Goal: Task Accomplishment & Management: Manage account settings

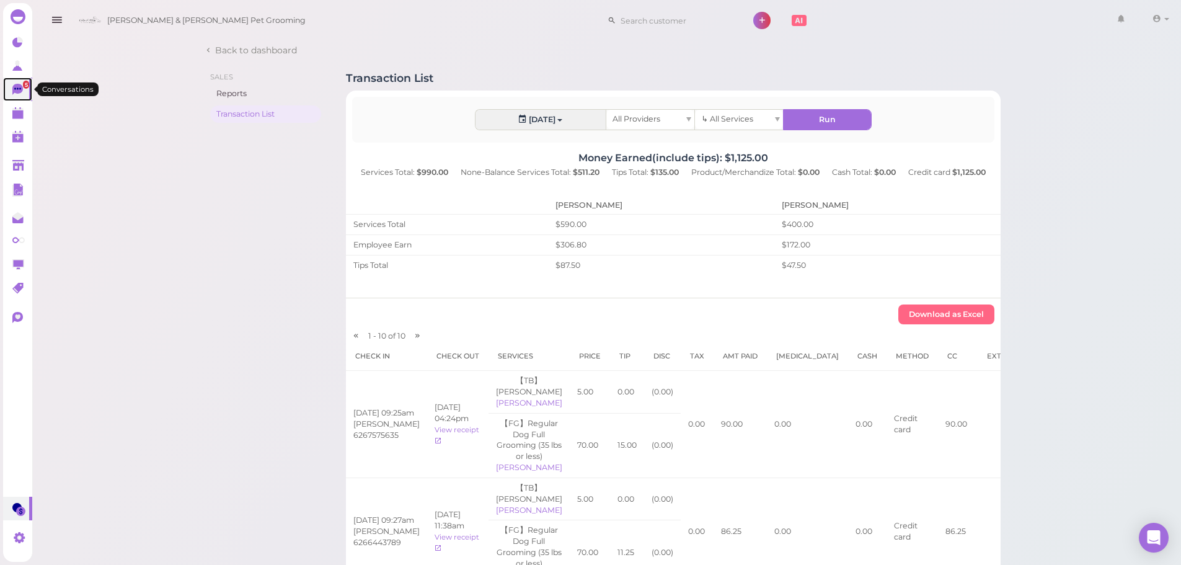
drag, startPoint x: 20, startPoint y: 89, endPoint x: 46, endPoint y: 108, distance: 31.9
click at [22, 90] on icon at bounding box center [18, 90] width 13 height 13
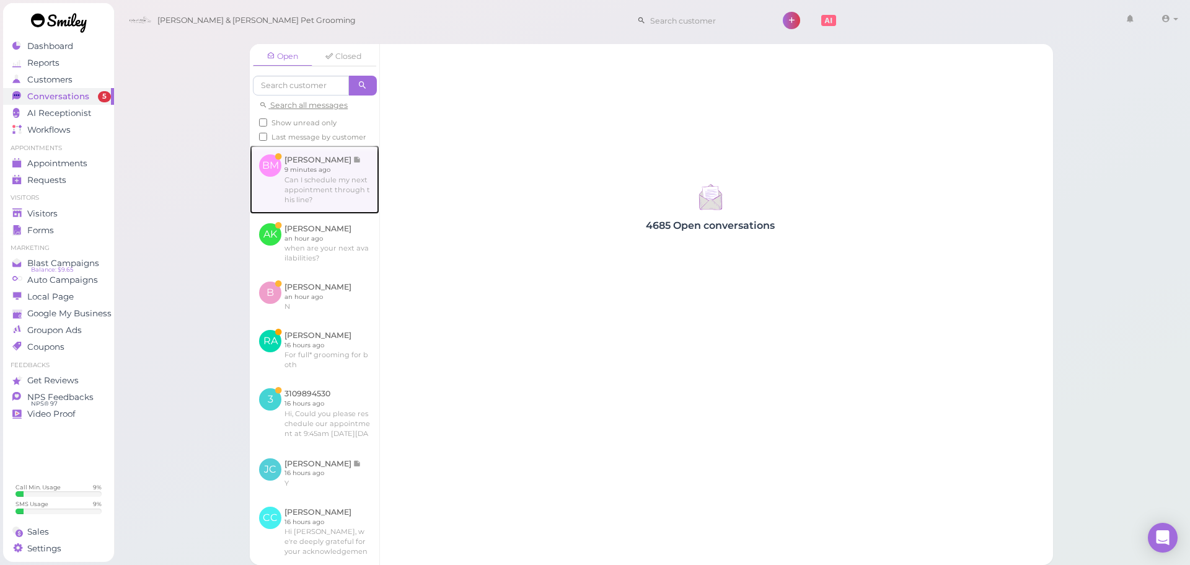
click at [344, 213] on link at bounding box center [315, 179] width 130 height 68
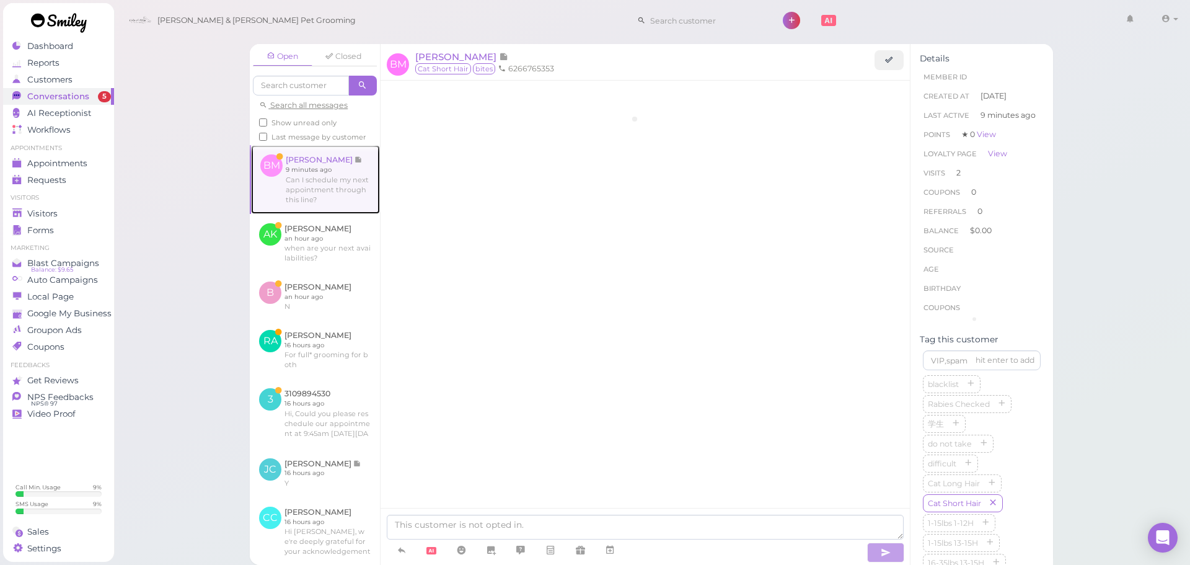
scroll to position [899, 0]
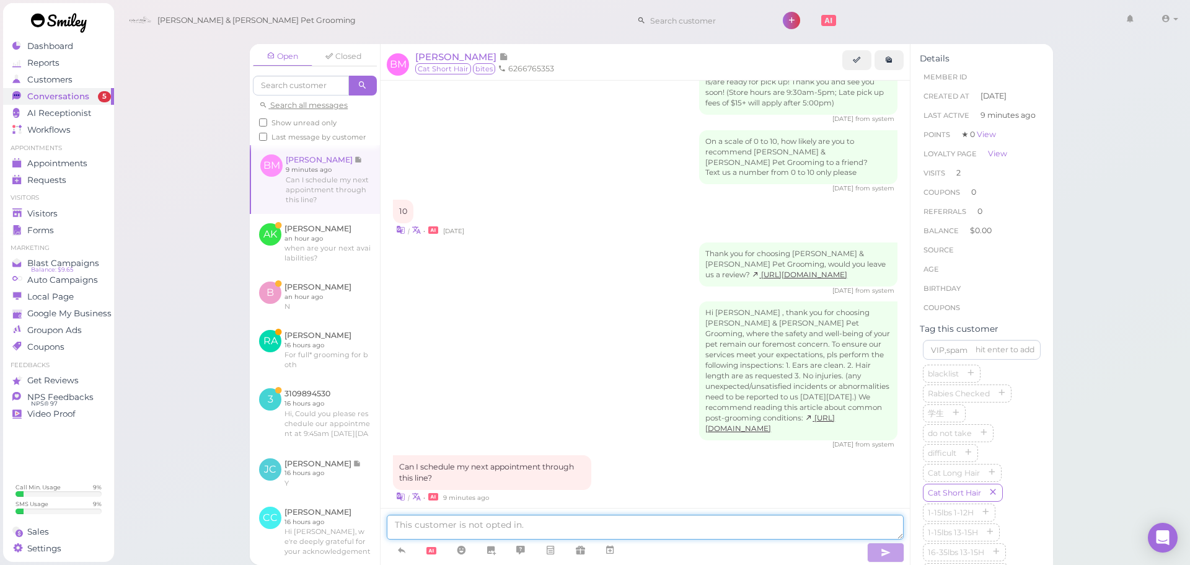
click at [494, 521] on textarea at bounding box center [645, 527] width 517 height 25
type textarea "Yes you can"
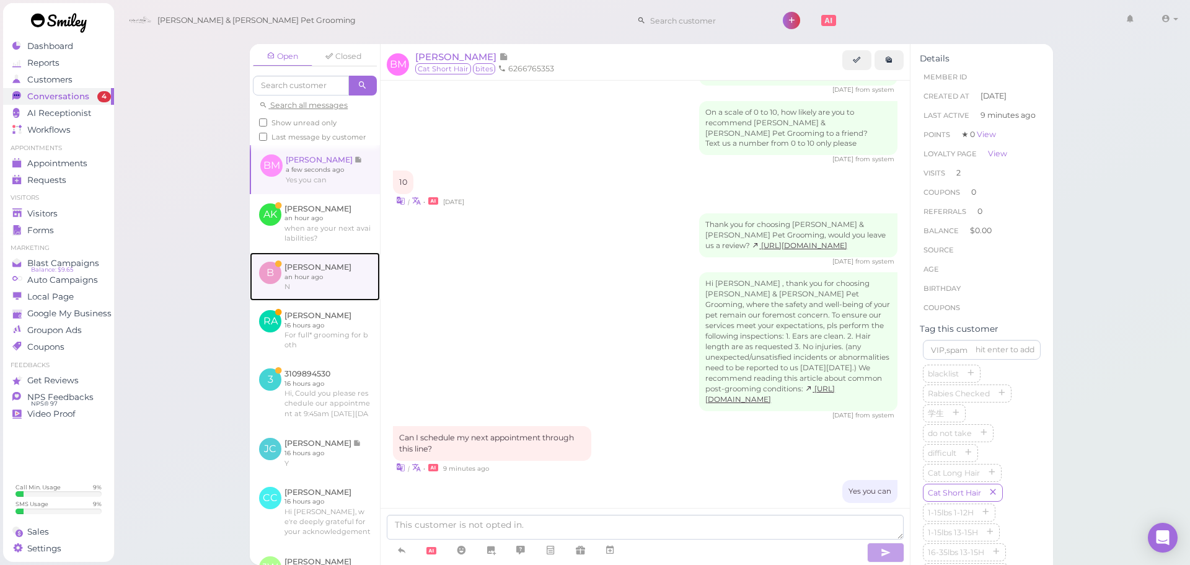
click at [325, 301] on link at bounding box center [315, 276] width 130 height 48
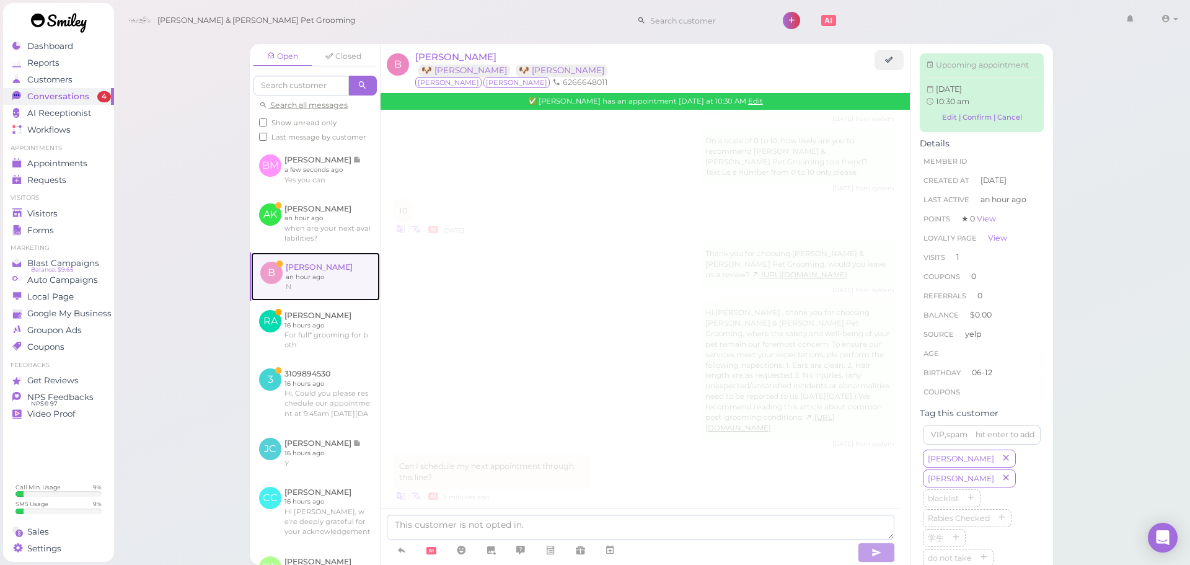
scroll to position [1276, 0]
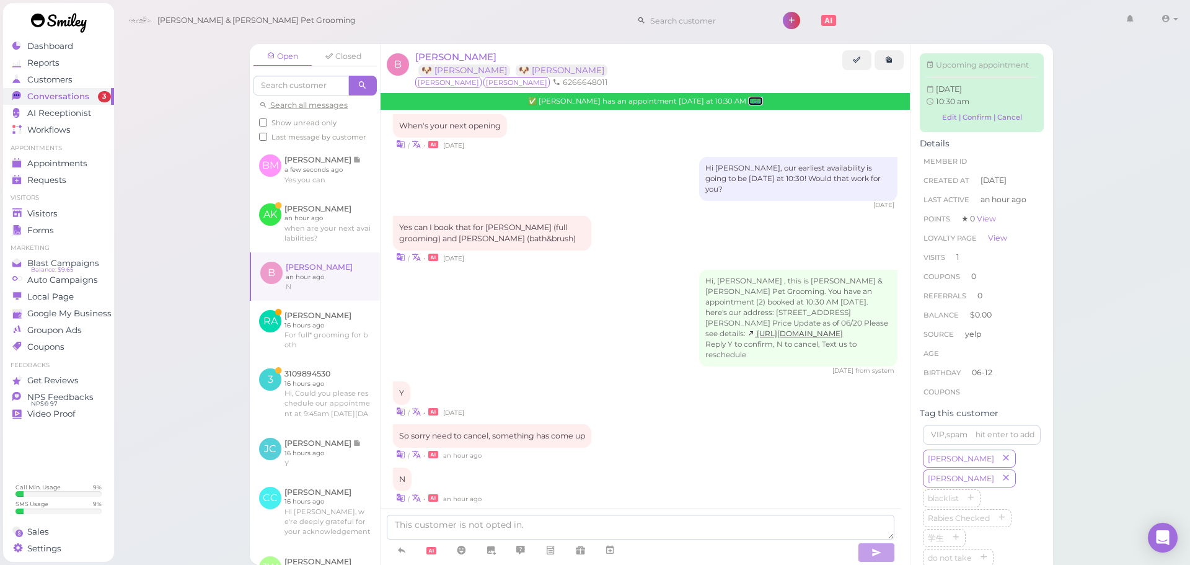
click at [763, 101] on link "Edit" at bounding box center [755, 101] width 15 height 9
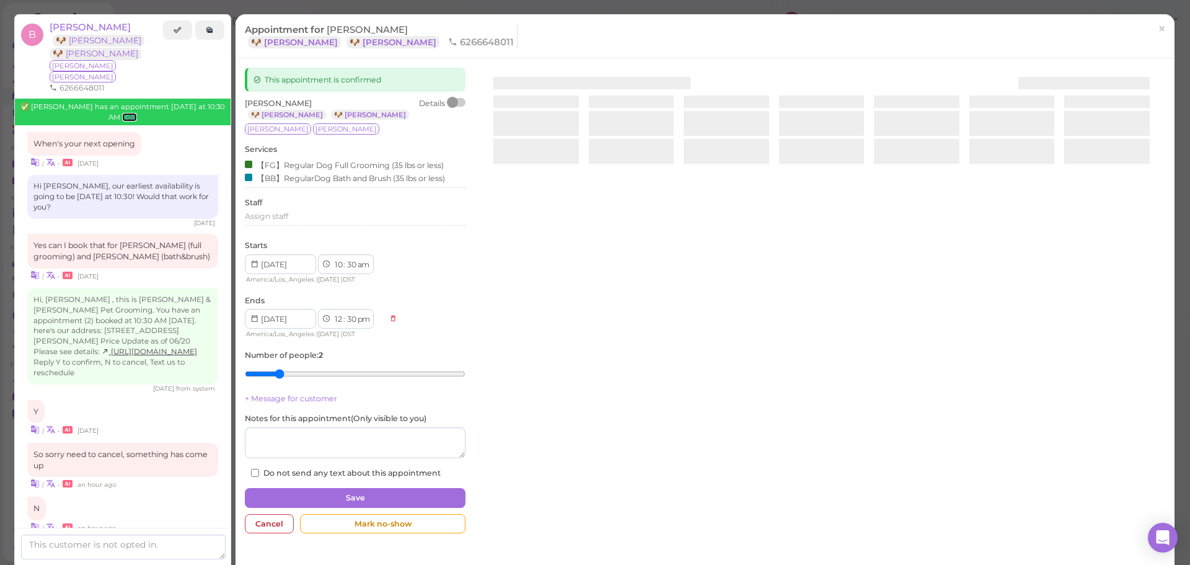
scroll to position [1328, 0]
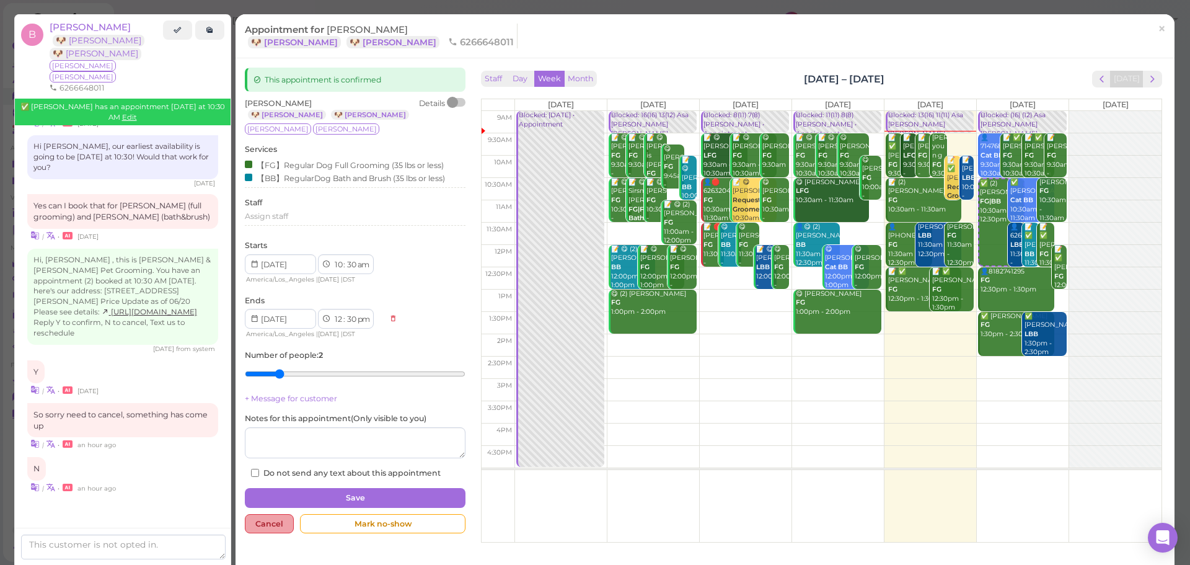
click at [268, 527] on div "Cancel" at bounding box center [269, 524] width 49 height 20
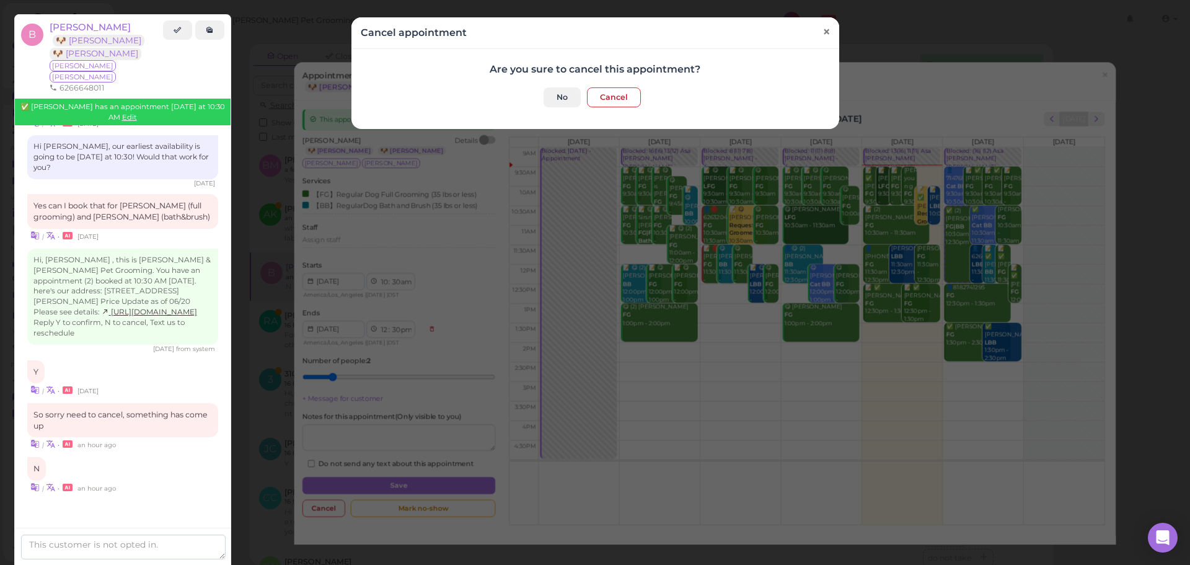
click at [826, 32] on link "×" at bounding box center [826, 32] width 23 height 29
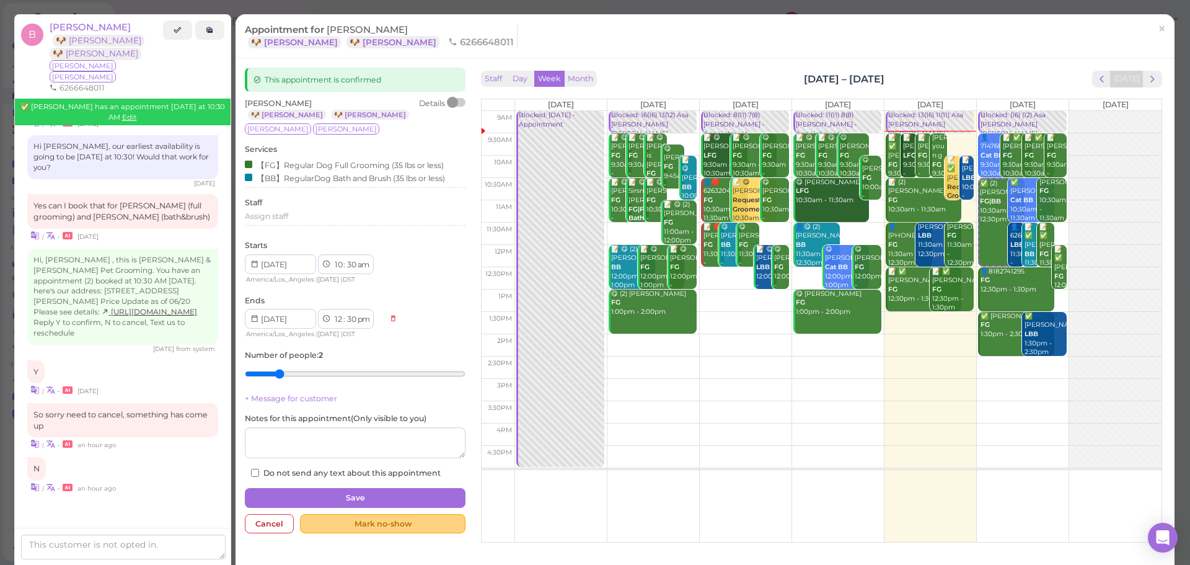
click at [374, 530] on div "Mark no-show" at bounding box center [383, 524] width 166 height 20
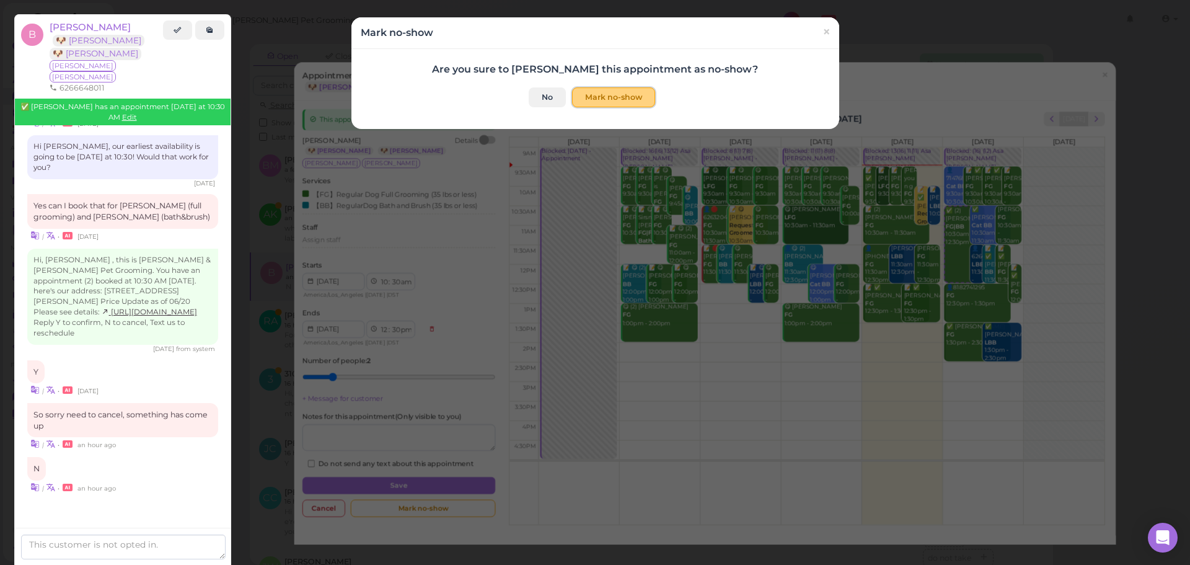
click at [604, 93] on button "Mark no-show" at bounding box center [613, 97] width 83 height 20
checkbox input "true"
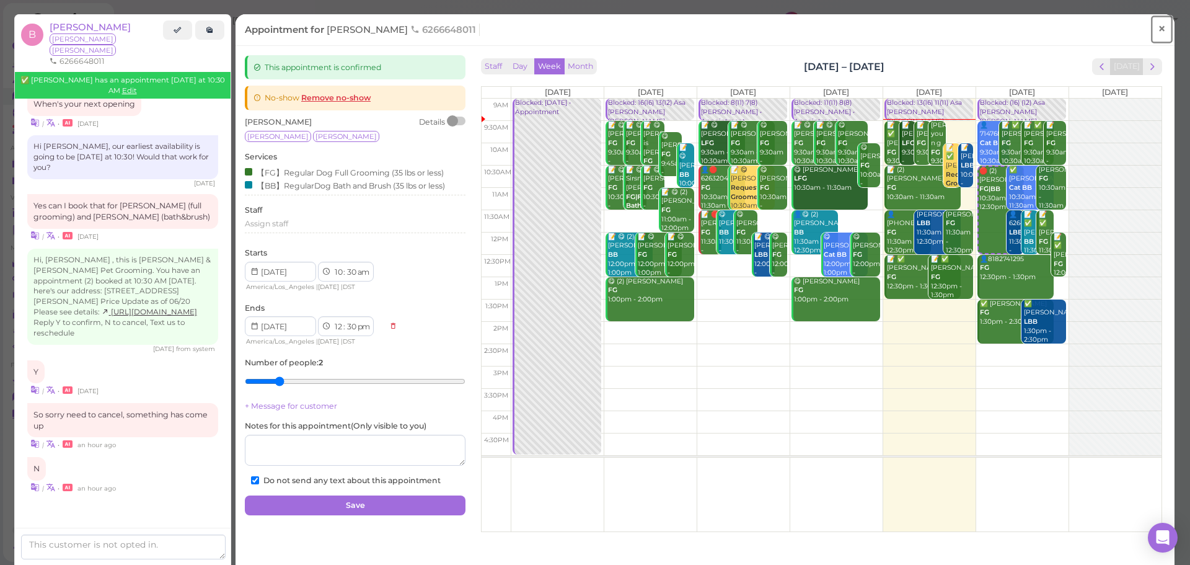
click at [1158, 31] on span "×" at bounding box center [1162, 28] width 8 height 17
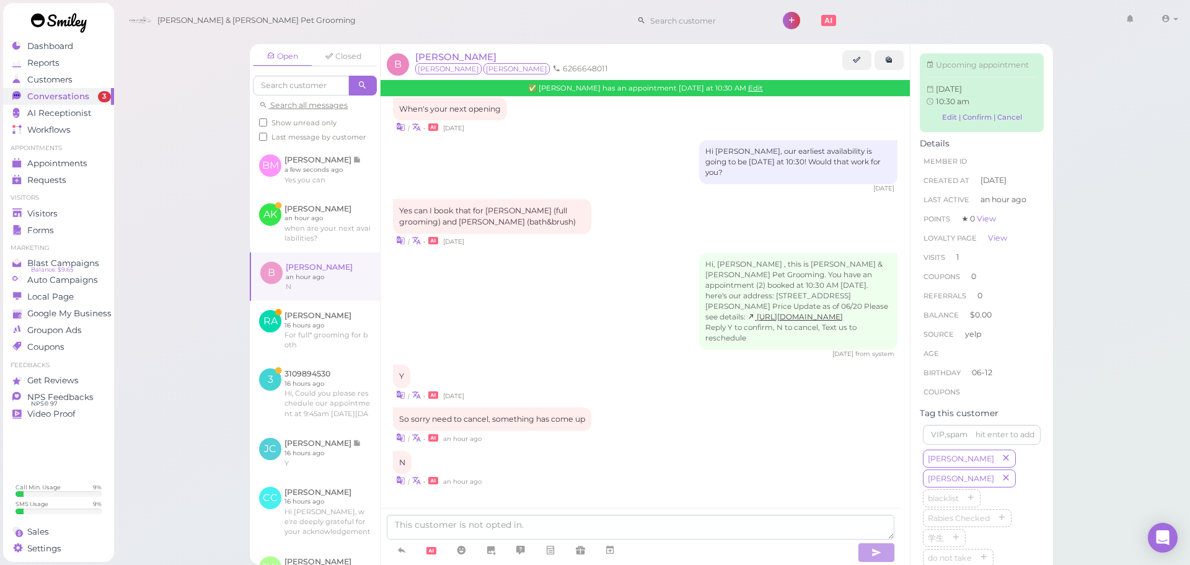
scroll to position [1270, 0]
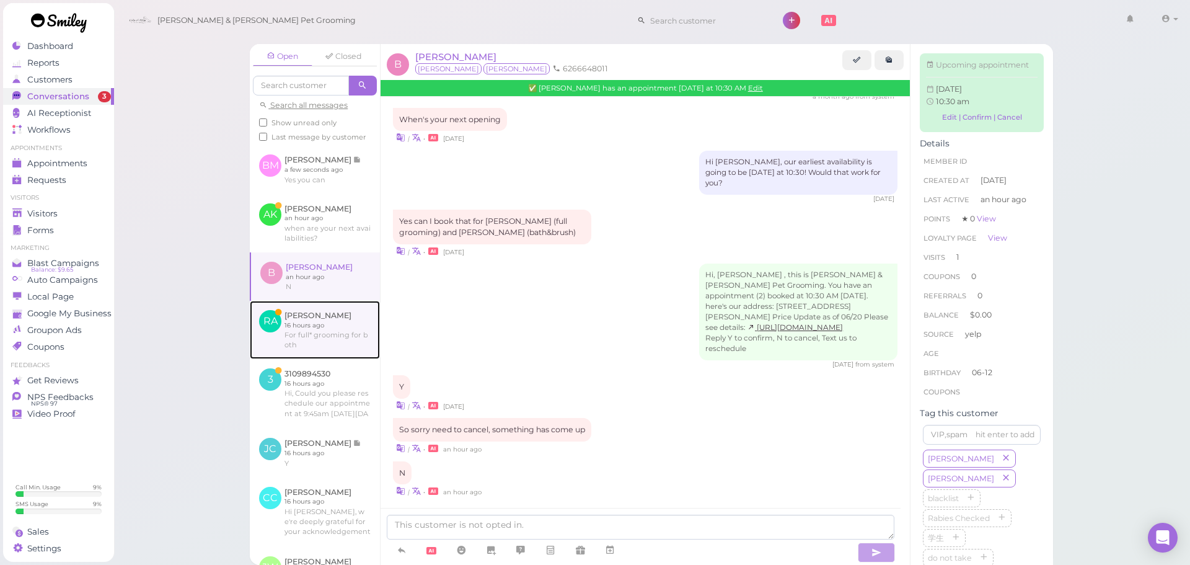
click at [348, 359] on link at bounding box center [315, 330] width 130 height 58
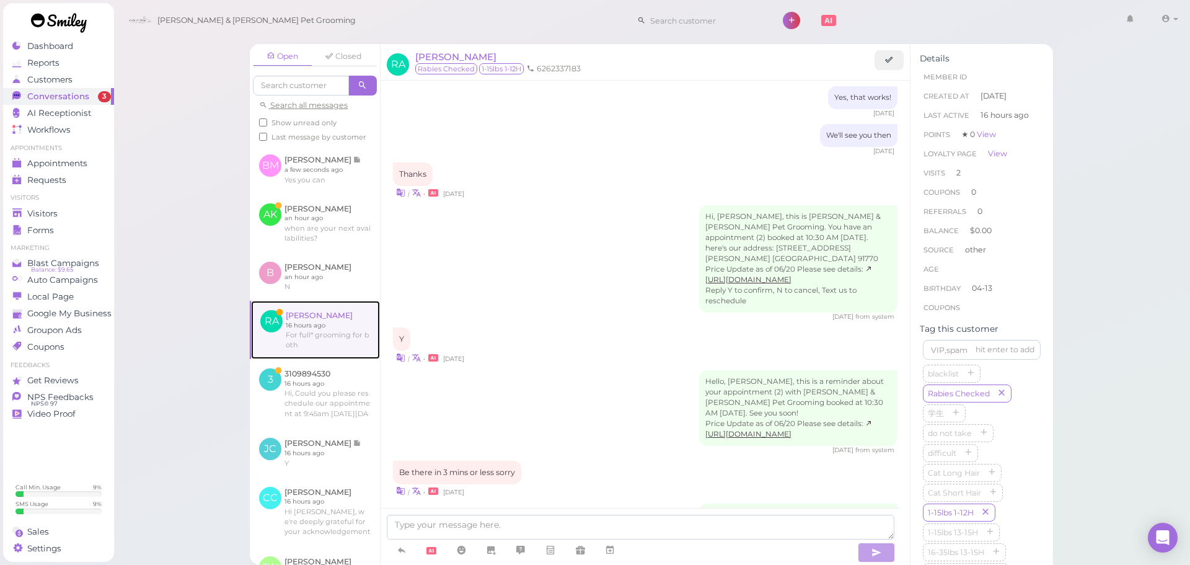
scroll to position [1643, 0]
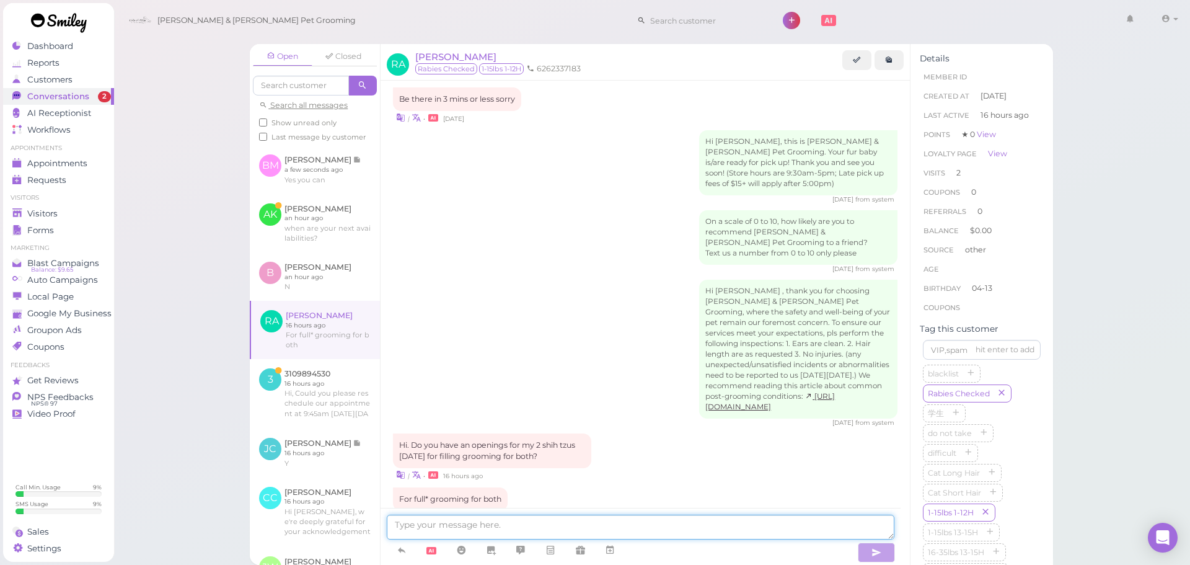
click at [478, 523] on textarea at bounding box center [641, 527] width 508 height 25
type textarea "Yes, would Tuesday at 11:30 work for you?"
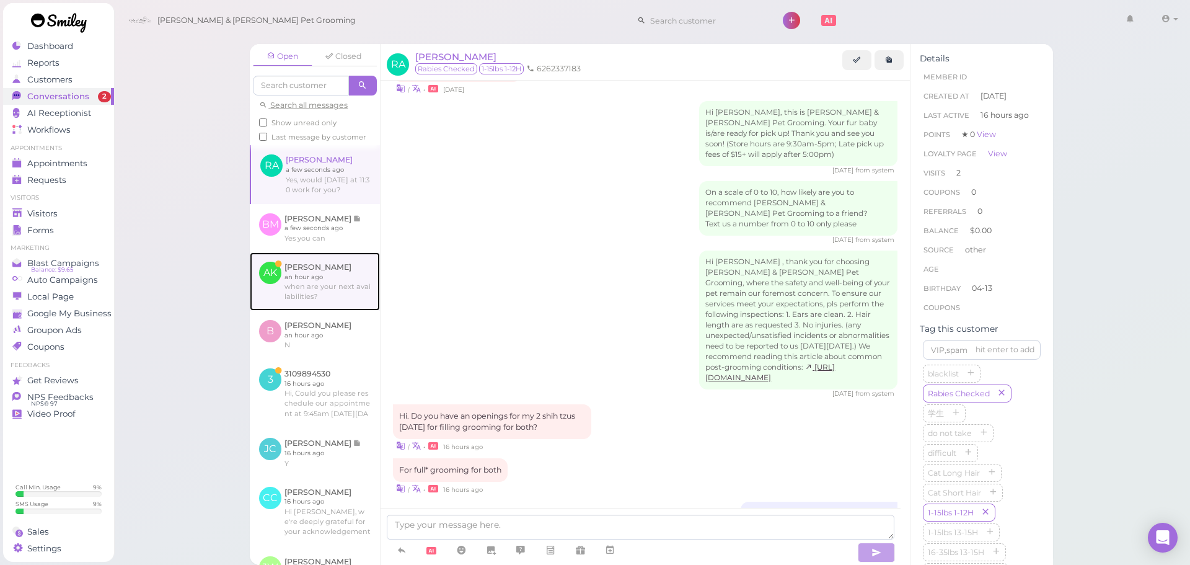
click at [322, 291] on link at bounding box center [315, 281] width 130 height 58
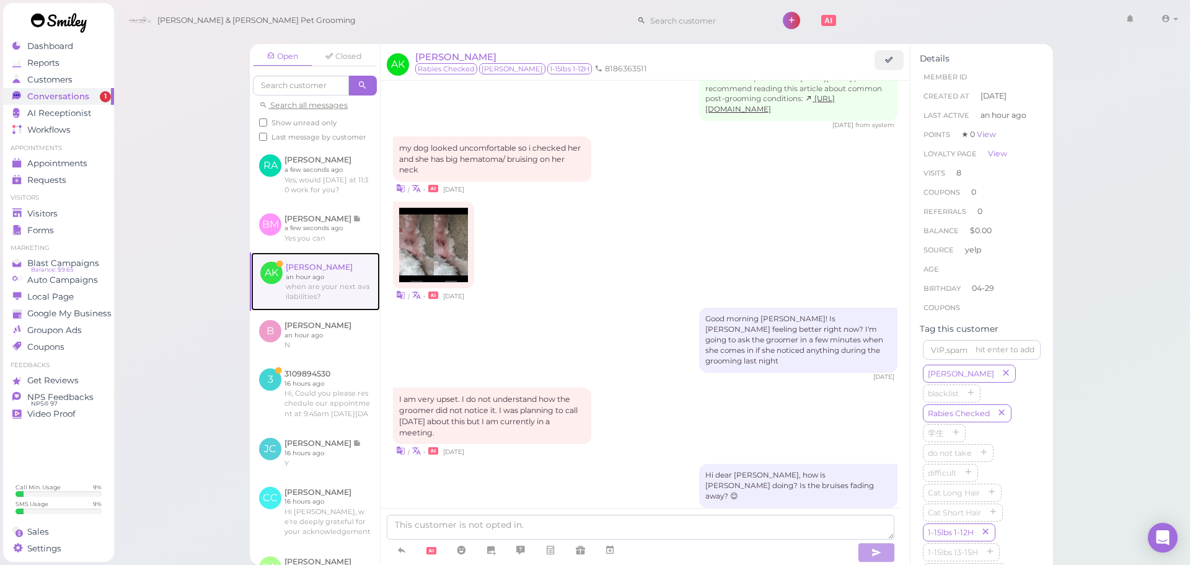
scroll to position [1590, 0]
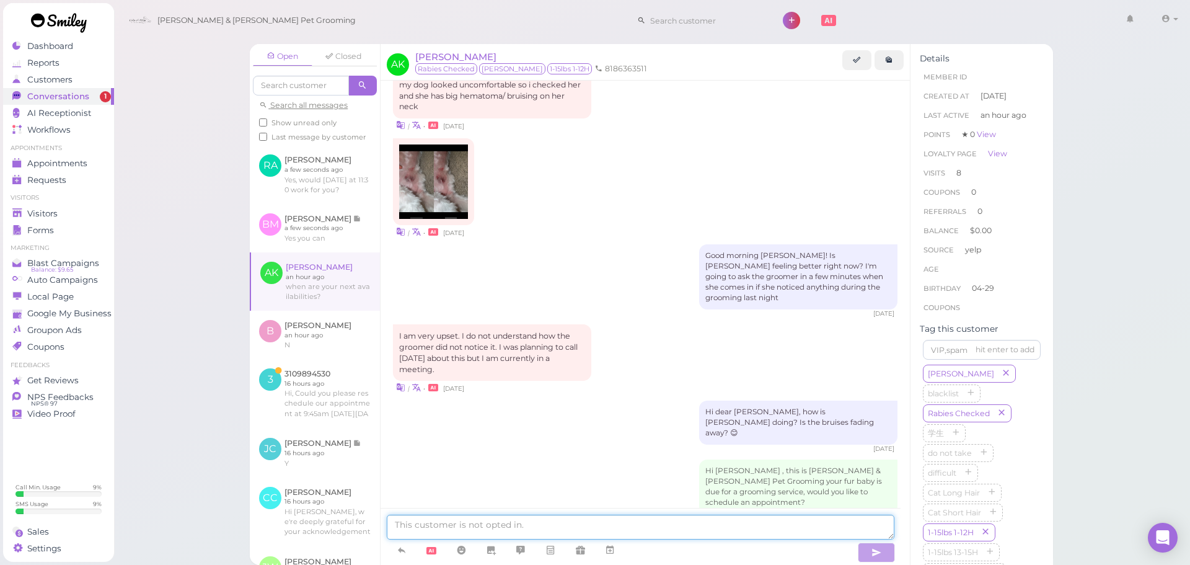
click at [480, 528] on textarea at bounding box center [641, 527] width 508 height 25
click at [507, 531] on textarea at bounding box center [641, 527] width 508 height 25
click at [513, 520] on textarea at bounding box center [641, 527] width 508 height 25
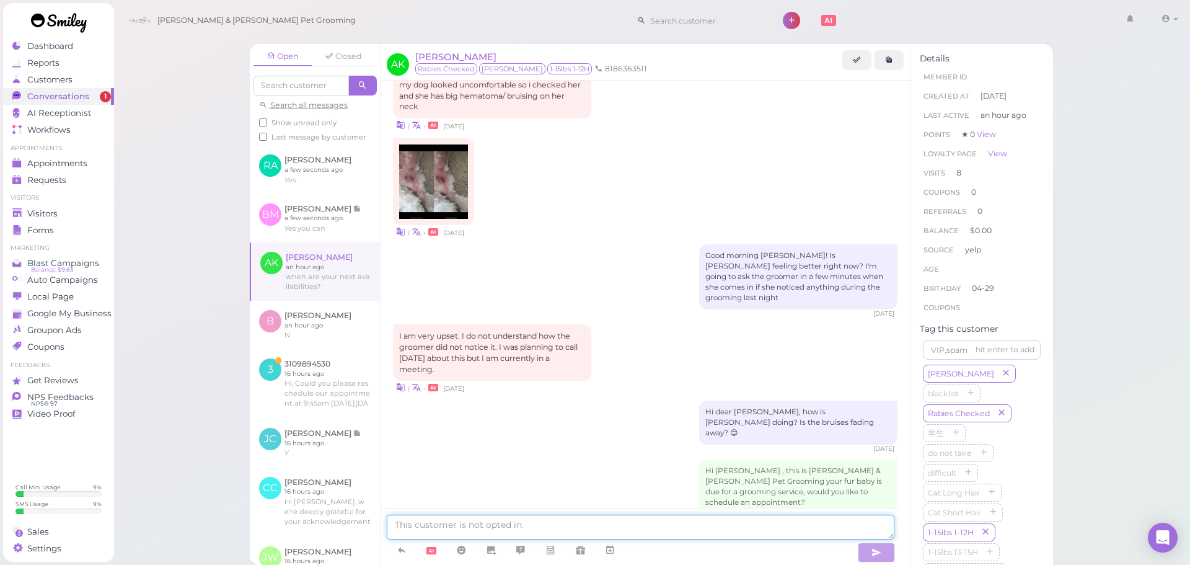
click at [572, 528] on textarea at bounding box center [641, 527] width 508 height 25
click at [335, 190] on link at bounding box center [315, 169] width 130 height 48
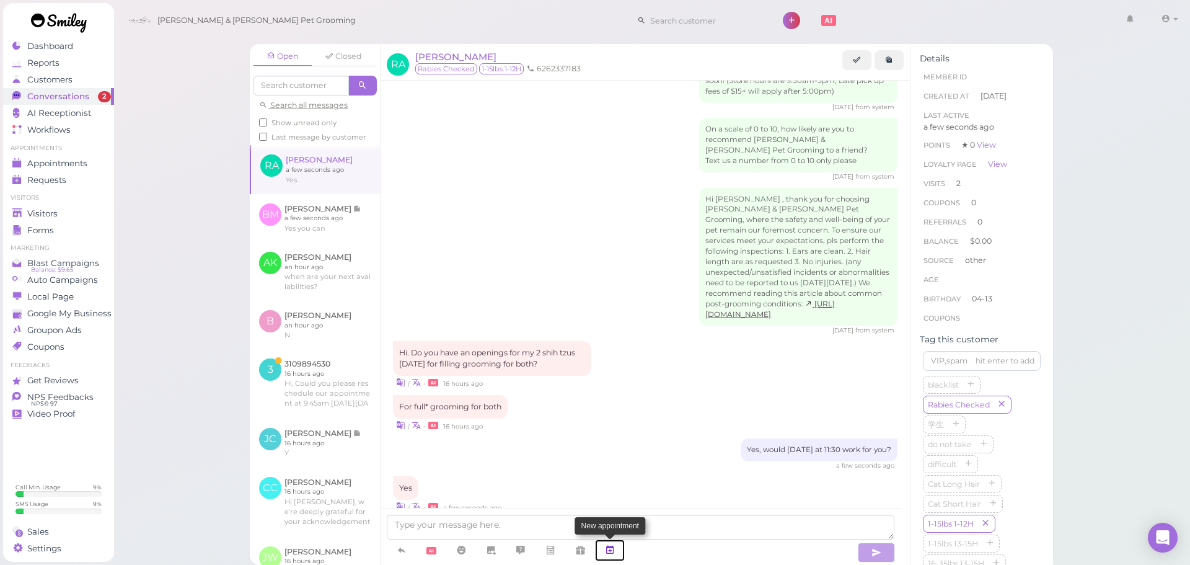
click at [615, 552] on icon at bounding box center [610, 550] width 10 height 12
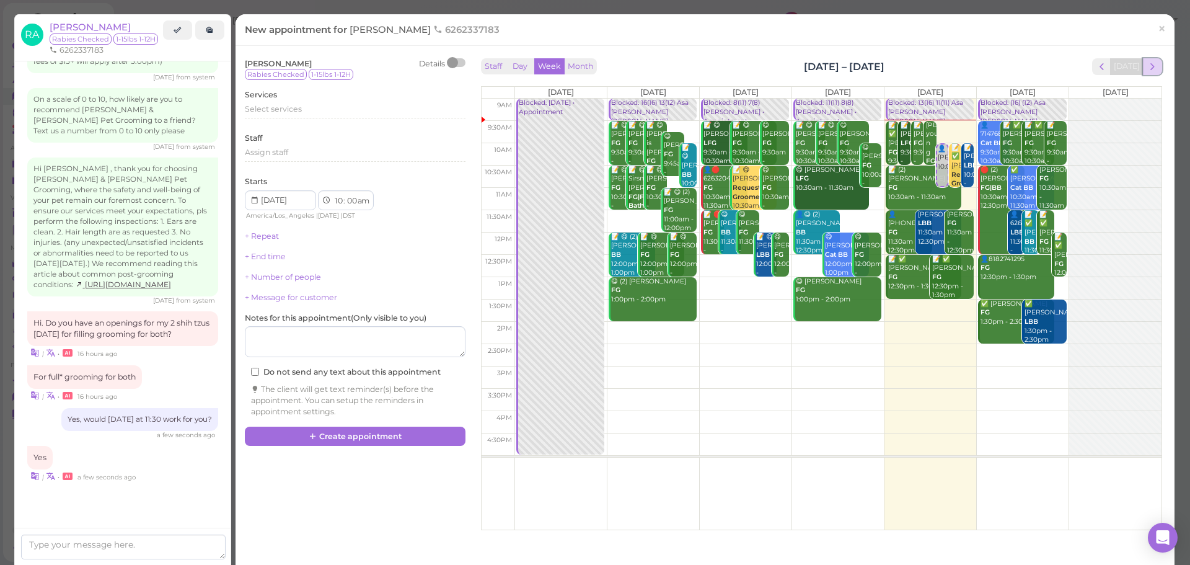
click at [1148, 66] on span "next" at bounding box center [1153, 67] width 12 height 12
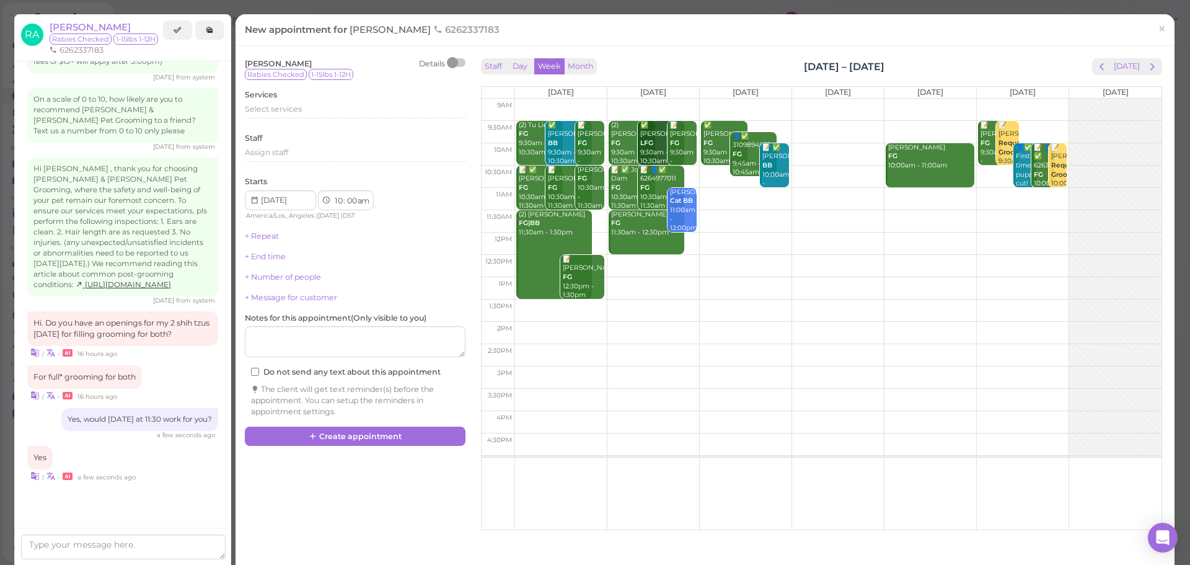
click at [641, 265] on td at bounding box center [838, 266] width 647 height 22
type input "[DATE]"
select select "12"
select select "30"
select select "pm"
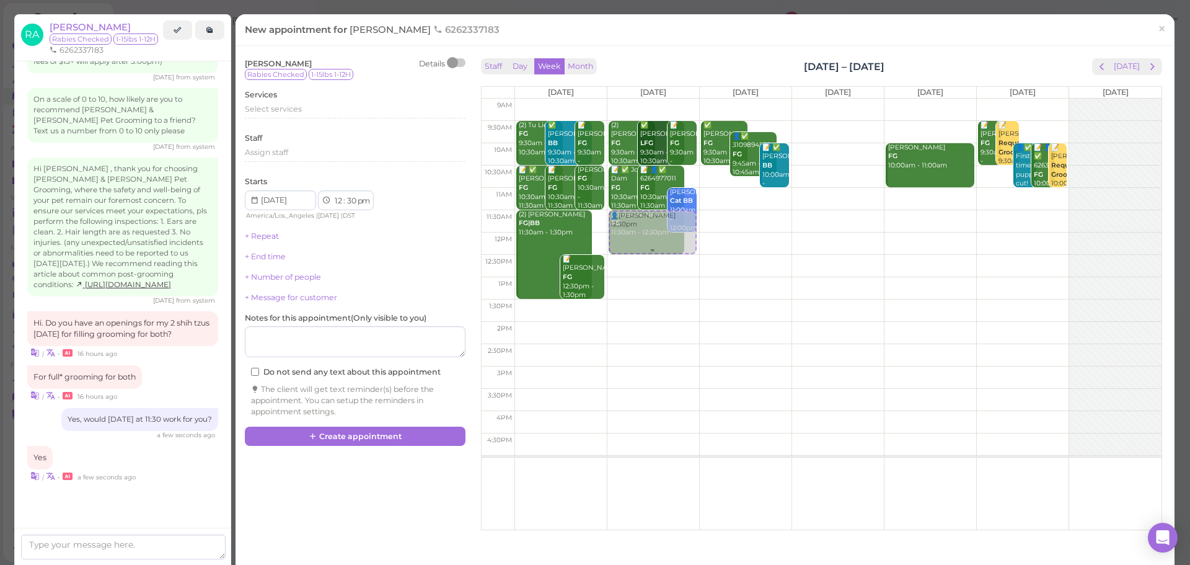
drag, startPoint x: 641, startPoint y: 265, endPoint x: 644, endPoint y: 252, distance: 13.4
click at [643, 99] on div "👤Roxane Apparicio 12:30pm (2) John Chang FG 9:30am - 10:30am ✅ Annie Bui LFG 9:…" at bounding box center [654, 99] width 92 height 0
select select "11"
select select "am"
click at [317, 113] on div "Select services" at bounding box center [355, 109] width 221 height 11
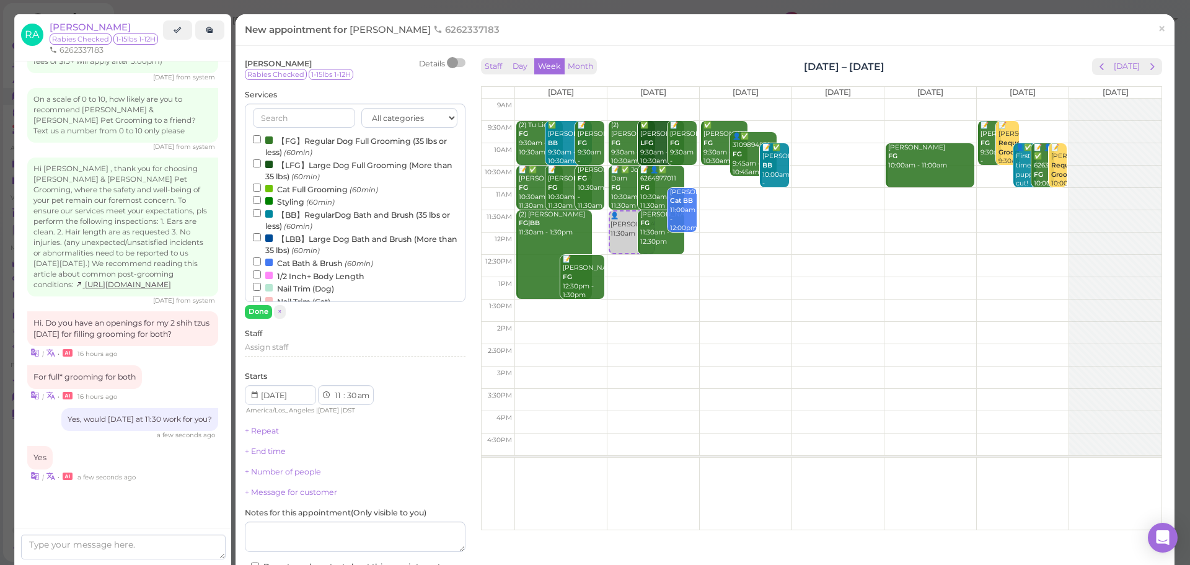
click at [291, 138] on label "【FG】Regular Dog Full Grooming (35 lbs or less) (60min)" at bounding box center [355, 146] width 205 height 24
click at [261, 138] on input "【FG】Regular Dog Full Grooming (35 lbs or less) (60min)" at bounding box center [257, 139] width 8 height 8
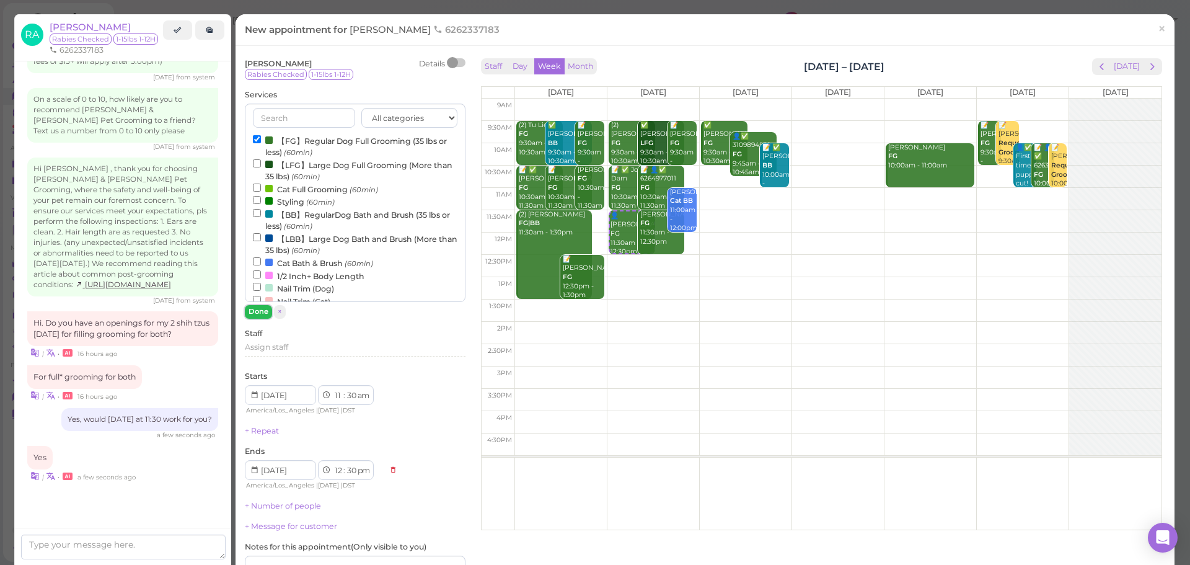
click at [256, 316] on button "Done" at bounding box center [258, 311] width 27 height 13
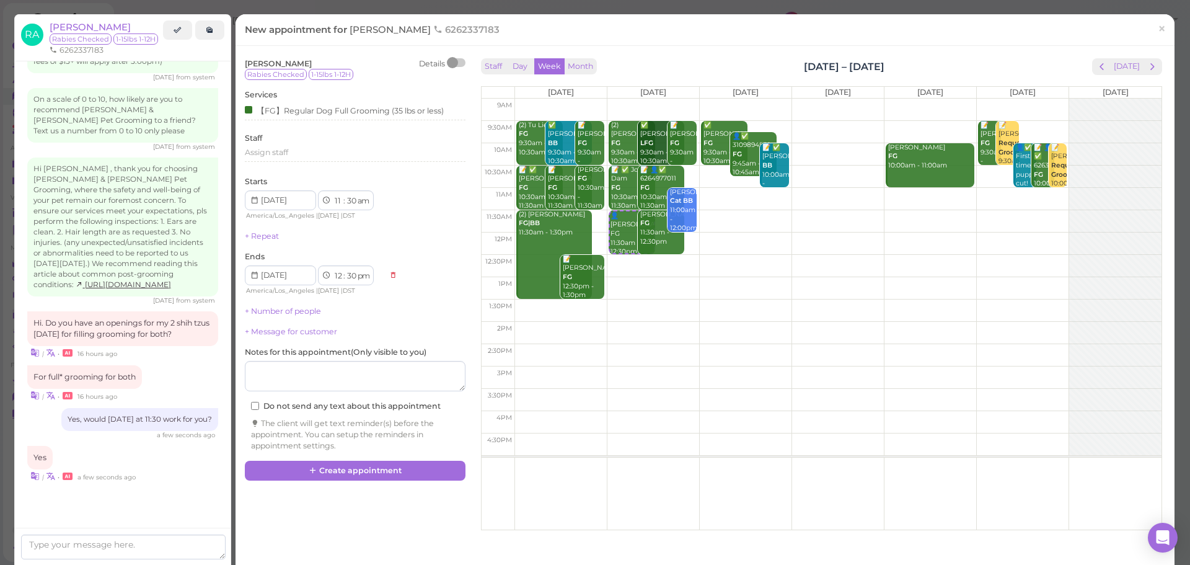
click at [267, 304] on div "Roxane Apparicio Details Rabies Checked 1-15lbs 1-12H Services 【FG】Regular Dog …" at bounding box center [355, 254] width 221 height 393
click at [267, 311] on link "+ Number of people" at bounding box center [283, 310] width 76 height 9
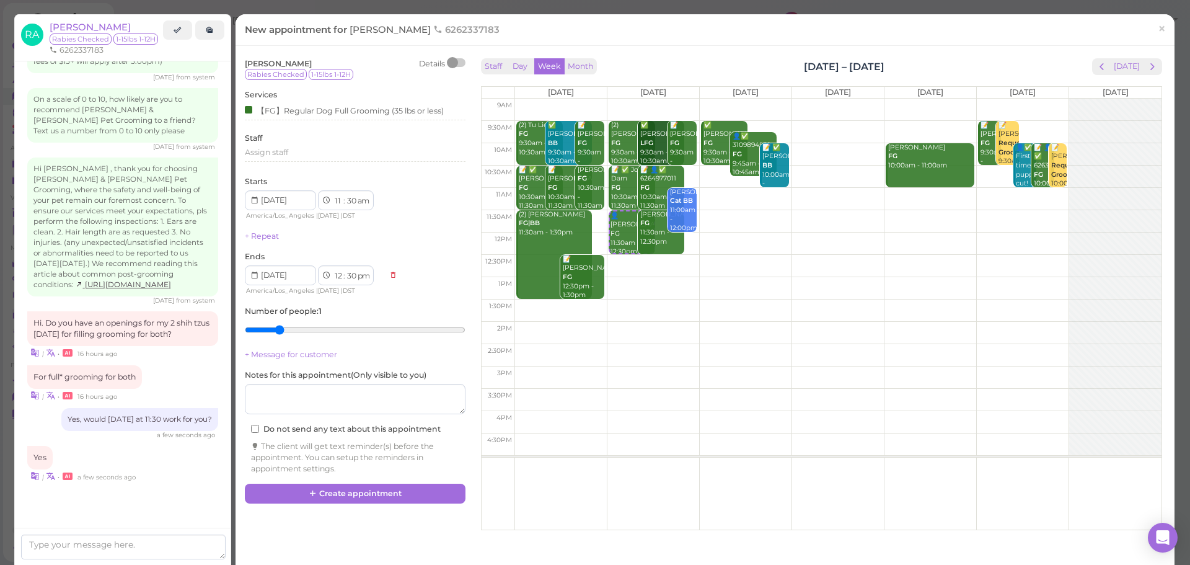
type input "2"
click at [277, 321] on input "range" at bounding box center [355, 330] width 221 height 20
click at [351, 495] on button "Create appointment" at bounding box center [355, 494] width 221 height 20
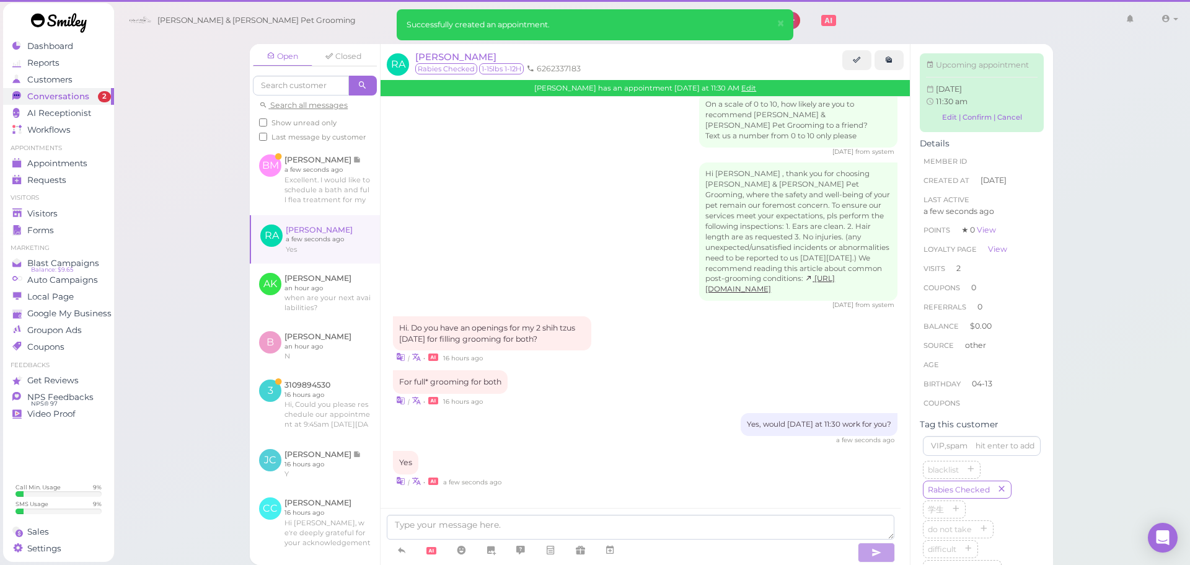
scroll to position [1600, 0]
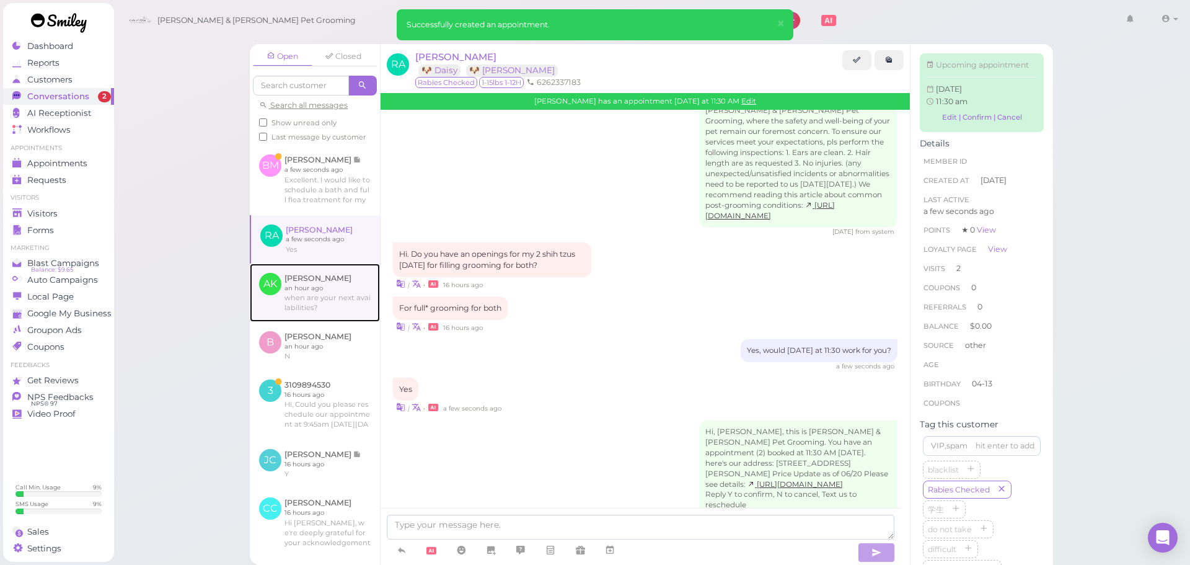
click at [337, 322] on link at bounding box center [315, 292] width 130 height 58
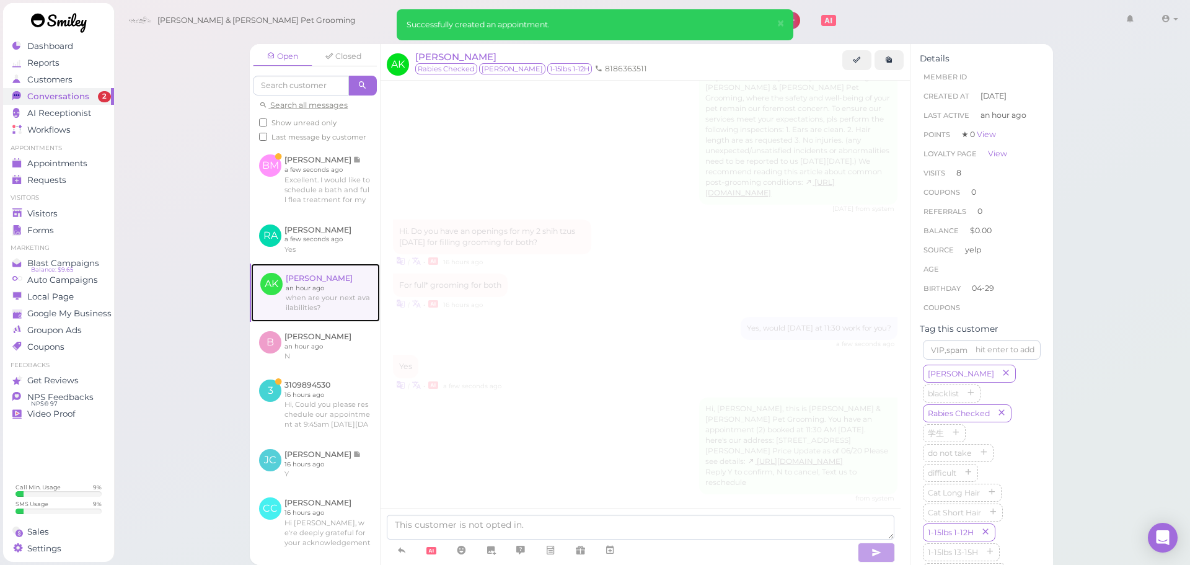
scroll to position [1590, 0]
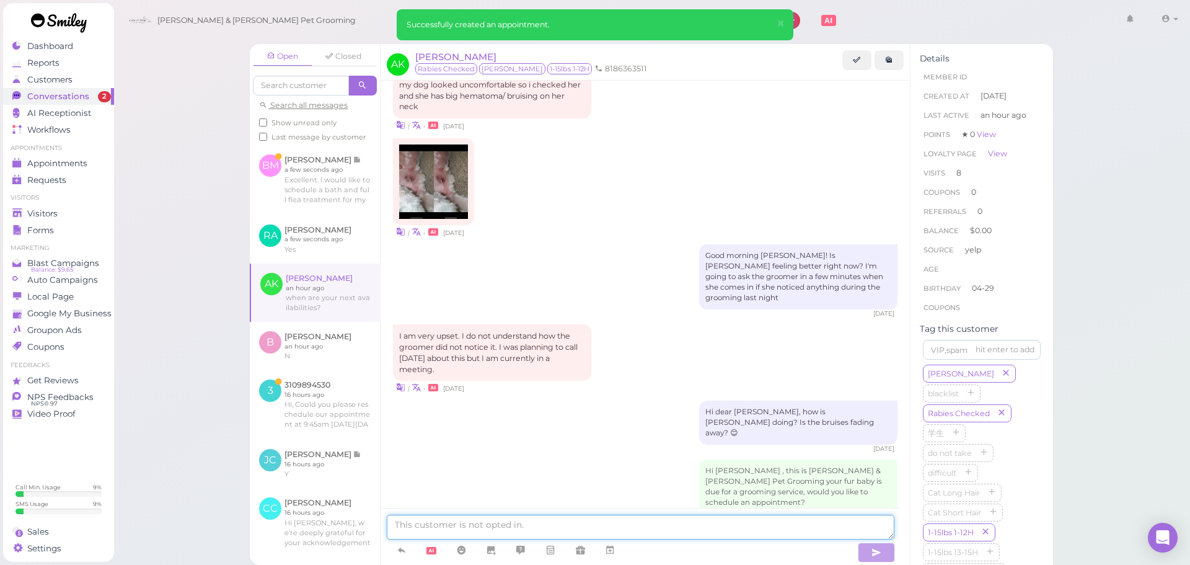
click at [494, 530] on textarea at bounding box center [641, 527] width 508 height 25
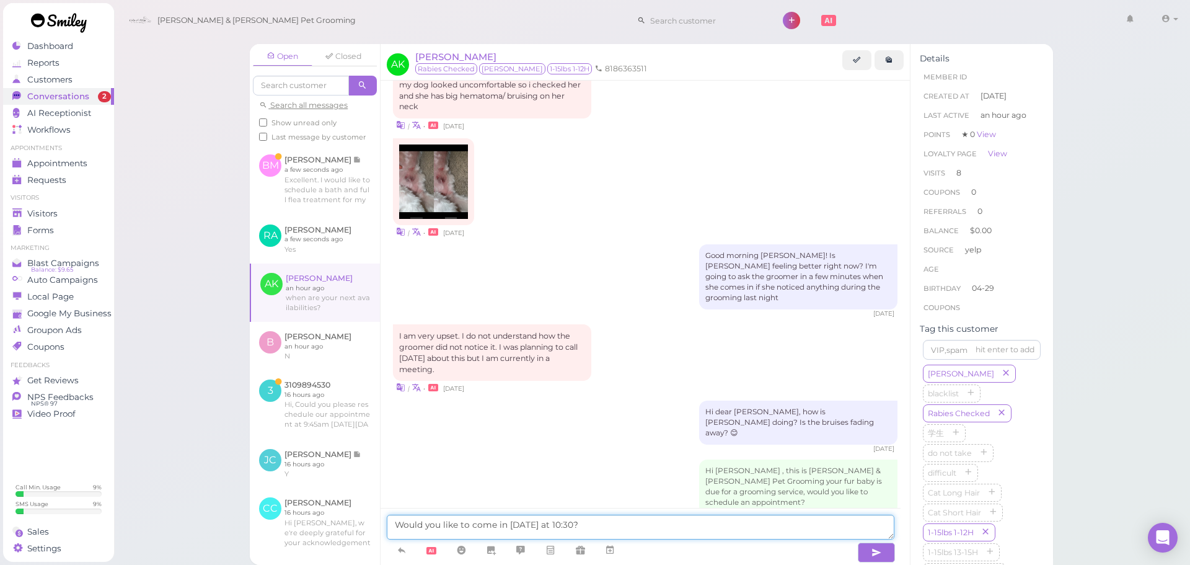
type textarea "Would you like to come in [DATE] at 10:30?"
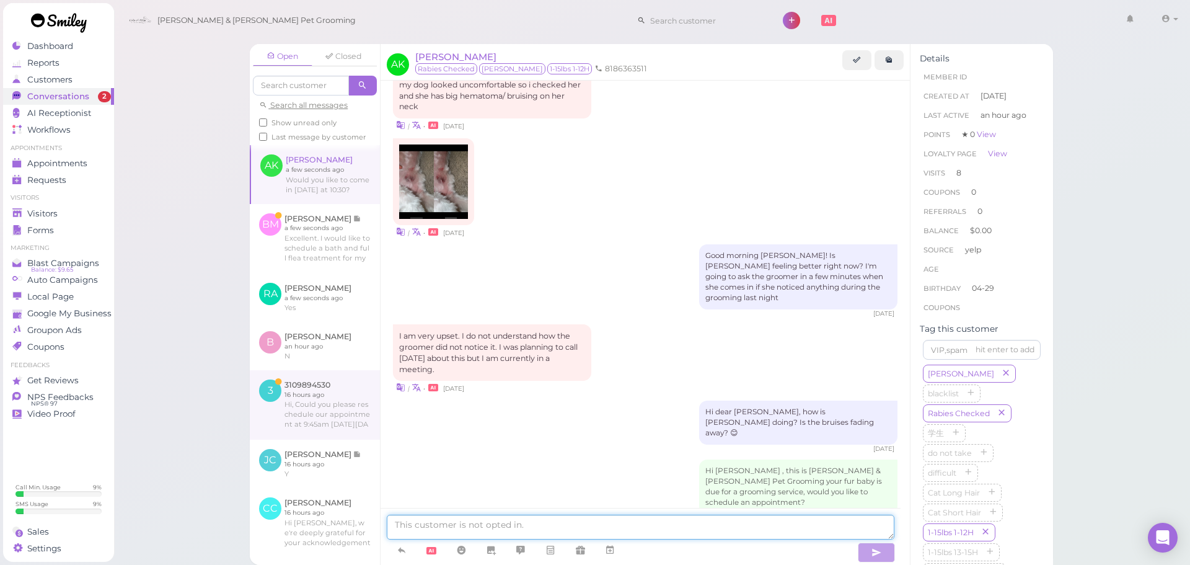
scroll to position [1619, 0]
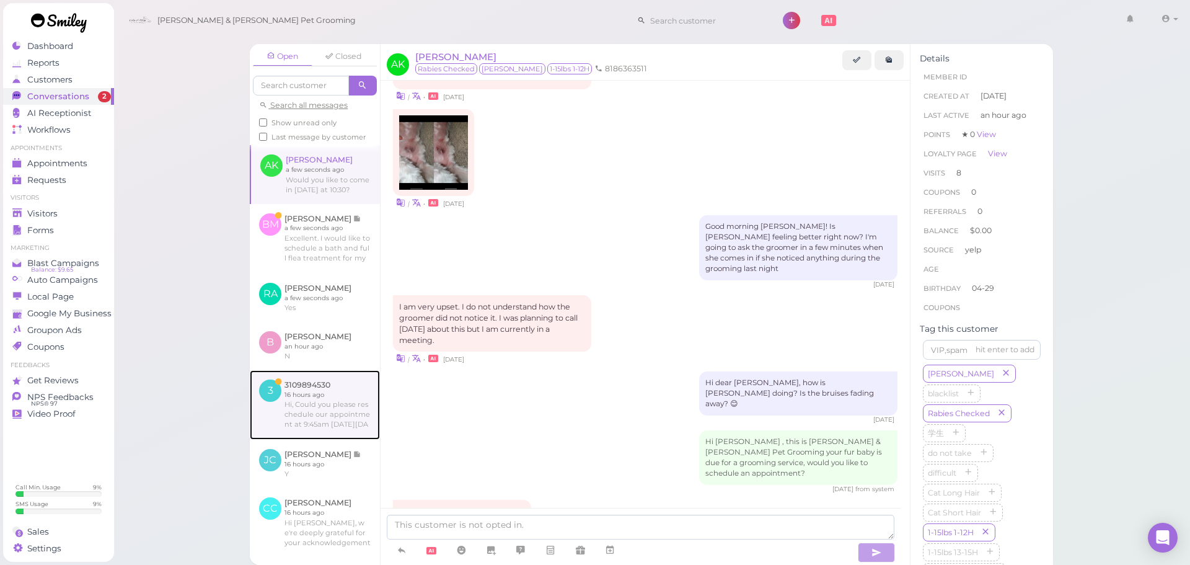
click at [342, 429] on link at bounding box center [315, 404] width 130 height 69
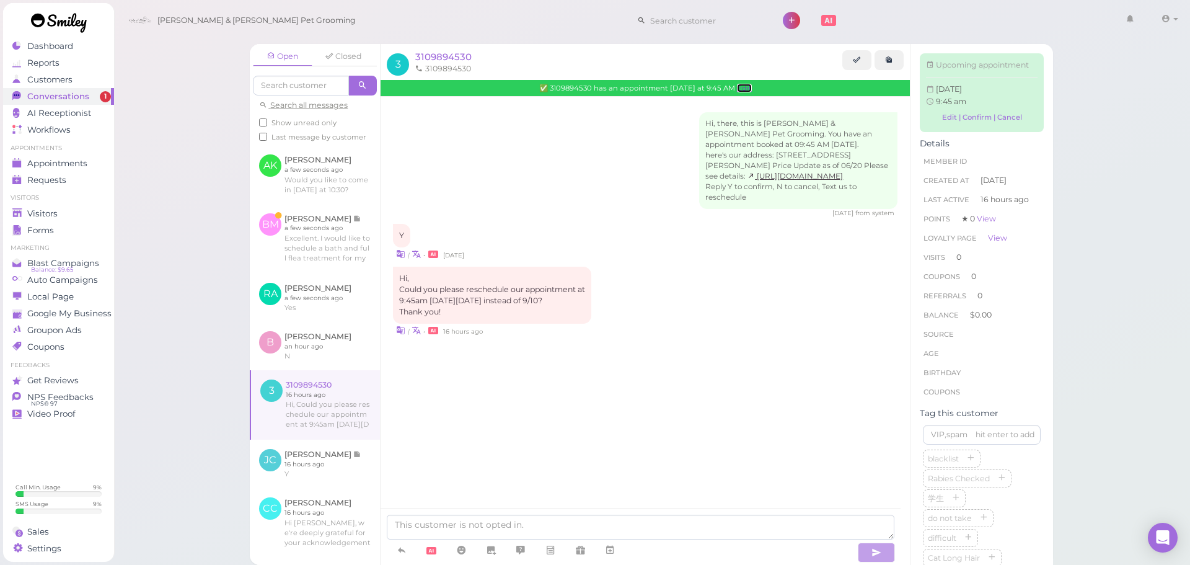
click at [747, 88] on link "Edit" at bounding box center [744, 88] width 15 height 9
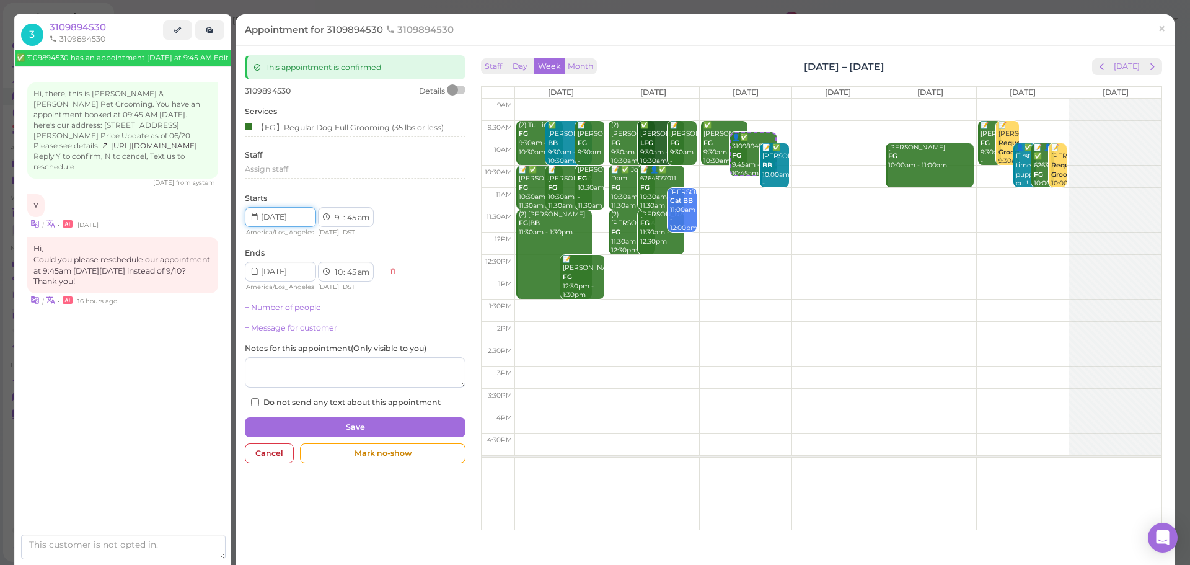
click at [293, 223] on input at bounding box center [280, 217] width 71 height 20
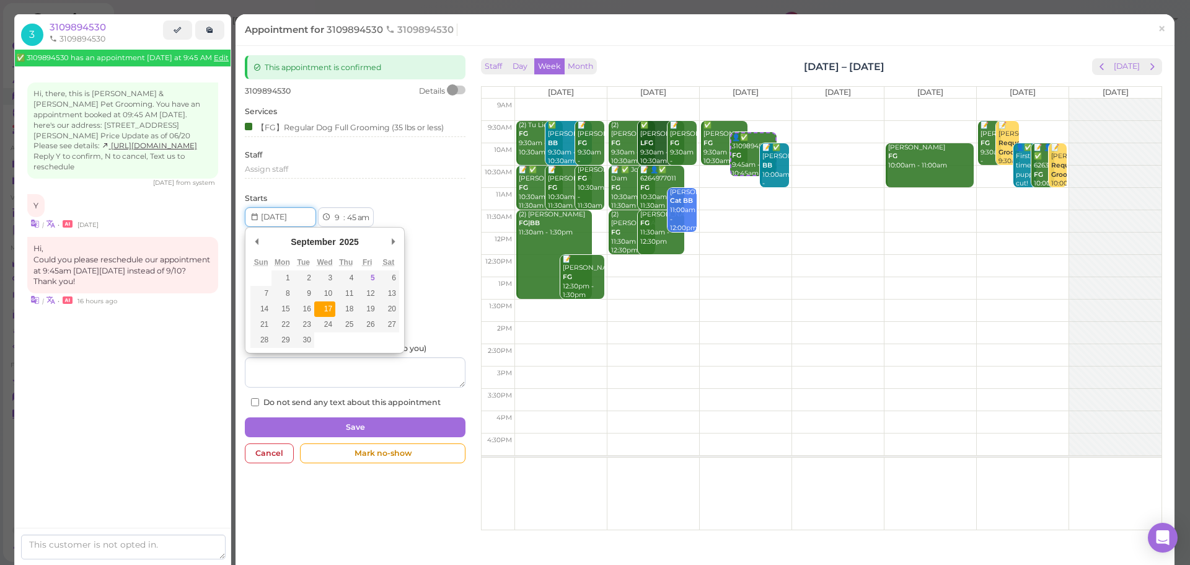
type input "2025-09-17"
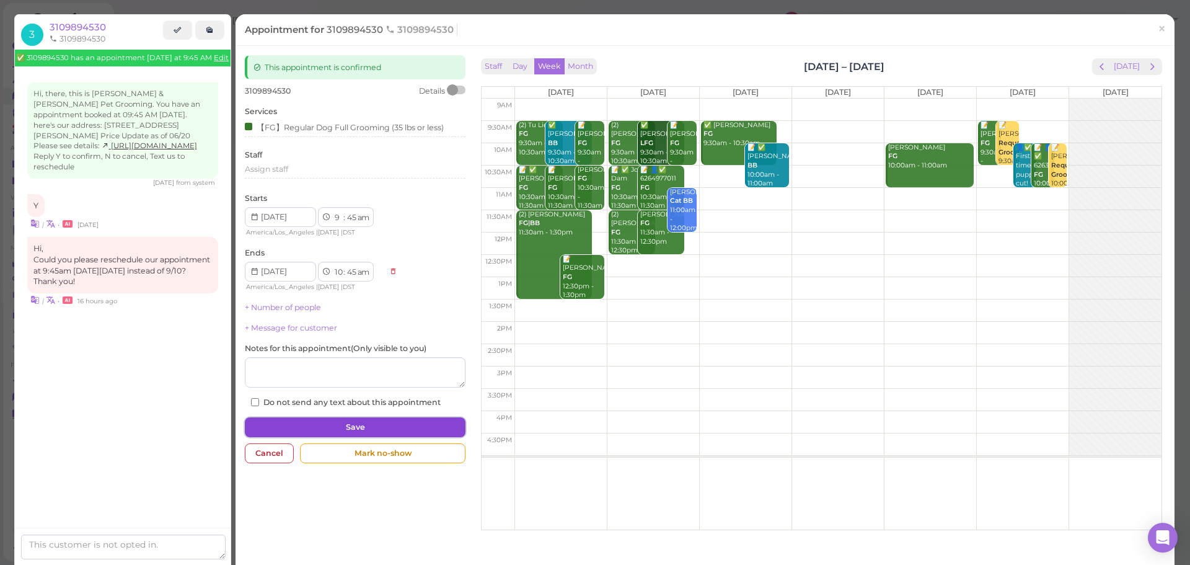
click at [348, 421] on button "Save" at bounding box center [355, 427] width 221 height 20
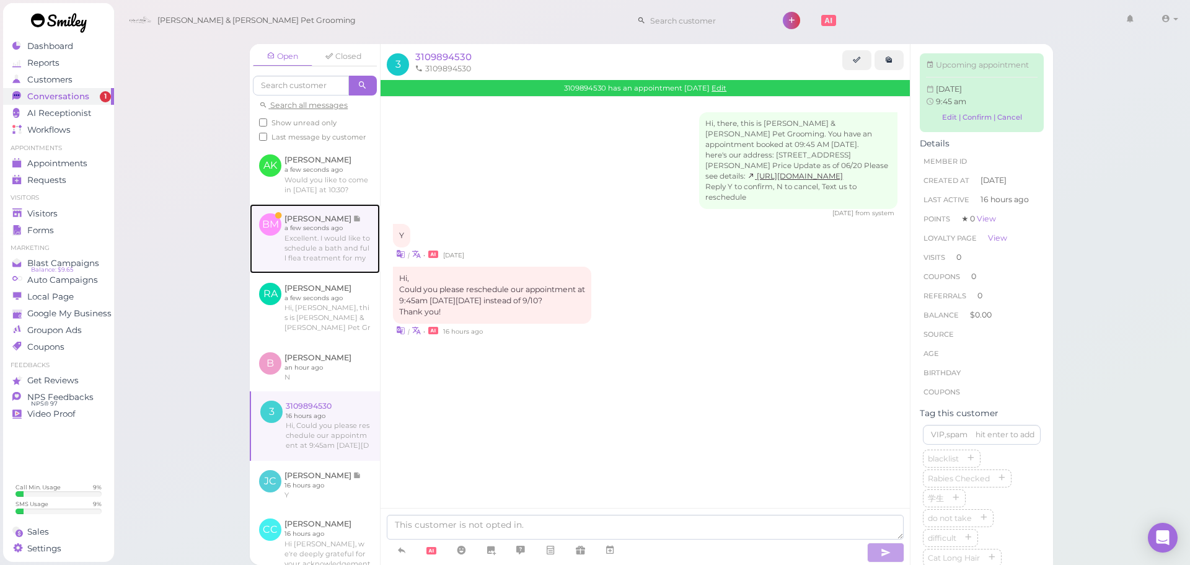
click at [347, 273] on link at bounding box center [315, 238] width 130 height 69
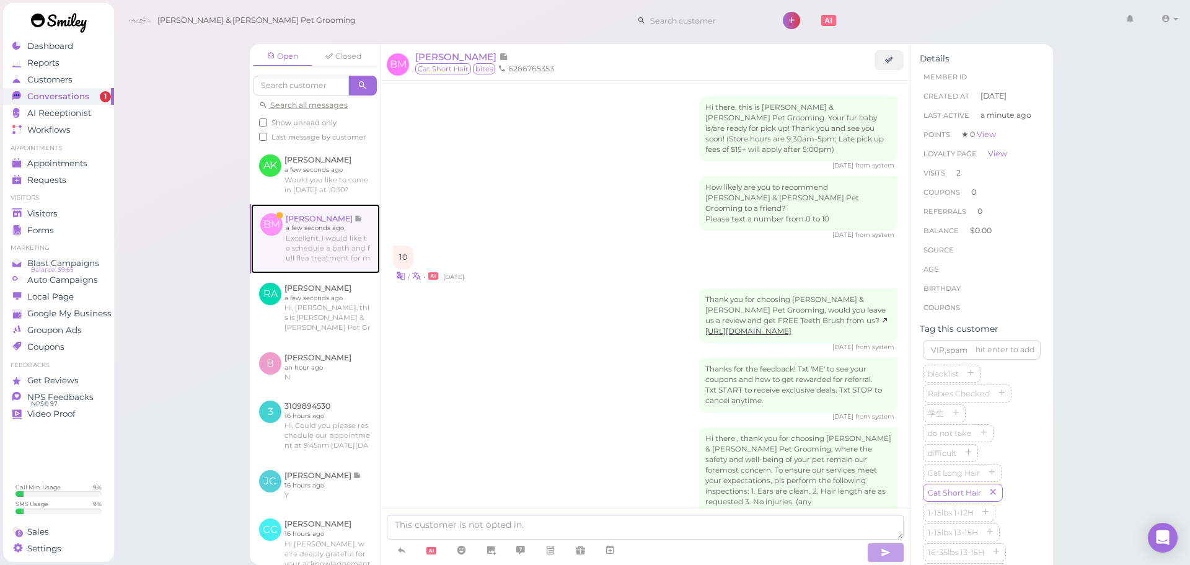
scroll to position [1013, 0]
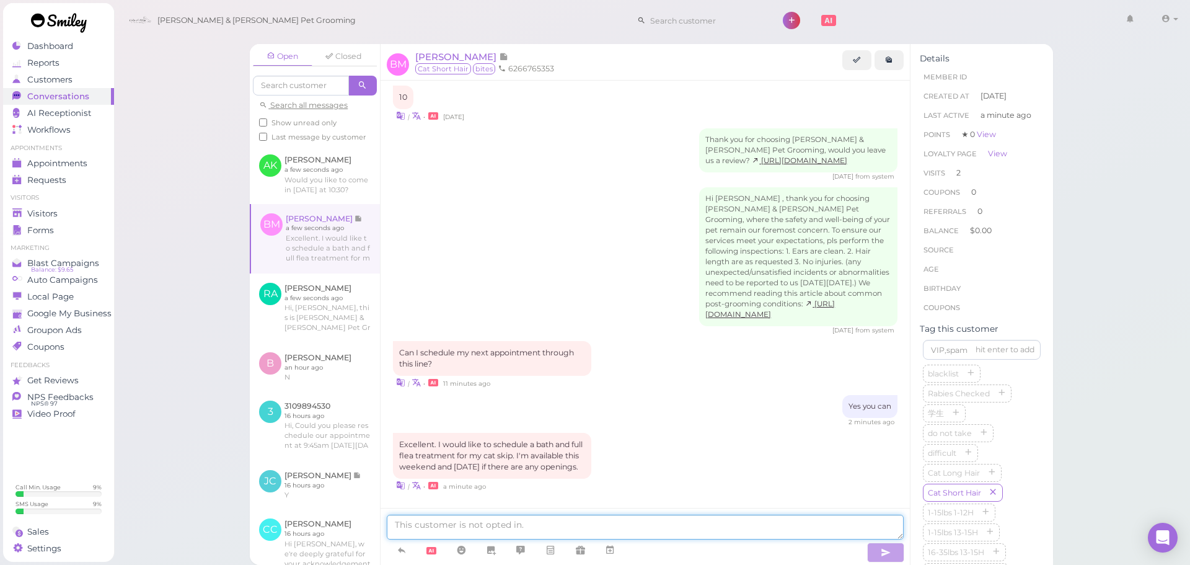
click at [482, 520] on textarea at bounding box center [645, 527] width 517 height 25
type textarea "We can do tomorrow at 12:30"
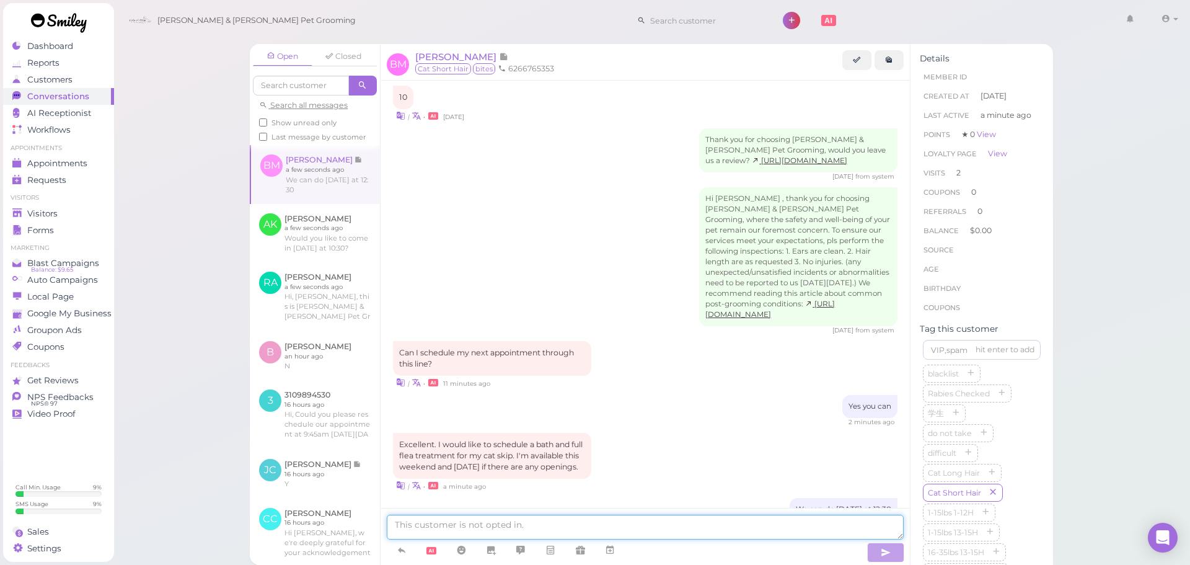
scroll to position [1042, 0]
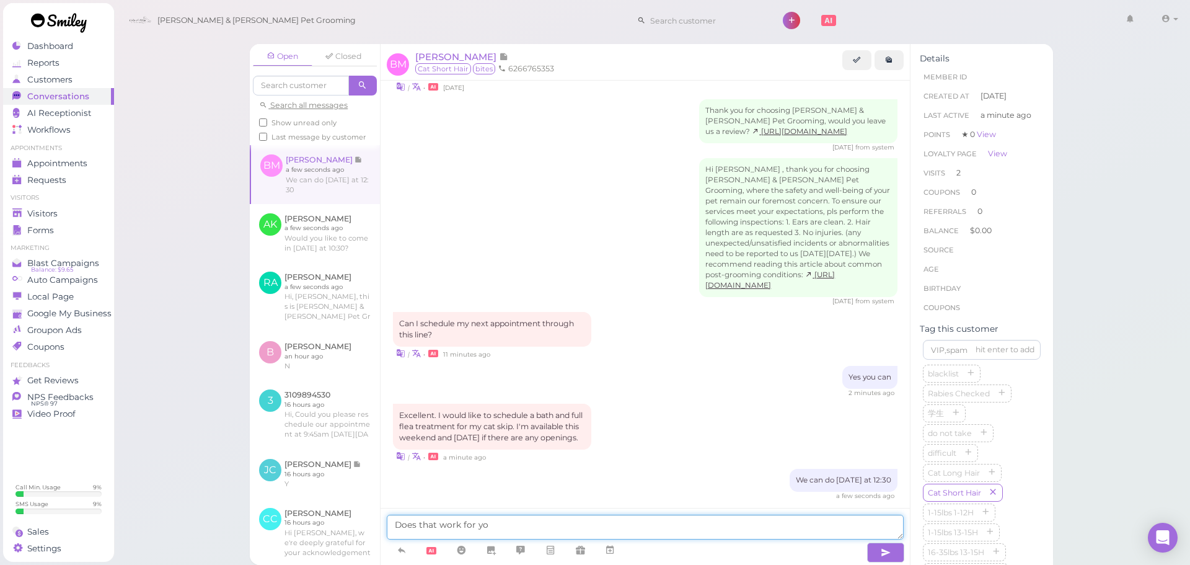
type textarea "Does that work for you"
click at [84, 219] on link "Visitors" at bounding box center [58, 213] width 111 height 17
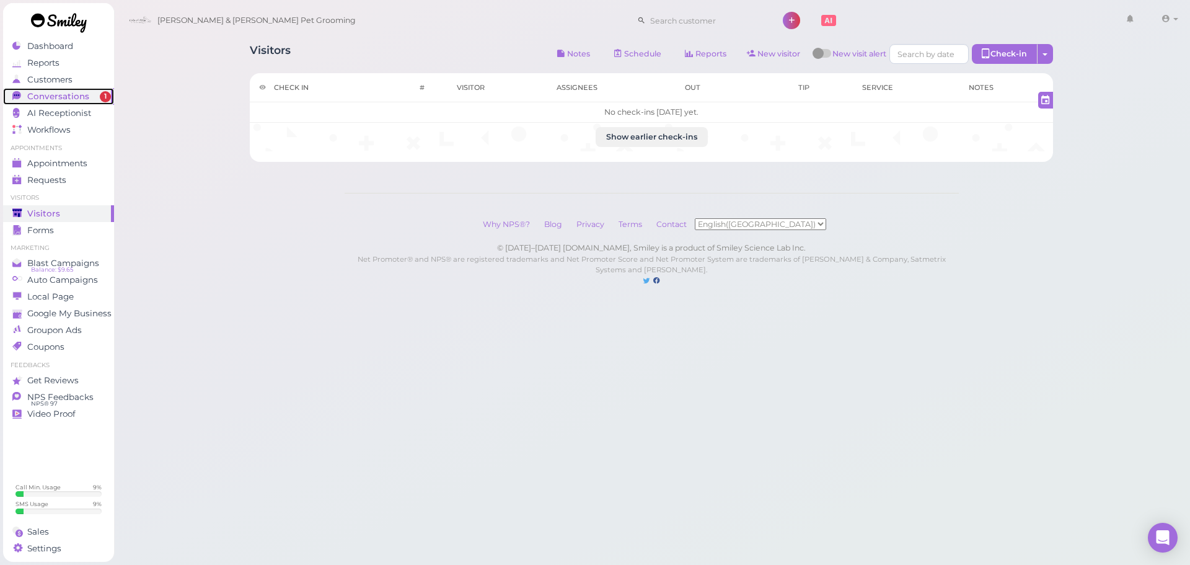
click at [71, 104] on link "Conversations 1" at bounding box center [58, 96] width 111 height 17
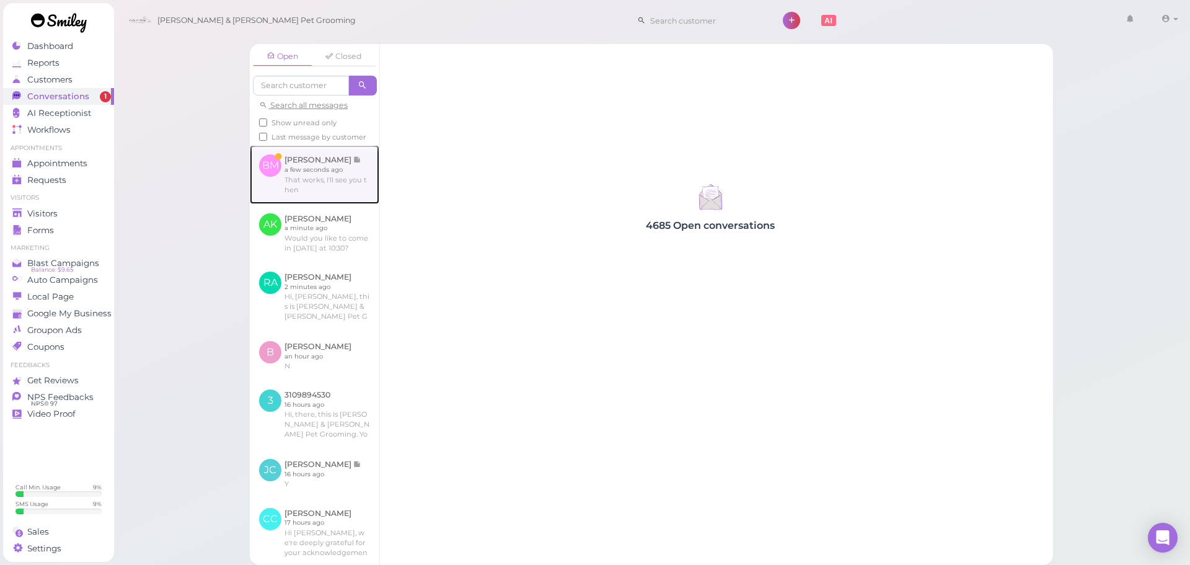
click at [280, 175] on link at bounding box center [315, 174] width 130 height 58
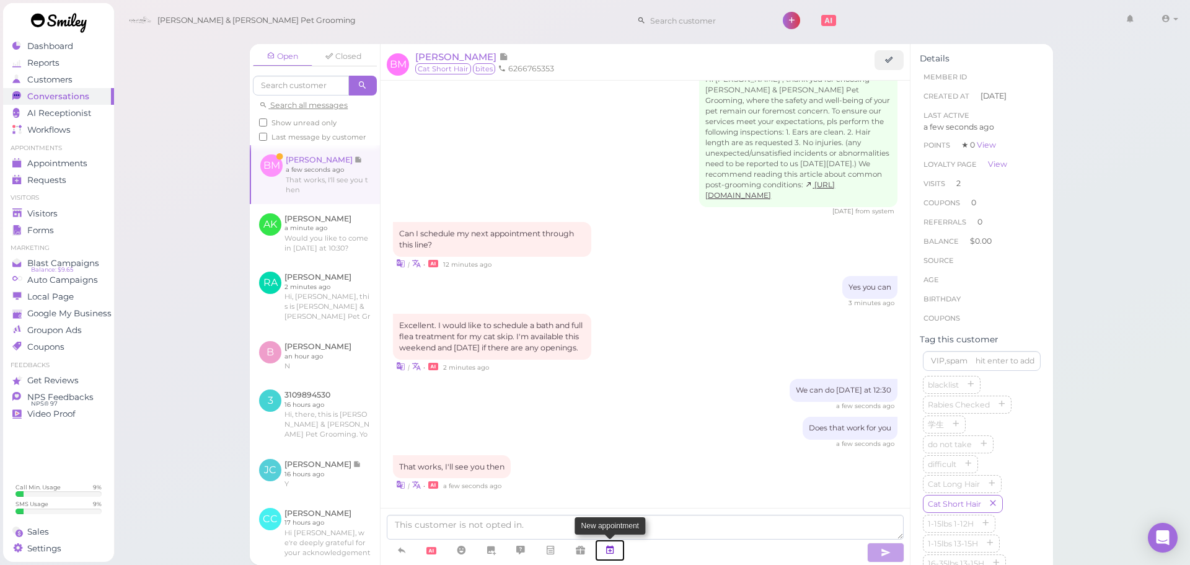
click at [612, 547] on icon at bounding box center [610, 550] width 10 height 12
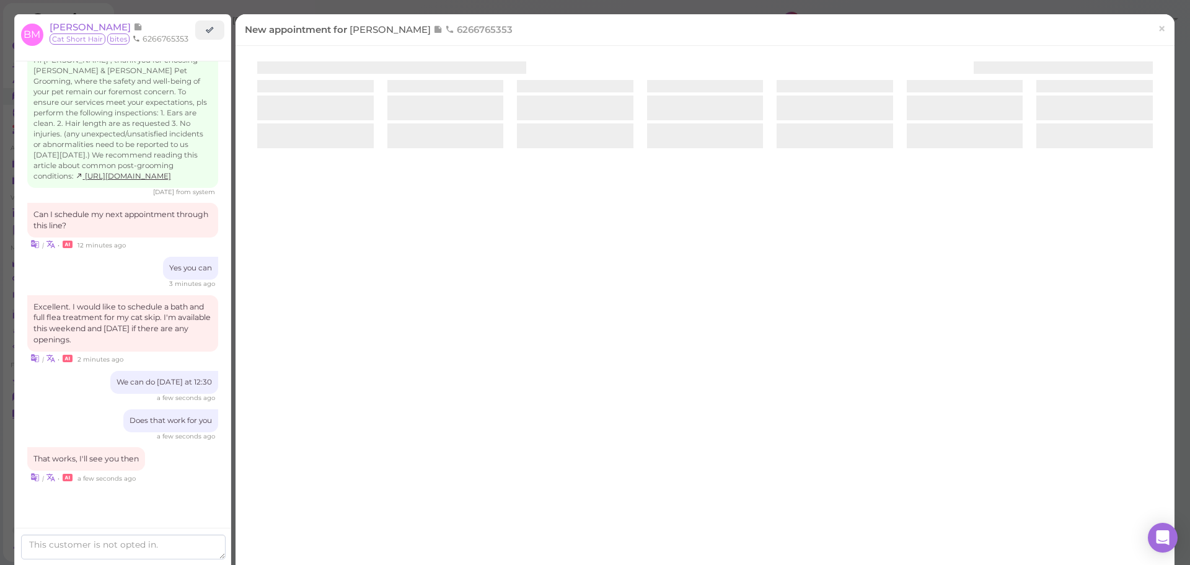
scroll to position [1186, 0]
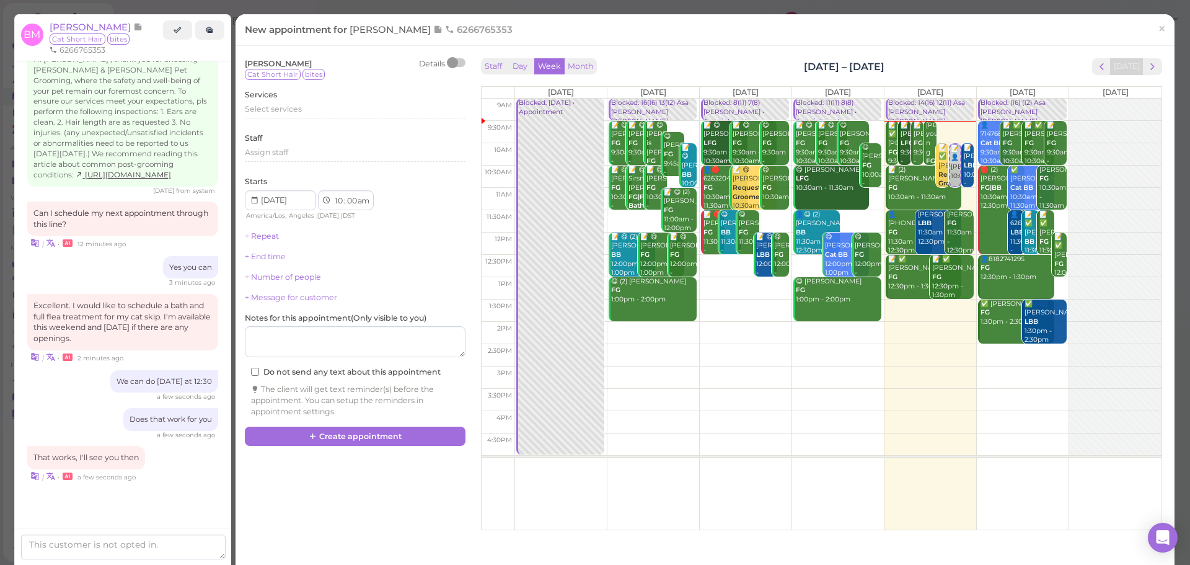
click at [1003, 347] on td at bounding box center [838, 355] width 647 height 22
type input "[DATE]"
select select "2"
select select "30"
select select "pm"
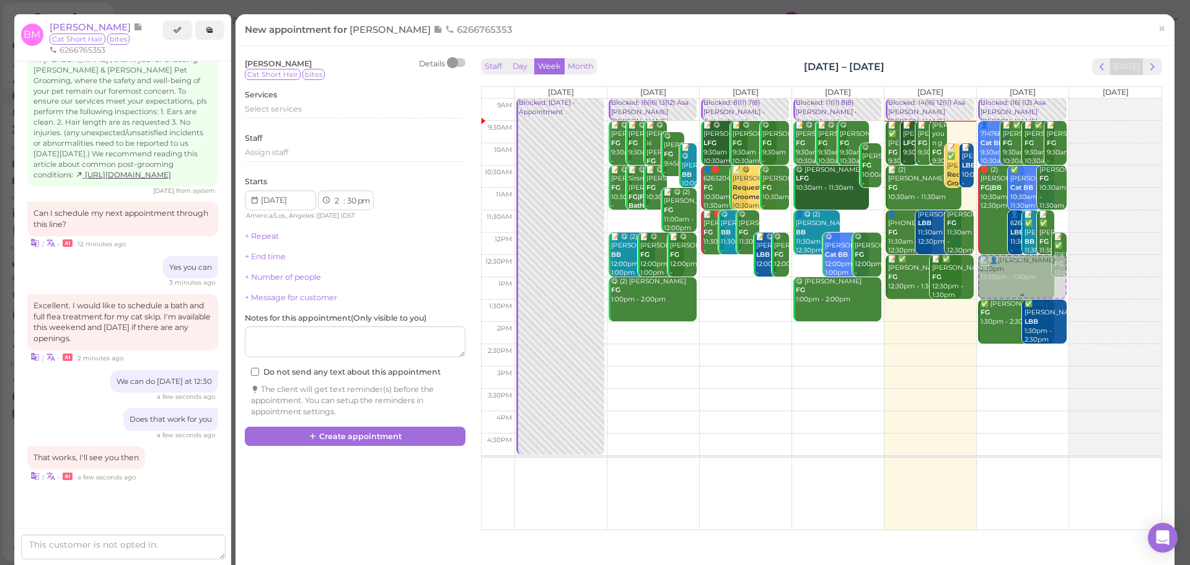
click at [1007, 99] on div "📝 👤Benjamin Mitchell 2:30pm Blocked: (16) (12) Asa Helen Rebecca • Appointment …" at bounding box center [1023, 99] width 92 height 0
select select "12"
click at [294, 100] on div "Services Select services" at bounding box center [355, 106] width 221 height 34
click at [294, 118] on div "Select services" at bounding box center [355, 111] width 221 height 15
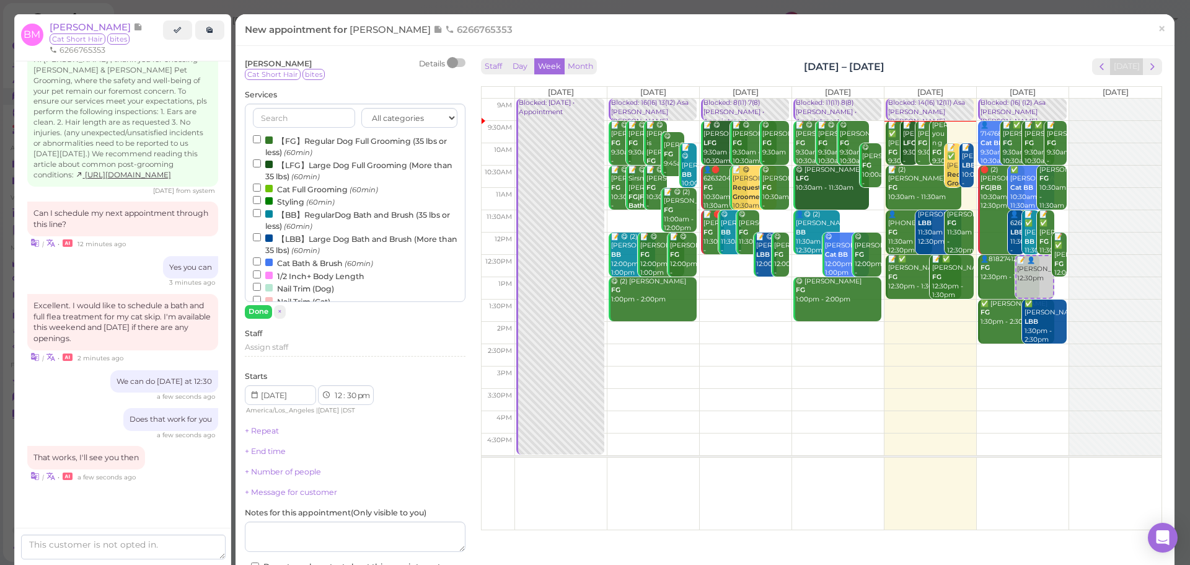
click at [296, 262] on label "Cat Bath & Brush (60min)" at bounding box center [313, 262] width 120 height 13
click at [261, 262] on input "Cat Bath & Brush (60min)" at bounding box center [257, 261] width 8 height 8
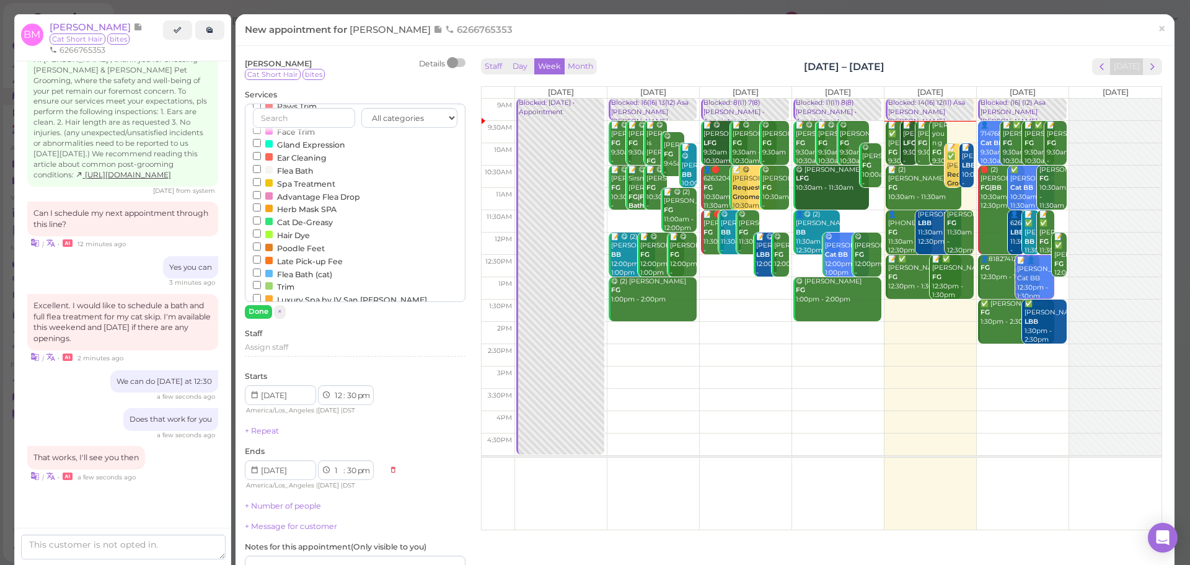
scroll to position [248, 0]
click at [306, 273] on label "Flea Bath (cat)" at bounding box center [292, 273] width 79 height 13
click at [261, 273] on input "Flea Bath (cat)" at bounding box center [257, 272] width 8 height 8
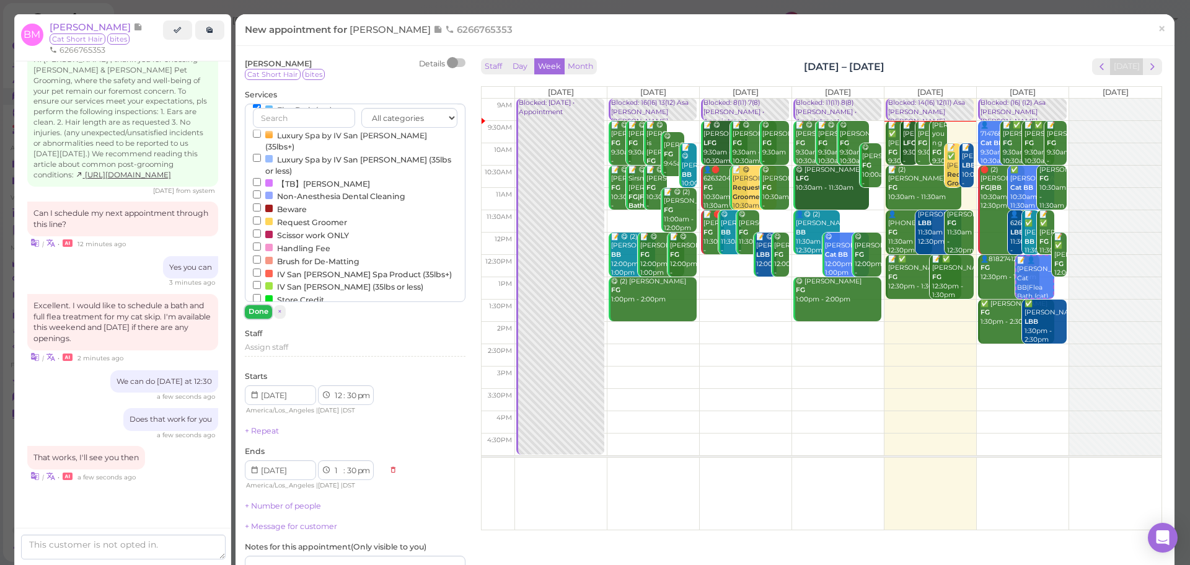
click at [260, 314] on button "Done" at bounding box center [258, 311] width 27 height 13
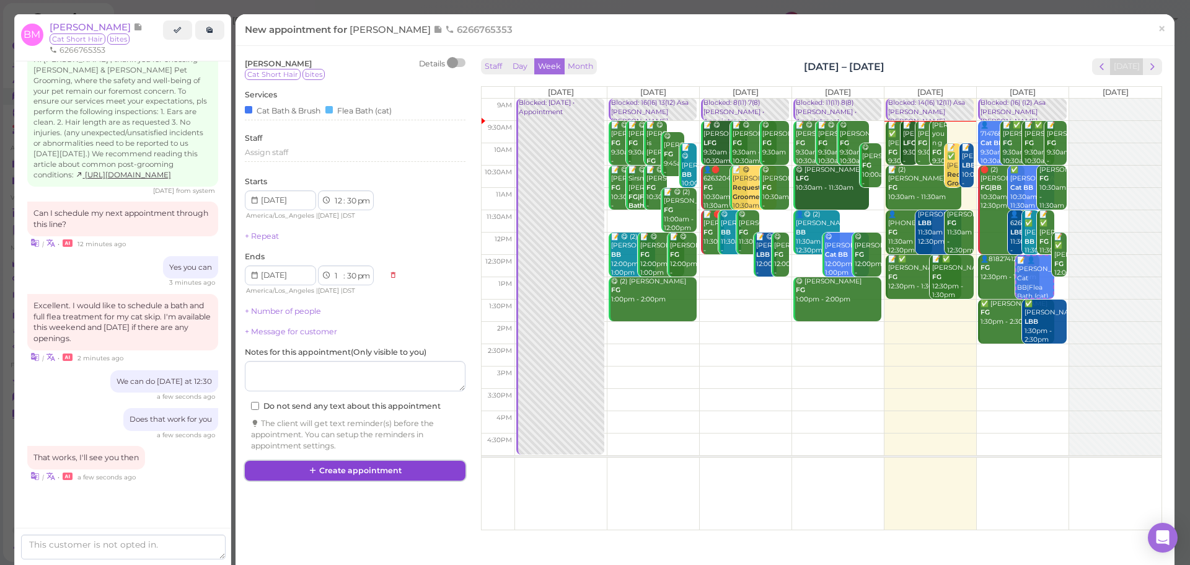
click at [356, 469] on button "Create appointment" at bounding box center [355, 471] width 221 height 20
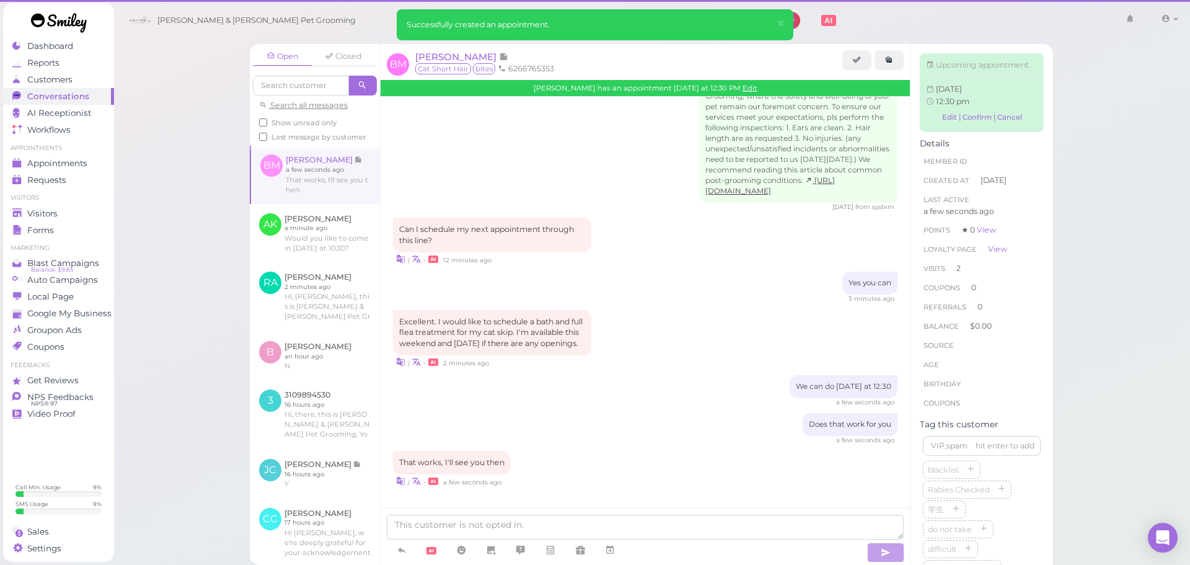
scroll to position [1132, 0]
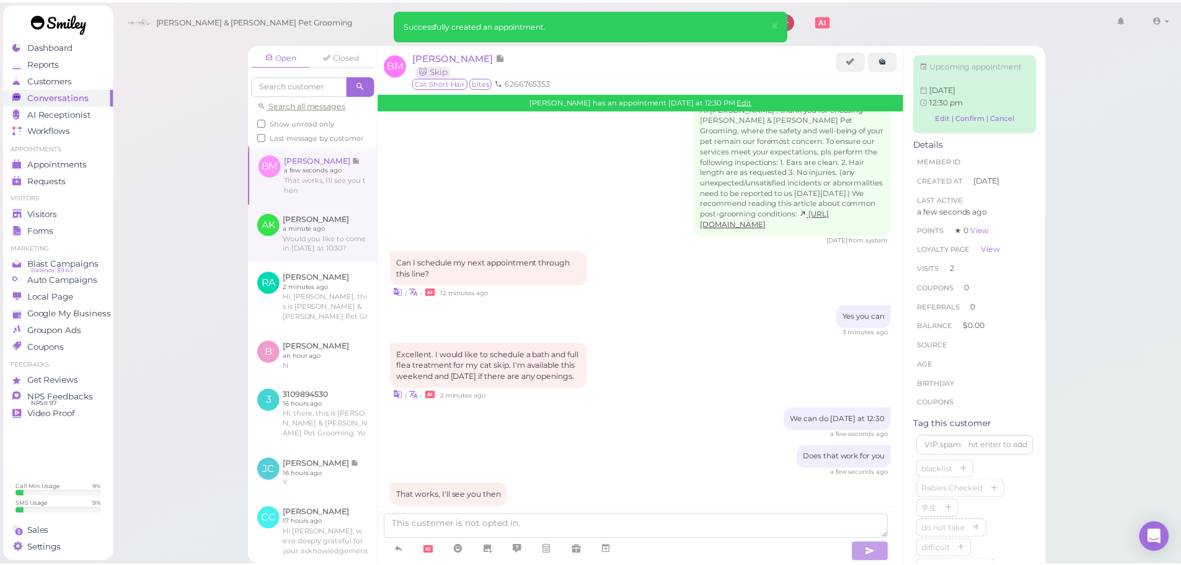
scroll to position [1260, 0]
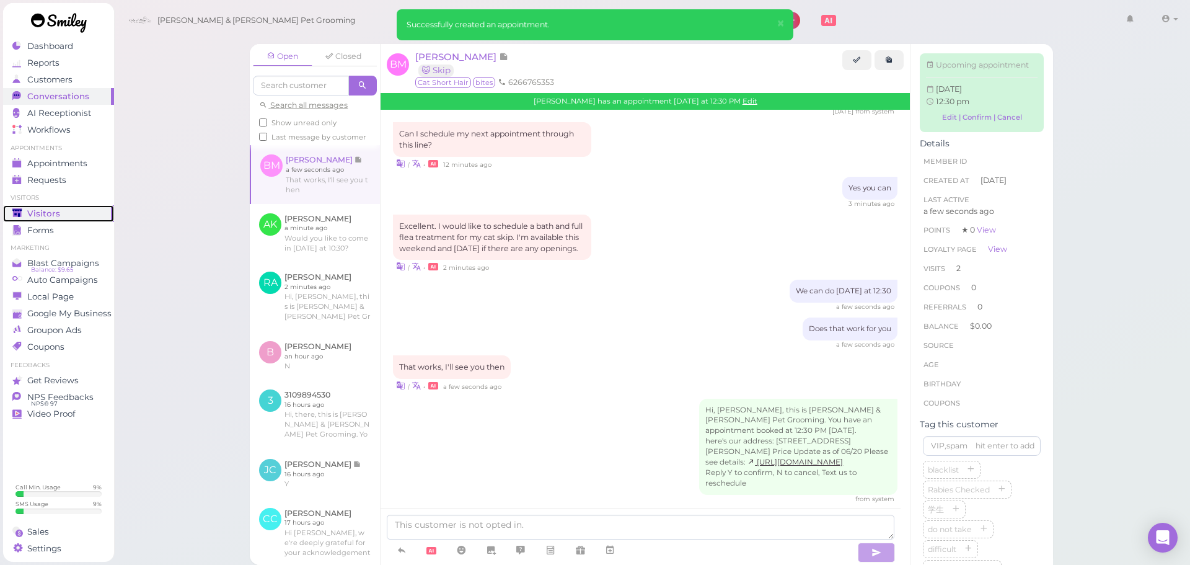
click at [85, 216] on div "Visitors" at bounding box center [56, 213] width 89 height 11
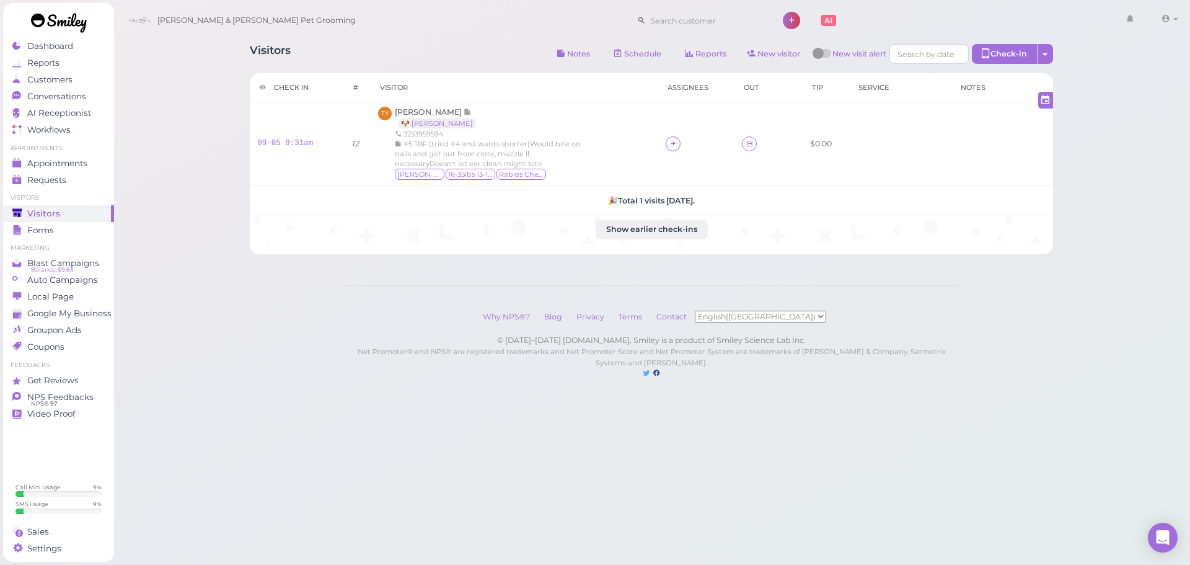
click at [446, 68] on div "Visitors Notes Schedule Reports New visitor New visit alert Check-in Customer c…" at bounding box center [651, 144] width 835 height 219
click at [525, 55] on div "Visitors Notes Schedule Reports New visitor New visit alert Check-in Customer c…" at bounding box center [652, 55] width 804 height 23
click at [600, 132] on div "TY Taylor Young 🐶 David 3233959594 #5 TBF (tried #4 and wants shorter)Would bit…" at bounding box center [514, 144] width 273 height 74
click at [492, 121] on div "Taylor Young 🐶 David 3233959594 #5 TBF (tried #4 and wants shorter)Would bite o…" at bounding box center [491, 144] width 192 height 74
click at [528, 112] on div "Taylor Young 🐶 David 3233959594 #5 TBF (tried #4 and wants shorter)Would bite o…" at bounding box center [491, 144] width 192 height 74
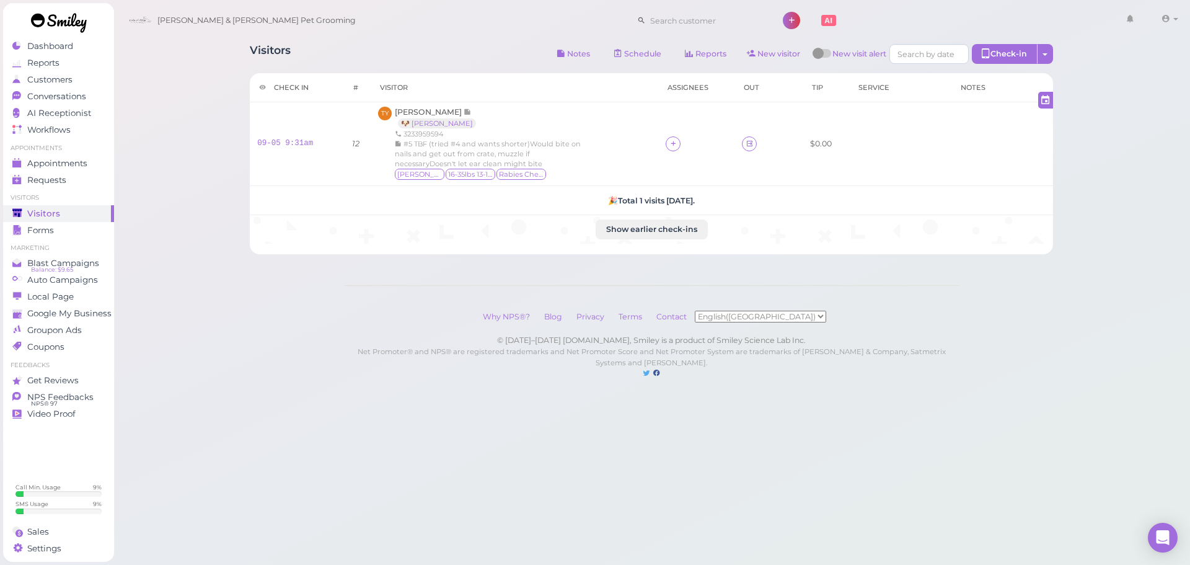
click at [489, 58] on div "Visitors Notes Schedule Reports New visitor New visit alert Check-in Customer c…" at bounding box center [652, 55] width 804 height 23
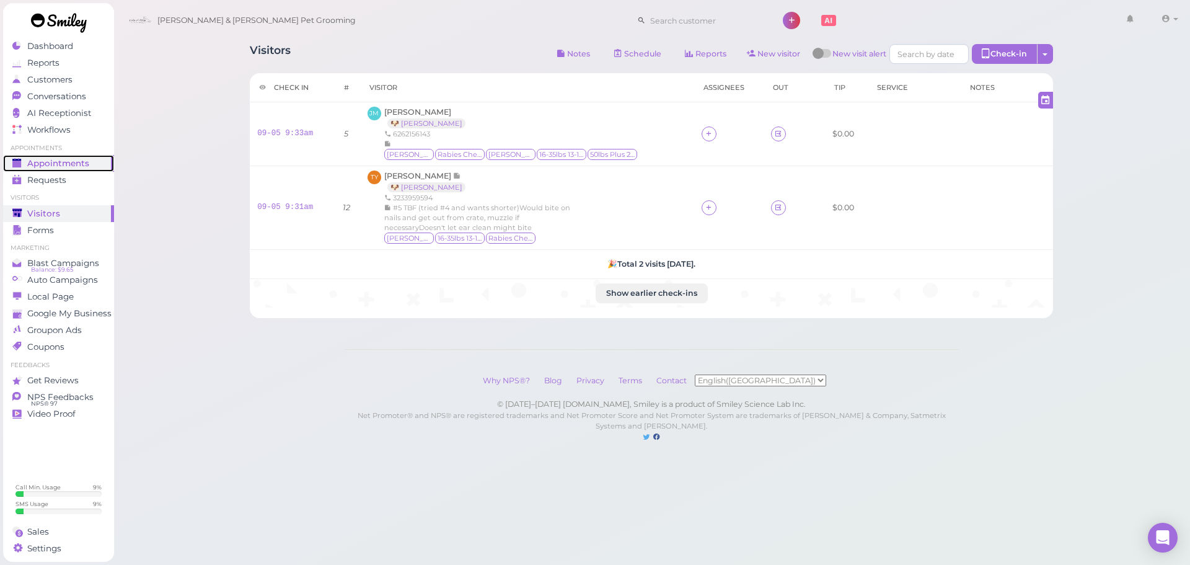
click at [82, 162] on span "Appointments" at bounding box center [58, 163] width 62 height 11
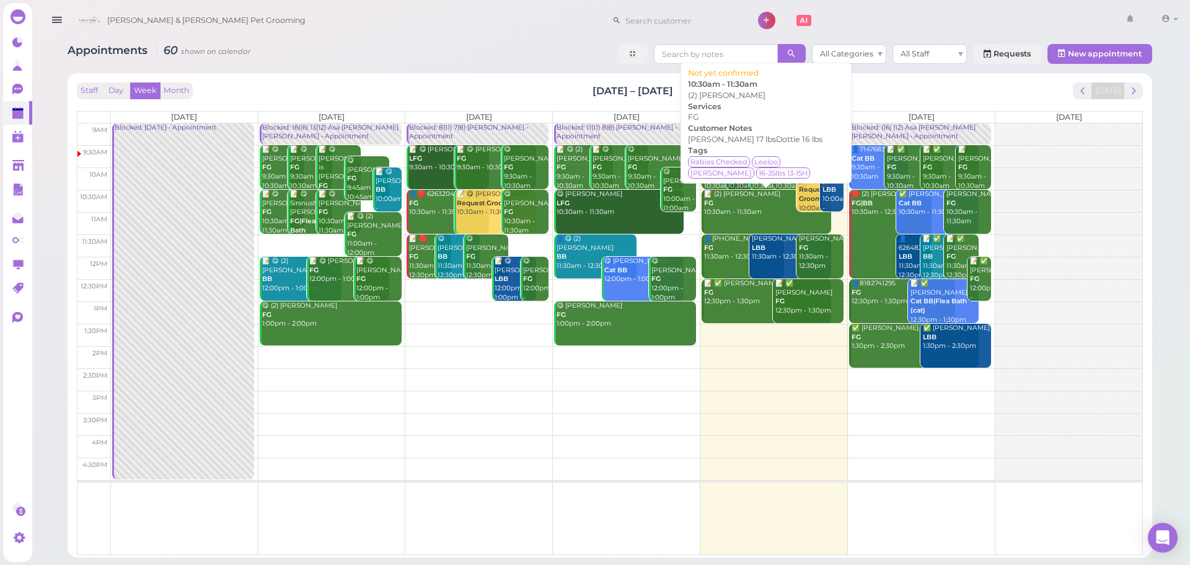
click at [523, 82] on div "Staff Day Week Month Sep 1 – 7, 2025 Today" at bounding box center [610, 90] width 1066 height 17
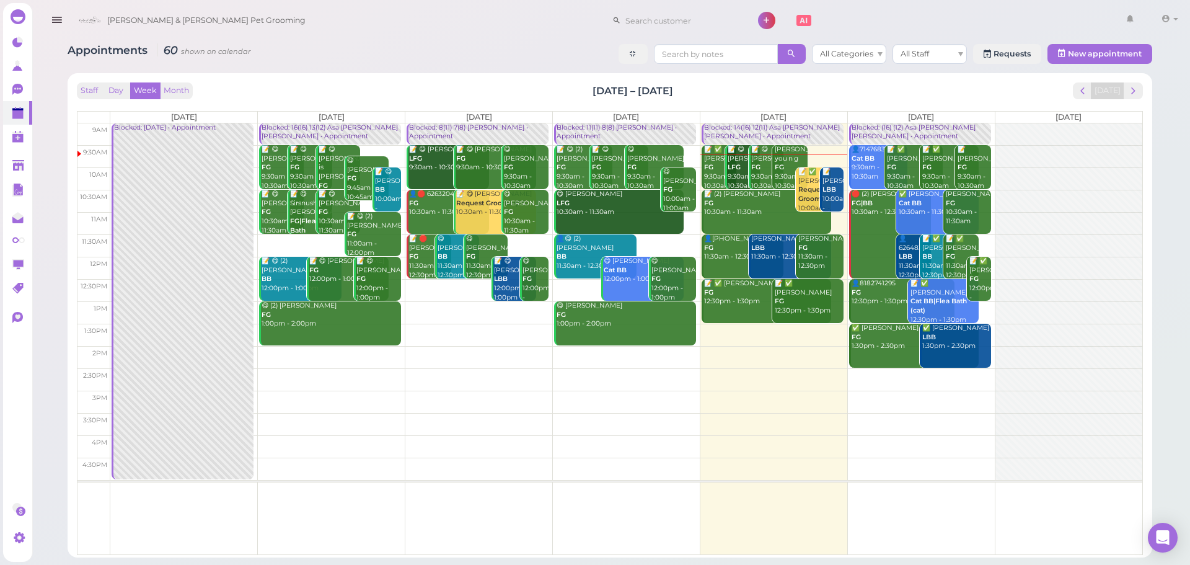
click at [712, 163] on div "📝 ✅ Jade Carpio FG 9:30am - 10:30am" at bounding box center [720, 167] width 33 height 45
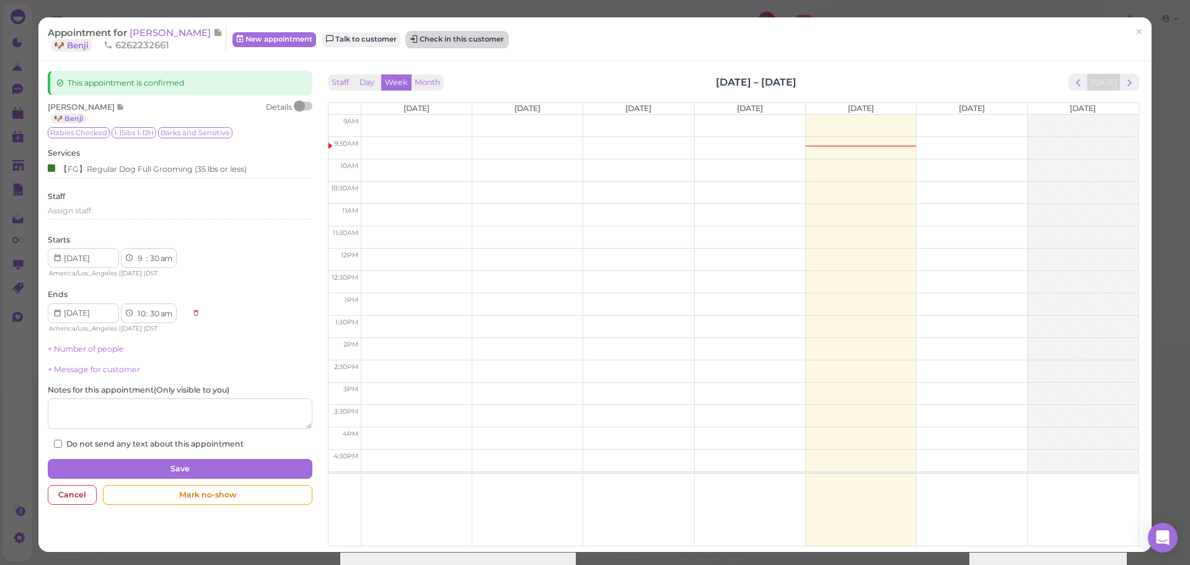
click at [423, 40] on button "Check in this customer" at bounding box center [457, 39] width 101 height 15
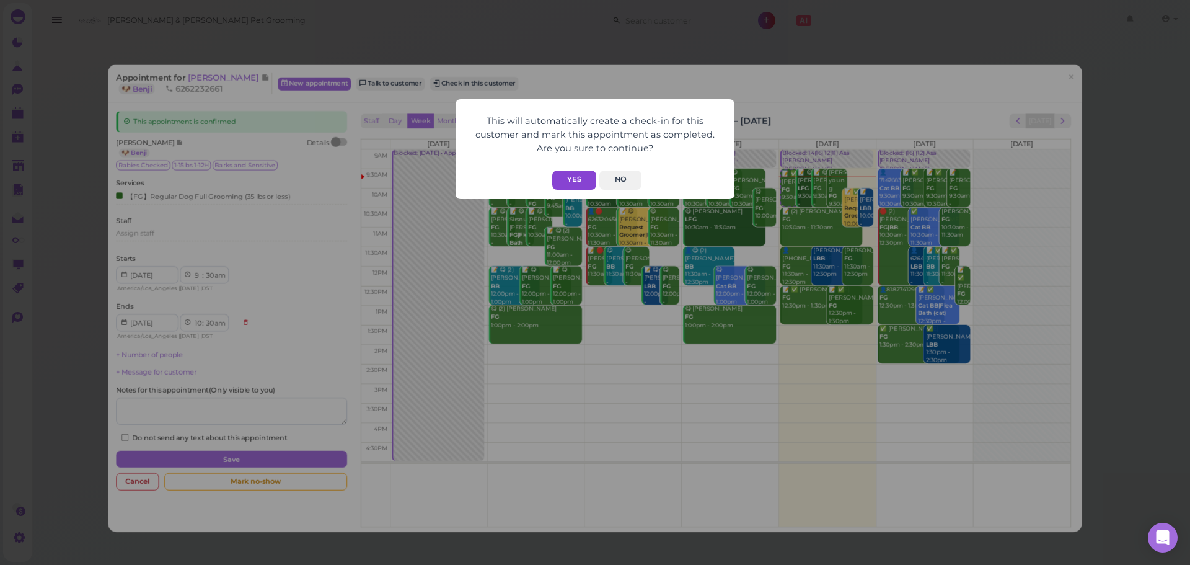
click at [574, 181] on button "Yes" at bounding box center [574, 179] width 44 height 19
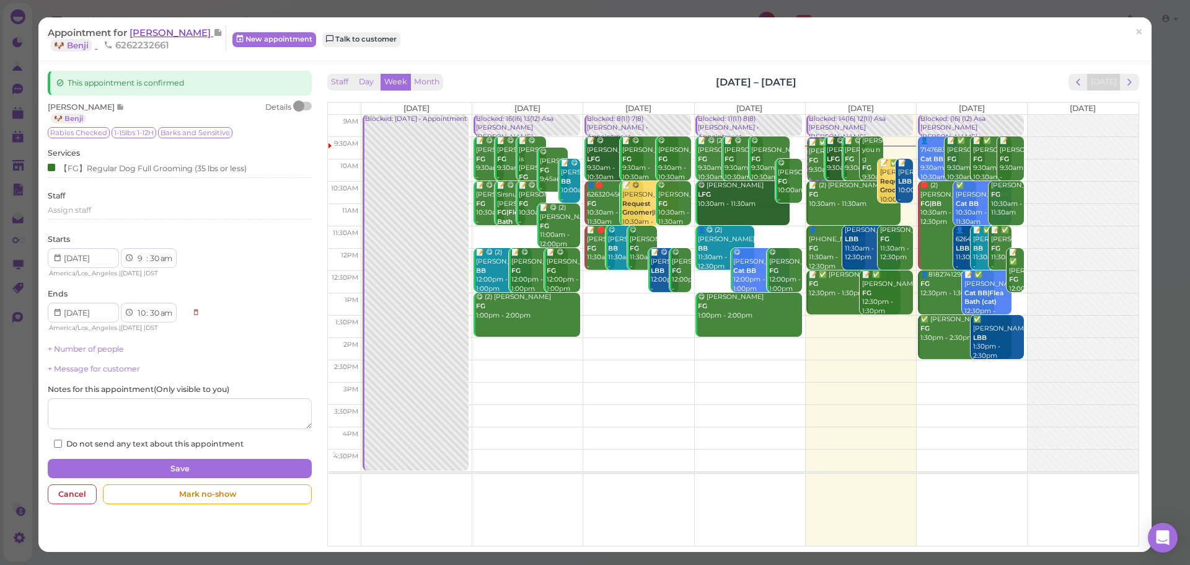
click at [166, 30] on span "[PERSON_NAME]" at bounding box center [172, 33] width 84 height 12
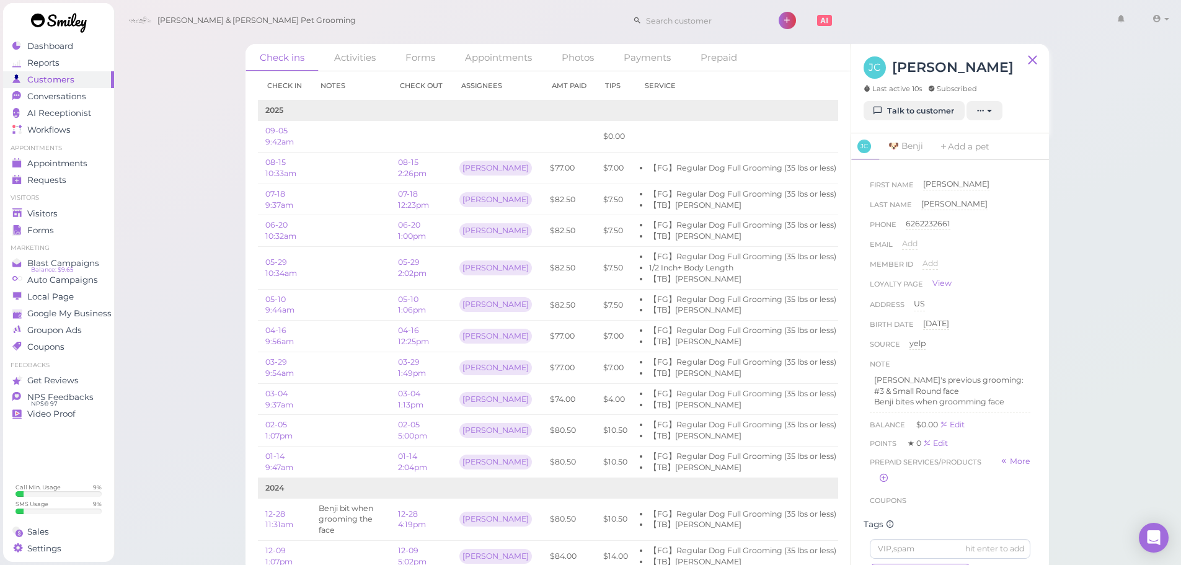
click at [213, 228] on div "Check ins Activities Forms Appointments Photos Payments Prepaid Check in Notes …" at bounding box center [647, 286] width 1068 height 573
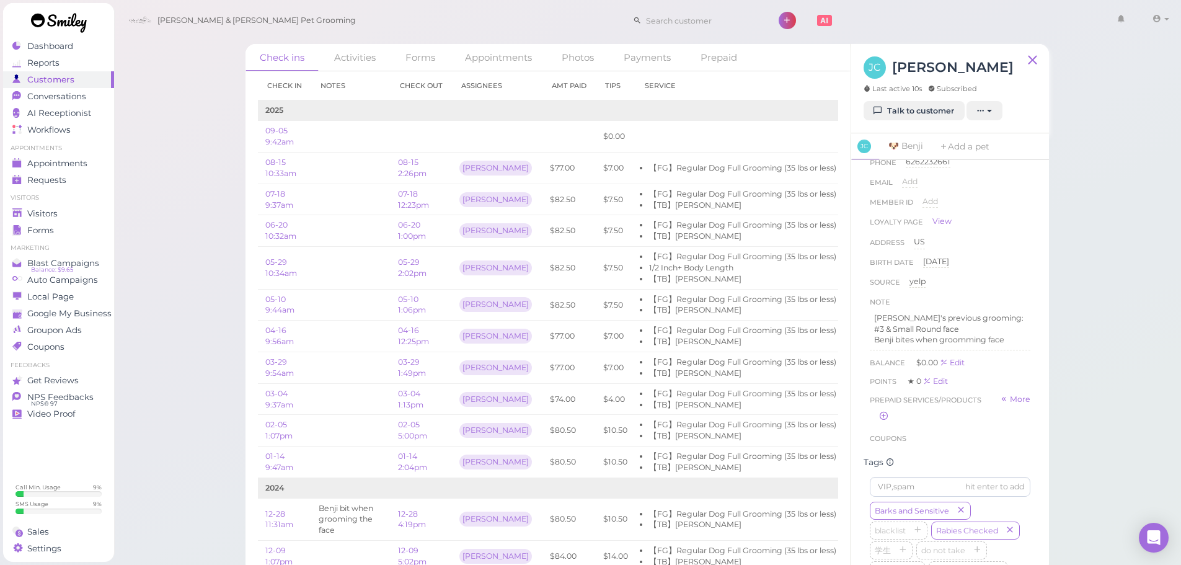
click at [988, 370] on div "Balance $0.00 Edit Points ★ 0 Edit Prepaid services/products More" at bounding box center [950, 390] width 161 height 69
click at [1081, 372] on div "Check ins Activities Forms Appointments Photos Payments Prepaid Check in Notes …" at bounding box center [647, 286] width 1068 height 573
click at [1008, 353] on div "First Name Jade Jade Last Name Carpio Carpio Phone 6262232661 6262232661 Email …" at bounding box center [950, 280] width 173 height 340
click at [1000, 339] on p "Benji bites when groomming face" at bounding box center [950, 339] width 152 height 11
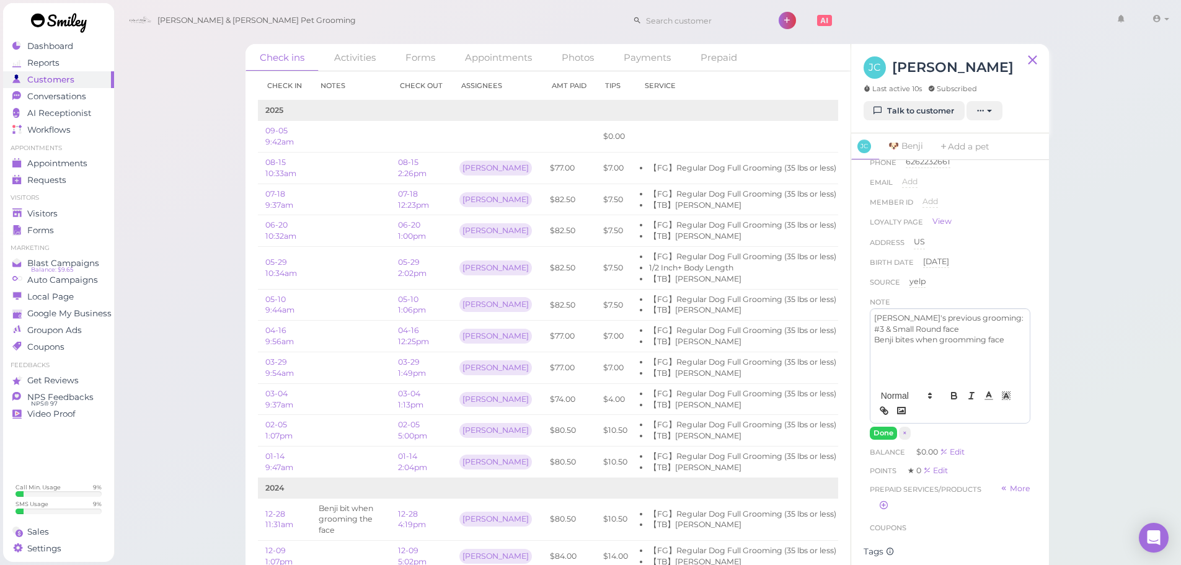
click at [988, 324] on p "Benji's previous grooming: #3 & Small Round face" at bounding box center [950, 323] width 152 height 22
drag, startPoint x: 979, startPoint y: 322, endPoint x: 772, endPoint y: 313, distance: 207.3
click at [772, 313] on div "Check ins Activities Forms Appointments Photos Payments Prepaid Check in Notes …" at bounding box center [648, 308] width 804 height 529
click at [887, 436] on button "Done" at bounding box center [883, 433] width 27 height 13
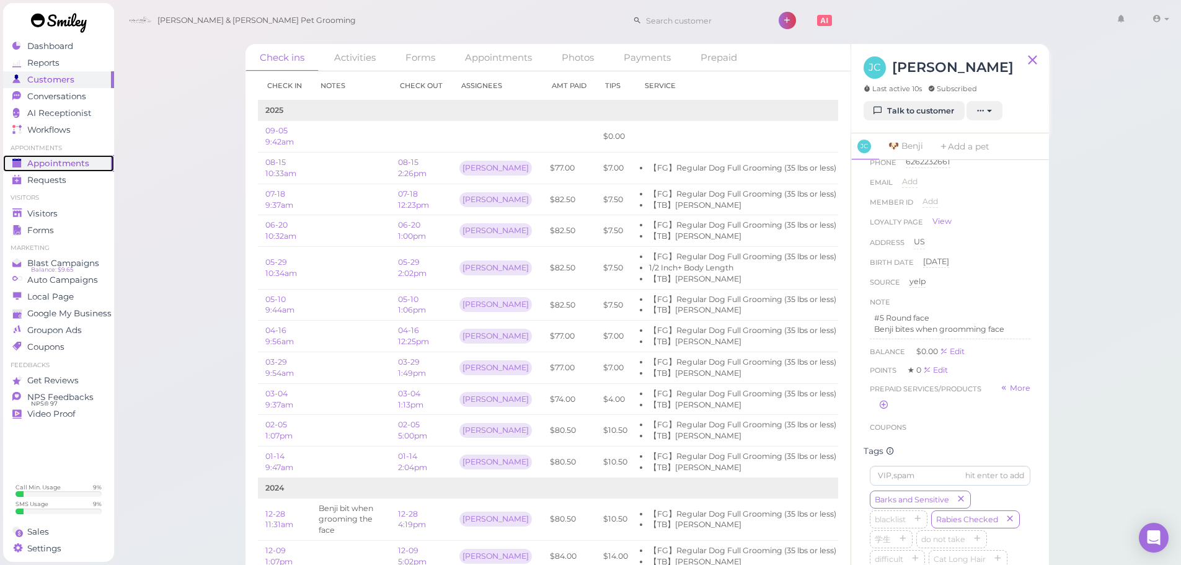
click at [80, 159] on span "Appointments" at bounding box center [58, 163] width 62 height 11
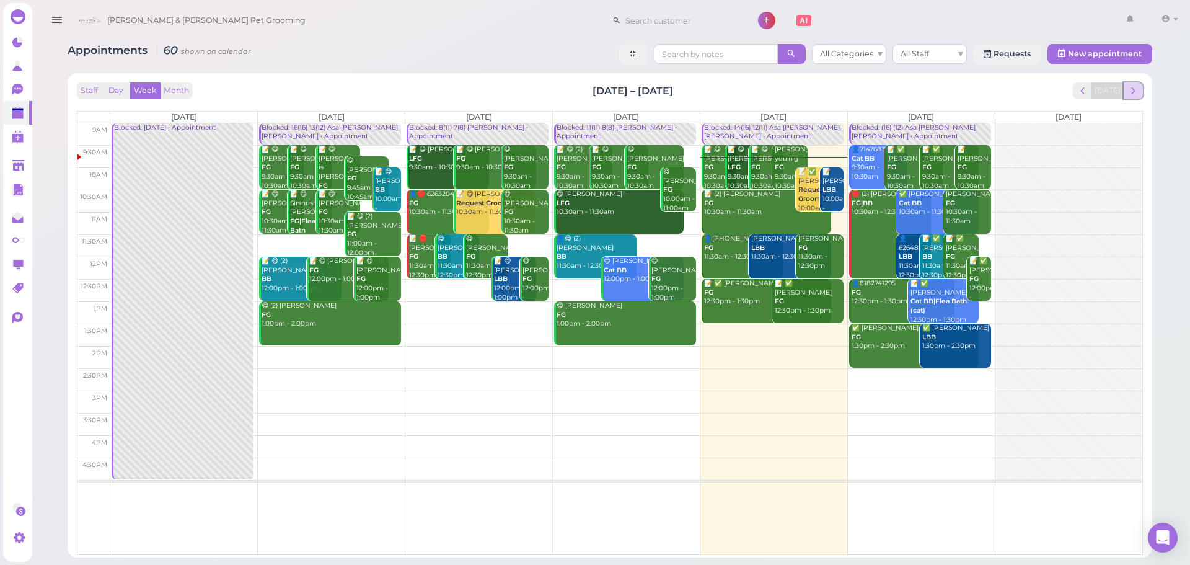
click at [1133, 93] on span "next" at bounding box center [1134, 91] width 12 height 12
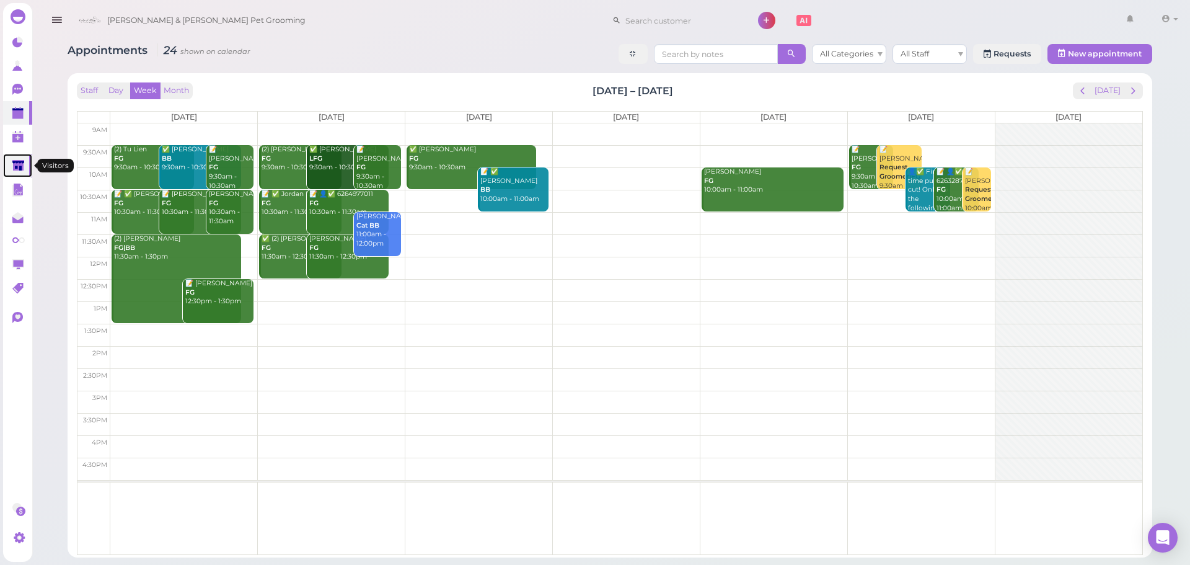
click at [9, 160] on link at bounding box center [17, 166] width 29 height 24
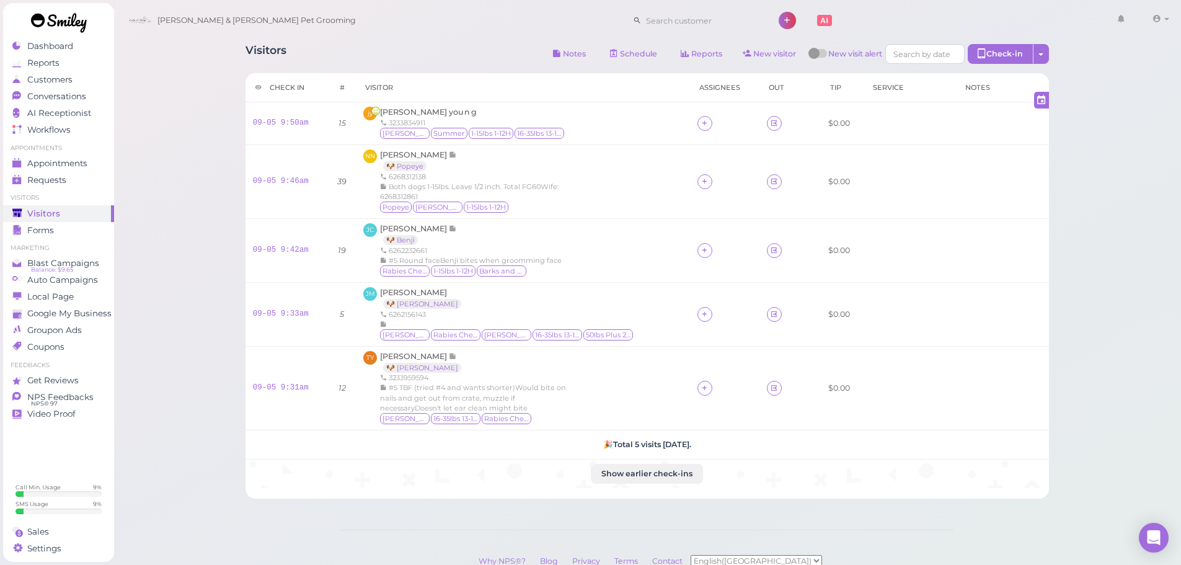
click at [187, 118] on div "Visitors Notes Schedule Reports New visitor New visit alert Check-in Customer c…" at bounding box center [647, 324] width 1068 height 648
click at [185, 122] on div "Visitors Notes Schedule Reports New visitor New visit alert Check-in Customer c…" at bounding box center [647, 324] width 1068 height 648
click at [456, 120] on div "3233834911" at bounding box center [472, 123] width 185 height 10
click at [159, 158] on div "Visitors Notes Schedule Reports New visitor New visit alert Check-in Customer c…" at bounding box center [647, 324] width 1068 height 648
click at [161, 160] on div "Visitors Notes Schedule Reports New visitor New visit alert Check-in Customer c…" at bounding box center [647, 324] width 1068 height 648
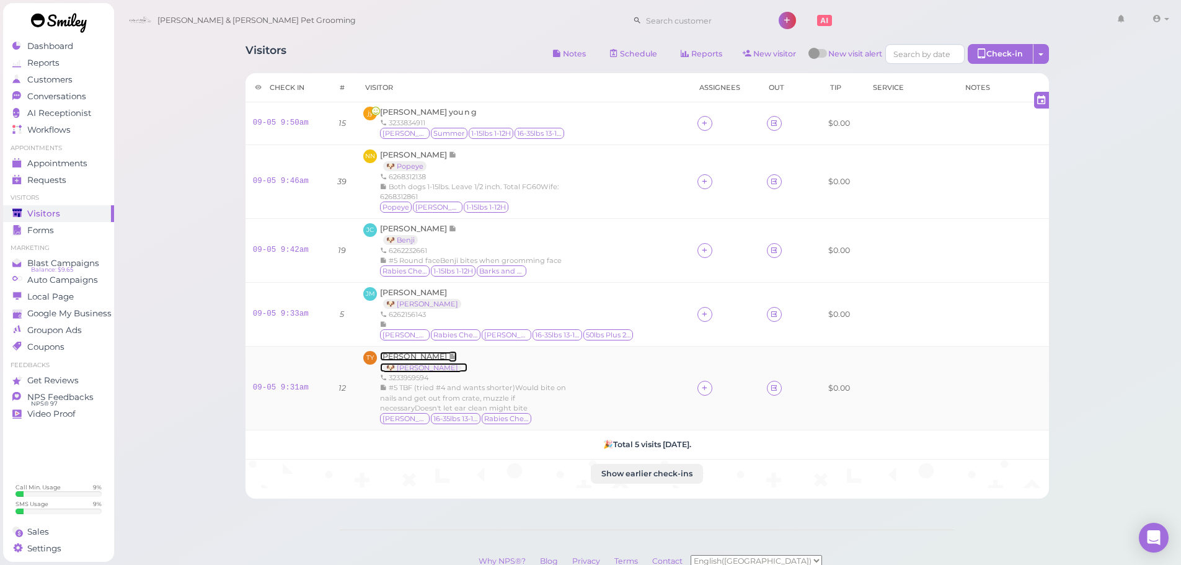
click at [418, 354] on span "[PERSON_NAME]" at bounding box center [414, 356] width 69 height 9
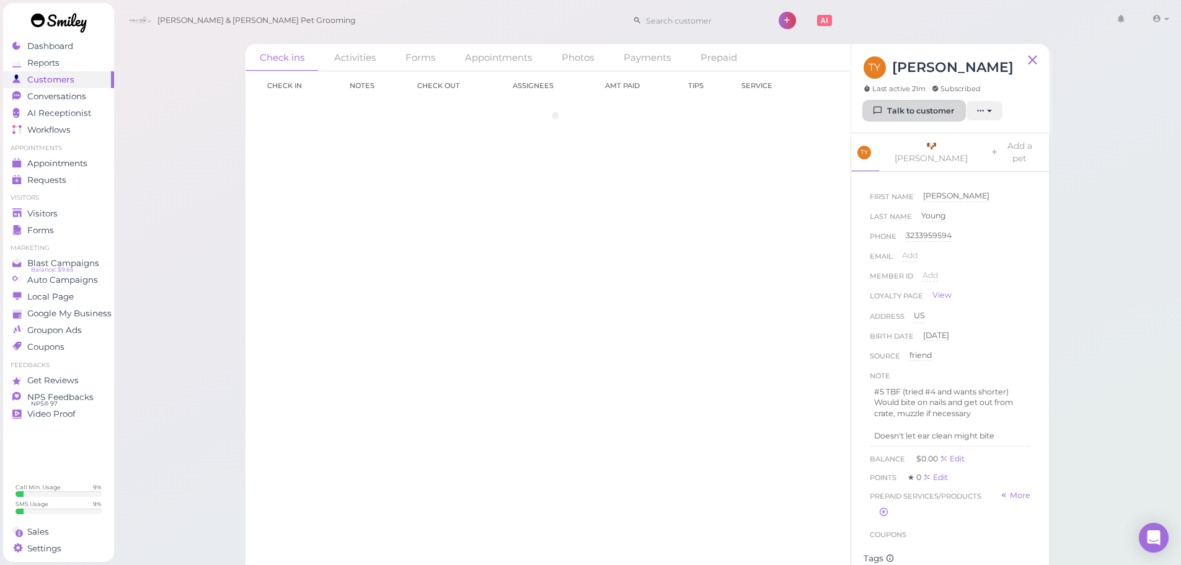
click at [947, 105] on link "Talk to customer" at bounding box center [914, 111] width 101 height 20
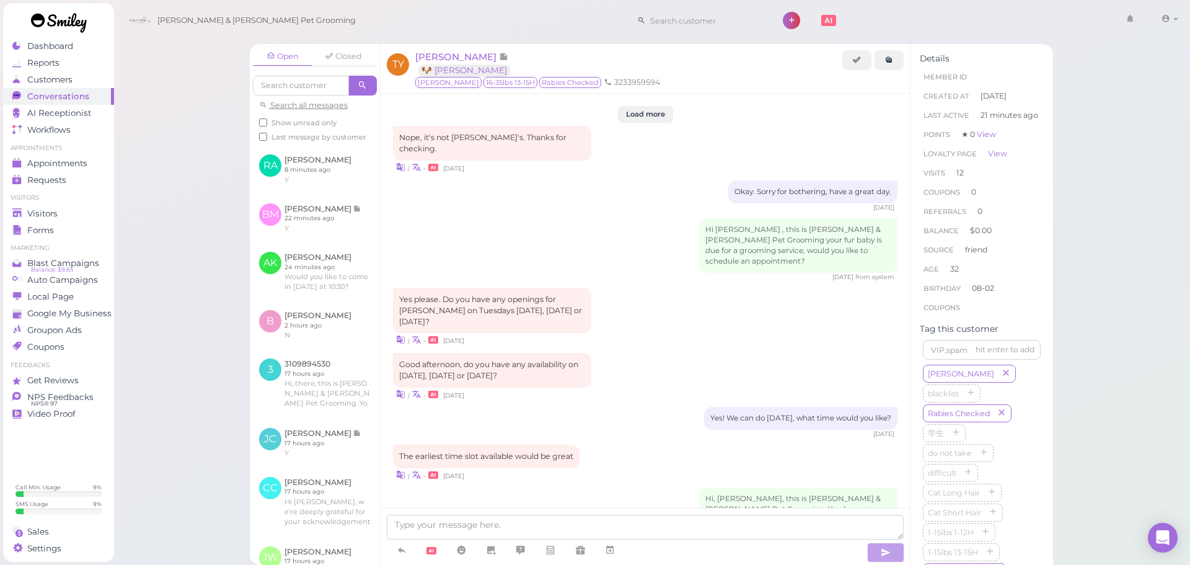
scroll to position [1753, 0]
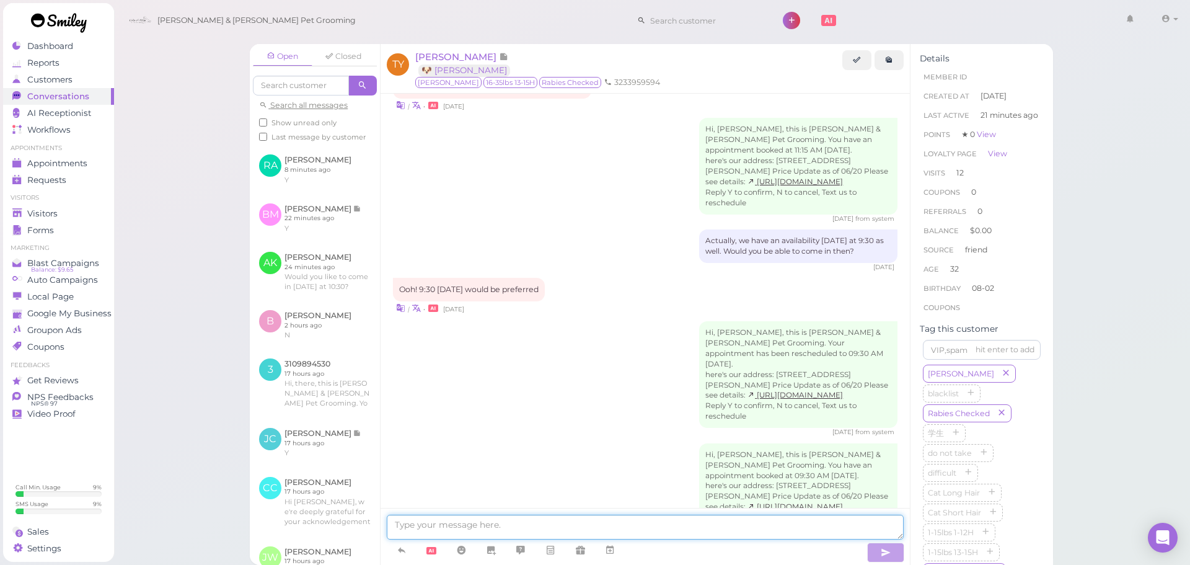
click at [656, 521] on textarea at bounding box center [645, 527] width 517 height 25
type textarea "Hi Taylor, we found fleas on David so we're going to give a flea bath"
click at [84, 207] on link "Visitors" at bounding box center [58, 213] width 111 height 17
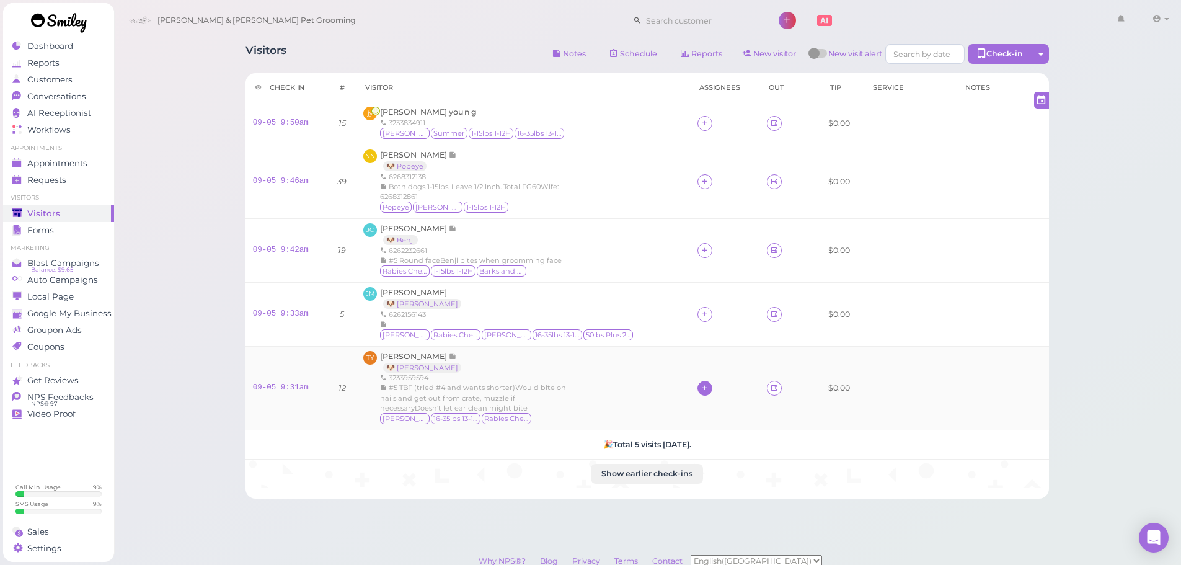
click at [701, 389] on icon at bounding box center [705, 387] width 8 height 9
click at [704, 197] on input at bounding box center [750, 195] width 149 height 20
type input "he"
click at [707, 363] on div "[PERSON_NAME]" at bounding box center [760, 370] width 174 height 24
click at [701, 312] on icon at bounding box center [705, 313] width 8 height 9
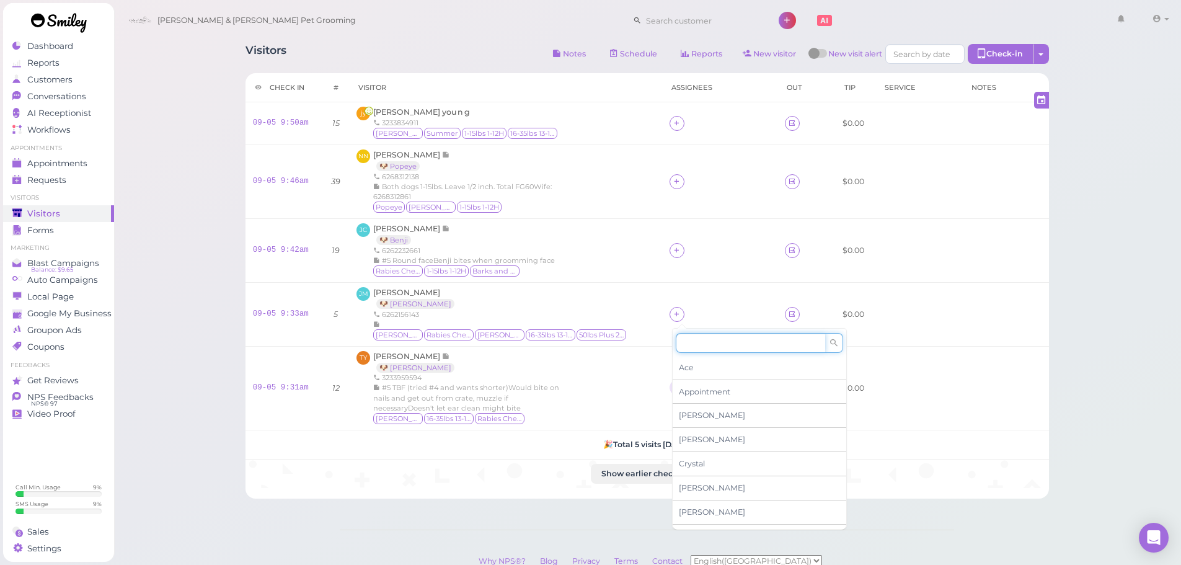
click at [686, 348] on input at bounding box center [750, 343] width 149 height 20
type input "asa"
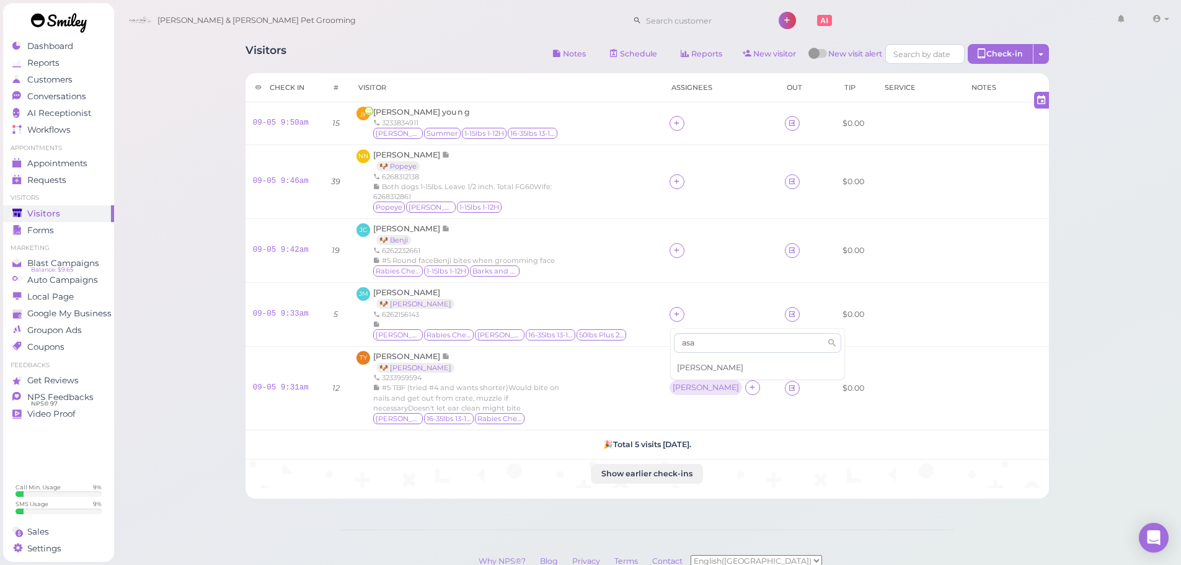
click at [700, 368] on div "[PERSON_NAME]" at bounding box center [758, 368] width 174 height 24
click at [677, 250] on icon at bounding box center [677, 250] width 8 height 9
click at [686, 278] on input at bounding box center [748, 279] width 149 height 20
type input "re"
click at [690, 304] on span "[PERSON_NAME]" at bounding box center [710, 303] width 66 height 9
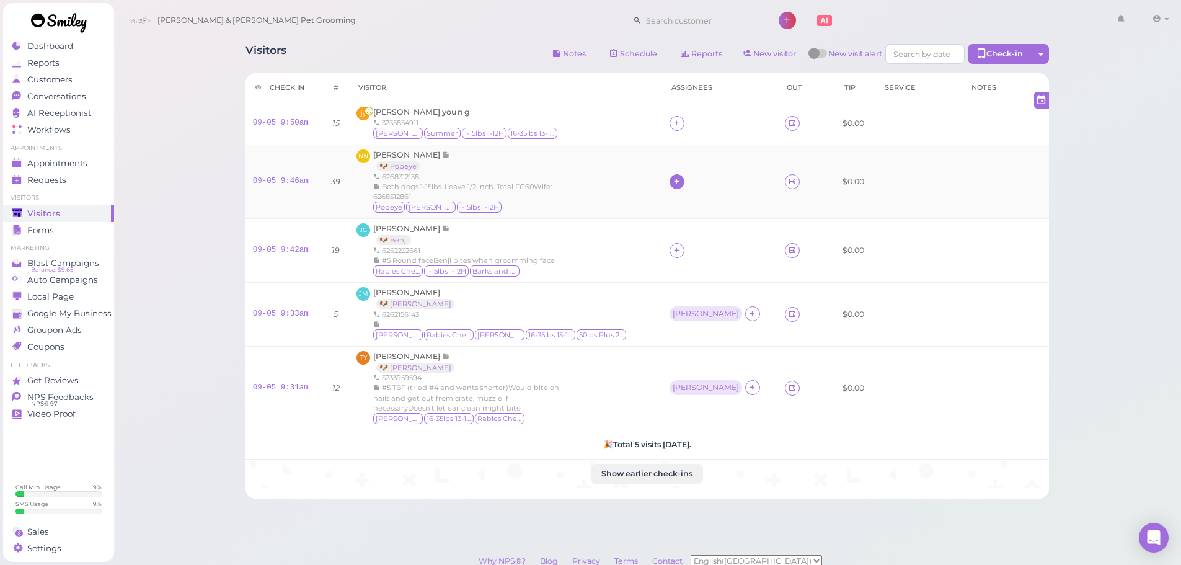
click at [681, 182] on icon at bounding box center [677, 181] width 8 height 9
click at [683, 203] on input at bounding box center [748, 210] width 149 height 20
type input "asa"
click at [683, 237] on span "[PERSON_NAME]" at bounding box center [703, 234] width 66 height 9
click at [684, 383] on div "[PERSON_NAME]" at bounding box center [706, 387] width 66 height 9
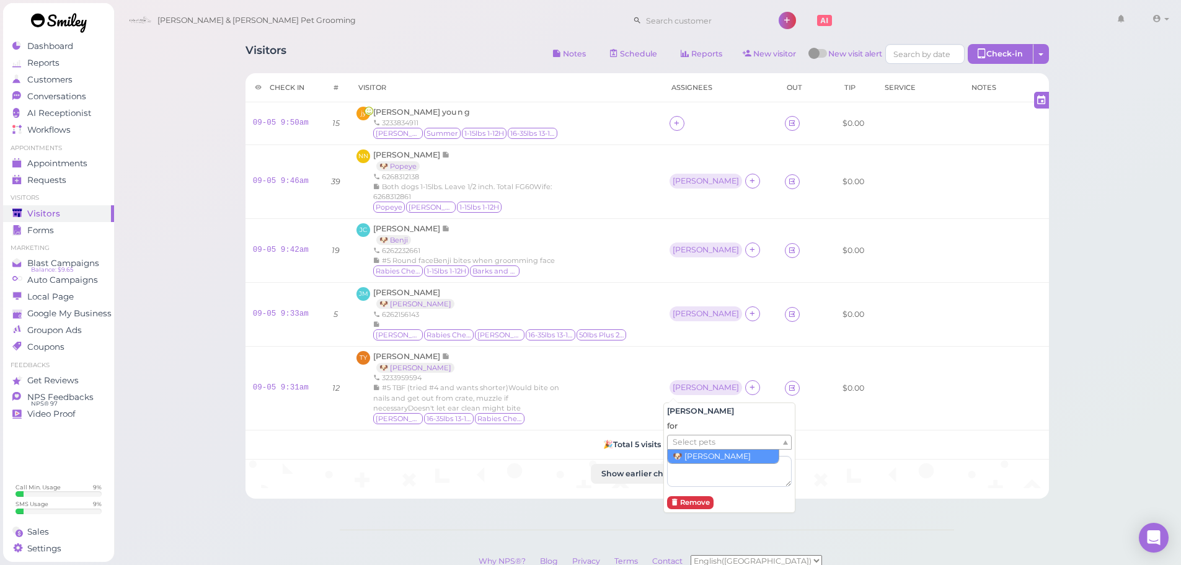
click at [685, 443] on span "Select pets" at bounding box center [694, 442] width 43 height 14
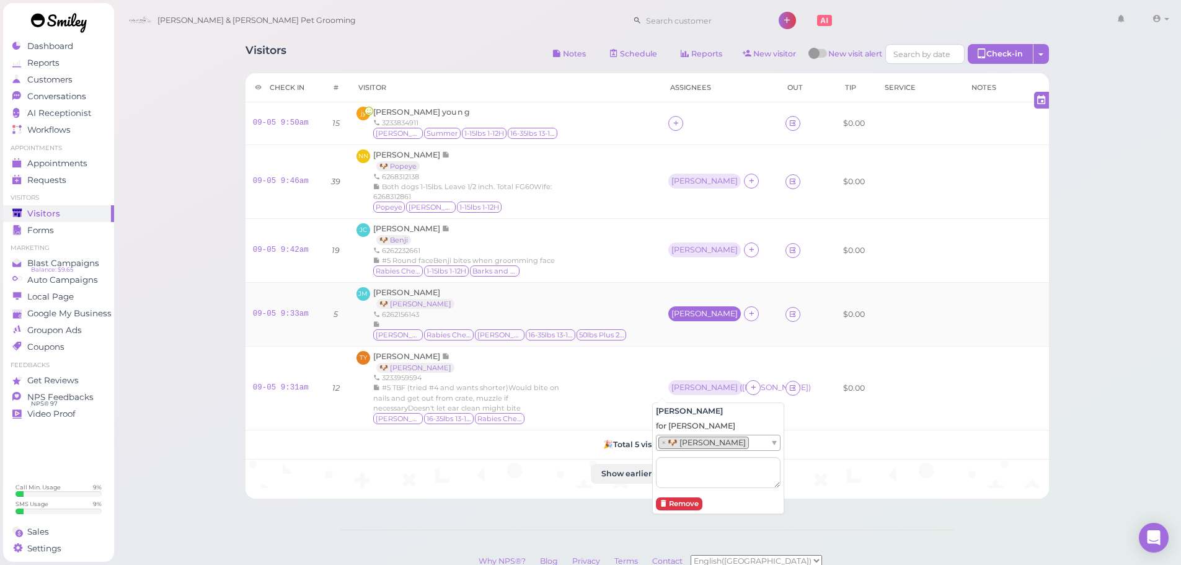
click at [671, 312] on div "[PERSON_NAME]" at bounding box center [704, 313] width 66 height 9
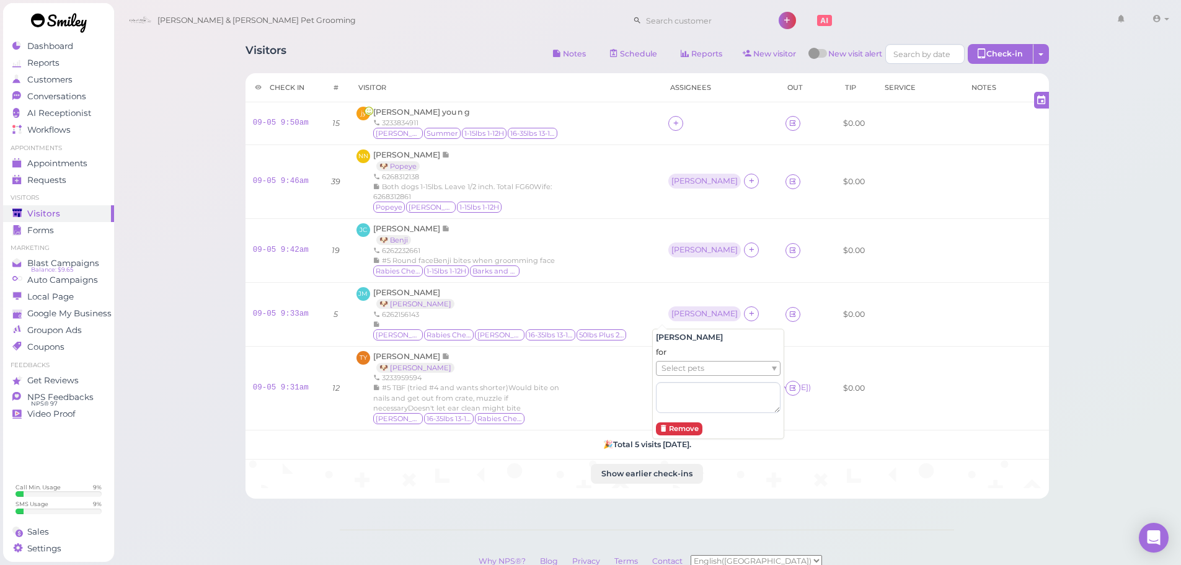
click at [675, 372] on span "Select pets" at bounding box center [683, 368] width 43 height 14
click at [665, 260] on td "[PERSON_NAME]" at bounding box center [719, 250] width 117 height 64
click at [668, 256] on div "[PERSON_NAME]" at bounding box center [704, 249] width 73 height 15
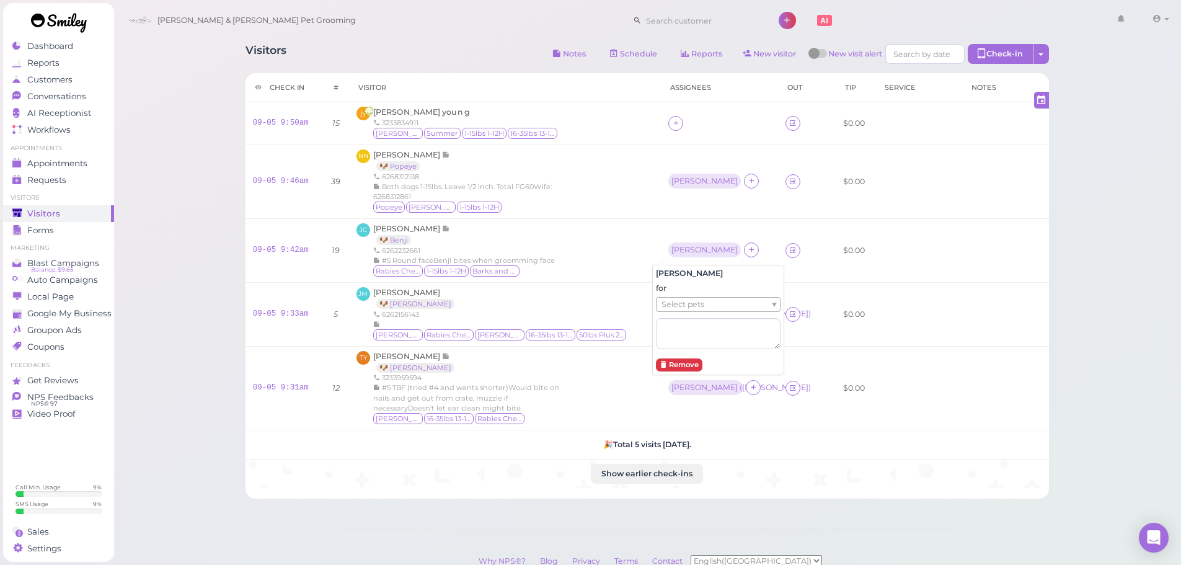
click at [677, 311] on span "Select pets" at bounding box center [683, 305] width 43 height 14
click at [661, 203] on td "[PERSON_NAME]" at bounding box center [719, 182] width 117 height 74
click at [668, 174] on div "[PERSON_NAME]" at bounding box center [706, 181] width 76 height 15
click at [671, 180] on div "[PERSON_NAME]" at bounding box center [704, 181] width 66 height 9
click at [661, 170] on td "[PERSON_NAME]" at bounding box center [719, 182] width 117 height 74
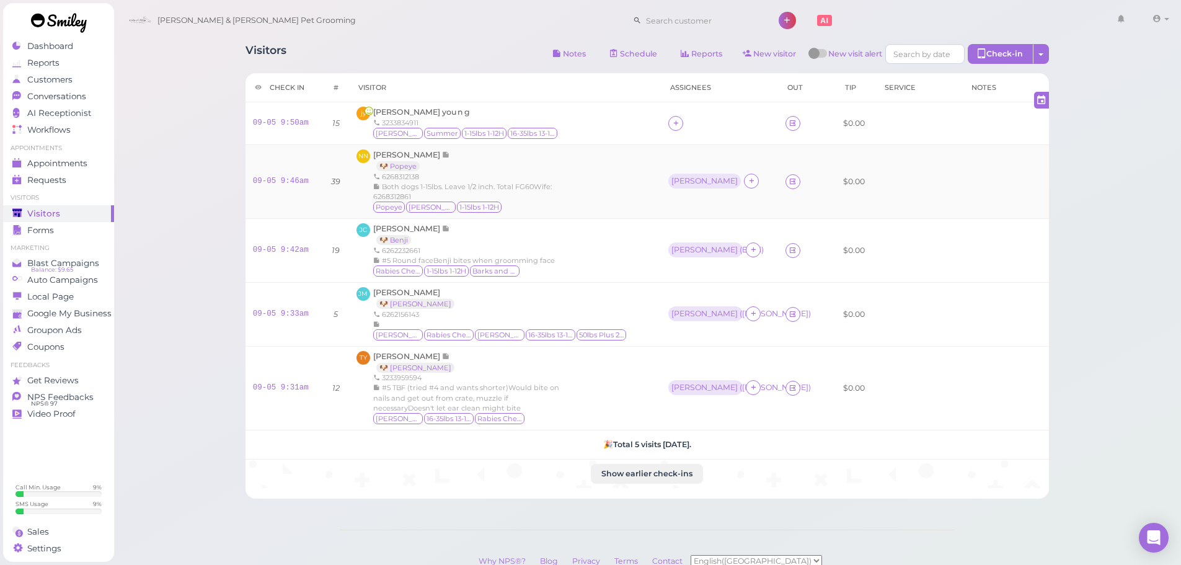
click at [666, 197] on td "[PERSON_NAME]" at bounding box center [719, 182] width 117 height 74
click at [671, 179] on div "[PERSON_NAME]" at bounding box center [704, 181] width 66 height 9
click at [670, 237] on span "Select pets" at bounding box center [678, 236] width 43 height 14
click at [578, 218] on td "NN Nickson NGO 🐶 Popeye 6268312138 Both dogs 1-15lbs. Leave 1/2 inch. Total FG6…" at bounding box center [505, 182] width 312 height 74
click at [508, 315] on div "6262156143" at bounding box center [500, 314] width 254 height 10
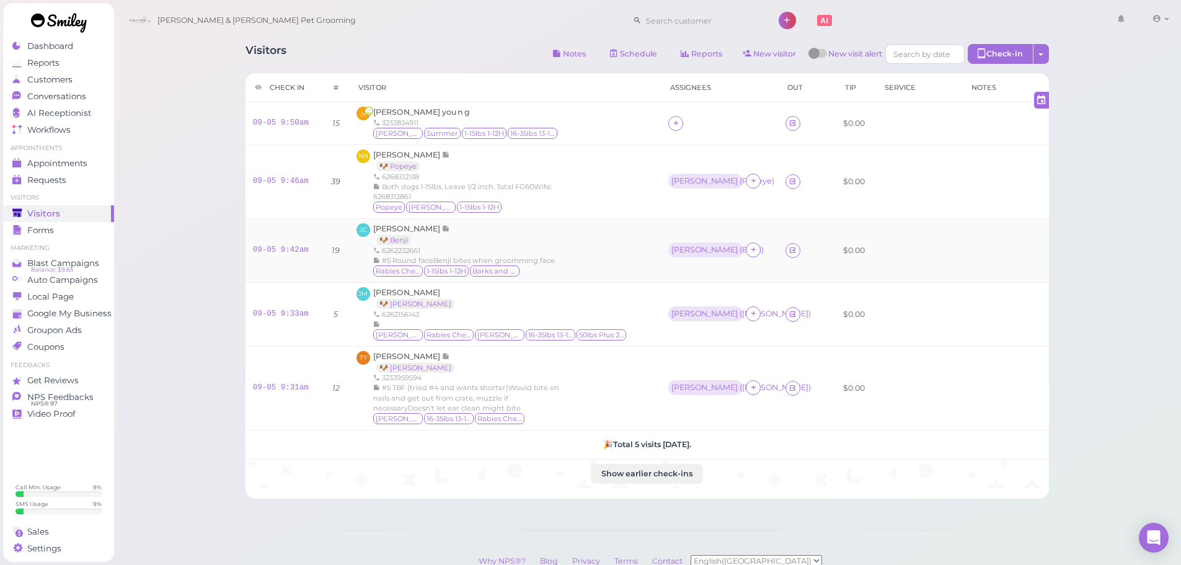
click at [529, 244] on div "Jade Carpio 🐶 Benji 6262232661 #5 Round faceBenji bites when groomming face Rab…" at bounding box center [464, 250] width 182 height 55
click at [96, 97] on div "Conversations" at bounding box center [56, 96] width 89 height 11
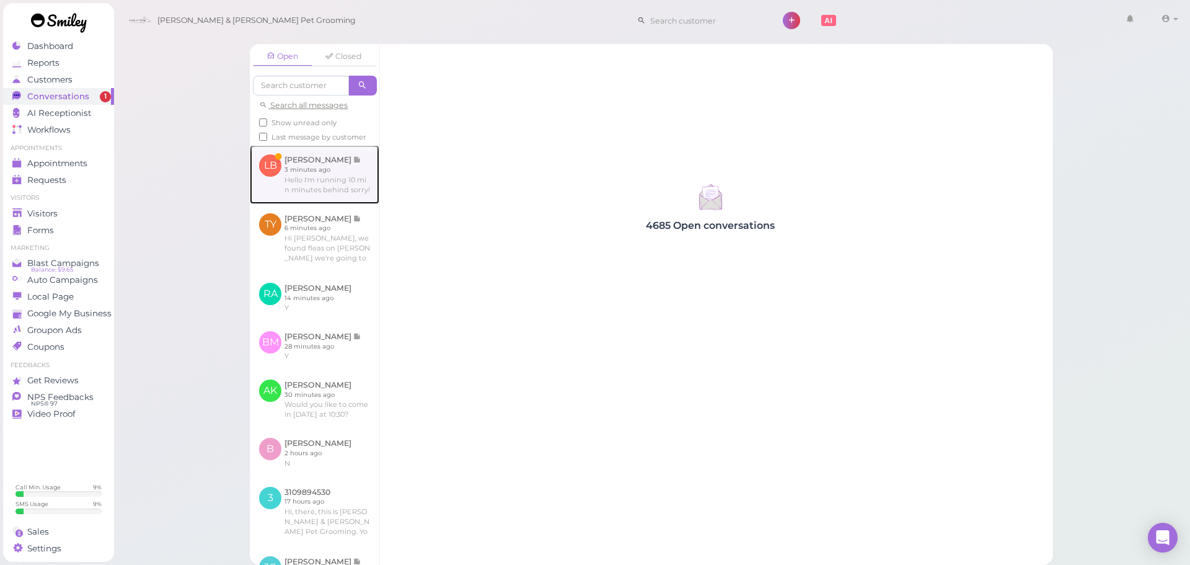
click at [296, 191] on link at bounding box center [315, 174] width 130 height 58
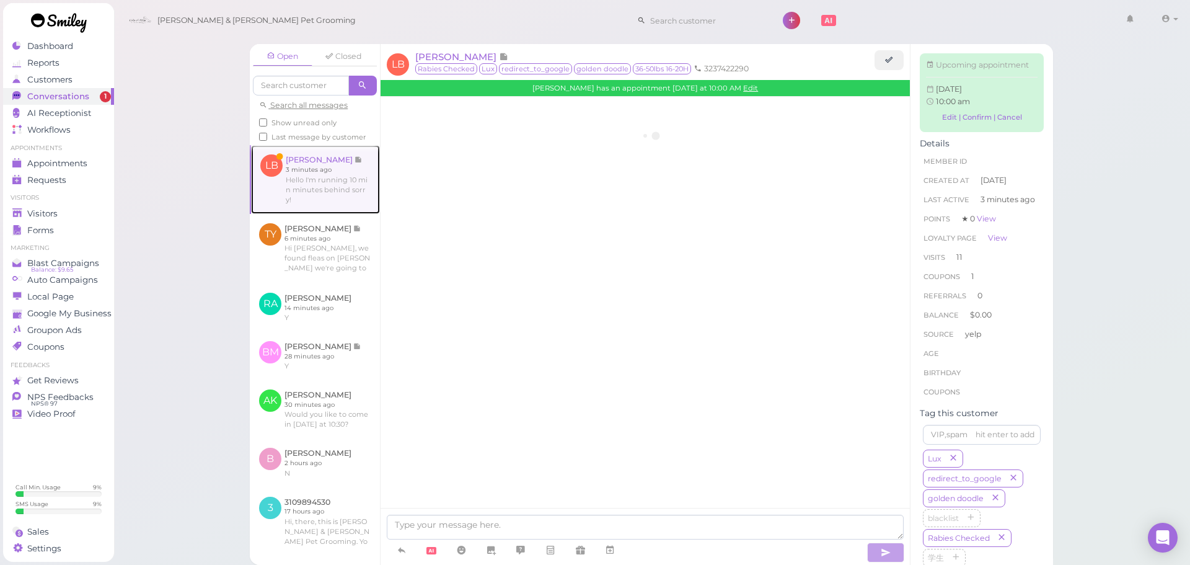
scroll to position [1736, 0]
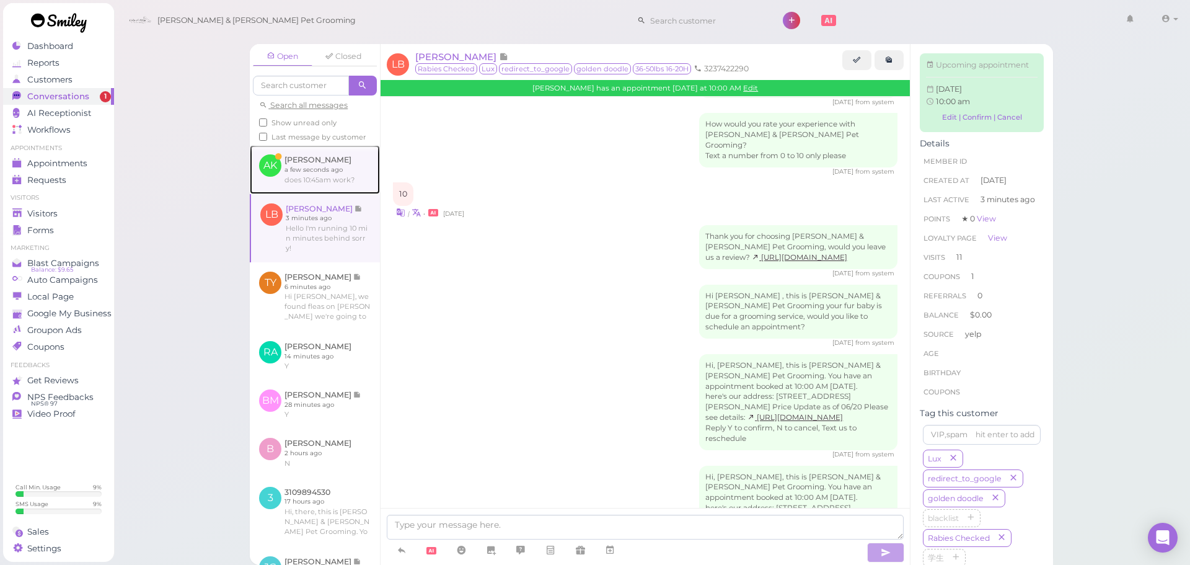
click at [298, 174] on link at bounding box center [315, 169] width 130 height 48
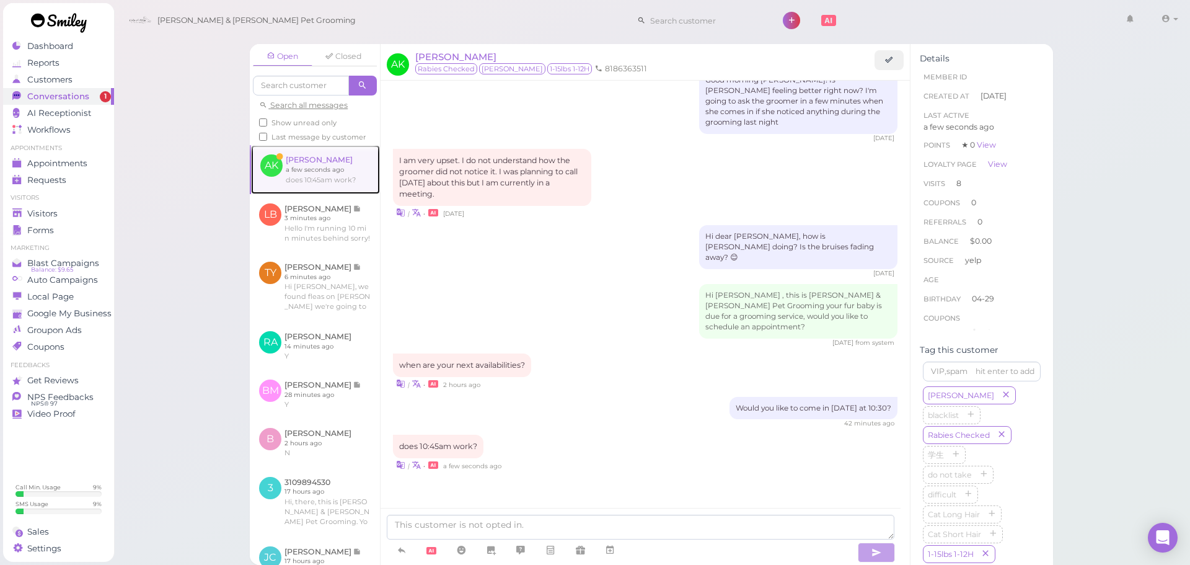
scroll to position [1571, 0]
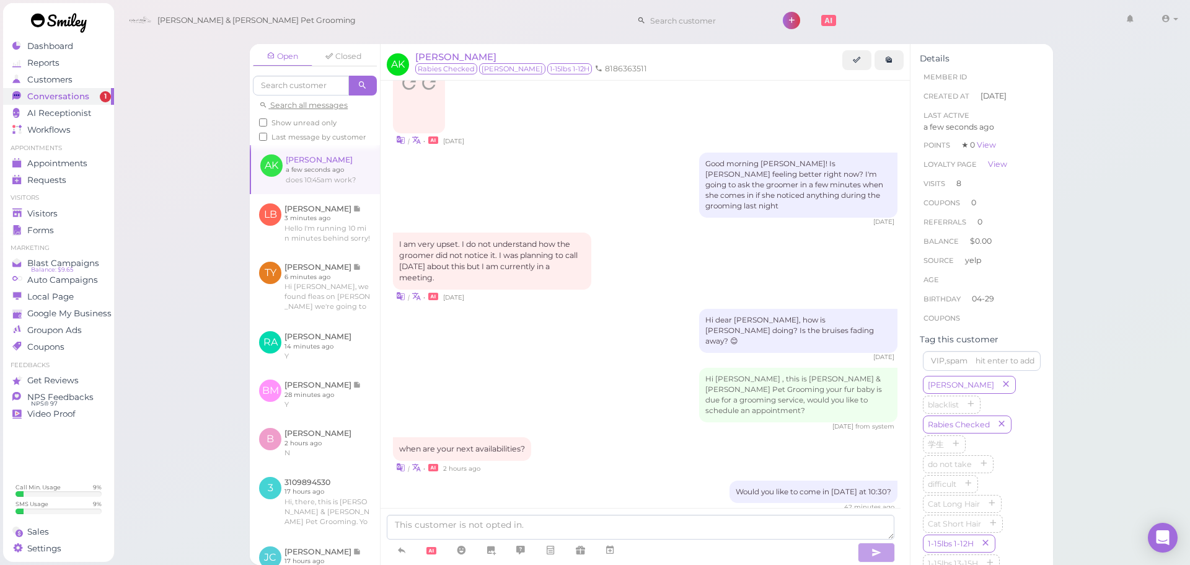
click at [644, 461] on div "| • 2 hours ago" at bounding box center [645, 467] width 505 height 13
click at [621, 554] on link at bounding box center [610, 550] width 30 height 22
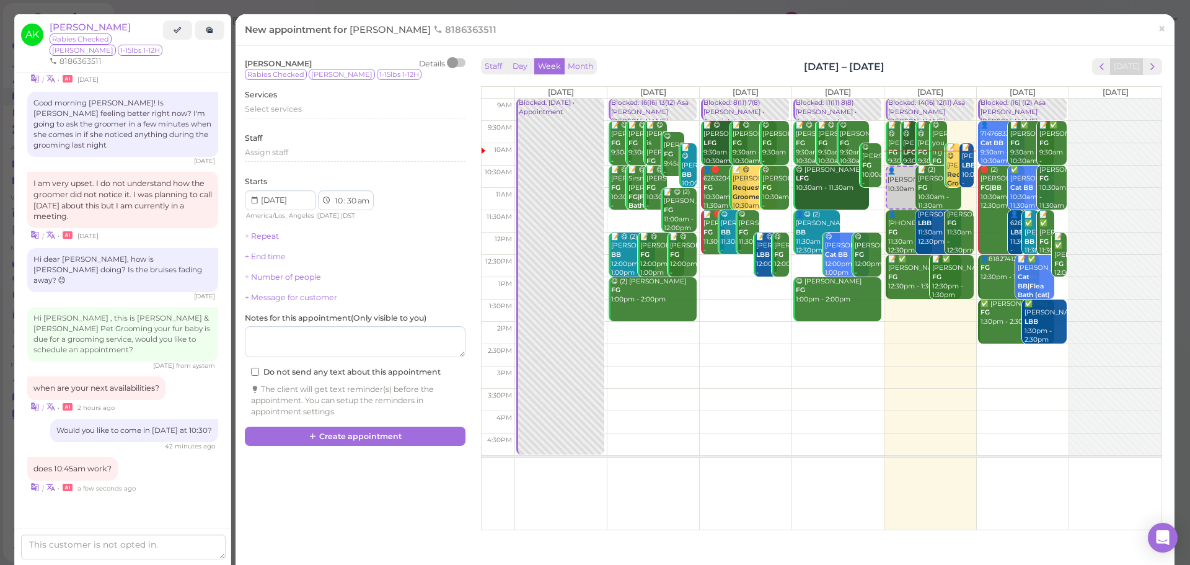
click at [1055, 213] on td at bounding box center [838, 221] width 647 height 22
type input "[DATE]"
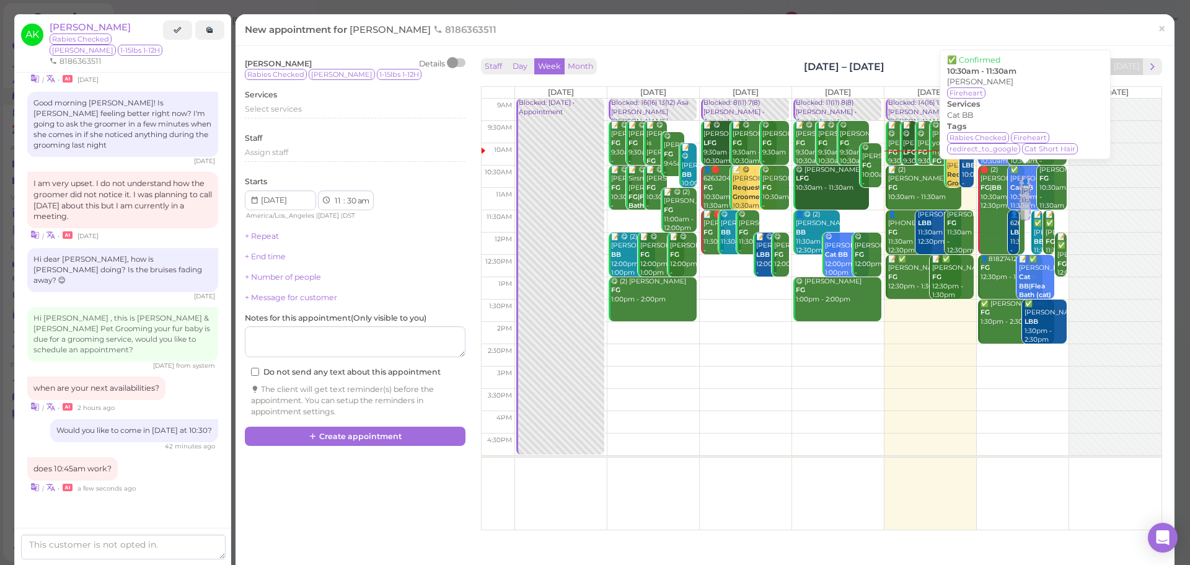
drag, startPoint x: 1016, startPoint y: 232, endPoint x: 1028, endPoint y: 200, distance: 34.3
click at [1028, 99] on div "Blocked: (16) (12) Asa Helen Rebecca • Appointment 👤7147683388 Cat BB 9:30am - …" at bounding box center [1022, 99] width 88 height 0
select select "10"
select select "45"
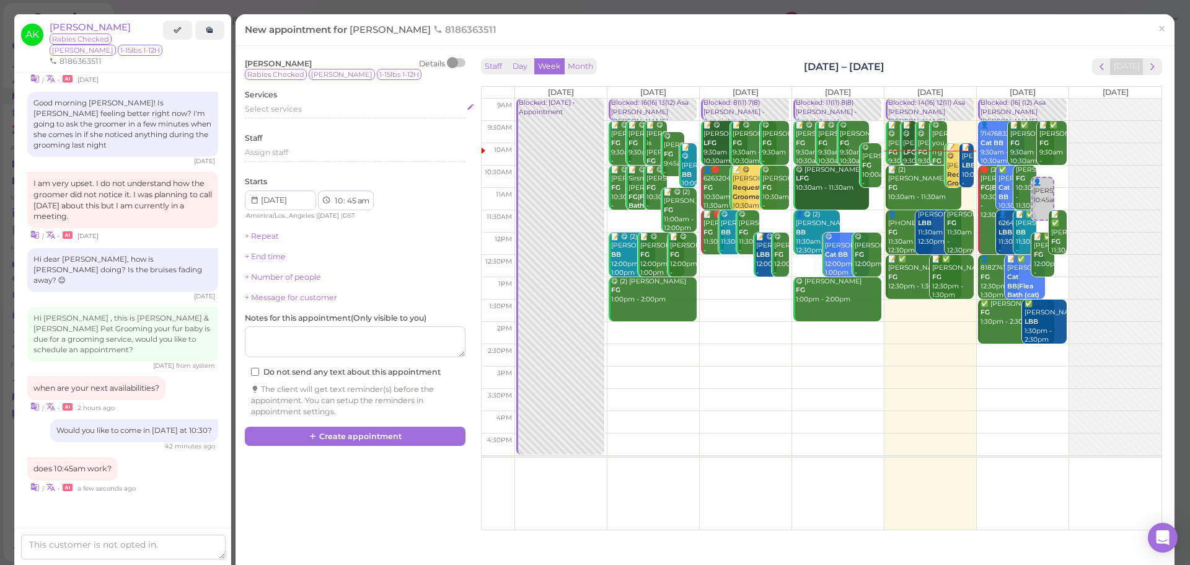
click at [330, 115] on div "Select services" at bounding box center [355, 111] width 221 height 15
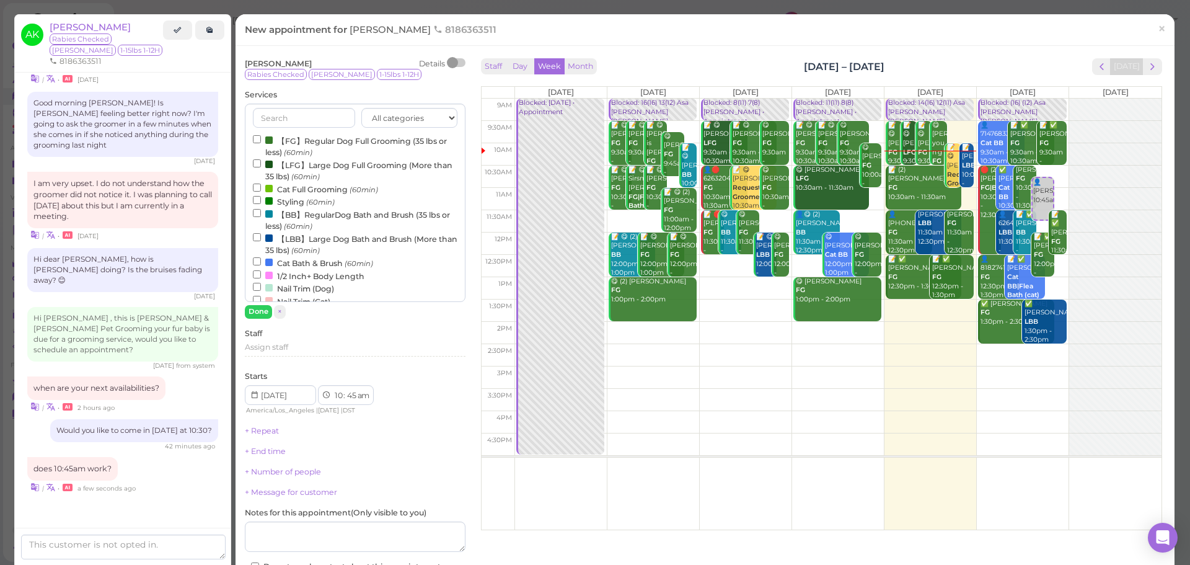
click at [321, 143] on label "【FG】Regular Dog Full Grooming (35 lbs or less) (60min)" at bounding box center [355, 146] width 205 height 24
click at [261, 143] on input "【FG】Regular Dog Full Grooming (35 lbs or less) (60min)" at bounding box center [257, 139] width 8 height 8
click at [267, 312] on button "Done" at bounding box center [258, 311] width 27 height 13
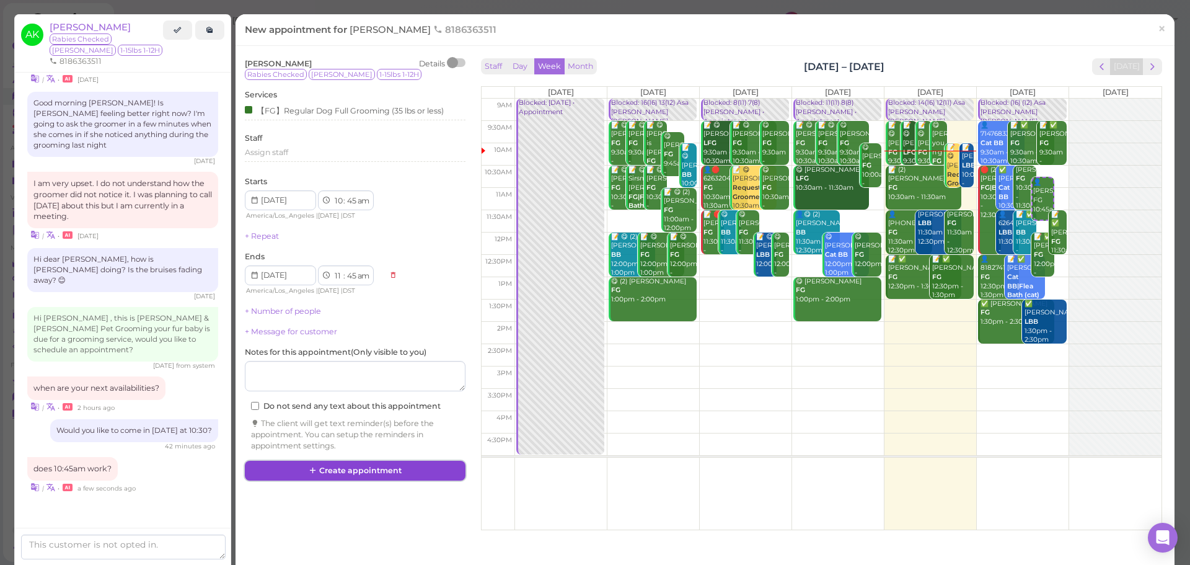
click at [321, 465] on button "Create appointment" at bounding box center [355, 471] width 221 height 20
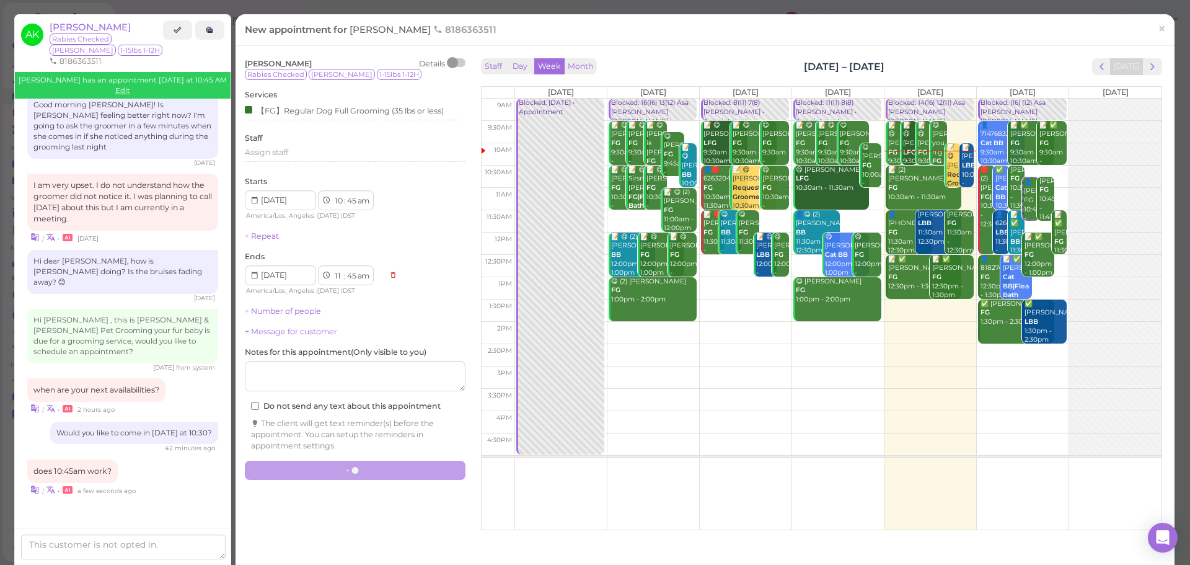
scroll to position [1571, 0]
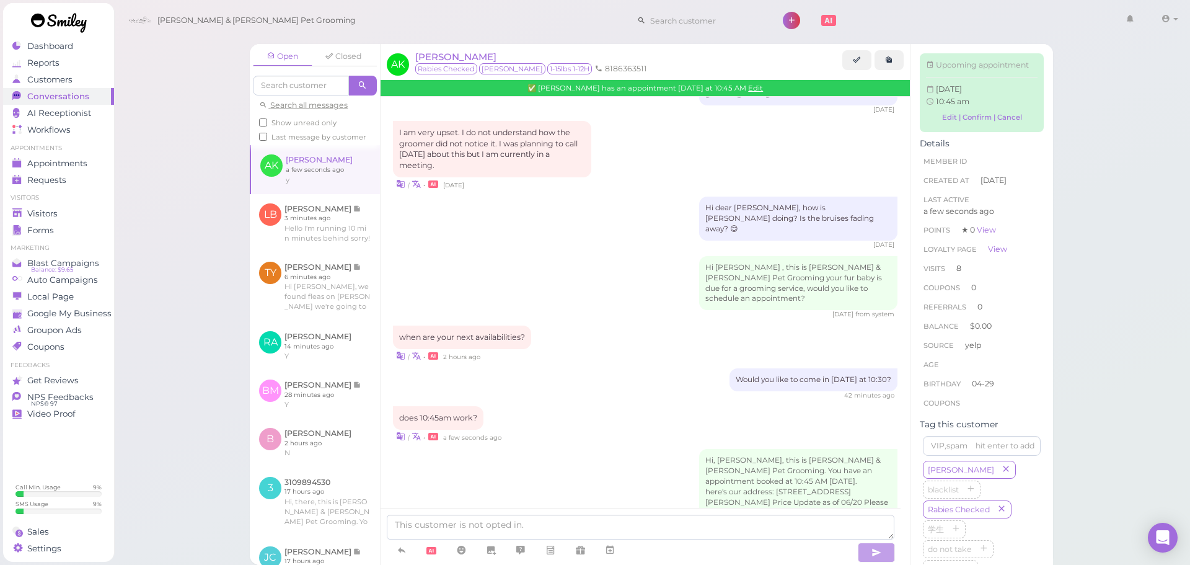
scroll to position [1736, 0]
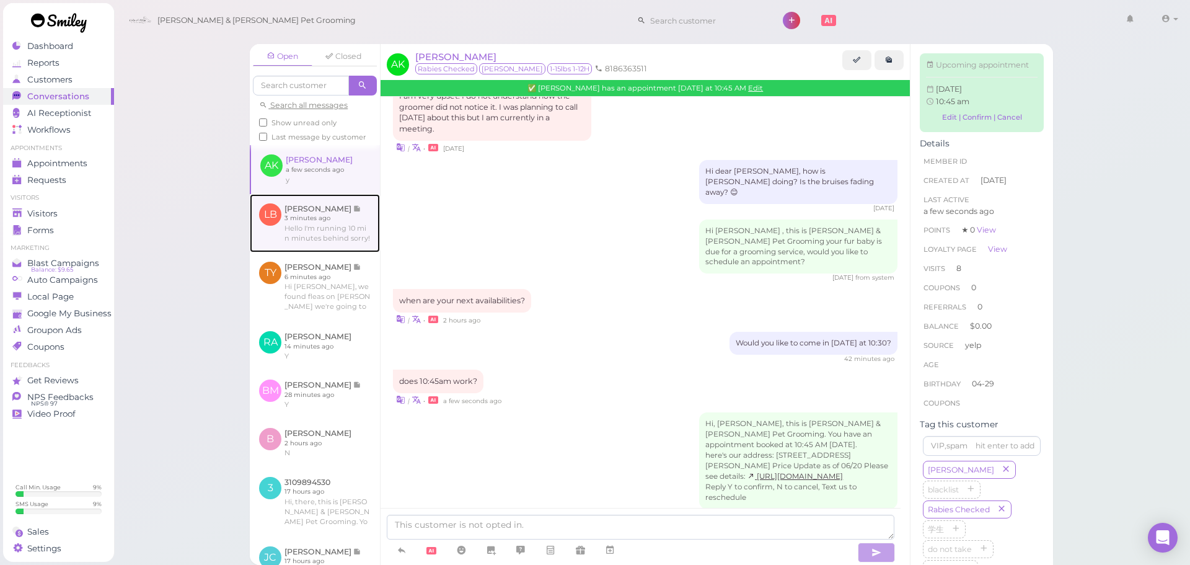
click at [286, 251] on link at bounding box center [315, 223] width 130 height 58
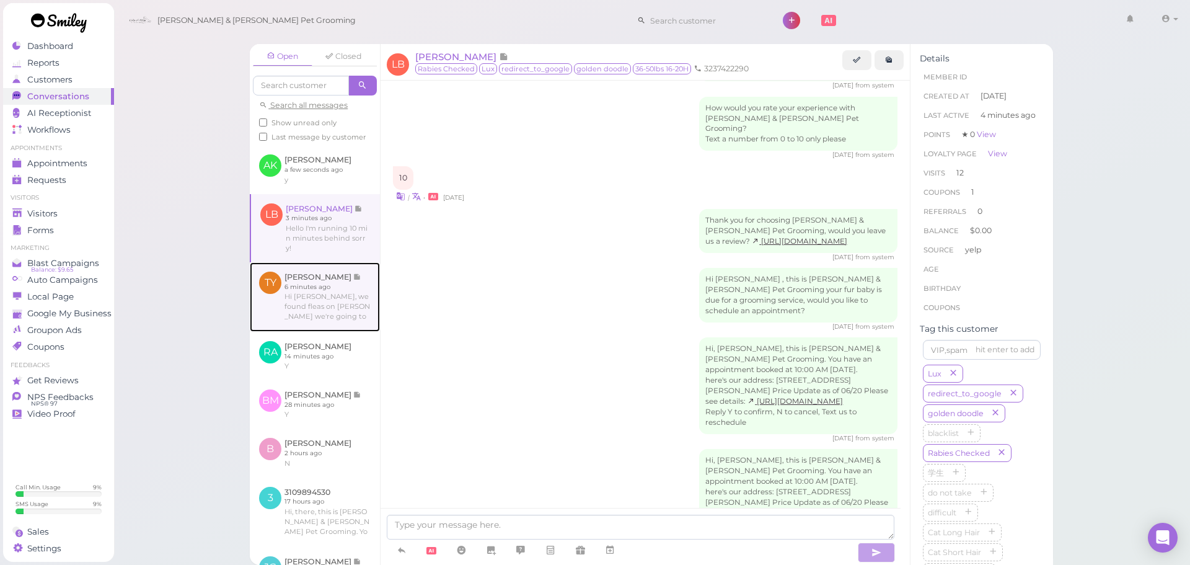
click at [303, 320] on link at bounding box center [315, 296] width 130 height 69
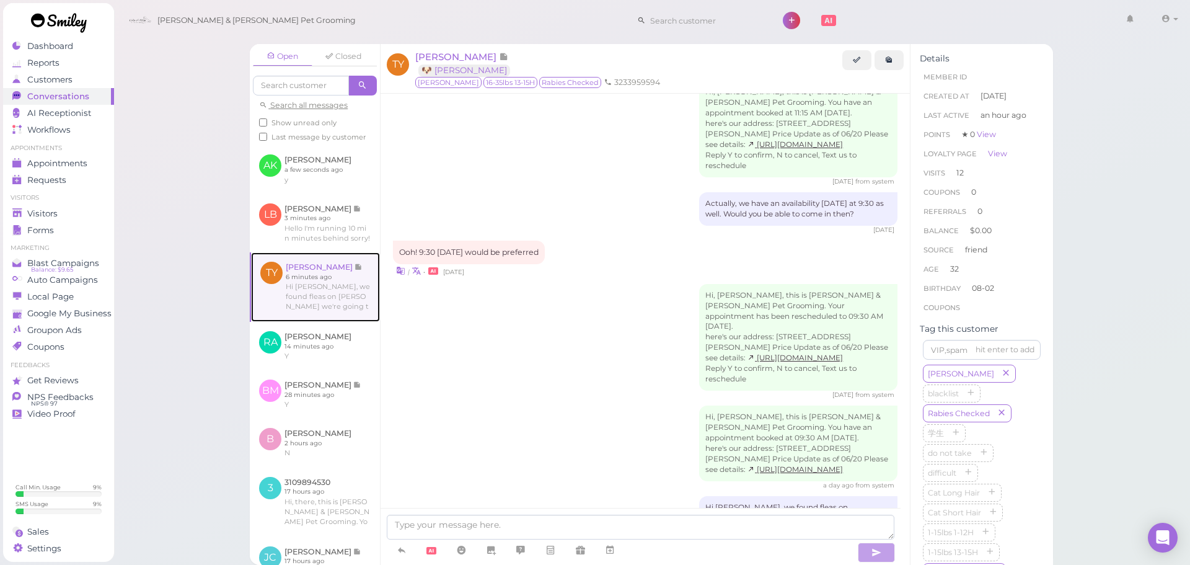
scroll to position [1758, 0]
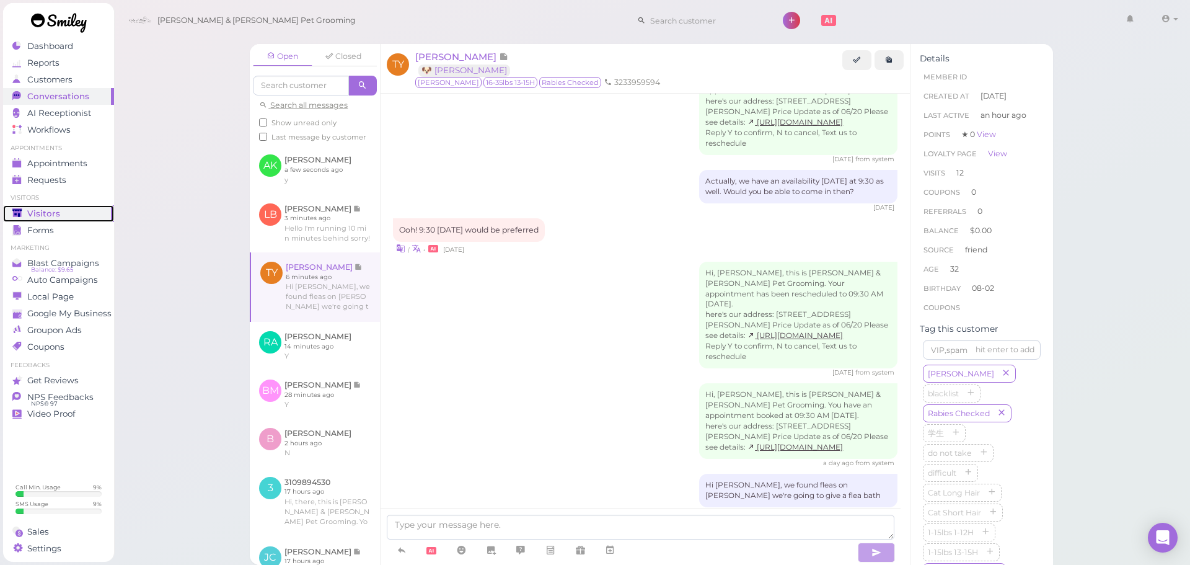
click at [68, 206] on link "Visitors" at bounding box center [58, 213] width 111 height 17
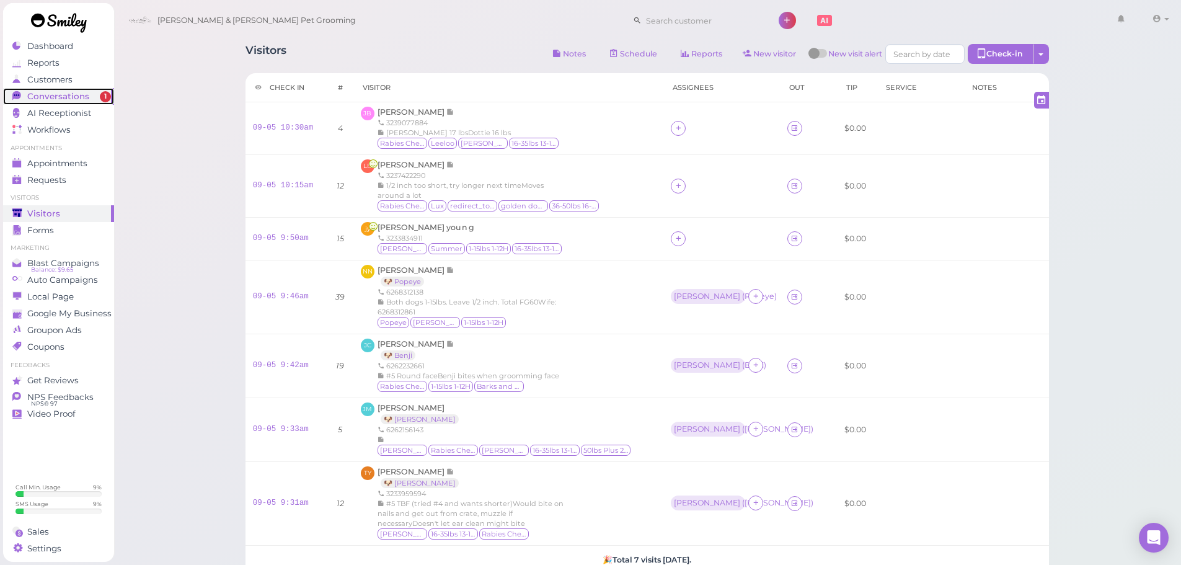
click at [22, 97] on icon at bounding box center [17, 96] width 11 height 11
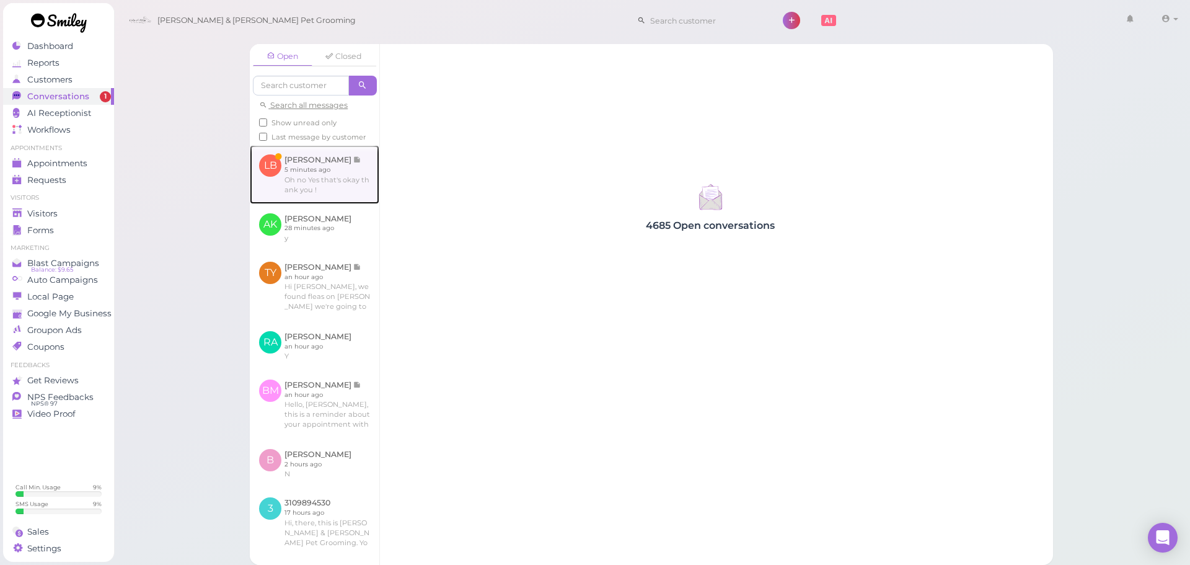
click at [360, 193] on link at bounding box center [315, 174] width 130 height 58
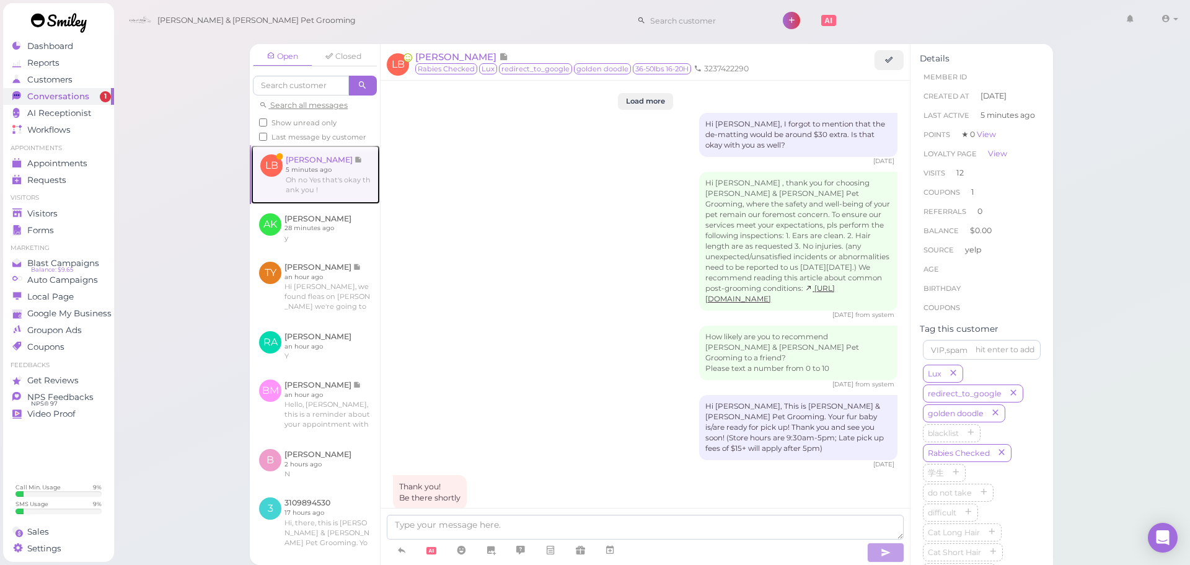
scroll to position [1747, 0]
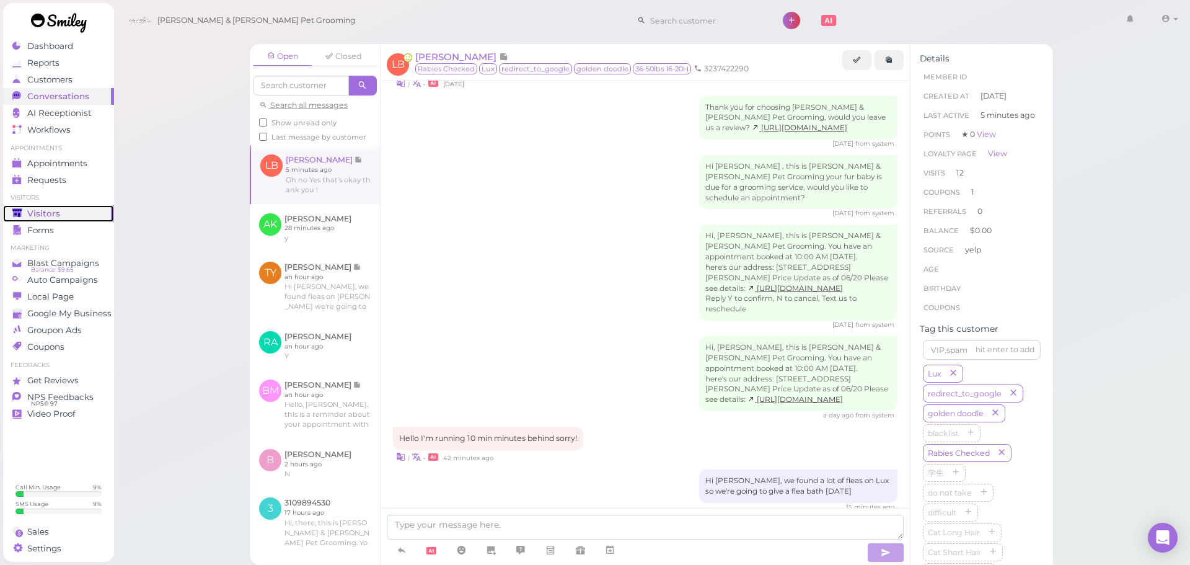
click at [66, 212] on div "Visitors" at bounding box center [56, 213] width 89 height 11
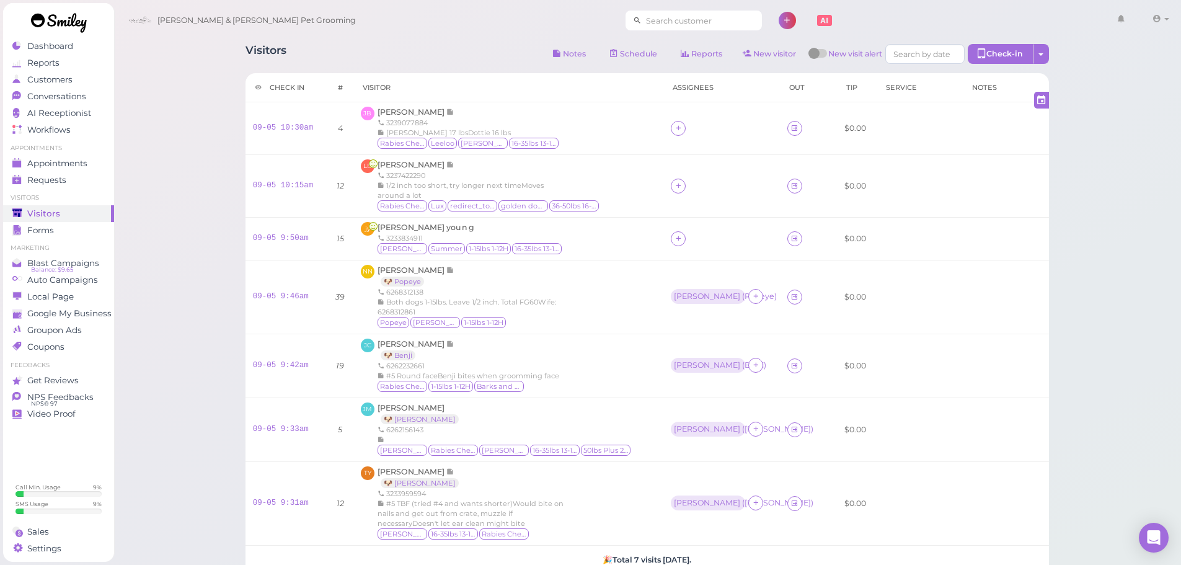
click at [642, 19] on input at bounding box center [702, 21] width 120 height 20
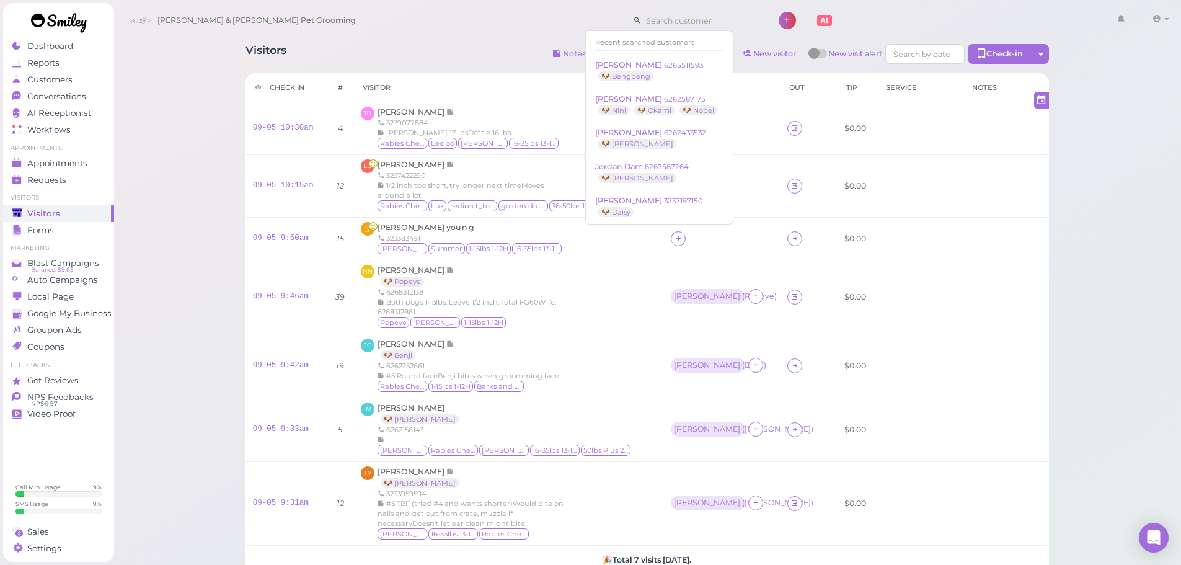
click at [548, 38] on div "Cody & Miley Pet Grooming 1 Account" at bounding box center [648, 20] width 1051 height 35
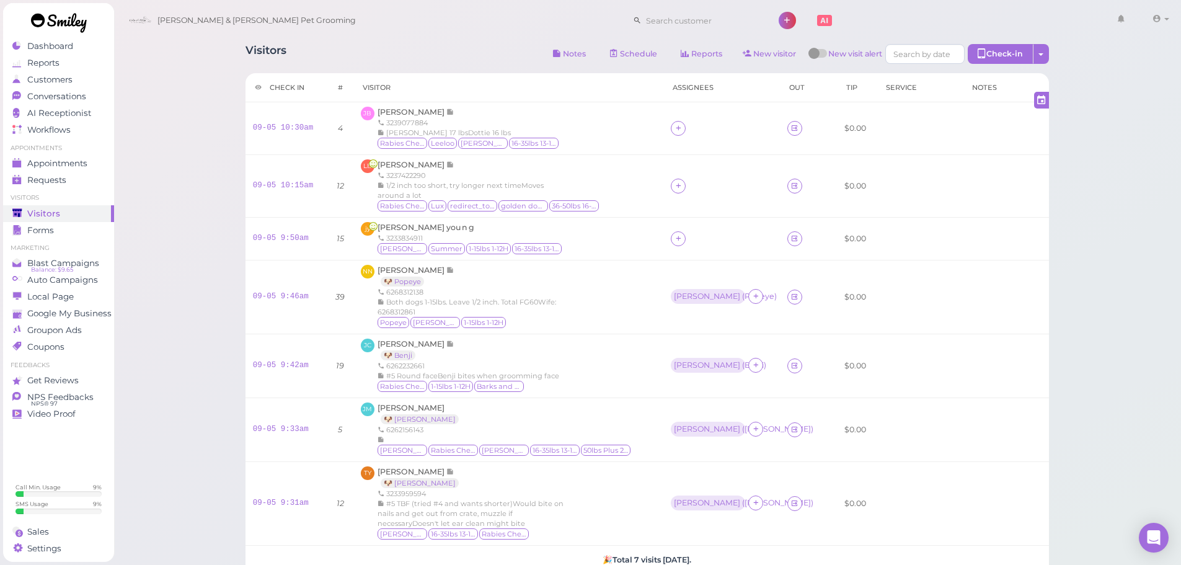
click at [475, 65] on div "Visitors Notes Schedule Reports New visitor New visit alert Check-in Customer c…" at bounding box center [648, 55] width 804 height 23
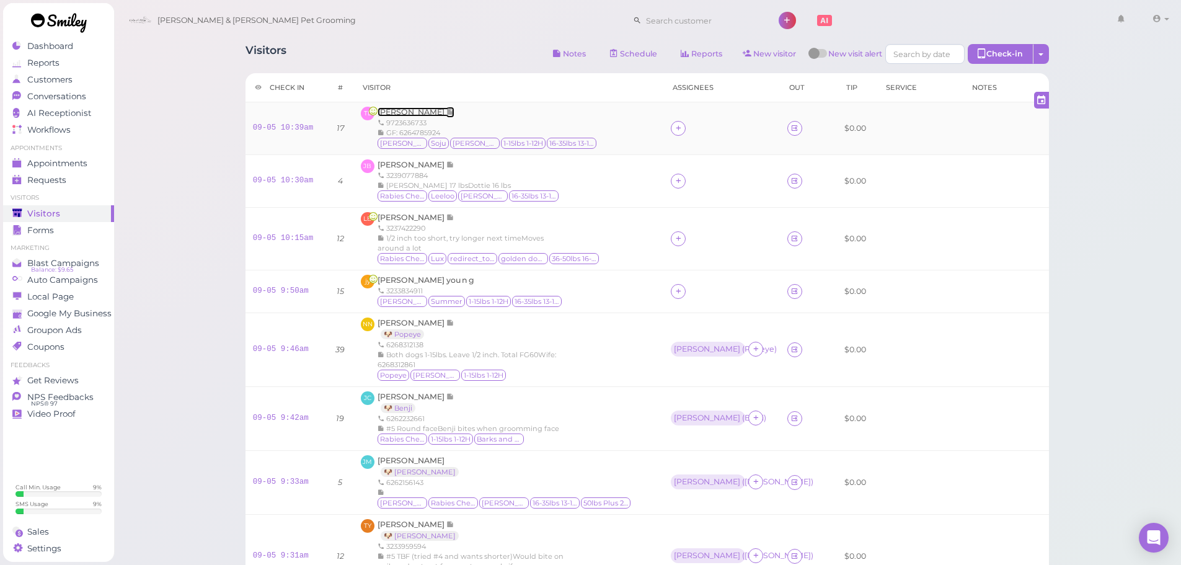
click at [402, 108] on span "[PERSON_NAME]" at bounding box center [412, 111] width 69 height 9
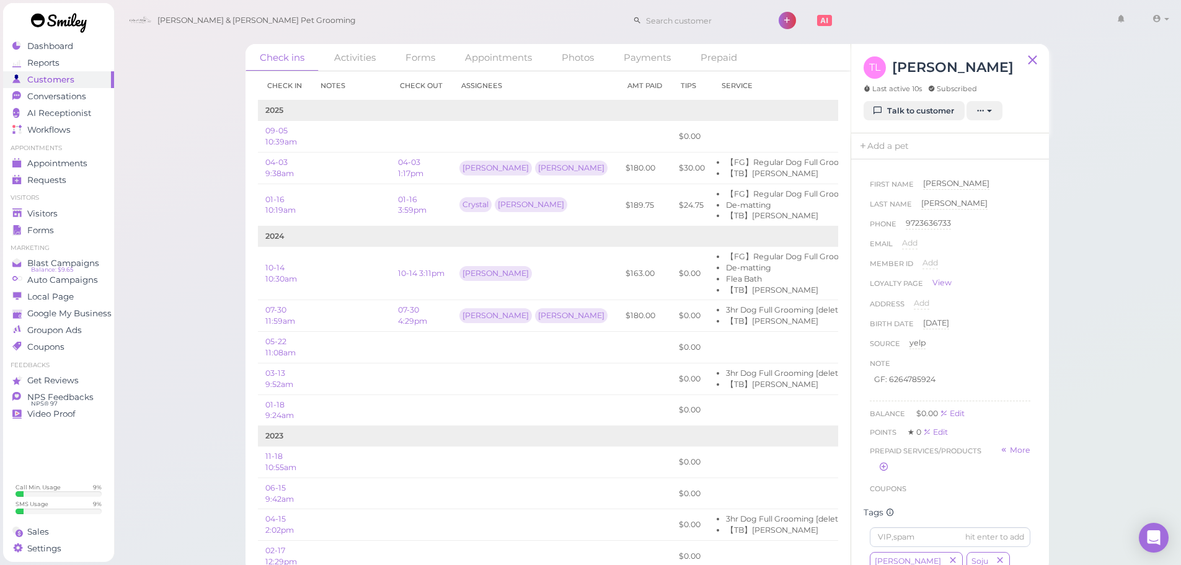
click at [177, 188] on div "Check ins Activities Forms Appointments Photos Payments Prepaid Check in Notes …" at bounding box center [647, 286] width 1068 height 572
click at [908, 123] on div "TL Thomas Lam Last active 10s Subscribed Talk to customer New appointment Add s…" at bounding box center [950, 88] width 198 height 89
click at [910, 121] on div "TL Thomas Lam Last active 10s Subscribed Talk to customer New appointment Add s…" at bounding box center [950, 88] width 198 height 89
click at [916, 107] on link "Talk to customer" at bounding box center [914, 111] width 101 height 20
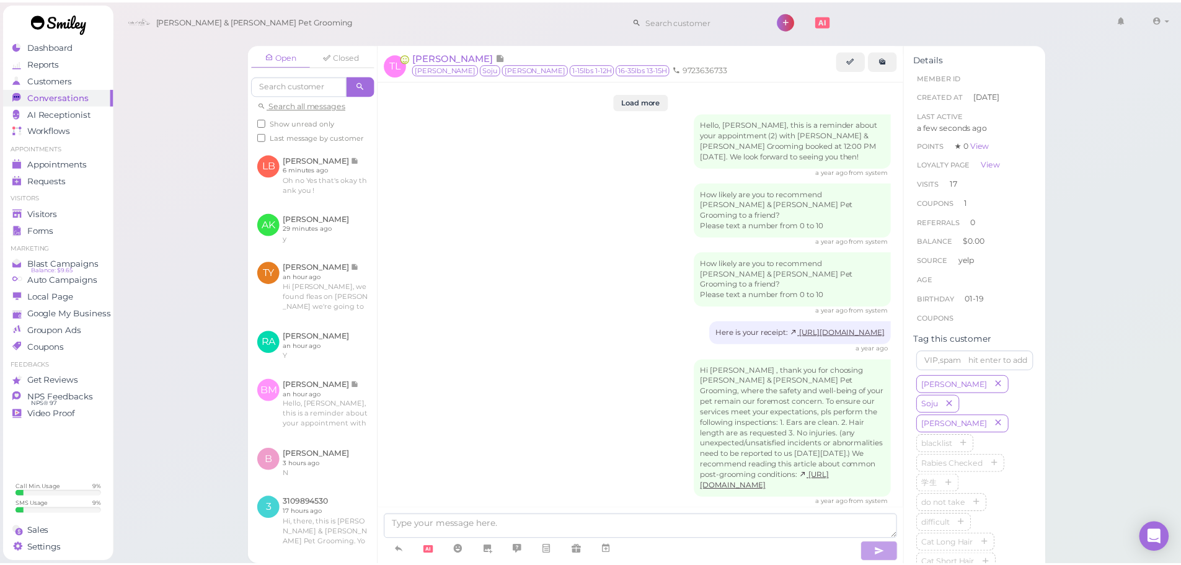
scroll to position [1686, 0]
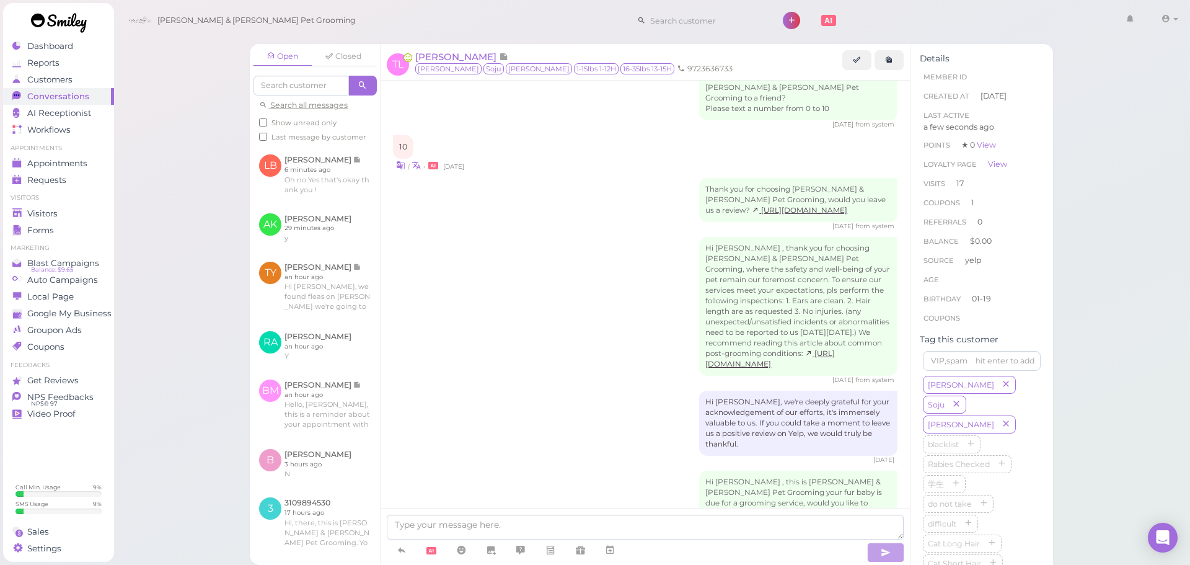
click at [649, 260] on div "Hi Thomas , thank you for choosing Cody & Miley Pet Grooming, where the safety …" at bounding box center [645, 311] width 505 height 148
click at [454, 60] on span "[PERSON_NAME]" at bounding box center [457, 57] width 84 height 12
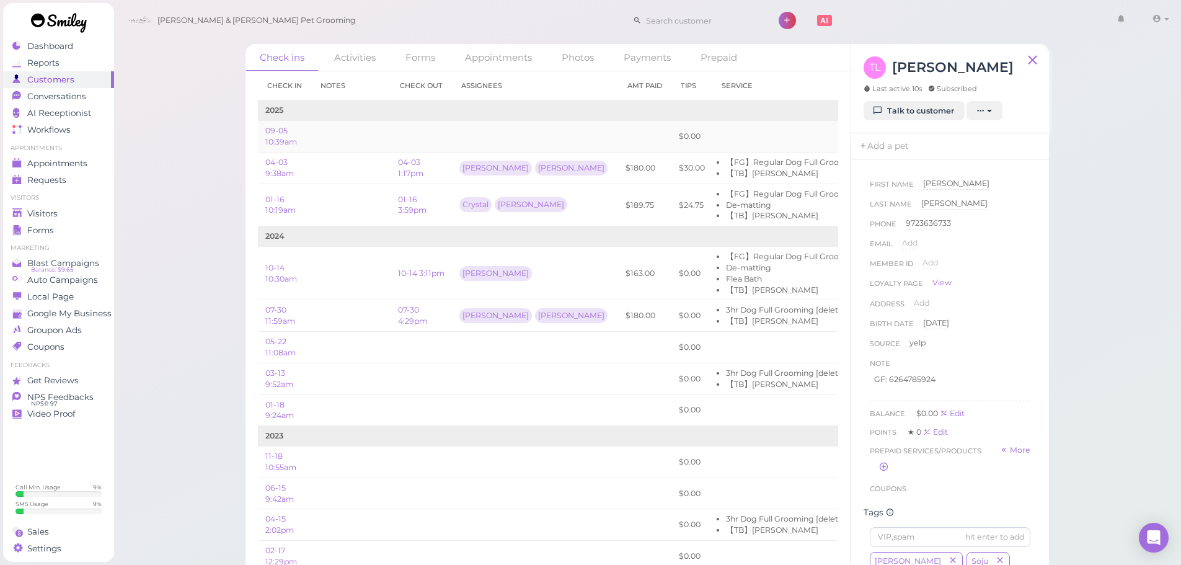
click at [618, 137] on td at bounding box center [644, 137] width 53 height 32
click at [712, 133] on td at bounding box center [816, 137] width 208 height 32
drag, startPoint x: 642, startPoint y: 133, endPoint x: 586, endPoint y: 135, distance: 55.9
click at [586, 135] on tr "09-05 10:39am $0.00 Edit" at bounding box center [635, 137] width 755 height 32
click at [671, 135] on td "$0.00" at bounding box center [691, 137] width 41 height 32
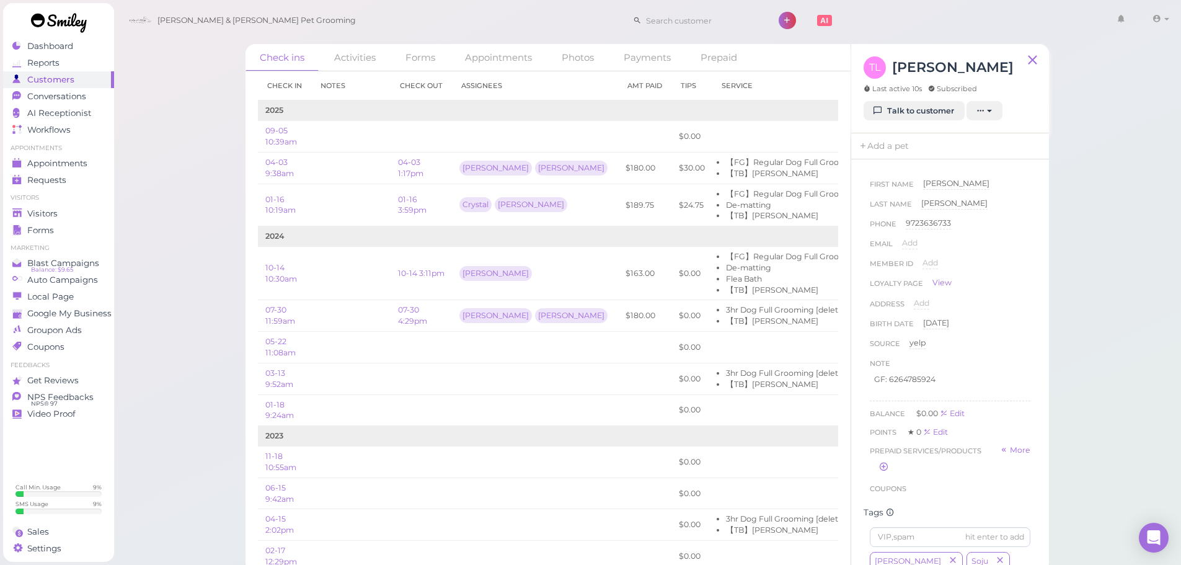
click at [998, 210] on div "Last Name Lam Lam" at bounding box center [950, 208] width 161 height 20
click at [1009, 247] on div "Email Add" at bounding box center [950, 247] width 161 height 20
click at [1000, 249] on div "Email Add" at bounding box center [950, 247] width 161 height 20
click at [211, 190] on div "Check ins Activities Forms Appointments Photos Payments Prepaid Check in Notes …" at bounding box center [647, 286] width 1068 height 572
click at [999, 330] on div "Toby Soju Lucy blacklist Rabies Checked 学生 do not take difficult Cat Long Hair …" at bounding box center [950, 267] width 161 height 298
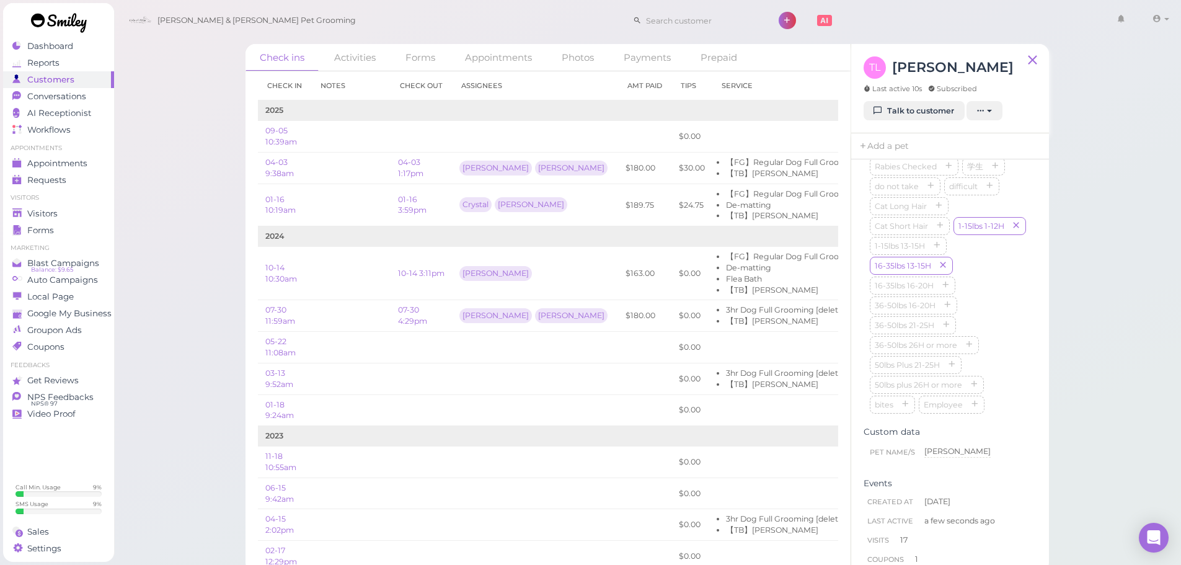
scroll to position [372, 0]
click at [999, 330] on div "Toby Soju Lucy blacklist Rabies Checked 学生 do not take difficult Cat Long Hair …" at bounding box center [950, 329] width 161 height 298
click at [1029, 343] on div "First Name Thomas Thomas Last Name Lam Lam Phone 9723636733 9723636733 Email Ad…" at bounding box center [950, 365] width 198 height 413
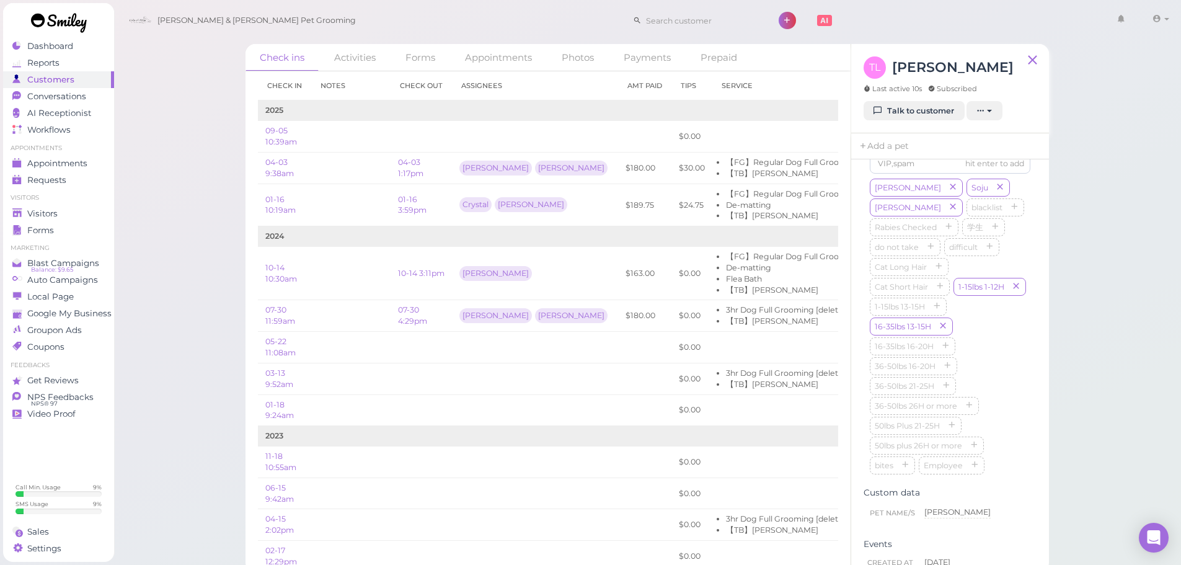
click at [1025, 344] on div "hit enter to add Toby Soju Lucy blacklist Rabies Checked 学生 do not take difficu…" at bounding box center [950, 318] width 173 height 340
click at [642, 22] on input at bounding box center [702, 21] width 120 height 20
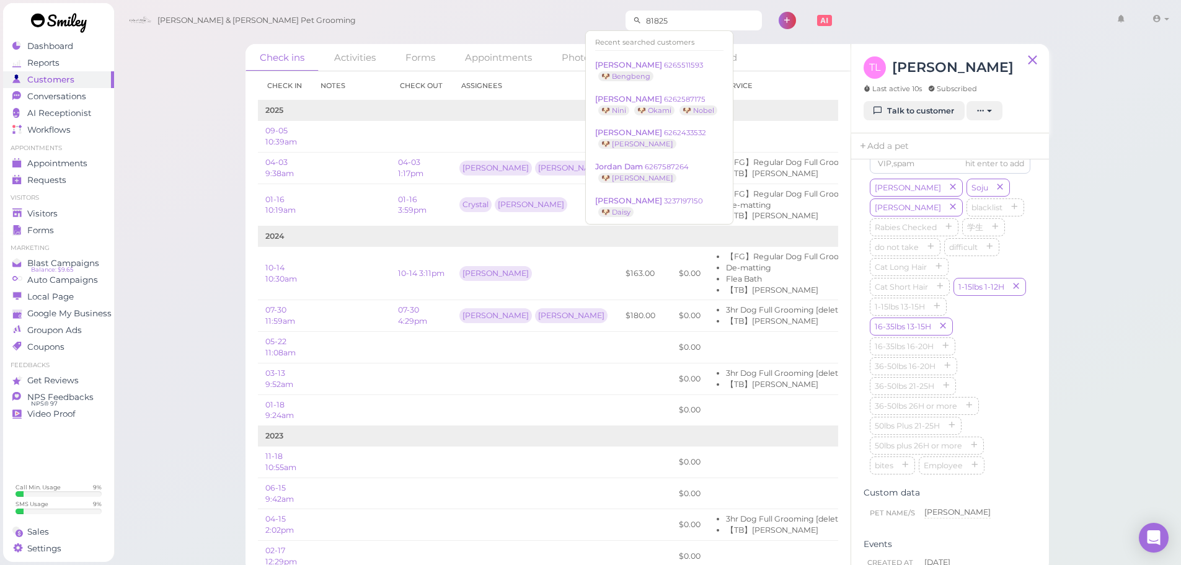
type input "818257"
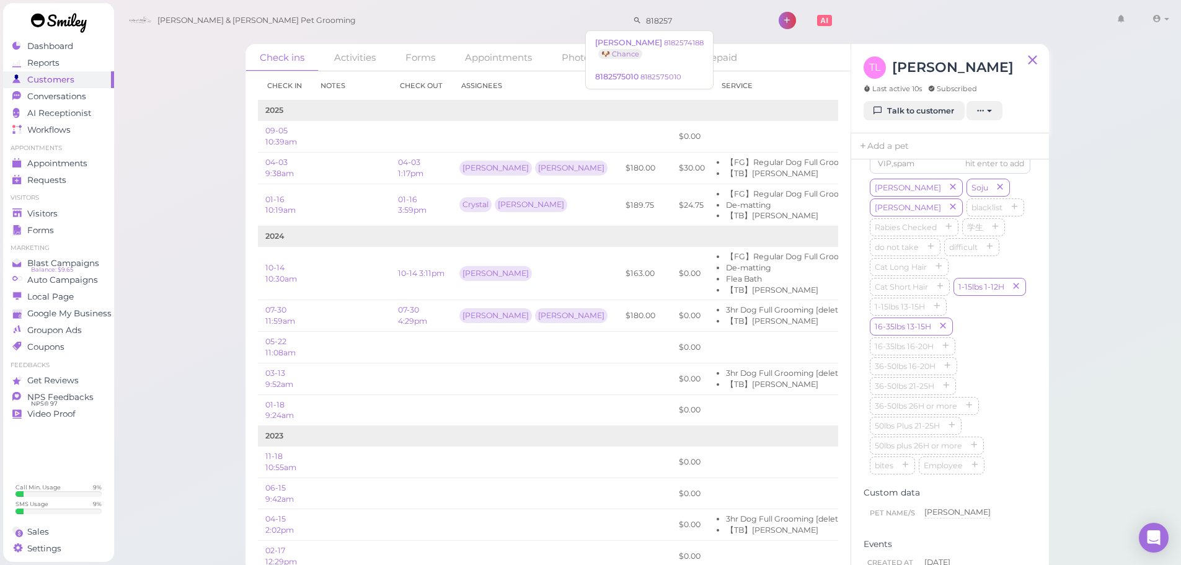
drag, startPoint x: 665, startPoint y: 24, endPoint x: 536, endPoint y: 19, distance: 129.1
click at [536, 19] on div "Cody & Miley Pet Grooming 818257 1 Account Refer Friends" at bounding box center [648, 20] width 1051 height 35
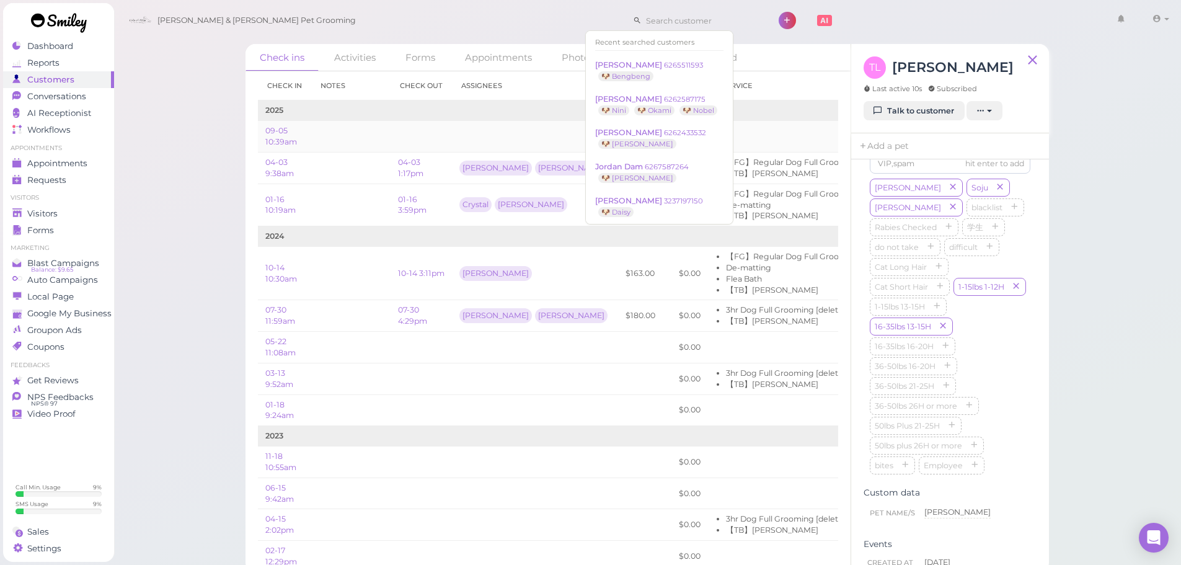
click at [618, 141] on td at bounding box center [644, 137] width 53 height 32
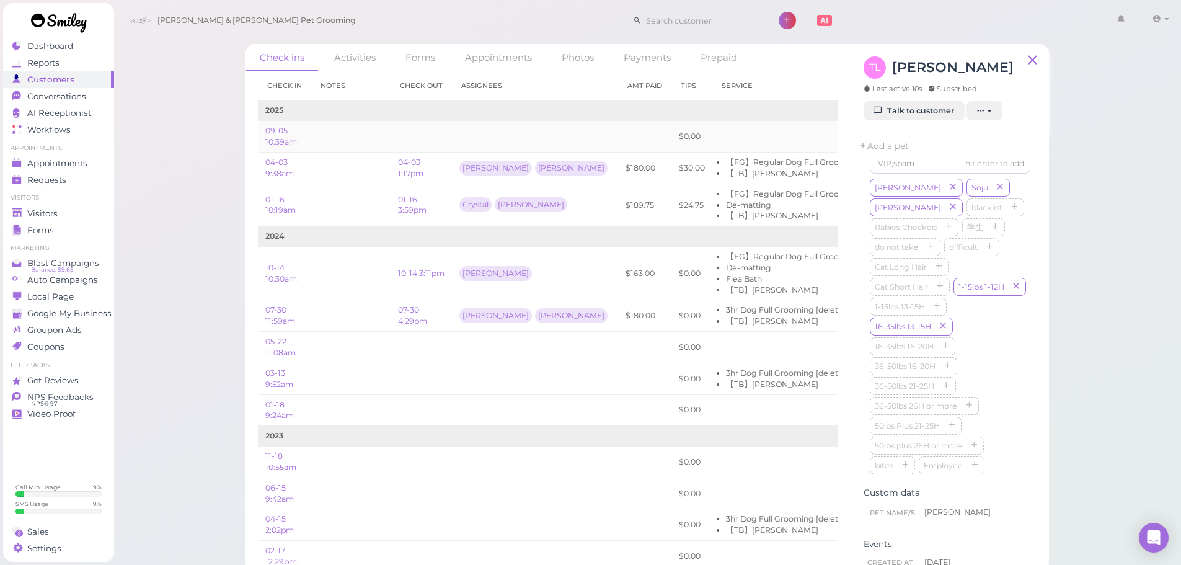
click at [712, 140] on td at bounding box center [816, 137] width 208 height 32
click at [1019, 337] on div "Toby Soju Lucy blacklist Rabies Checked 学生 do not take difficult Cat Long Hair …" at bounding box center [950, 328] width 161 height 298
click at [712, 141] on td at bounding box center [816, 137] width 208 height 32
click at [969, 312] on div "Toby Soju Lucy blacklist Rabies Checked 学生 do not take difficult Cat Long Hair …" at bounding box center [950, 328] width 161 height 298
click at [991, 312] on div "Toby Soju Lucy blacklist Rabies Checked 学生 do not take difficult Cat Long Hair …" at bounding box center [950, 328] width 161 height 298
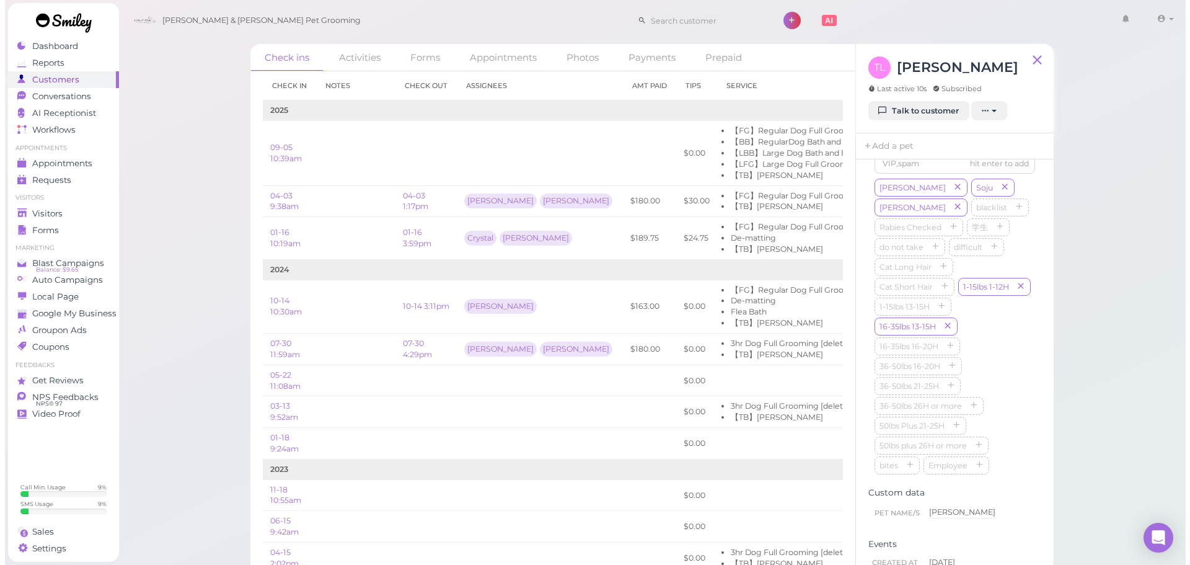
scroll to position [0, 118]
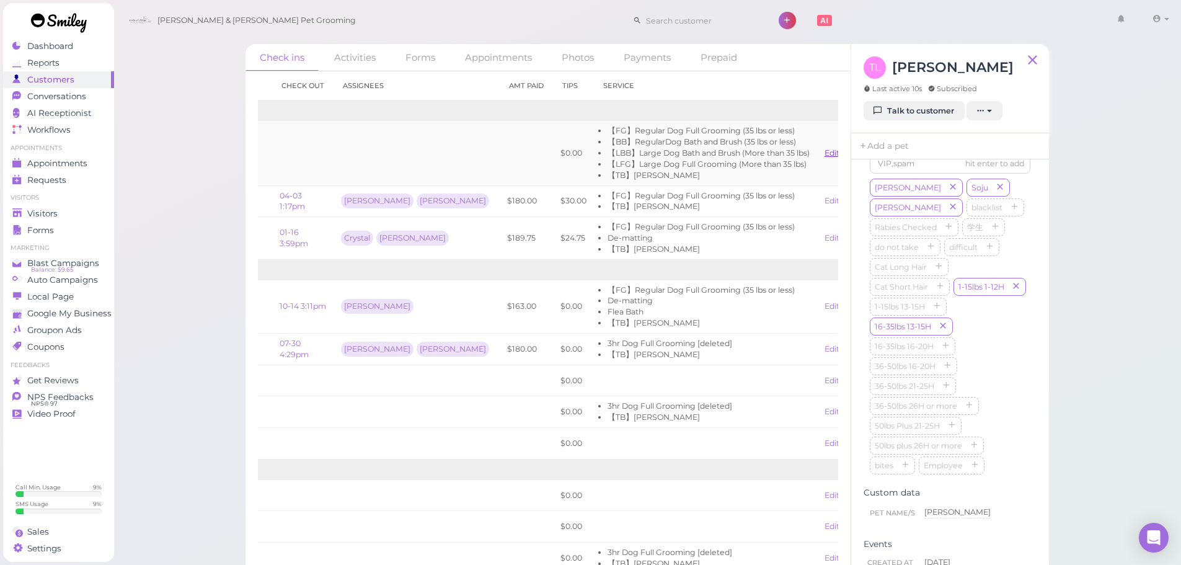
click at [825, 153] on link "Edit" at bounding box center [832, 152] width 15 height 9
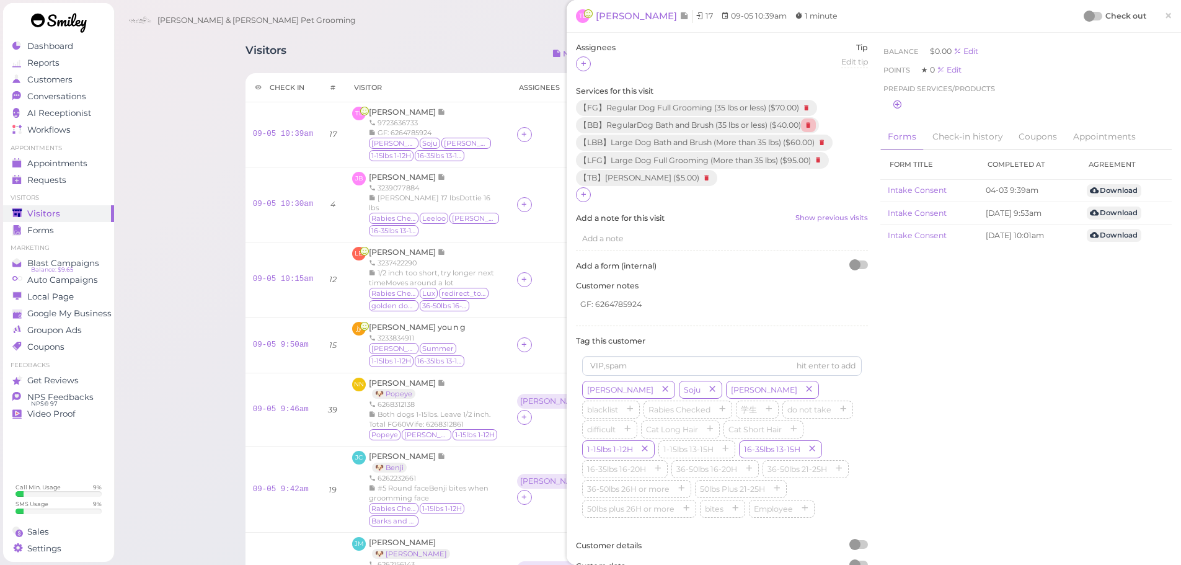
click at [812, 127] on icon at bounding box center [808, 125] width 15 height 14
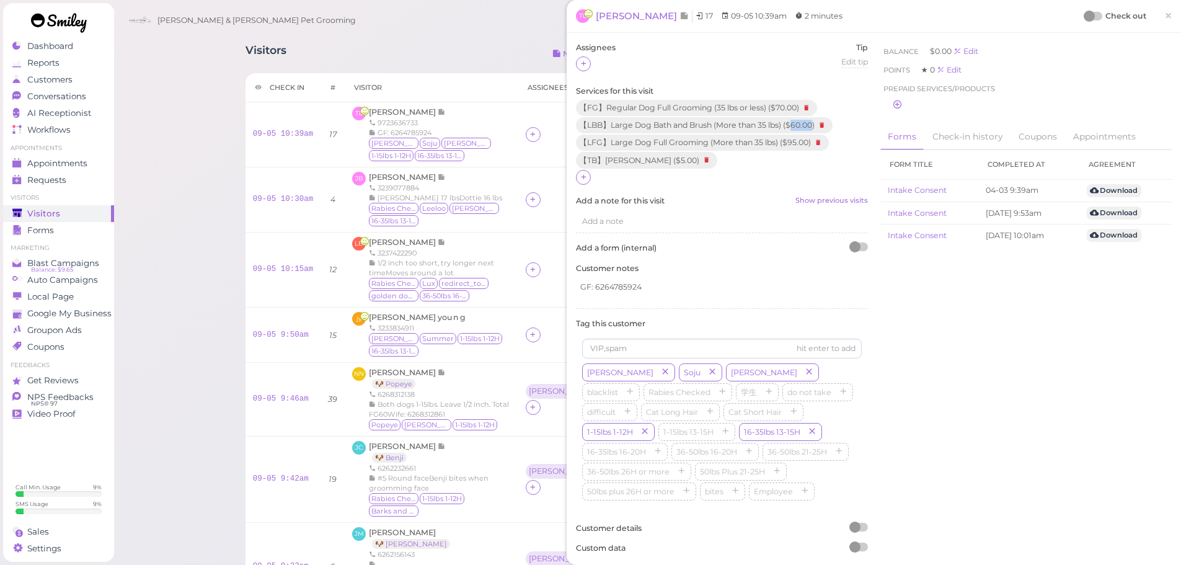
click at [812, 127] on div "【LBB】Large Dog Bath and Brush (More than 35 lbs) ( $60.00 )" at bounding box center [704, 125] width 257 height 16
click at [826, 125] on icon at bounding box center [822, 125] width 15 height 14
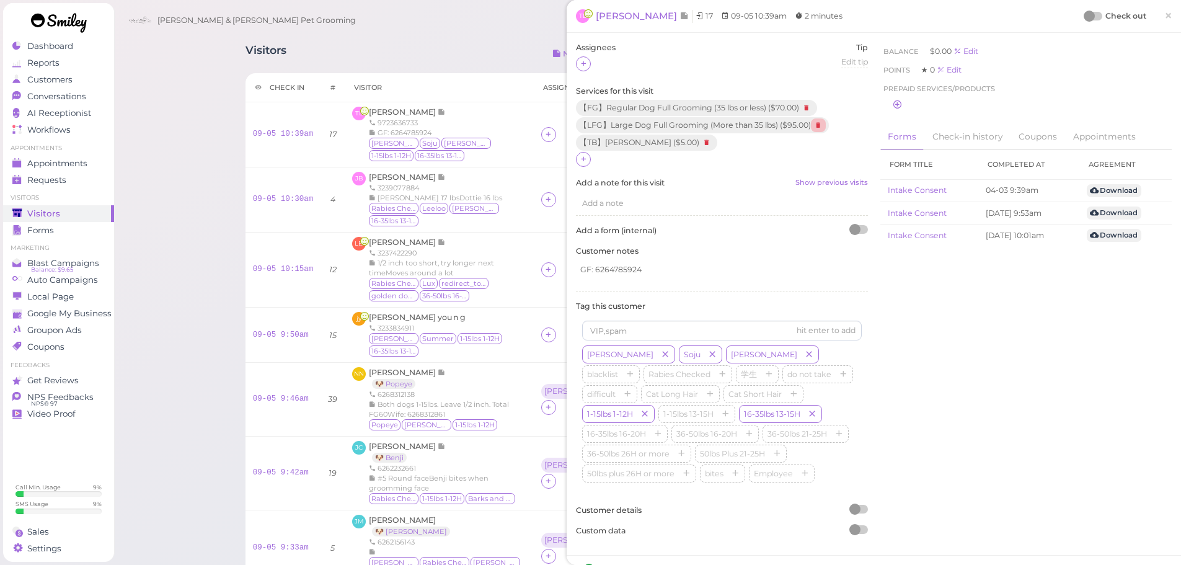
click at [818, 125] on icon at bounding box center [818, 125] width 15 height 14
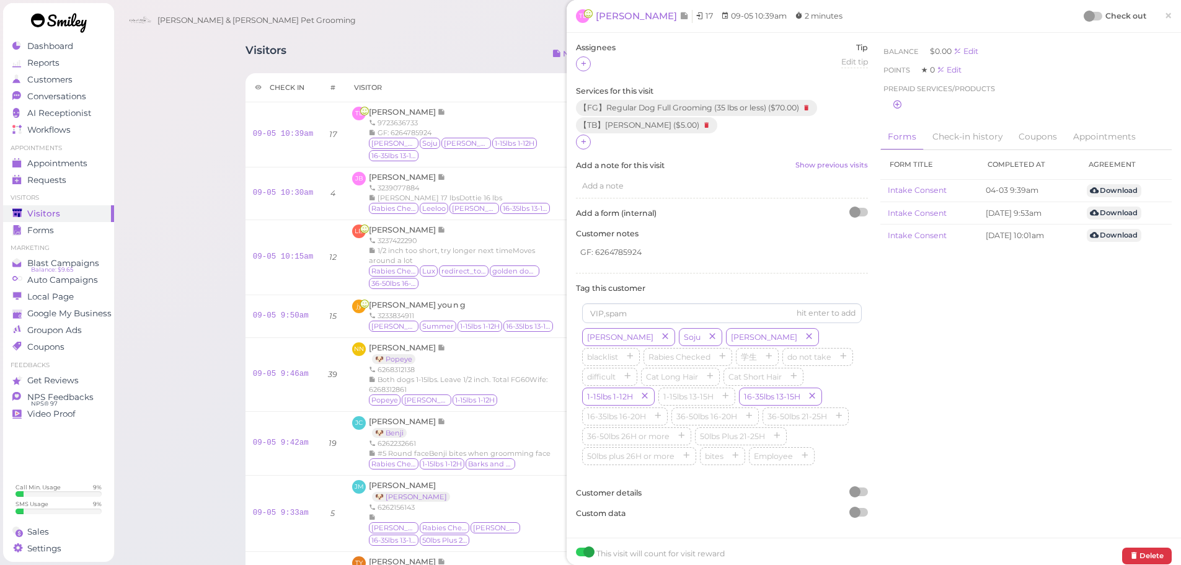
click at [808, 67] on div "Assignees Tip Edit tip 0" at bounding box center [722, 63] width 292 height 43
click at [60, 93] on span "Conversations" at bounding box center [58, 96] width 62 height 11
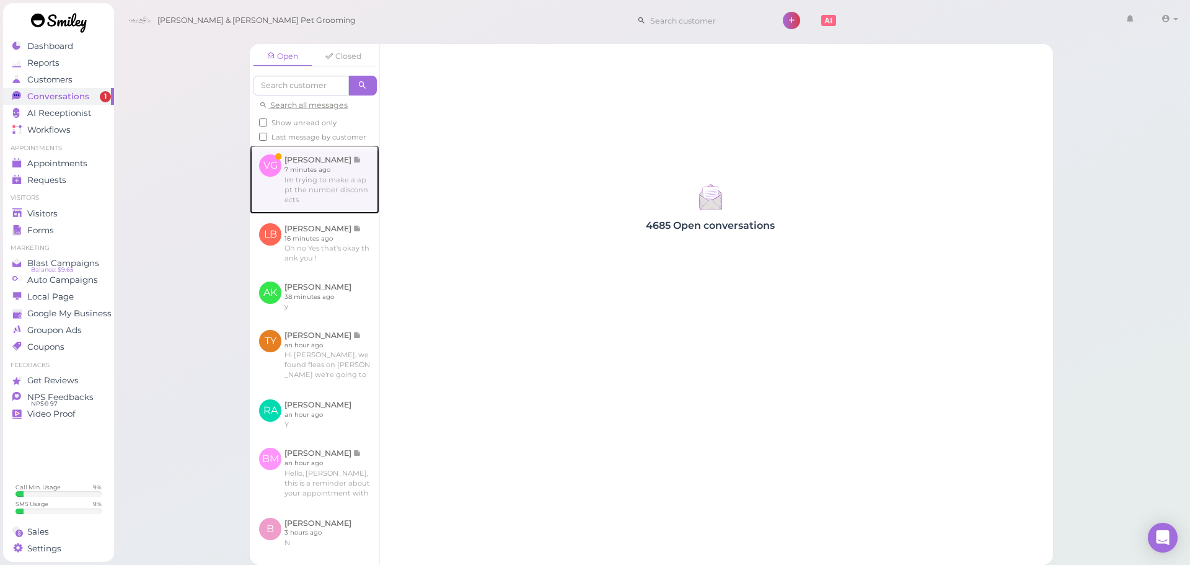
click at [269, 198] on link at bounding box center [315, 179] width 130 height 68
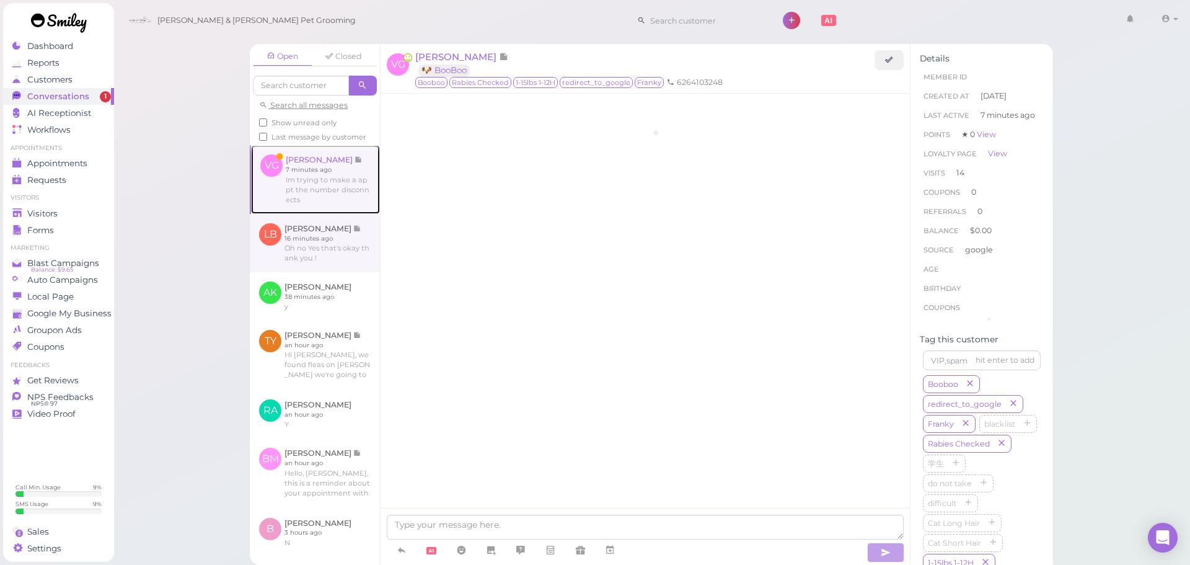
scroll to position [1898, 0]
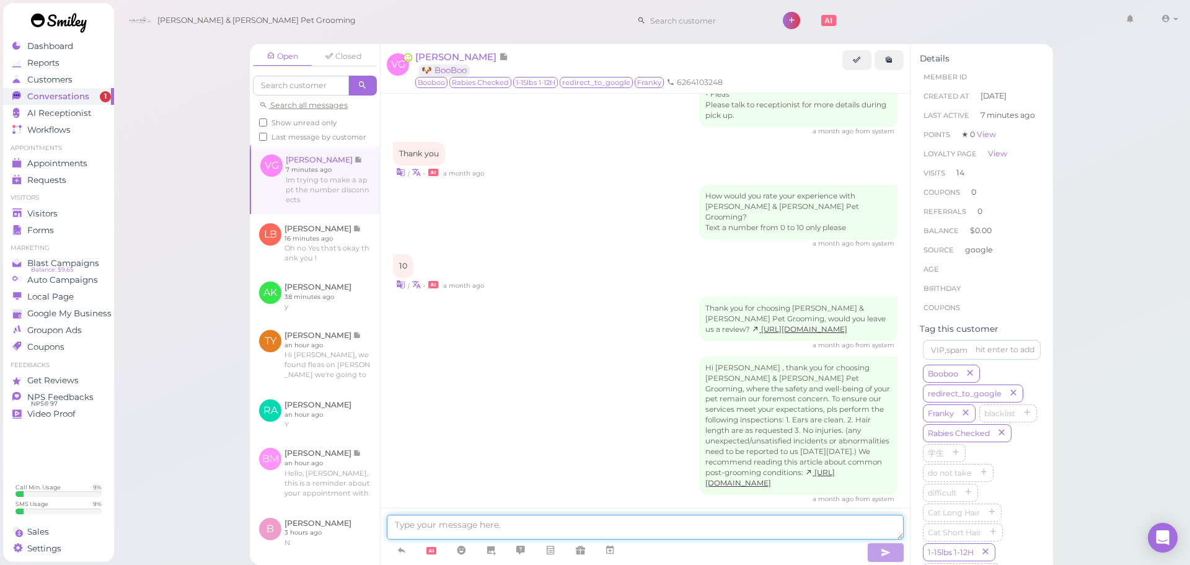
click at [570, 528] on textarea at bounding box center [645, 527] width 517 height 25
type textarea "Sure thing, is this for a bath or for a full grooming?"
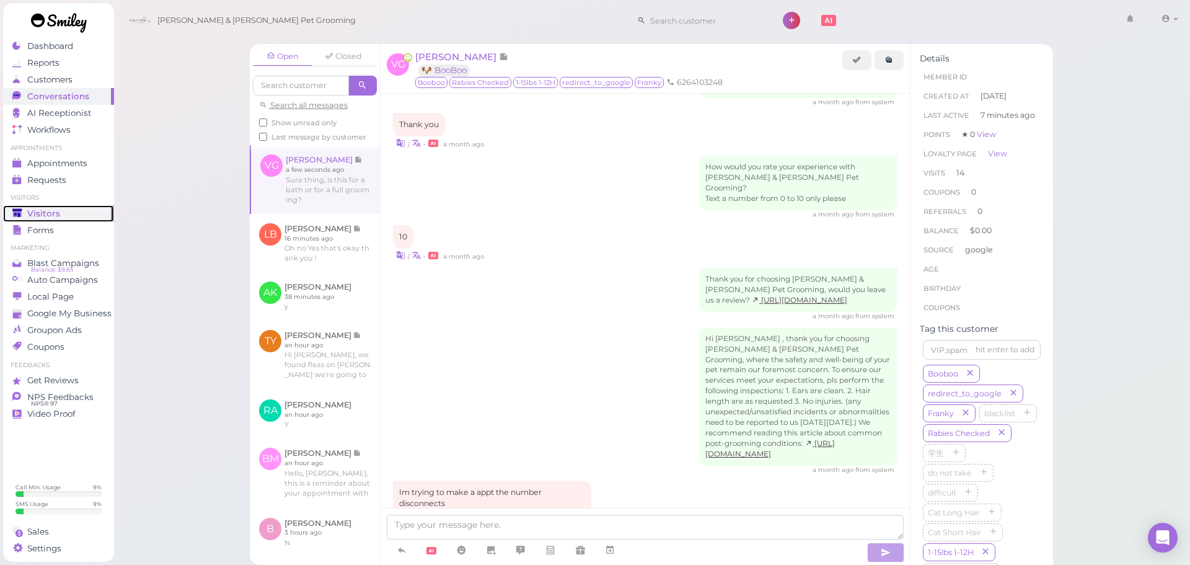
click at [89, 208] on div "Visitors" at bounding box center [56, 213] width 89 height 11
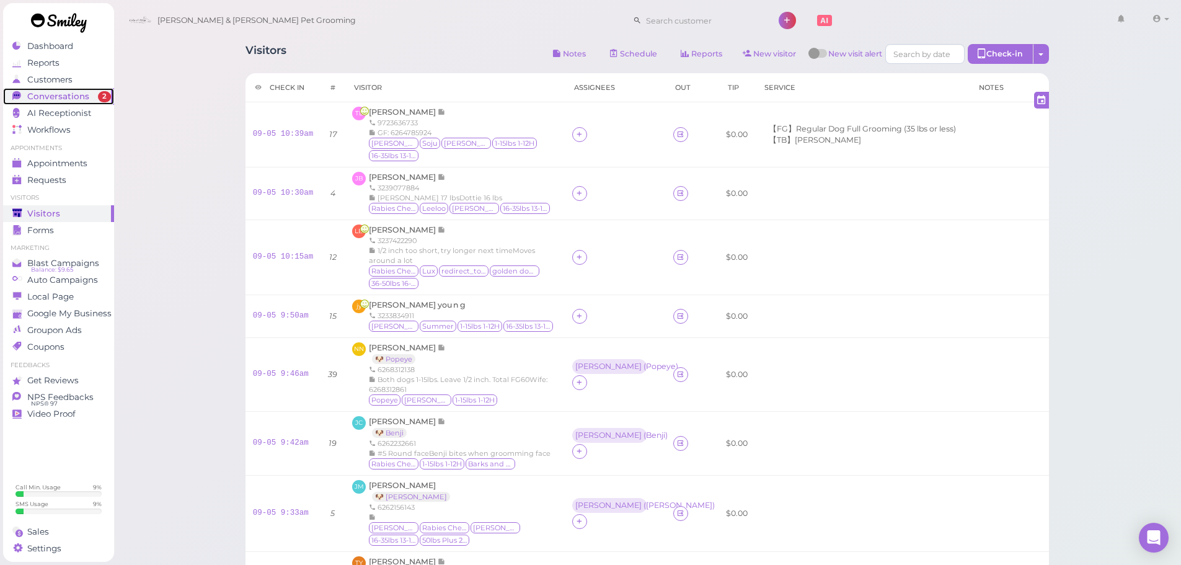
click at [32, 98] on span "Conversations" at bounding box center [58, 96] width 62 height 11
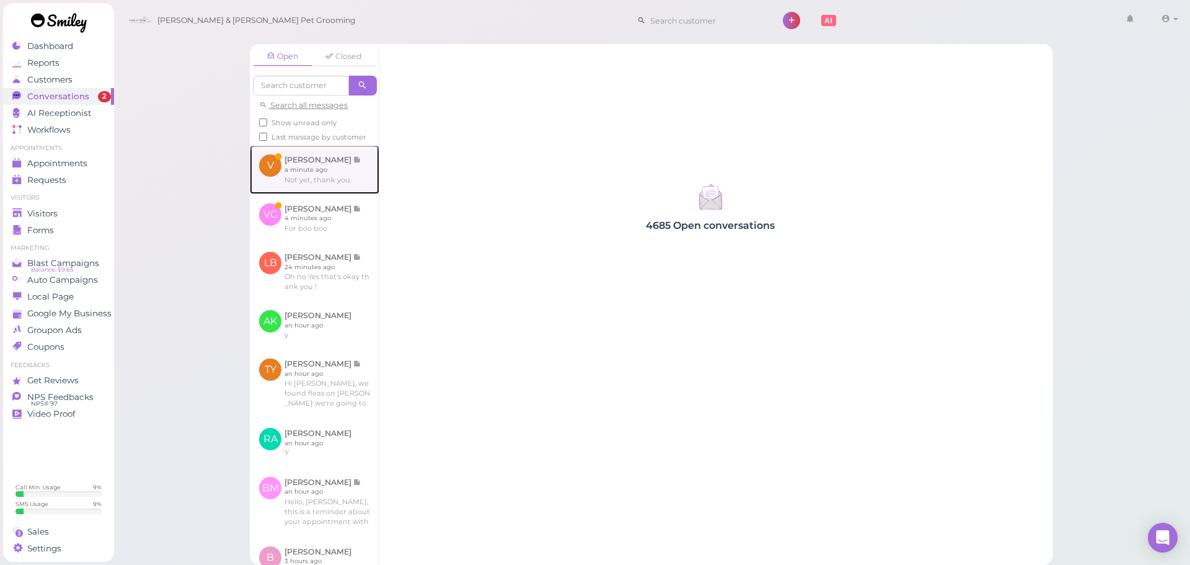
click at [284, 192] on link at bounding box center [315, 169] width 130 height 48
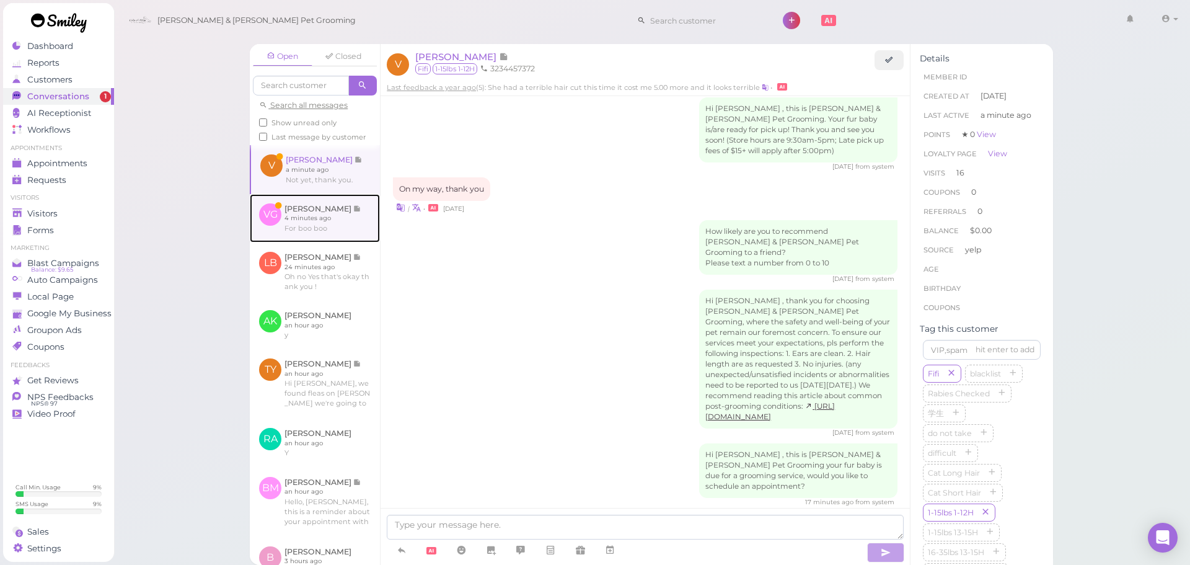
click at [301, 242] on link at bounding box center [315, 218] width 130 height 48
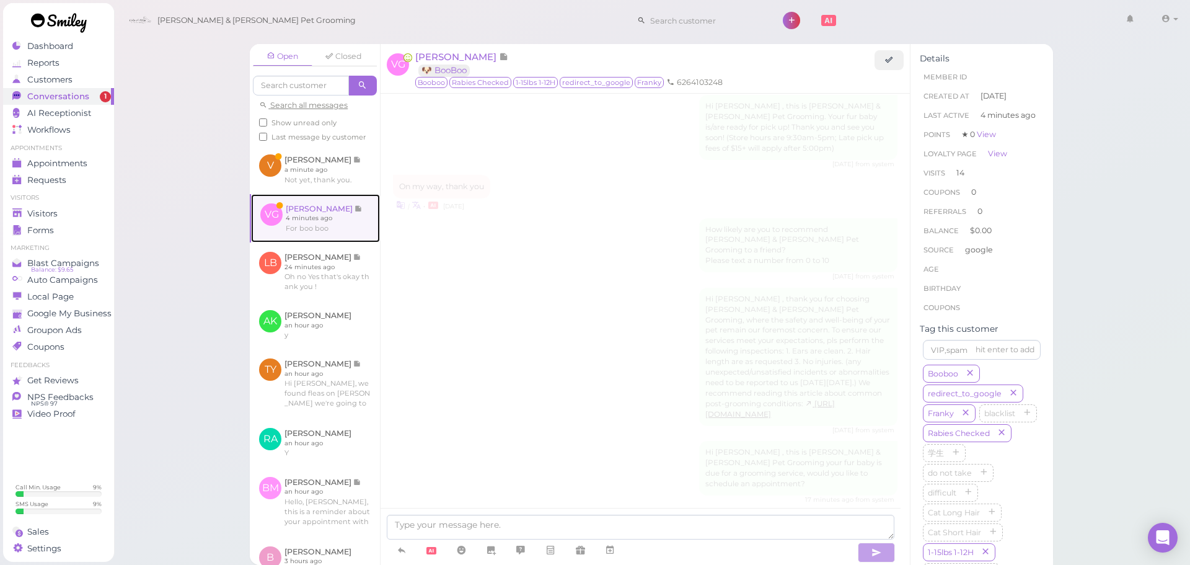
scroll to position [1750, 0]
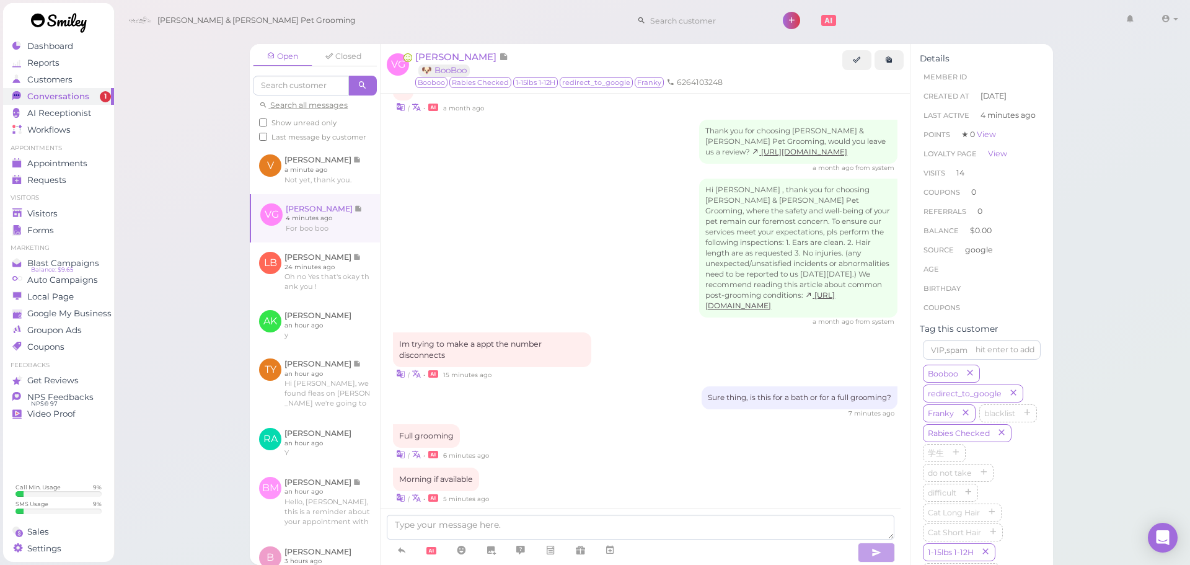
click at [205, 268] on div "Open Closed Search all messages Show unread only Last message by customer V Vio…" at bounding box center [652, 282] width 1078 height 565
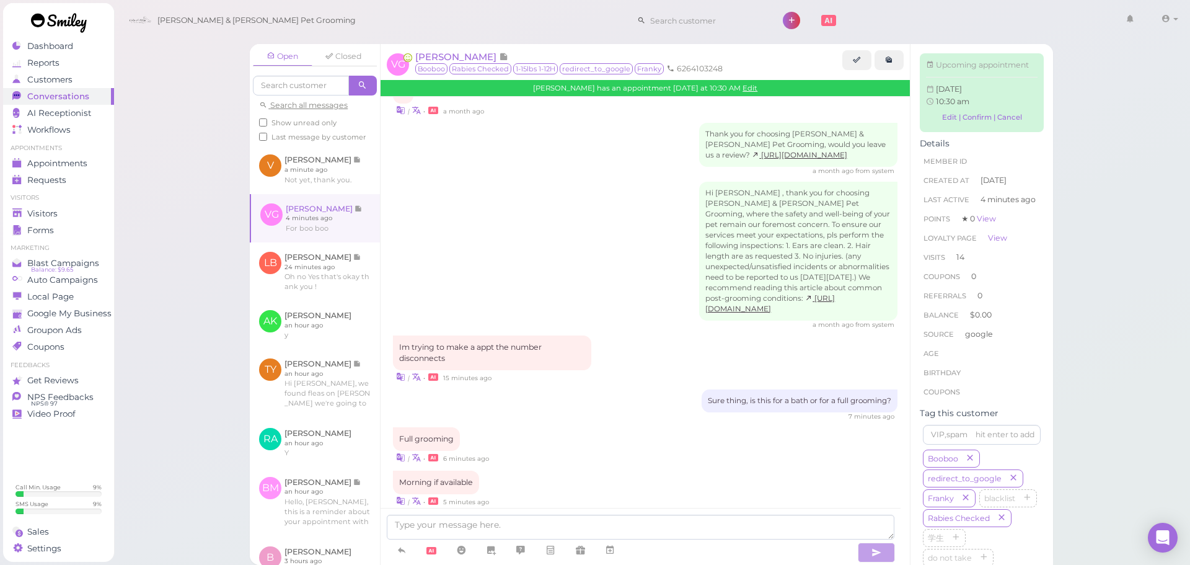
scroll to position [1872, 0]
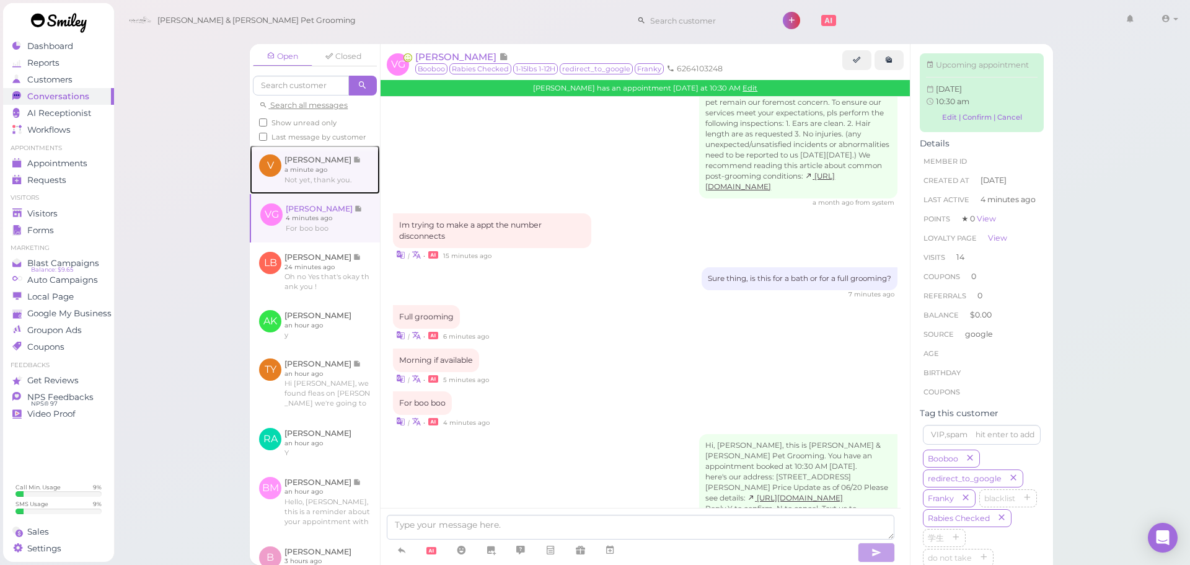
click at [337, 190] on link at bounding box center [315, 169] width 130 height 48
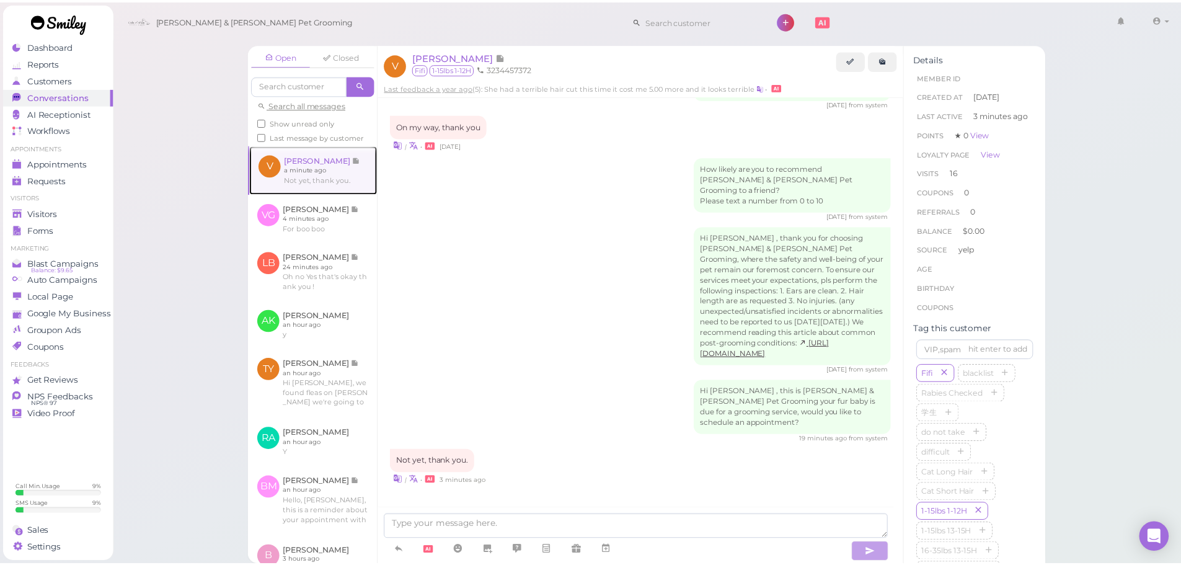
scroll to position [1676, 0]
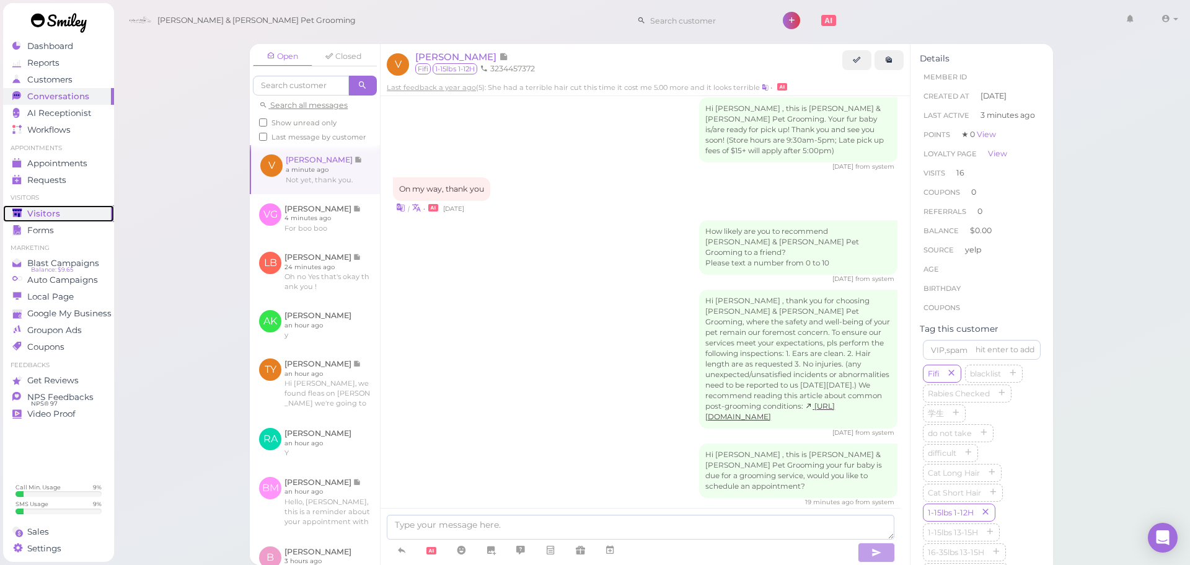
click at [84, 208] on div "Visitors" at bounding box center [56, 213] width 89 height 11
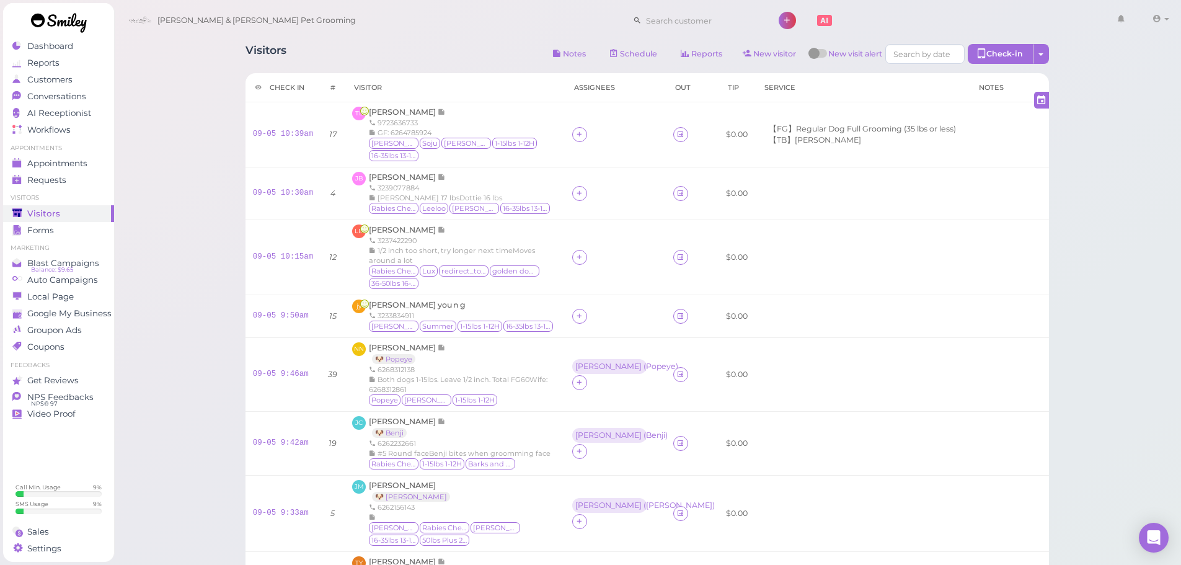
click at [1130, 381] on div "Visitors Notes Schedule Reports New visitor New visit alert Check-in Customer c…" at bounding box center [647, 426] width 1068 height 853
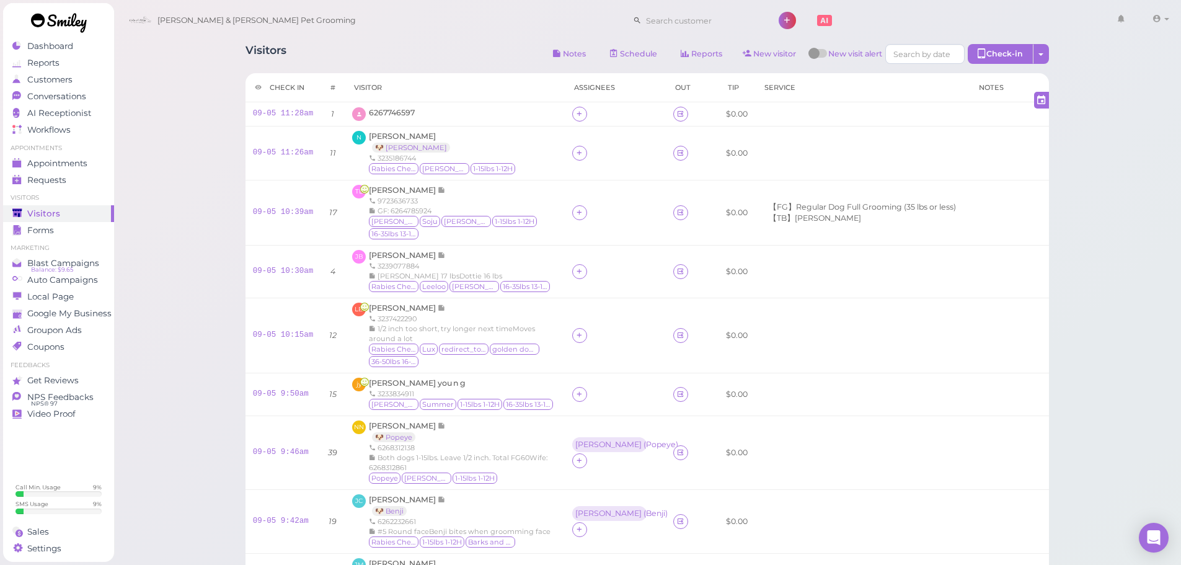
click at [205, 192] on div "Visitors Notes Schedule Reports New visitor New visit alert Check-in Customer c…" at bounding box center [647, 465] width 1068 height 931
click at [395, 113] on span "6267746597" at bounding box center [392, 112] width 46 height 9
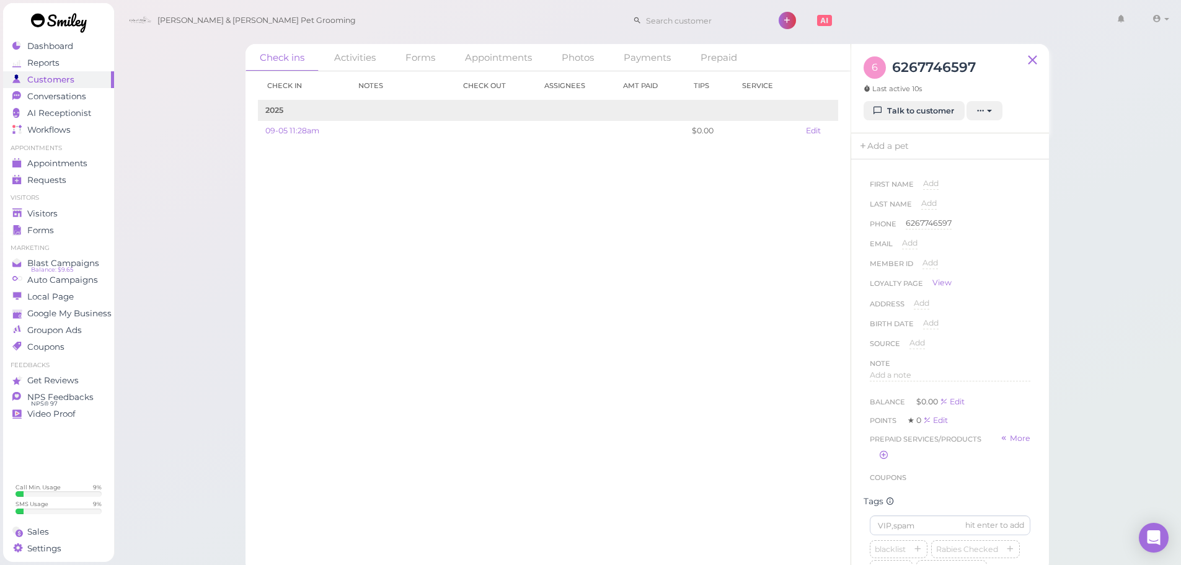
click at [625, 441] on div "Check in Notes Check out Assignees Amt Paid Tips Service 2025 09-05 11:28am $0.…" at bounding box center [548, 318] width 605 height 494
click at [996, 425] on div "blacklist Rabies Checked 学生 do not take difficult Cat Long Hair Cat Short Hair …" at bounding box center [950, 297] width 161 height 258
click at [546, 248] on div "Check in Notes Check out Assignees Amt Paid Tips Service 2025 09-05 11:28am $0.…" at bounding box center [548, 318] width 605 height 494
click at [1003, 342] on div "blacklist Rabies Checked 学生 do not take difficult Cat Long Hair Cat Short Hair …" at bounding box center [950, 297] width 161 height 258
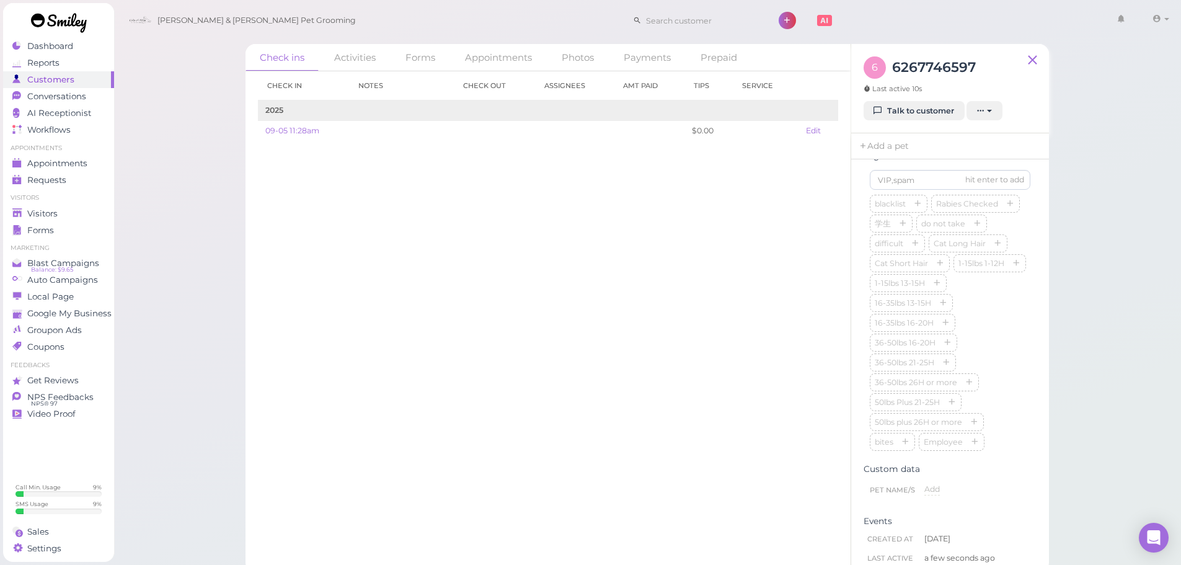
scroll to position [341, 0]
click at [925, 194] on input at bounding box center [950, 184] width 161 height 20
click at [900, 194] on input at bounding box center [950, 184] width 161 height 20
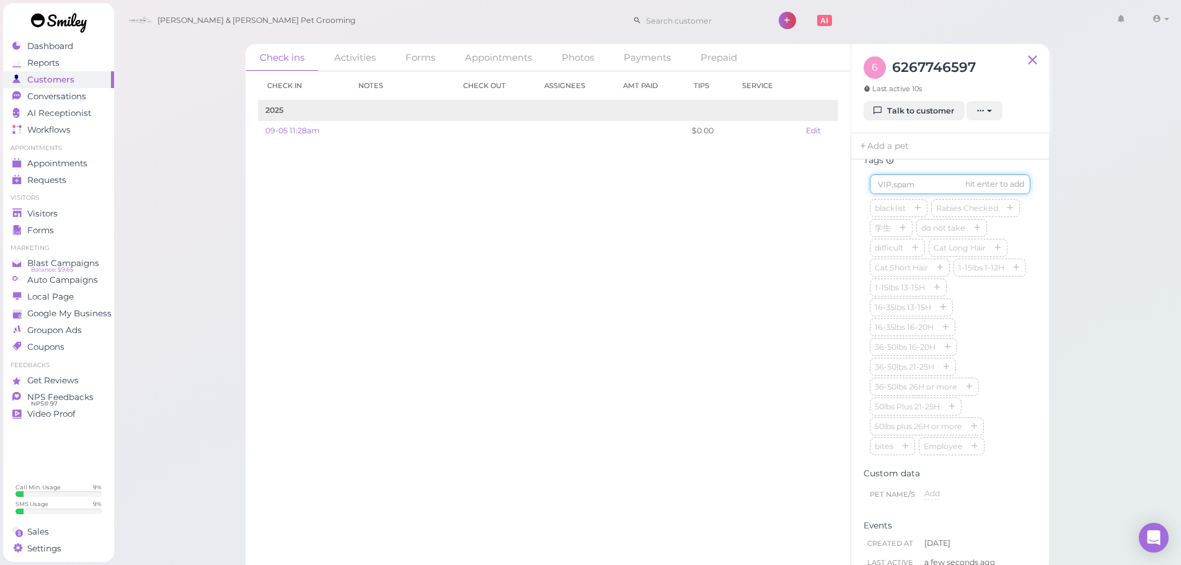
click at [900, 194] on input at bounding box center [950, 184] width 161 height 20
type input "Winter"
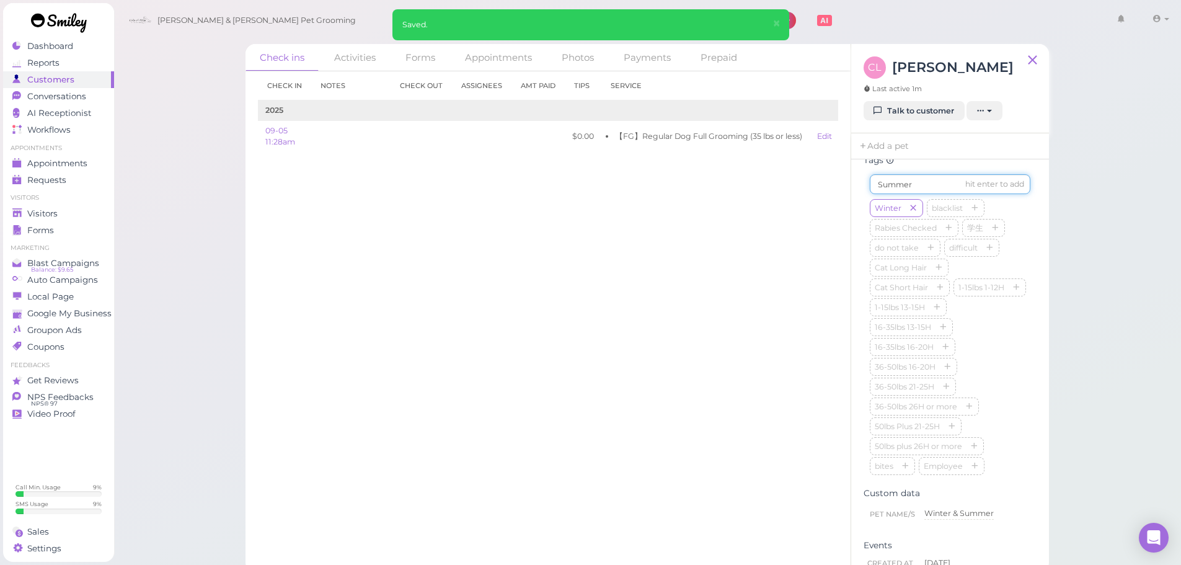
type input "Summer"
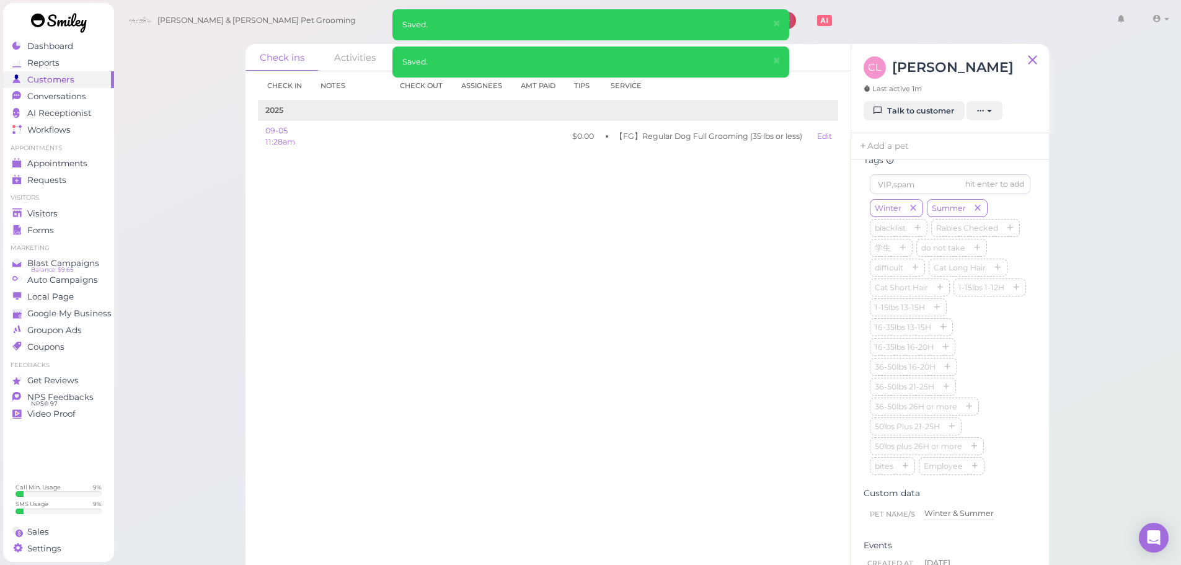
drag, startPoint x: 554, startPoint y: 294, endPoint x: 648, endPoint y: 177, distance: 150.9
click at [556, 294] on div "Check in Notes Check out Assignees Amt Paid Tips Service 2025 09-05 11:28am $0.…" at bounding box center [548, 318] width 605 height 494
click at [914, 112] on link "Talk to customer" at bounding box center [914, 111] width 101 height 20
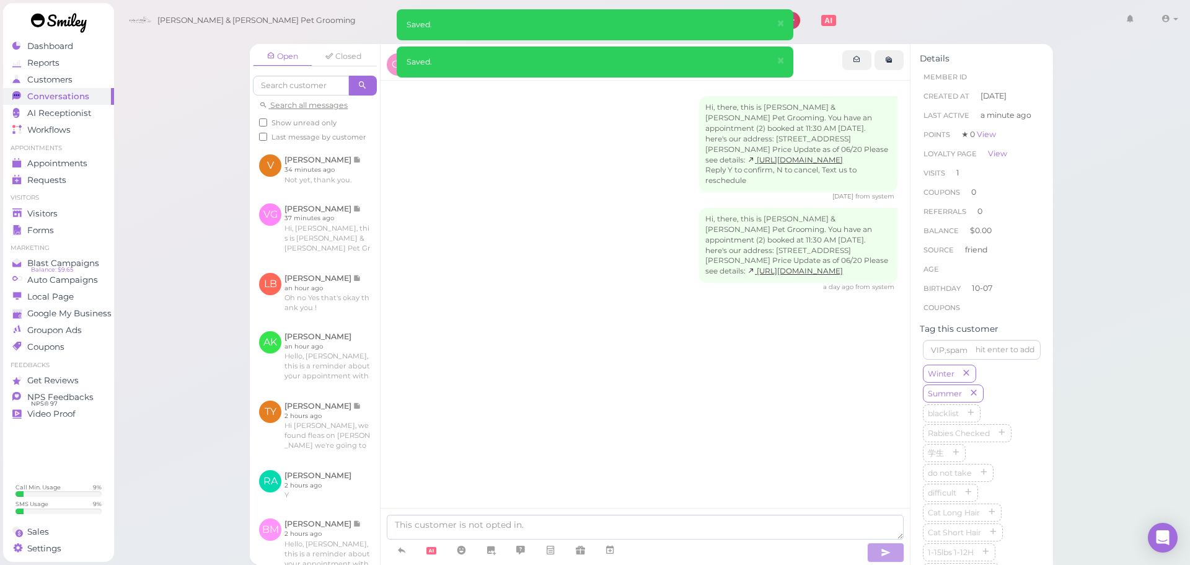
click at [624, 357] on div "Hi, there, this is Cody & Miley Pet Grooming. You have an appointment (2) booke…" at bounding box center [645, 219] width 529 height 277
drag, startPoint x: 624, startPoint y: 374, endPoint x: 613, endPoint y: 372, distance: 10.7
click at [622, 357] on div "Hi, there, this is Cody & Miley Pet Grooming. You have an appointment (2) booke…" at bounding box center [645, 219] width 529 height 277
click at [97, 158] on div "Appointments" at bounding box center [56, 163] width 89 height 11
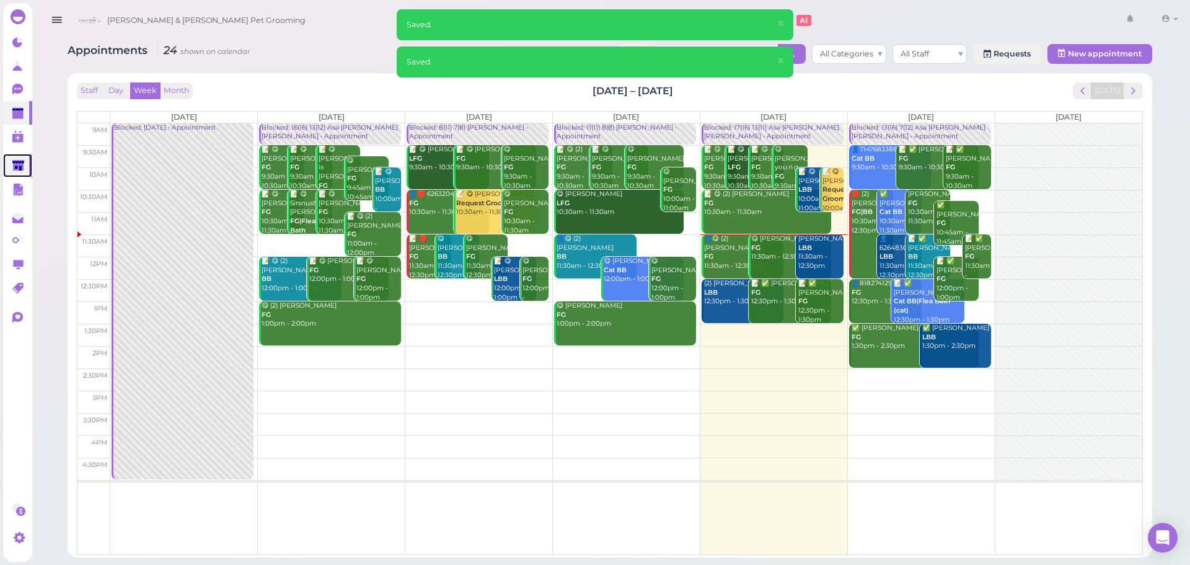
click at [24, 167] on icon at bounding box center [18, 166] width 13 height 13
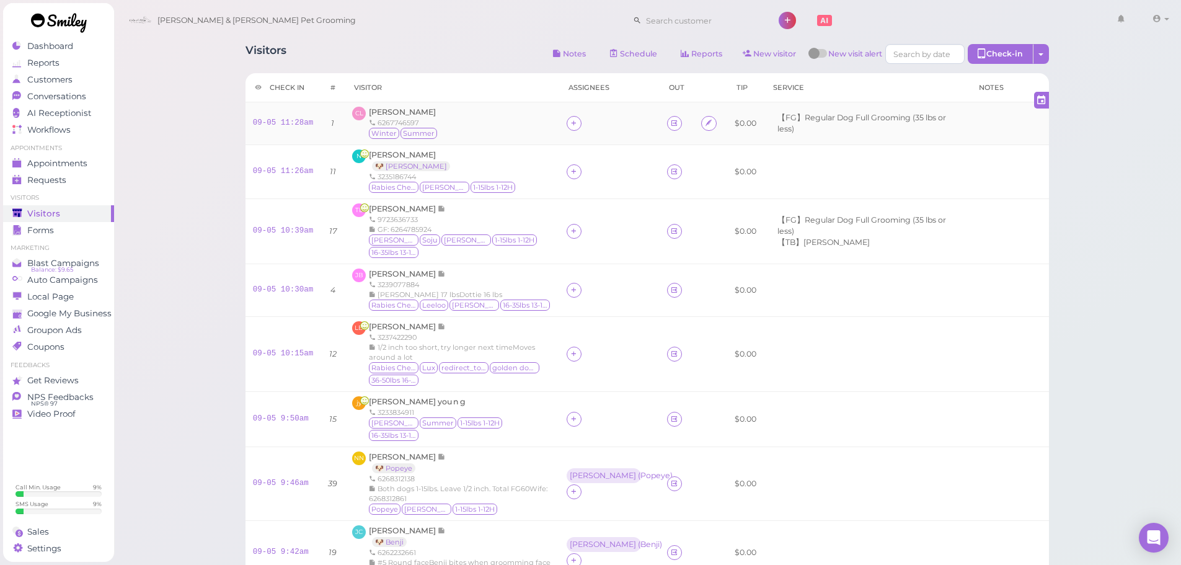
click at [465, 128] on div "CL Colin Lee 6267746597 Winter Summer" at bounding box center [451, 123] width 199 height 33
click at [460, 62] on div "Visitors Notes Schedule Reports New visitor New visit alert Check-in Customer c…" at bounding box center [648, 55] width 804 height 23
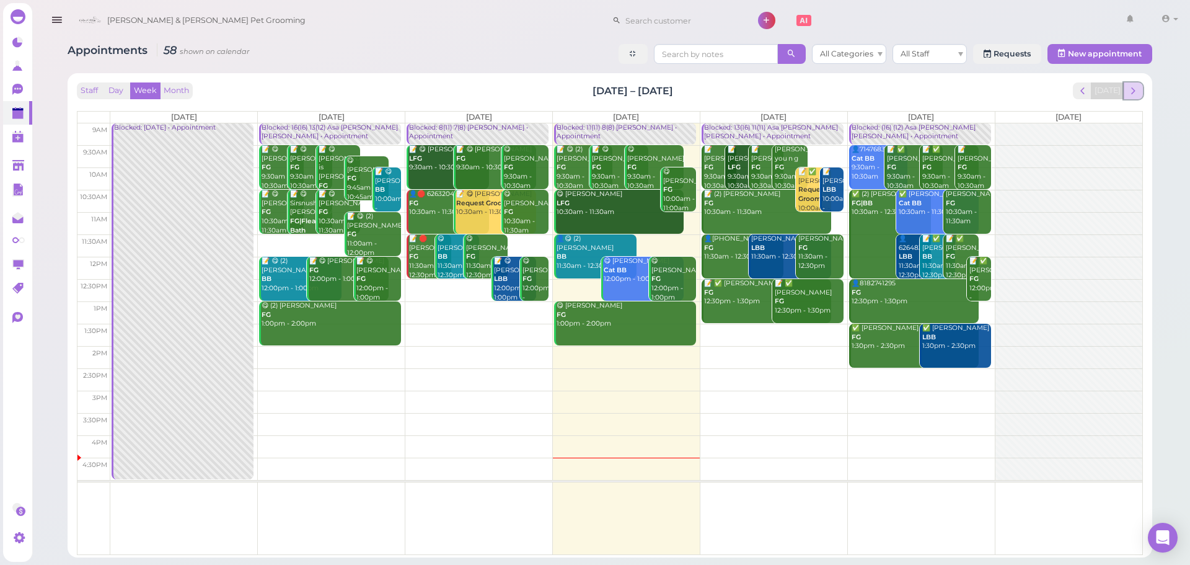
click at [1142, 87] on button "next" at bounding box center [1133, 90] width 19 height 17
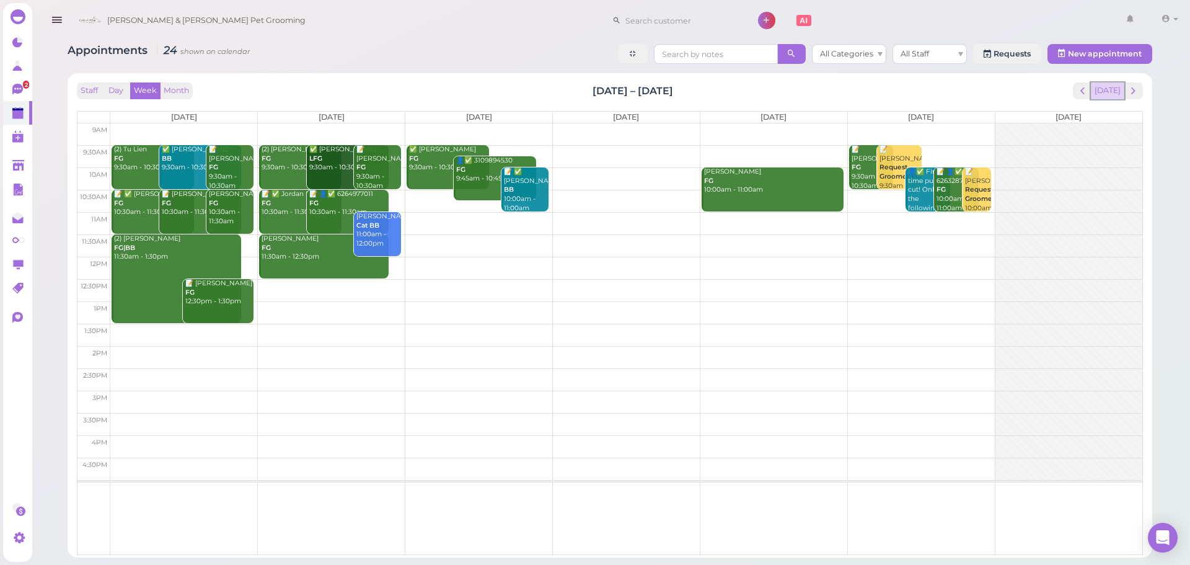
click at [1113, 94] on button "[DATE]" at bounding box center [1107, 90] width 33 height 17
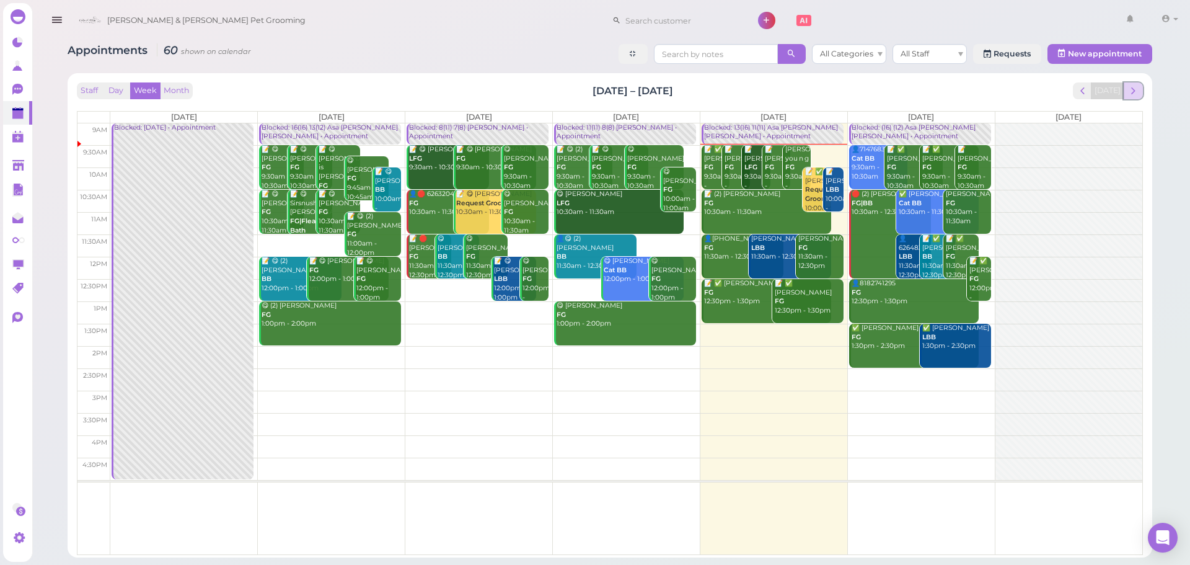
click at [1140, 97] on button "next" at bounding box center [1133, 90] width 19 height 17
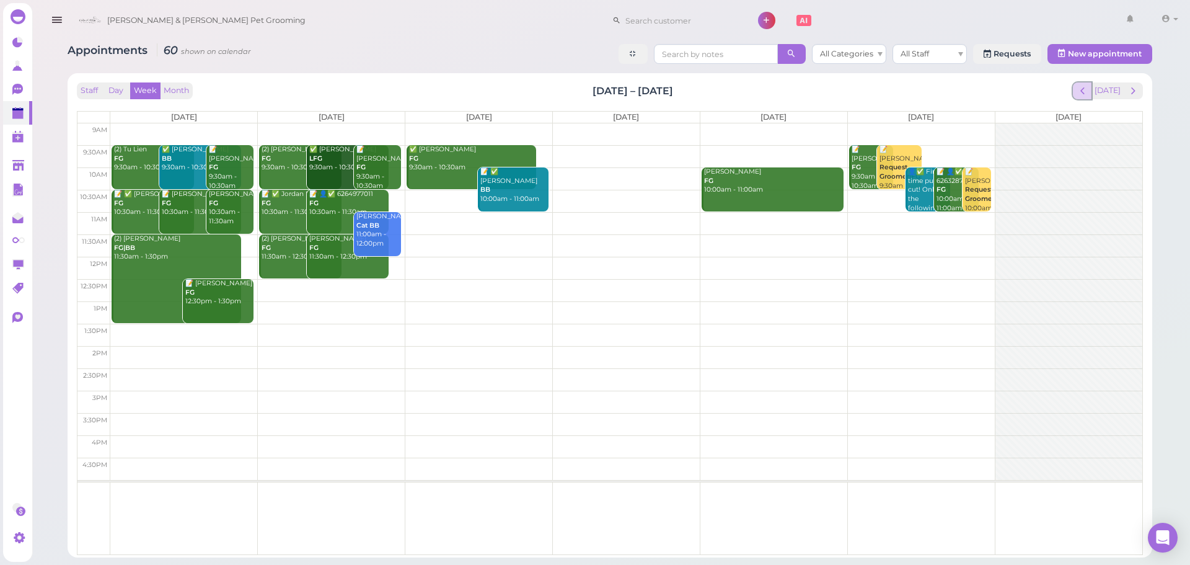
click at [1082, 93] on span "prev" at bounding box center [1083, 91] width 12 height 12
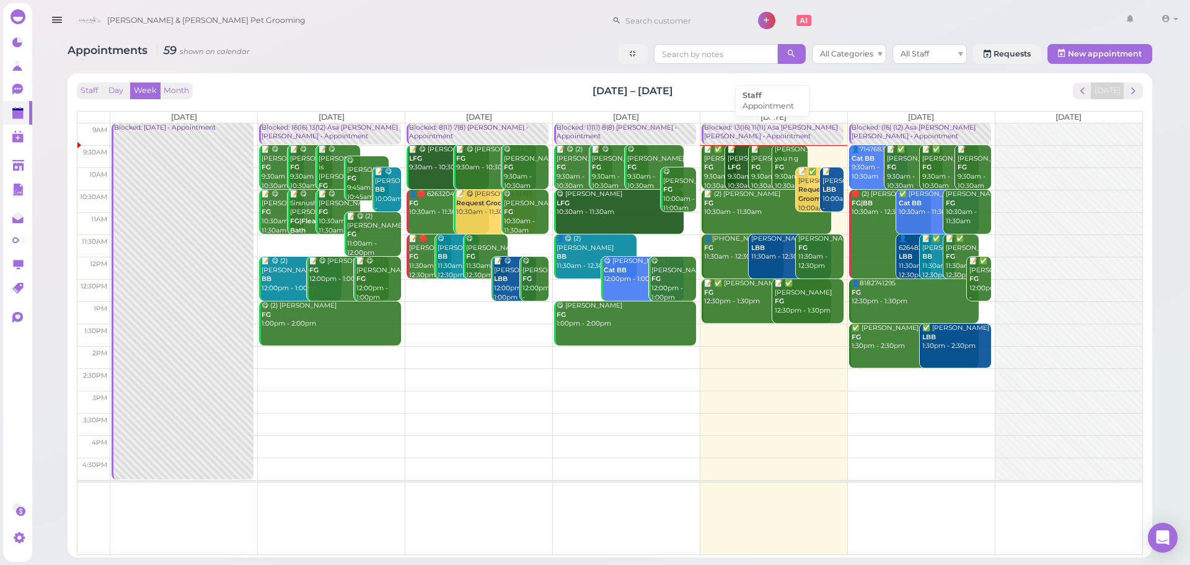
click at [782, 126] on div "Blocked: 13(16) 11(11) Asa [PERSON_NAME] [PERSON_NAME] • Appointment" at bounding box center [774, 132] width 140 height 18
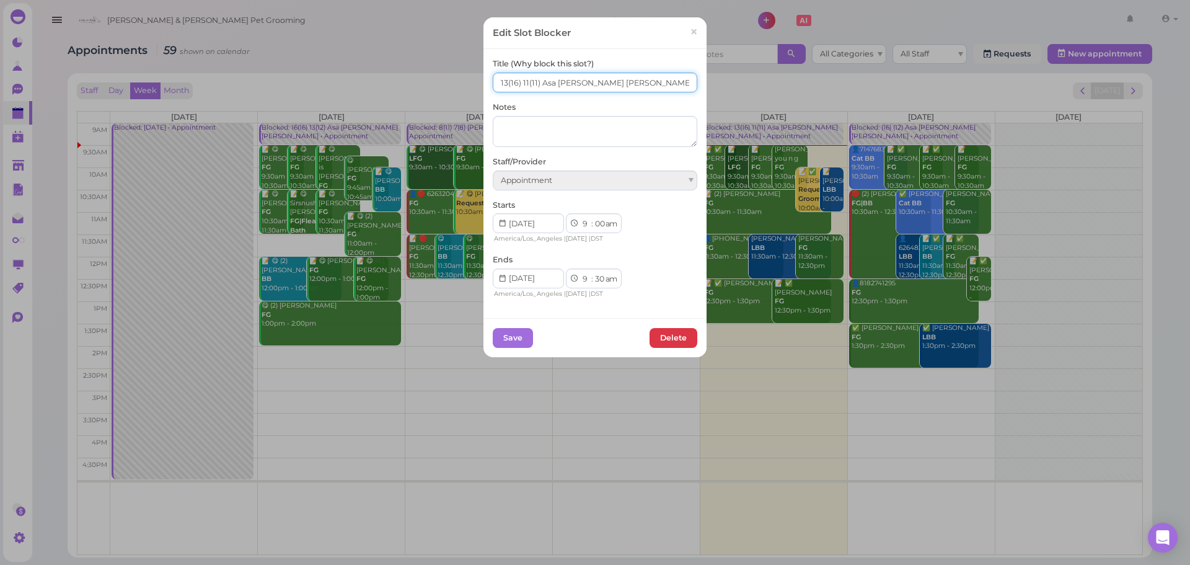
click at [500, 79] on input "13(16) 11(11) Asa [PERSON_NAME] [PERSON_NAME]" at bounding box center [595, 83] width 205 height 20
type input "14(16) 12(11) Asa [PERSON_NAME] [PERSON_NAME]"
click at [502, 335] on button "Save" at bounding box center [513, 338] width 40 height 20
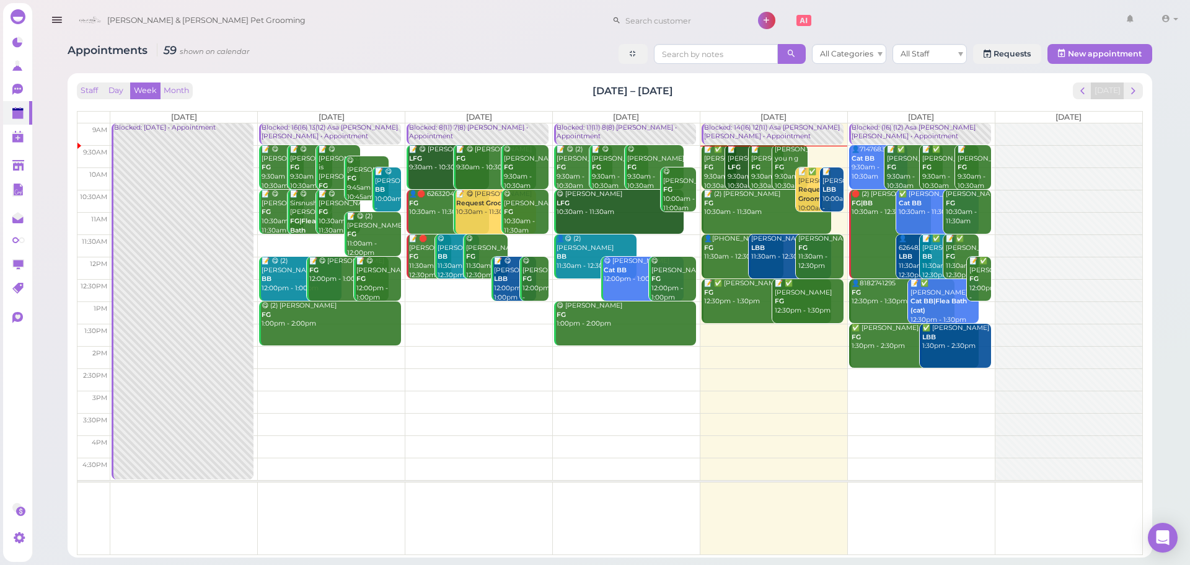
click at [757, 177] on div "📝 Taylor Young FG 9:30am - 10:30am" at bounding box center [767, 167] width 33 height 45
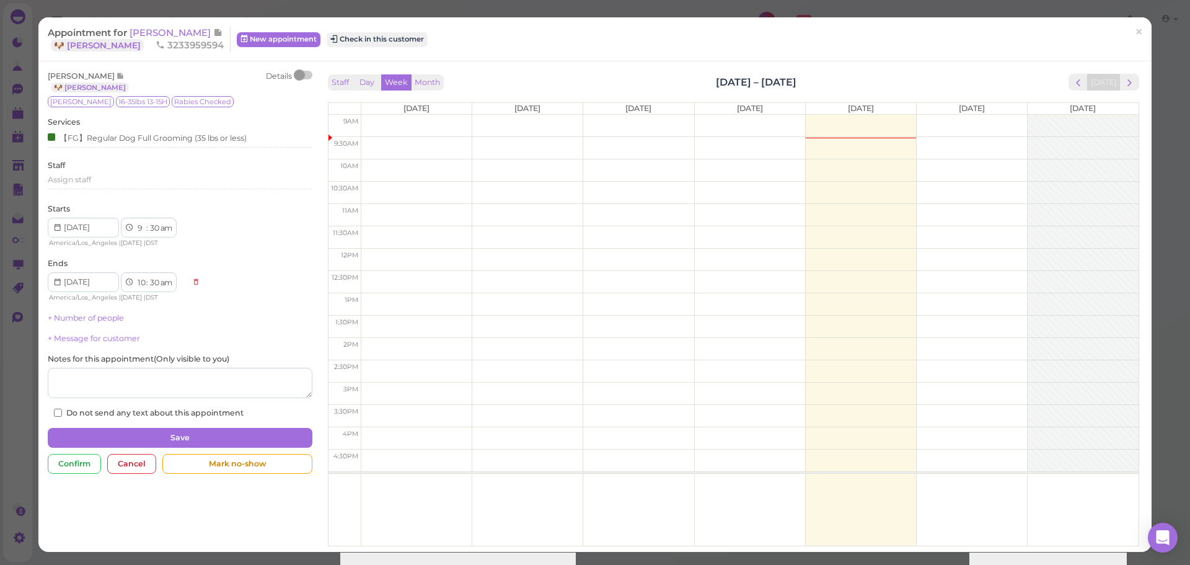
click at [580, 33] on div "Appointment for Taylor Young 🐶 David 3233959594 New appointment Check in this c…" at bounding box center [589, 39] width 1082 height 25
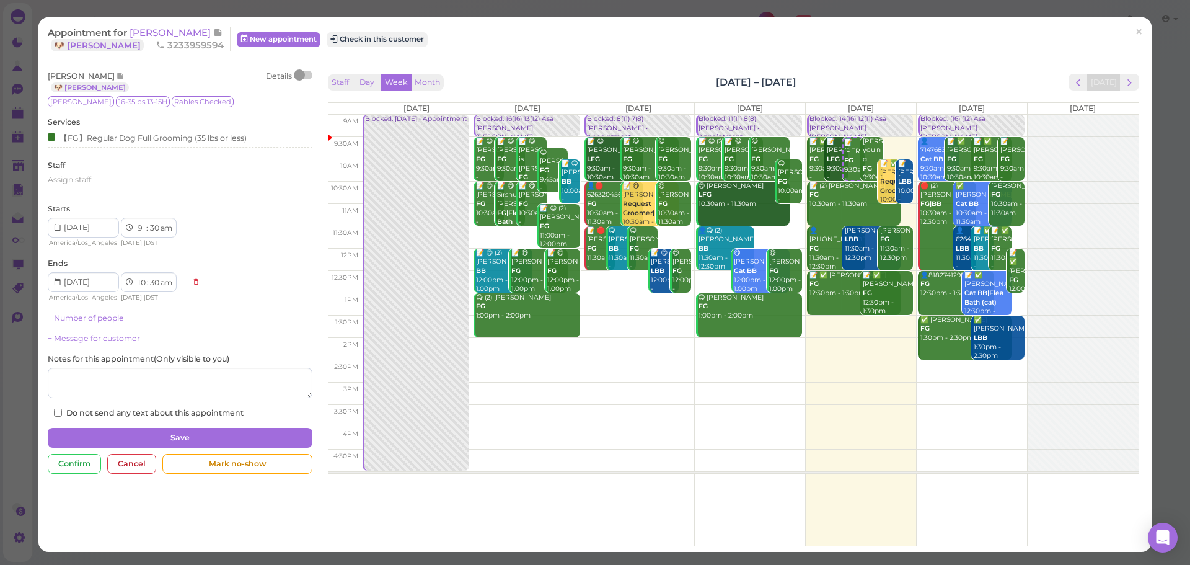
click at [575, 52] on div "Appointment for Taylor Young 🐶 David 3233959594 New appointment Check in this c…" at bounding box center [595, 39] width 1114 height 44
click at [376, 40] on button "Check in this customer" at bounding box center [377, 39] width 101 height 15
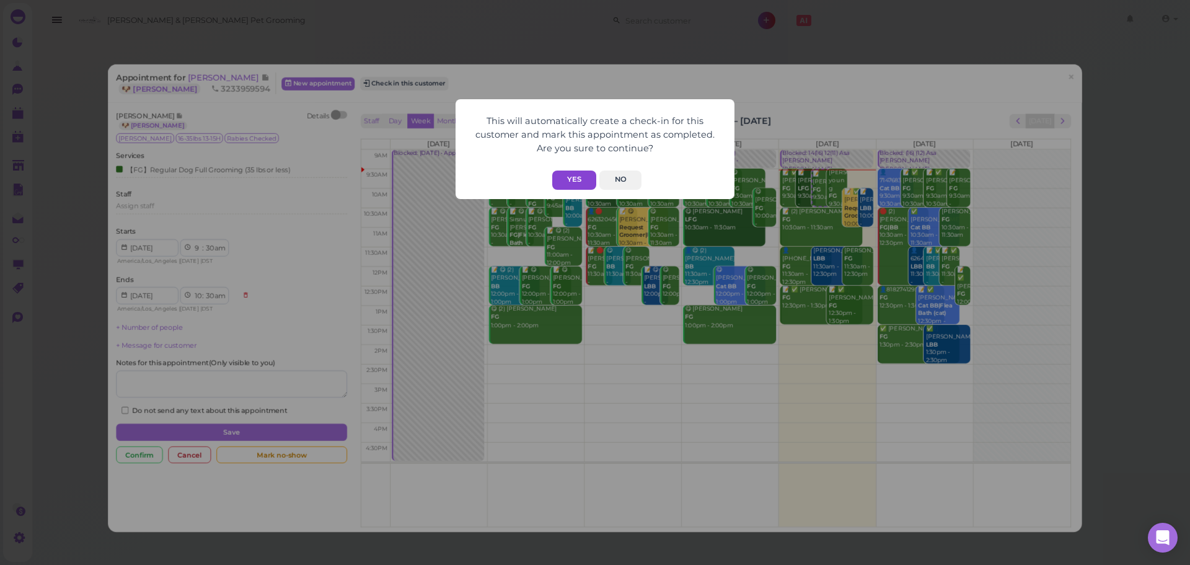
click at [583, 185] on button "Yes" at bounding box center [574, 179] width 44 height 19
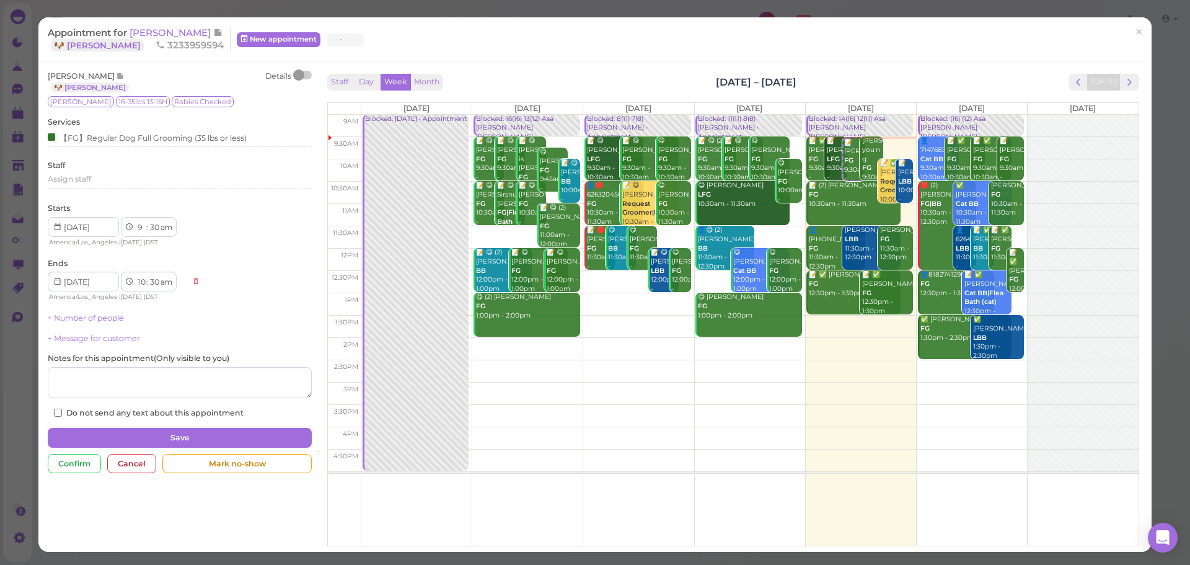
click at [893, 74] on div "Staff Day Week Month Sep 1 – 7, 2025 Today" at bounding box center [734, 82] width 812 height 17
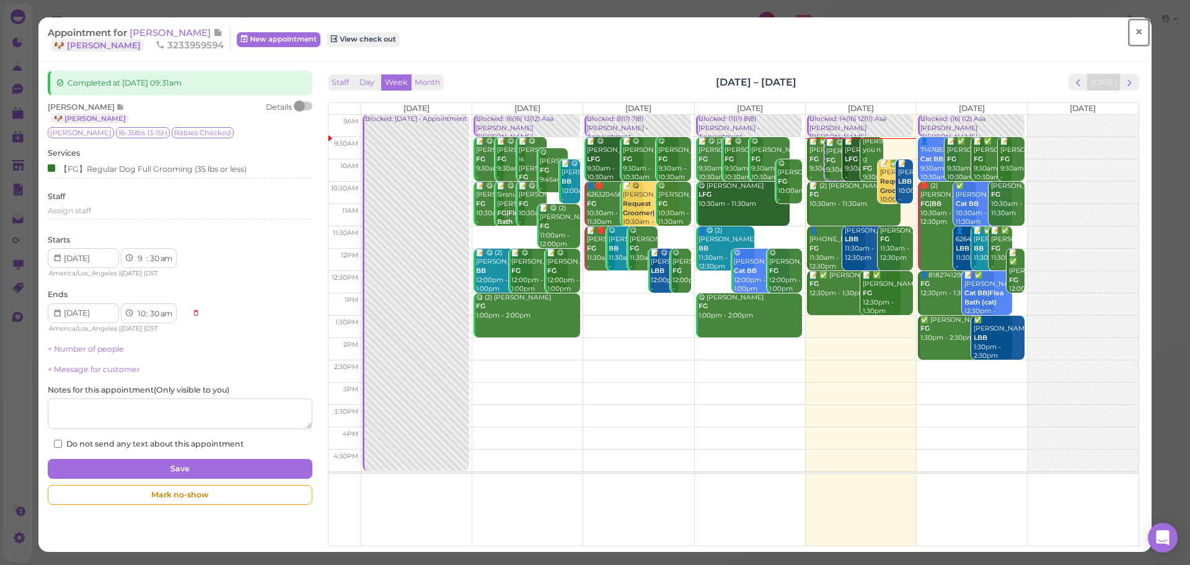
click at [1128, 20] on link "×" at bounding box center [1139, 32] width 23 height 29
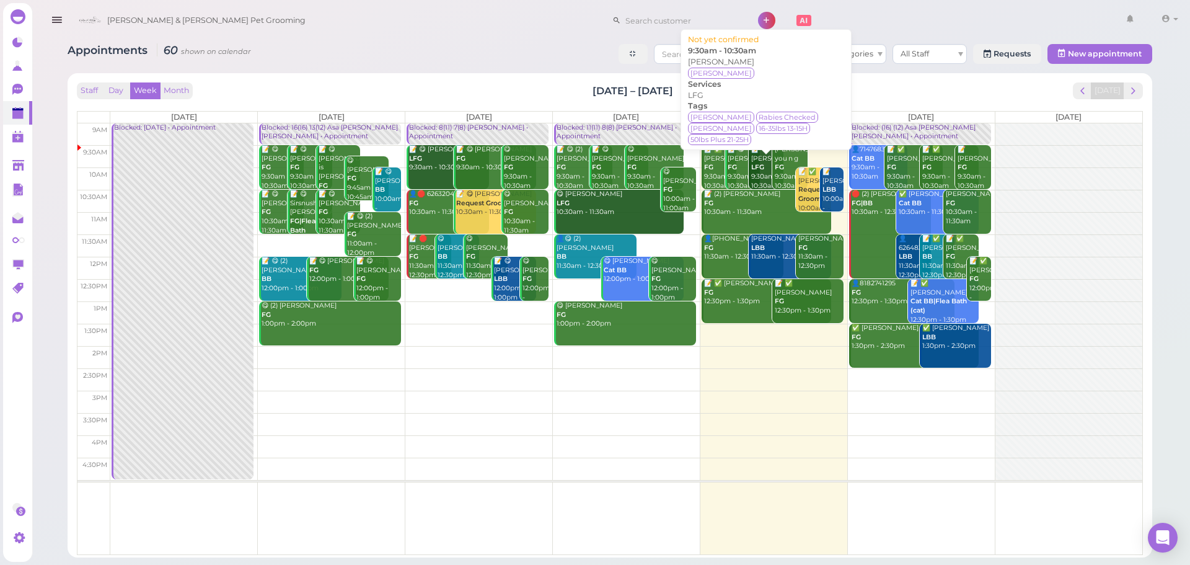
click at [764, 164] on b "LFG" at bounding box center [757, 167] width 13 height 8
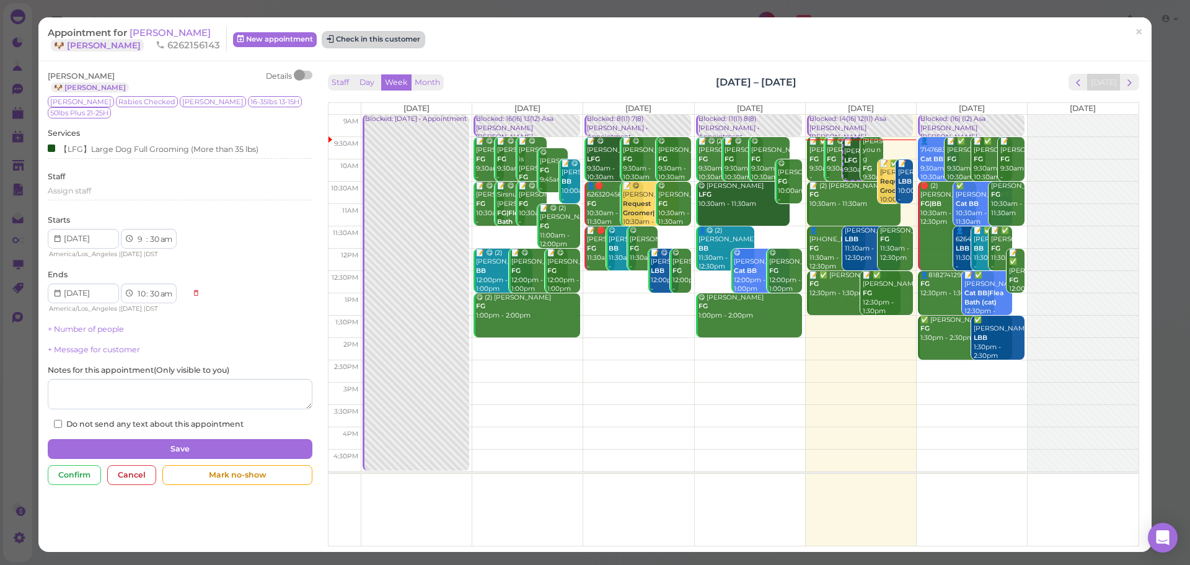
click at [350, 45] on button "Check in this customer" at bounding box center [373, 39] width 101 height 15
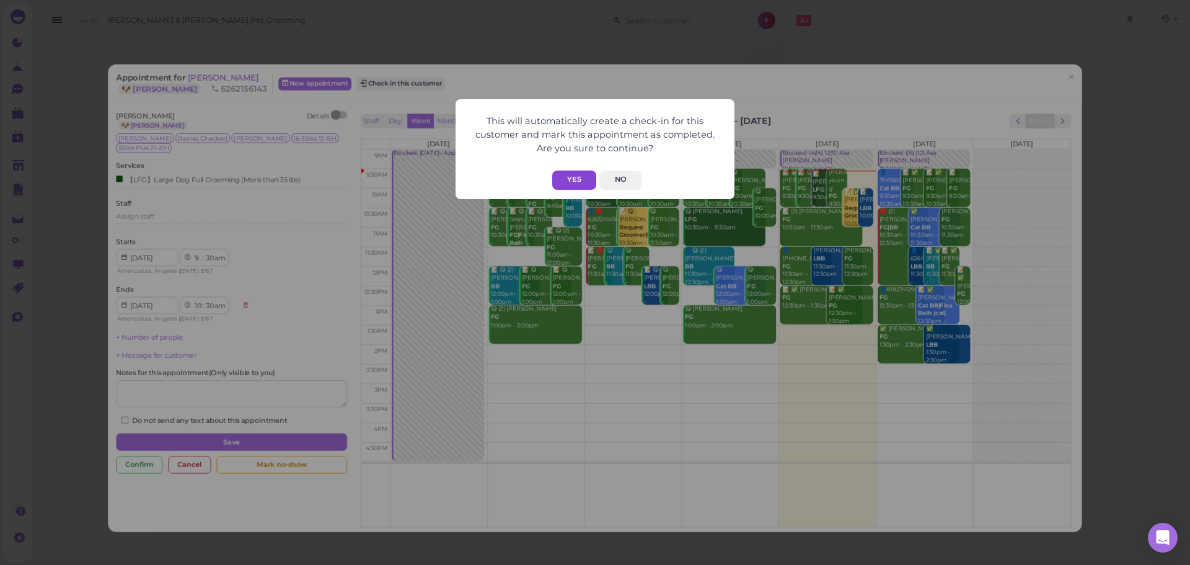
click at [568, 182] on button "Yes" at bounding box center [574, 179] width 44 height 19
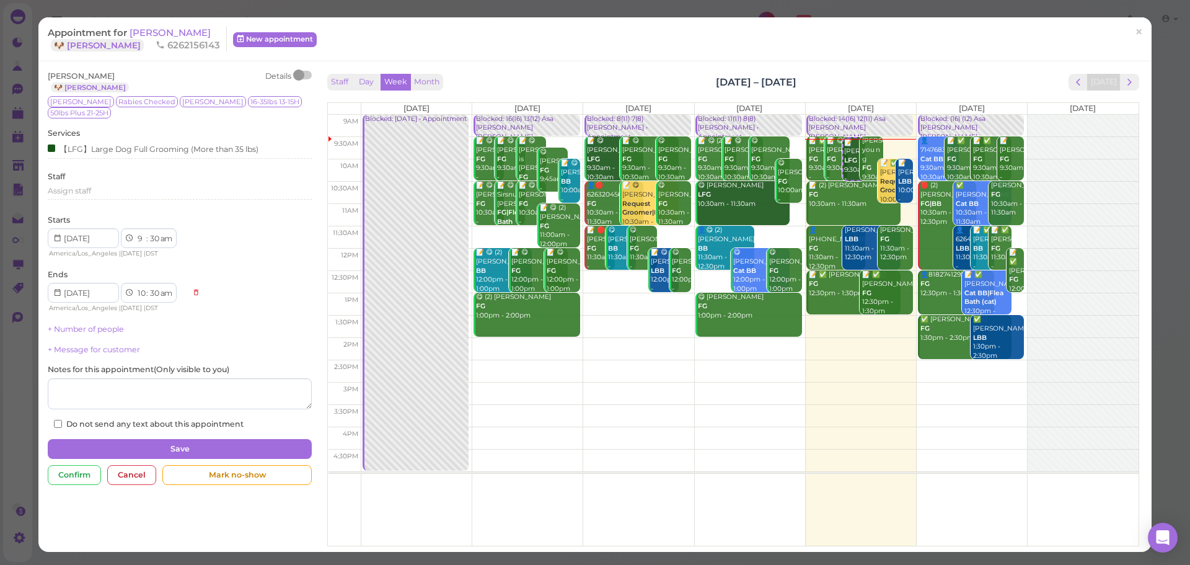
click at [544, 76] on div "This will automatically create a check-in for this customer and mark this appoi…" at bounding box center [595, 282] width 1190 height 565
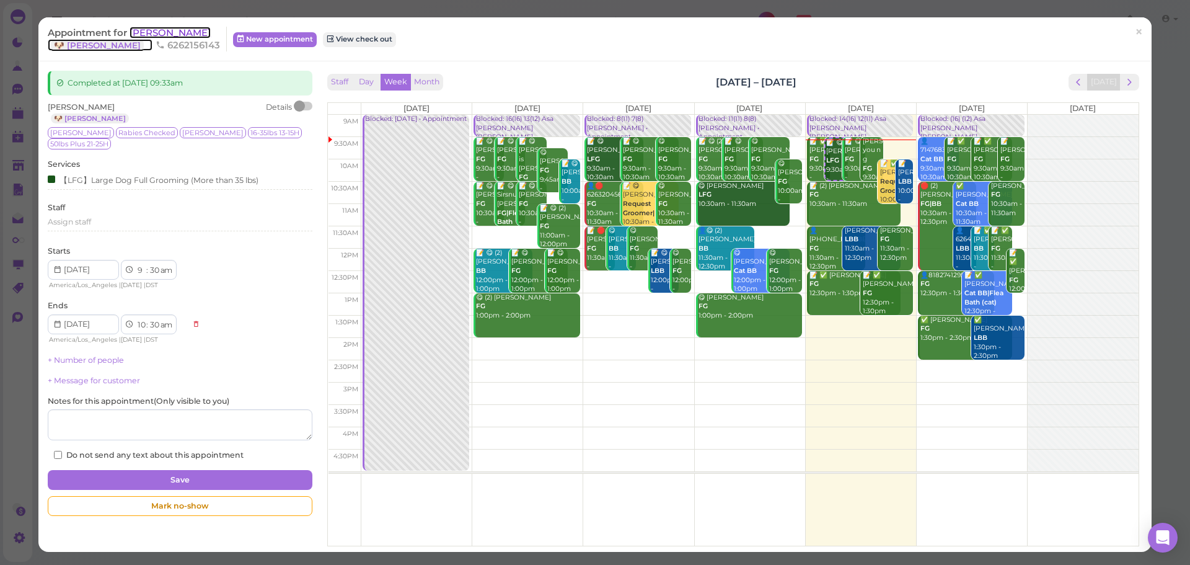
click at [154, 36] on span "[PERSON_NAME]" at bounding box center [170, 33] width 81 height 12
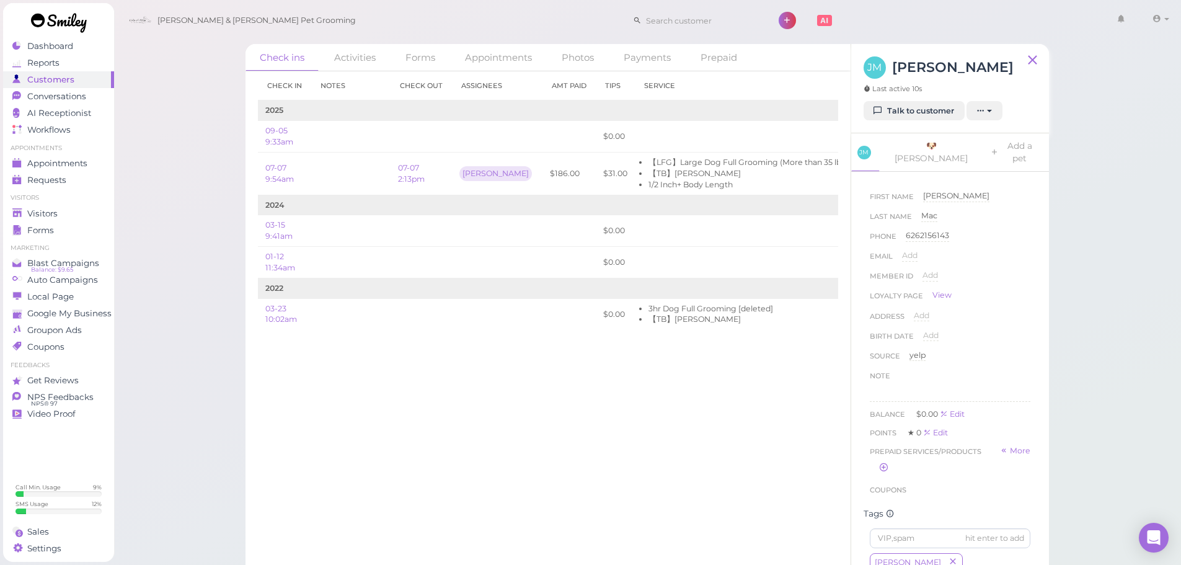
click at [197, 181] on div "Check ins Activities Forms Appointments Photos Payments Prepaid Check in Notes …" at bounding box center [647, 292] width 1068 height 585
click at [47, 167] on span "Appointments" at bounding box center [58, 163] width 62 height 11
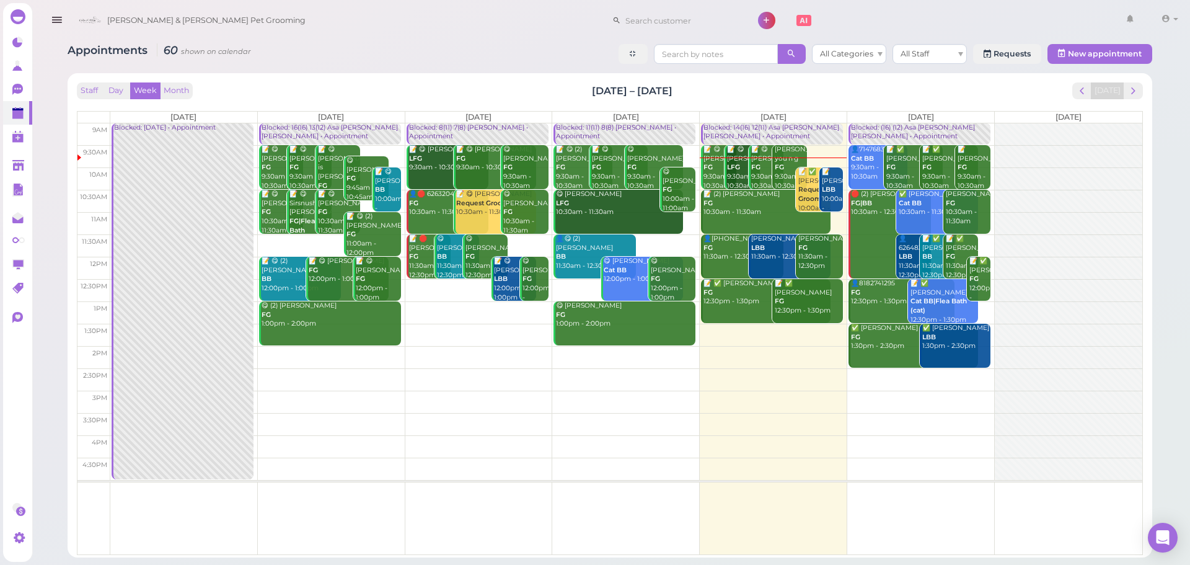
click at [462, 63] on div "Appointments 60 shown on calendar All Categories All Staff Requests New appoint…" at bounding box center [610, 55] width 1085 height 23
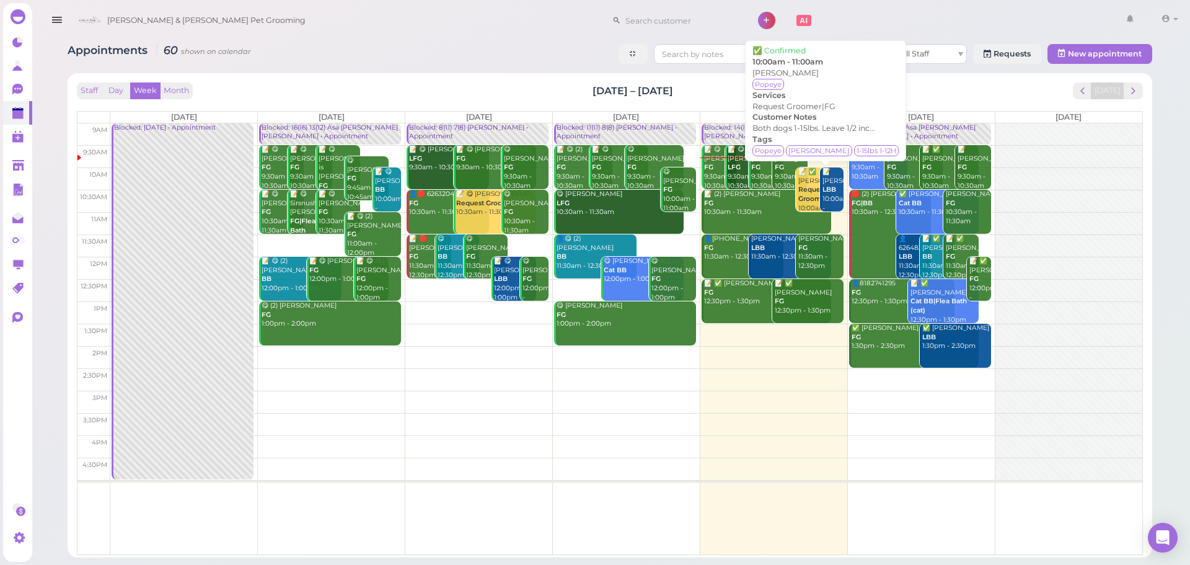
click at [800, 189] on div "📝 ✅ Nickson NGO Request Groomer|FG 10:00am - 11:00am" at bounding box center [814, 194] width 33 height 55
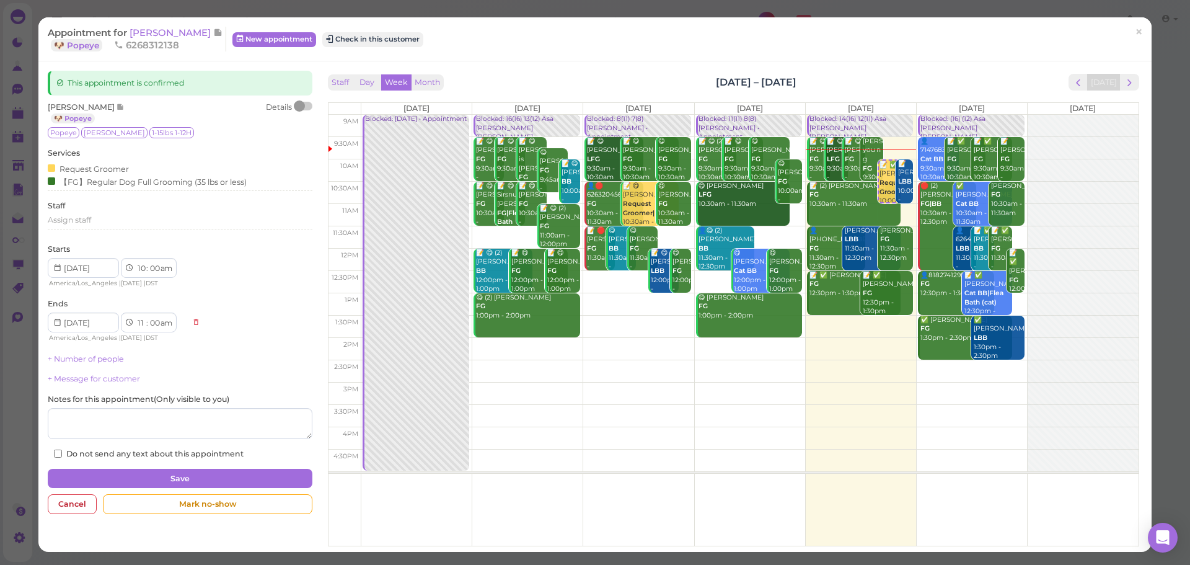
click at [382, 48] on div "Appointment for Nickson NGO 🐶 Popeye 6268312138 New appointment Check in this c…" at bounding box center [589, 39] width 1082 height 25
click at [382, 46] on button "Check in this customer" at bounding box center [372, 39] width 101 height 15
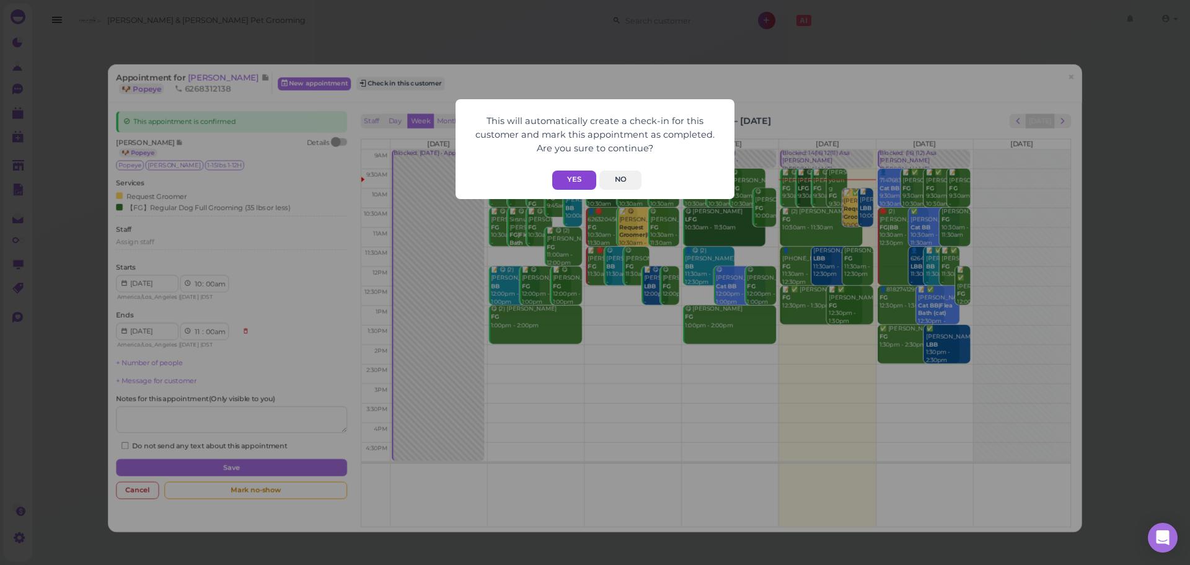
click at [577, 182] on button "Yes" at bounding box center [574, 179] width 44 height 19
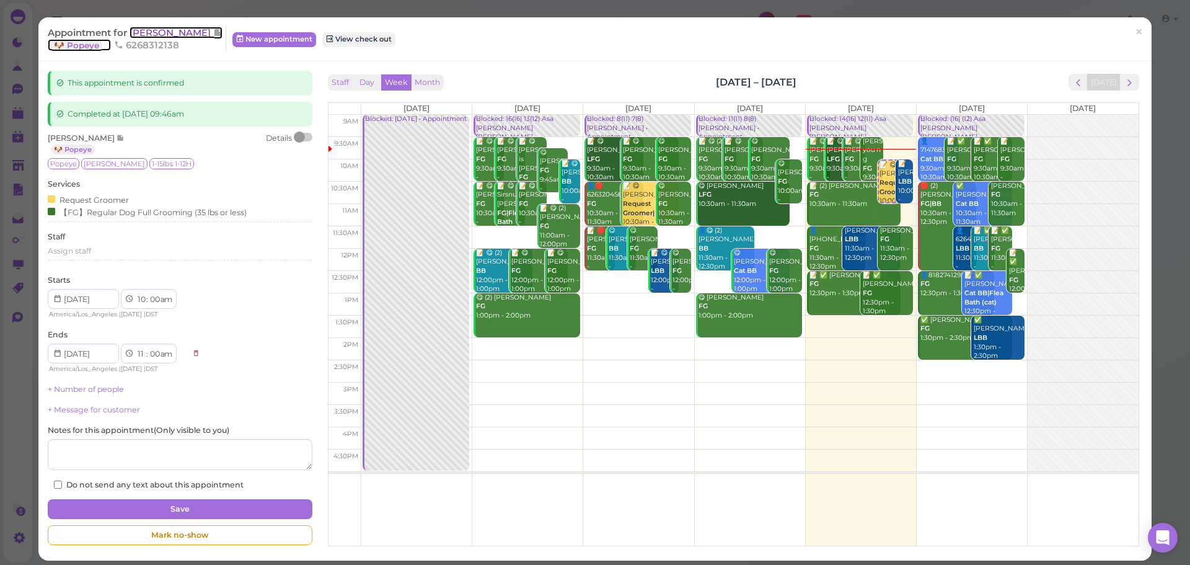
click at [143, 31] on span "[PERSON_NAME]" at bounding box center [172, 33] width 84 height 12
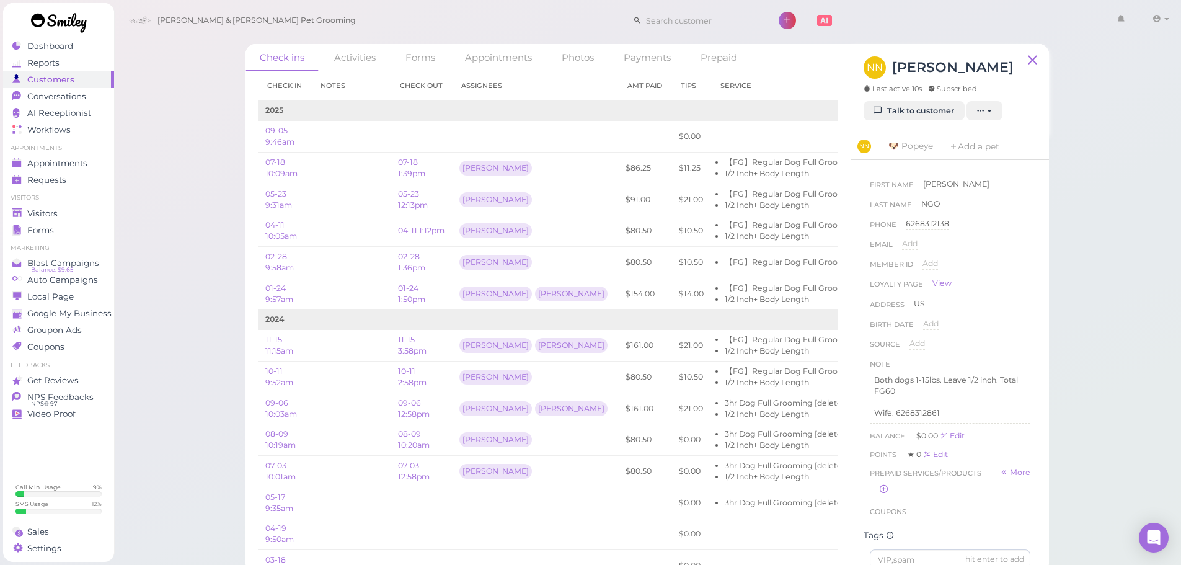
click at [190, 211] on div "Check ins Activities Forms Appointments Photos Payments Prepaid Check in Notes …" at bounding box center [647, 286] width 1068 height 573
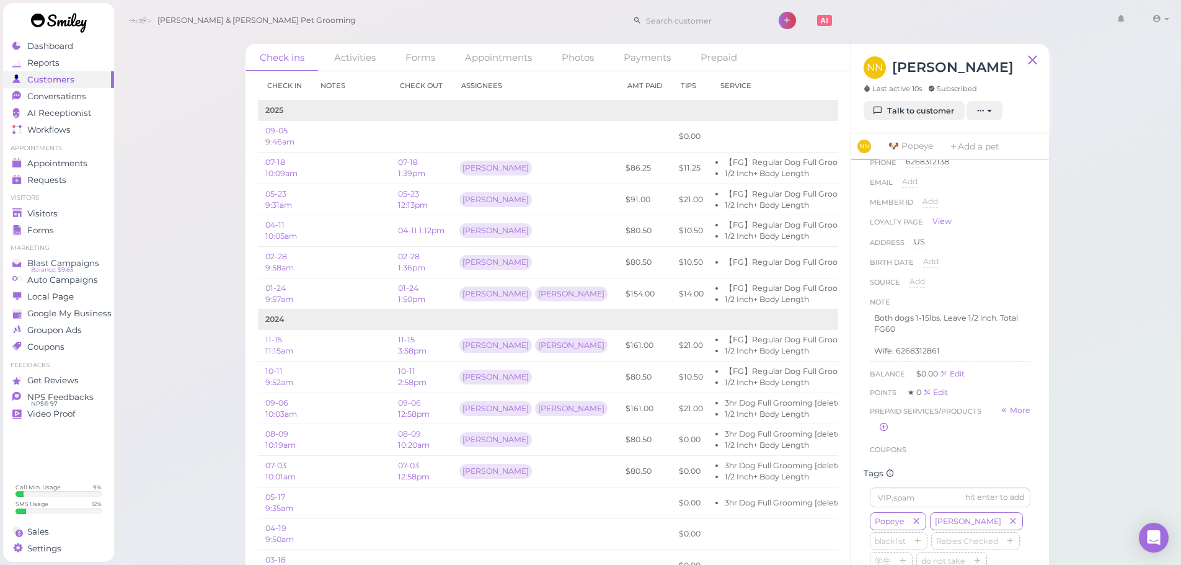
click at [1086, 319] on div "Check ins Activities Forms Appointments Photos Payments Prepaid Check in Notes …" at bounding box center [647, 286] width 1068 height 573
click at [82, 156] on link "Appointments" at bounding box center [58, 163] width 111 height 17
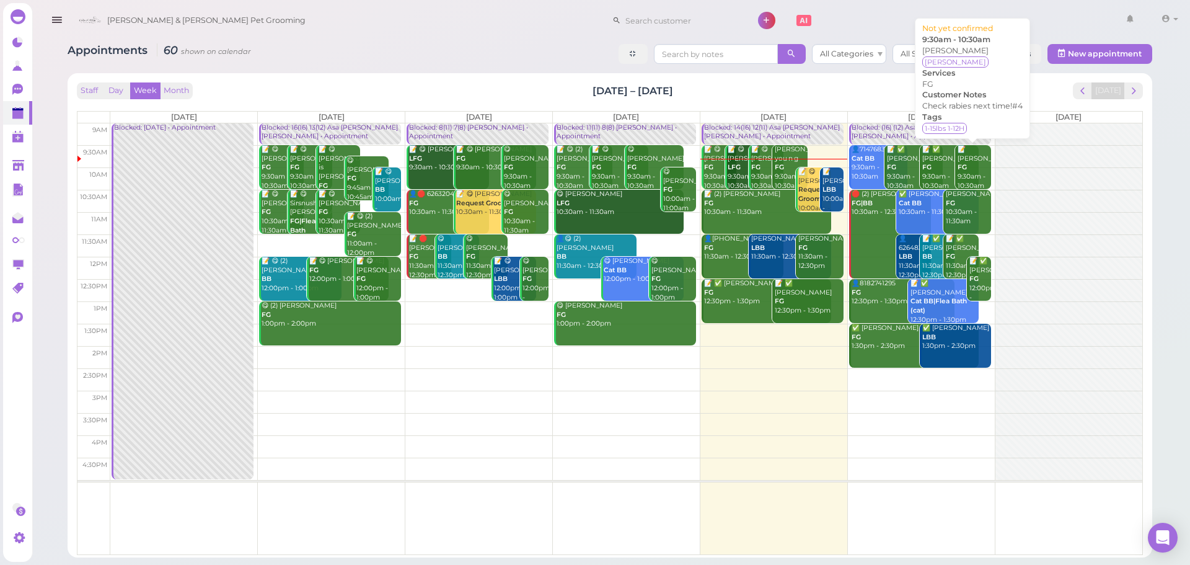
click at [974, 170] on div "📝 Naomi Rivera FG 9:30am - 10:30am" at bounding box center [973, 167] width 33 height 45
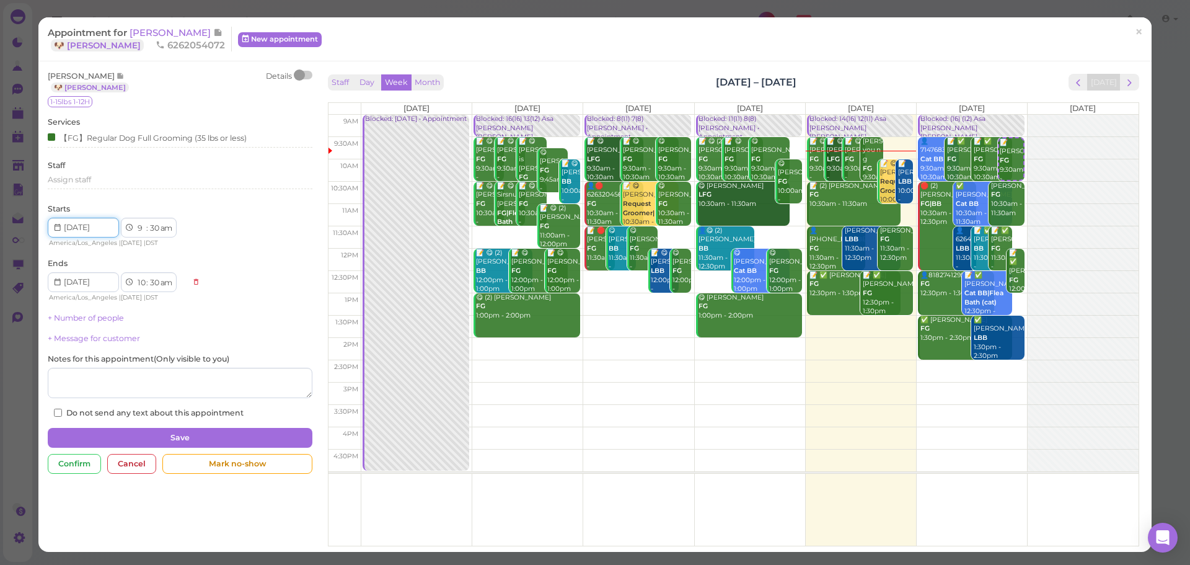
click at [93, 224] on input at bounding box center [83, 228] width 71 height 20
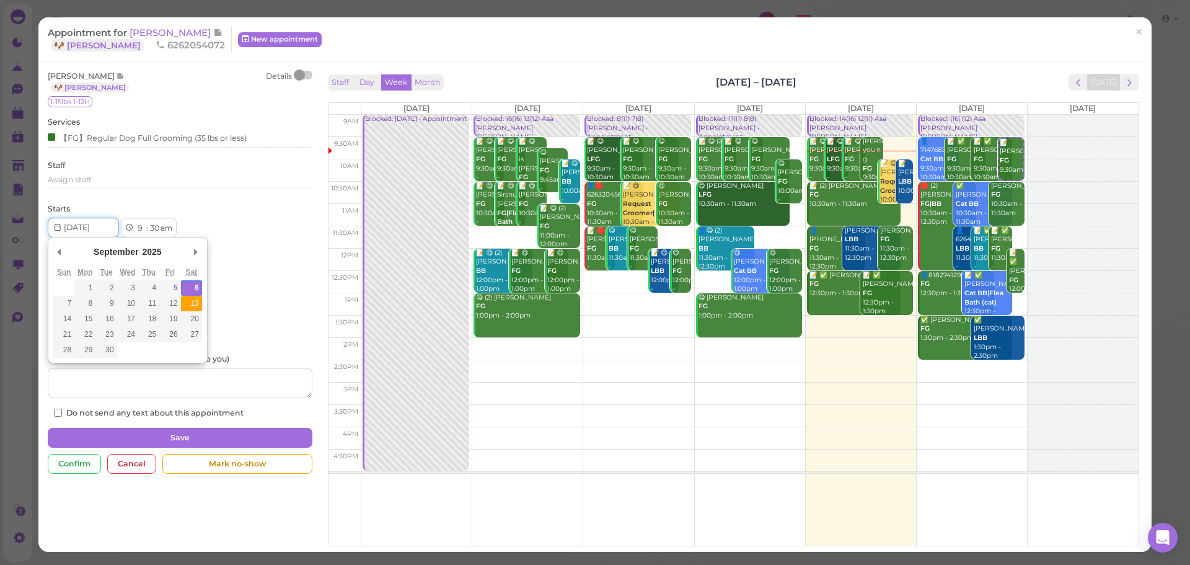
type input "[DATE]"
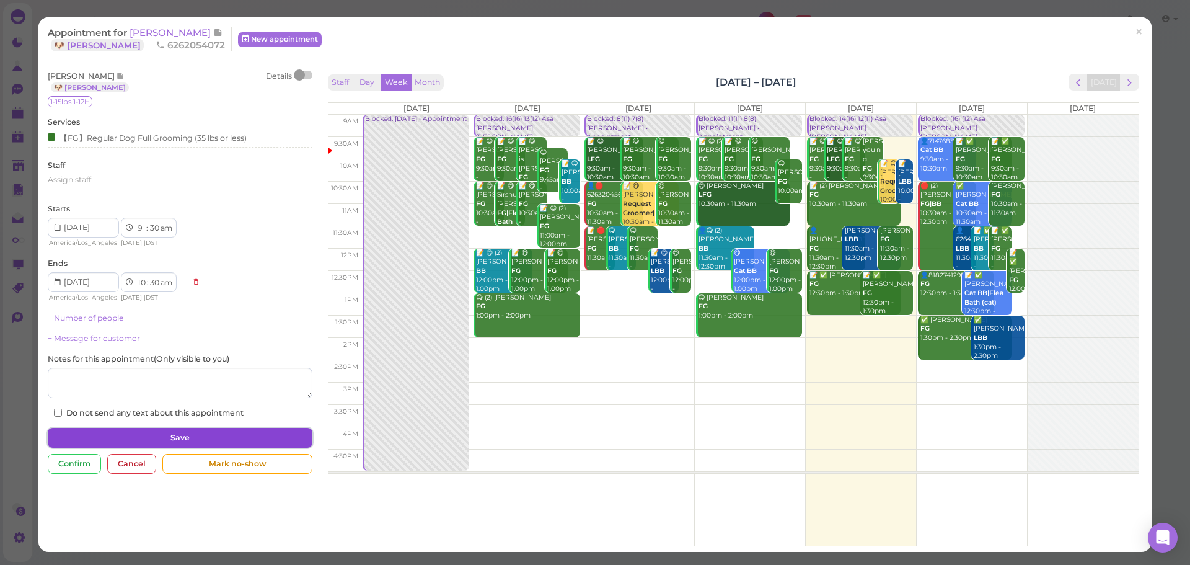
click at [166, 443] on button "Save" at bounding box center [180, 438] width 264 height 20
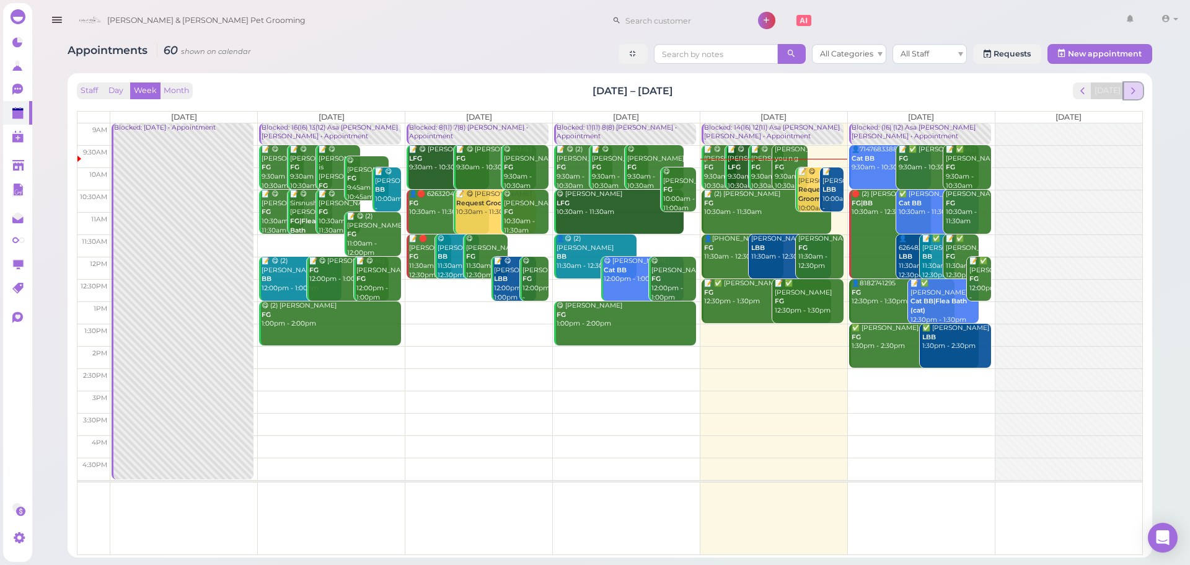
click at [1136, 93] on span "next" at bounding box center [1134, 91] width 12 height 12
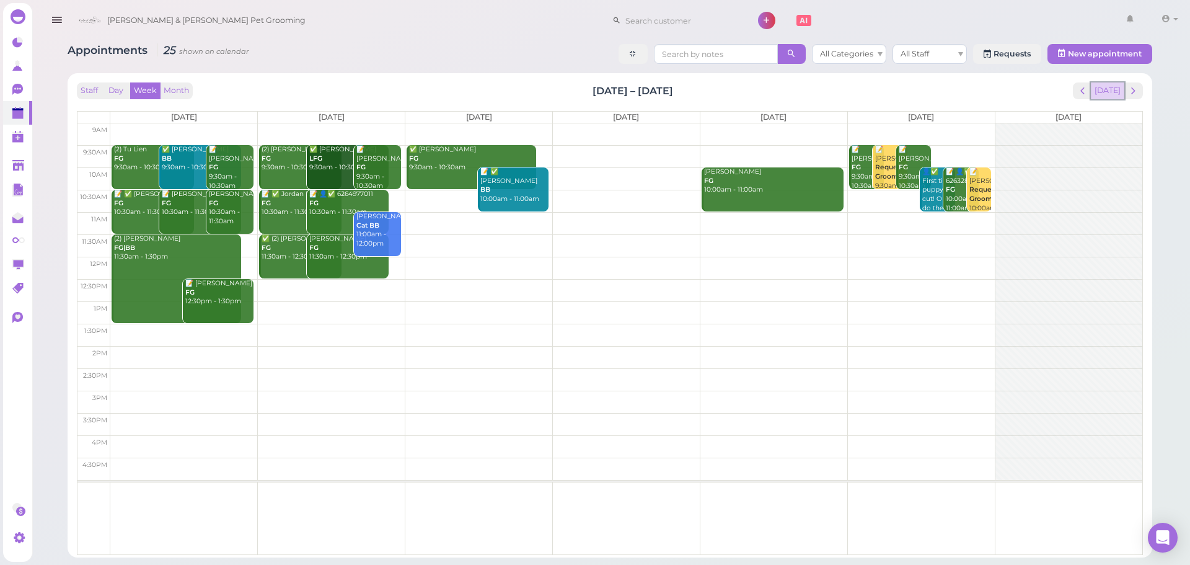
click at [1115, 97] on button "[DATE]" at bounding box center [1107, 90] width 33 height 17
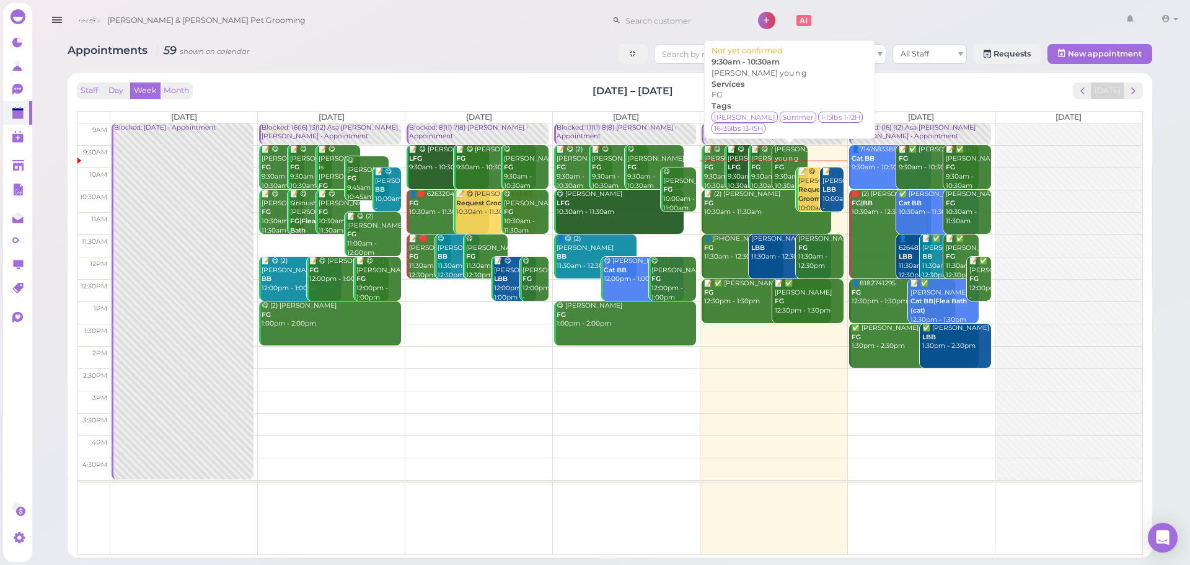
click at [787, 177] on div "jessea you n g FG 9:30am - 10:30am" at bounding box center [790, 167] width 33 height 45
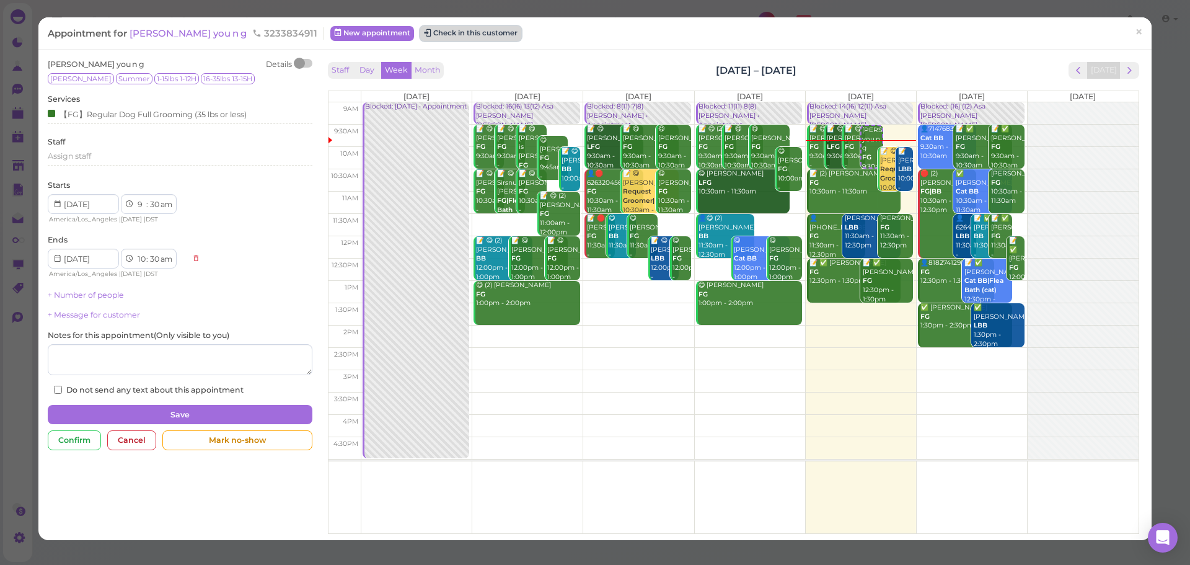
click at [444, 40] on button "Check in this customer" at bounding box center [470, 33] width 101 height 15
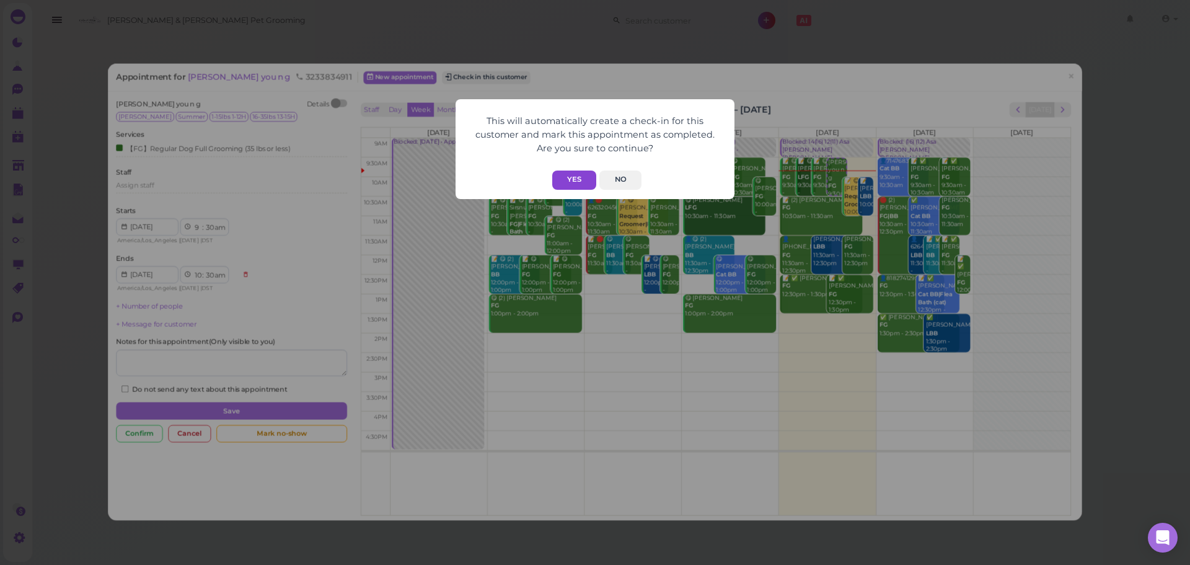
click at [572, 186] on button "Yes" at bounding box center [574, 179] width 44 height 19
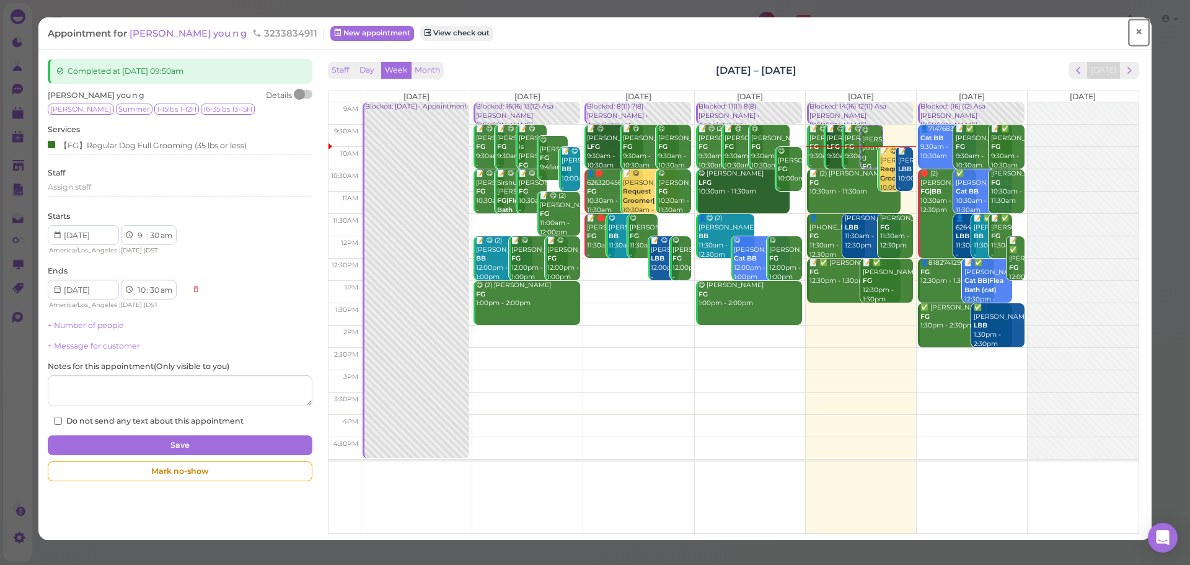
click at [1138, 38] on link "×" at bounding box center [1139, 32] width 23 height 29
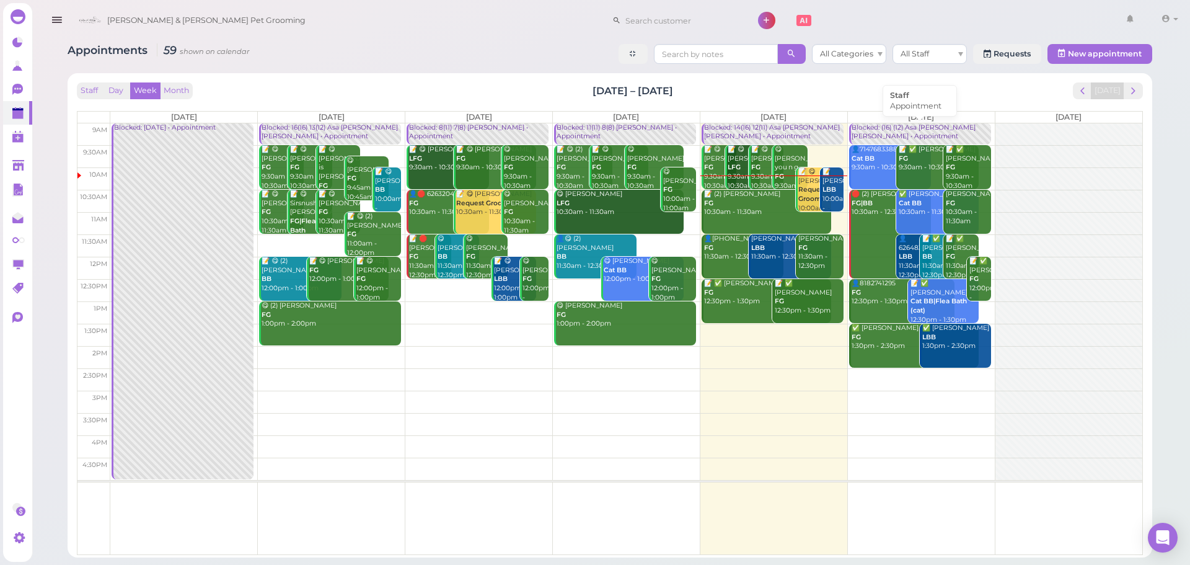
click at [907, 128] on div "Blocked: (16) (12) Asa [PERSON_NAME] [PERSON_NAME] • Appointment" at bounding box center [921, 132] width 140 height 18
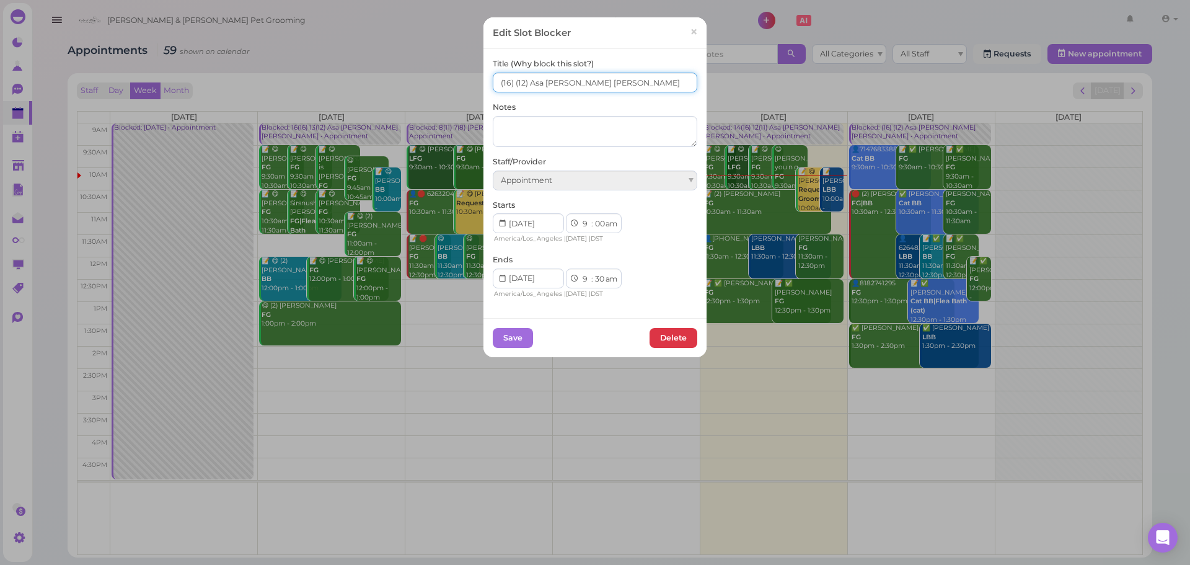
click at [512, 89] on input "(16) (12) Asa [PERSON_NAME] [PERSON_NAME]" at bounding box center [595, 83] width 205 height 20
type input "13(16) 7(12) Asa Helen Rebecca"
click at [507, 332] on button "Save" at bounding box center [513, 338] width 40 height 20
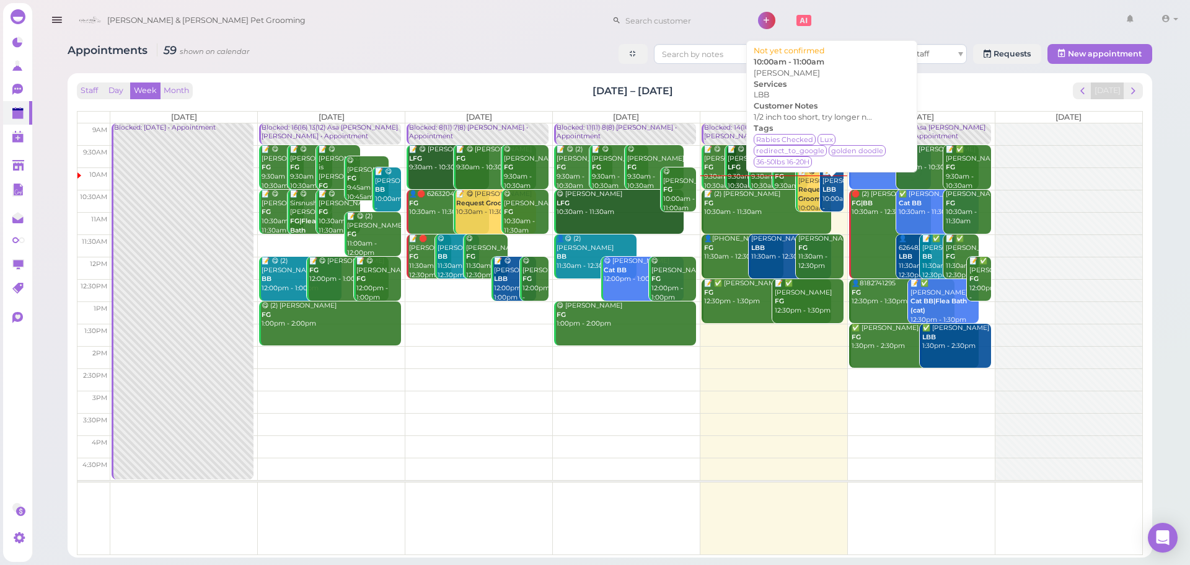
click at [839, 185] on div "📝 Lenni Berumen LBB 10:00am - 11:00am" at bounding box center [833, 194] width 22 height 55
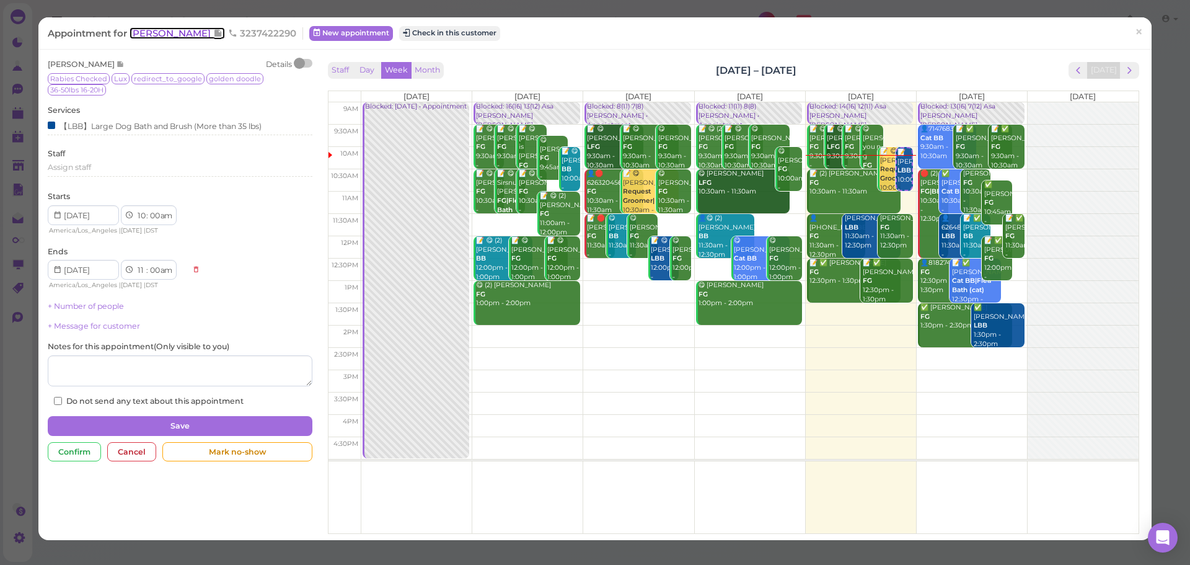
click at [180, 36] on span "[PERSON_NAME]" at bounding box center [172, 33] width 84 height 12
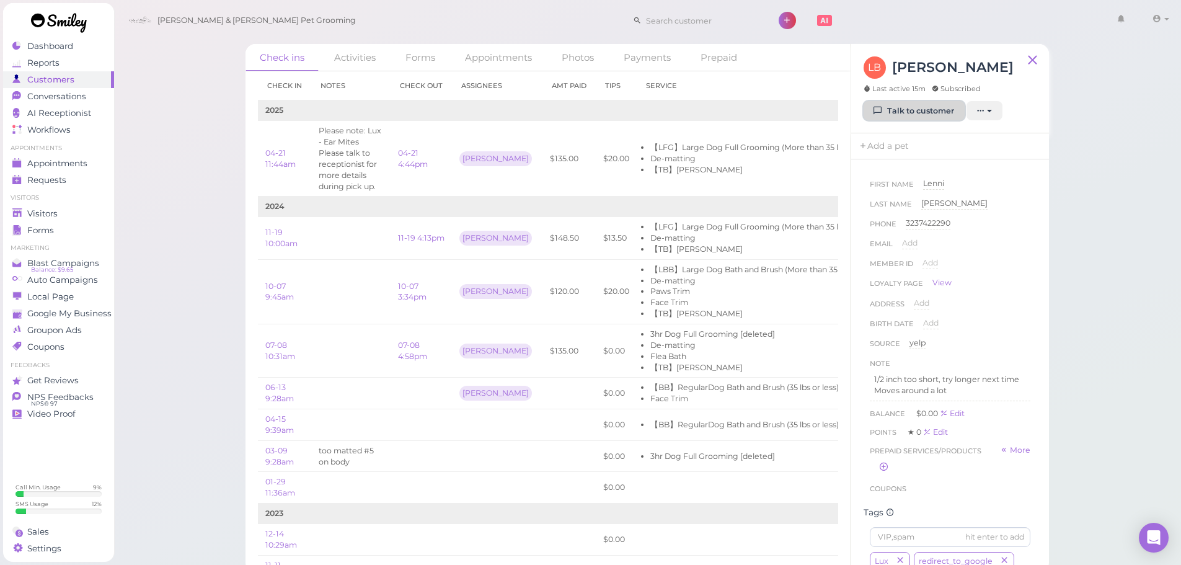
click at [910, 110] on link "Talk to customer" at bounding box center [914, 111] width 101 height 20
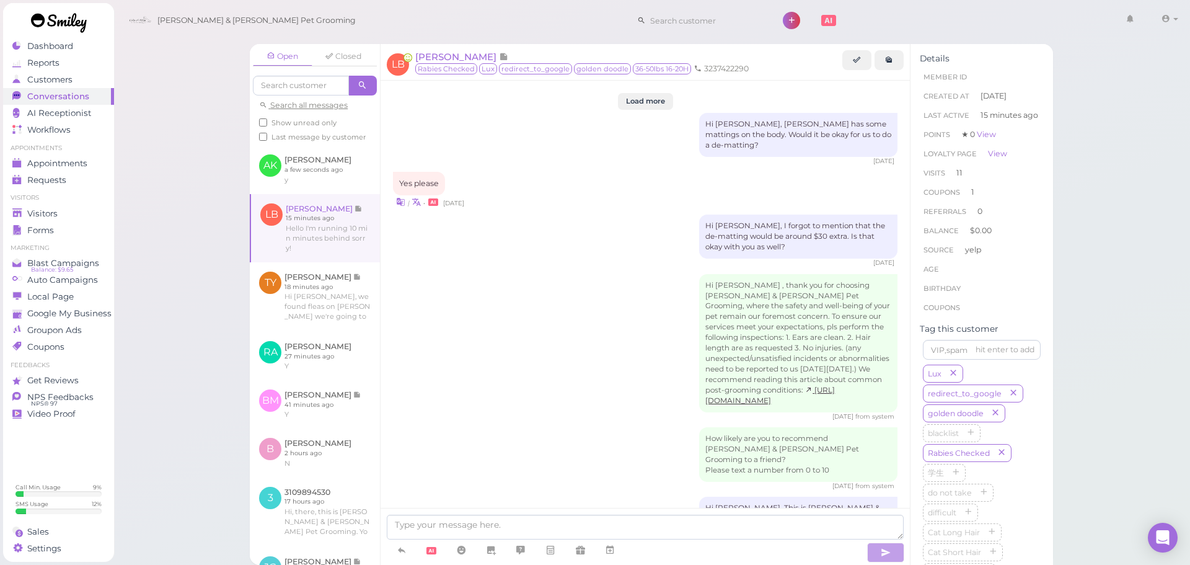
scroll to position [1736, 0]
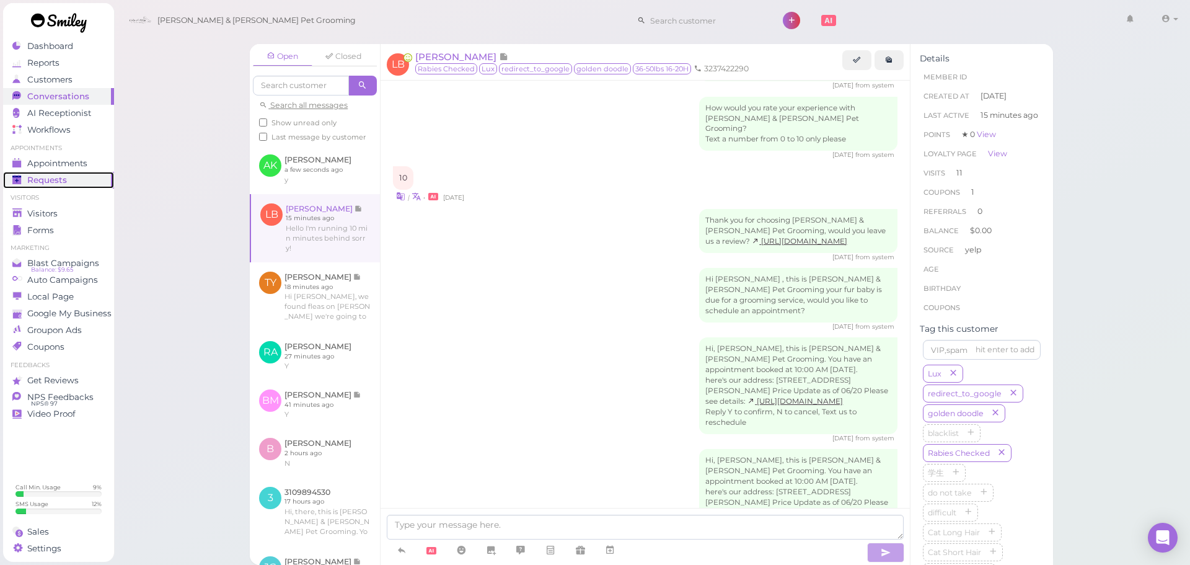
click at [49, 180] on span "Requests" at bounding box center [47, 180] width 40 height 11
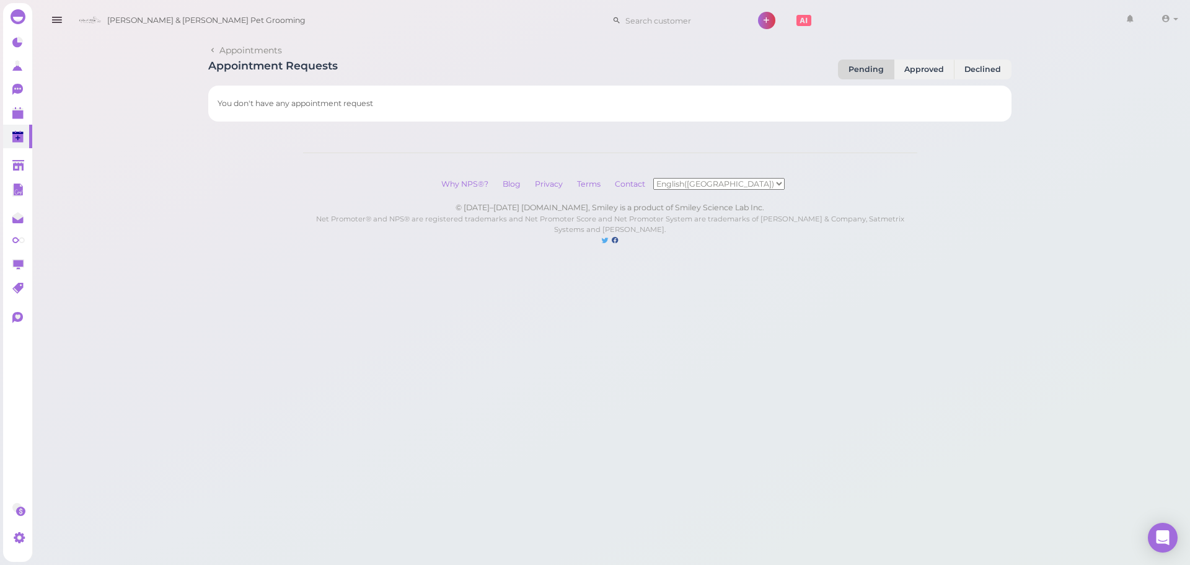
click at [59, 166] on div "Appointments Appointment Requests Pending Approved Declined You don't have any …" at bounding box center [610, 135] width 1161 height 271
click at [12, 106] on link at bounding box center [17, 113] width 29 height 24
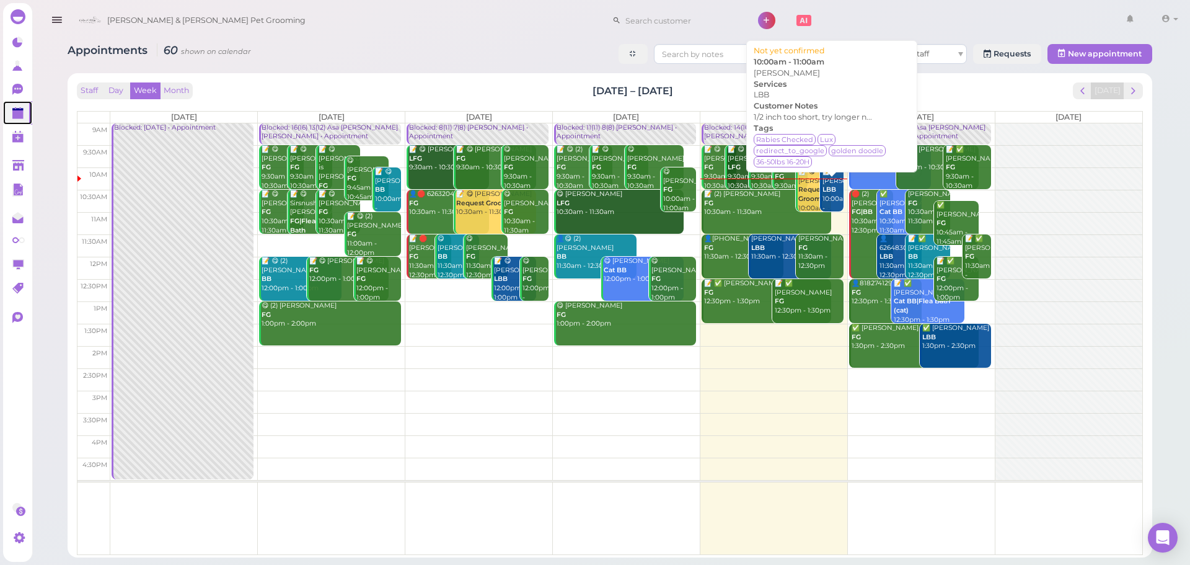
click at [837, 196] on div "📝 Lenni Berumen LBB 10:00am - 11:00am" at bounding box center [833, 194] width 22 height 55
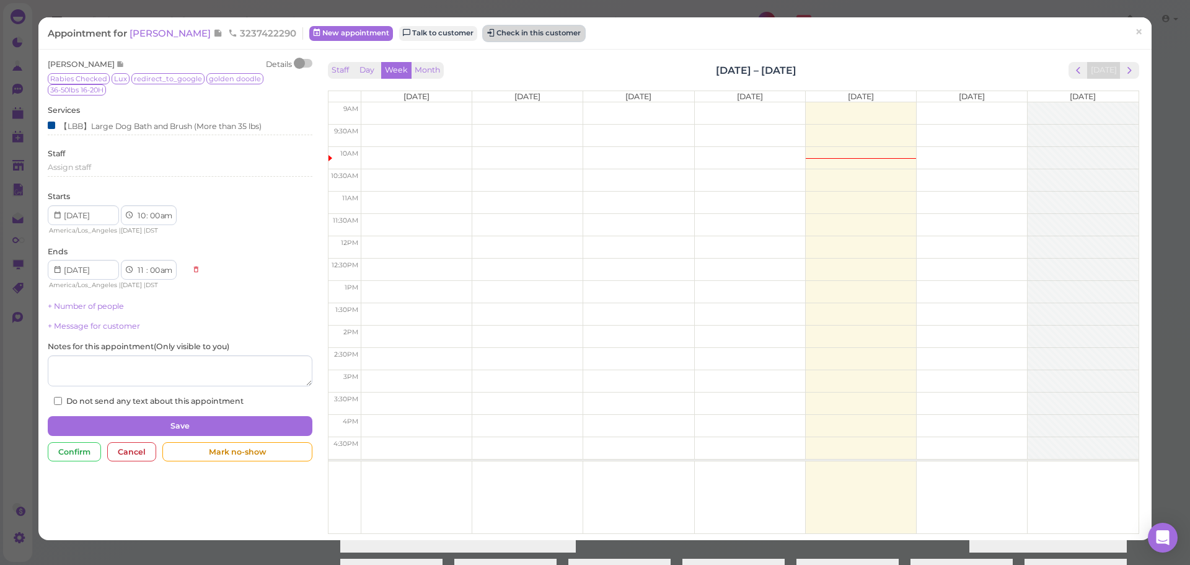
click at [528, 33] on button "Check in this customer" at bounding box center [534, 33] width 101 height 15
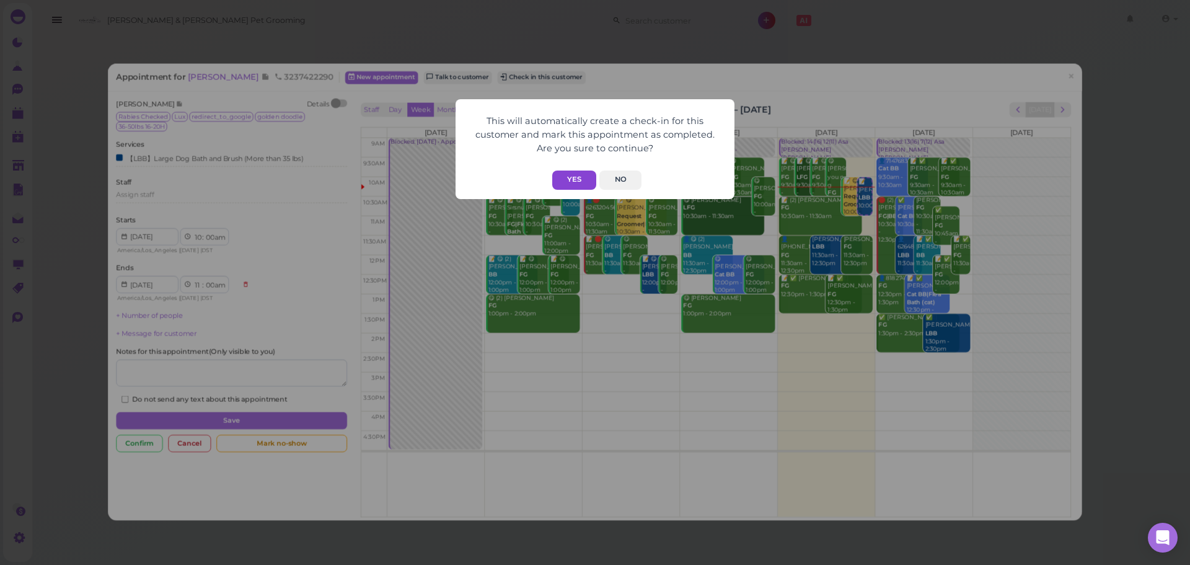
click at [556, 187] on button "Yes" at bounding box center [574, 179] width 44 height 19
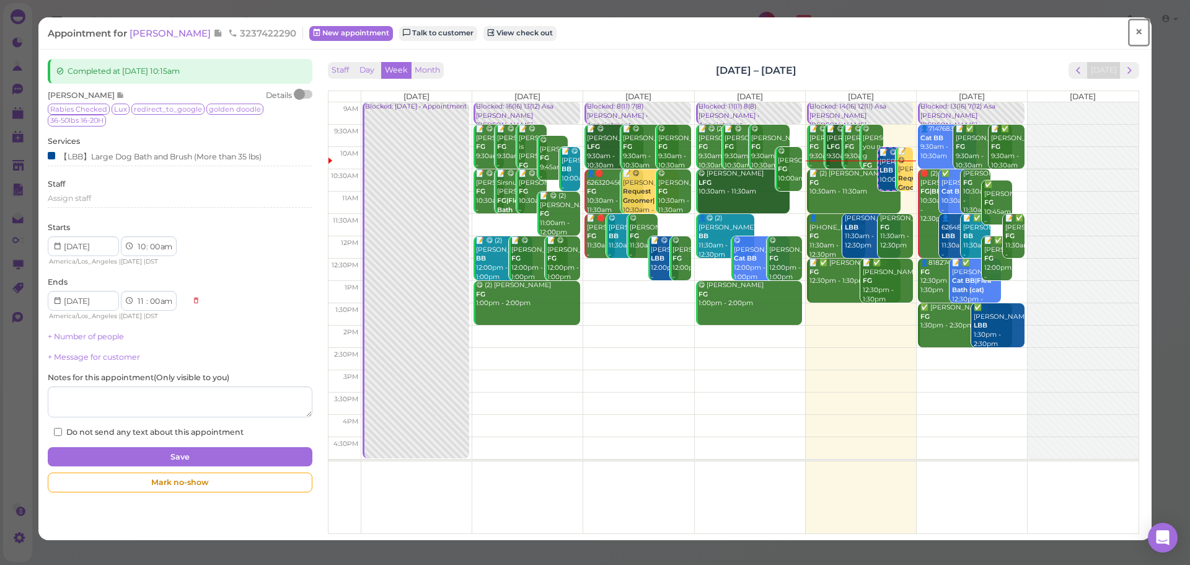
click at [1135, 28] on span "×" at bounding box center [1139, 32] width 8 height 17
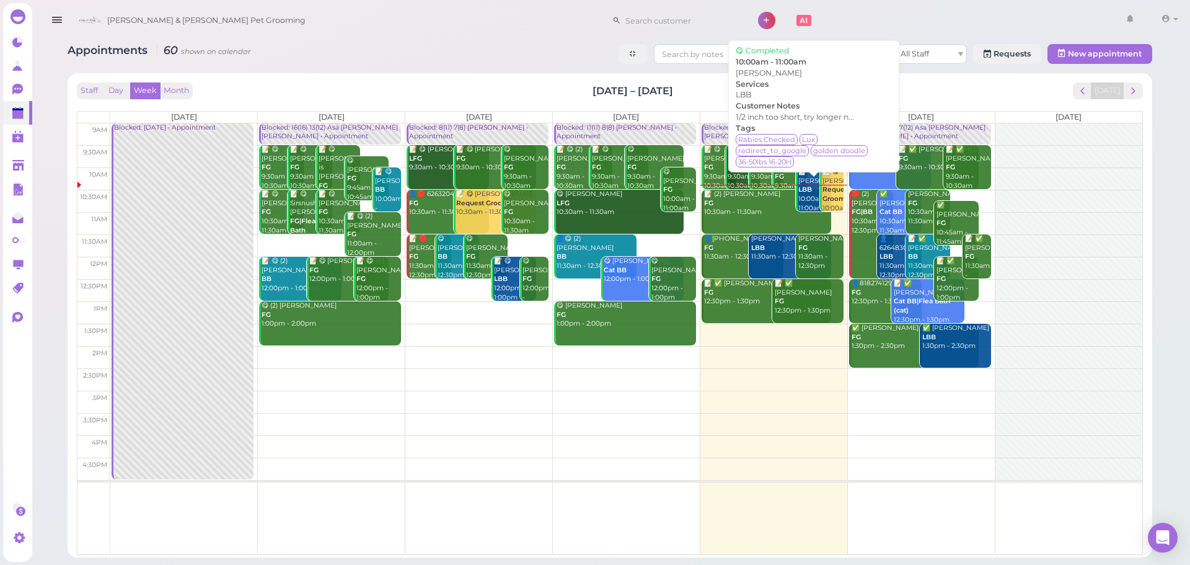
click at [812, 193] on b "LBB" at bounding box center [806, 189] width 14 height 8
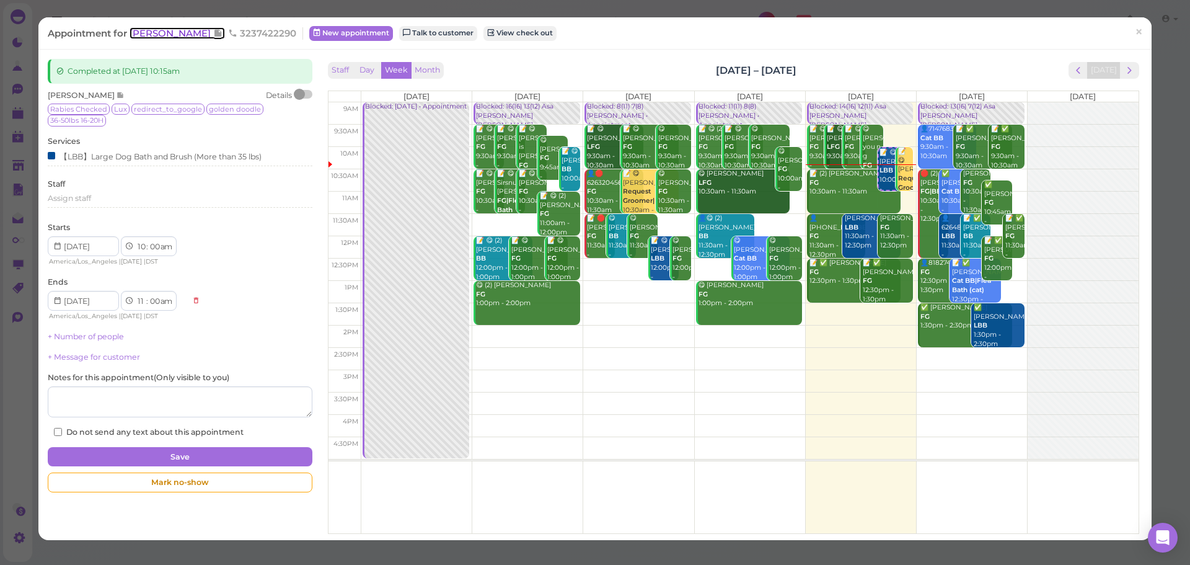
click at [184, 35] on span "[PERSON_NAME]" at bounding box center [172, 33] width 84 height 12
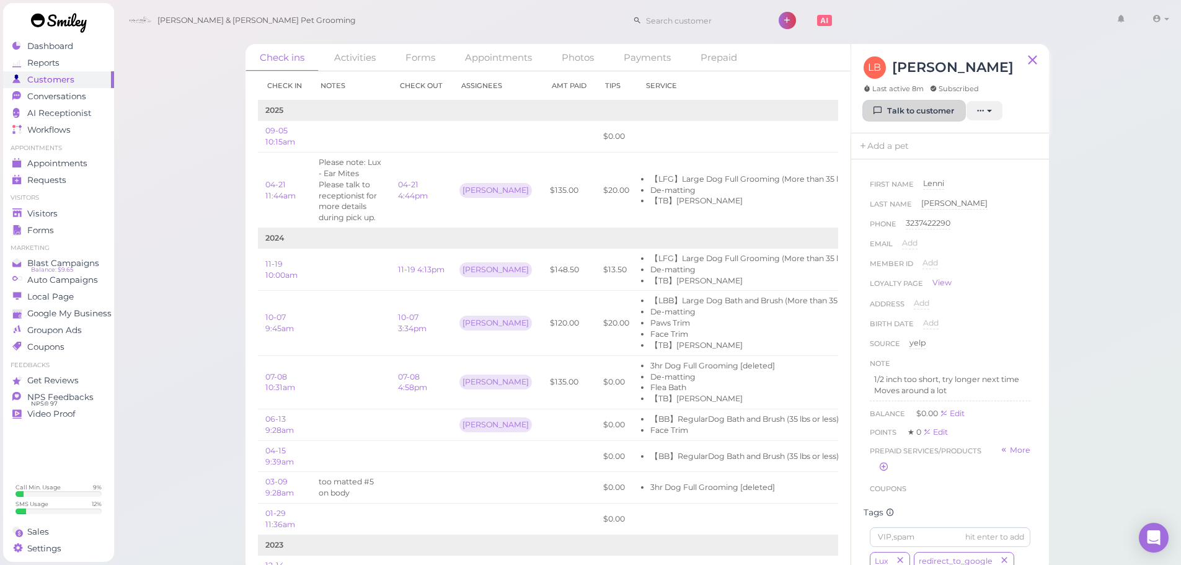
click at [937, 110] on link "Talk to customer" at bounding box center [914, 111] width 101 height 20
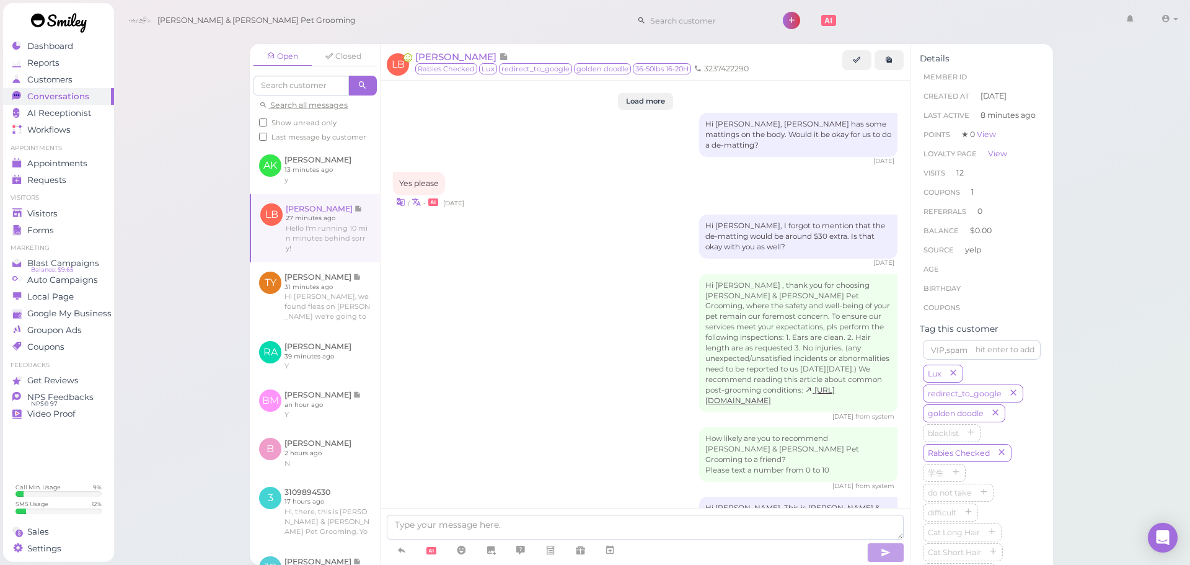
scroll to position [1736, 0]
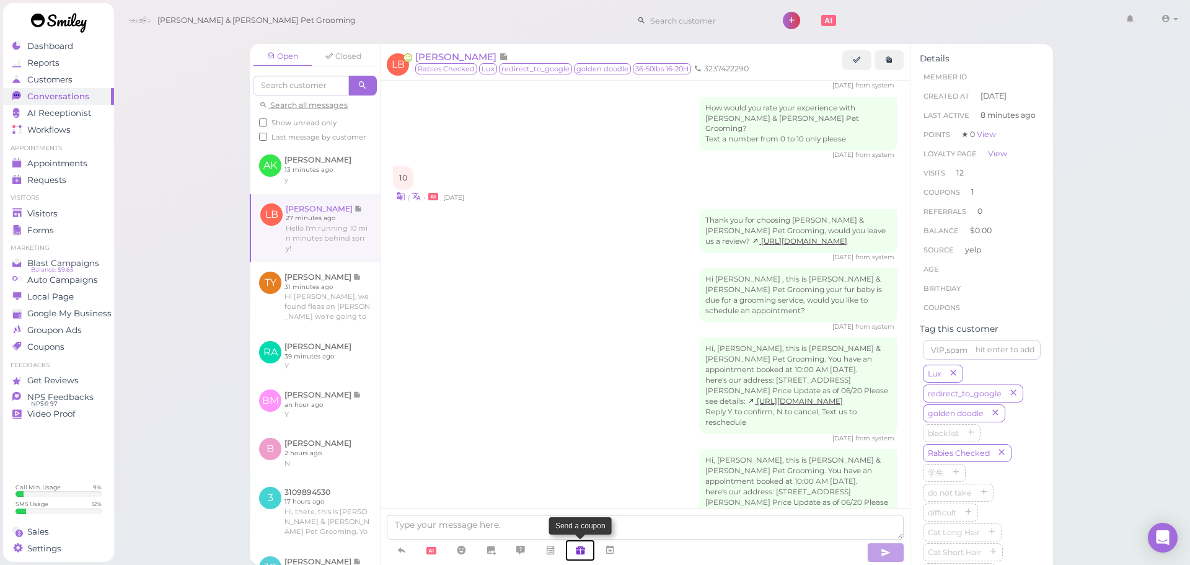
click at [576, 549] on icon at bounding box center [580, 550] width 10 height 12
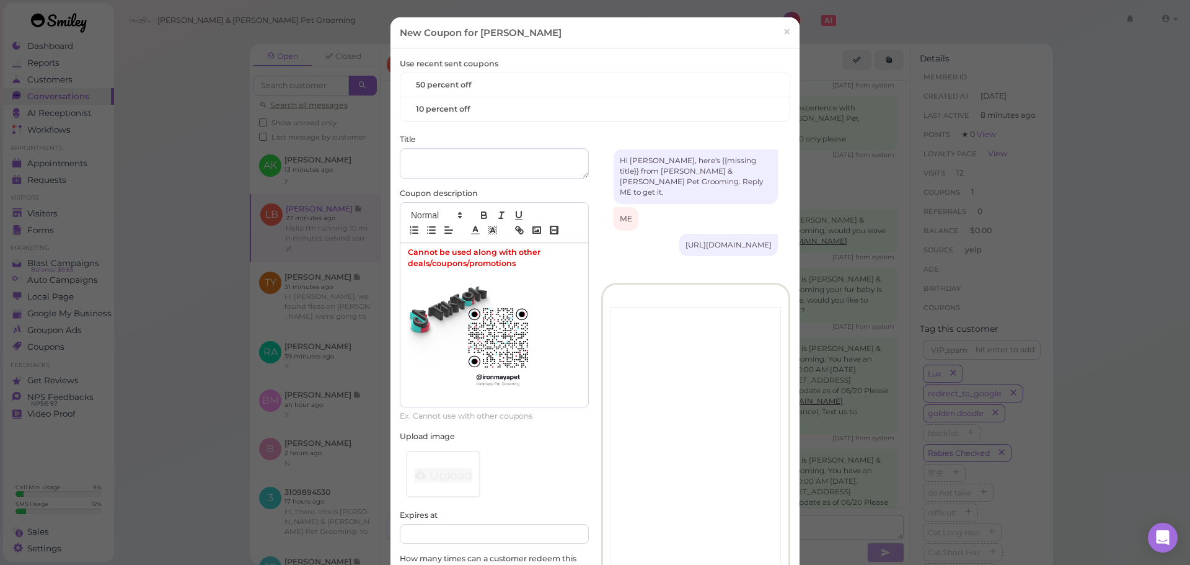
click at [846, 491] on div "New Coupon for Lenni Berumen × Use recent sent coupons 50 percent off 10 percen…" at bounding box center [595, 282] width 1190 height 565
click at [788, 27] on link "×" at bounding box center [787, 32] width 23 height 29
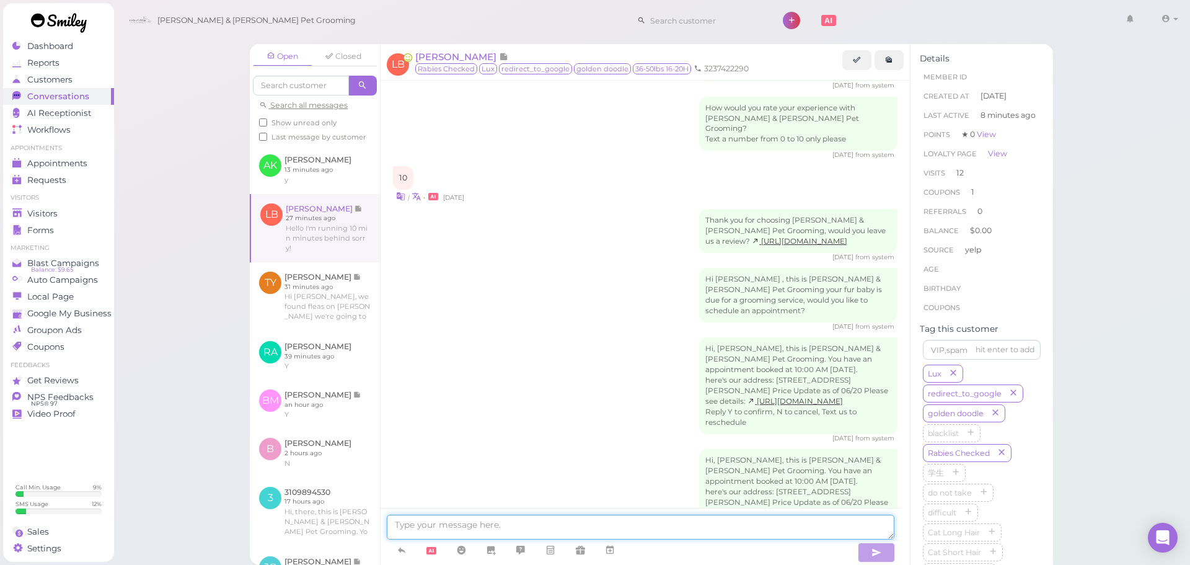
click at [537, 524] on textarea at bounding box center [641, 527] width 508 height 25
type textarea "Hi Lenni, we found a lot of fleas on Lux so we're going to give a flea bath tod…"
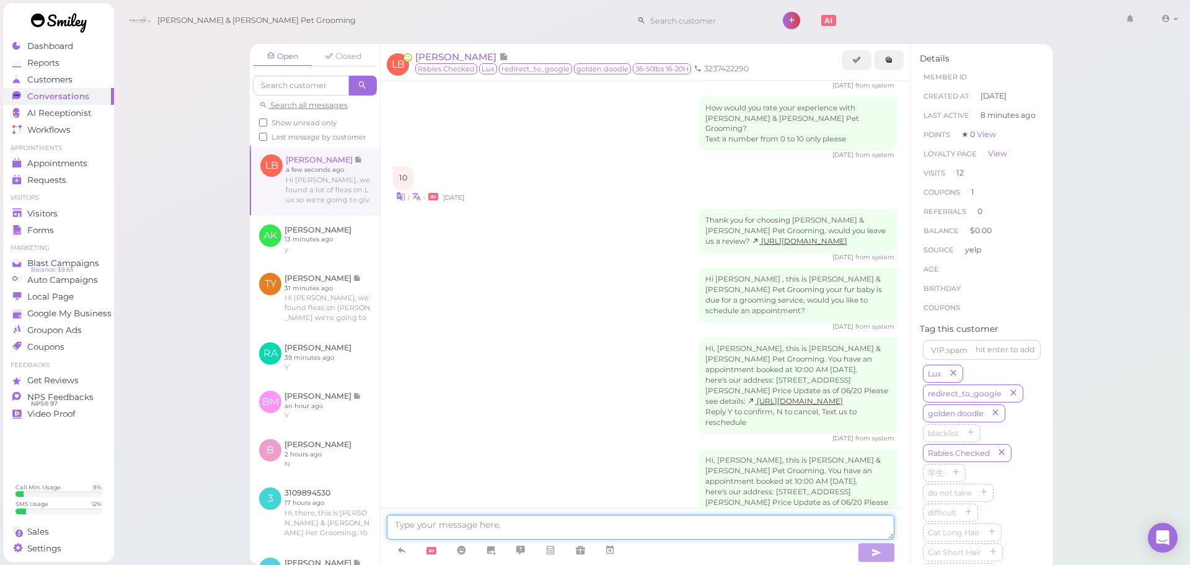
scroll to position [1776, 0]
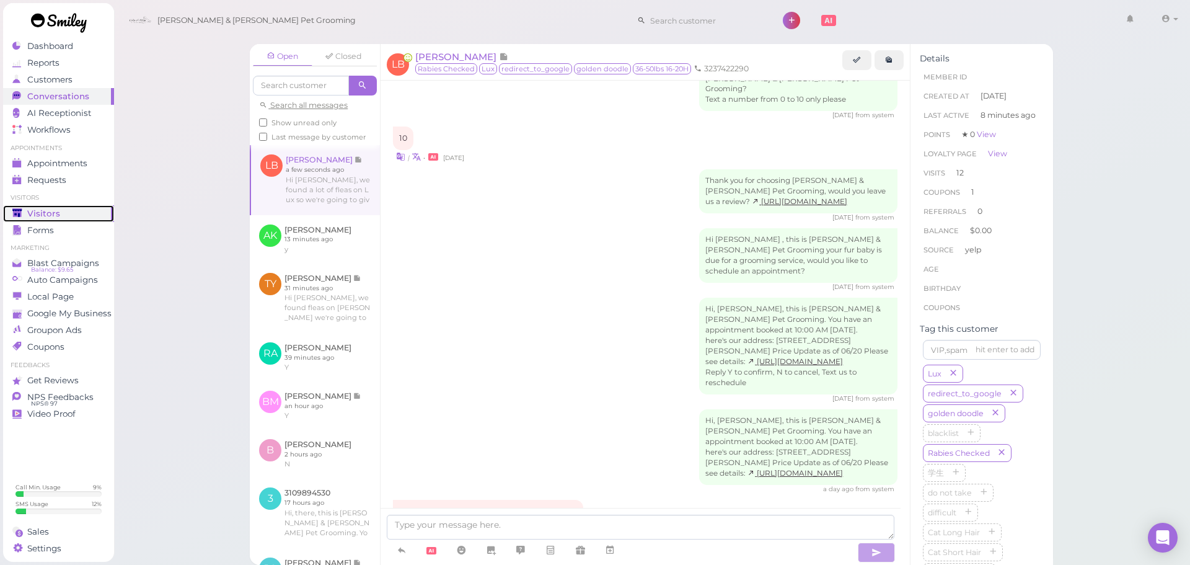
click at [24, 206] on link "Visitors" at bounding box center [58, 213] width 111 height 17
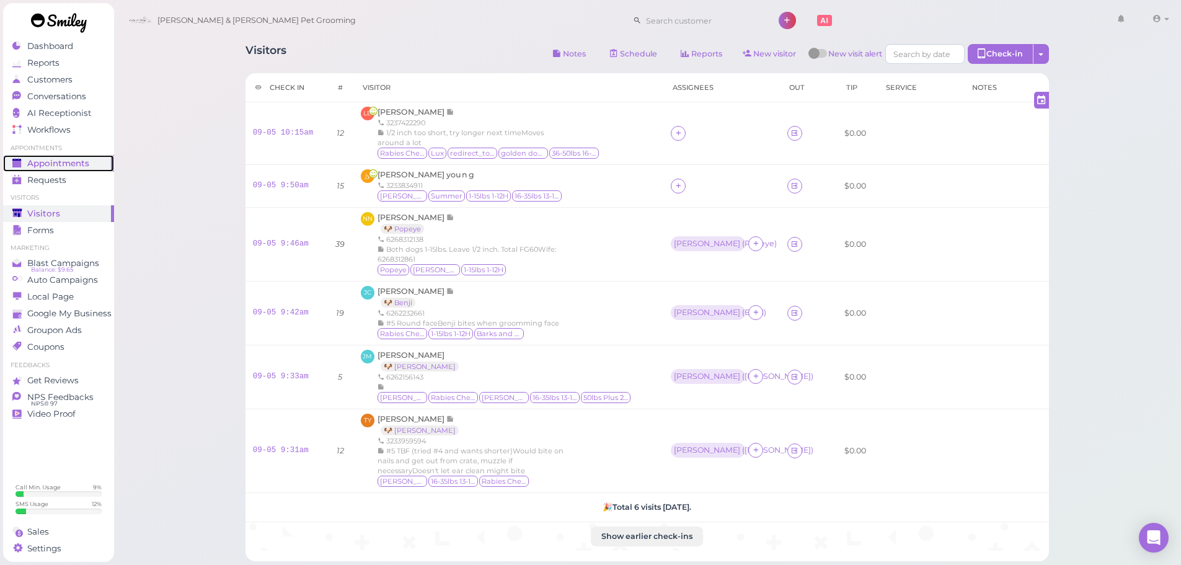
click at [47, 164] on span "Appointments" at bounding box center [58, 163] width 62 height 11
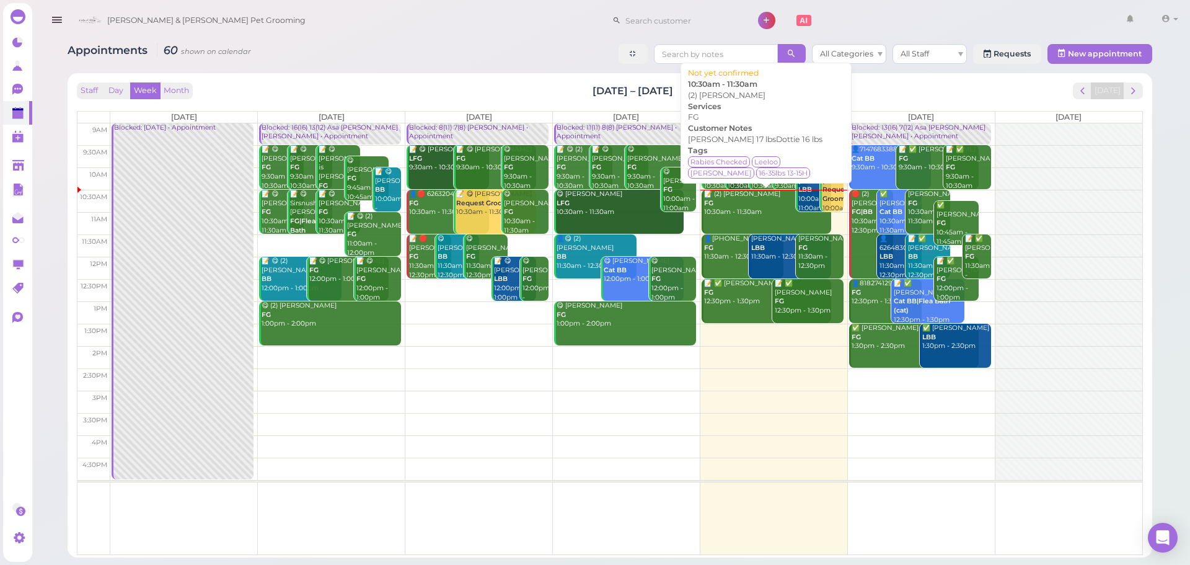
click at [750, 211] on div "📝 (2) Jacky Barragan FG 10:30am - 11:30am" at bounding box center [768, 203] width 128 height 27
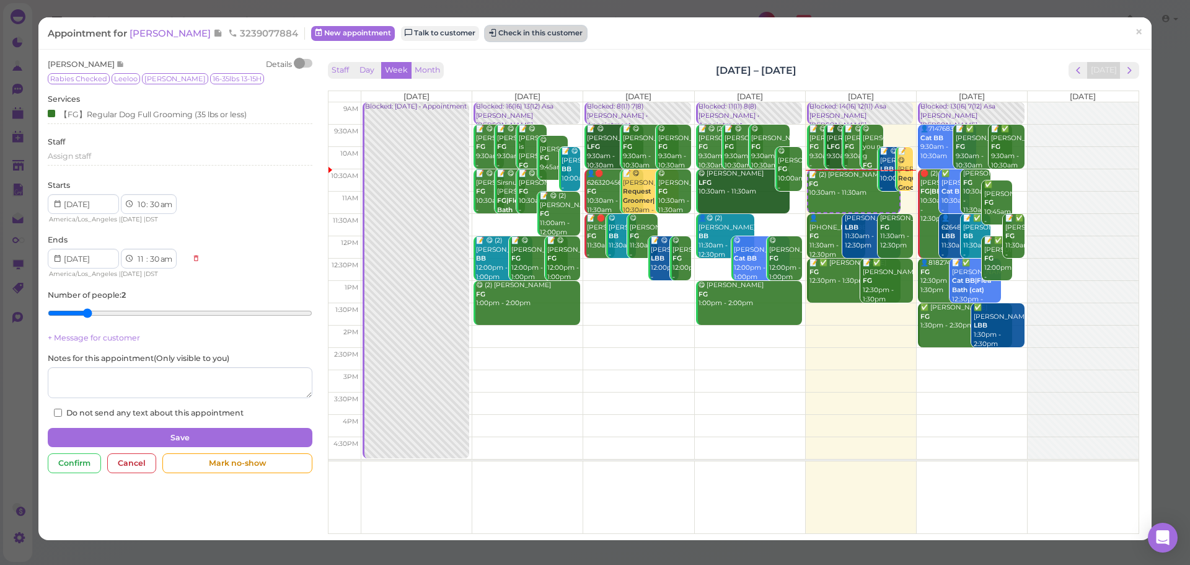
click at [501, 39] on button "Check in this customer" at bounding box center [535, 33] width 101 height 15
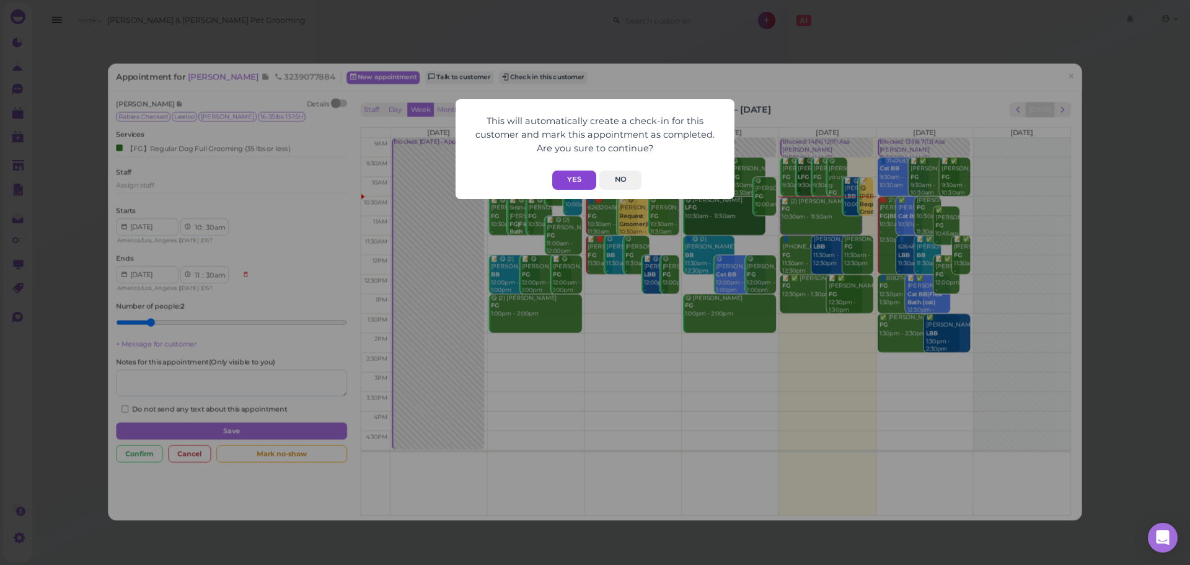
click at [558, 179] on button "Yes" at bounding box center [574, 179] width 44 height 19
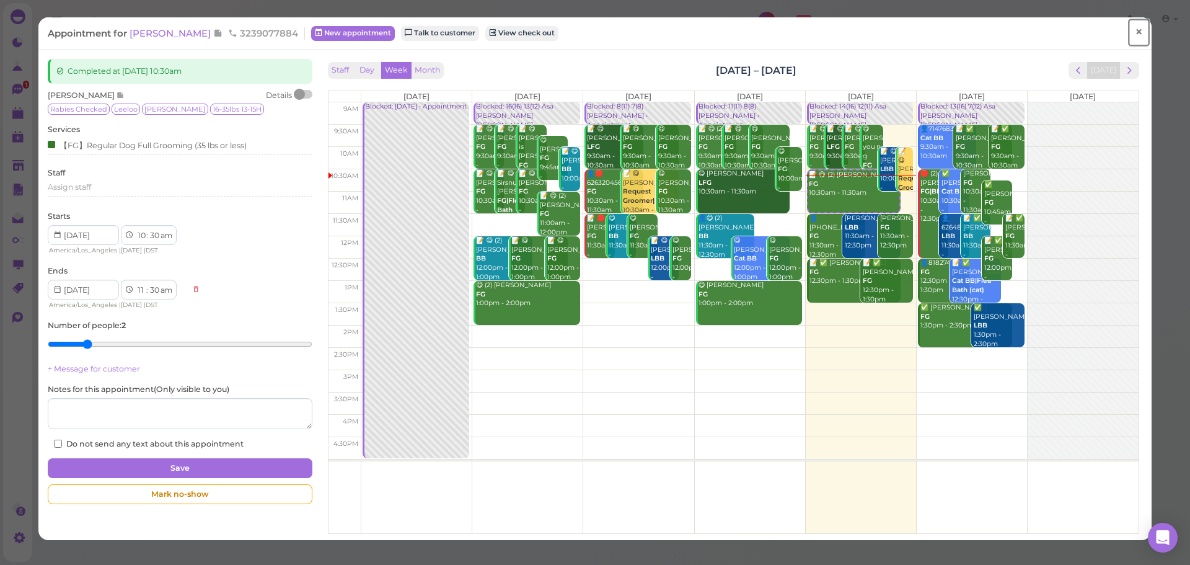
click at [1135, 35] on link "×" at bounding box center [1139, 32] width 23 height 29
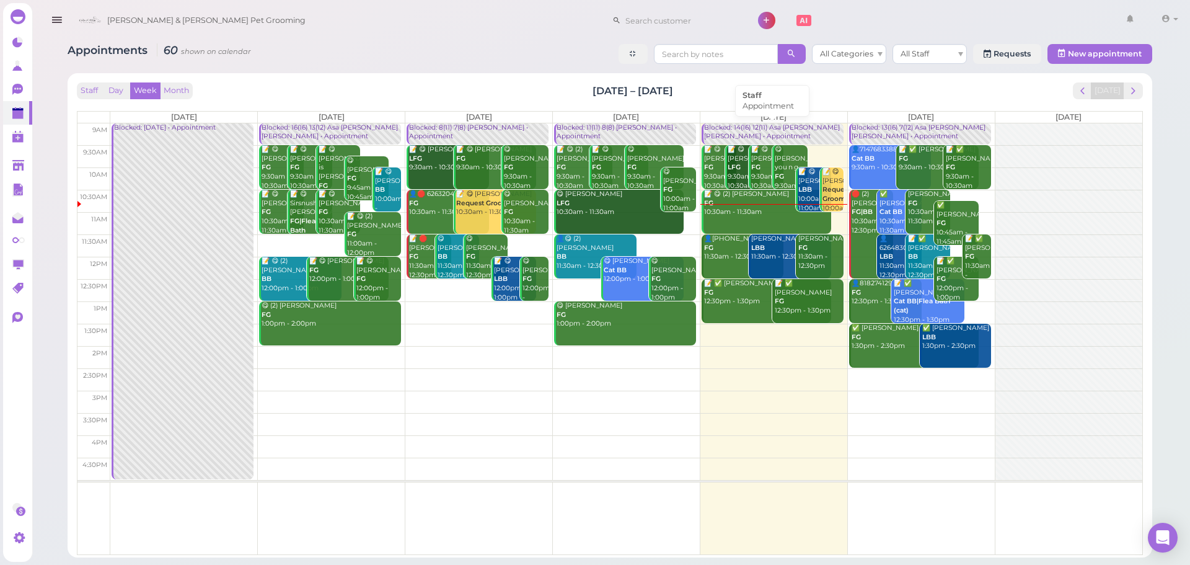
click at [727, 126] on div "Blocked: 14(16) 12(11) Asa Helen Rebecca • Appointment" at bounding box center [774, 132] width 140 height 18
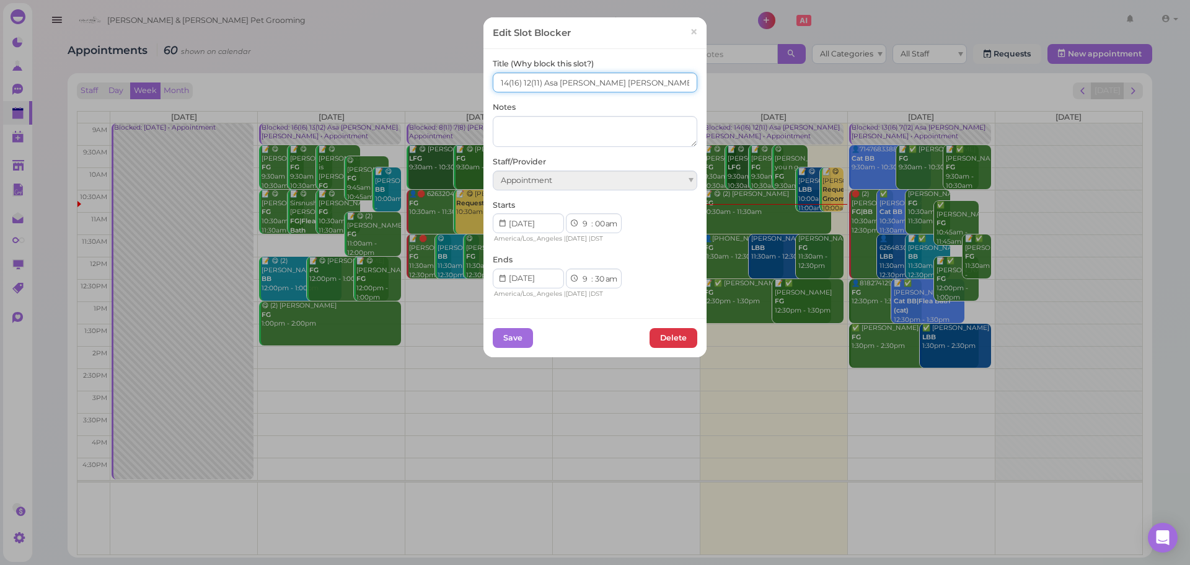
click at [497, 85] on input "14(16) 12(11) Asa Helen Rebecca" at bounding box center [595, 83] width 205 height 20
type input "15(16) 13(11) Asa Helen Rebecca"
click at [505, 335] on button "Save" at bounding box center [513, 338] width 40 height 20
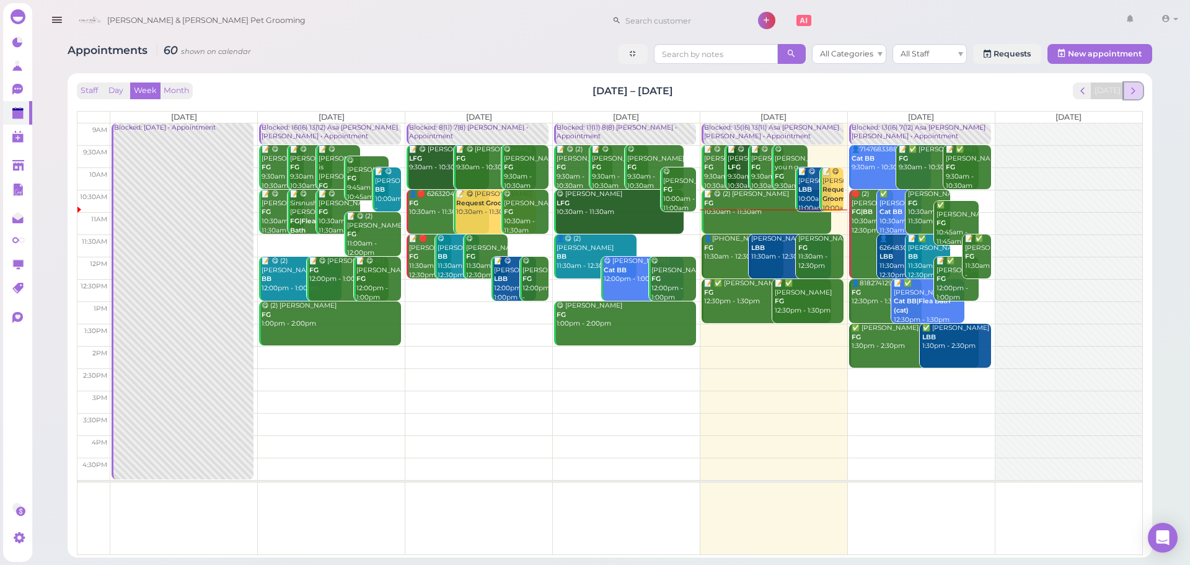
click at [1136, 87] on span "next" at bounding box center [1134, 91] width 12 height 12
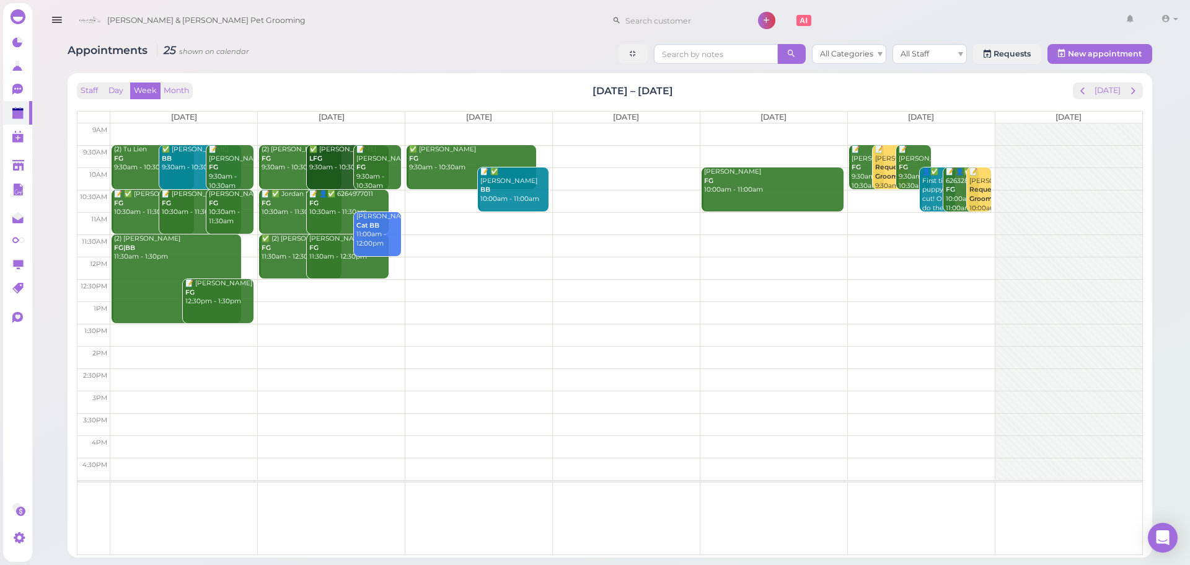
click at [396, 194] on td at bounding box center [626, 201] width 1032 height 22
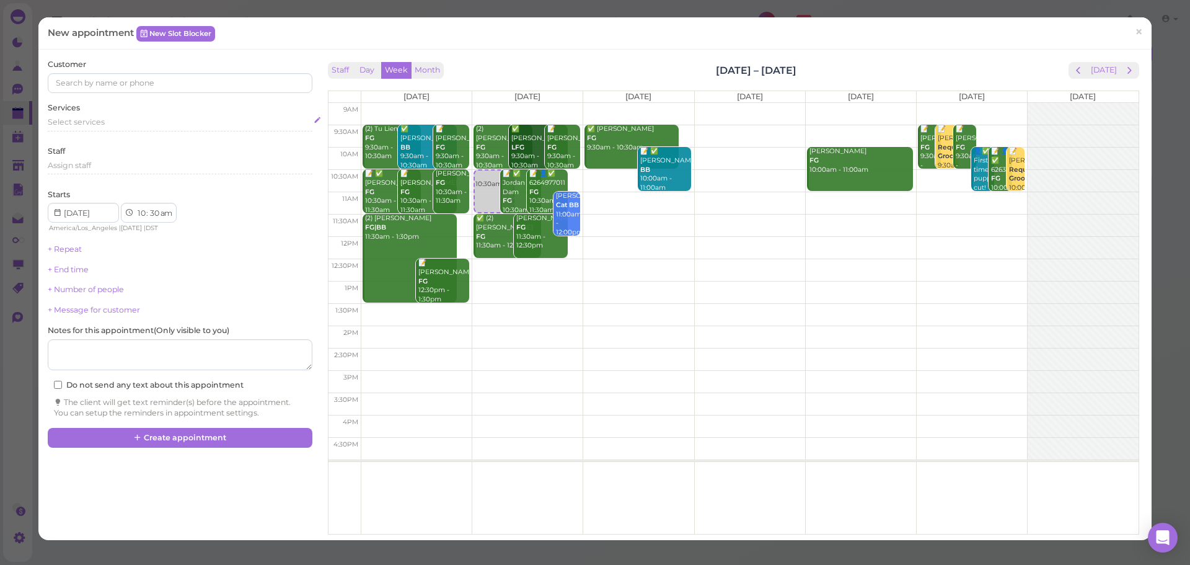
click at [118, 120] on div "Select services" at bounding box center [180, 122] width 264 height 11
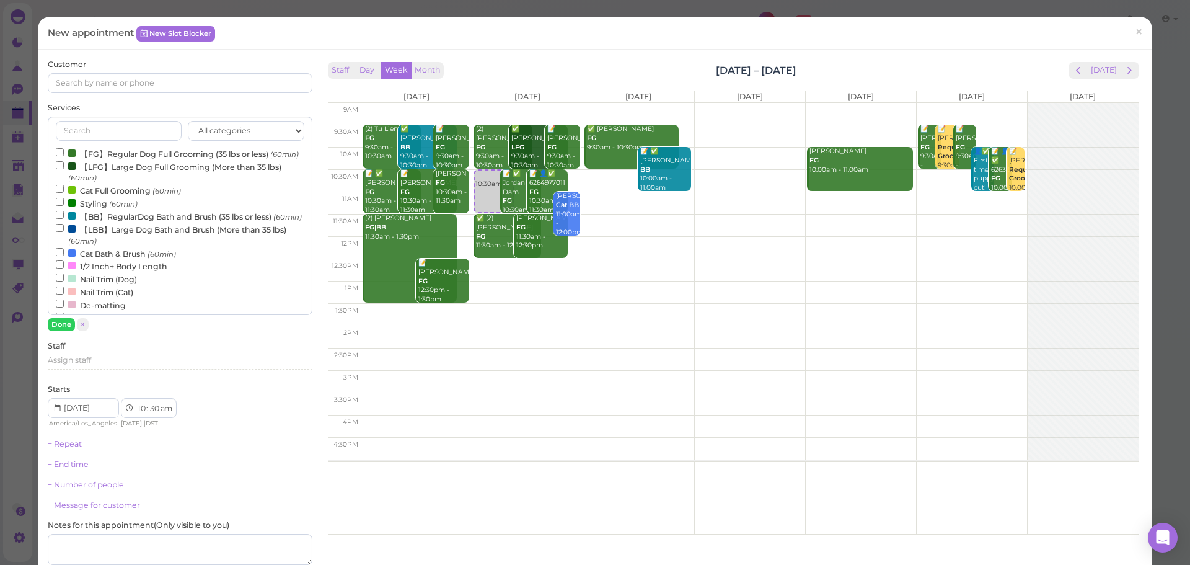
click at [139, 160] on label "【FG】Regular Dog Full Grooming (35 lbs or less) (60min)" at bounding box center [177, 153] width 243 height 13
click at [64, 156] on input "【FG】Regular Dog Full Grooming (35 lbs or less) (60min)" at bounding box center [60, 152] width 8 height 8
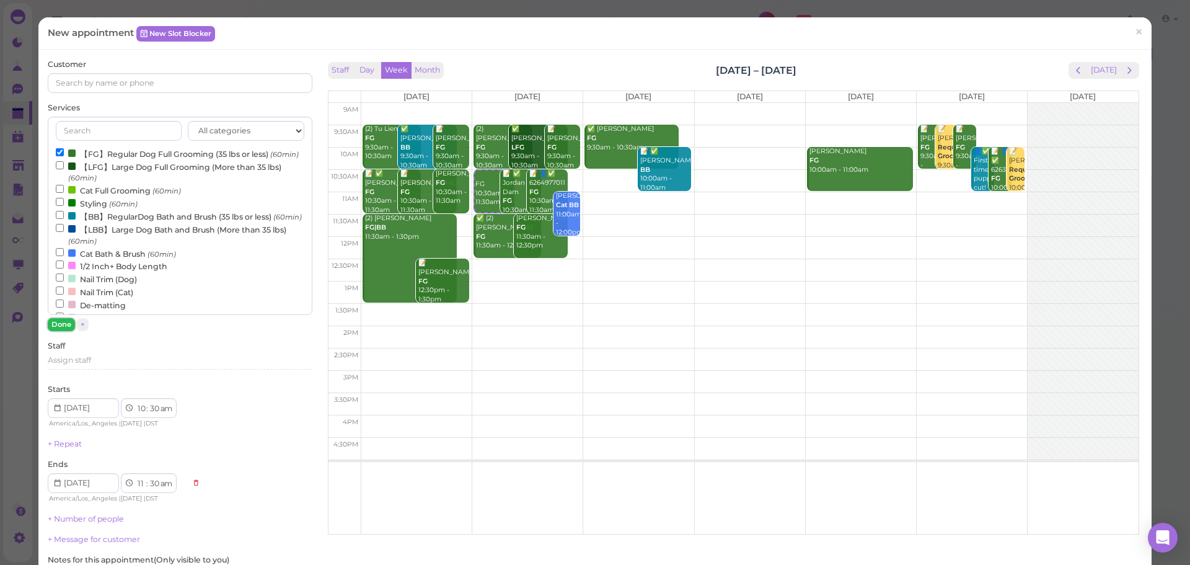
click at [64, 322] on button "Done" at bounding box center [61, 324] width 27 height 13
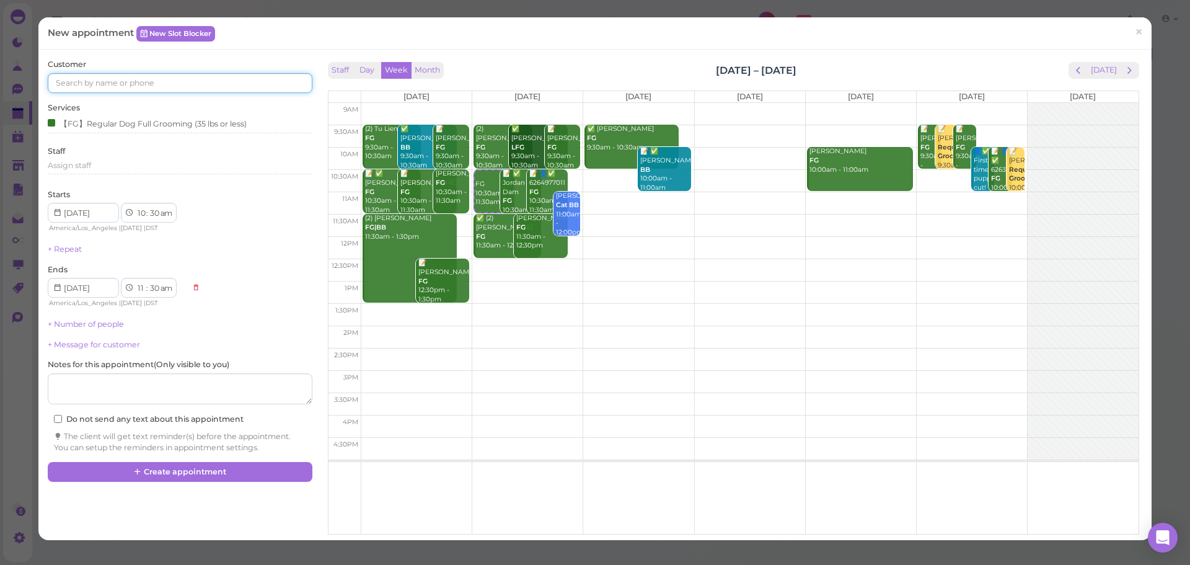
click at [214, 85] on input at bounding box center [180, 83] width 264 height 20
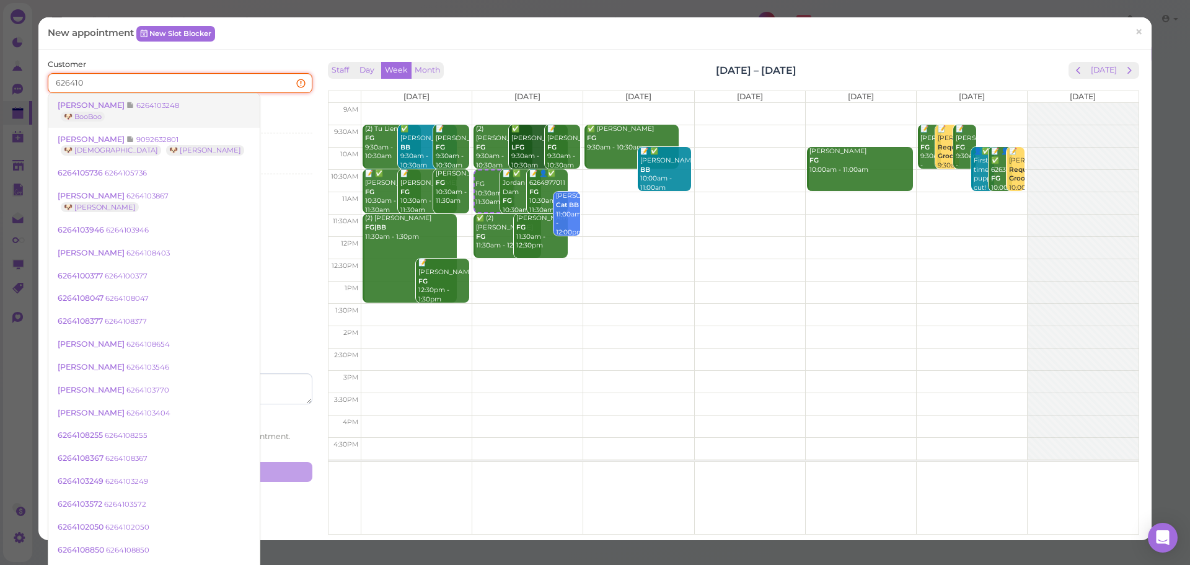
type input "626410"
click at [164, 104] on small "6264103248" at bounding box center [157, 105] width 43 height 9
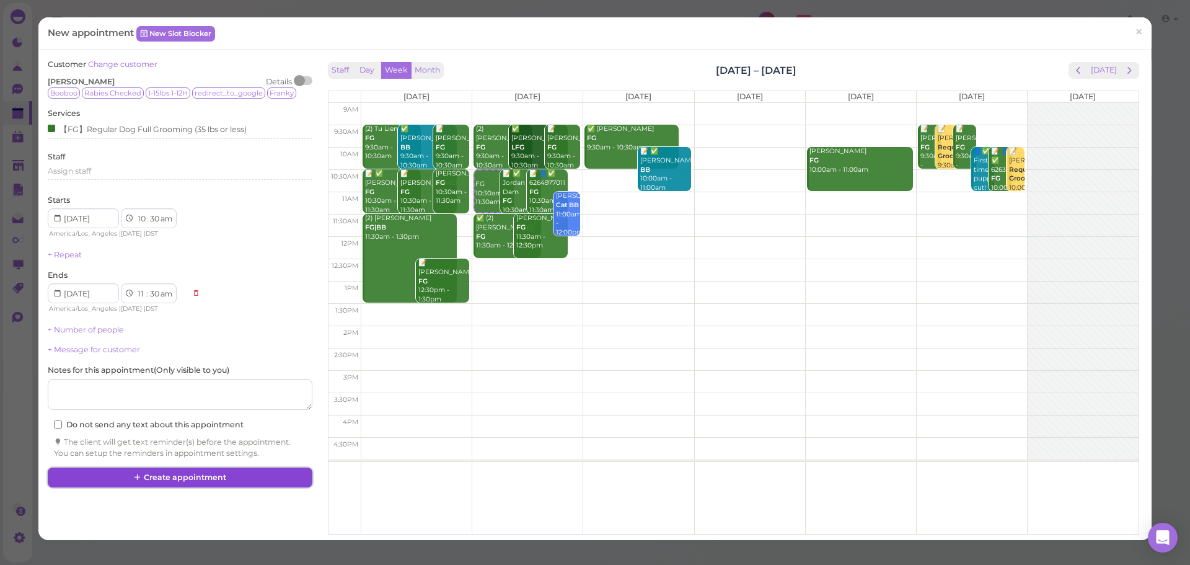
click at [136, 482] on icon at bounding box center [138, 476] width 8 height 9
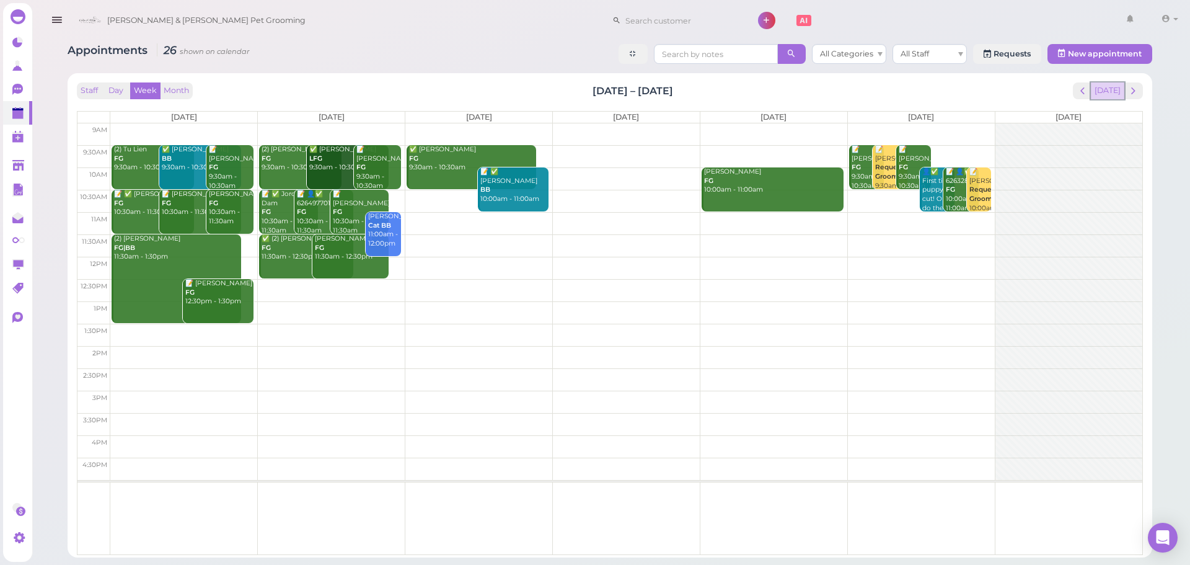
click at [1108, 87] on button "[DATE]" at bounding box center [1107, 90] width 33 height 17
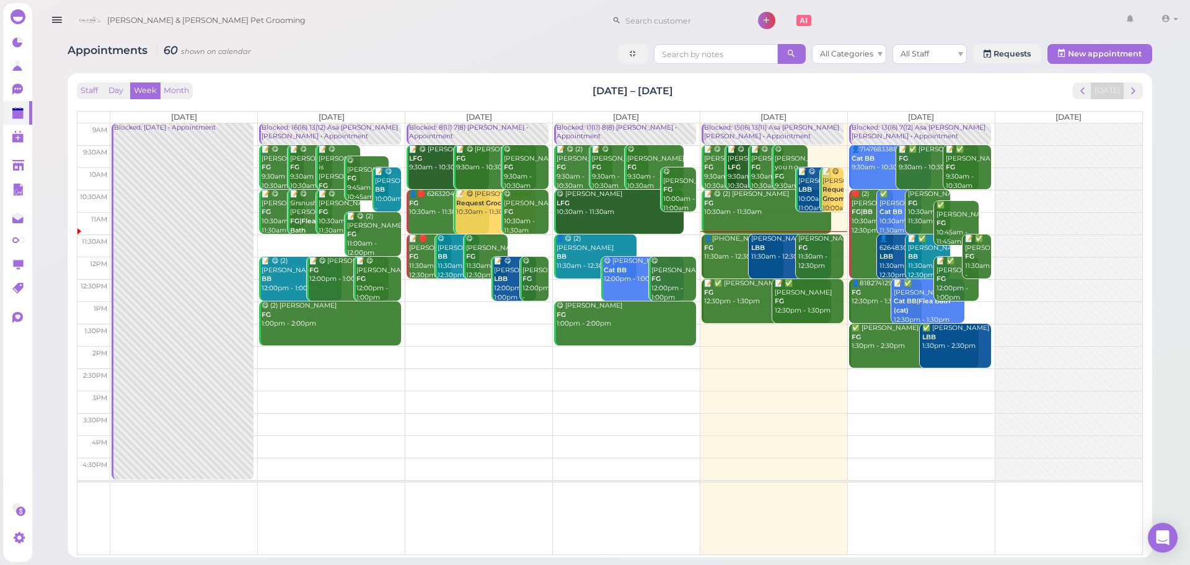
click at [765, 329] on td at bounding box center [626, 335] width 1032 height 22
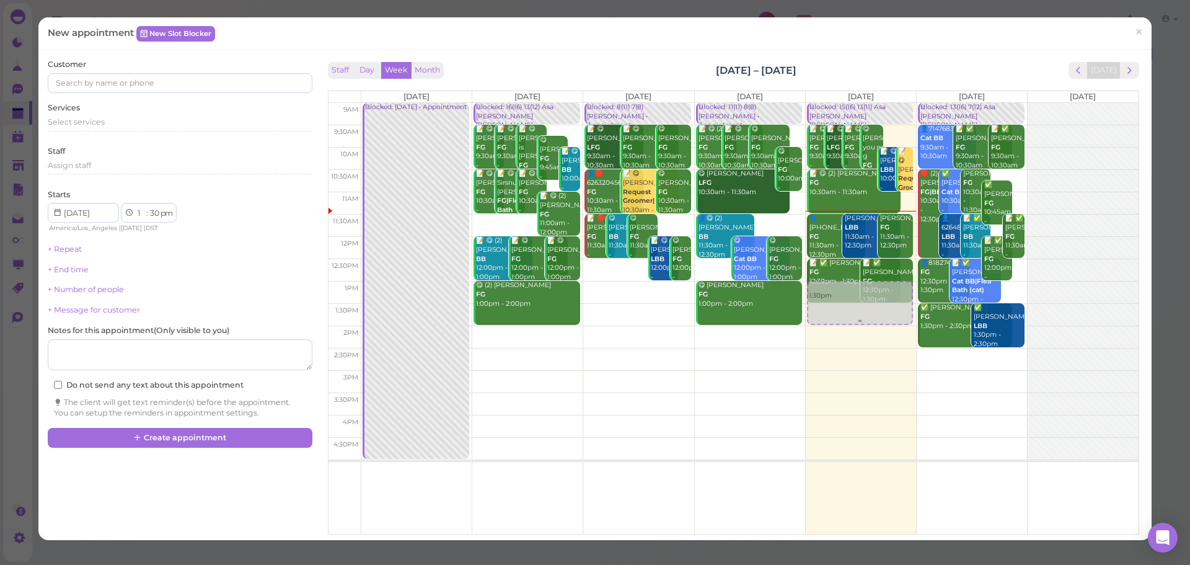
drag, startPoint x: 850, startPoint y: 326, endPoint x: 846, endPoint y: 304, distance: 22.6
click at [845, 103] on div "1:30pm Blocked: 15(16) 13(11) Asa Helen Rebecca • Appointment 📝 😋 Jade Carpio F…" at bounding box center [861, 103] width 110 height 0
select select "00"
click at [129, 123] on div "Select services" at bounding box center [180, 122] width 264 height 11
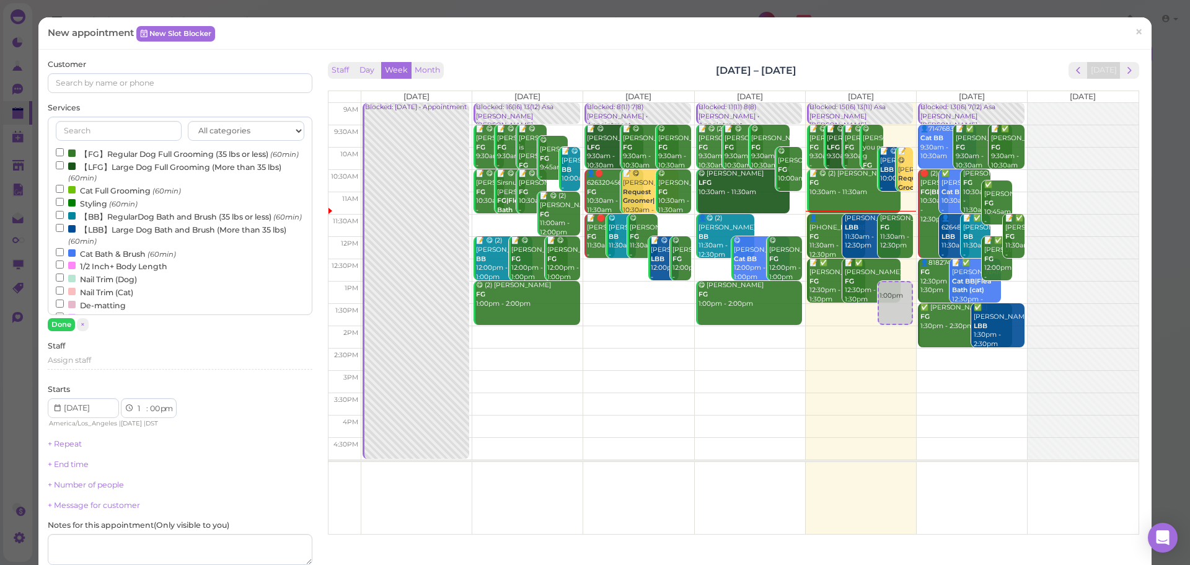
click at [112, 247] on label "【LBB】Large Dog Bath and Brush (More than 35 lbs) (60min)" at bounding box center [180, 235] width 248 height 24
click at [64, 232] on input "【LBB】Large Dog Bath and Brush (More than 35 lbs) (60min)" at bounding box center [60, 228] width 8 height 8
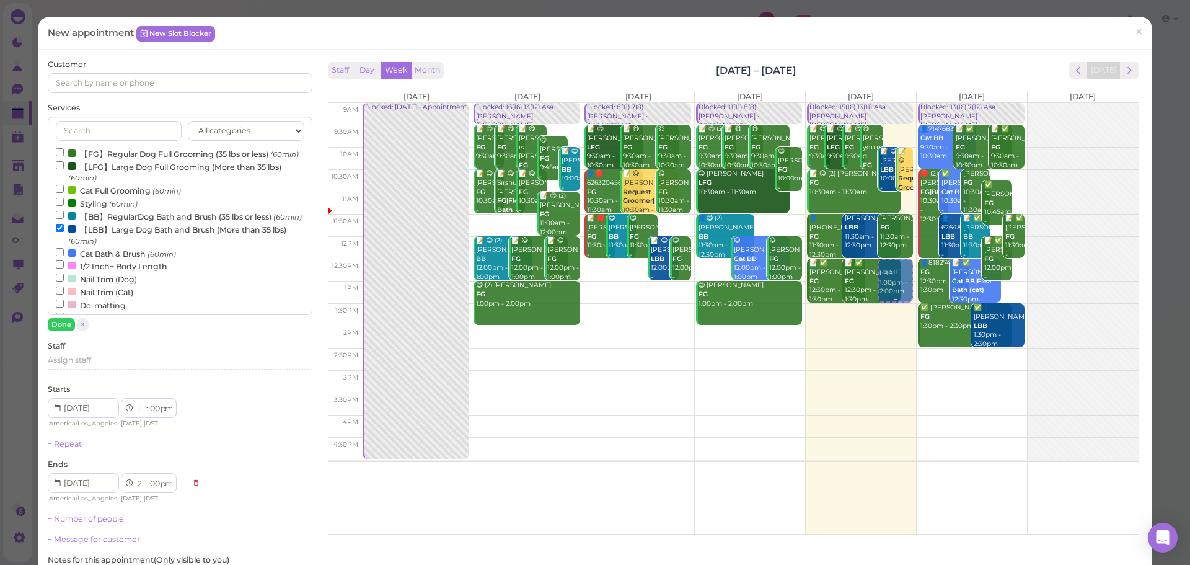
click at [897, 103] on div "LBB 1:00pm - 2:00pm Blocked: 15(16) 13(11) Asa Helen Rebecca • Appointment 📝 😋 …" at bounding box center [861, 103] width 110 height 0
select select "12"
select select "30"
select select "1"
select select "30"
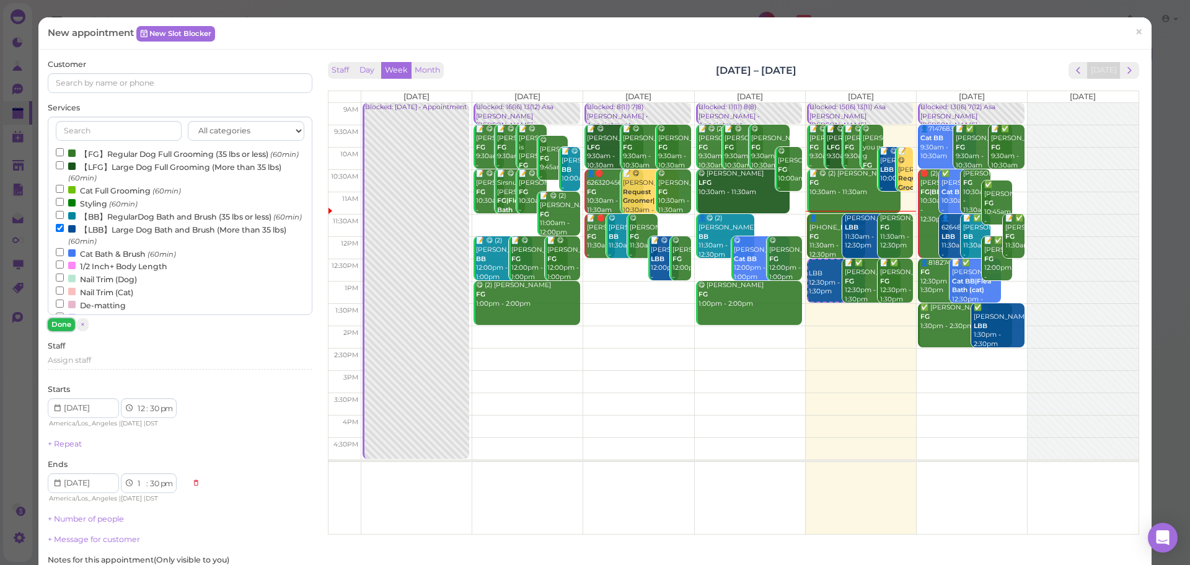
click at [65, 326] on button "Done" at bounding box center [61, 324] width 27 height 13
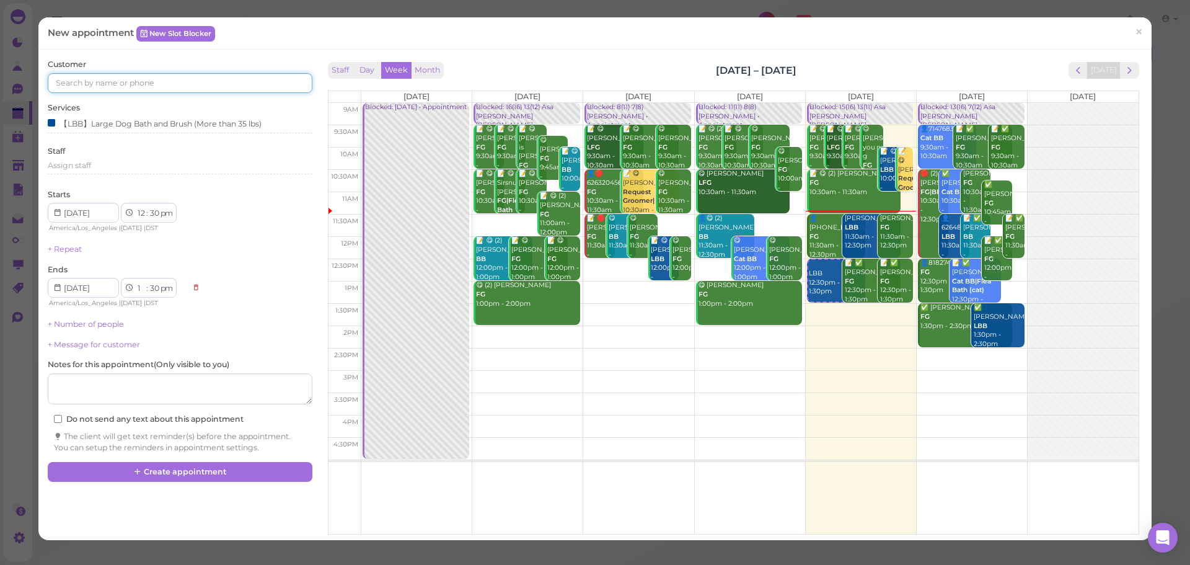
click at [120, 89] on input at bounding box center [180, 83] width 264 height 20
type input "6263608511"
click at [116, 99] on link "Ivy Zhen 6263608511 🐶 Nala 🐶 Nymeria" at bounding box center [111, 111] width 127 height 35
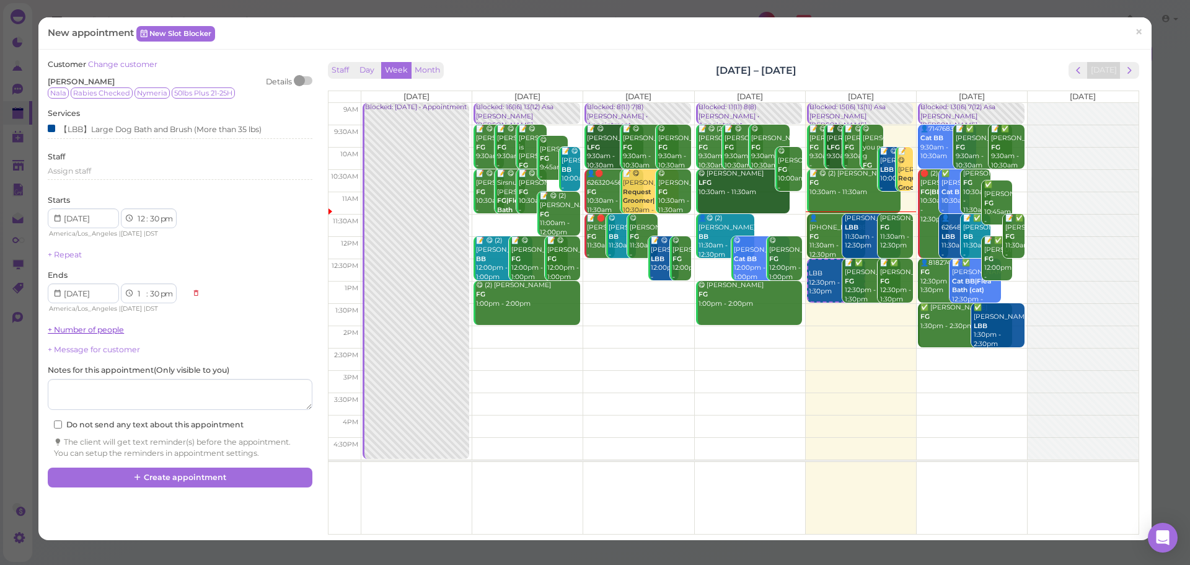
click at [81, 328] on link "+ Number of people" at bounding box center [86, 329] width 76 height 9
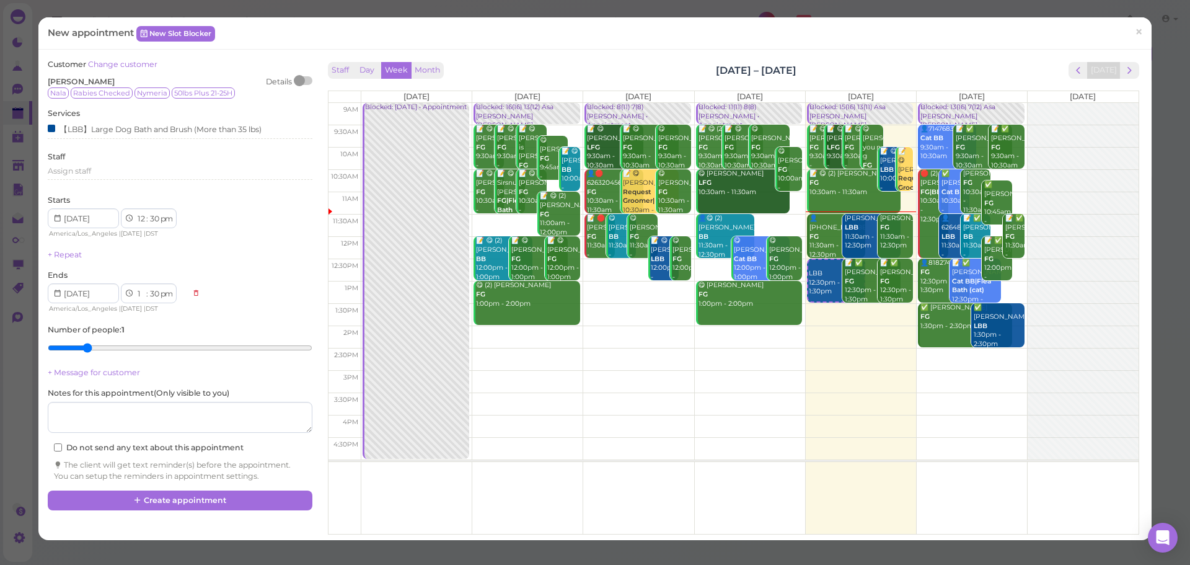
type input "2"
click at [83, 346] on input "range" at bounding box center [180, 348] width 264 height 20
click at [167, 508] on button "Create appointment" at bounding box center [180, 500] width 264 height 20
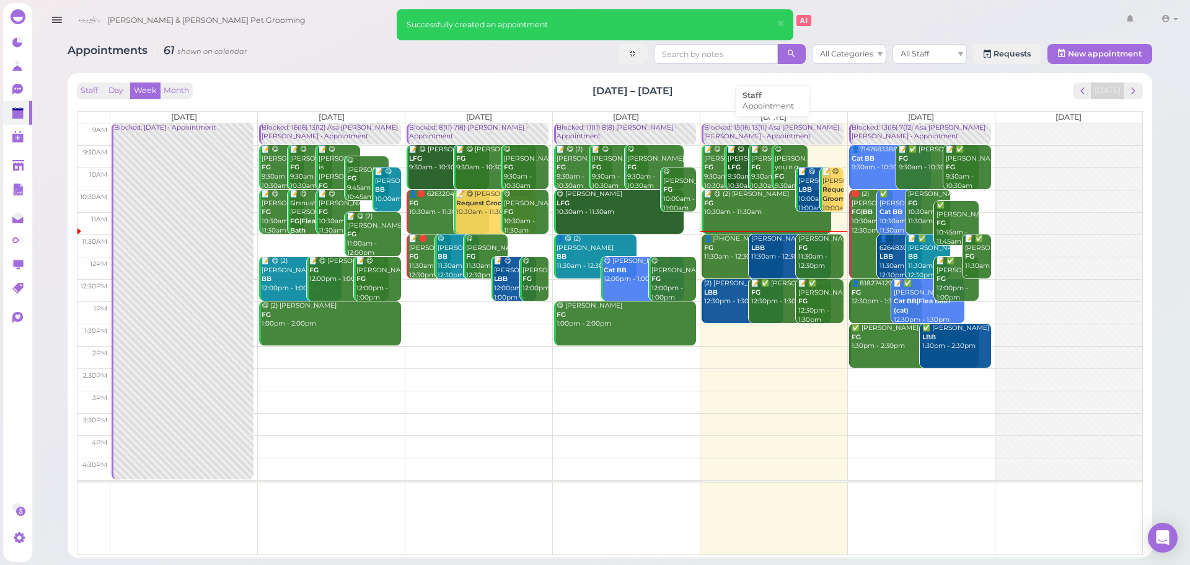
click at [730, 128] on div "Blocked: 15(16) 13(11) Asa Helen Rebecca • Appointment" at bounding box center [774, 132] width 140 height 18
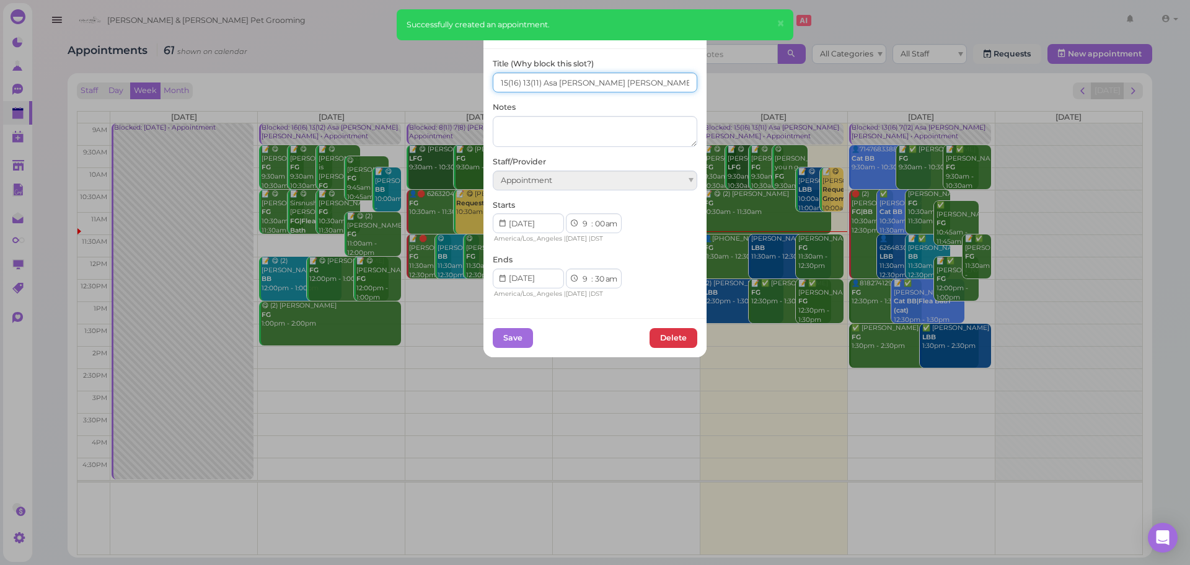
click at [502, 83] on input "15(16) 13(11) Asa Helen Rebecca" at bounding box center [595, 83] width 205 height 20
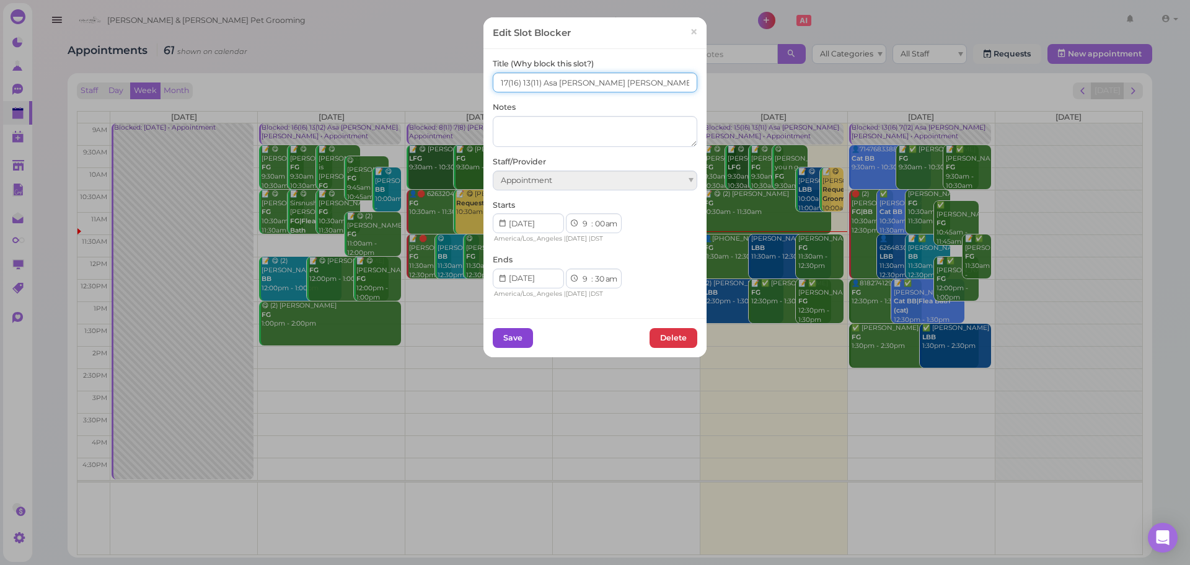
type input "17(16) 13(11) Asa Helen Rebecca"
click at [527, 332] on button "Save" at bounding box center [513, 338] width 40 height 20
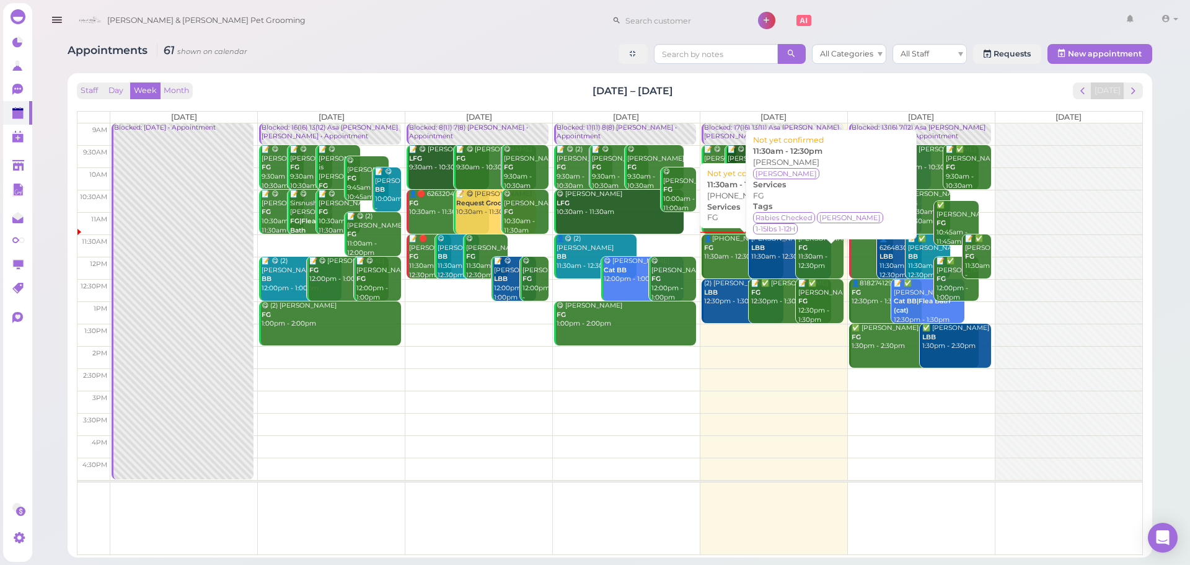
click at [822, 256] on div "Nataly Cerda FG 11:30am - 12:30pm" at bounding box center [820, 252] width 45 height 37
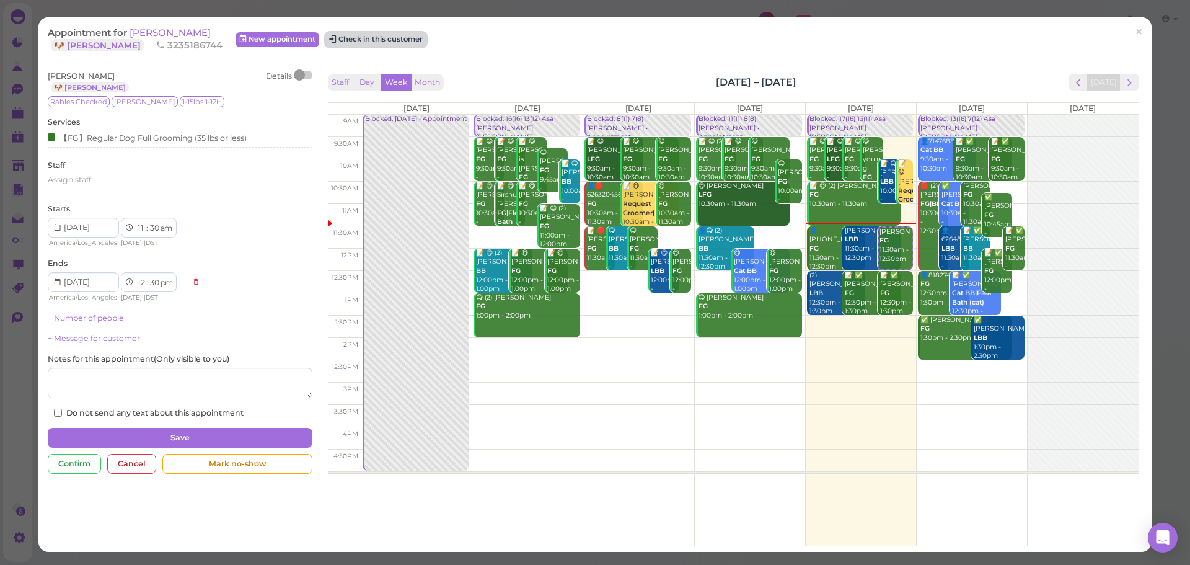
click at [366, 46] on button "Check in this customer" at bounding box center [375, 39] width 101 height 15
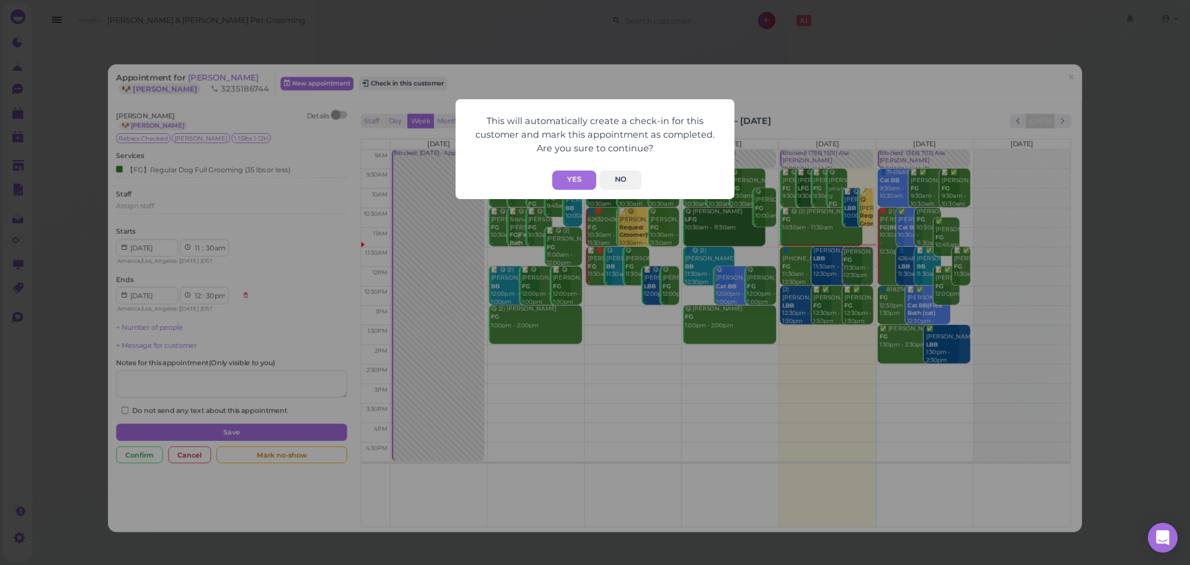
click at [579, 169] on form "This will automatically create a check-in for this customer and mark this appoi…" at bounding box center [595, 148] width 254 height 81
click at [578, 174] on button "Yes" at bounding box center [574, 179] width 44 height 19
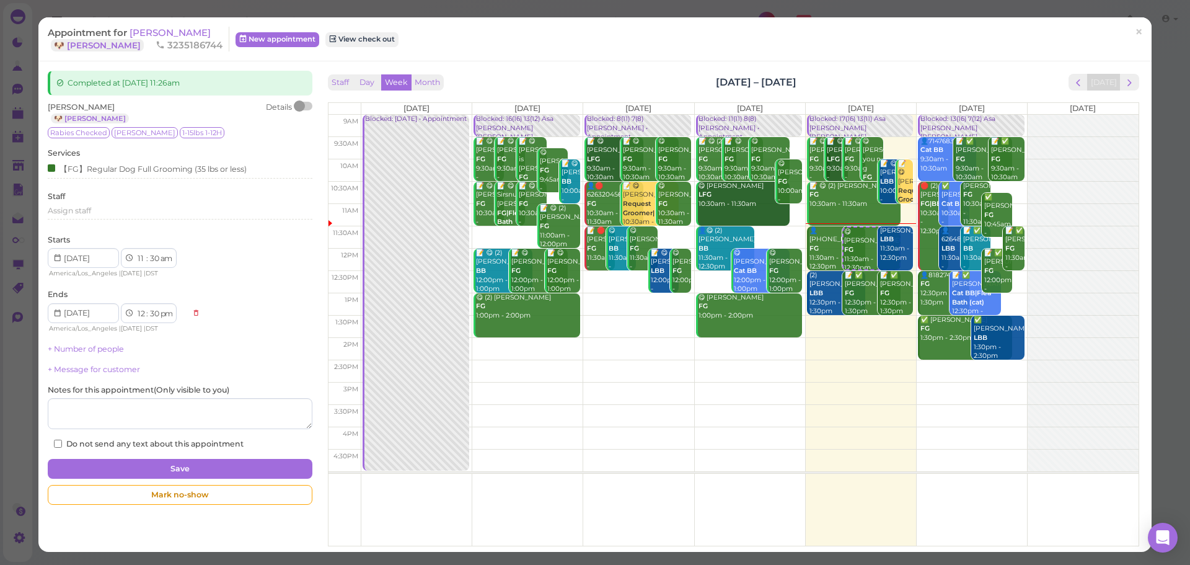
drag, startPoint x: 390, startPoint y: 39, endPoint x: 339, endPoint y: 51, distance: 52.3
click at [390, 39] on div "Appointment for Nataly Cerda 🐶 Luna 3235186744 New appointment View check out" at bounding box center [589, 39] width 1082 height 25
click at [136, 33] on span "[PERSON_NAME]" at bounding box center [170, 33] width 81 height 12
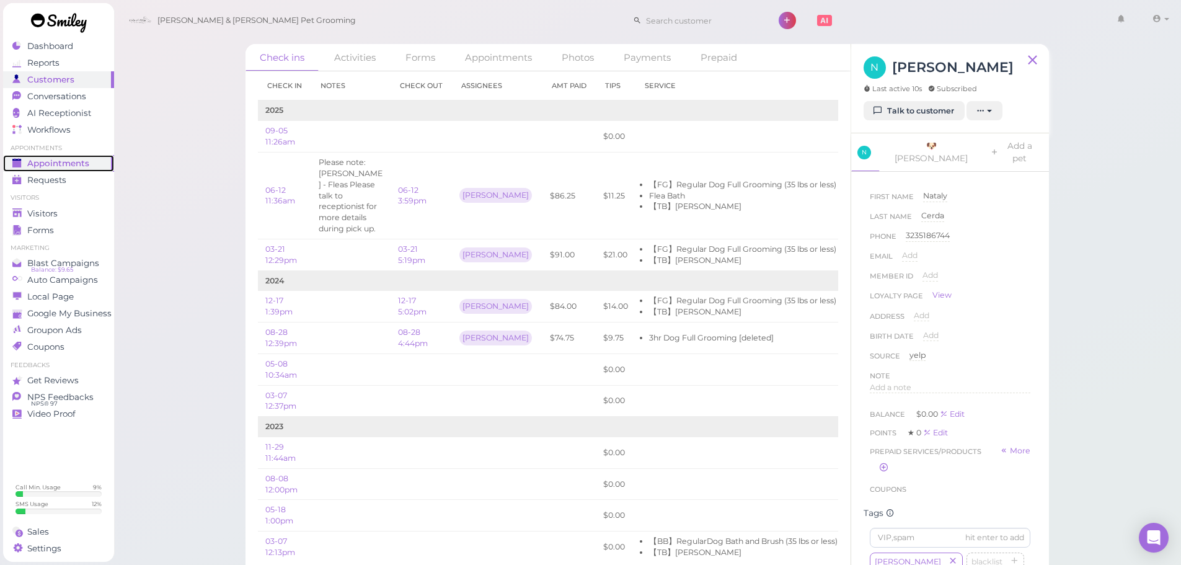
click at [74, 163] on span "Appointments" at bounding box center [58, 163] width 62 height 11
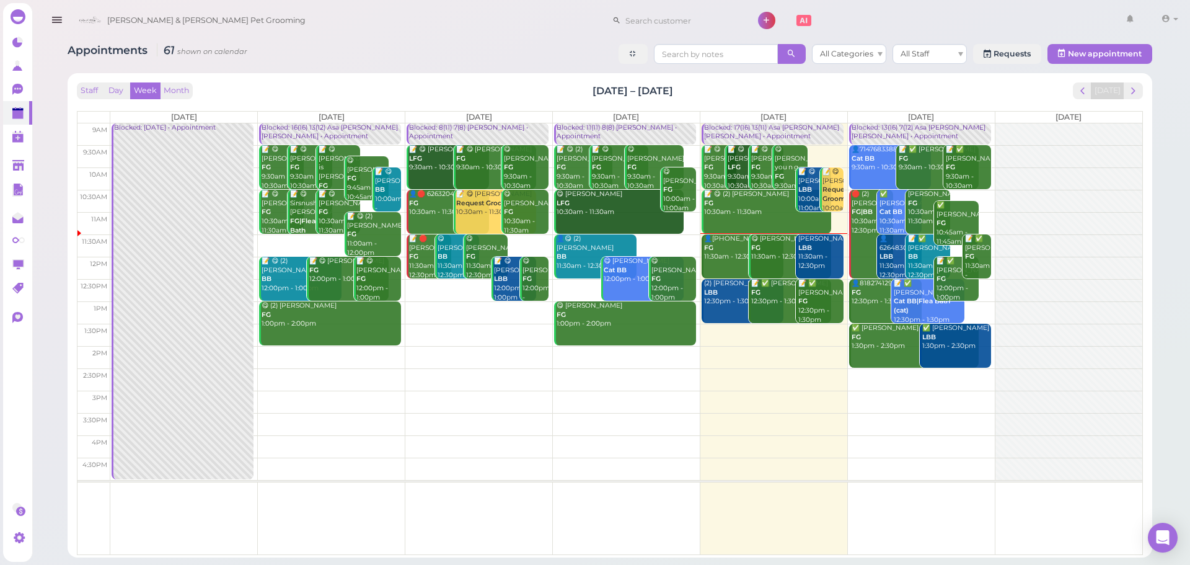
click at [376, 79] on div "Staff Day Week Month Sep 1 – 7, 2025 Today Mon 9/1 Tue 9/2 Wed 9/3 Thu 9/4 Fri …" at bounding box center [610, 315] width 1073 height 472
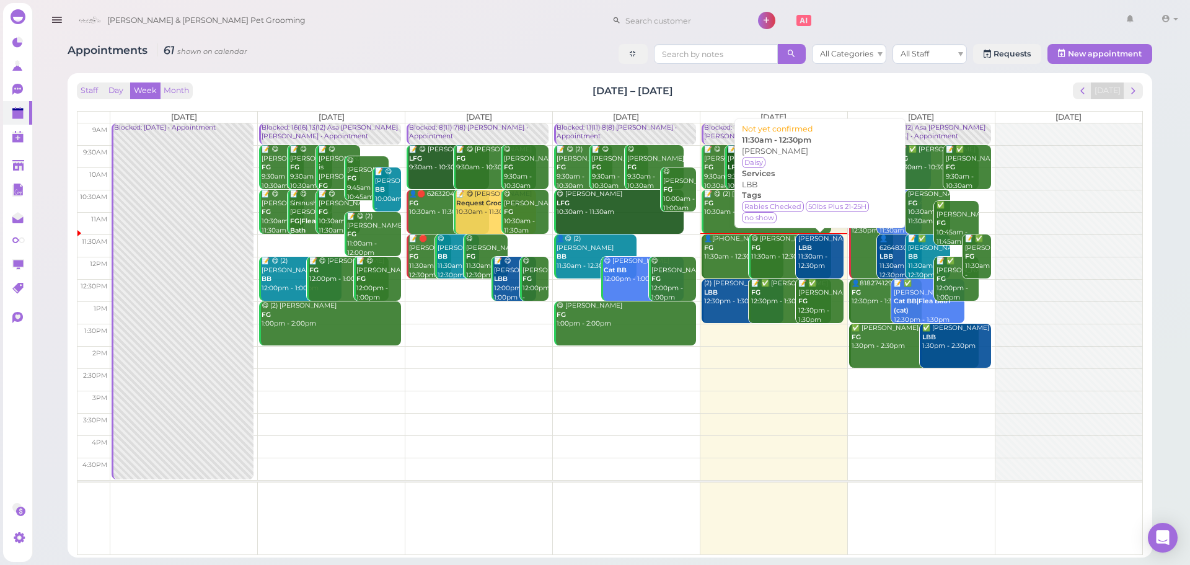
click at [821, 262] on div "Andre Duran LBB 11:30am - 12:30pm" at bounding box center [820, 252] width 45 height 37
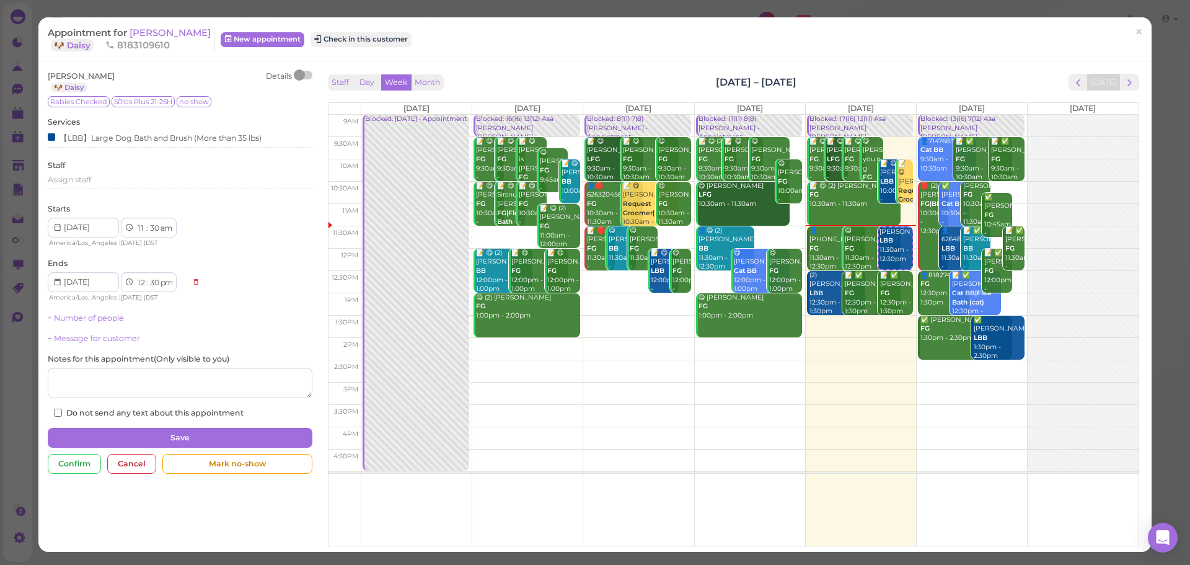
click at [161, 39] on span "8183109610" at bounding box center [137, 45] width 64 height 12
click at [164, 37] on span "[PERSON_NAME]" at bounding box center [170, 33] width 81 height 12
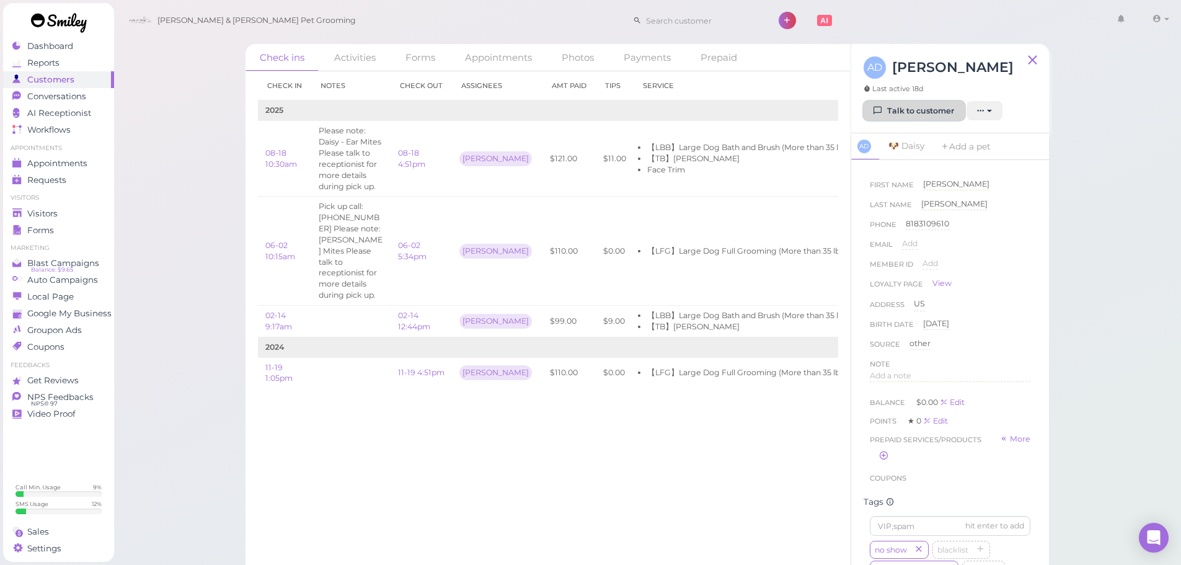
click at [918, 115] on link "Talk to customer" at bounding box center [914, 111] width 101 height 20
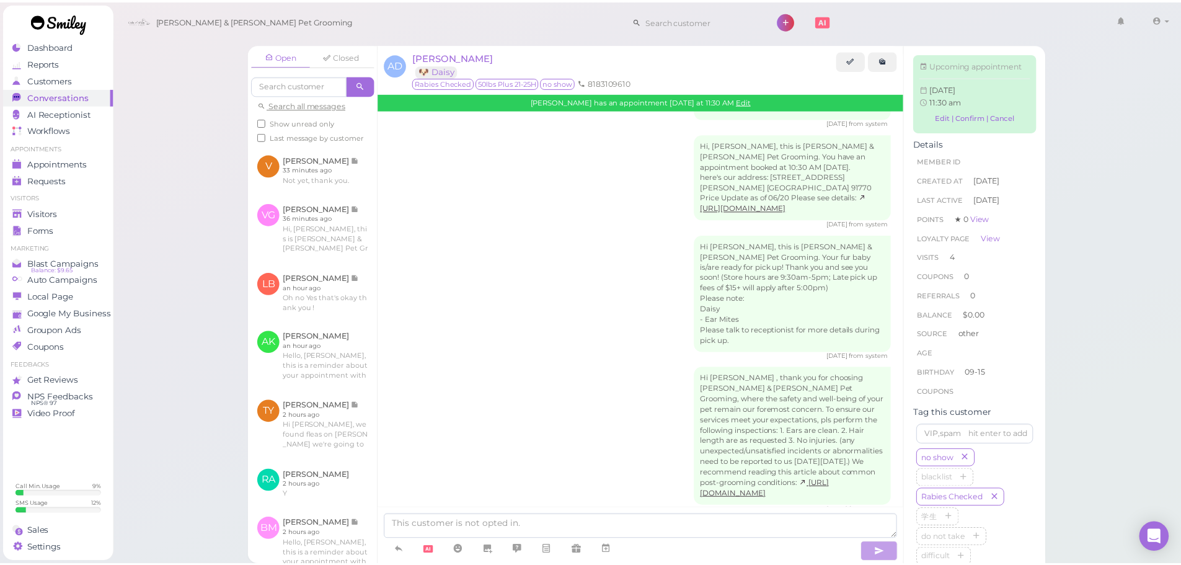
scroll to position [2301, 0]
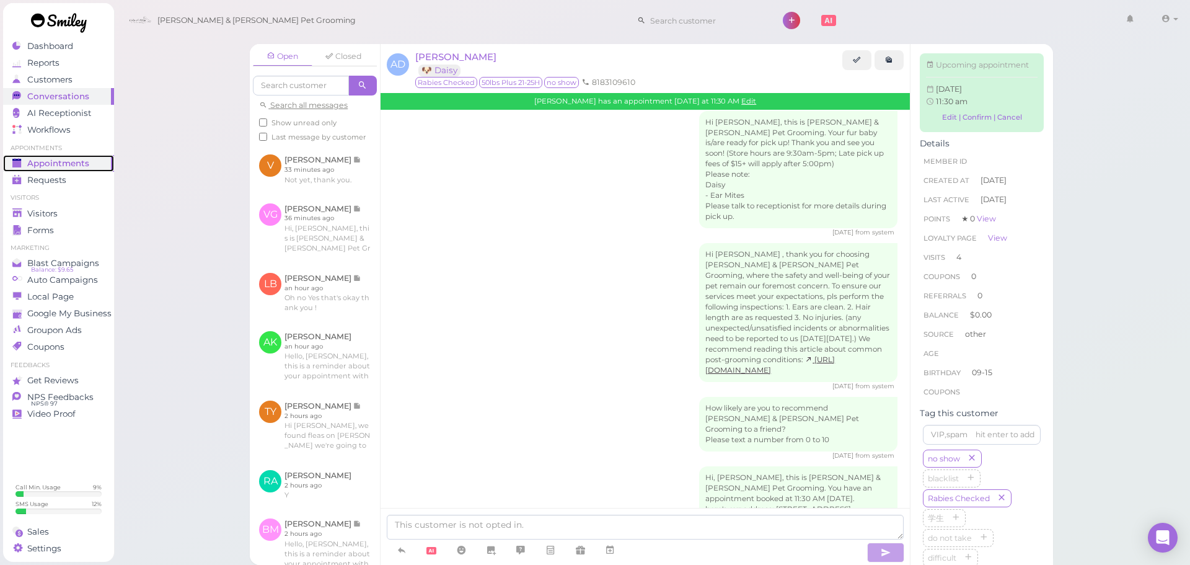
click at [77, 164] on span "Appointments" at bounding box center [58, 163] width 62 height 11
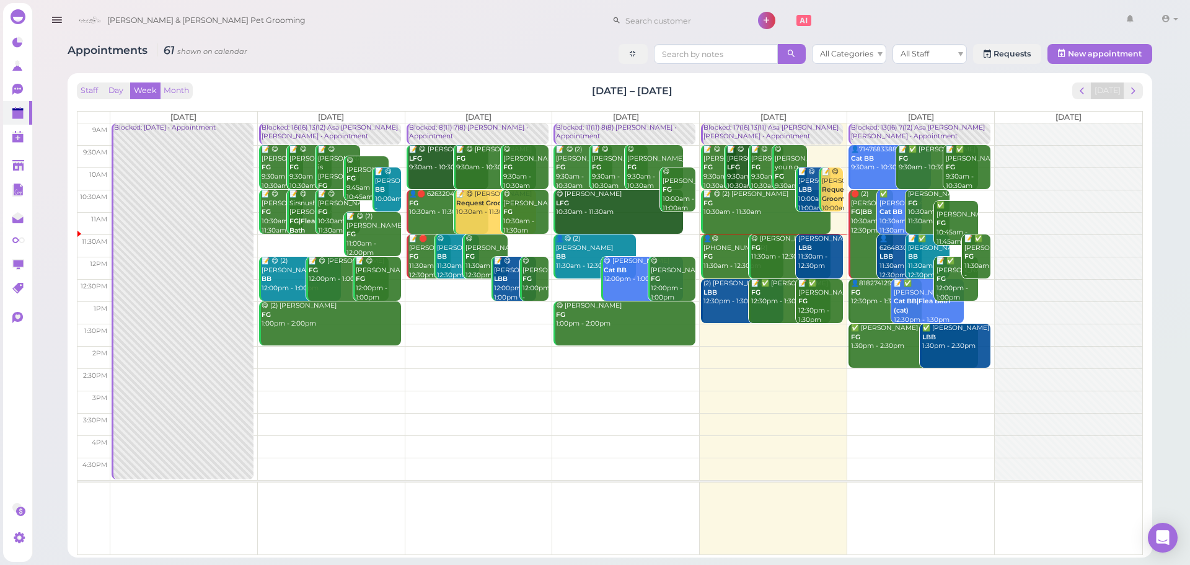
drag, startPoint x: 356, startPoint y: 89, endPoint x: 308, endPoint y: 18, distance: 85.3
click at [356, 89] on div "Staff Day Week Month Sep 1 – 7, 2025 Today" at bounding box center [610, 90] width 1066 height 17
click at [649, 22] on input at bounding box center [681, 21] width 120 height 20
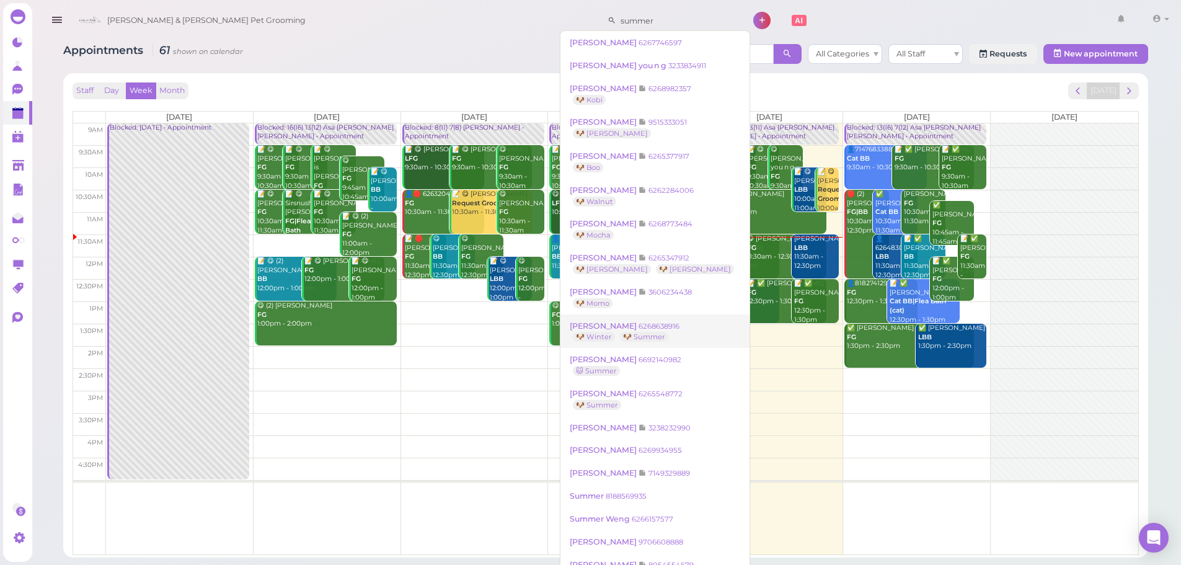
type input "summer"
click at [639, 323] on small "6268638916" at bounding box center [659, 326] width 41 height 9
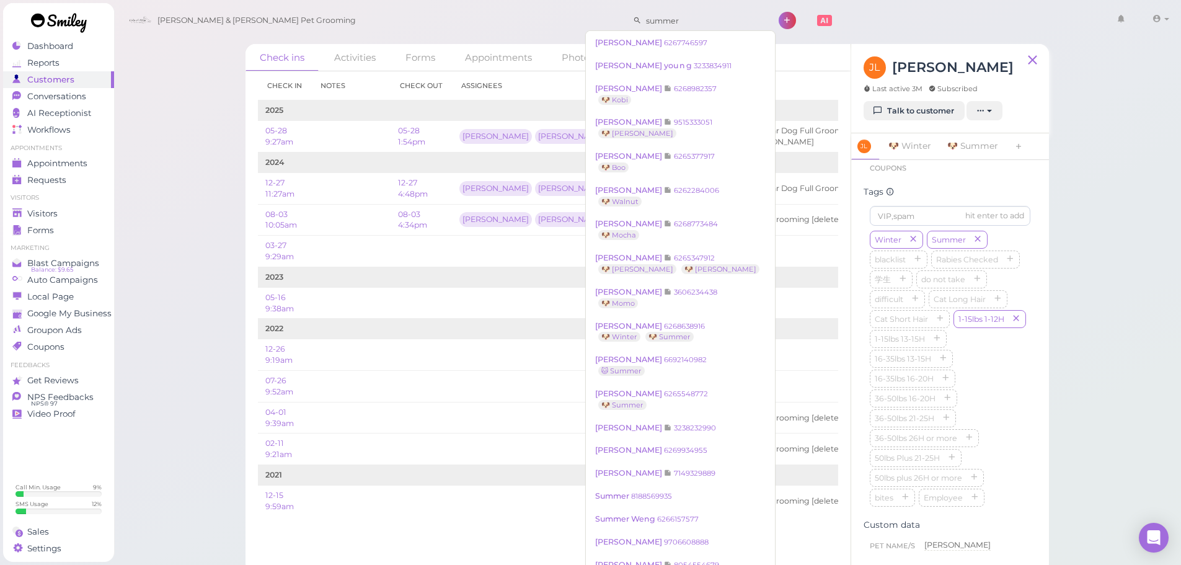
click at [978, 363] on div "Winter Summer blacklist Rabies Checked 学生 do not take difficult Cat Long Hair C…" at bounding box center [950, 370] width 161 height 278
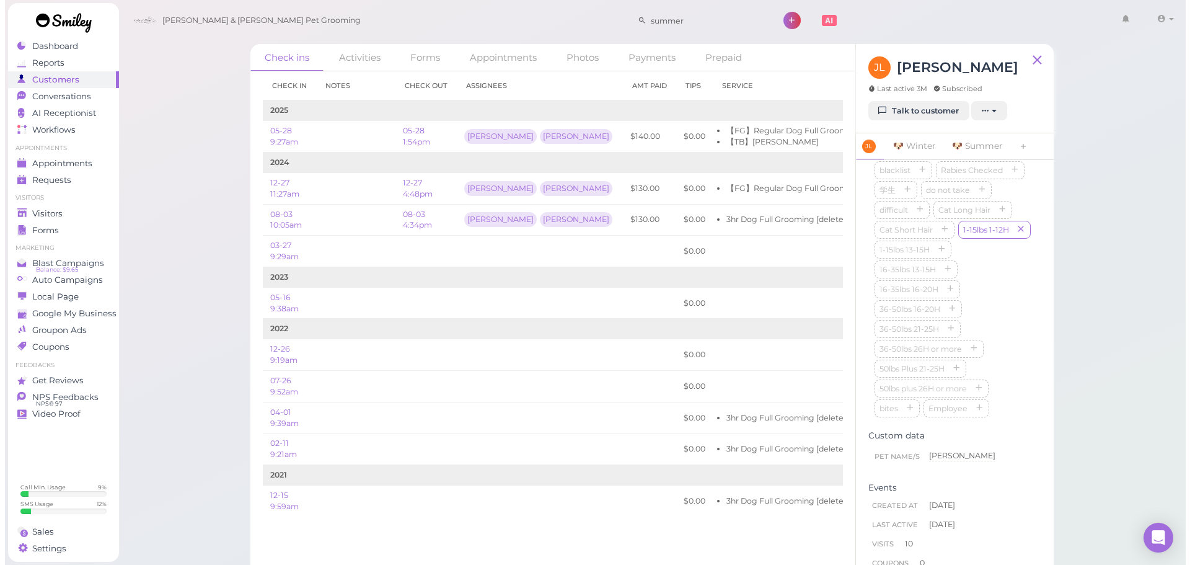
scroll to position [539, 0]
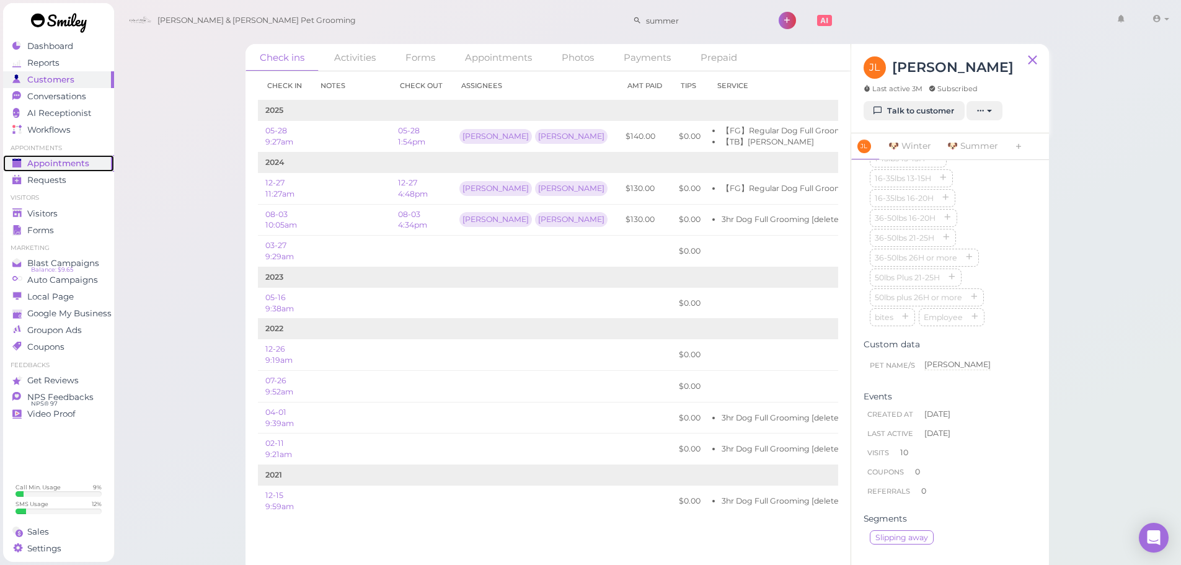
click at [102, 170] on link "Appointments" at bounding box center [58, 163] width 111 height 17
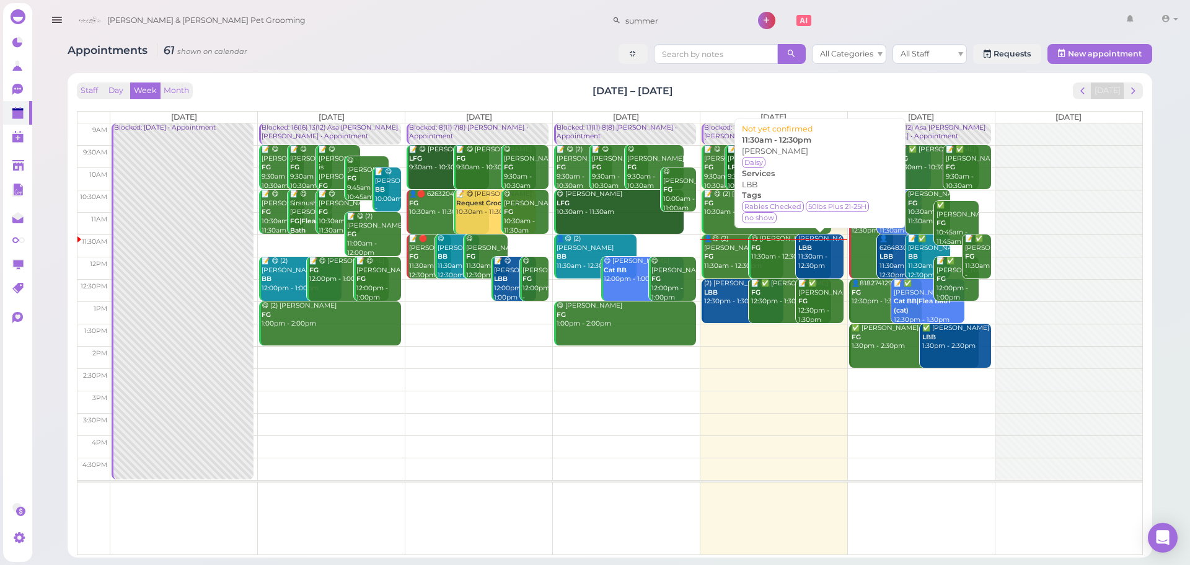
click at [817, 255] on div "Andre Duran LBB 11:30am - 12:30pm" at bounding box center [820, 252] width 45 height 37
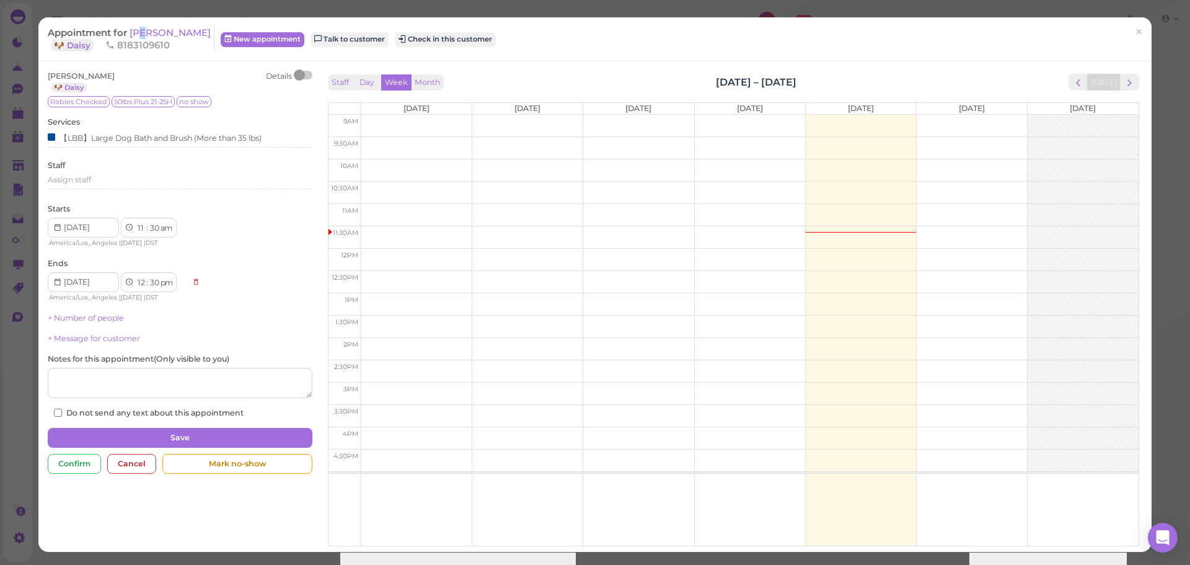
click at [148, 39] on span "8183109610" at bounding box center [137, 45] width 64 height 12
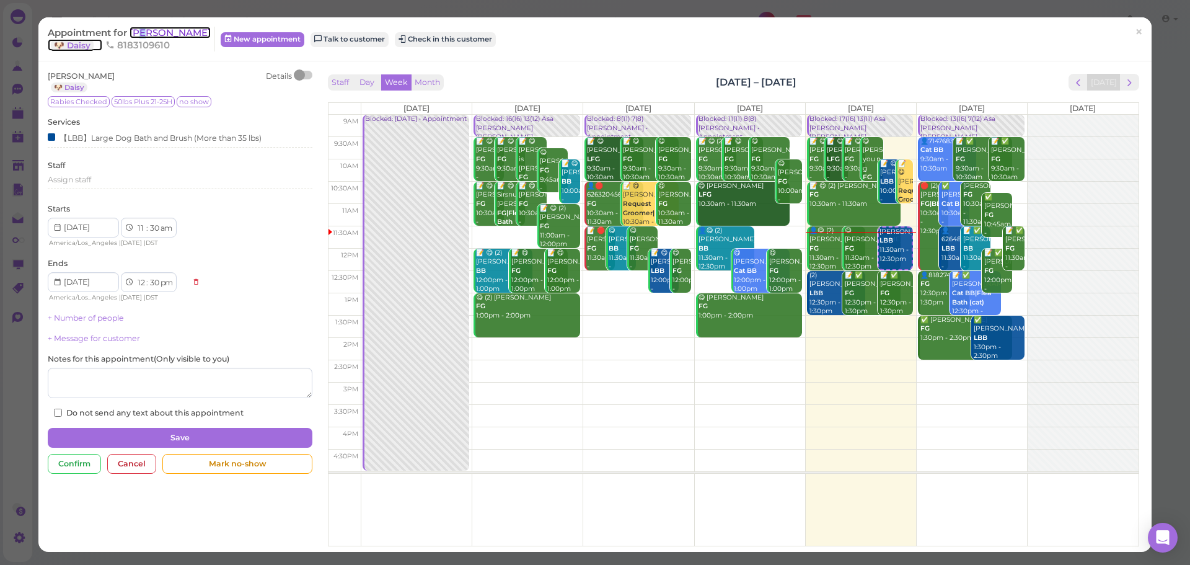
click at [148, 36] on span "[PERSON_NAME]" at bounding box center [170, 33] width 81 height 12
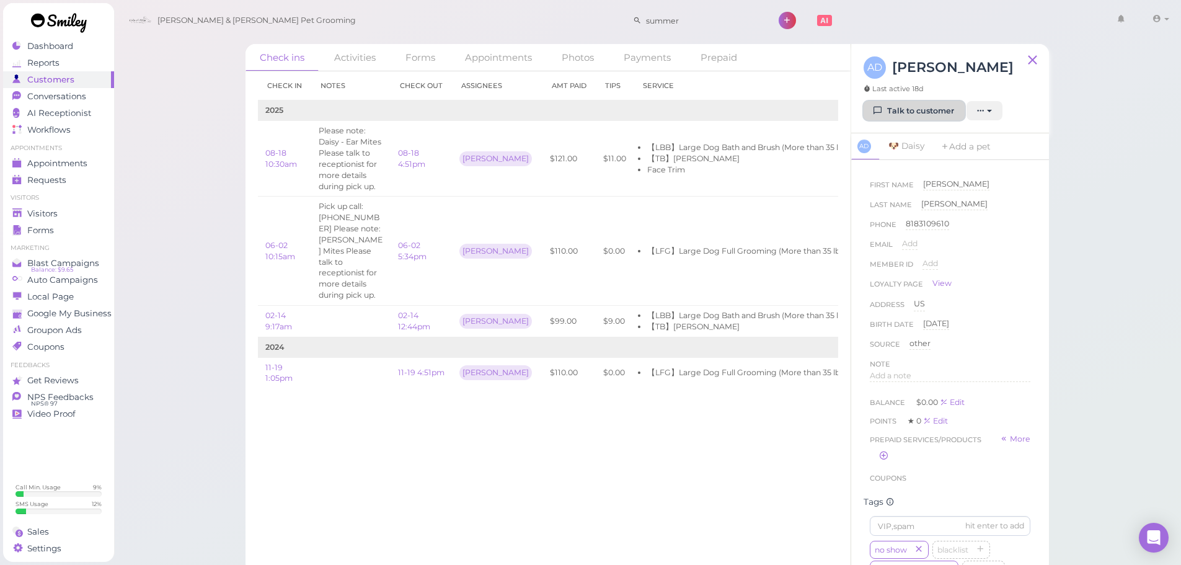
click at [934, 104] on link "Talk to customer" at bounding box center [914, 111] width 101 height 20
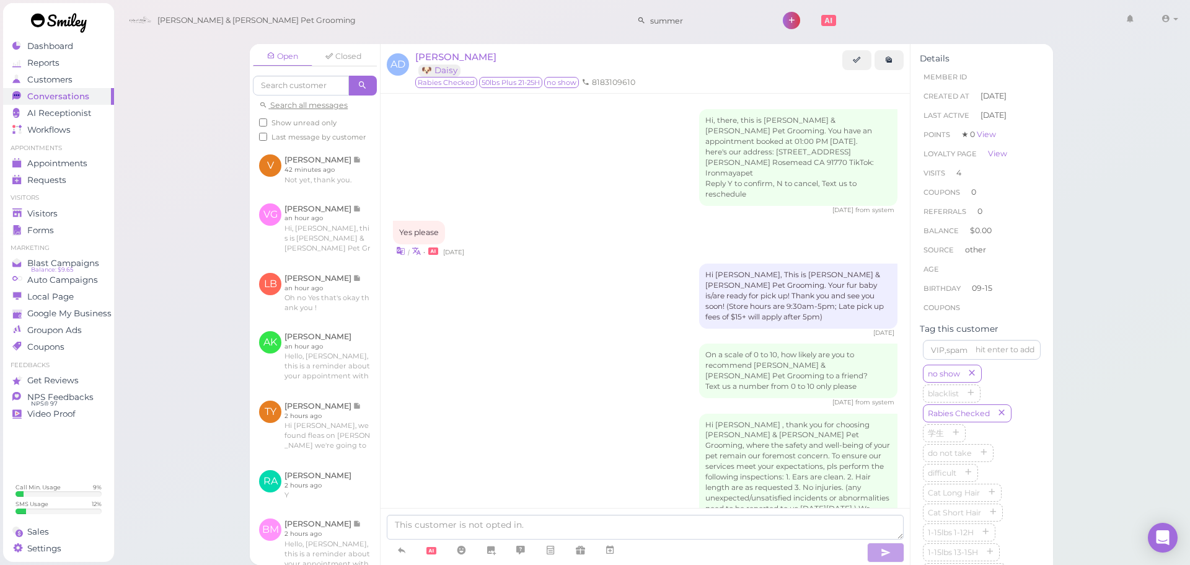
scroll to position [2295, 0]
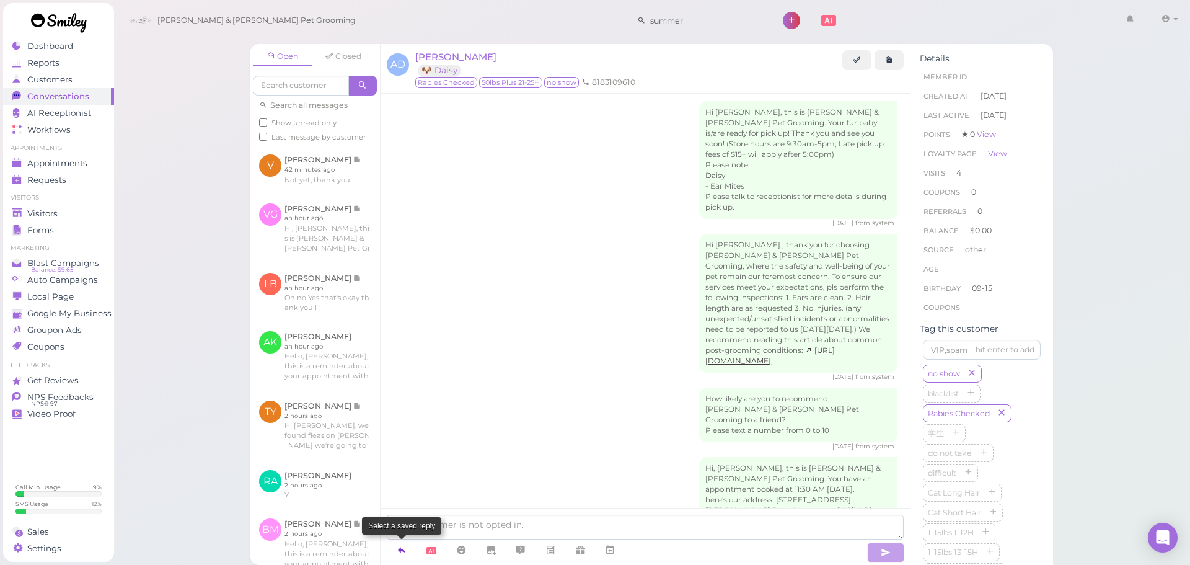
click at [397, 549] on icon at bounding box center [402, 550] width 10 height 12
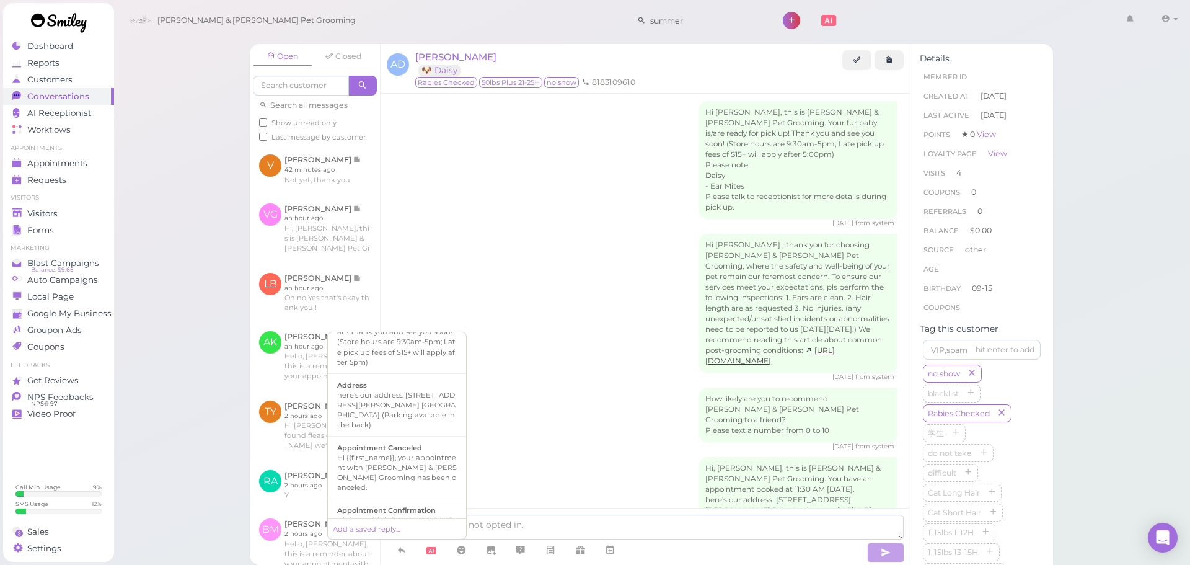
scroll to position [124, 0]
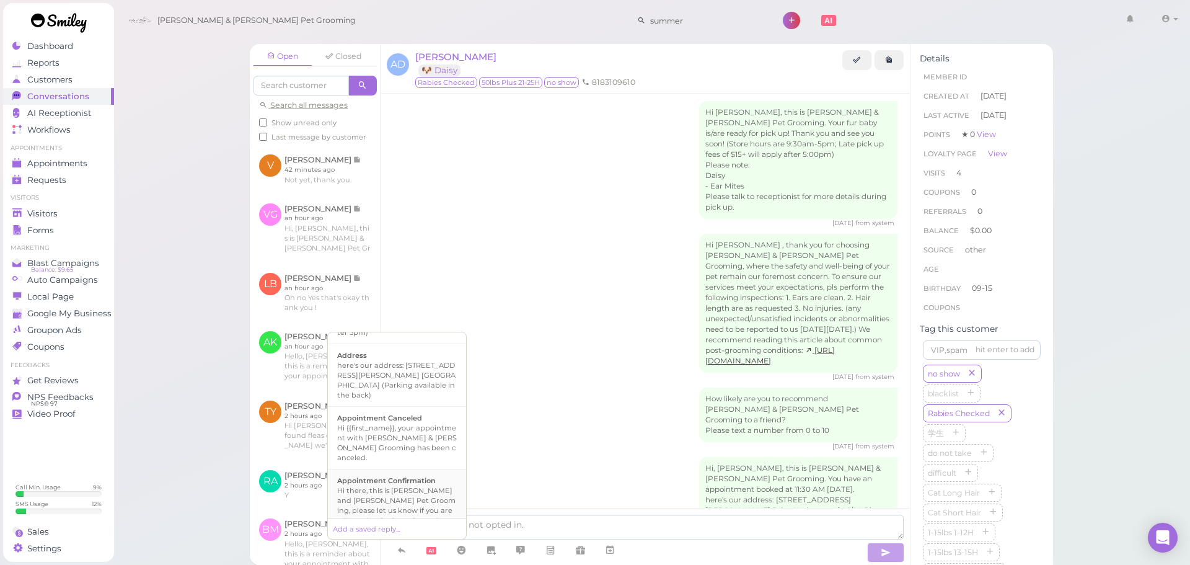
click at [441, 494] on div "Hi there, this is [PERSON_NAME] and [PERSON_NAME] Pet Grooming, please let us k…" at bounding box center [397, 510] width 120 height 50
type textarea "Hi there, this is [PERSON_NAME] and [PERSON_NAME] Pet Grooming, please let us k…"
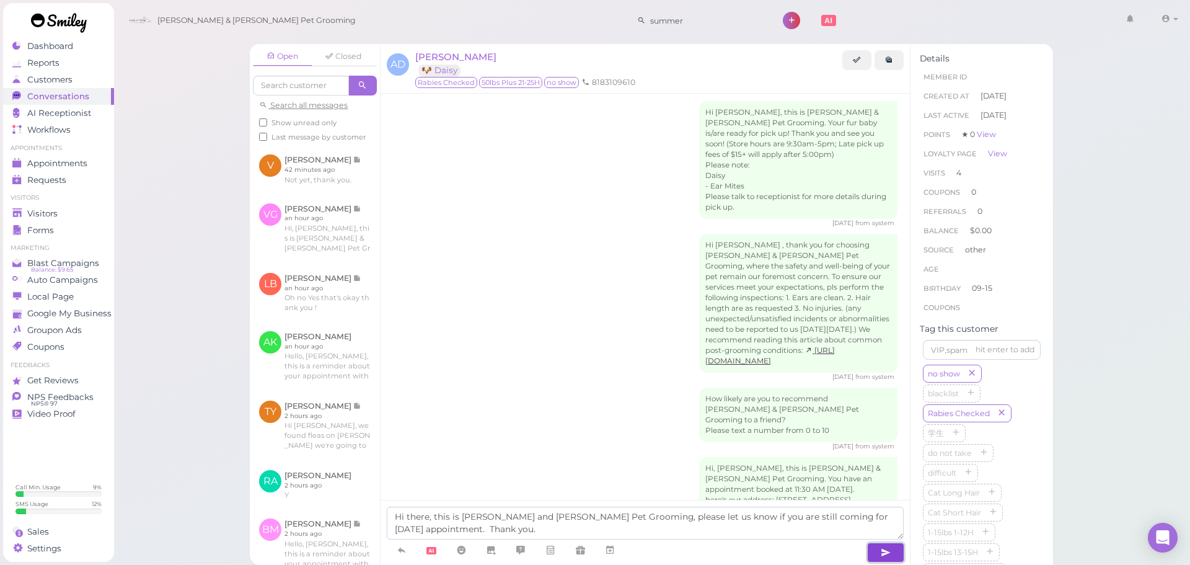
click at [876, 559] on button "button" at bounding box center [885, 552] width 37 height 20
click at [575, 457] on div "Hi, Andre, this is Cody & Miley Pet Grooming. You have an appointment booked at…" at bounding box center [645, 509] width 505 height 105
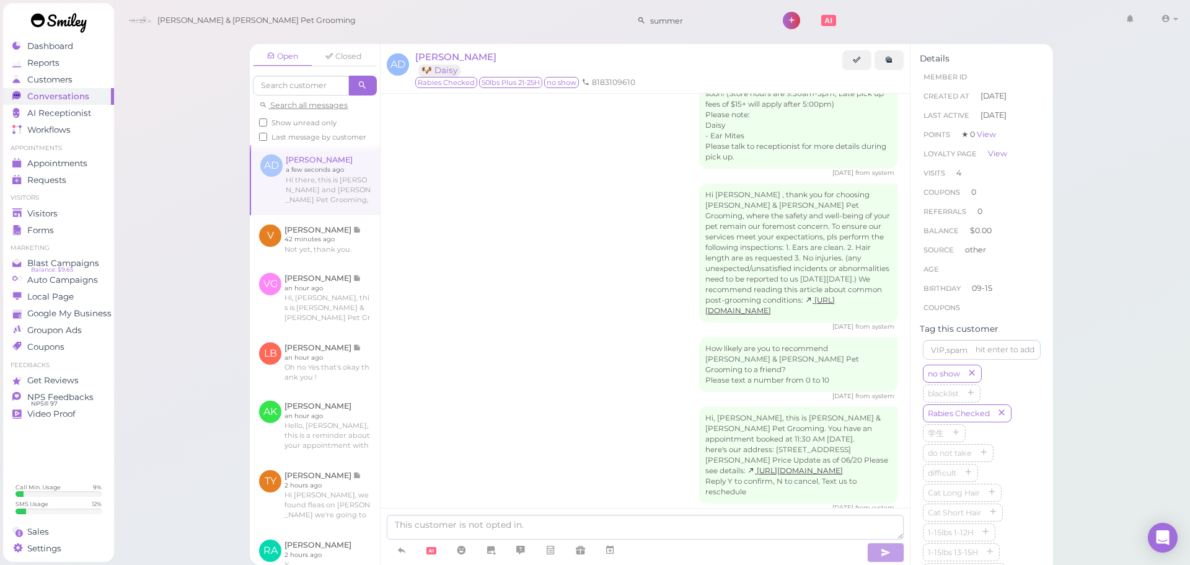
click at [149, 166] on div "Open Closed Search all messages Show unread only Last message by customer AD An…" at bounding box center [652, 282] width 1078 height 565
click at [81, 159] on span "Appointments" at bounding box center [58, 163] width 62 height 11
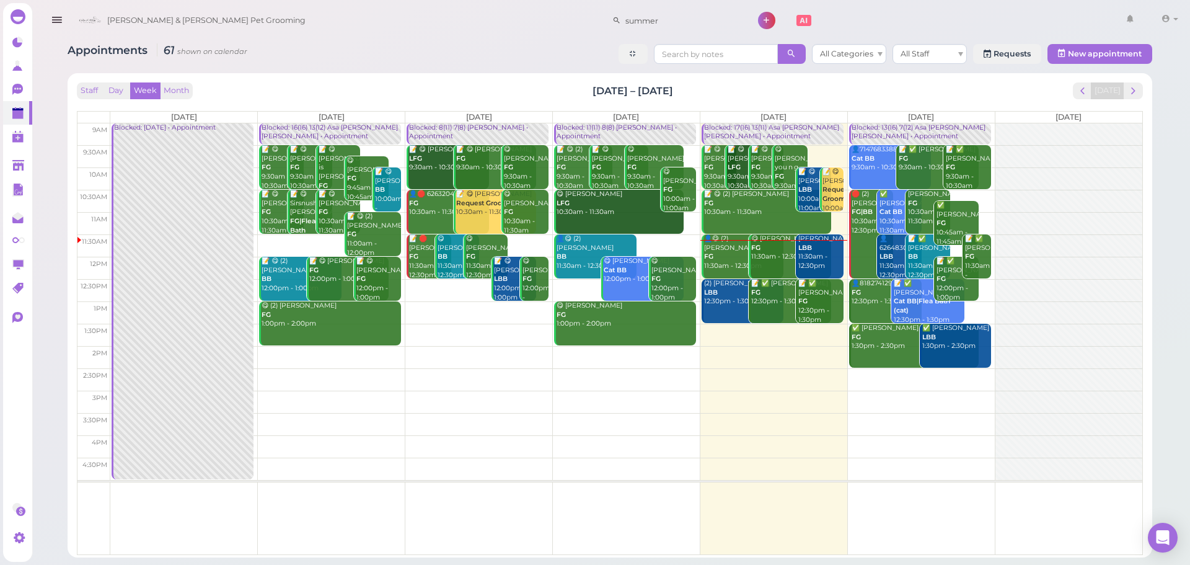
drag, startPoint x: 761, startPoint y: 99, endPoint x: 546, endPoint y: 100, distance: 215.1
click at [760, 99] on div "Staff Day Week Month Sep 1 – 7, 2025 Today Mon 9/1 Tue 9/2 Wed 9/3 Thu 9/4 Fri …" at bounding box center [610, 318] width 1066 height 472
click at [444, 90] on div "Staff Day Week Month Sep 1 – 7, 2025 Today" at bounding box center [610, 90] width 1066 height 17
click at [830, 103] on div "Staff Day Week Month Sep 1 – 7, 2025 Today Mon 9/1 Tue 9/2 Wed 9/3 Thu 9/4 Fri …" at bounding box center [610, 318] width 1066 height 472
click at [706, 92] on div "Staff Day Week Month Sep 1 – 7, 2025 Today" at bounding box center [610, 90] width 1066 height 17
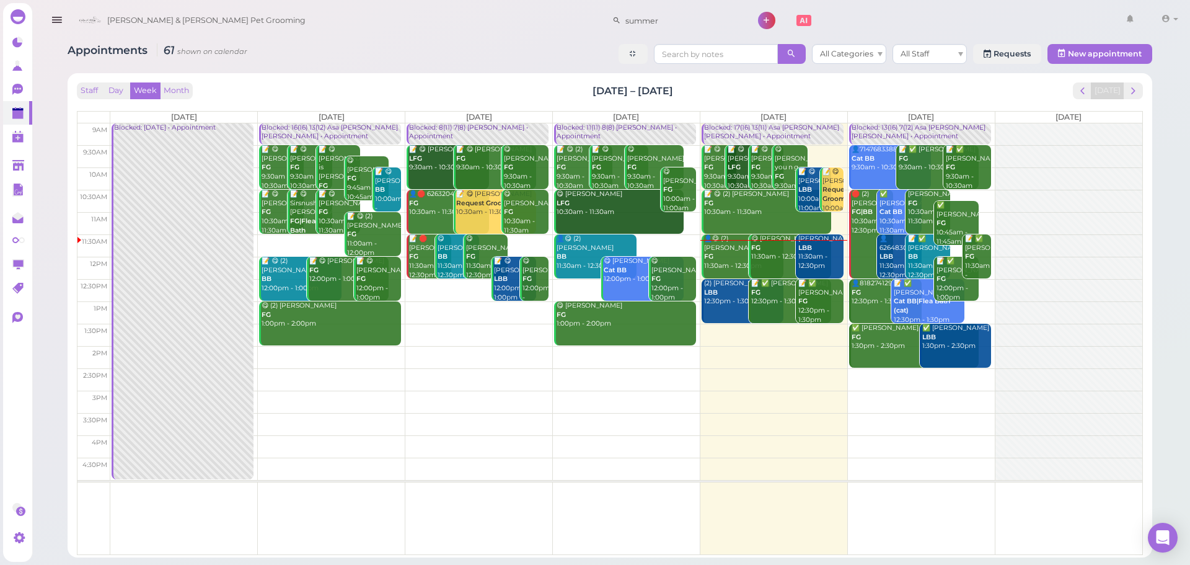
click at [520, 78] on div "Staff Day Week Month Sep 1 – 7, 2025 Today Mon 9/1 Tue 9/2 Wed 9/3 Thu 9/4 Fri …" at bounding box center [610, 315] width 1085 height 484
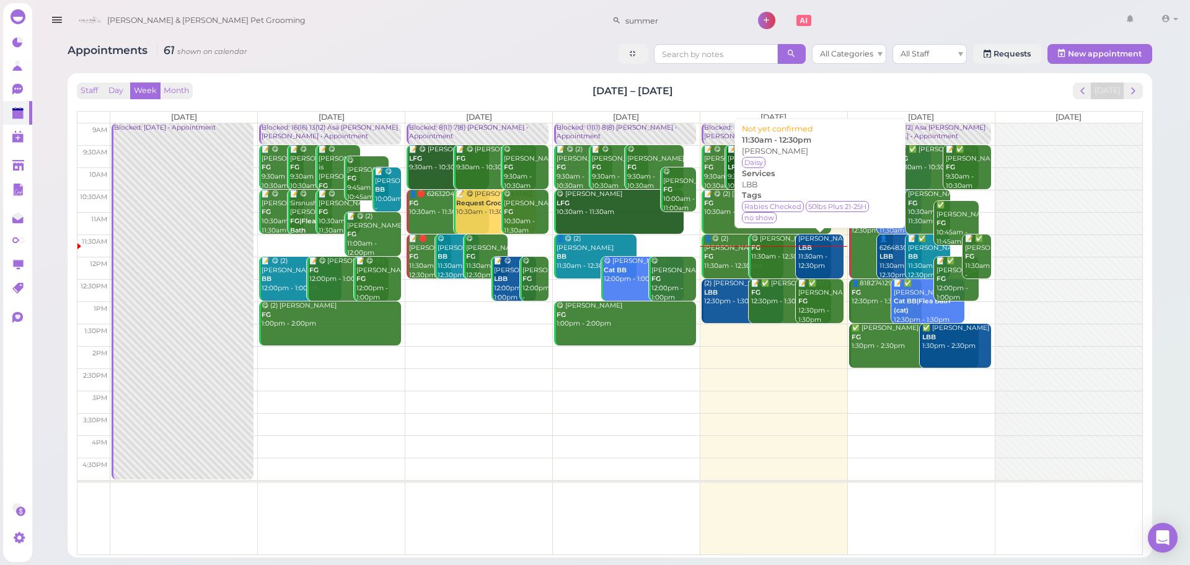
click at [831, 265] on div "Andre Duran LBB 11:30am - 12:30pm" at bounding box center [820, 252] width 45 height 37
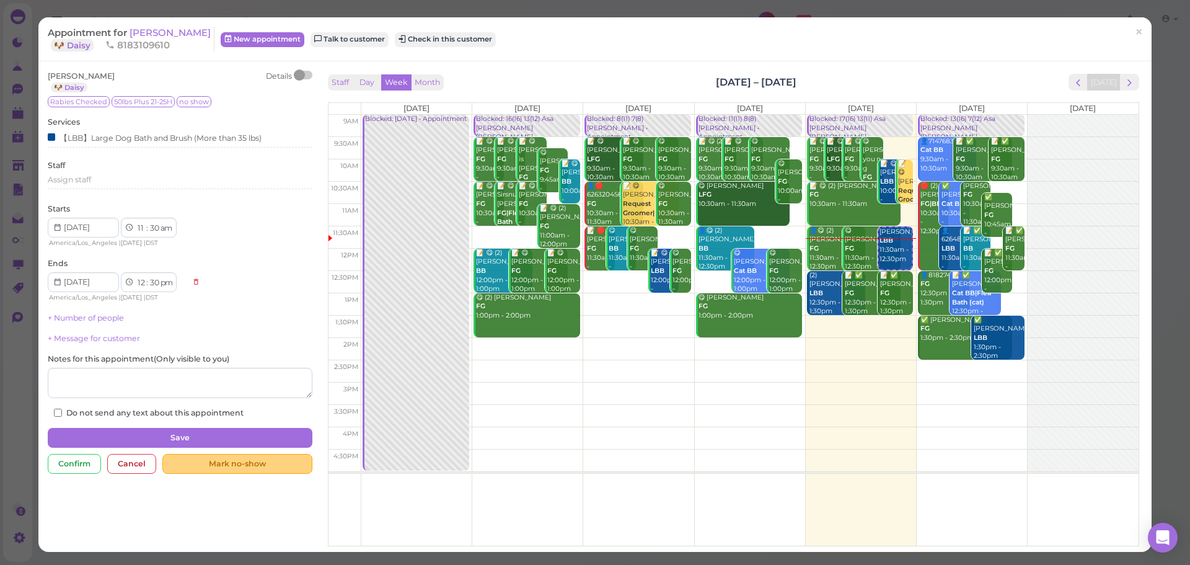
click at [273, 460] on div "Mark no-show" at bounding box center [236, 464] width 149 height 20
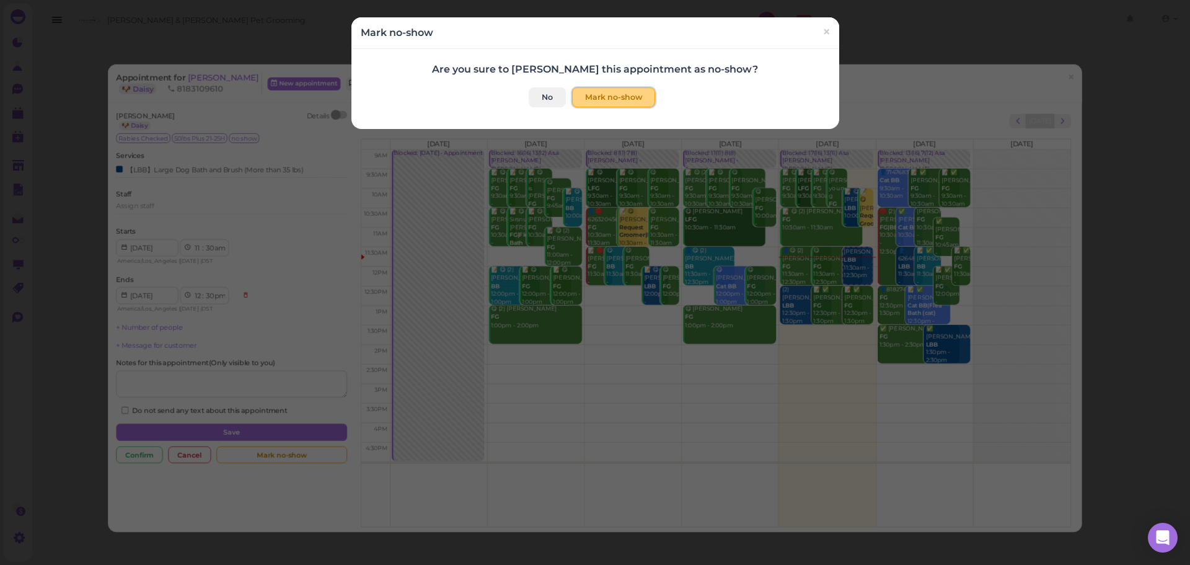
click at [636, 97] on button "Mark no-show" at bounding box center [613, 97] width 83 height 20
checkbox input "true"
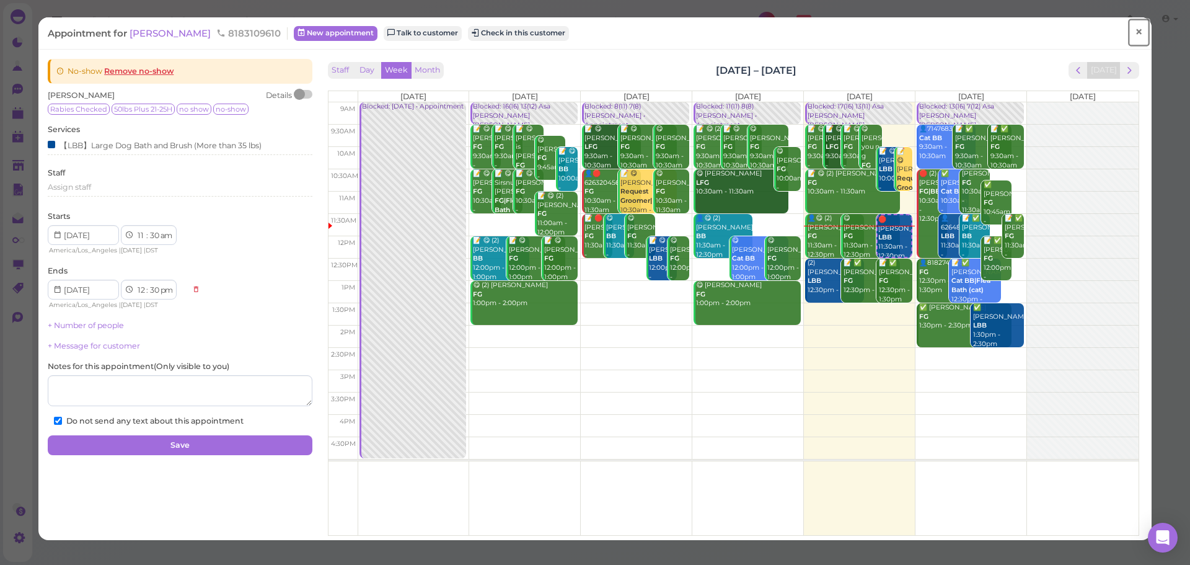
click at [1128, 35] on link "×" at bounding box center [1139, 32] width 23 height 29
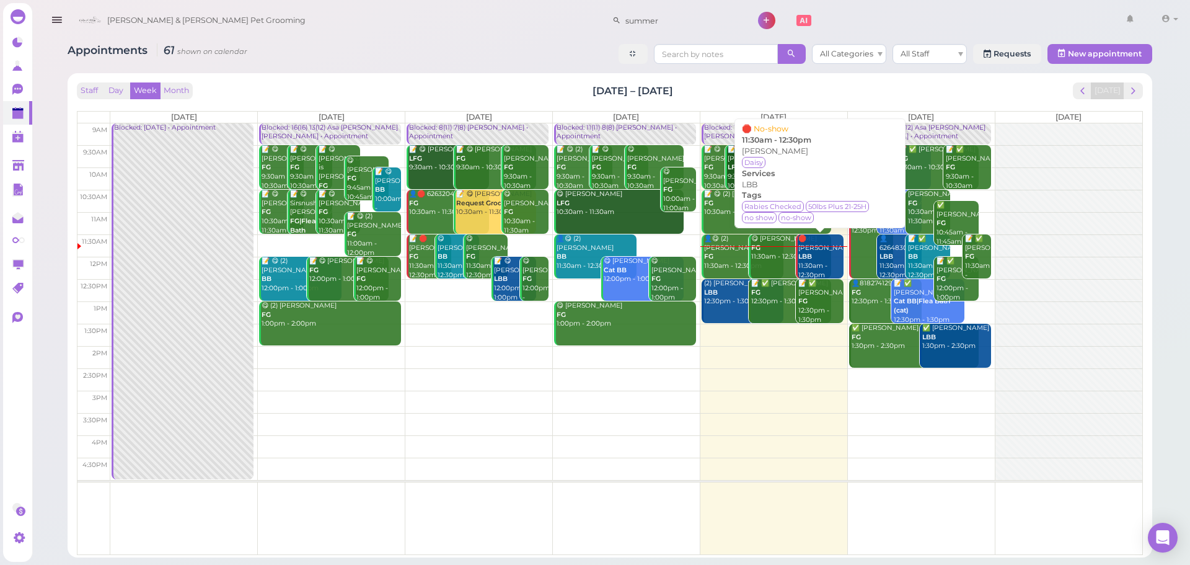
click at [836, 263] on div "🛑 Andre Duran LBB 11:30am - 12:30pm" at bounding box center [820, 256] width 45 height 45
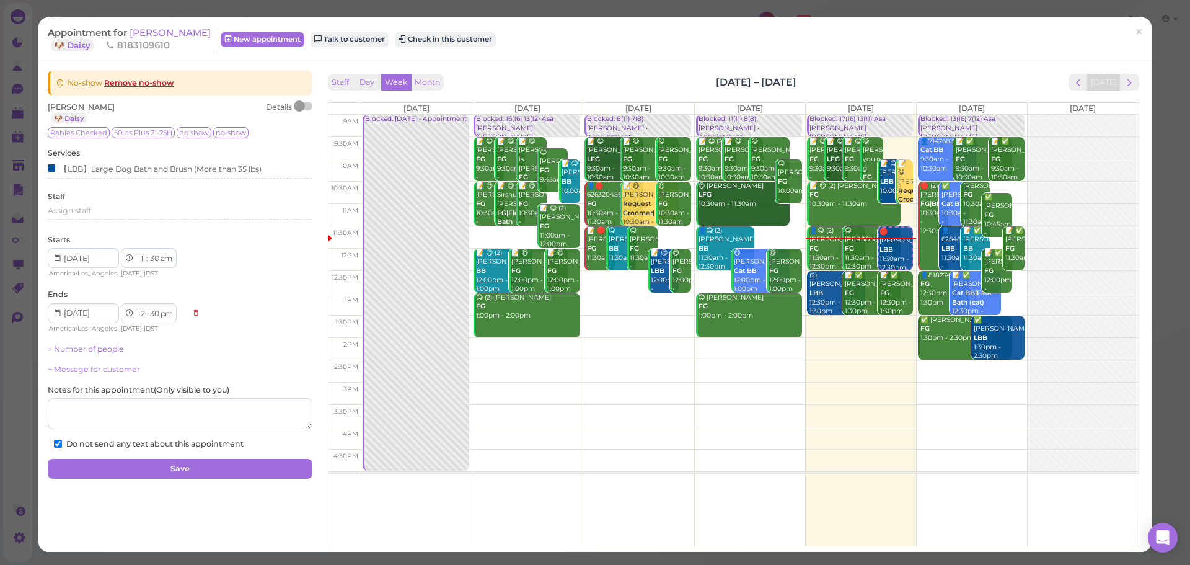
click at [169, 86] on link "Remove no-show" at bounding box center [138, 82] width 69 height 9
click at [552, 77] on div "Staff Day Week Month Sep 1 – 7, 2025 Today" at bounding box center [734, 82] width 812 height 17
checkbox input "false"
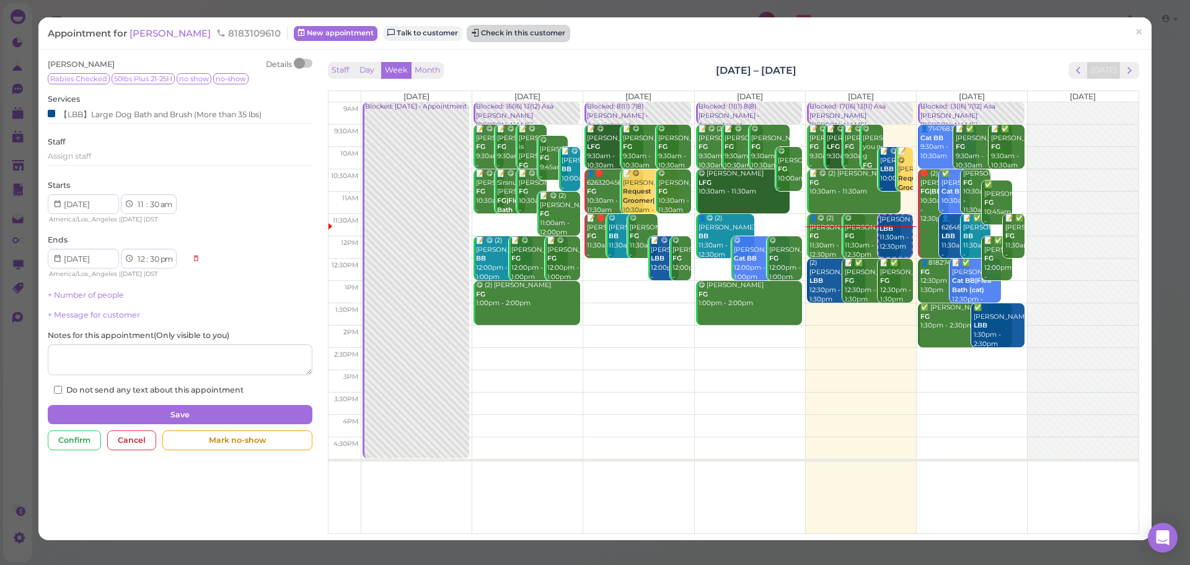
click at [480, 38] on button "Check in this customer" at bounding box center [518, 33] width 101 height 15
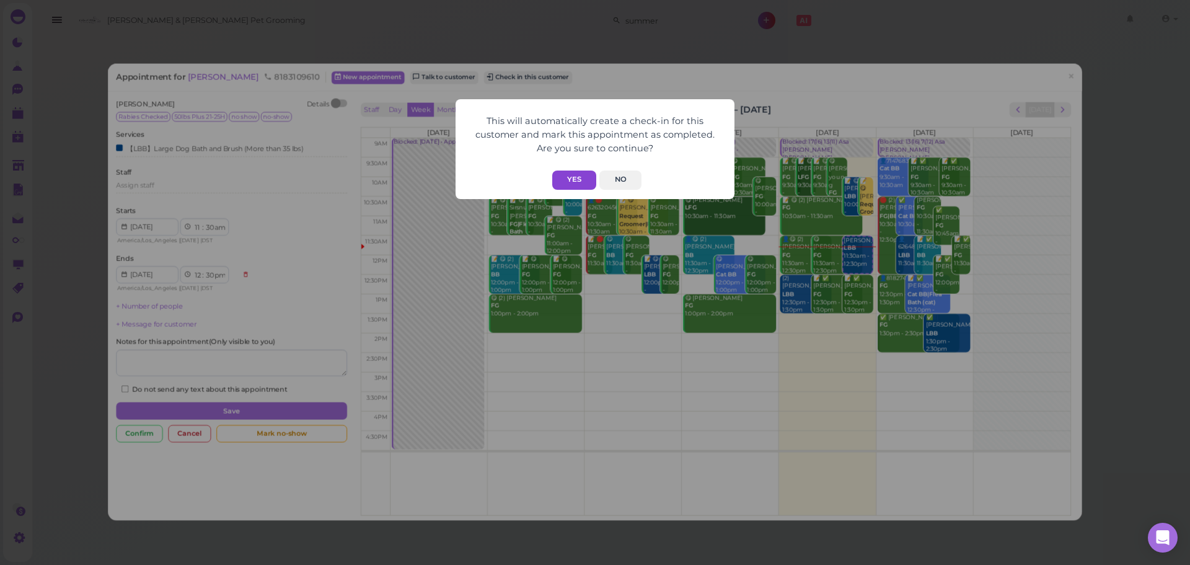
click at [577, 178] on button "Yes" at bounding box center [574, 179] width 44 height 19
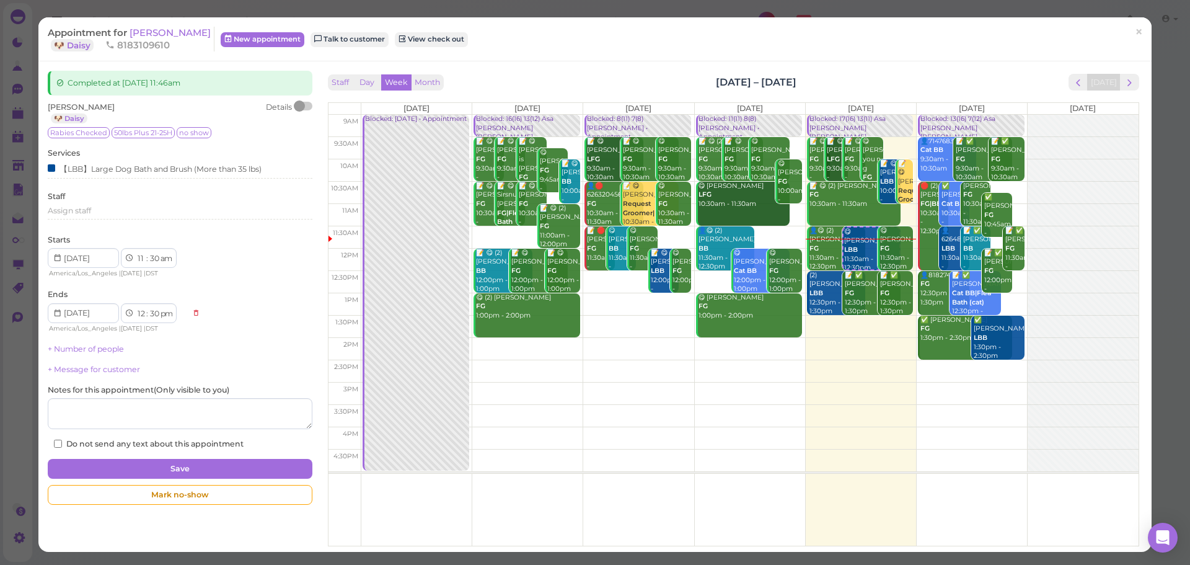
click at [554, 95] on div "Staff Day Week Month Sep 1 – 7, 2025 Today Mon 9/1 Tue 9/2 Wed 9/3 Thu 9/4 Fri …" at bounding box center [734, 310] width 812 height 472
click at [851, 63] on div "Completed at 2025-09-05 11:46am Andre Duran 🐶 Daisy Details Rabies Checked 50lb…" at bounding box center [595, 306] width 1114 height 490
drag, startPoint x: 1136, startPoint y: 35, endPoint x: 1053, endPoint y: 15, distance: 86.0
click at [1136, 35] on link "×" at bounding box center [1139, 32] width 23 height 29
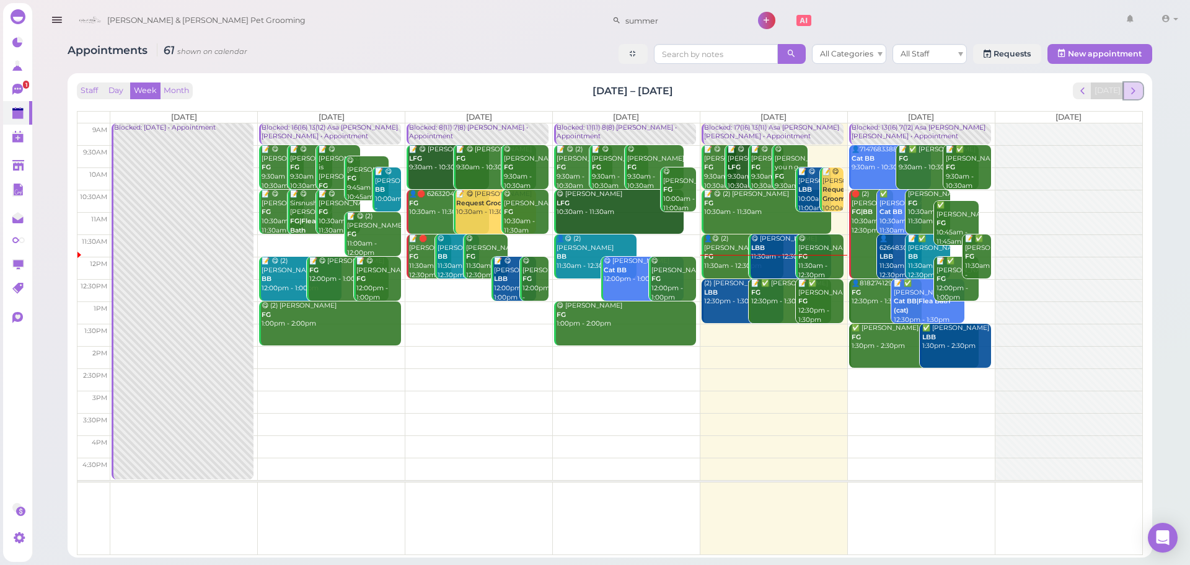
click at [1138, 85] on span "next" at bounding box center [1134, 91] width 12 height 12
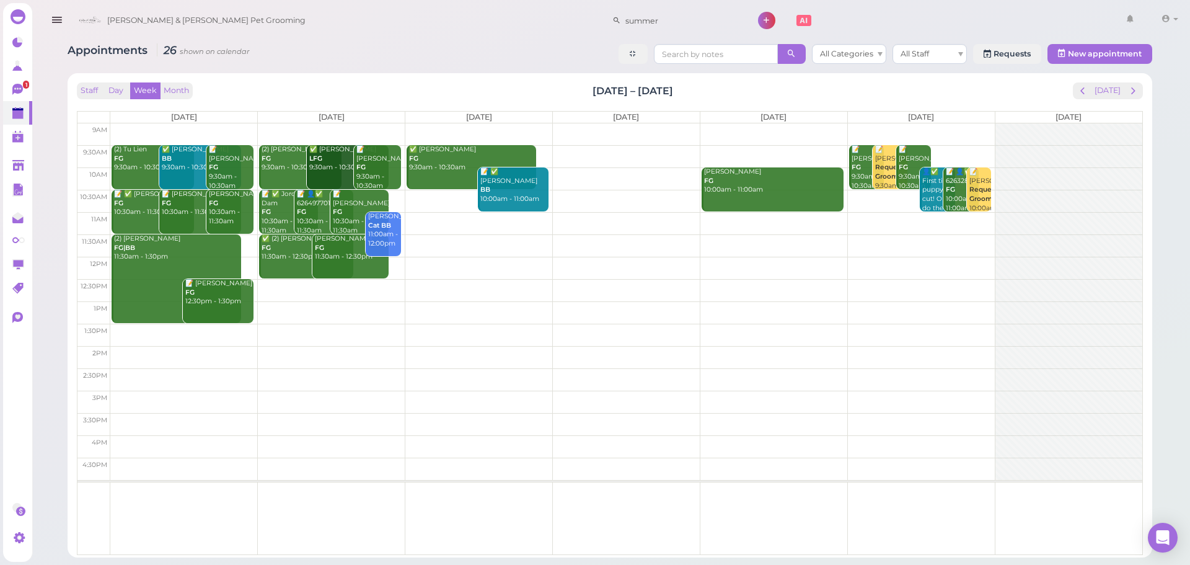
click at [345, 287] on td at bounding box center [626, 290] width 1032 height 22
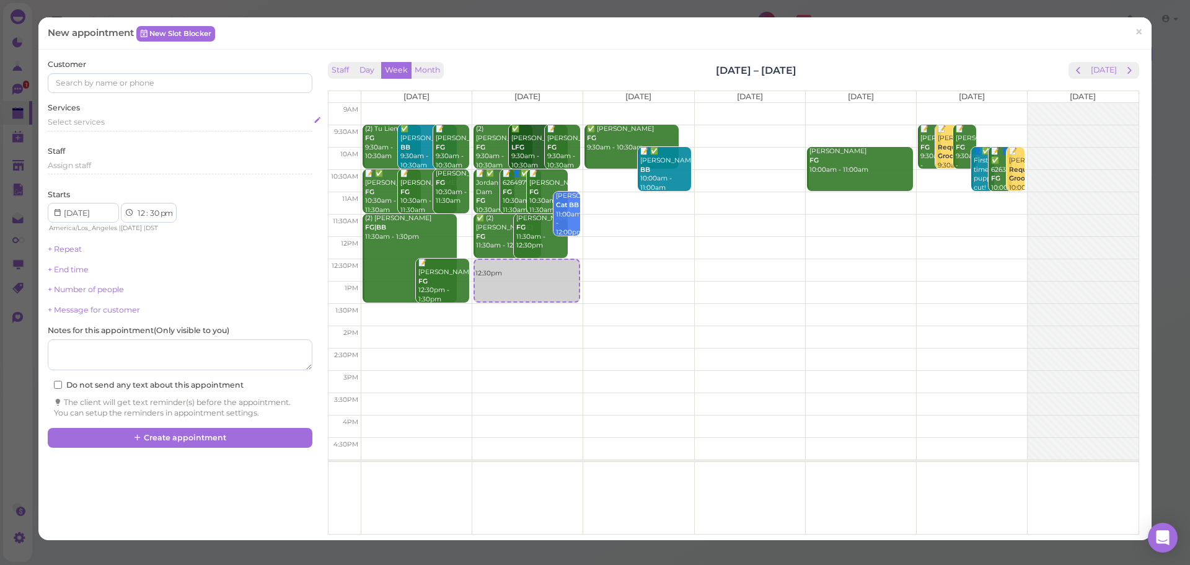
click at [177, 126] on div "Select services" at bounding box center [180, 122] width 264 height 11
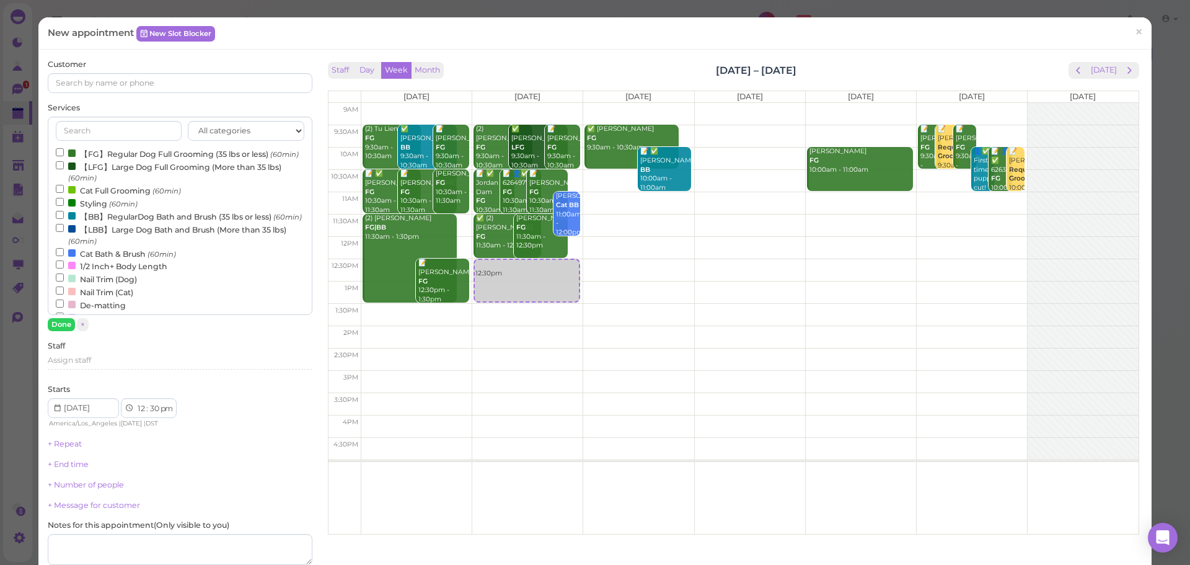
click at [117, 153] on label "【FG】Regular Dog Full Grooming (35 lbs or less) (60min)" at bounding box center [177, 153] width 243 height 13
click at [64, 153] on input "【FG】Regular Dog Full Grooming (35 lbs or less) (60min)" at bounding box center [60, 152] width 8 height 8
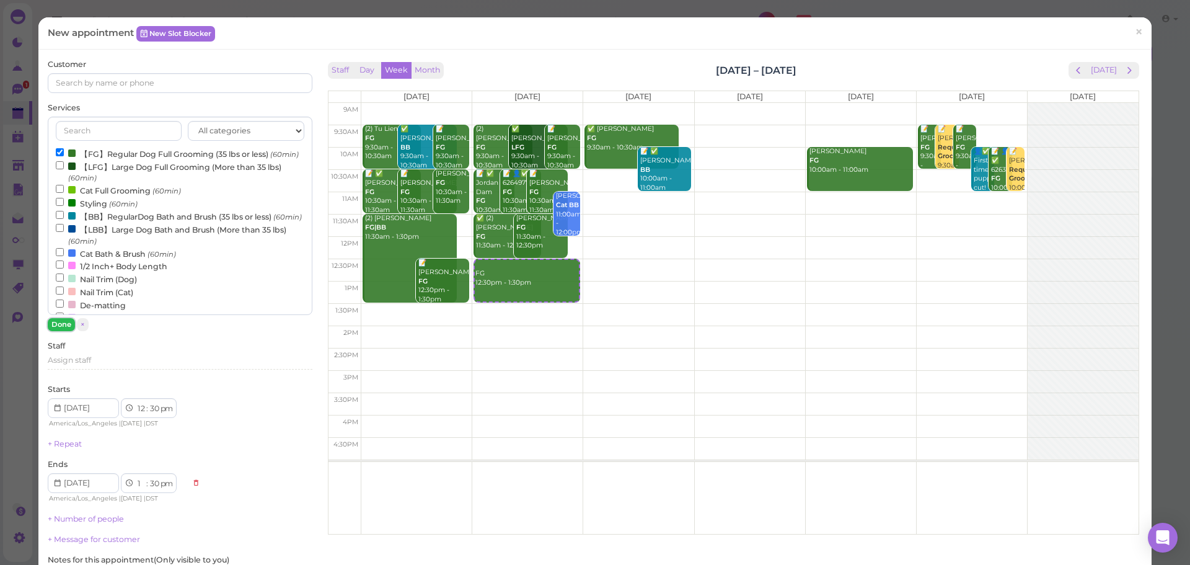
click at [62, 325] on button "Done" at bounding box center [61, 324] width 27 height 13
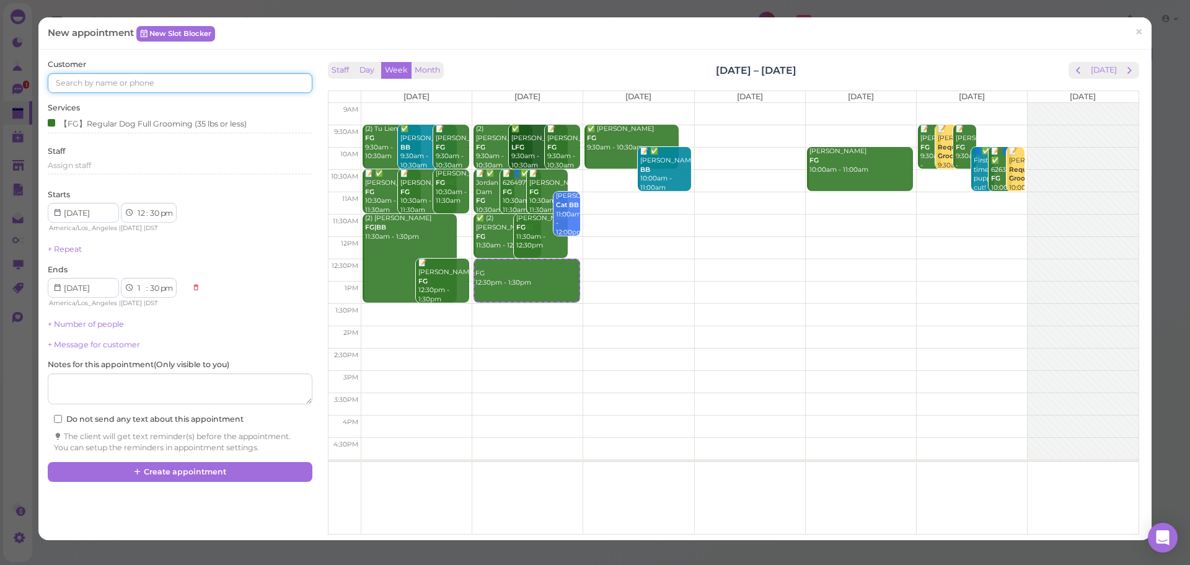
click at [169, 89] on input at bounding box center [180, 83] width 264 height 20
type input "8182574188"
click at [154, 97] on link "Wesley Rosales 8182574188 🐶 Chance" at bounding box center [111, 111] width 127 height 35
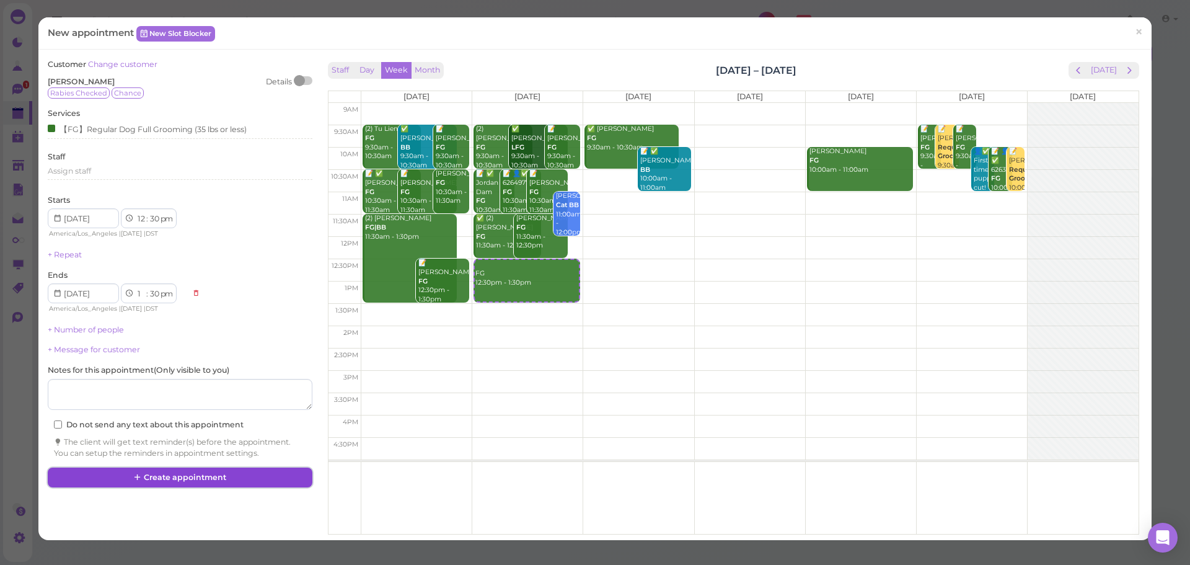
click at [261, 482] on button "Create appointment" at bounding box center [180, 477] width 264 height 20
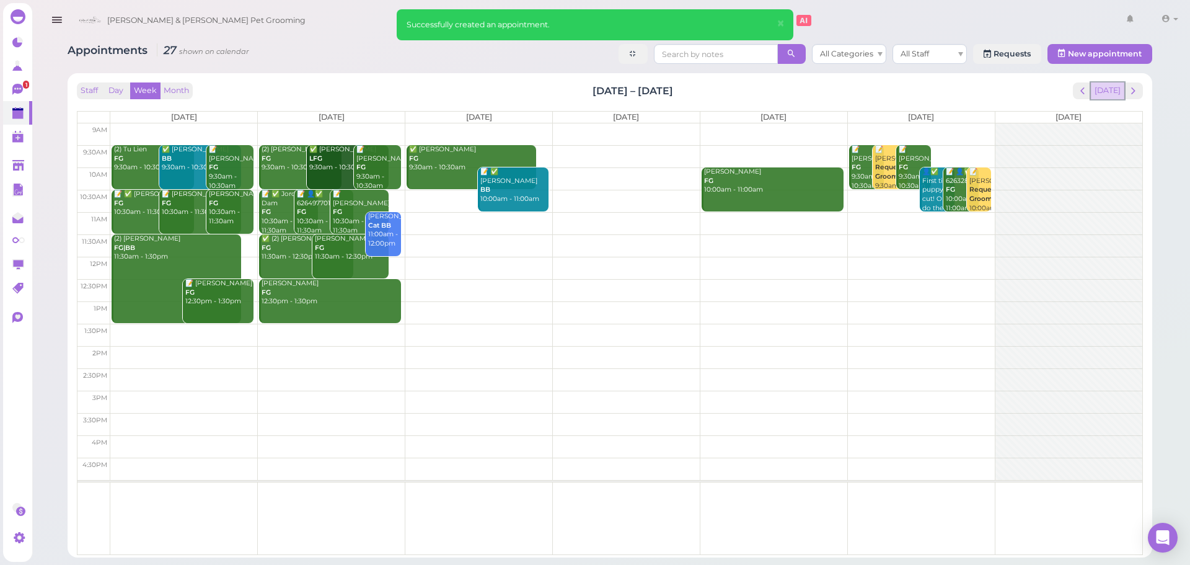
click at [1105, 94] on button "[DATE]" at bounding box center [1107, 90] width 33 height 17
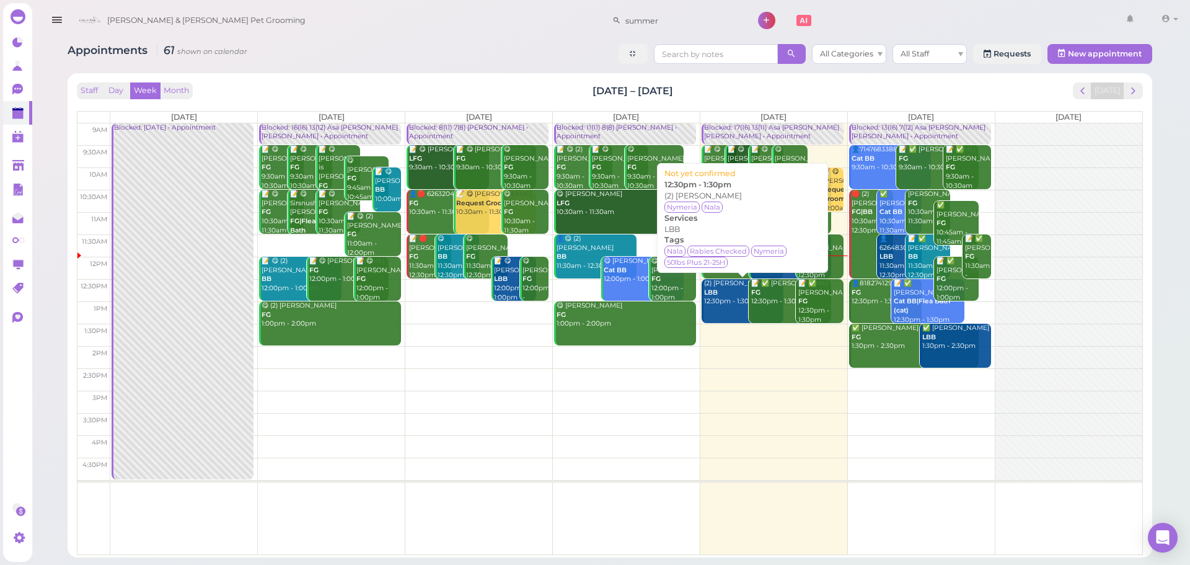
click at [711, 307] on link "(2) Ivy Zhen LBB 12:30pm - 1:30pm" at bounding box center [743, 301] width 82 height 44
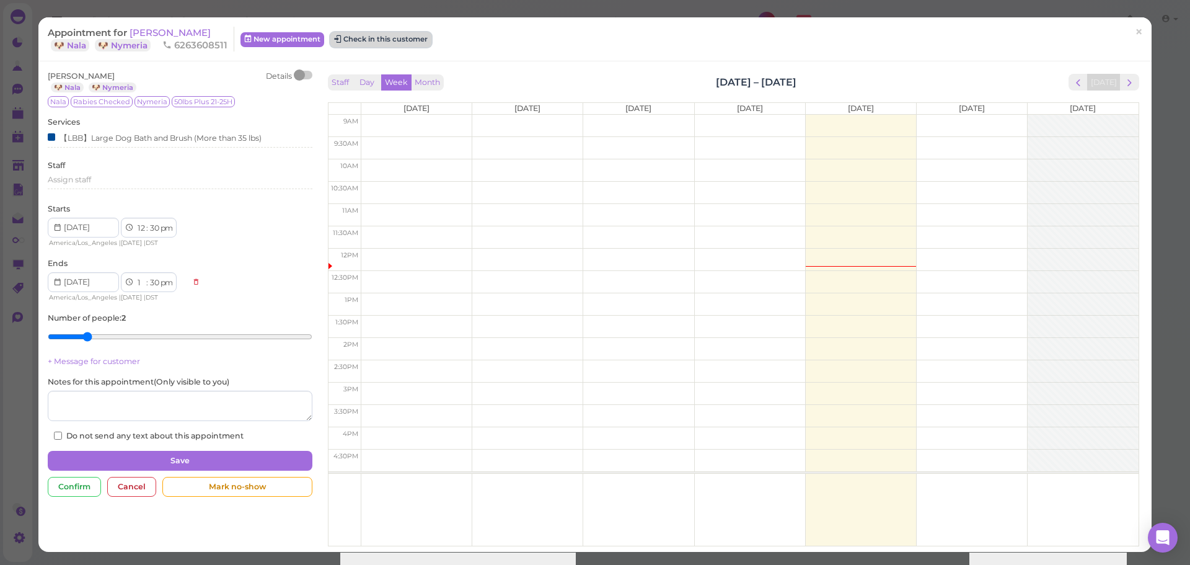
click at [415, 33] on button "Check in this customer" at bounding box center [380, 39] width 101 height 15
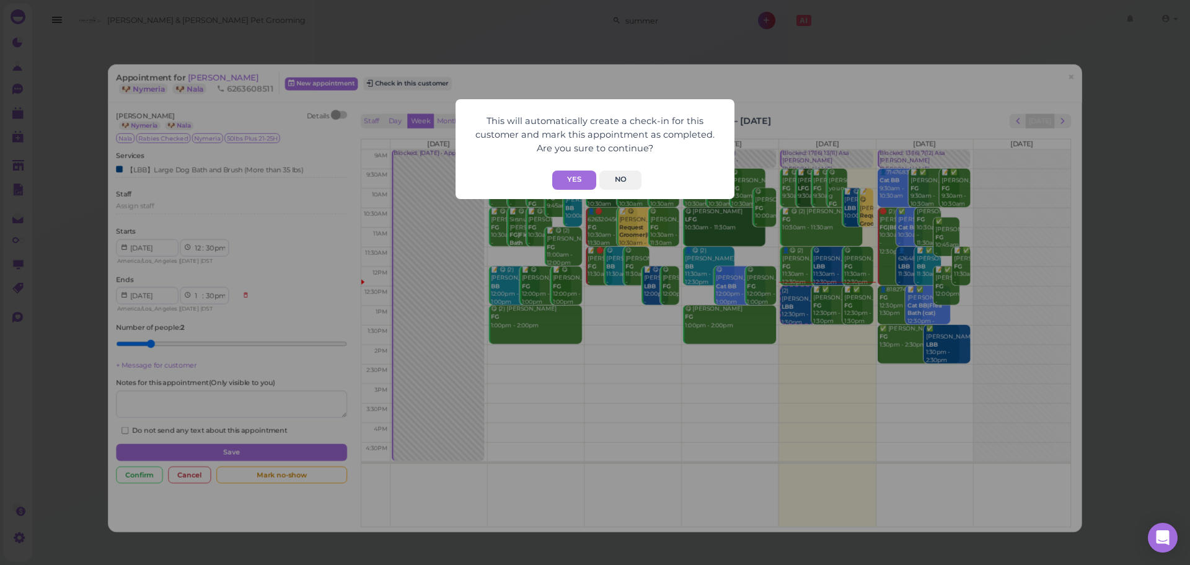
drag, startPoint x: 569, startPoint y: 161, endPoint x: 569, endPoint y: 168, distance: 7.5
click at [569, 166] on form "This will automatically create a check-in for this customer and mark this appoi…" at bounding box center [595, 148] width 254 height 81
click at [569, 168] on form "This will automatically create a check-in for this customer and mark this appoi…" at bounding box center [595, 148] width 254 height 81
click at [572, 177] on button "Yes" at bounding box center [574, 179] width 44 height 19
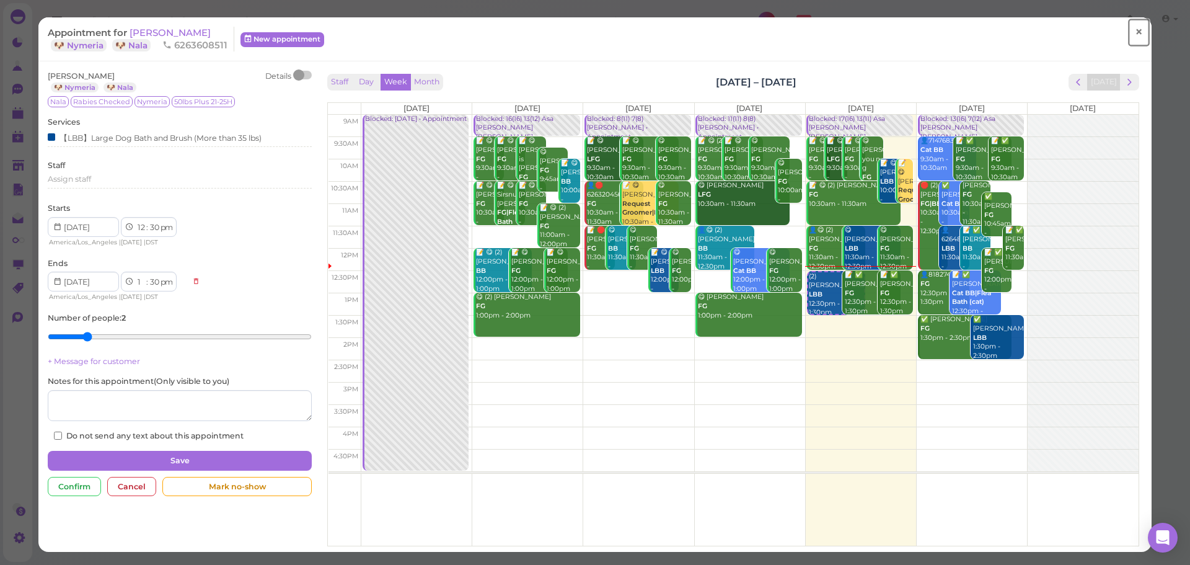
click at [1135, 29] on span "×" at bounding box center [1139, 32] width 8 height 17
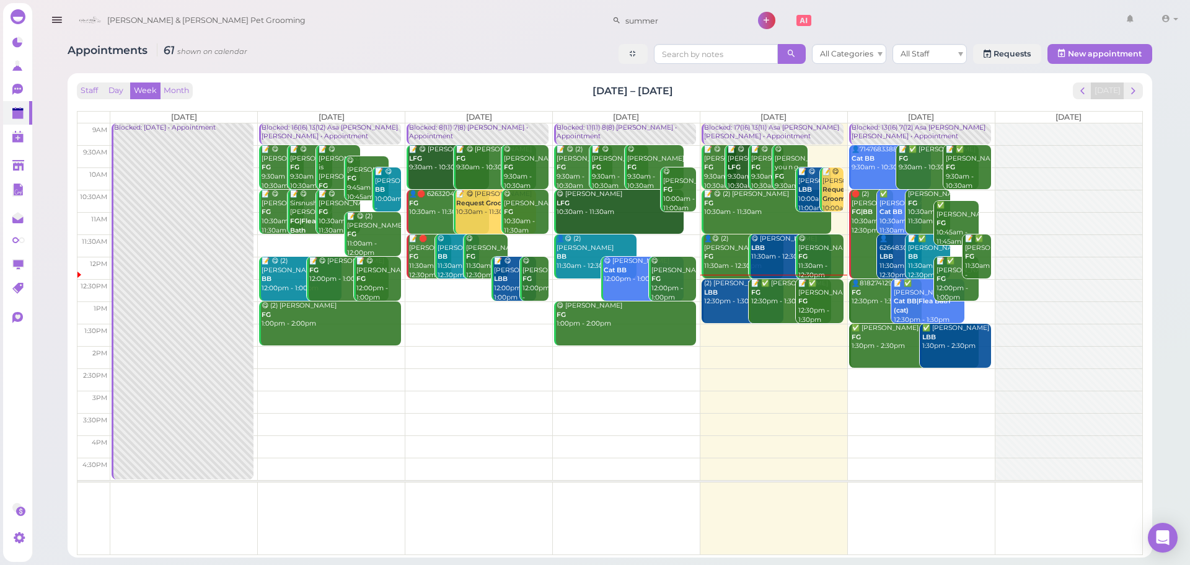
click at [773, 304] on div "📝 ✅ Amber Zhou FG 12:30pm - 1:30pm" at bounding box center [791, 292] width 81 height 27
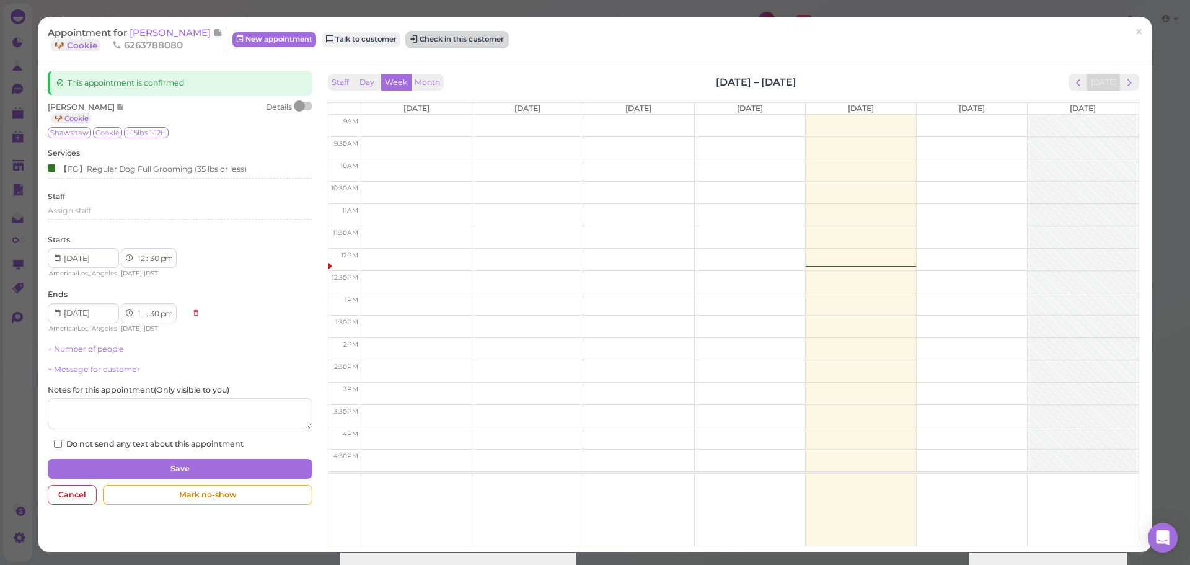
click at [438, 32] on button "Check in this customer" at bounding box center [457, 39] width 101 height 15
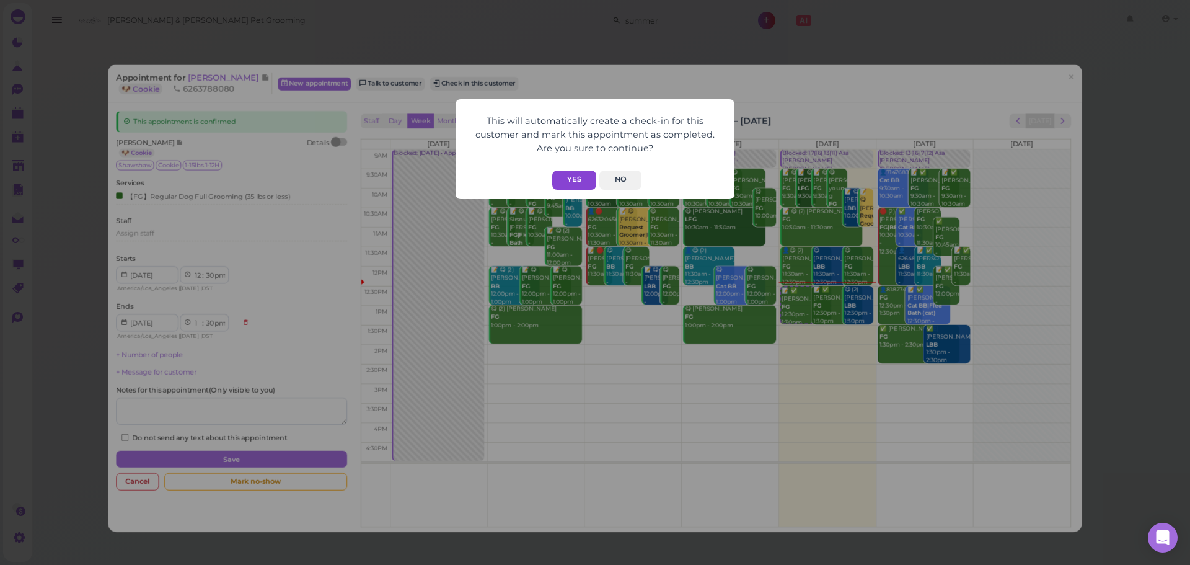
click at [585, 185] on button "Yes" at bounding box center [574, 179] width 44 height 19
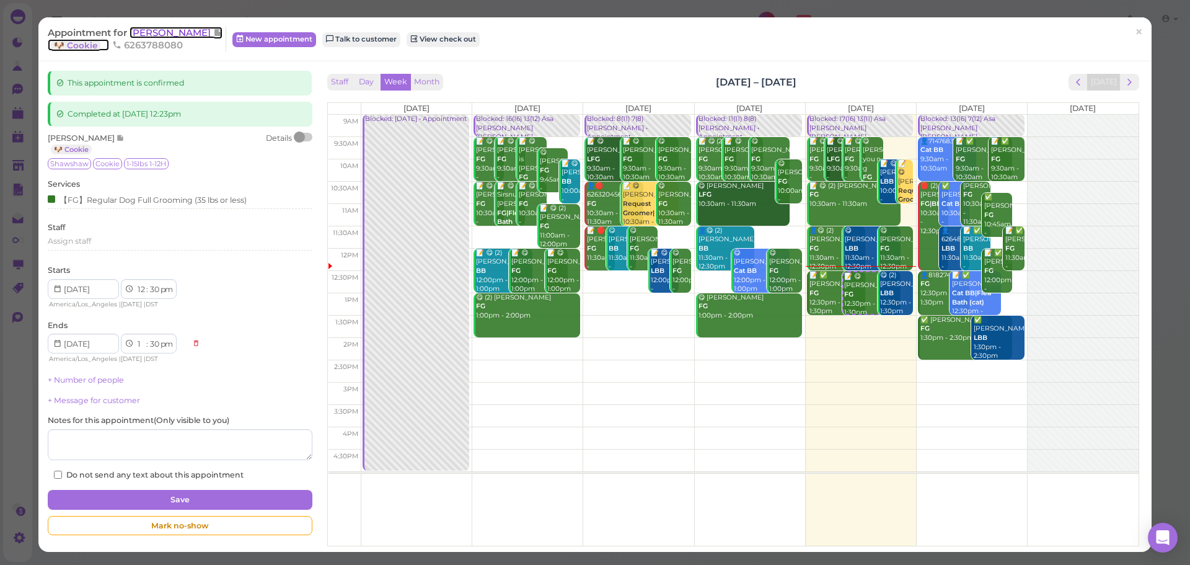
click at [138, 29] on span "[PERSON_NAME]" at bounding box center [172, 33] width 84 height 12
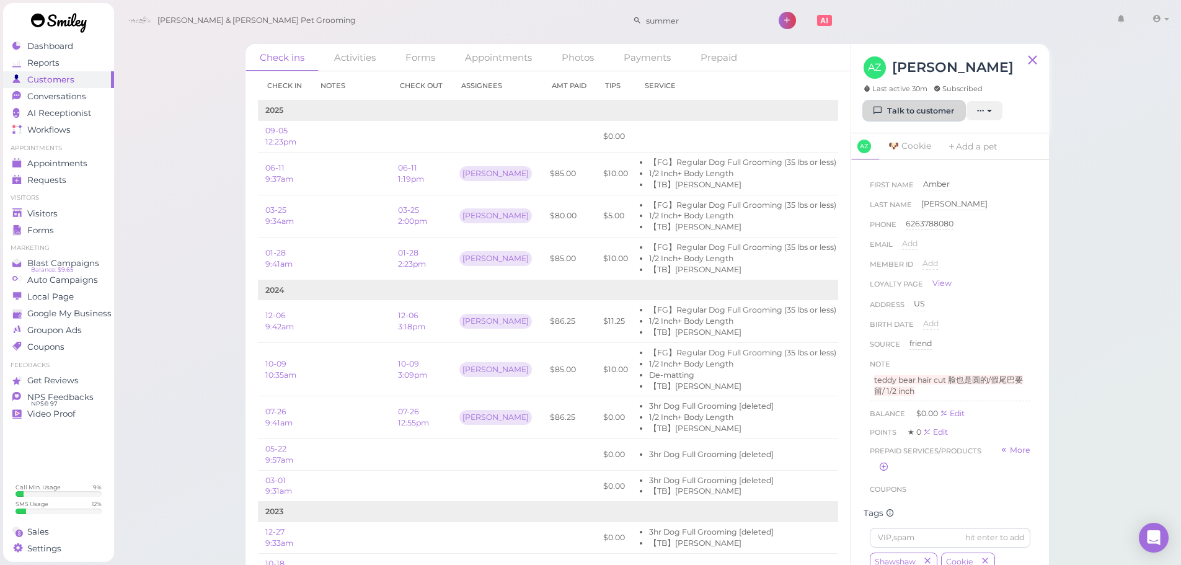
click at [912, 110] on link "Talk to customer" at bounding box center [914, 111] width 101 height 20
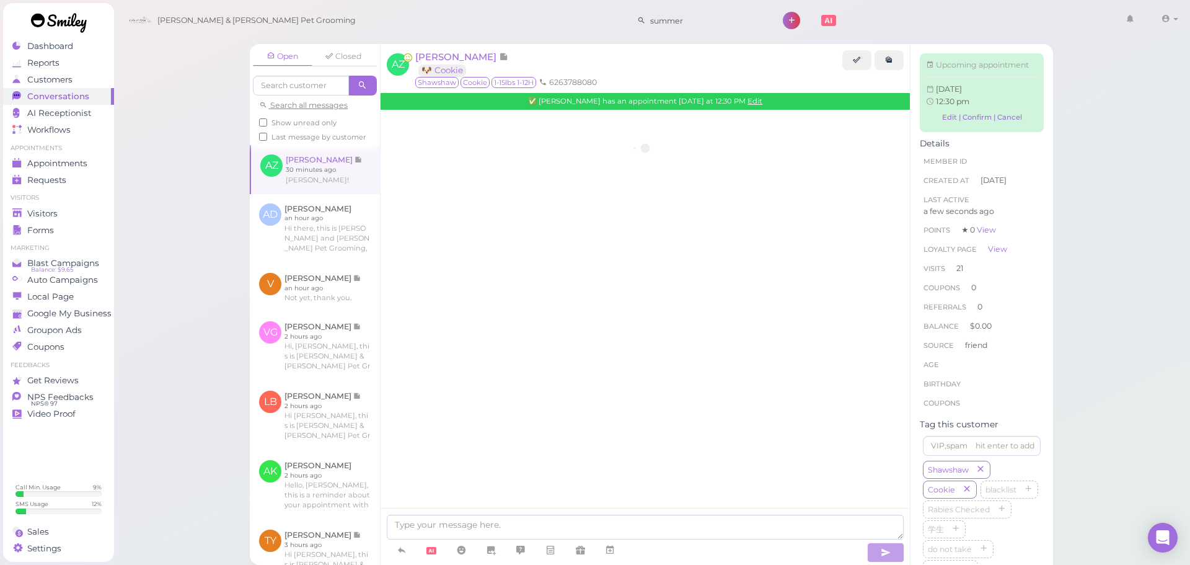
scroll to position [1646, 0]
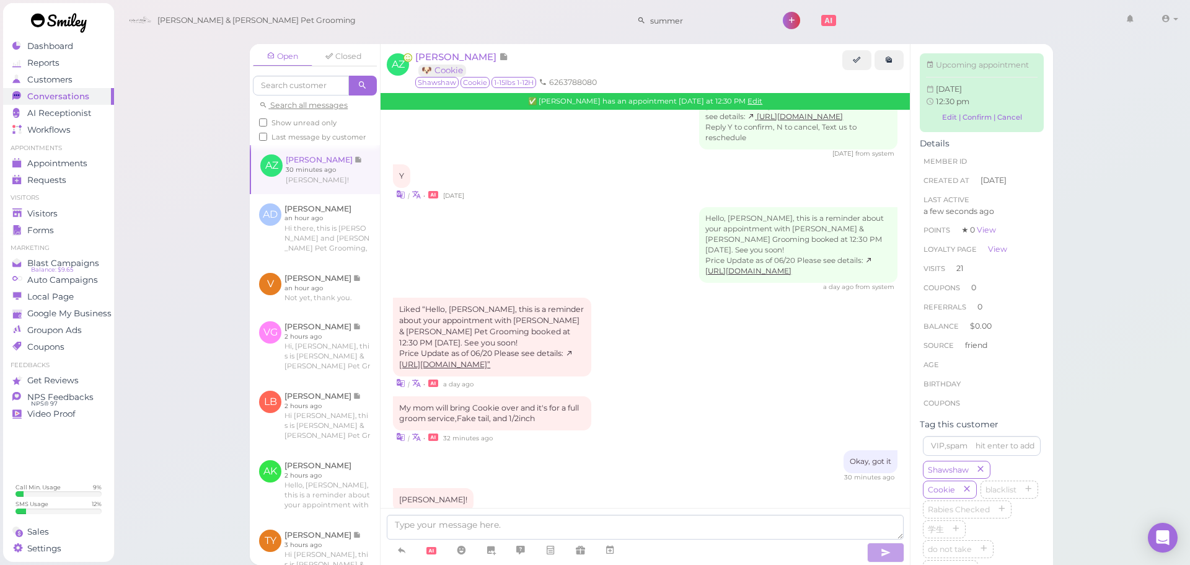
click at [67, 159] on span "Appointments" at bounding box center [58, 163] width 62 height 11
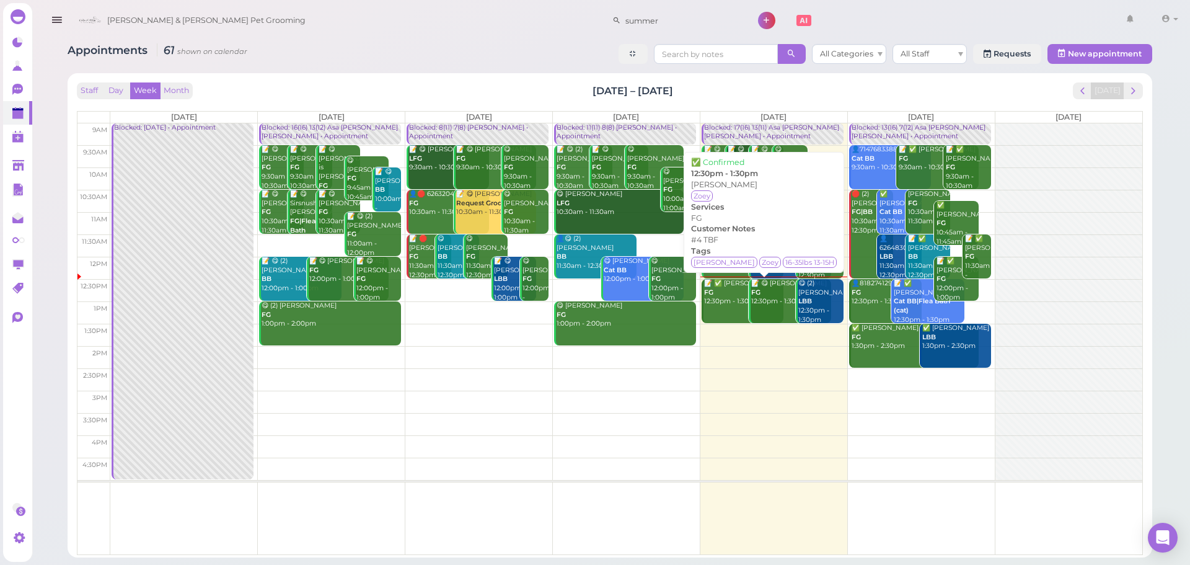
click at [719, 304] on div "📝 ✅ Mayra Vergara FG 12:30pm - 1:30pm" at bounding box center [744, 292] width 81 height 27
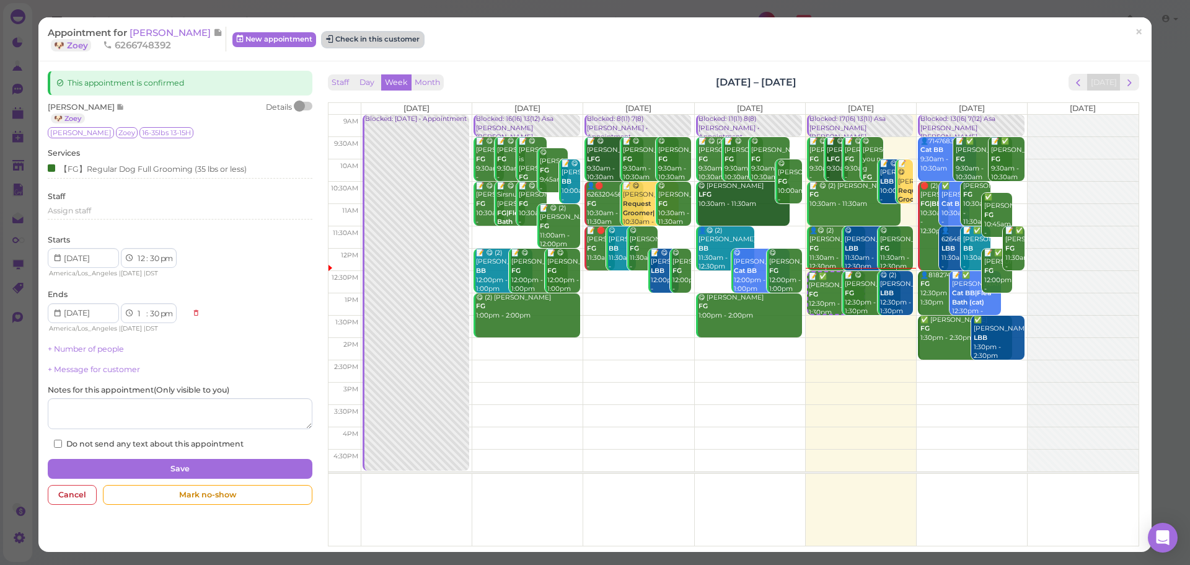
click at [336, 37] on button "Check in this customer" at bounding box center [372, 39] width 101 height 15
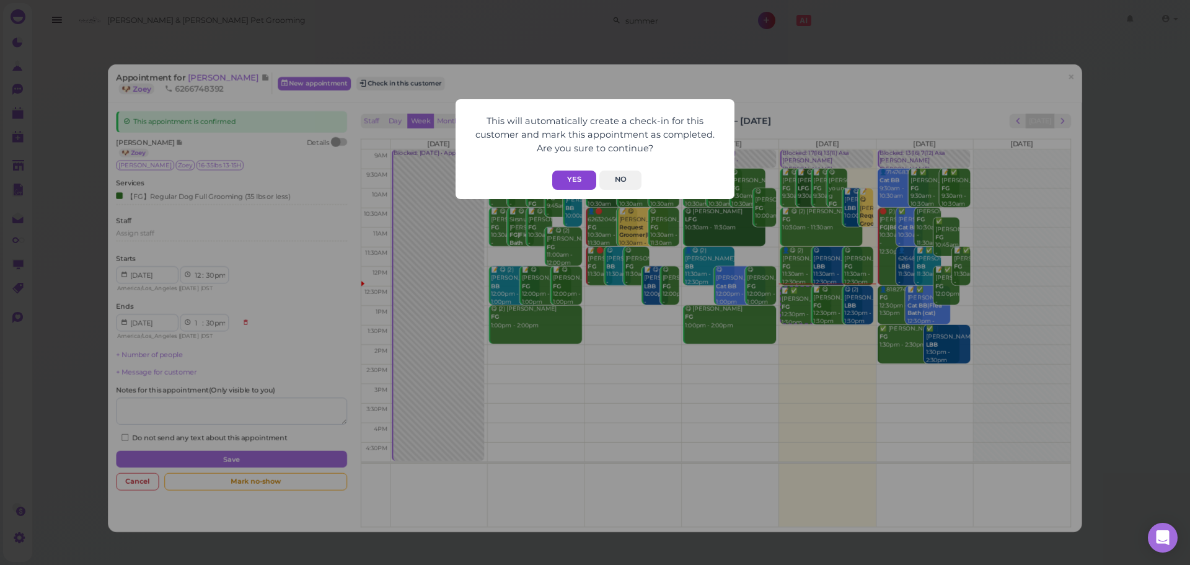
click at [562, 185] on button "Yes" at bounding box center [574, 179] width 44 height 19
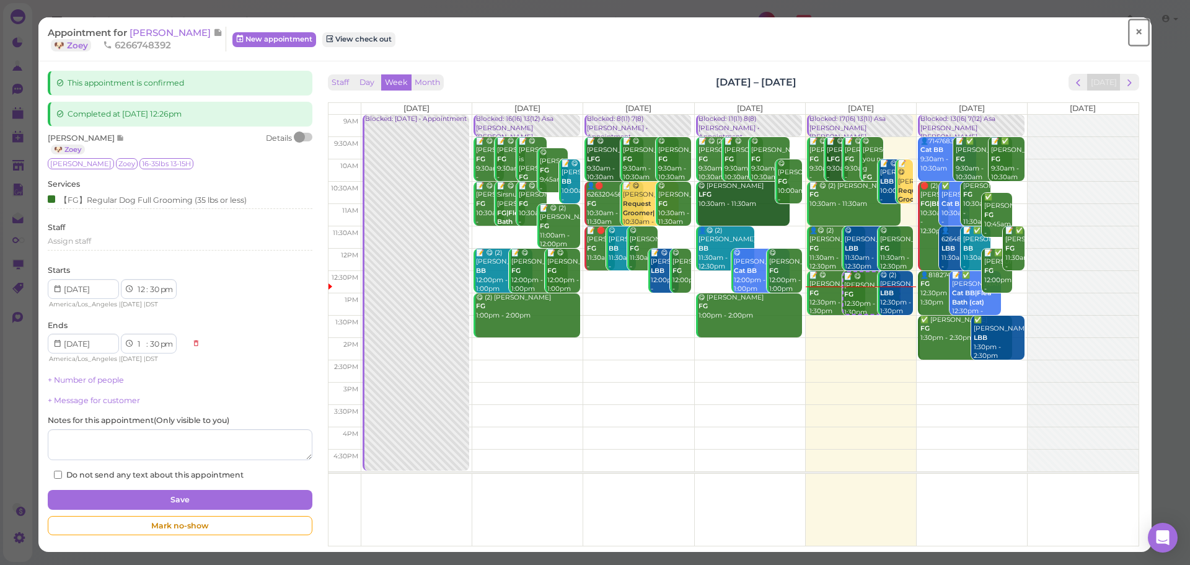
click at [1135, 37] on span "×" at bounding box center [1139, 32] width 8 height 17
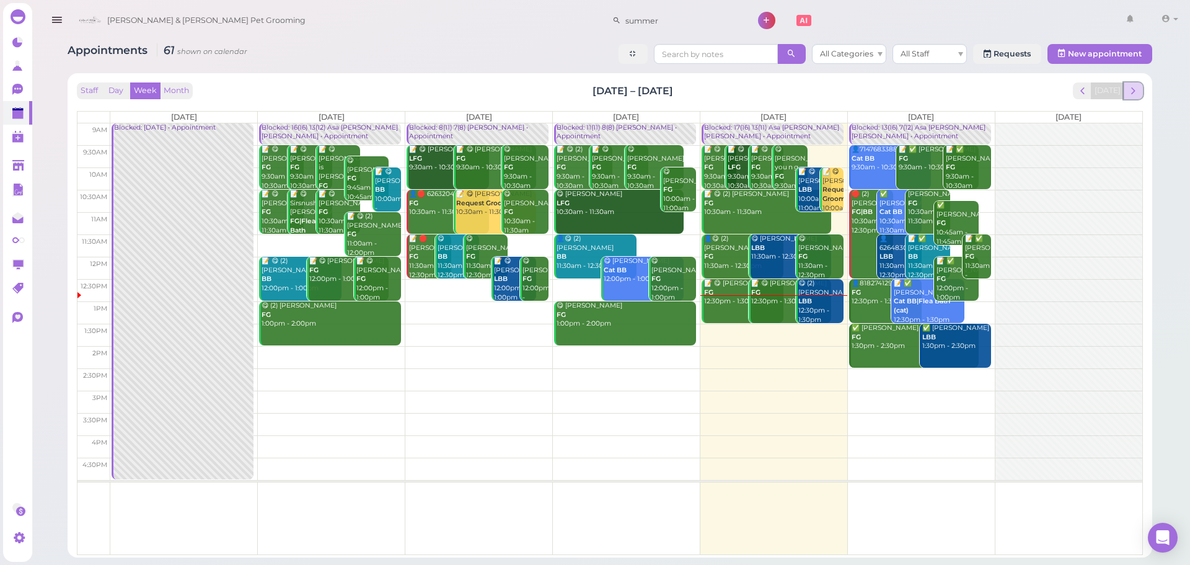
click at [1138, 94] on span "next" at bounding box center [1134, 91] width 12 height 12
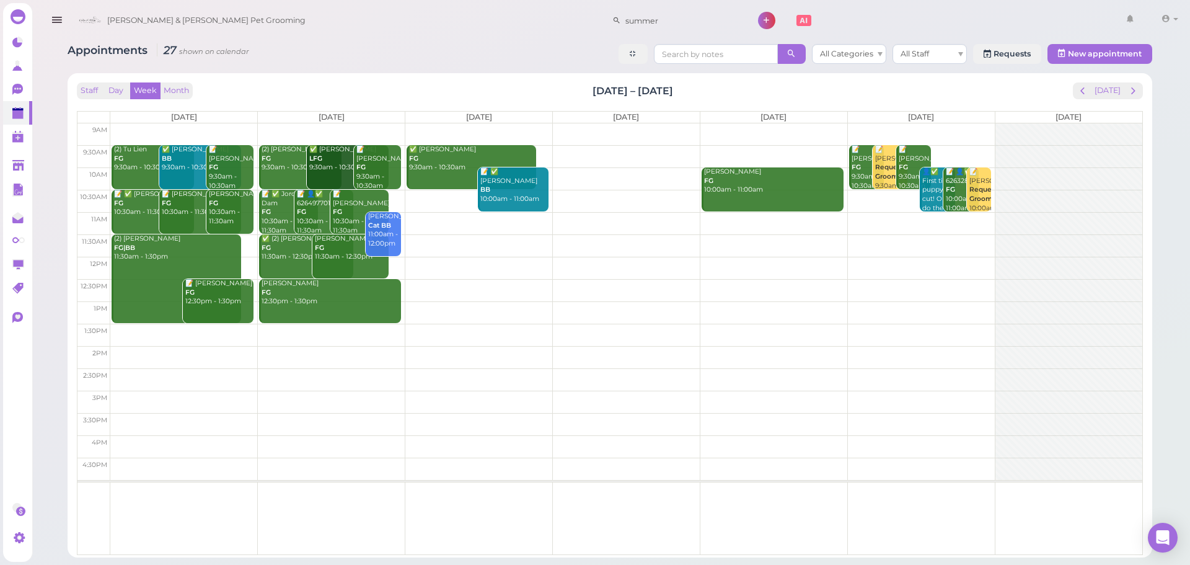
click at [544, 150] on td at bounding box center [626, 156] width 1032 height 22
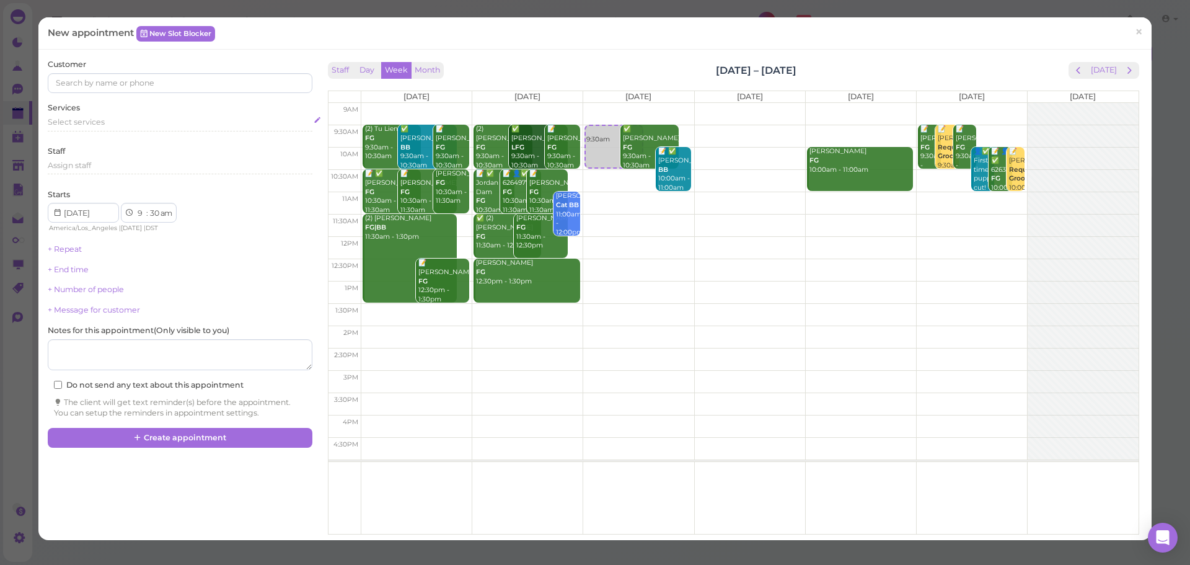
click at [136, 125] on div "Select services" at bounding box center [180, 122] width 264 height 11
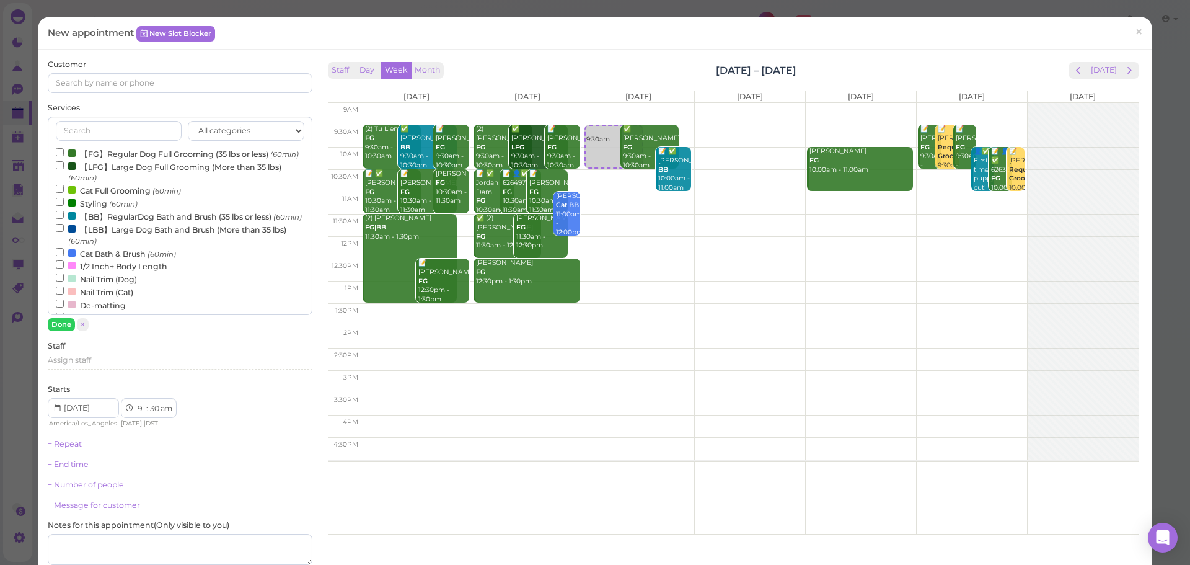
click at [119, 151] on label "【FG】Regular Dog Full Grooming (35 lbs or less) (60min)" at bounding box center [177, 153] width 243 height 13
click at [64, 151] on input "【FG】Regular Dog Full Grooming (35 lbs or less) (60min)" at bounding box center [60, 152] width 8 height 8
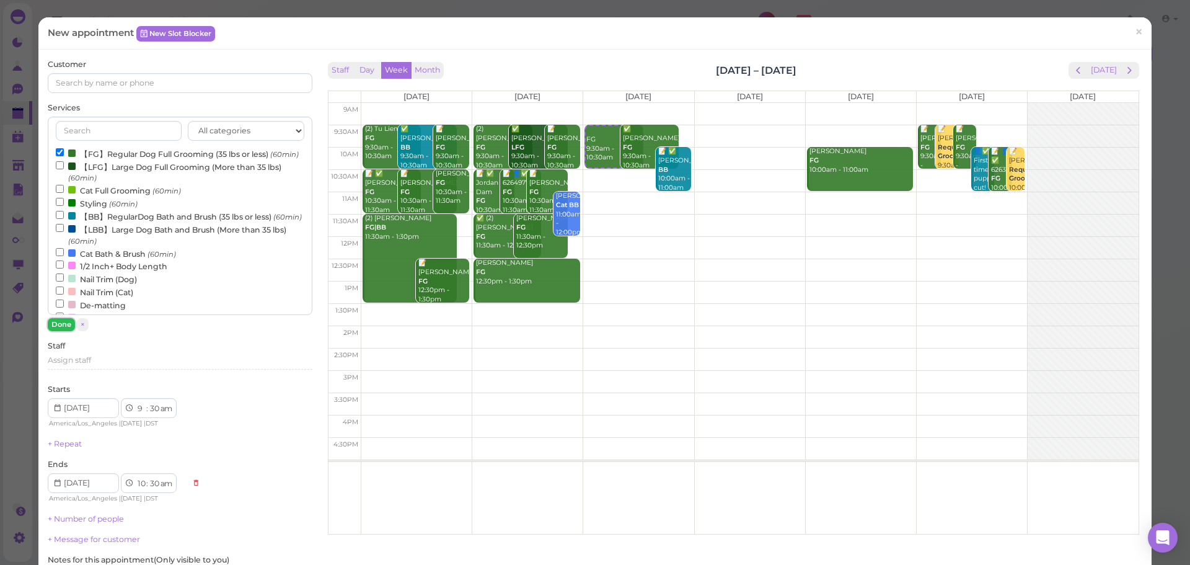
click at [63, 325] on button "Done" at bounding box center [61, 324] width 27 height 13
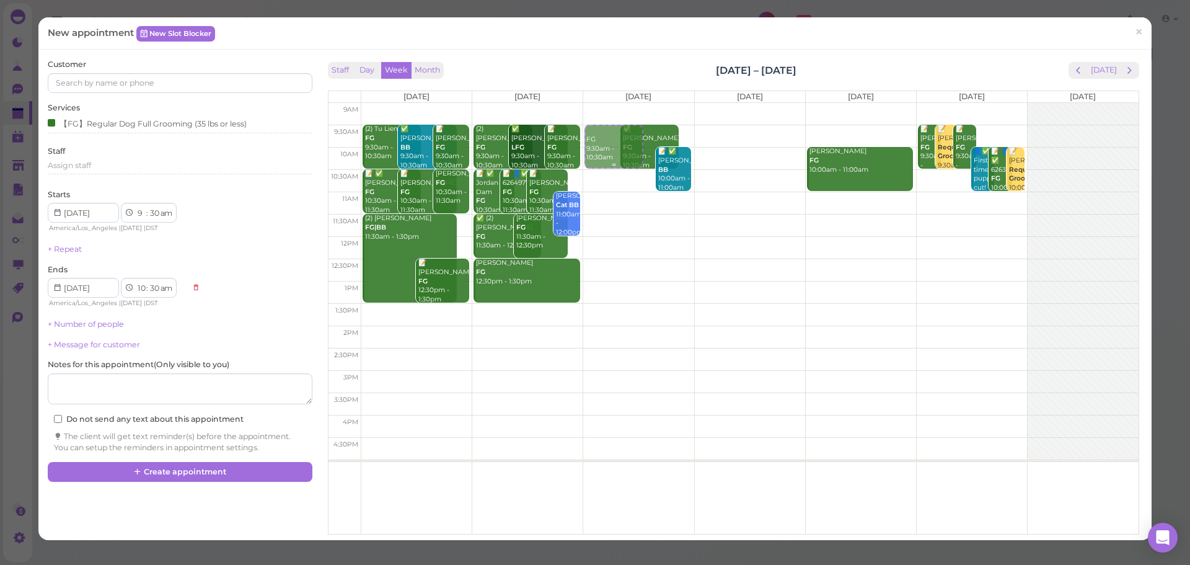
drag, startPoint x: 604, startPoint y: 150, endPoint x: 593, endPoint y: 184, distance: 35.3
click at [596, 103] on div "FG 9:30am - 10:30am FG 9:30am - 10:30am ✅ Shayla Oliva FG 9:30am - 10:30am 📝 ✅ …" at bounding box center [638, 103] width 110 height 0
drag, startPoint x: 597, startPoint y: 152, endPoint x: 601, endPoint y: 214, distance: 62.1
click at [601, 103] on div "FG 9:30am - 10:30am FG 9:30am - 10:30am ✅ Shayla Oliva FG 9:30am - 10:30am 📝 ✅ …" at bounding box center [638, 103] width 110 height 0
select select "11"
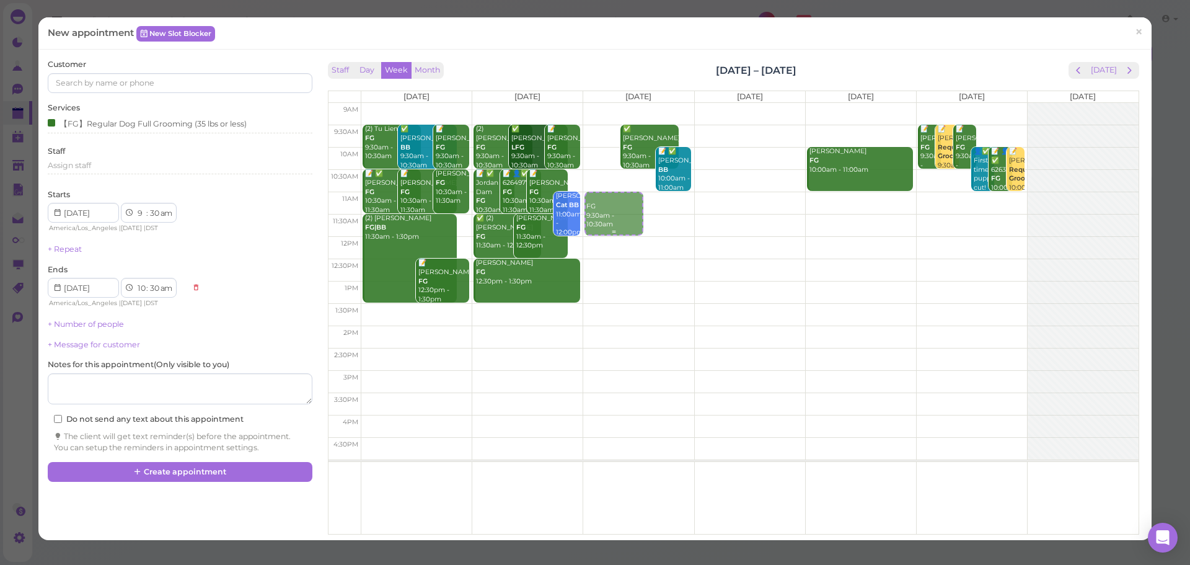
select select "00"
select select "12"
select select "00"
select select "pm"
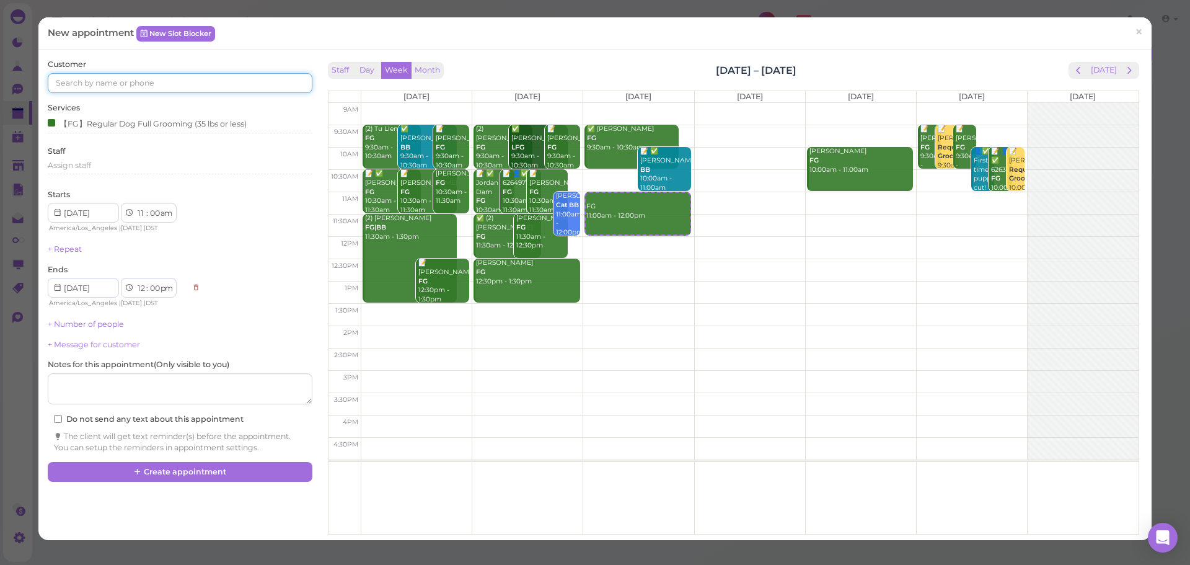
click at [176, 83] on input at bounding box center [180, 83] width 264 height 20
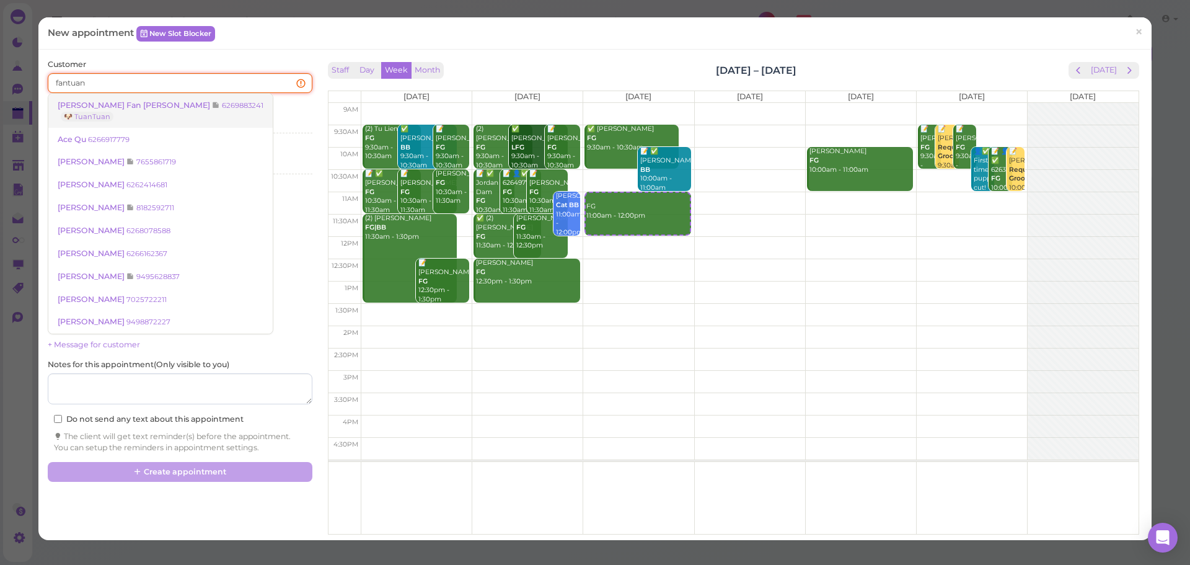
type input "fantuan"
click at [222, 104] on small "6269883241" at bounding box center [243, 105] width 42 height 9
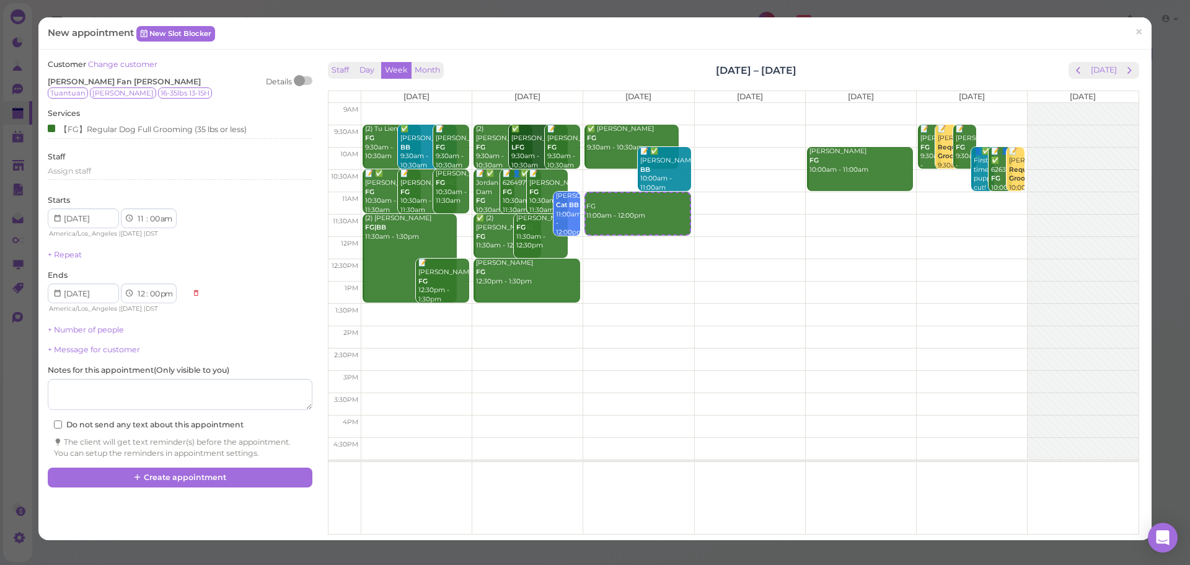
click at [622, 62] on div "Staff Day Week Month Sep 8 – 14, 2025 Today" at bounding box center [734, 70] width 812 height 17
click at [292, 475] on button "Create appointment" at bounding box center [180, 477] width 264 height 20
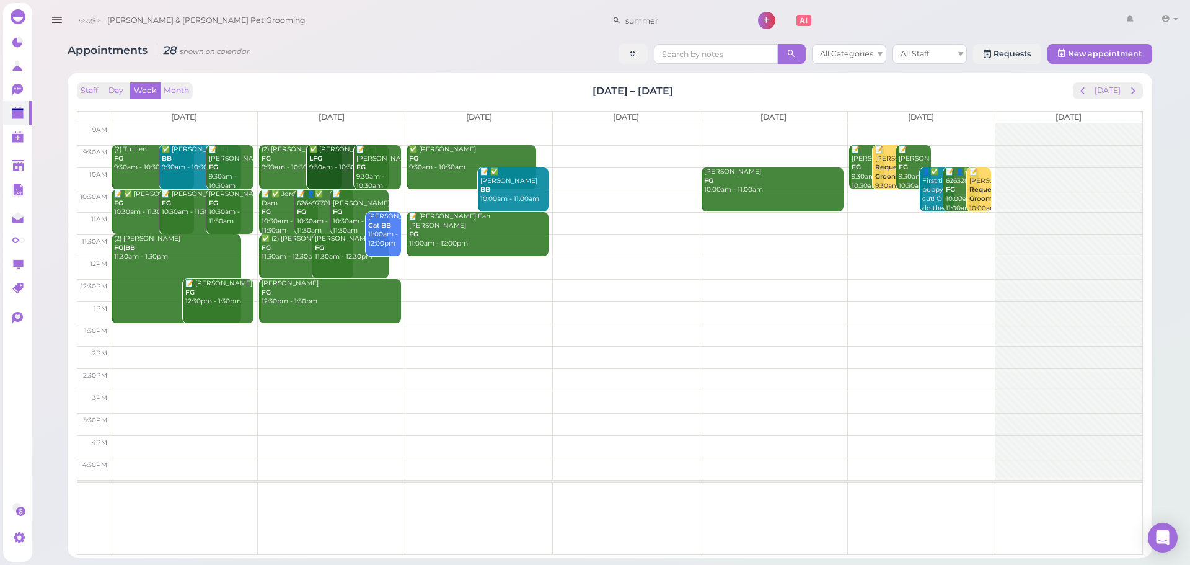
click at [248, 241] on td at bounding box center [626, 245] width 1032 height 22
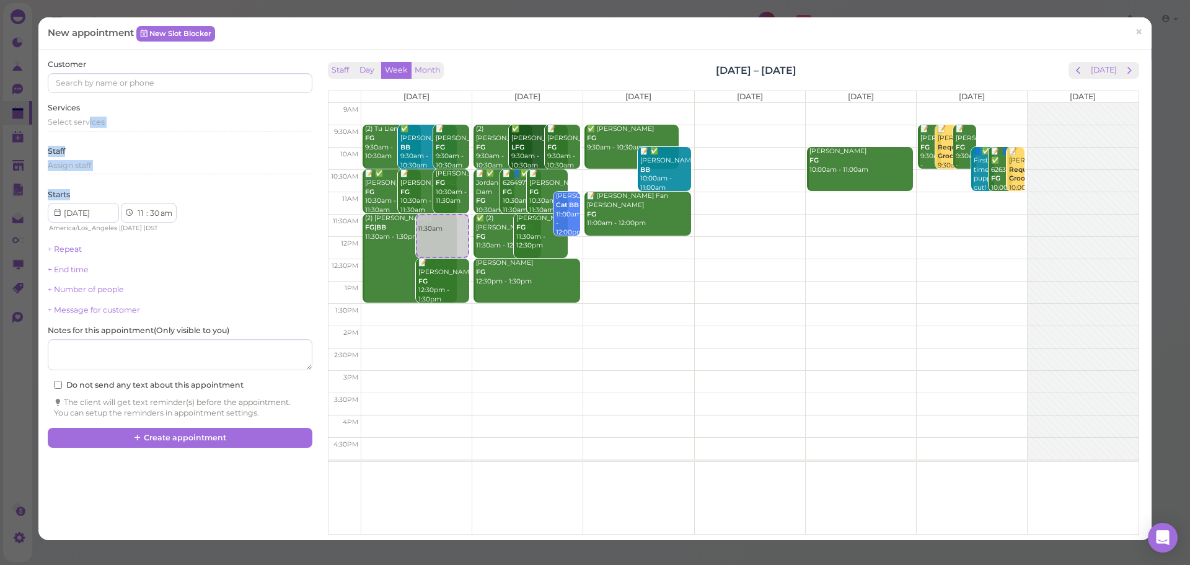
drag, startPoint x: 89, startPoint y: 126, endPoint x: 104, endPoint y: 158, distance: 35.2
click at [91, 193] on div "Customer Services Select services Staff Assign staff Starts 1 2 3 4 5 6 7 8 9 1…" at bounding box center [180, 239] width 264 height 360
click at [129, 126] on div "Select services" at bounding box center [180, 122] width 264 height 11
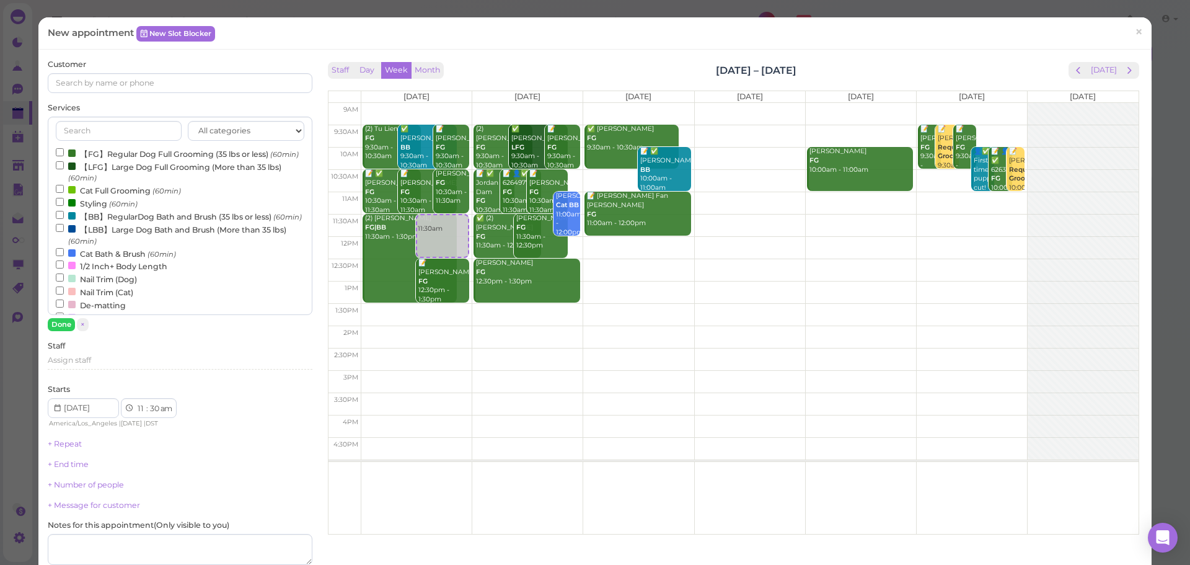
click at [100, 223] on label "【BB】RegularDog Bath and Brush (35 lbs or less) (60min)" at bounding box center [179, 216] width 246 height 13
click at [64, 219] on input "【BB】RegularDog Bath and Brush (35 lbs or less) (60min)" at bounding box center [60, 215] width 8 height 8
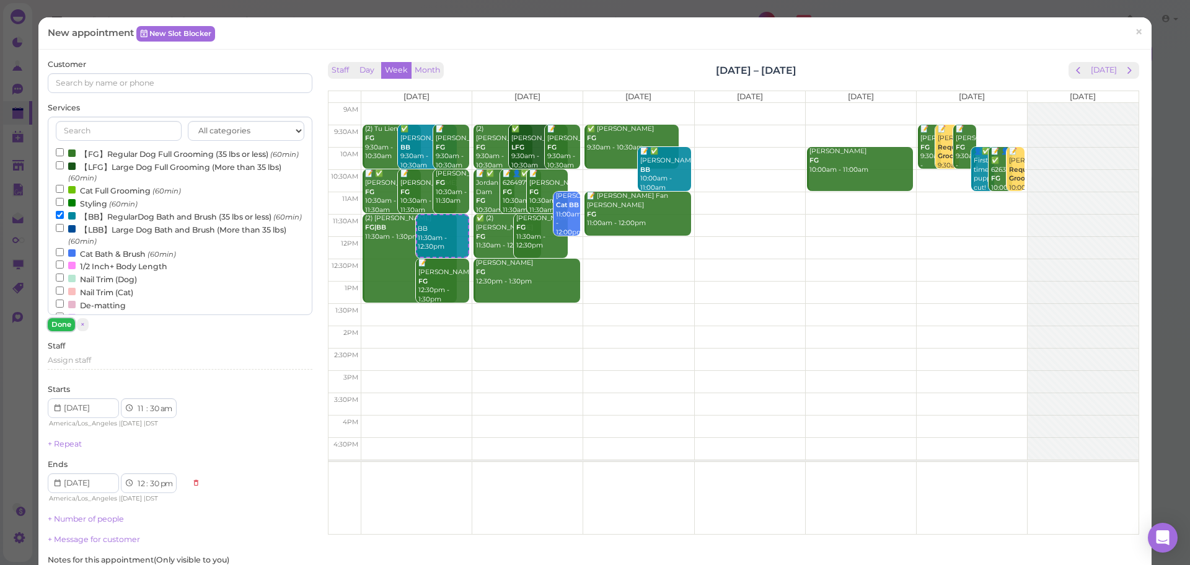
click at [64, 320] on button "Done" at bounding box center [61, 324] width 27 height 13
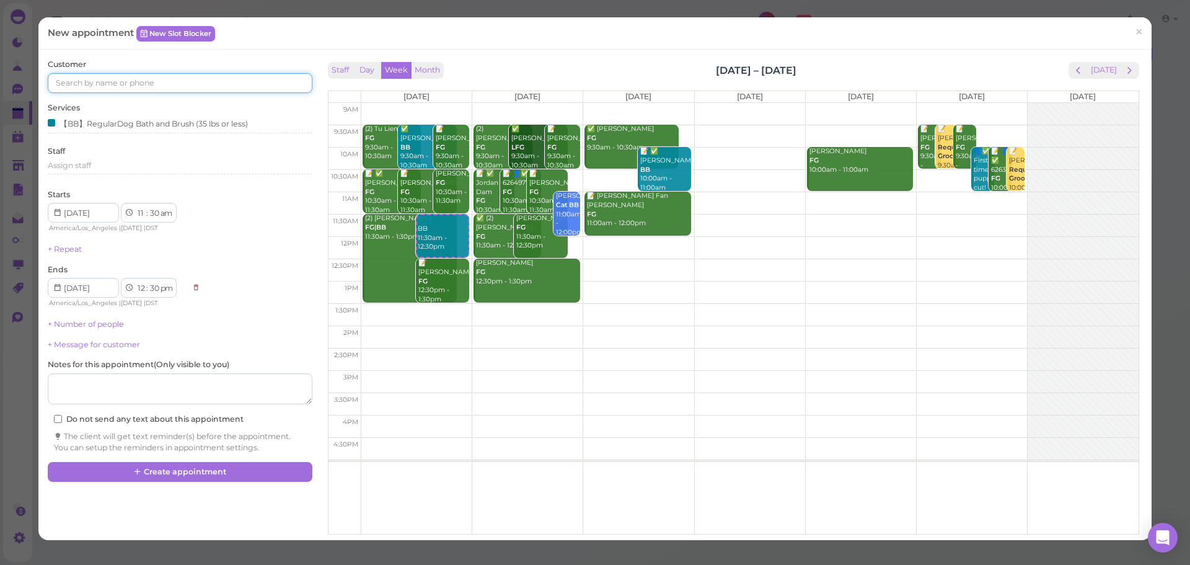
click at [139, 89] on input at bounding box center [180, 83] width 264 height 20
type input "3232868290"
click at [157, 107] on small "3232868290" at bounding box center [147, 105] width 43 height 9
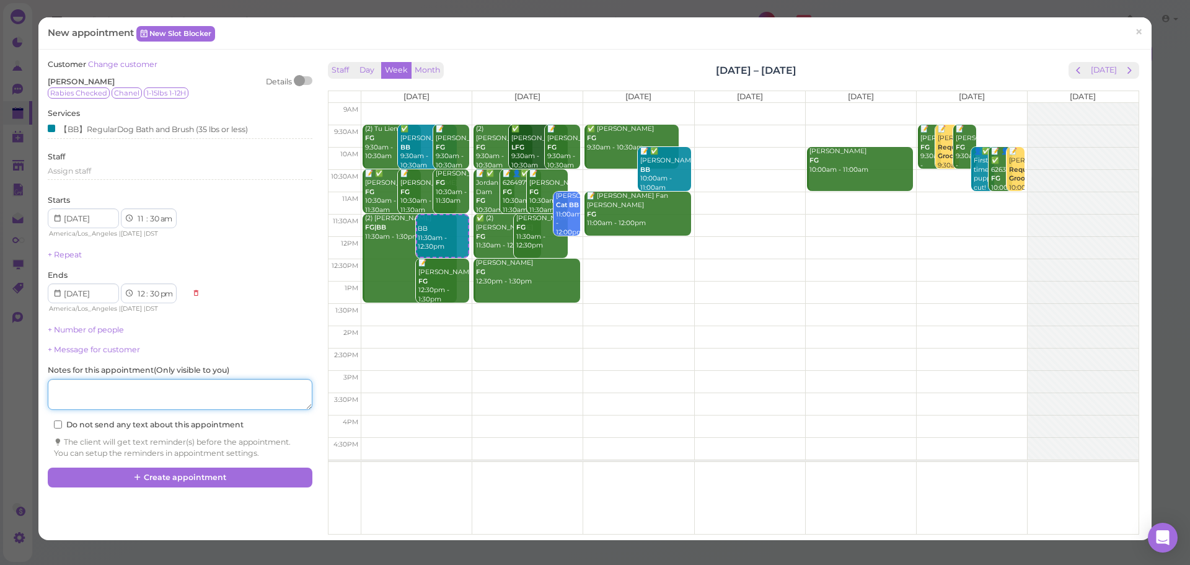
click at [138, 387] on textarea at bounding box center [180, 394] width 264 height 31
click at [236, 366] on div "Notes for this appointment ( Only visible to you )" at bounding box center [180, 387] width 264 height 45
click at [147, 135] on div "【BB】RegularDog Bath and Brush (35 lbs or less)" at bounding box center [180, 130] width 264 height 17
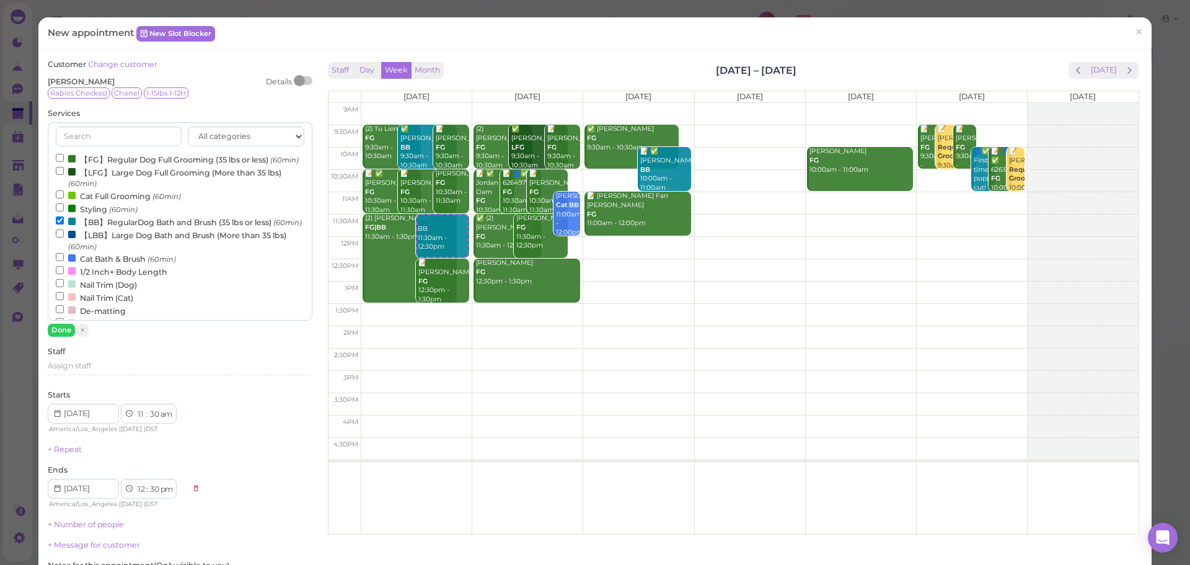
click at [87, 228] on label "【BB】RegularDog Bath and Brush (35 lbs or less) (60min)" at bounding box center [179, 221] width 246 height 13
click at [64, 224] on input "【BB】RegularDog Bath and Brush (35 lbs or less) (60min)" at bounding box center [60, 220] width 8 height 8
click at [114, 159] on label "【FG】Regular Dog Full Grooming (35 lbs or less) (60min)" at bounding box center [177, 159] width 243 height 13
click at [64, 159] on input "【FG】Regular Dog Full Grooming (35 lbs or less) (60min)" at bounding box center [60, 158] width 8 height 8
click at [56, 331] on button "Done" at bounding box center [61, 330] width 27 height 13
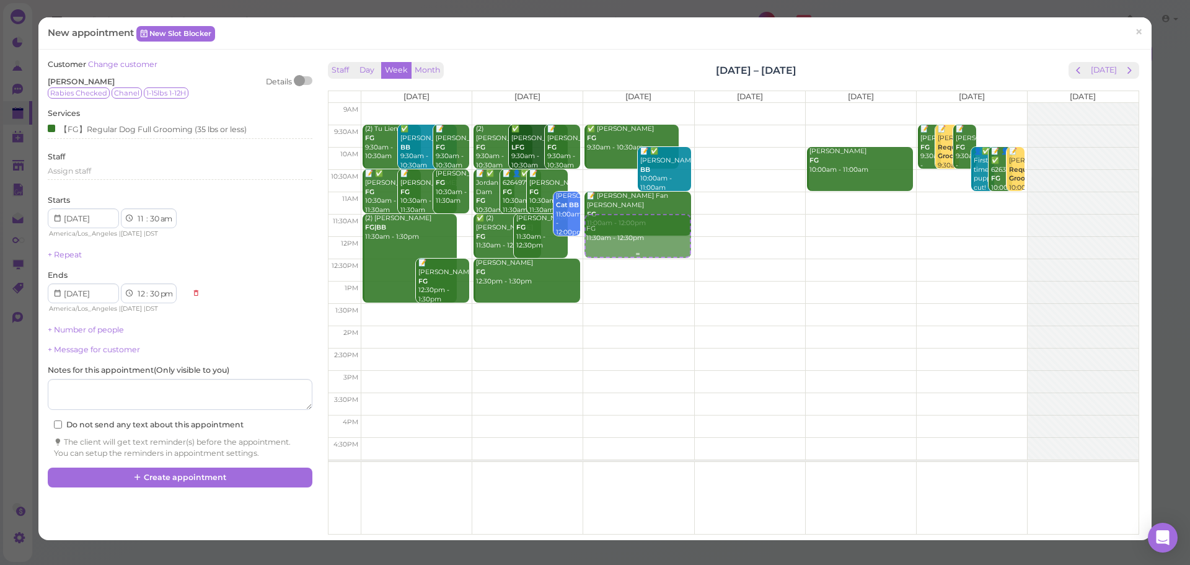
drag, startPoint x: 427, startPoint y: 236, endPoint x: 597, endPoint y: 247, distance: 170.8
click at [602, 103] on tr "(2) Tu Lien FG 9:30am - 10:30am ✅ Qingshu Jiang BB 9:30am - 10:30am 📝 Linda Cho…" at bounding box center [734, 103] width 810 height 0
type input "[DATE]"
click at [1124, 68] on span "next" at bounding box center [1130, 70] width 12 height 12
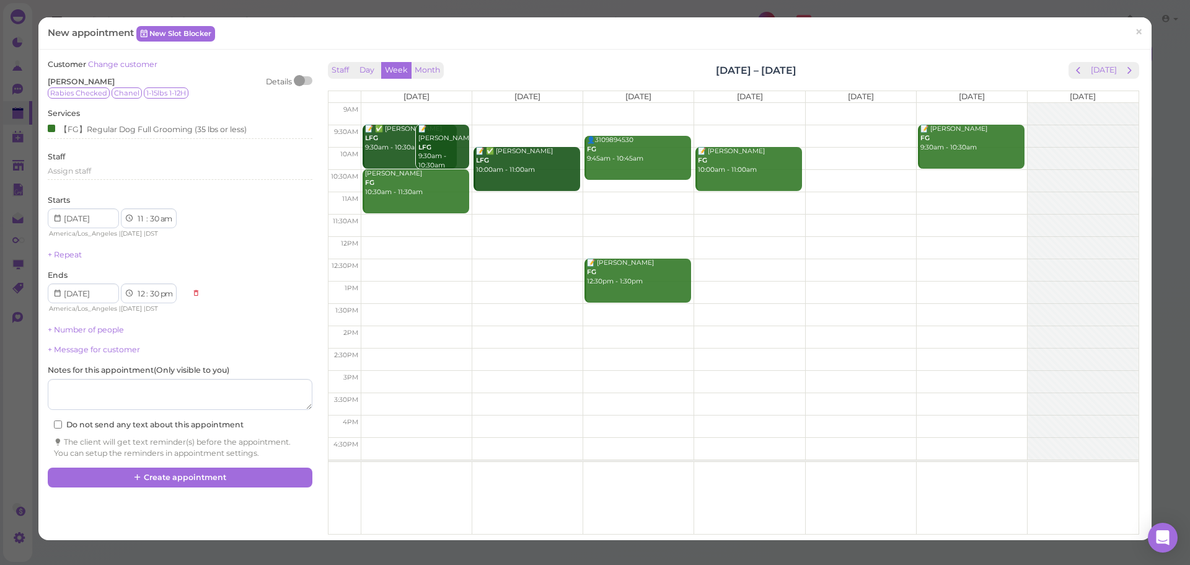
click at [506, 133] on td at bounding box center [749, 136] width 777 height 22
type input "2025-09-16"
select select "9"
select select "10"
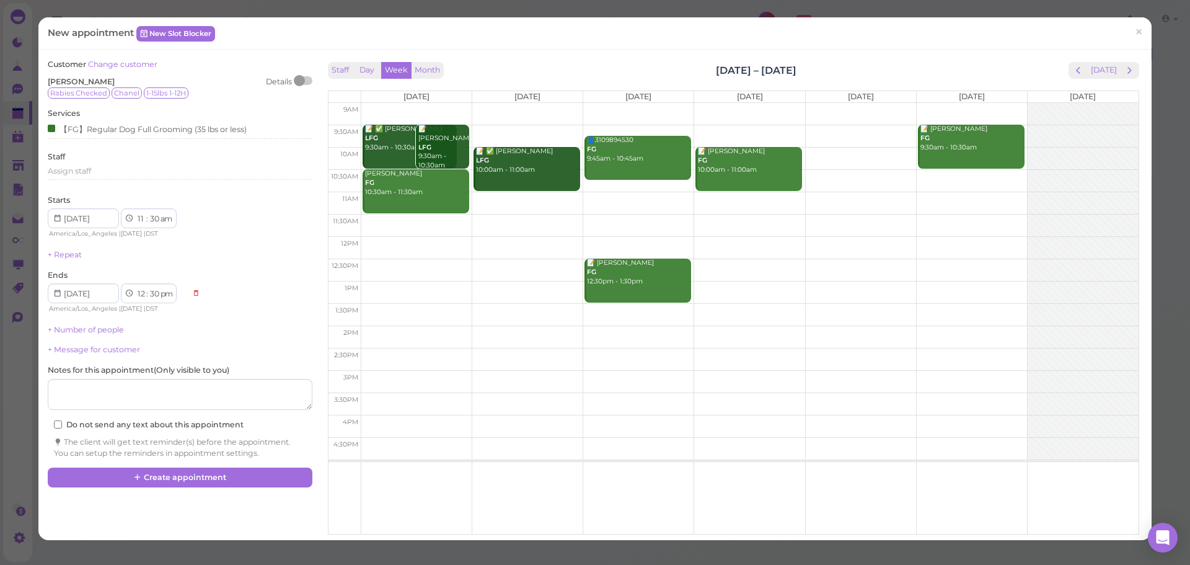
select select "am"
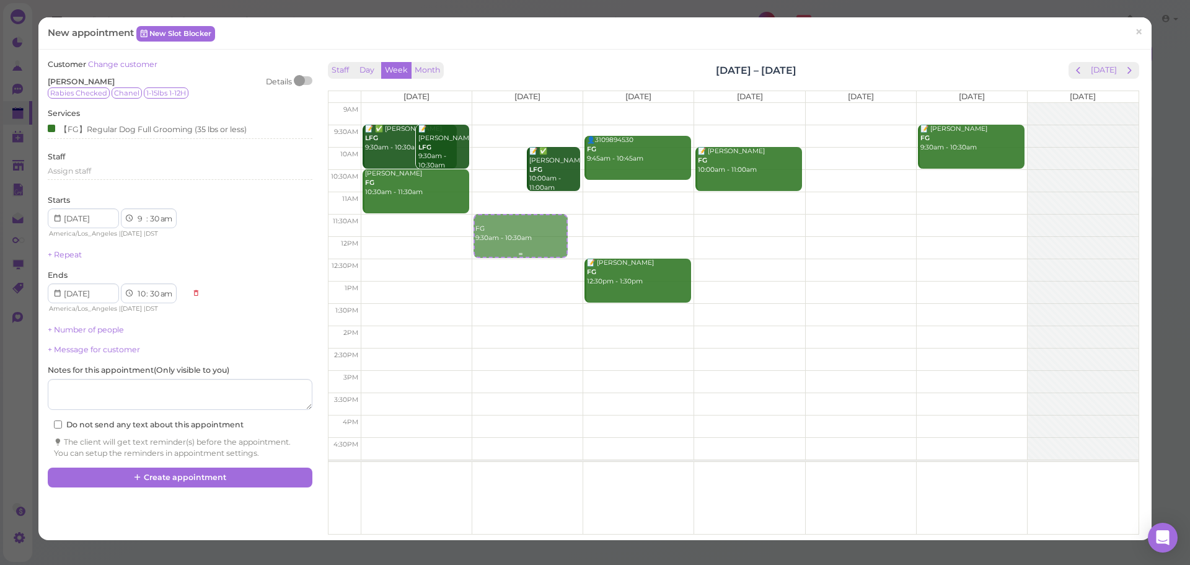
drag, startPoint x: 502, startPoint y: 138, endPoint x: 494, endPoint y: 238, distance: 100.1
click at [494, 103] on div "FG 9:30am - 10:30am FG 9:30am - 10:30am 📝 ✅ Gloria Medina LFG 10:00am - 11:00am" at bounding box center [527, 103] width 110 height 0
select select "11"
select select "12"
select select "pm"
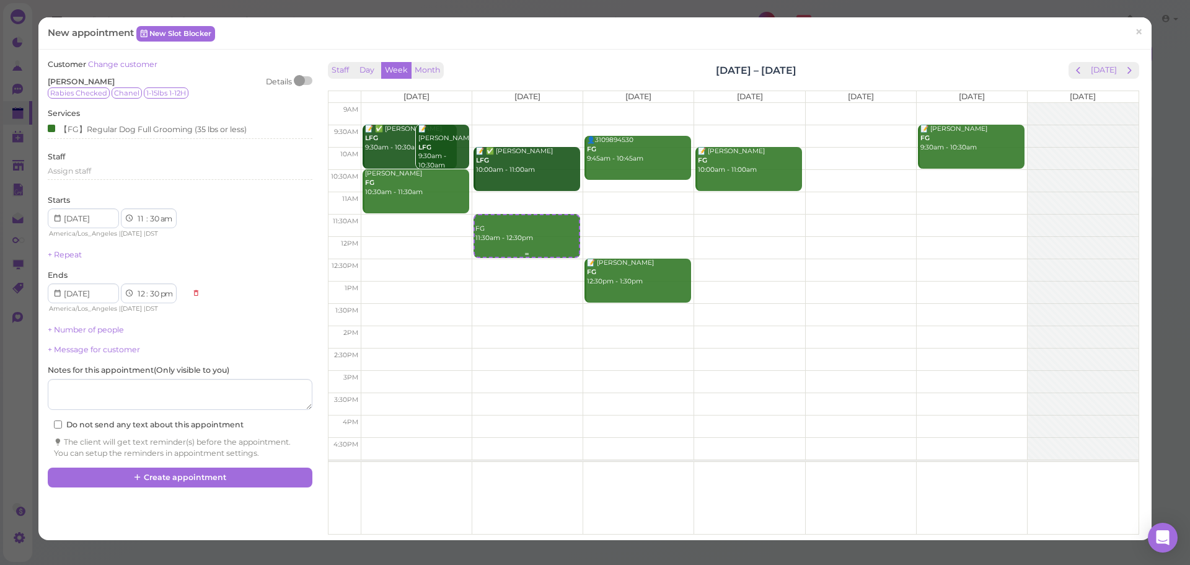
click at [494, 238] on div "FG 11:30am - 12:30pm" at bounding box center [527, 228] width 104 height 27
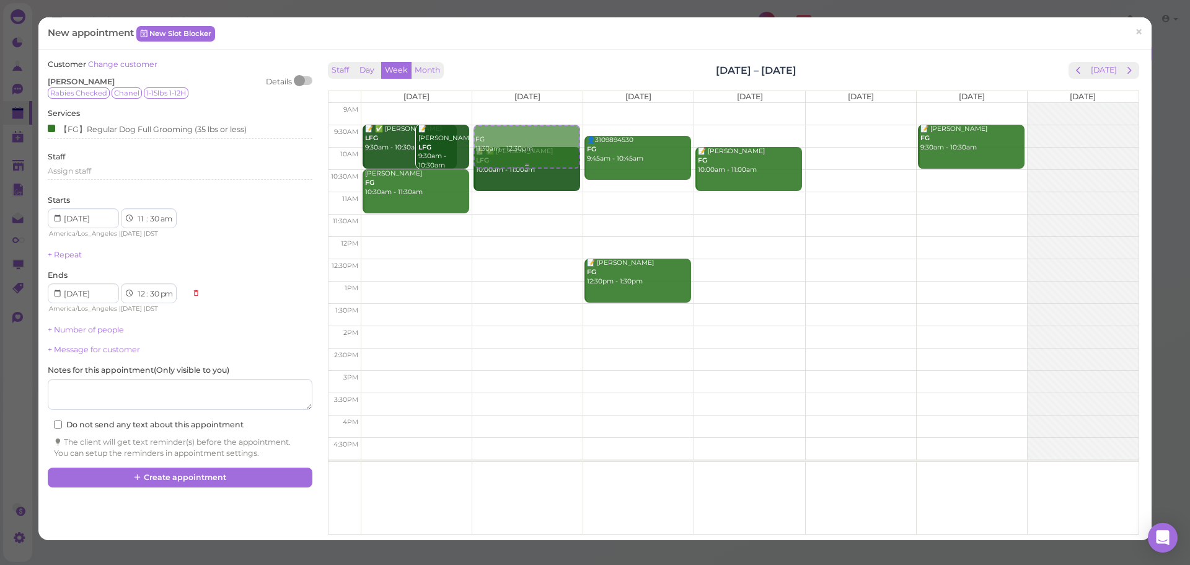
drag, startPoint x: 494, startPoint y: 238, endPoint x: 493, endPoint y: 149, distance: 89.3
click at [493, 103] on div "FG 11:30am - 12:30pm 📝 ✅ Gloria Medina LFG 10:00am - 11:00am FG 11:30am - 12:30…" at bounding box center [527, 103] width 110 height 0
select select "9"
select select "10"
select select "am"
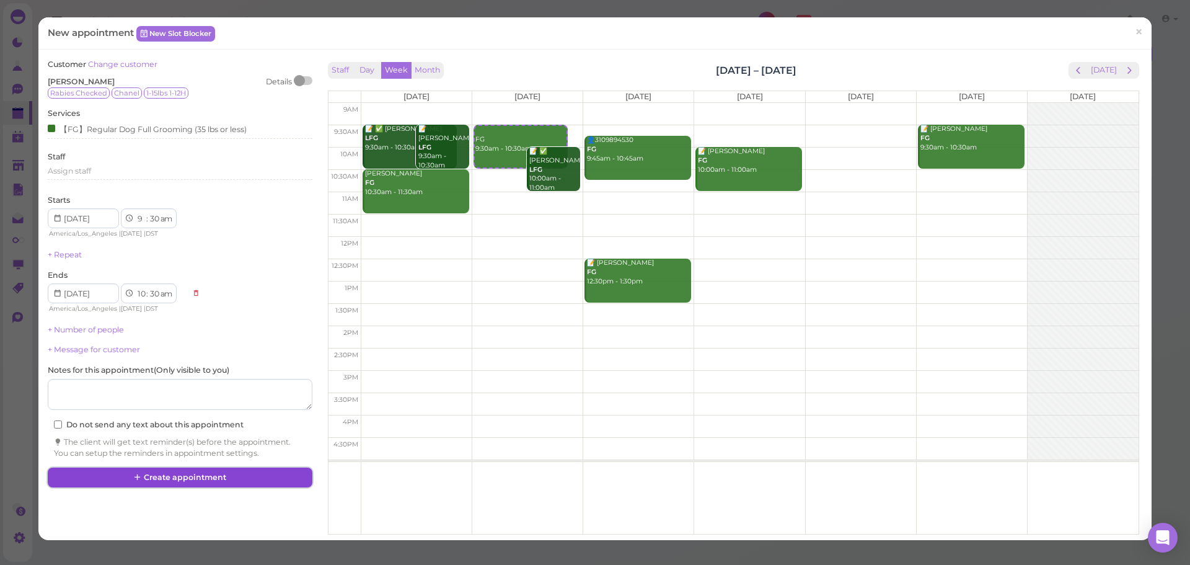
click at [235, 484] on button "Create appointment" at bounding box center [180, 477] width 264 height 20
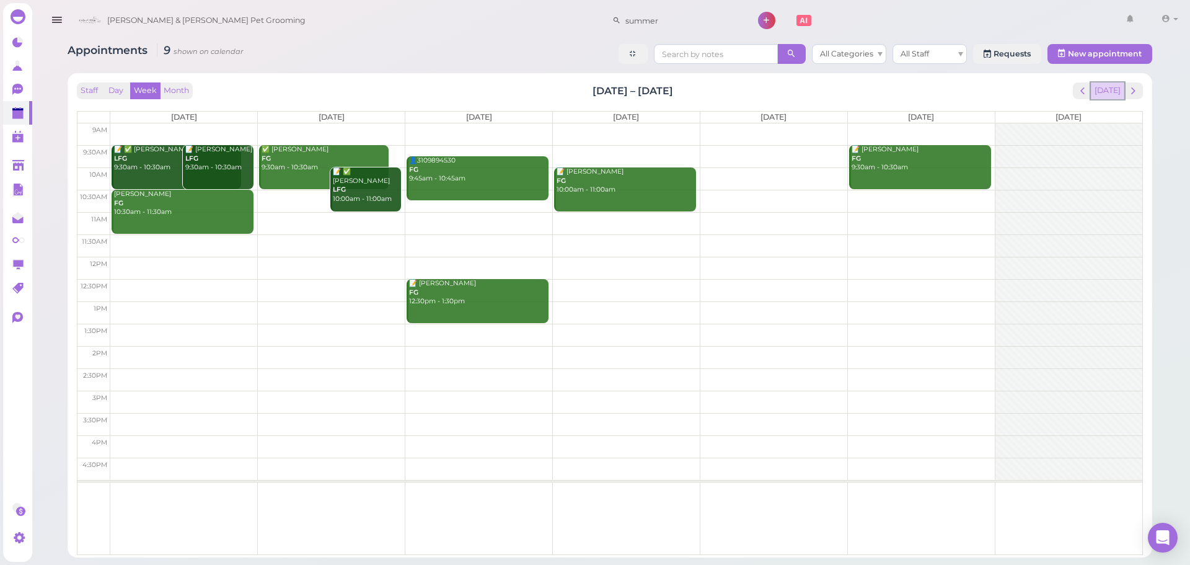
click at [1112, 87] on button "[DATE]" at bounding box center [1107, 90] width 33 height 17
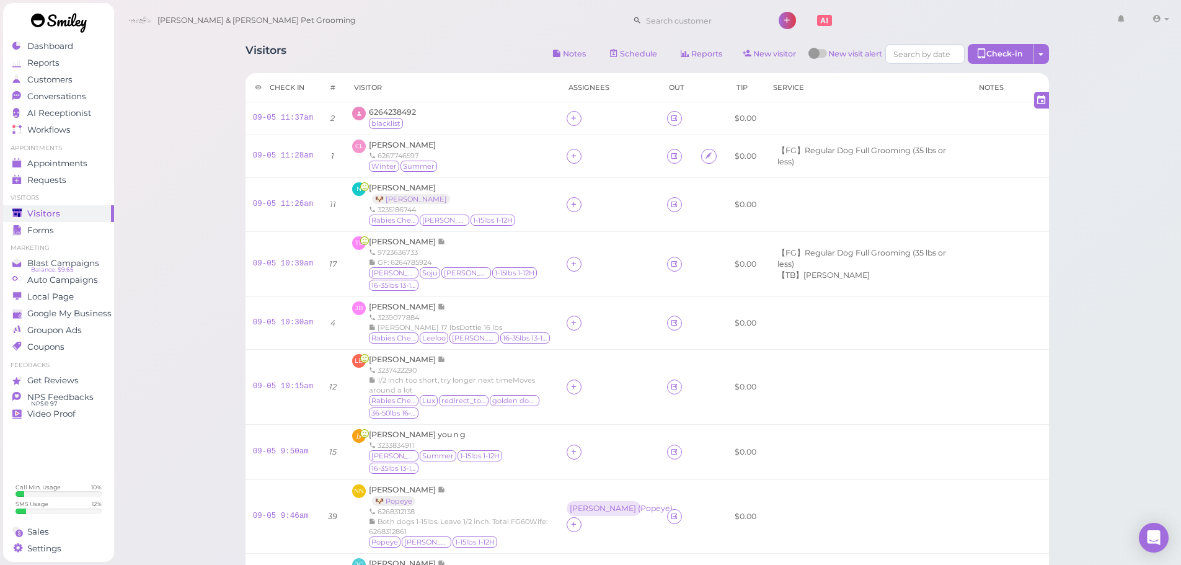
click at [458, 49] on div "Visitors Notes Schedule Reports New visitor New visit alert Check-in Customer c…" at bounding box center [648, 55] width 804 height 23
click at [405, 109] on span "6264238492" at bounding box center [392, 111] width 47 height 9
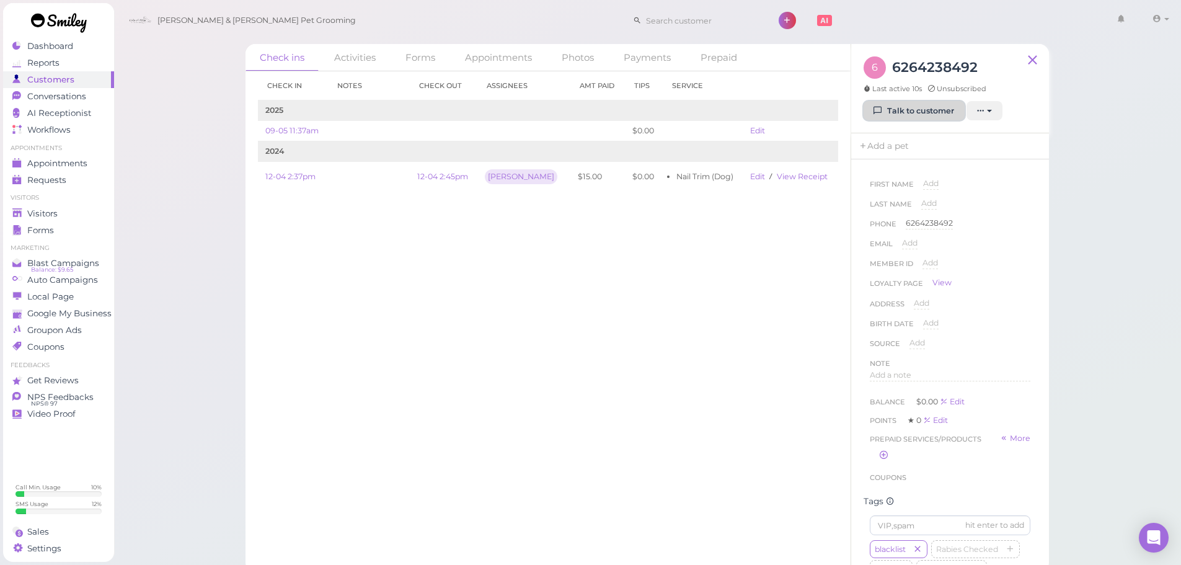
click at [918, 117] on link "Talk to customer" at bounding box center [914, 111] width 101 height 20
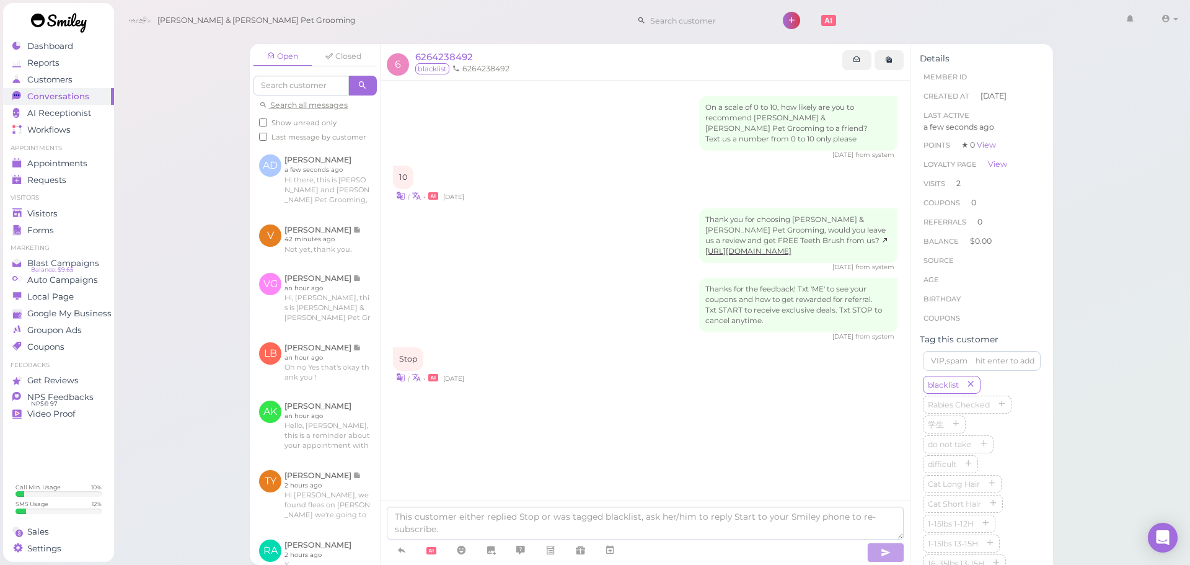
click at [673, 299] on div "Thanks for the feedback! Txt 'ME' to see your coupons and how to get rewarded f…" at bounding box center [645, 309] width 505 height 63
click at [585, 519] on textarea at bounding box center [645, 523] width 517 height 33
click at [596, 330] on div "Thanks for the feedback! Txt 'ME' to see your coupons and how to get rewarded f…" at bounding box center [645, 309] width 505 height 63
click at [456, 61] on span "6264238492" at bounding box center [444, 57] width 58 height 12
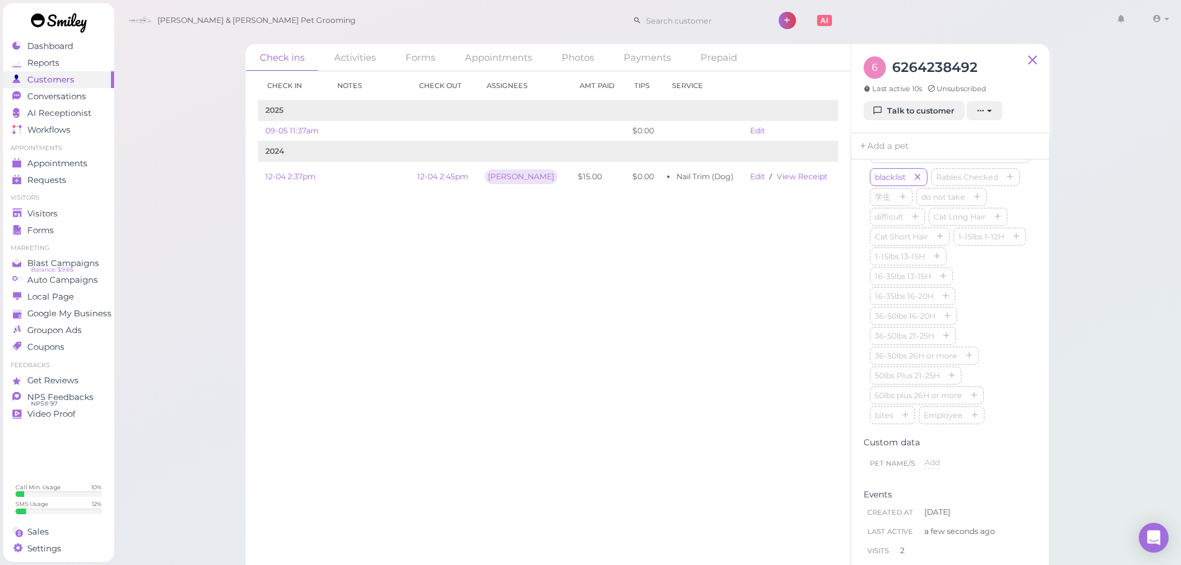
click at [1012, 293] on div "blacklist Rabies Checked 学生 do not take difficult Cat Long Hair Cat Short Hair …" at bounding box center [950, 297] width 161 height 258
click at [1012, 293] on div "blacklist Rabies Checked 学生 do not take difficult Cat Long Hair Cat Short Hair …" at bounding box center [950, 359] width 161 height 258
click at [1005, 355] on div "blacklist Rabies Checked 学生 do not take difficult Cat Long Hair Cat Short Hair …" at bounding box center [950, 325] width 161 height 258
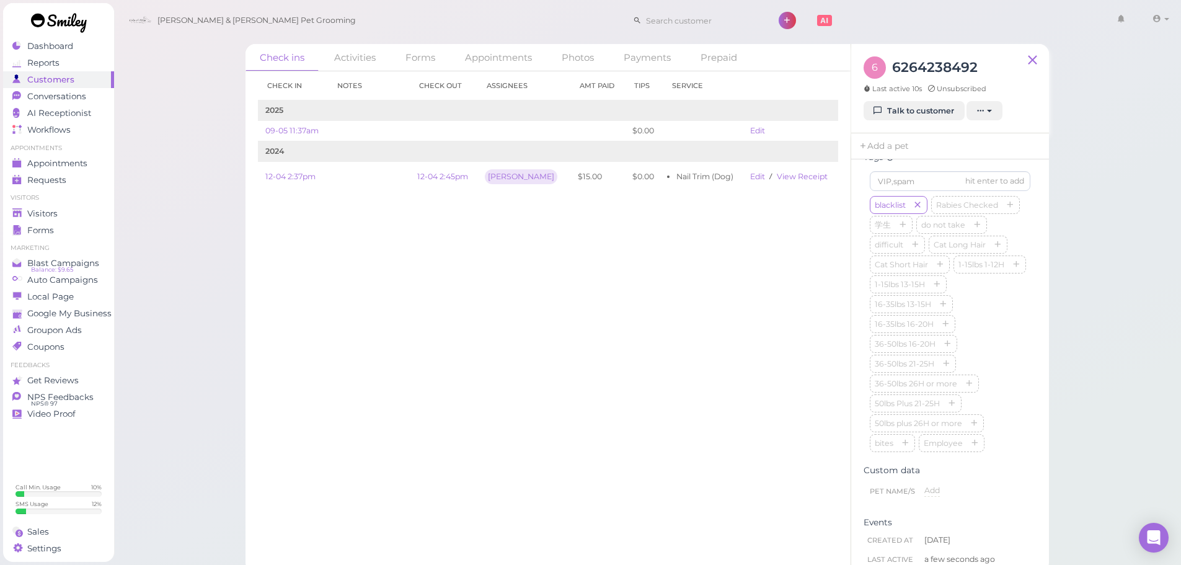
click at [999, 362] on div "blacklist Rabies Checked 学生 do not take difficult Cat Long Hair Cat Short Hair …" at bounding box center [950, 325] width 161 height 258
click at [1009, 369] on div "blacklist Rabies Checked 学生 do not take difficult Cat Long Hair Cat Short Hair …" at bounding box center [950, 325] width 161 height 258
click at [1019, 414] on div "blacklist Rabies Checked 学生 do not take difficult Cat Long Hair Cat Short Hair …" at bounding box center [950, 325] width 161 height 258
click at [899, 191] on input at bounding box center [950, 181] width 161 height 20
type input "Mochi"
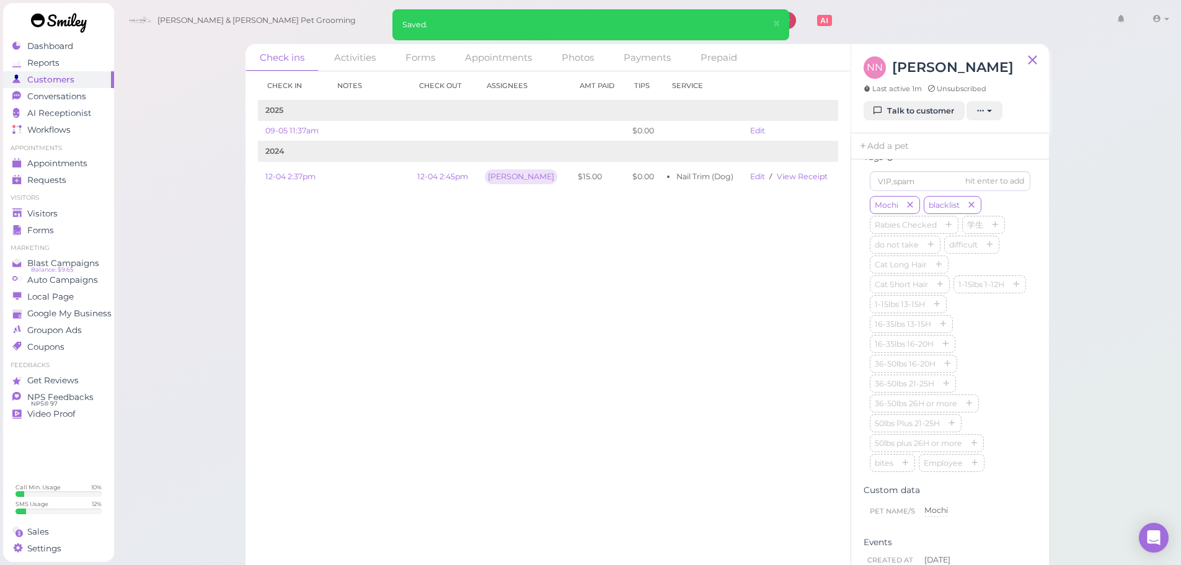
click at [632, 386] on div "Check in Notes Check out Assignees Amt Paid Tips Service 2025 09-05 11:37am $0.…" at bounding box center [548, 318] width 605 height 494
click at [265, 296] on div "Check in Notes Check out Assignees Amt Paid Tips Service 2025 09-05 11:37am $0.…" at bounding box center [548, 318] width 605 height 494
click at [79, 212] on div "Visitors" at bounding box center [56, 213] width 89 height 11
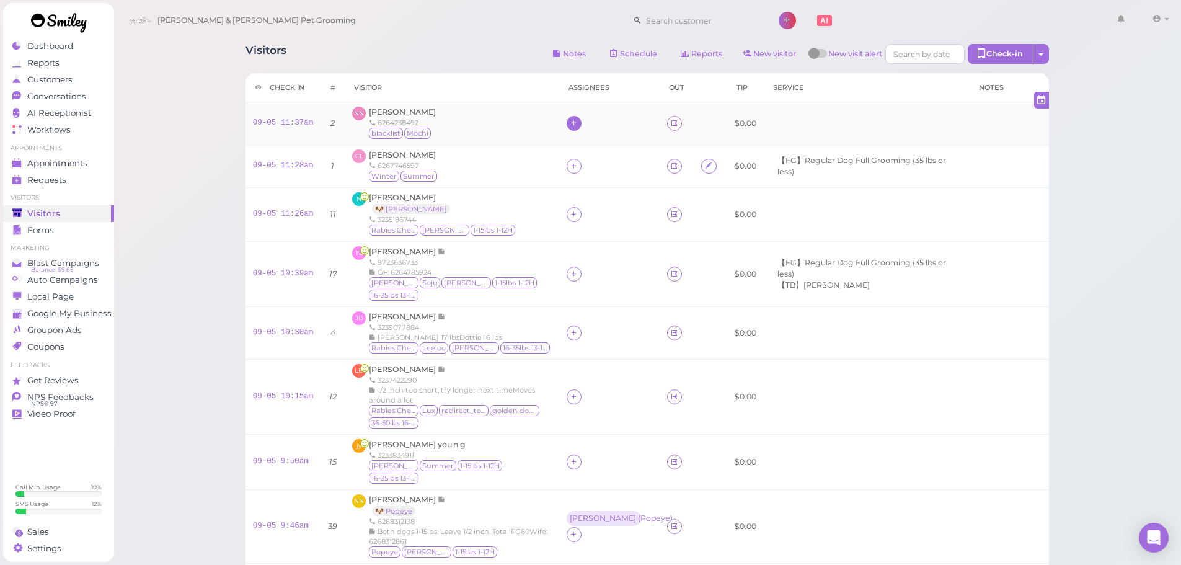
click at [570, 123] on icon at bounding box center [574, 122] width 8 height 9
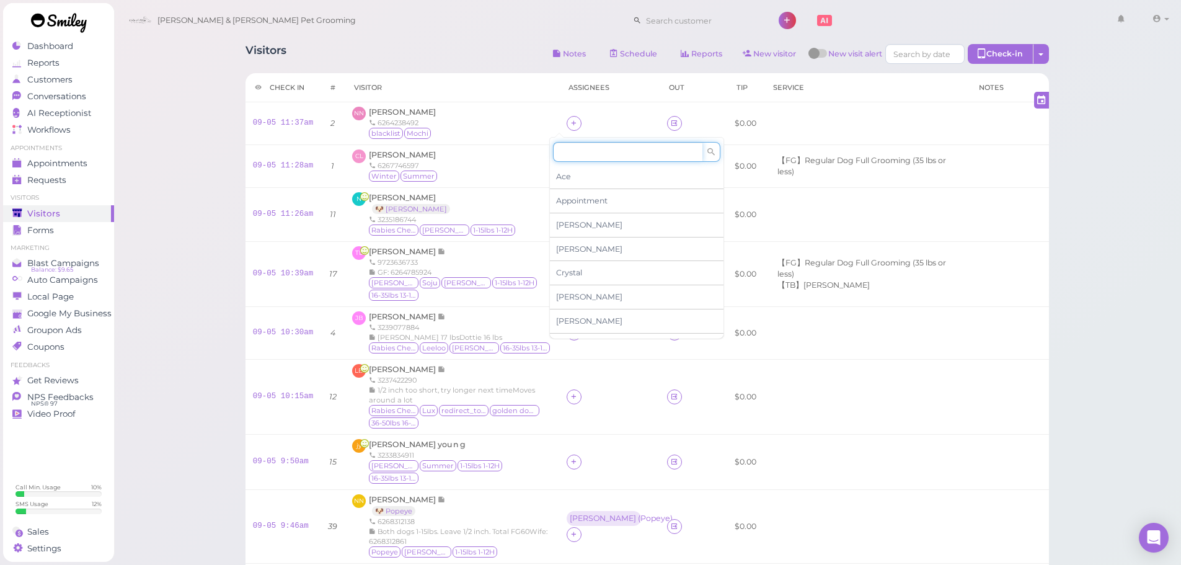
click at [559, 153] on input at bounding box center [627, 152] width 149 height 20
type input "[PERSON_NAME]"
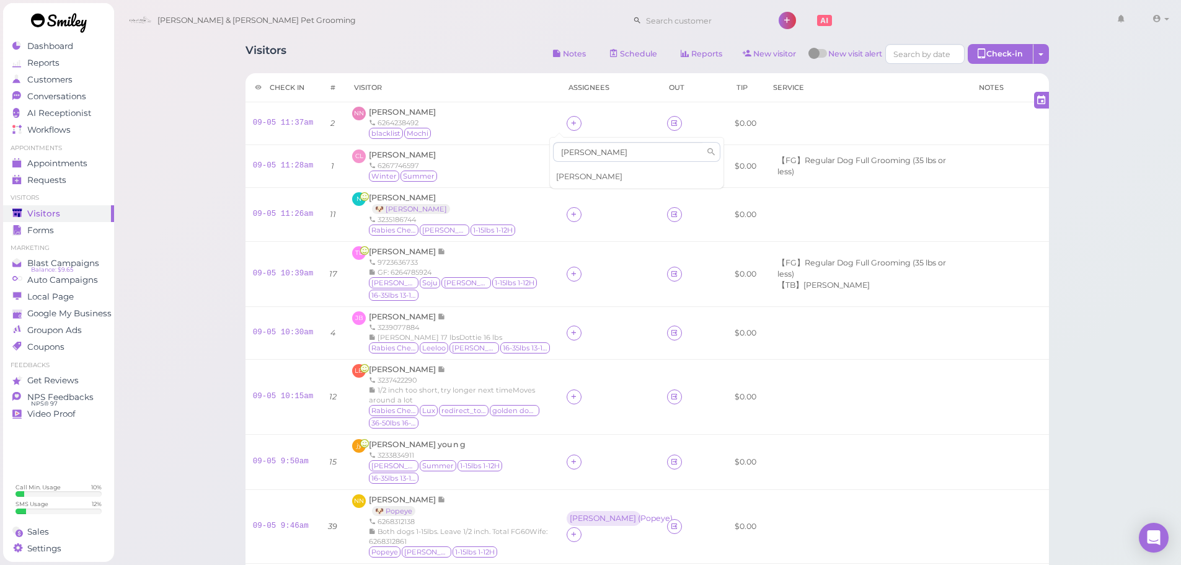
click at [569, 180] on span "[PERSON_NAME]" at bounding box center [589, 176] width 66 height 9
click at [609, 122] on div "[PERSON_NAME]" at bounding box center [610, 123] width 86 height 31
click at [667, 122] on link at bounding box center [674, 123] width 15 height 15
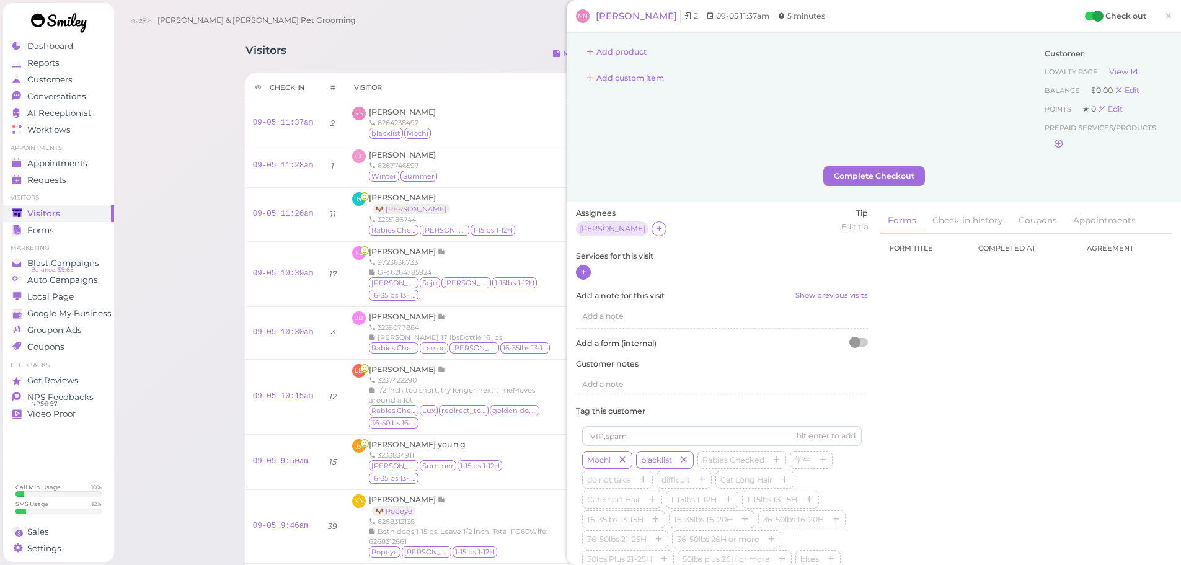
click at [580, 272] on icon at bounding box center [584, 271] width 8 height 9
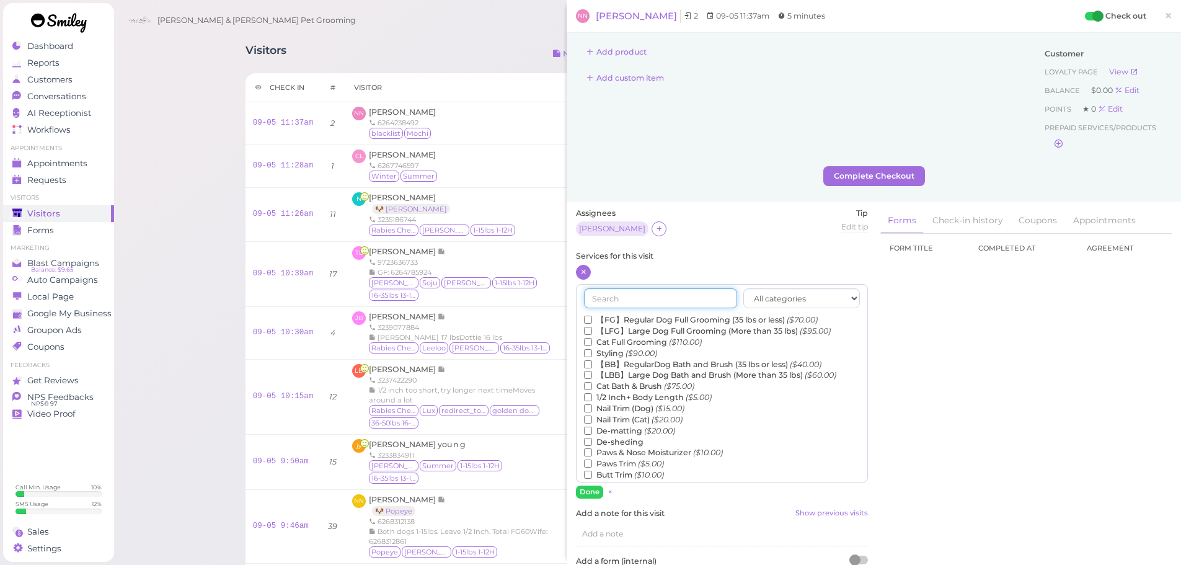
click at [613, 297] on input "text" at bounding box center [660, 298] width 153 height 20
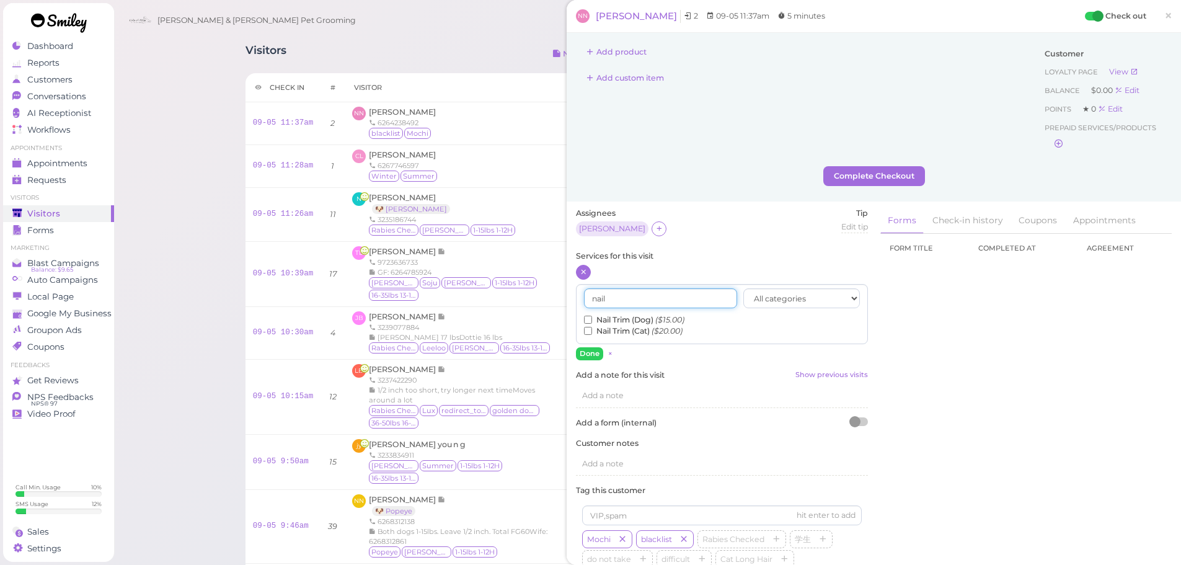
type input "nail"
click at [593, 321] on label "Nail Trim (Dog) ($15.00)" at bounding box center [634, 319] width 100 height 11
click at [592, 321] on input "Nail Trim (Dog) ($15.00)" at bounding box center [588, 320] width 8 height 8
click at [588, 359] on button "Done" at bounding box center [589, 353] width 27 height 13
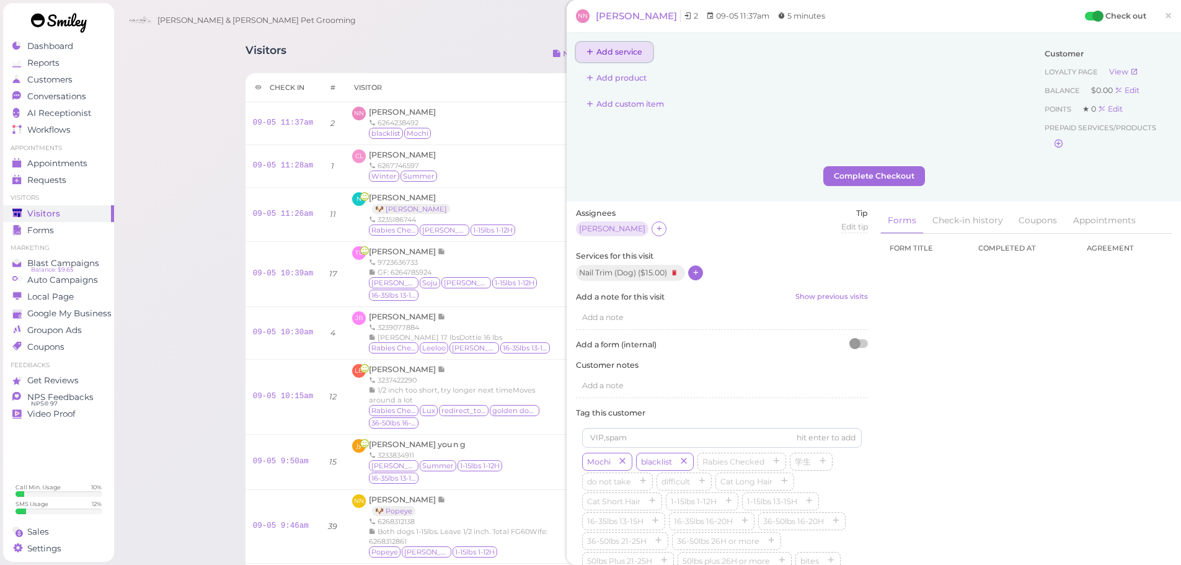
click at [615, 50] on button "Add service" at bounding box center [614, 52] width 77 height 20
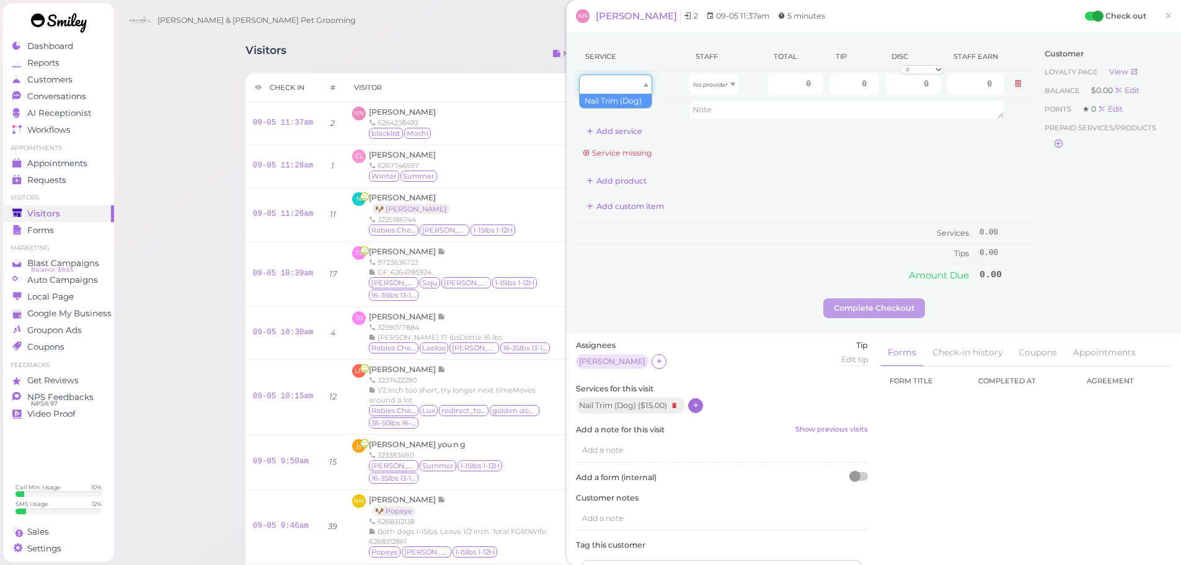
drag, startPoint x: 614, startPoint y: 82, endPoint x: 614, endPoint y: 100, distance: 17.4
type input "15.00"
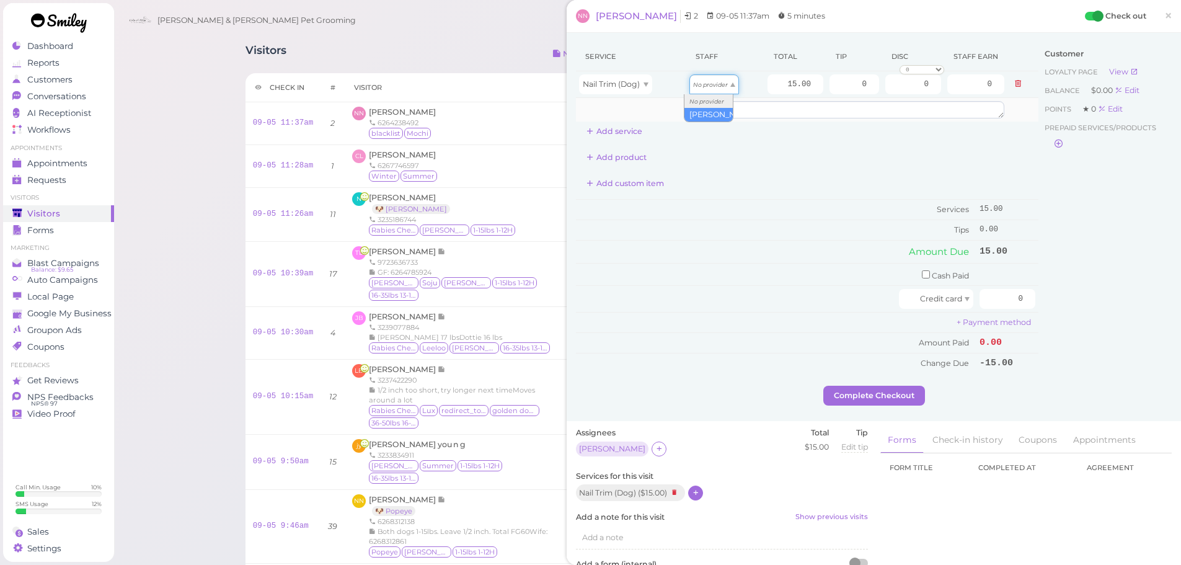
drag, startPoint x: 715, startPoint y: 81, endPoint x: 715, endPoint y: 110, distance: 29.8
type input "7.80"
drag, startPoint x: 774, startPoint y: 219, endPoint x: 782, endPoint y: 221, distance: 7.7
click at [776, 220] on td "Tips" at bounding box center [776, 230] width 401 height 20
drag, startPoint x: 911, startPoint y: 278, endPoint x: 935, endPoint y: 282, distance: 24.0
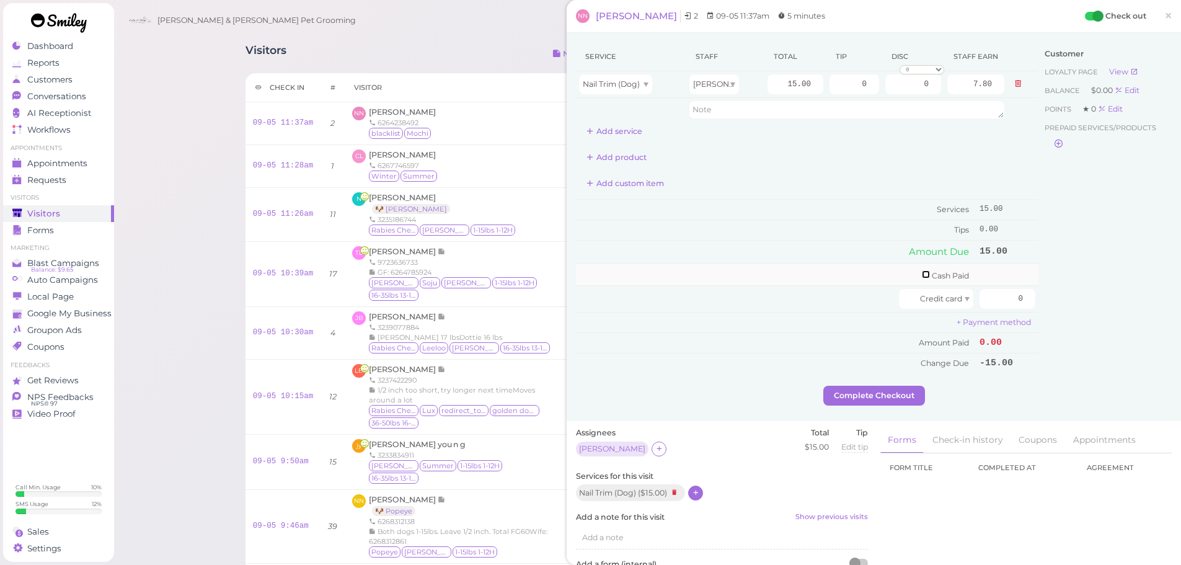
click at [922, 278] on input "checkbox" at bounding box center [926, 274] width 8 height 8
checkbox input "true"
drag, startPoint x: 976, startPoint y: 277, endPoint x: 1095, endPoint y: 277, distance: 118.4
click at [1094, 277] on div "Service Staff Total Tip Disc Staff earn Nail Trim (Dog) Asa 15.00 0 0 0 10% off…" at bounding box center [874, 215] width 596 height 347
type input "15"
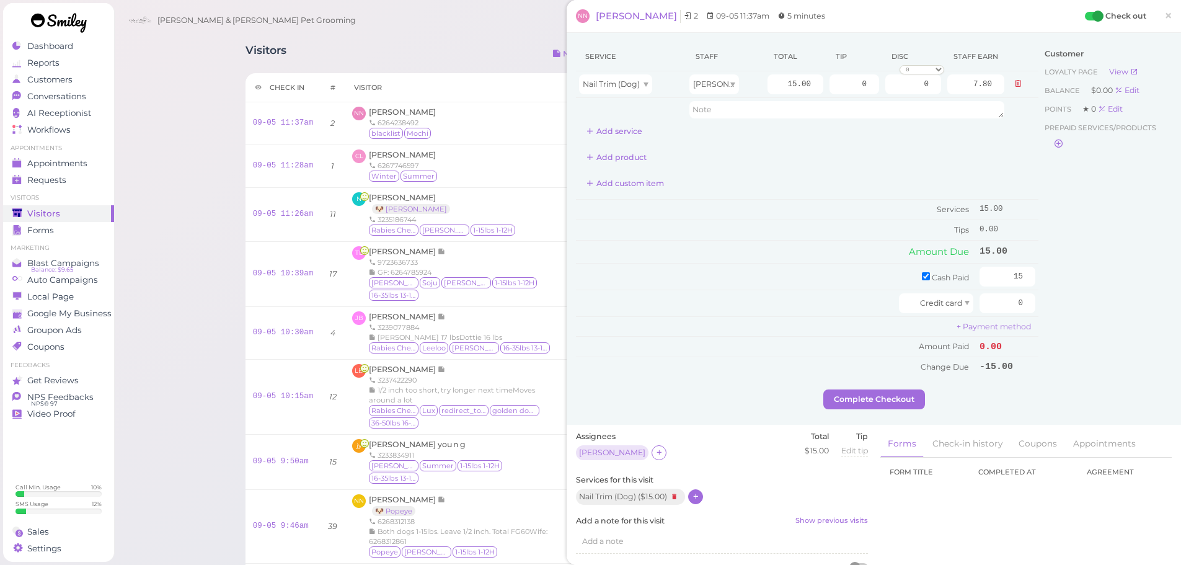
click at [1087, 307] on div "Customer Loyalty page View Balance $0.00 Edit Points ★ 0 Edit Prepaid services/…" at bounding box center [1104, 215] width 133 height 347
click at [865, 378] on div "Service Staff Total Tip Disc Staff earn Nail Trim (Dog) Asa 15.00 0 0 0 10% off…" at bounding box center [807, 215] width 463 height 347
click at [864, 391] on button "Complete Checkout" at bounding box center [874, 399] width 102 height 20
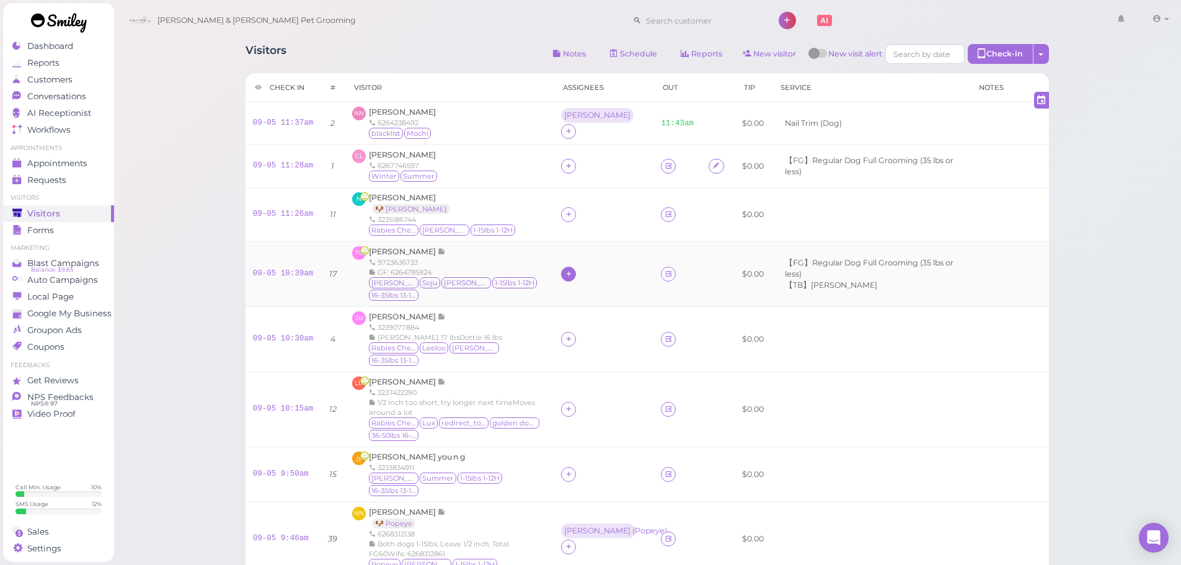
click at [561, 270] on div at bounding box center [568, 274] width 15 height 15
click at [569, 291] on input at bounding box center [623, 296] width 149 height 20
type input "[PERSON_NAME]"
click at [570, 317] on div "[PERSON_NAME]" at bounding box center [633, 321] width 174 height 24
click at [377, 254] on span "[PERSON_NAME]" at bounding box center [403, 251] width 69 height 9
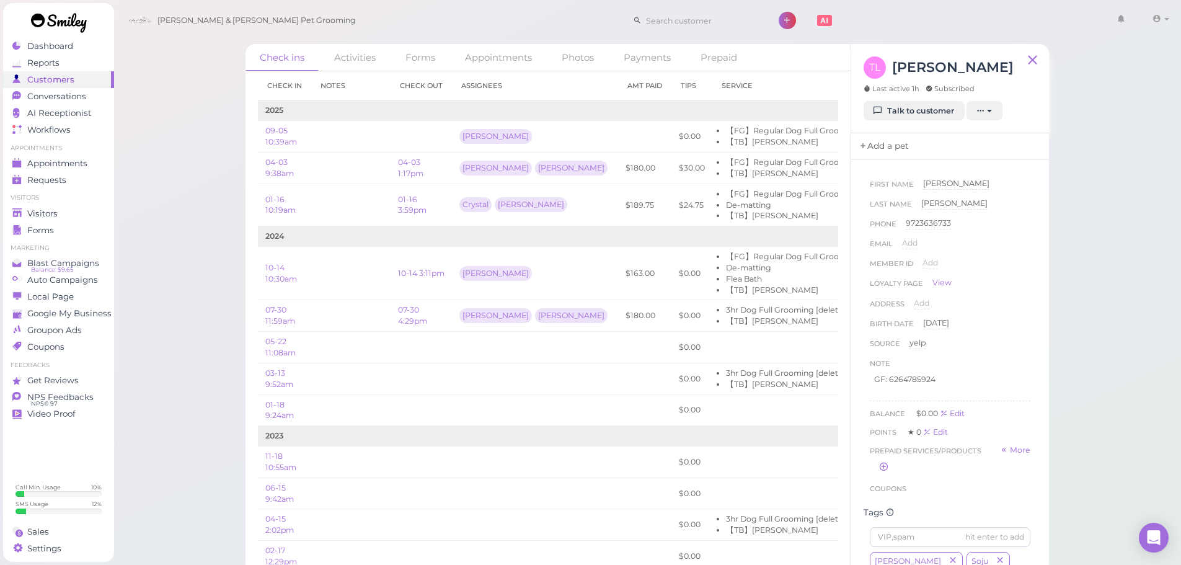
click at [884, 149] on link "Add a pet" at bounding box center [883, 146] width 65 height 26
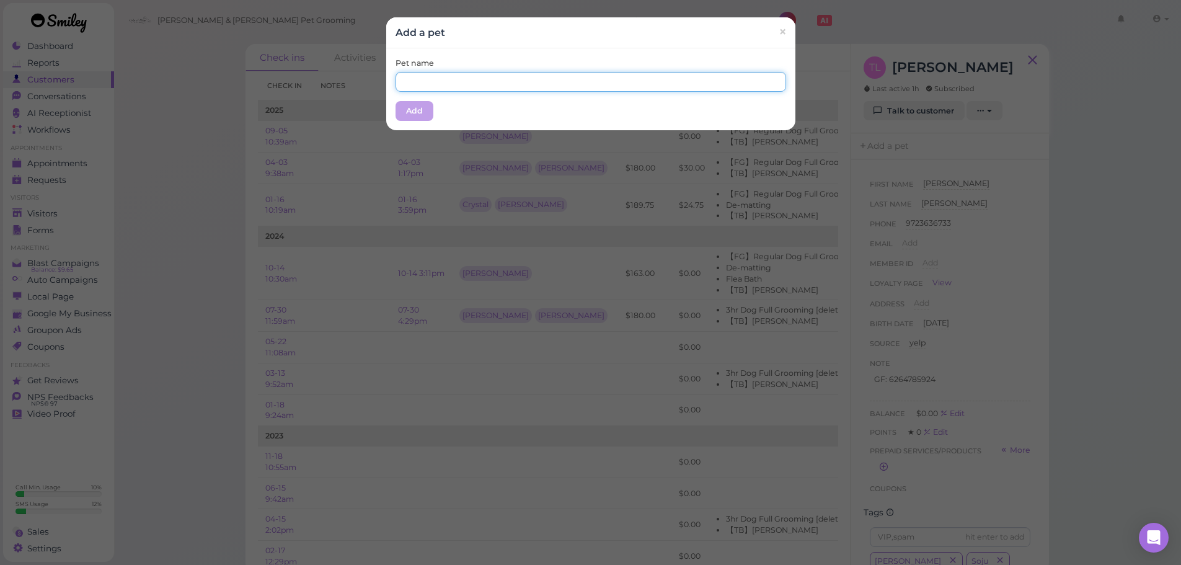
click at [506, 80] on input "text" at bounding box center [591, 82] width 391 height 20
type input "[PERSON_NAME]"
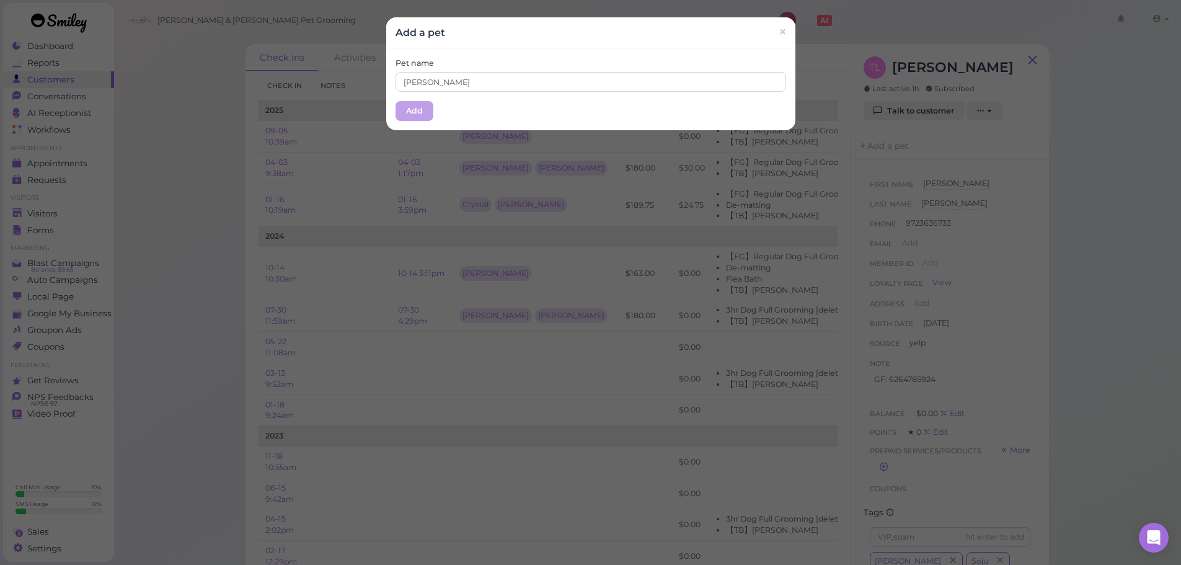
click at [469, 54] on div "Pet name Lucy Add" at bounding box center [590, 89] width 409 height 82
click at [416, 118] on button "Add" at bounding box center [415, 111] width 38 height 20
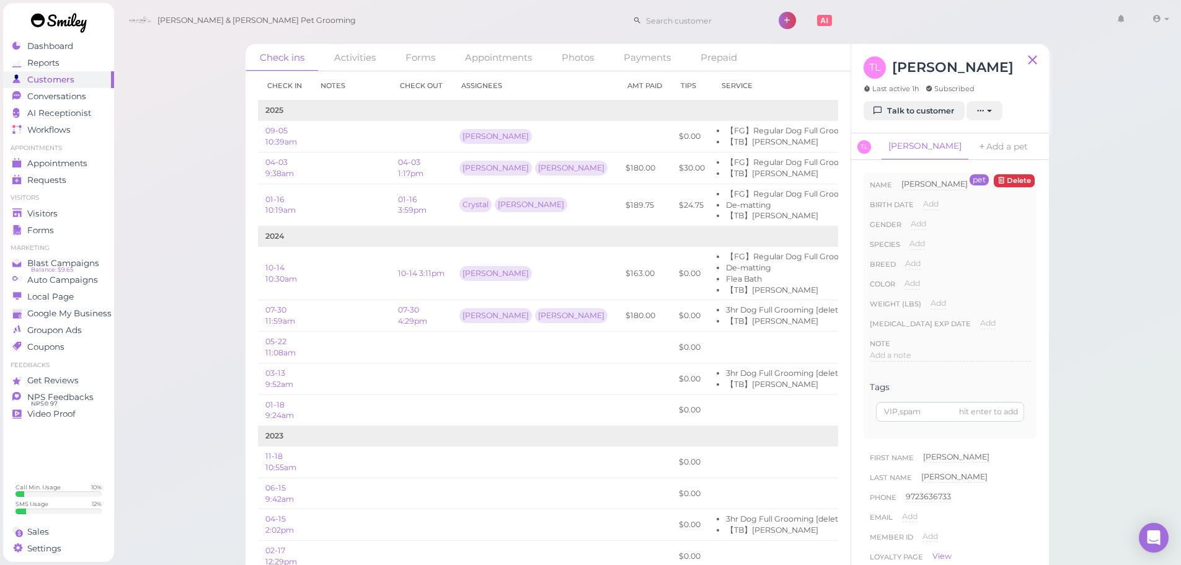
click at [919, 249] on div "Add" at bounding box center [917, 244] width 15 height 12
click at [0, 0] on select "Dog Cat Bird Other" at bounding box center [0, 0] width 0 height 0
click at [922, 255] on select "Dog Cat Bird Other" at bounding box center [970, 247] width 121 height 19
click at [950, 232] on div "Gender Add Male Female" at bounding box center [950, 228] width 161 height 20
click at [942, 254] on select "Dog Cat Bird Other" at bounding box center [970, 247] width 121 height 19
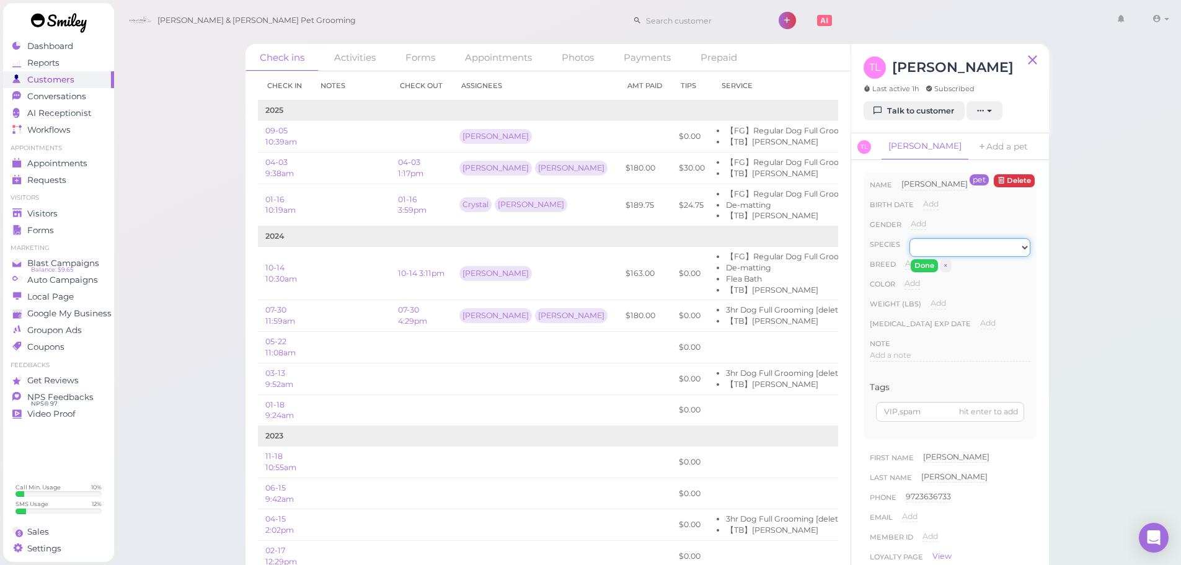
select select "Dog"
click at [910, 238] on select "Dog Cat Bird Other" at bounding box center [970, 247] width 121 height 19
click at [929, 267] on button "Done" at bounding box center [924, 265] width 27 height 13
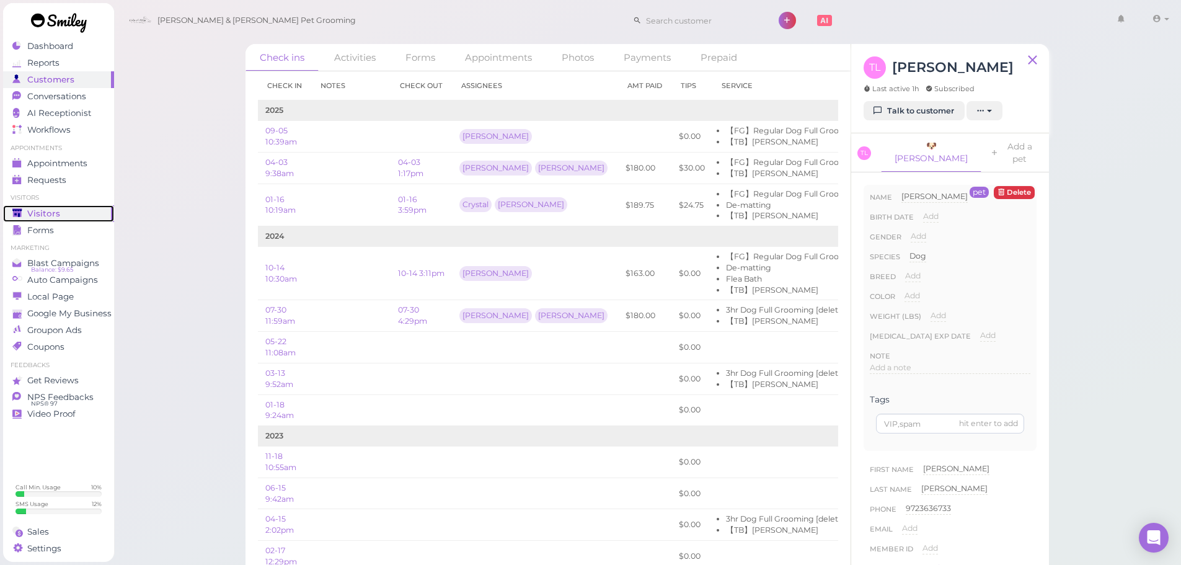
click at [87, 208] on div "Visitors" at bounding box center [56, 213] width 89 height 11
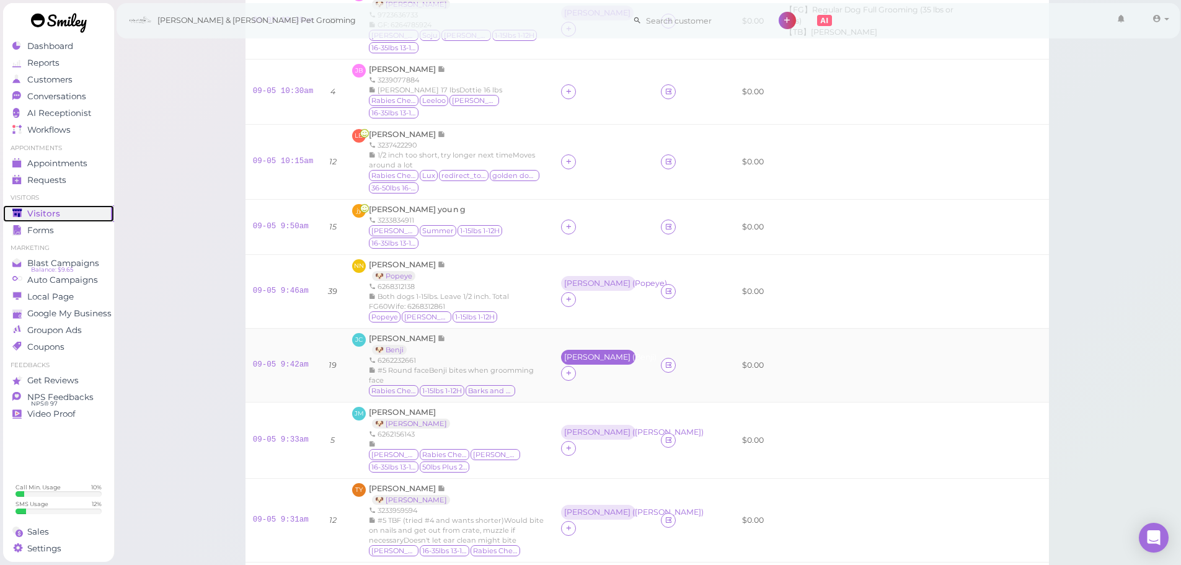
scroll to position [248, 0]
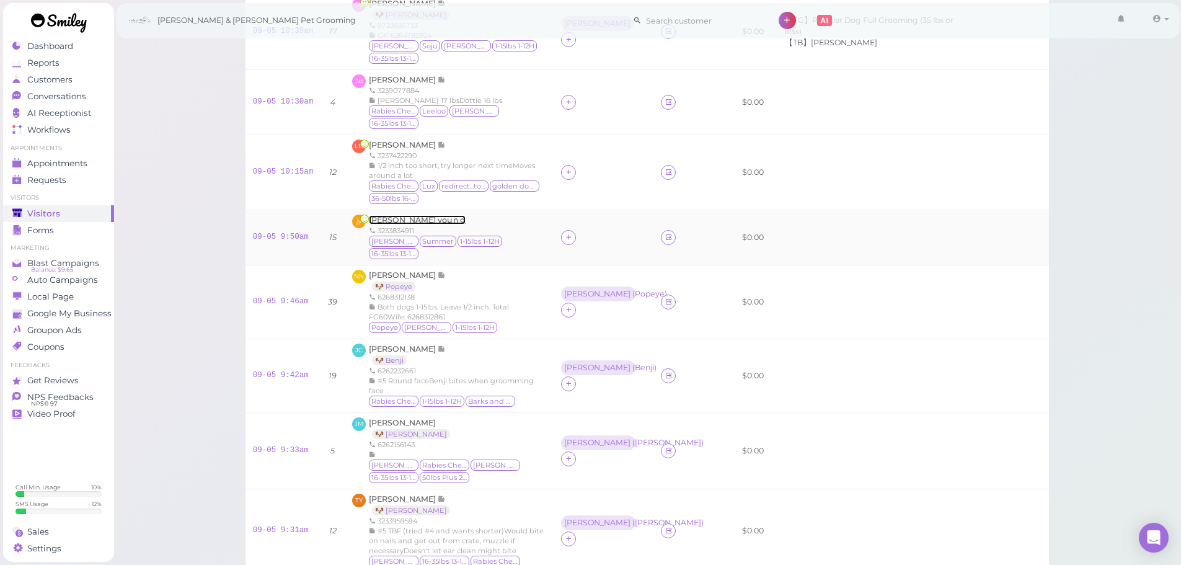
click at [384, 215] on span "[PERSON_NAME] you n g" at bounding box center [417, 219] width 97 height 9
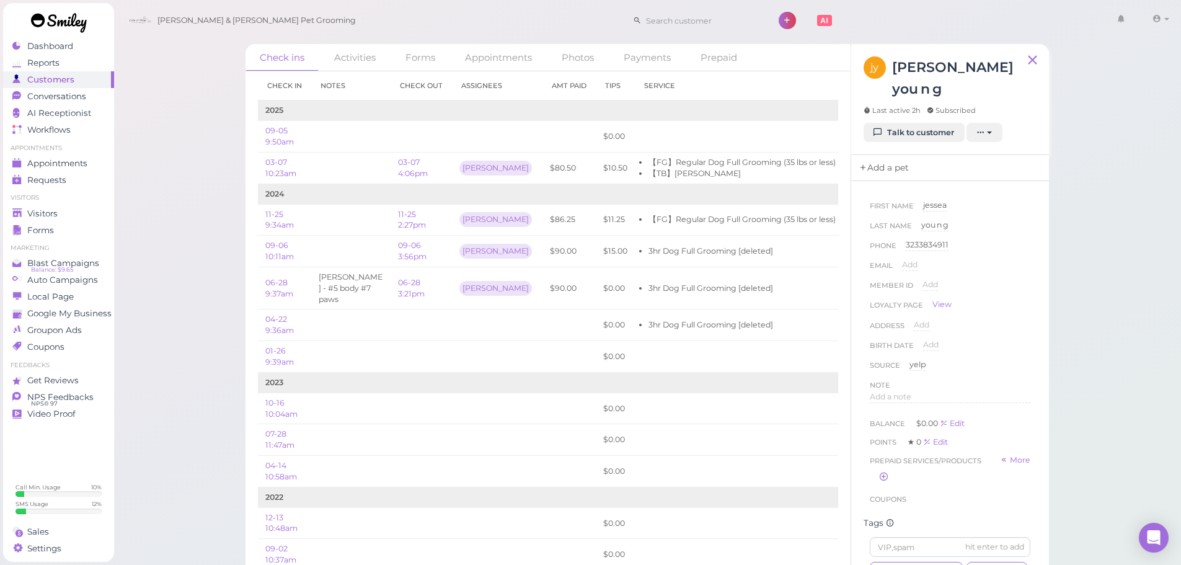
click at [869, 155] on link "Add a pet" at bounding box center [883, 168] width 65 height 26
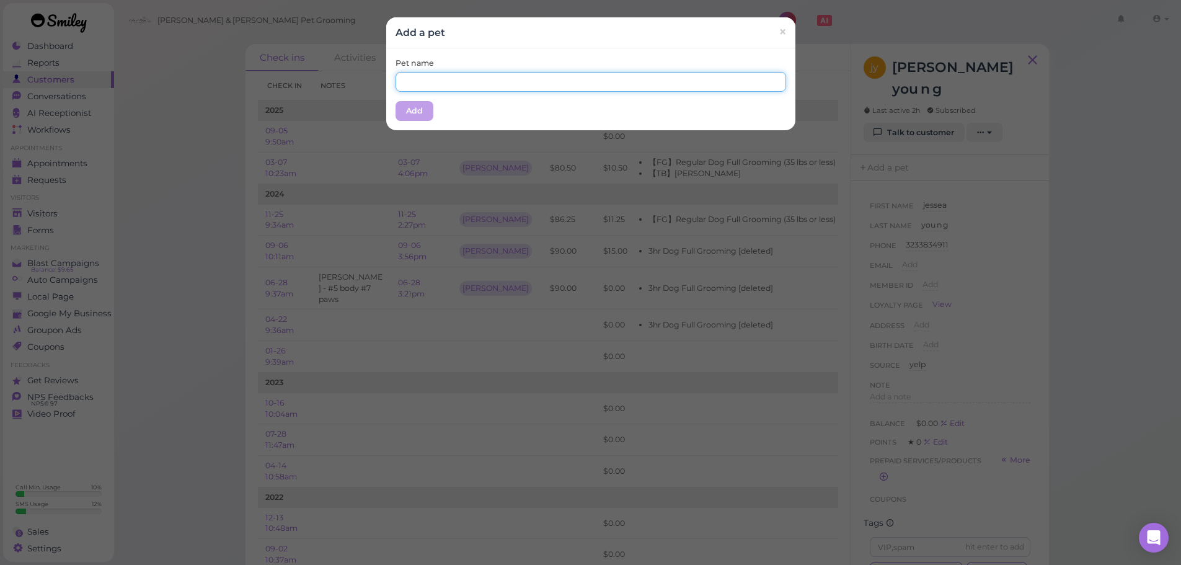
click at [556, 85] on input "text" at bounding box center [591, 82] width 391 height 20
type input "[PERSON_NAME]"
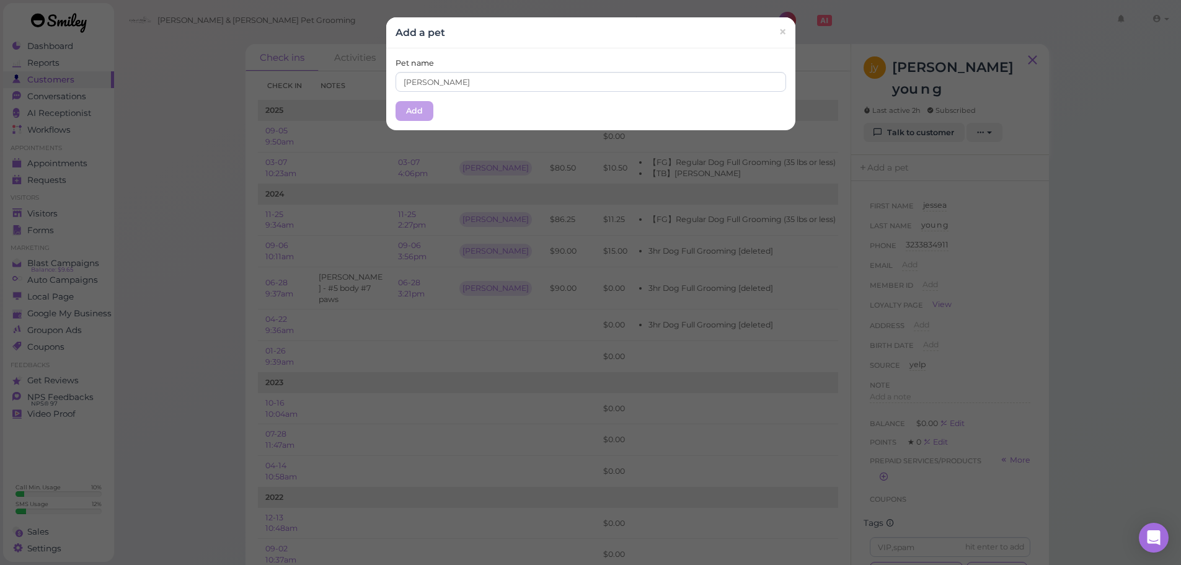
drag, startPoint x: 462, startPoint y: 10, endPoint x: 467, endPoint y: 90, distance: 80.2
click at [463, 24] on div "Add a pet × Pet name Neville Add" at bounding box center [590, 282] width 1181 height 565
click at [410, 126] on div "Pet name Neville Add" at bounding box center [590, 89] width 409 height 82
click at [410, 120] on button "Add" at bounding box center [415, 111] width 38 height 20
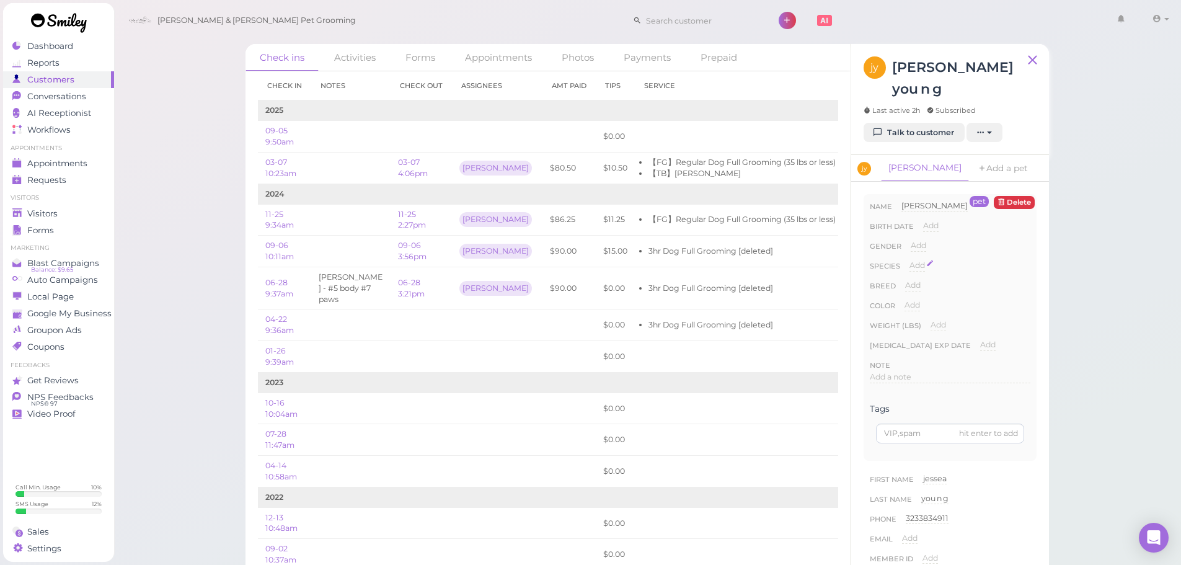
click at [920, 260] on span "Add" at bounding box center [917, 264] width 15 height 9
click at [925, 260] on select "Dog Cat Bird Other" at bounding box center [970, 269] width 121 height 19
select select "Dog"
click at [910, 260] on select "Dog Cat Bird Other" at bounding box center [970, 269] width 121 height 19
click at [919, 281] on button "Done" at bounding box center [924, 287] width 27 height 13
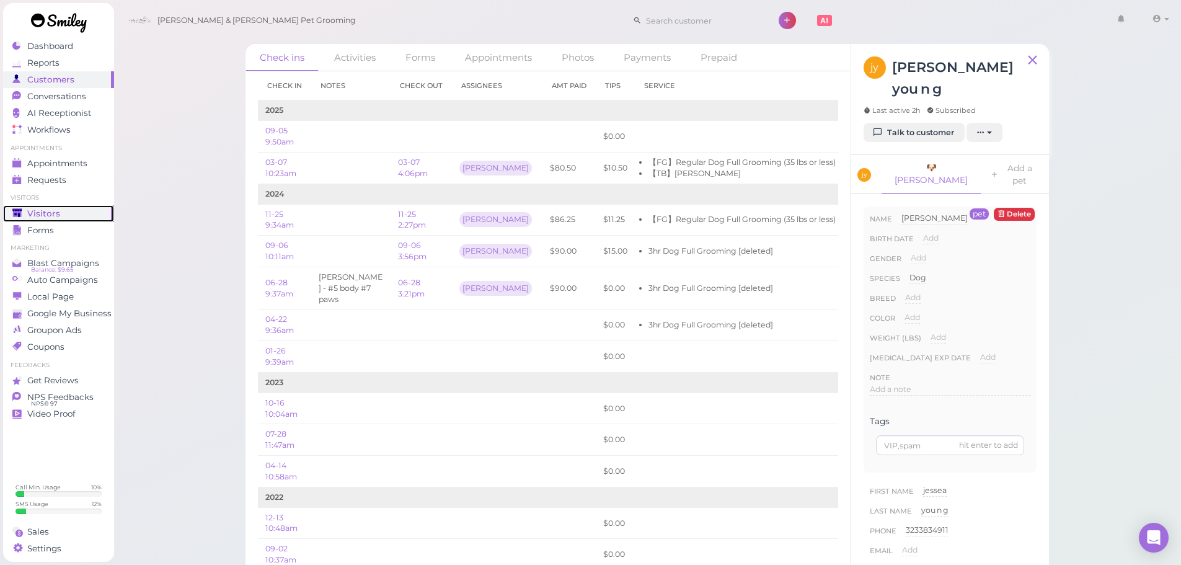
click at [35, 218] on span "Visitors" at bounding box center [43, 213] width 33 height 11
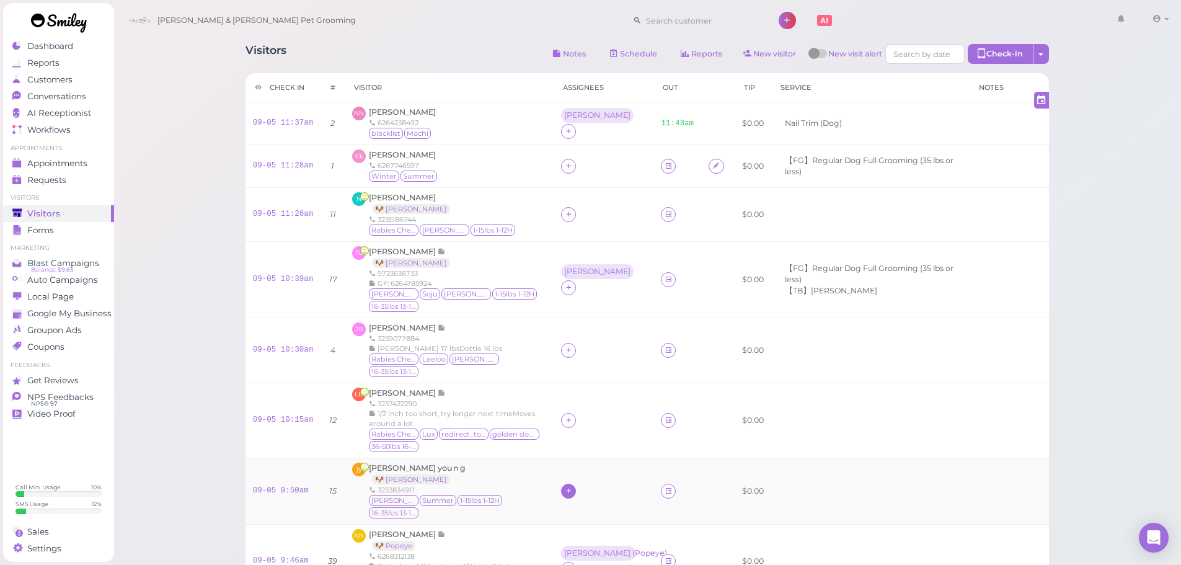
click at [561, 484] on div at bounding box center [568, 491] width 15 height 15
click at [584, 261] on input at bounding box center [623, 267] width 149 height 20
type input "he"
click at [566, 445] on span "[PERSON_NAME]" at bounding box center [585, 440] width 66 height 9
click at [561, 476] on div "[PERSON_NAME]" at bounding box center [597, 483] width 73 height 15
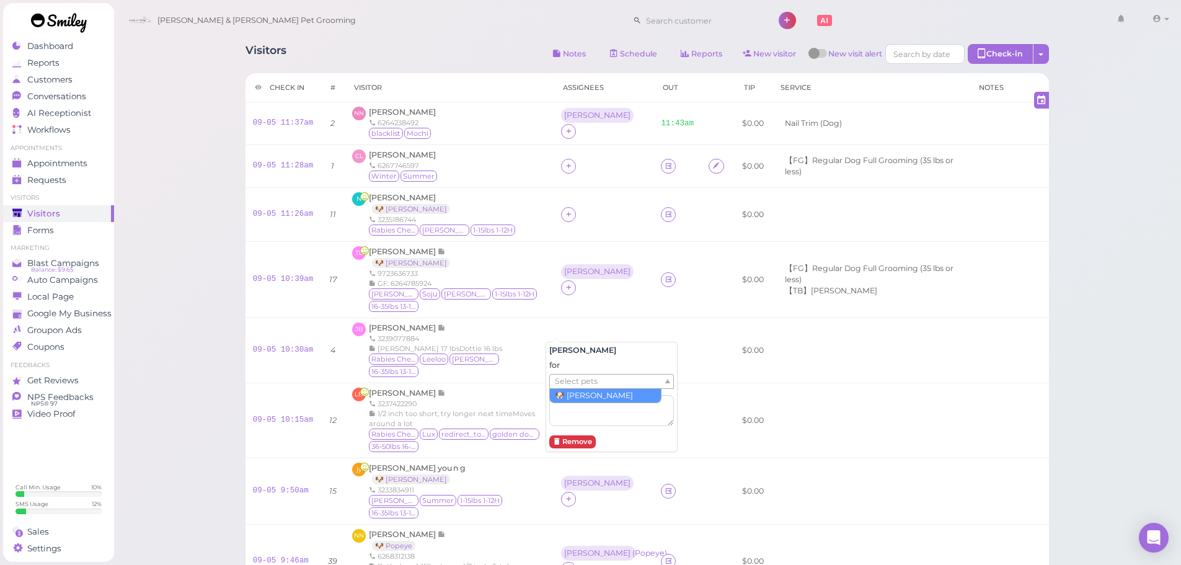
drag, startPoint x: 569, startPoint y: 376, endPoint x: 572, endPoint y: 403, distance: 26.8
click at [569, 377] on span "Select pets" at bounding box center [576, 381] width 43 height 14
click at [509, 428] on div "Rabies Checked Lux redirect_to_google golden doodle 36-50lbs 16-20H" at bounding box center [457, 440] width 177 height 25
click at [565, 415] on icon at bounding box center [569, 419] width 8 height 9
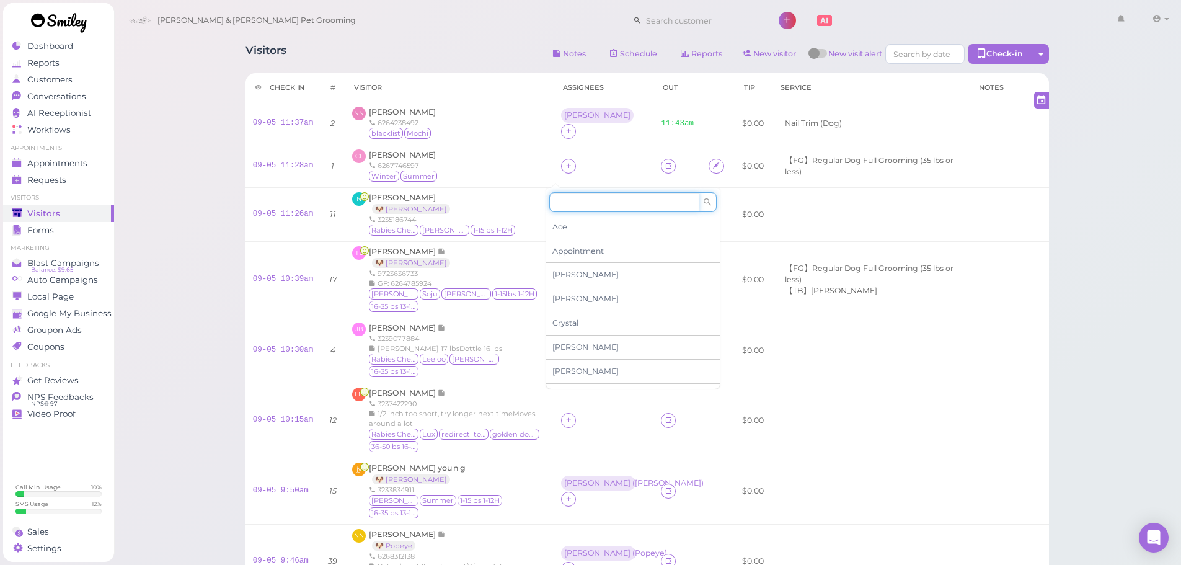
click at [589, 196] on input at bounding box center [623, 202] width 149 height 20
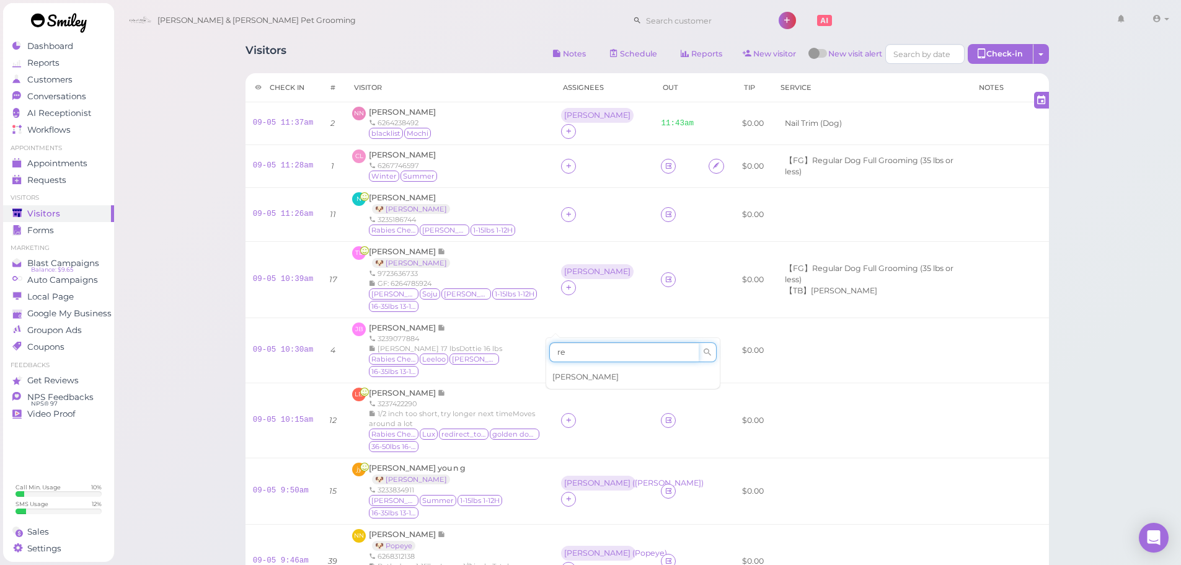
type input "re"
click at [564, 374] on span "[PERSON_NAME]" at bounding box center [585, 376] width 66 height 9
click at [565, 345] on icon at bounding box center [569, 349] width 8 height 9
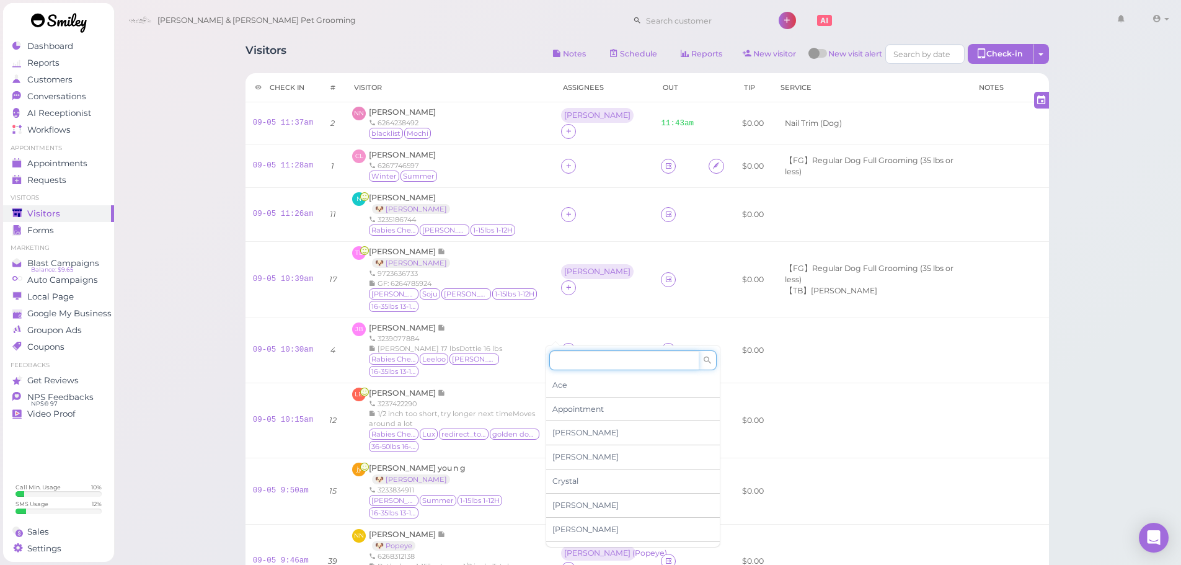
click at [588, 359] on input at bounding box center [623, 360] width 149 height 20
type input "re"
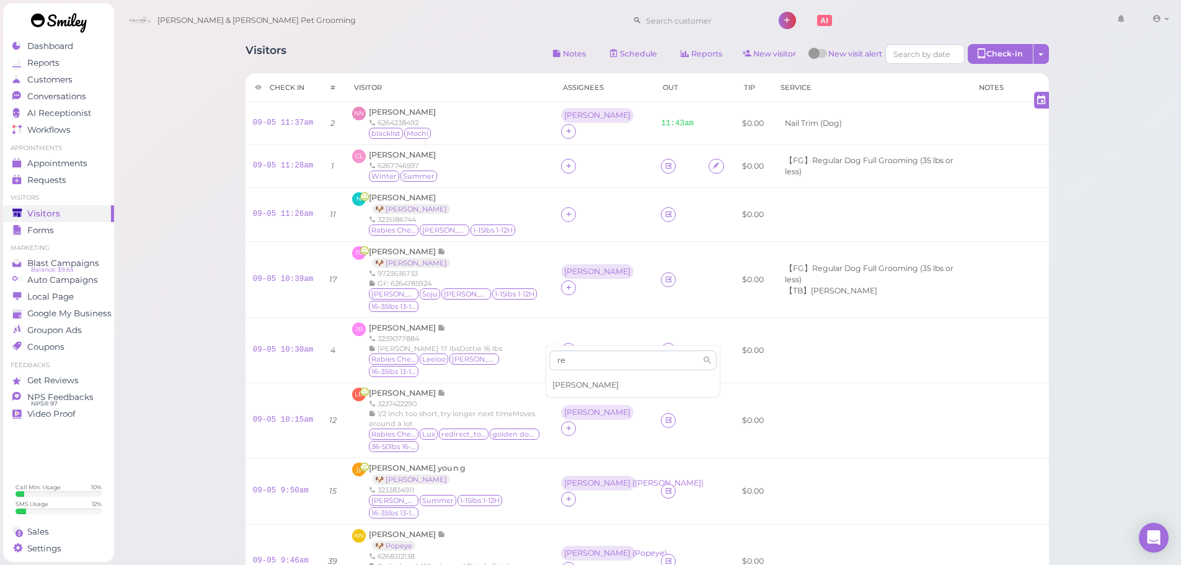
click at [575, 378] on div "[PERSON_NAME]" at bounding box center [633, 385] width 174 height 24
click at [288, 415] on link "09-05 10:15am" at bounding box center [283, 419] width 61 height 9
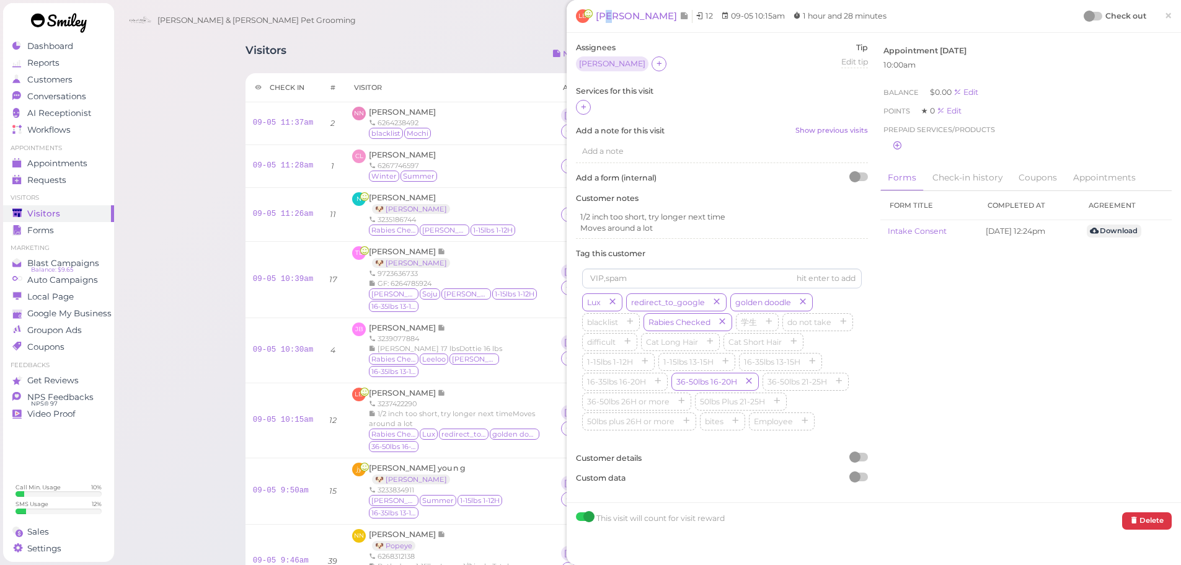
click at [612, 24] on div "LB Lenni Berumen 12 09-05 10:15am 1 hour and 28 minutes Check out ×" at bounding box center [874, 16] width 614 height 33
click at [613, 22] on link "[PERSON_NAME]" at bounding box center [644, 16] width 97 height 13
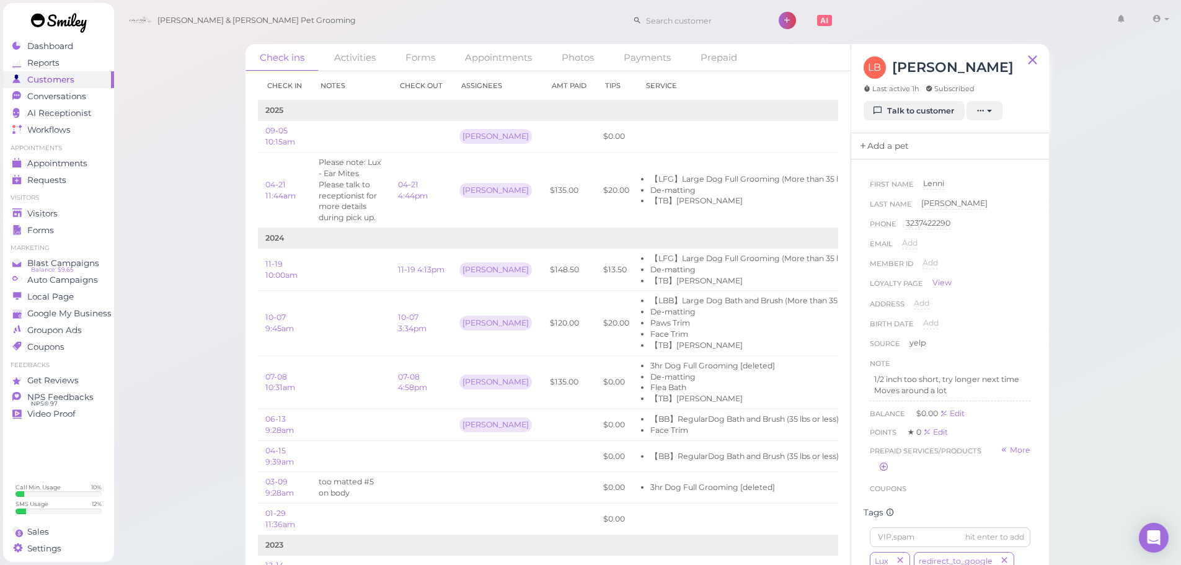
click at [875, 146] on link "Add a pet" at bounding box center [883, 146] width 65 height 26
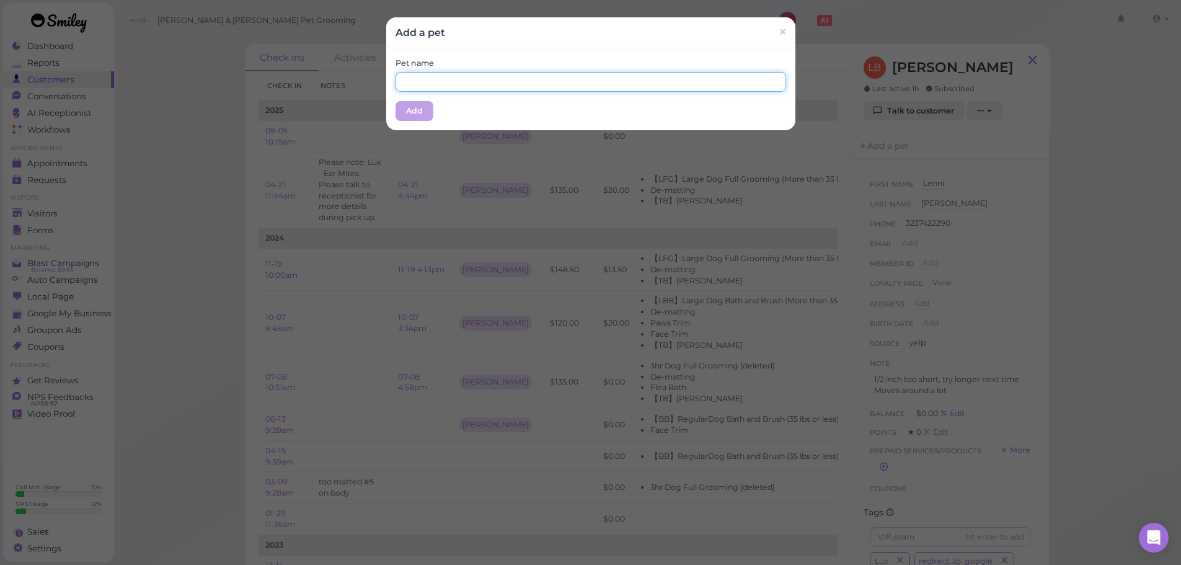
click at [477, 83] on input "text" at bounding box center [591, 82] width 391 height 20
type input "Lux"
drag, startPoint x: 474, startPoint y: 68, endPoint x: 446, endPoint y: 94, distance: 37.7
click at [475, 73] on div "Pet name Lux" at bounding box center [591, 75] width 391 height 34
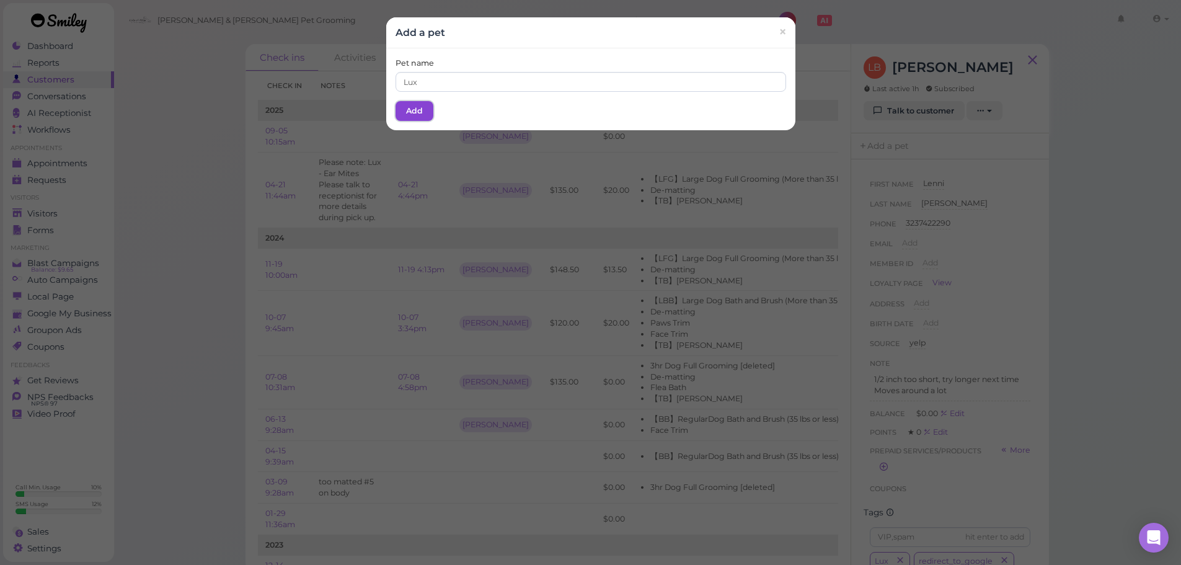
click at [414, 115] on button "Add" at bounding box center [415, 111] width 38 height 20
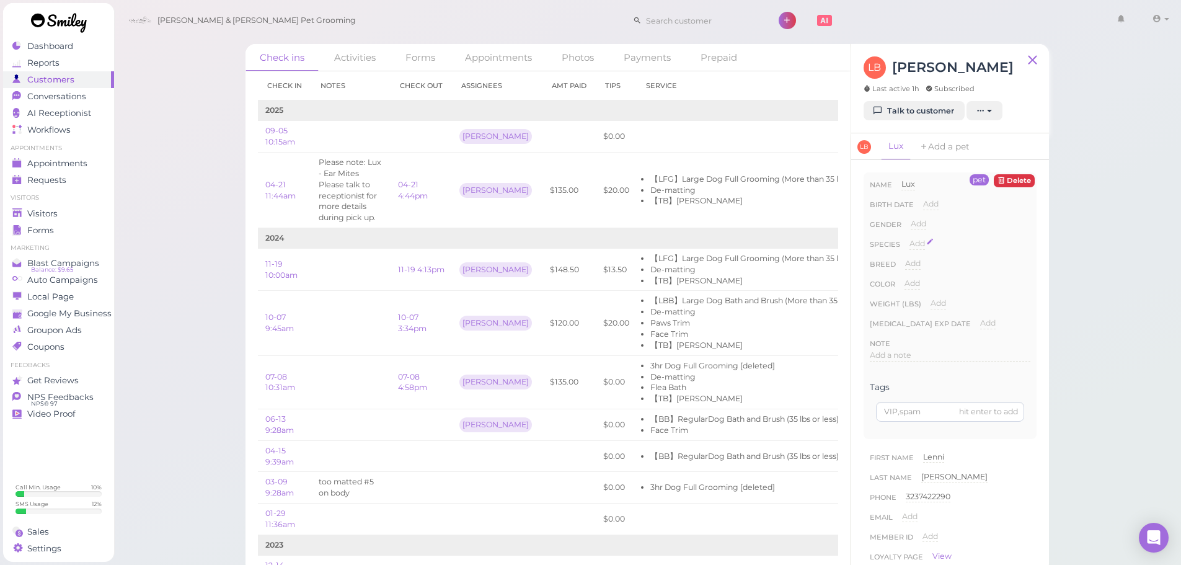
click at [916, 245] on span "Add" at bounding box center [917, 243] width 15 height 9
click at [923, 247] on select "Dog Cat Bird Other" at bounding box center [970, 247] width 121 height 19
select select "Dog"
click at [910, 238] on select "Dog Cat Bird Other" at bounding box center [970, 247] width 121 height 19
click at [920, 268] on button "Done" at bounding box center [924, 265] width 27 height 13
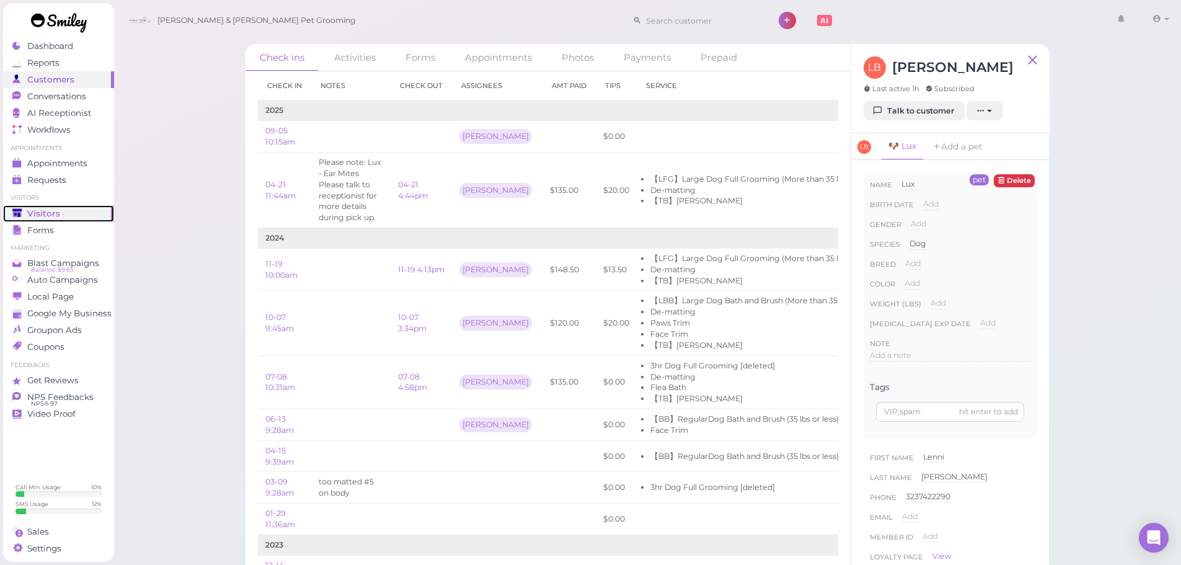
click at [21, 214] on polygon at bounding box center [16, 212] width 9 height 9
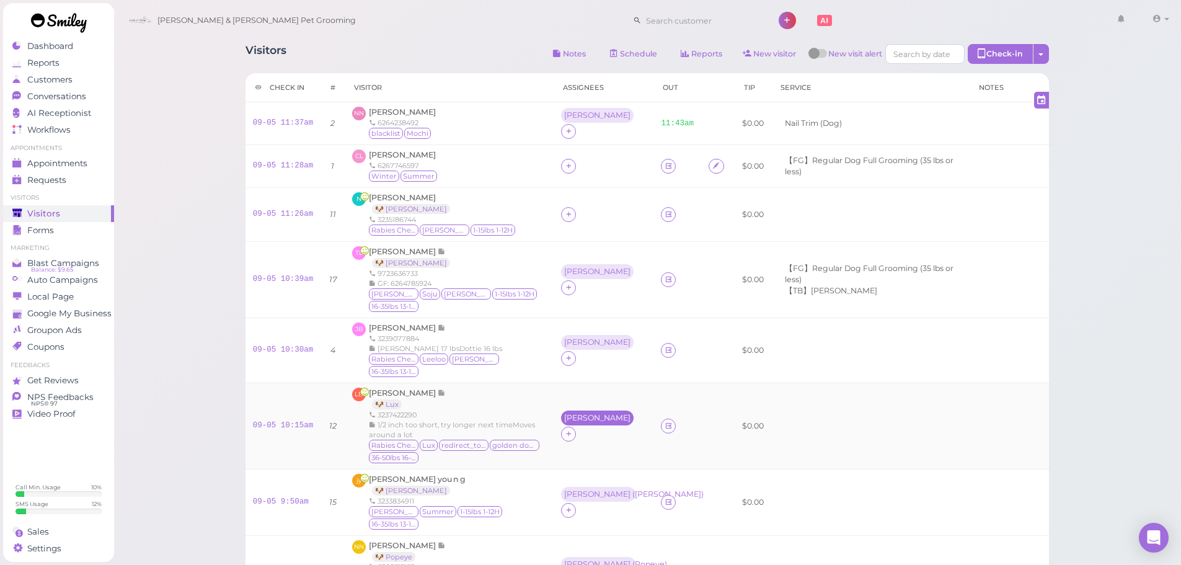
drag, startPoint x: 560, startPoint y: 397, endPoint x: 560, endPoint y: 407, distance: 9.9
click at [564, 414] on div "[PERSON_NAME]" at bounding box center [597, 418] width 66 height 9
click at [560, 459] on span "Select pets" at bounding box center [576, 455] width 43 height 14
click at [413, 323] on span "[PERSON_NAME]" at bounding box center [403, 327] width 69 height 9
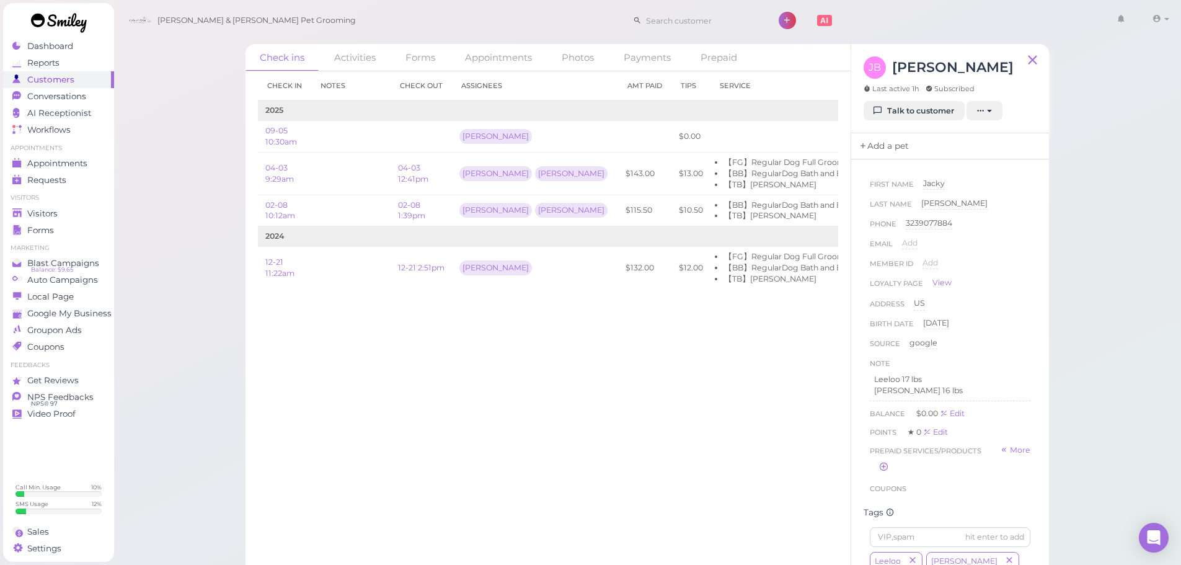
click at [857, 154] on link "Add a pet" at bounding box center [883, 146] width 65 height 26
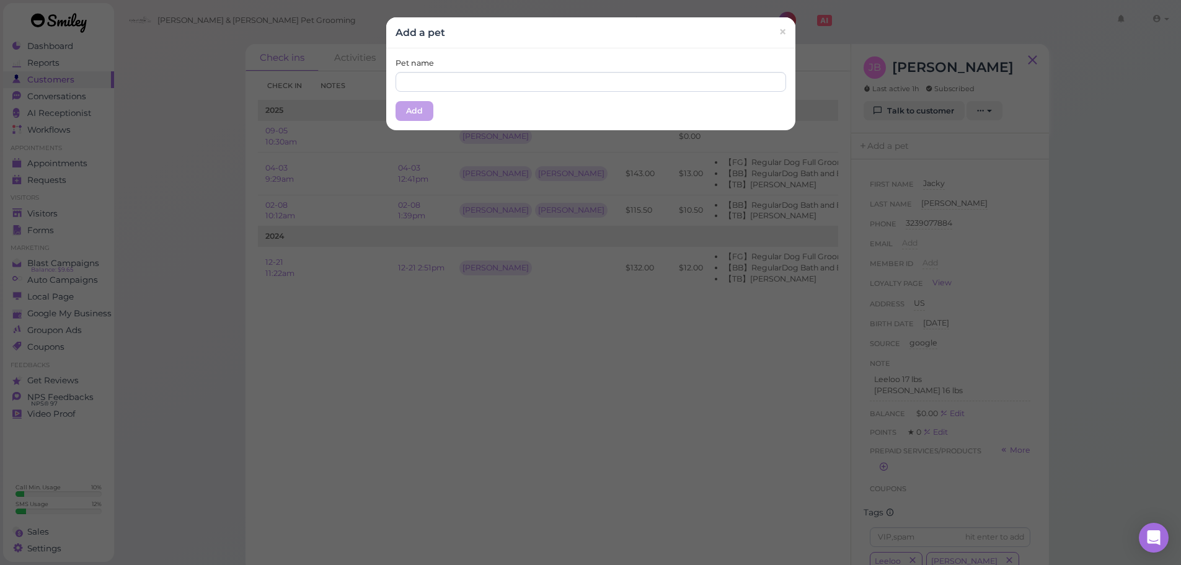
click at [525, 68] on div "Pet name" at bounding box center [591, 75] width 391 height 34
click at [509, 90] on input "text" at bounding box center [591, 82] width 391 height 20
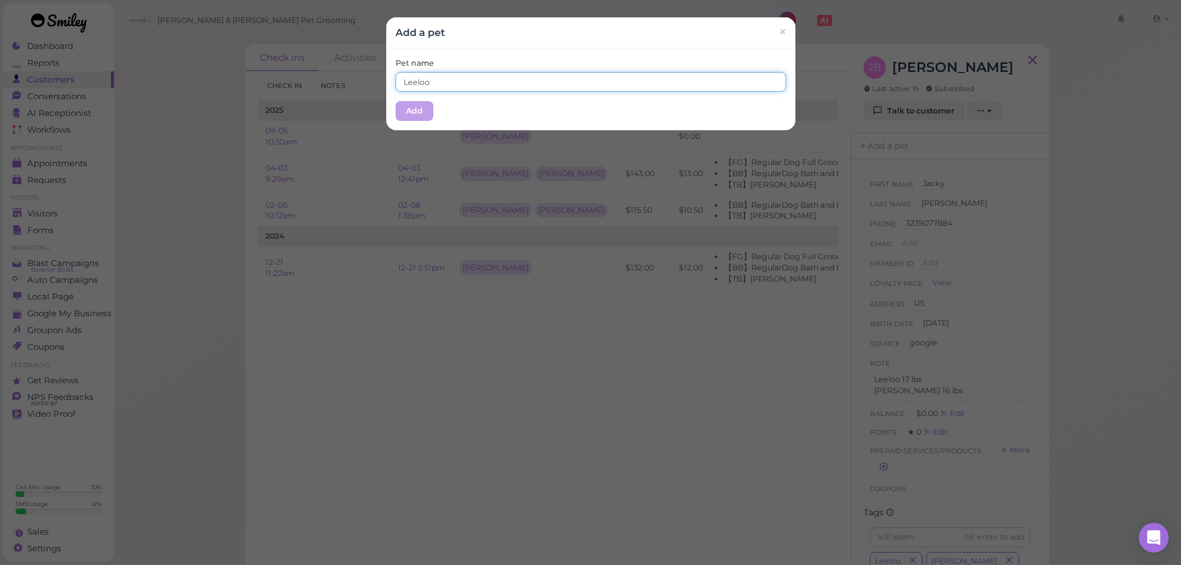
type input "Leeloo"
click at [495, 50] on div "Pet name Leeloo Add" at bounding box center [590, 89] width 409 height 82
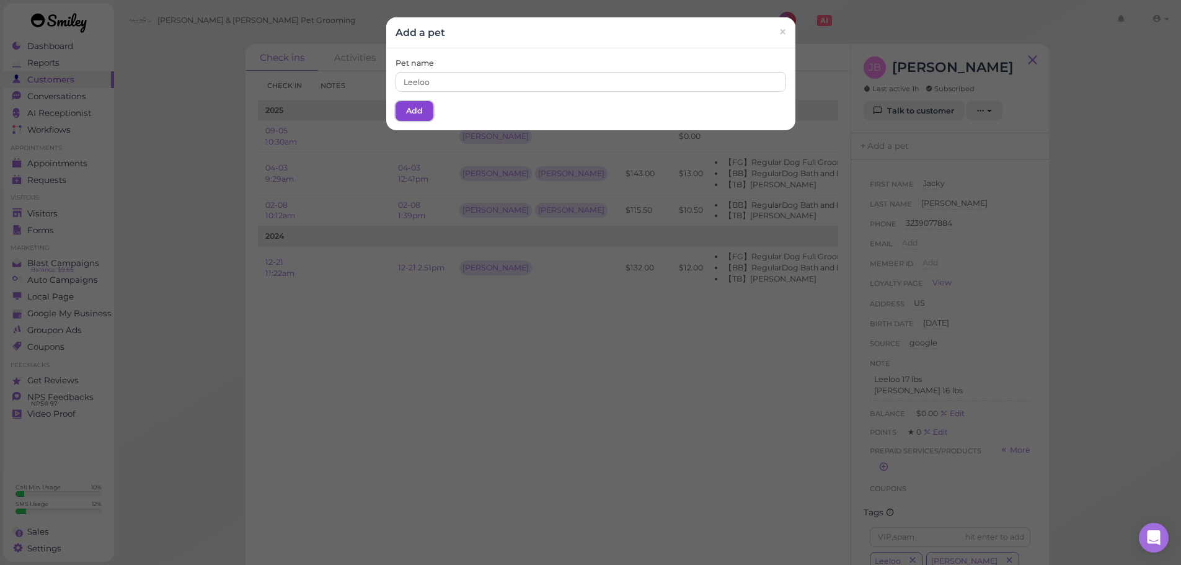
click at [400, 112] on button "Add" at bounding box center [415, 111] width 38 height 20
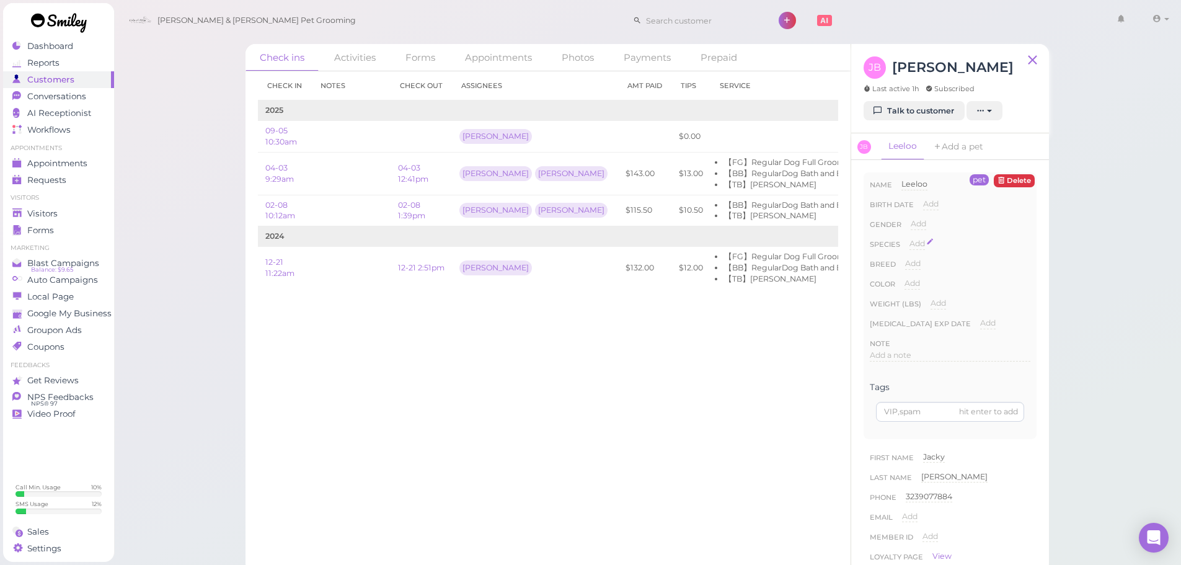
click at [929, 246] on div "Species Add Dog Cat Bird Other" at bounding box center [950, 248] width 161 height 20
click at [924, 246] on span "Add" at bounding box center [917, 243] width 15 height 9
drag, startPoint x: 933, startPoint y: 247, endPoint x: 935, endPoint y: 255, distance: 8.3
click at [933, 247] on select "Dog Cat Bird Other" at bounding box center [970, 247] width 121 height 19
select select "Dog"
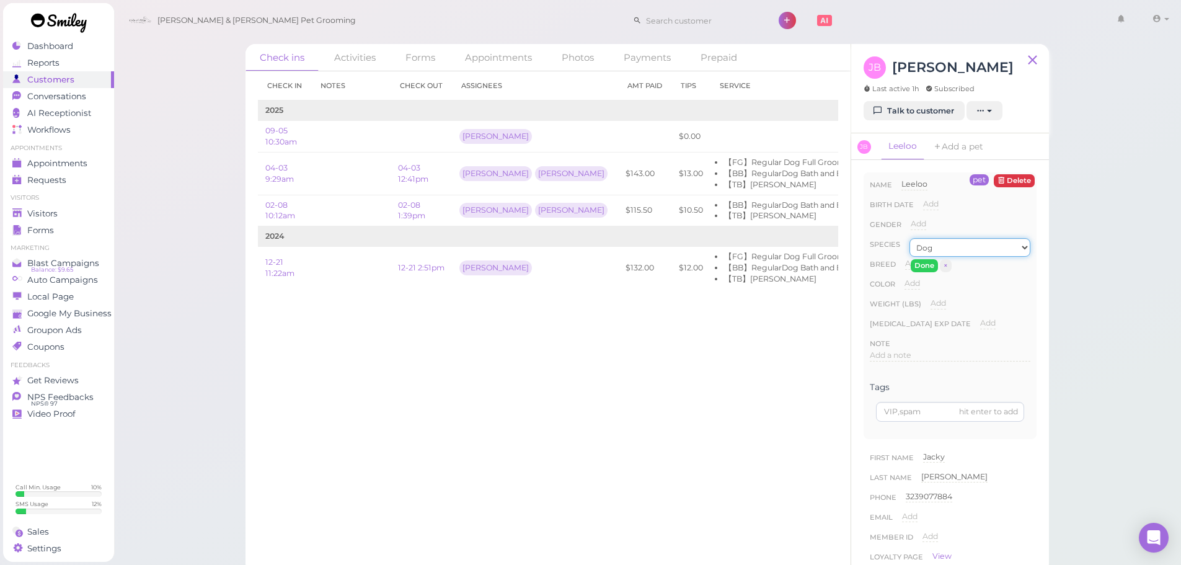
click at [910, 238] on select "Dog Cat Bird Other" at bounding box center [970, 247] width 121 height 19
click at [928, 268] on button "Done" at bounding box center [924, 265] width 27 height 13
click at [970, 136] on link "Add a pet" at bounding box center [971, 146] width 65 height 27
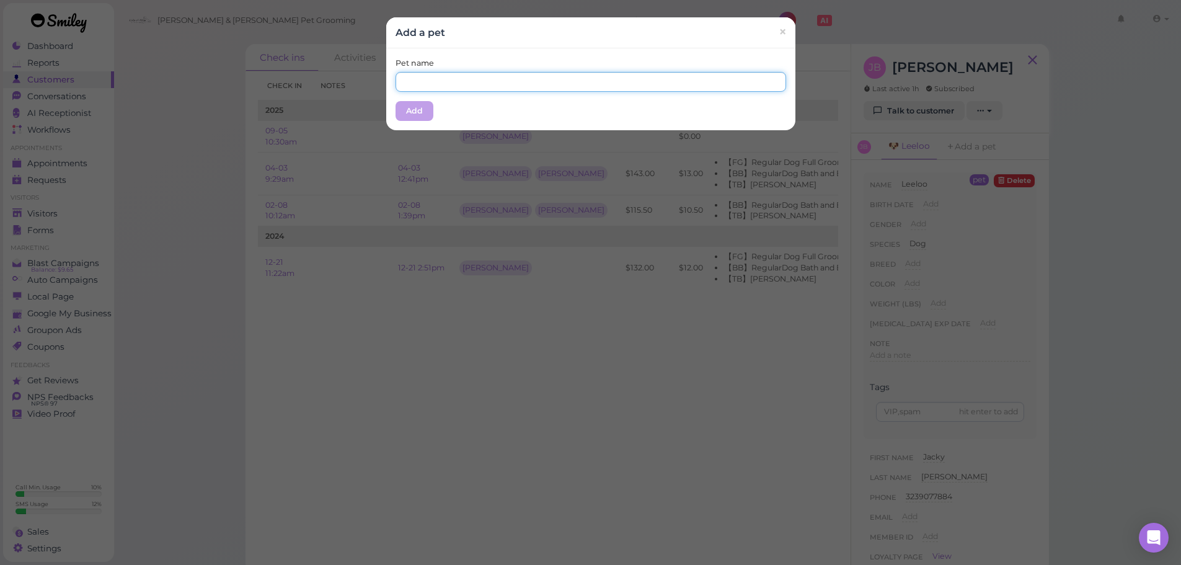
click at [521, 76] on input "text" at bounding box center [591, 82] width 391 height 20
type input "[PERSON_NAME]"
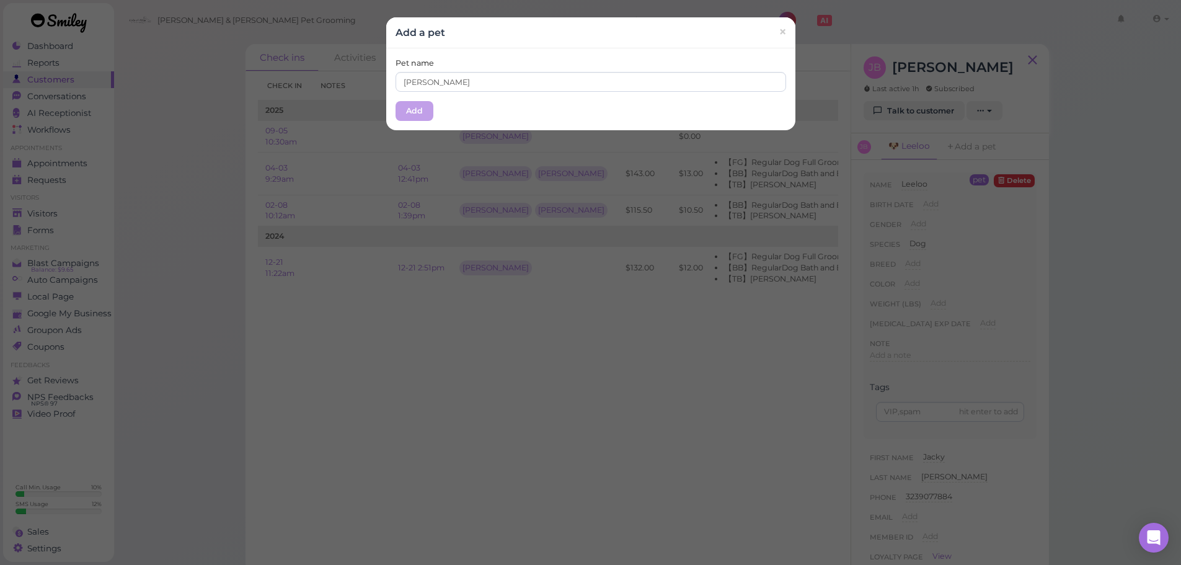
click at [498, 63] on div "Pet name Dottie" at bounding box center [591, 75] width 391 height 34
click at [416, 123] on div "Pet name Dottie Add" at bounding box center [590, 89] width 409 height 82
click at [418, 117] on button "Add" at bounding box center [415, 111] width 38 height 20
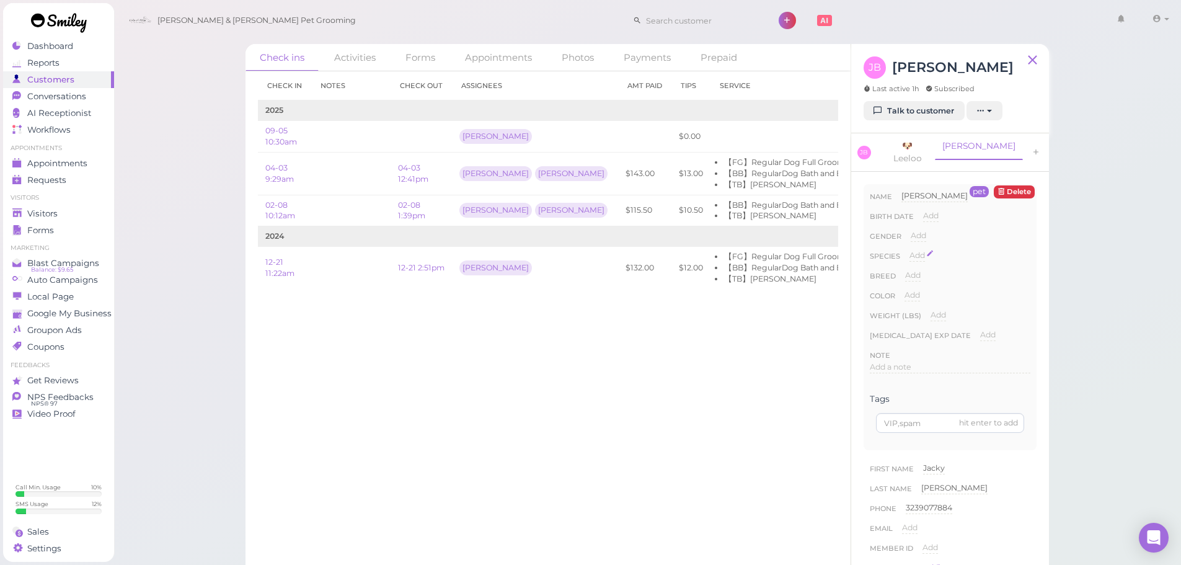
click at [921, 250] on span "Add" at bounding box center [917, 254] width 15 height 9
drag, startPoint x: 925, startPoint y: 246, endPoint x: 929, endPoint y: 256, distance: 11.2
click at [926, 250] on select "Dog Cat Bird Other" at bounding box center [970, 259] width 121 height 19
select select "Dog"
click at [910, 250] on select "Dog Cat Bird Other" at bounding box center [970, 259] width 121 height 19
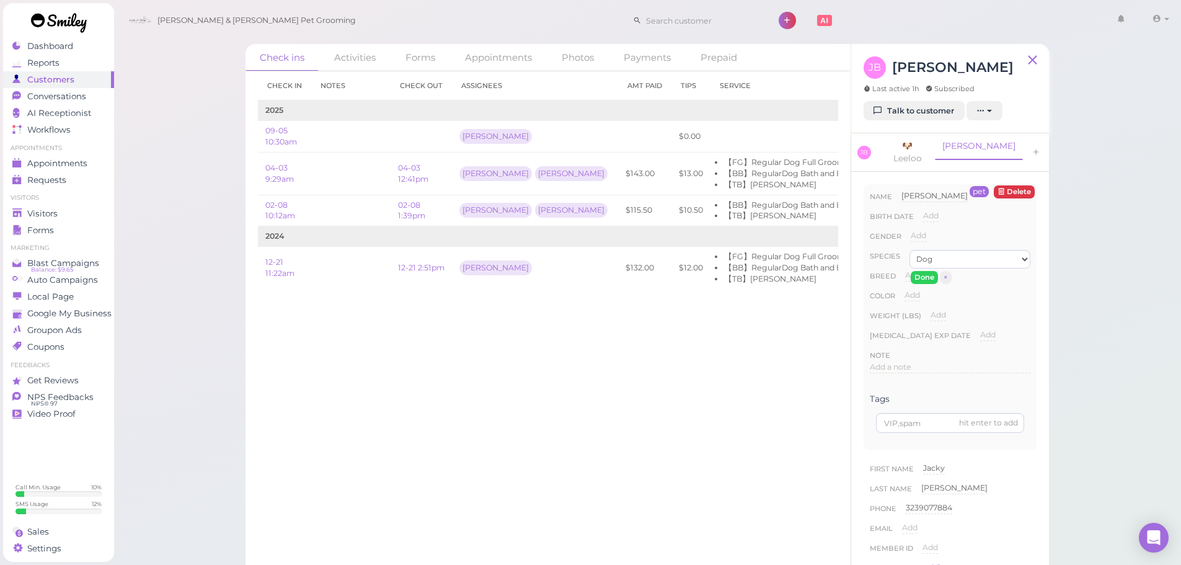
click at [929, 275] on div "Breed Add" at bounding box center [950, 280] width 161 height 20
click at [928, 271] on button "Done" at bounding box center [924, 277] width 27 height 13
click at [50, 203] on ul "Visitors Visitors Forms" at bounding box center [58, 215] width 111 height 45
click at [58, 218] on div "Visitors" at bounding box center [56, 213] width 89 height 11
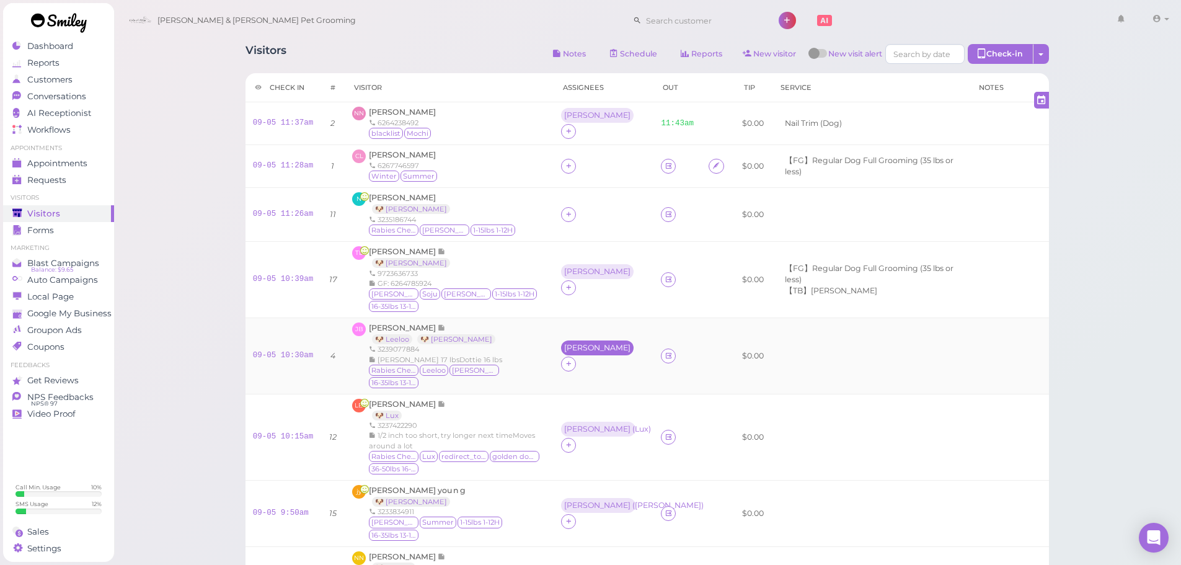
click at [565, 343] on div "[PERSON_NAME]" at bounding box center [597, 347] width 66 height 9
click at [578, 384] on span "Select pets" at bounding box center [576, 391] width 43 height 14
click at [580, 393] on div "for Select pets" at bounding box center [611, 403] width 125 height 66
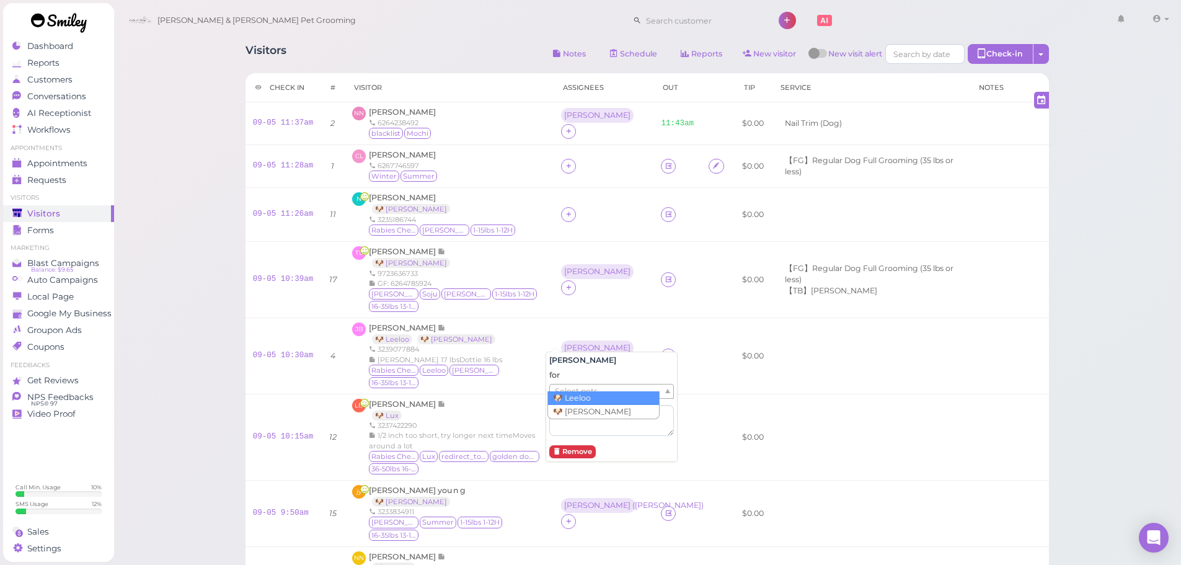
drag, startPoint x: 579, startPoint y: 385, endPoint x: 576, endPoint y: 396, distance: 11.6
click at [600, 317] on td "Rebecca ( Leeloo )" at bounding box center [604, 355] width 100 height 76
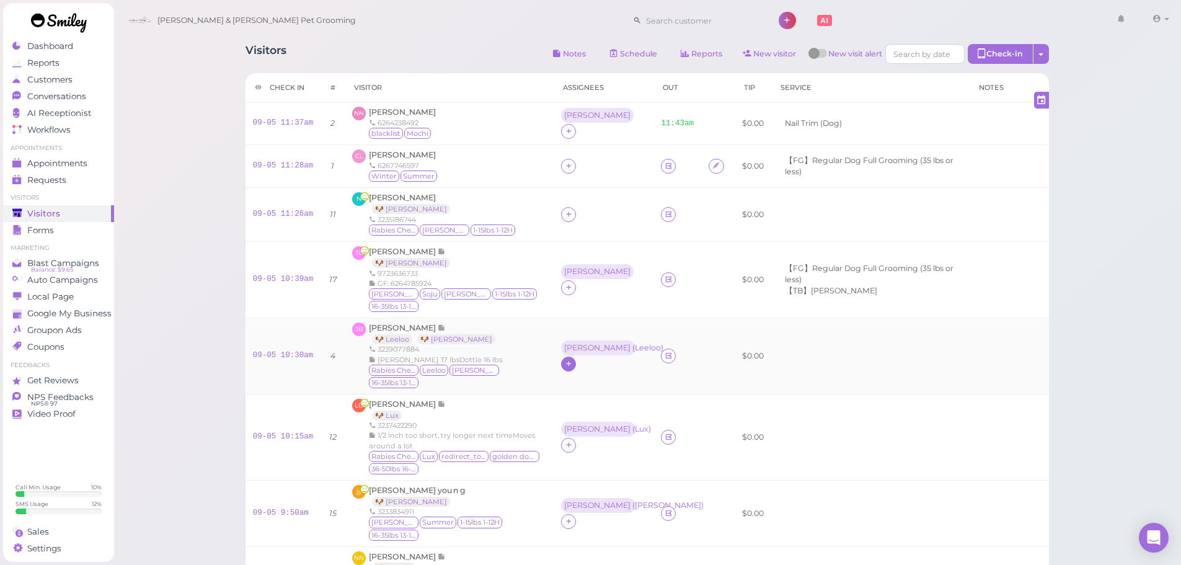
click at [565, 359] on icon at bounding box center [569, 363] width 8 height 9
click at [577, 372] on input at bounding box center [621, 374] width 149 height 20
type input "he"
click at [567, 405] on div "[PERSON_NAME]" at bounding box center [631, 399] width 174 height 24
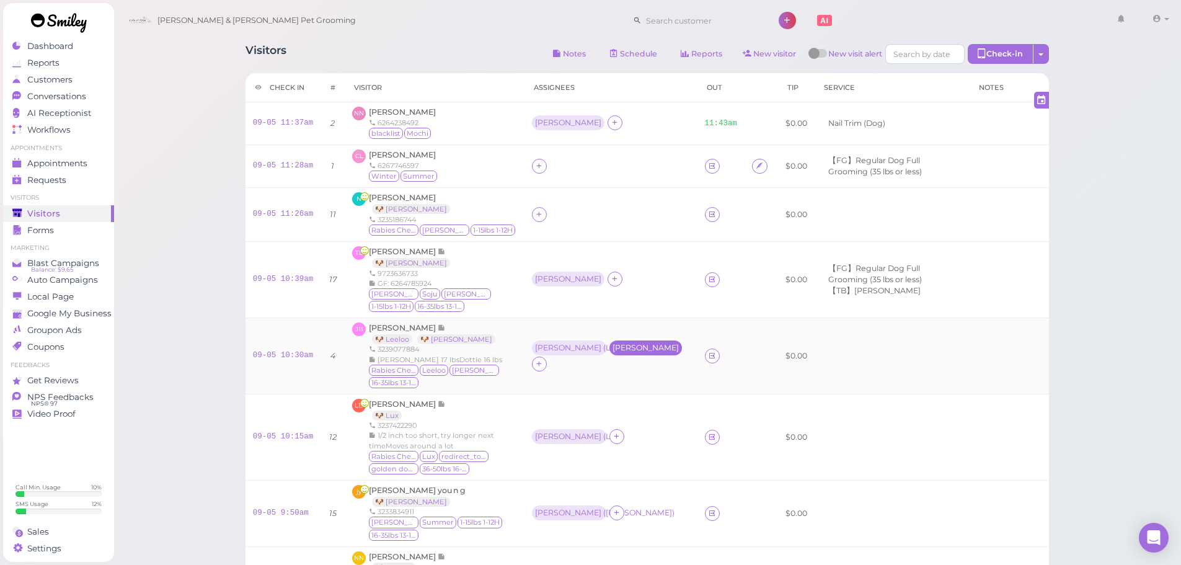
click at [620, 351] on div "[PERSON_NAME]" at bounding box center [646, 347] width 66 height 9
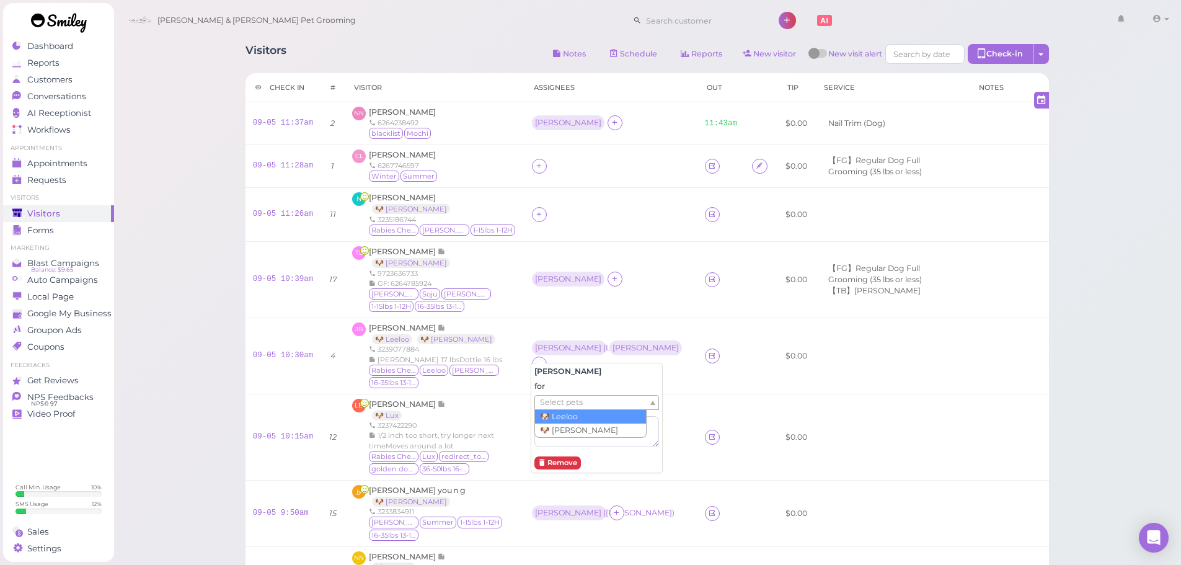
click at [607, 407] on ul "Select pets" at bounding box center [591, 403] width 113 height 14
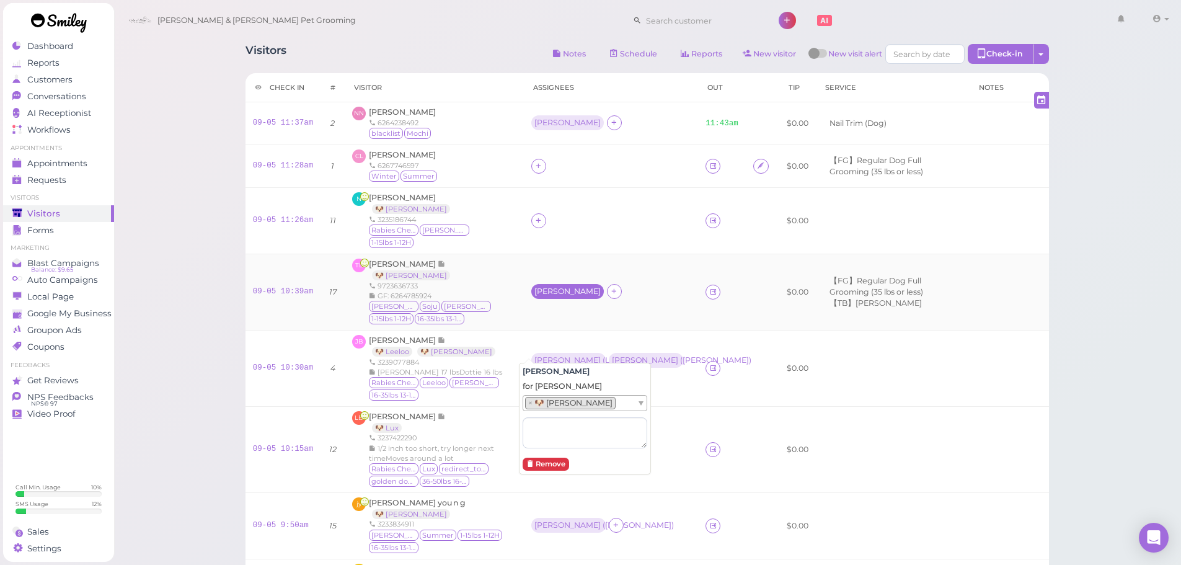
click at [534, 287] on div "[PERSON_NAME]" at bounding box center [567, 291] width 66 height 9
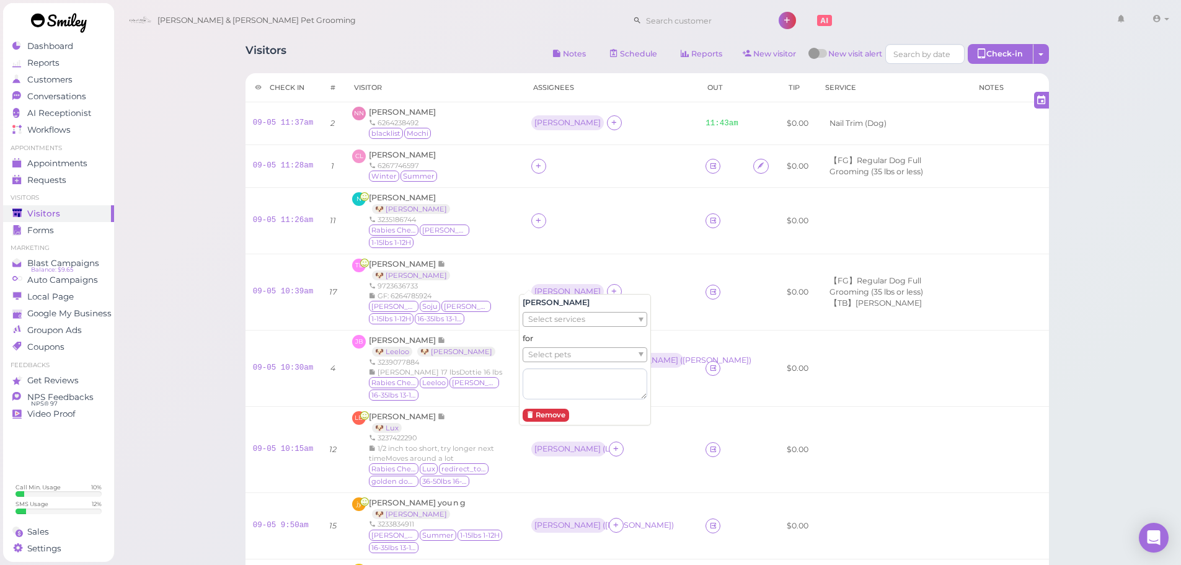
drag, startPoint x: 540, startPoint y: 354, endPoint x: 540, endPoint y: 361, distance: 6.8
click at [540, 358] on span "Select pets" at bounding box center [549, 355] width 43 height 14
click at [572, 216] on div at bounding box center [611, 220] width 160 height 15
click at [614, 125] on div "[PERSON_NAME]" at bounding box center [611, 123] width 160 height 16
click at [617, 170] on div at bounding box center [611, 166] width 160 height 15
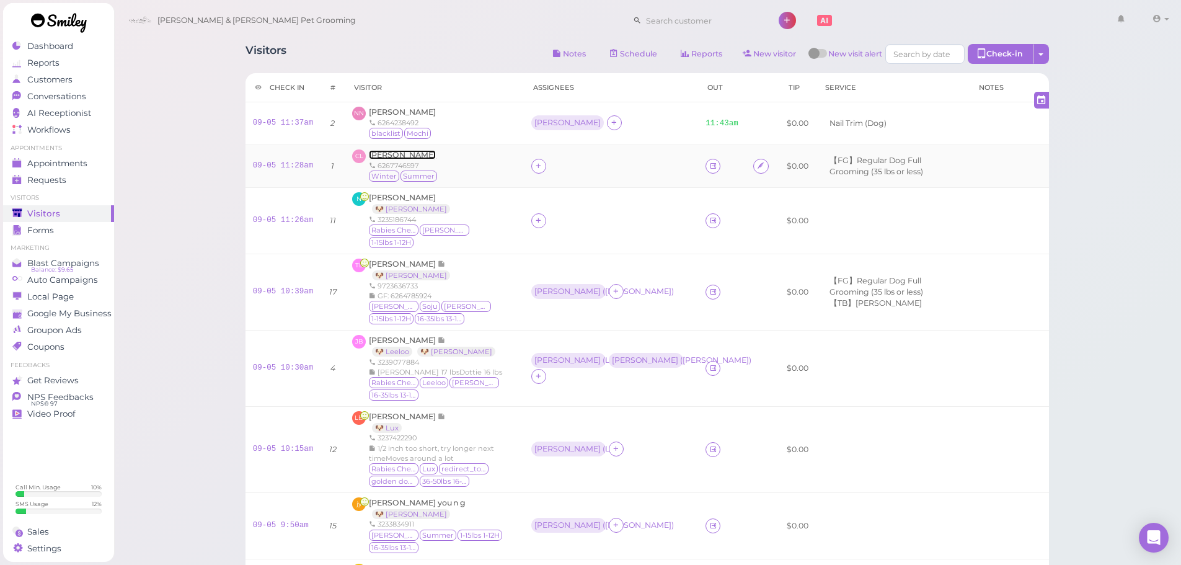
click at [395, 156] on span "[PERSON_NAME]" at bounding box center [402, 154] width 67 height 9
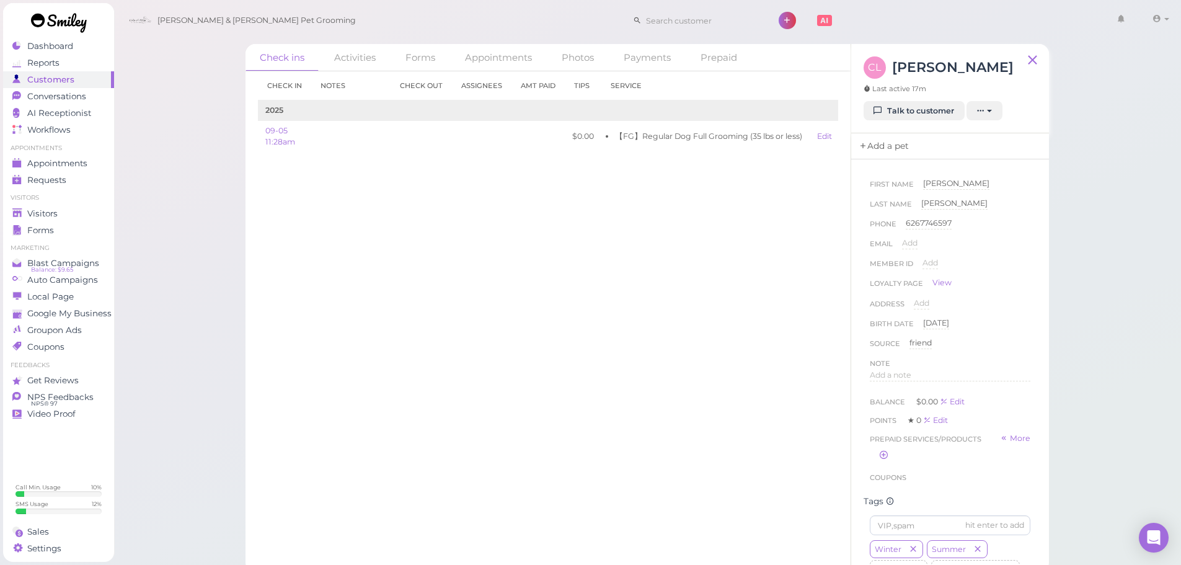
click at [857, 138] on link "Add a pet" at bounding box center [883, 146] width 65 height 26
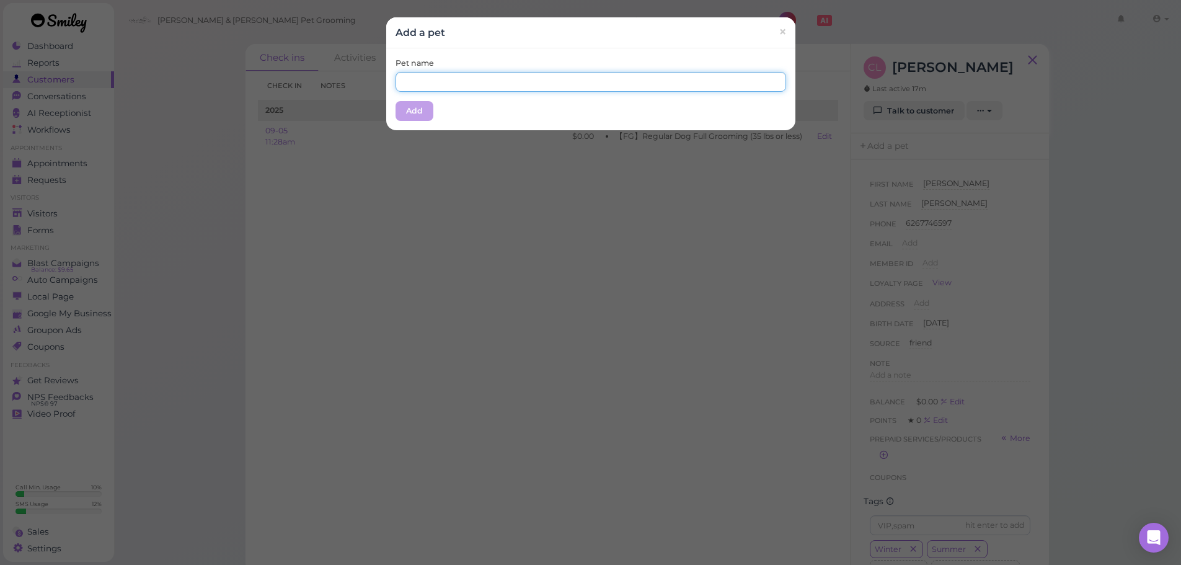
click at [508, 84] on input "text" at bounding box center [591, 82] width 391 height 20
type input "Winter"
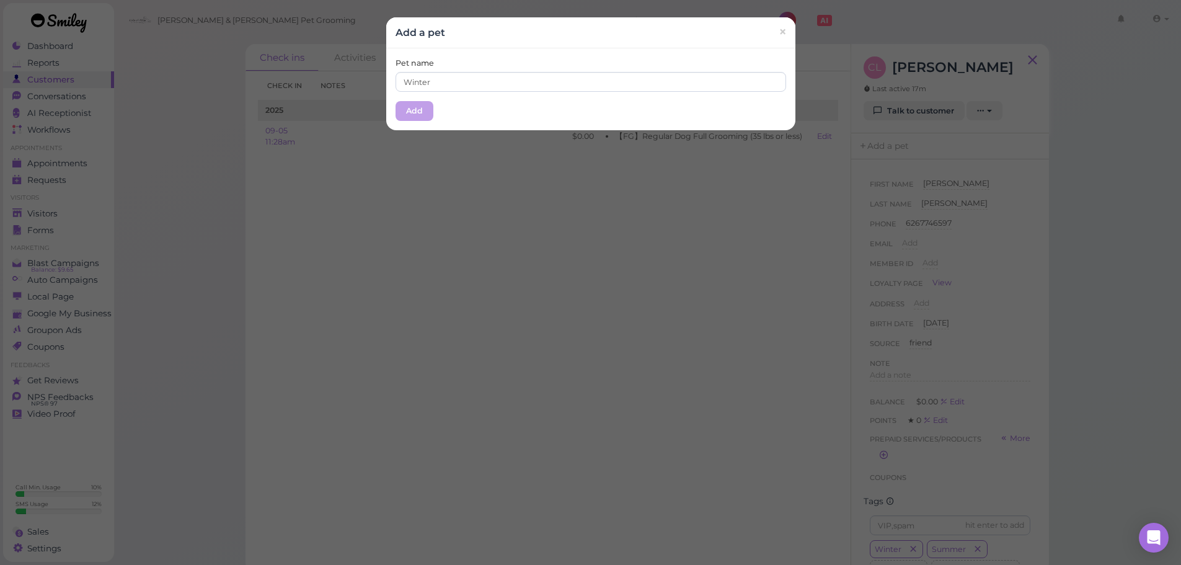
click at [499, 38] on div "Add a pet ×" at bounding box center [591, 33] width 391 height 12
click at [407, 112] on button "Add" at bounding box center [415, 111] width 38 height 20
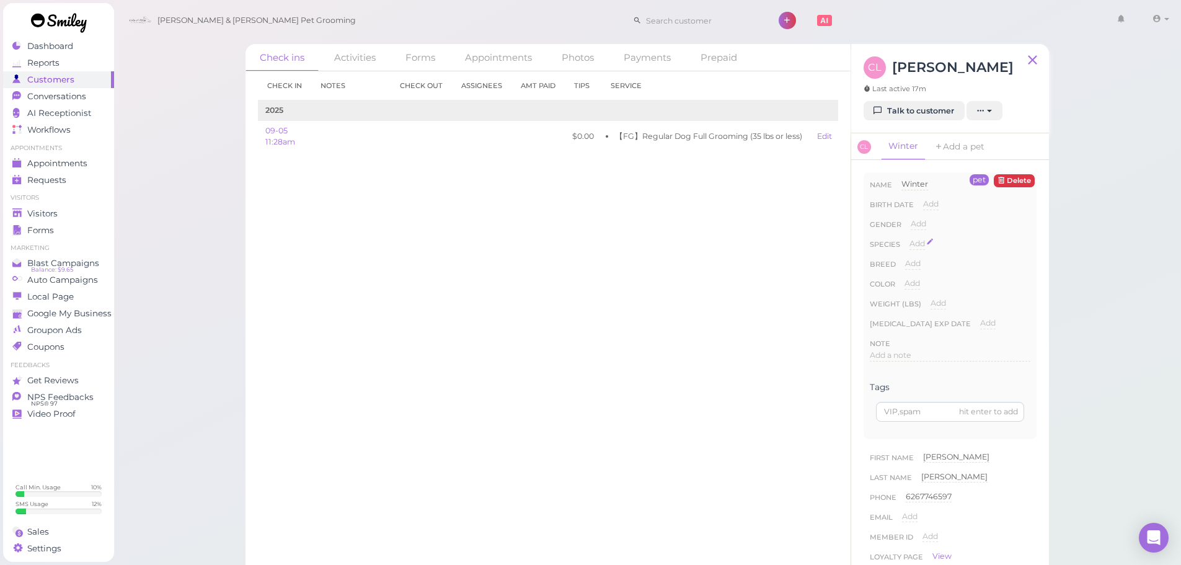
click at [914, 242] on span "Add" at bounding box center [917, 243] width 15 height 9
drag, startPoint x: 919, startPoint y: 247, endPoint x: 927, endPoint y: 256, distance: 11.8
click at [921, 250] on select "Dog Cat Bird Other" at bounding box center [970, 247] width 121 height 19
select select "Dog"
click at [910, 238] on select "Dog Cat Bird Other" at bounding box center [970, 247] width 121 height 19
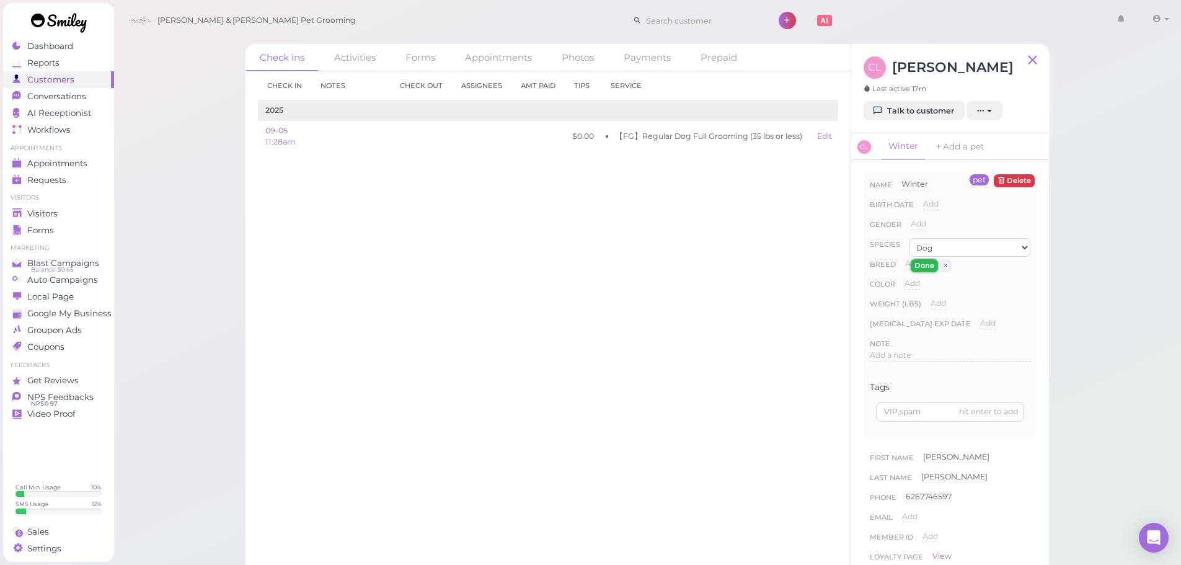
click at [928, 269] on button "Done" at bounding box center [924, 265] width 27 height 13
click at [962, 148] on link "Add a pet" at bounding box center [972, 146] width 65 height 27
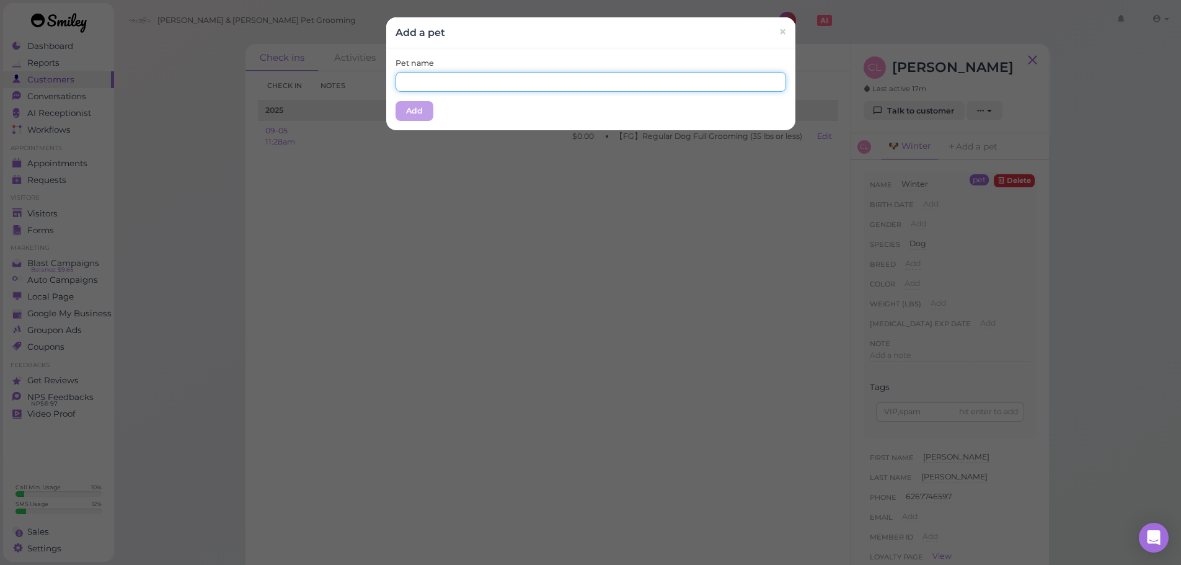
click at [466, 79] on input "text" at bounding box center [591, 82] width 391 height 20
type input "Summer"
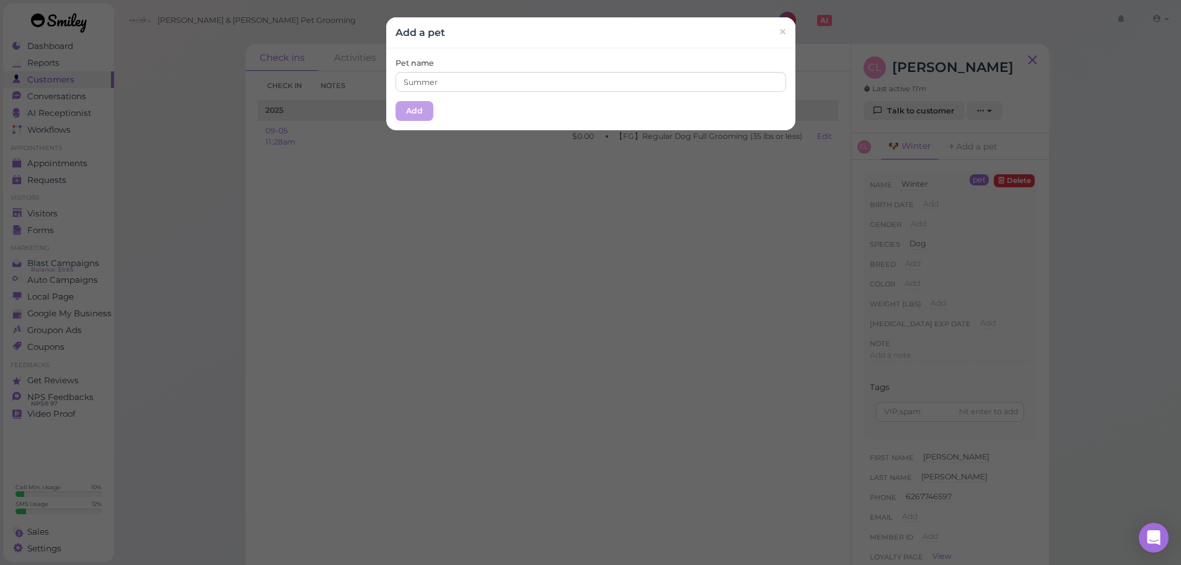
click at [518, 68] on div "Pet name Summer" at bounding box center [591, 75] width 391 height 34
click at [396, 110] on button "Add" at bounding box center [415, 111] width 38 height 20
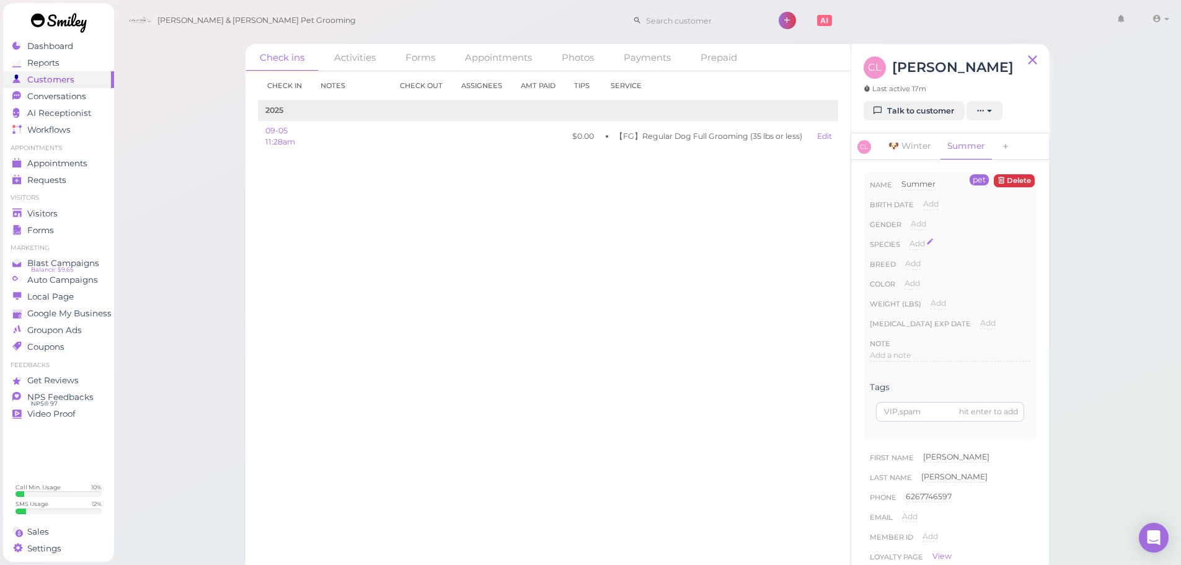
click at [919, 246] on span "Add" at bounding box center [917, 243] width 15 height 9
click at [920, 246] on select "Dog Cat Bird Other" at bounding box center [970, 247] width 121 height 19
select select "Dog"
click at [910, 238] on select "Dog Cat Bird Other" at bounding box center [970, 247] width 121 height 19
click at [919, 268] on button "Done" at bounding box center [924, 265] width 27 height 13
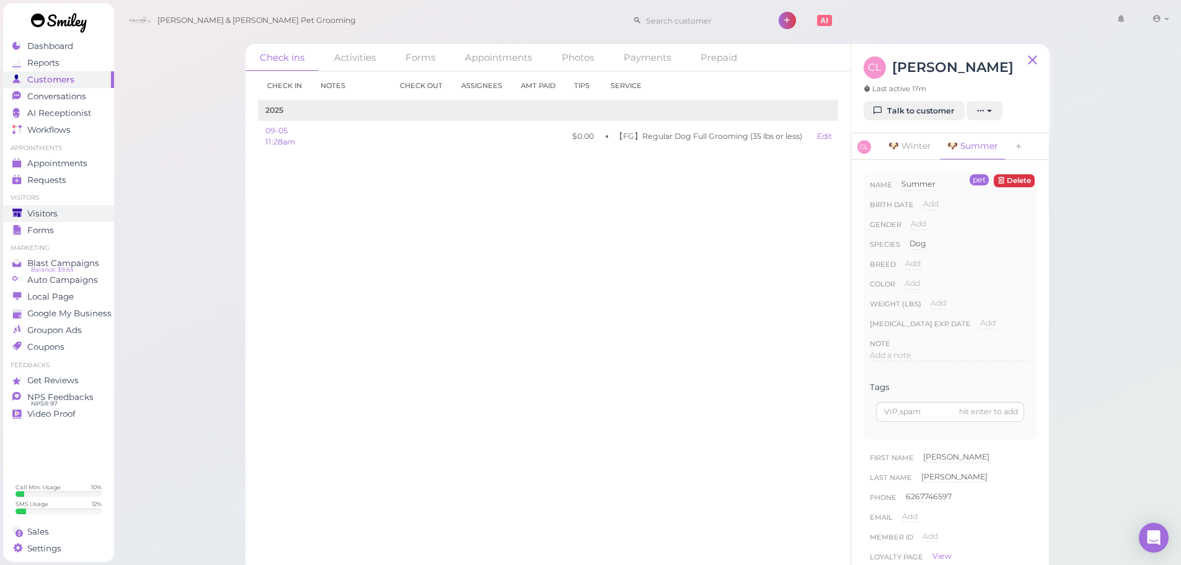
drag, startPoint x: 50, startPoint y: 198, endPoint x: 52, endPoint y: 207, distance: 9.0
click at [50, 198] on li "Visitors" at bounding box center [58, 197] width 111 height 9
click at [52, 215] on span "Visitors" at bounding box center [43, 213] width 33 height 11
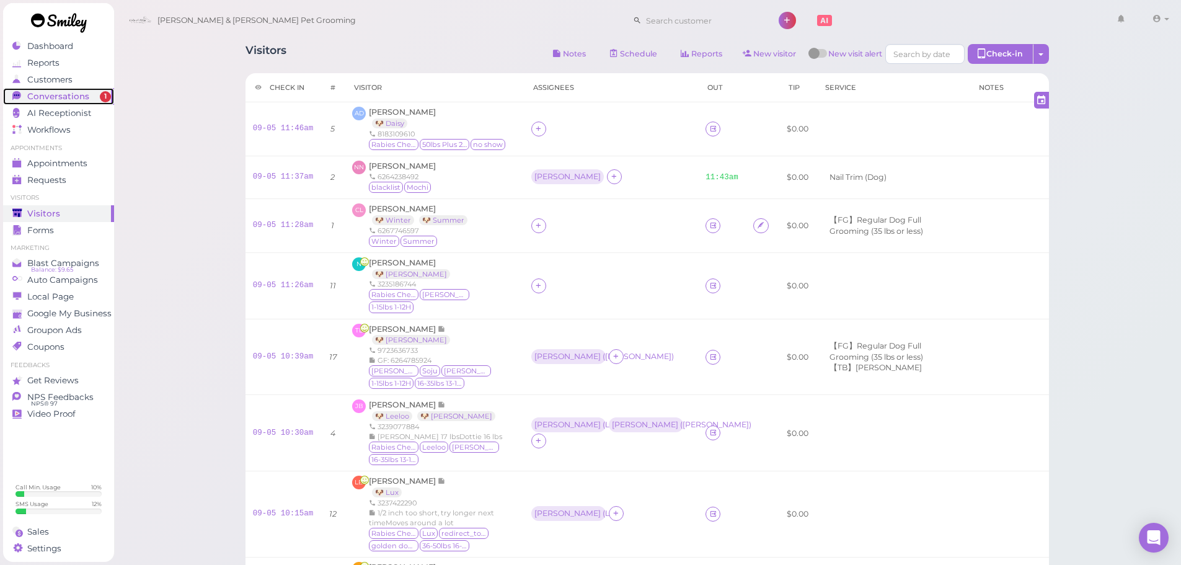
click at [76, 96] on span "Conversations" at bounding box center [58, 96] width 62 height 11
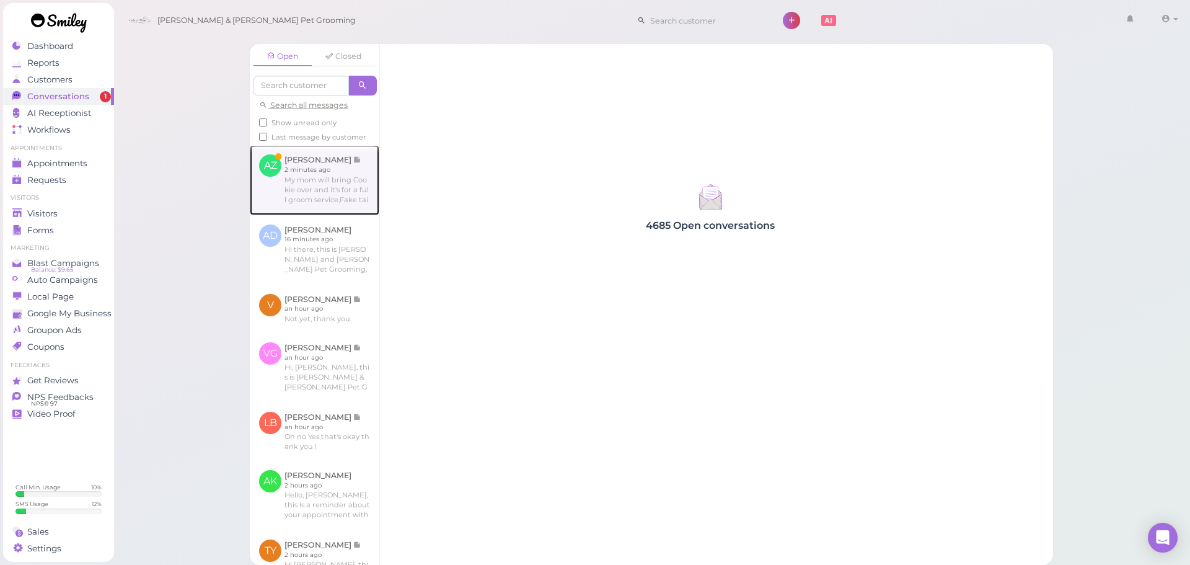
click at [292, 181] on link at bounding box center [315, 179] width 130 height 69
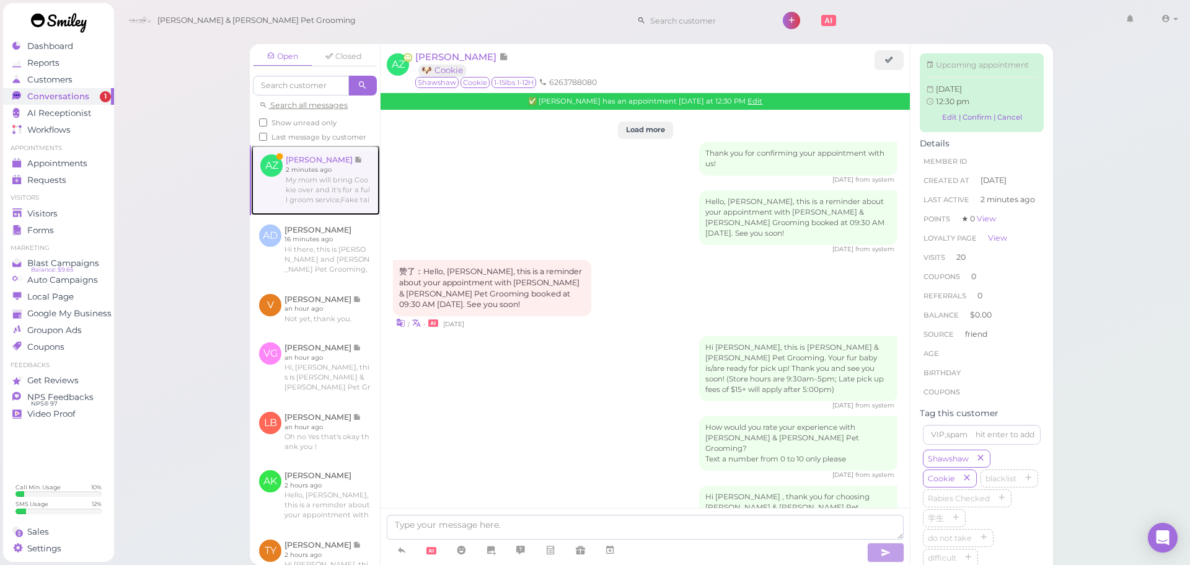
scroll to position [1683, 0]
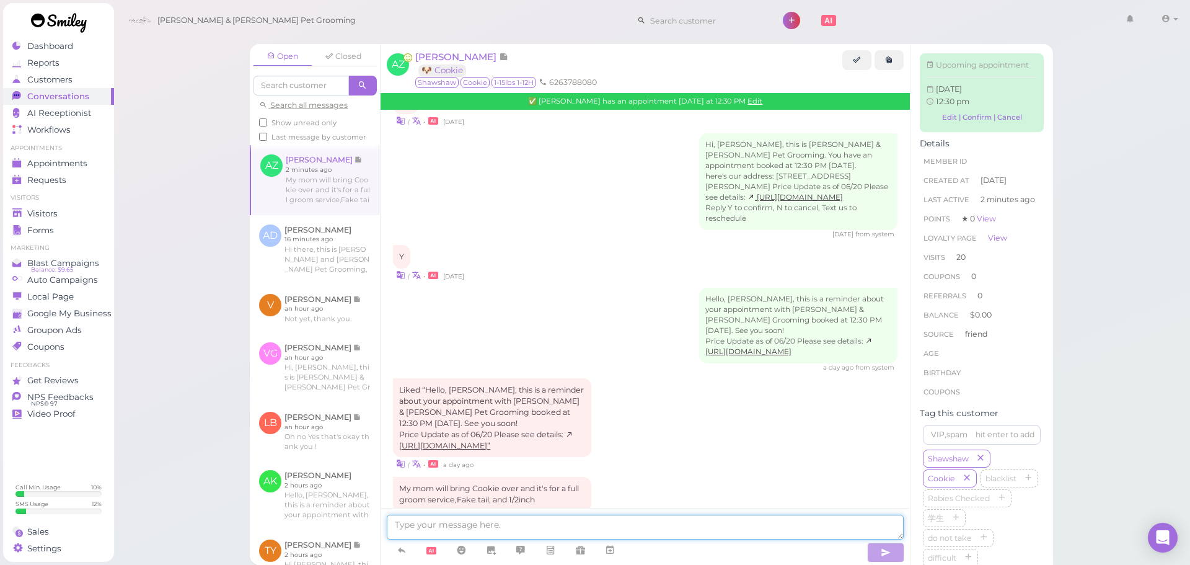
click at [661, 525] on textarea at bounding box center [645, 527] width 517 height 25
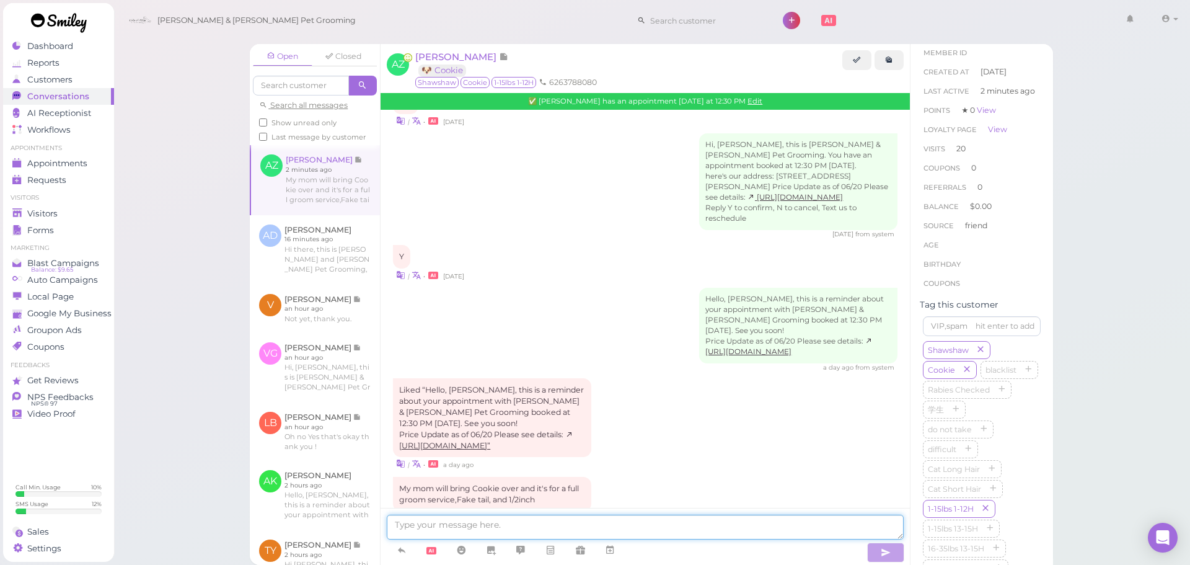
scroll to position [124, 0]
click at [434, 51] on span "[PERSON_NAME]" at bounding box center [457, 57] width 84 height 12
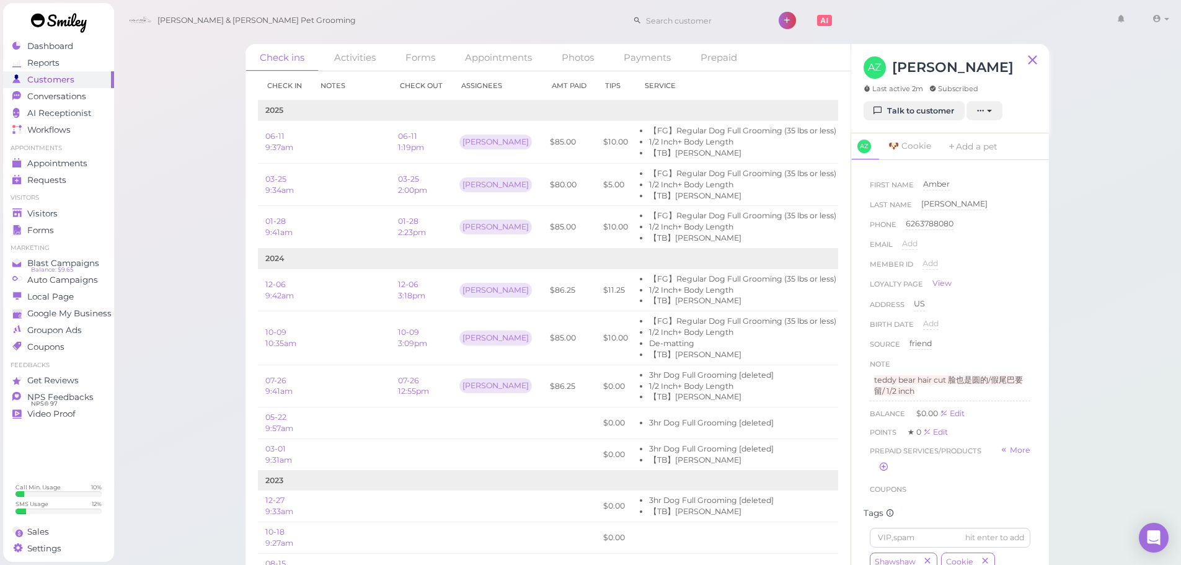
click at [911, 122] on div "AZ Amber Zhou Last active 2m Subscribed Talk to customer New appointment Add st…" at bounding box center [950, 88] width 198 height 89
click at [912, 121] on div "AZ Amber Zhou Last active 2m Subscribed Talk to customer New appointment Add st…" at bounding box center [950, 88] width 198 height 89
click at [915, 118] on link "Talk to customer" at bounding box center [914, 111] width 101 height 20
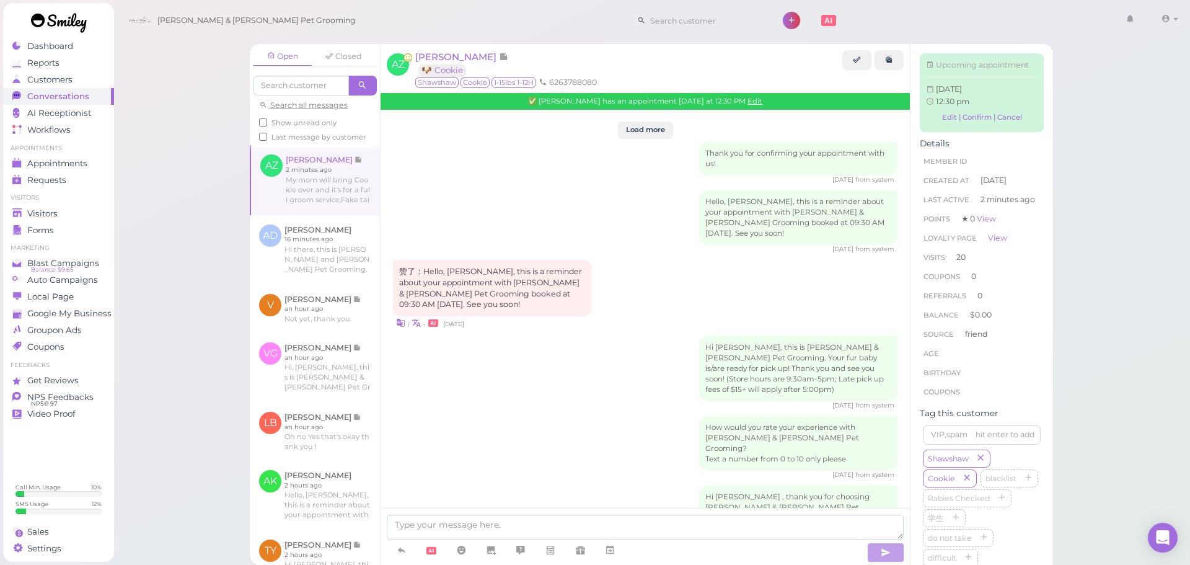
scroll to position [1683, 0]
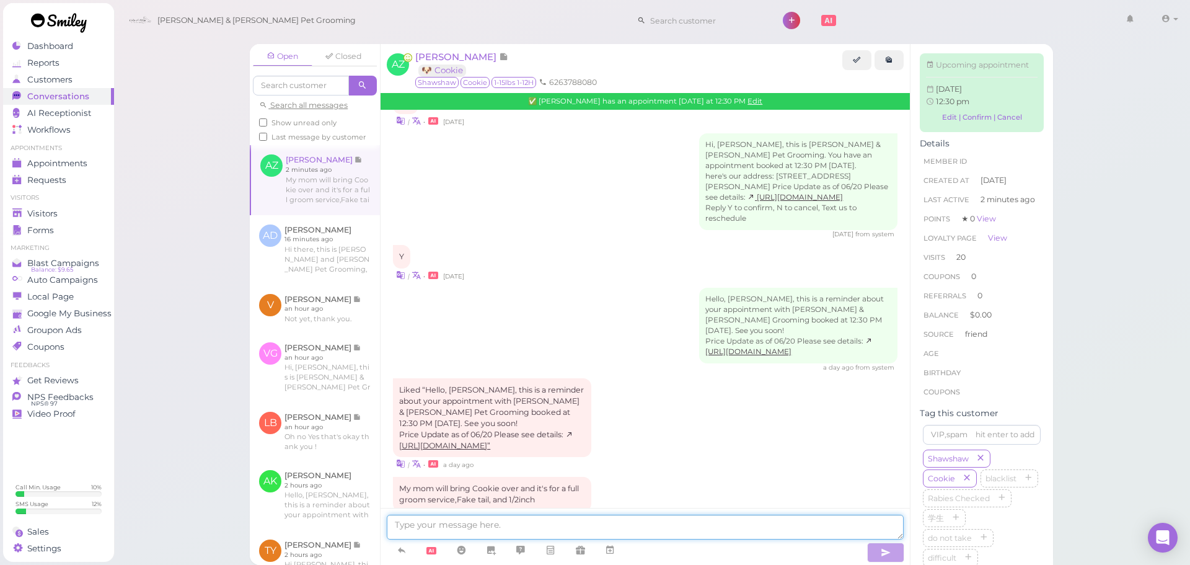
click at [560, 521] on textarea at bounding box center [645, 527] width 517 height 25
type textarea "Okay, got it"
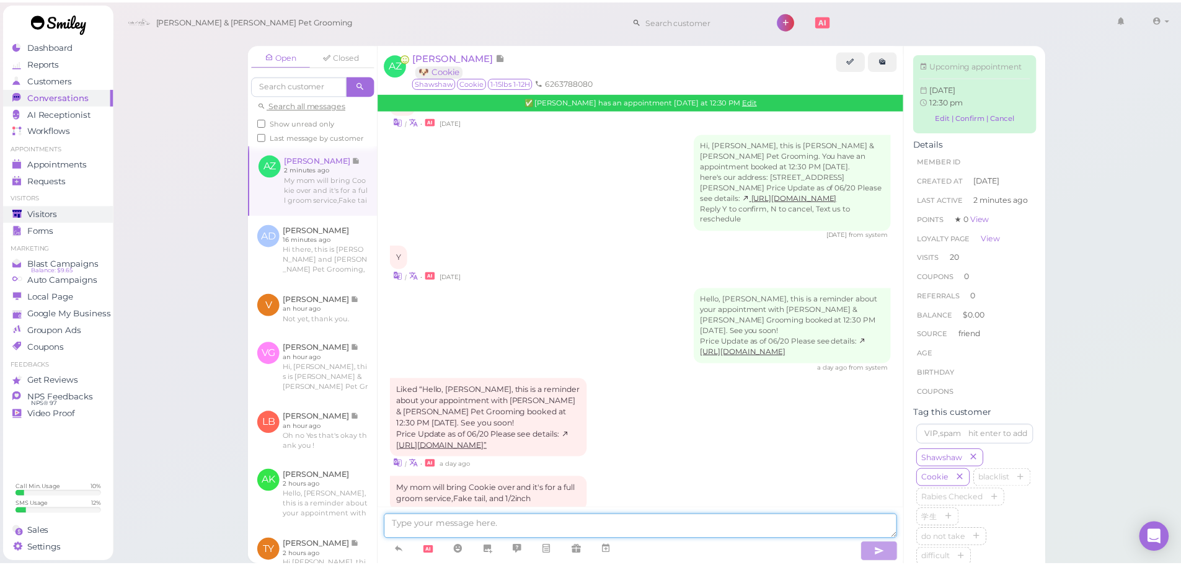
scroll to position [1712, 0]
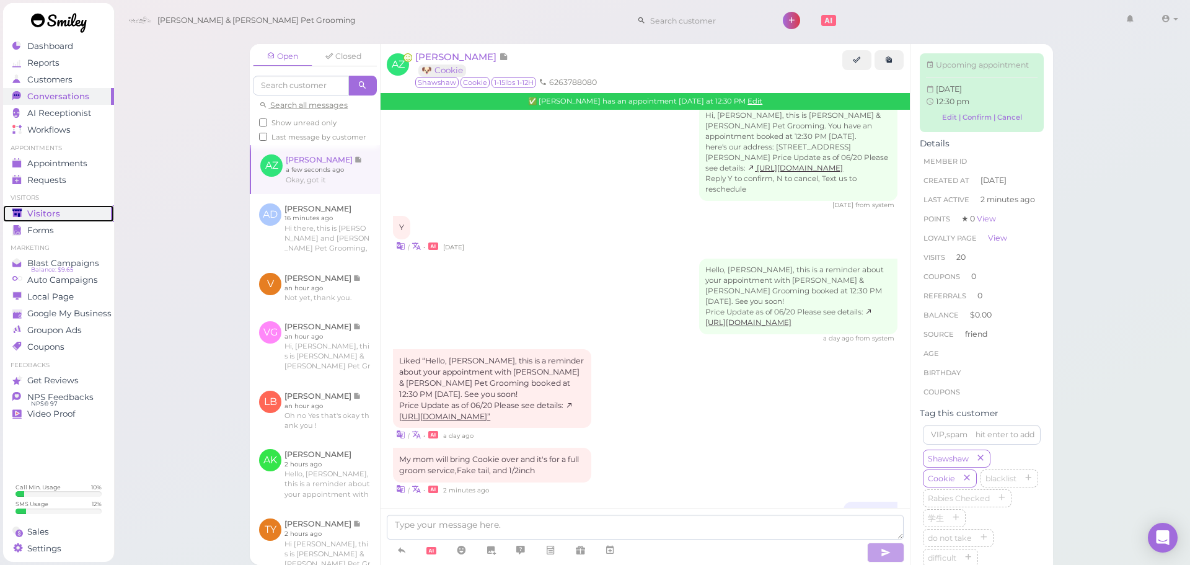
click at [69, 214] on div "Visitors" at bounding box center [56, 213] width 89 height 11
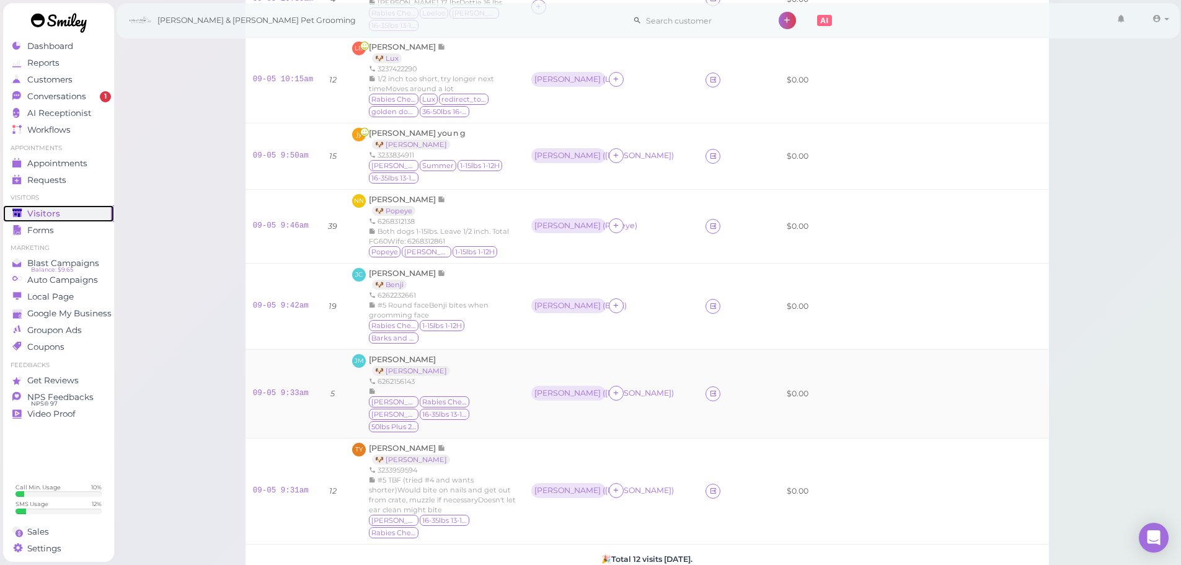
scroll to position [603, 0]
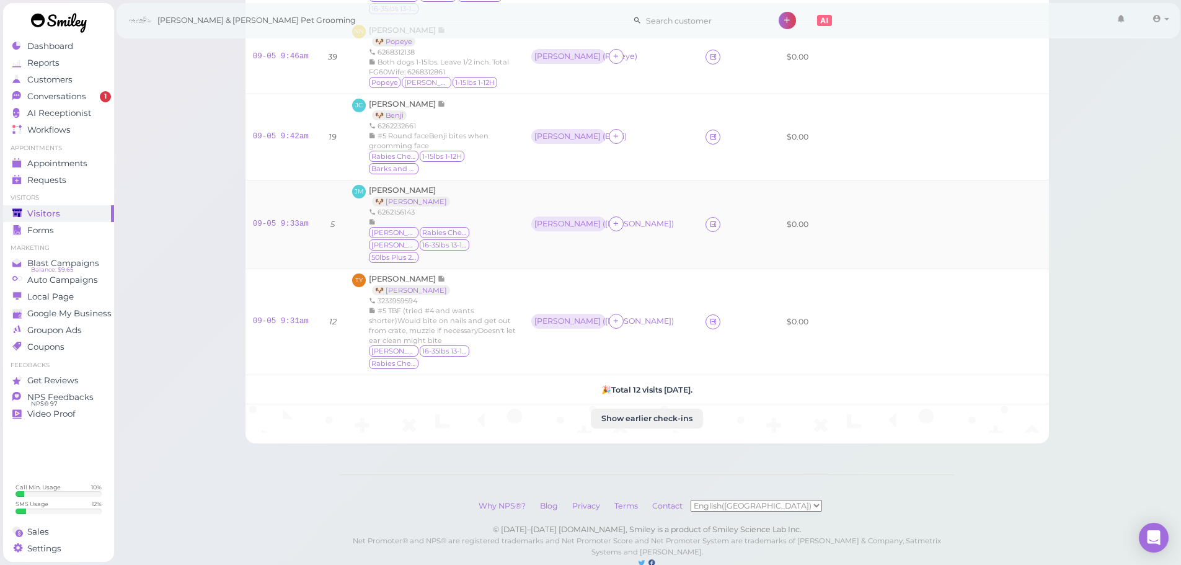
click at [490, 243] on td "JM Justin Mac 🐶 Lucy 6262156143 Winston Rabies Checked Lucy 16-35lbs 13-15H 50l…" at bounding box center [434, 224] width 179 height 89
click at [489, 273] on div "Taylor Young 🐶 David 3233959594 #5 TBF (tried #4 and wants shorter)Would bite o…" at bounding box center [442, 321] width 147 height 97
click at [487, 185] on div "Justin Mac 🐶 Lucy 6262156143 Winston Rabies Checked Lucy 16-35lbs 13-15H 50lbs …" at bounding box center [442, 224] width 147 height 79
click at [498, 131] on div "#5 Round faceBenji bites when groomming face" at bounding box center [442, 141] width 147 height 20
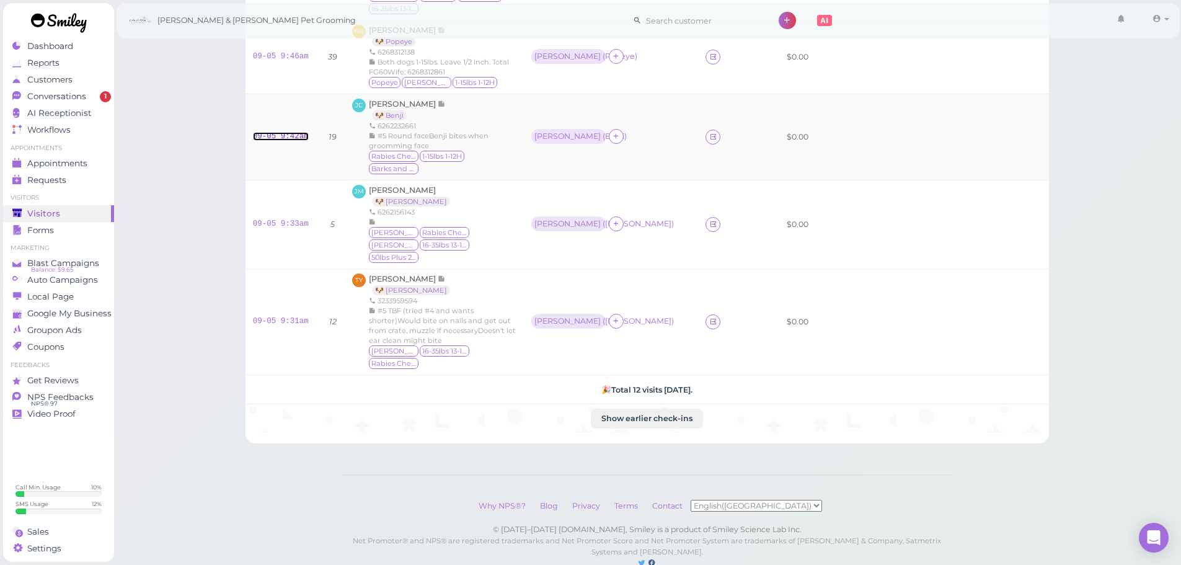
click at [259, 132] on link "09-05 9:42am" at bounding box center [281, 136] width 56 height 9
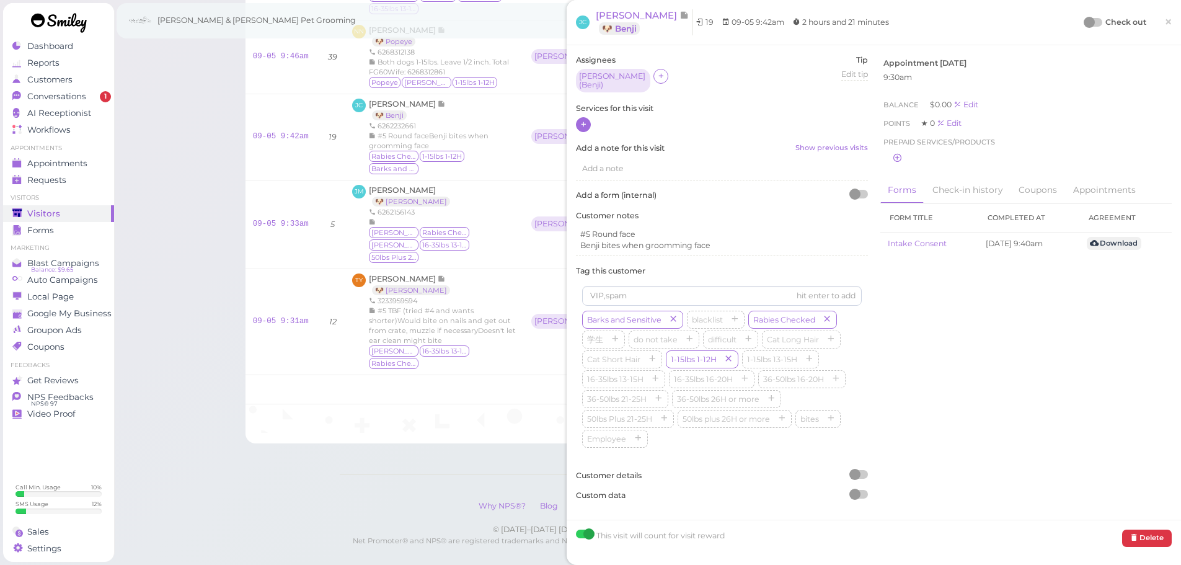
click at [585, 122] on icon at bounding box center [584, 124] width 8 height 9
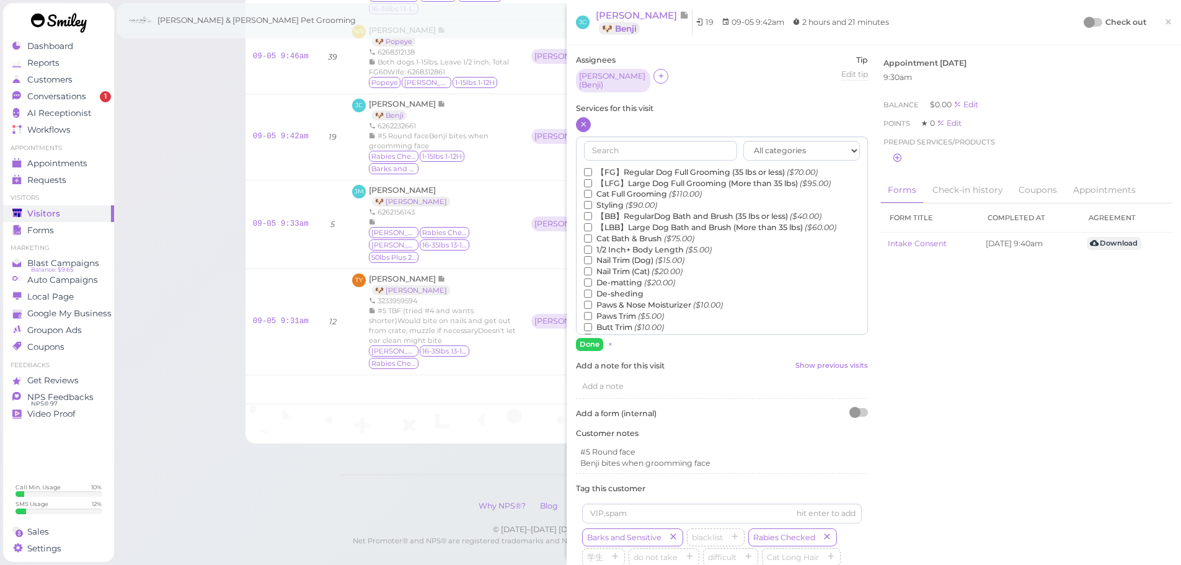
click at [619, 169] on label "【FG】Regular Dog Full Grooming (35 lbs or less) ($70.00)" at bounding box center [701, 172] width 234 height 11
click at [592, 169] on input "【FG】Regular Dog Full Grooming (35 lbs or less) ($70.00)" at bounding box center [588, 172] width 8 height 8
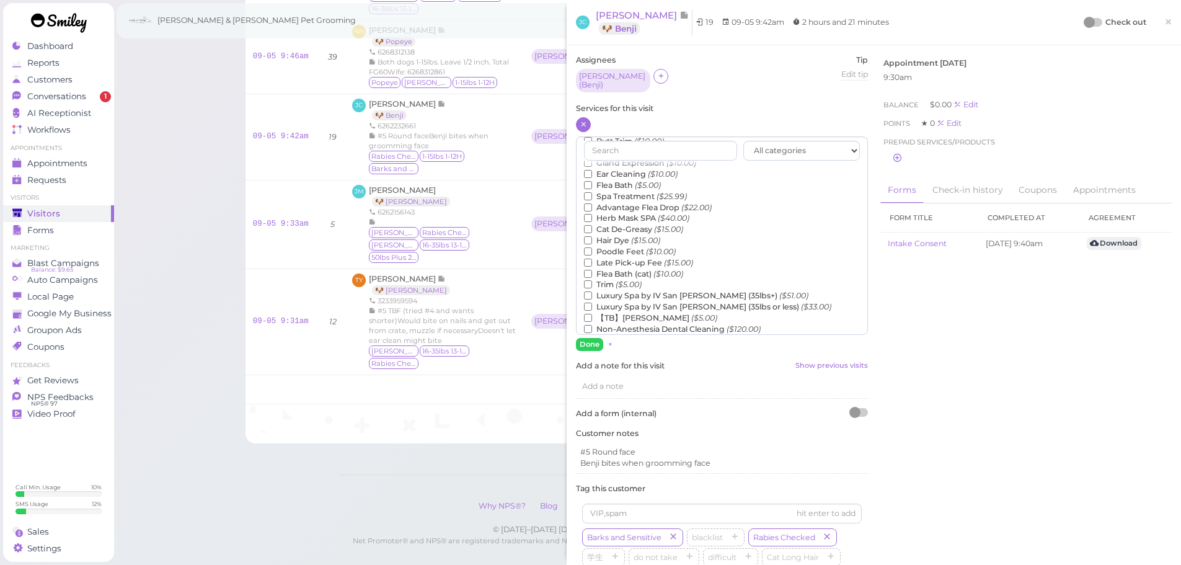
scroll to position [281, 0]
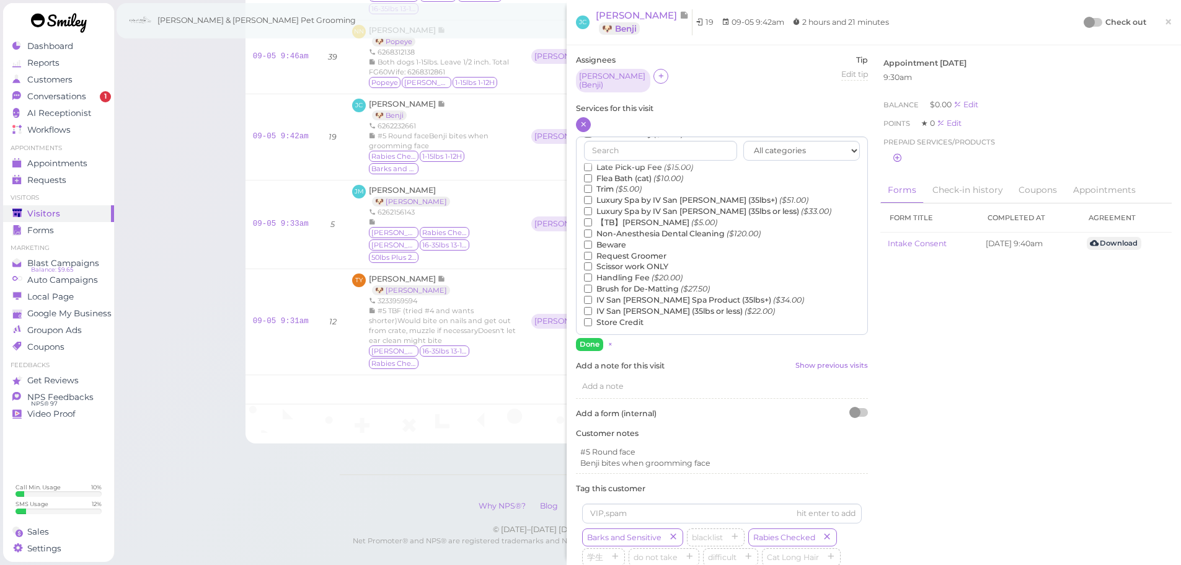
click at [606, 217] on label "【TB】Teeth Brushing ($5.00)" at bounding box center [650, 222] width 133 height 11
click at [592, 218] on input "【TB】Teeth Brushing ($5.00)" at bounding box center [588, 222] width 8 height 8
click at [590, 342] on button "Done" at bounding box center [589, 344] width 27 height 13
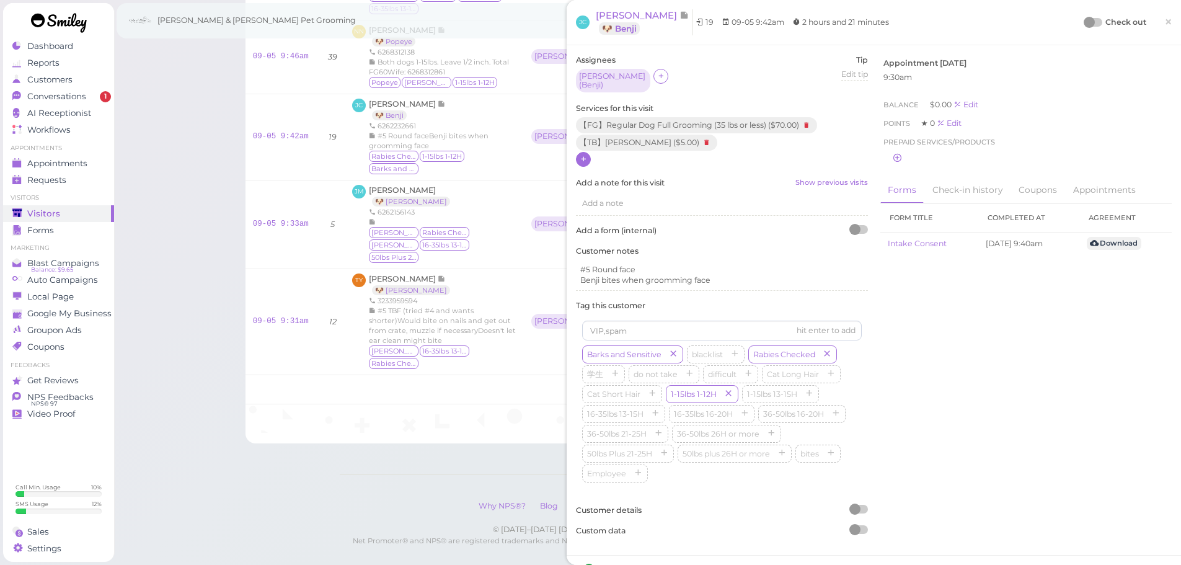
click at [1089, 20] on div at bounding box center [1093, 22] width 17 height 9
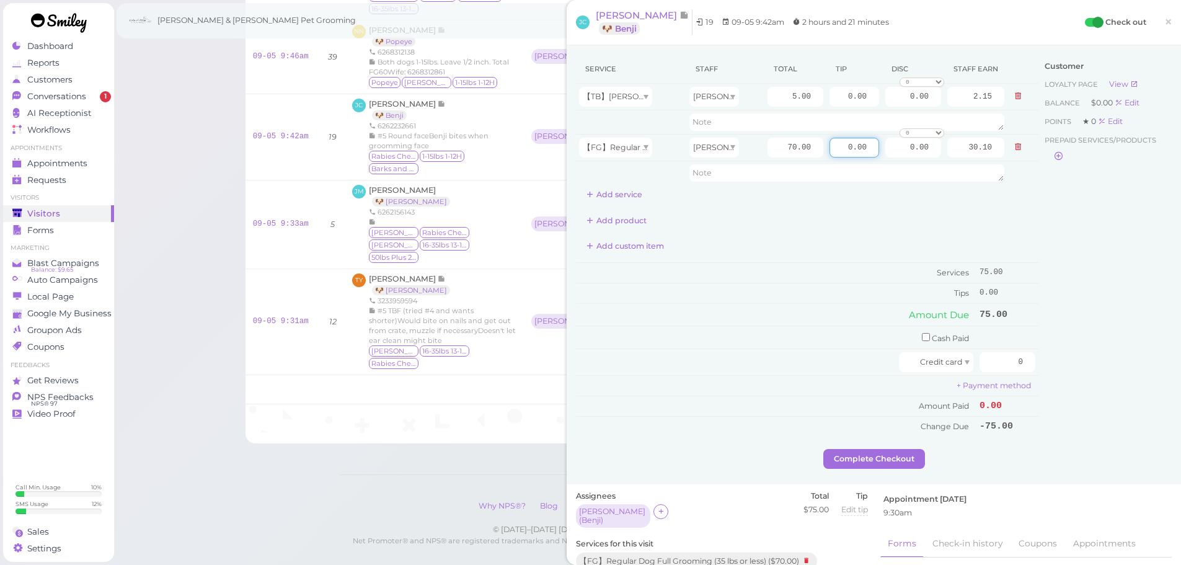
drag, startPoint x: 833, startPoint y: 148, endPoint x: 1069, endPoint y: 183, distance: 239.4
click at [1069, 183] on div "Service Staff Total Tip Disc Staff earn 【TB】Teeth Brushing Rebecca 5.00 0.00 0.…" at bounding box center [874, 252] width 596 height 394
type input "7.5"
drag, startPoint x: 1045, startPoint y: 367, endPoint x: 1079, endPoint y: 373, distance: 34.6
click at [1069, 371] on div "Service Staff Total Tip Disc Staff earn 【TB】Teeth Brushing Rebecca 5.00 0.00 0.…" at bounding box center [874, 252] width 596 height 394
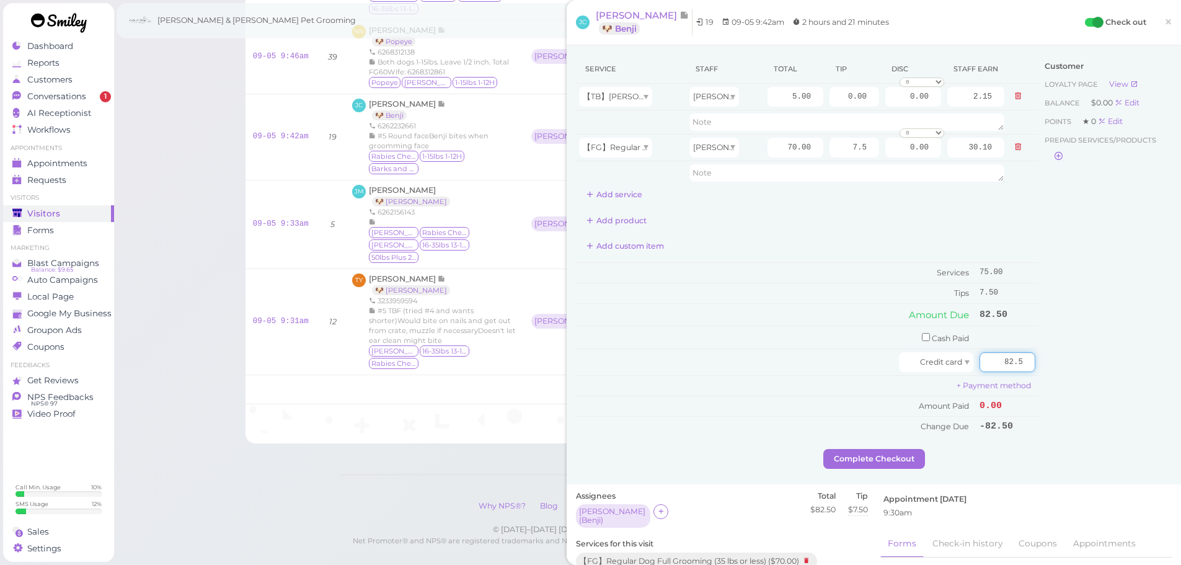
type input "82.5"
click at [1066, 384] on div "Customer Loyalty page View Balance $0.00 Edit Points ★ 0 Edit Prepaid services/…" at bounding box center [1104, 252] width 133 height 394
click at [860, 455] on button "Complete Checkout" at bounding box center [874, 459] width 102 height 20
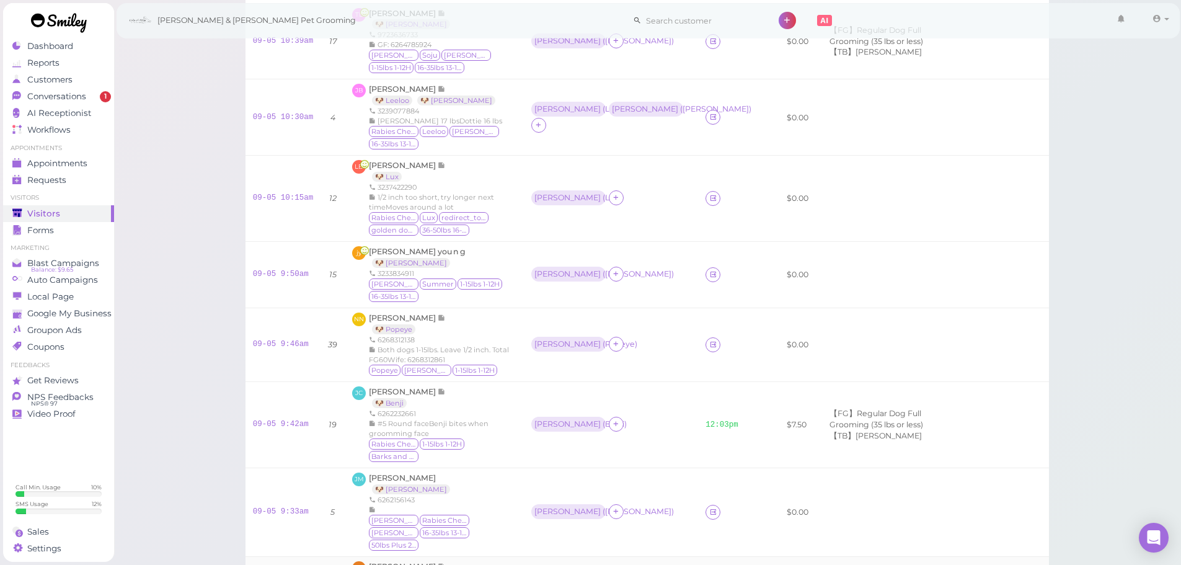
scroll to position [293, 0]
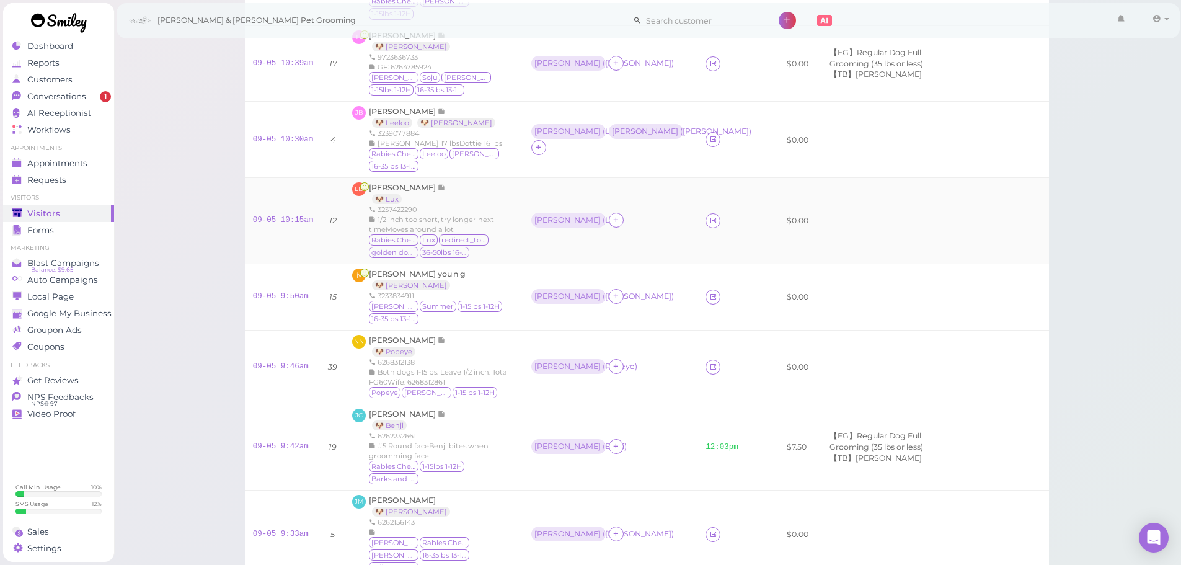
click at [480, 205] on div "3237422290" at bounding box center [442, 210] width 147 height 10
click at [423, 183] on span "[PERSON_NAME]" at bounding box center [403, 187] width 69 height 9
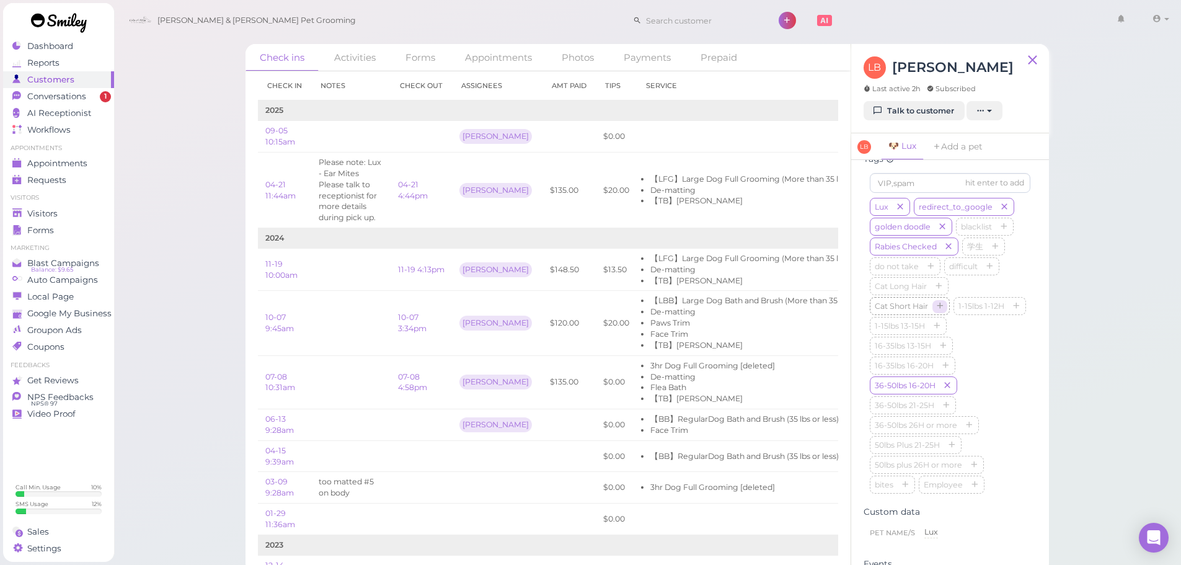
scroll to position [682, 0]
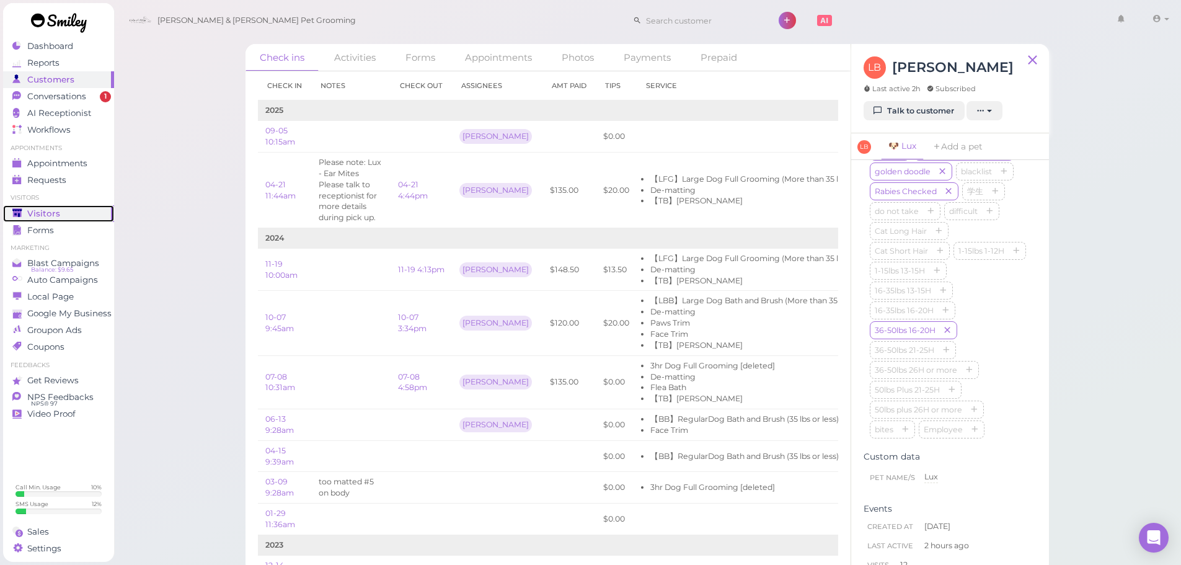
click at [63, 214] on div "Visitors" at bounding box center [56, 213] width 89 height 11
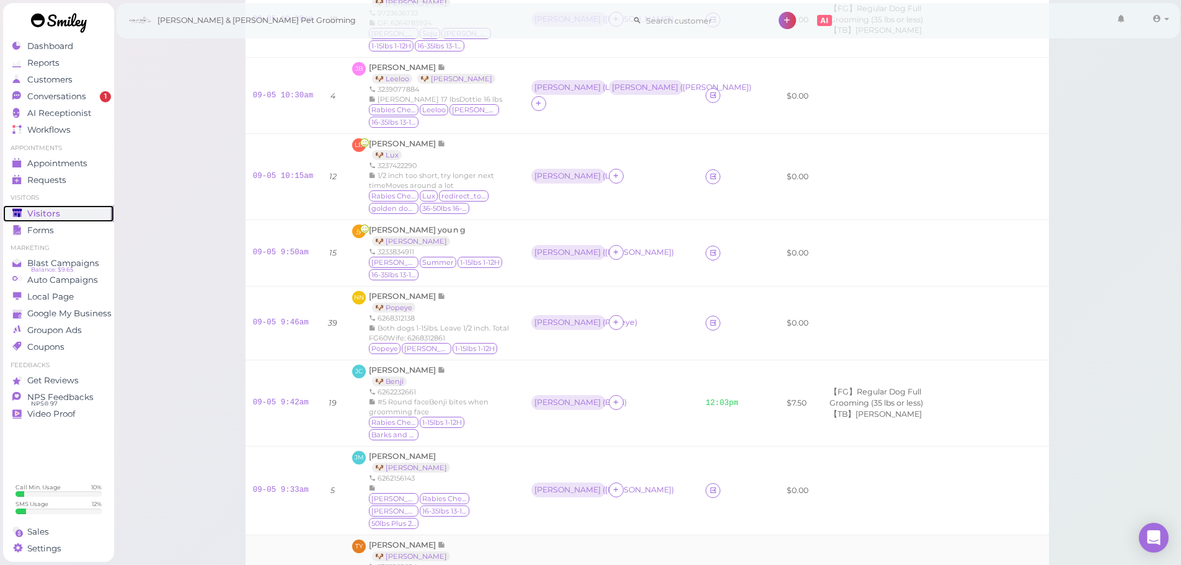
scroll to position [496, 0]
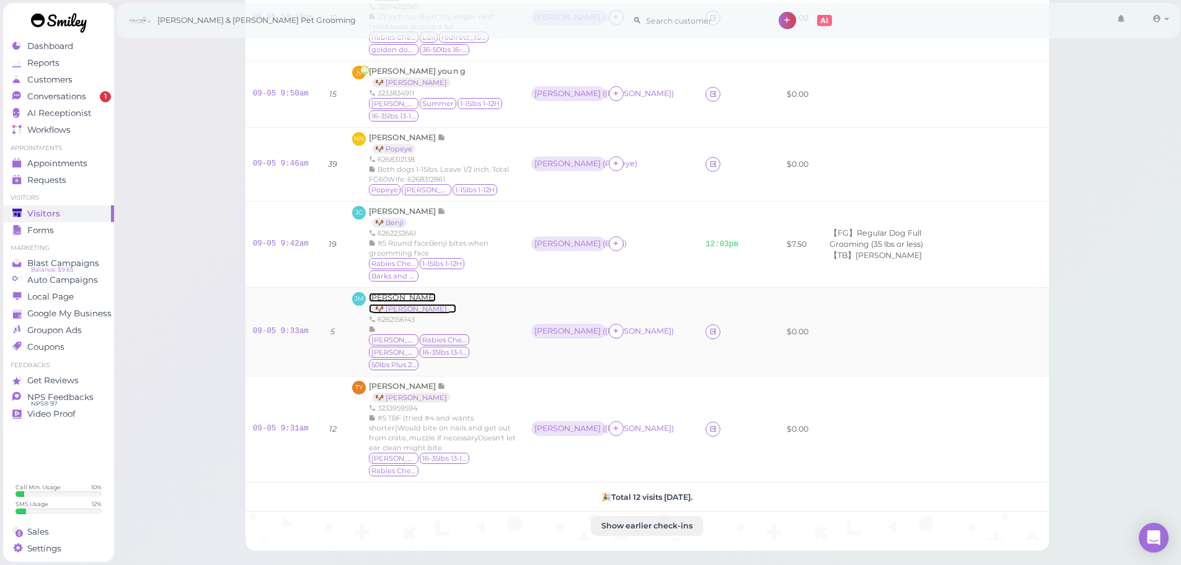
click at [399, 293] on span "[PERSON_NAME]" at bounding box center [402, 297] width 67 height 9
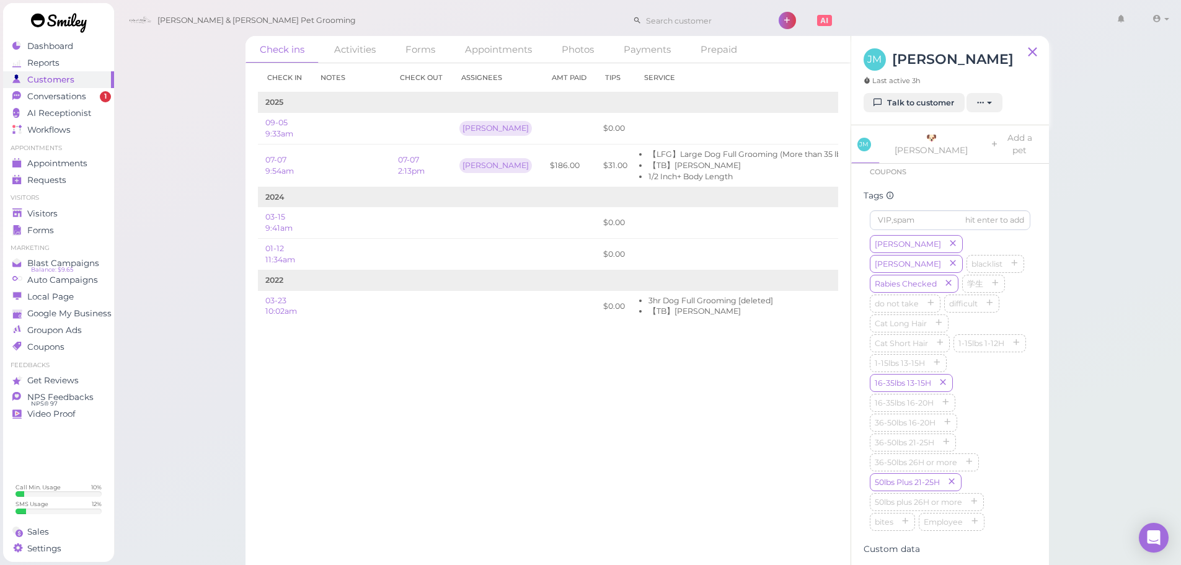
scroll to position [372, 0]
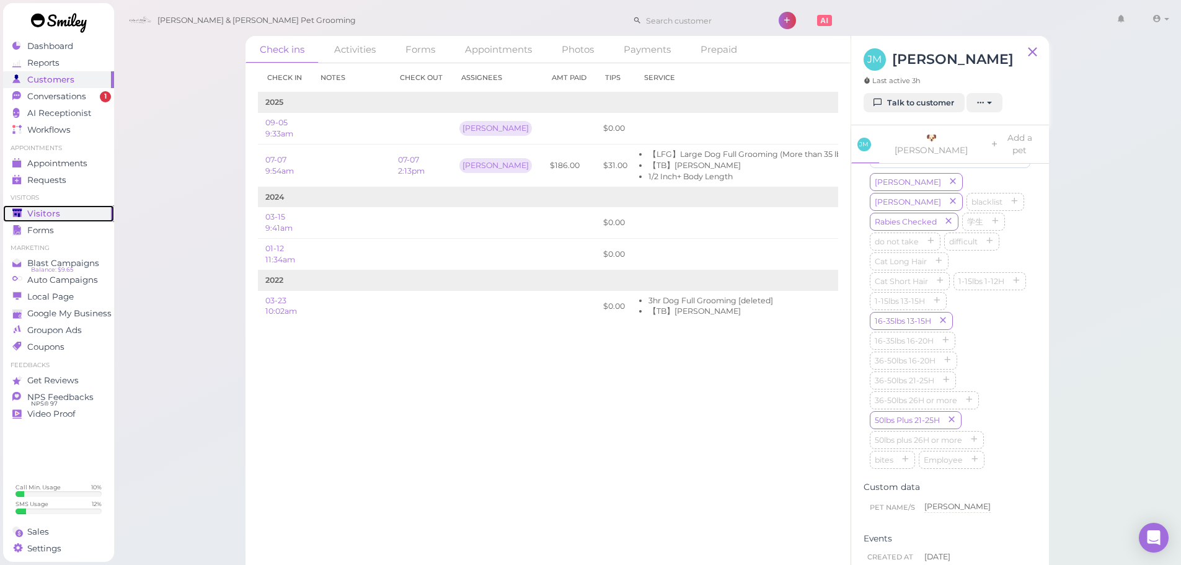
click at [46, 212] on span "Visitors" at bounding box center [43, 213] width 33 height 11
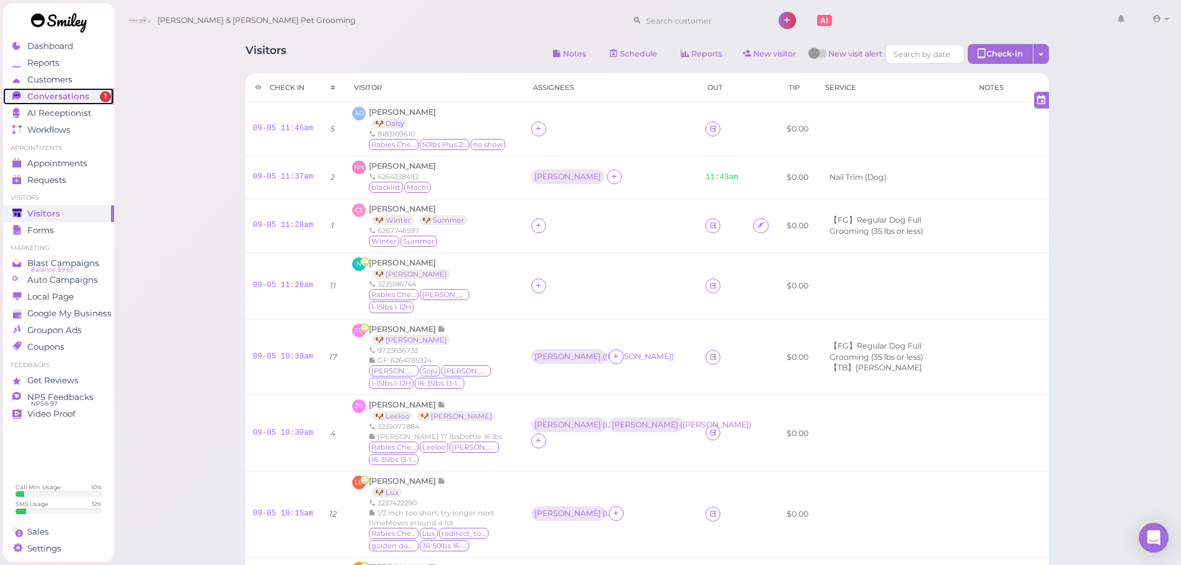
click at [74, 103] on link "Conversations 1" at bounding box center [58, 96] width 111 height 17
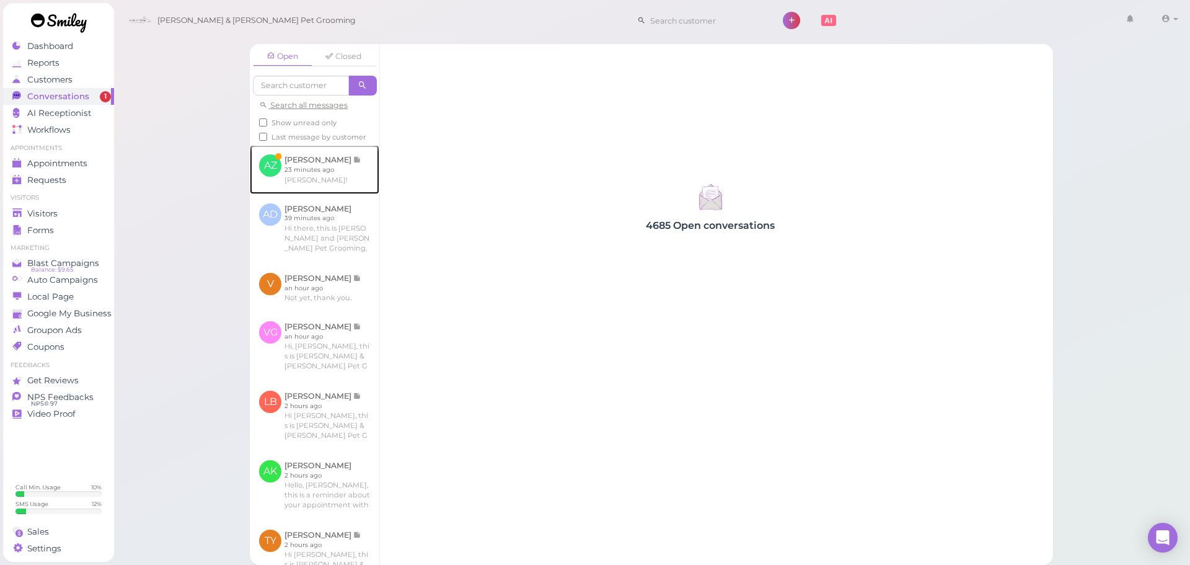
click at [347, 178] on link at bounding box center [315, 169] width 130 height 48
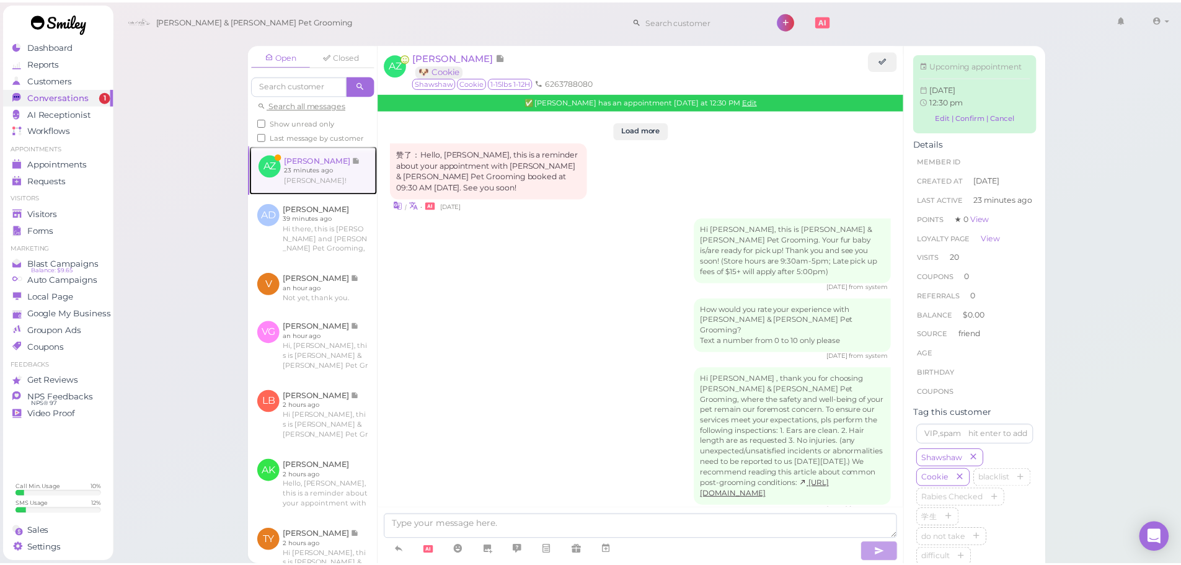
scroll to position [1646, 0]
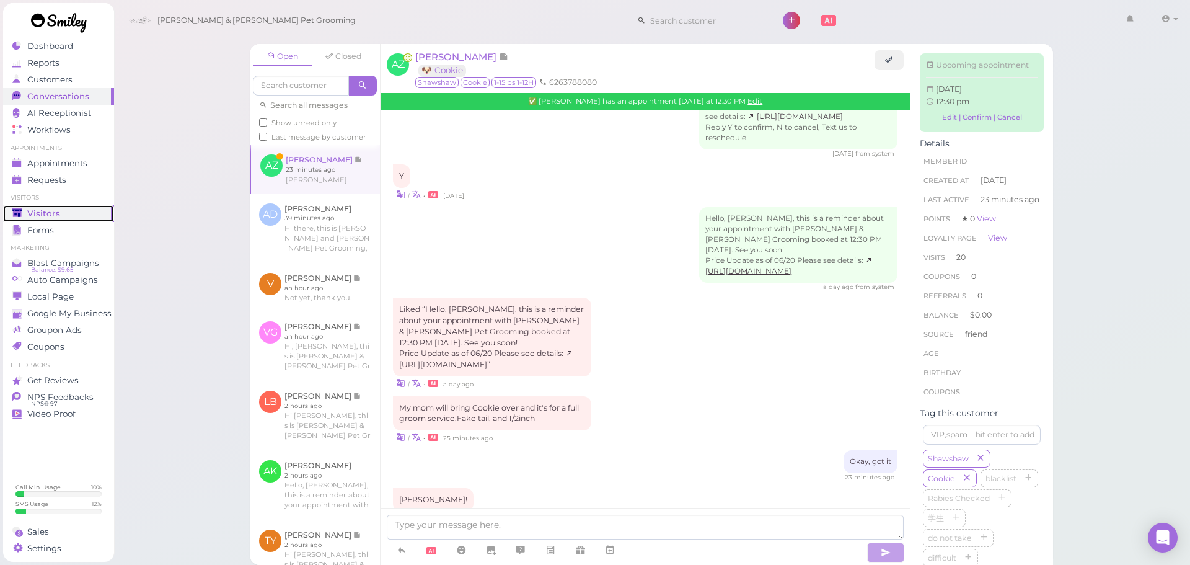
click at [71, 210] on div "Visitors" at bounding box center [56, 213] width 89 height 11
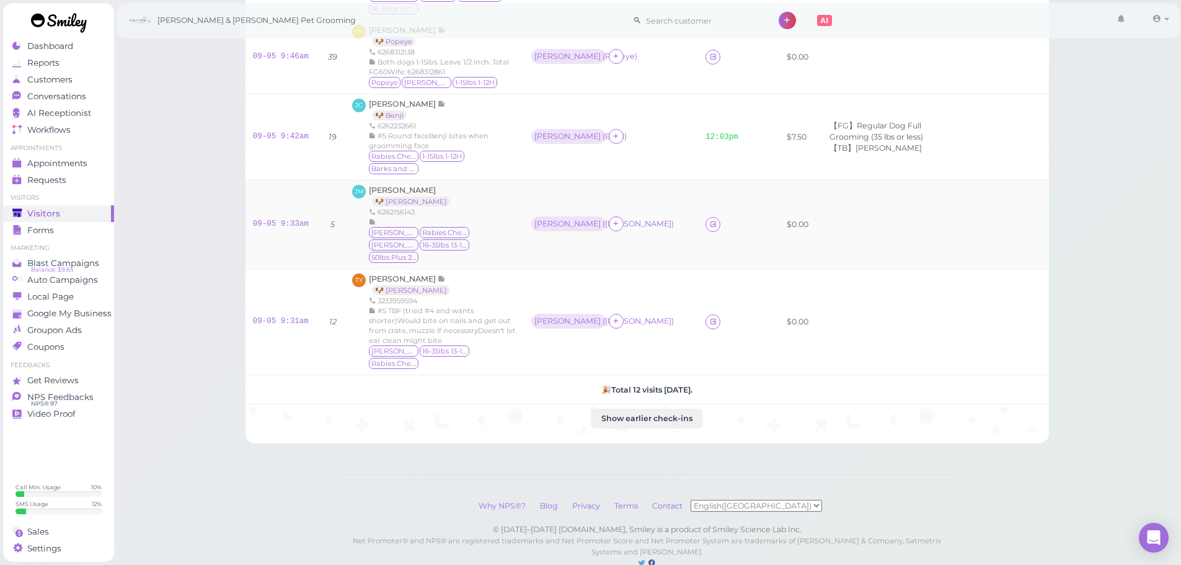
click at [634, 215] on td "Asa ( Lucy )" at bounding box center [611, 224] width 175 height 89
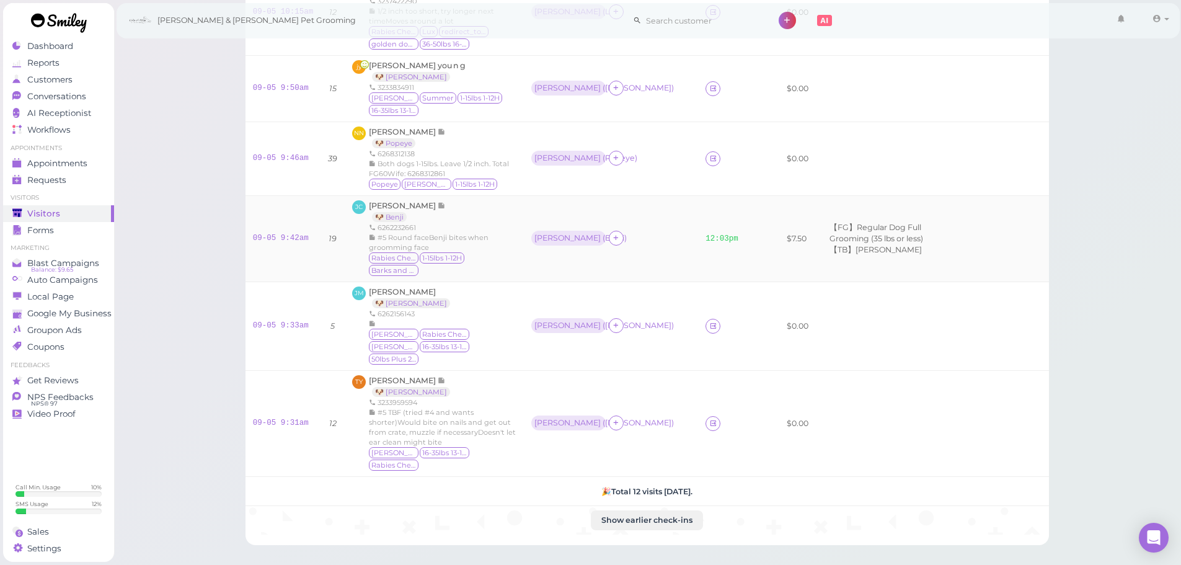
scroll to position [479, 0]
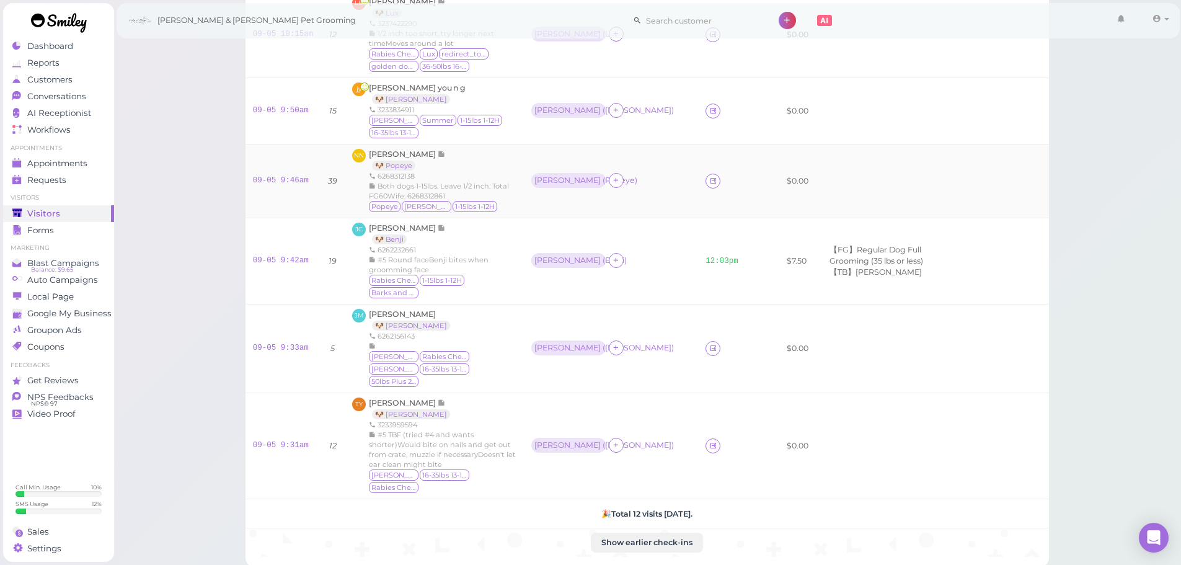
click at [314, 175] on td "09-05 9:46am" at bounding box center [284, 181] width 76 height 74
click at [290, 176] on link "09-05 9:46am" at bounding box center [281, 180] width 56 height 9
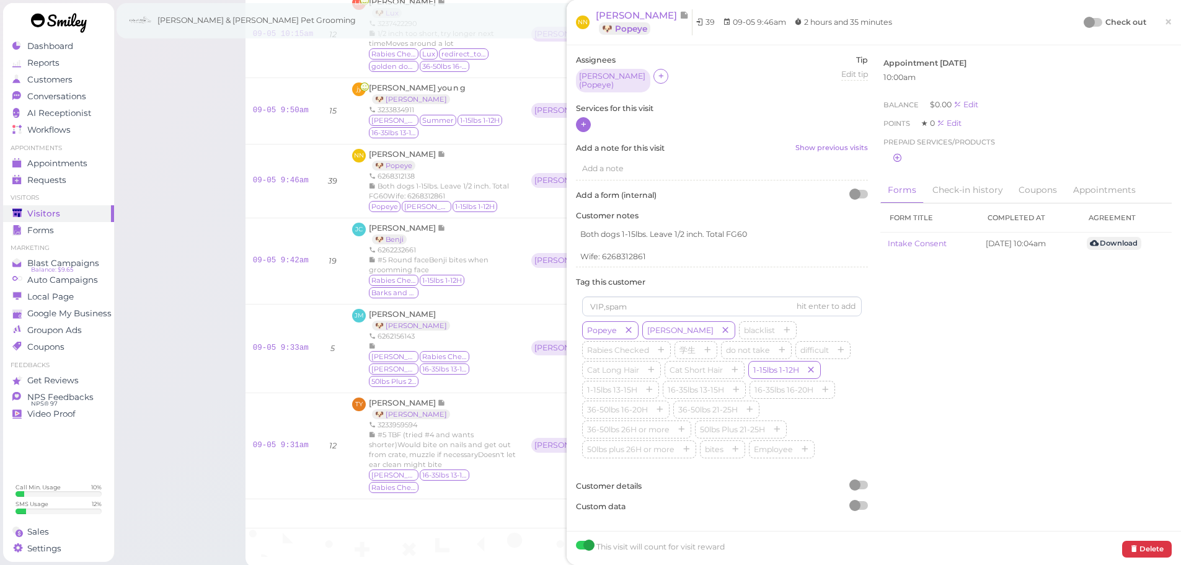
click at [584, 122] on icon at bounding box center [584, 124] width 8 height 9
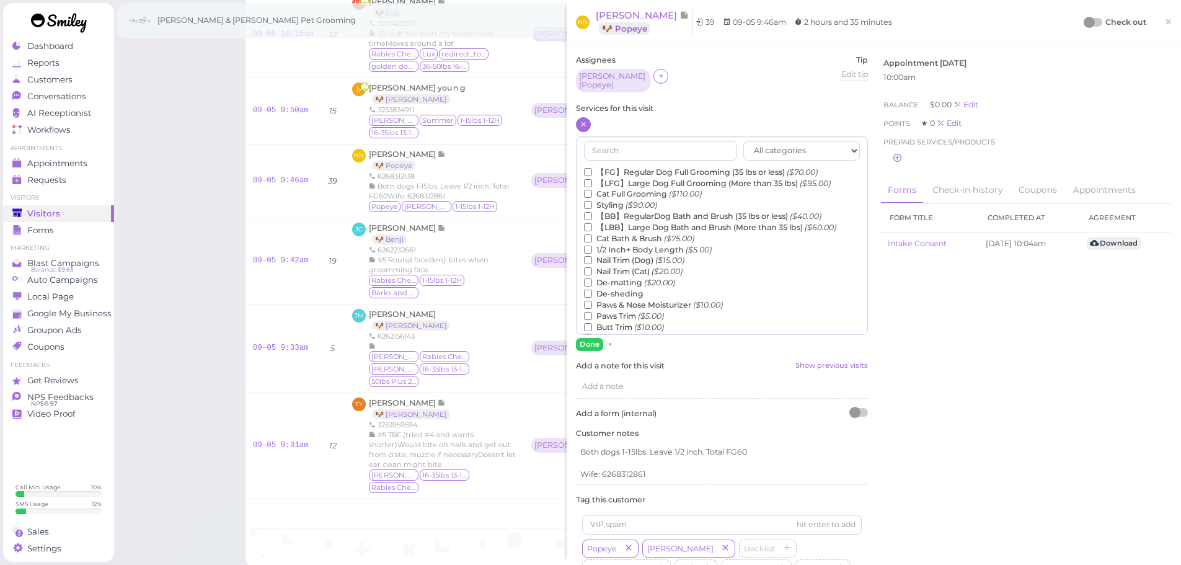
click at [609, 167] on label "【FG】Regular Dog Full Grooming (35 lbs or less) ($70.00)" at bounding box center [701, 172] width 234 height 11
click at [592, 168] on input "【FG】Regular Dog Full Grooming (35 lbs or less) ($70.00)" at bounding box center [588, 172] width 8 height 8
click at [591, 338] on button "Done" at bounding box center [589, 344] width 27 height 13
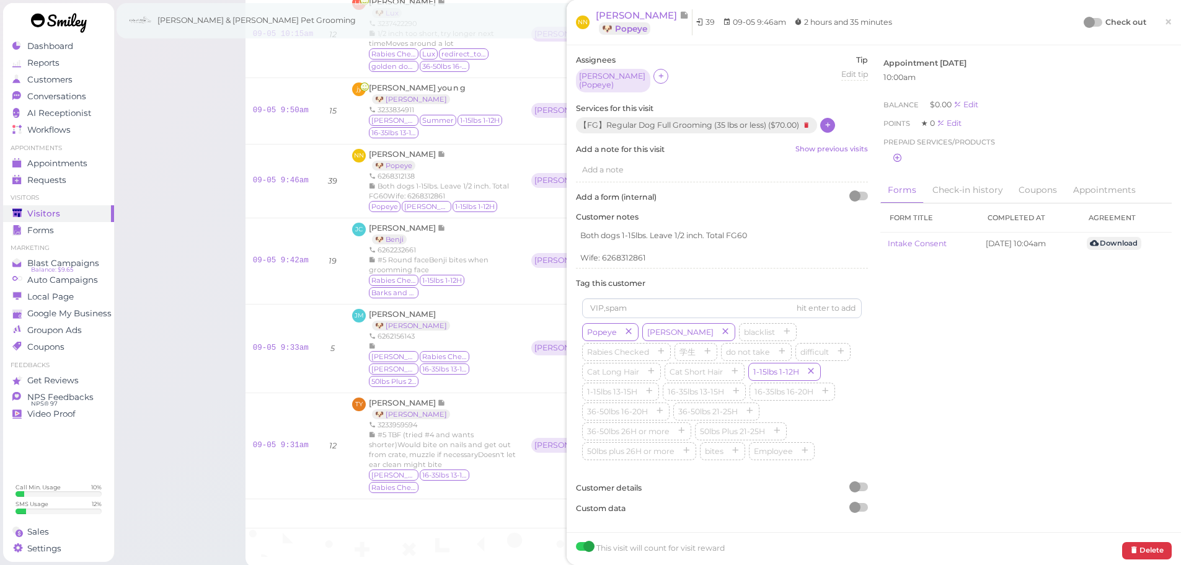
click at [1085, 17] on div "Check out" at bounding box center [1115, 22] width 61 height 12
click at [1085, 30] on div "Check out ×" at bounding box center [1128, 22] width 87 height 26
click at [1084, 21] on div at bounding box center [1089, 22] width 11 height 11
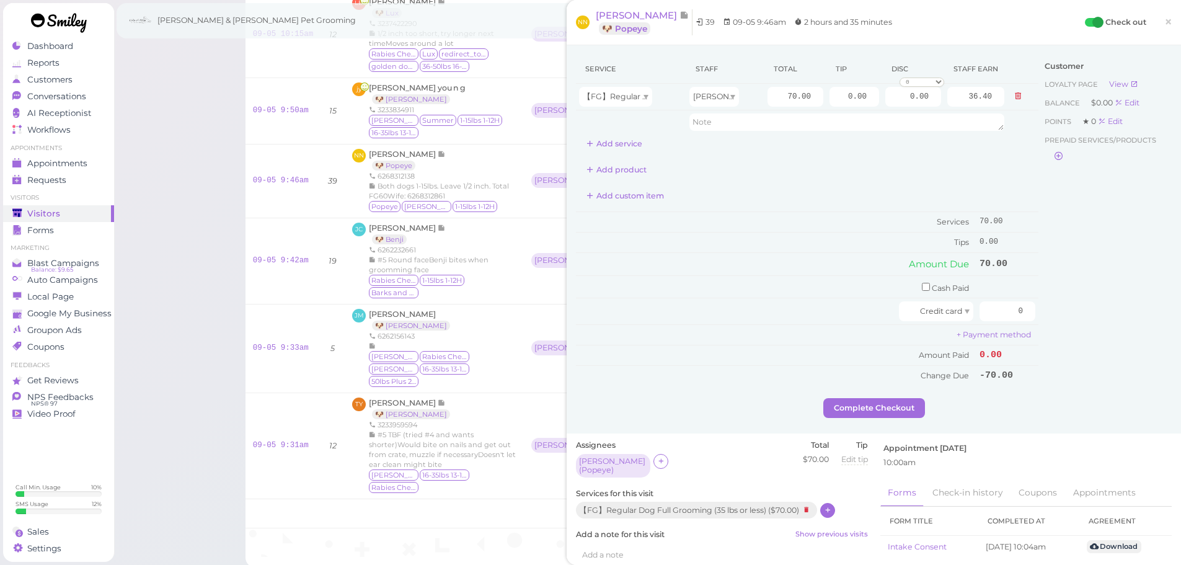
click at [1096, 304] on div "Customer Loyalty page View Balance $0.00 Edit Points ★ 0 Edit Prepaid services/…" at bounding box center [1104, 226] width 133 height 343
drag, startPoint x: 1014, startPoint y: 314, endPoint x: 1047, endPoint y: 314, distance: 32.9
click at [1046, 314] on div "Service Staff Total Tip Disc Staff earn 【FG】Regular Dog Full Grooming (35 lbs o…" at bounding box center [874, 226] width 596 height 343
type input "80.5"
drag, startPoint x: 839, startPoint y: 95, endPoint x: 937, endPoint y: 143, distance: 109.0
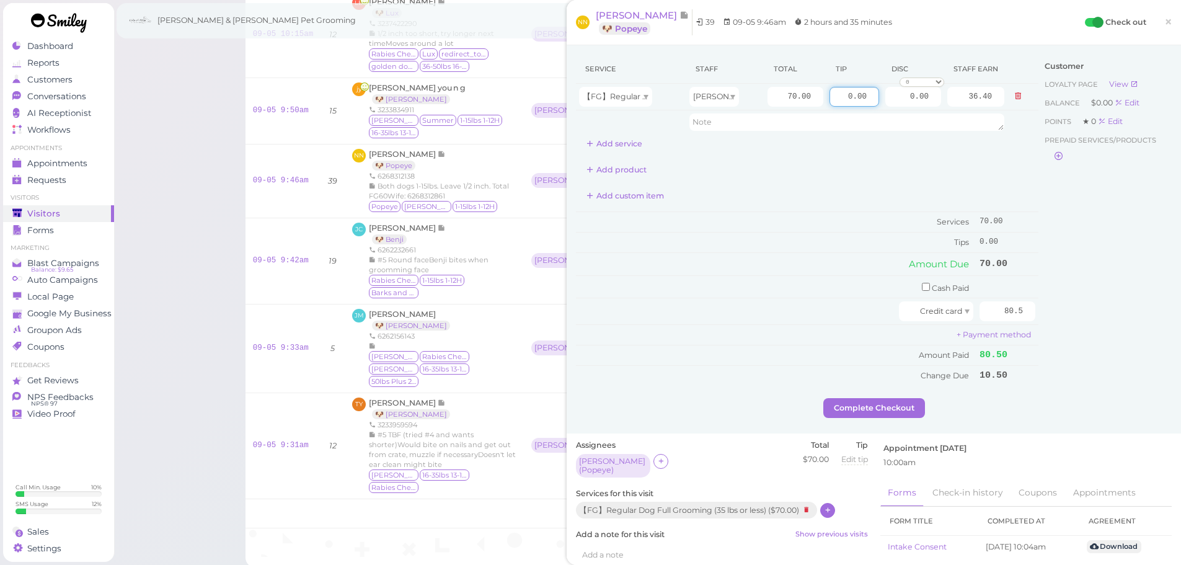
click at [899, 106] on tr "【FG】Regular Dog Full Grooming (35 lbs or less) Asa 70.00 0.00 0.00 0 10% off 15…" at bounding box center [807, 97] width 463 height 27
type input "10.5"
click at [864, 239] on td "Tips" at bounding box center [776, 242] width 401 height 20
click at [877, 397] on div "Service Staff Total Tip Disc Staff earn 【FG】Regular Dog Full Grooming (35 lbs o…" at bounding box center [874, 239] width 614 height 388
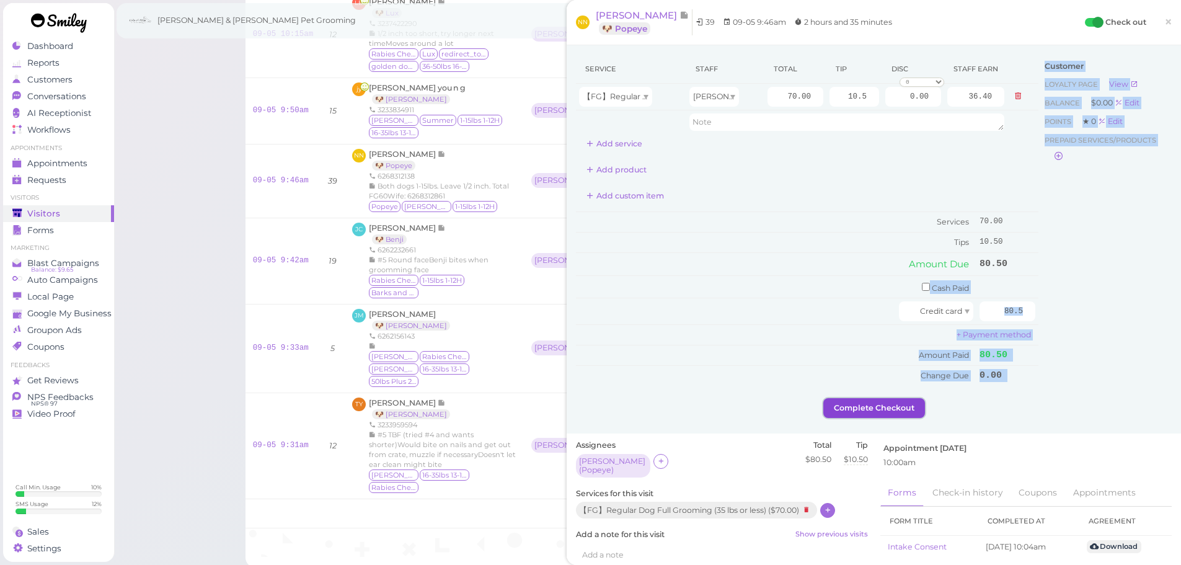
click at [877, 402] on button "Complete Checkout" at bounding box center [874, 408] width 102 height 20
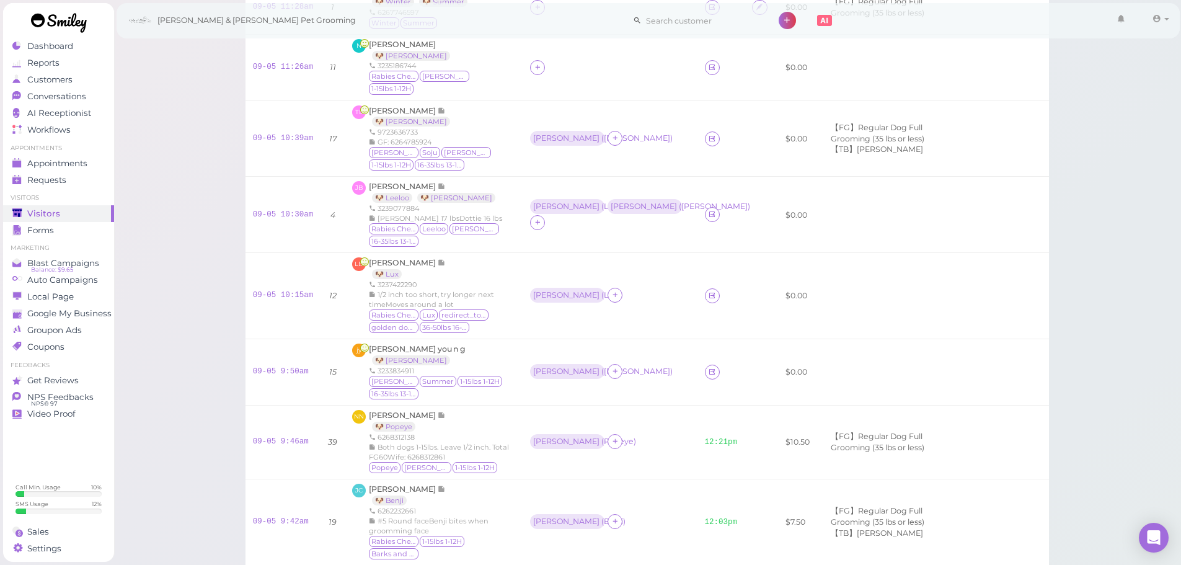
scroll to position [169, 0]
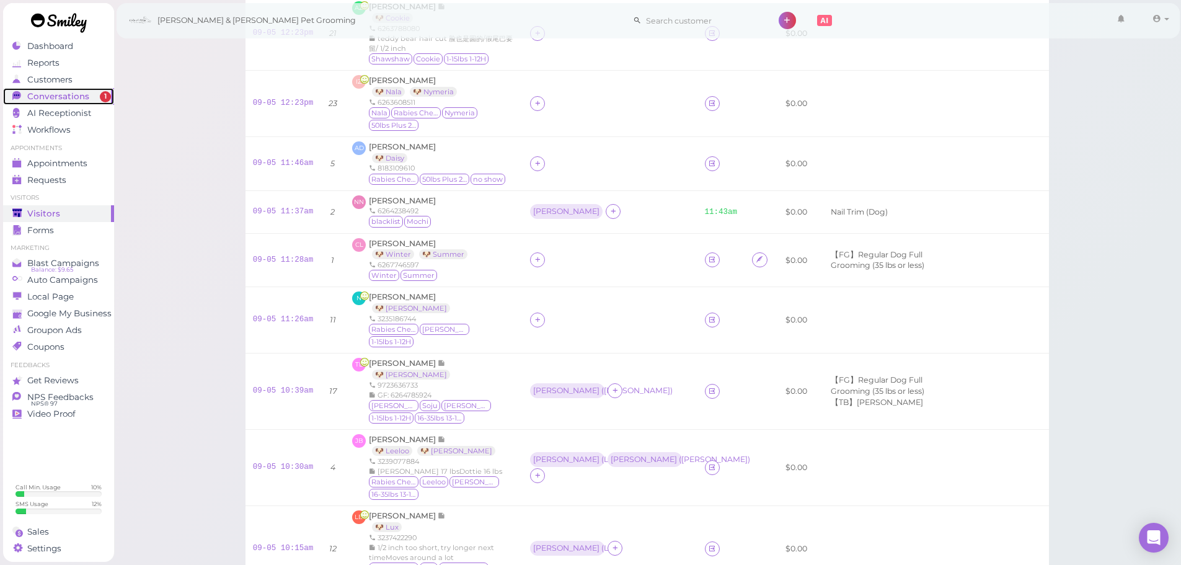
click at [85, 97] on span "Conversations" at bounding box center [58, 96] width 62 height 11
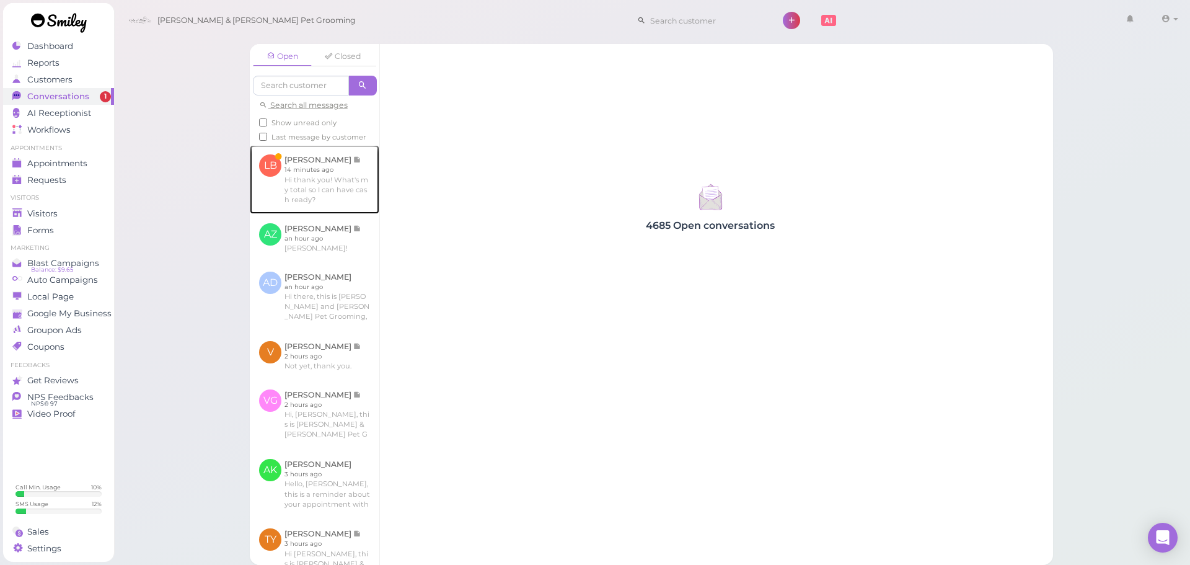
click at [329, 202] on link at bounding box center [315, 179] width 130 height 68
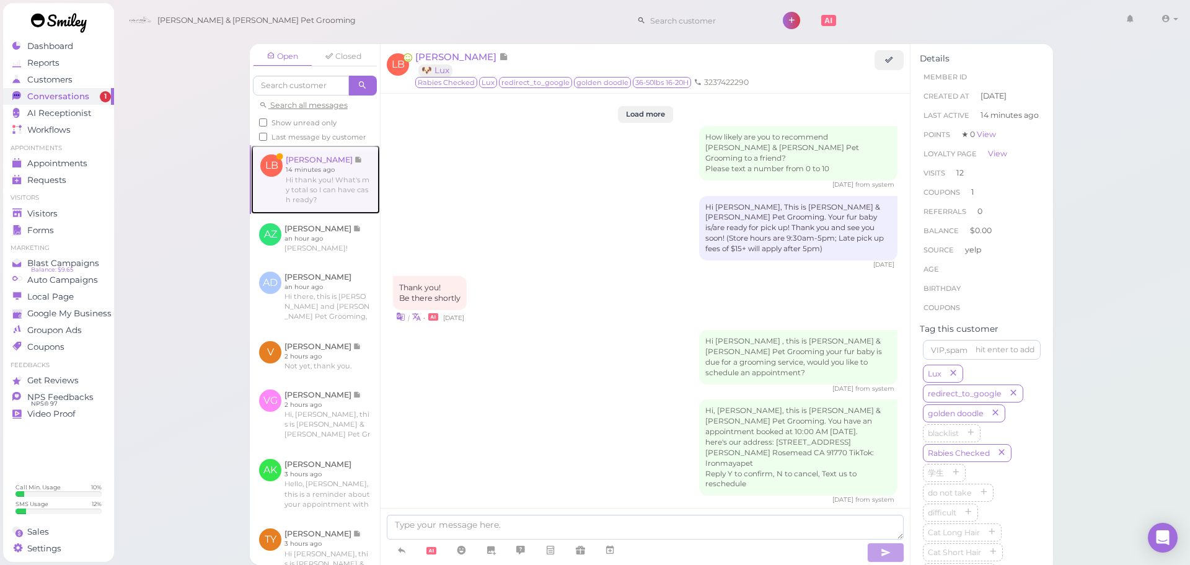
scroll to position [1658, 0]
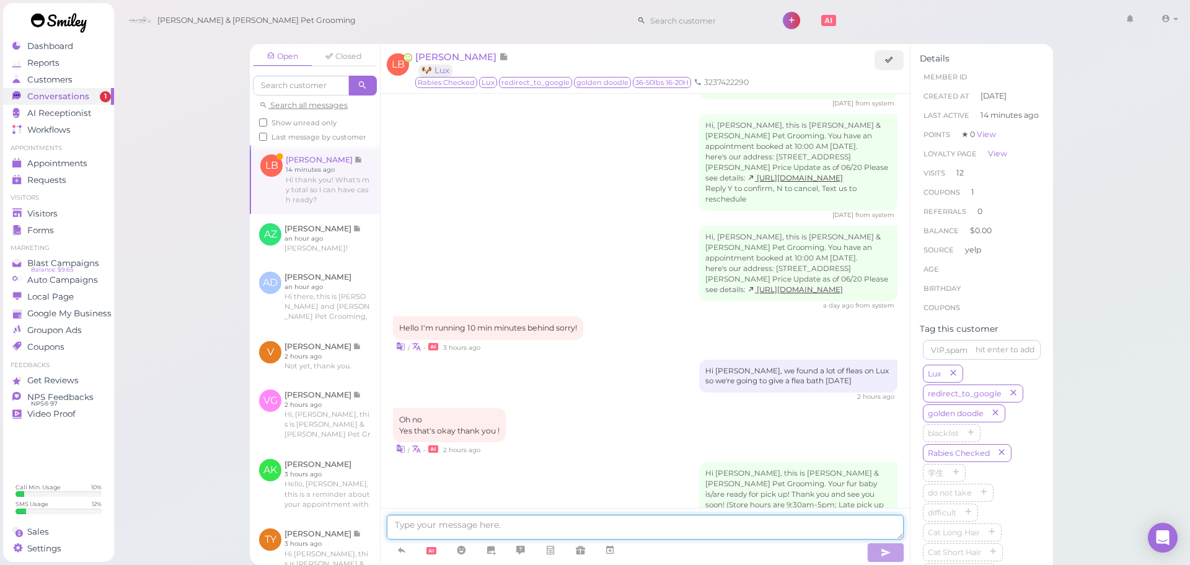
click at [464, 531] on textarea at bounding box center [645, 527] width 517 height 25
type textarea "Total will be $70!"
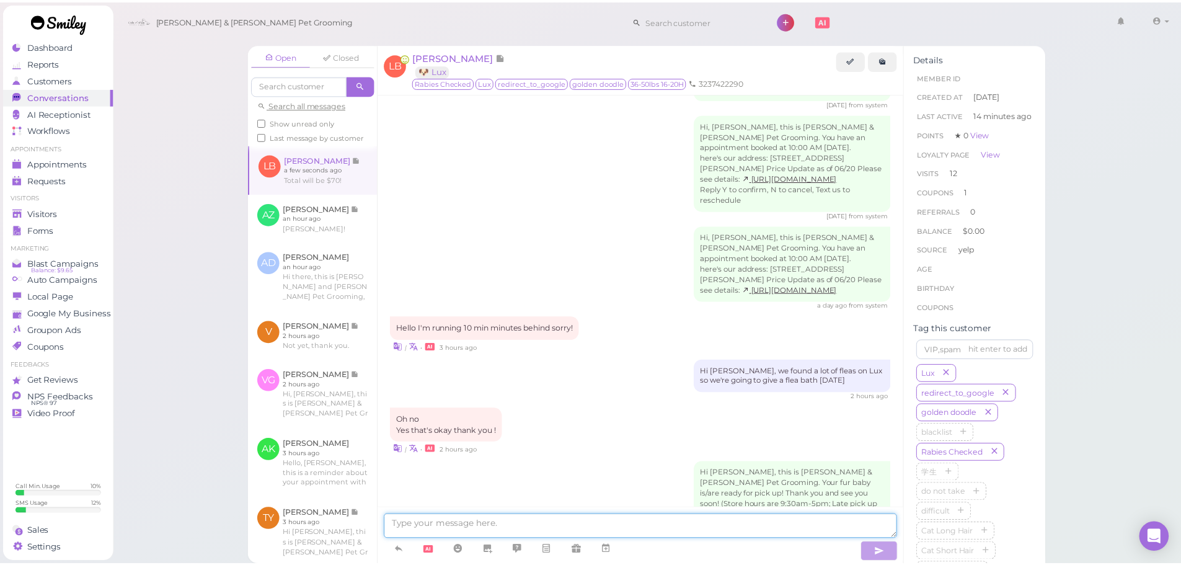
scroll to position [1687, 0]
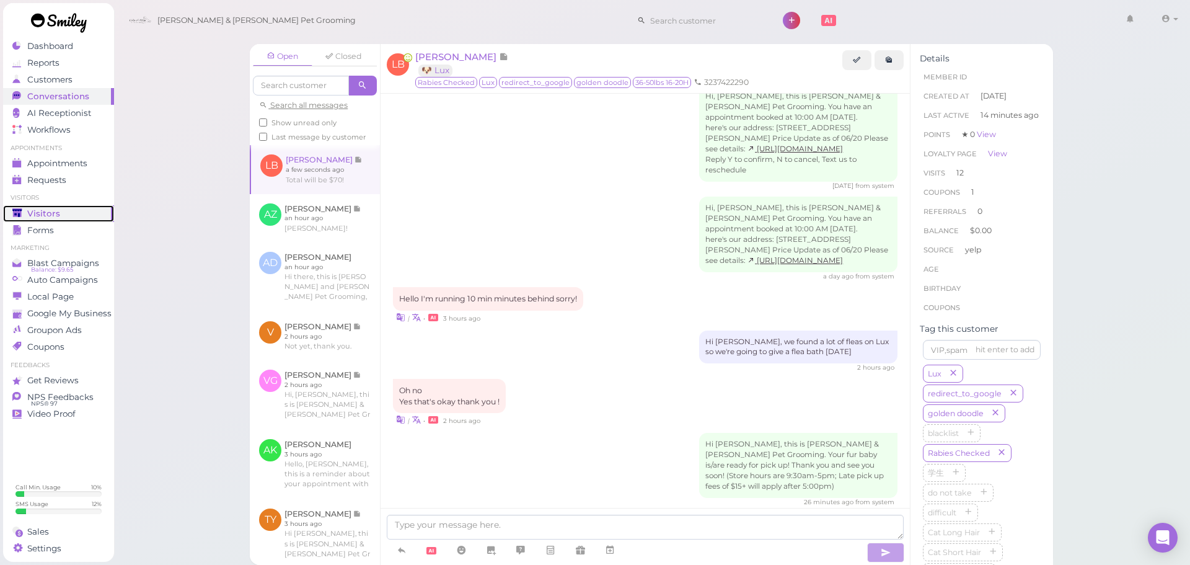
click at [7, 219] on link "Visitors" at bounding box center [58, 213] width 111 height 17
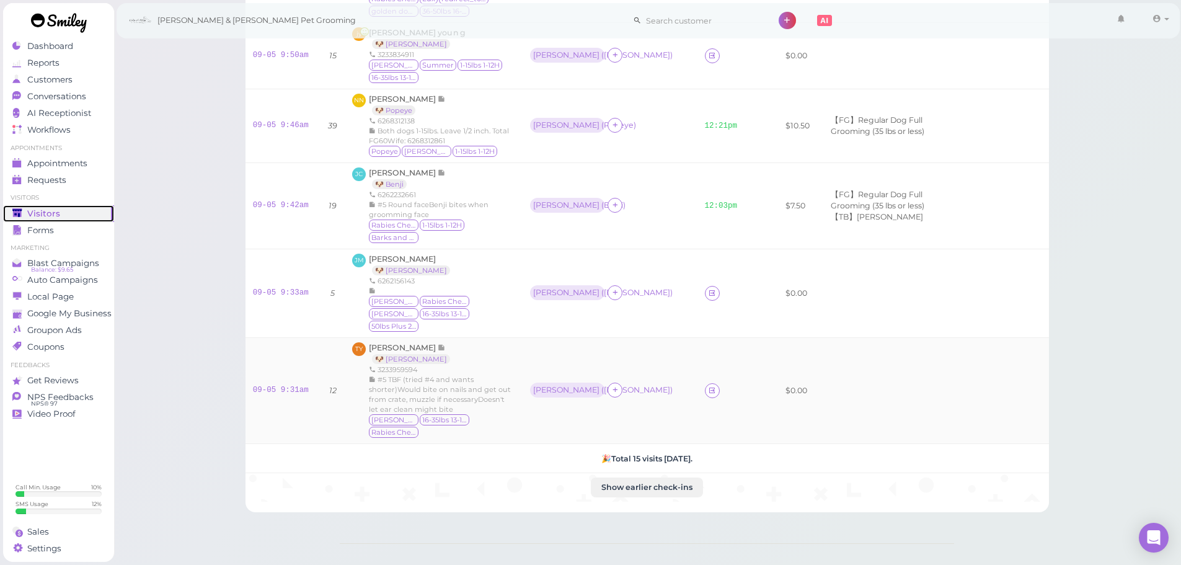
scroll to position [806, 0]
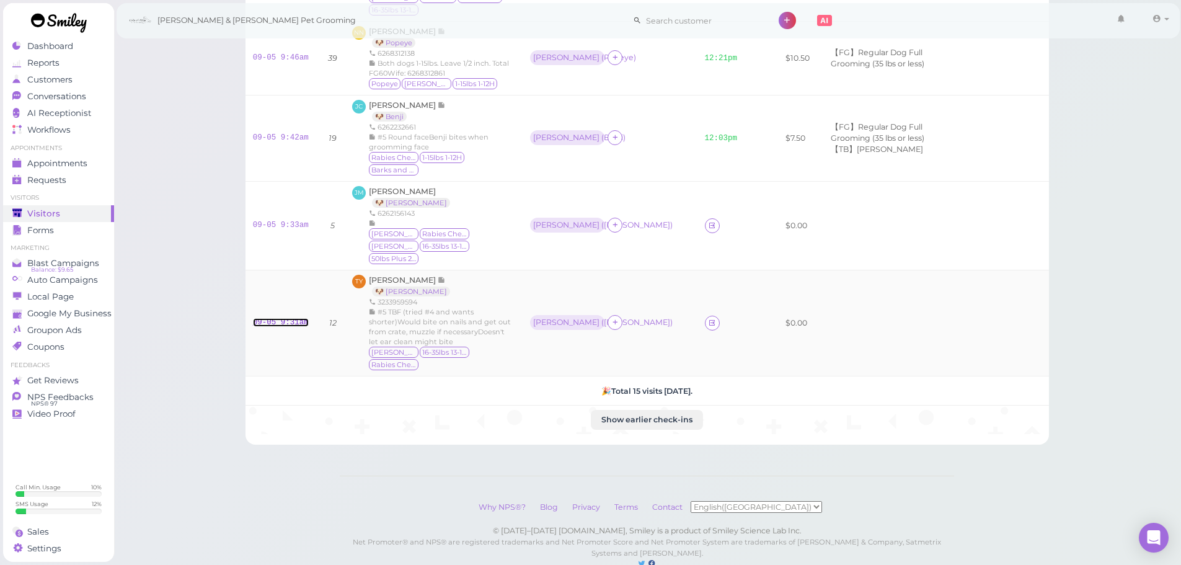
click at [265, 318] on link "09-05 9:31am" at bounding box center [281, 322] width 56 height 9
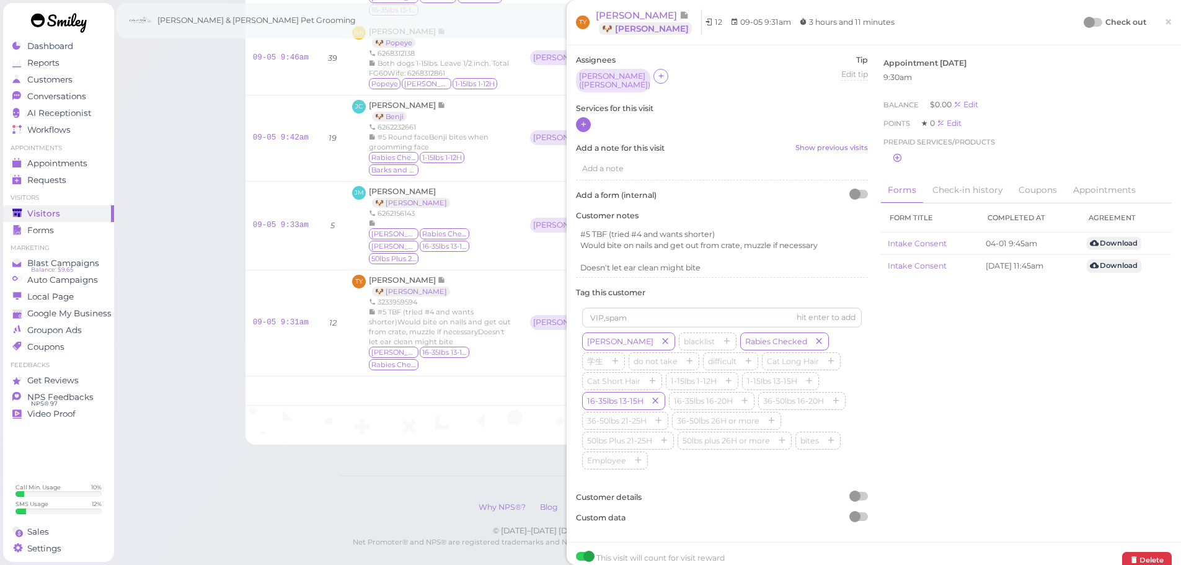
click at [582, 120] on icon at bounding box center [584, 124] width 8 height 9
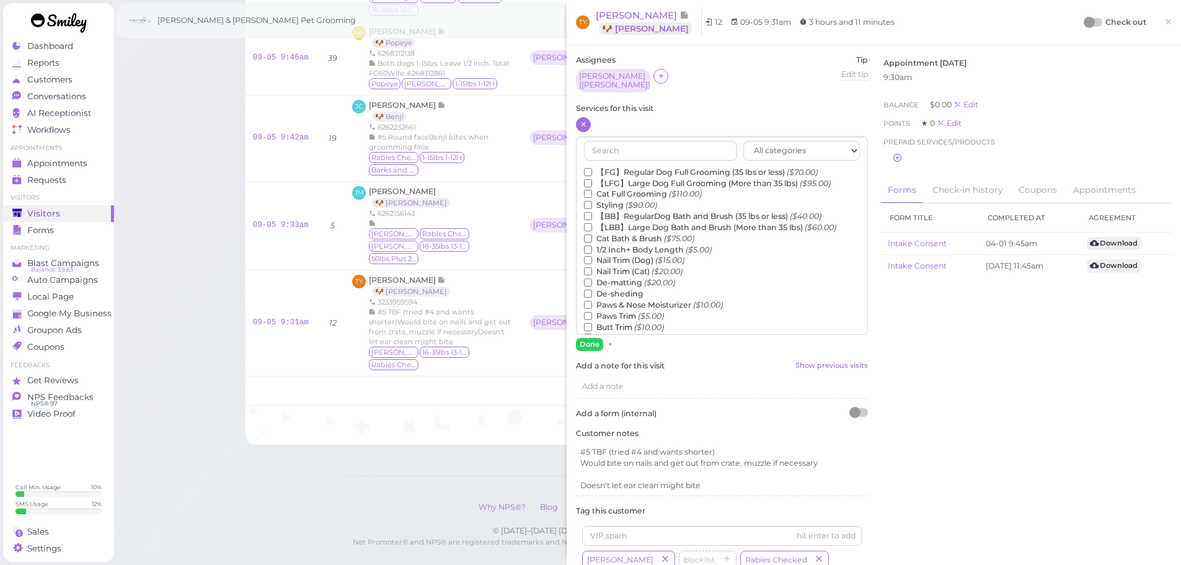
click at [601, 167] on label "【FG】Regular Dog Full Grooming (35 lbs or less) ($70.00)" at bounding box center [701, 172] width 234 height 11
click at [592, 168] on input "【FG】Regular Dog Full Grooming (35 lbs or less) ($70.00)" at bounding box center [588, 172] width 8 height 8
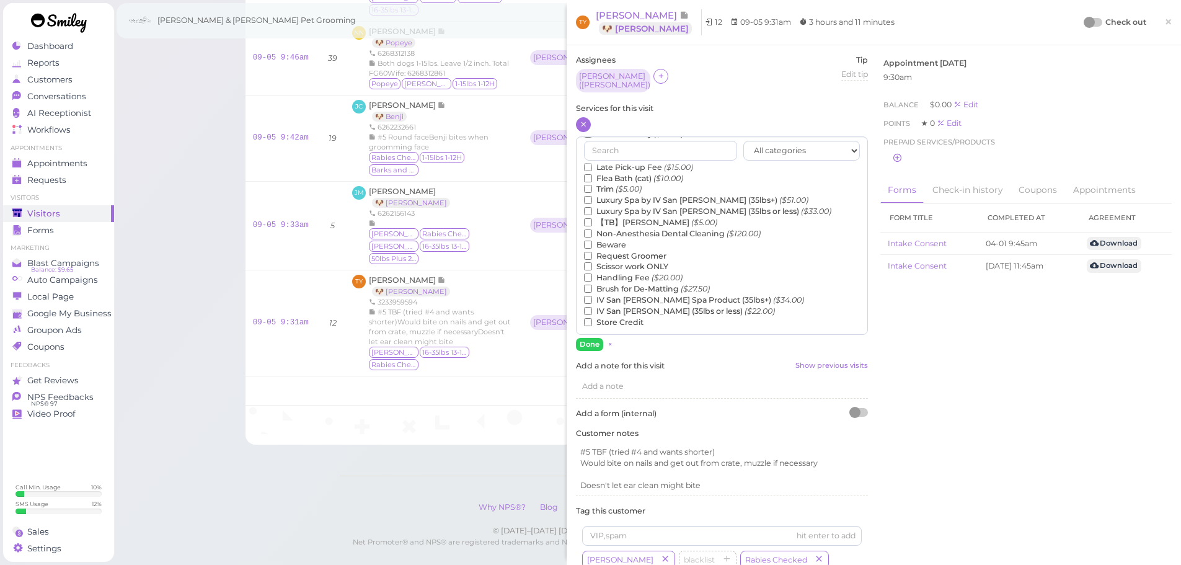
click at [624, 217] on label "【TB】Teeth Brushing ($5.00)" at bounding box center [650, 222] width 133 height 11
click at [592, 218] on input "【TB】Teeth Brushing ($5.00)" at bounding box center [588, 222] width 8 height 8
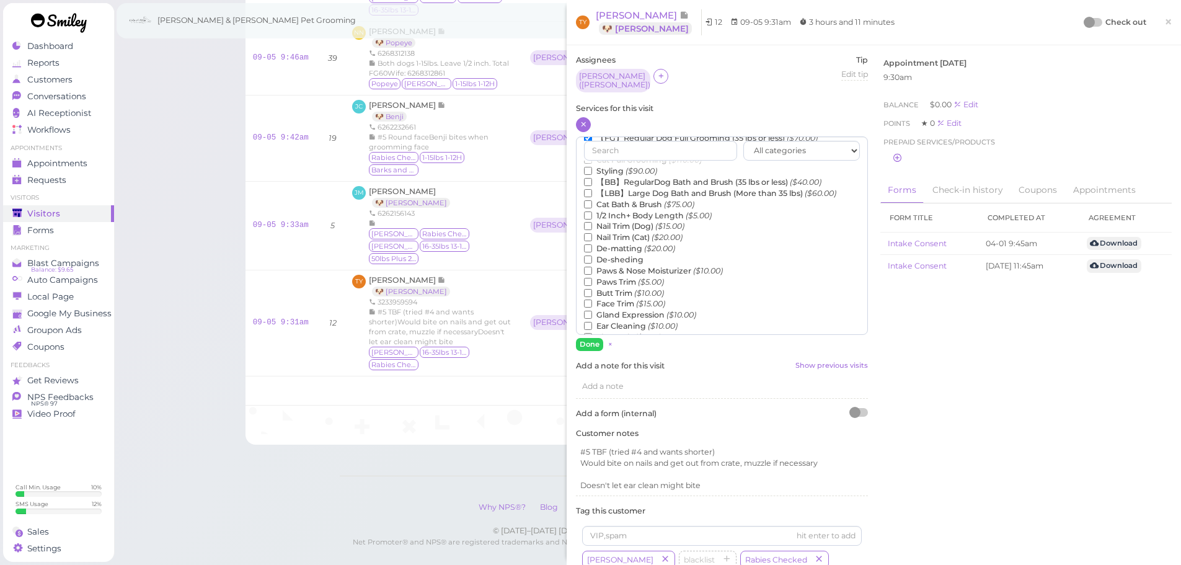
scroll to position [96, 0]
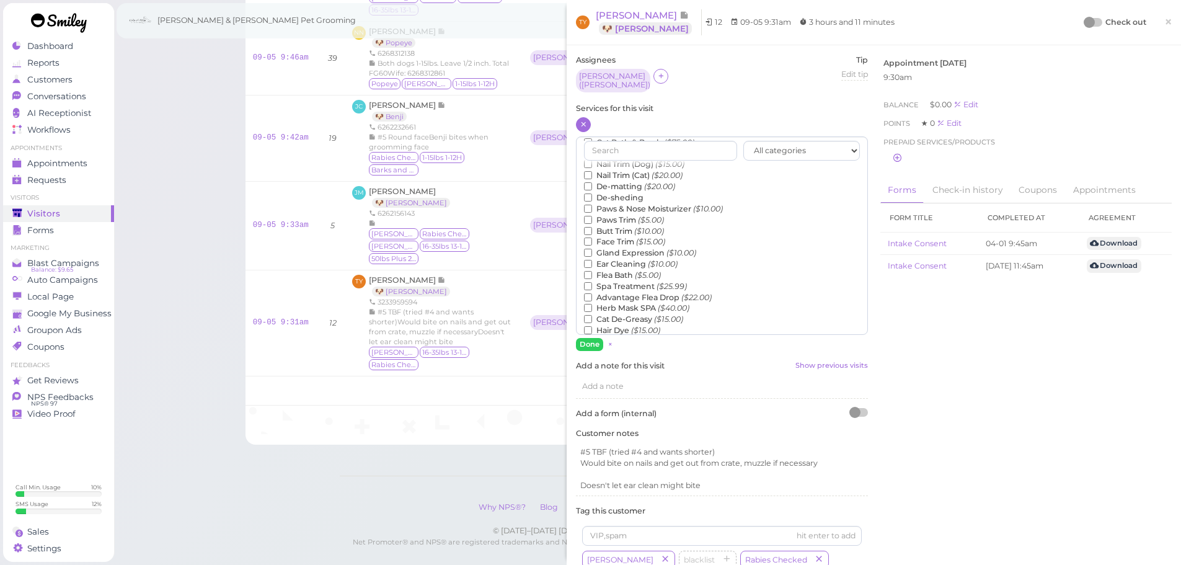
click at [609, 270] on label "Flea Bath ($5.00)" at bounding box center [622, 275] width 77 height 11
click at [592, 271] on input "Flea Bath ($5.00)" at bounding box center [588, 275] width 8 height 8
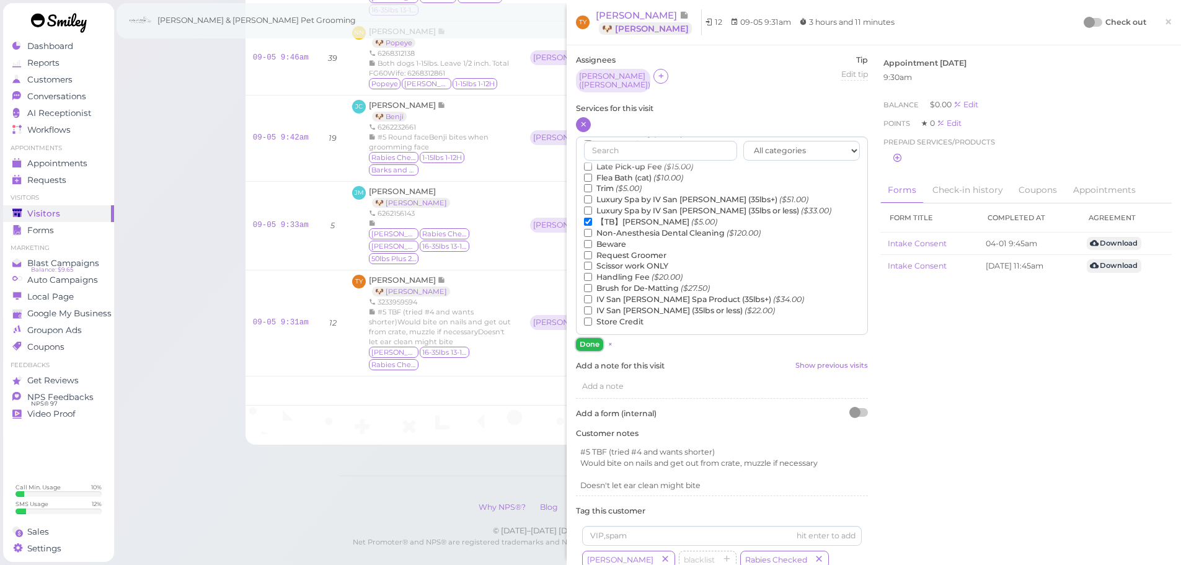
click at [586, 343] on button "Done" at bounding box center [589, 344] width 27 height 13
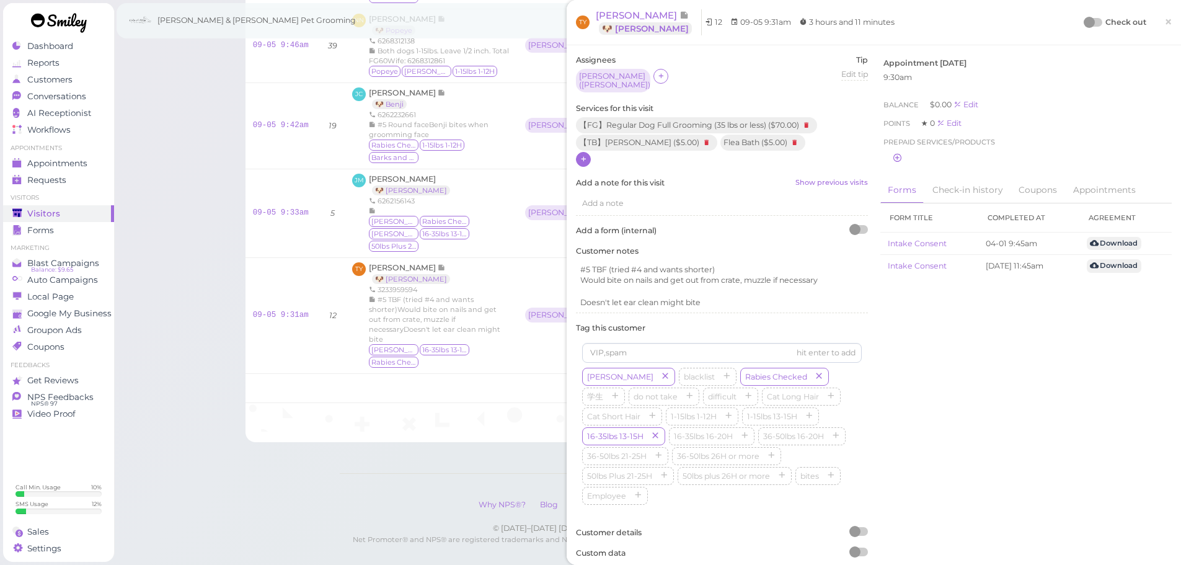
click at [1084, 22] on div at bounding box center [1089, 22] width 11 height 11
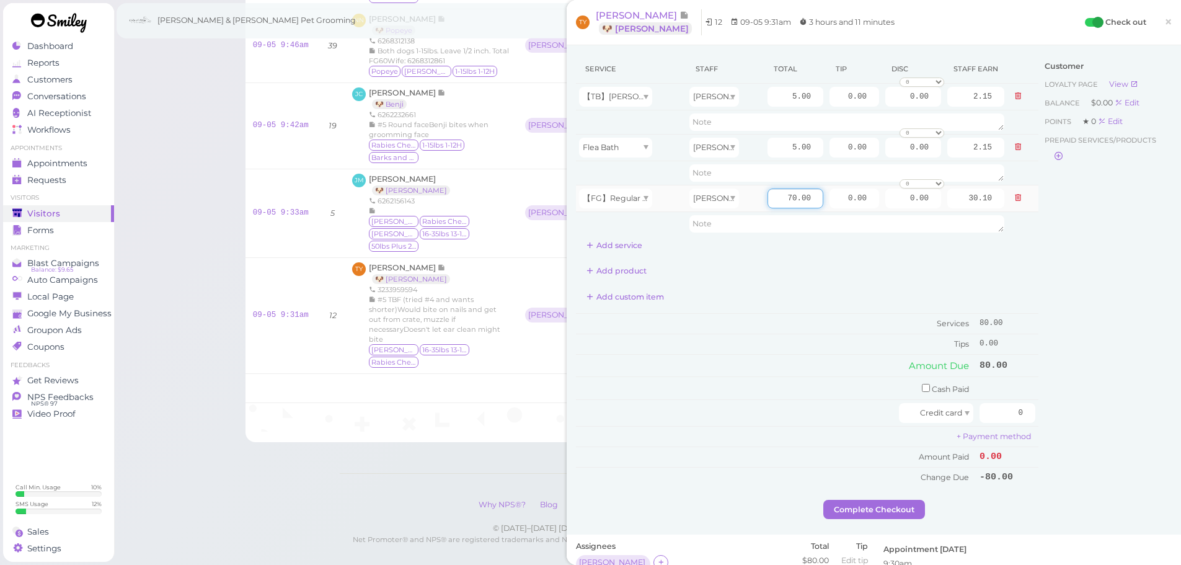
click at [768, 200] on input "70.00" at bounding box center [796, 198] width 56 height 20
type input "80.00"
type input "34.40"
click at [784, 332] on td "Services" at bounding box center [776, 324] width 401 height 20
drag, startPoint x: 835, startPoint y: 194, endPoint x: 1009, endPoint y: 236, distance: 179.2
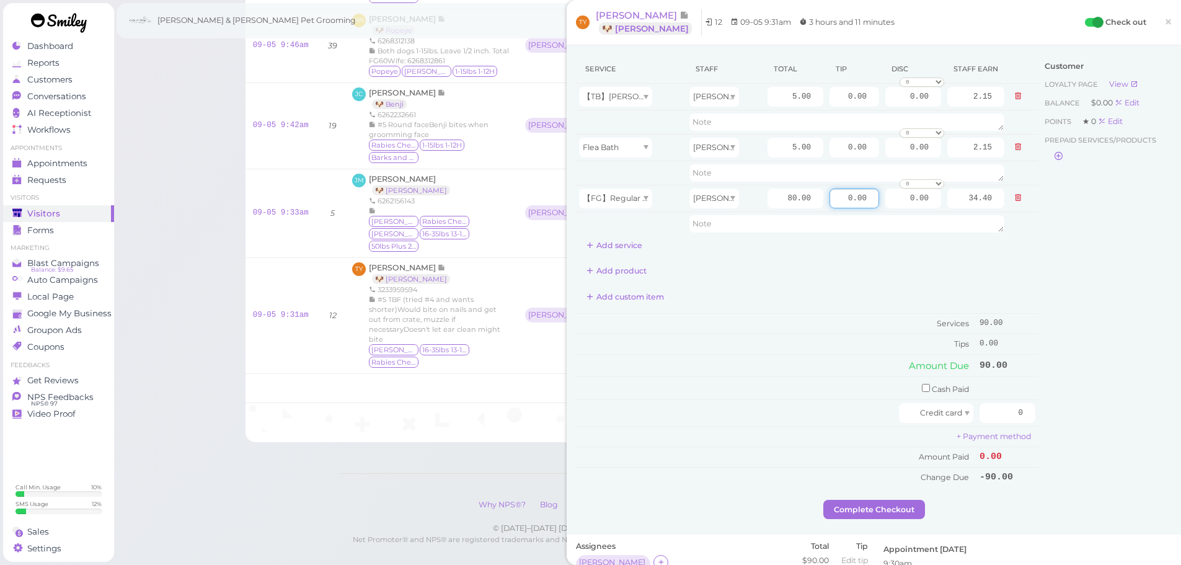
click at [930, 211] on tr "【FG】Regular Dog Full Grooming (35 lbs or less) Helen 80.00 0.00 0.00 0 10% off …" at bounding box center [807, 198] width 463 height 27
type input "13.5"
click at [1076, 286] on div "Customer Loyalty page View Balance $0.00 Edit Points ★ 0 Edit Prepaid services/…" at bounding box center [1104, 277] width 133 height 445
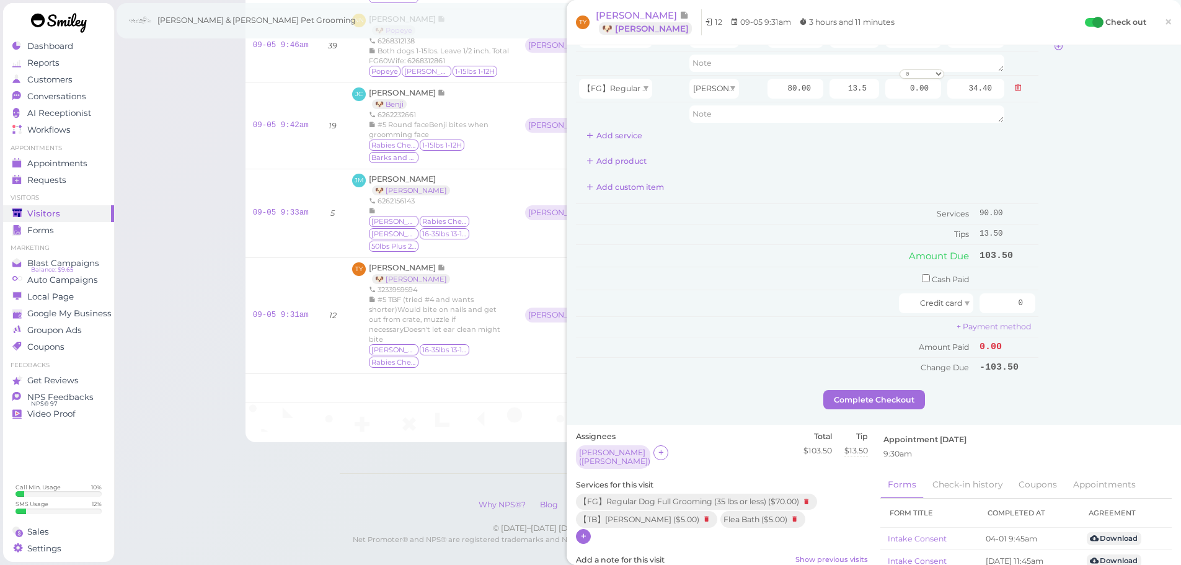
scroll to position [124, 0]
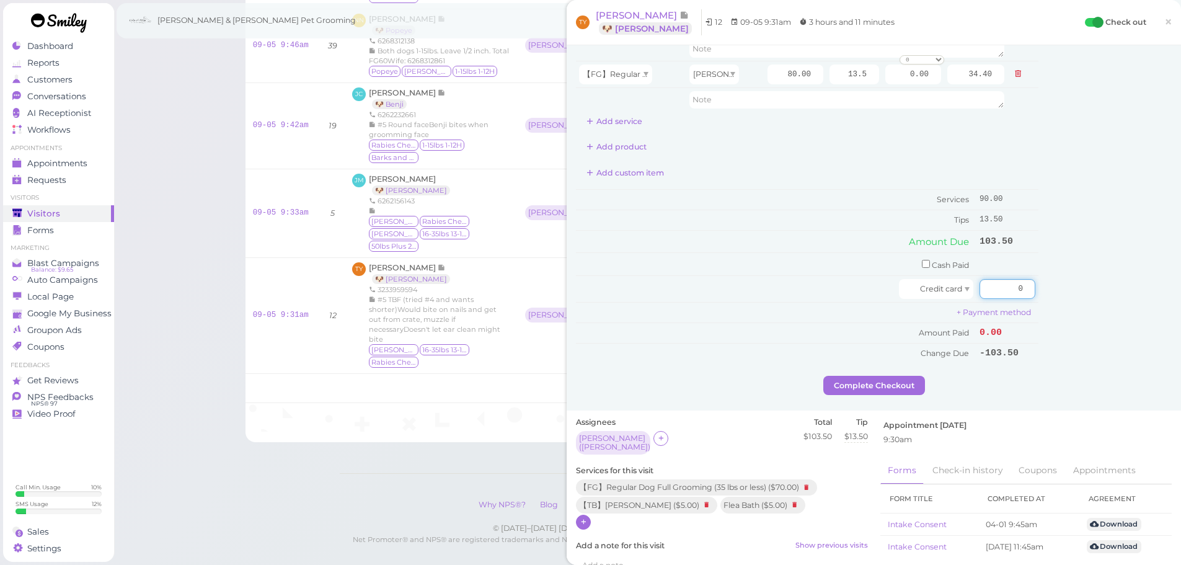
drag, startPoint x: 991, startPoint y: 288, endPoint x: 1080, endPoint y: 293, distance: 89.4
click at [1035, 290] on div "Service Staff Total Tip Disc Staff earn 【TB】Teeth Brushing Helen 5.00 0.00 0.00…" at bounding box center [874, 153] width 596 height 445
type input "103.5"
click at [1079, 293] on div "Customer Loyalty page View Balance $0.00 Edit Points ★ 0 Edit Prepaid services/…" at bounding box center [1104, 153] width 133 height 445
click at [864, 392] on button "Complete Checkout" at bounding box center [874, 386] width 102 height 20
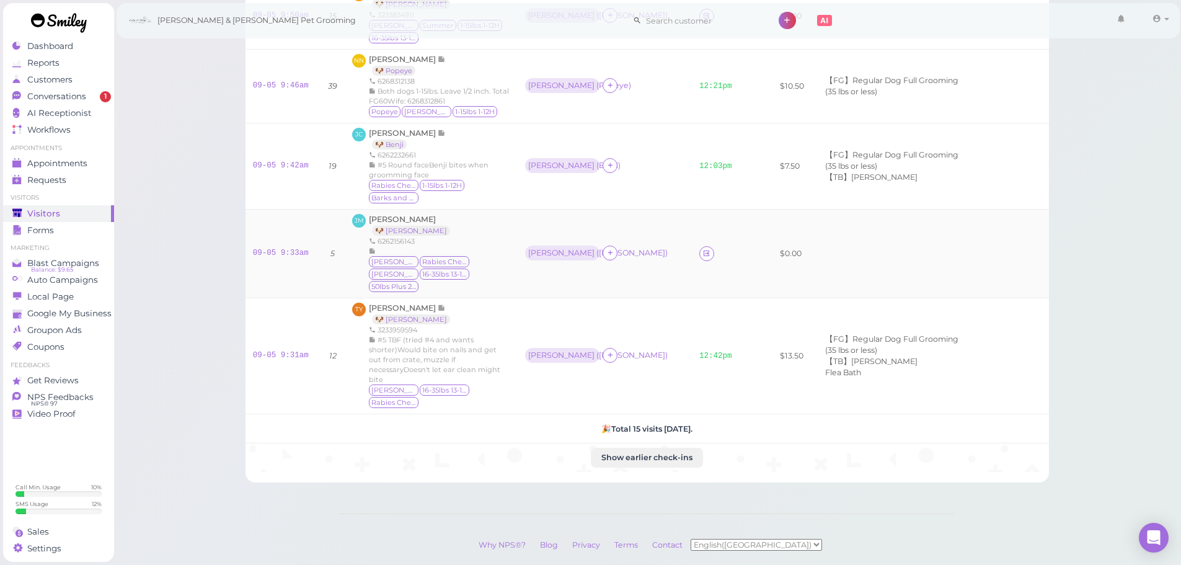
scroll to position [756, 0]
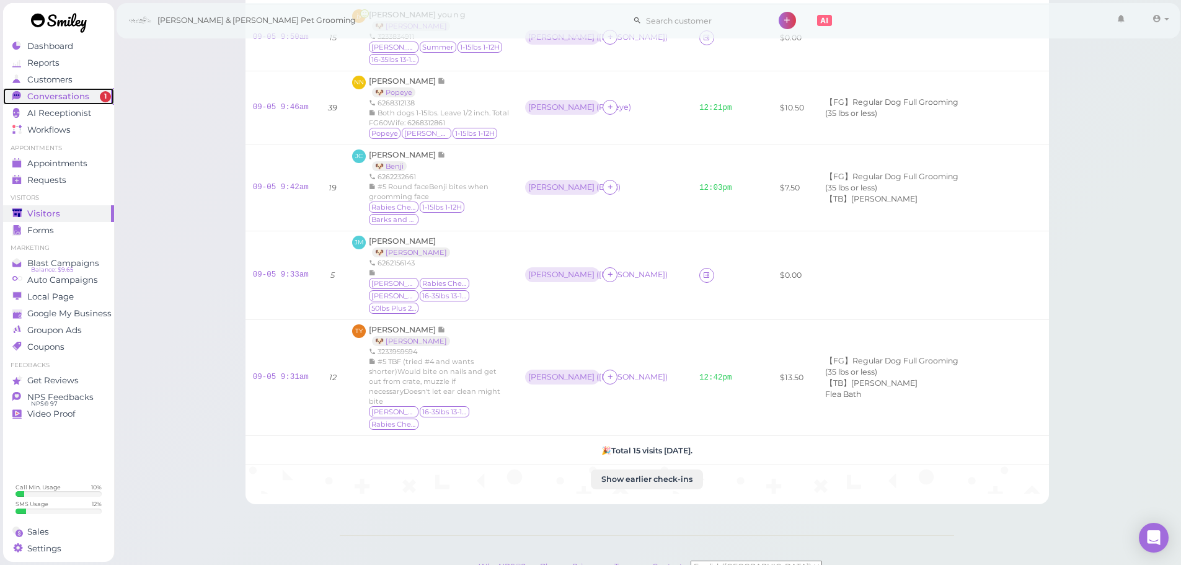
click at [82, 102] on link "Conversations 1" at bounding box center [58, 96] width 111 height 17
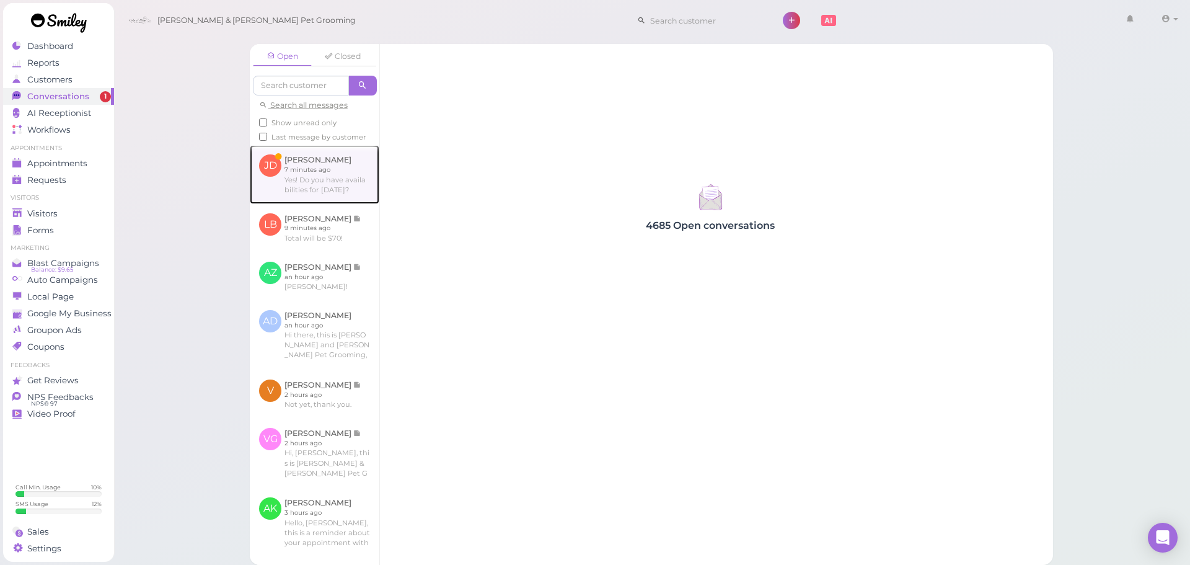
click at [303, 175] on link at bounding box center [315, 174] width 130 height 58
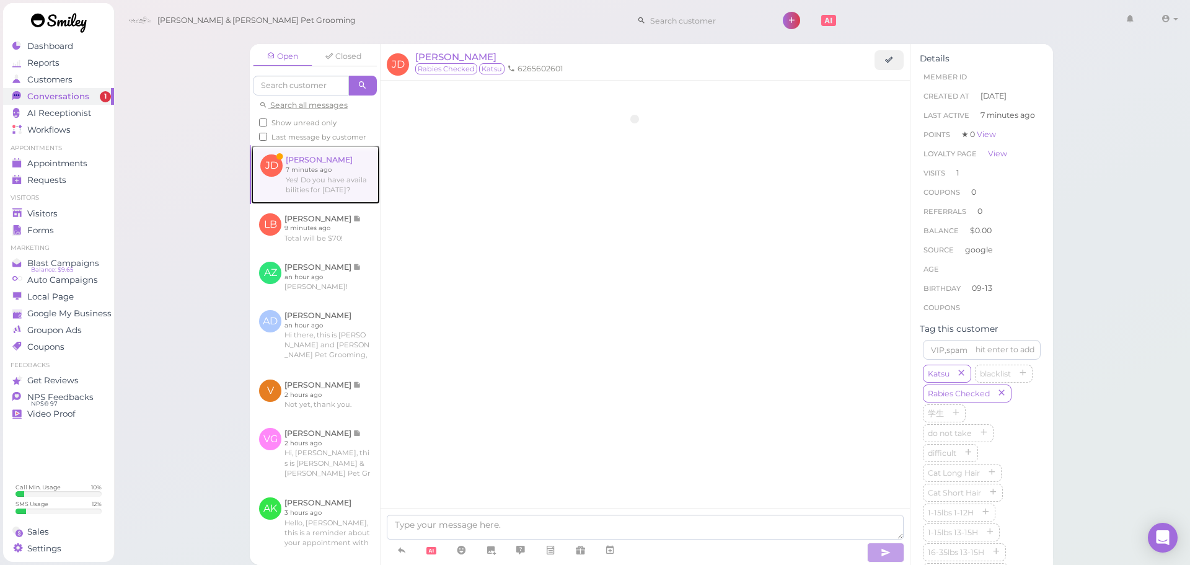
scroll to position [1818, 0]
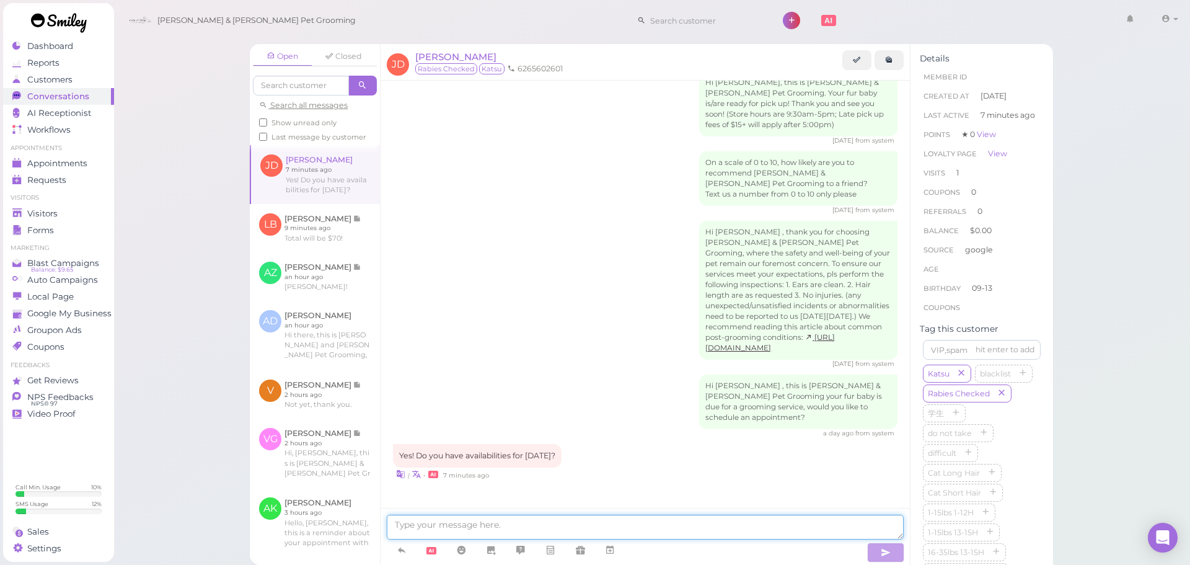
click at [763, 533] on textarea at bounding box center [645, 527] width 517 height 25
click at [547, 526] on textarea at bounding box center [645, 527] width 517 height 25
type textarea "Yes, we can do any time from 9:30-1! What time would you like?"
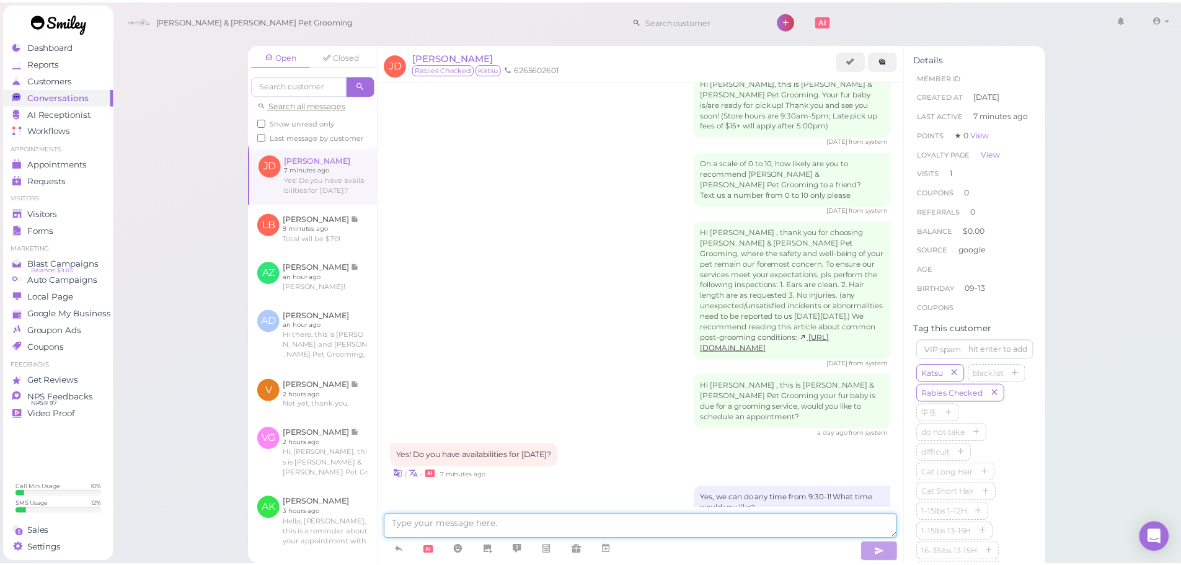
scroll to position [1858, 0]
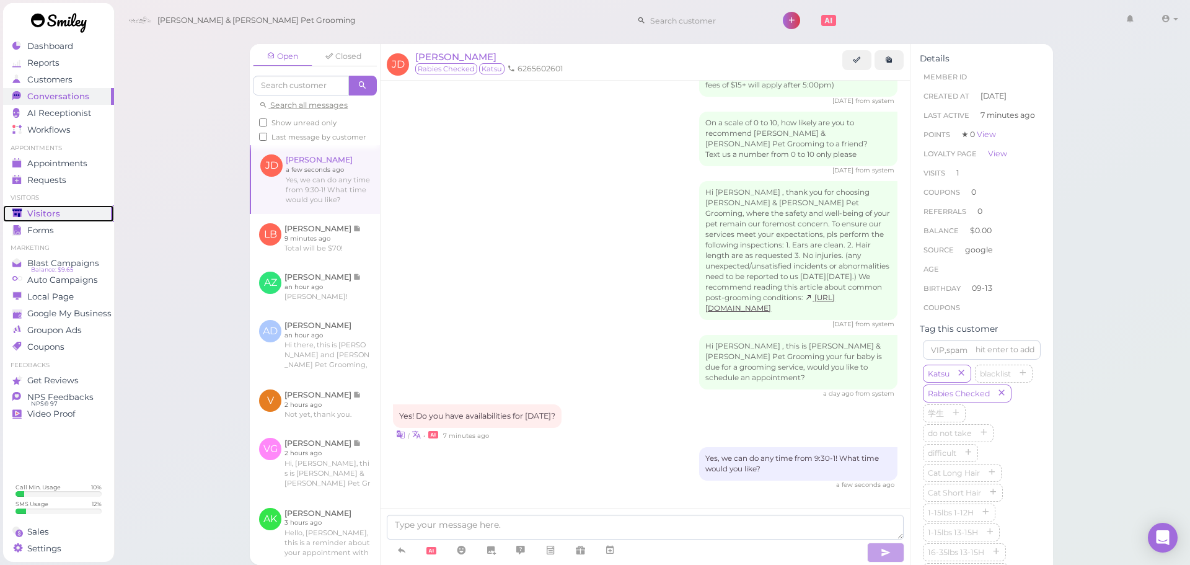
click at [50, 213] on span "Visitors" at bounding box center [43, 213] width 33 height 11
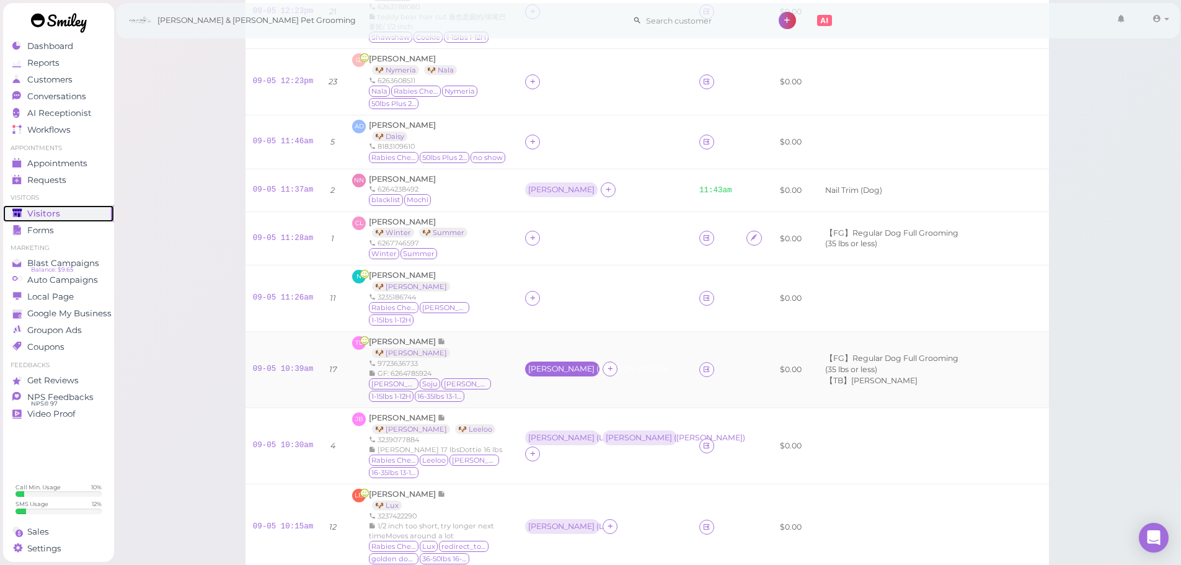
scroll to position [228, 0]
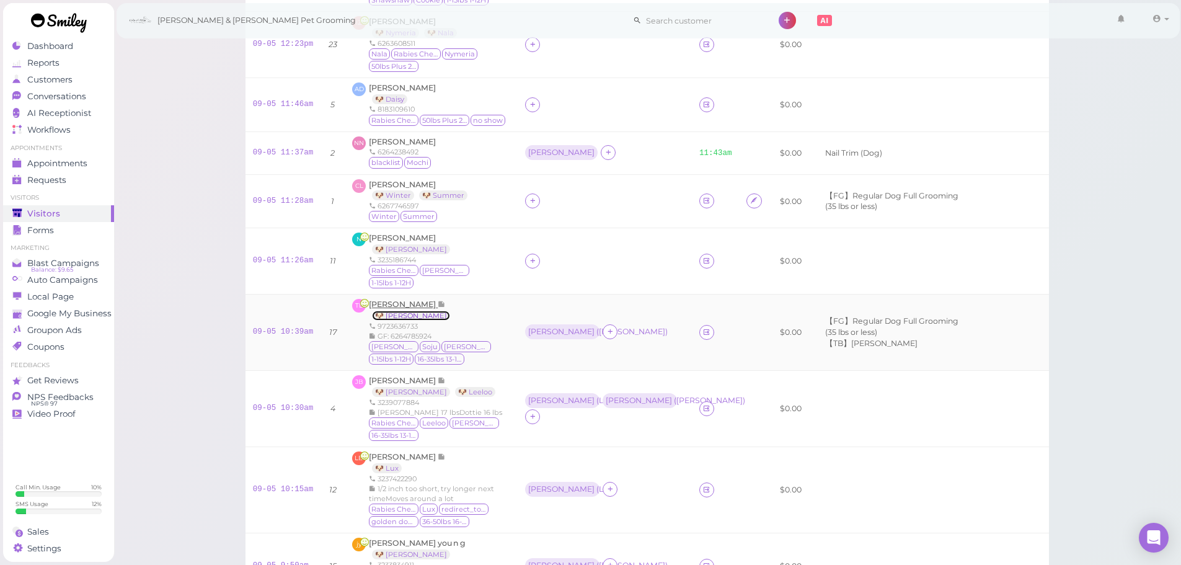
click at [394, 312] on link "🐶 Lucy" at bounding box center [411, 316] width 78 height 10
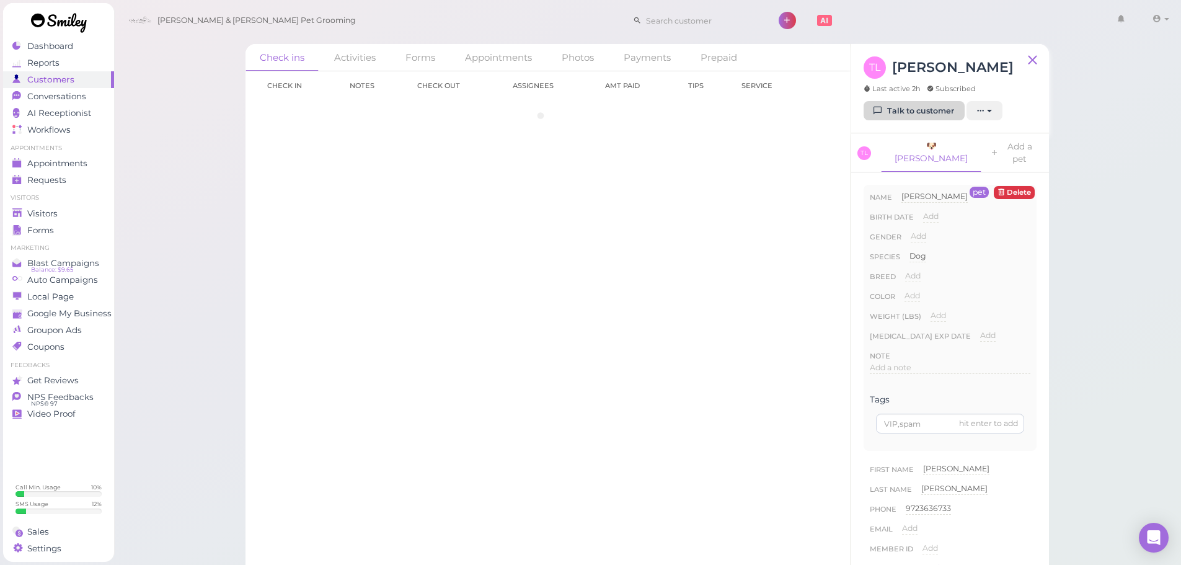
click at [903, 107] on link "Talk to customer" at bounding box center [914, 111] width 101 height 20
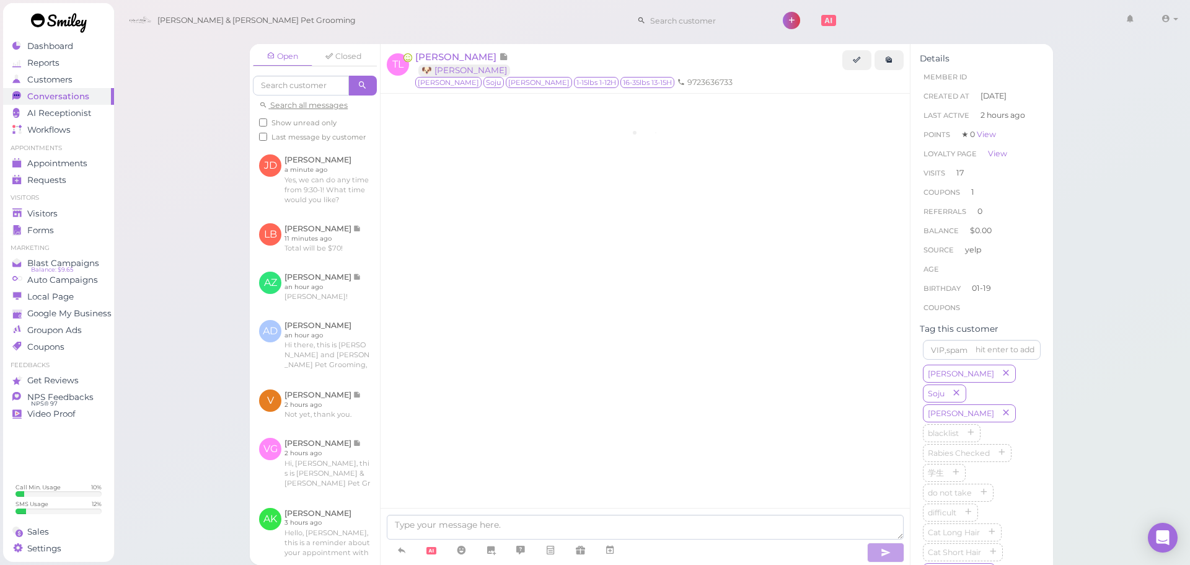
scroll to position [1686, 0]
click at [182, 339] on div "Open Closed Search all messages Show unread only Last message by customer JD Jo…" at bounding box center [652, 282] width 1078 height 565
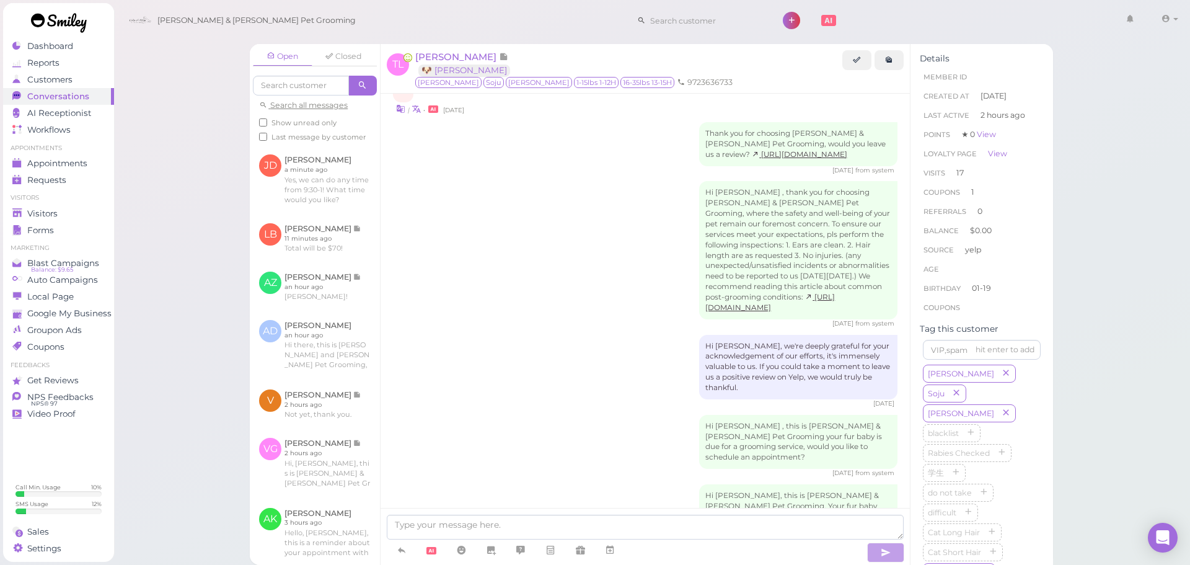
click at [184, 332] on div "Open Closed Search all messages Show unread only Last message by customer JD Jo…" at bounding box center [652, 282] width 1078 height 565
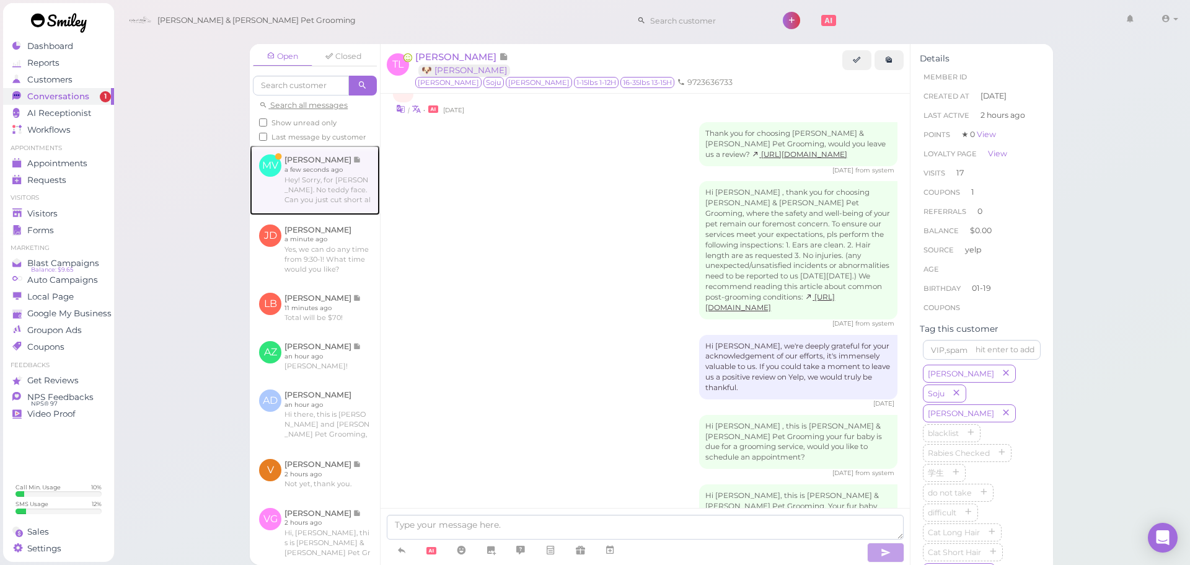
drag, startPoint x: 288, startPoint y: 187, endPoint x: 276, endPoint y: 188, distance: 11.8
click at [288, 187] on link at bounding box center [315, 179] width 130 height 69
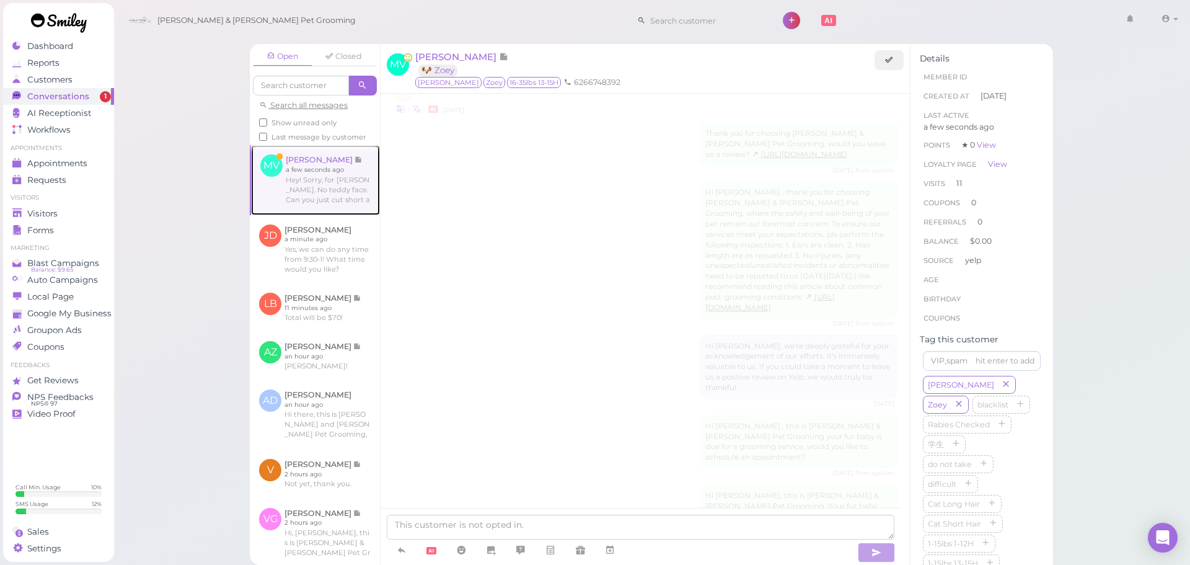
scroll to position [1657, 0]
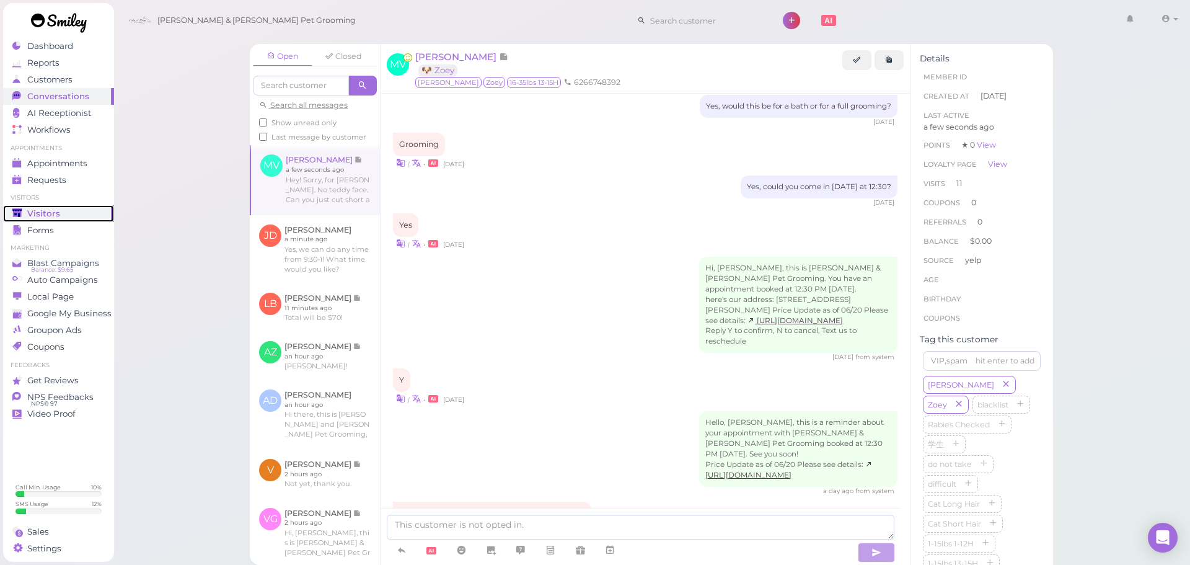
click at [73, 216] on div "Visitors" at bounding box center [56, 213] width 89 height 11
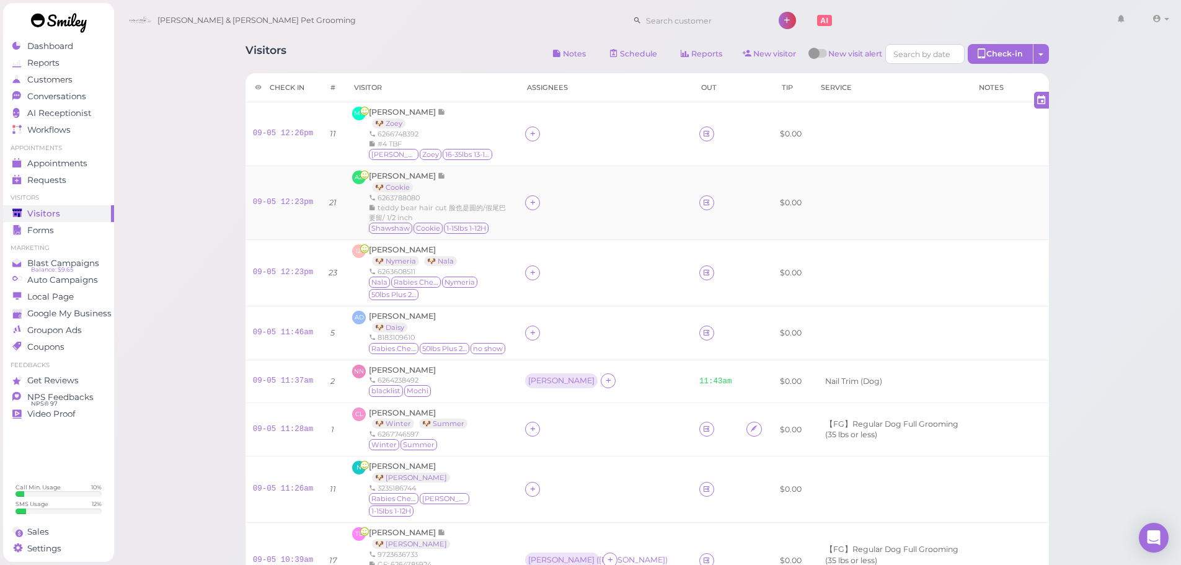
click at [579, 207] on div at bounding box center [604, 202] width 159 height 15
click at [580, 273] on div at bounding box center [604, 272] width 159 height 15
click at [407, 118] on link "Mayra Vergara 🐶 Zoey" at bounding box center [407, 117] width 77 height 20
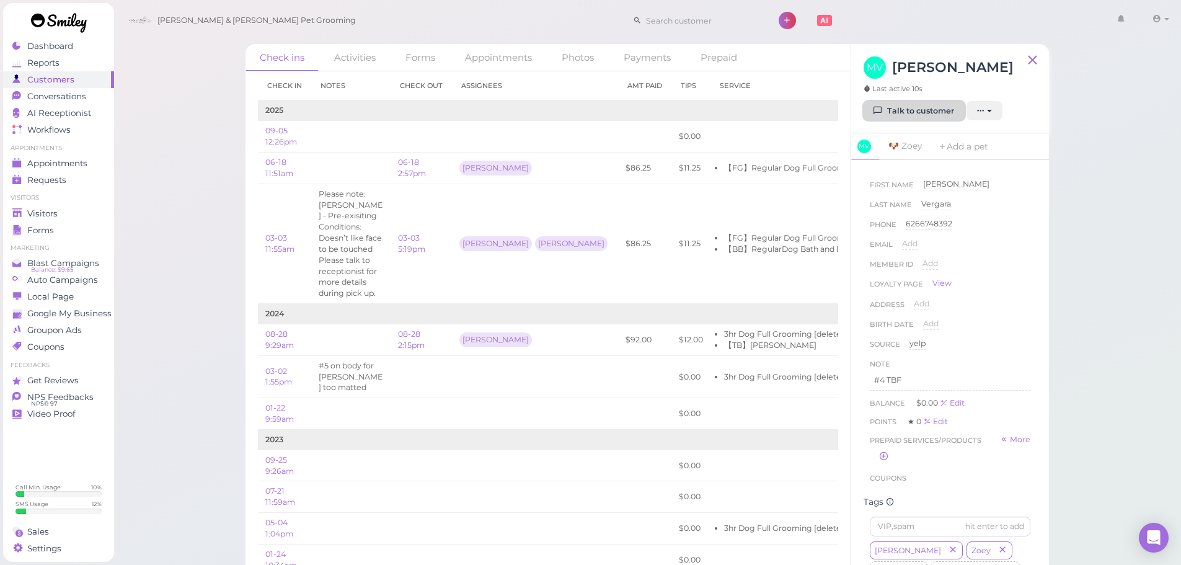
click at [919, 105] on link "Talk to customer" at bounding box center [914, 111] width 101 height 20
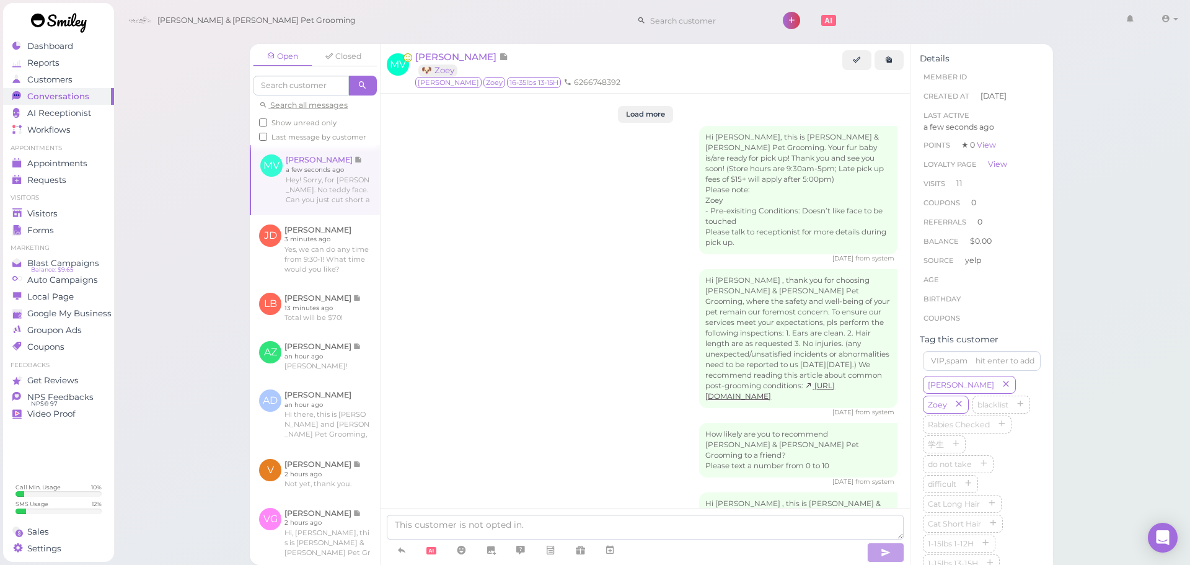
scroll to position [1657, 0]
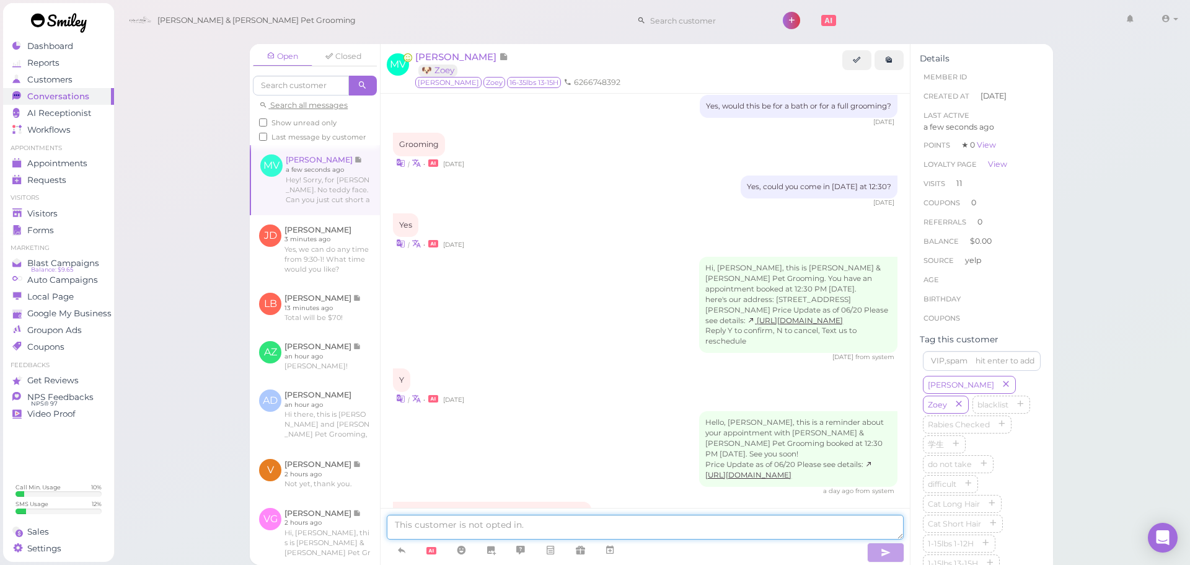
click at [598, 526] on textarea at bounding box center [645, 527] width 517 height 25
type textarea "Sure thing, I'll let the groomer know"
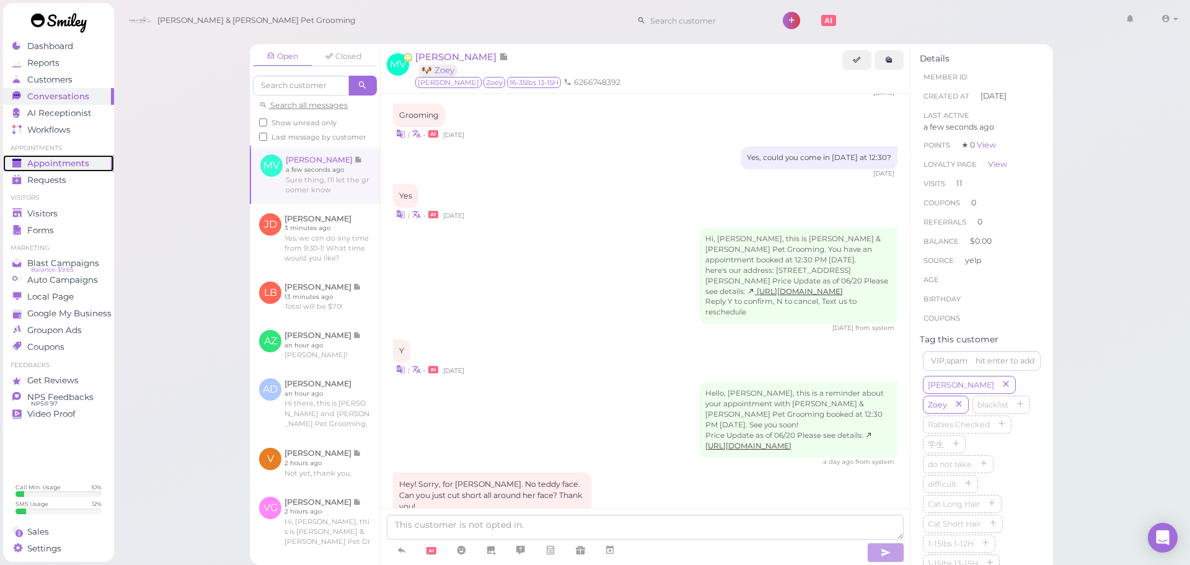
click at [60, 159] on span "Appointments" at bounding box center [58, 163] width 62 height 11
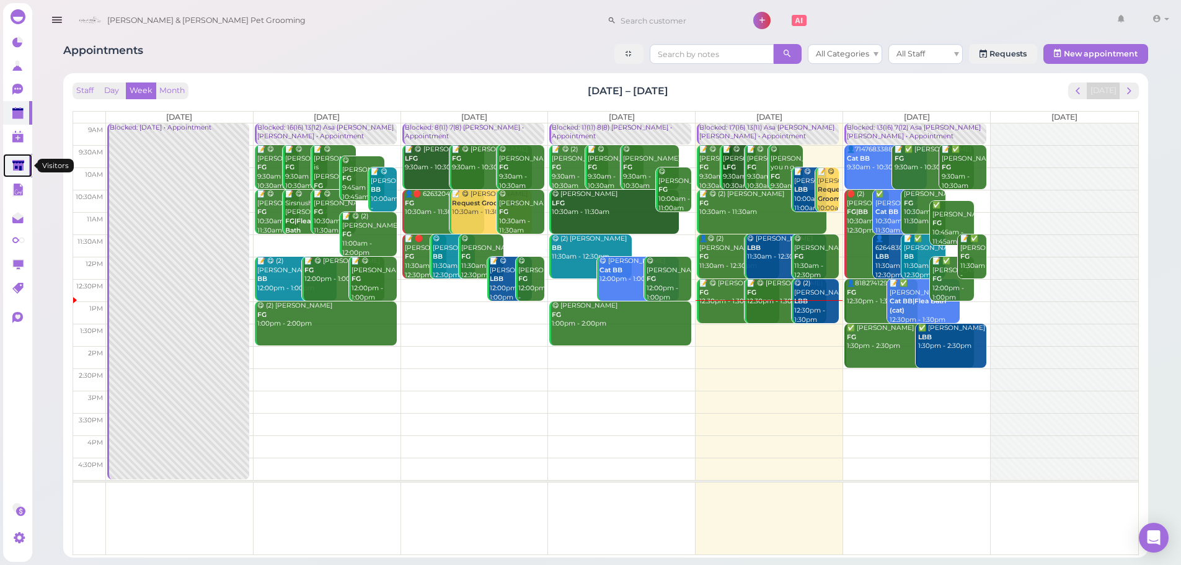
click at [17, 170] on polygon at bounding box center [18, 165] width 12 height 11
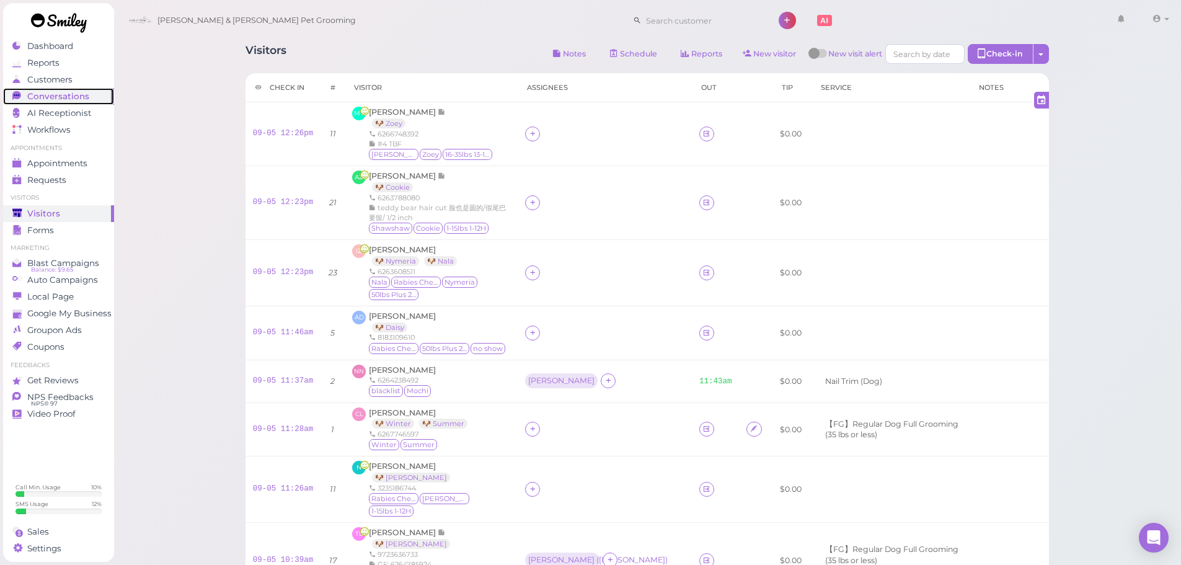
click at [62, 100] on span "Conversations" at bounding box center [58, 96] width 62 height 11
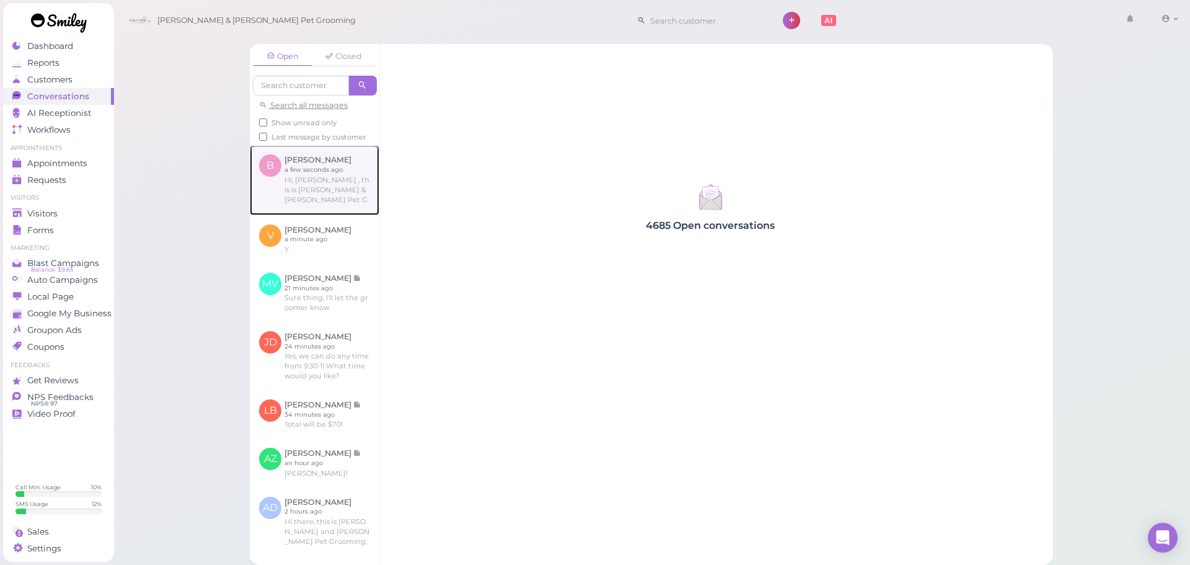
click at [272, 184] on link at bounding box center [315, 179] width 130 height 69
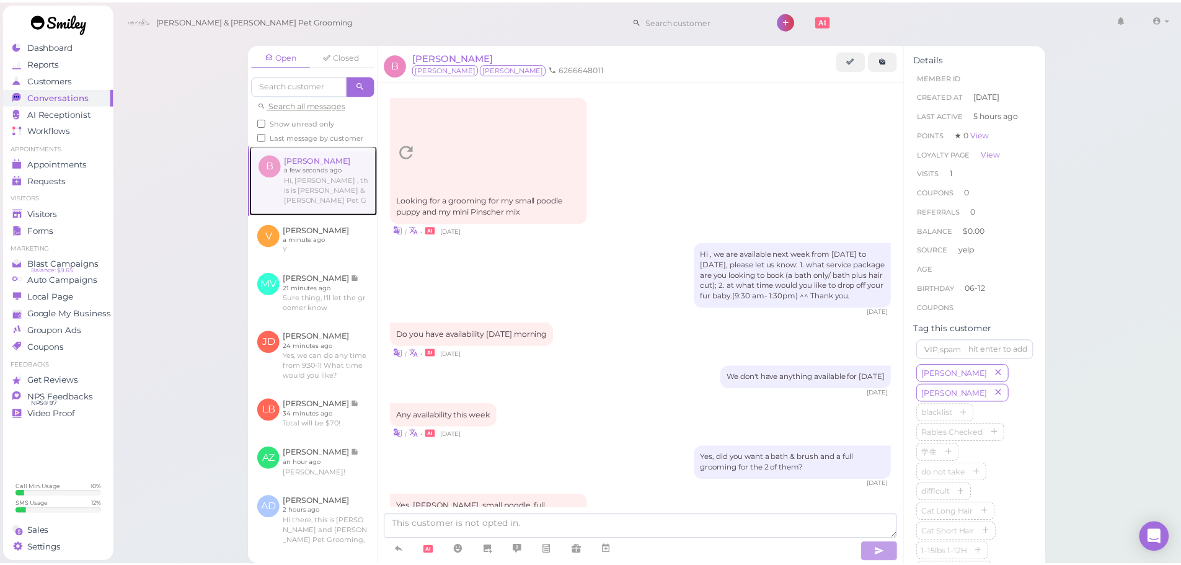
scroll to position [1329, 0]
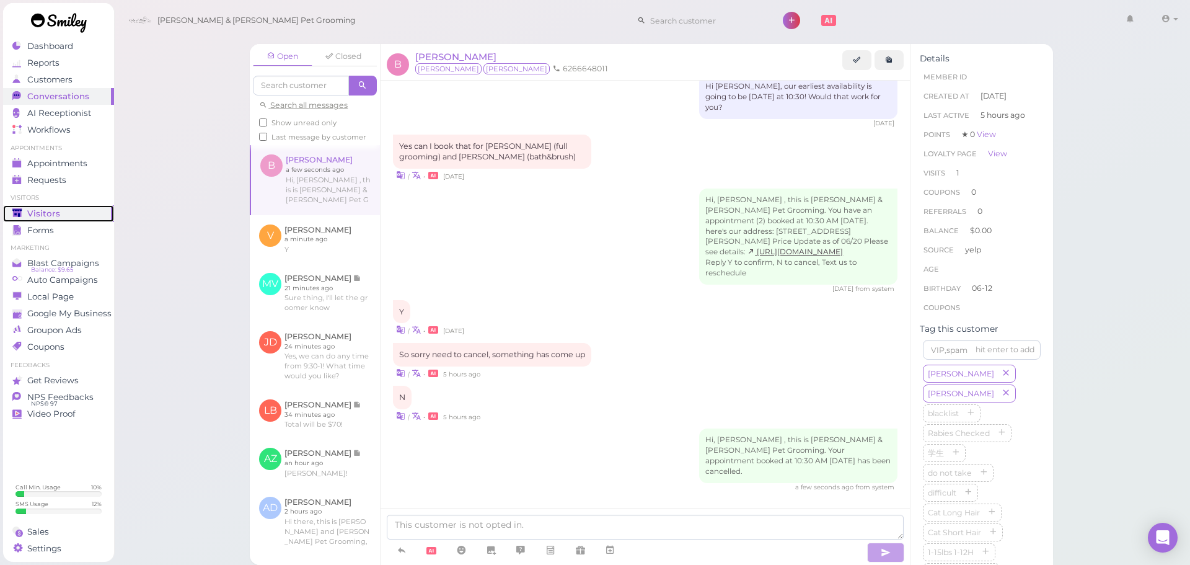
click at [62, 213] on div "Visitors" at bounding box center [56, 213] width 89 height 11
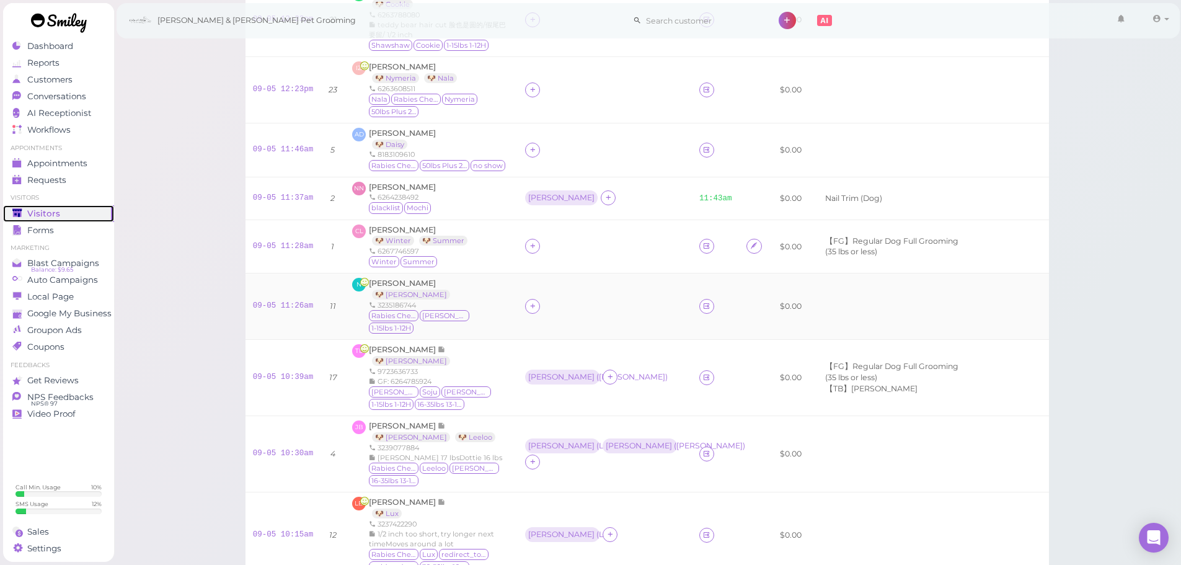
scroll to position [186, 0]
click at [529, 308] on icon at bounding box center [533, 302] width 8 height 9
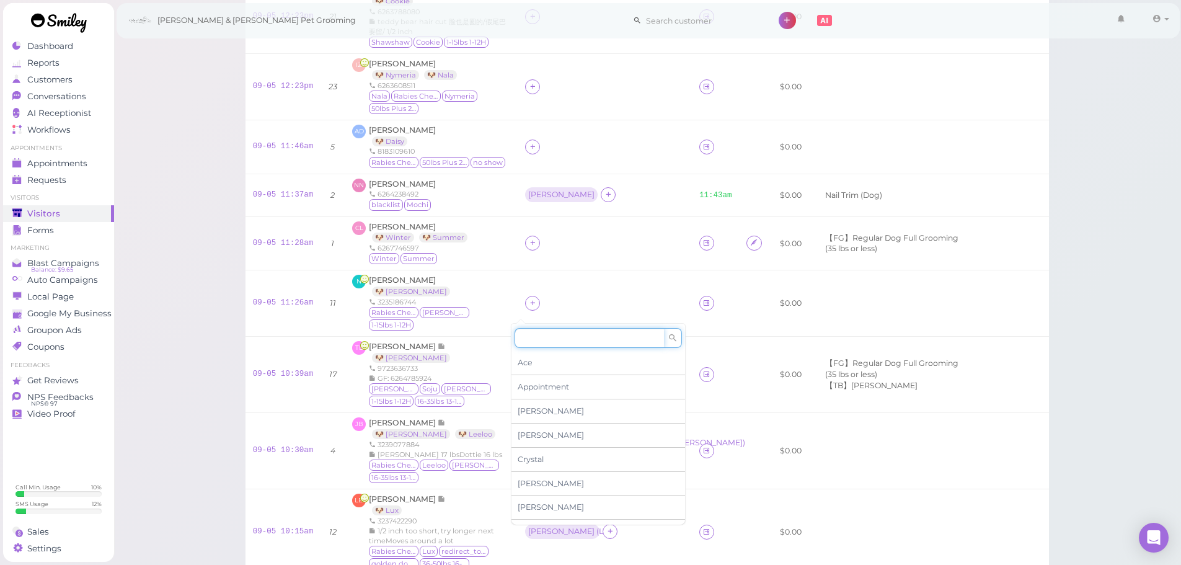
click at [540, 342] on input at bounding box center [589, 338] width 149 height 20
type input "asa"
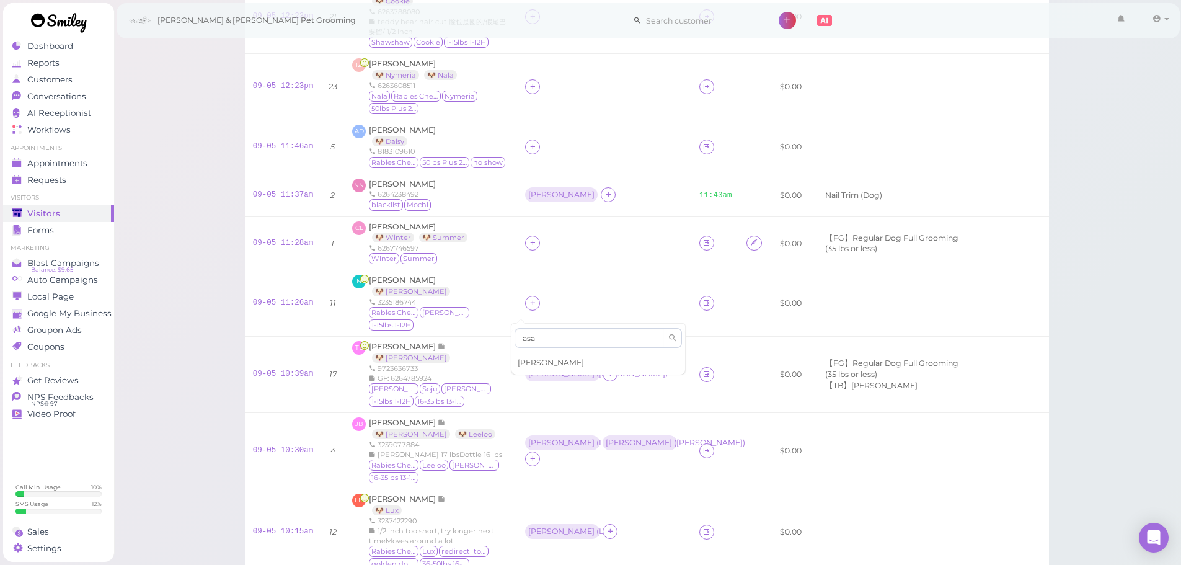
click at [539, 361] on div "[PERSON_NAME]" at bounding box center [598, 363] width 174 height 24
click at [528, 307] on div "[PERSON_NAME]" at bounding box center [561, 302] width 66 height 9
click at [529, 368] on span "Select pets" at bounding box center [541, 364] width 43 height 14
click at [591, 250] on div at bounding box center [604, 243] width 159 height 15
click at [518, 244] on td at bounding box center [605, 243] width 174 height 54
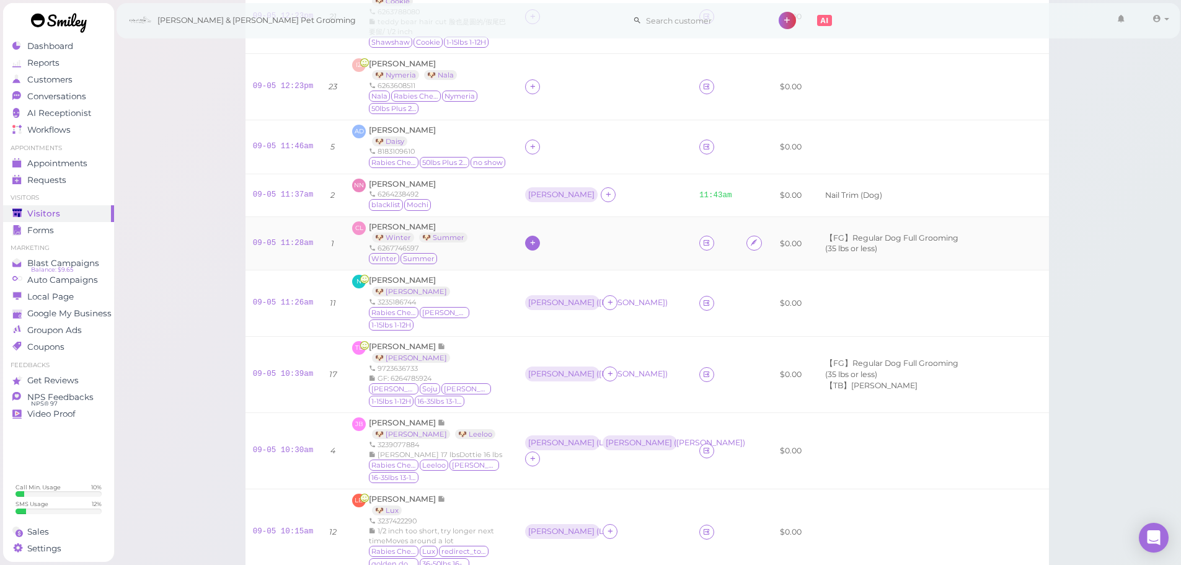
click at [529, 247] on icon at bounding box center [533, 242] width 8 height 9
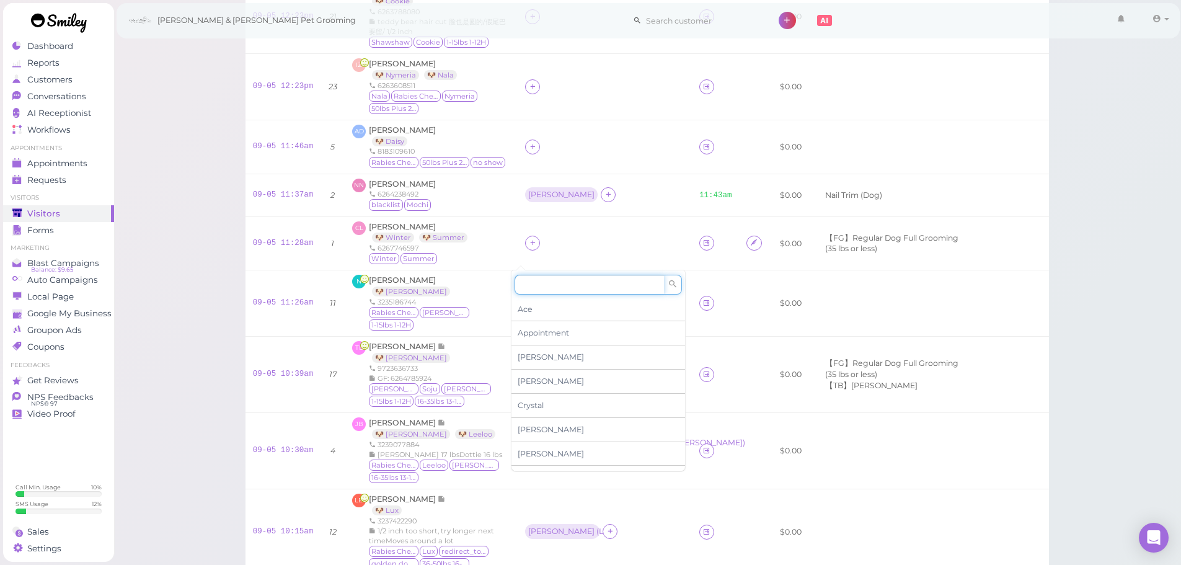
click at [539, 291] on input at bounding box center [589, 285] width 149 height 20
type input "he"
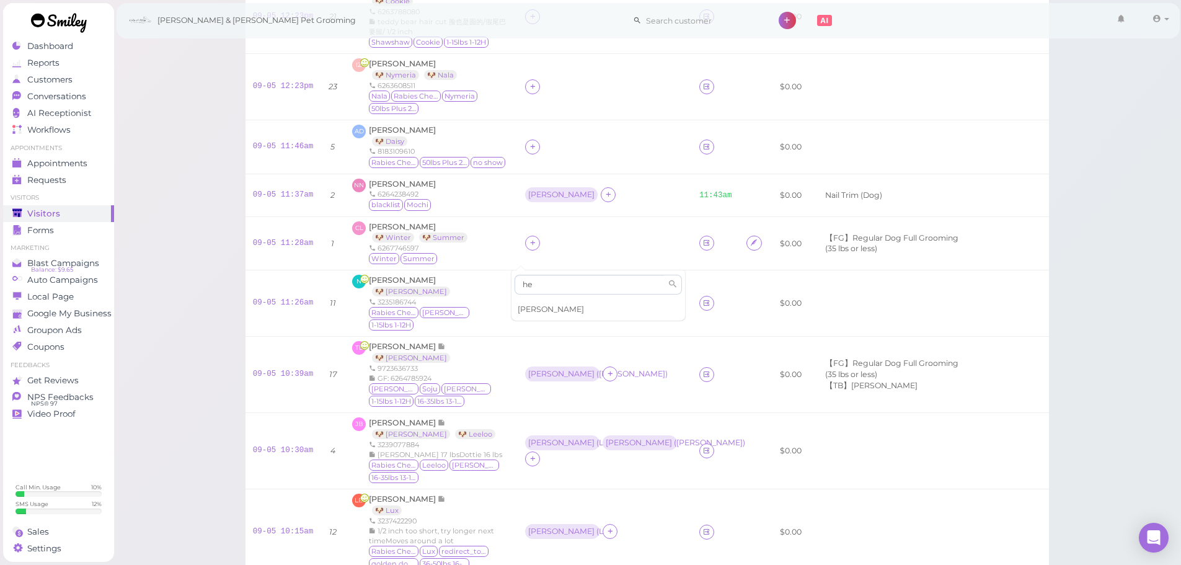
click at [541, 308] on span "[PERSON_NAME]" at bounding box center [551, 308] width 66 height 9
click at [528, 247] on div "[PERSON_NAME]" at bounding box center [561, 242] width 66 height 9
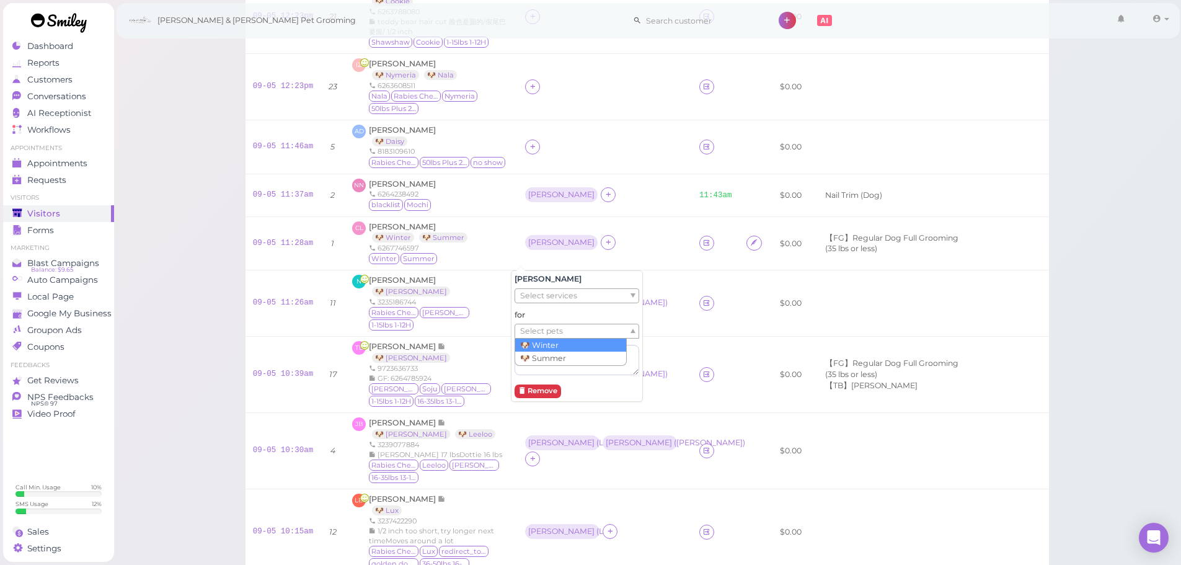
click at [538, 325] on span "Select pets" at bounding box center [541, 331] width 43 height 14
click at [600, 203] on div "[PERSON_NAME]" at bounding box center [604, 195] width 159 height 16
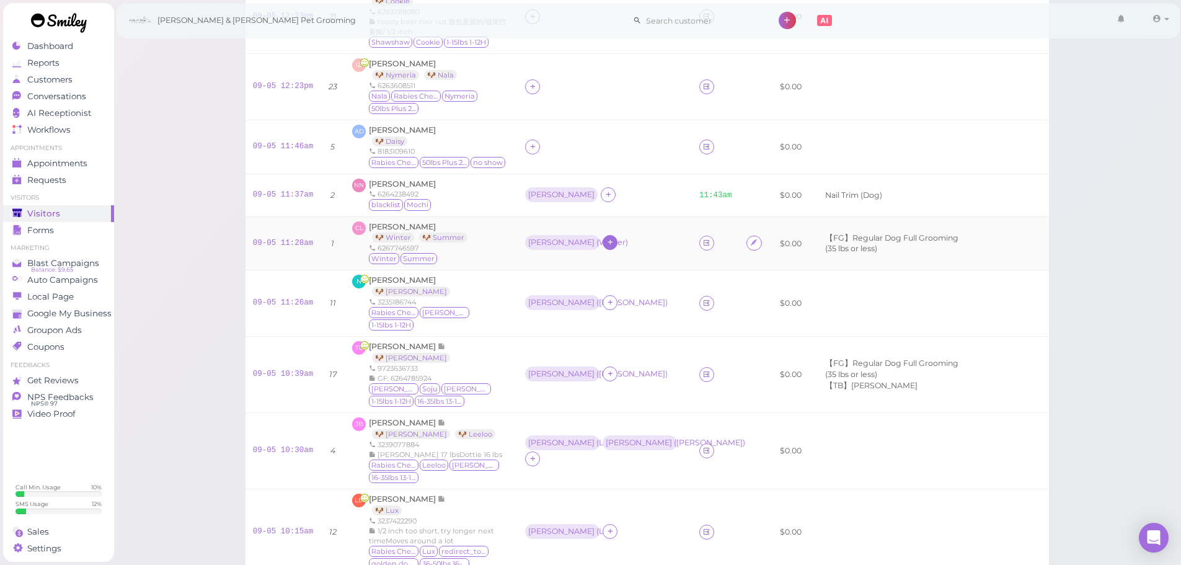
click at [603, 250] on div at bounding box center [610, 242] width 15 height 15
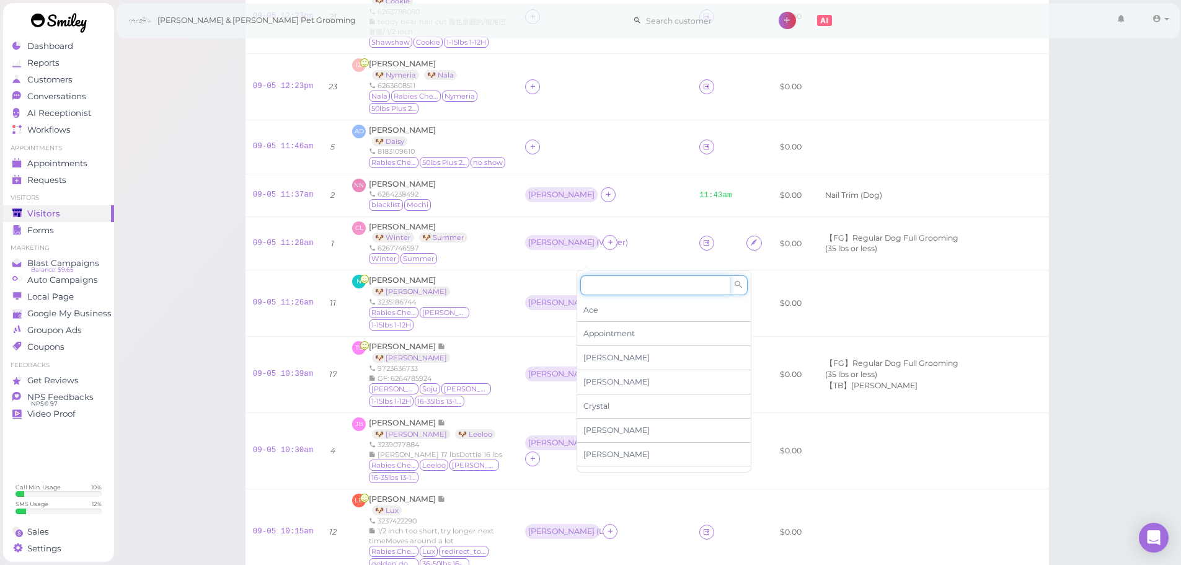
click at [595, 287] on input at bounding box center [654, 285] width 149 height 20
type input "re"
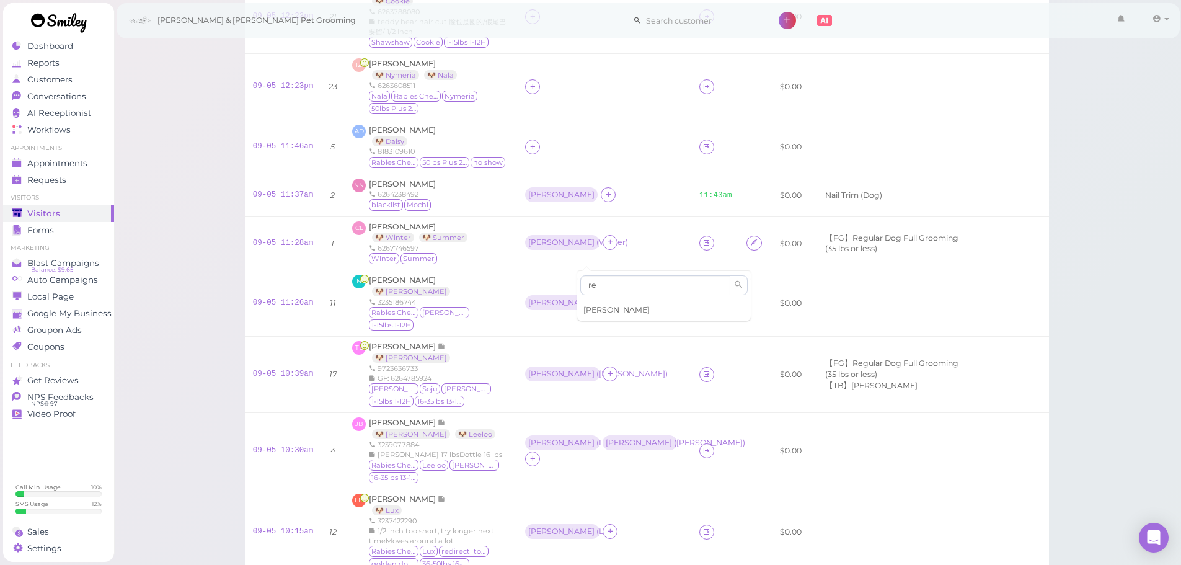
click at [600, 311] on span "[PERSON_NAME]" at bounding box center [616, 309] width 66 height 9
click at [592, 216] on td "[PERSON_NAME]" at bounding box center [605, 195] width 174 height 43
click at [606, 239] on div "[PERSON_NAME]" at bounding box center [639, 235] width 66 height 9
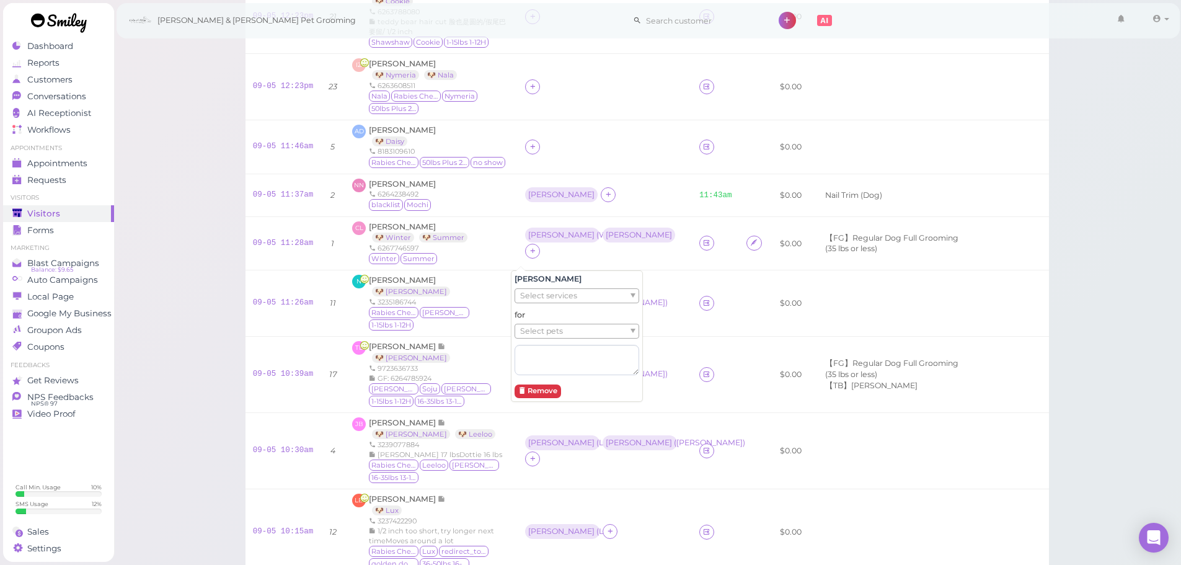
click at [579, 331] on ul "Select pets" at bounding box center [571, 331] width 113 height 14
click at [572, 203] on div "[PERSON_NAME]" at bounding box center [604, 195] width 159 height 16
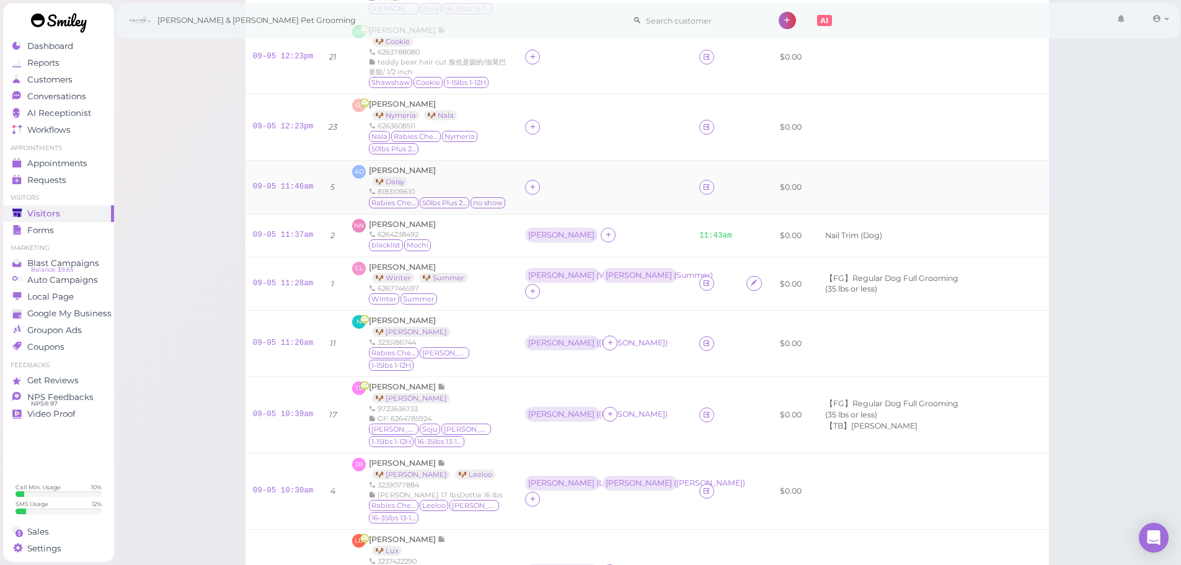
scroll to position [124, 0]
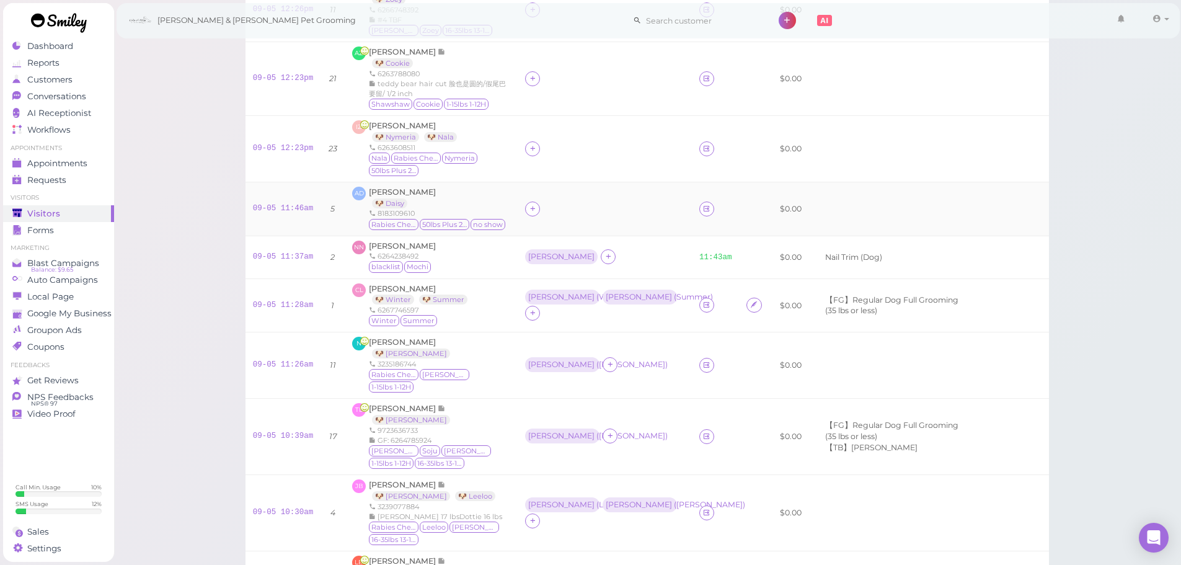
click at [525, 207] on div at bounding box center [532, 208] width 15 height 15
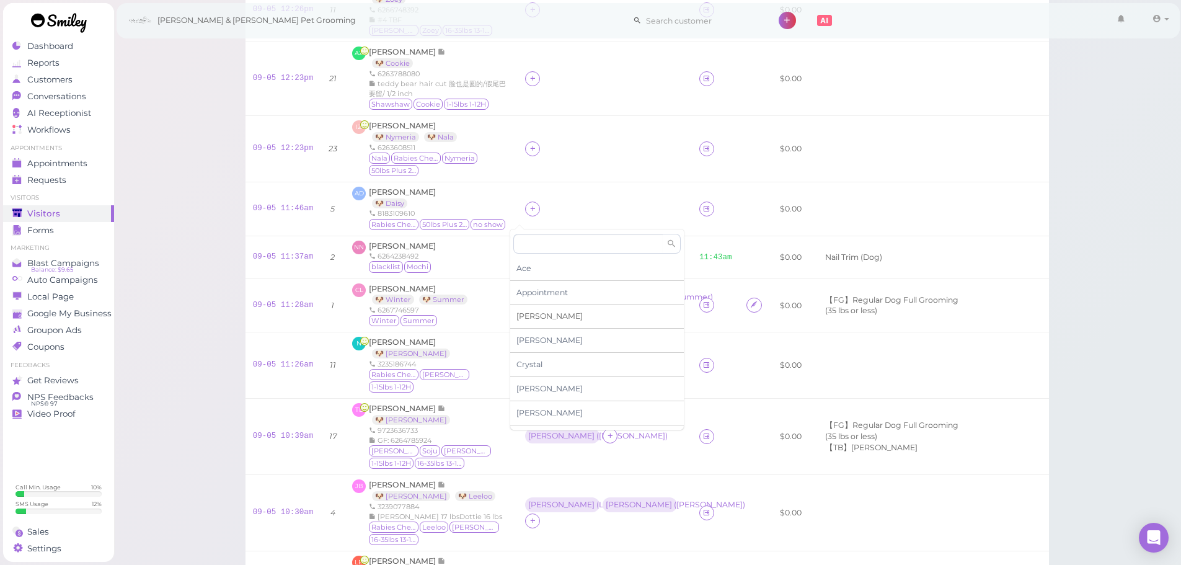
click at [556, 319] on div "[PERSON_NAME]" at bounding box center [597, 316] width 174 height 24
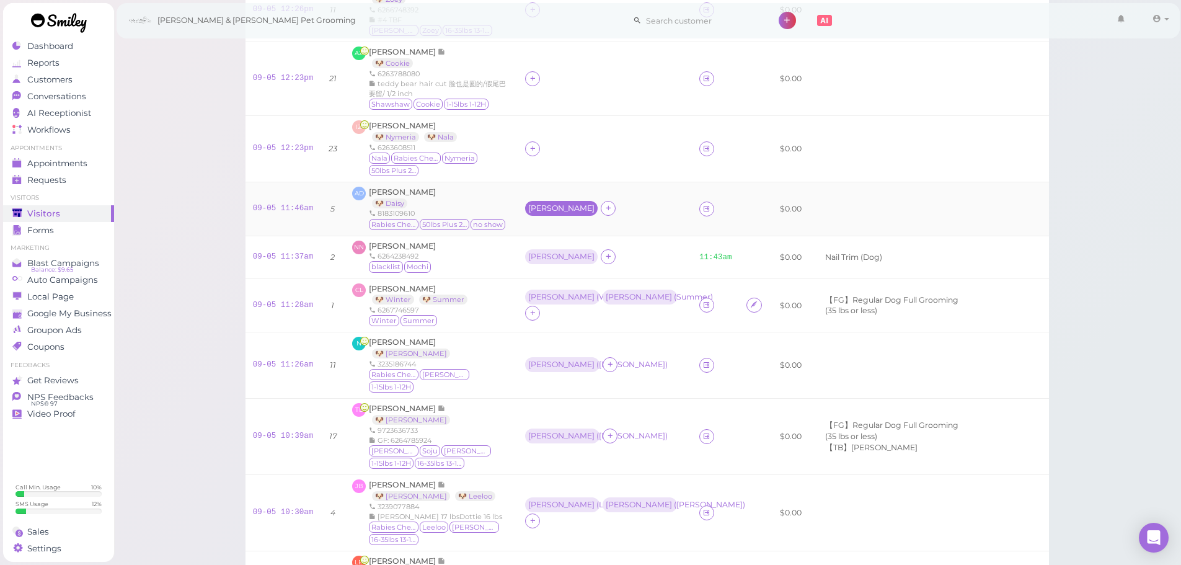
click at [528, 210] on div "[PERSON_NAME]" at bounding box center [561, 208] width 66 height 9
drag, startPoint x: 529, startPoint y: 265, endPoint x: 531, endPoint y: 271, distance: 6.3
click at [530, 265] on span "Select pets" at bounding box center [540, 269] width 43 height 14
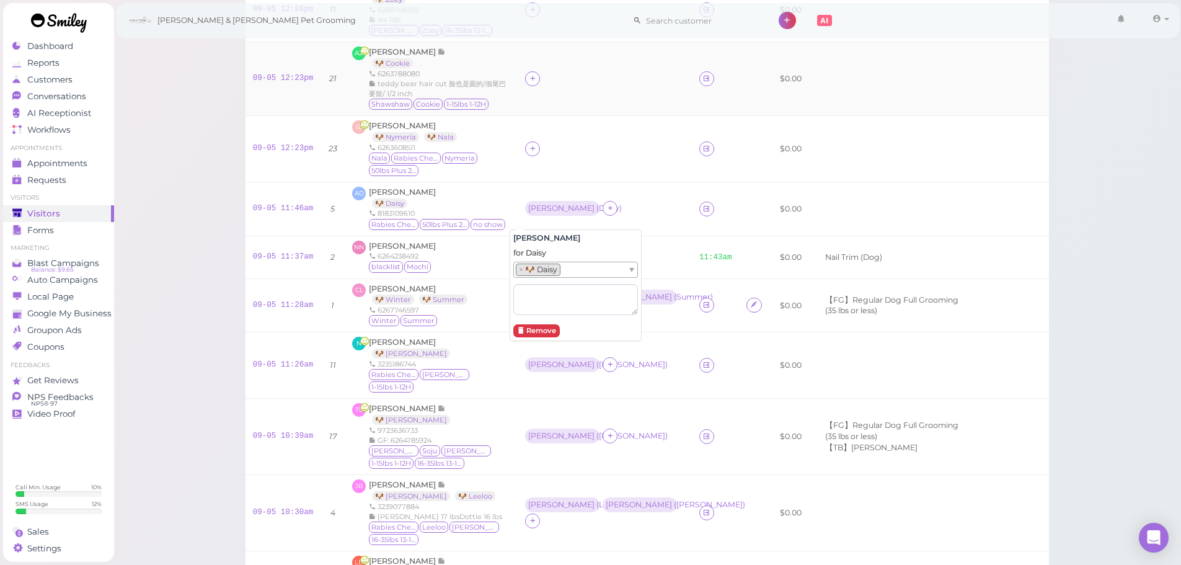
click at [542, 99] on td at bounding box center [605, 79] width 174 height 74
click at [525, 148] on div at bounding box center [532, 148] width 15 height 15
click at [526, 252] on span "[PERSON_NAME]" at bounding box center [549, 249] width 66 height 9
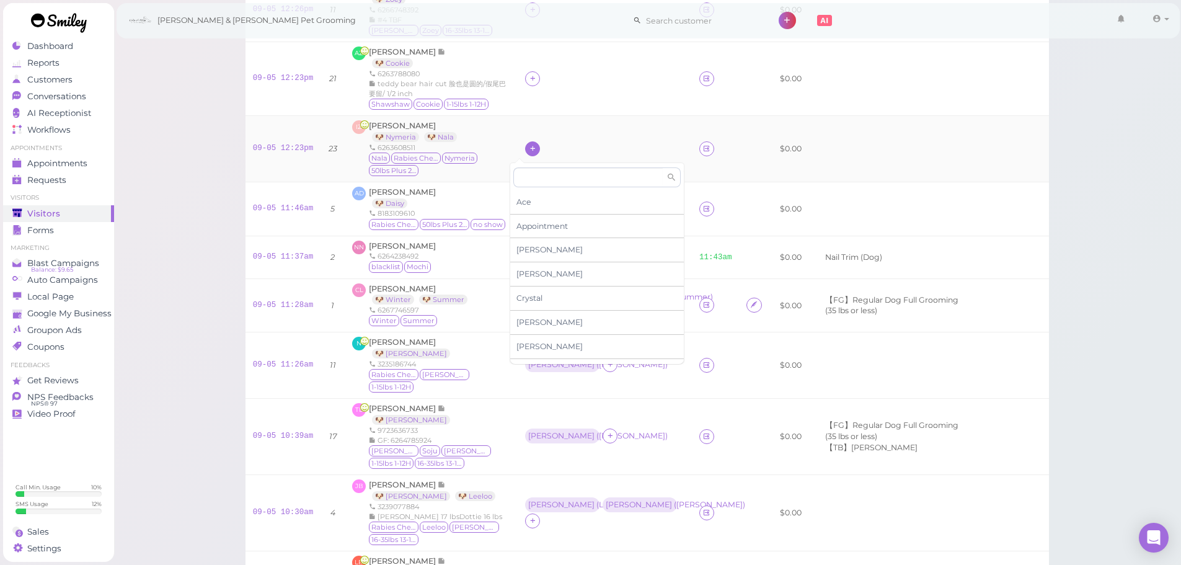
click at [529, 150] on icon at bounding box center [533, 148] width 8 height 9
click at [541, 184] on input at bounding box center [587, 177] width 149 height 20
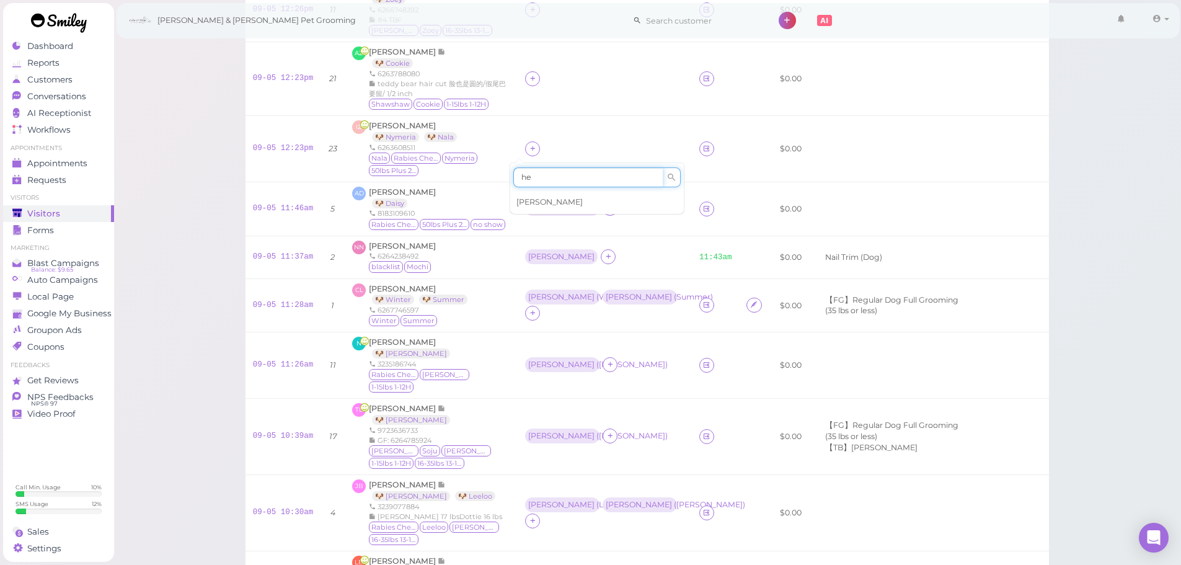
type input "he"
click at [538, 200] on span "[PERSON_NAME]" at bounding box center [549, 201] width 66 height 9
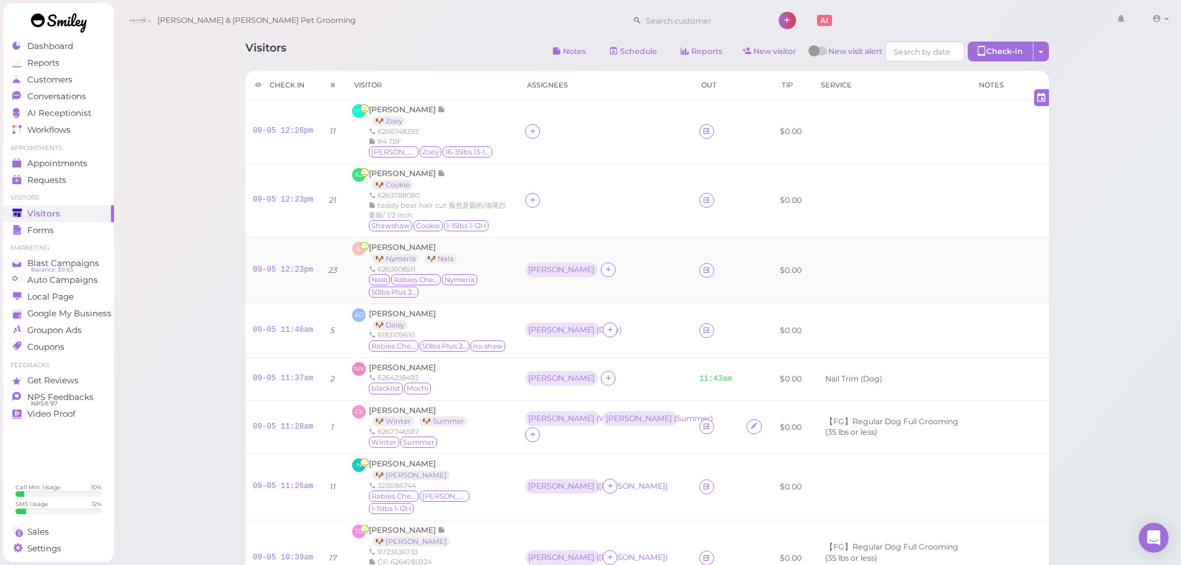
scroll to position [0, 0]
click at [529, 207] on icon at bounding box center [533, 202] width 8 height 9
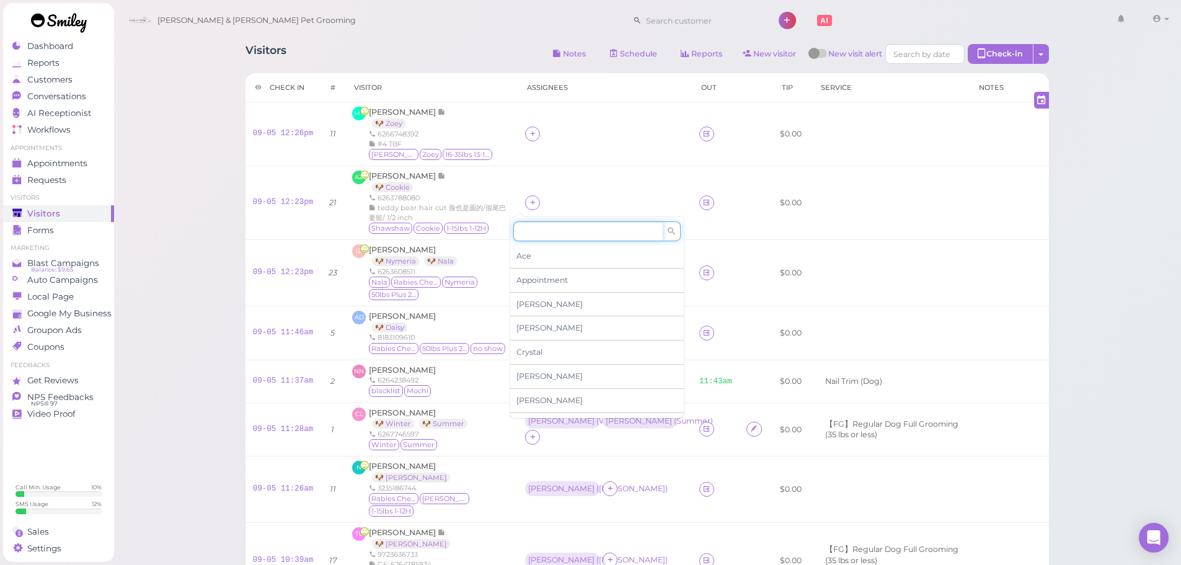
click at [530, 236] on input at bounding box center [587, 231] width 149 height 20
type input "re"
drag, startPoint x: 532, startPoint y: 250, endPoint x: 527, endPoint y: 154, distance: 96.8
click at [532, 245] on div "[PERSON_NAME]" at bounding box center [597, 256] width 174 height 24
click at [529, 129] on icon at bounding box center [533, 133] width 8 height 9
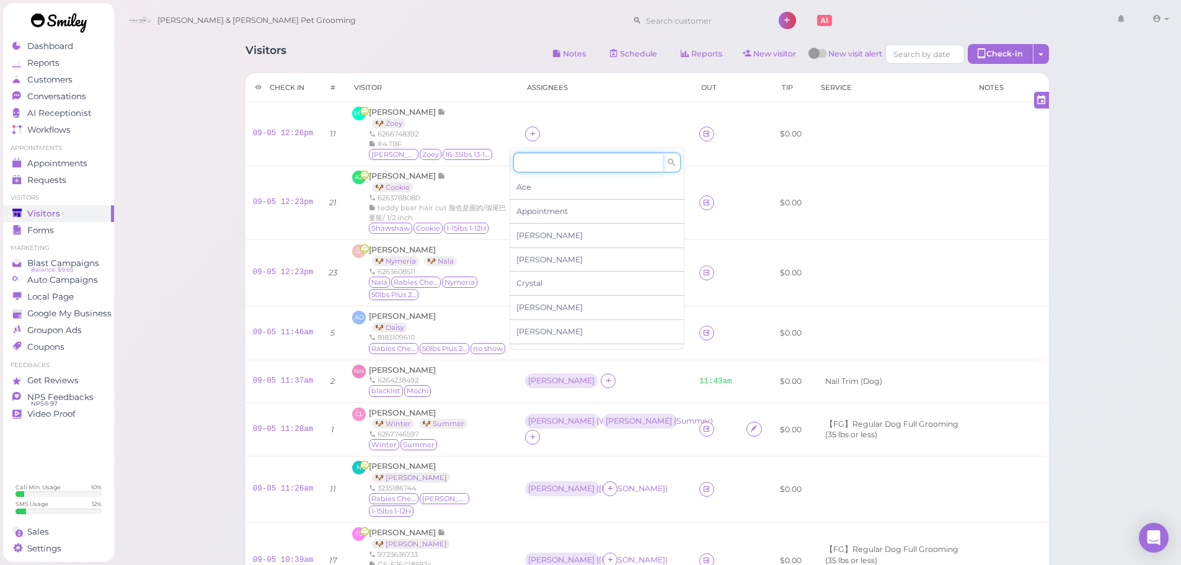
click at [529, 164] on input at bounding box center [587, 163] width 149 height 20
type input "he"
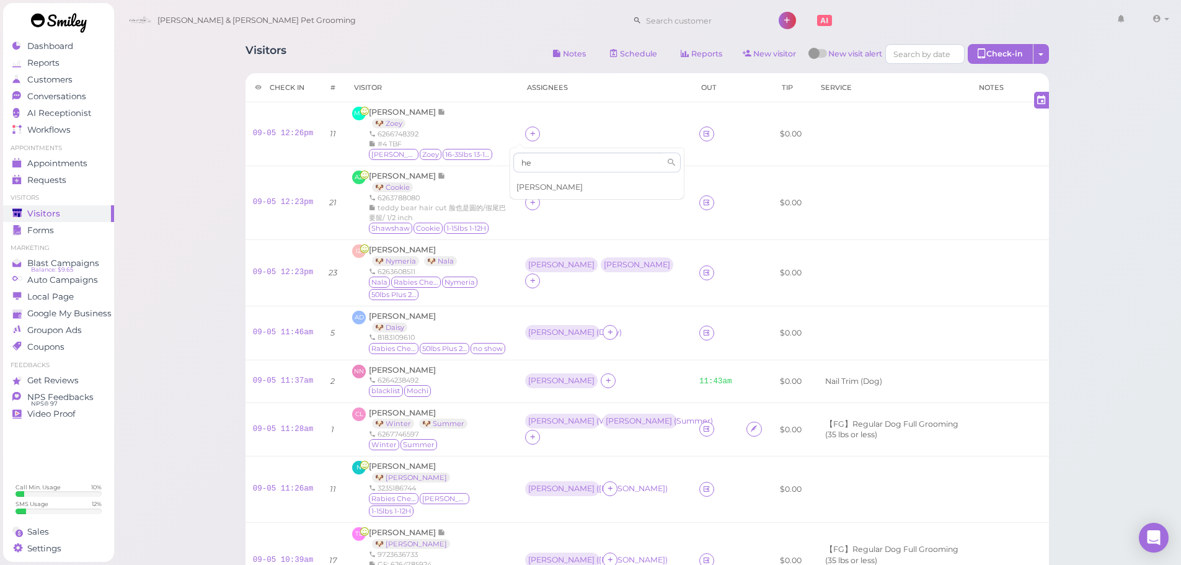
click at [538, 191] on span "[PERSON_NAME]" at bounding box center [549, 186] width 66 height 9
click at [525, 127] on div "[PERSON_NAME]" at bounding box center [561, 133] width 73 height 15
drag, startPoint x: 560, startPoint y: 180, endPoint x: 557, endPoint y: 194, distance: 14.7
click at [560, 185] on span "Select pets" at bounding box center [540, 188] width 43 height 14
drag, startPoint x: 475, startPoint y: 168, endPoint x: 483, endPoint y: 173, distance: 9.5
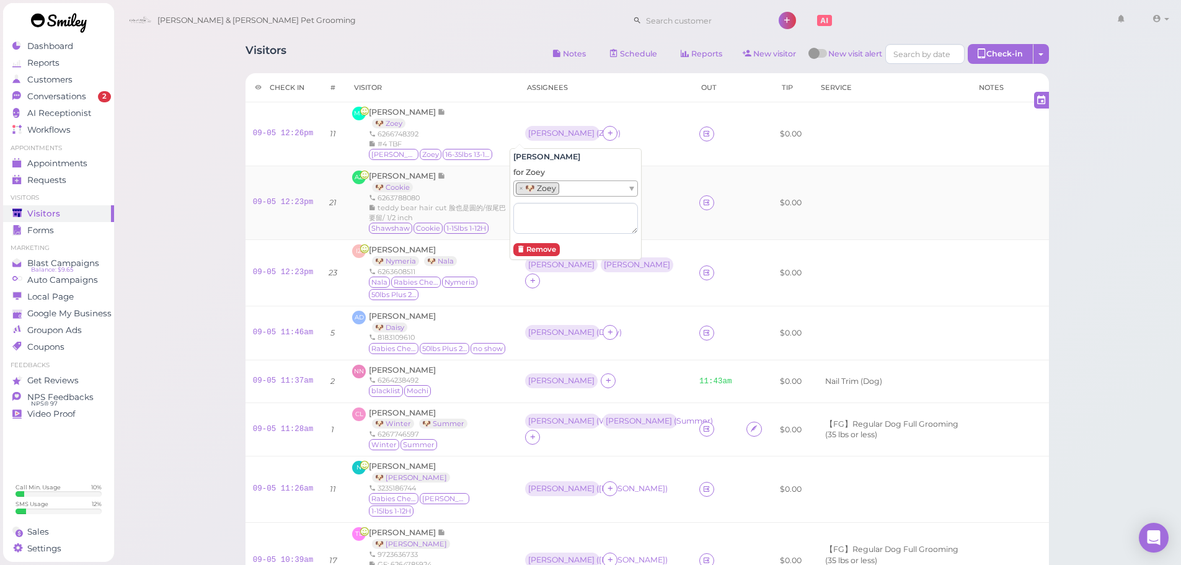
click at [477, 170] on td "AZ Amber Zhou 🐶 Cookie 6263788080 teddy bear hair cut 脸也是圆的/假尾巴要留/ 1/2 inch Sha…" at bounding box center [431, 203] width 173 height 74
click at [532, 206] on div "[PERSON_NAME]" at bounding box center [561, 202] width 73 height 15
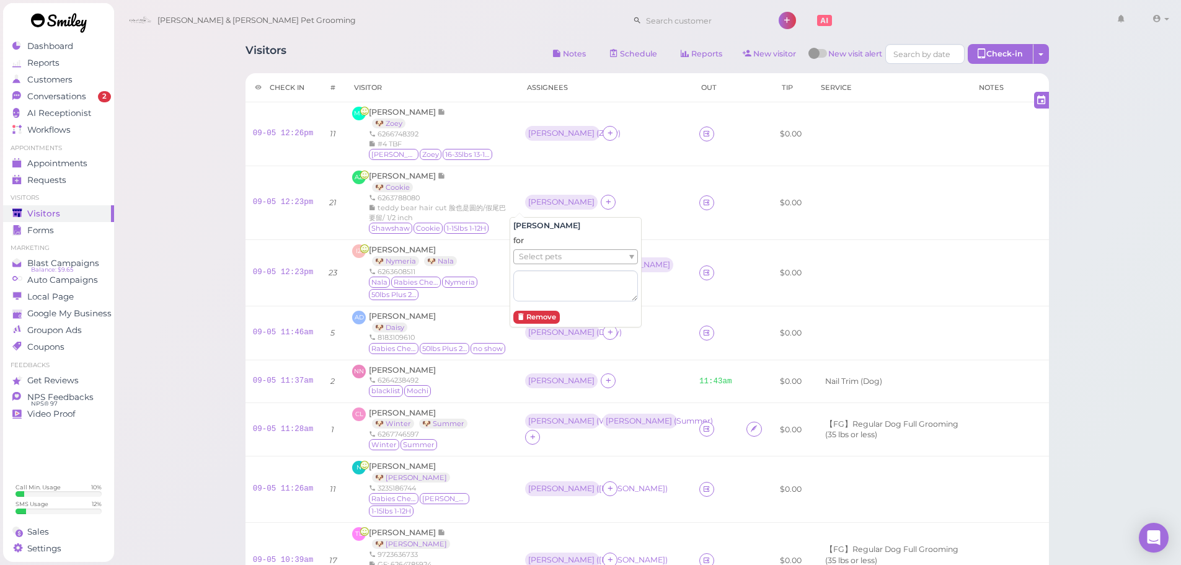
click at [535, 256] on span "Select pets" at bounding box center [540, 257] width 43 height 14
drag, startPoint x: 538, startPoint y: 262, endPoint x: 515, endPoint y: 255, distance: 23.9
click at [457, 244] on div "Ivy Zhen 🐶 Nymeria 🐶 Nala 6263608511 Nala Rabies Checked Nymeria 50lbs Plus 21-…" at bounding box center [439, 272] width 141 height 57
click at [528, 269] on div "[PERSON_NAME]" at bounding box center [561, 264] width 66 height 9
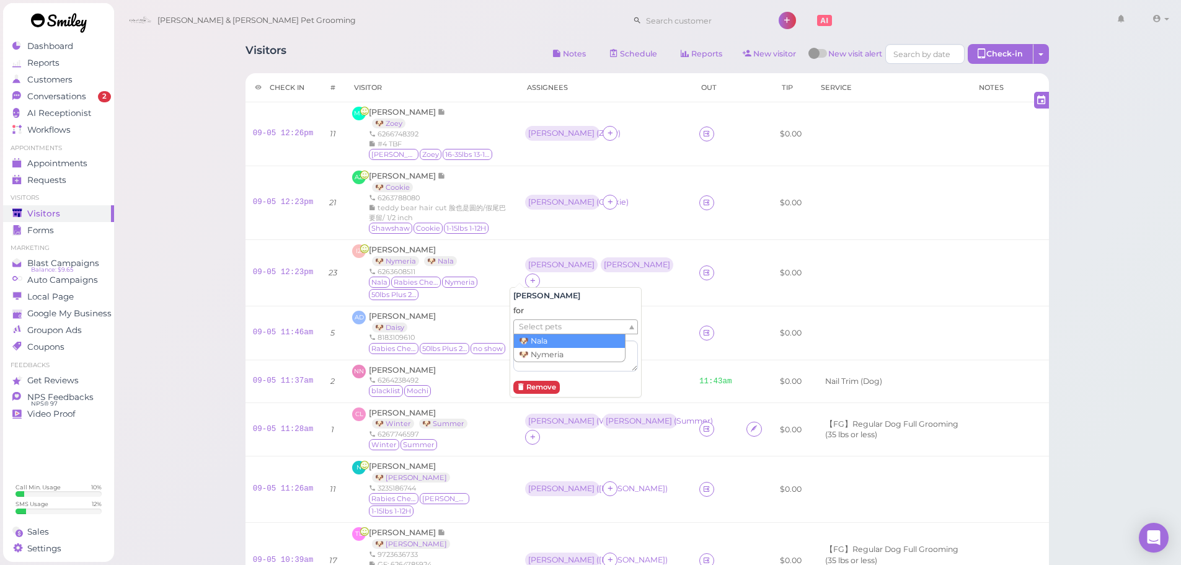
click at [560, 325] on span "Select pets" at bounding box center [540, 327] width 43 height 14
click at [567, 248] on td "Asa ( Nymeria ) Helen" at bounding box center [605, 272] width 174 height 66
click at [578, 254] on td "Asa ( Nymeria ) Helen" at bounding box center [605, 272] width 174 height 66
click at [580, 263] on td "Asa ( Nymeria ) Helen" at bounding box center [605, 272] width 174 height 66
click at [603, 272] on div "[PERSON_NAME]" at bounding box center [639, 264] width 73 height 15
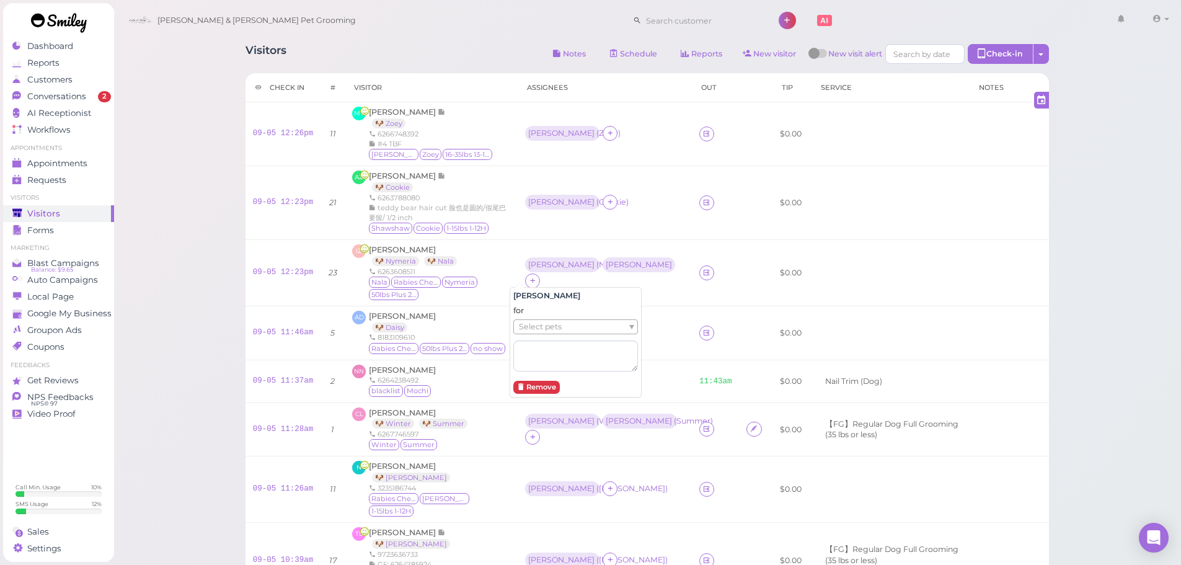
click at [583, 338] on div "for Select pets" at bounding box center [575, 338] width 125 height 66
click at [578, 329] on ul "Select pets" at bounding box center [570, 327] width 113 height 14
click at [739, 343] on td at bounding box center [755, 333] width 33 height 54
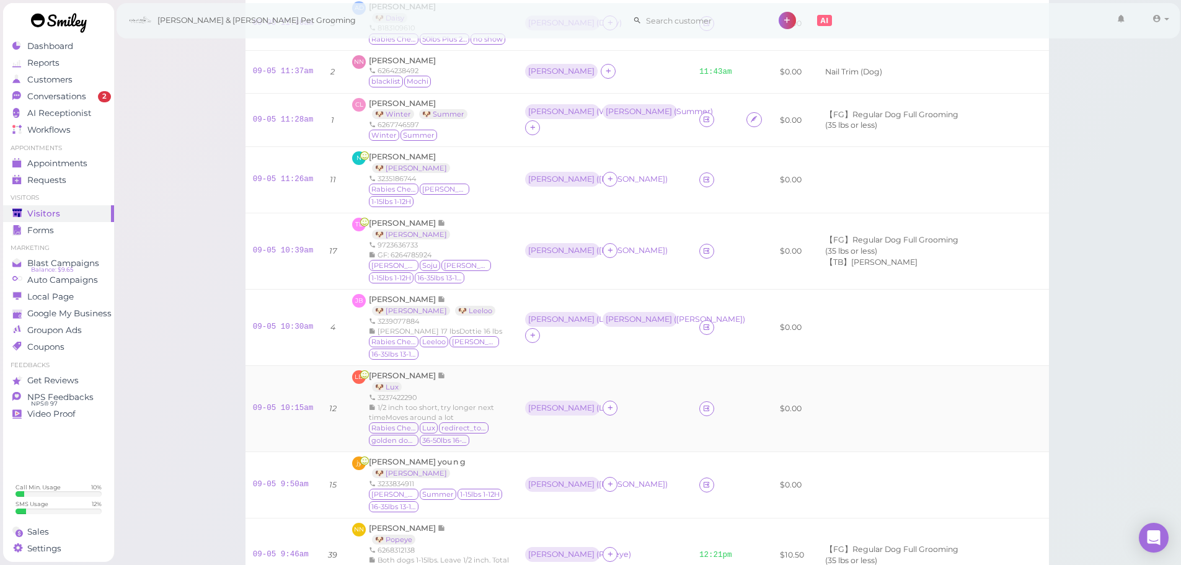
scroll to position [310, 0]
click at [464, 351] on div "Rabies Checked Leeloo Dottie 16-35lbs 13-15H" at bounding box center [439, 347] width 141 height 25
click at [278, 321] on div "09-05 10:30am" at bounding box center [283, 326] width 61 height 11
click at [278, 324] on link "09-05 10:30am" at bounding box center [283, 326] width 61 height 9
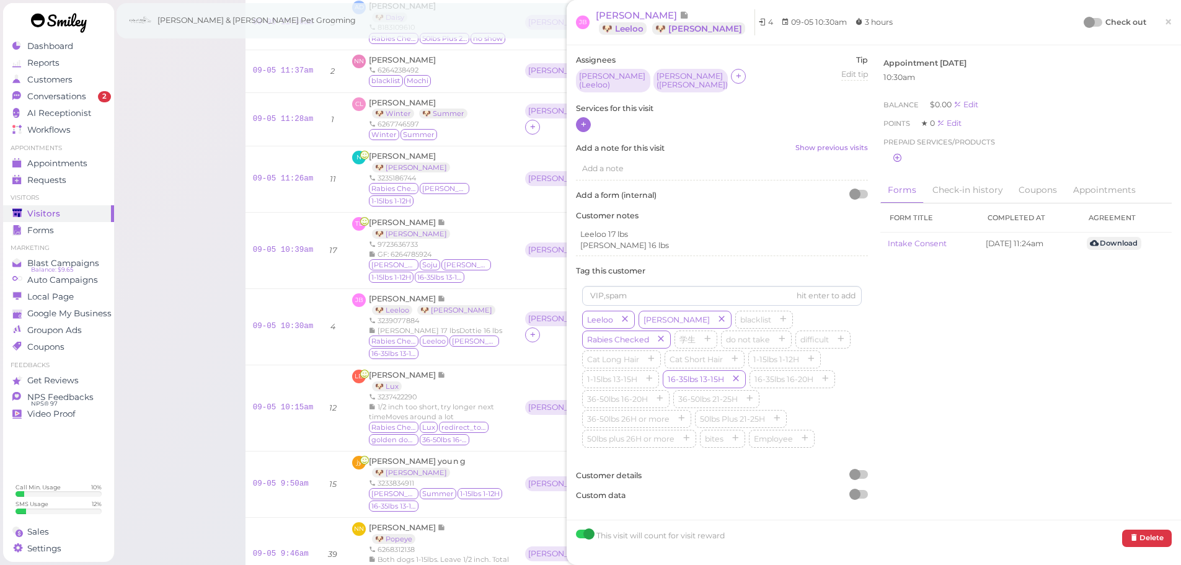
click at [581, 120] on icon at bounding box center [584, 124] width 8 height 9
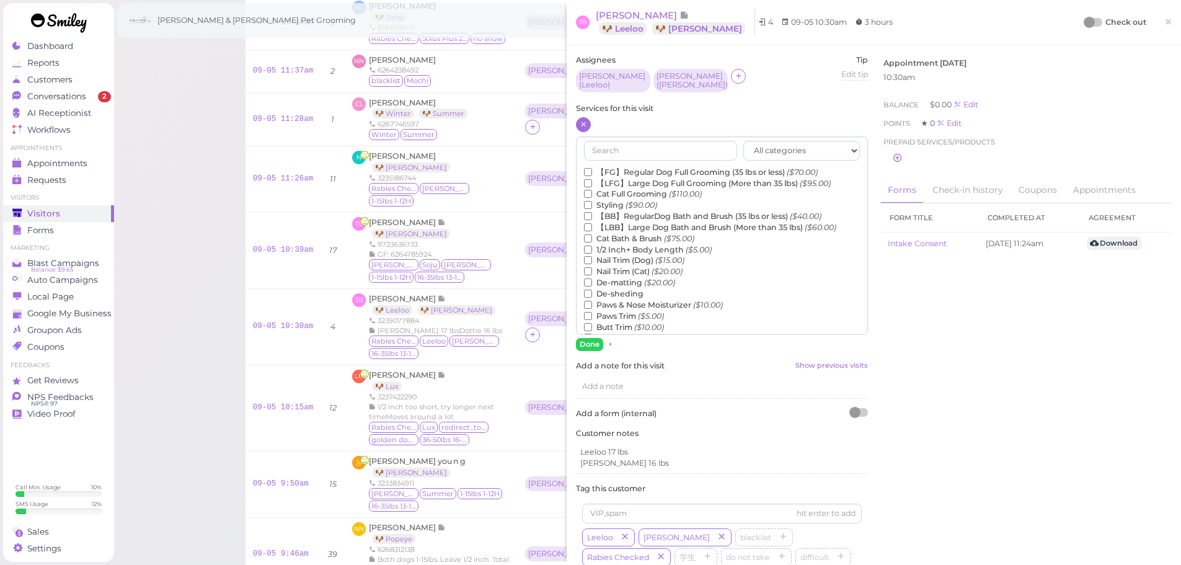
click at [623, 167] on label "【FG】Regular Dog Full Grooming (35 lbs or less) ($70.00)" at bounding box center [701, 172] width 234 height 11
click at [592, 168] on input "【FG】Regular Dog Full Grooming (35 lbs or less) ($70.00)" at bounding box center [588, 172] width 8 height 8
click at [624, 211] on label "【BB】RegularDog Bath and Brush (35 lbs or less) ($40.00)" at bounding box center [702, 216] width 237 height 11
click at [592, 212] on input "【BB】RegularDog Bath and Brush (35 lbs or less) ($40.00)" at bounding box center [588, 216] width 8 height 8
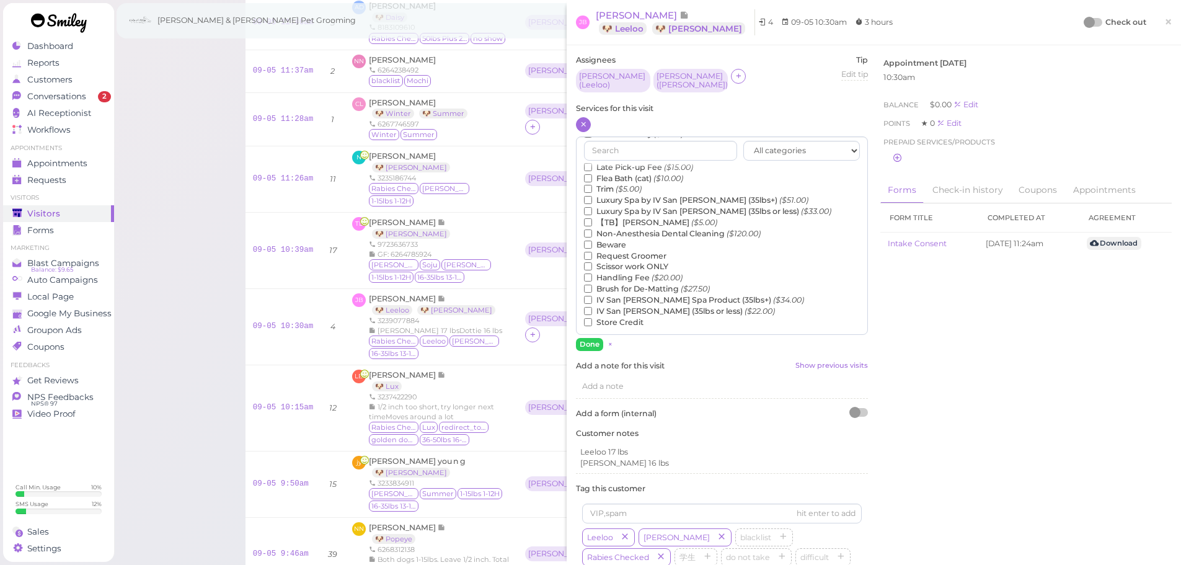
click at [622, 217] on label "【TB】Teeth Brushing ($5.00)" at bounding box center [650, 222] width 133 height 11
click at [592, 218] on input "【TB】Teeth Brushing ($5.00)" at bounding box center [588, 222] width 8 height 8
click at [590, 338] on button "Done" at bounding box center [589, 344] width 27 height 13
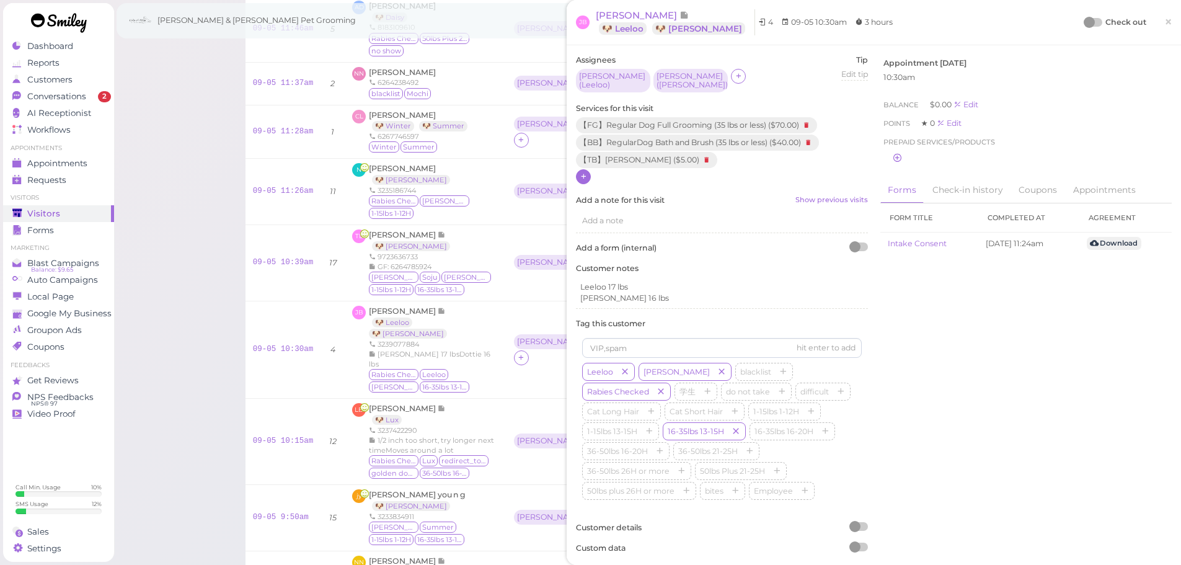
scroll to position [322, 0]
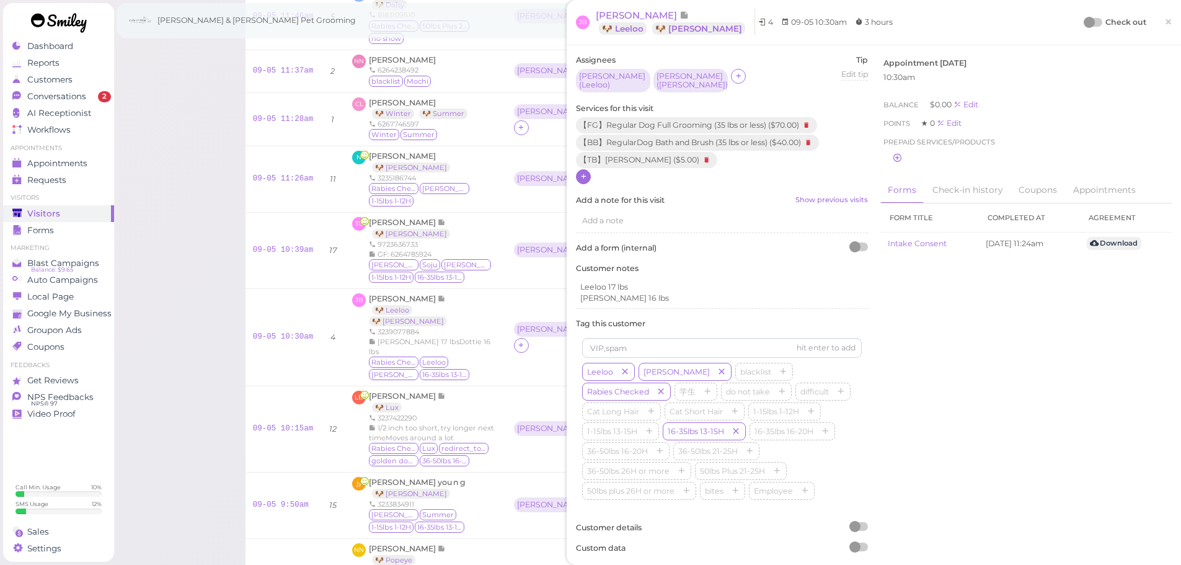
click at [1084, 21] on div at bounding box center [1089, 22] width 11 height 11
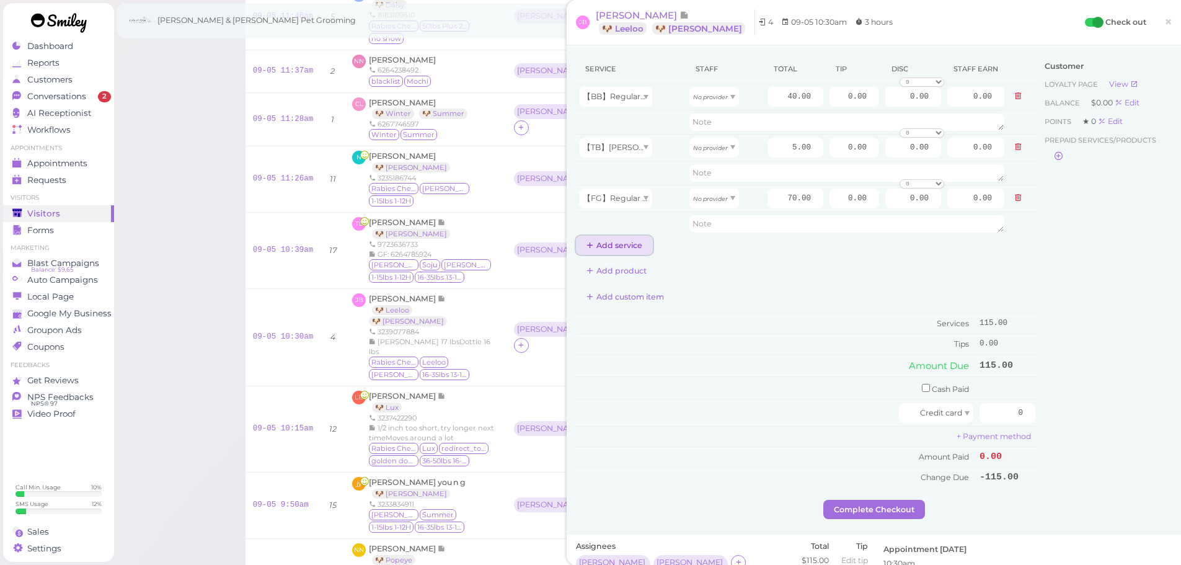
click at [613, 251] on button "Add service" at bounding box center [614, 246] width 77 height 20
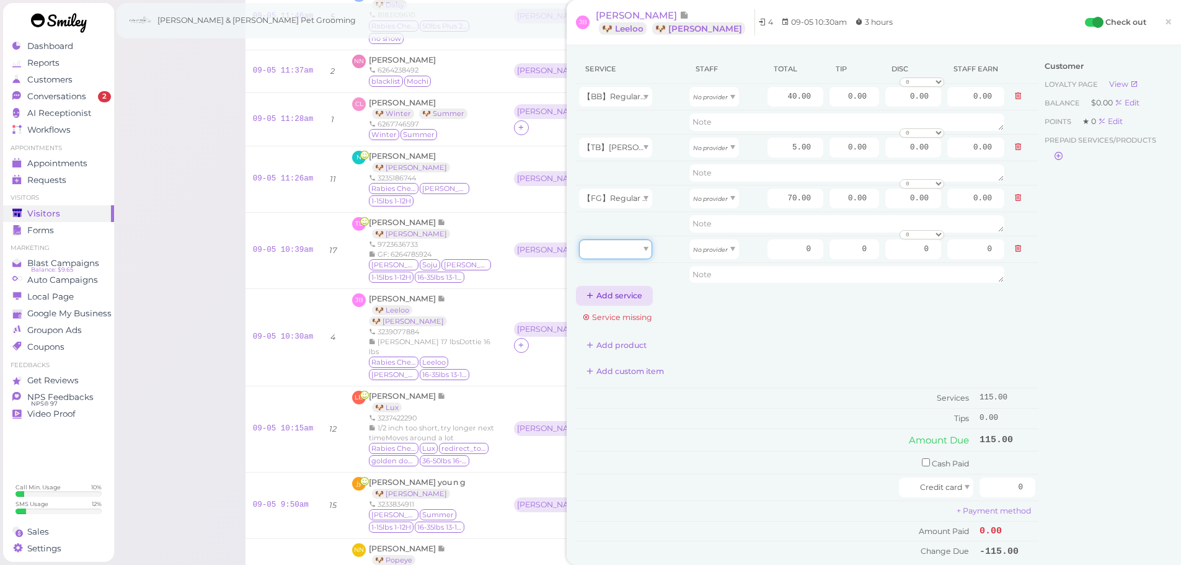
click at [613, 251] on div at bounding box center [615, 249] width 73 height 20
type input "5.00"
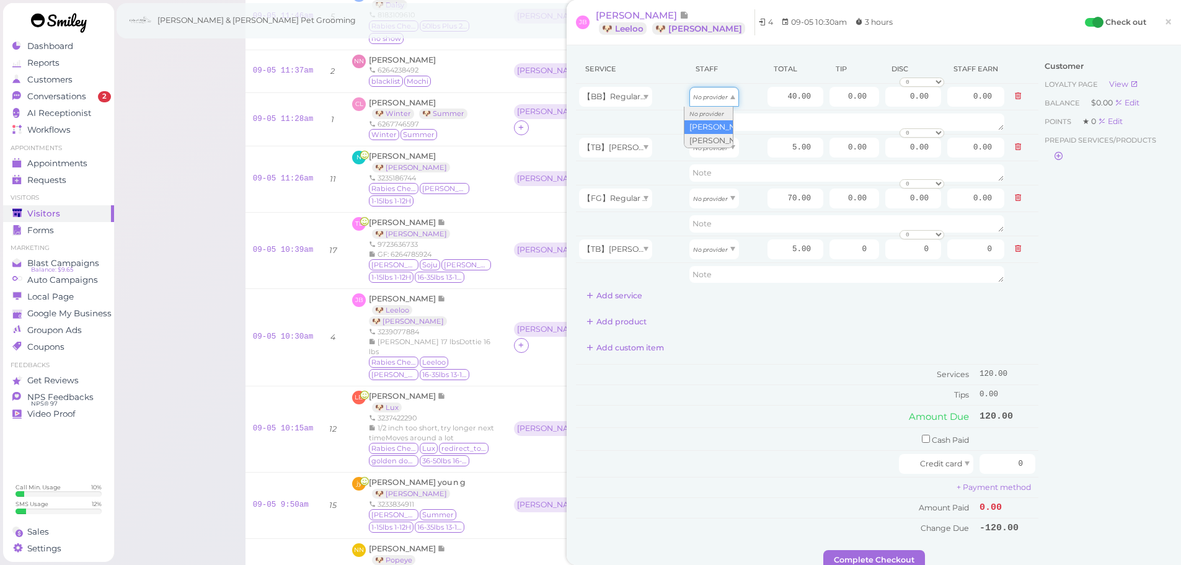
drag, startPoint x: 719, startPoint y: 105, endPoint x: 719, endPoint y: 125, distance: 19.8
type input "17.20"
drag, startPoint x: 702, startPoint y: 97, endPoint x: 699, endPoint y: 140, distance: 43.5
drag, startPoint x: 699, startPoint y: 157, endPoint x: 697, endPoint y: 192, distance: 34.8
type input "2.15"
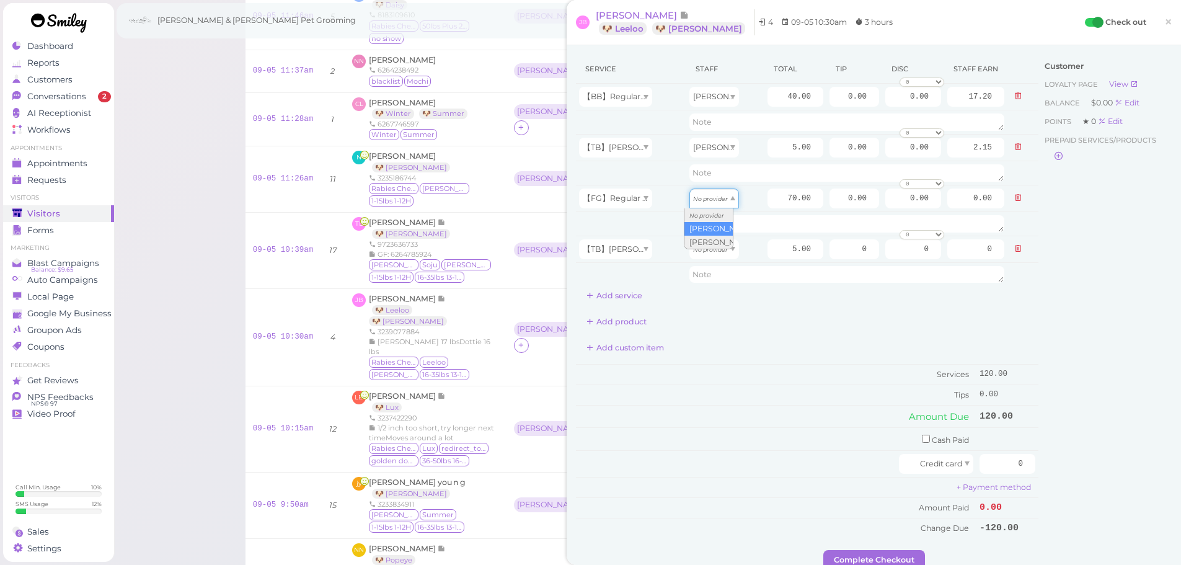
drag, startPoint x: 694, startPoint y: 202, endPoint x: 695, endPoint y: 226, distance: 24.2
type input "30.10"
drag, startPoint x: 694, startPoint y: 258, endPoint x: 694, endPoint y: 278, distance: 20.5
type input "2.15"
click at [768, 204] on input "70.00" at bounding box center [796, 198] width 56 height 20
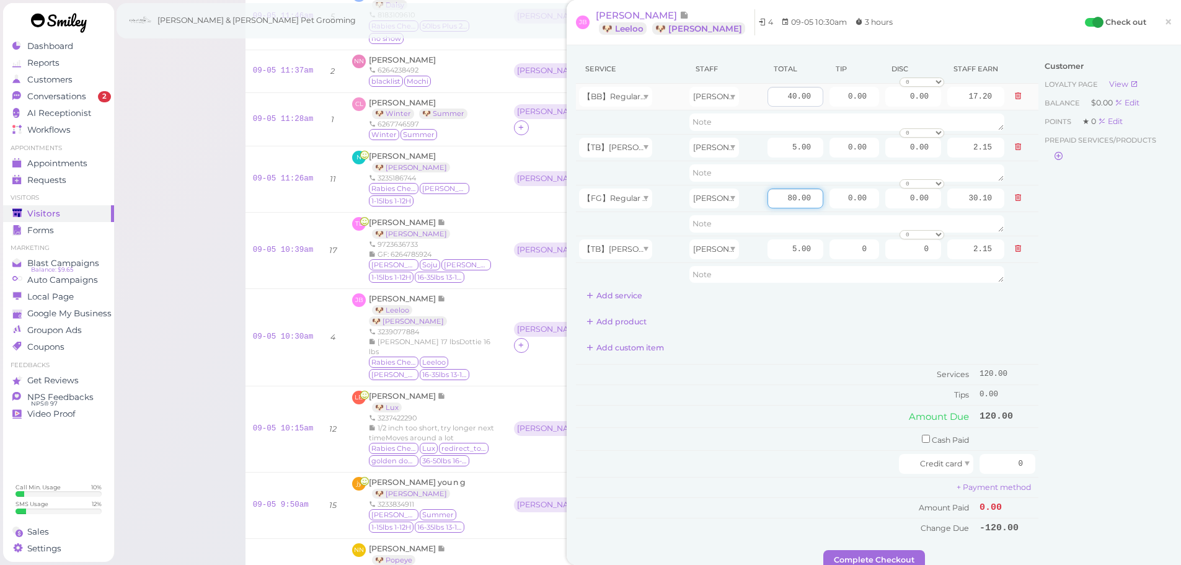
type input "80.00"
type input "34.40"
click at [772, 100] on input "40.00" at bounding box center [796, 97] width 56 height 20
type input "50.00"
type input "21.50"
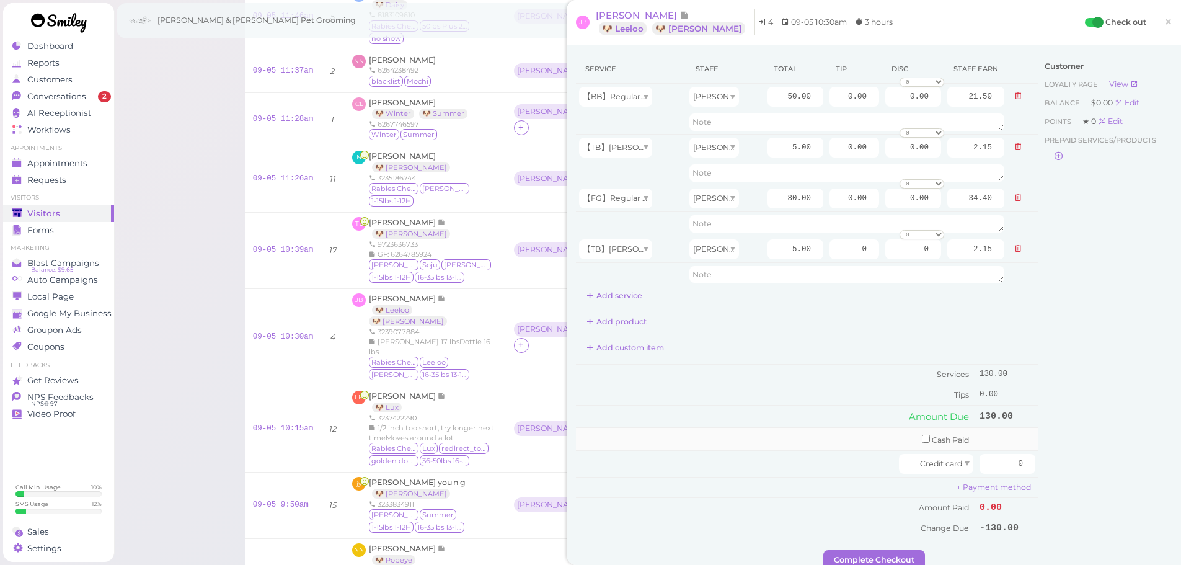
click at [773, 445] on td "Cash Paid" at bounding box center [776, 439] width 401 height 23
click at [985, 466] on input "0" at bounding box center [1008, 464] width 56 height 20
type input "150"
drag, startPoint x: 841, startPoint y: 102, endPoint x: 970, endPoint y: 115, distance: 130.2
click at [970, 115] on tbody "【BB】RegularDog Bath and Brush (35 lbs or less) Helen 50.00 0.00 0.00 0 10% off …" at bounding box center [807, 185] width 463 height 203
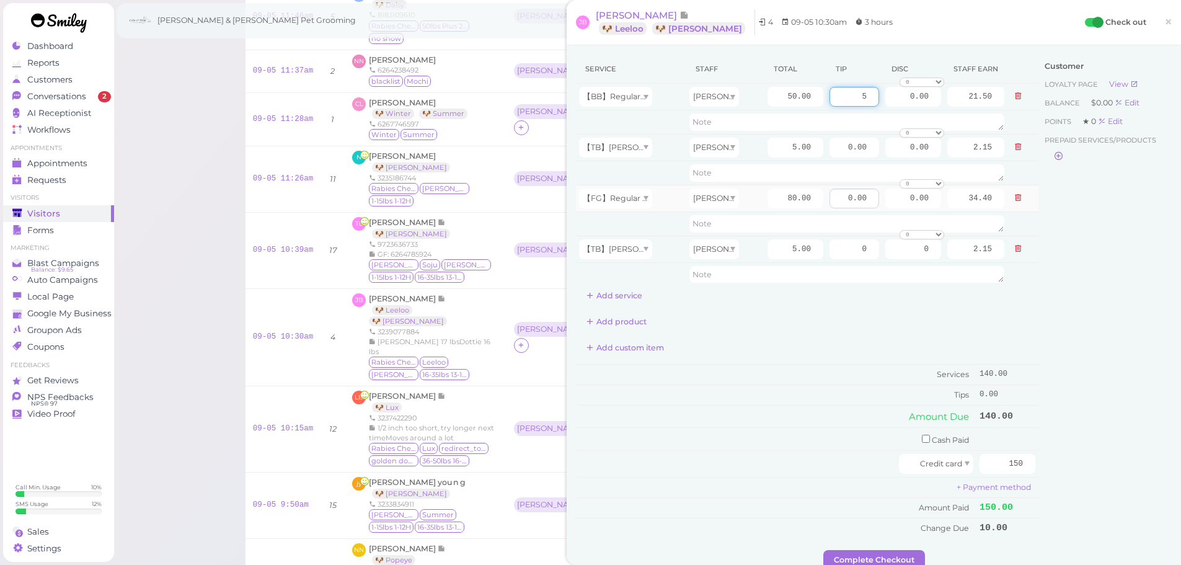
type input "5"
drag, startPoint x: 835, startPoint y: 199, endPoint x: 1012, endPoint y: 214, distance: 177.3
click at [1012, 210] on tr "【FG】Regular Dog Full Grooming (35 lbs or less) Rebecca 80.00 0.00 0.00 0 10% of…" at bounding box center [807, 198] width 463 height 27
type input "5"
click at [815, 358] on div "Service Staff Total Tip Disc Staff earn 【BB】RegularDog Bath and Brush (35 lbs o…" at bounding box center [807, 296] width 463 height 483
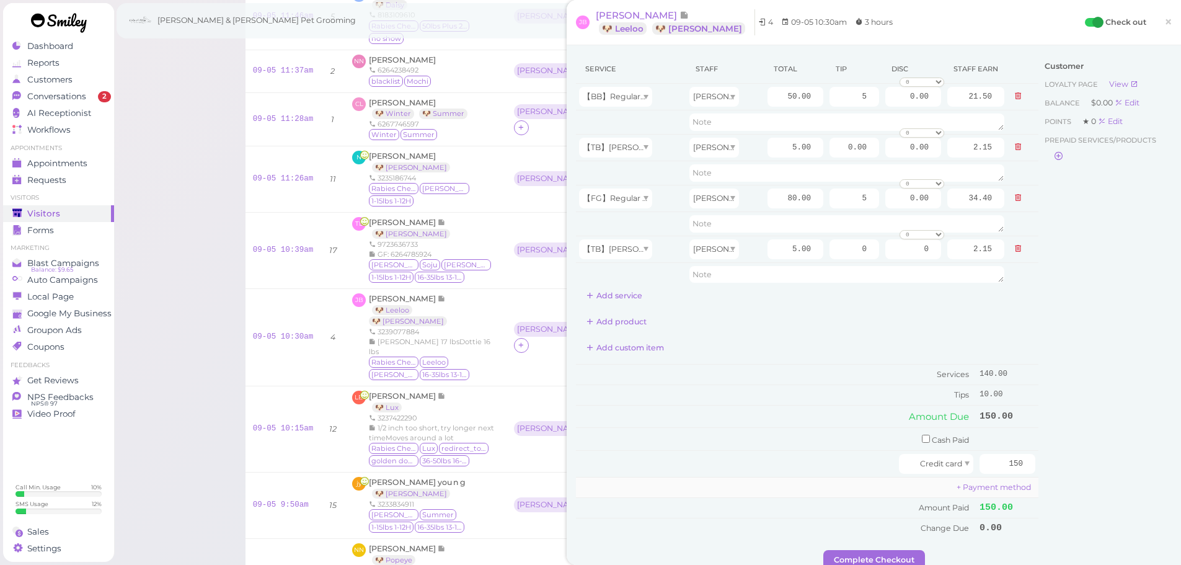
scroll to position [62, 0]
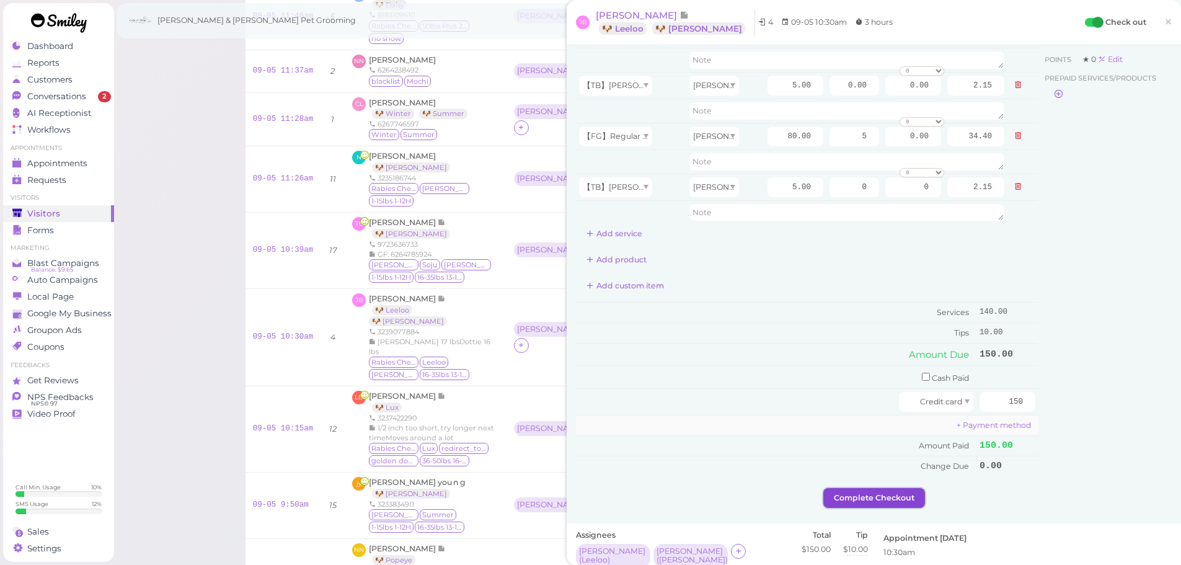
click at [865, 496] on button "Complete Checkout" at bounding box center [874, 498] width 102 height 20
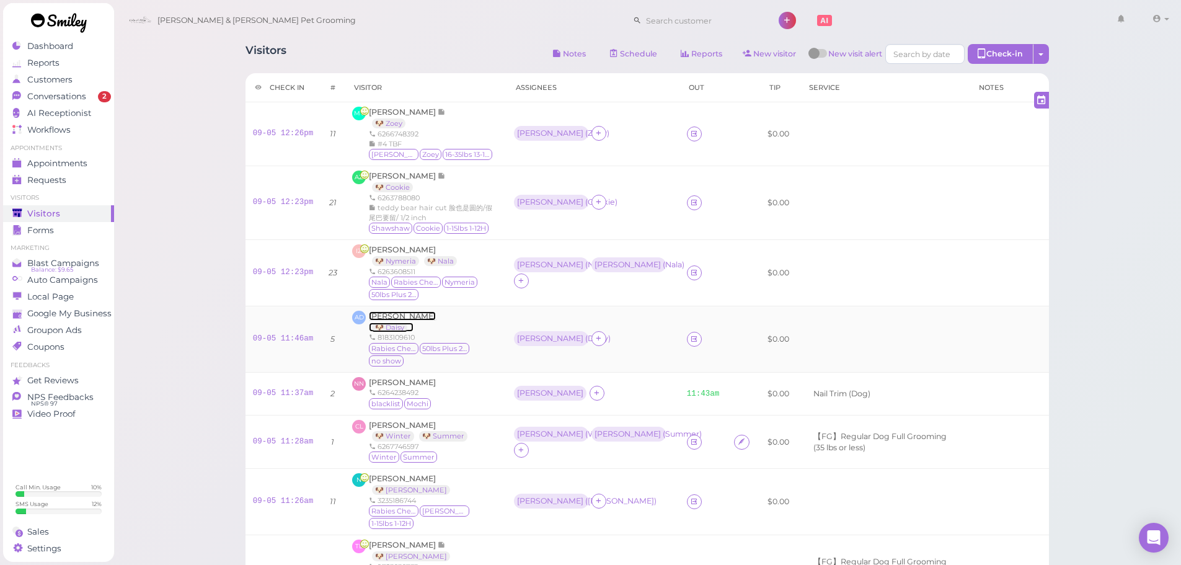
click at [384, 321] on span "[PERSON_NAME]" at bounding box center [402, 315] width 67 height 9
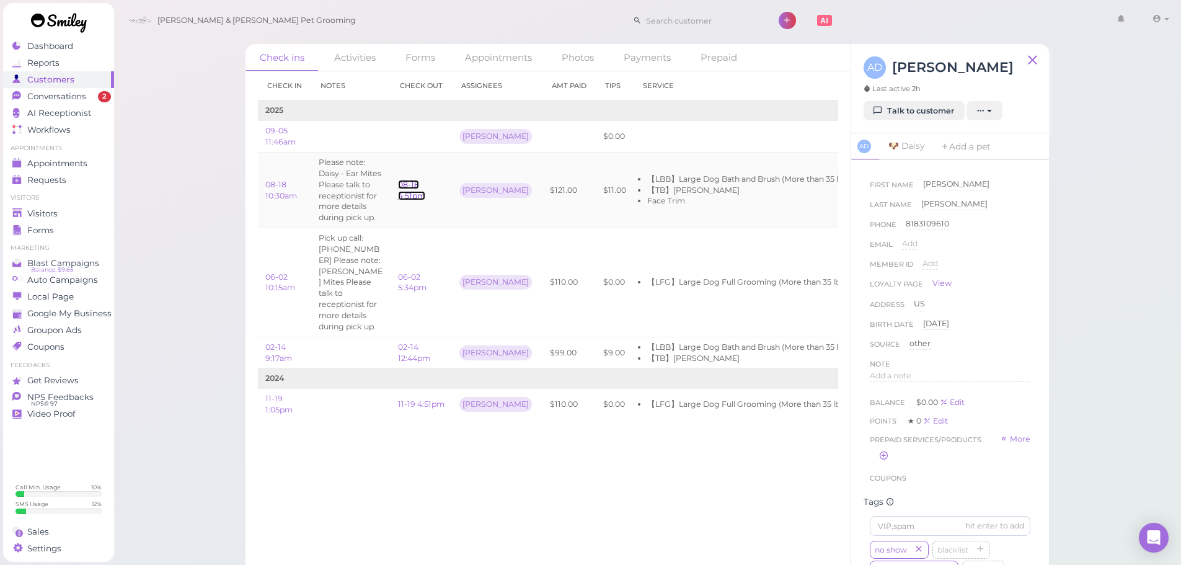
click at [402, 197] on link "08-18 4:51pm" at bounding box center [411, 190] width 27 height 20
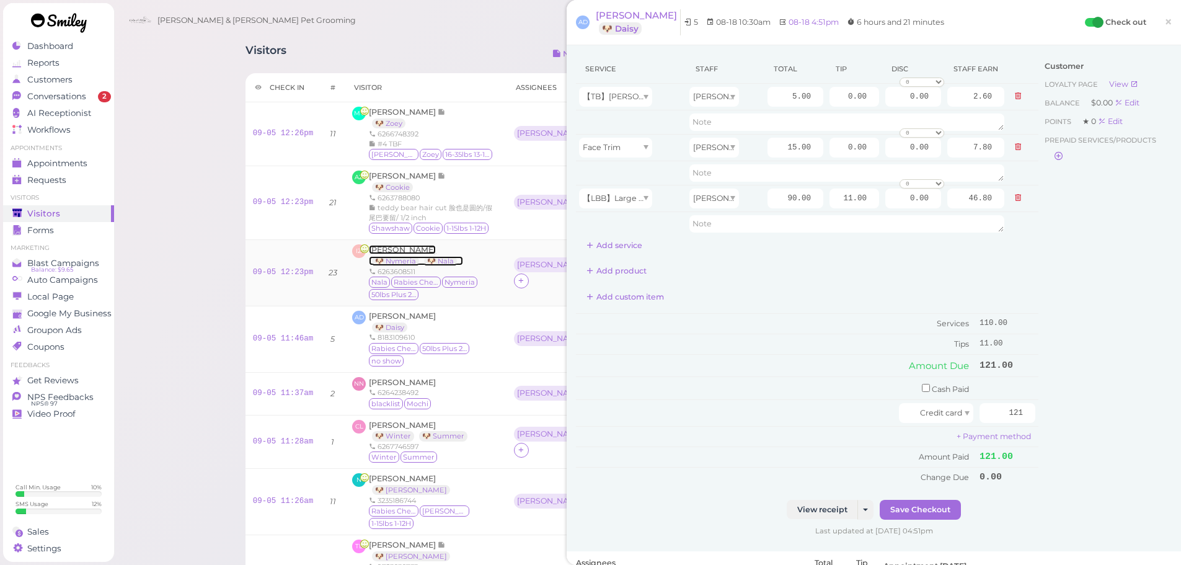
click at [395, 254] on span "[PERSON_NAME]" at bounding box center [402, 249] width 67 height 9
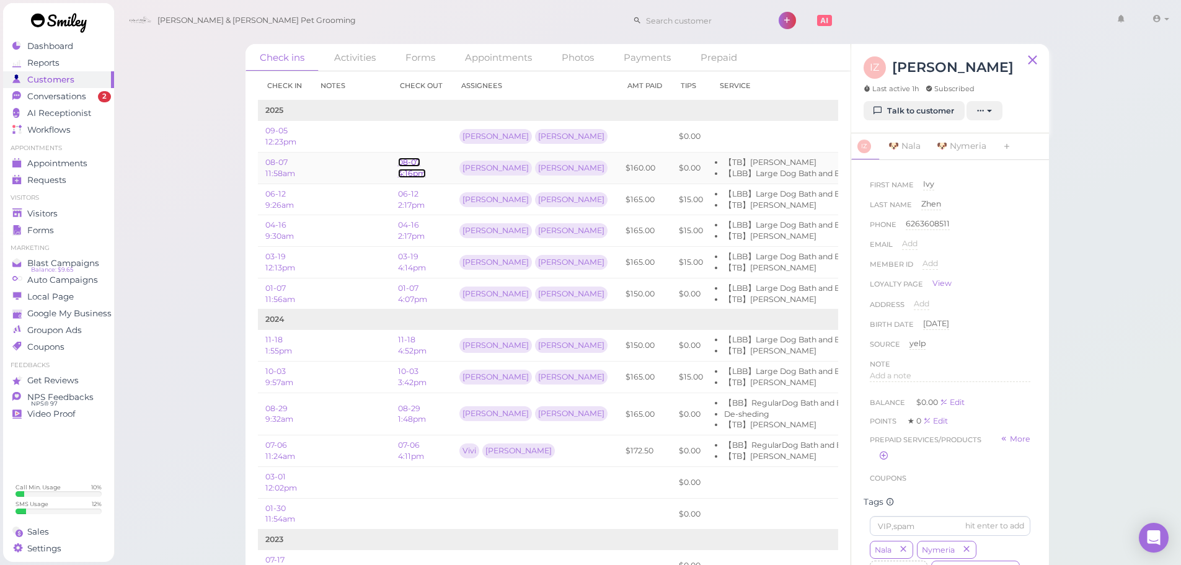
click at [407, 174] on link "08-07 4:16pm" at bounding box center [412, 167] width 28 height 20
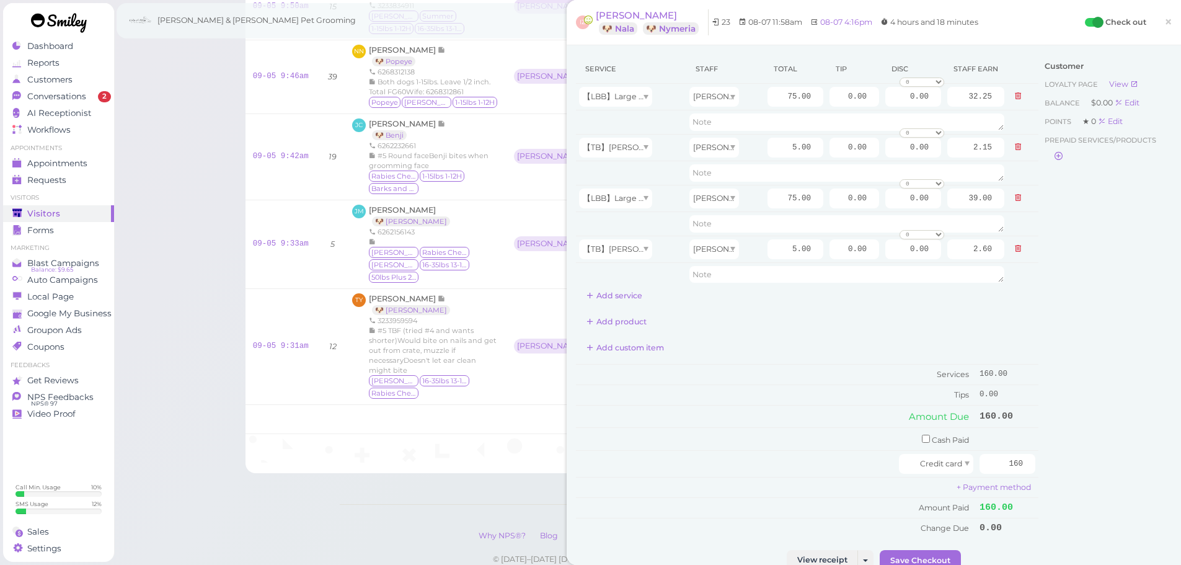
scroll to position [879, 0]
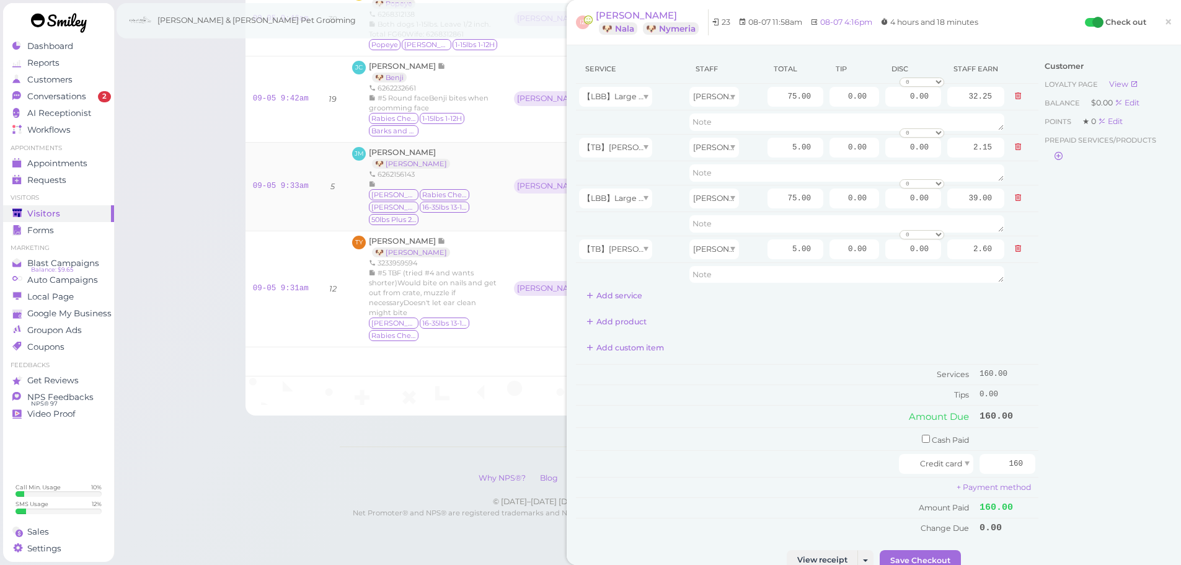
click at [1164, 25] on span "×" at bounding box center [1168, 21] width 8 height 17
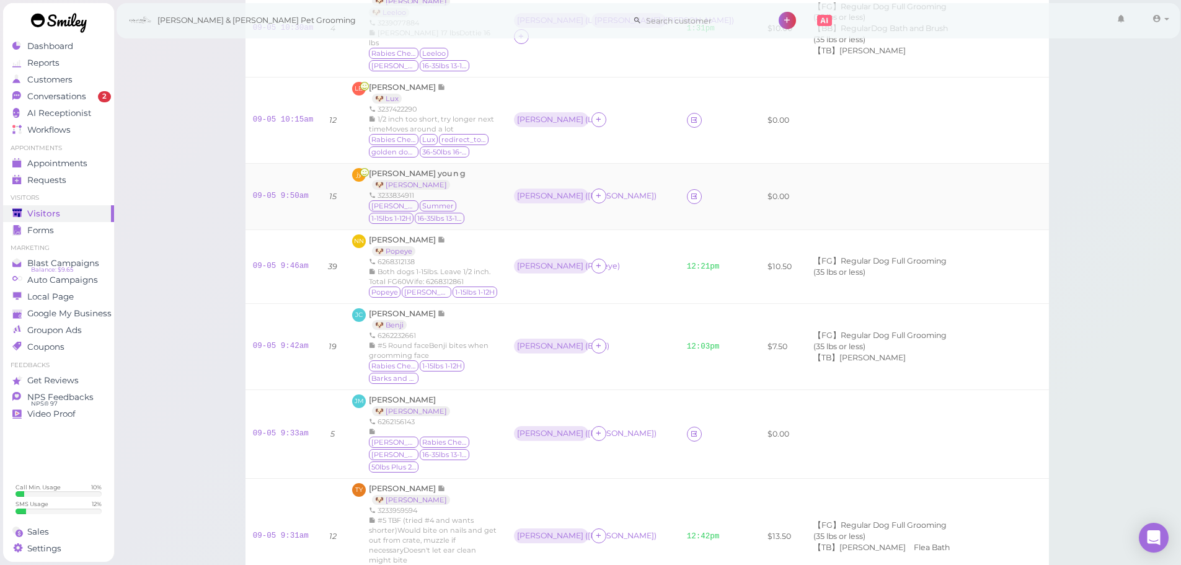
scroll to position [569, 0]
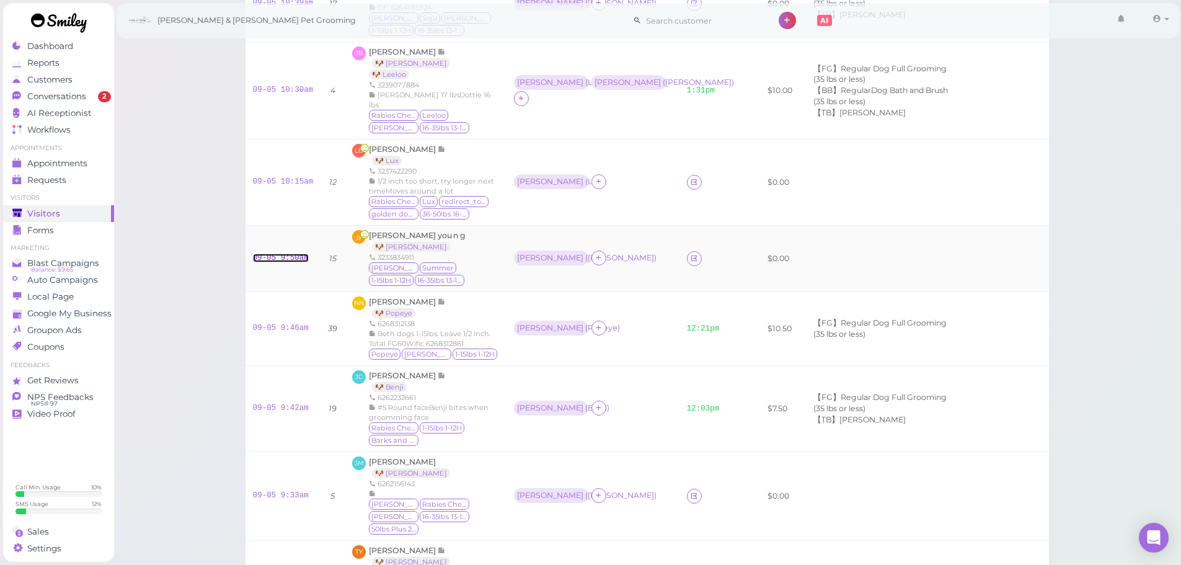
click at [285, 262] on link "09-05 9:50am" at bounding box center [281, 258] width 56 height 9
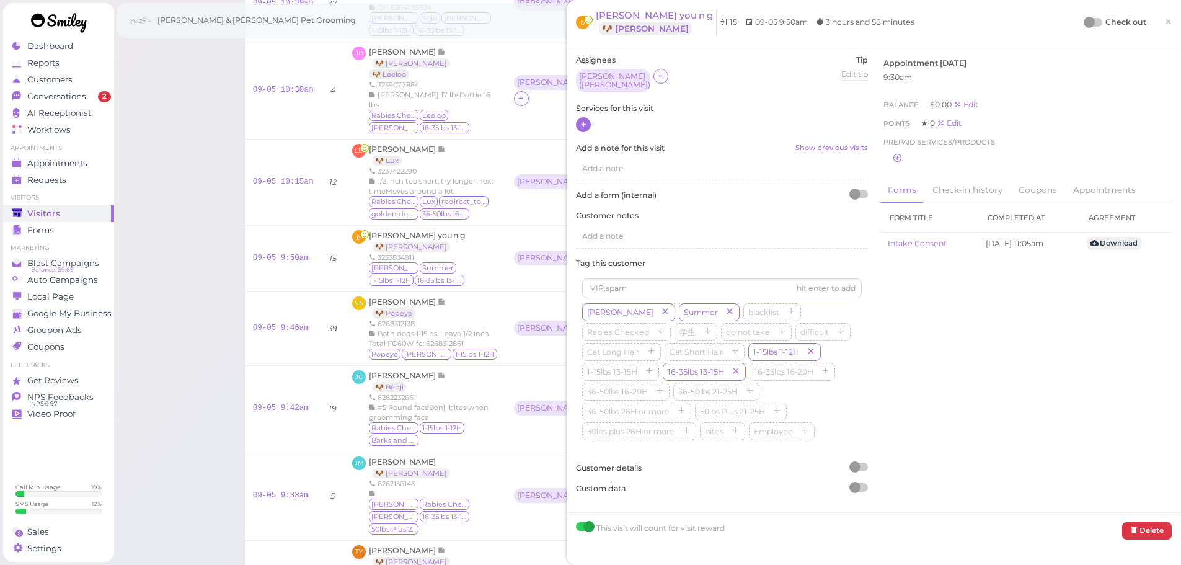
click at [583, 124] on icon at bounding box center [584, 124] width 8 height 9
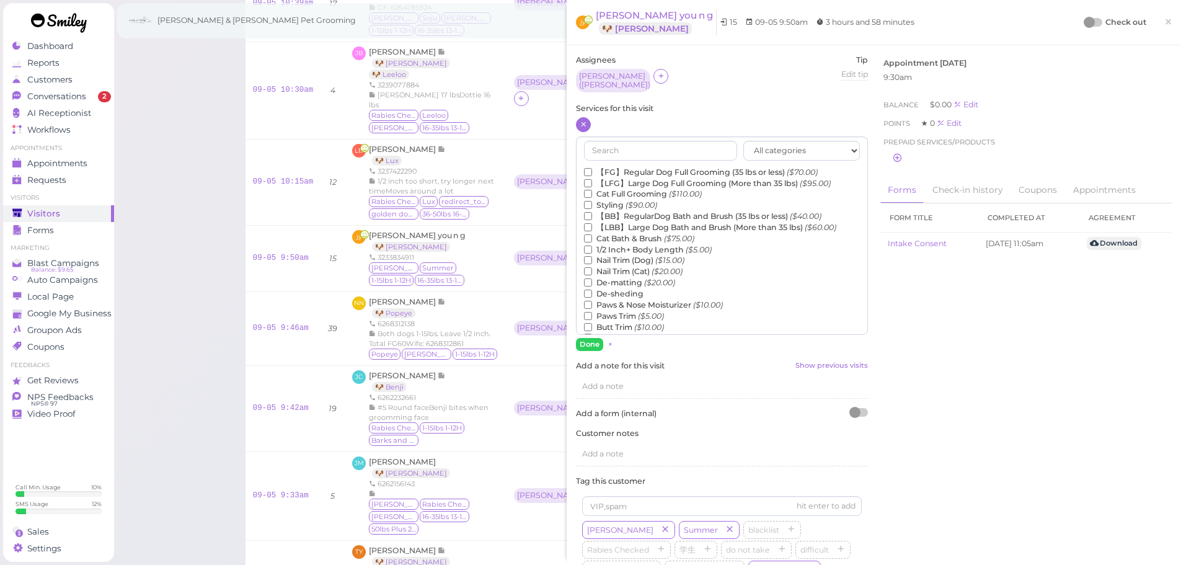
click at [609, 167] on label "【FG】Regular Dog Full Grooming (35 lbs or less) ($70.00)" at bounding box center [701, 172] width 234 height 11
click at [592, 168] on input "【FG】Regular Dog Full Grooming (35 lbs or less) ($70.00)" at bounding box center [588, 172] width 8 height 8
click at [587, 342] on button "Done" at bounding box center [589, 344] width 27 height 13
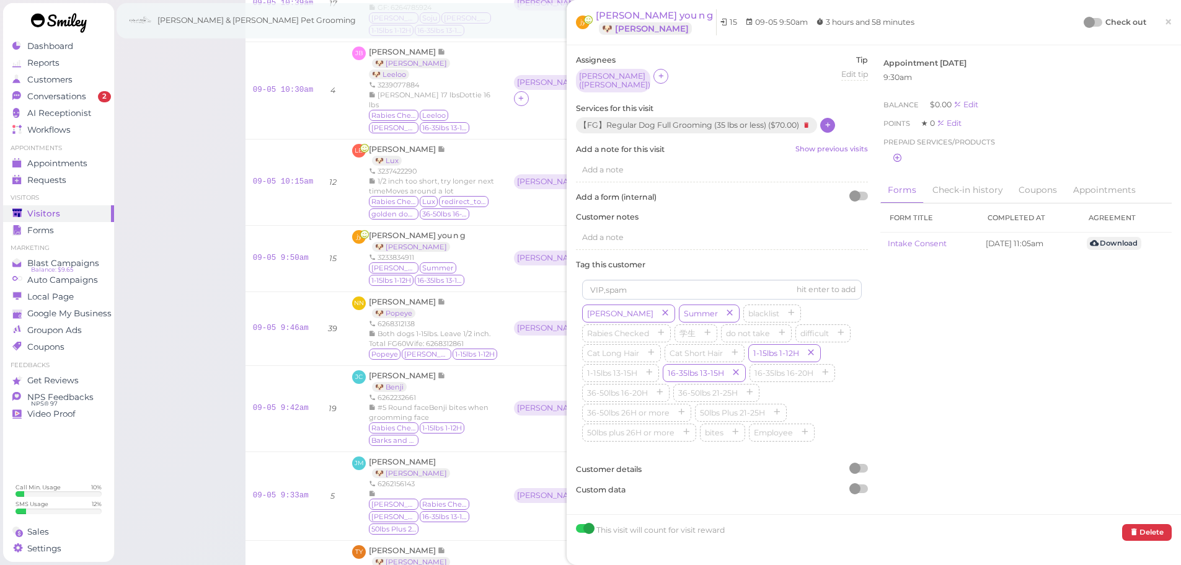
click at [1084, 21] on div at bounding box center [1089, 22] width 11 height 11
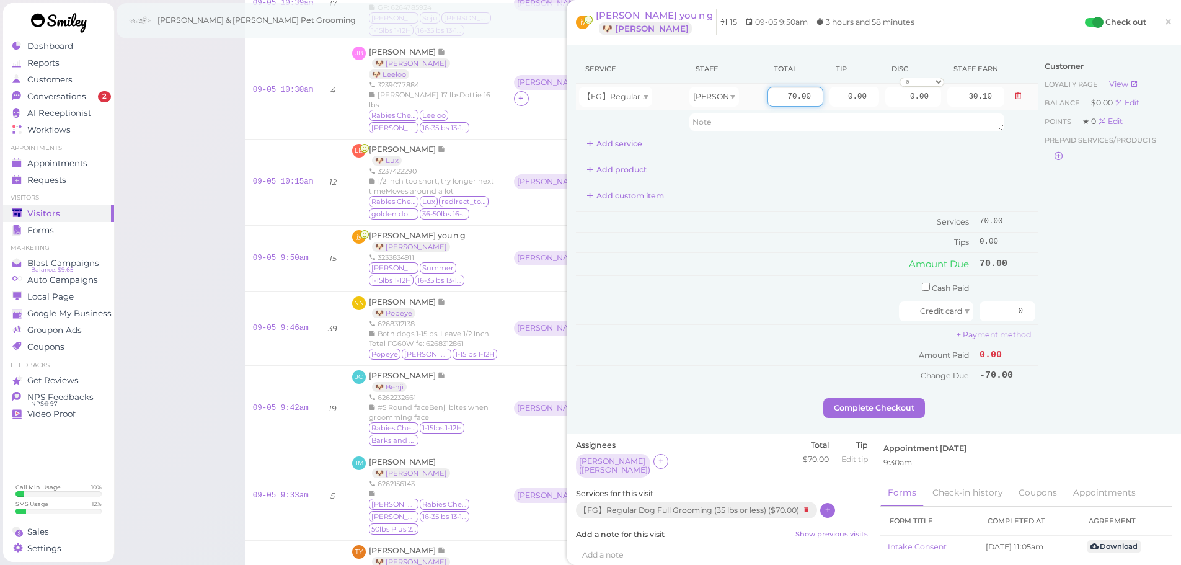
click at [771, 95] on input "70.00" at bounding box center [796, 97] width 56 height 20
type input "80.00"
type input "34.40"
click at [918, 107] on tr "【FG】Regular Dog Full Grooming (35 lbs or less) Helen 80.00 0.00 0.00 0 10% off …" at bounding box center [807, 97] width 463 height 27
type input "16"
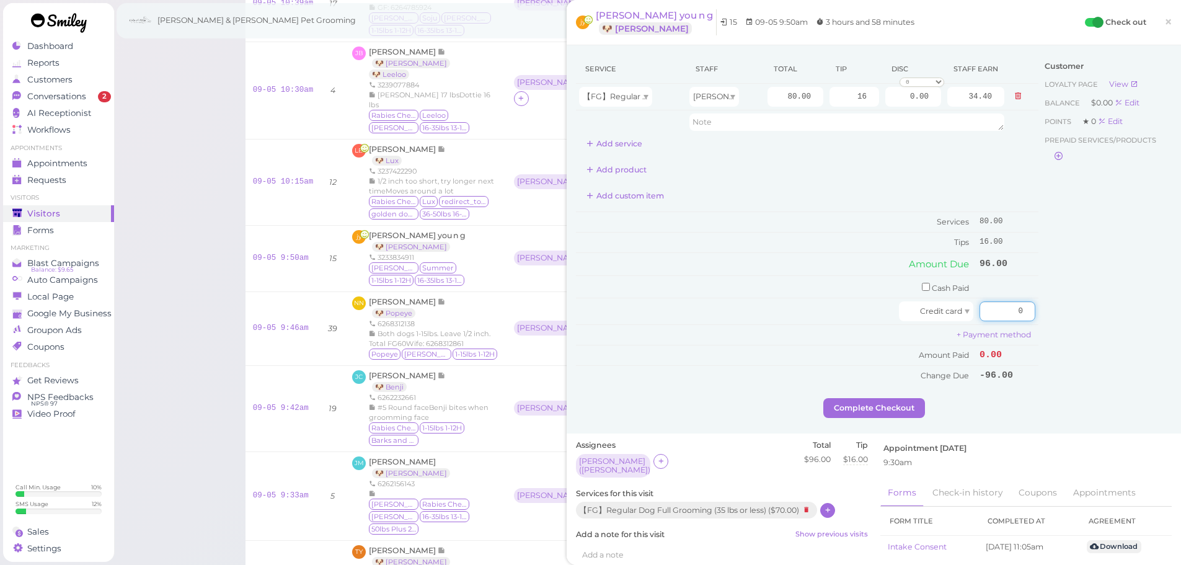
drag, startPoint x: 1009, startPoint y: 304, endPoint x: 1055, endPoint y: 310, distance: 46.8
click at [1055, 306] on div "Service Staff Total Tip Disc Staff earn 【FG】Regular Dog Full Grooming (35 lbs o…" at bounding box center [874, 226] width 596 height 343
type input "96"
click at [1057, 311] on div "Customer Loyalty page View Balance $0.00 Edit Points ★ 0 Edit Prepaid services/…" at bounding box center [1104, 226] width 133 height 343
click at [881, 413] on button "Complete Checkout" at bounding box center [874, 408] width 102 height 20
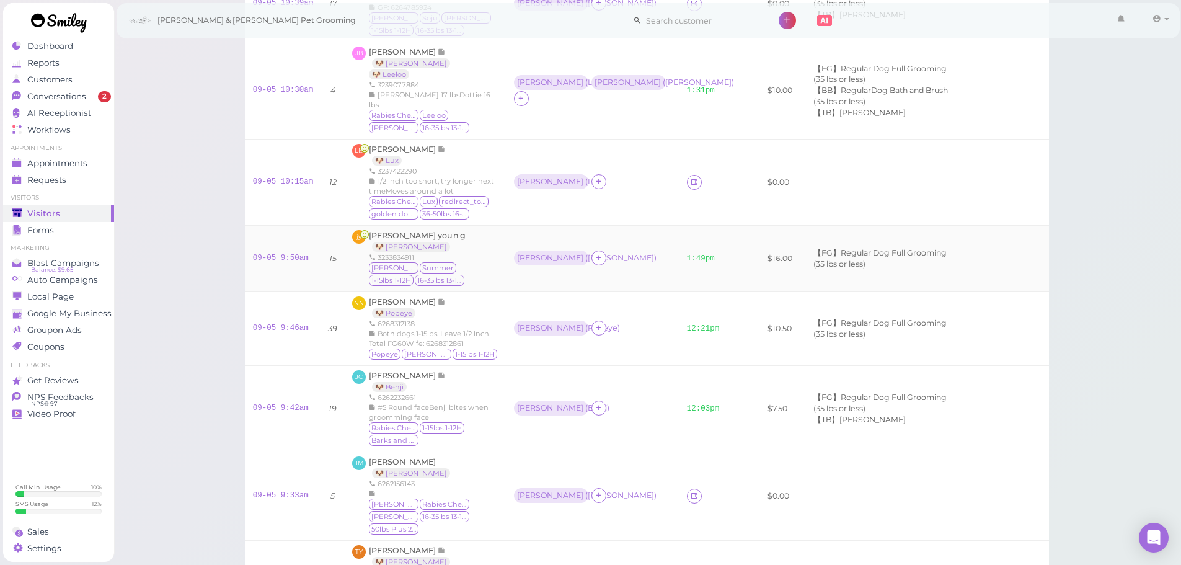
scroll to position [507, 0]
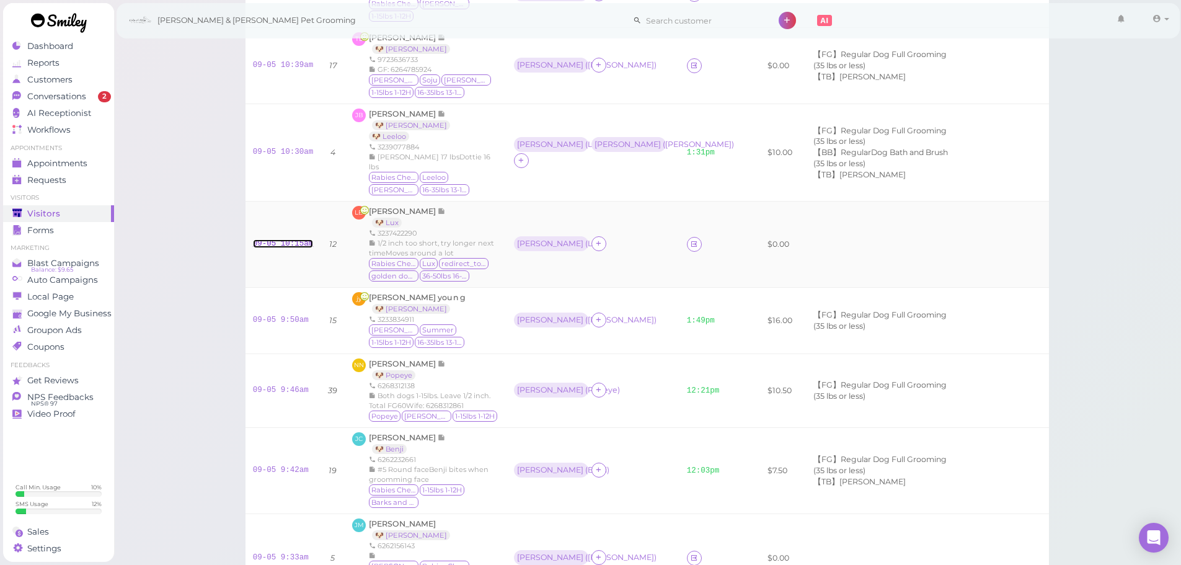
click at [277, 240] on link "09-05 10:15am" at bounding box center [283, 243] width 61 height 9
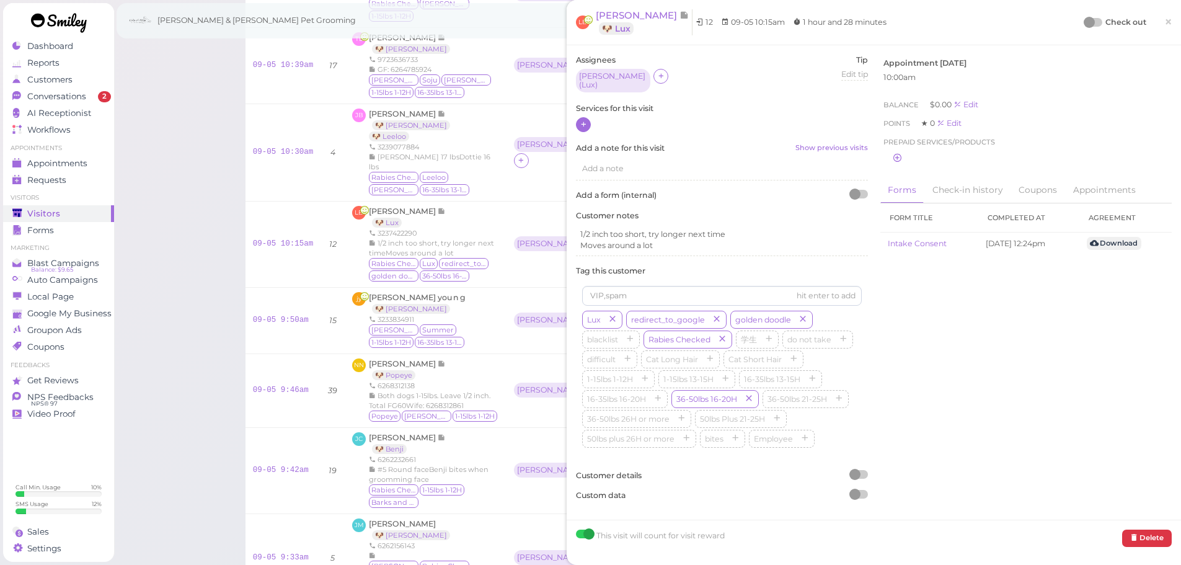
click at [593, 122] on div at bounding box center [722, 125] width 292 height 16
click at [588, 118] on div at bounding box center [583, 124] width 15 height 15
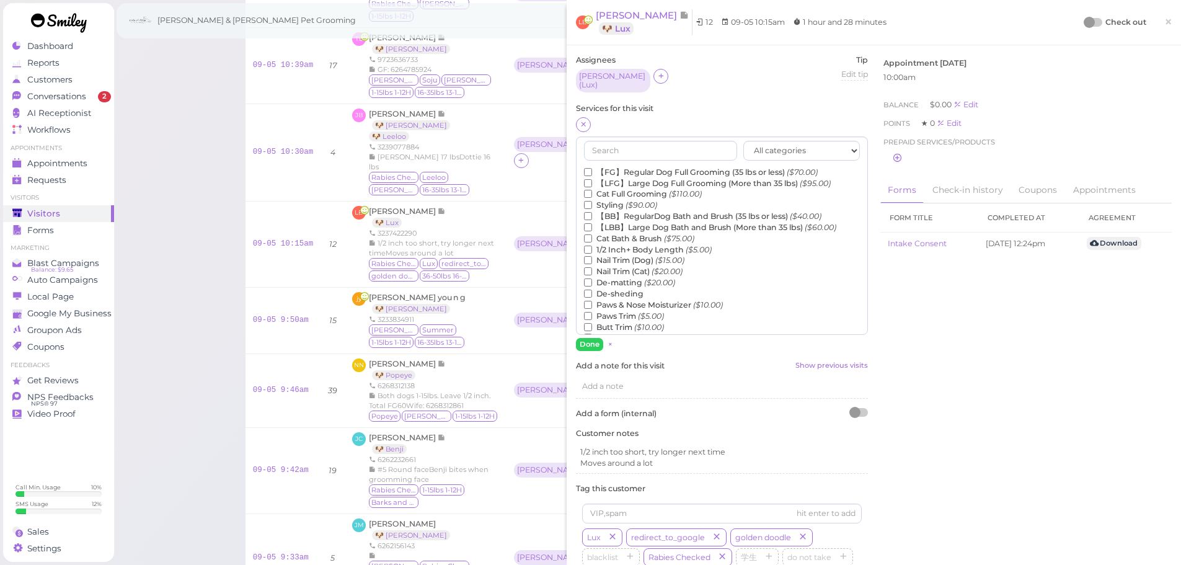
click at [632, 223] on label "【LBB】Large Dog Bath and Brush (More than 35 lbs) ($60.00)" at bounding box center [710, 227] width 252 height 11
click at [592, 223] on input "【LBB】Large Dog Bath and Brush (More than 35 lbs) ($60.00)" at bounding box center [588, 227] width 8 height 8
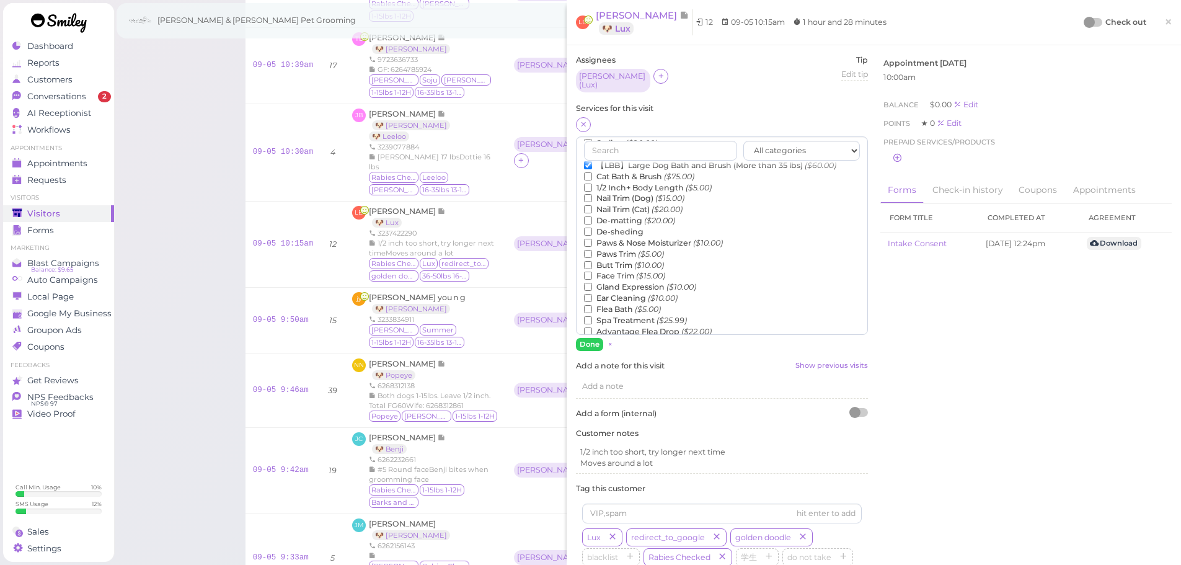
click at [616, 304] on label "Flea Bath ($5.00)" at bounding box center [622, 309] width 77 height 11
click at [592, 305] on input "Flea Bath ($5.00)" at bounding box center [588, 309] width 8 height 8
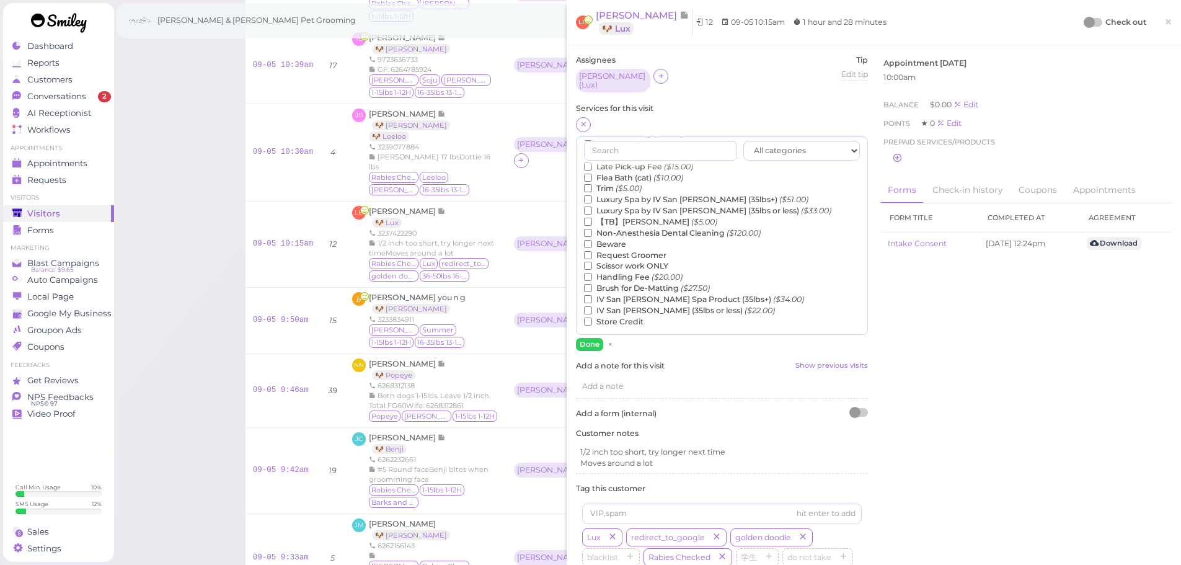
click at [620, 219] on label "【TB】Teeth Brushing ($5.00)" at bounding box center [650, 221] width 133 height 11
click at [592, 219] on input "【TB】Teeth Brushing ($5.00)" at bounding box center [588, 222] width 8 height 8
click at [593, 340] on button "Done" at bounding box center [589, 344] width 27 height 13
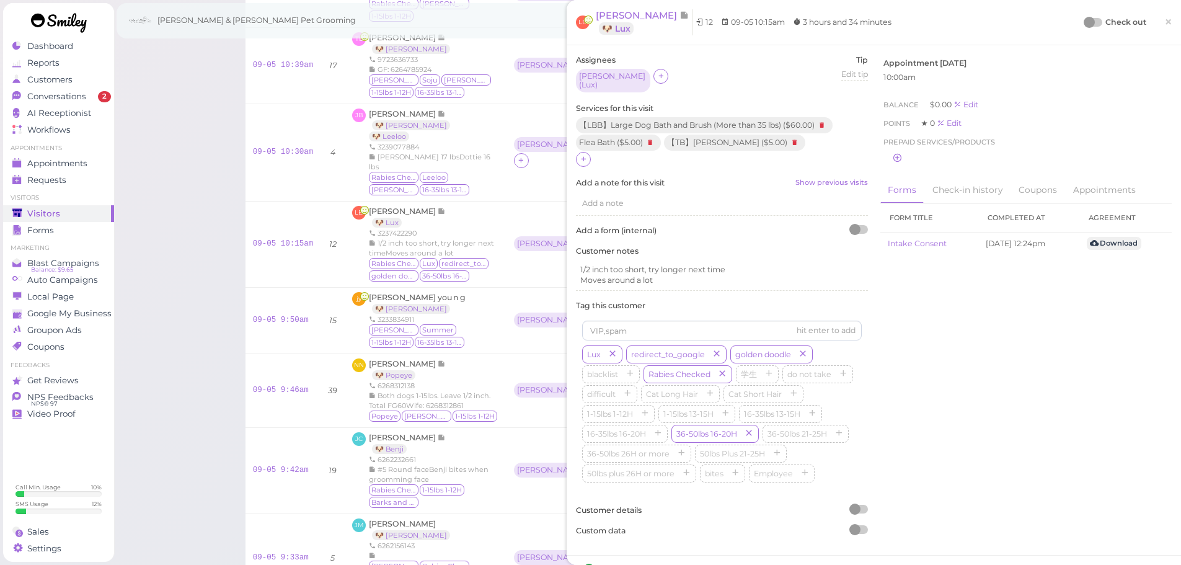
click at [1090, 19] on div at bounding box center [1093, 22] width 17 height 9
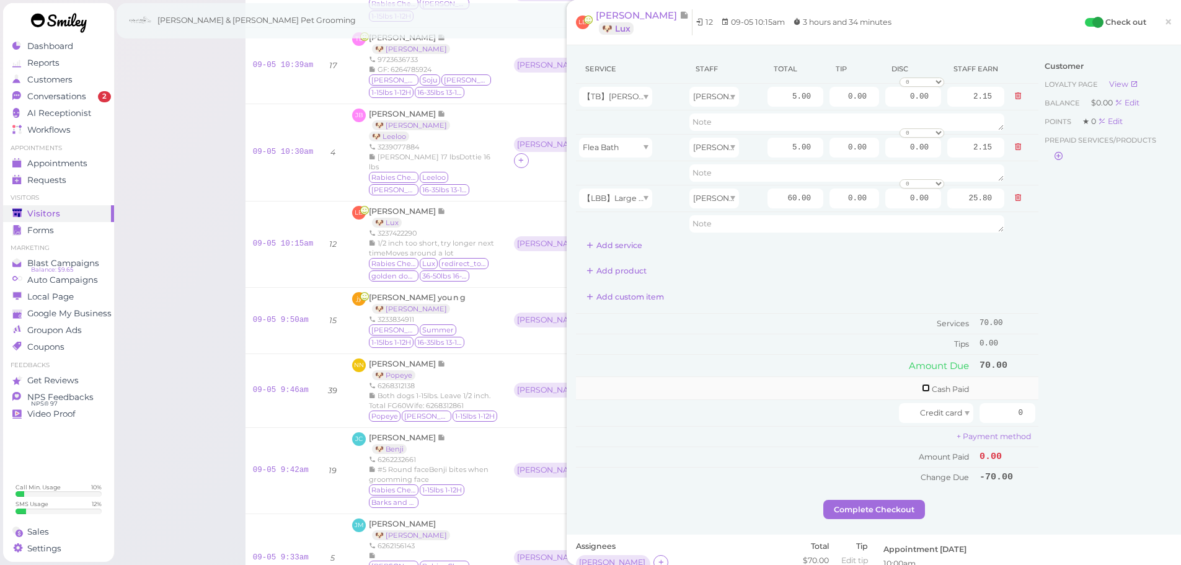
click at [922, 389] on input "checkbox" at bounding box center [926, 388] width 8 height 8
checkbox input "true"
click at [980, 391] on input "0" at bounding box center [1008, 390] width 56 height 20
type input "80"
click at [830, 198] on input "0.00" at bounding box center [855, 198] width 50 height 20
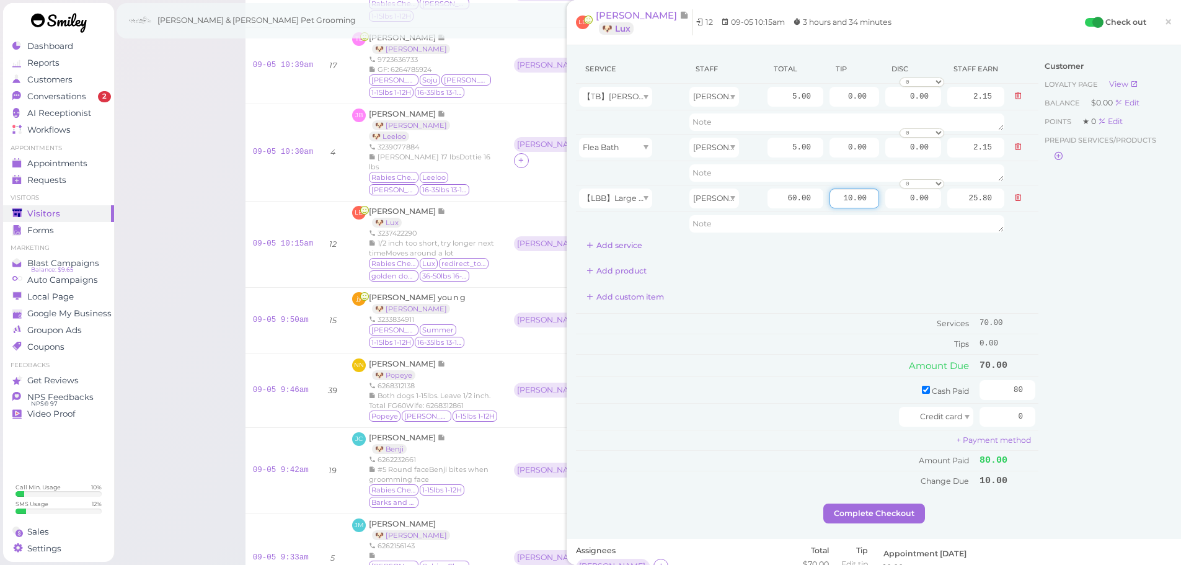
type input "10.00"
drag, startPoint x: 825, startPoint y: 301, endPoint x: 835, endPoint y: 316, distance: 17.7
click at [835, 316] on div "Service Staff Total Tip Disc Staff earn 【TB】Teeth Brushing Rebecca 5.00 0.00 0.…" at bounding box center [807, 273] width 463 height 436
click at [890, 515] on button "Complete Checkout" at bounding box center [874, 513] width 102 height 20
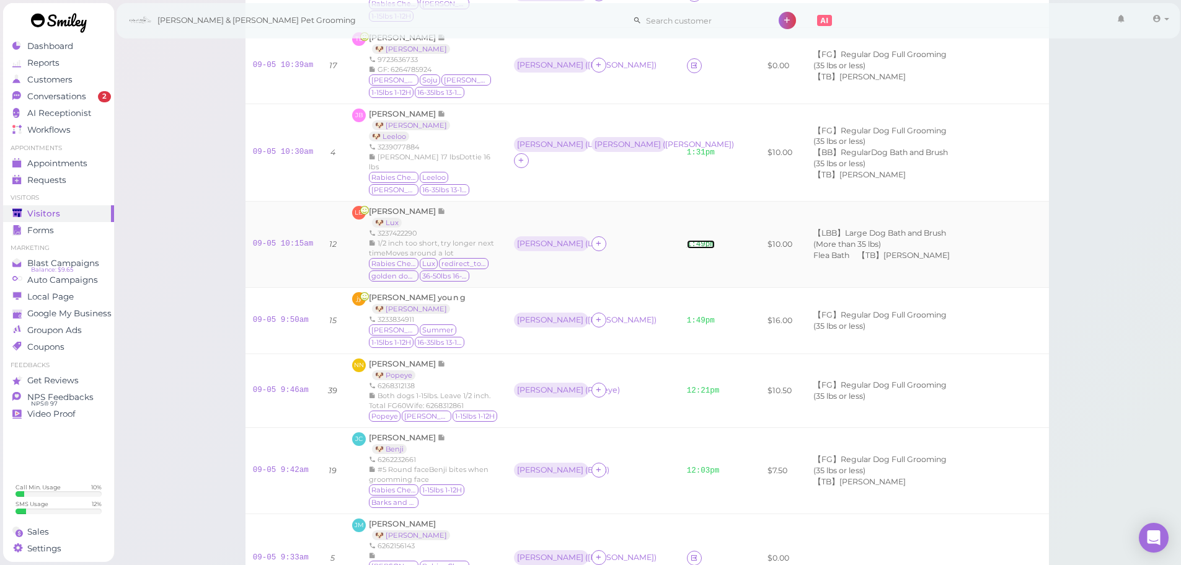
click at [687, 242] on link "1:49pm" at bounding box center [701, 244] width 28 height 9
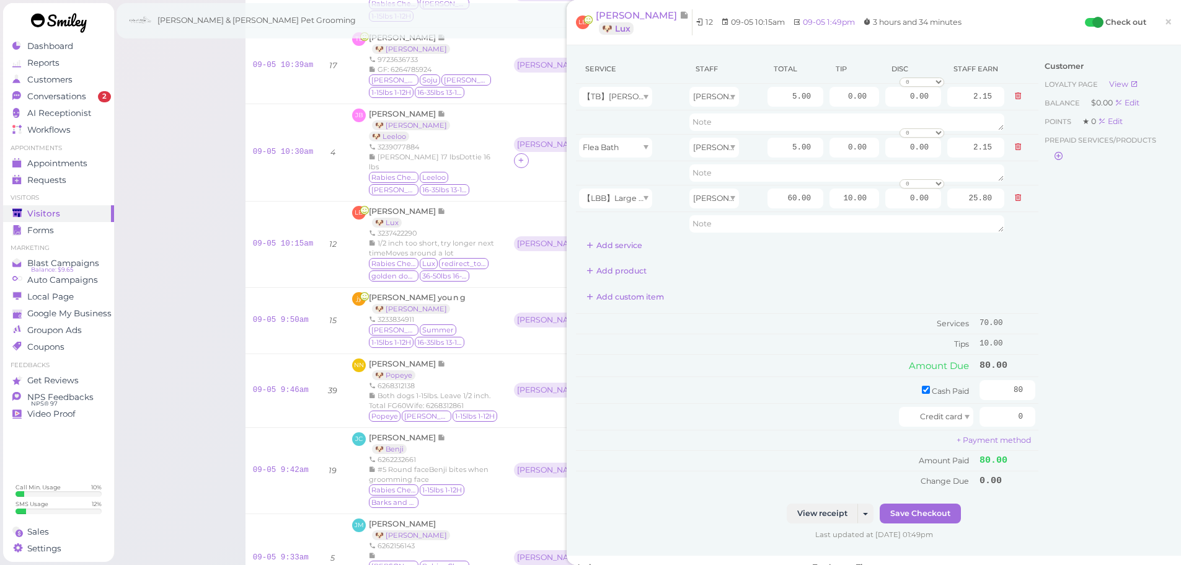
click at [1145, 24] on div "Check out ×" at bounding box center [1128, 22] width 87 height 26
click at [1164, 22] on span "×" at bounding box center [1168, 21] width 8 height 17
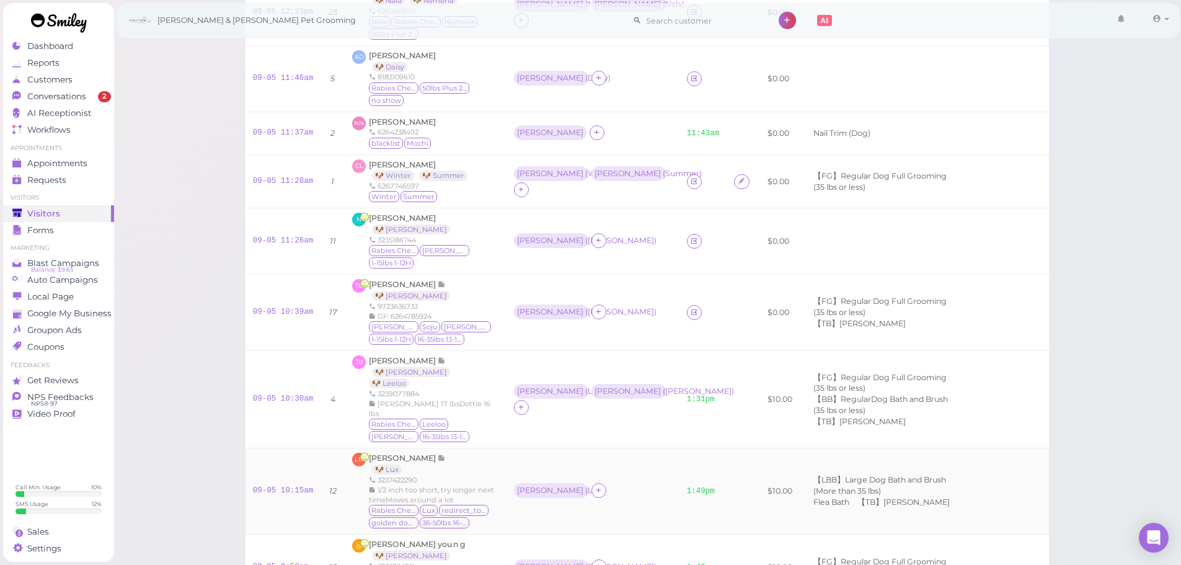
scroll to position [259, 0]
click at [687, 321] on link at bounding box center [694, 313] width 15 height 15
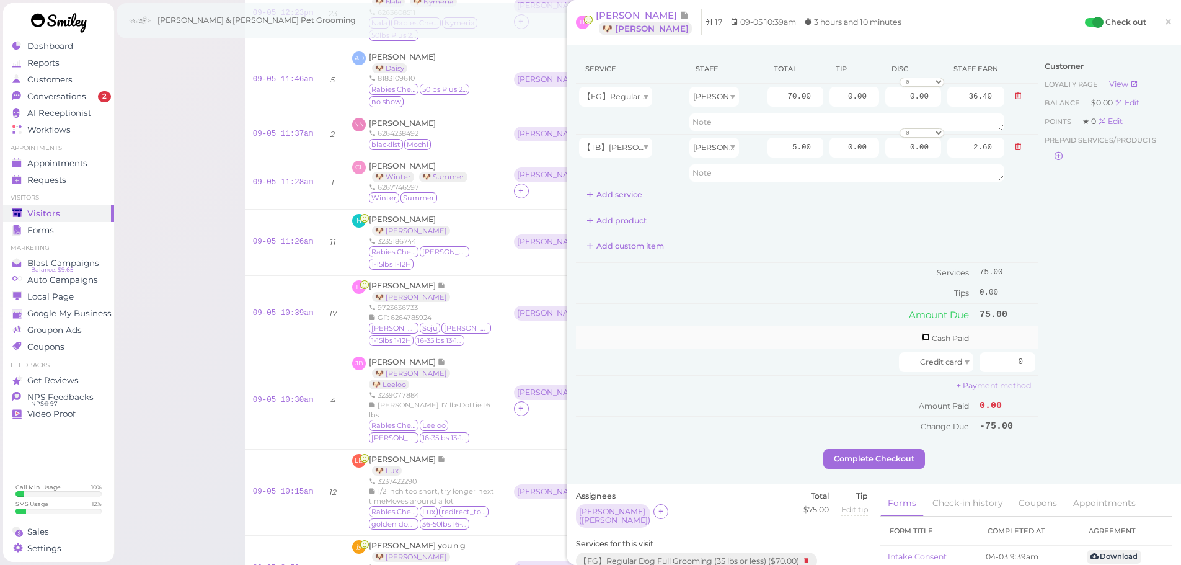
click at [922, 337] on input "checkbox" at bounding box center [926, 337] width 8 height 8
checkbox input "true"
drag, startPoint x: 959, startPoint y: 336, endPoint x: 1130, endPoint y: 356, distance: 172.3
click at [1130, 356] on div "Service Staff Total Tip Disc Staff earn 【FG】Regular Dog Full Grooming (35 lbs o…" at bounding box center [874, 254] width 596 height 398
drag, startPoint x: 828, startPoint y: 149, endPoint x: 854, endPoint y: 133, distance: 31.2
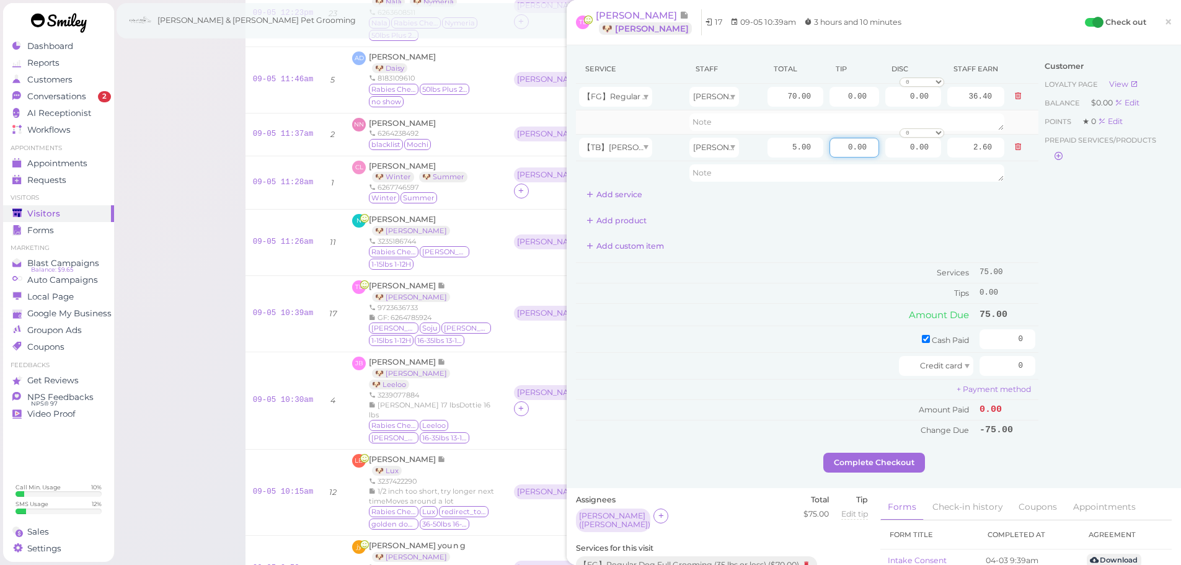
click at [856, 150] on input "0.00" at bounding box center [855, 148] width 50 height 20
drag, startPoint x: 831, startPoint y: 97, endPoint x: 978, endPoint y: 130, distance: 151.3
click at [976, 112] on tbody "【FG】Regular Dog Full Grooming (35 lbs or less) Asa 70.00 0.00 0.00 0 10% off 15…" at bounding box center [807, 134] width 463 height 101
type input "12"
click at [1052, 301] on div "Customer Loyalty page View Balance $0.00 Edit Points ★ 0 Edit Prepaid services/…" at bounding box center [1104, 254] width 133 height 398
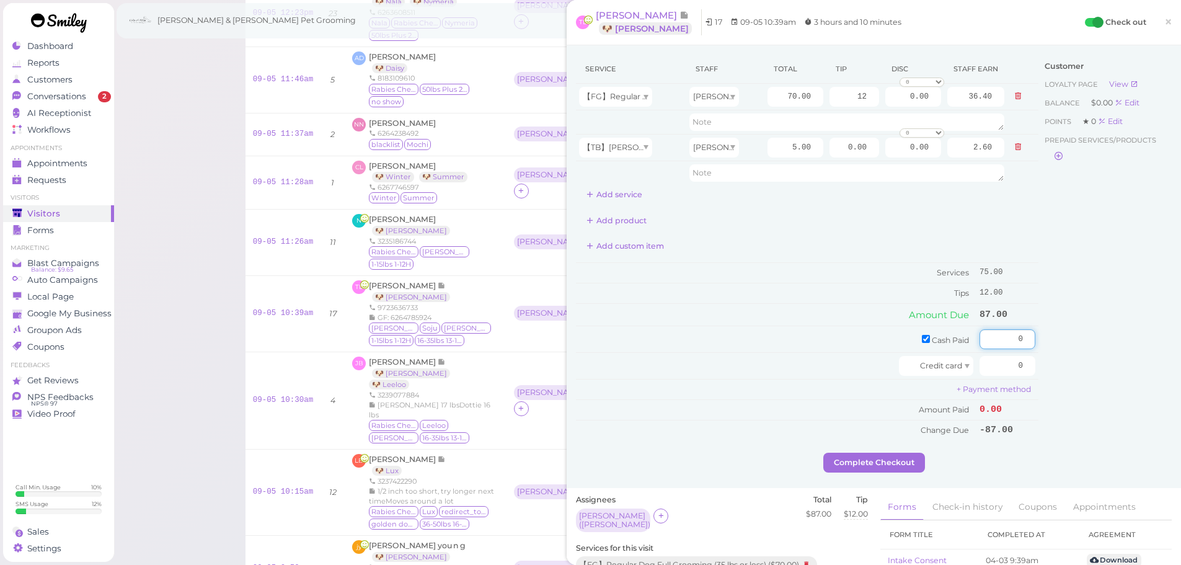
drag, startPoint x: 989, startPoint y: 341, endPoint x: 1150, endPoint y: 351, distance: 161.5
click at [1148, 351] on div "Service Staff Total Tip Disc Staff earn 【FG】Regular Dog Full Grooming (35 lbs o…" at bounding box center [874, 254] width 596 height 398
type input "87"
click at [1083, 396] on div "Customer Loyalty page View Balance $0.00 Edit Points ★ 0 Edit Prepaid services/…" at bounding box center [1104, 254] width 133 height 398
click at [884, 472] on button "Complete Checkout" at bounding box center [874, 463] width 102 height 20
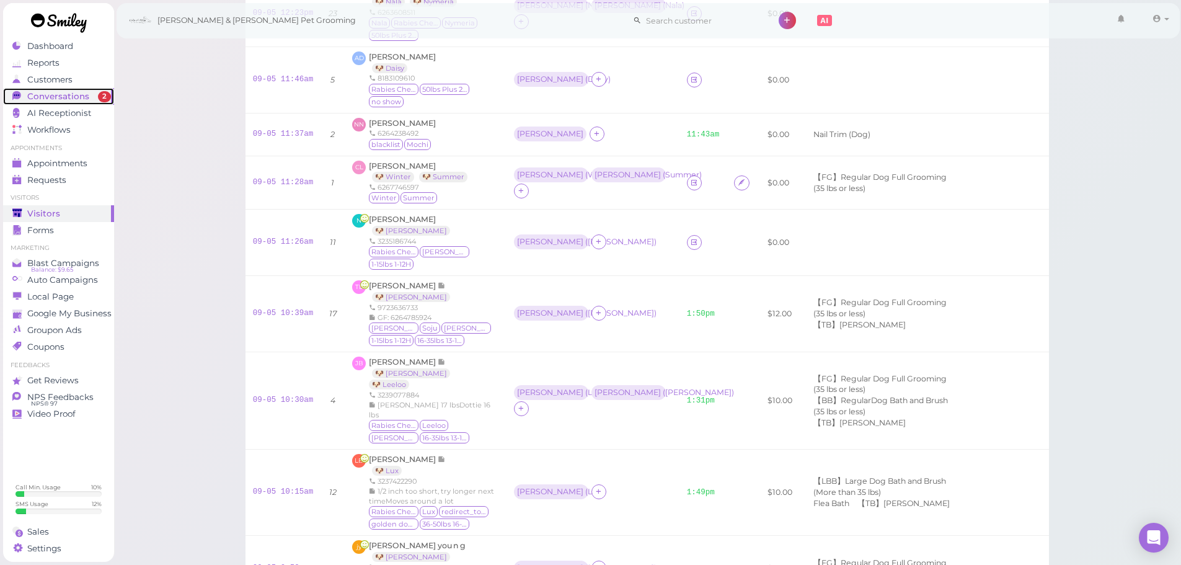
click at [71, 97] on span "Conversations" at bounding box center [58, 96] width 62 height 11
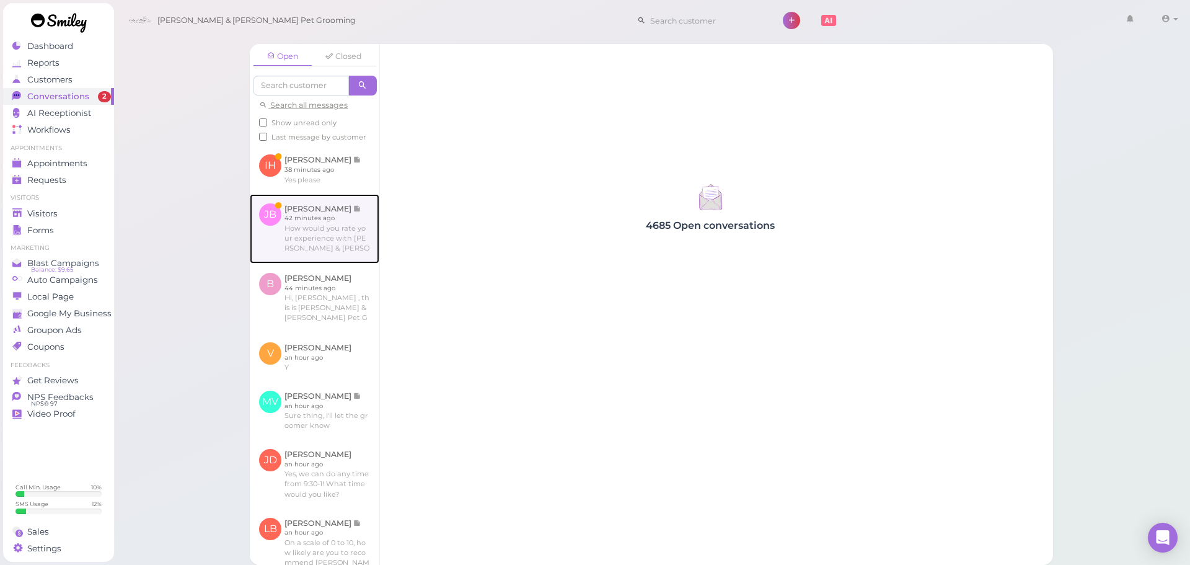
click at [335, 262] on link at bounding box center [315, 228] width 130 height 69
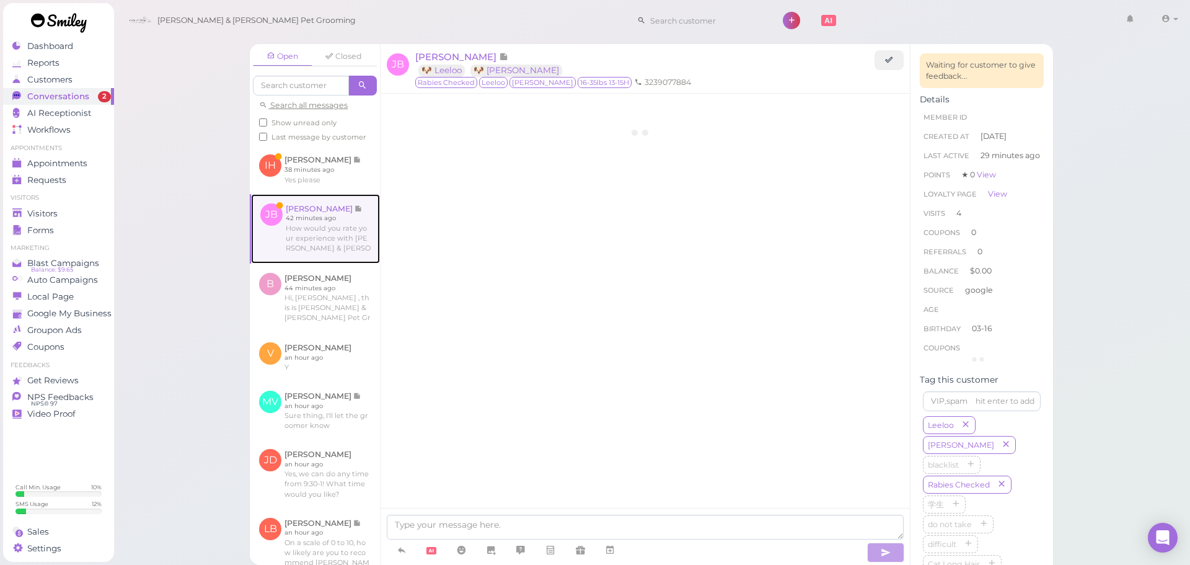
scroll to position [1408, 0]
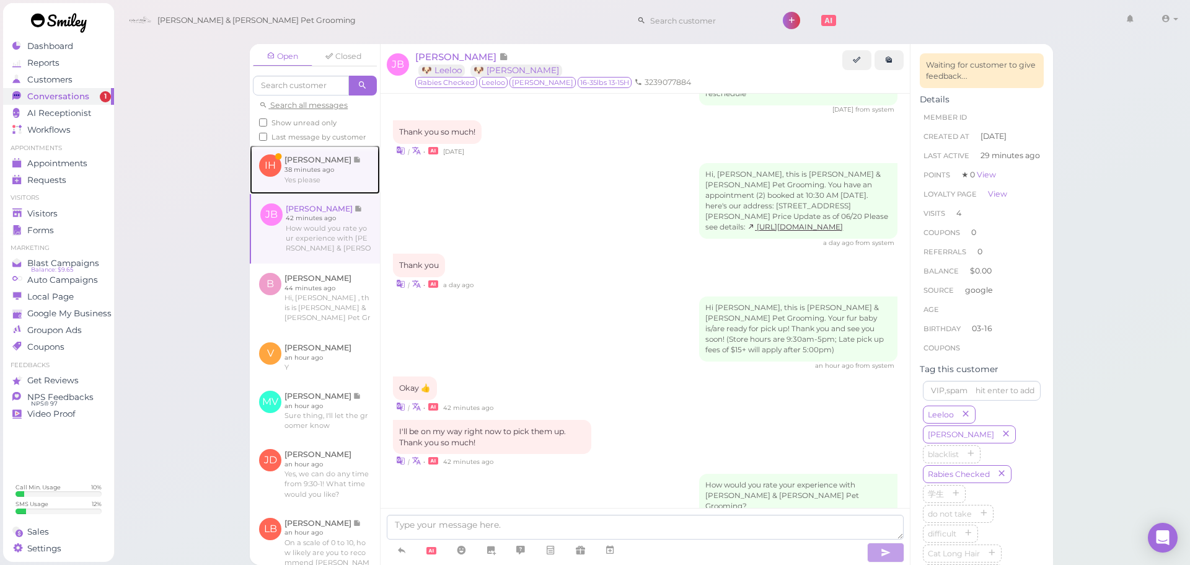
click at [327, 179] on link at bounding box center [315, 169] width 130 height 48
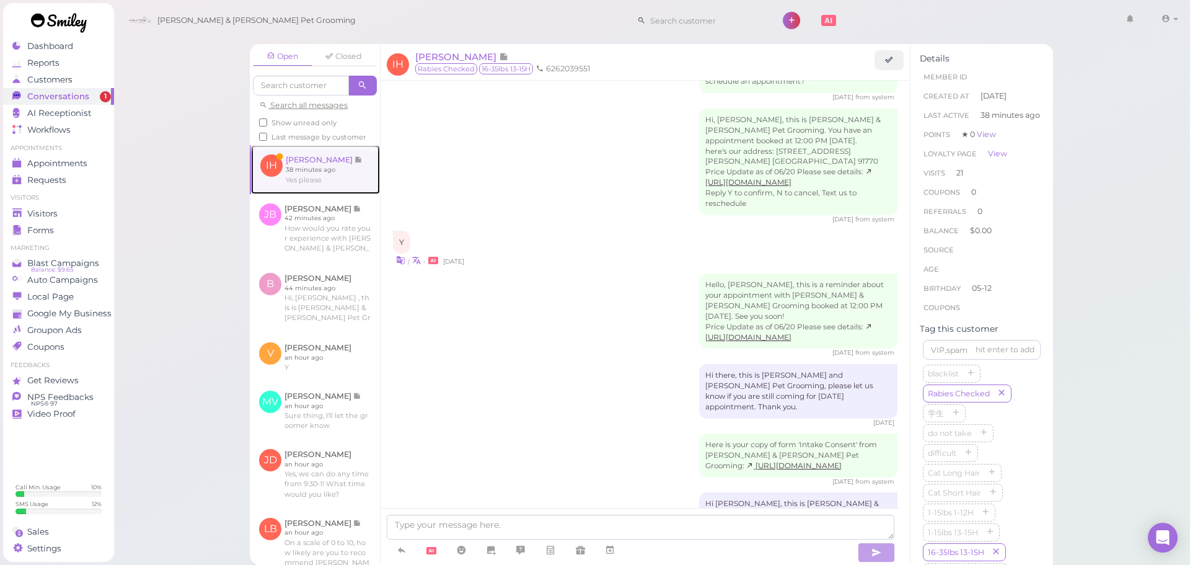
scroll to position [1803, 0]
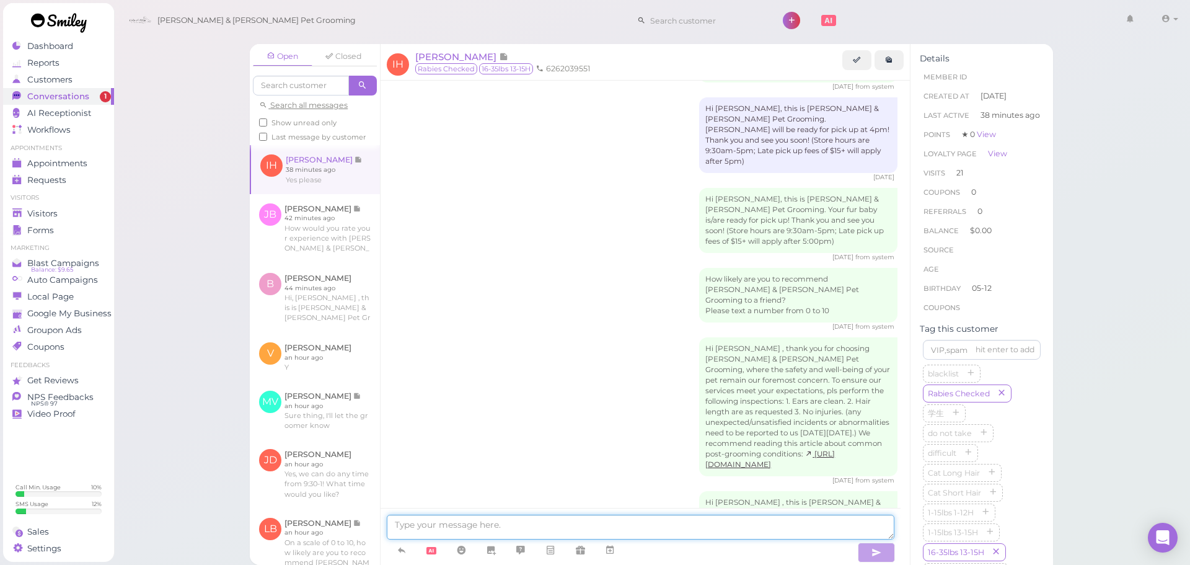
click at [720, 526] on textarea at bounding box center [641, 527] width 508 height 25
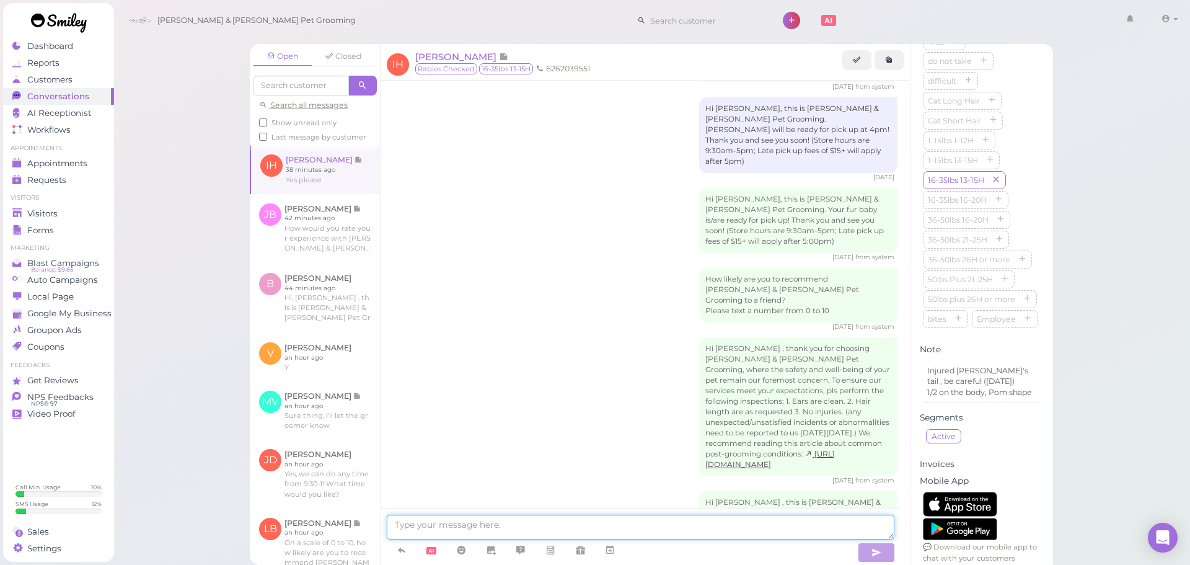
scroll to position [124, 0]
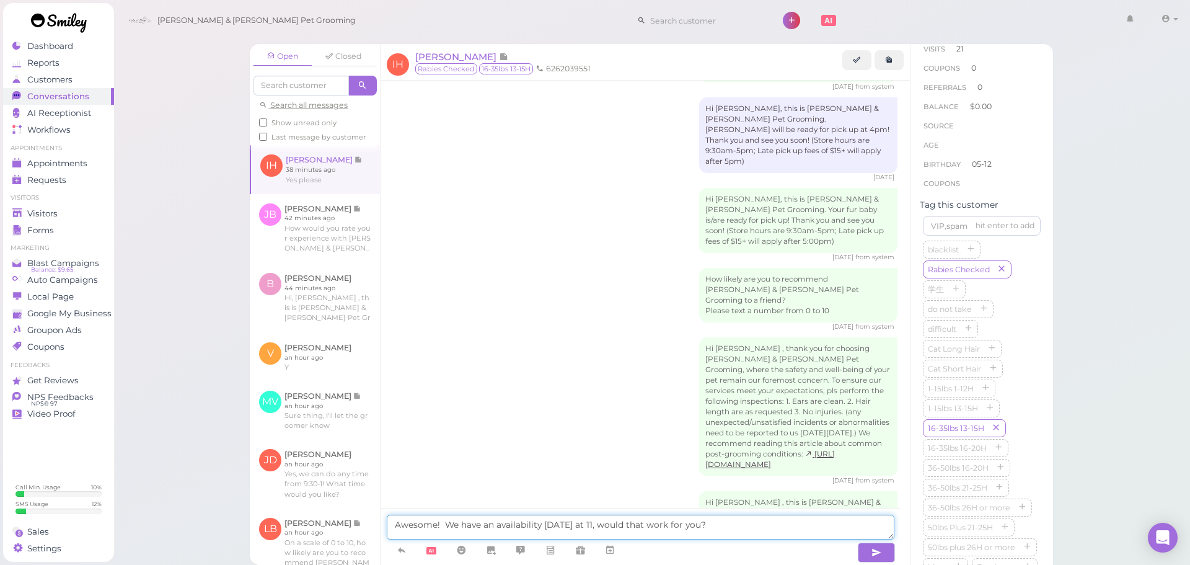
type textarea "Awesome! We have an availability on Wednesday at 11, would that work for you?"
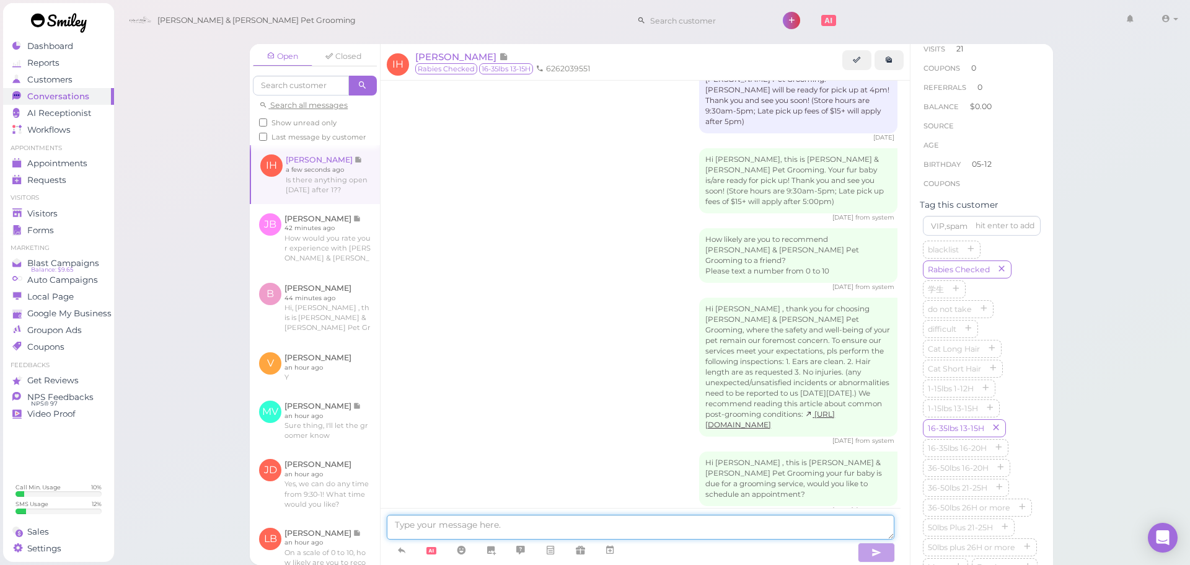
scroll to position [1894, 0]
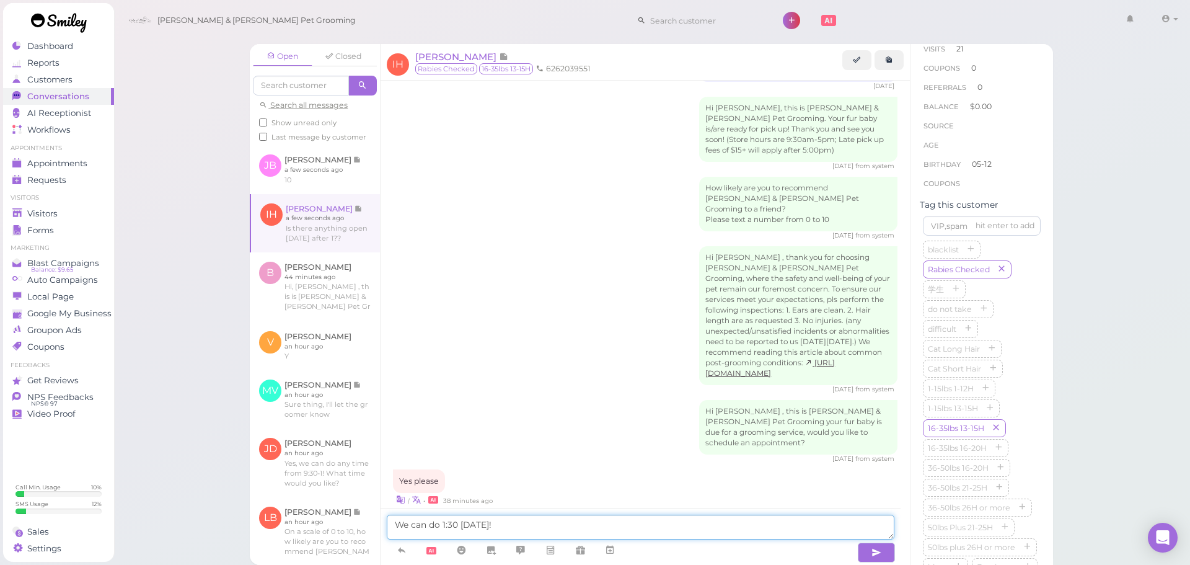
type textarea "We can do 1:30 next Friday!"
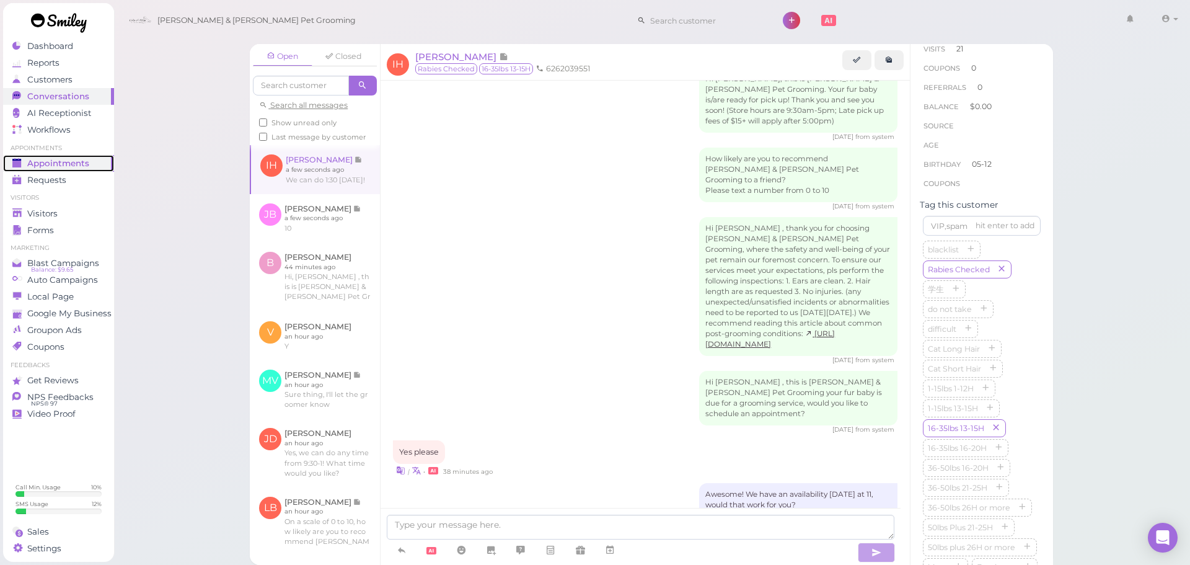
click at [69, 156] on link "Appointments" at bounding box center [58, 163] width 111 height 17
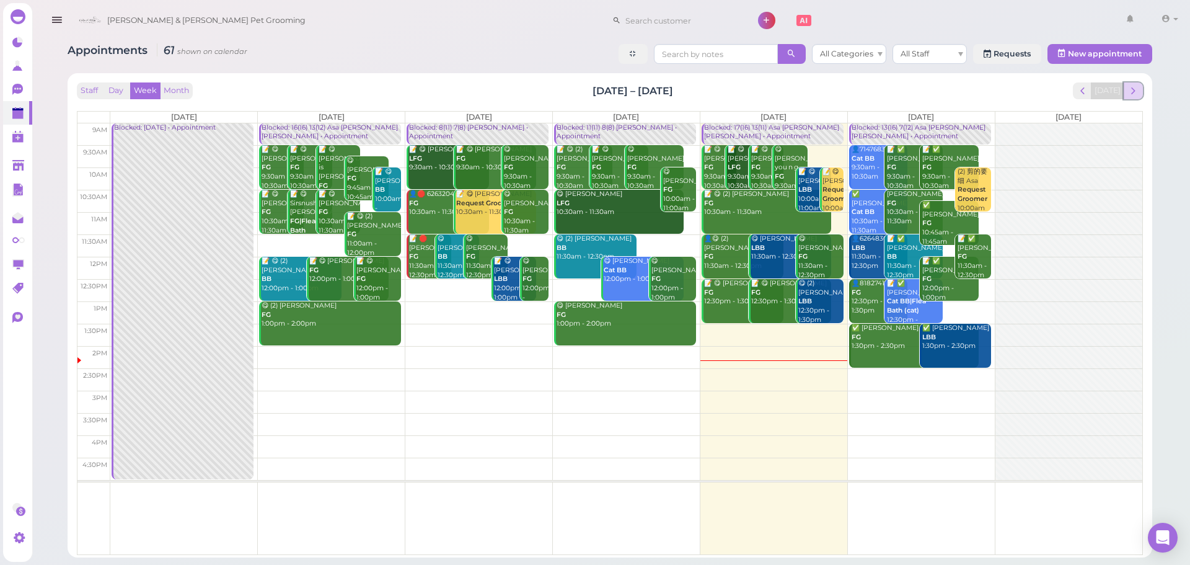
click at [1136, 89] on span "next" at bounding box center [1134, 91] width 12 height 12
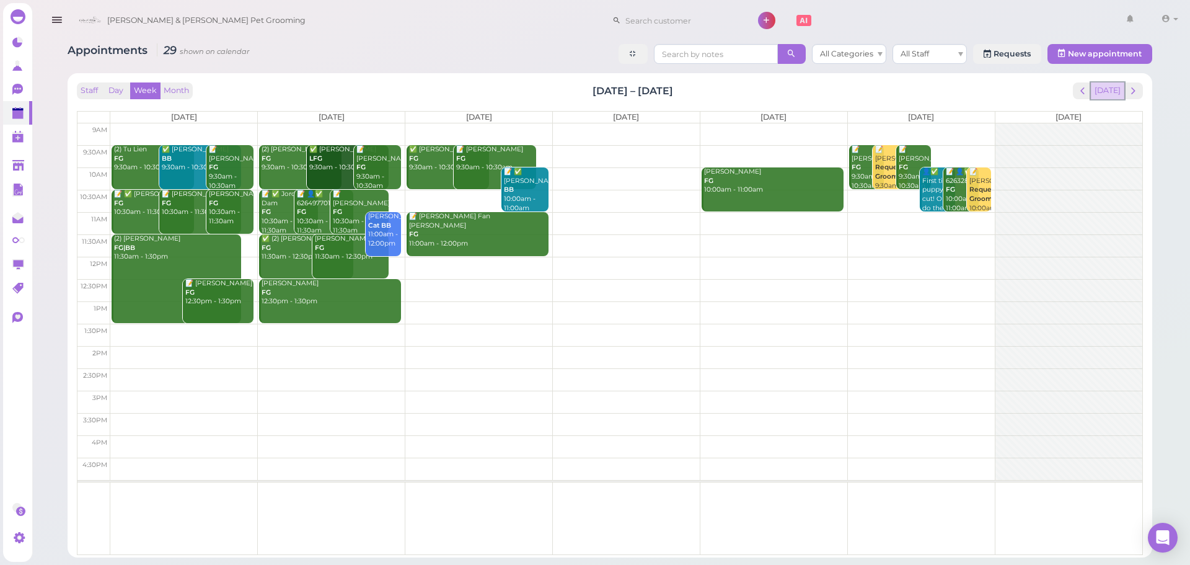
click at [1106, 87] on button "[DATE]" at bounding box center [1107, 90] width 33 height 17
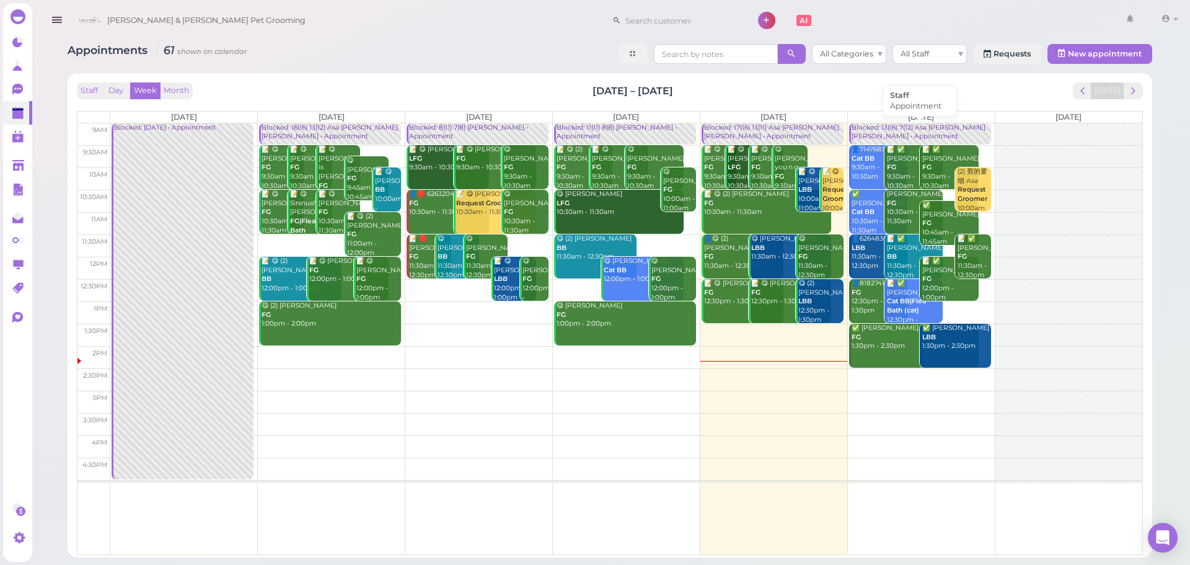
click at [890, 130] on div "Blocked: 13(16) 7(12) Asa Helen Rebecca • Appointment" at bounding box center [921, 132] width 140 height 18
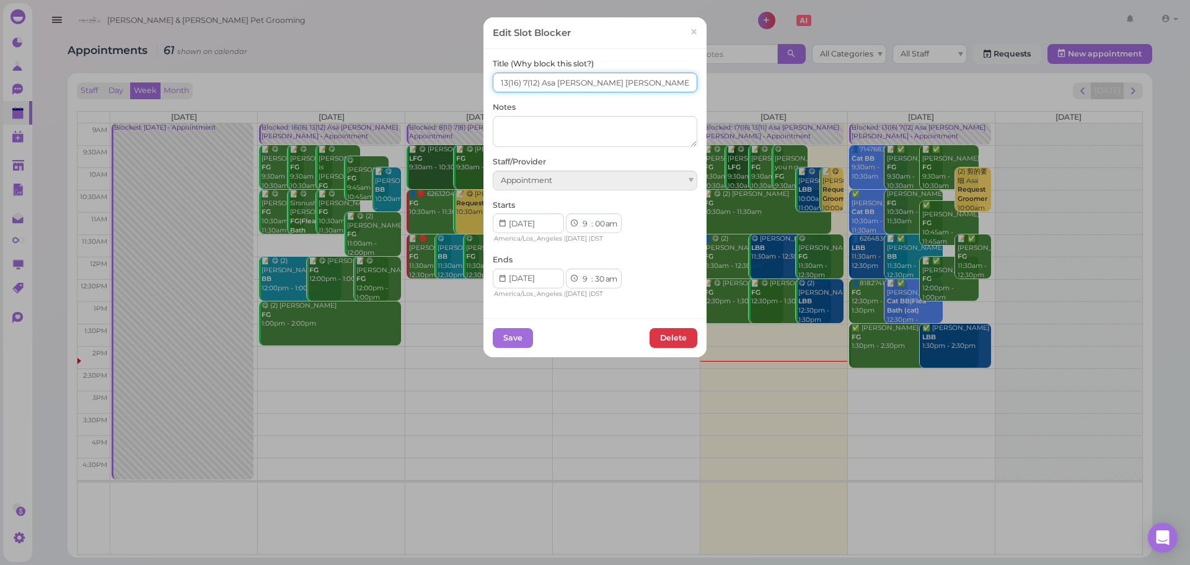
click at [501, 84] on input "13(16) 7(12) Asa Helen Rebecca" at bounding box center [595, 83] width 205 height 20
type input "16(16) 10(12) Asa Helen Rebecca"
click at [508, 332] on button "Save" at bounding box center [513, 338] width 40 height 20
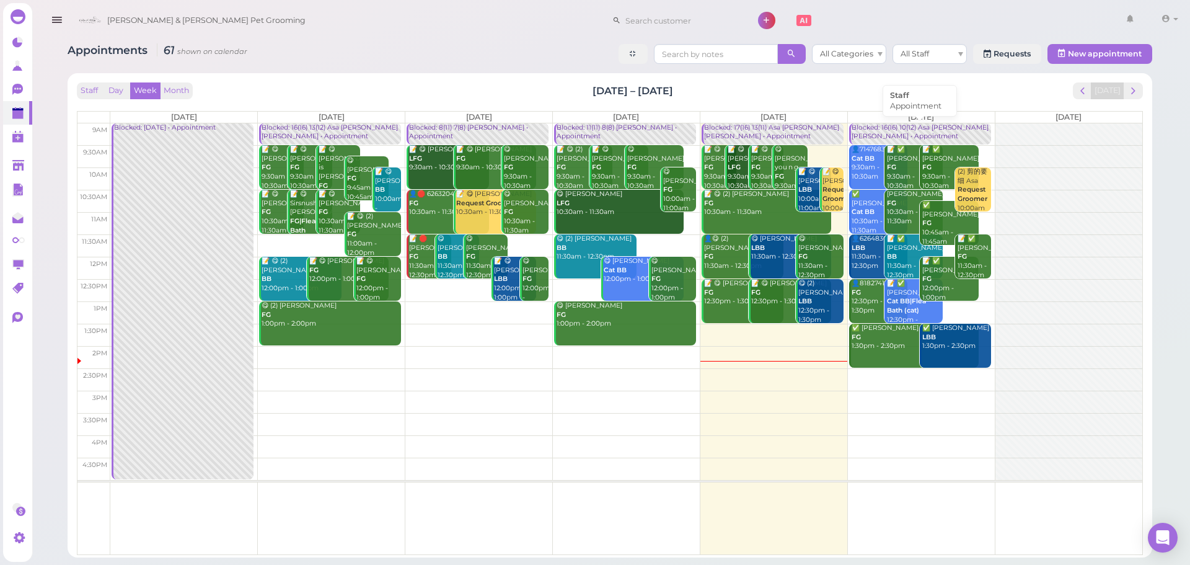
click at [897, 126] on div "Blocked: 16(16) 10(12) Asa Helen Rebecca • Appointment" at bounding box center [921, 132] width 140 height 18
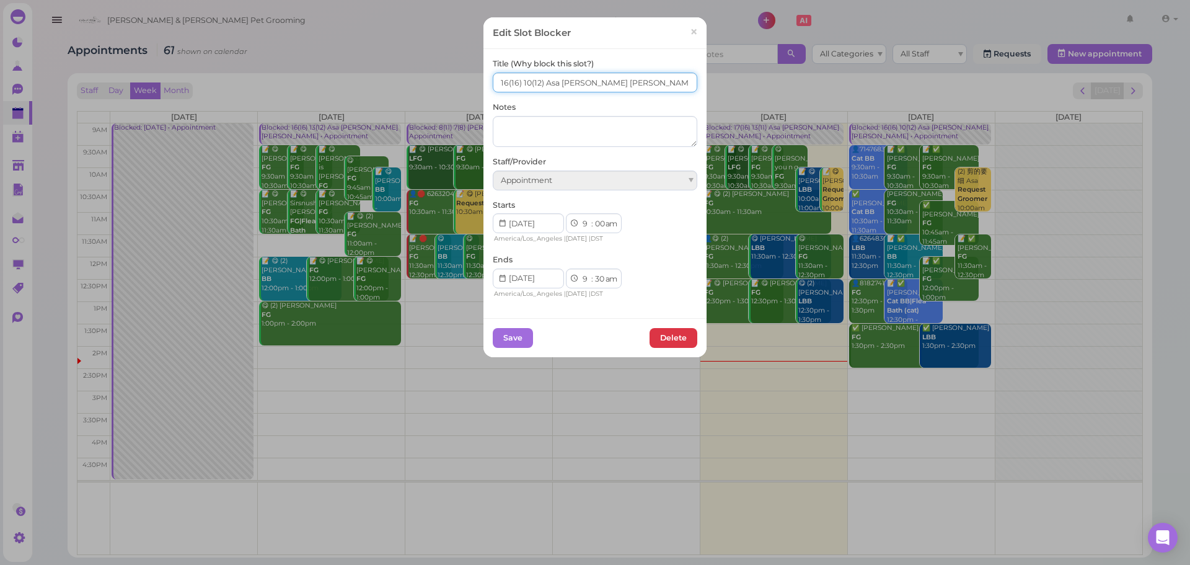
click at [513, 87] on input "16(16) 10(12) Asa Helen Rebecca" at bounding box center [595, 83] width 205 height 20
type input "16(17) 10(12) Asa Helen Rebecca"
click at [507, 340] on button "Save" at bounding box center [513, 338] width 40 height 20
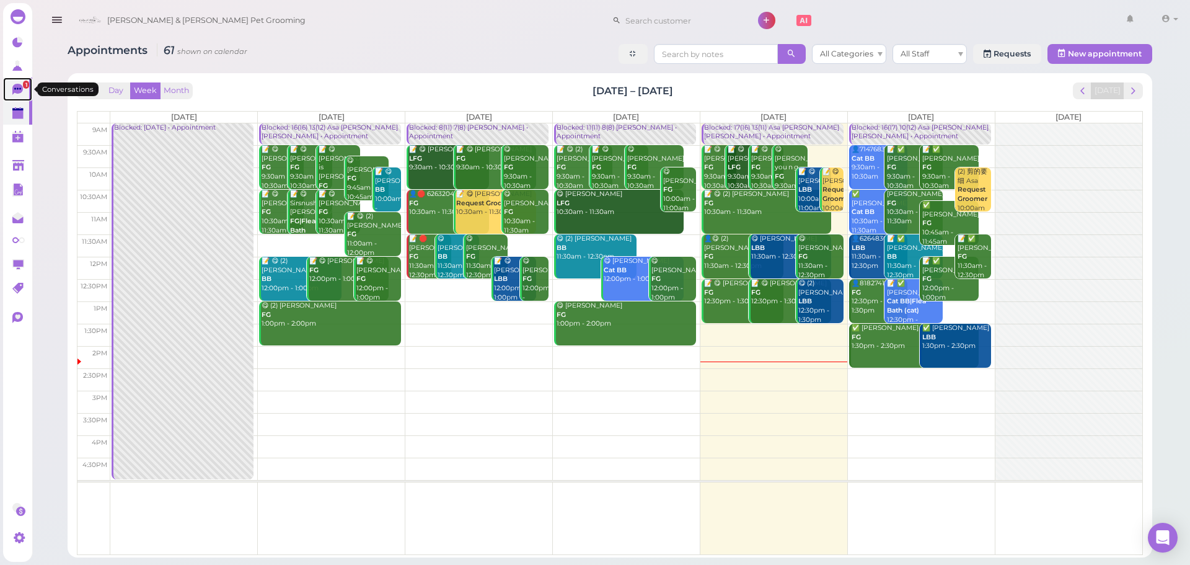
click at [25, 87] on span "1" at bounding box center [26, 85] width 6 height 8
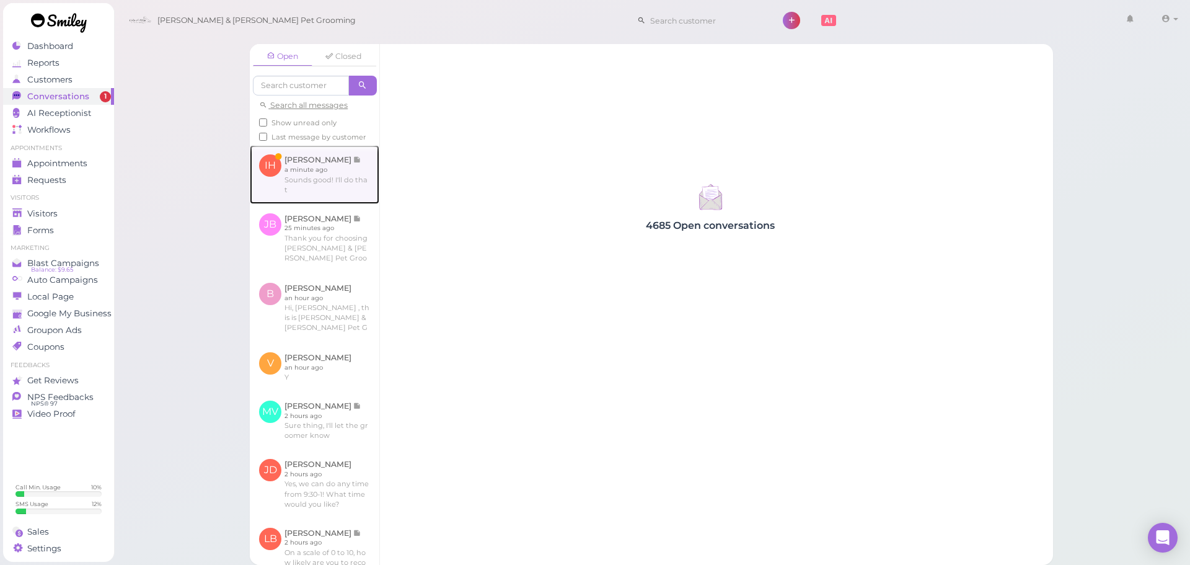
click at [298, 186] on link at bounding box center [315, 174] width 130 height 58
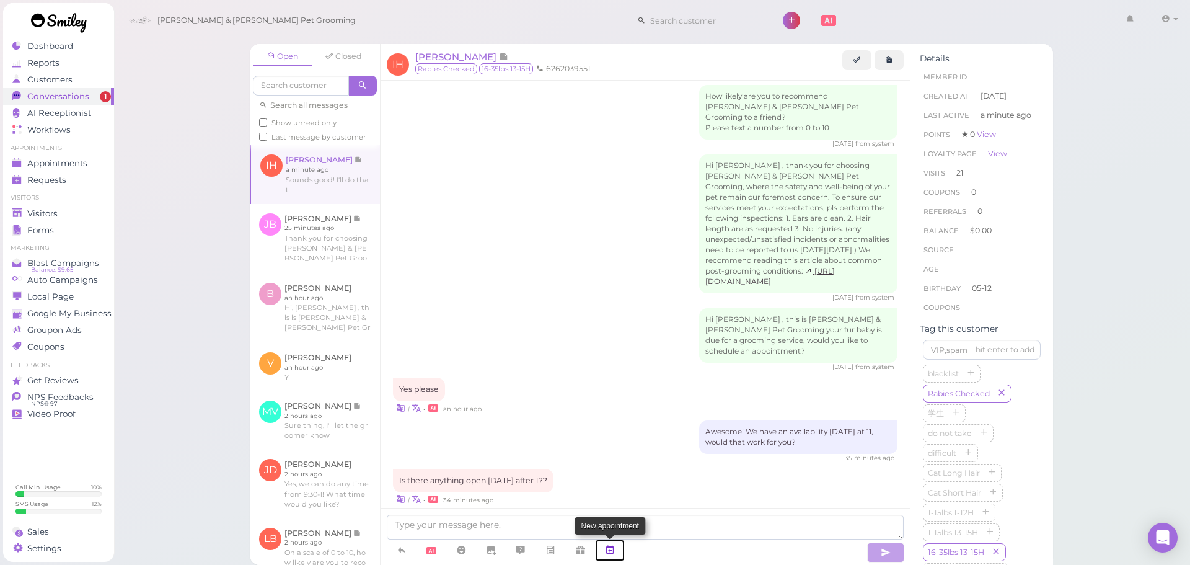
click at [615, 559] on link at bounding box center [610, 550] width 30 height 22
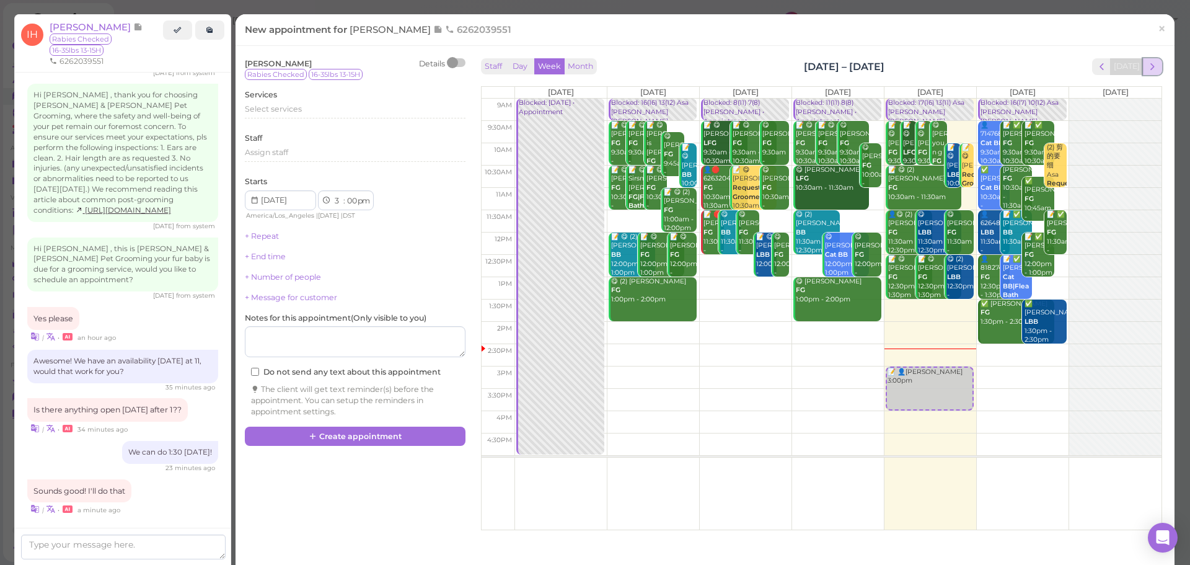
click at [1147, 61] on span "next" at bounding box center [1153, 67] width 12 height 12
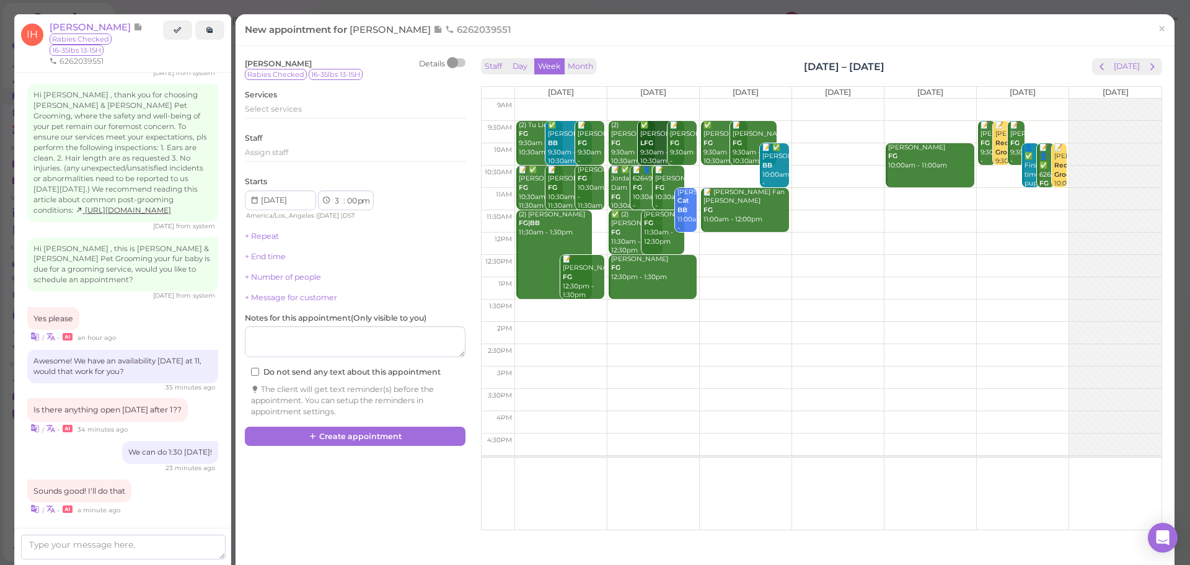
click at [915, 332] on td at bounding box center [838, 333] width 647 height 22
type input "2025-09-12"
drag, startPoint x: 911, startPoint y: 341, endPoint x: 912, endPoint y: 329, distance: 12.5
click at [912, 99] on div "📝 👤Irene Ho 2:00pm Alba Arguelles FG 10:00am - 11:00am 📝 👤Irene Ho 2:00pm" at bounding box center [931, 99] width 92 height 0
select select "1"
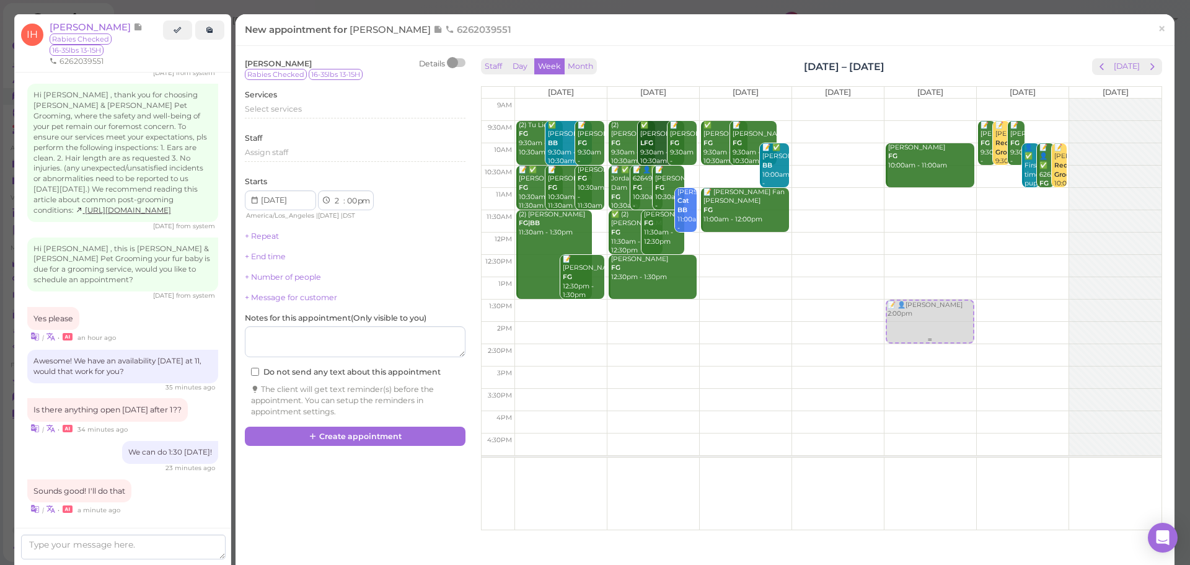
select select "30"
click at [344, 107] on div "Select services" at bounding box center [355, 109] width 221 height 11
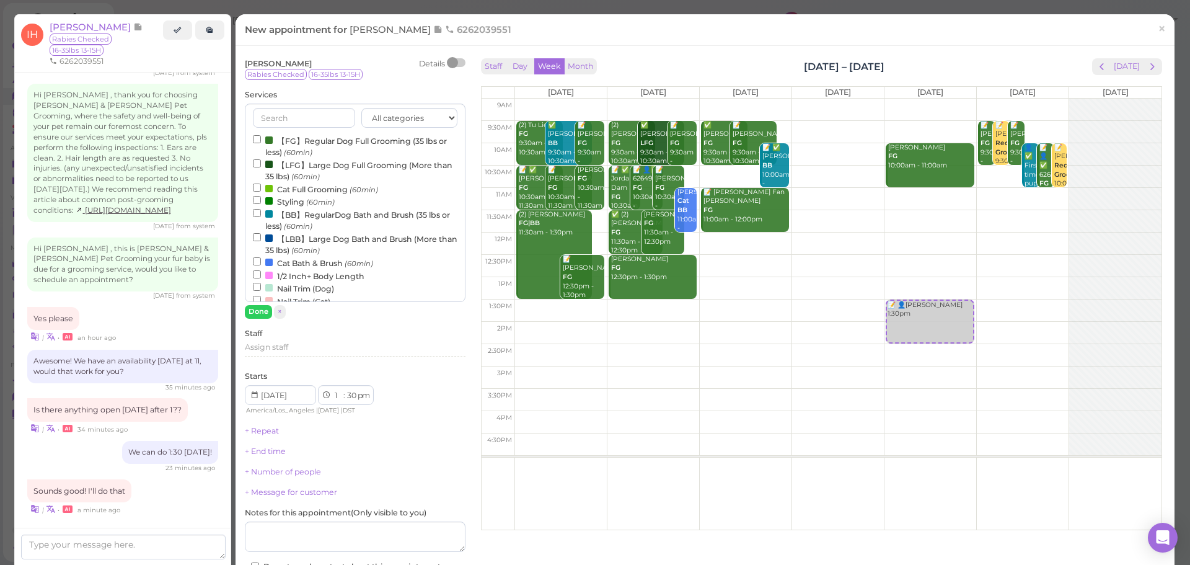
click at [320, 140] on label "【FG】Regular Dog Full Grooming (35 lbs or less) (60min)" at bounding box center [355, 146] width 205 height 24
click at [261, 140] on input "【FG】Regular Dog Full Grooming (35 lbs or less) (60min)" at bounding box center [257, 139] width 8 height 8
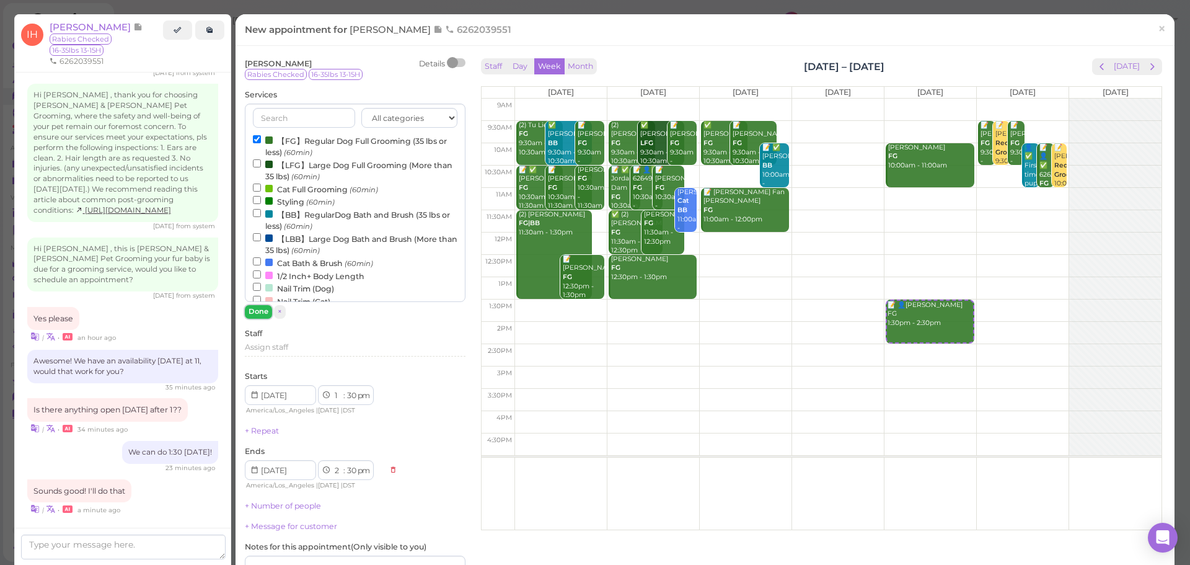
click at [256, 314] on button "Done" at bounding box center [258, 311] width 27 height 13
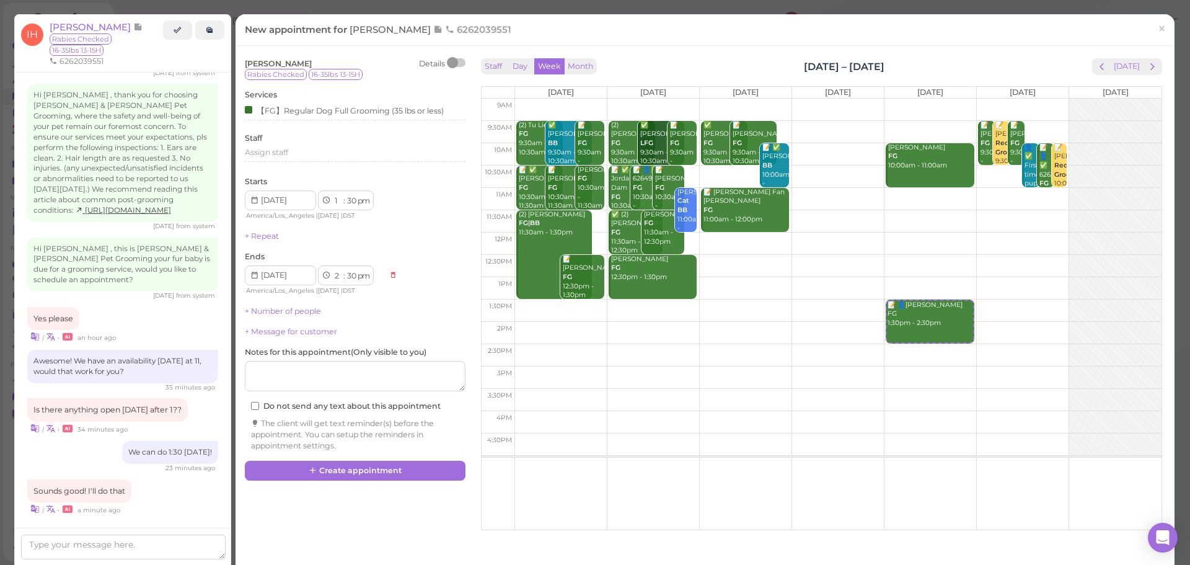
click at [389, 452] on div "Irene Ho Details Rabies Checked 16-35lbs 13-15H Services 【FG】Regular Dog Full G…" at bounding box center [355, 257] width 233 height 405
click at [389, 472] on button "Create appointment" at bounding box center [355, 471] width 221 height 20
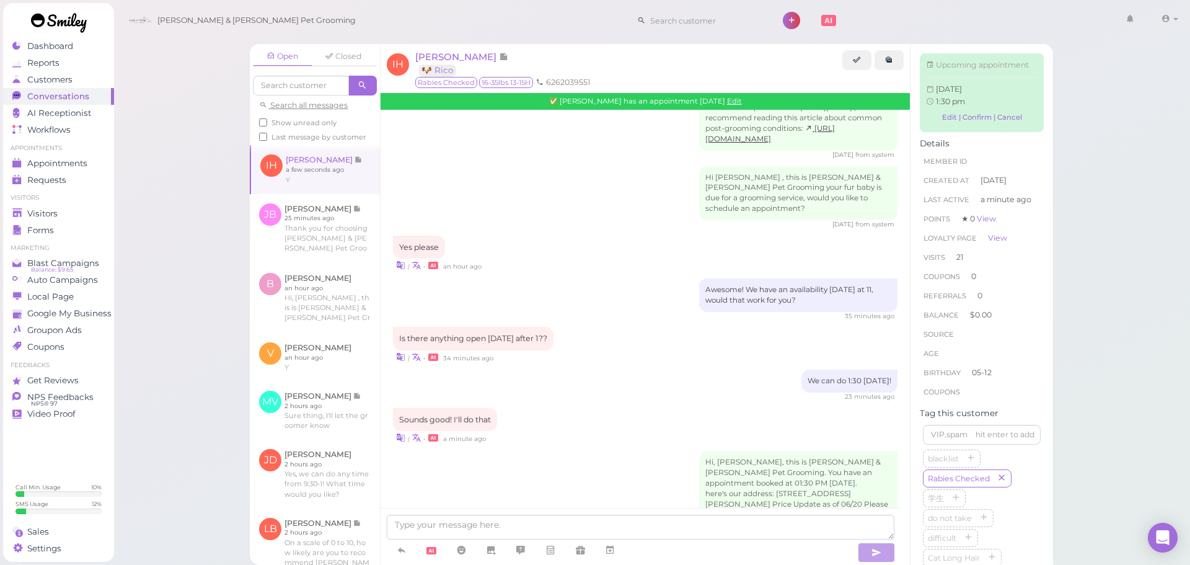
scroll to position [1773, 0]
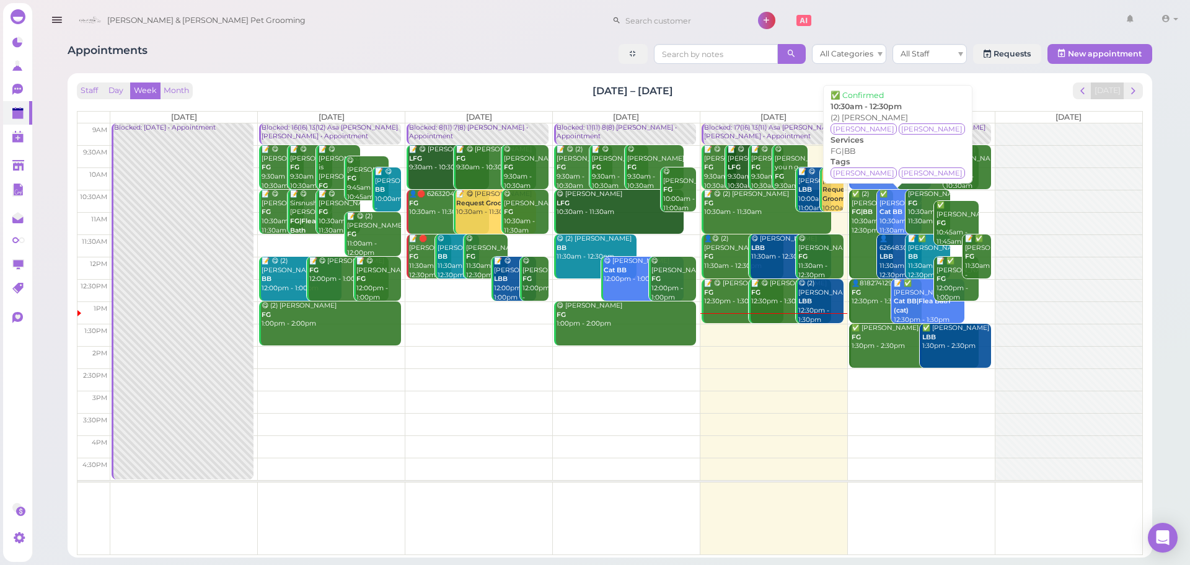
click at [870, 235] on div "✅ (2) [PERSON_NAME] FG|BB 10:30am - 12:30pm" at bounding box center [872, 212] width 43 height 45
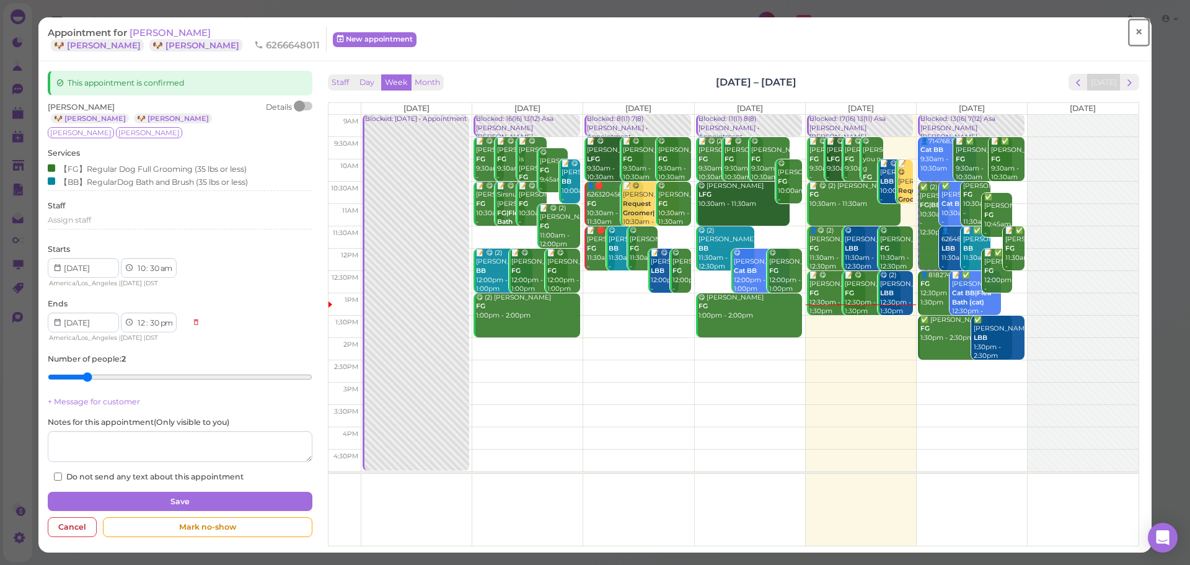
click at [1135, 27] on span "×" at bounding box center [1139, 32] width 8 height 17
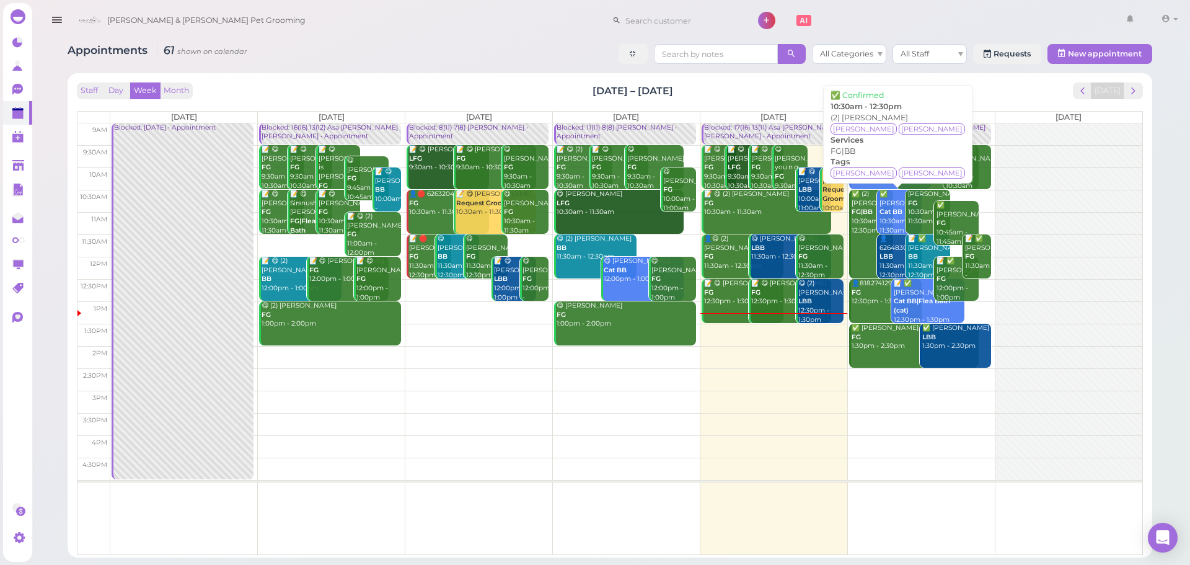
click at [858, 216] on b "FG|BB" at bounding box center [862, 212] width 21 height 8
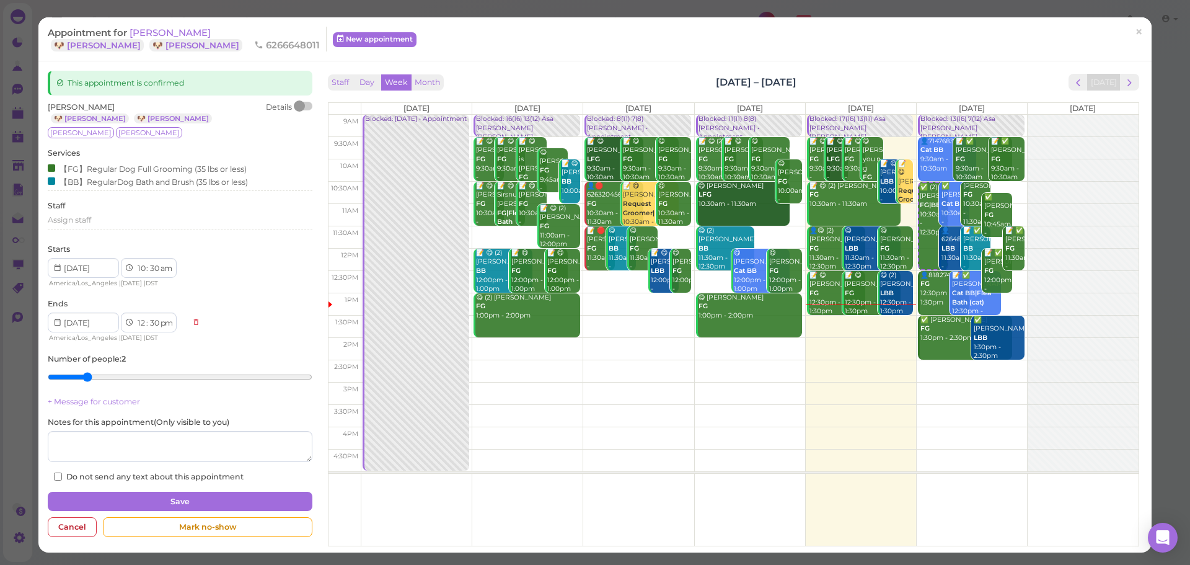
click at [161, 25] on div "Appointment for [PERSON_NAME] 🐶 [PERSON_NAME] 🐶 [PERSON_NAME] 6266648011 New ap…" at bounding box center [595, 39] width 1114 height 44
click at [160, 38] on span "[PERSON_NAME]" at bounding box center [170, 33] width 81 height 12
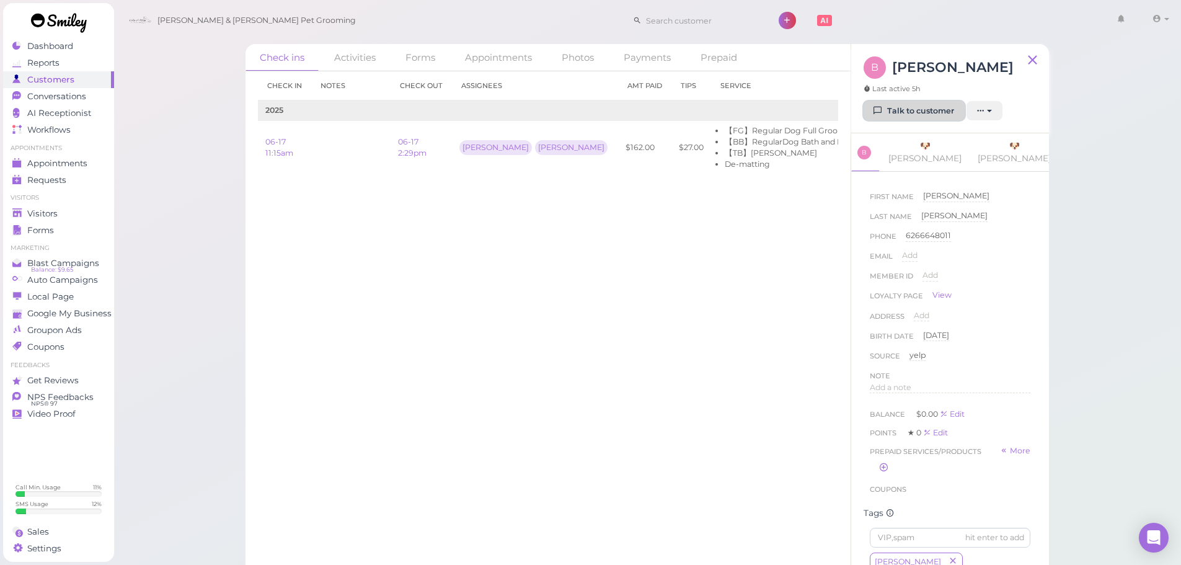
click at [871, 104] on link "Talk to customer" at bounding box center [914, 111] width 101 height 20
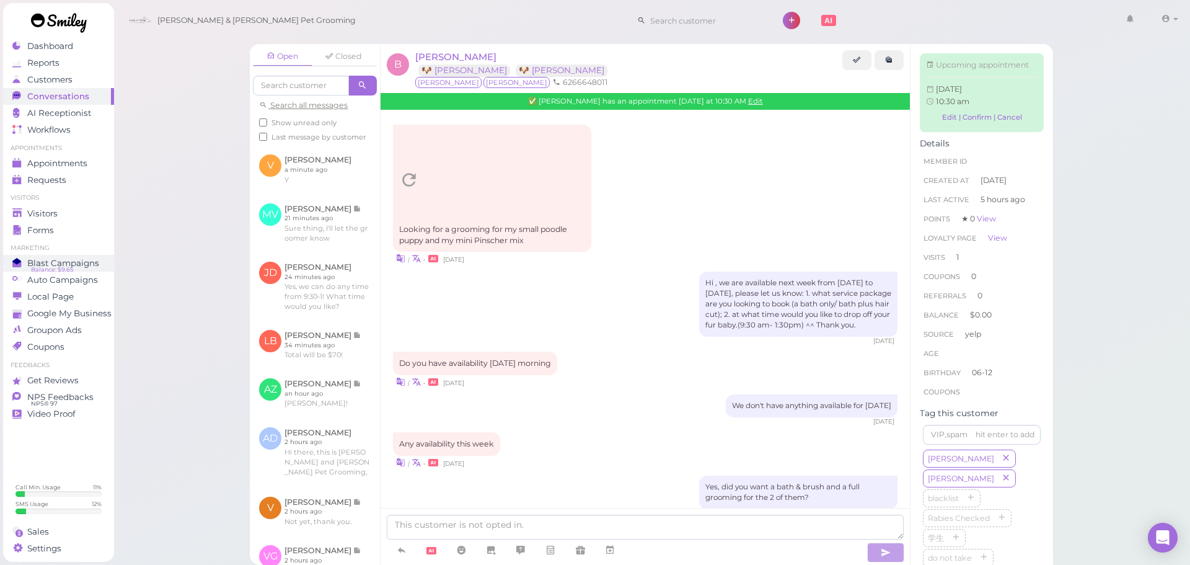
scroll to position [1276, 0]
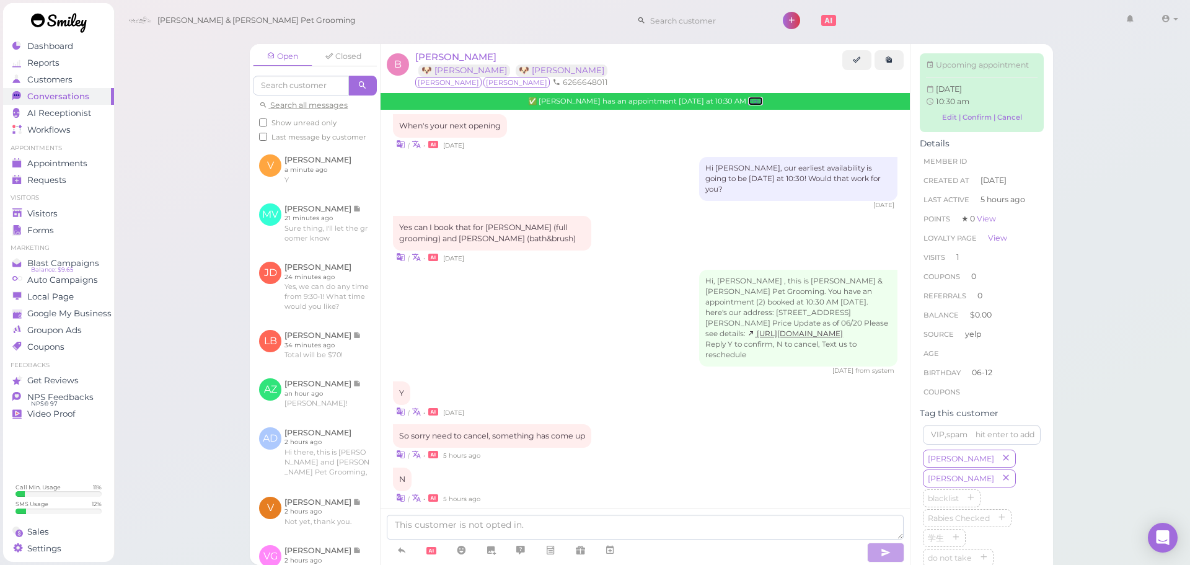
click at [763, 105] on link "Edit" at bounding box center [755, 101] width 15 height 9
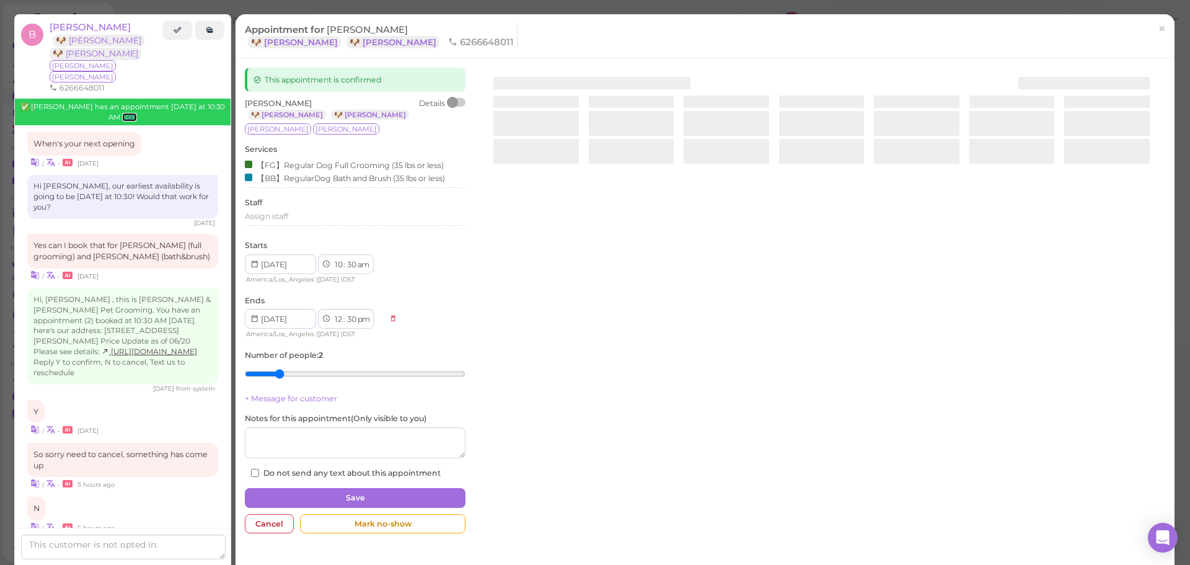
scroll to position [1328, 0]
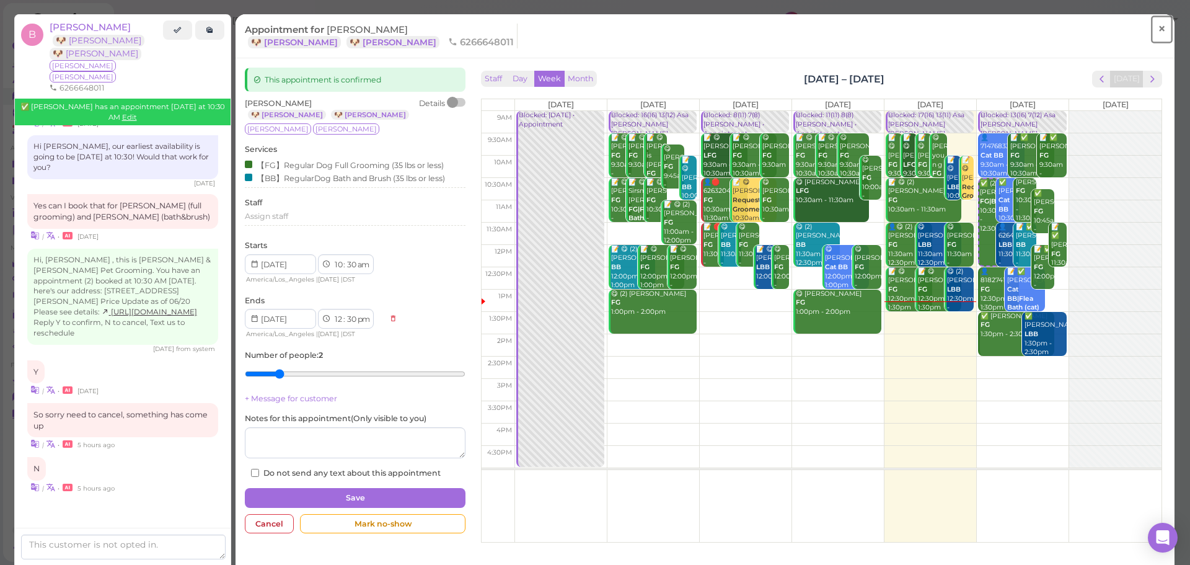
click at [1158, 37] on span "×" at bounding box center [1162, 28] width 8 height 17
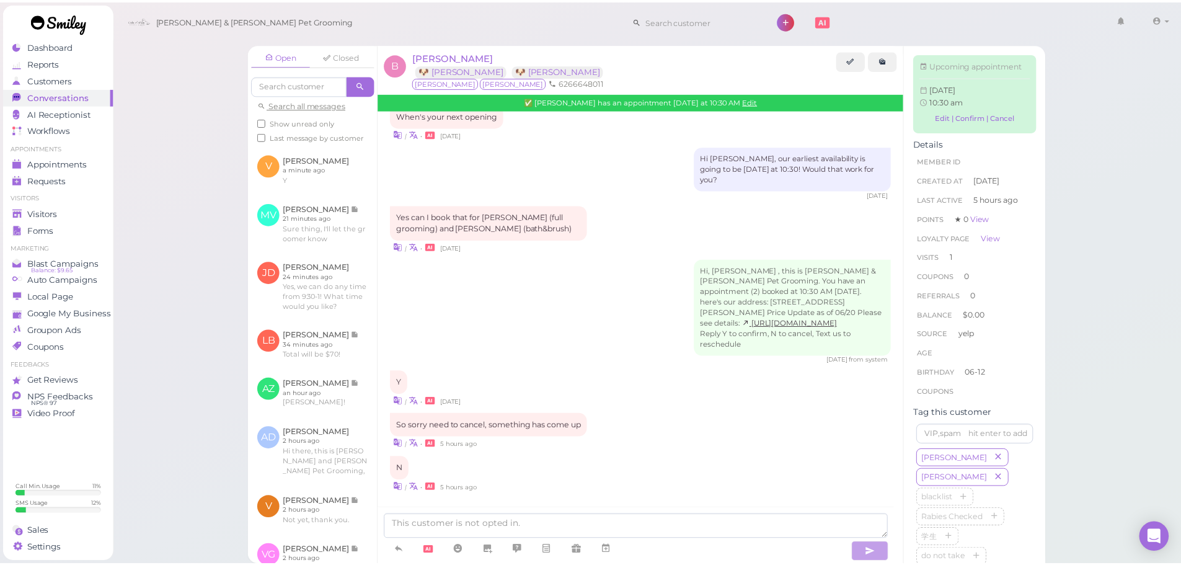
scroll to position [1276, 0]
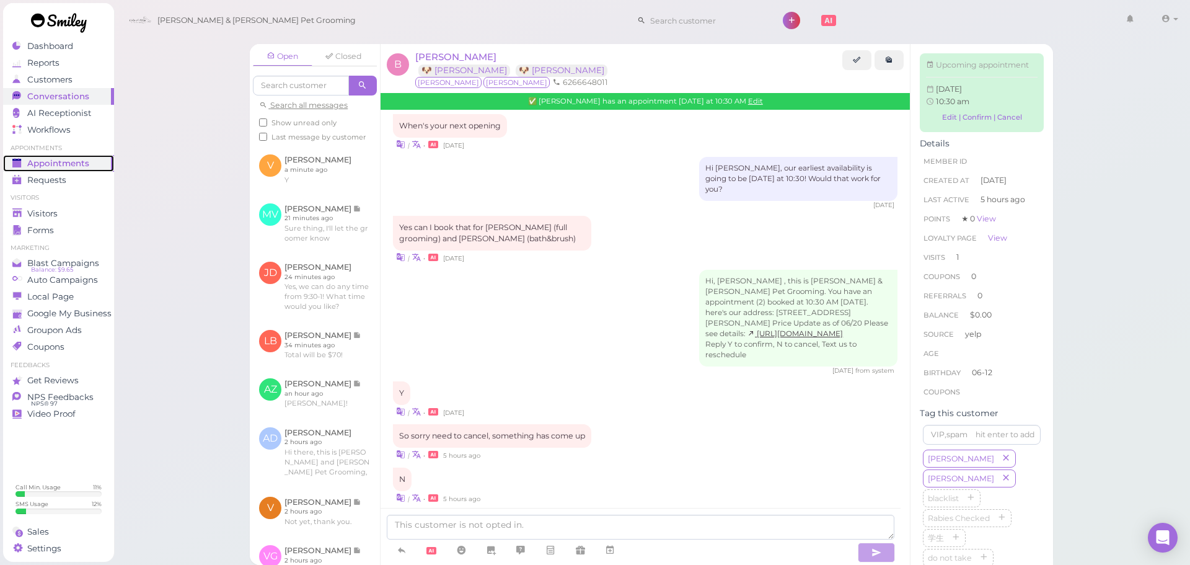
click at [100, 162] on div "Appointments" at bounding box center [56, 163] width 89 height 11
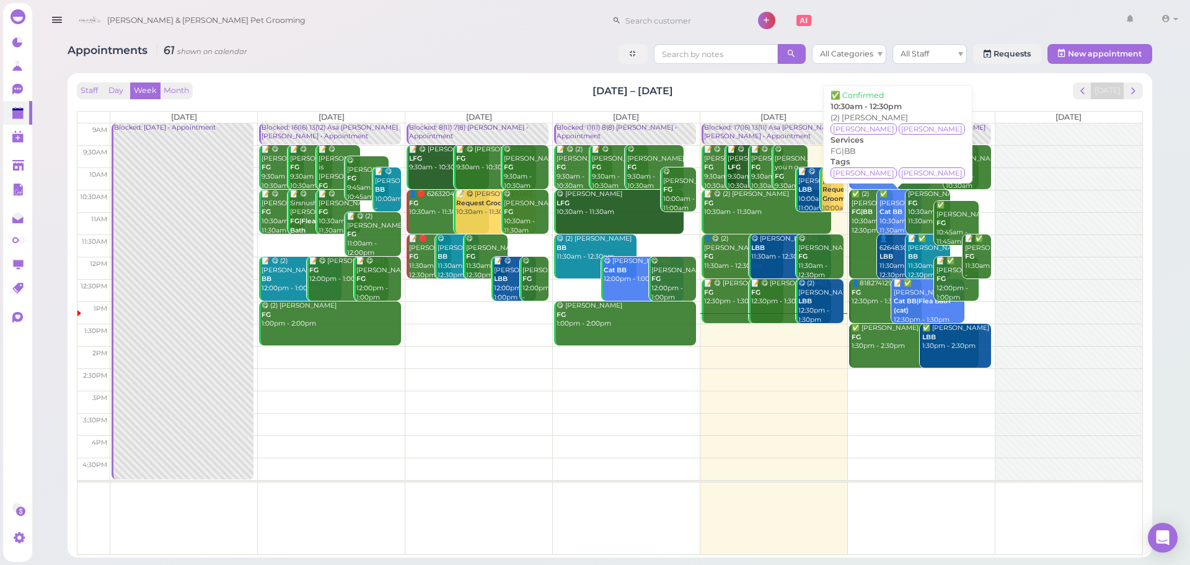
click at [860, 235] on div "✅ (2) [PERSON_NAME] FG|BB 10:30am - 12:30pm" at bounding box center [872, 212] width 43 height 45
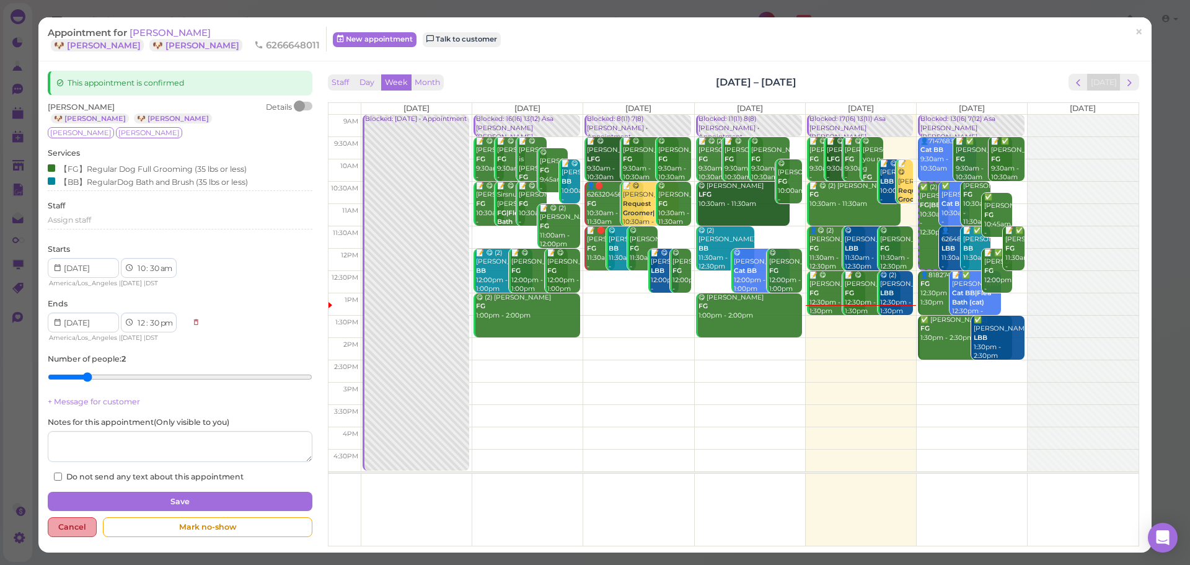
click at [92, 525] on div "Cancel" at bounding box center [72, 527] width 49 height 20
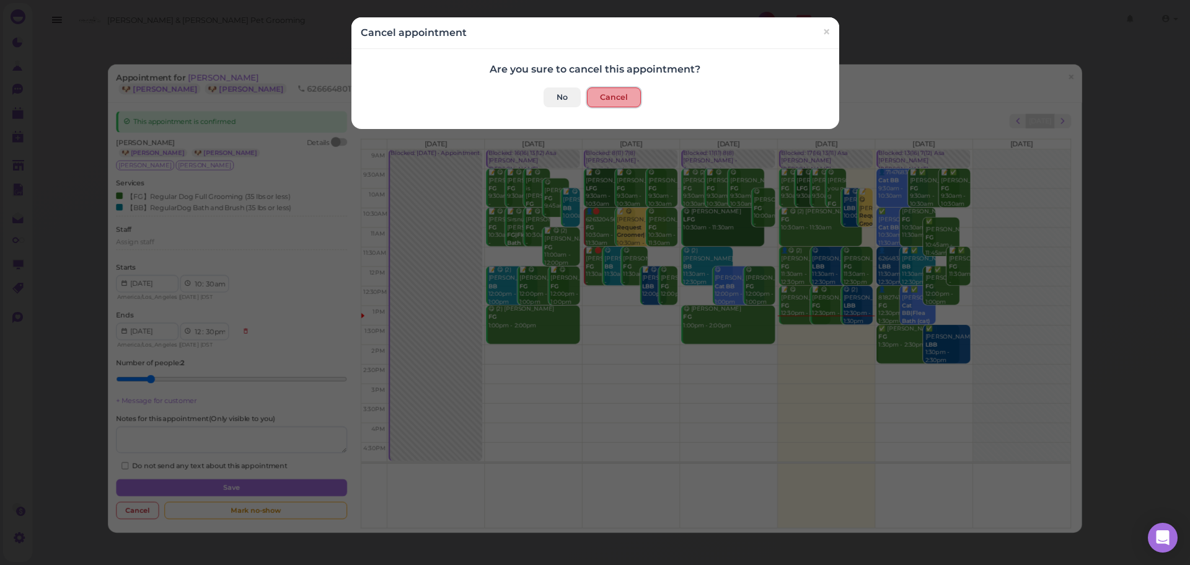
click at [611, 97] on button "Cancel" at bounding box center [614, 97] width 54 height 20
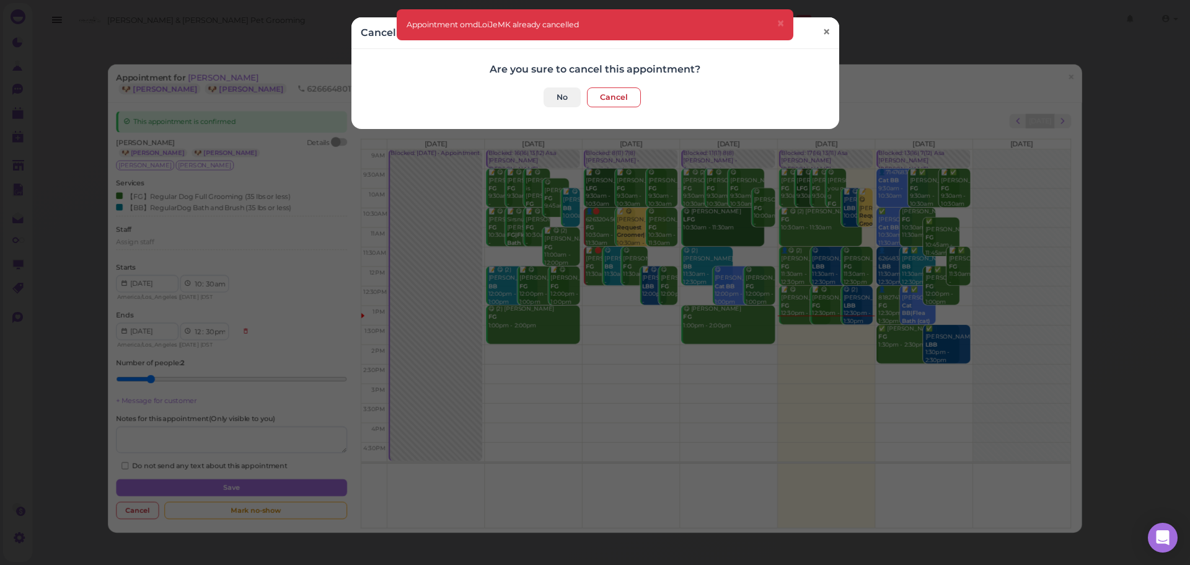
click at [822, 33] on span "×" at bounding box center [826, 32] width 8 height 17
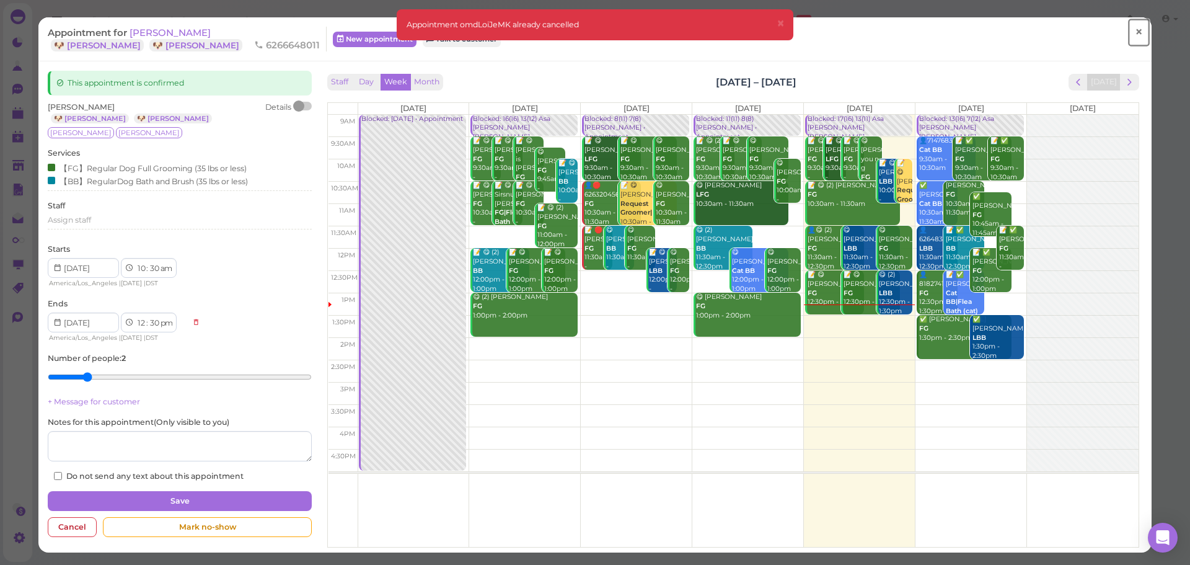
click at [1128, 32] on link "×" at bounding box center [1139, 32] width 23 height 29
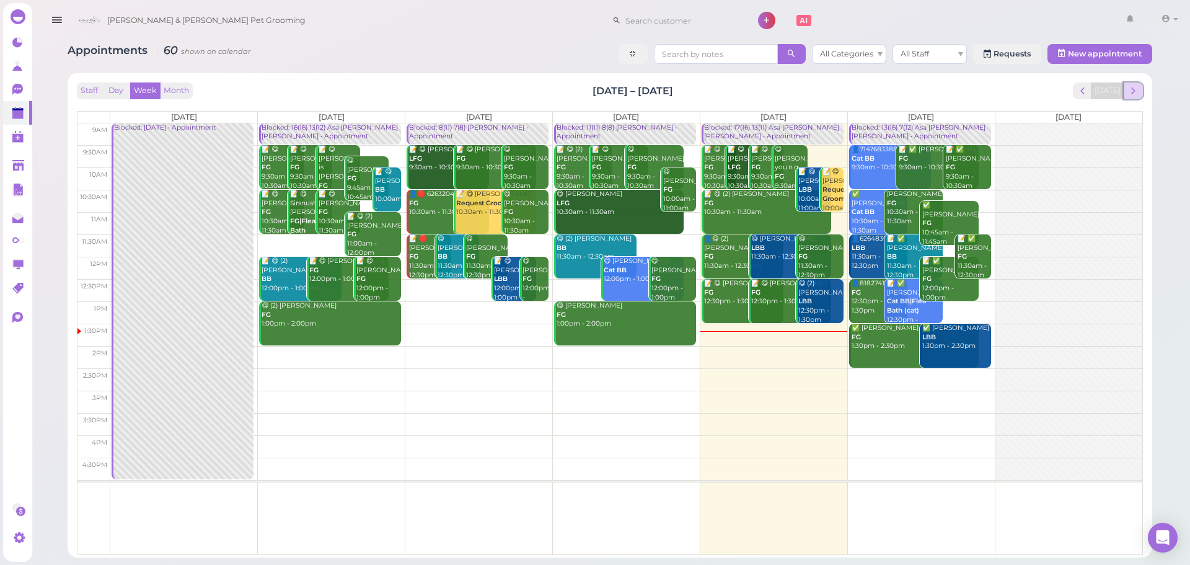
click at [1129, 91] on span "next" at bounding box center [1134, 91] width 12 height 12
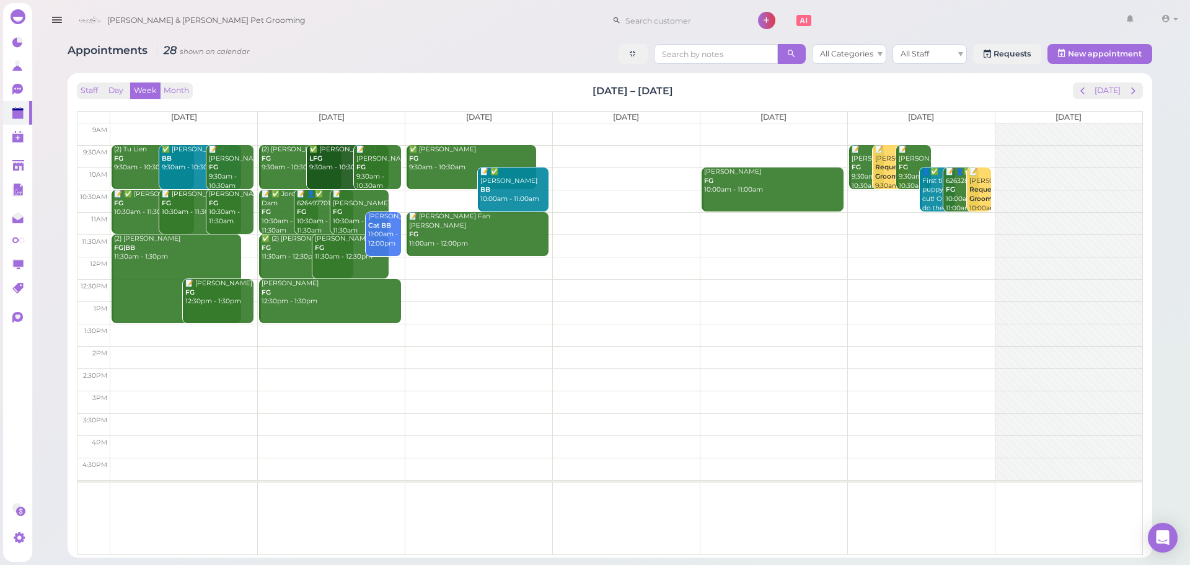
click at [542, 151] on td at bounding box center [626, 156] width 1032 height 22
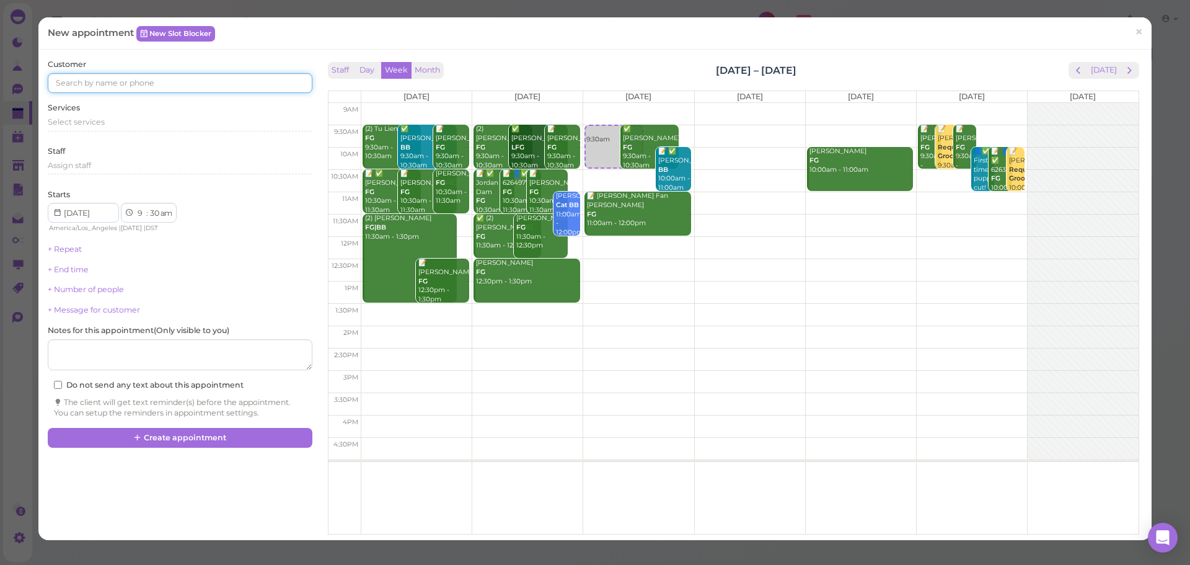
click at [167, 82] on input at bounding box center [180, 83] width 264 height 20
type input "6262903792"
click at [148, 104] on small "6262903792" at bounding box center [157, 105] width 43 height 9
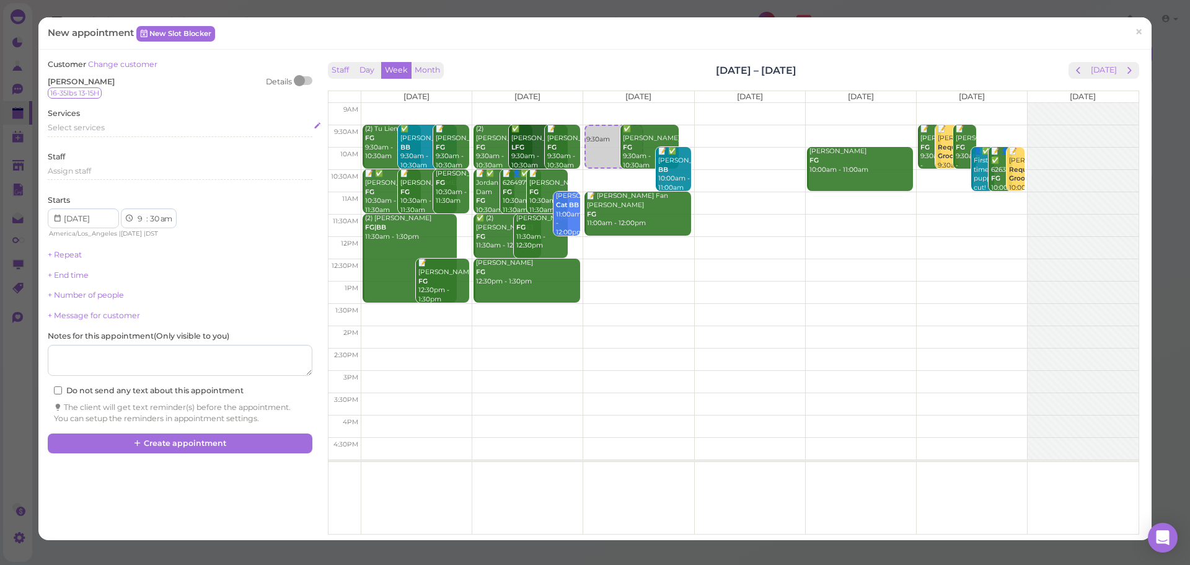
click at [157, 125] on div "Select services" at bounding box center [180, 127] width 264 height 11
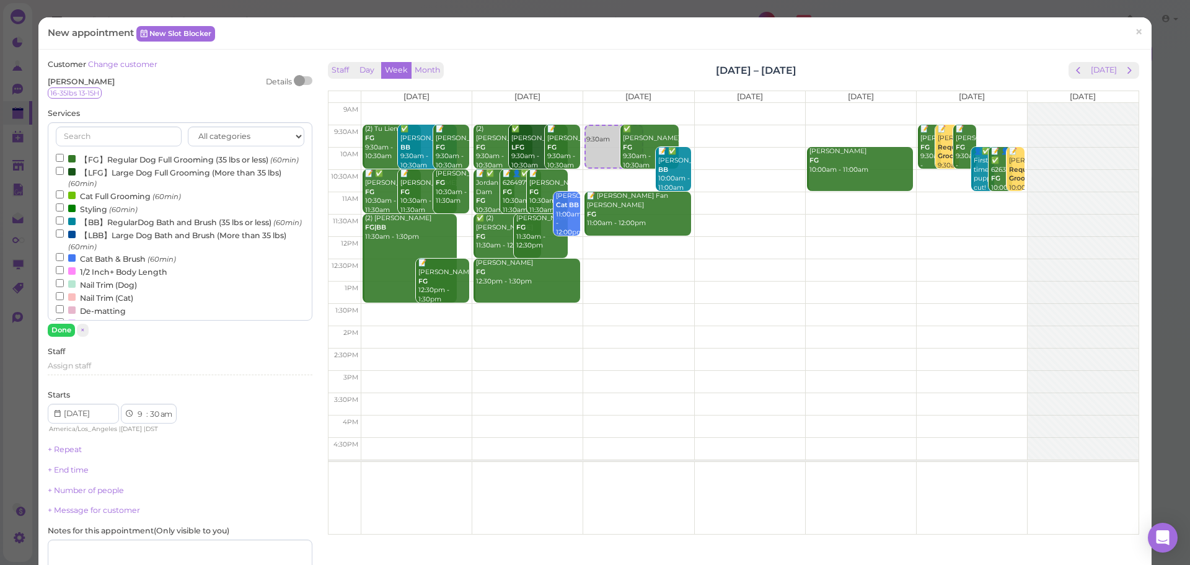
click at [133, 164] on label "【FG】Regular Dog Full Grooming (35 lbs or less) (60min)" at bounding box center [177, 159] width 243 height 13
click at [64, 162] on input "【FG】Regular Dog Full Grooming (35 lbs or less) (60min)" at bounding box center [60, 158] width 8 height 8
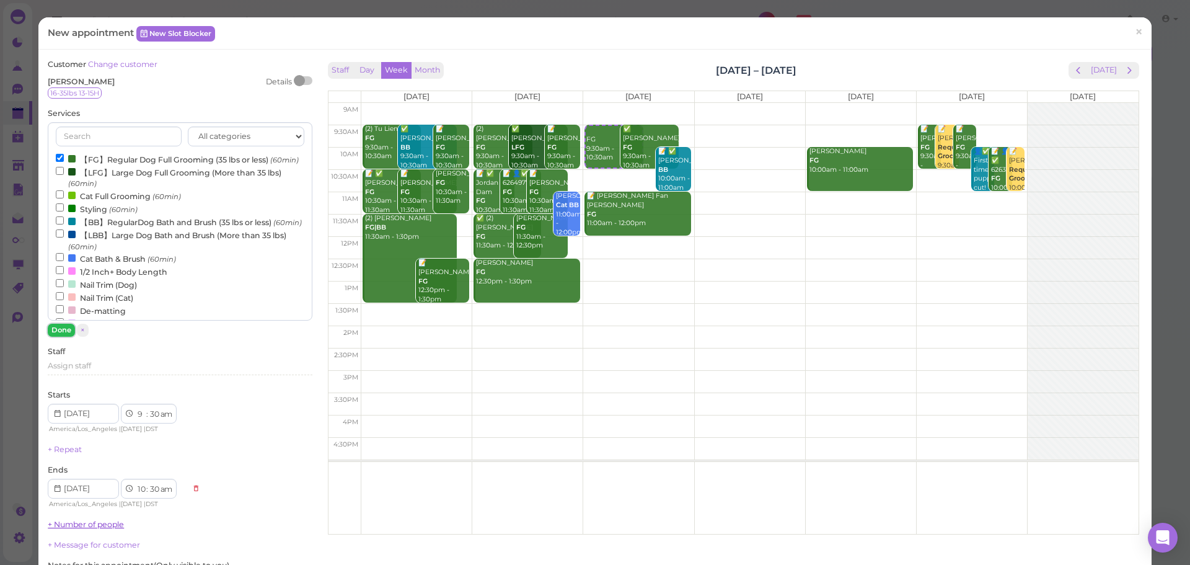
click at [62, 332] on button "Done" at bounding box center [61, 330] width 27 height 13
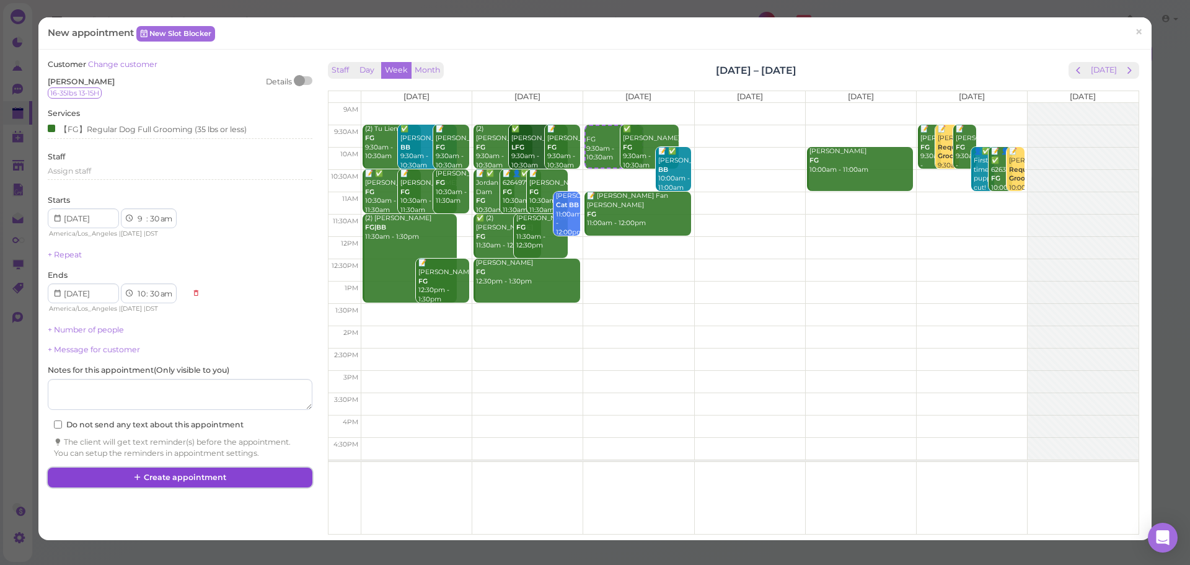
click at [204, 473] on button "Create appointment" at bounding box center [180, 477] width 264 height 20
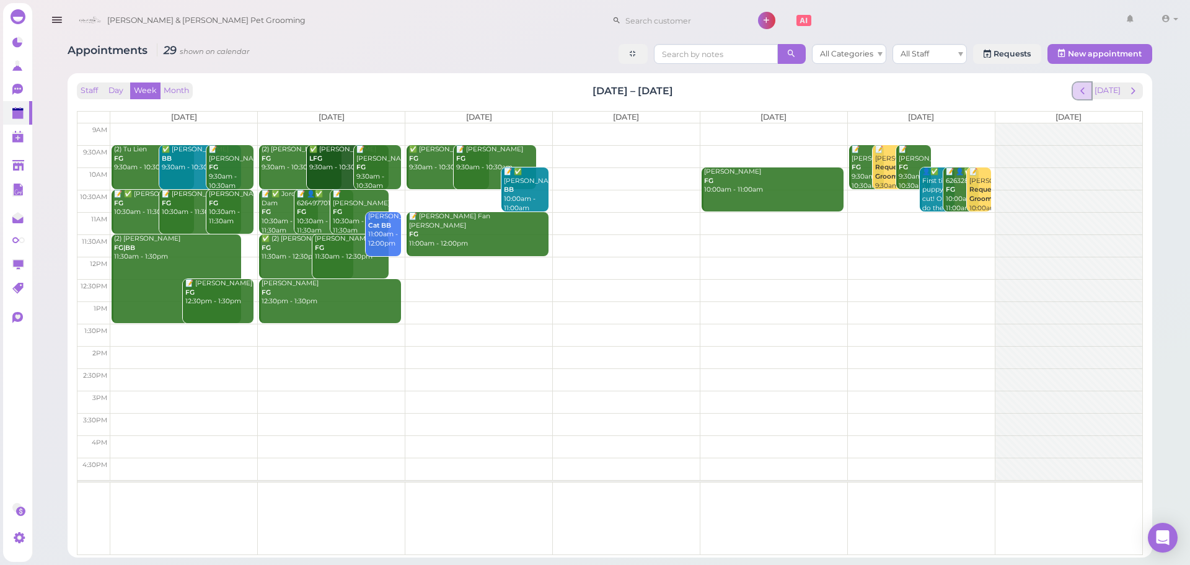
click at [1092, 84] on button "prev" at bounding box center [1082, 90] width 19 height 17
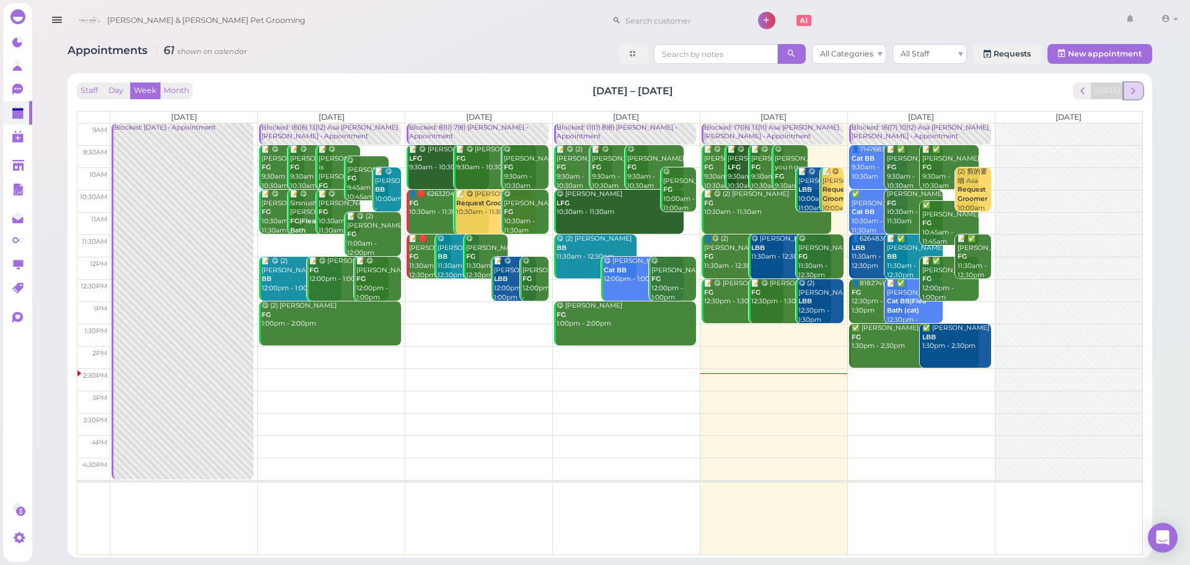
click at [1126, 95] on button "next" at bounding box center [1133, 90] width 19 height 17
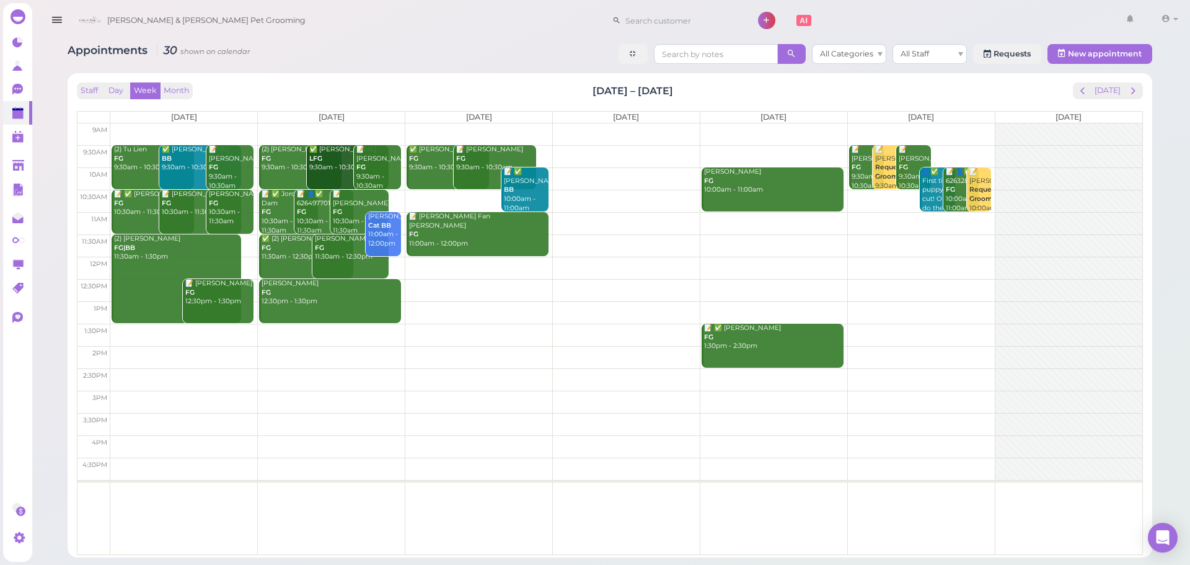
click at [460, 289] on td at bounding box center [626, 290] width 1032 height 22
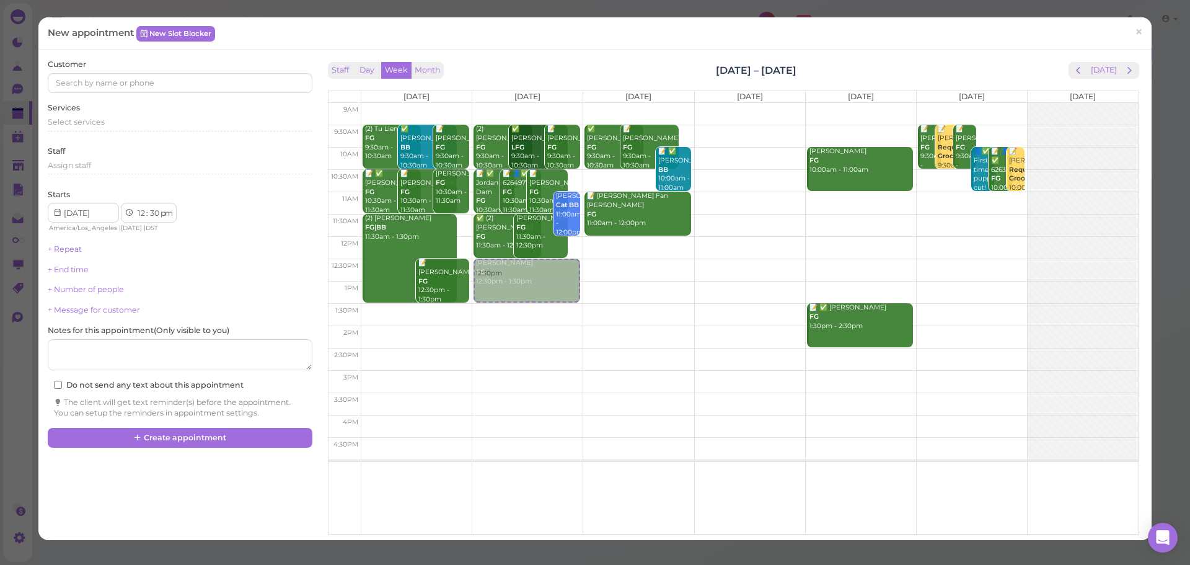
drag, startPoint x: 651, startPoint y: 278, endPoint x: 585, endPoint y: 281, distance: 66.4
click at [585, 281] on div "9am 9:30am 10am 10:30am 11am 11:30am 12pm 12:30pm 1pm 1:30pm 2pm 2:30pm 3pm 3:3…" at bounding box center [734, 318] width 810 height 431
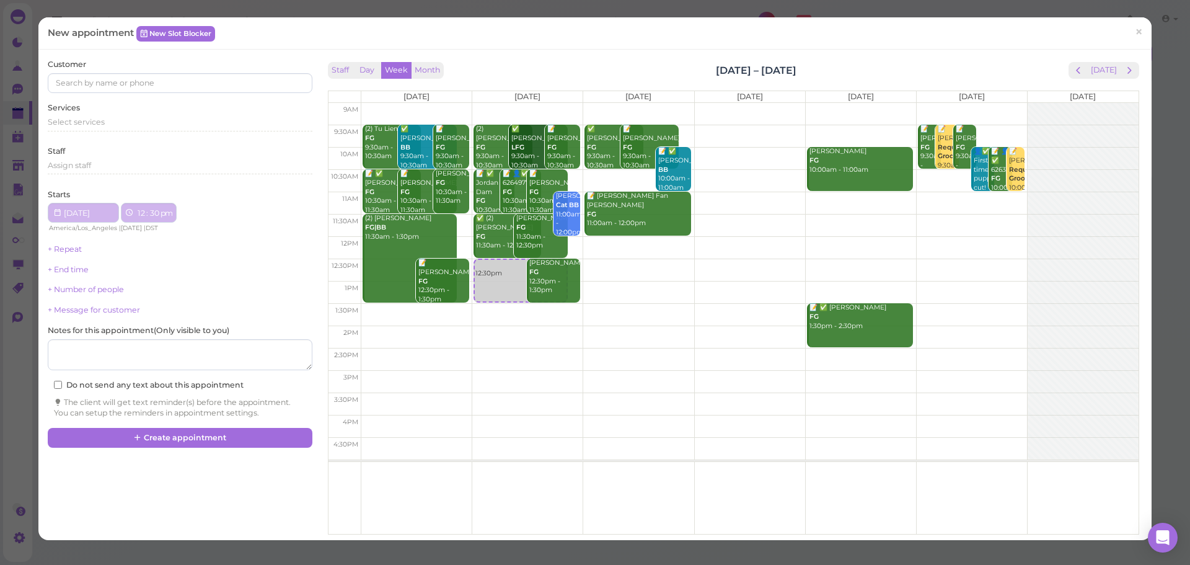
type input "[DATE]"
click at [154, 82] on input at bounding box center [180, 83] width 264 height 20
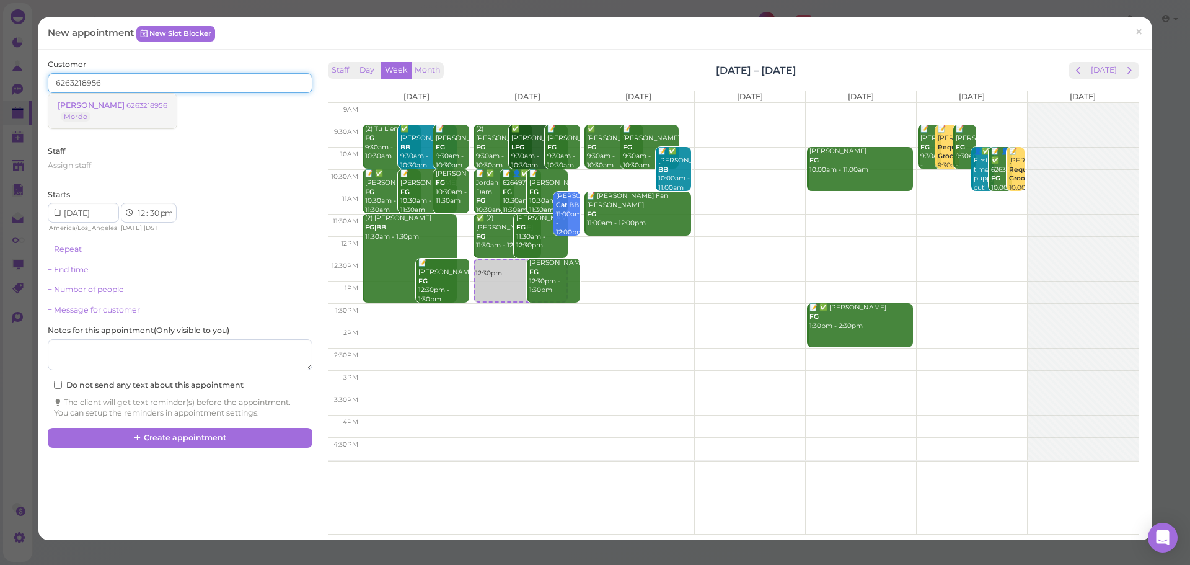
type input "6263218956"
click at [125, 99] on link "[PERSON_NAME] 6263218956 [GEOGRAPHIC_DATA]" at bounding box center [112, 111] width 128 height 35
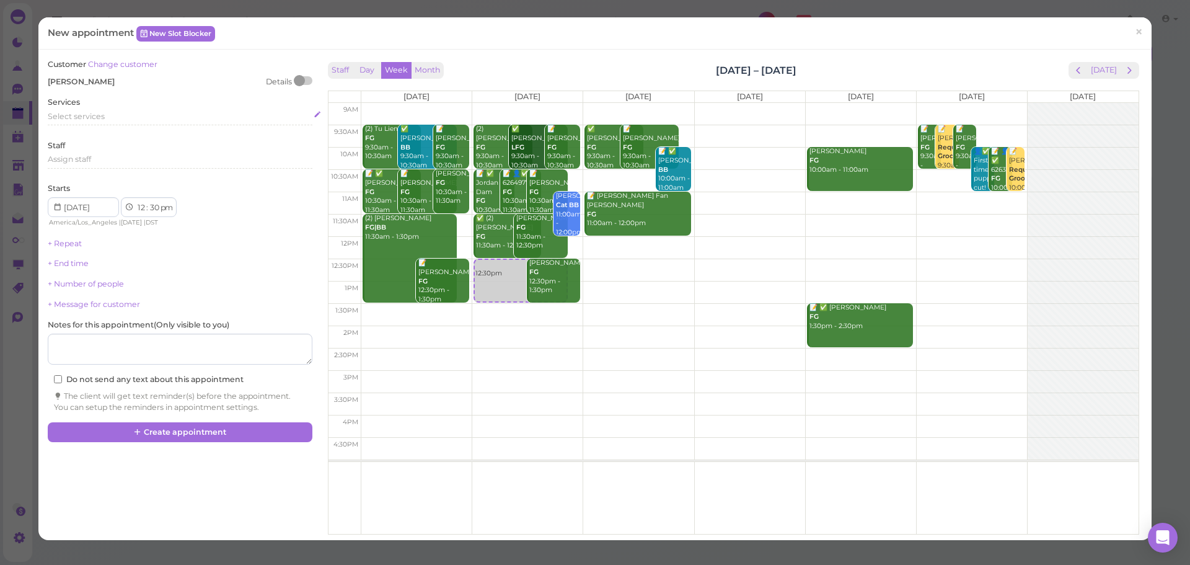
click at [107, 118] on div "Select services" at bounding box center [180, 116] width 264 height 11
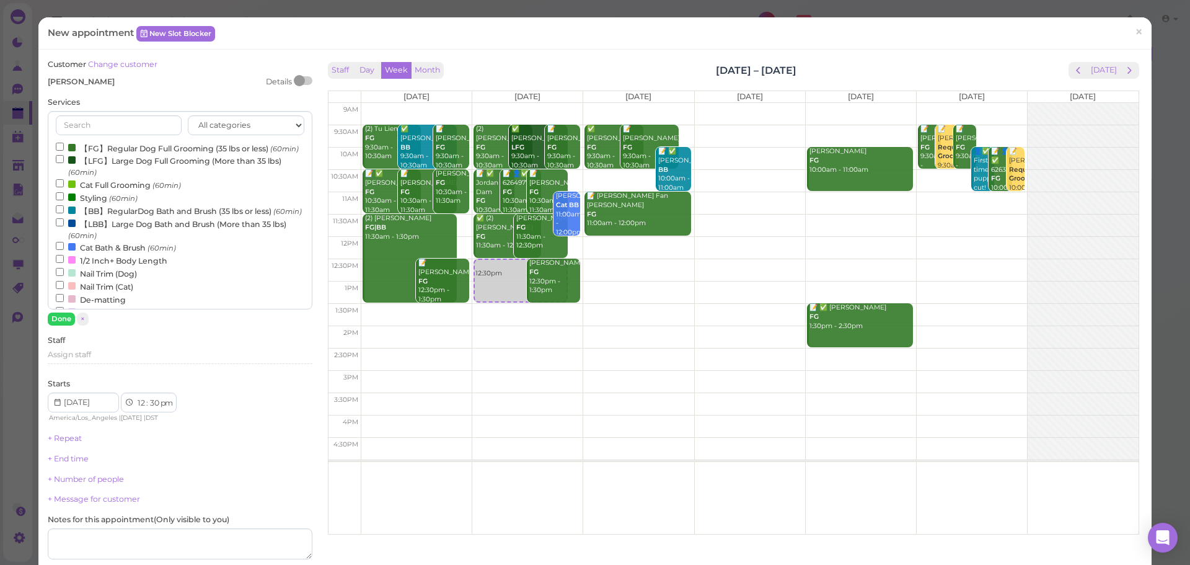
click at [95, 217] on label "【BB】RegularDog Bath and Brush (35 lbs or less) (60min)" at bounding box center [179, 210] width 246 height 13
click at [64, 213] on input "【BB】RegularDog Bath and Brush (35 lbs or less) (60min)" at bounding box center [60, 209] width 8 height 8
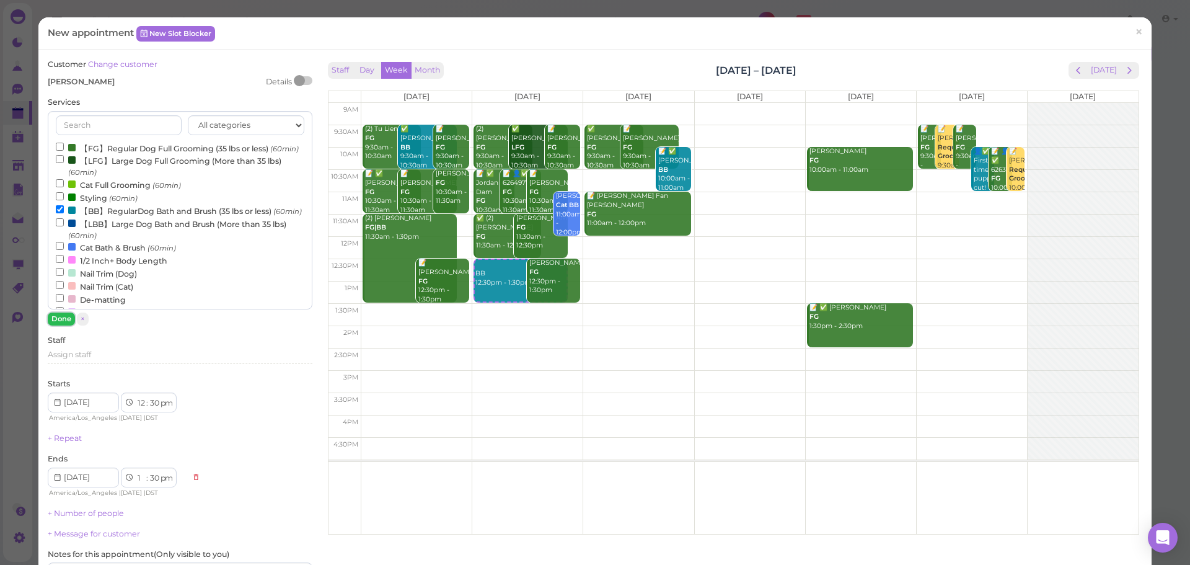
click at [66, 316] on button "Done" at bounding box center [61, 318] width 27 height 13
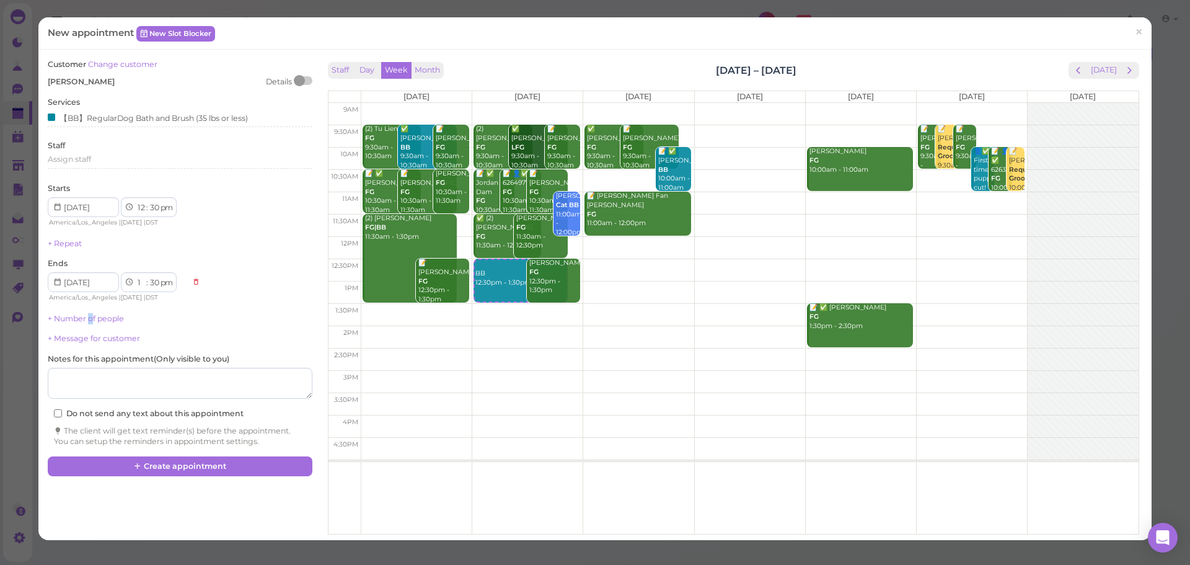
click at [90, 322] on link "+ Number of people" at bounding box center [86, 318] width 76 height 9
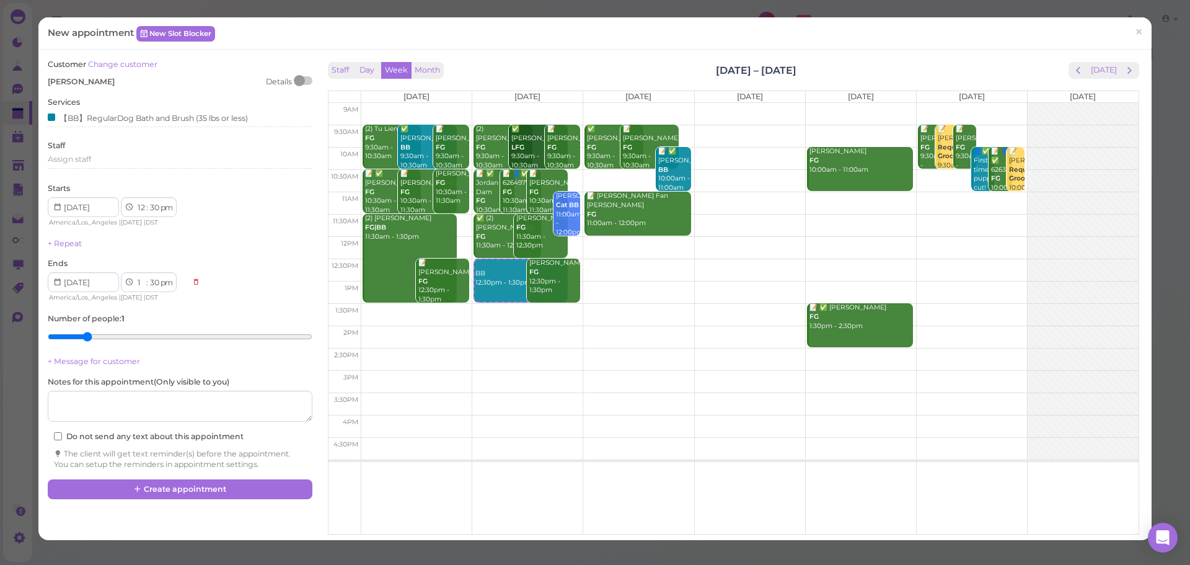
type input "2"
click at [89, 339] on input "range" at bounding box center [180, 337] width 264 height 20
click at [213, 489] on button "Create appointment" at bounding box center [180, 489] width 264 height 20
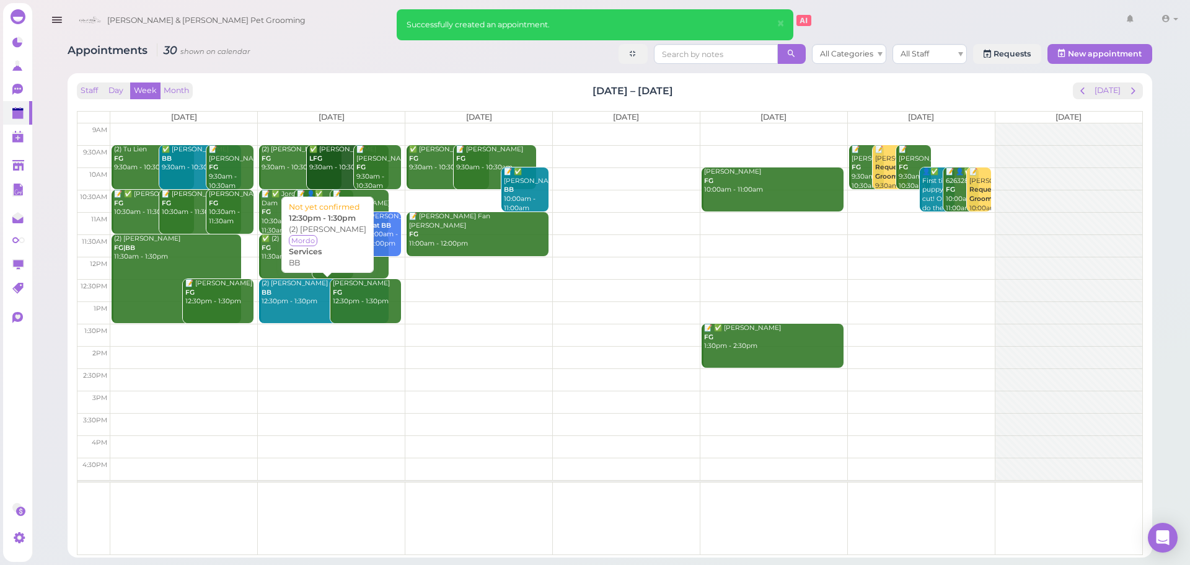
click at [284, 298] on div "(2) [PERSON_NAME] BB 12:30pm - 1:30pm" at bounding box center [325, 292] width 128 height 27
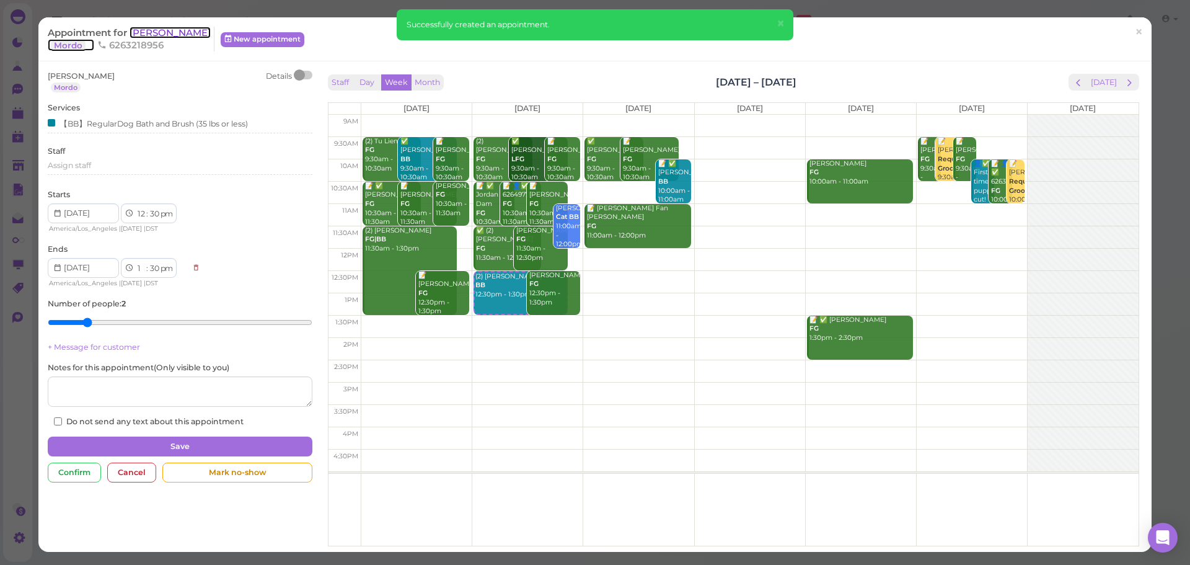
click at [161, 31] on span "[PERSON_NAME]" at bounding box center [170, 33] width 81 height 12
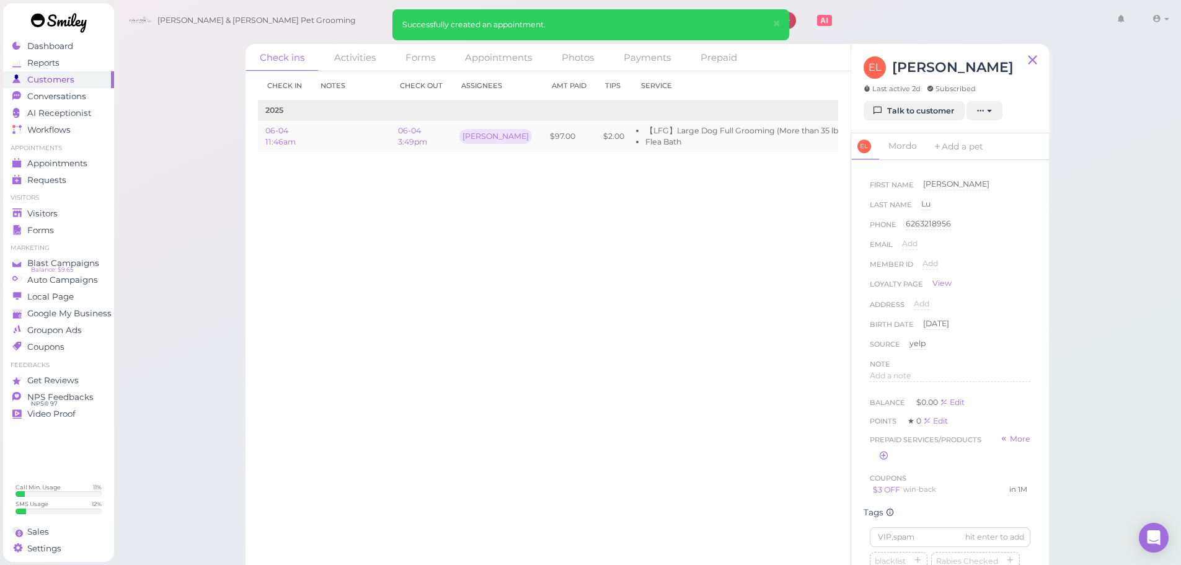
click at [415, 136] on td "06-04 3:49pm" at bounding box center [421, 136] width 61 height 31
click at [415, 137] on link "06-04 3:49pm" at bounding box center [412, 136] width 29 height 20
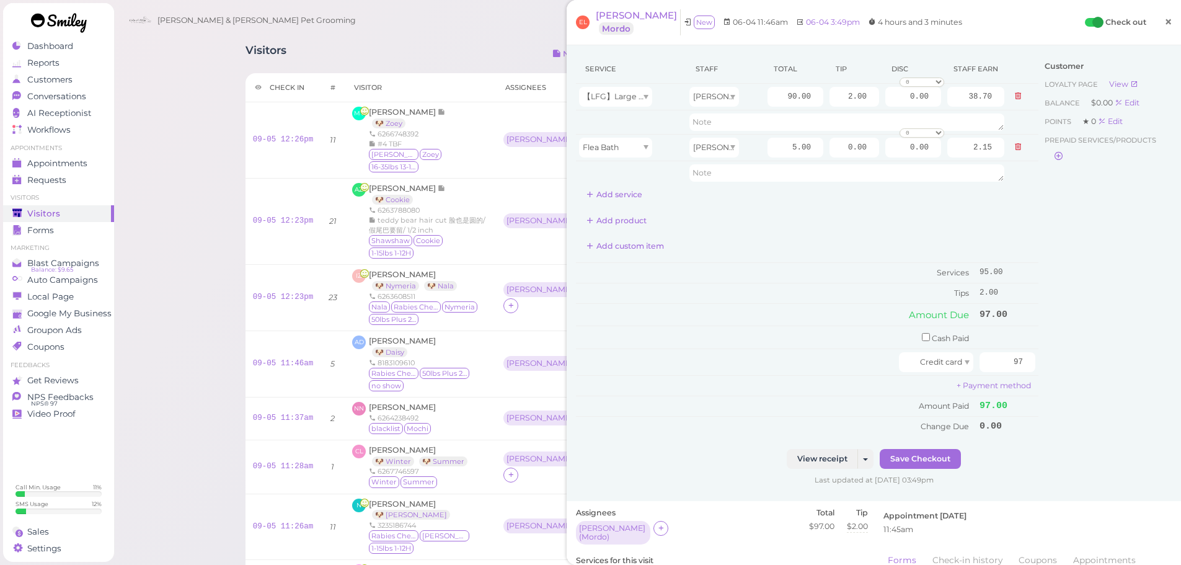
click at [1164, 20] on span "×" at bounding box center [1168, 21] width 8 height 17
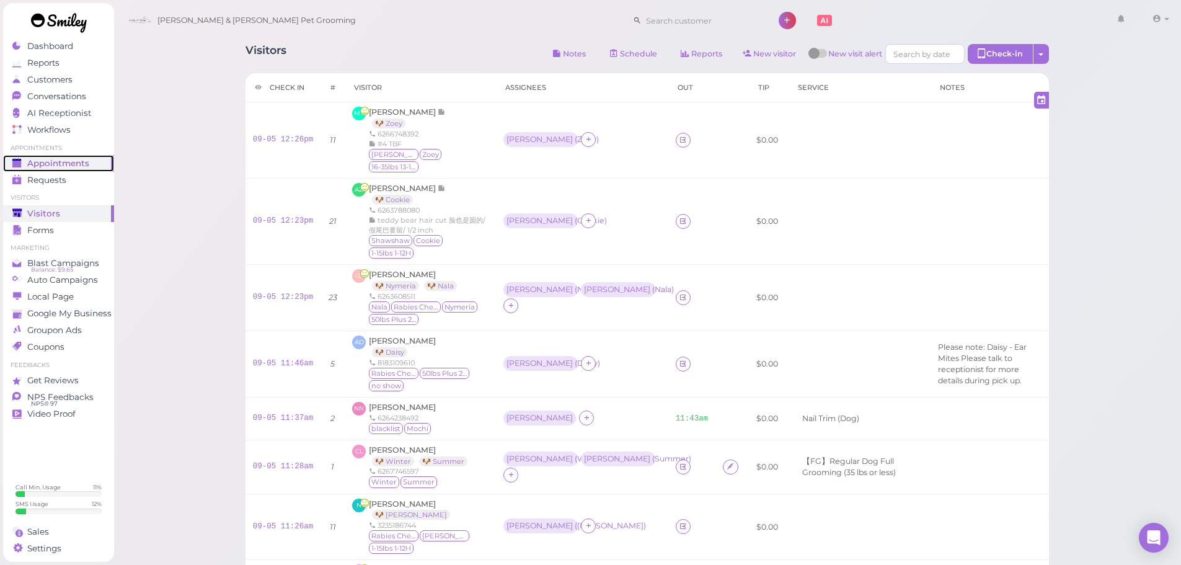
click at [76, 159] on span "Appointments" at bounding box center [58, 163] width 62 height 11
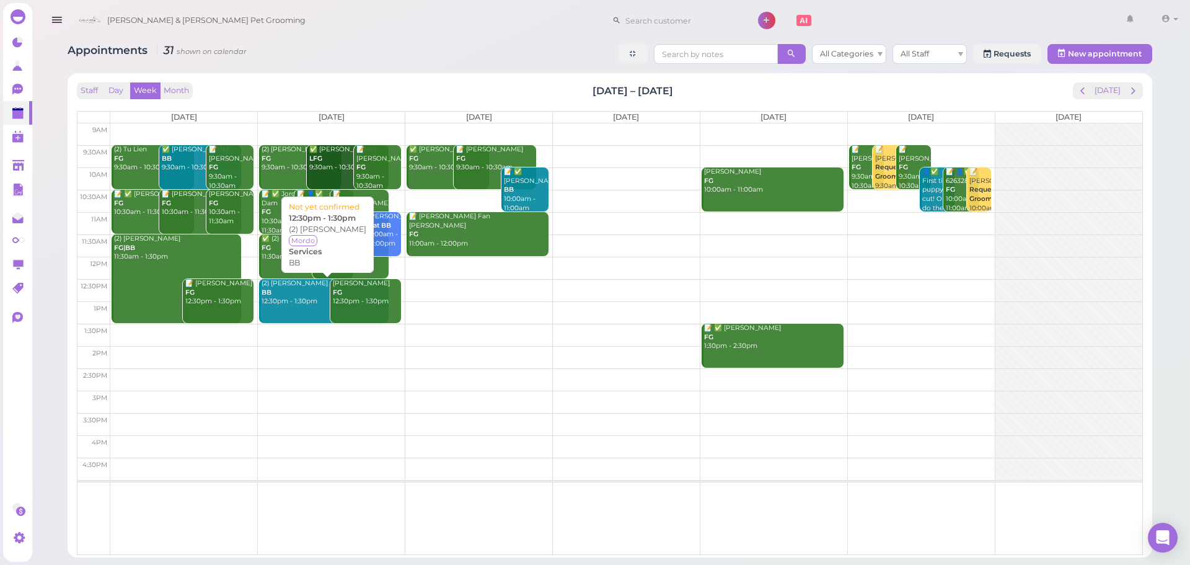
click at [290, 301] on div "(2) [PERSON_NAME] BB 12:30pm - 1:30pm" at bounding box center [325, 292] width 128 height 27
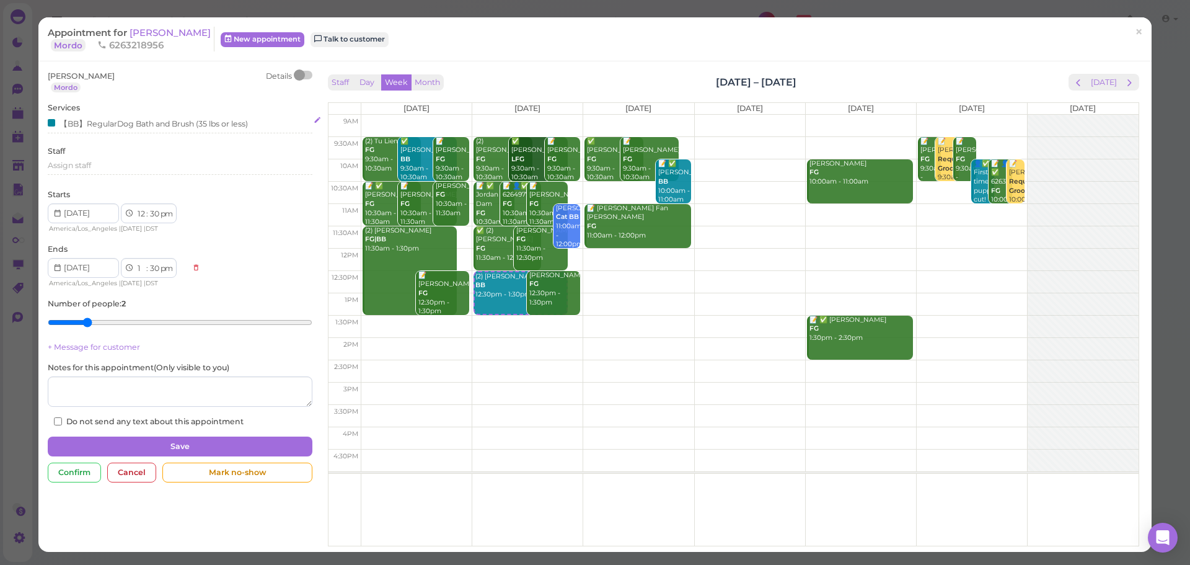
click at [144, 122] on div "【BB】RegularDog Bath and Brush (35 lbs or less)" at bounding box center [148, 123] width 200 height 13
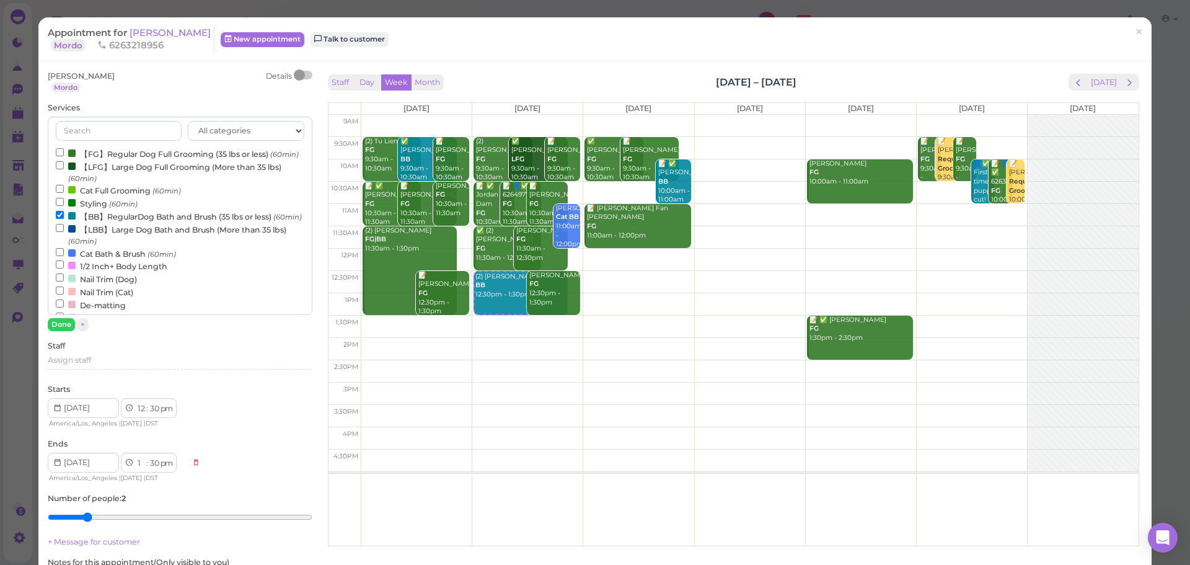
click at [95, 223] on label "【BB】RegularDog Bath and Brush (35 lbs or less) (60min)" at bounding box center [179, 216] width 246 height 13
click at [64, 219] on input "【BB】RegularDog Bath and Brush (35 lbs or less) (60min)" at bounding box center [60, 215] width 8 height 8
click at [92, 247] on label "【LBB】Large Dog Bath and Brush (More than 35 lbs) (60min)" at bounding box center [180, 235] width 248 height 24
click at [64, 232] on input "【LBB】Large Dog Bath and Brush (More than 35 lbs) (60min)" at bounding box center [60, 228] width 8 height 8
click at [58, 325] on button "Done" at bounding box center [61, 324] width 27 height 13
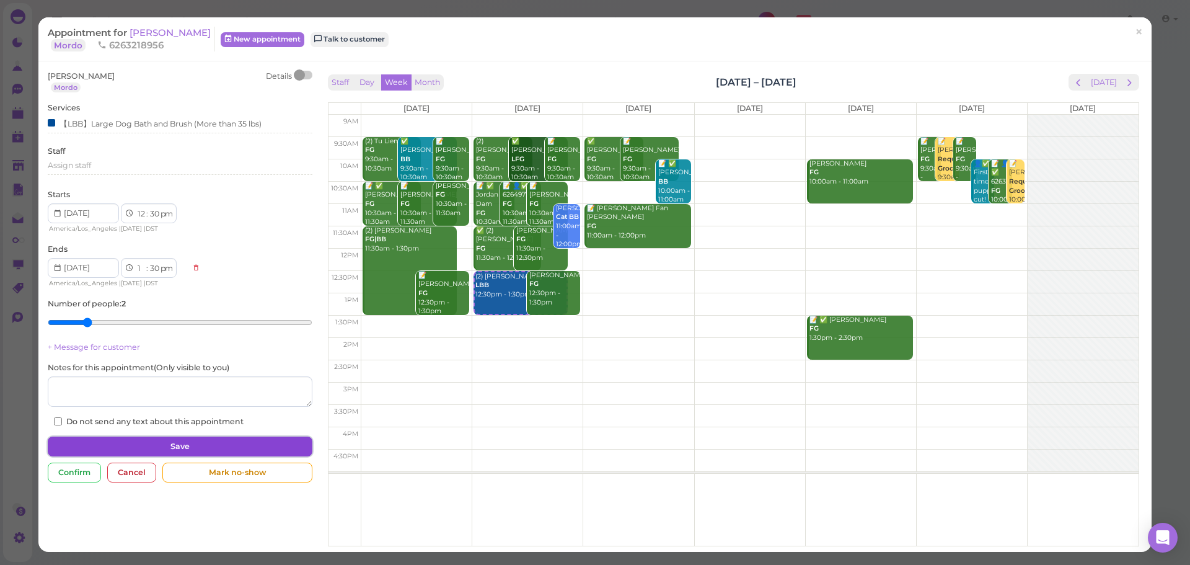
click at [223, 440] on button "Save" at bounding box center [180, 446] width 264 height 20
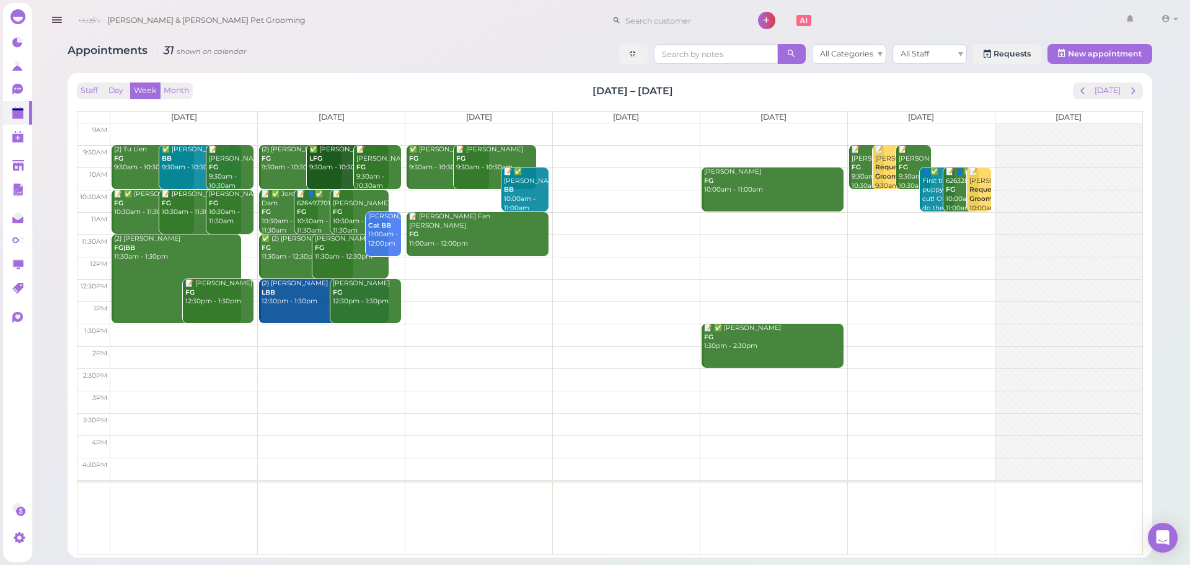
click at [294, 293] on div "(2) [PERSON_NAME] LBB 12:30pm - 1:30pm" at bounding box center [325, 292] width 128 height 27
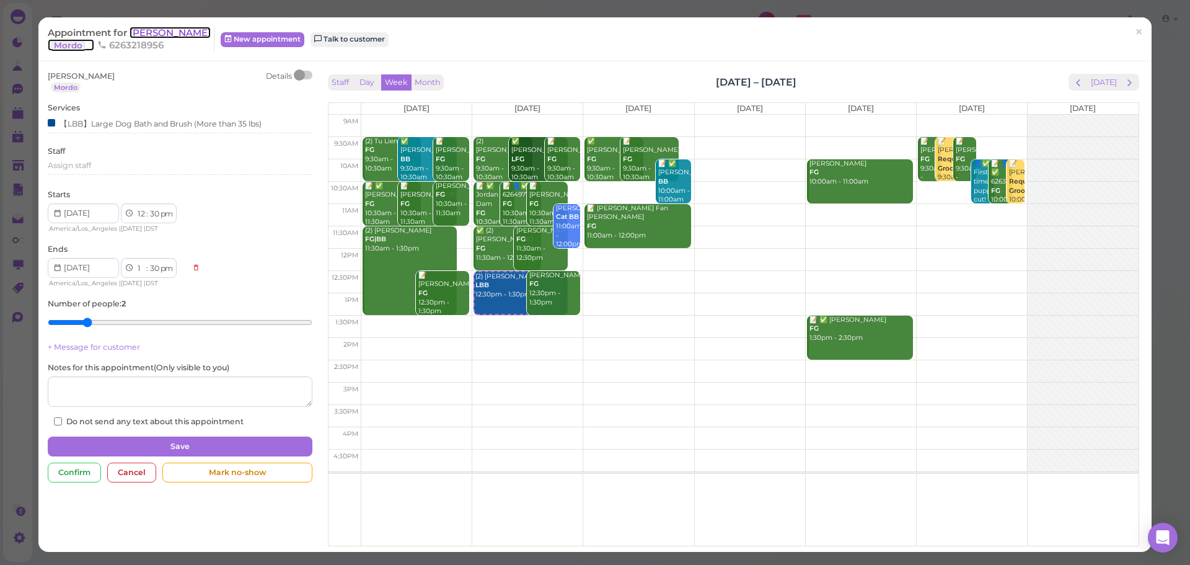
click at [149, 36] on span "[PERSON_NAME]" at bounding box center [170, 33] width 81 height 12
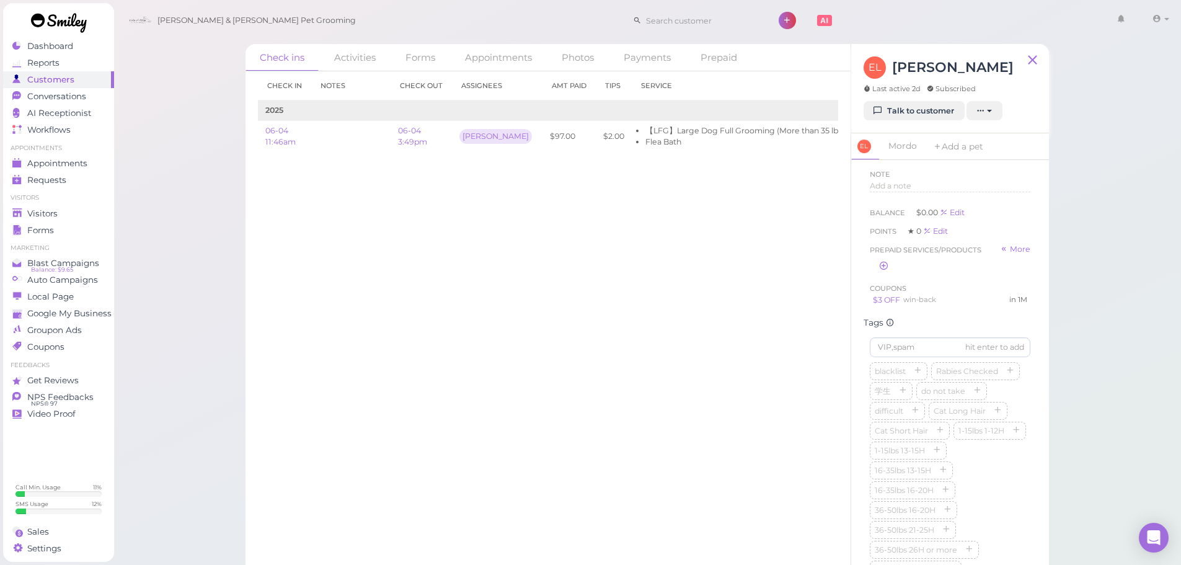
scroll to position [310, 0]
click at [908, 237] on input at bounding box center [950, 227] width 161 height 20
type input "Mordo"
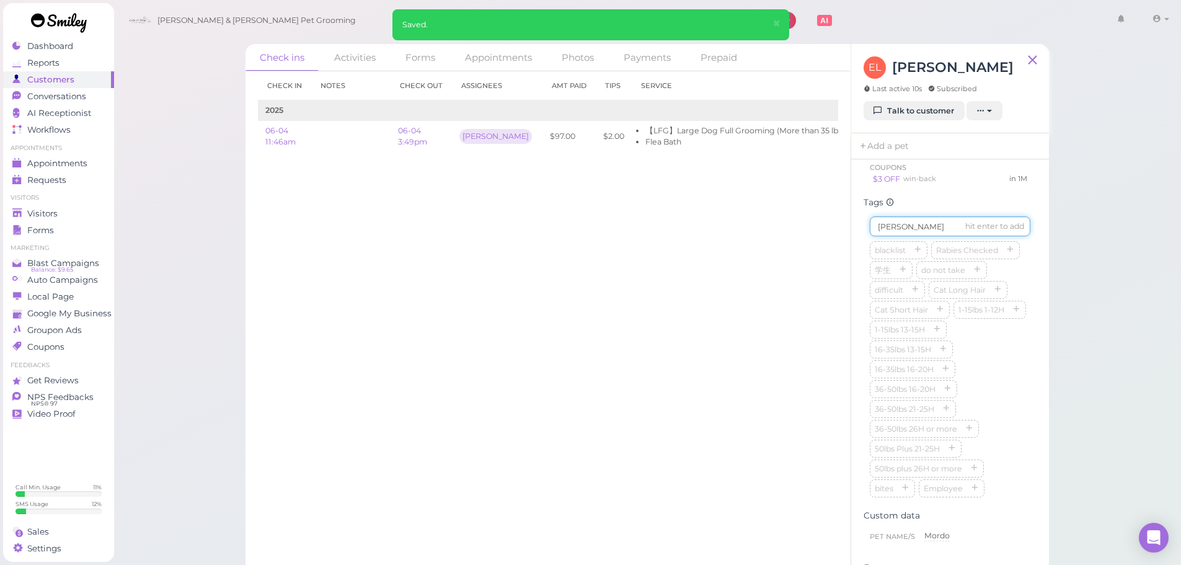
type input "[PERSON_NAME]"
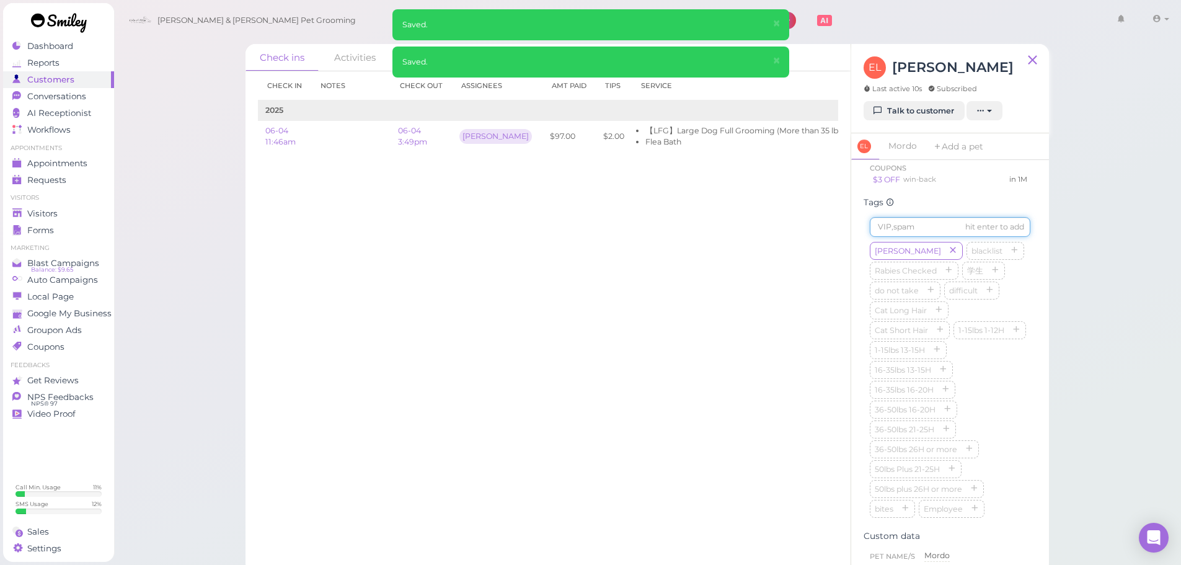
scroll to position [0, 0]
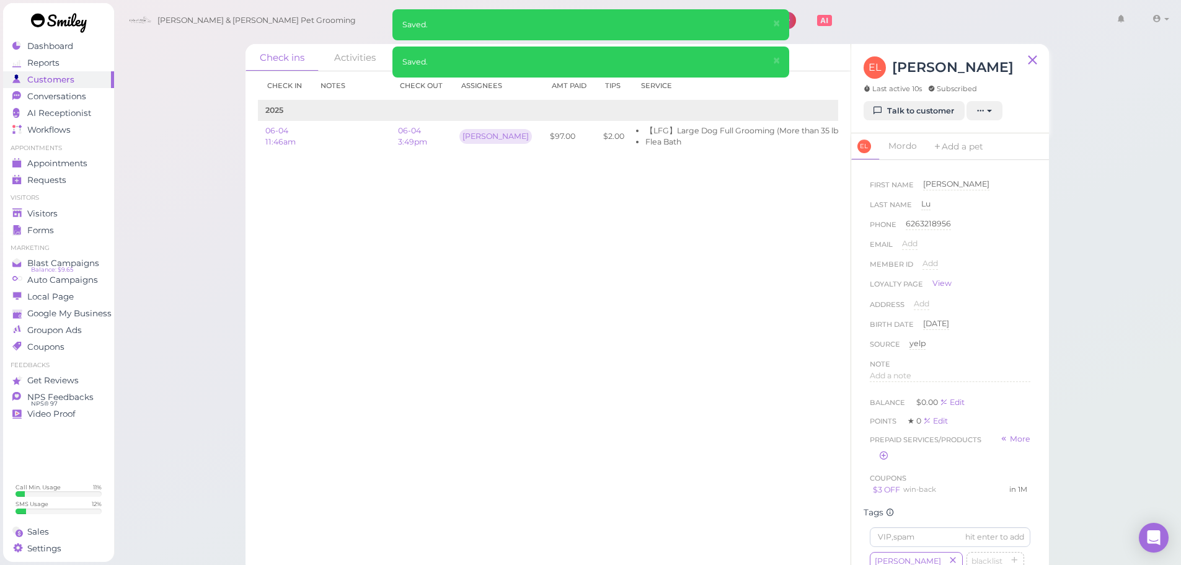
click at [671, 357] on div "Check in Notes Check out Assignees Amt Paid Tips Service 2025 06-04 11:46am 06-…" at bounding box center [548, 318] width 605 height 494
click at [924, 175] on input at bounding box center [950, 165] width 161 height 20
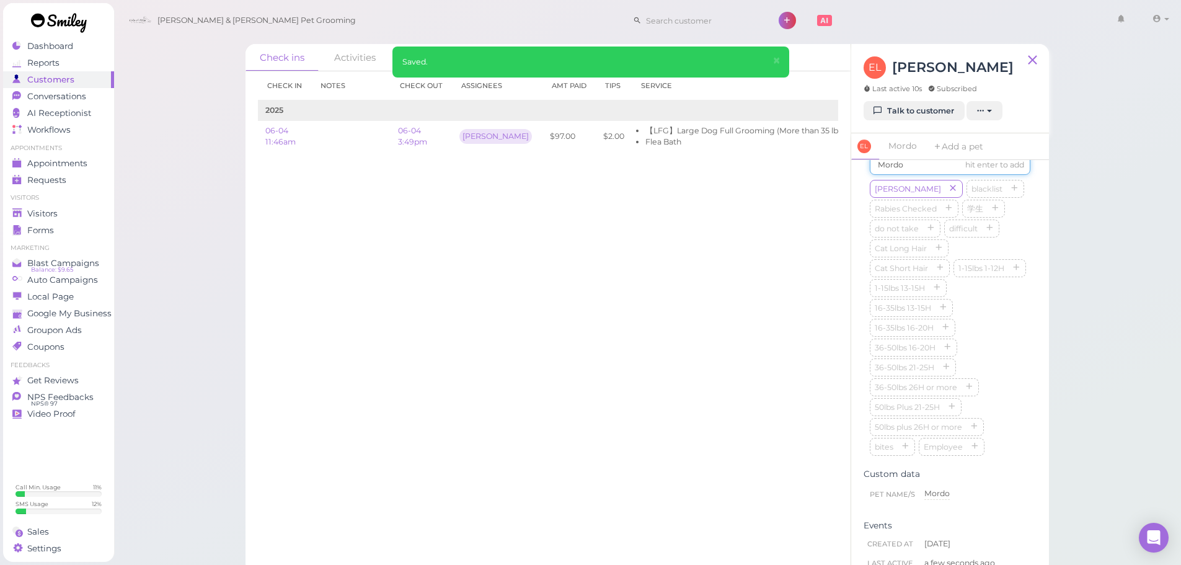
type input "Mordo"
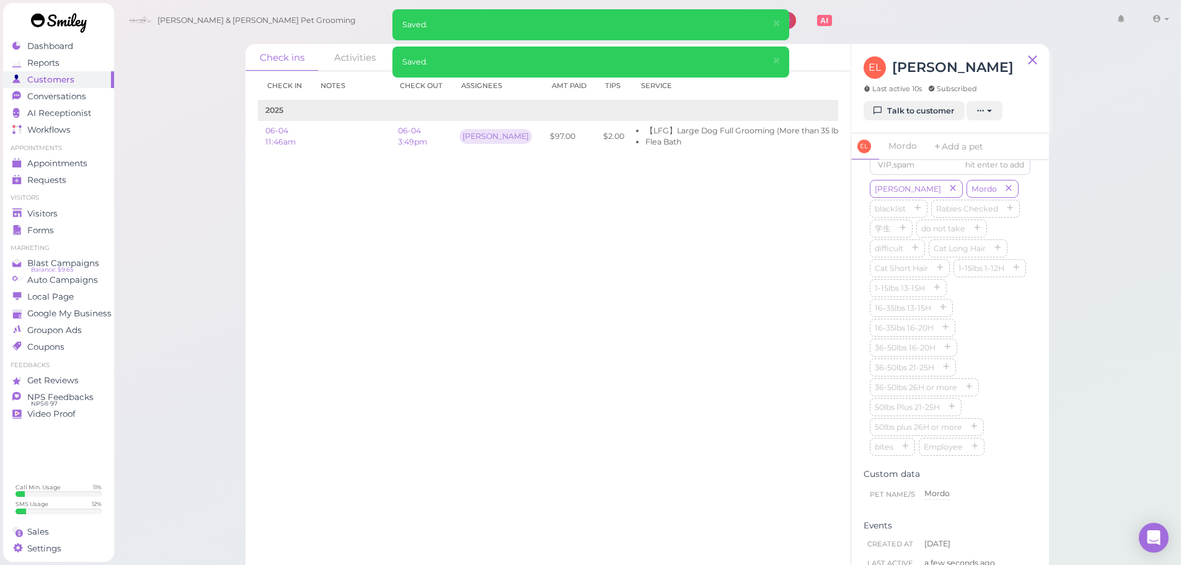
drag, startPoint x: 800, startPoint y: 333, endPoint x: 948, endPoint y: 317, distance: 148.4
click at [805, 331] on div "Check in Notes Check out Assignees Amt Paid Tips Service 2025 06-04 11:46am 06-…" at bounding box center [548, 318] width 605 height 494
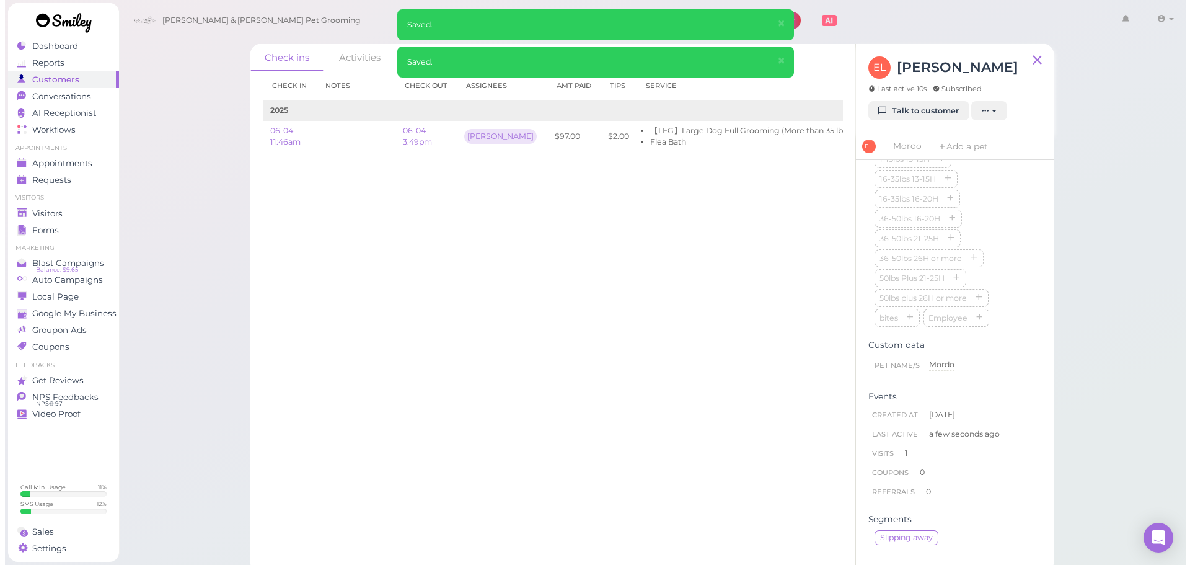
scroll to position [551, 0]
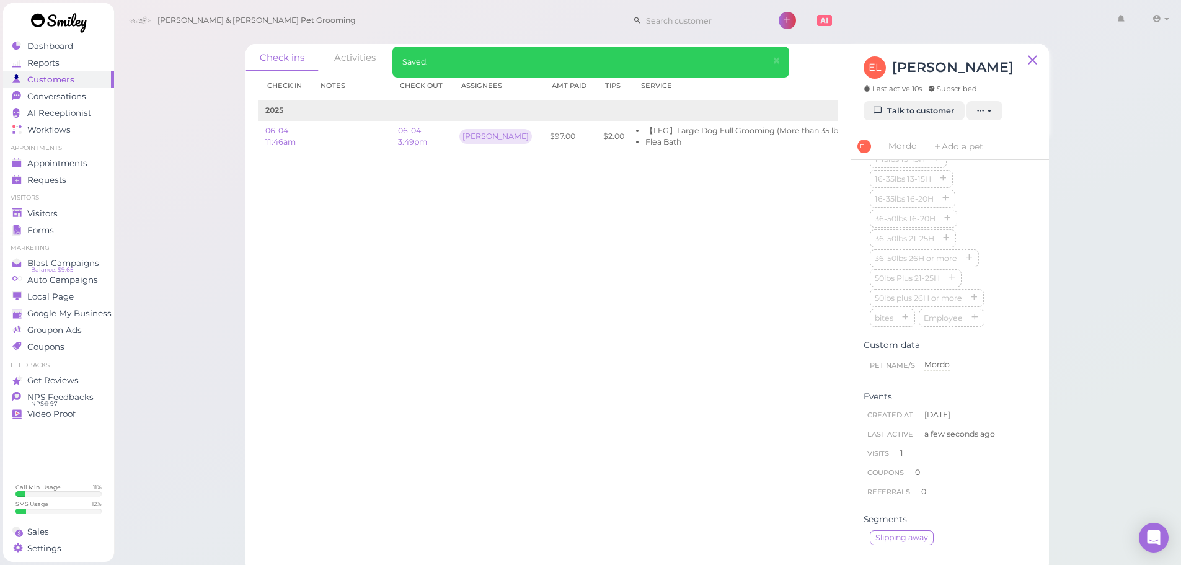
click at [1091, 288] on div "Check ins Activities Forms Appointments Photos Payments Prepaid Check in Notes …" at bounding box center [647, 286] width 1068 height 573
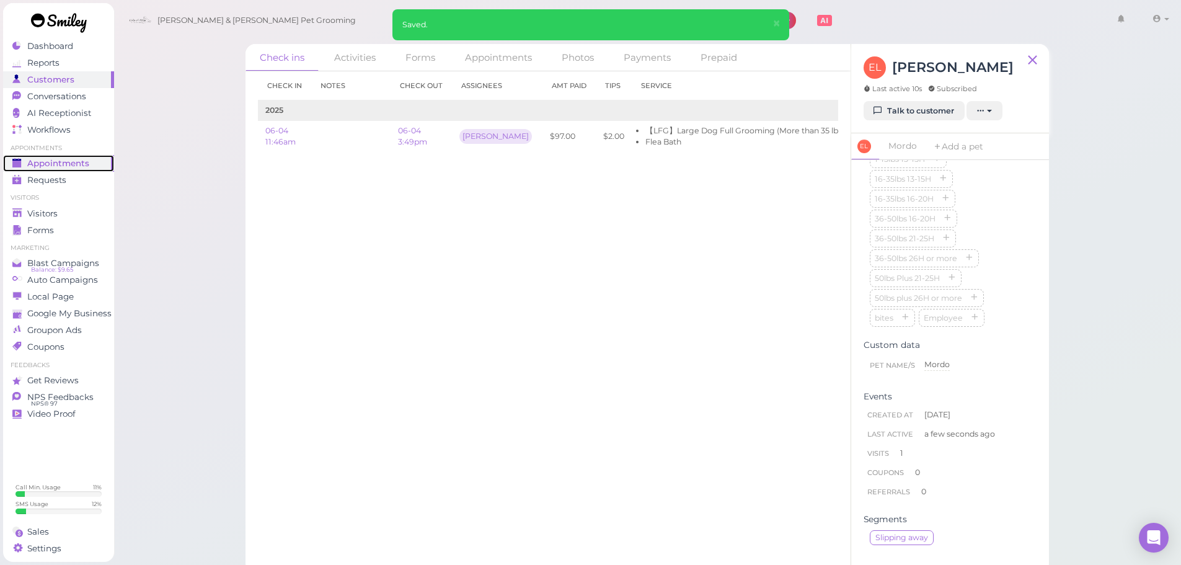
click at [74, 162] on span "Appointments" at bounding box center [58, 163] width 62 height 11
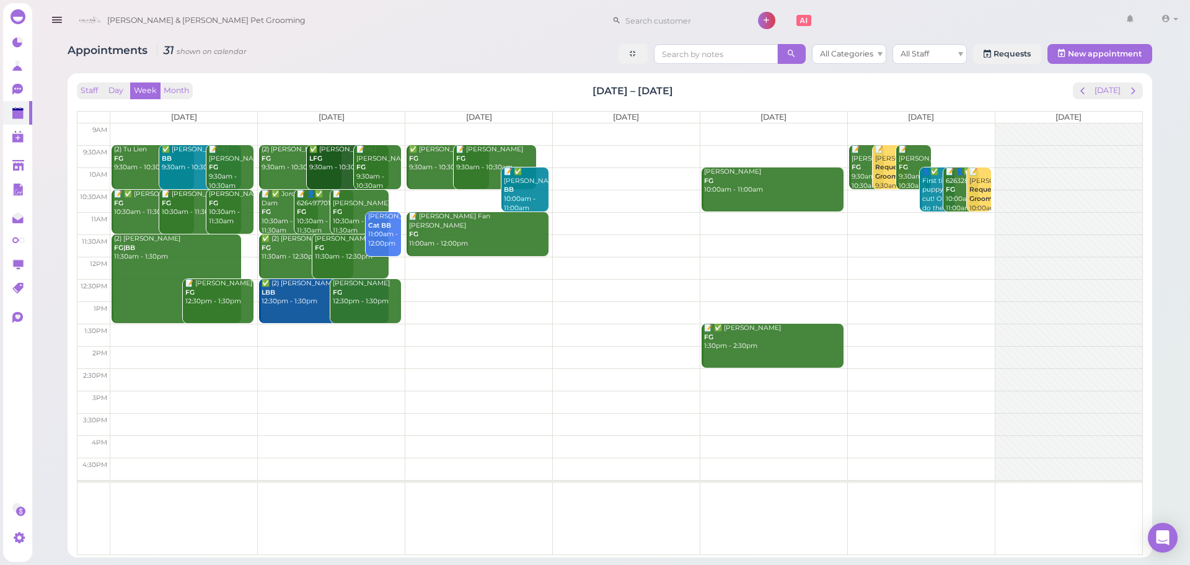
click at [640, 198] on td at bounding box center [626, 201] width 1032 height 22
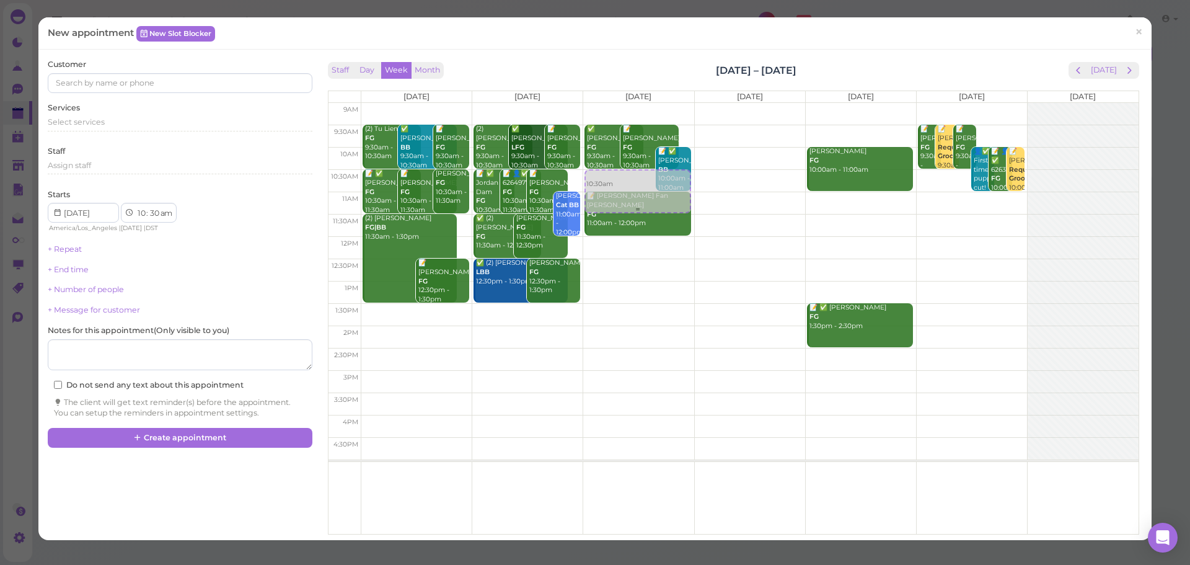
drag, startPoint x: 777, startPoint y: 192, endPoint x: 646, endPoint y: 192, distance: 130.8
click at [644, 103] on tr "(2) Tu Lien FG 9:30am - 10:30am ✅ Qingshu Jiang BB 9:30am - 10:30am 📝 [PERSON_N…" at bounding box center [734, 103] width 810 height 0
click at [113, 126] on div "Select services" at bounding box center [180, 122] width 264 height 11
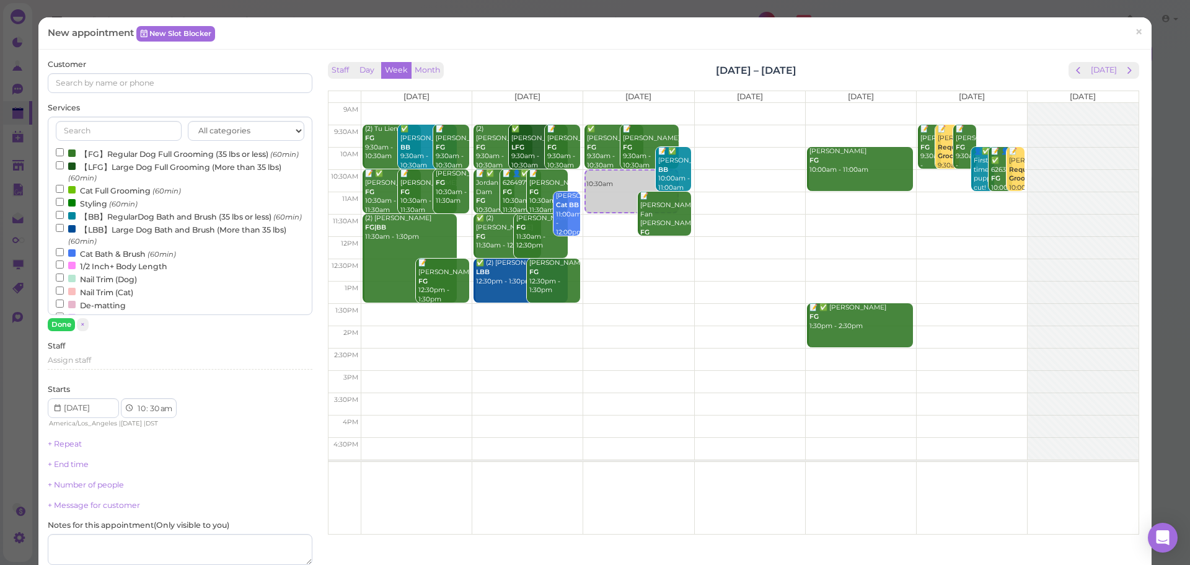
click at [115, 153] on label "【FG】Regular Dog Full Grooming (35 lbs or less) (60min)" at bounding box center [177, 153] width 243 height 13
click at [64, 153] on input "【FG】Regular Dog Full Grooming (35 lbs or less) (60min)" at bounding box center [60, 152] width 8 height 8
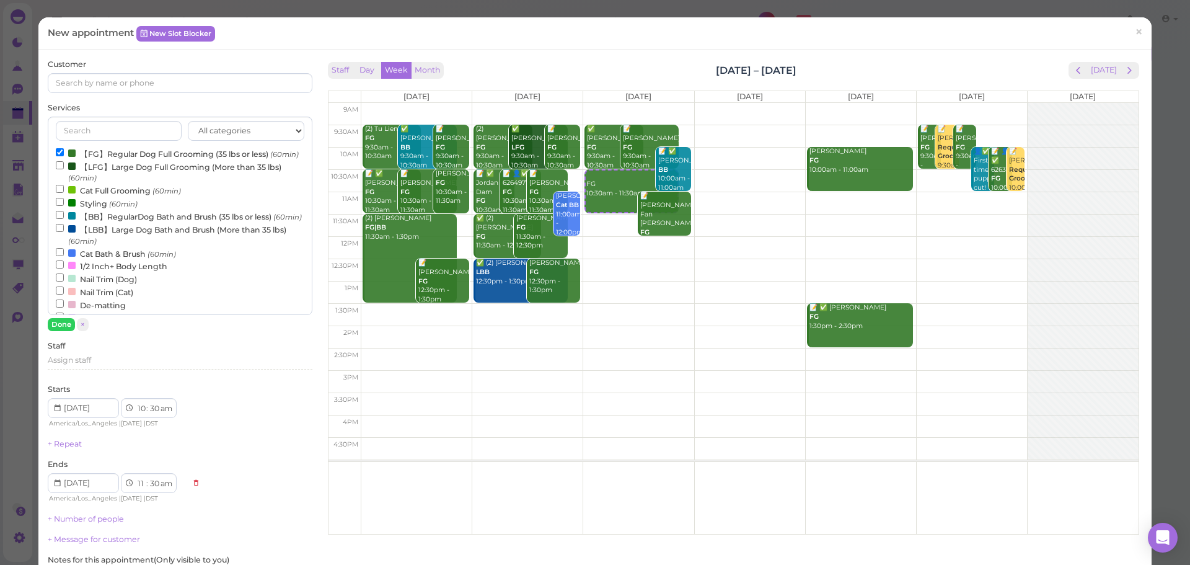
click at [131, 153] on label "【FG】Regular Dog Full Grooming (35 lbs or less) (60min)" at bounding box center [177, 153] width 243 height 13
click at [64, 153] on input "【FG】Regular Dog Full Grooming (35 lbs or less) (60min)" at bounding box center [60, 152] width 8 height 8
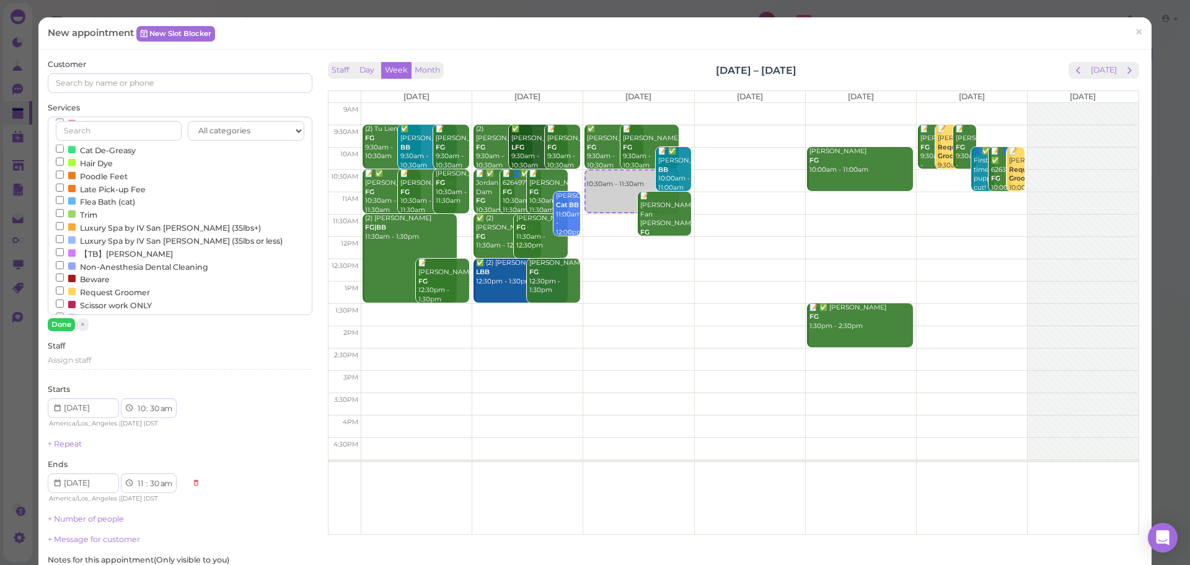
scroll to position [372, 0]
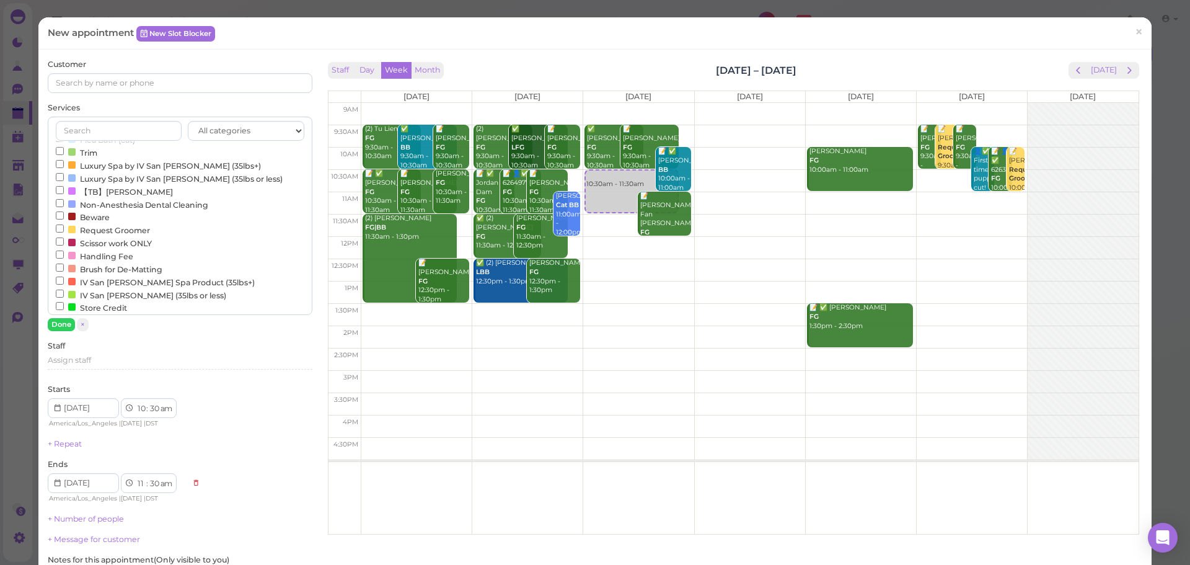
click at [119, 236] on label "Request Groomer" at bounding box center [103, 229] width 94 height 13
click at [64, 232] on input "Request Groomer" at bounding box center [60, 228] width 8 height 8
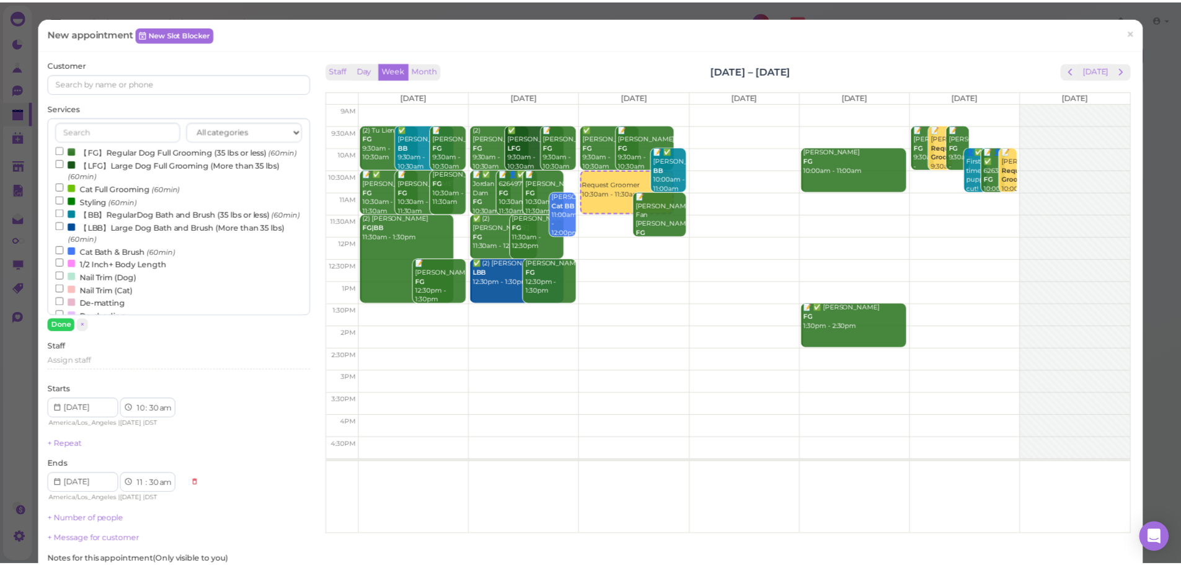
scroll to position [0, 0]
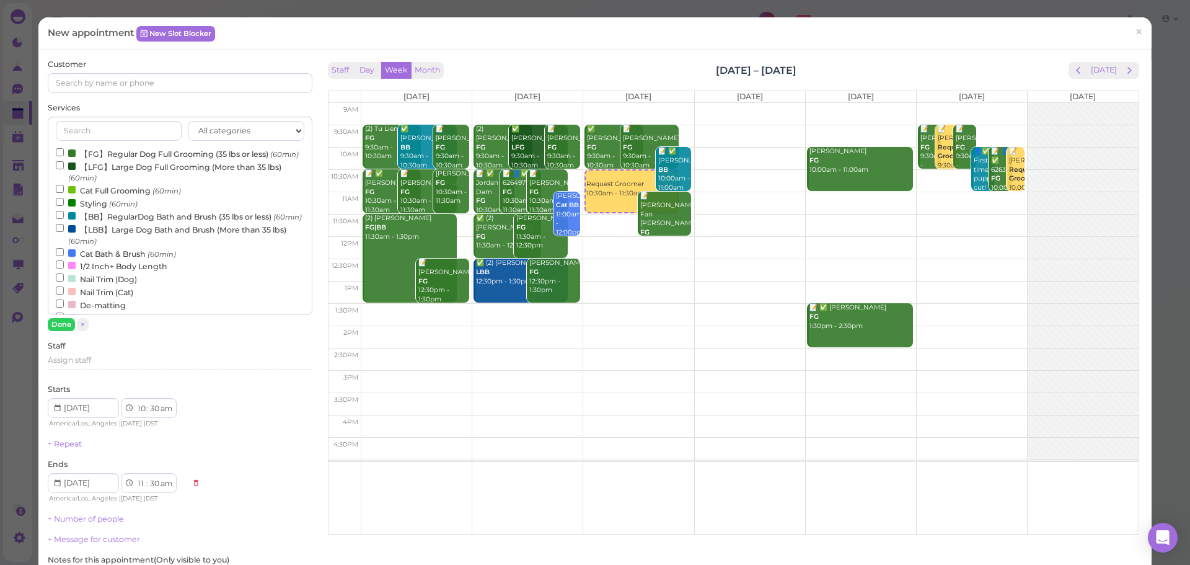
click at [126, 159] on label "【FG】Regular Dog Full Grooming (35 lbs or less) (60min)" at bounding box center [177, 153] width 243 height 13
click at [64, 156] on input "【FG】Regular Dog Full Grooming (35 lbs or less) (60min)" at bounding box center [60, 152] width 8 height 8
click at [69, 322] on button "Done" at bounding box center [61, 324] width 27 height 13
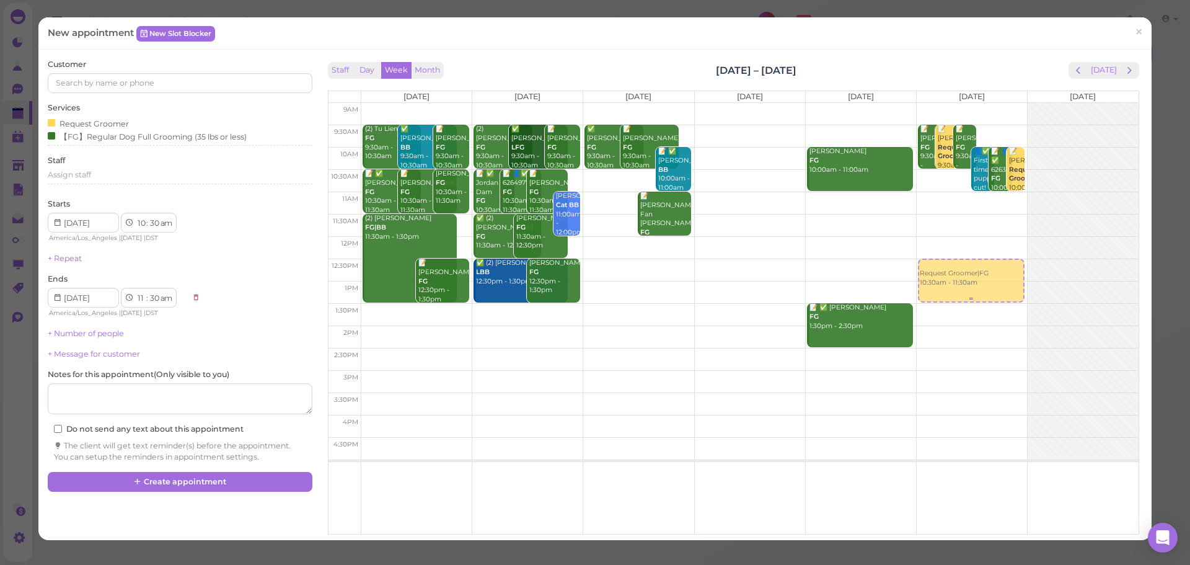
drag, startPoint x: 611, startPoint y: 195, endPoint x: 964, endPoint y: 275, distance: 361.6
click at [964, 103] on tr "(2) Tu Lien FG 9:30am - 10:30am ✅ Qingshu Jiang BB 9:30am - 10:30am 📝 [PERSON_N…" at bounding box center [734, 103] width 810 height 0
type input "[DATE]"
select select "12"
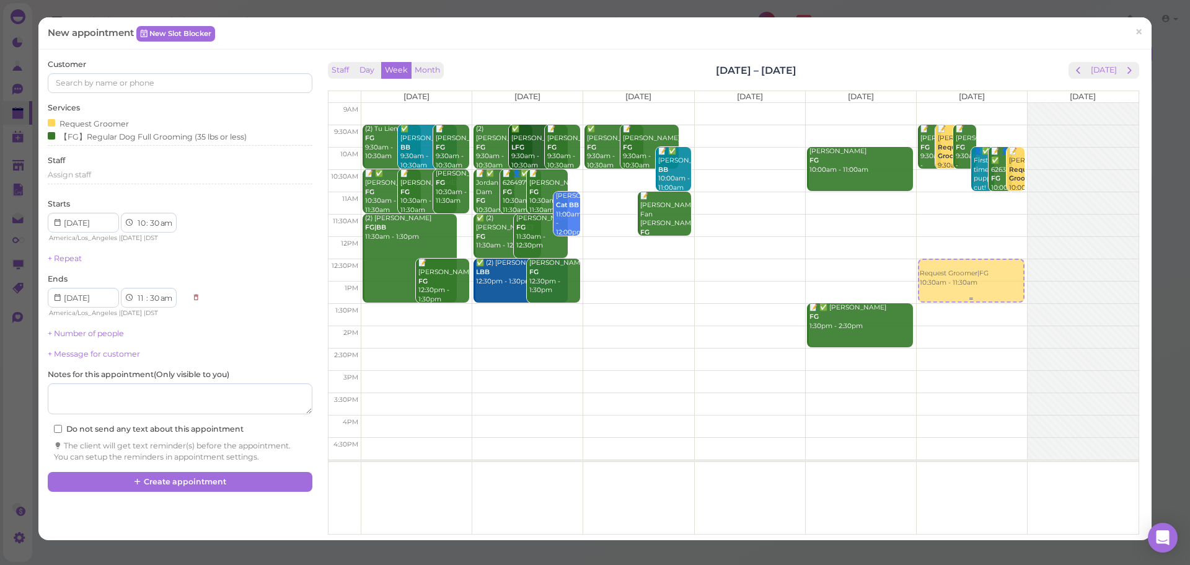
select select "pm"
select select "1"
select select "pm"
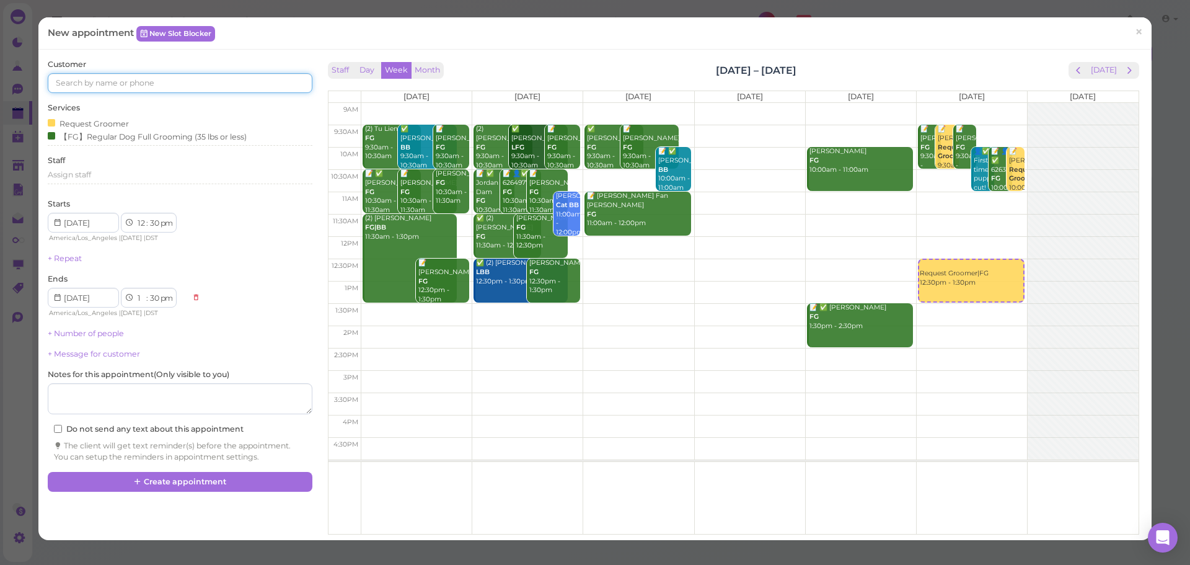
click at [205, 79] on input at bounding box center [180, 83] width 264 height 20
type input "3232204322"
click at [139, 101] on small "3232204322" at bounding box center [125, 105] width 43 height 9
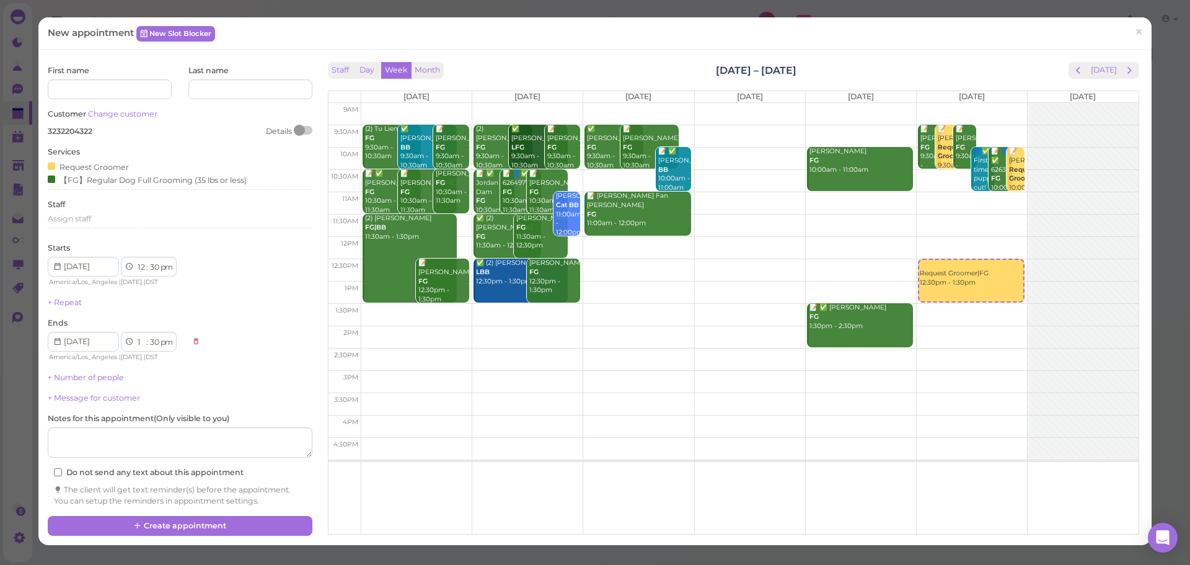
click at [599, 60] on div "Staff Day Week Month [DATE] – [DATE] [DATE] [DATE] [DATE] [DATE] [DATE] [DATE] …" at bounding box center [734, 295] width 818 height 472
drag, startPoint x: 599, startPoint y: 60, endPoint x: 855, endPoint y: 60, distance: 256.1
click at [855, 60] on div "Staff Day Week Month [DATE] – [DATE] [DATE] [DATE] [DATE] [DATE] [DATE] [DATE] …" at bounding box center [734, 295] width 818 height 472
click at [836, 60] on div "Staff Day Week Month [DATE] – [DATE] [DATE] [DATE] [DATE] [DATE] [DATE] [DATE] …" at bounding box center [734, 295] width 818 height 472
drag, startPoint x: 836, startPoint y: 60, endPoint x: 678, endPoint y: 58, distance: 157.5
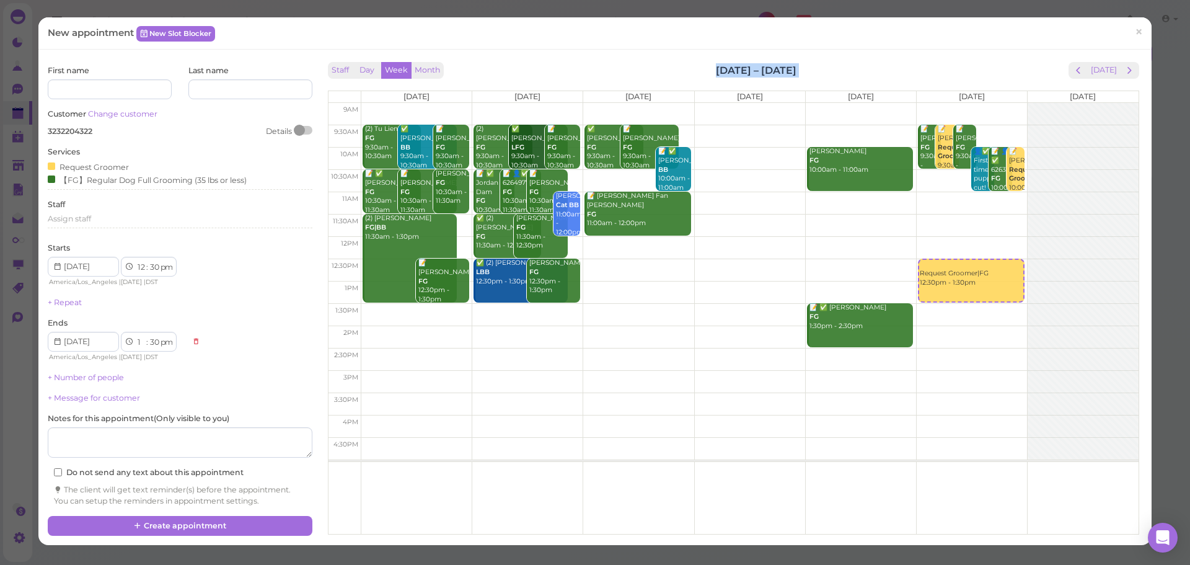
click at [678, 58] on div "First name Last name Customer Change customer 3232204322 Details Services Reque…" at bounding box center [595, 297] width 1114 height 495
drag, startPoint x: 668, startPoint y: 63, endPoint x: 893, endPoint y: 69, distance: 225.8
click at [893, 69] on div "Staff Day Week Month [DATE] – [DATE] [DATE]" at bounding box center [734, 70] width 812 height 17
click at [891, 69] on div "Staff Day Week Month [DATE] – [DATE] [DATE]" at bounding box center [734, 70] width 812 height 17
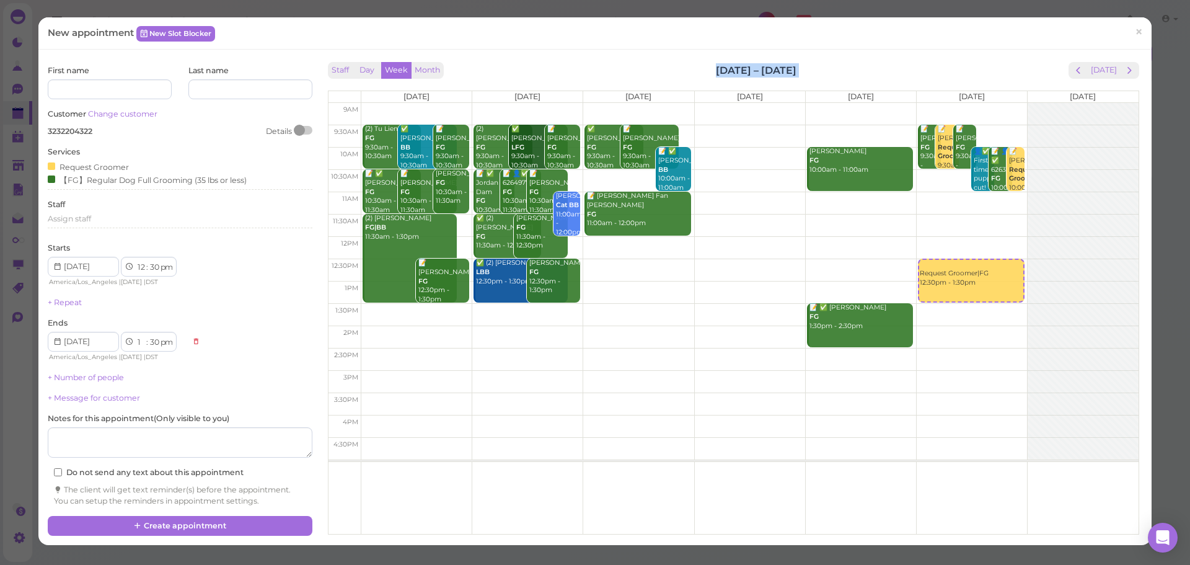
drag, startPoint x: 742, startPoint y: 62, endPoint x: 560, endPoint y: 51, distance: 182.0
click at [560, 51] on div "First name Last name Customer Change customer 3232204322 Details Services Reque…" at bounding box center [595, 297] width 1114 height 495
click at [562, 51] on div "First name Last name Customer Change customer 3232204322 Details Services Reque…" at bounding box center [595, 297] width 1114 height 495
click at [188, 532] on button "Create appointment" at bounding box center [180, 526] width 264 height 20
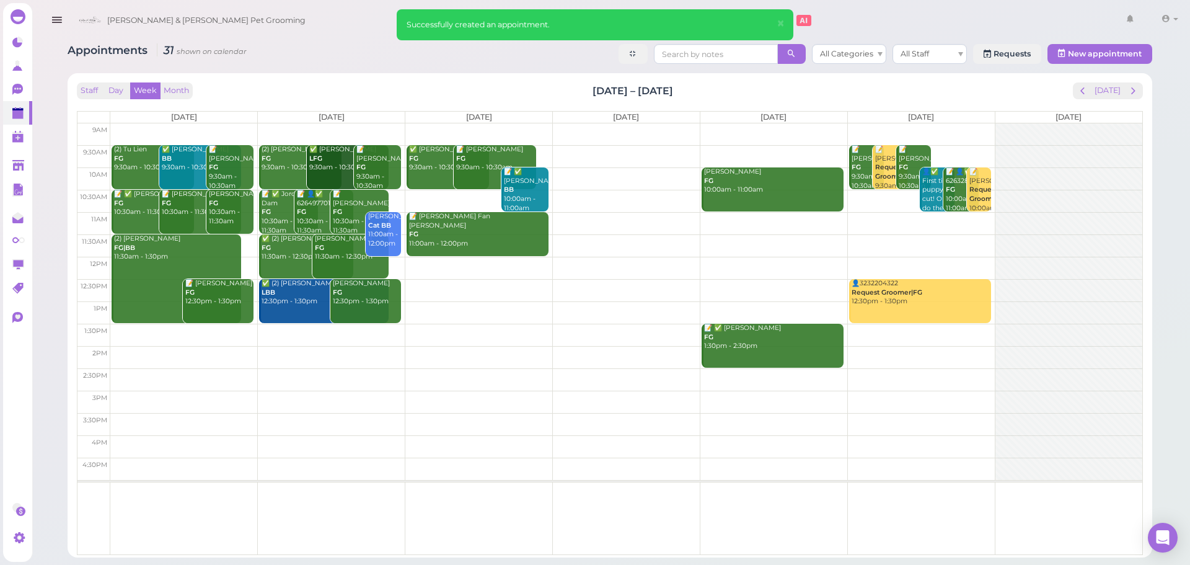
click at [904, 298] on div "👤3232204322 Request Groomer|FG 12:30pm - 1:30pm" at bounding box center [921, 292] width 140 height 27
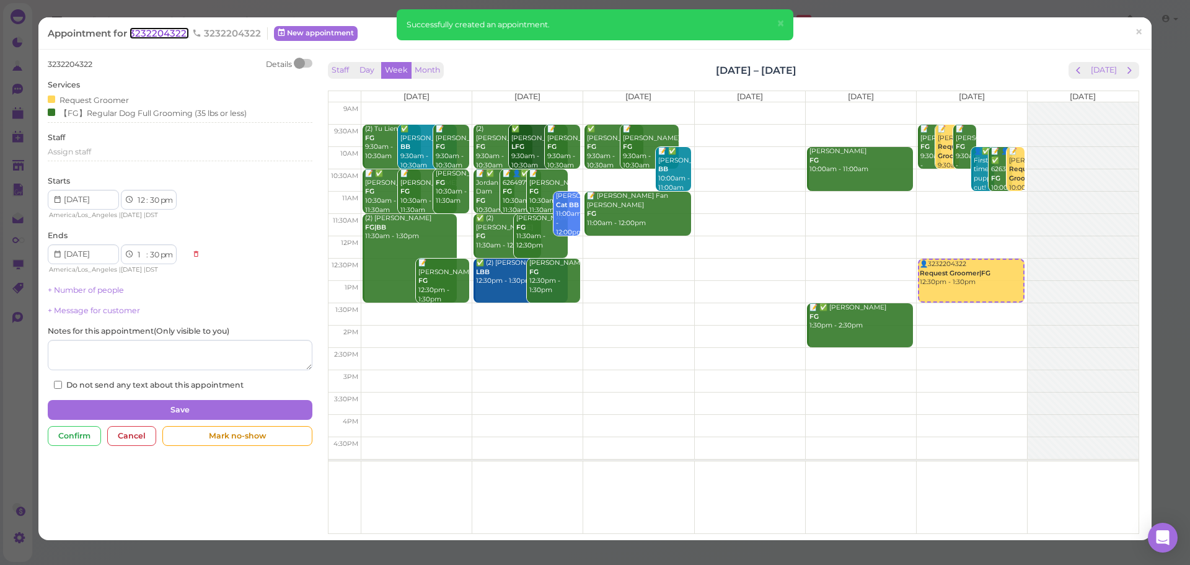
click at [161, 32] on span "3232204322" at bounding box center [160, 33] width 60 height 12
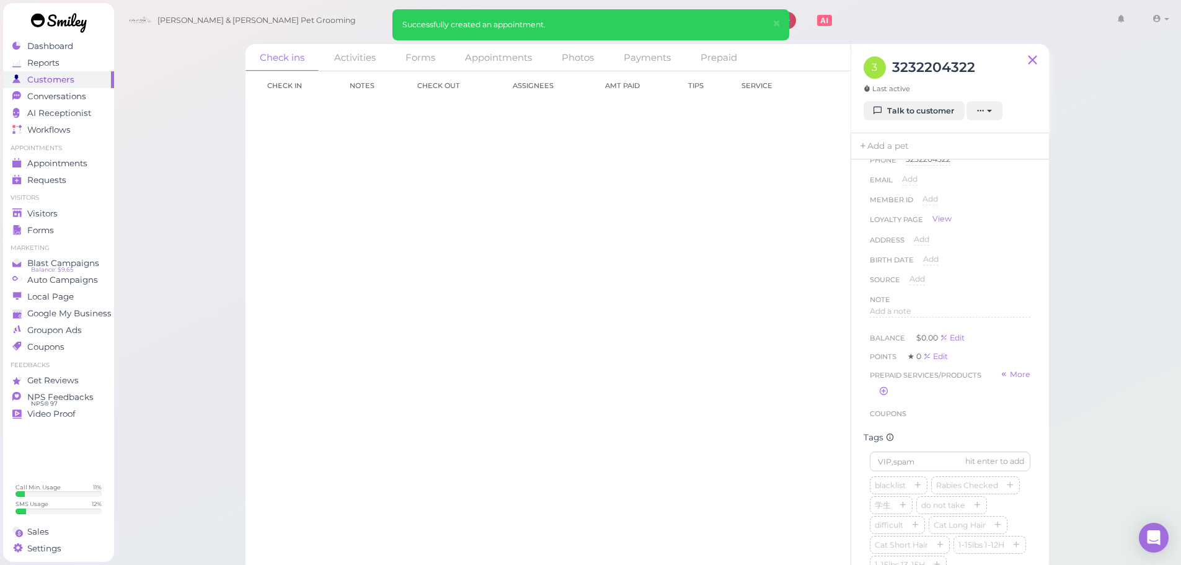
scroll to position [124, 0]
click at [914, 254] on div "Add a note" at bounding box center [950, 252] width 161 height 12
click at [928, 268] on div at bounding box center [949, 283] width 159 height 74
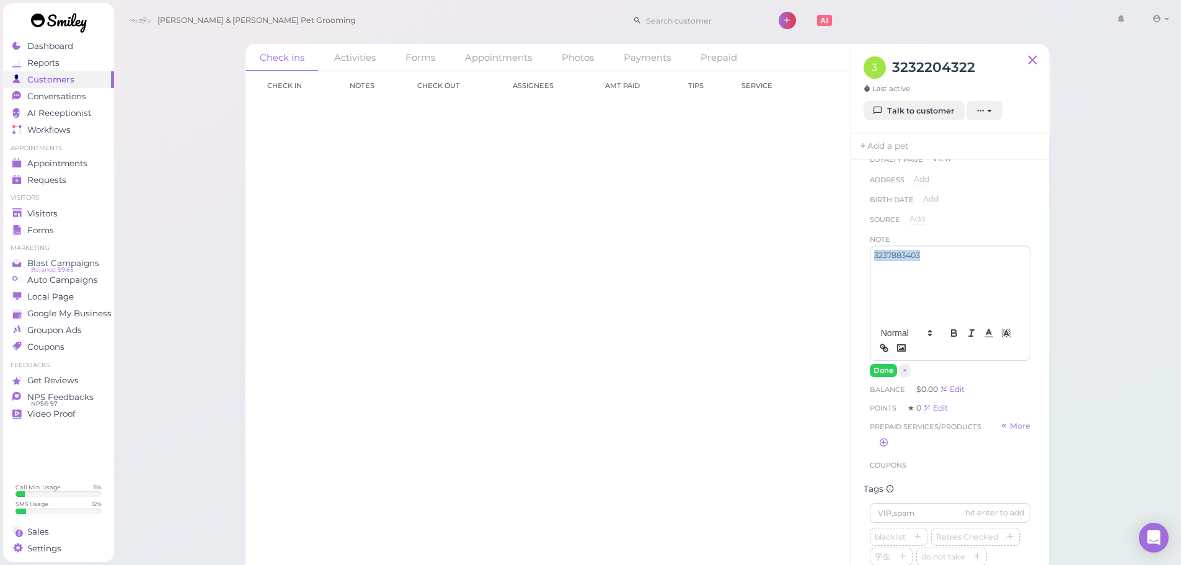
copy p "3237883403"
click at [649, 24] on input at bounding box center [702, 21] width 120 height 20
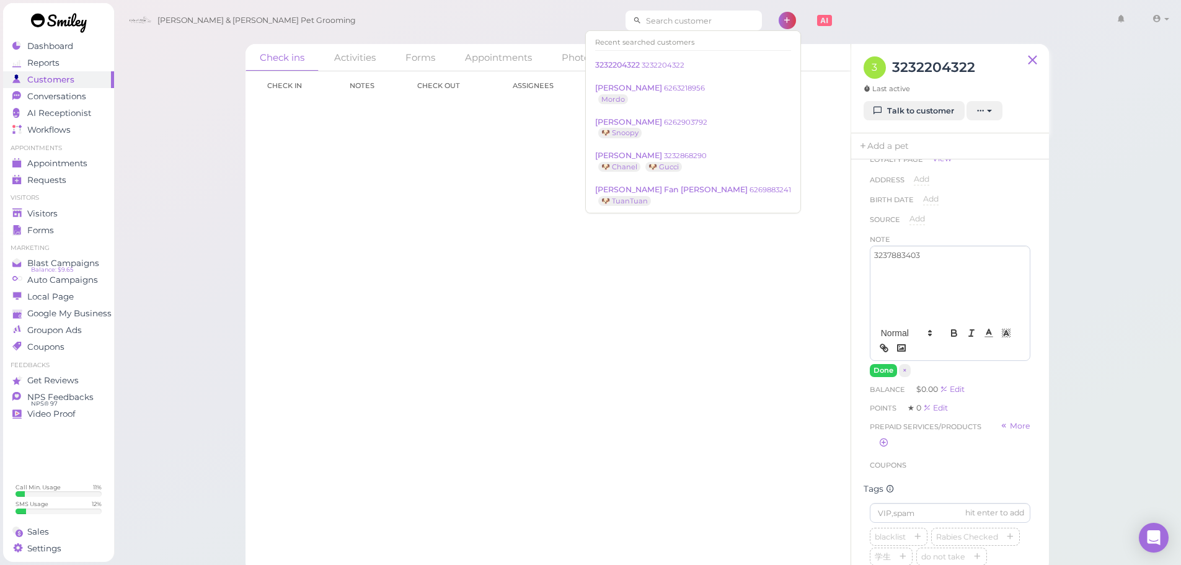
paste input "3237883403"
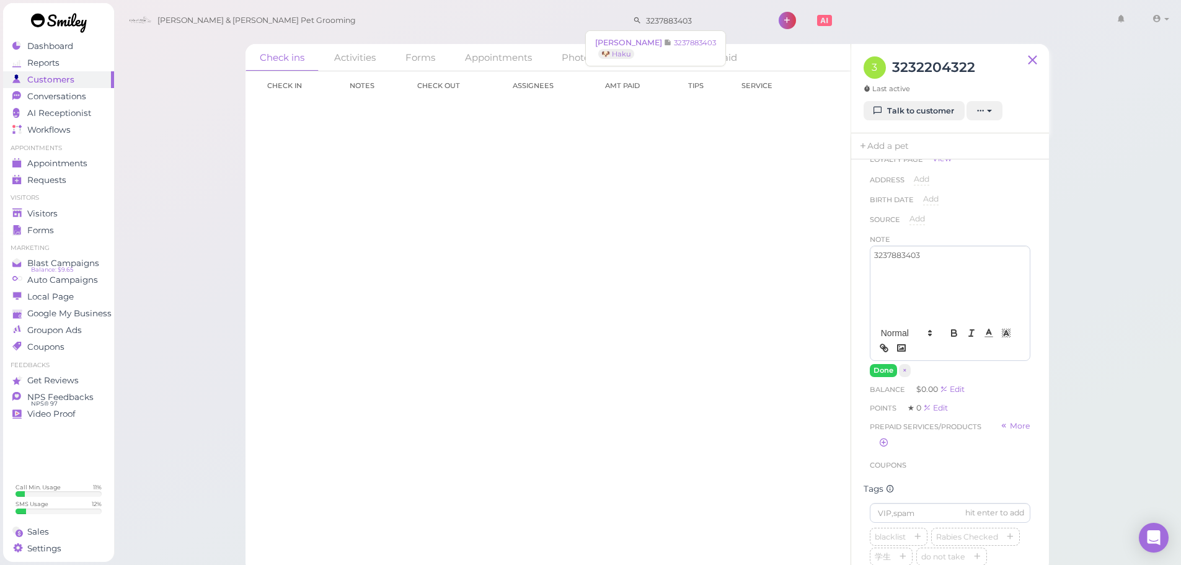
type input "3237883403"
click at [947, 263] on div "3237883403" at bounding box center [949, 283] width 159 height 74
click at [967, 263] on div "3237883403" at bounding box center [949, 283] width 159 height 74
drag, startPoint x: 967, startPoint y: 263, endPoint x: 829, endPoint y: 297, distance: 142.3
click at [830, 296] on div "Check ins Activities Forms Appointments Photos Payments Prepaid Check in Notes …" at bounding box center [648, 308] width 804 height 528
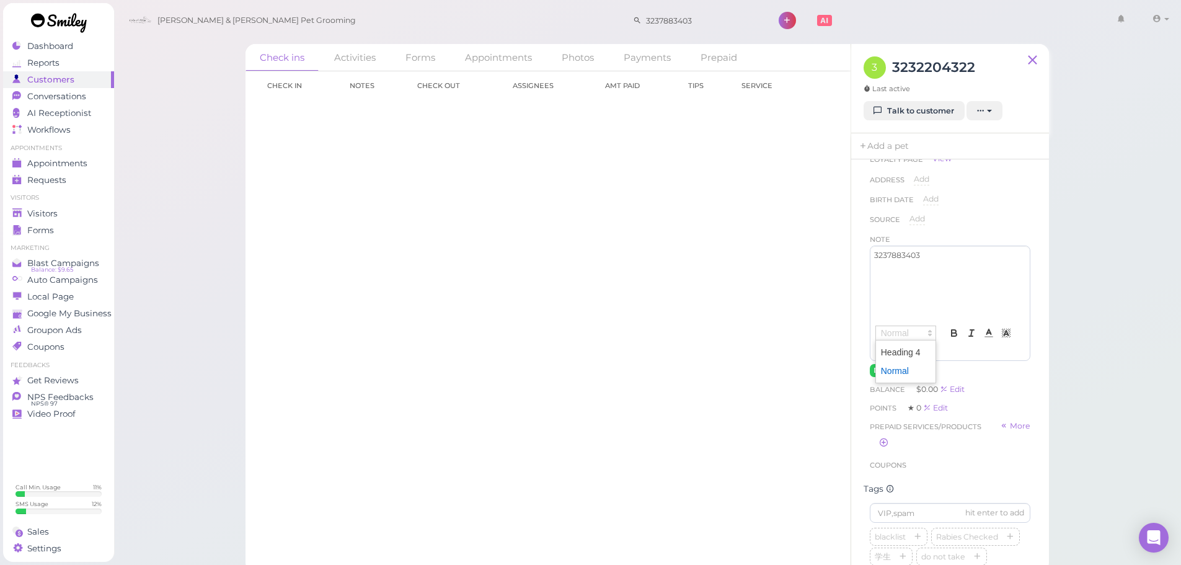
click at [930, 329] on icon at bounding box center [929, 332] width 11 height 11
click at [921, 350] on span at bounding box center [906, 352] width 50 height 19
click at [950, 262] on div "3237883403" at bounding box center [949, 283] width 159 height 74
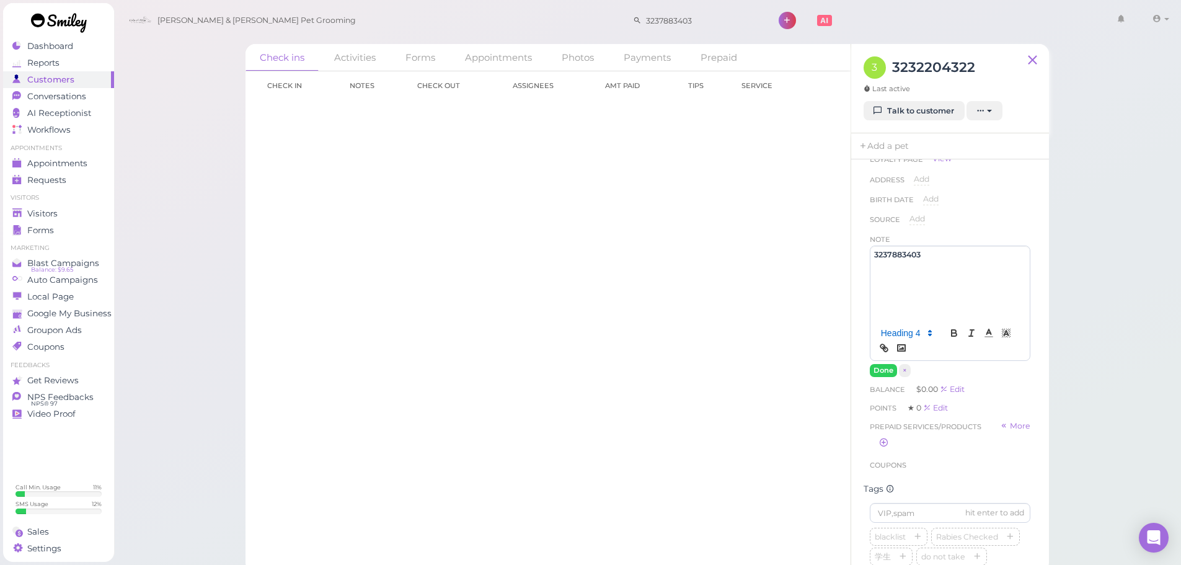
click at [903, 334] on span at bounding box center [905, 332] width 61 height 15
click at [941, 314] on div "3237883403" at bounding box center [949, 283] width 159 height 74
click at [929, 329] on icon at bounding box center [929, 332] width 11 height 11
click at [923, 347] on span at bounding box center [906, 352] width 50 height 19
click at [951, 294] on div "3237883403" at bounding box center [949, 283] width 159 height 74
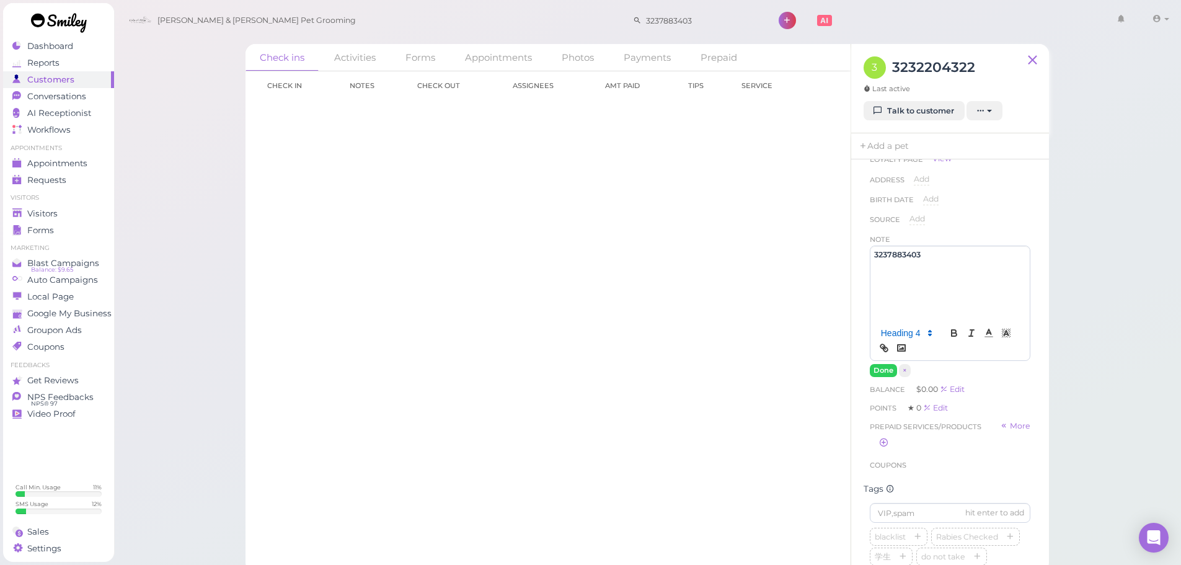
click at [964, 263] on div "3237883403" at bounding box center [949, 283] width 159 height 74
click at [887, 372] on button "Done" at bounding box center [883, 370] width 27 height 13
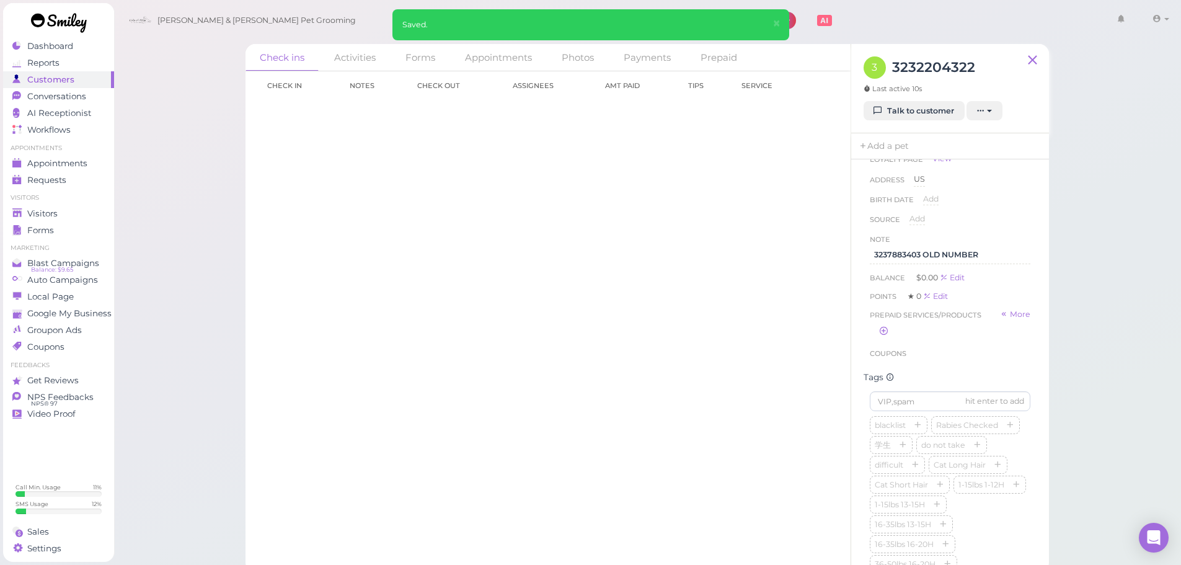
click at [753, 358] on div "Check in Notes Check out Assignees Amt Paid Tips Service Load more" at bounding box center [548, 318] width 605 height 494
click at [678, 24] on input "3237883403" at bounding box center [702, 21] width 120 height 20
click at [678, 40] on small "3237883403" at bounding box center [695, 42] width 42 height 9
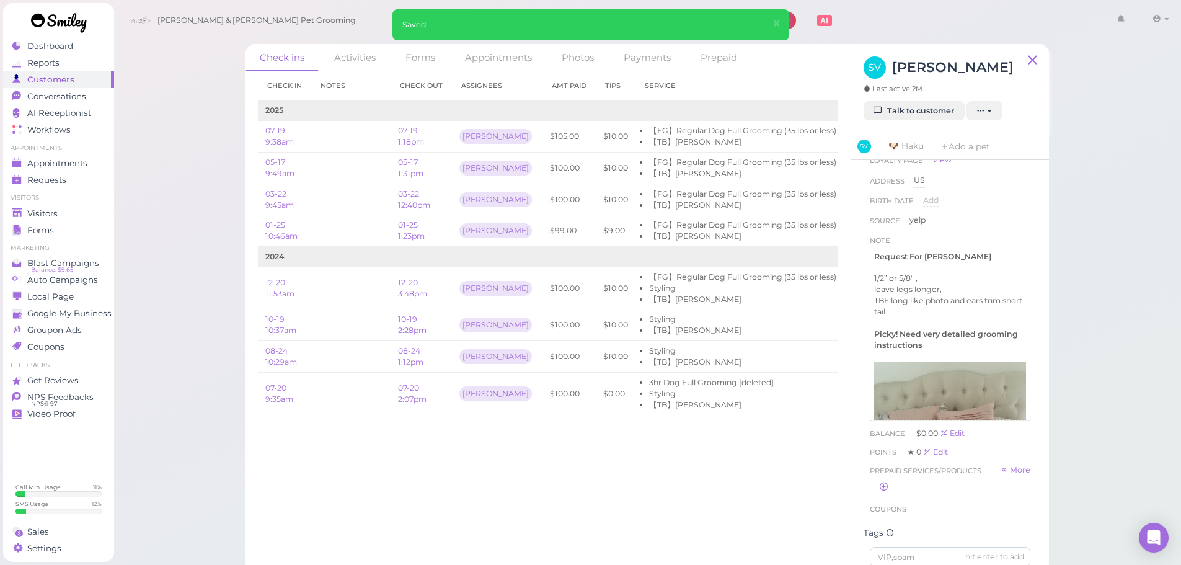
scroll to position [124, 0]
click at [983, 334] on p "Picky! Need very detailed grooming instructions" at bounding box center [950, 339] width 152 height 22
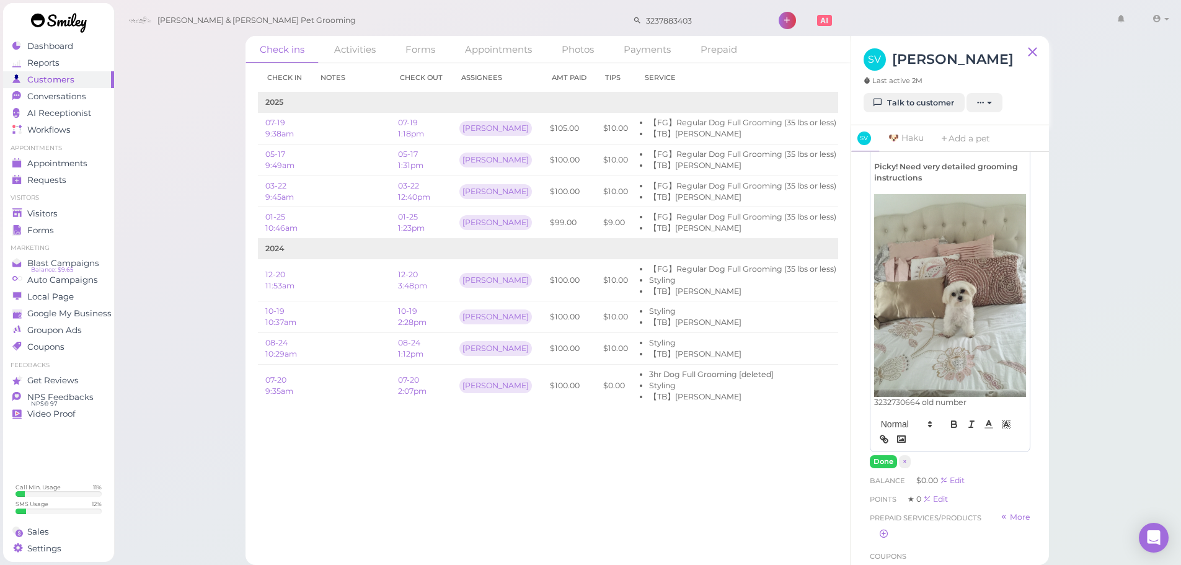
scroll to position [170, 0]
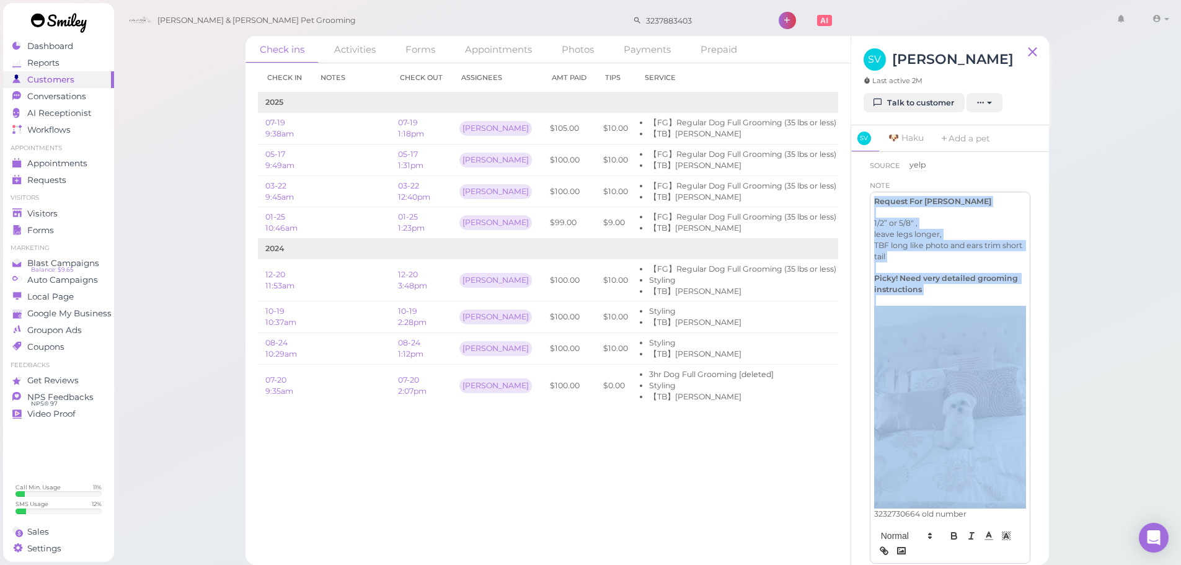
drag, startPoint x: 873, startPoint y: 378, endPoint x: 999, endPoint y: 474, distance: 158.4
click at [999, 474] on div "Request For Asa 1/2” or 5/8" , leave legs longer, TBF long like photo and ears …" at bounding box center [949, 357] width 159 height 331
copy div "Request For Asa 1/2” or 5/8" , leave legs longer, TBF long like photo and ears …"
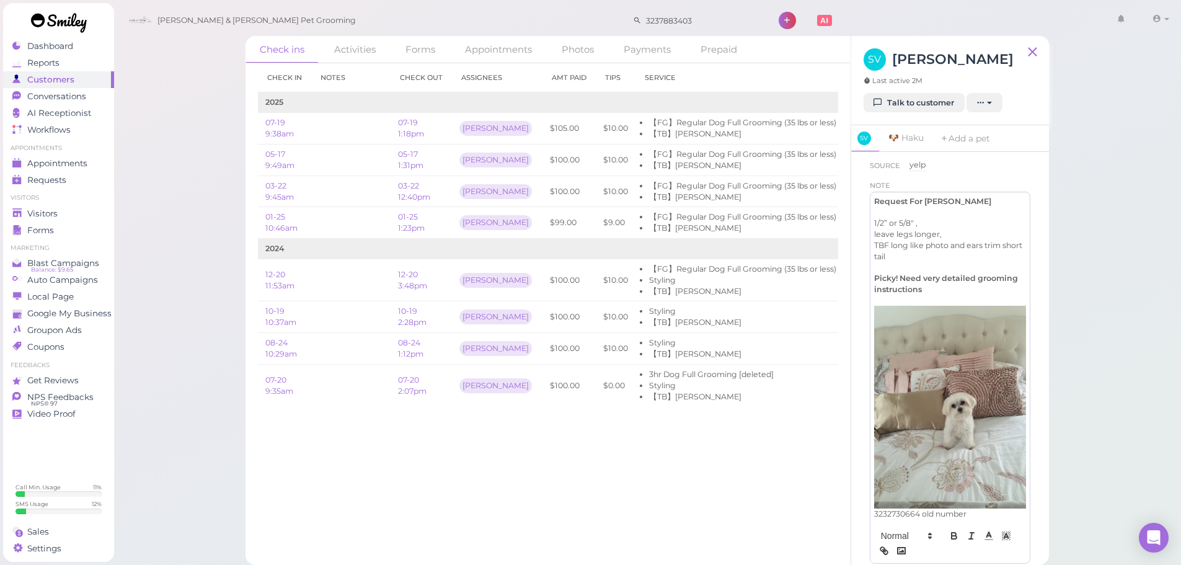
click at [725, 475] on div "Check in Notes Check out Assignees Amt Paid Tips Service 2025 07-19 9:38am 07-1…" at bounding box center [548, 310] width 605 height 494
click at [664, 12] on input "3237883403" at bounding box center [702, 21] width 120 height 20
click at [87, 156] on link "Appointments" at bounding box center [58, 163] width 111 height 17
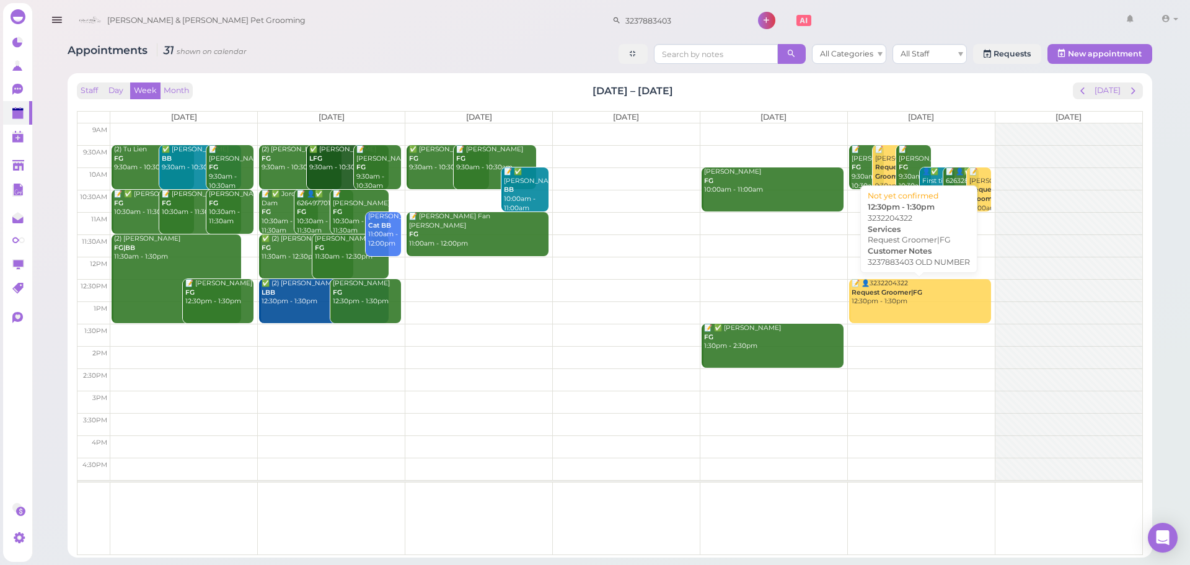
click at [926, 292] on div "📝 👤3232204322 Request Groomer|FG 12:30pm - 1:30pm" at bounding box center [921, 292] width 140 height 27
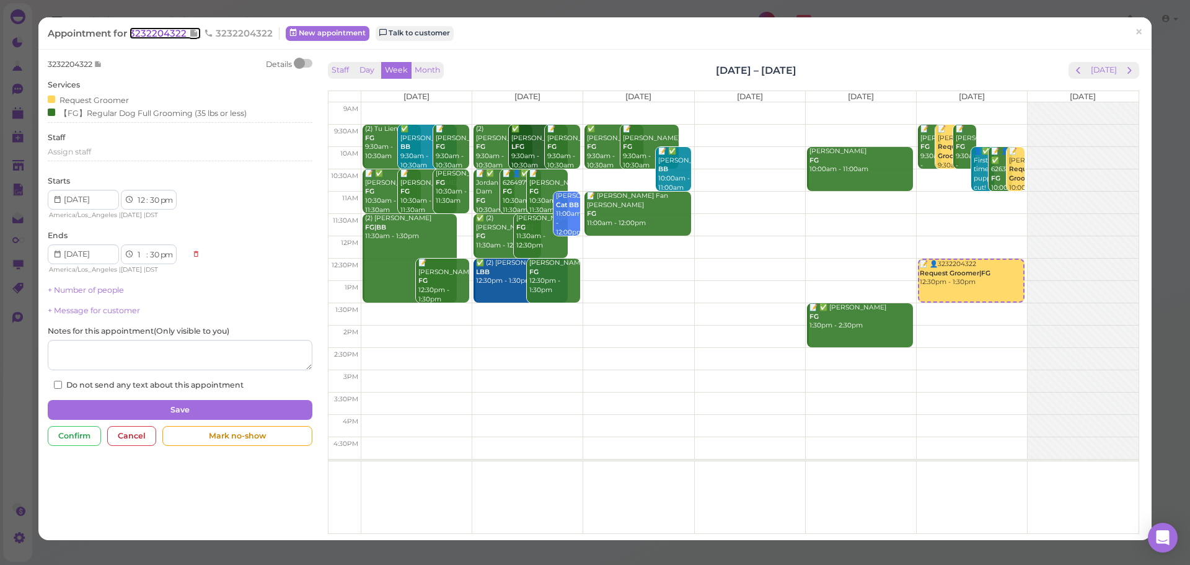
click at [162, 30] on span "3232204322" at bounding box center [160, 33] width 60 height 12
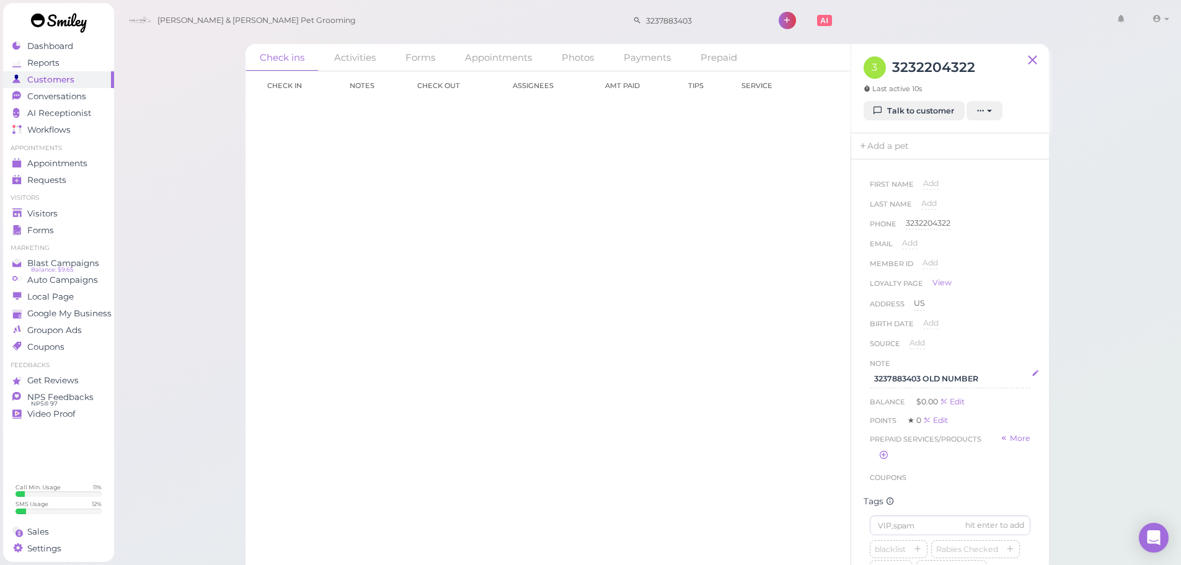
click at [983, 374] on h4 "3237883403 OLD NUMBER" at bounding box center [950, 378] width 152 height 9
click at [998, 407] on div "3237883403 OLD NUMBER" at bounding box center [949, 407] width 159 height 74
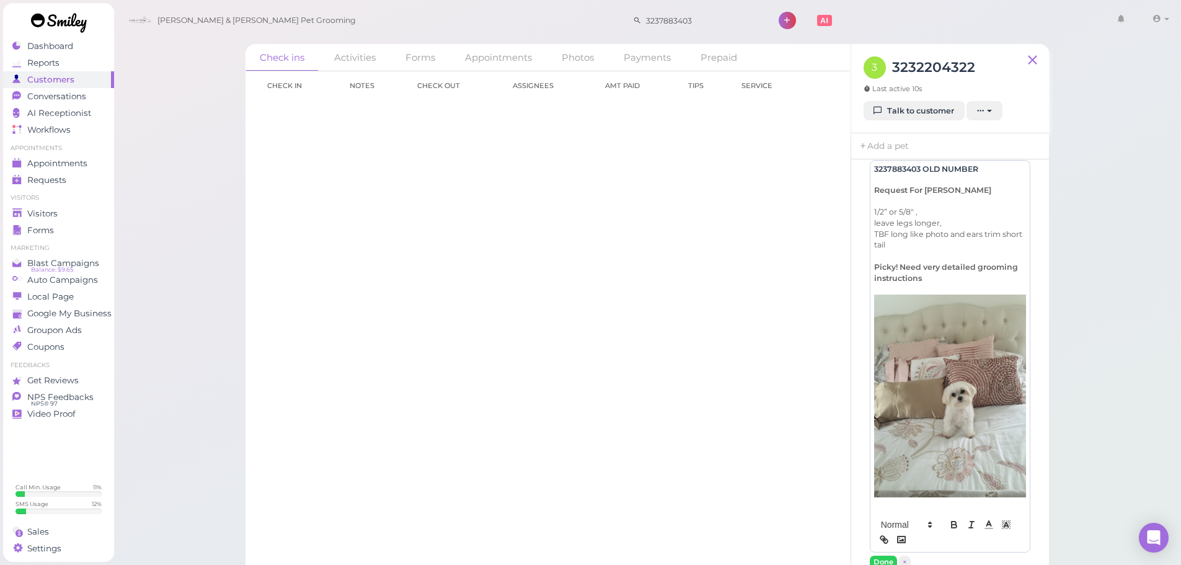
scroll to position [248, 0]
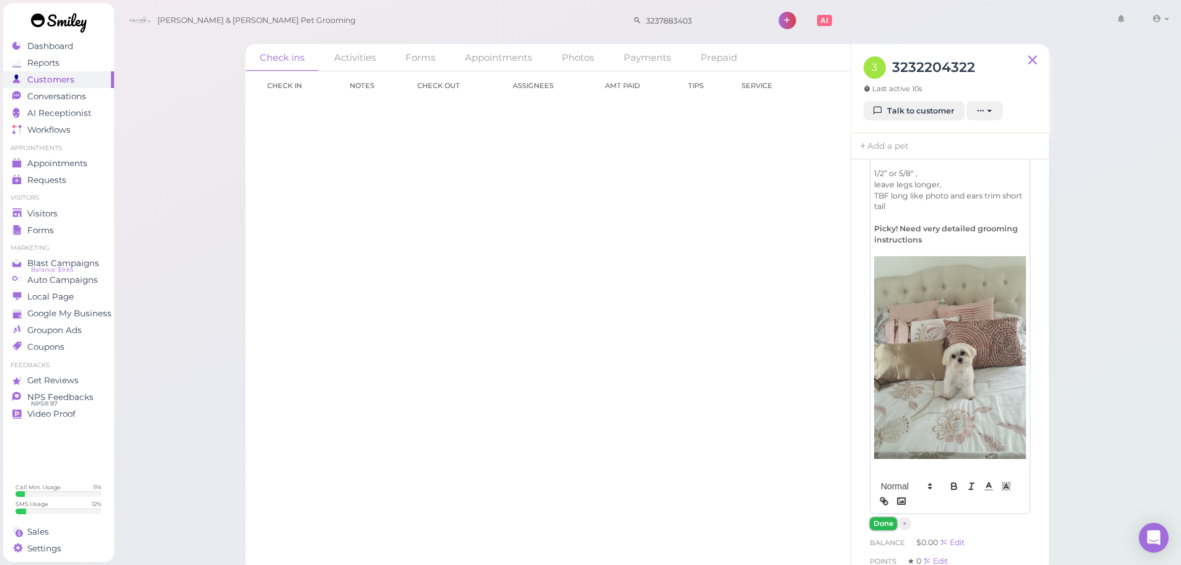
click at [883, 517] on button "Done" at bounding box center [883, 523] width 27 height 13
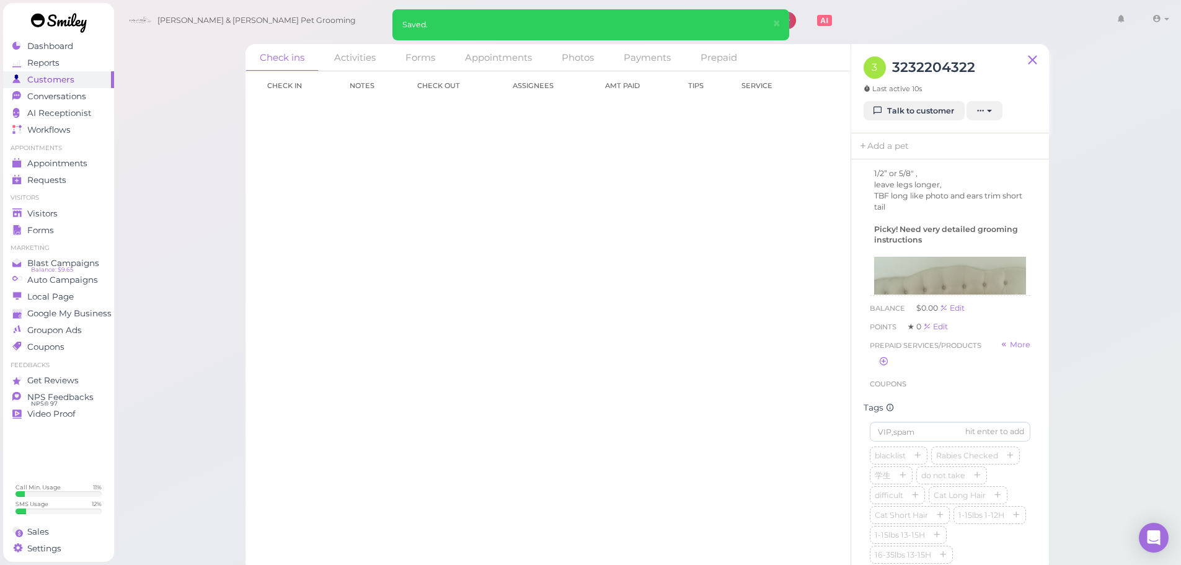
scroll to position [39, 0]
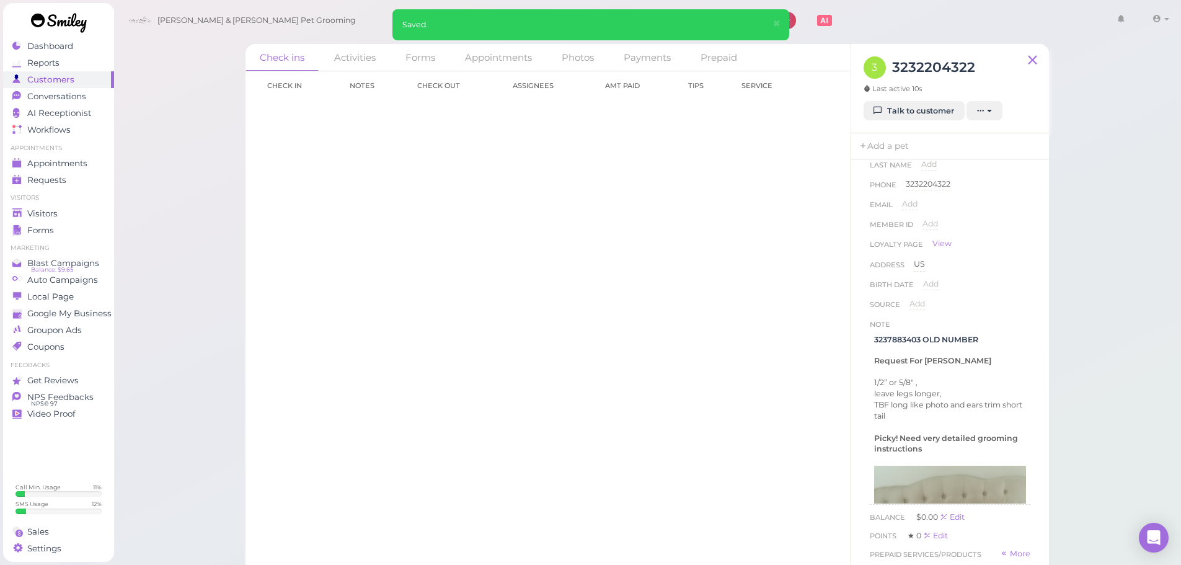
click at [742, 432] on div "Check in Notes Check out Assignees Amt Paid Tips Service Load more" at bounding box center [548, 318] width 605 height 494
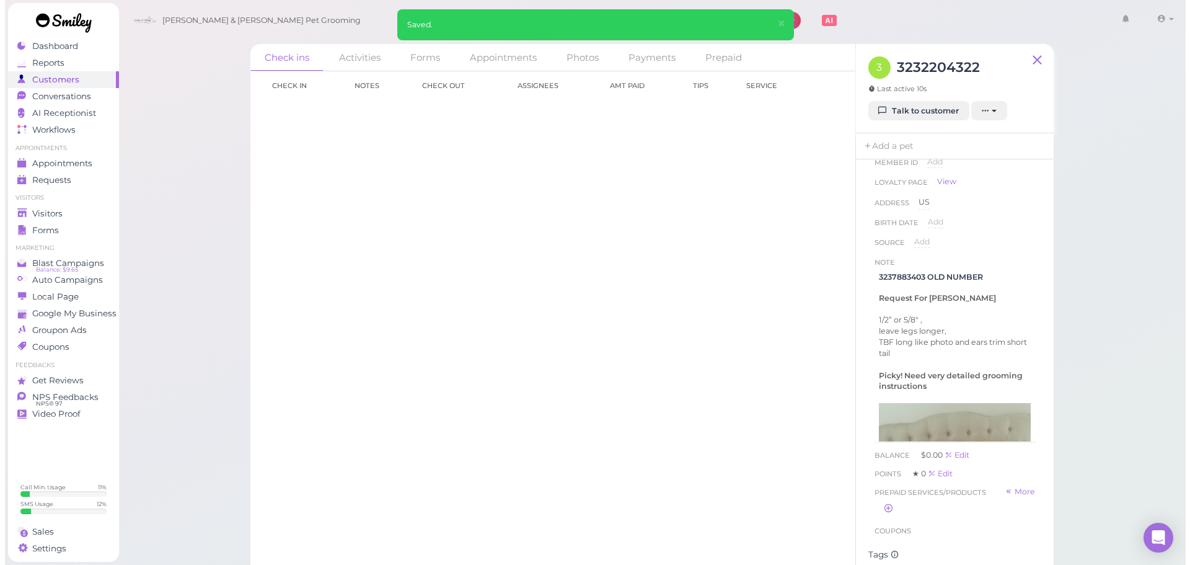
scroll to position [0, 0]
click at [63, 153] on ul "Appointments Appointments Requests 0" at bounding box center [58, 166] width 111 height 45
click at [64, 153] on ul "Appointments Appointments Requests 0" at bounding box center [58, 166] width 111 height 45
click at [61, 165] on span "Appointments" at bounding box center [58, 163] width 62 height 11
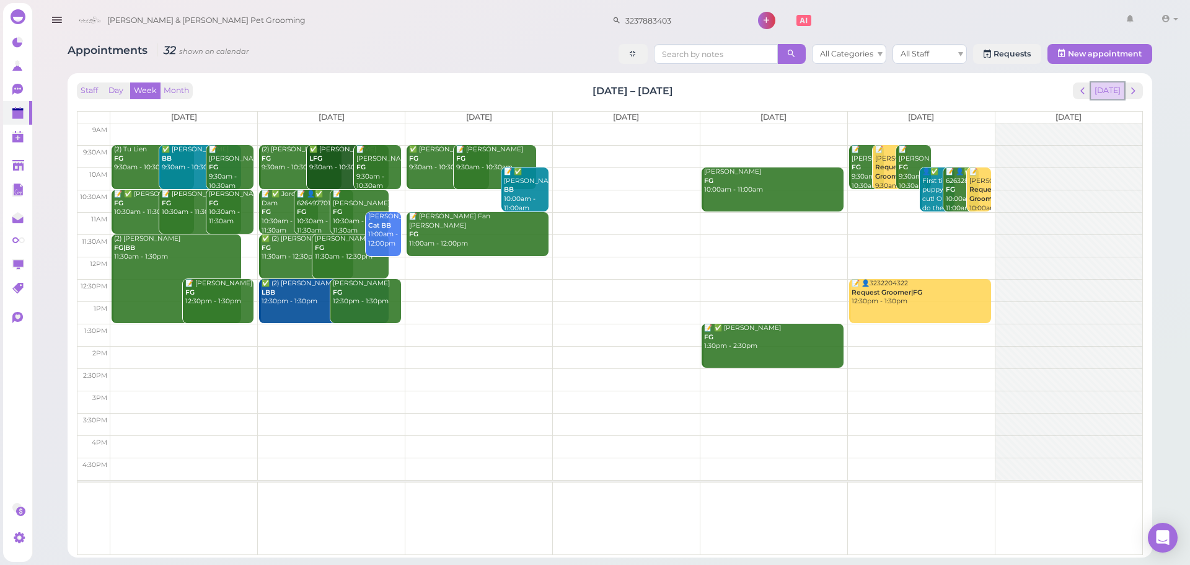
click at [1109, 95] on button "[DATE]" at bounding box center [1107, 90] width 33 height 17
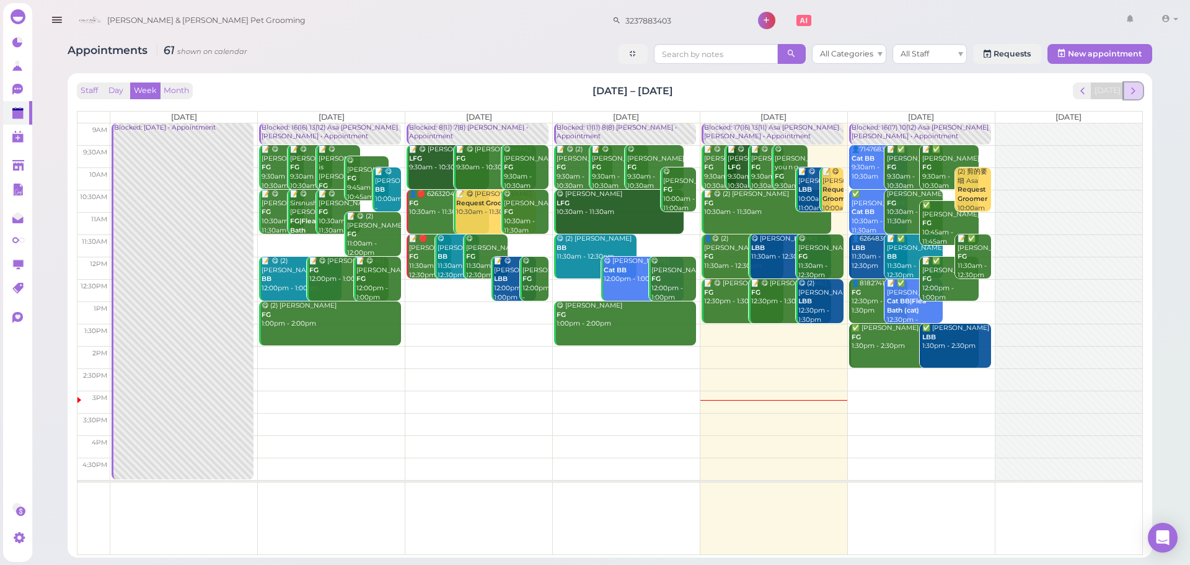
click at [1142, 90] on button "next" at bounding box center [1133, 90] width 19 height 17
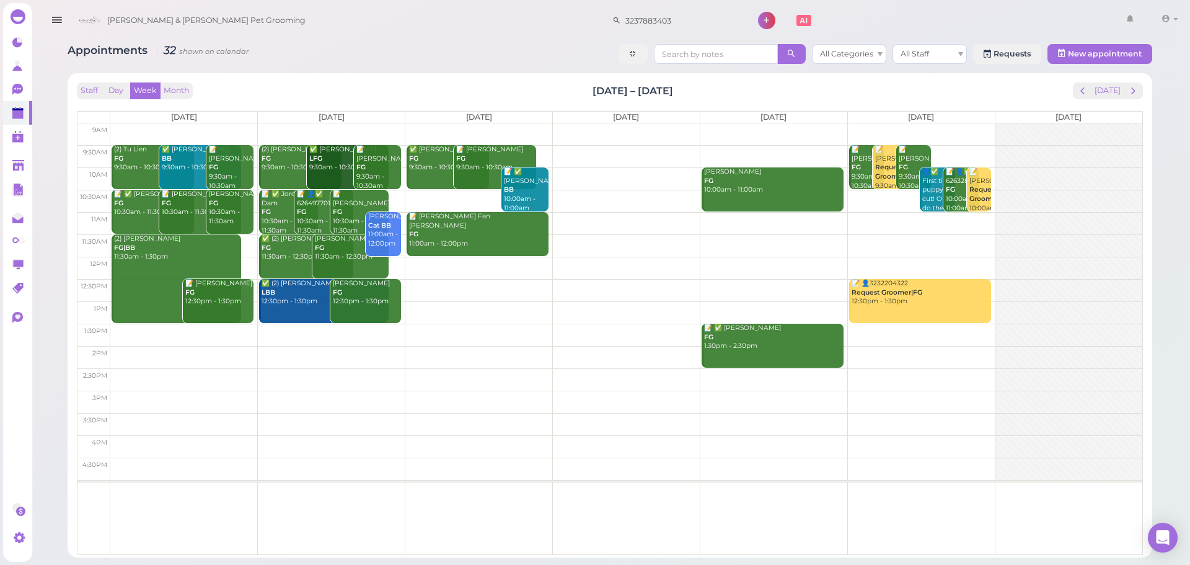
click at [1106, 81] on div "Staff Day Week Month [DATE] – [DATE] [DATE] [DATE] [DATE] [DATE] [DATE] [DATE] …" at bounding box center [610, 315] width 1073 height 472
click at [1103, 88] on button "[DATE]" at bounding box center [1107, 90] width 33 height 17
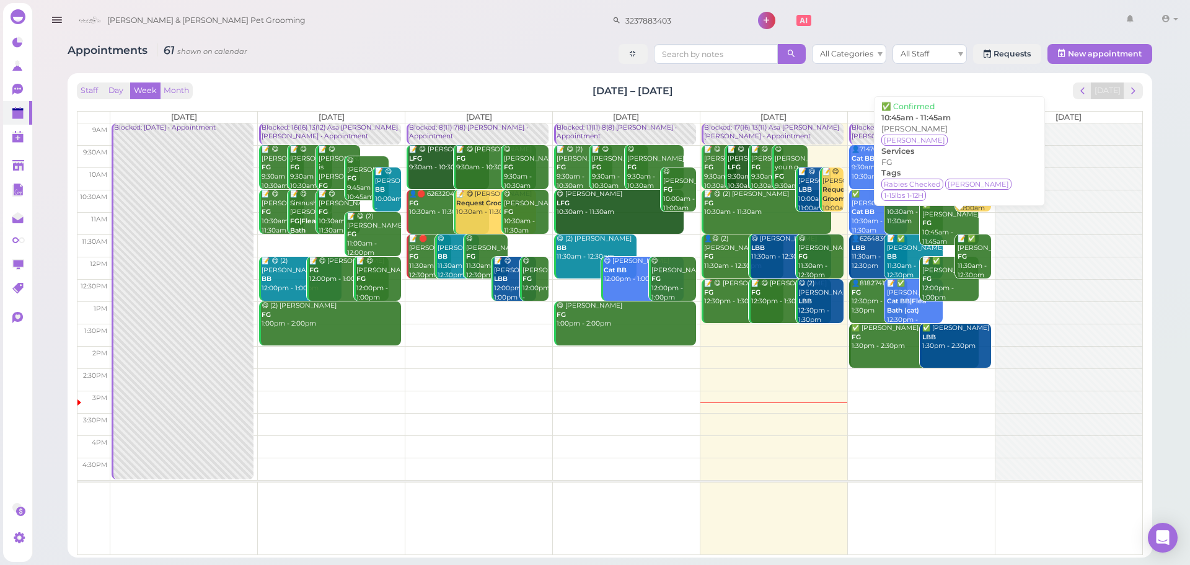
click at [941, 211] on div "✅ [PERSON_NAME] FG 10:45am - 11:45am" at bounding box center [950, 223] width 56 height 45
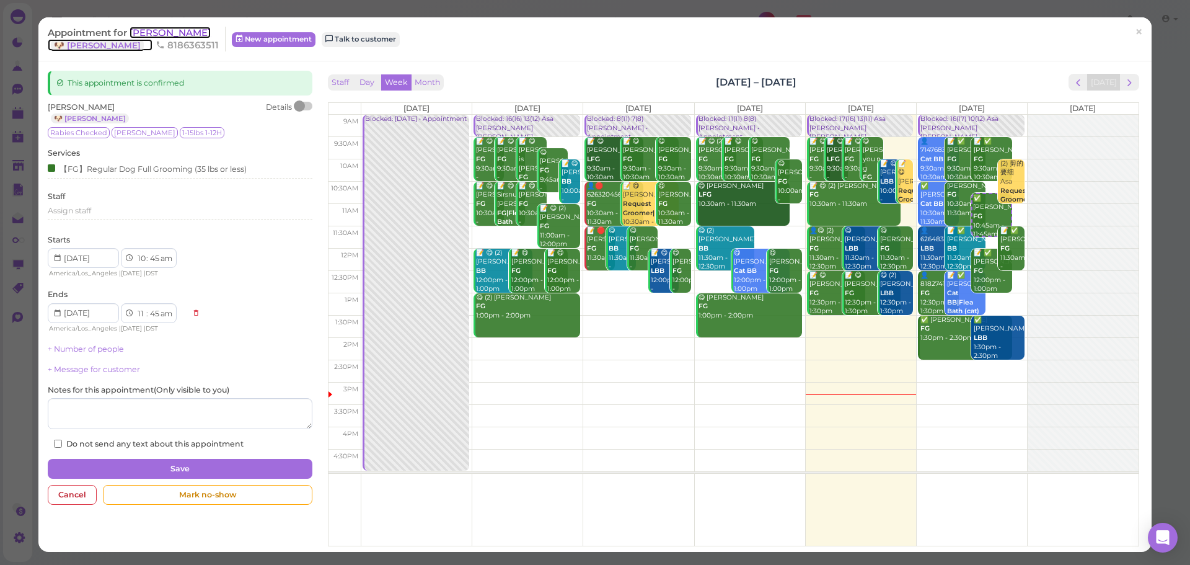
click at [147, 37] on span "[PERSON_NAME]" at bounding box center [170, 33] width 81 height 12
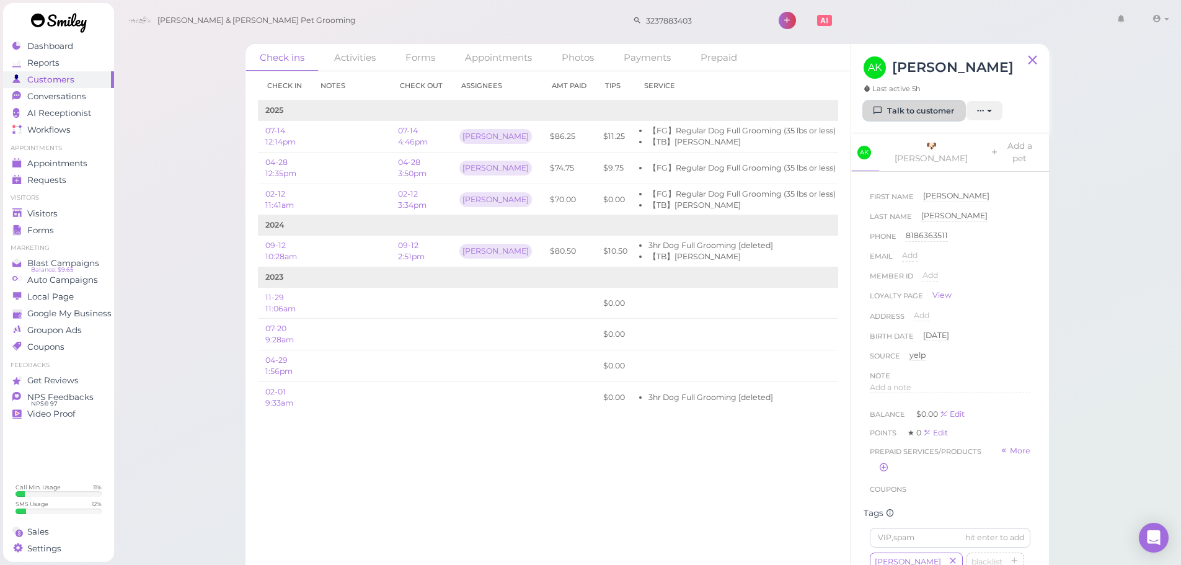
click at [914, 109] on link "Talk to customer" at bounding box center [914, 111] width 101 height 20
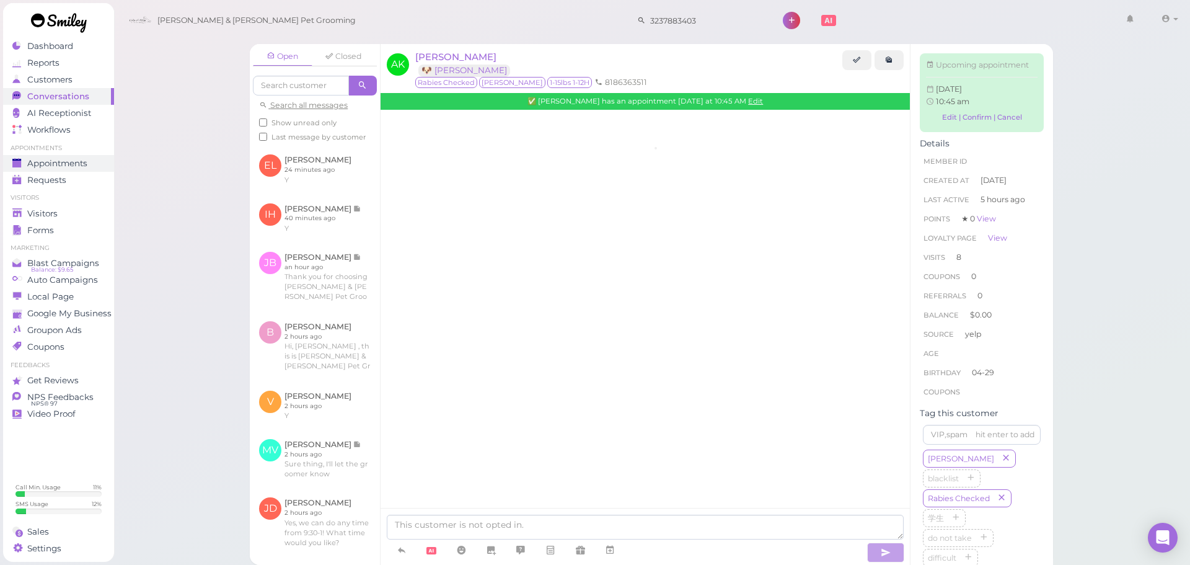
scroll to position [1572, 0]
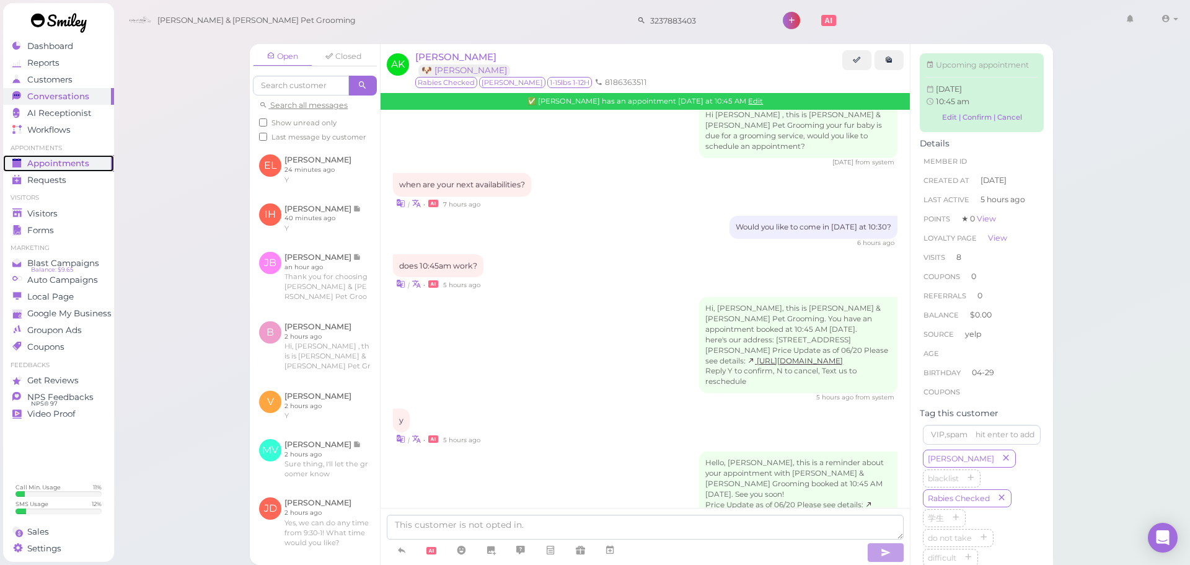
click at [63, 160] on span "Appointments" at bounding box center [58, 163] width 62 height 11
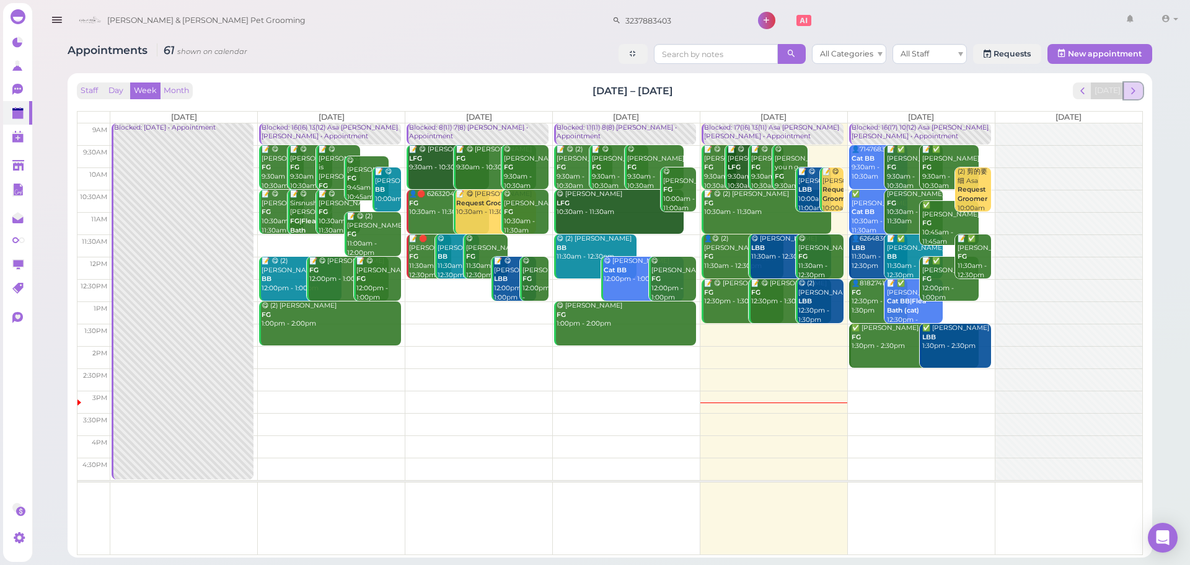
click at [1133, 90] on span "next" at bounding box center [1134, 91] width 12 height 12
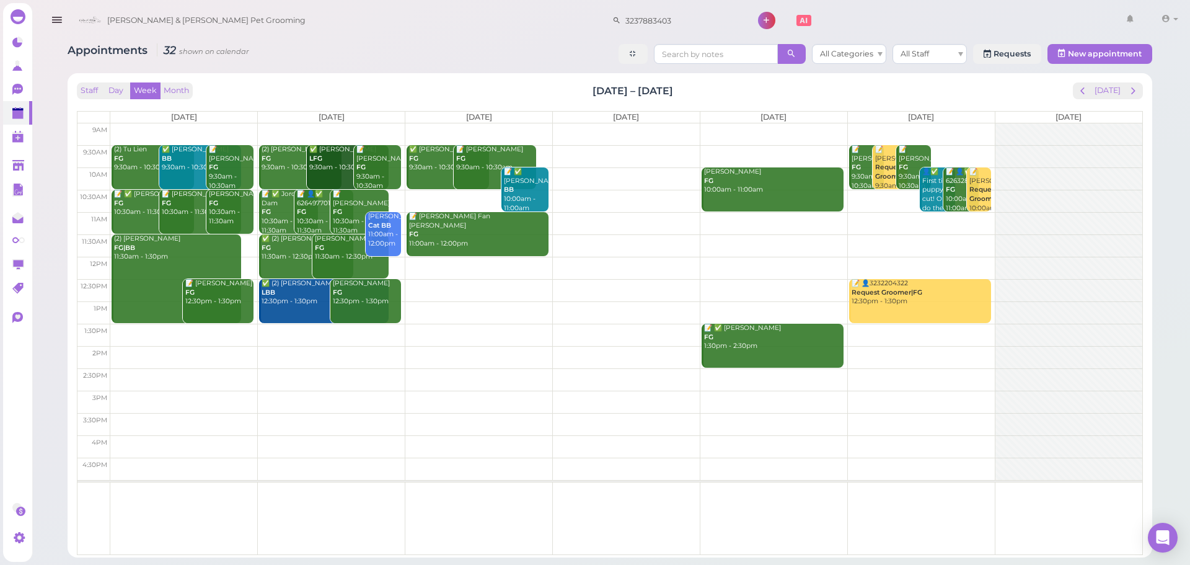
click at [440, 200] on td at bounding box center [626, 201] width 1032 height 22
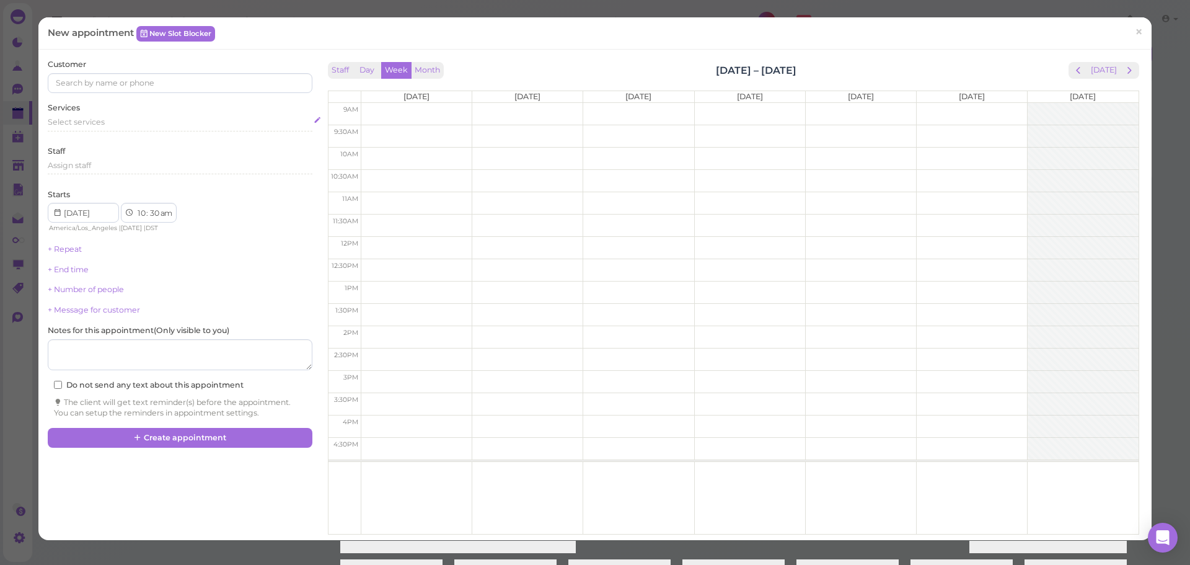
click at [125, 128] on div "Select services" at bounding box center [180, 124] width 264 height 15
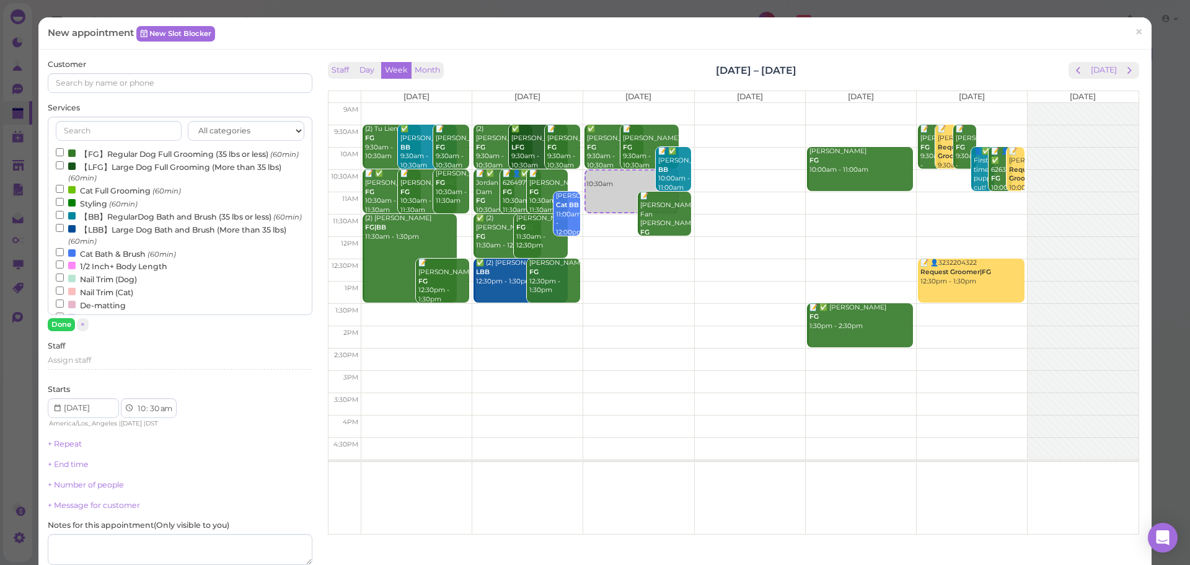
click at [123, 149] on label "【FG】Regular Dog Full Grooming (35 lbs or less) (60min)" at bounding box center [177, 153] width 243 height 13
click at [64, 149] on input "【FG】Regular Dog Full Grooming (35 lbs or less) (60min)" at bounding box center [60, 152] width 8 height 8
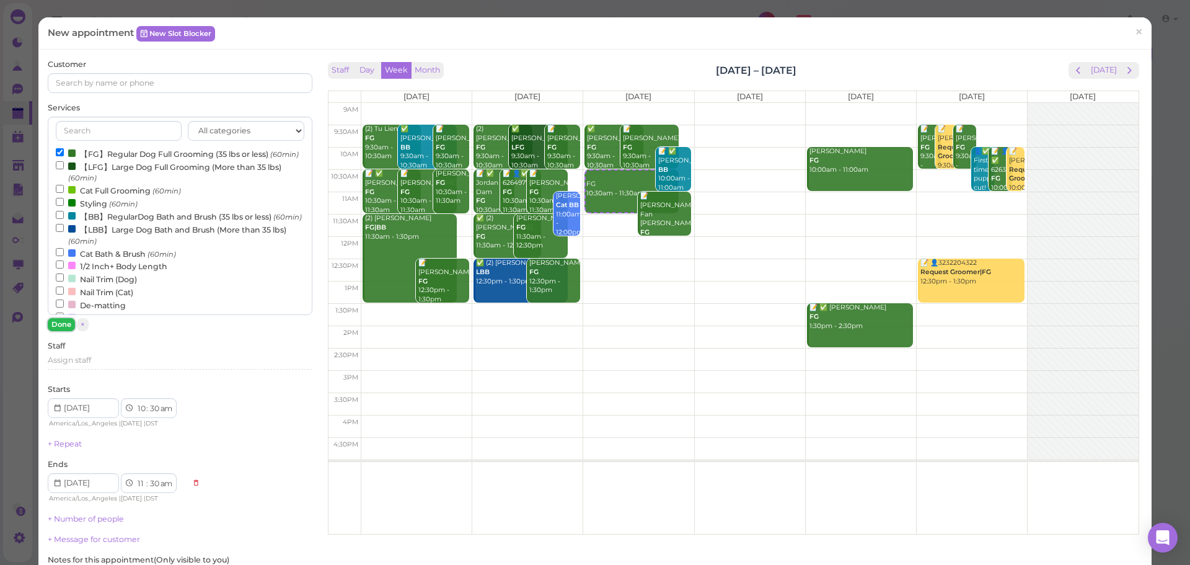
click at [53, 326] on button "Done" at bounding box center [61, 324] width 27 height 13
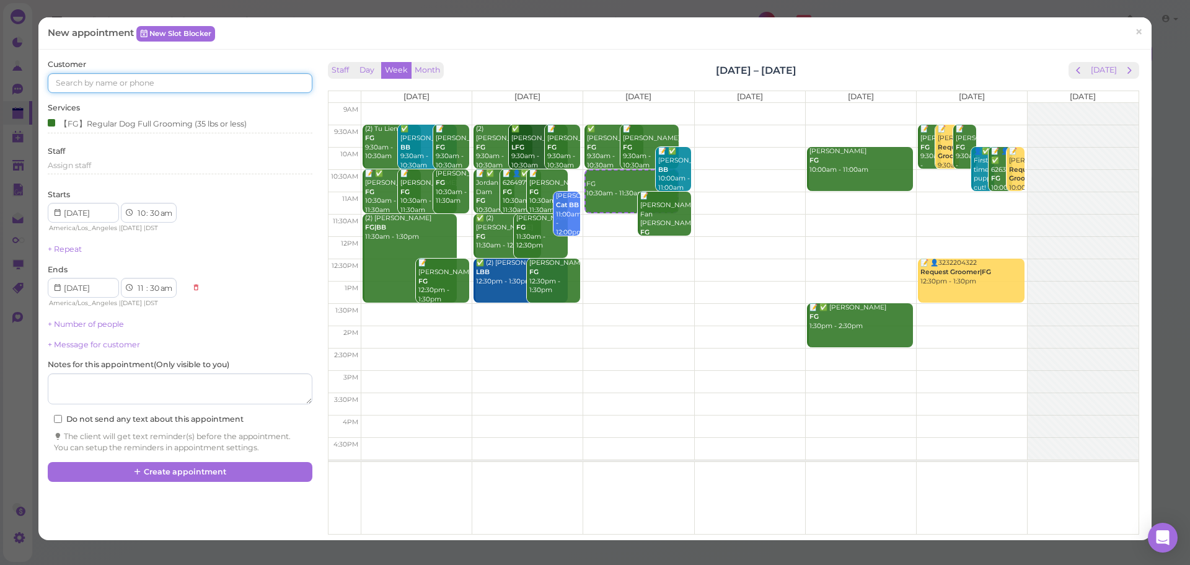
click at [226, 82] on input at bounding box center [180, 83] width 264 height 20
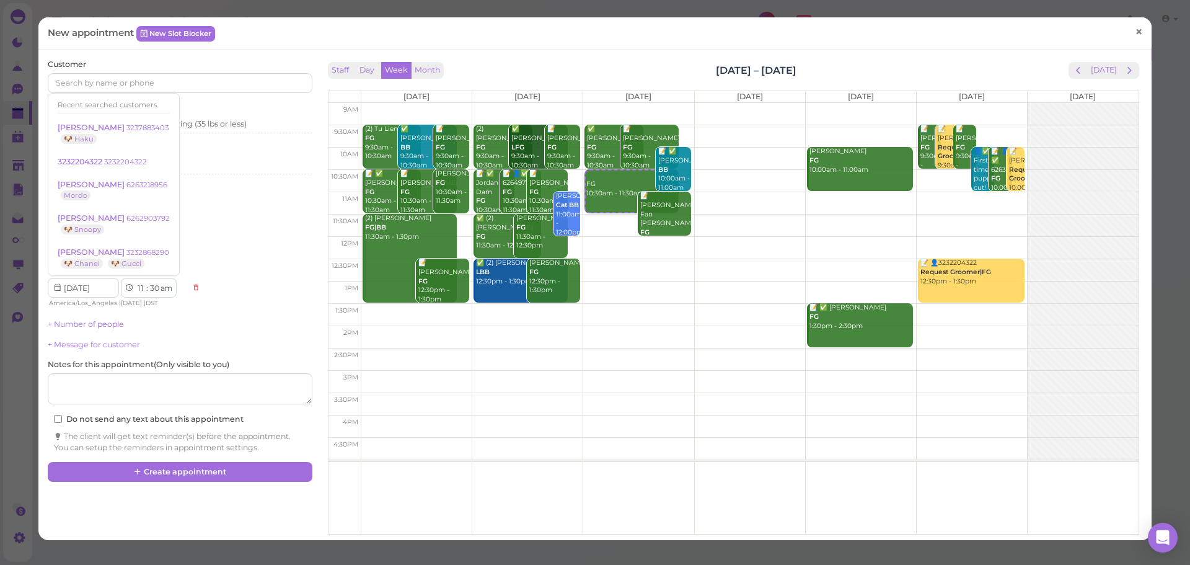
click at [1135, 27] on span "×" at bounding box center [1139, 32] width 8 height 17
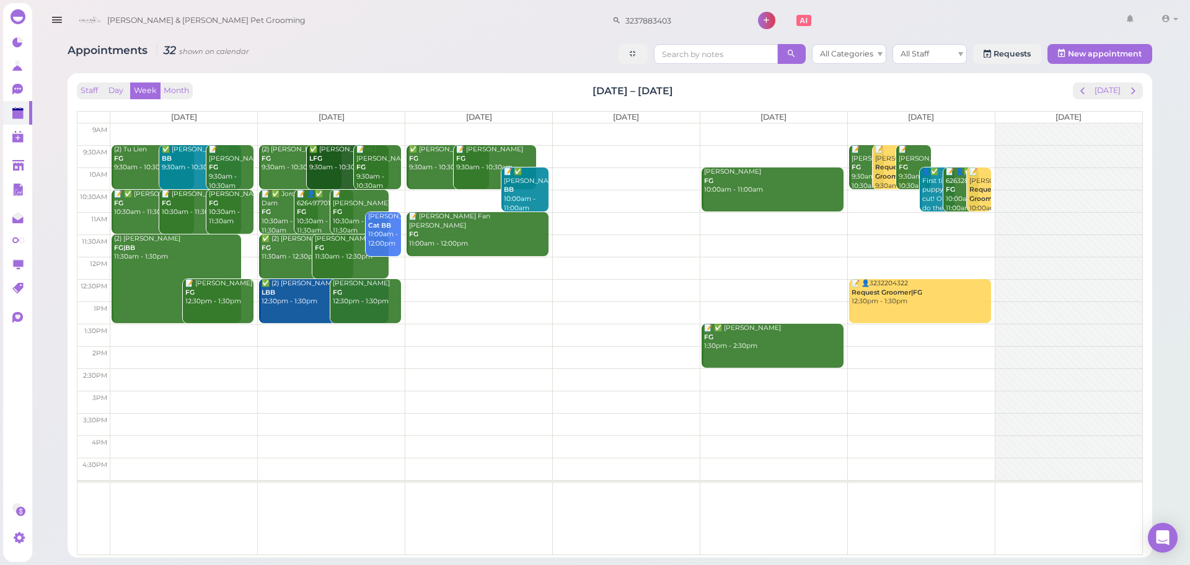
click at [224, 125] on td at bounding box center [626, 134] width 1032 height 22
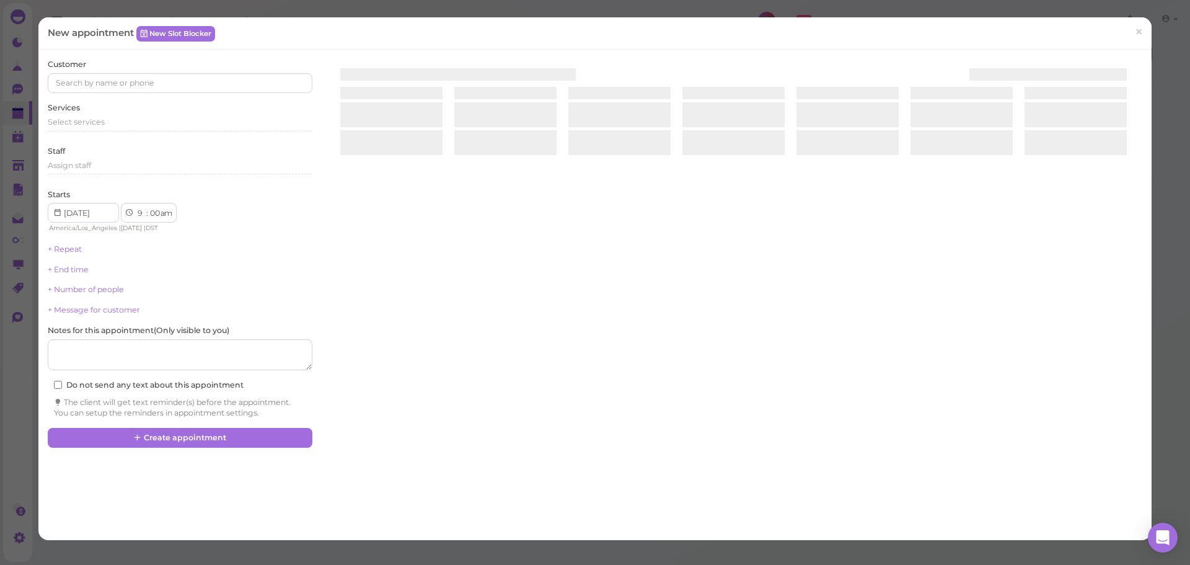
click at [219, 43] on div "New appointment New Slot Blocker ×" at bounding box center [595, 33] width 1114 height 32
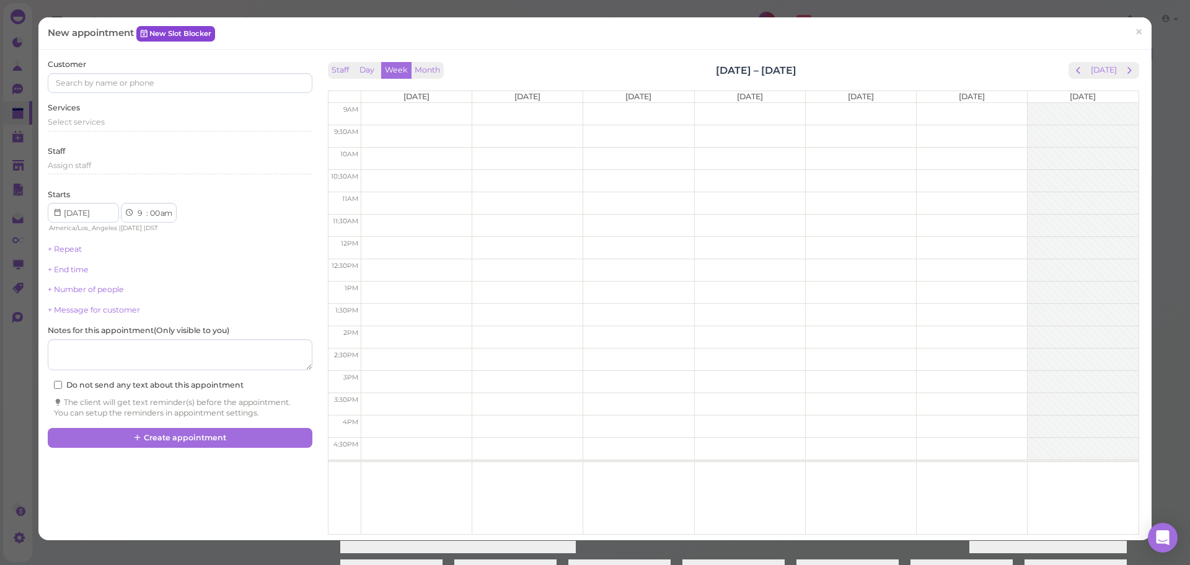
click at [207, 37] on link "New Slot Blocker" at bounding box center [175, 33] width 79 height 15
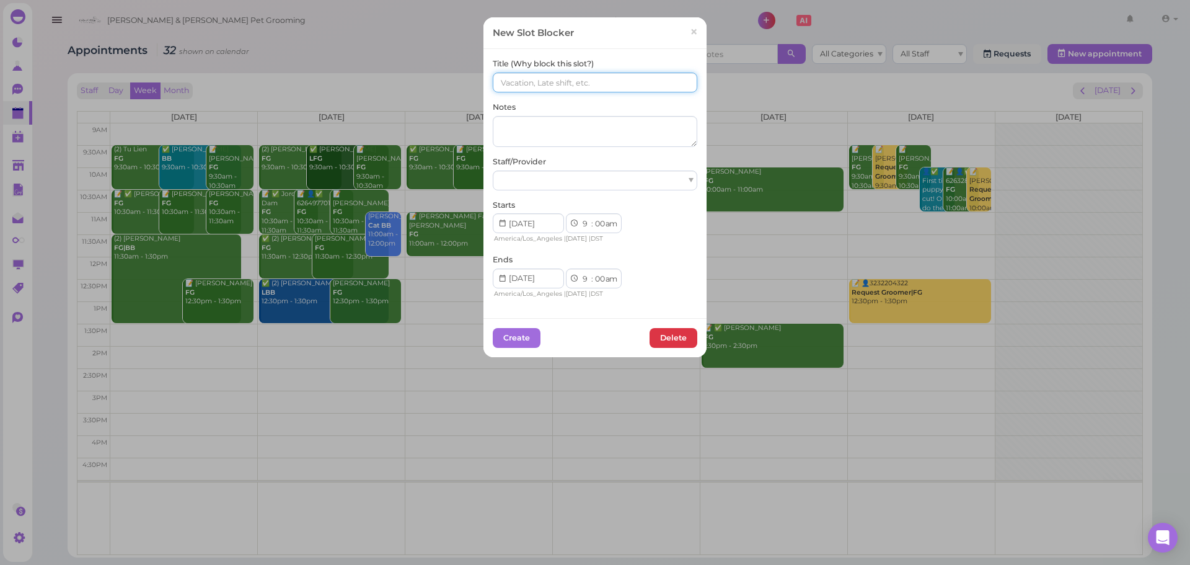
click at [609, 82] on input at bounding box center [595, 83] width 205 height 20
type input "(11) (8) [PERSON_NAME]"
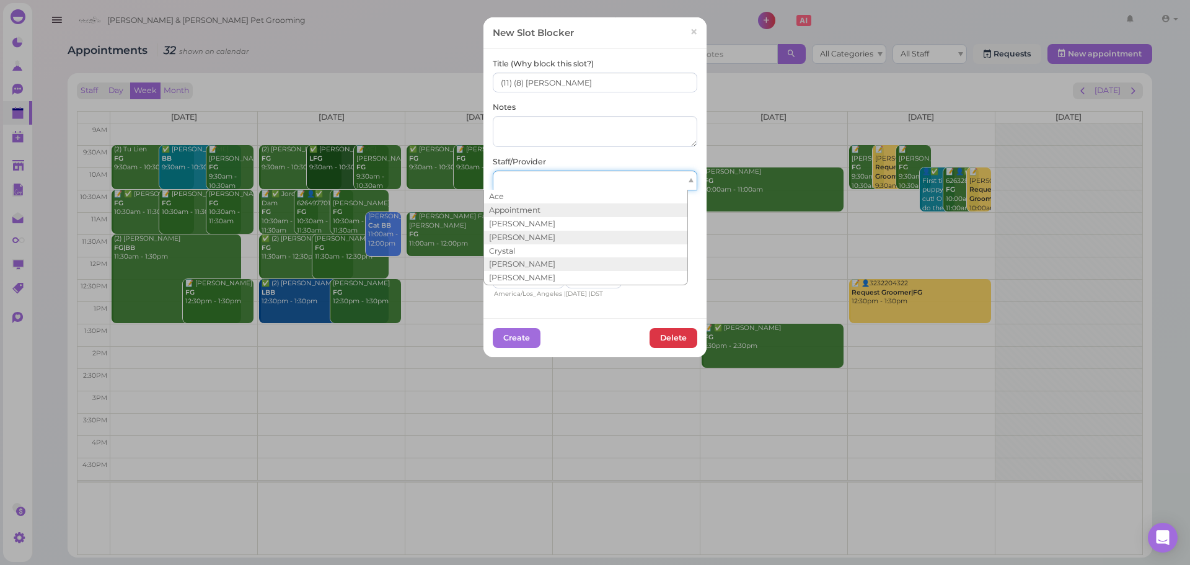
click at [569, 184] on div at bounding box center [595, 180] width 205 height 20
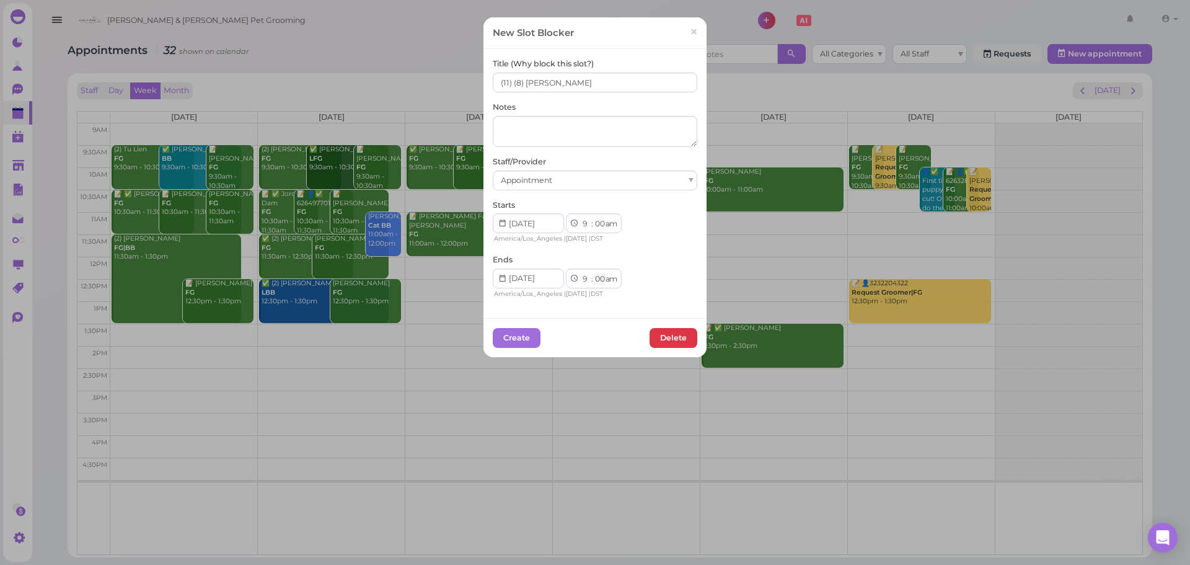
drag, startPoint x: 594, startPoint y: 277, endPoint x: 594, endPoint y: 284, distance: 6.8
click at [594, 277] on select "00 05 10 15 20 25 30 35 40 45 50 55" at bounding box center [599, 279] width 12 height 13
select select "15"
click at [593, 273] on select "00 05 10 15 20 25 30 35 40 45 50 55" at bounding box center [599, 279] width 12 height 13
click at [508, 84] on input "(11) (8) [PERSON_NAME]" at bounding box center [595, 83] width 205 height 20
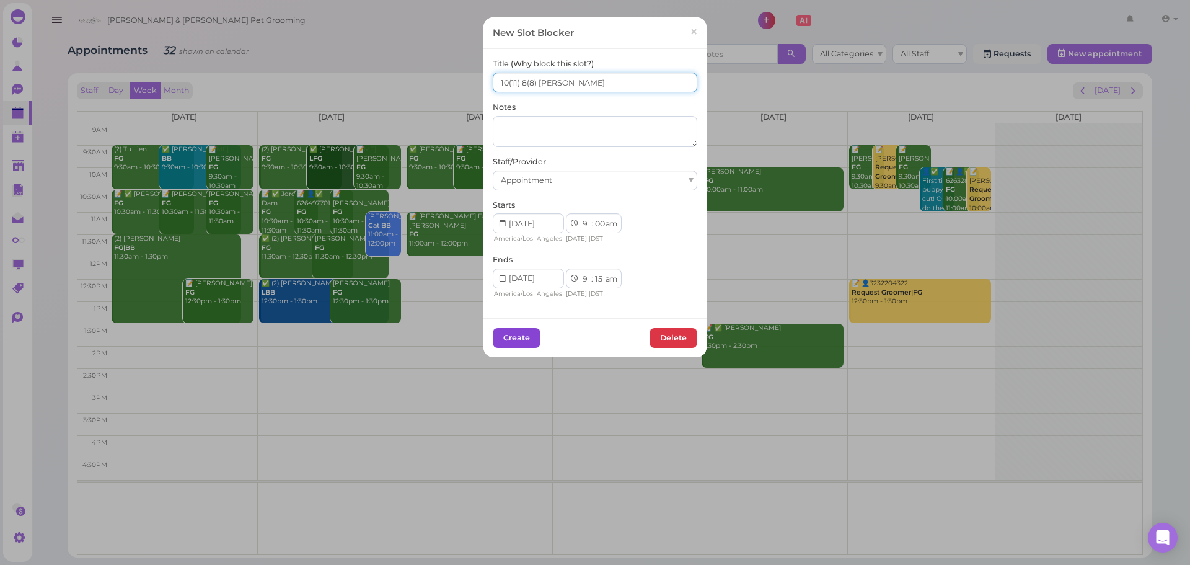
type input "10(11) 8(8) [PERSON_NAME]"
click at [526, 335] on button "Create" at bounding box center [517, 338] width 48 height 20
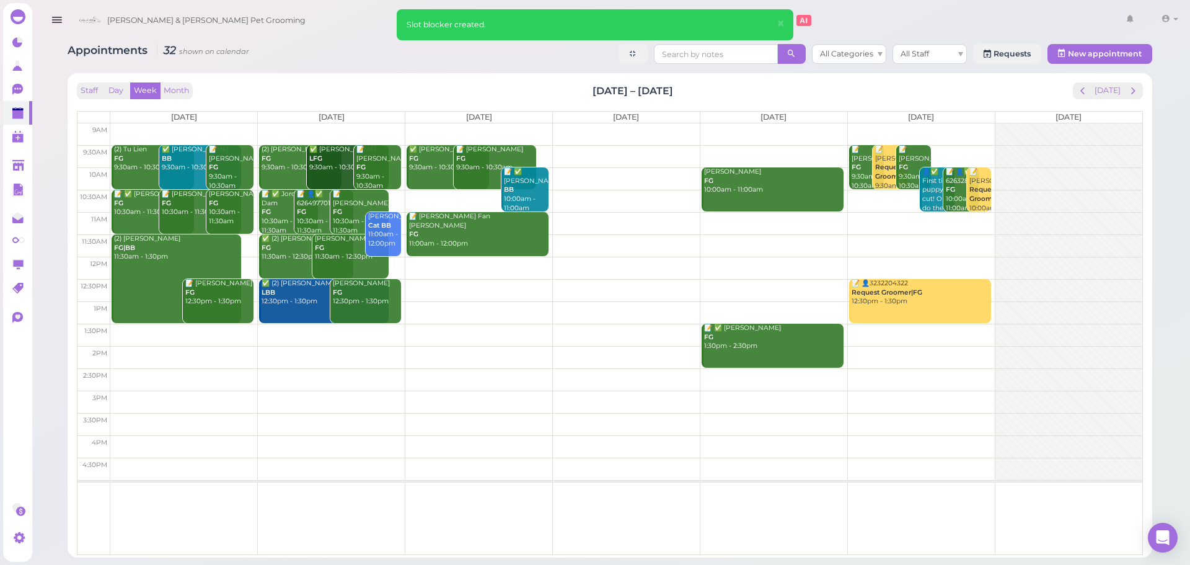
click at [296, 125] on td at bounding box center [626, 134] width 1032 height 22
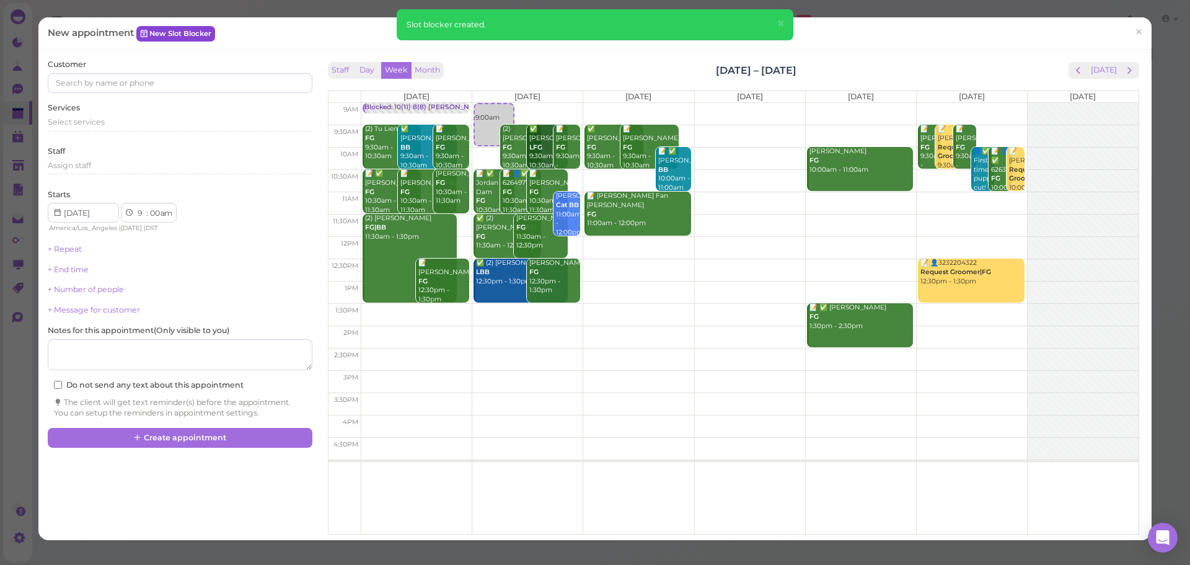
click at [182, 30] on link "New Slot Blocker" at bounding box center [175, 33] width 79 height 15
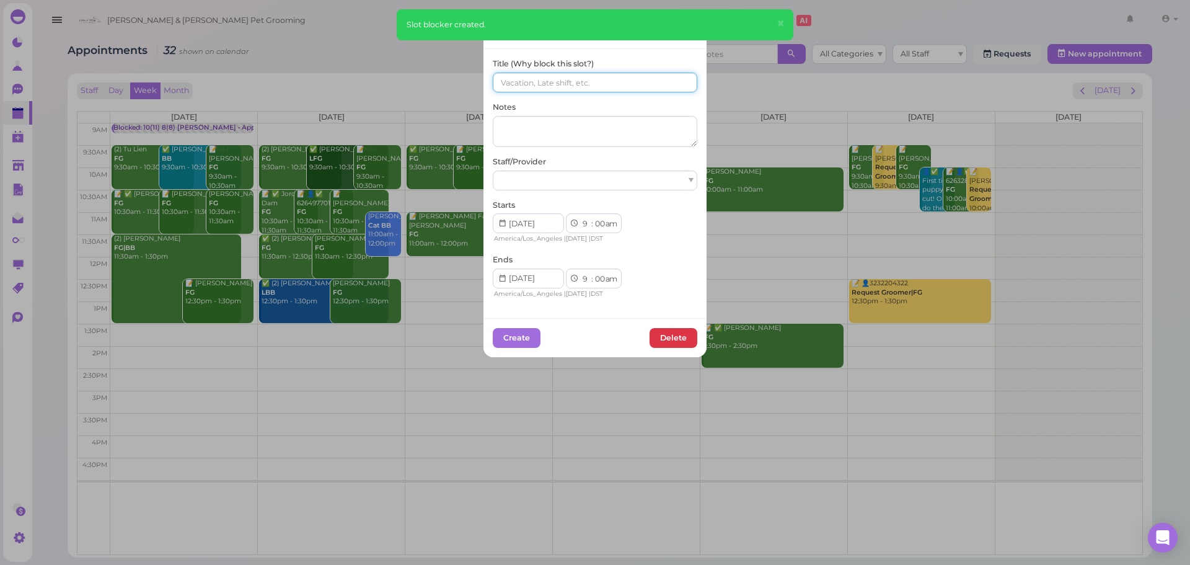
click at [588, 86] on input at bounding box center [595, 83] width 205 height 20
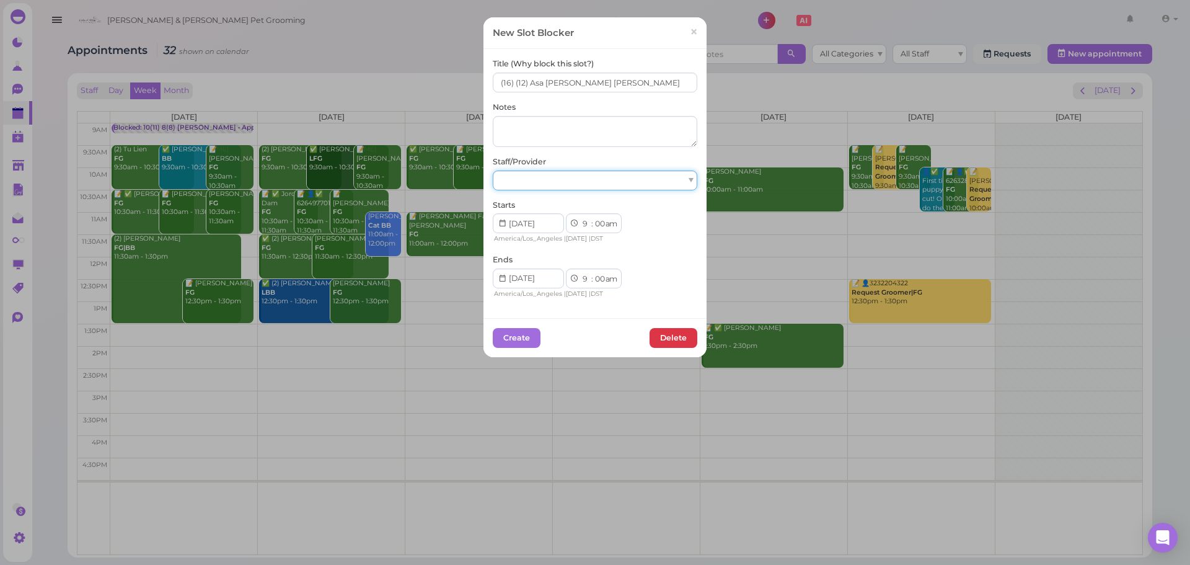
click at [544, 187] on div at bounding box center [595, 180] width 205 height 20
click at [510, 87] on input "(16) (12) Asa [PERSON_NAME] [PERSON_NAME]" at bounding box center [595, 83] width 205 height 20
type input "14(16) 11(12) Asa [PERSON_NAME] [PERSON_NAME]"
click at [595, 281] on select "00 05 10 15 20 25 30 35 40 45 50 55" at bounding box center [599, 279] width 12 height 13
select select "15"
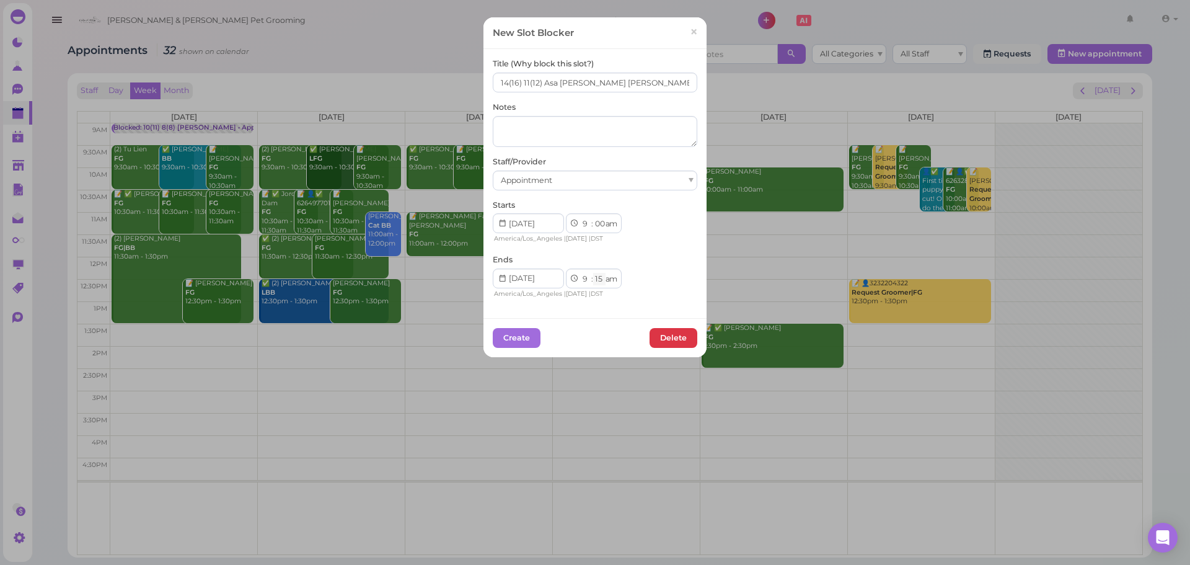
click at [593, 273] on select "00 05 10 15 20 25 30 35 40 45 50 55" at bounding box center [599, 279] width 12 height 13
click at [520, 339] on button "Create" at bounding box center [517, 338] width 48 height 20
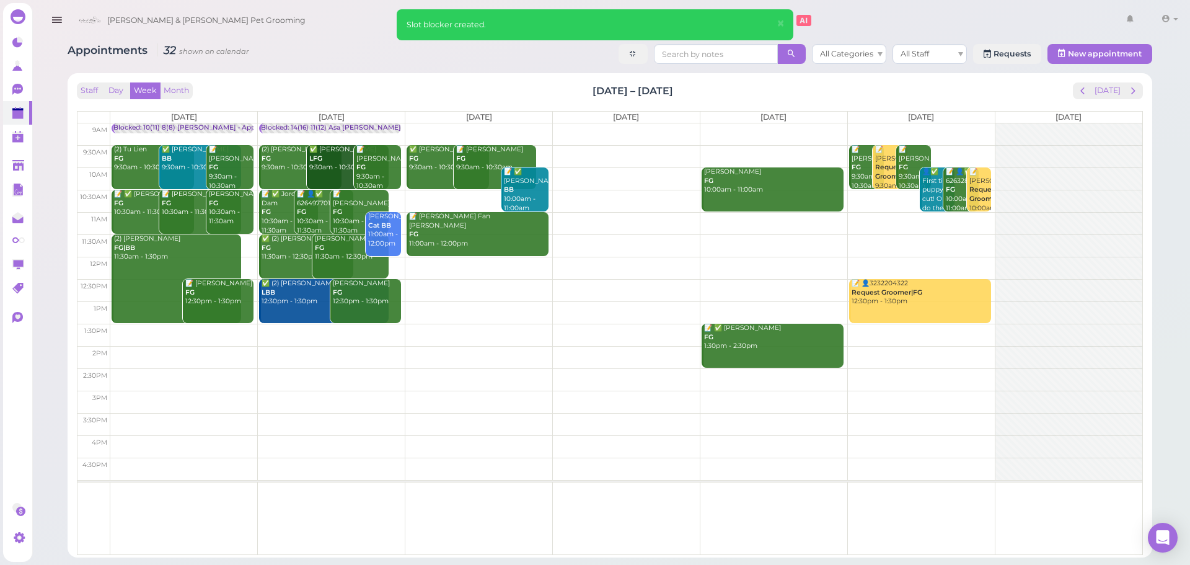
click at [456, 121] on th "[DATE]" at bounding box center [479, 117] width 148 height 11
click at [473, 125] on td at bounding box center [626, 134] width 1032 height 22
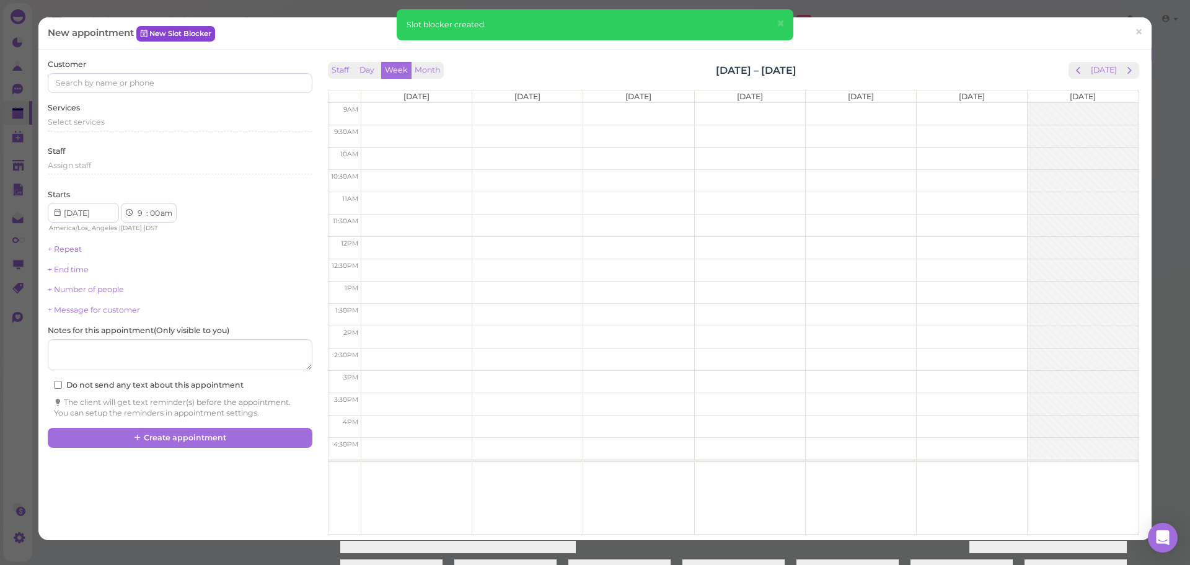
click at [163, 27] on link "New Slot Blocker" at bounding box center [175, 33] width 79 height 15
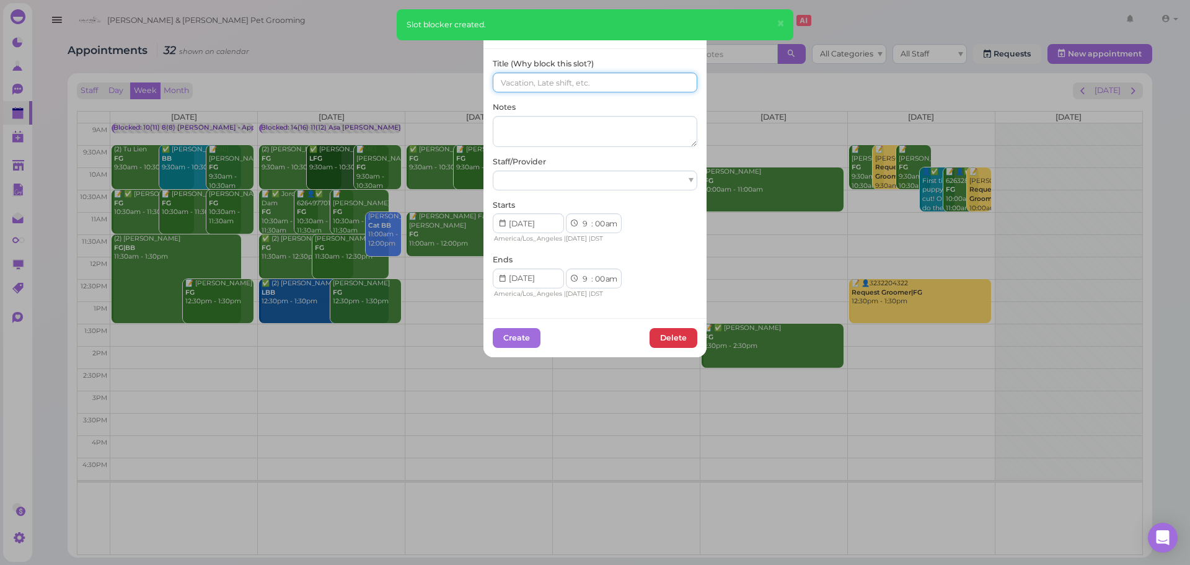
click at [631, 90] on input at bounding box center [595, 83] width 205 height 20
type input "(11) (8) [PERSON_NAME]"
click at [560, 182] on div at bounding box center [595, 180] width 205 height 20
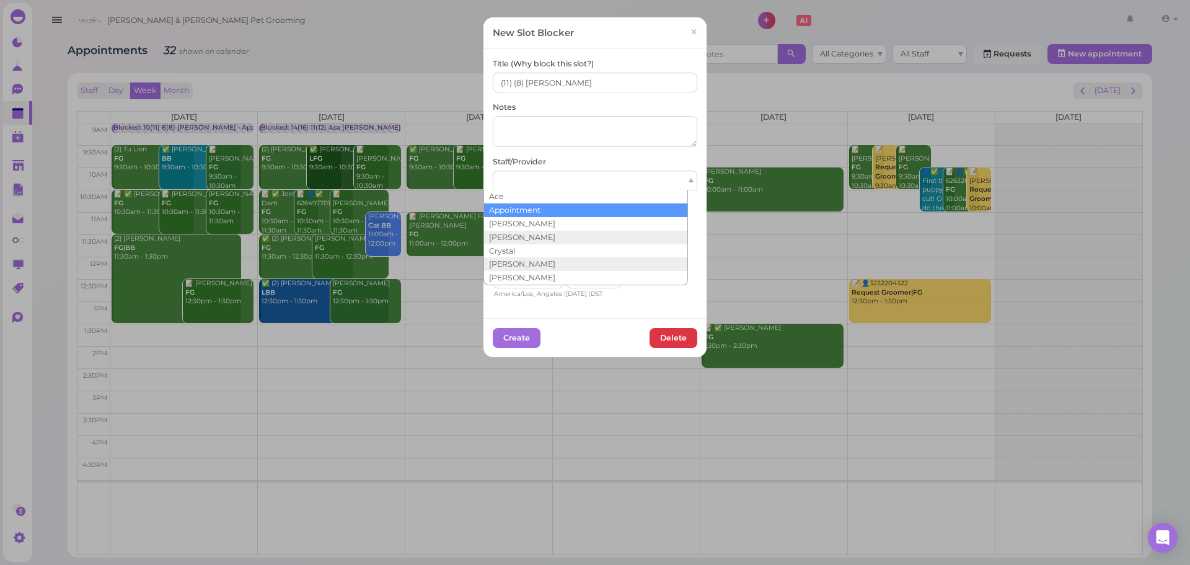
drag, startPoint x: 556, startPoint y: 214, endPoint x: 612, endPoint y: 262, distance: 73.4
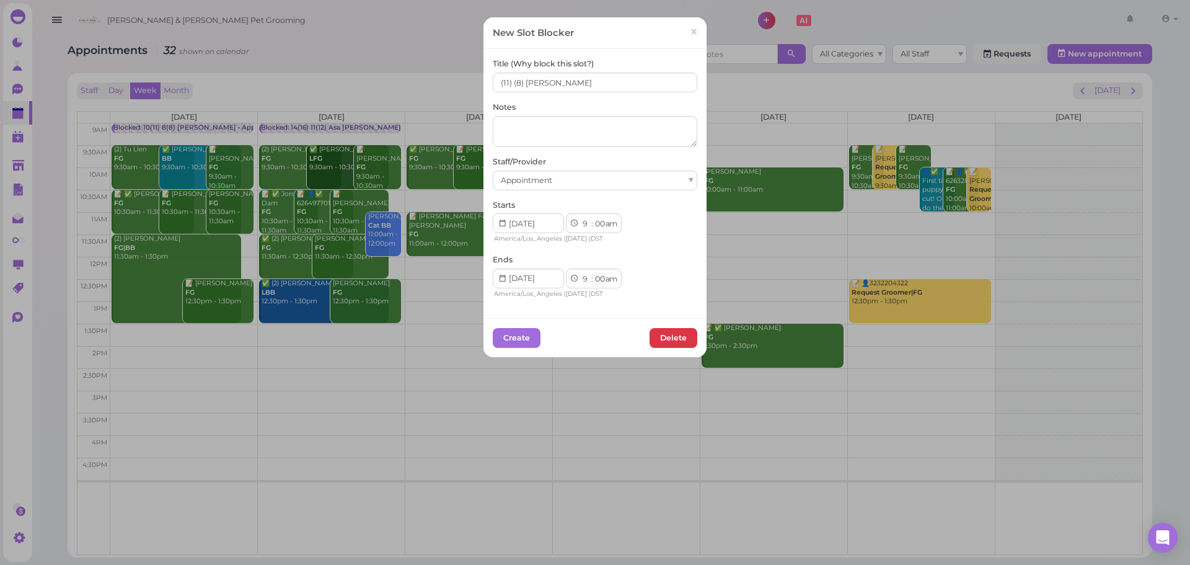
click at [596, 280] on select "00 05 10 15 20 25 30 35 40 45 50 55" at bounding box center [599, 279] width 12 height 13
select select "15"
click at [593, 273] on select "00 05 10 15 20 25 30 35 40 45 50 55" at bounding box center [599, 279] width 12 height 13
click at [505, 337] on button "Create" at bounding box center [517, 338] width 48 height 20
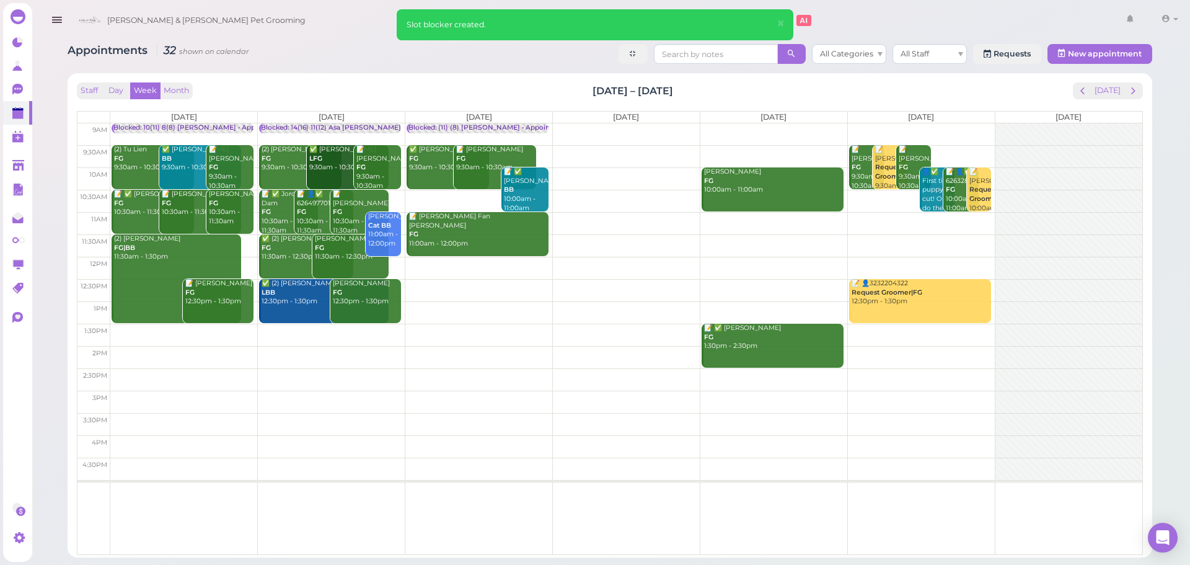
click at [629, 127] on td at bounding box center [626, 134] width 1032 height 22
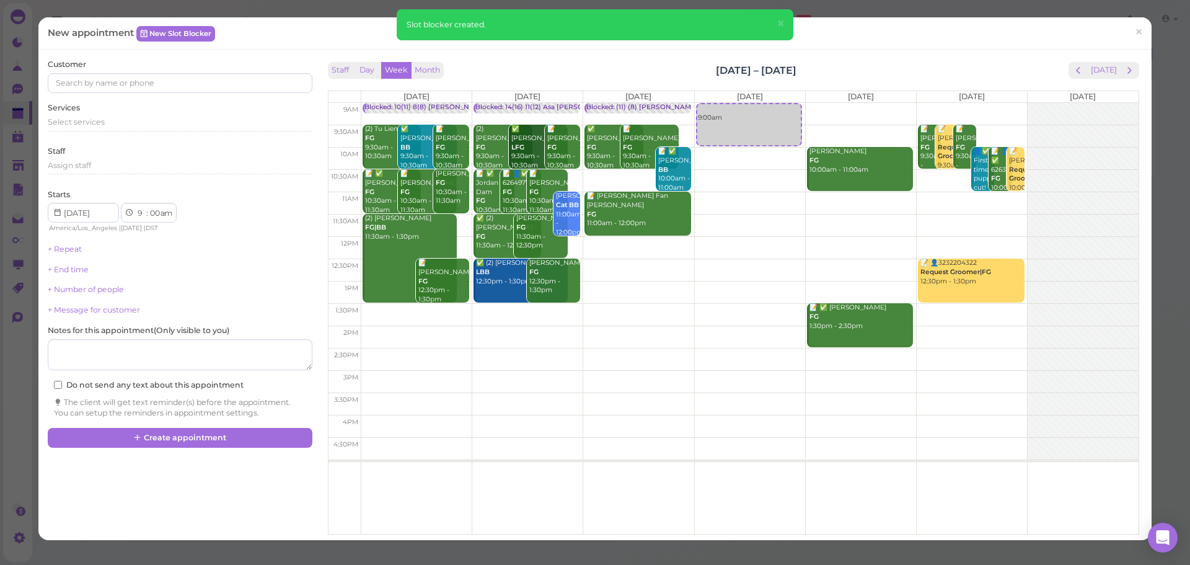
click at [174, 46] on div "New appointment New Slot Blocker ×" at bounding box center [595, 33] width 1114 height 32
click at [175, 38] on link "New Slot Blocker" at bounding box center [175, 33] width 79 height 15
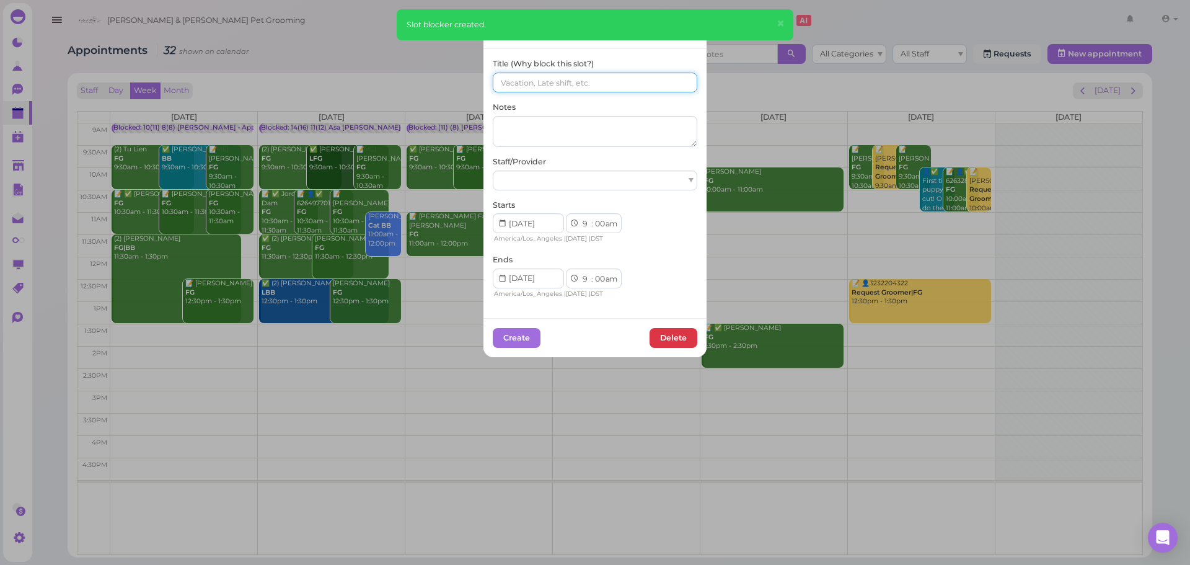
click at [570, 87] on input at bounding box center [595, 83] width 205 height 20
type input "(11) (8) [PERSON_NAME]"
drag, startPoint x: 583, startPoint y: 170, endPoint x: 564, endPoint y: 188, distance: 26.3
click at [582, 171] on div at bounding box center [595, 180] width 205 height 20
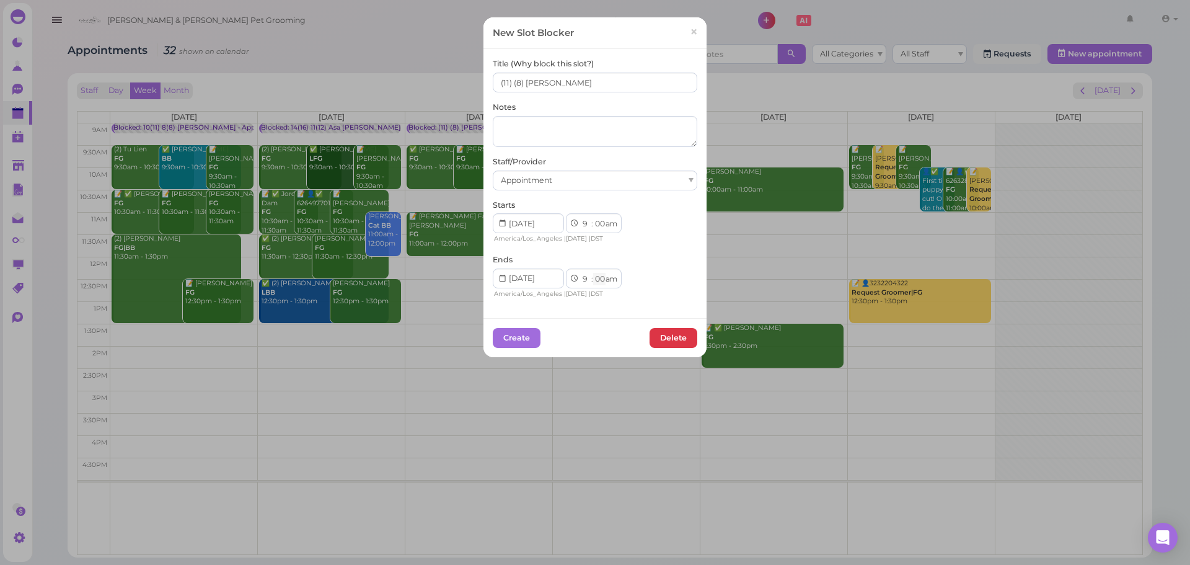
drag, startPoint x: 597, startPoint y: 276, endPoint x: 598, endPoint y: 283, distance: 7.5
click at [597, 276] on select "00 05 10 15 20 25 30 35 40 45 50 55" at bounding box center [599, 279] width 12 height 13
select select "15"
click at [593, 273] on select "00 05 10 15 20 25 30 35 40 45 50 55" at bounding box center [599, 279] width 12 height 13
click at [515, 333] on button "Create" at bounding box center [517, 338] width 48 height 20
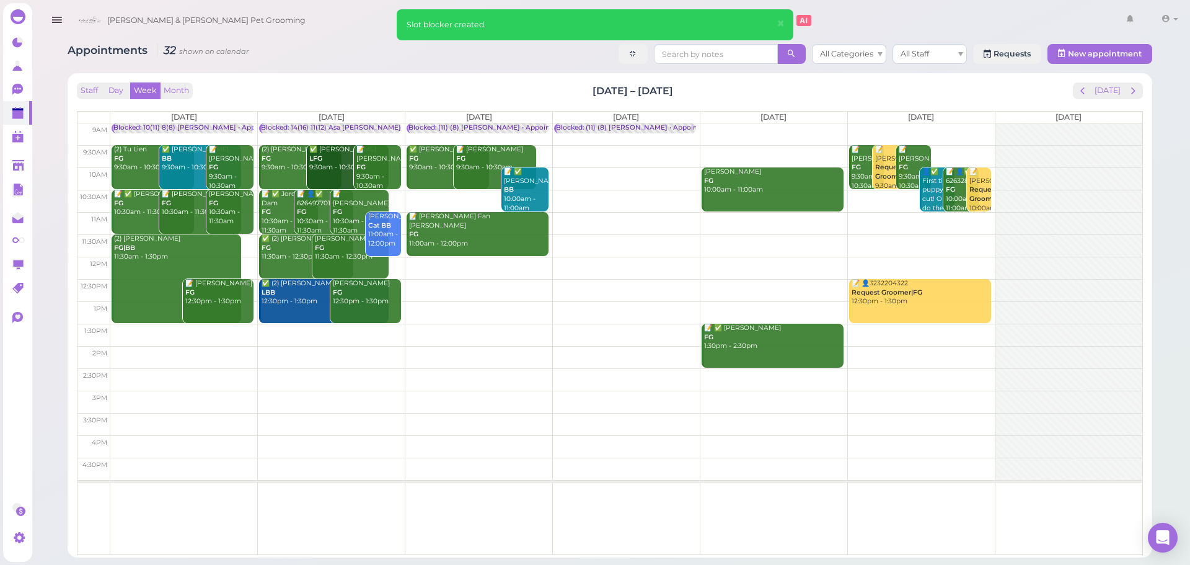
click at [321, 123] on div "Blocked: 14(16) 11(12) Asa [PERSON_NAME] [PERSON_NAME] • Appointment" at bounding box center [386, 127] width 250 height 9
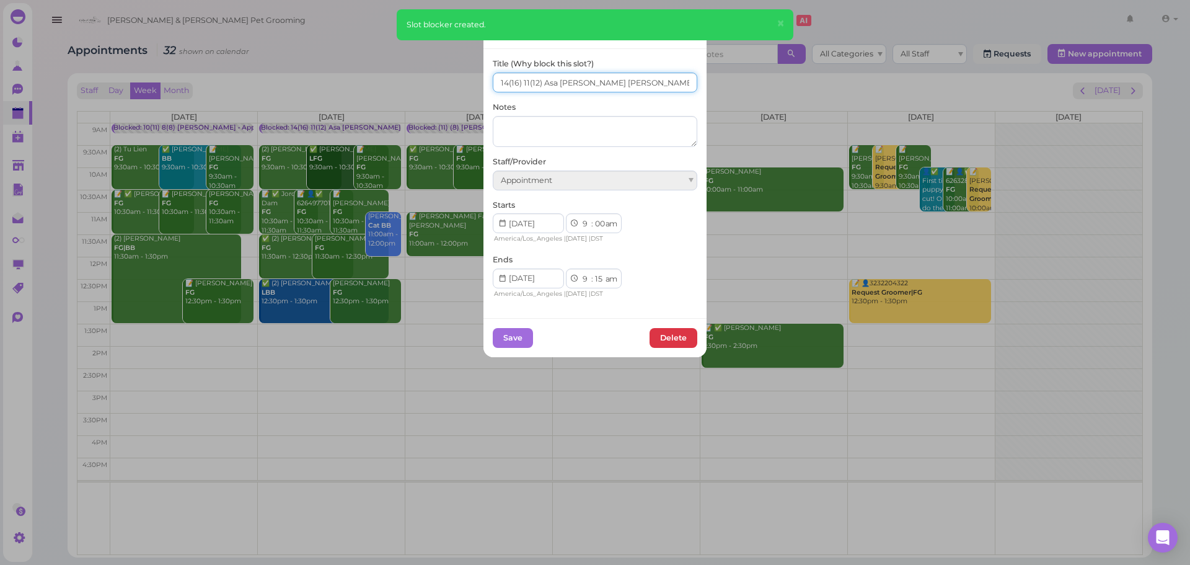
click at [607, 88] on input "14(16) 11(12) Asa [PERSON_NAME] [PERSON_NAME]" at bounding box center [595, 83] width 205 height 20
click at [508, 330] on button "Save" at bounding box center [513, 338] width 40 height 20
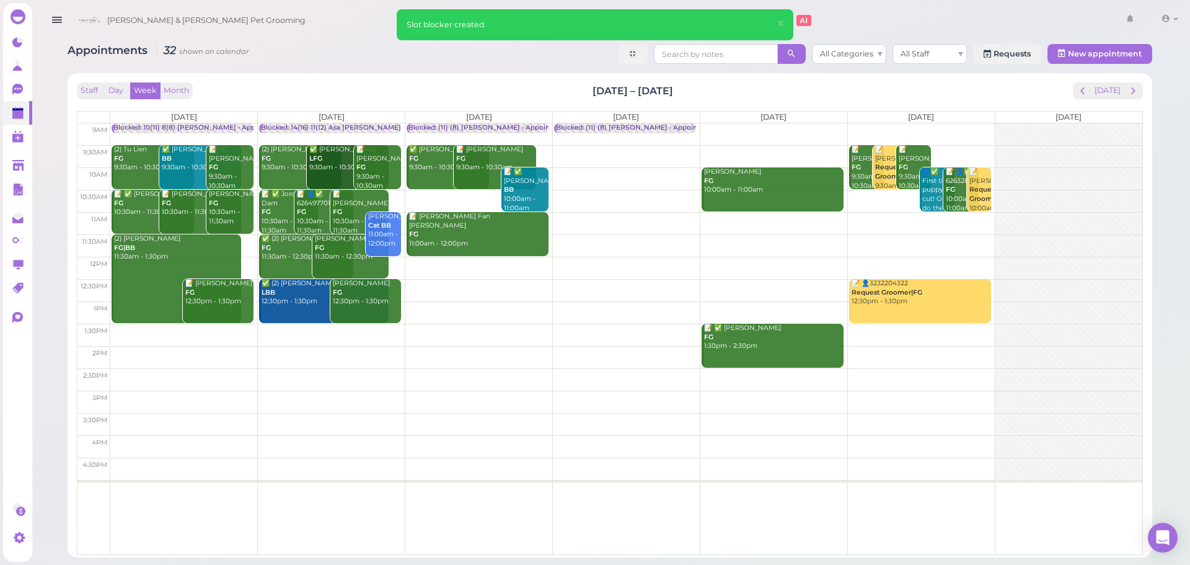
click at [766, 128] on td at bounding box center [626, 134] width 1032 height 22
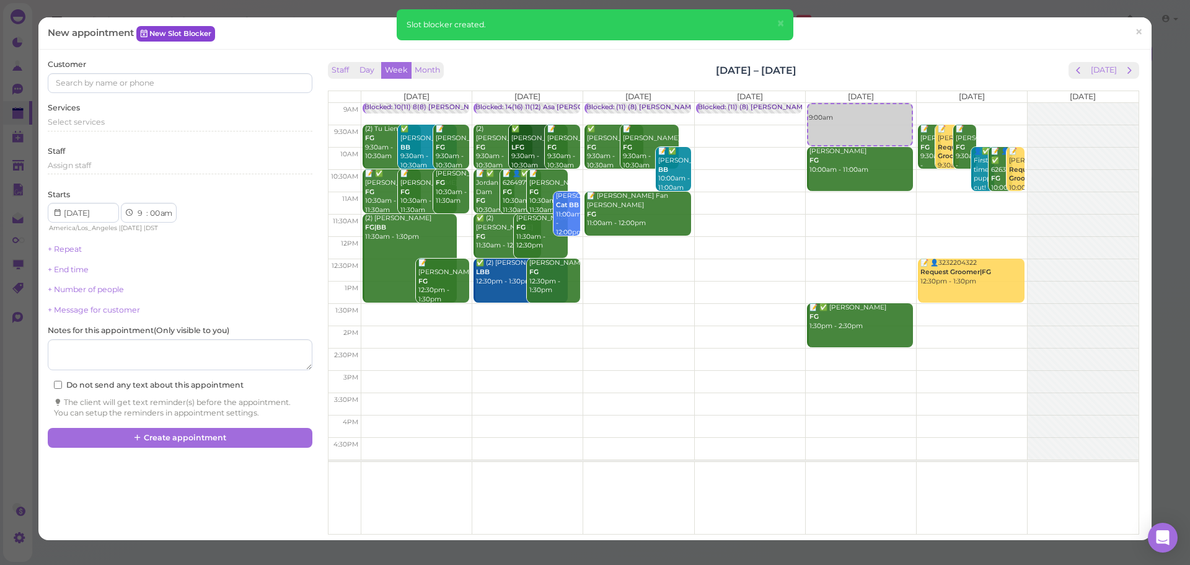
drag, startPoint x: 223, startPoint y: 43, endPoint x: 210, endPoint y: 40, distance: 13.3
click at [218, 42] on div "New appointment New Slot Blocker ×" at bounding box center [595, 33] width 1114 height 32
click at [210, 40] on link "New Slot Blocker" at bounding box center [175, 33] width 79 height 15
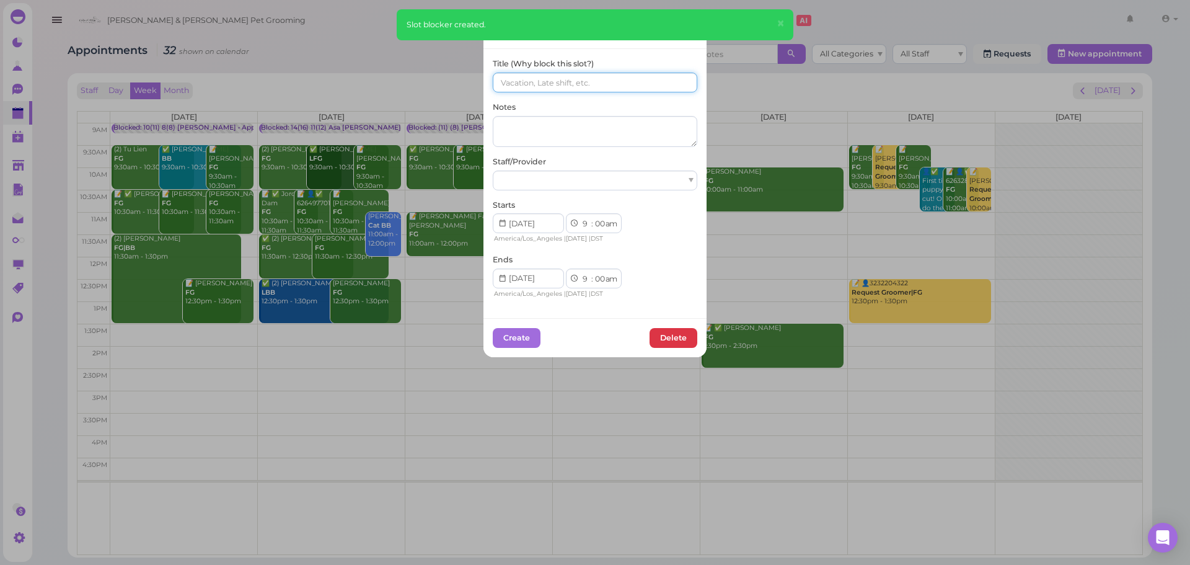
click at [639, 84] on input at bounding box center [595, 83] width 205 height 20
paste input "14(16) 11(12) Asa [PERSON_NAME] [PERSON_NAME]"
click at [502, 82] on input "14(16) 11(12) Asa [PERSON_NAME] [PERSON_NAME]" at bounding box center [595, 83] width 205 height 20
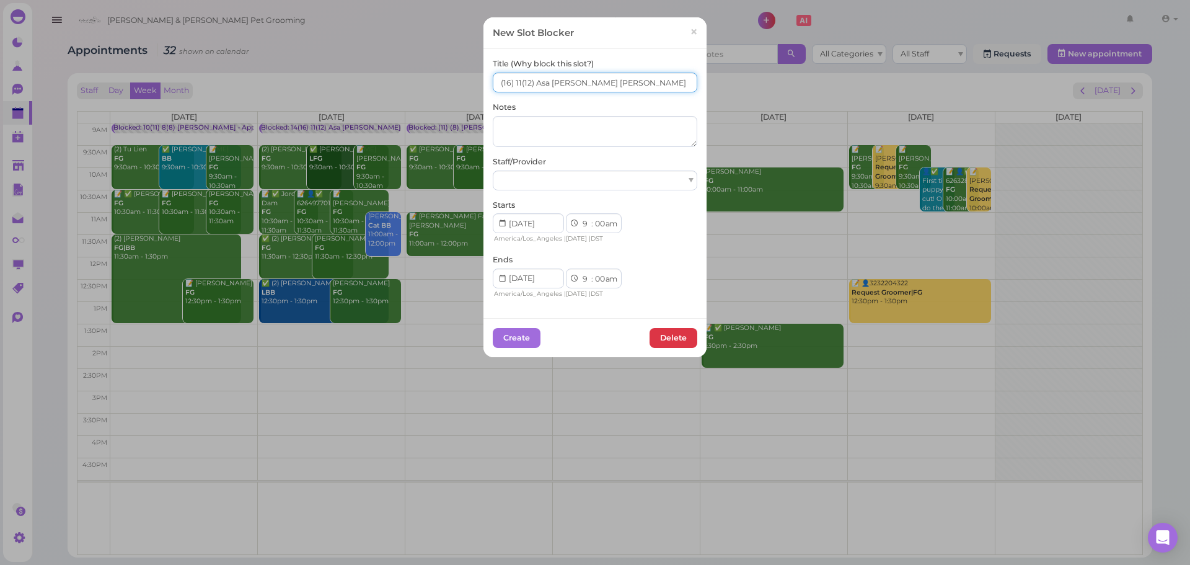
click at [512, 87] on input "(16) 11(12) Asa [PERSON_NAME] [PERSON_NAME]" at bounding box center [595, 83] width 205 height 20
type input "(16) (12) Asa [PERSON_NAME] [PERSON_NAME]"
click at [574, 185] on div at bounding box center [595, 180] width 205 height 20
click at [588, 283] on div "1 2 3 4 5 6 7 8 9 10 11 12 : 00 05 10 15 20 25 30 35 40 45 50 55 am pm" at bounding box center [594, 278] width 56 height 20
click at [593, 282] on select "00 05 10 15 20 25 30 35 40 45 50 55" at bounding box center [599, 279] width 12 height 13
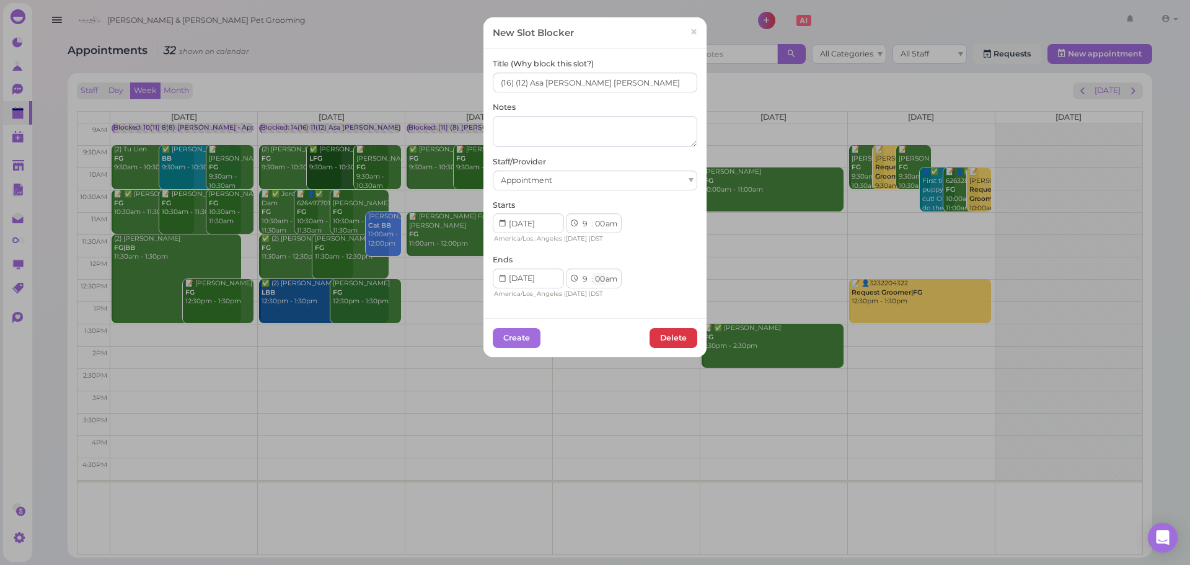
select select "15"
click at [593, 273] on select "00 05 10 15 20 25 30 35 40 45 50 55" at bounding box center [599, 279] width 12 height 13
click at [500, 335] on button "Create" at bounding box center [517, 338] width 48 height 20
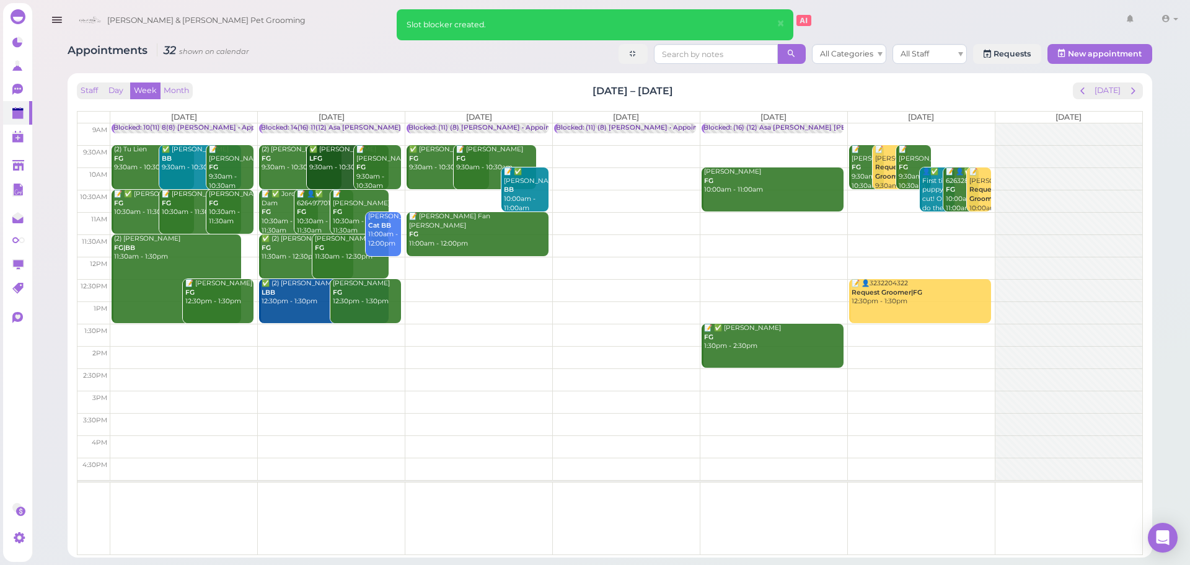
click at [942, 124] on td at bounding box center [626, 134] width 1032 height 22
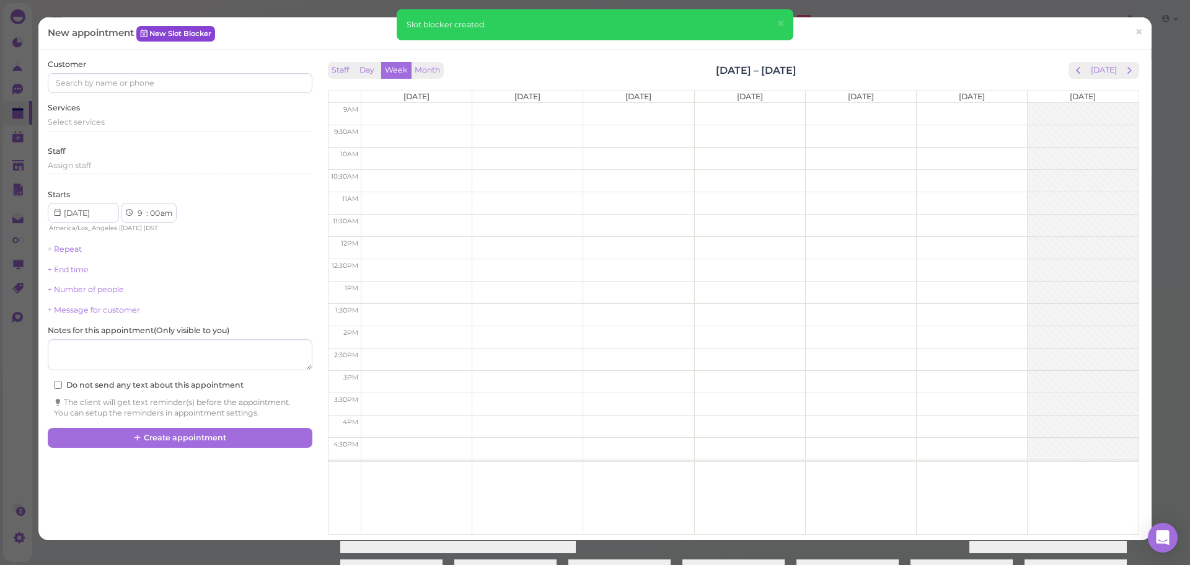
click at [197, 27] on link "New Slot Blocker" at bounding box center [175, 33] width 79 height 15
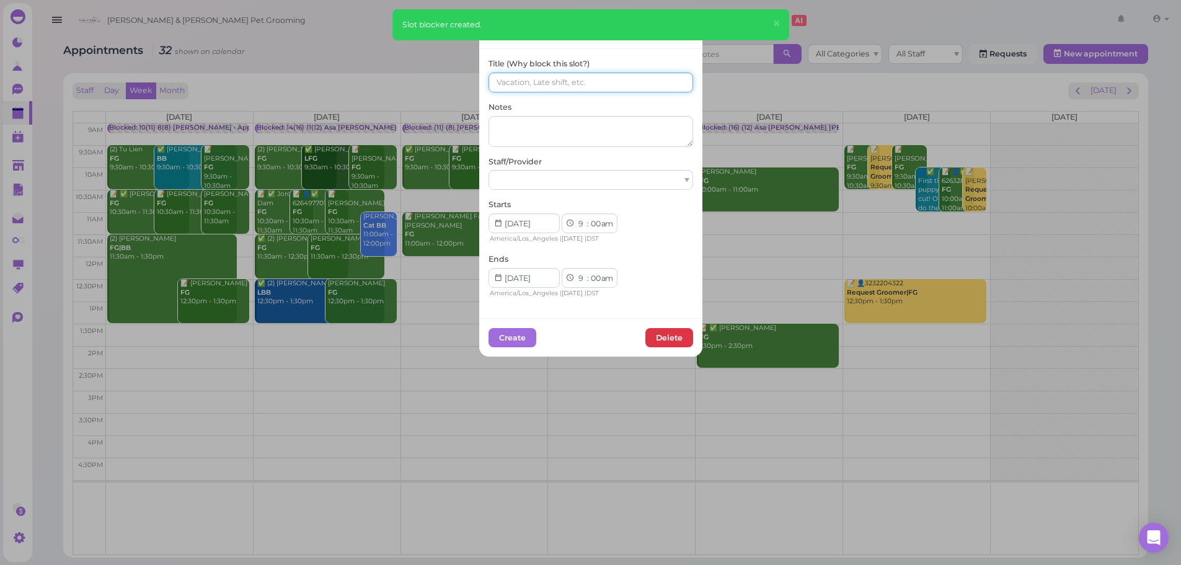
click at [588, 74] on input at bounding box center [591, 83] width 205 height 20
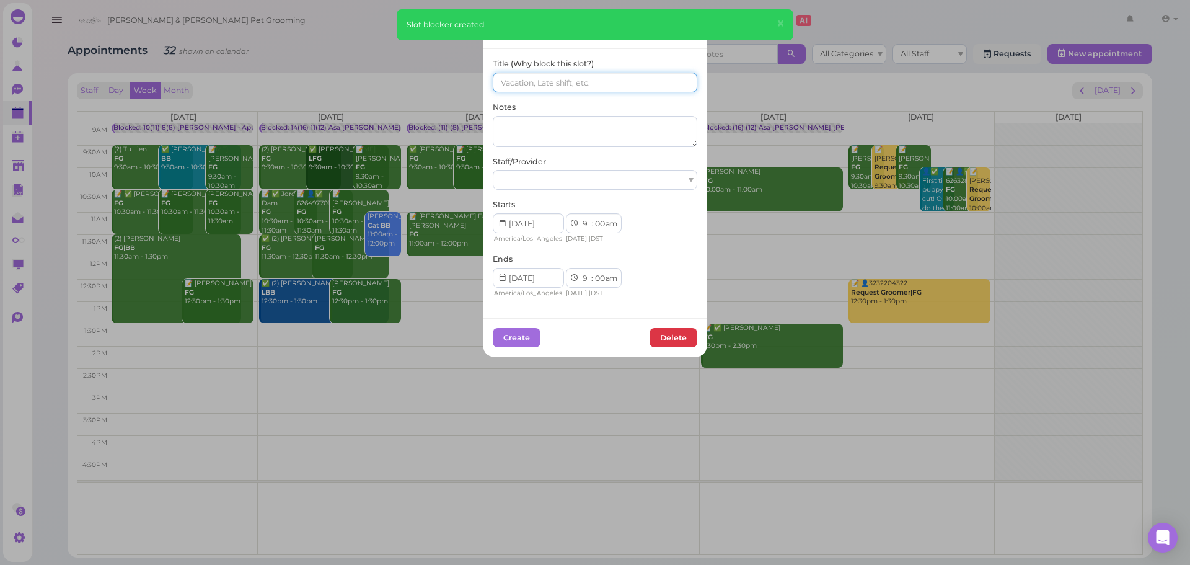
paste input "14(16) 11(12) Asa [PERSON_NAME] [PERSON_NAME]"
click at [493, 77] on input "14(16) 11(12) Asa [PERSON_NAME] [PERSON_NAME]" at bounding box center [595, 83] width 205 height 20
click at [509, 83] on input "(16) 11(12) Asa [PERSON_NAME] [PERSON_NAME]" at bounding box center [595, 83] width 205 height 20
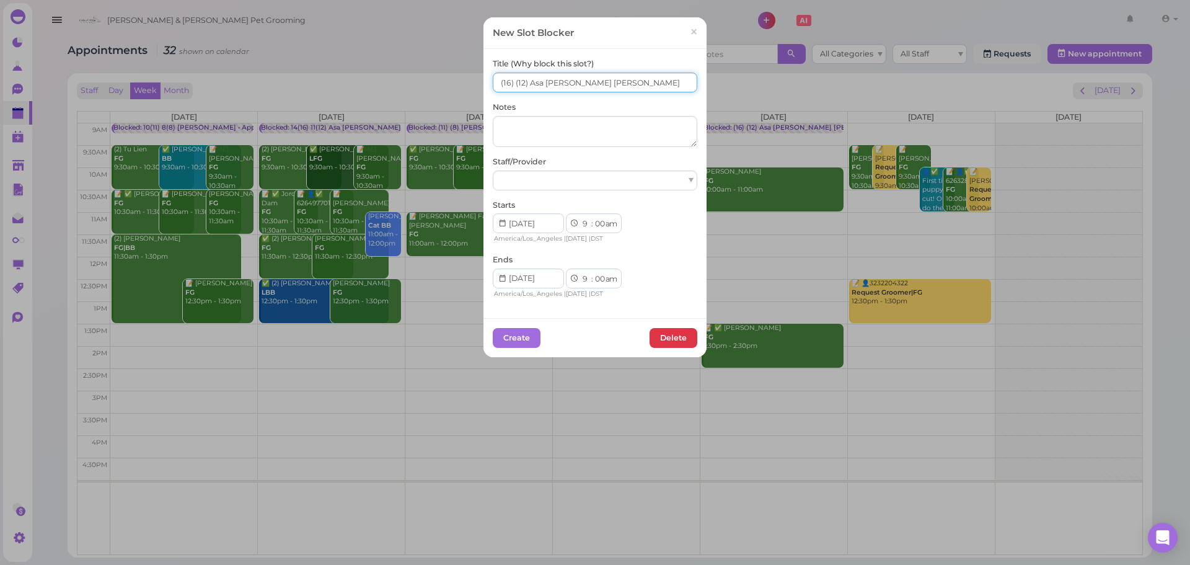
type input "(16) (12) Asa [PERSON_NAME] [PERSON_NAME]"
click at [533, 185] on div at bounding box center [595, 180] width 205 height 20
click at [600, 280] on select "00 05 10 15 20 25 30 35 40 45 50 55" at bounding box center [599, 279] width 12 height 13
select select "15"
click at [593, 273] on select "00 05 10 15 20 25 30 35 40 45 50 55" at bounding box center [599, 279] width 12 height 13
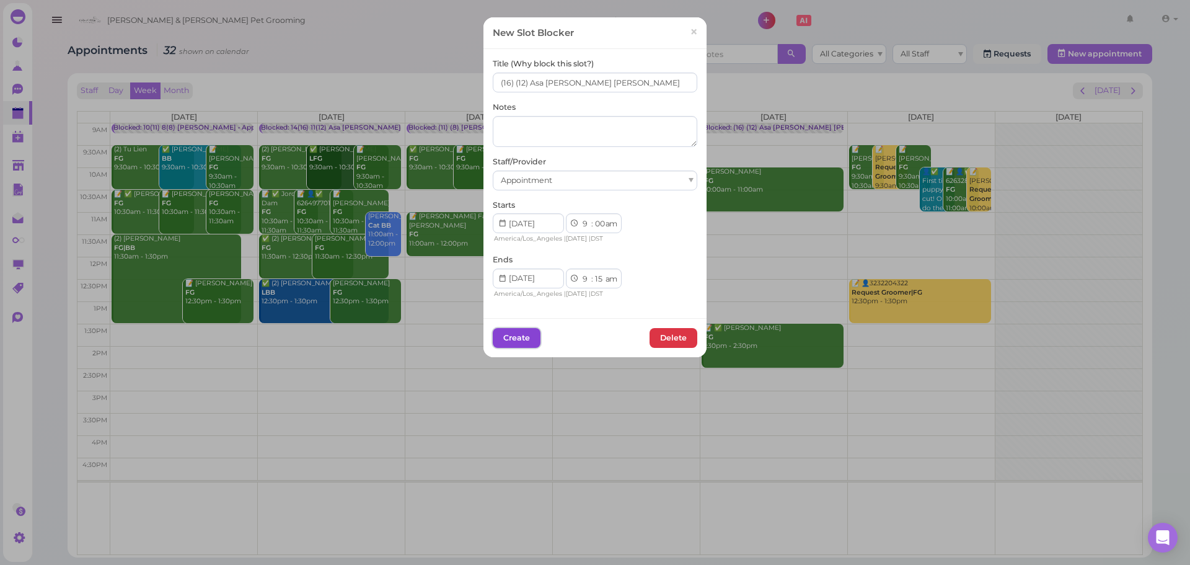
click at [520, 337] on button "Create" at bounding box center [517, 338] width 48 height 20
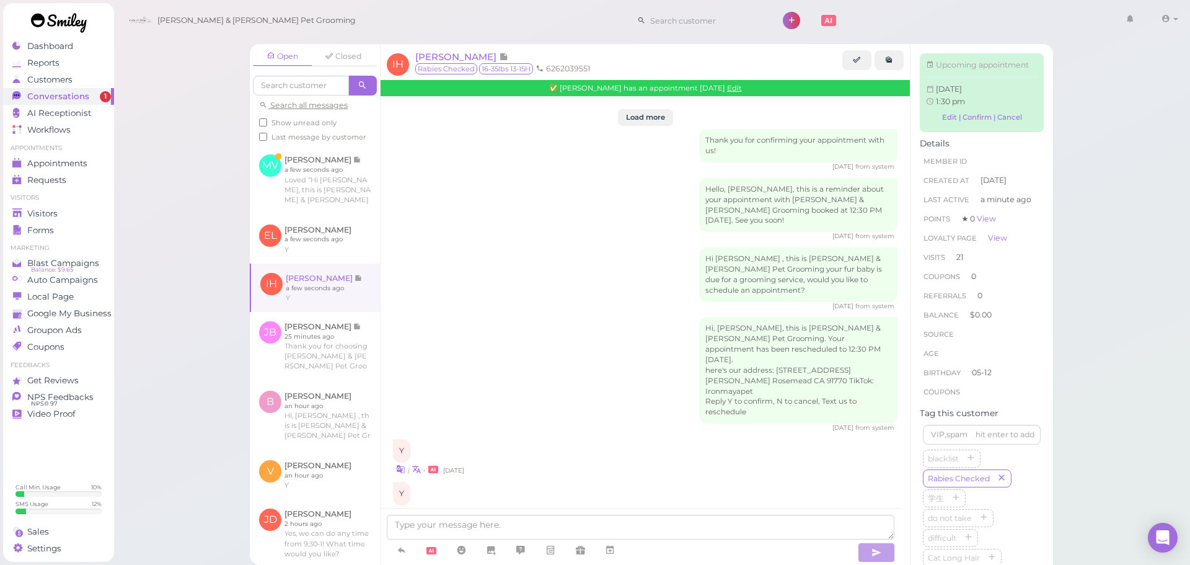
scroll to position [1773, 0]
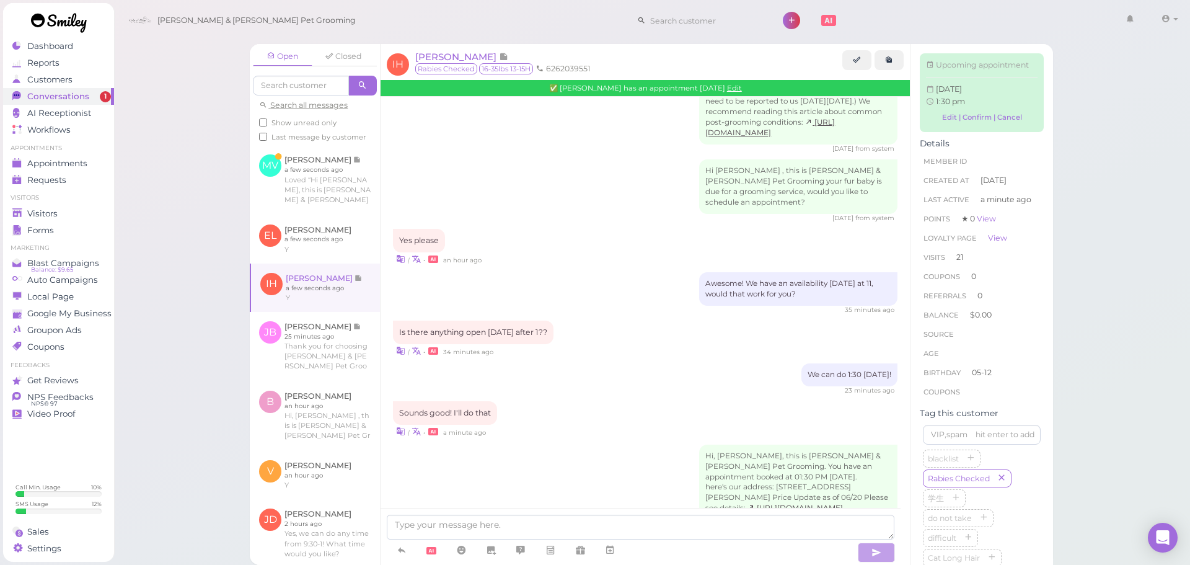
click at [560, 445] on div "Hi, [PERSON_NAME], this is [PERSON_NAME] & [PERSON_NAME] Pet Grooming. You have…" at bounding box center [645, 497] width 505 height 105
click at [329, 194] on link at bounding box center [315, 179] width 130 height 69
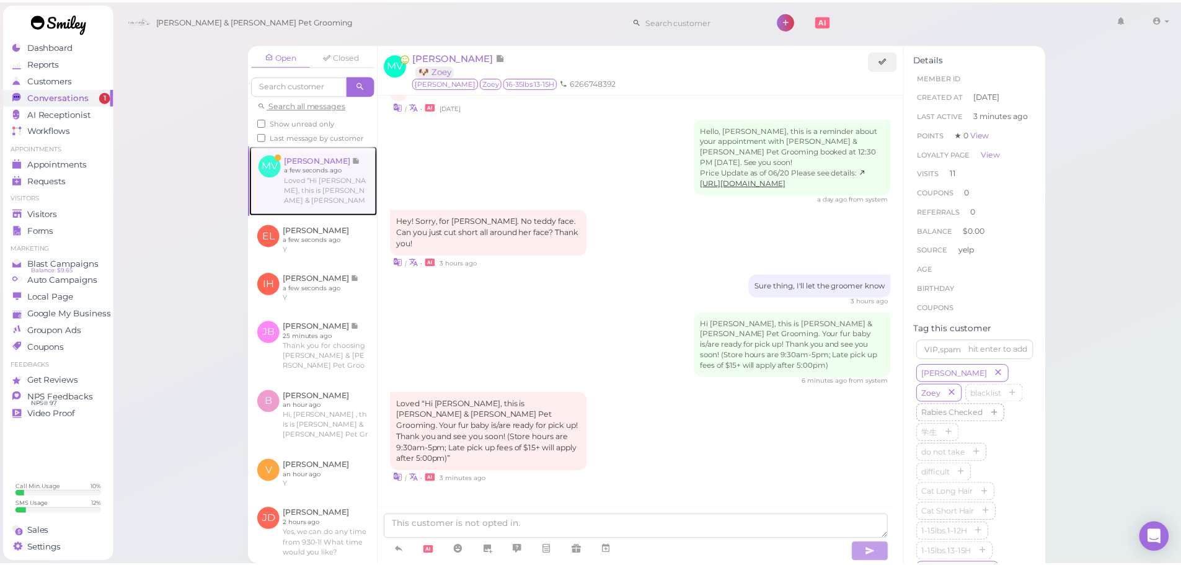
scroll to position [1507, 0]
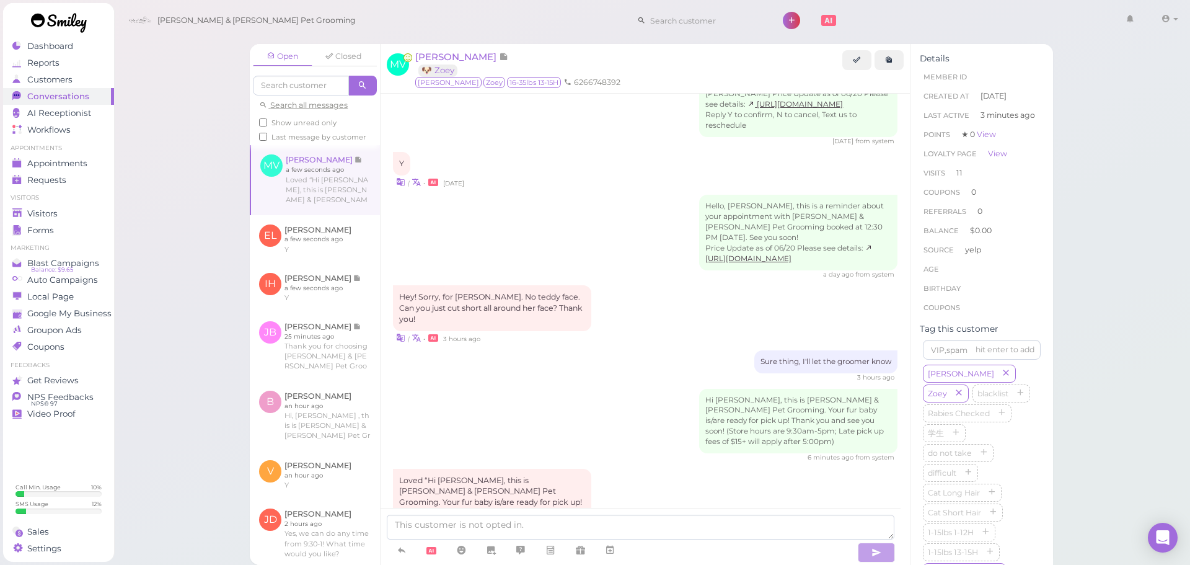
click at [1098, 255] on div "Open Closed Search all messages Show unread only Last message by customer MV [P…" at bounding box center [652, 282] width 1078 height 565
click at [634, 389] on div "Hi [PERSON_NAME], this is [PERSON_NAME] & [PERSON_NAME] Pet Grooming. Your fur …" at bounding box center [645, 426] width 505 height 74
click at [616, 285] on div "Hey! Sorry, for [PERSON_NAME]. No teddy face. Can you just cut short all around…" at bounding box center [645, 314] width 505 height 59
click at [600, 389] on div "Hi [PERSON_NAME], this is [PERSON_NAME] & [PERSON_NAME] Pet Grooming. Your fur …" at bounding box center [645, 426] width 505 height 74
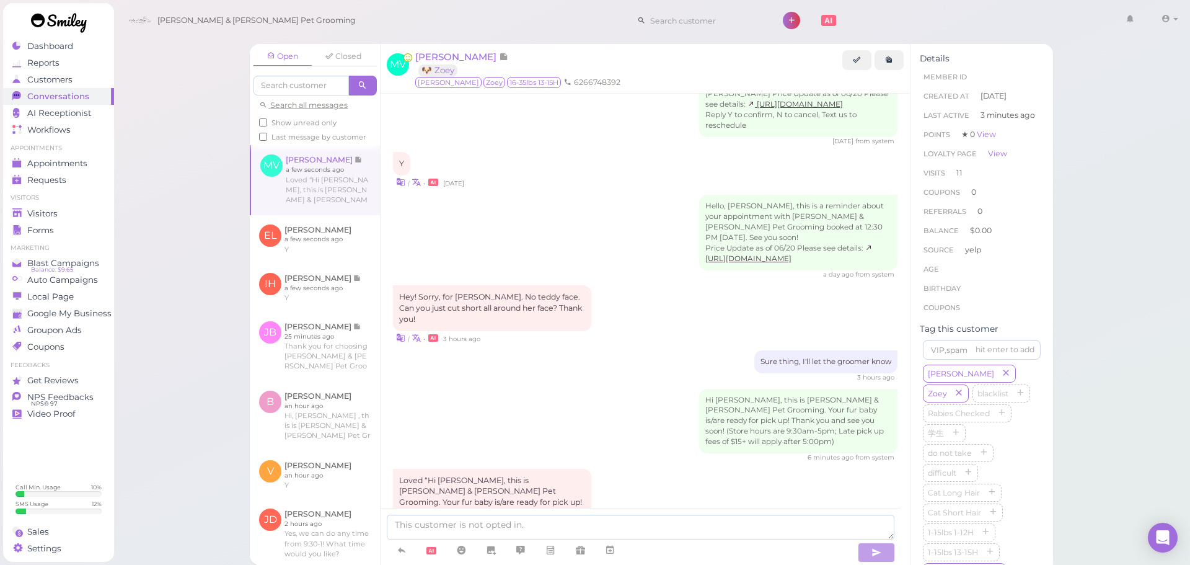
click at [598, 469] on div "Loved “Hi [PERSON_NAME], this is [PERSON_NAME] & [PERSON_NAME] Pet Grooming. Yo…" at bounding box center [645, 515] width 505 height 92
drag, startPoint x: 595, startPoint y: 507, endPoint x: 598, endPoint y: 530, distance: 23.8
click at [595, 515] on div "MV [PERSON_NAME] 🐶 [PERSON_NAME] 16-35lbs 13-15H 6266748392 Load more Hi [PERSO…" at bounding box center [645, 304] width 531 height 521
click at [598, 530] on textarea at bounding box center [641, 527] width 508 height 25
click at [601, 469] on div "Loved “Hi [PERSON_NAME], this is [PERSON_NAME] & [PERSON_NAME] Pet Grooming. Yo…" at bounding box center [645, 515] width 505 height 92
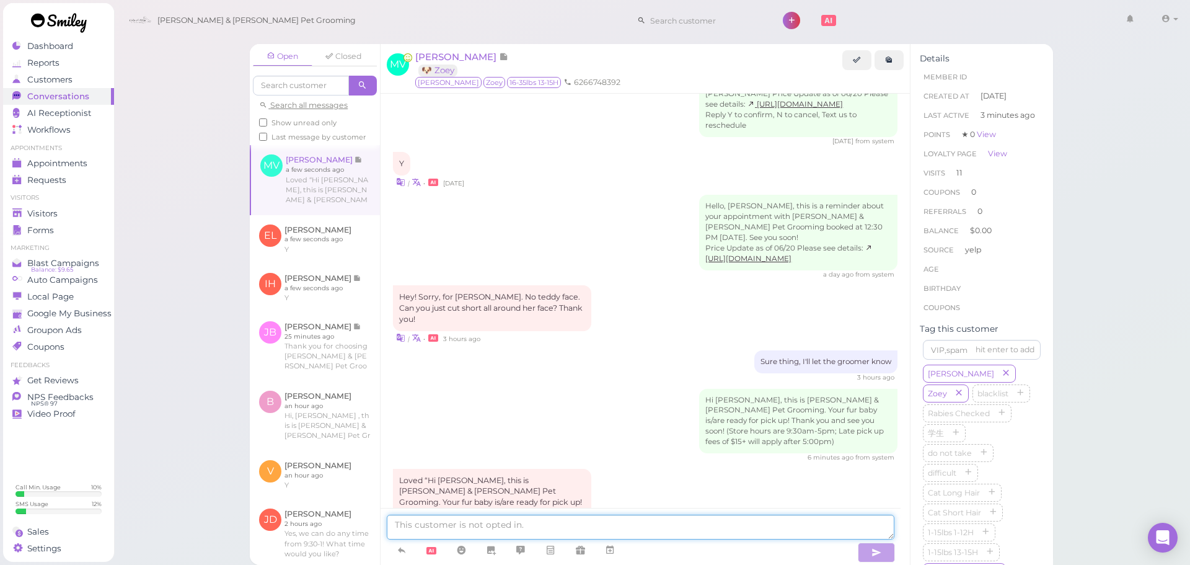
click at [605, 527] on textarea at bounding box center [641, 527] width 508 height 25
click at [625, 469] on div "Loved “Hi [PERSON_NAME], this is [PERSON_NAME] & [PERSON_NAME] Pet Grooming. Yo…" at bounding box center [645, 515] width 505 height 92
click at [633, 528] on textarea at bounding box center [641, 527] width 508 height 25
click at [656, 469] on div "Loved “Hi Mayra, this is Cody & Miley Pet Grooming. Your fur baby is/are ready …" at bounding box center [645, 515] width 505 height 92
click at [74, 214] on div "Visitors" at bounding box center [56, 213] width 89 height 11
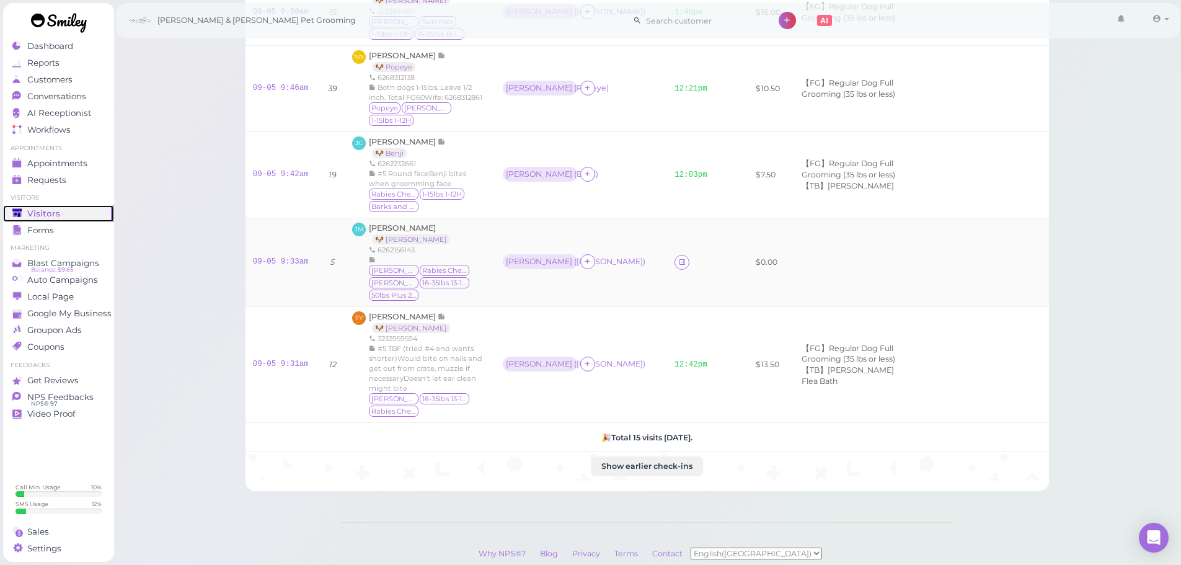
scroll to position [868, 0]
click at [584, 275] on td "Asa ( Lucy )" at bounding box center [581, 259] width 172 height 89
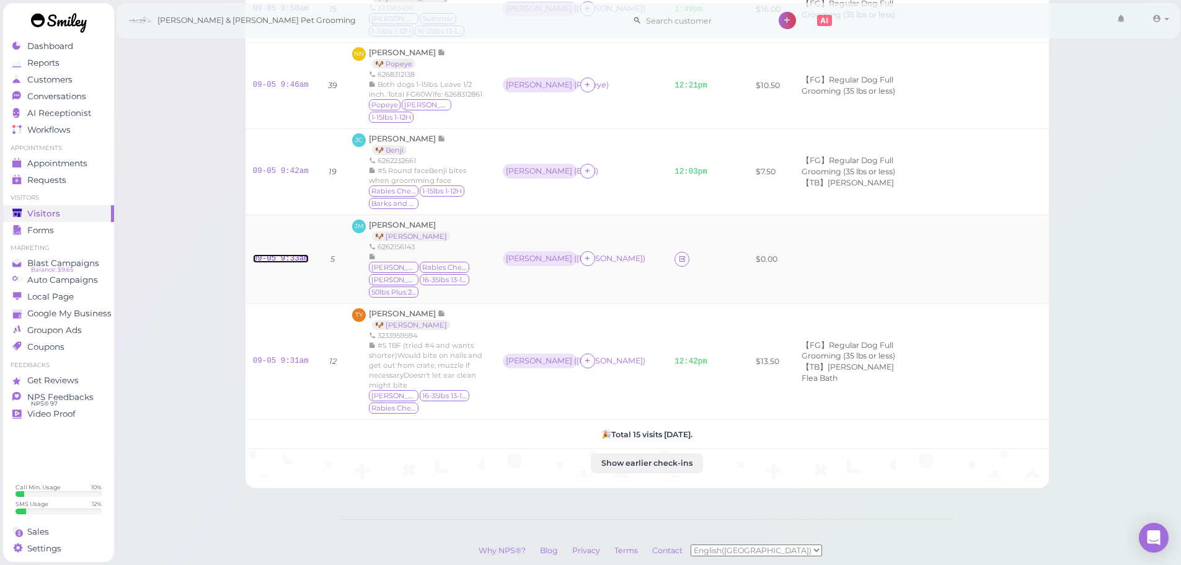
click at [277, 260] on link "09-05 9:33am" at bounding box center [281, 258] width 56 height 9
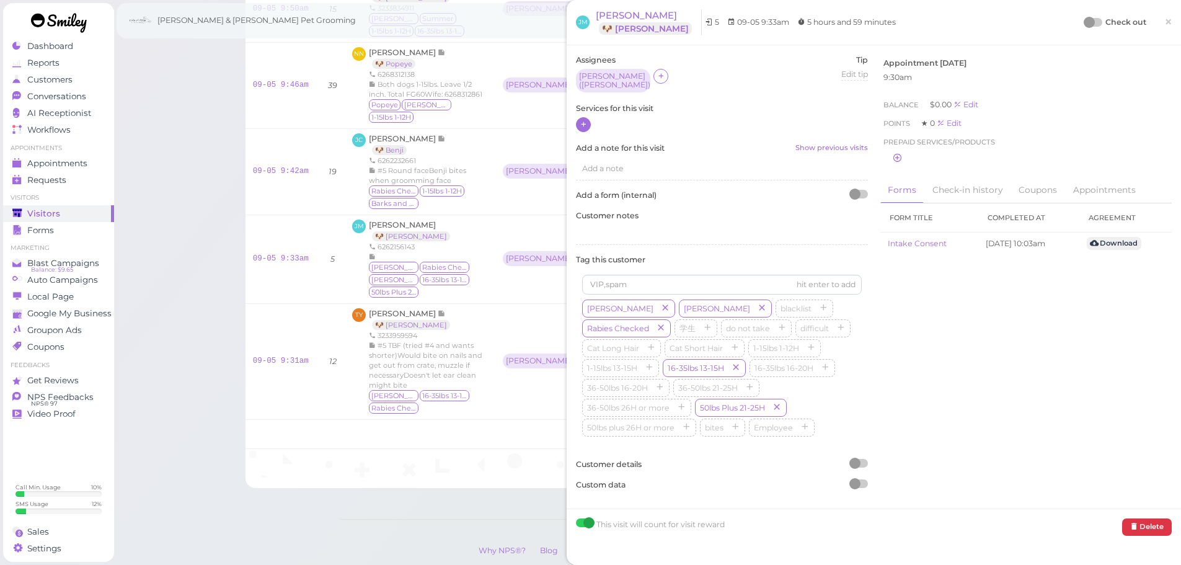
click at [585, 120] on icon at bounding box center [584, 124] width 8 height 9
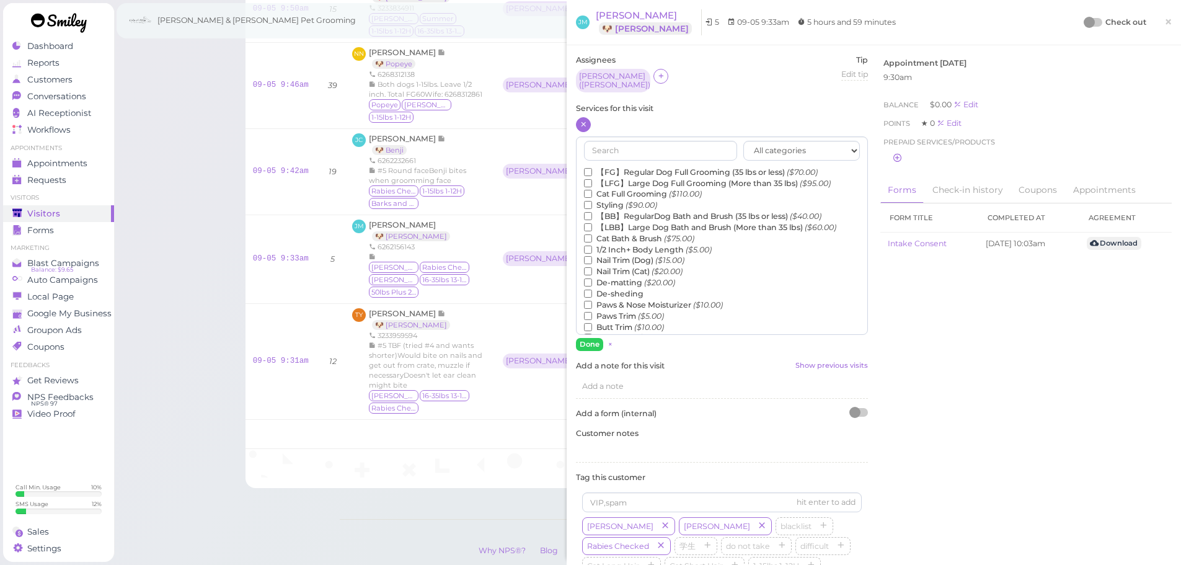
click at [633, 178] on label "【LFG】Large Dog Full Grooming (More than 35 lbs) ($95.00)" at bounding box center [707, 183] width 247 height 11
click at [592, 179] on input "【LFG】Large Dog Full Grooming (More than 35 lbs) ($95.00)" at bounding box center [588, 183] width 8 height 8
click at [614, 244] on label "1/2 Inch+ Body Length ($5.00)" at bounding box center [648, 249] width 128 height 11
click at [592, 246] on input "1/2 Inch+ Body Length ($5.00)" at bounding box center [588, 250] width 8 height 8
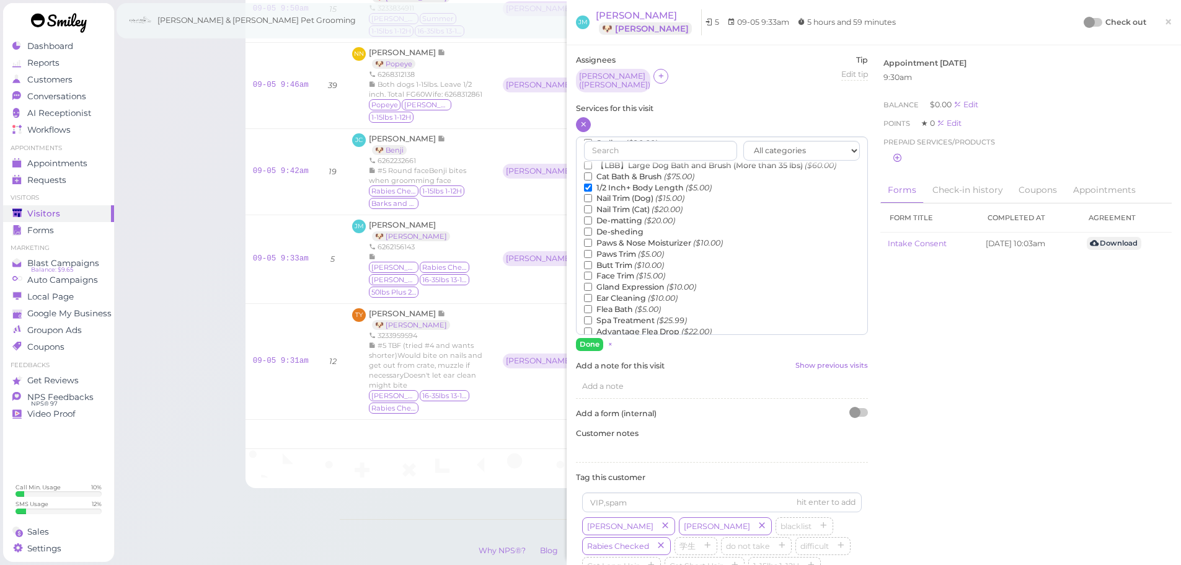
click at [608, 306] on label "Flea Bath ($5.00)" at bounding box center [622, 309] width 77 height 11
click at [592, 306] on input "Flea Bath ($5.00)" at bounding box center [588, 309] width 8 height 8
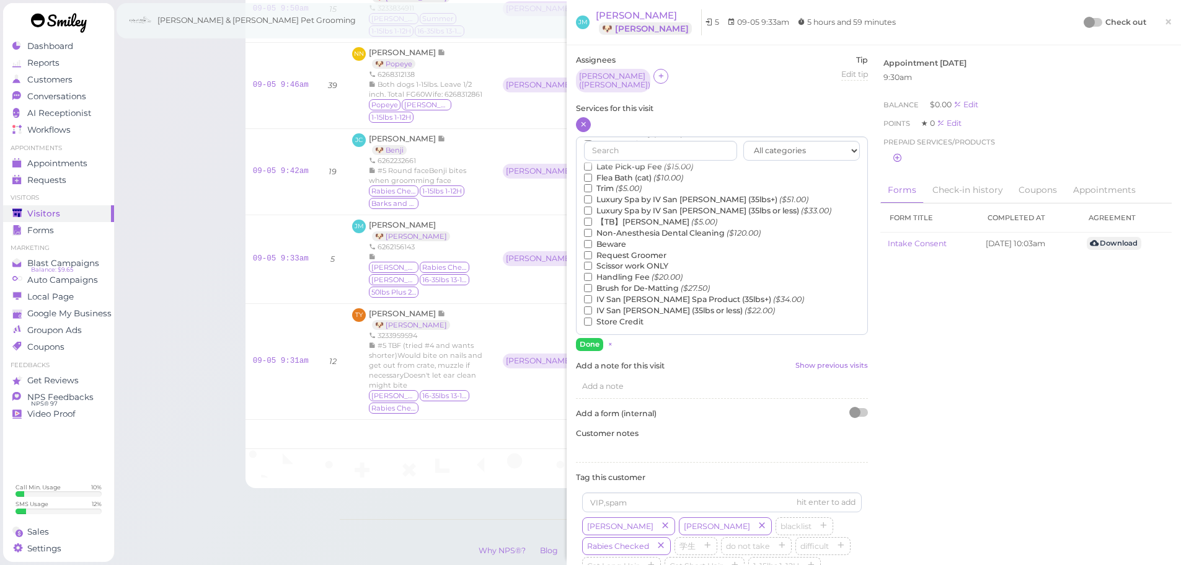
click at [618, 216] on label "【TB】Teeth Brushing ($5.00)" at bounding box center [650, 221] width 133 height 11
click at [592, 218] on input "【TB】Teeth Brushing ($5.00)" at bounding box center [588, 222] width 8 height 8
click at [589, 330] on div "All categories Full Grooming Bath & Brush Add-ons Dental Work Special Request I…" at bounding box center [722, 243] width 292 height 215
click at [588, 338] on button "Done" at bounding box center [589, 344] width 27 height 13
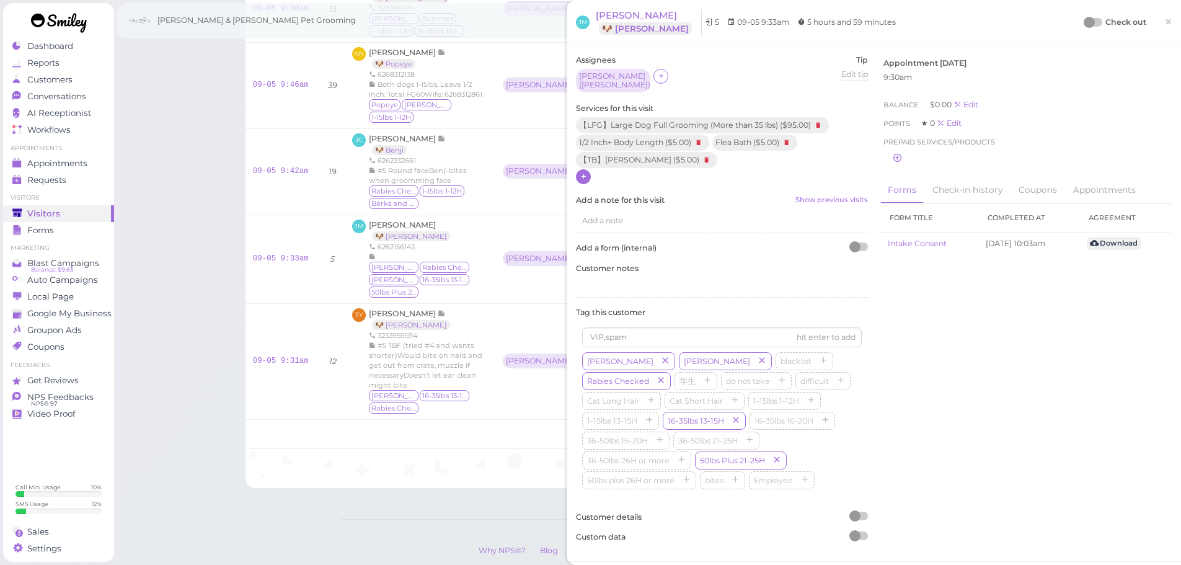
click at [1084, 22] on div at bounding box center [1089, 22] width 11 height 11
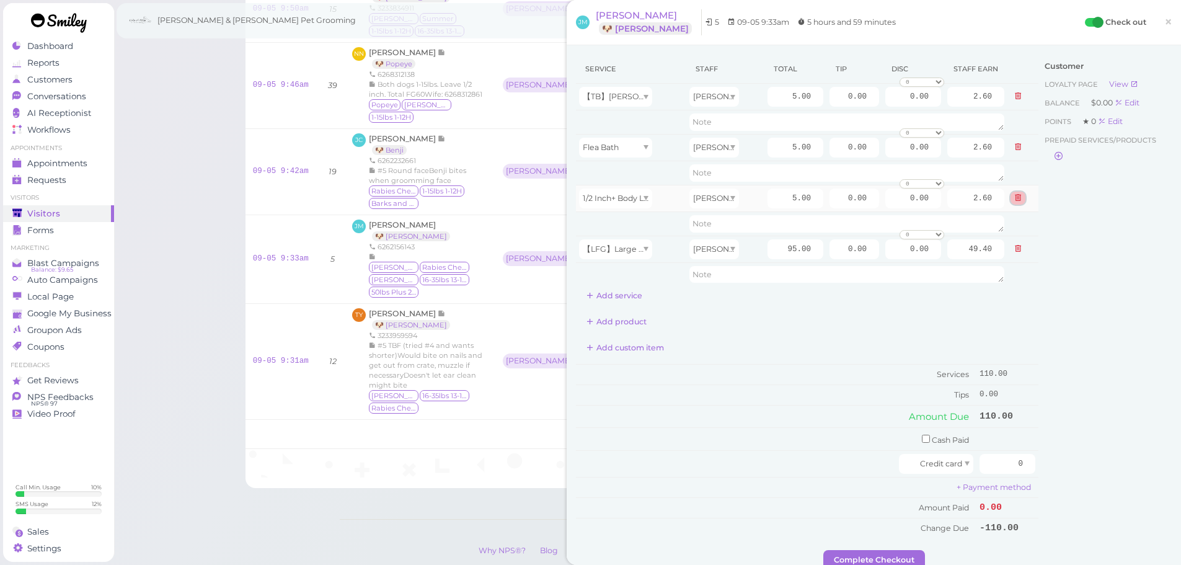
click at [1014, 200] on icon at bounding box center [1017, 197] width 7 height 9
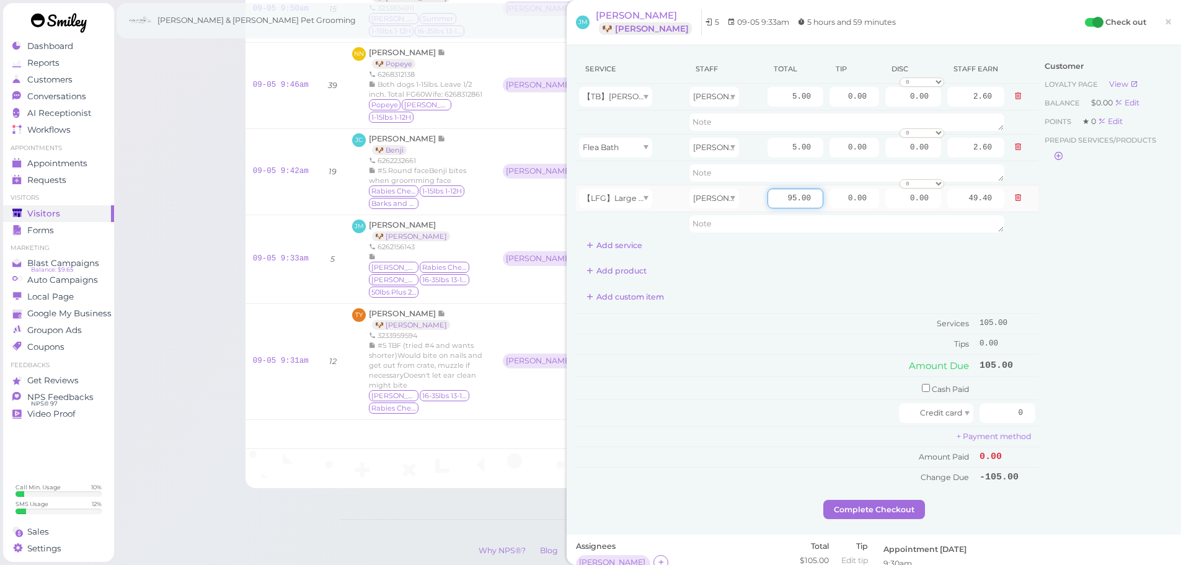
click at [768, 203] on input "95.00" at bounding box center [796, 198] width 56 height 20
type input "150.00"
type input "78.00"
click at [797, 303] on div "Add custom item" at bounding box center [807, 297] width 463 height 20
drag, startPoint x: 986, startPoint y: 416, endPoint x: 1109, endPoint y: 430, distance: 123.6
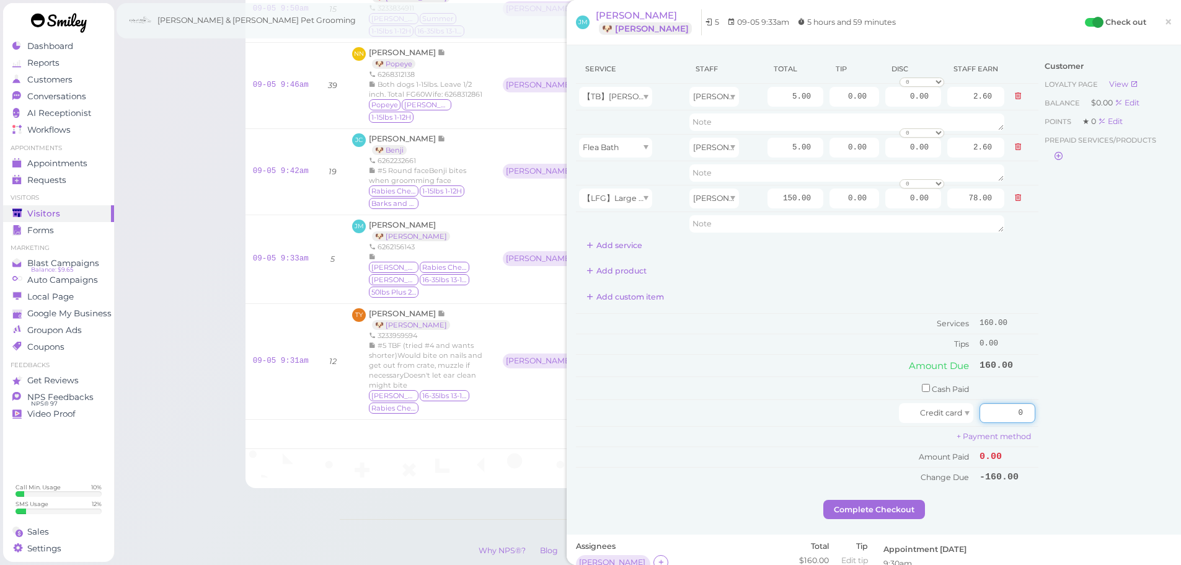
click at [1114, 432] on div "Service Staff Total Tip Disc Staff earn 【TB】Teeth Brushing Asa 5.00 0.00 0.00 0…" at bounding box center [874, 277] width 596 height 445
type input "208"
drag, startPoint x: 833, startPoint y: 200, endPoint x: 895, endPoint y: 246, distance: 76.8
click at [916, 205] on tr "【LFG】Large Dog Full Grooming (More than 35 lbs) Asa 150.00 0.00 0.00 0 10% off …" at bounding box center [807, 198] width 463 height 27
type input "48"
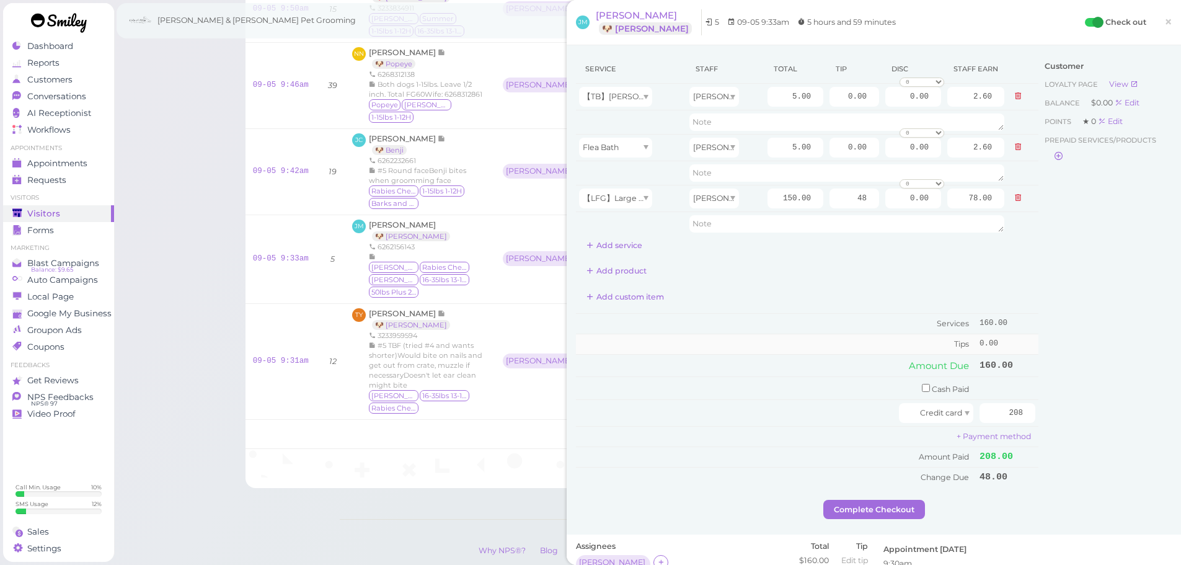
click at [815, 343] on td "Tips" at bounding box center [776, 344] width 401 height 20
click at [882, 508] on button "Complete Checkout" at bounding box center [874, 510] width 102 height 20
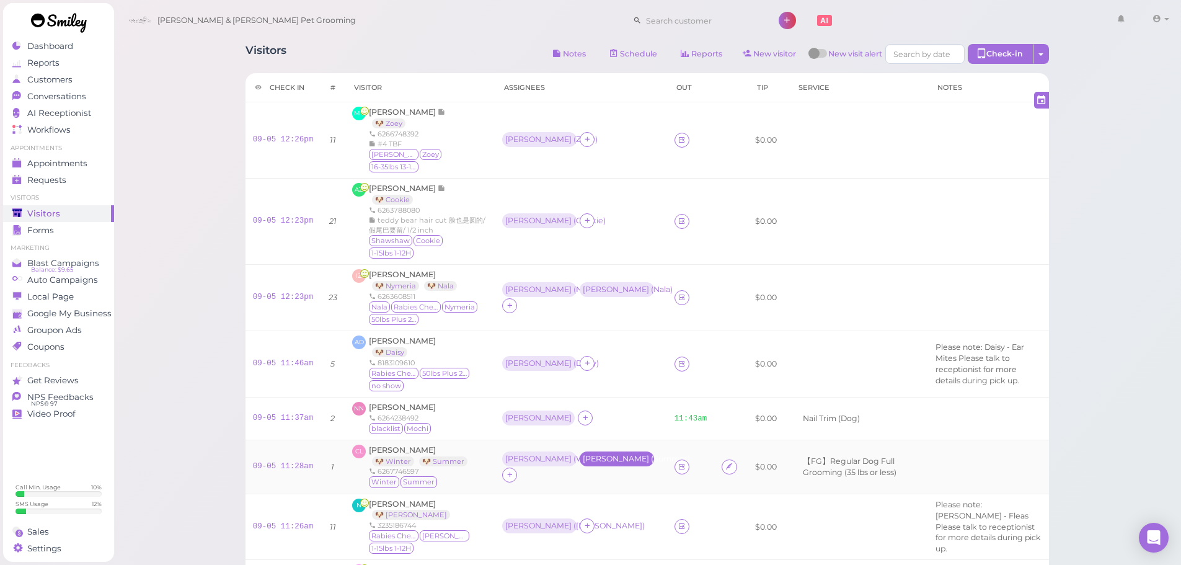
click at [583, 179] on td "Rebecca ( Cookie )" at bounding box center [581, 222] width 172 height 86
click at [598, 185] on td "Rebecca ( Cookie )" at bounding box center [581, 222] width 172 height 86
click at [297, 203] on td "09-05 12:23pm" at bounding box center [284, 222] width 76 height 86
click at [295, 216] on link "09-05 12:23pm" at bounding box center [283, 220] width 61 height 9
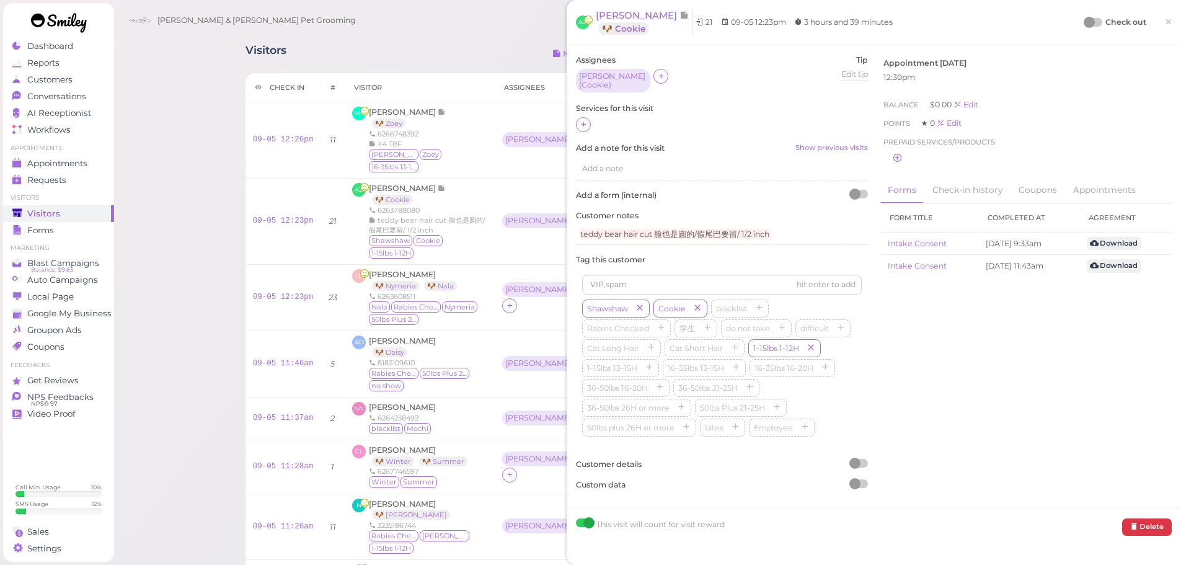
click at [573, 121] on div "Assignees Rebecca ( Cookie ) Tip Edit tip 0 Services for this visit Add a note …" at bounding box center [722, 277] width 304 height 445
click at [580, 125] on icon at bounding box center [584, 124] width 8 height 9
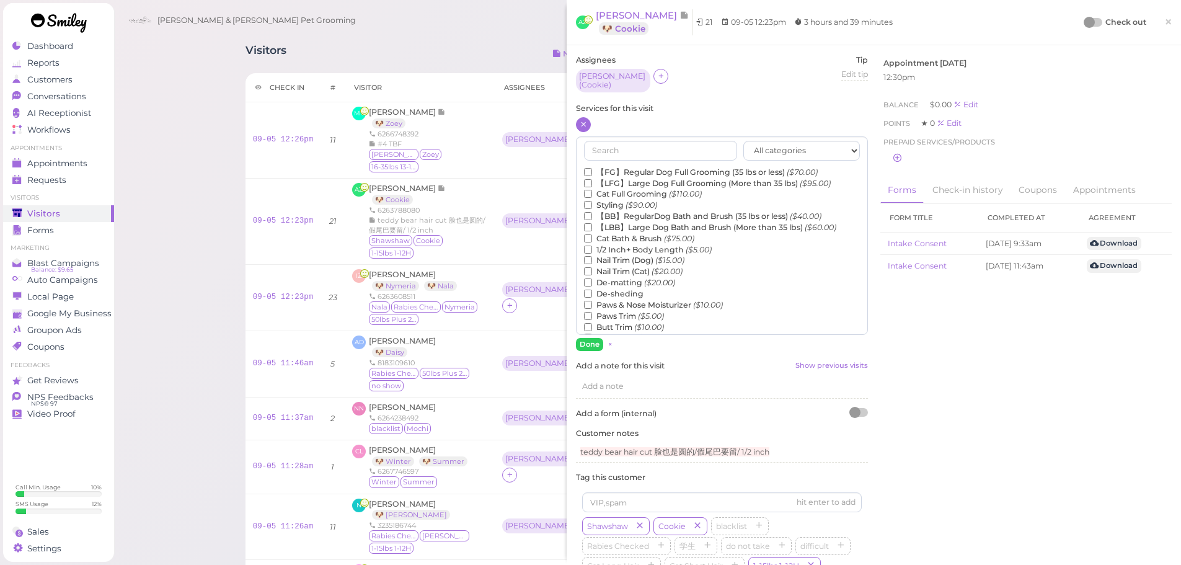
click at [596, 167] on label "【FG】Regular Dog Full Grooming (35 lbs or less) ($70.00)" at bounding box center [701, 172] width 234 height 11
click at [592, 168] on input "【FG】Regular Dog Full Grooming (35 lbs or less) ($70.00)" at bounding box center [588, 172] width 8 height 8
click at [609, 245] on label "1/2 Inch+ Body Length ($5.00)" at bounding box center [648, 249] width 128 height 11
click at [592, 246] on input "1/2 Inch+ Body Length ($5.00)" at bounding box center [588, 250] width 8 height 8
drag, startPoint x: 591, startPoint y: 343, endPoint x: 934, endPoint y: 193, distance: 374.2
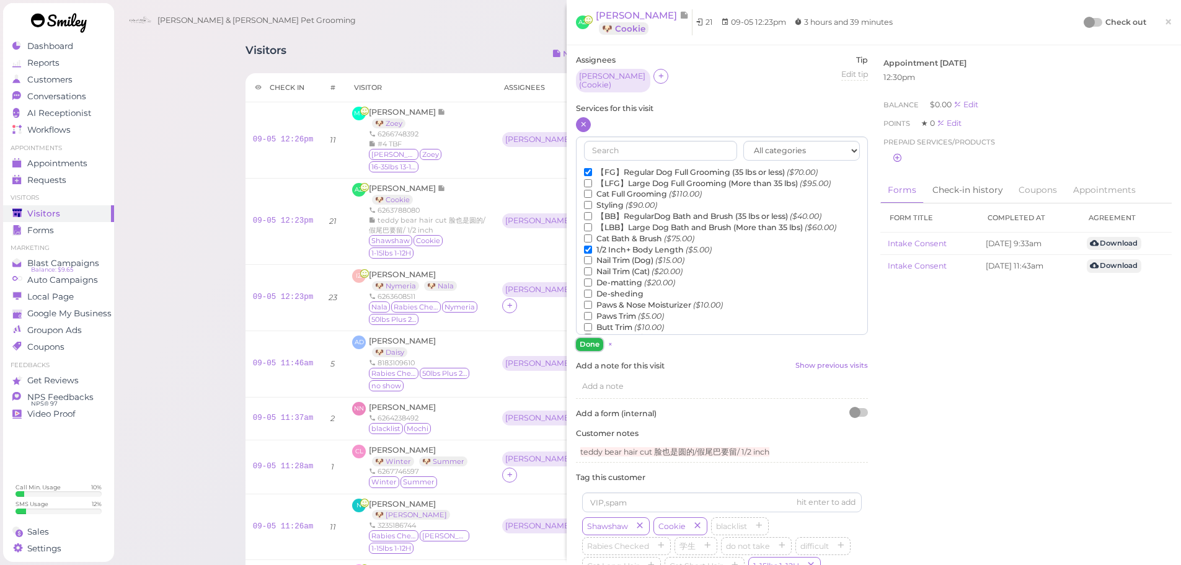
click at [591, 342] on button "Done" at bounding box center [589, 344] width 27 height 13
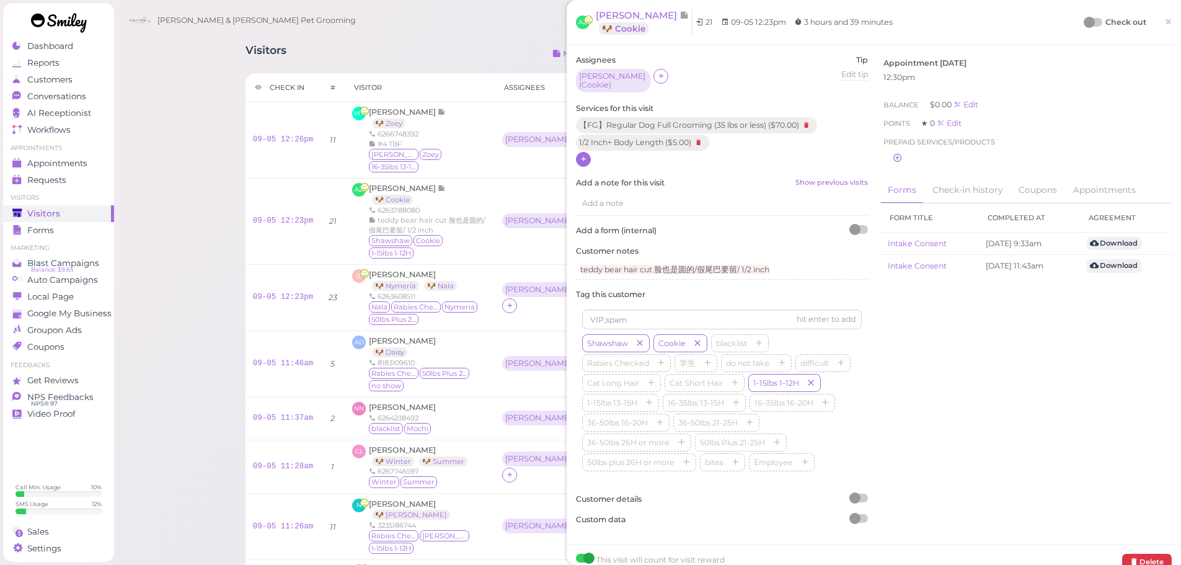
click at [1089, 22] on div at bounding box center [1093, 22] width 17 height 9
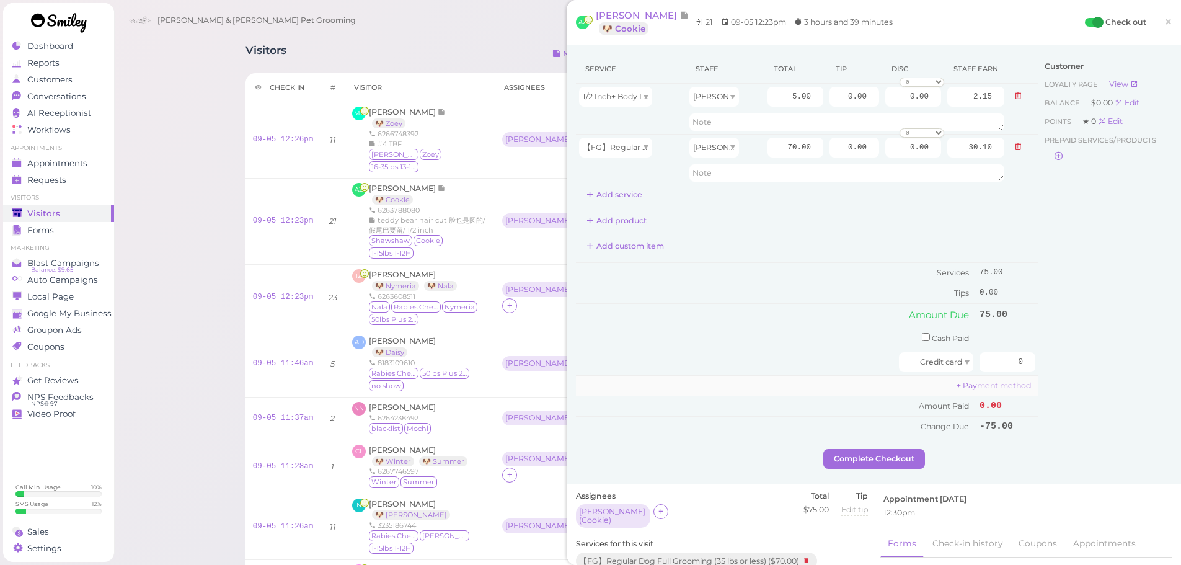
click at [712, 377] on td "+ Payment method" at bounding box center [807, 386] width 463 height 20
drag, startPoint x: 829, startPoint y: 145, endPoint x: 1176, endPoint y: 204, distance: 351.5
type input "11.25"
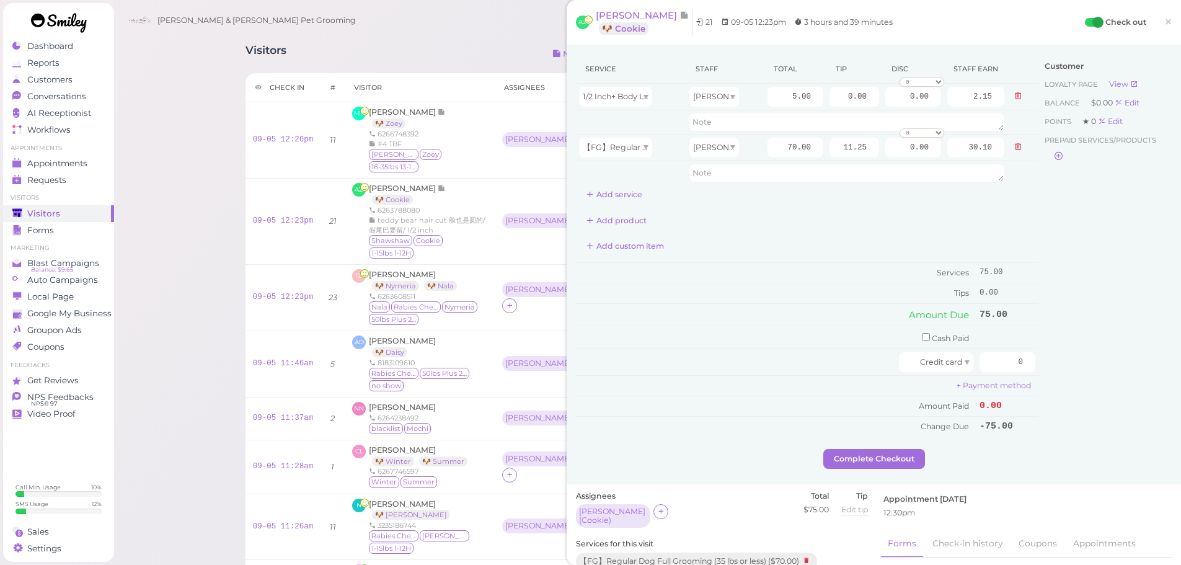
click at [1065, 296] on div "Customer Loyalty page View Balance $0.00 Edit Points ★ 0 Edit Prepaid services/…" at bounding box center [1104, 252] width 133 height 394
drag, startPoint x: 993, startPoint y: 372, endPoint x: 1150, endPoint y: 381, distance: 157.7
click at [1145, 381] on div "Service Staff Total Tip Disc Staff earn 1/2 Inch+ Body Length Rebecca 5.00 0.00…" at bounding box center [874, 252] width 596 height 394
type input "86.25"
click at [1105, 378] on div "Customer Loyalty page View Balance $0.00 Edit Points ★ 0 Edit Prepaid services/…" at bounding box center [1104, 252] width 133 height 394
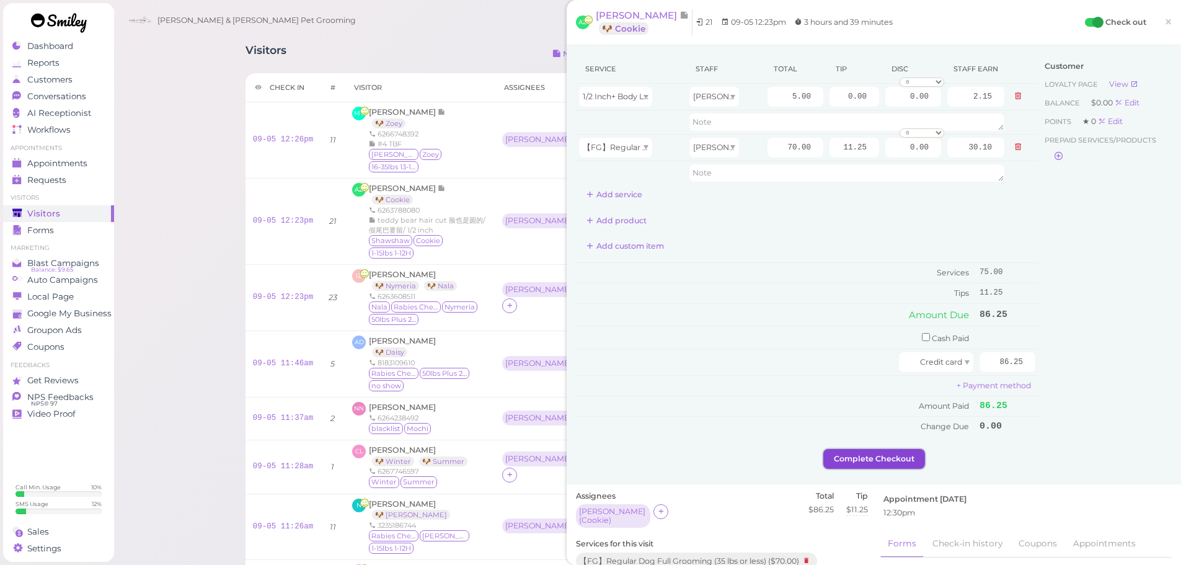
click at [859, 462] on button "Complete Checkout" at bounding box center [874, 459] width 102 height 20
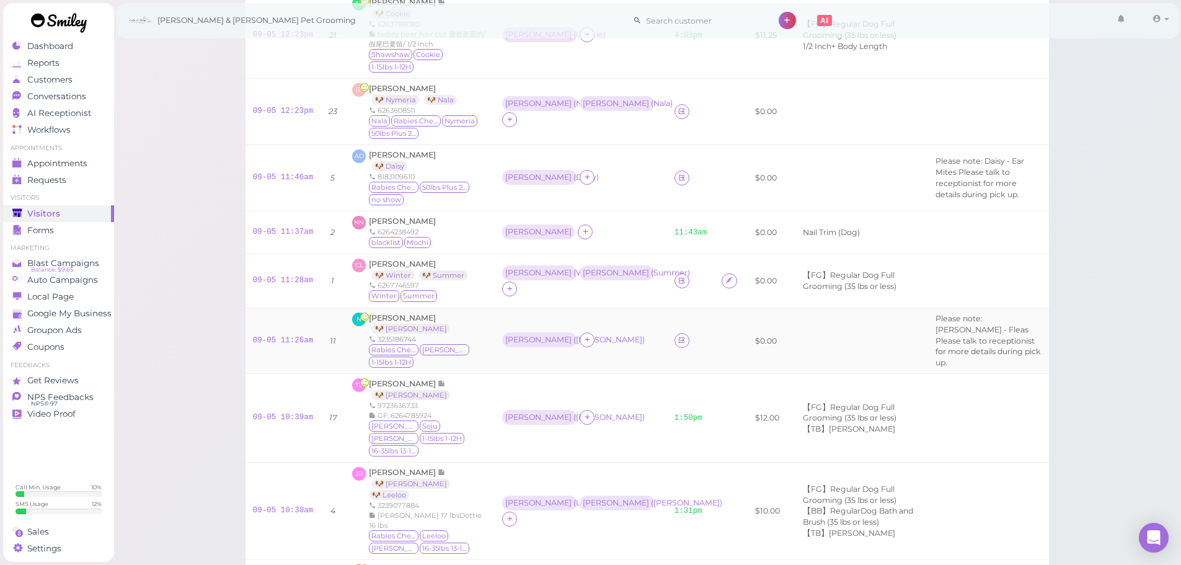
click at [613, 347] on div "Asa ( Luna )" at bounding box center [580, 340] width 157 height 16
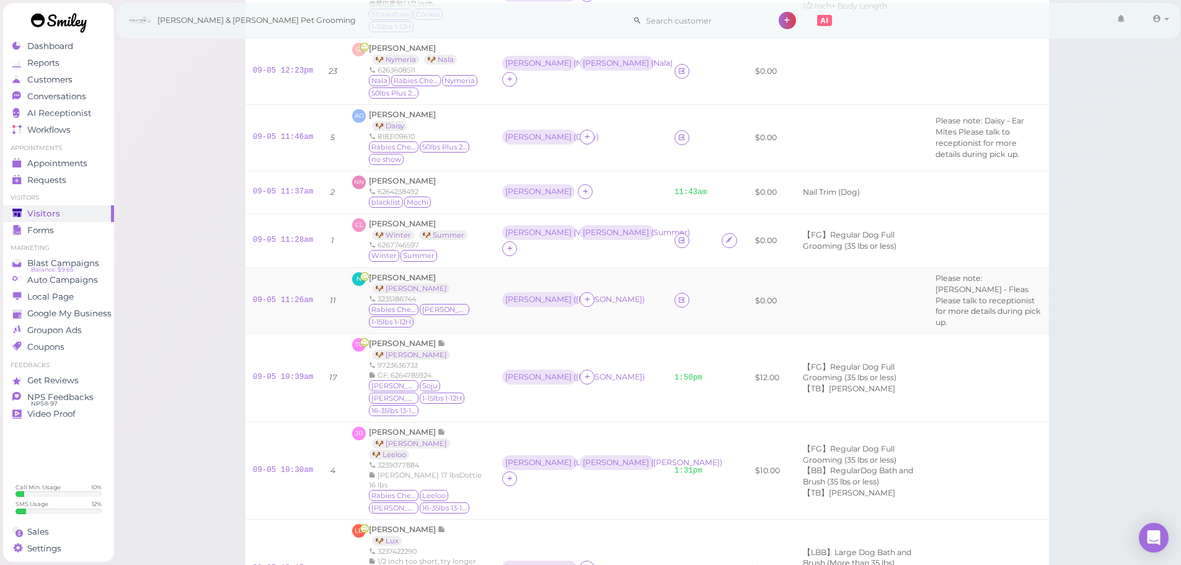
scroll to position [248, 0]
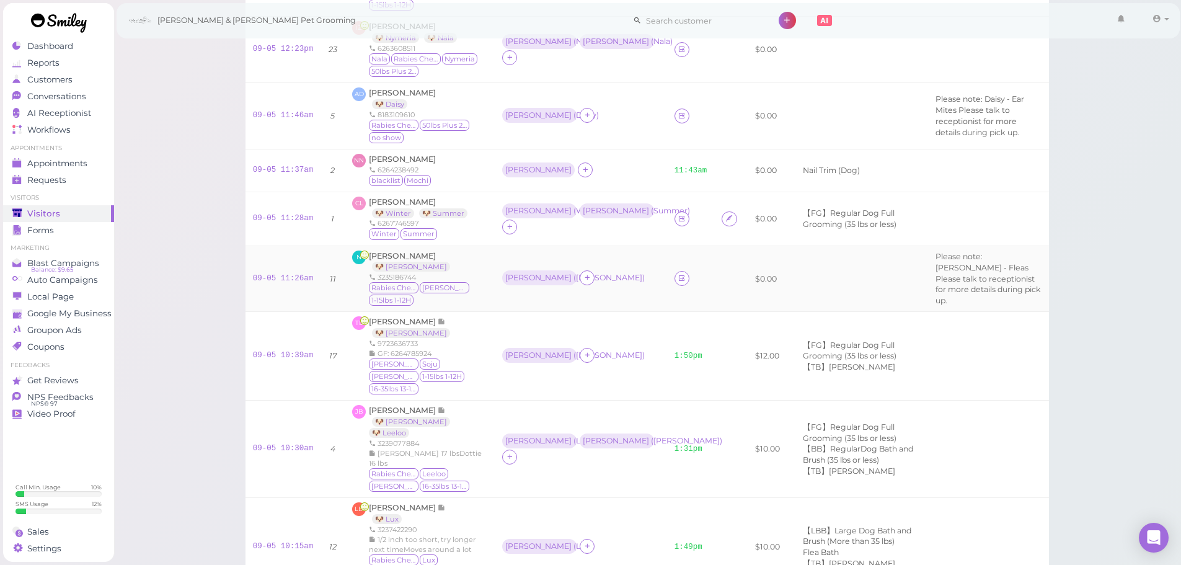
click at [571, 282] on div "Asa ( Luna )" at bounding box center [580, 278] width 157 height 16
click at [714, 263] on td at bounding box center [730, 279] width 33 height 66
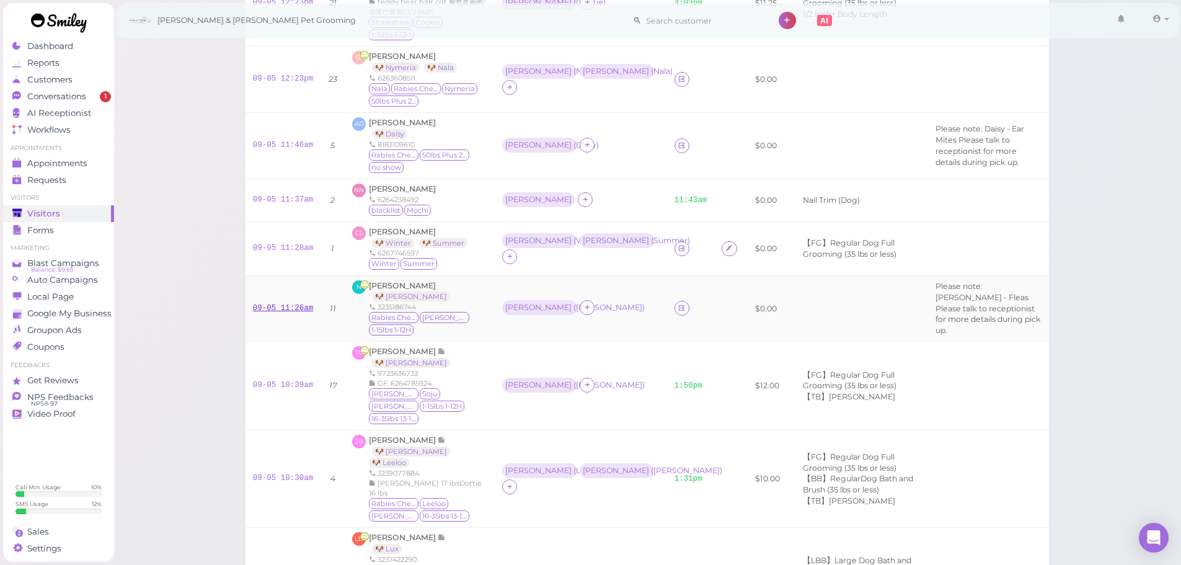
scroll to position [0, 0]
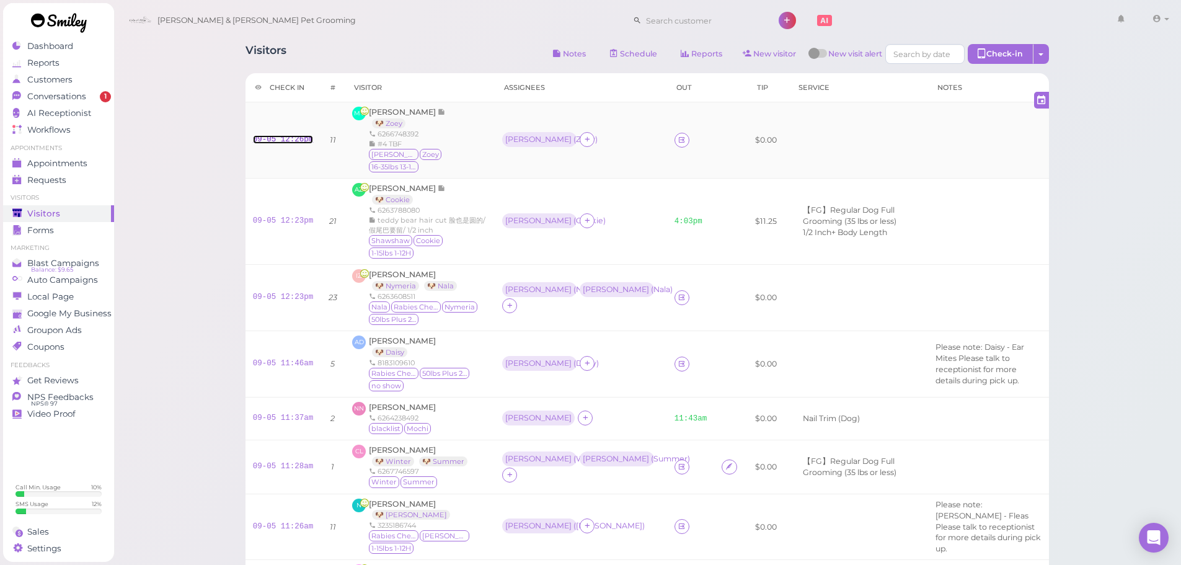
click at [303, 135] on link "09-05 12:26pm" at bounding box center [283, 139] width 61 height 9
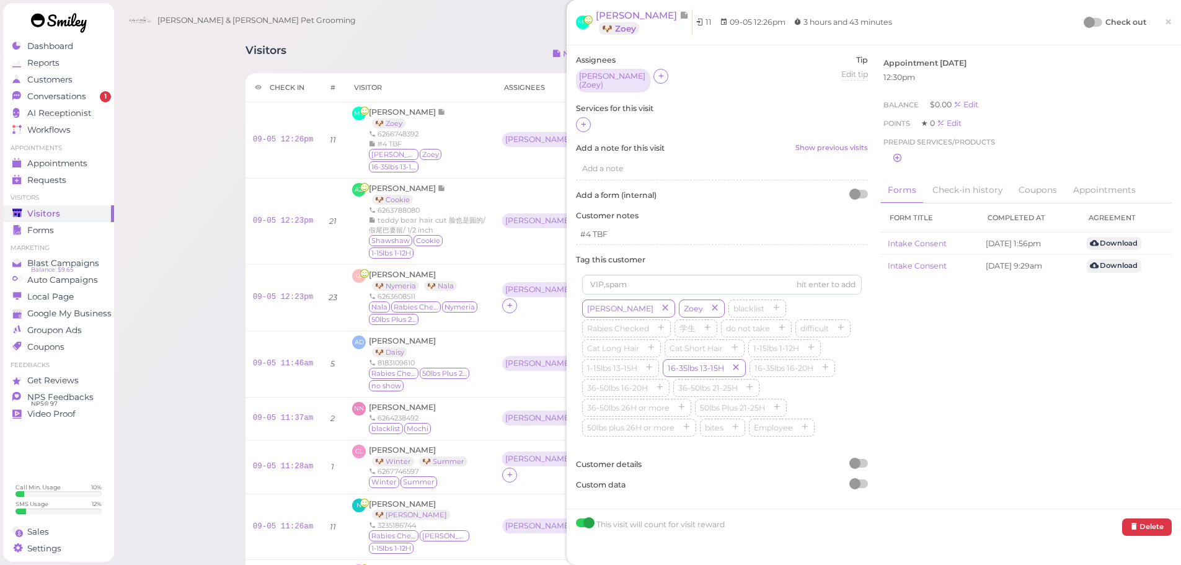
click at [591, 122] on div at bounding box center [722, 125] width 292 height 16
click at [587, 121] on icon at bounding box center [584, 124] width 8 height 9
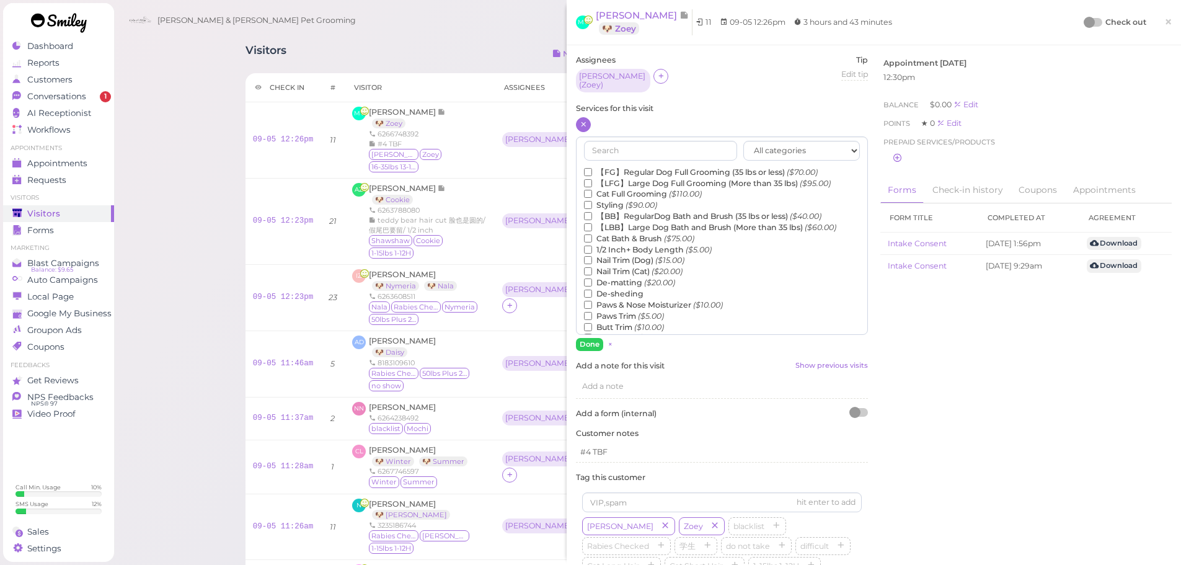
click at [617, 167] on label "【FG】Regular Dog Full Grooming (35 lbs or less) ($70.00)" at bounding box center [701, 172] width 234 height 11
click at [592, 168] on input "【FG】Regular Dog Full Grooming (35 lbs or less) ($70.00)" at bounding box center [588, 172] width 8 height 8
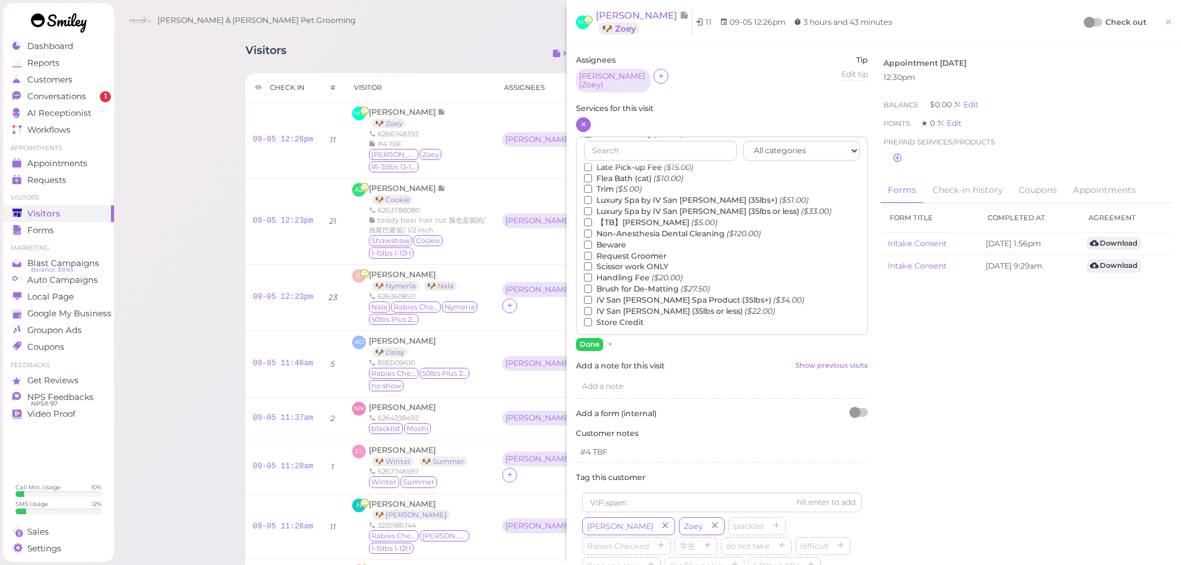
click at [619, 211] on label "Luxury Spa by IV San Bernard (35lbs or less) ($33.00)" at bounding box center [707, 211] width 247 height 11
click at [592, 211] on input "Luxury Spa by IV San Bernard (35lbs or less) ($33.00)" at bounding box center [588, 211] width 8 height 8
click at [618, 216] on label "【TB】Teeth Brushing ($5.00)" at bounding box center [650, 221] width 133 height 11
click at [592, 218] on input "【TB】Teeth Brushing ($5.00)" at bounding box center [588, 222] width 8 height 8
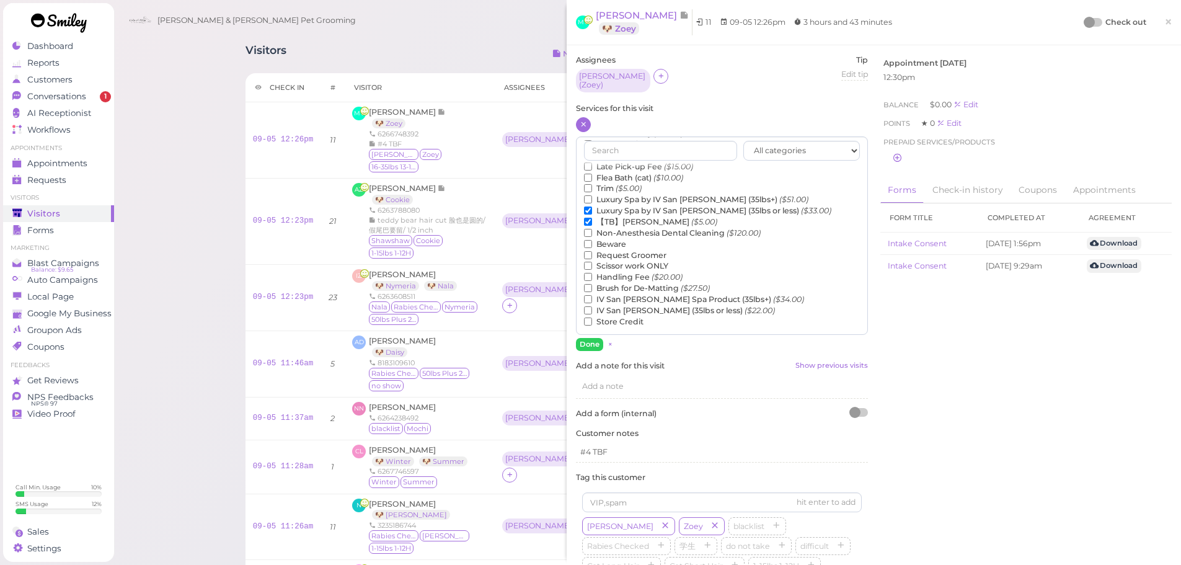
click at [618, 210] on label "Luxury Spa by IV San Bernard (35lbs or less) ($33.00)" at bounding box center [707, 210] width 247 height 11
click at [592, 210] on input "Luxury Spa by IV San Bernard (35lbs or less) ($33.00)" at bounding box center [588, 210] width 8 height 8
click at [595, 341] on button "Done" at bounding box center [589, 344] width 27 height 13
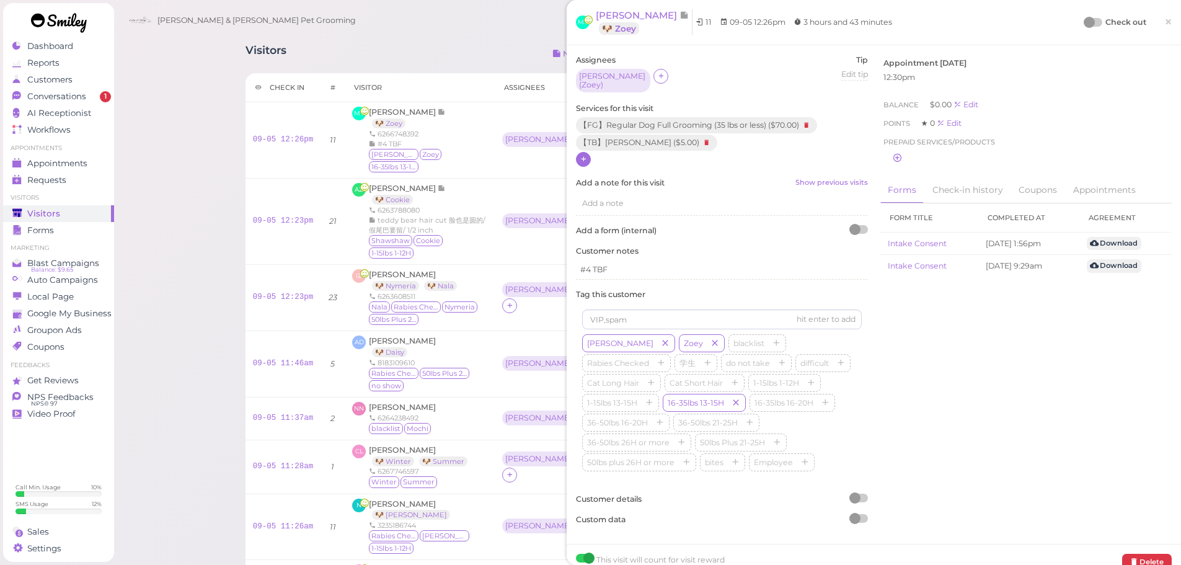
click at [1084, 25] on div at bounding box center [1089, 22] width 11 height 11
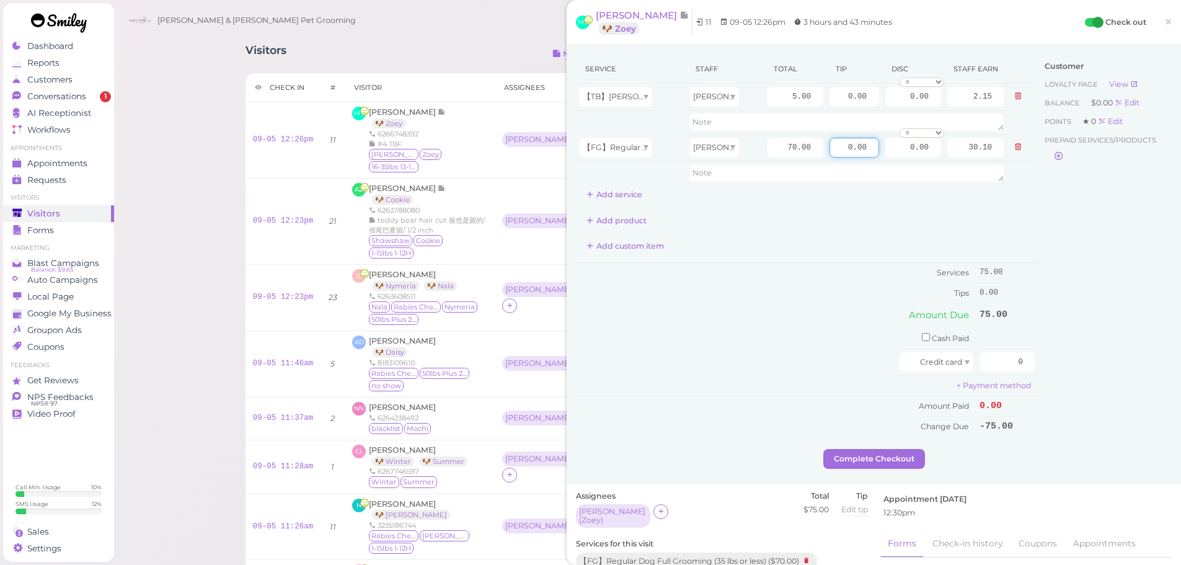
drag, startPoint x: 829, startPoint y: 149, endPoint x: 981, endPoint y: 185, distance: 156.6
click at [1012, 179] on tbody "【TB】Teeth Brushing Helen 5.00 0.00 0.00 0 10% off 15% off 20% off 25% off 30% o…" at bounding box center [807, 134] width 463 height 101
type input "8.5"
click at [774, 146] on input "70.00" at bounding box center [796, 148] width 56 height 20
type input "80.00"
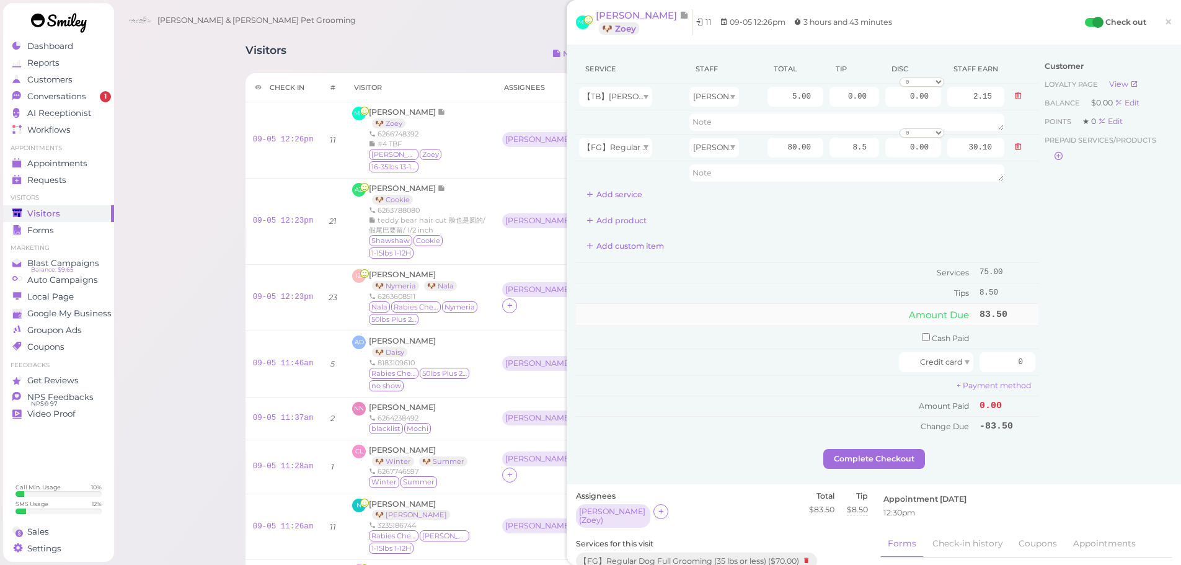
type input "34.40"
drag, startPoint x: 821, startPoint y: 308, endPoint x: 883, endPoint y: 326, distance: 64.7
click at [822, 308] on td "Amount Due" at bounding box center [776, 314] width 401 height 22
drag, startPoint x: 998, startPoint y: 359, endPoint x: 1117, endPoint y: 376, distance: 120.2
click at [1116, 376] on div "Service Staff Total Tip Disc Staff earn 【TB】Teeth Brushing Helen 5.00 0.00 0.00…" at bounding box center [874, 252] width 596 height 394
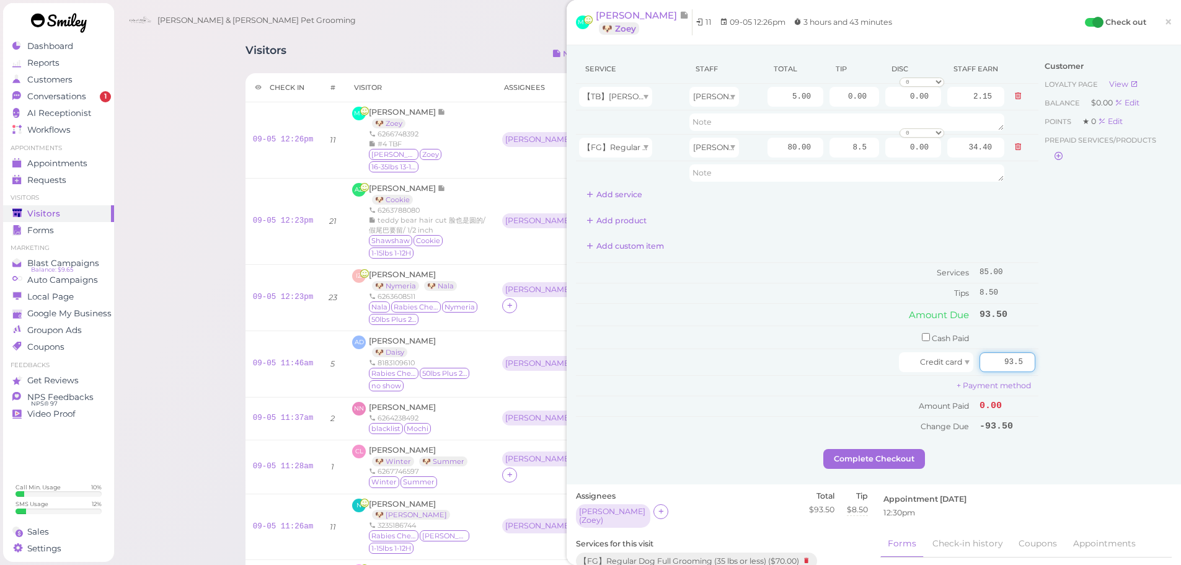
type input "93.5"
click at [1084, 379] on div "Customer Loyalty page View Balance $0.00 Edit Points ★ 0 Edit Prepaid services/…" at bounding box center [1104, 252] width 133 height 394
click at [855, 461] on button "Complete Checkout" at bounding box center [874, 459] width 102 height 20
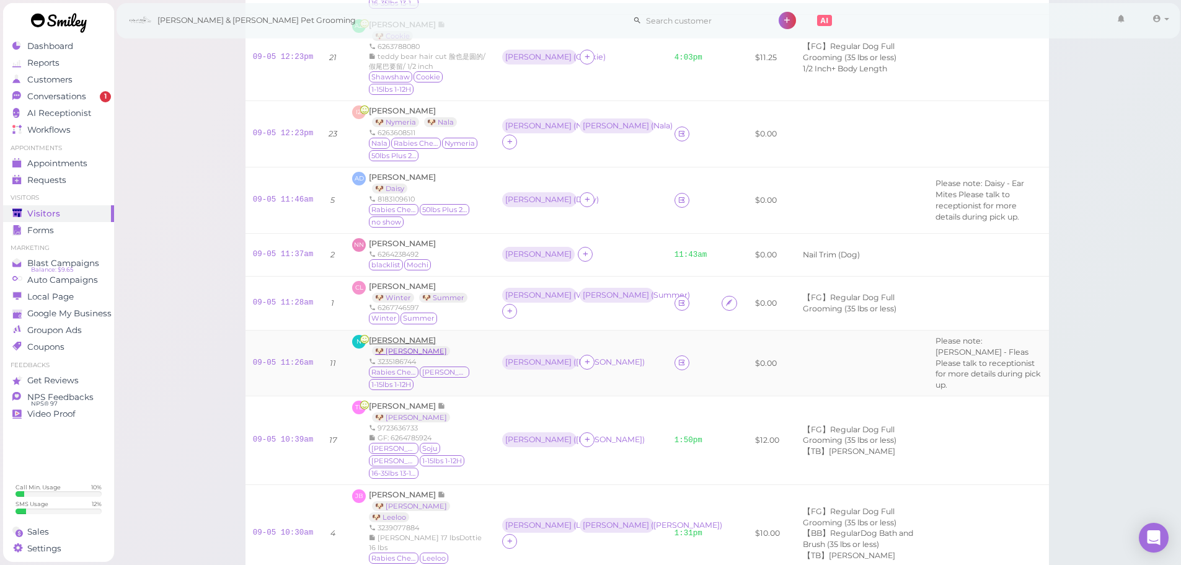
scroll to position [186, 0]
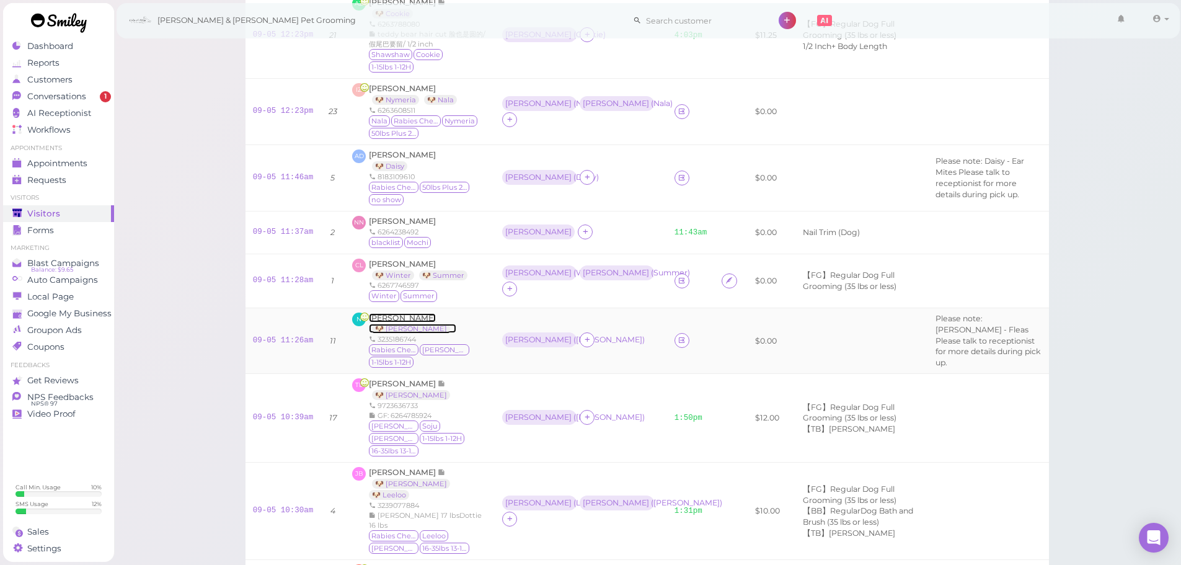
click at [390, 315] on span "Nataly Cerda" at bounding box center [402, 317] width 67 height 9
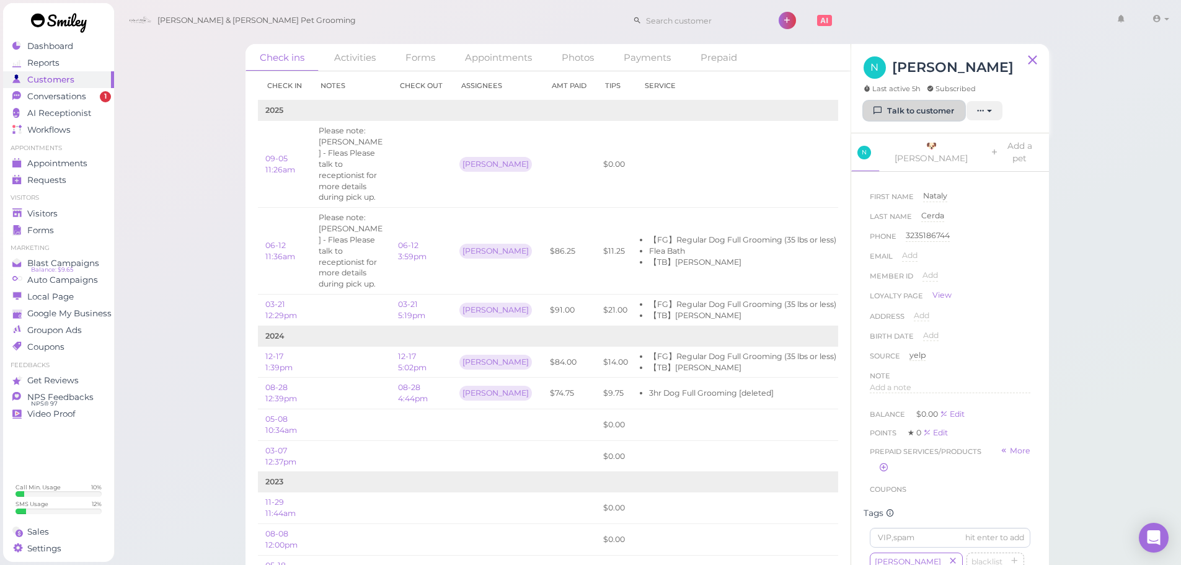
click at [892, 112] on link "Talk to customer" at bounding box center [914, 111] width 101 height 20
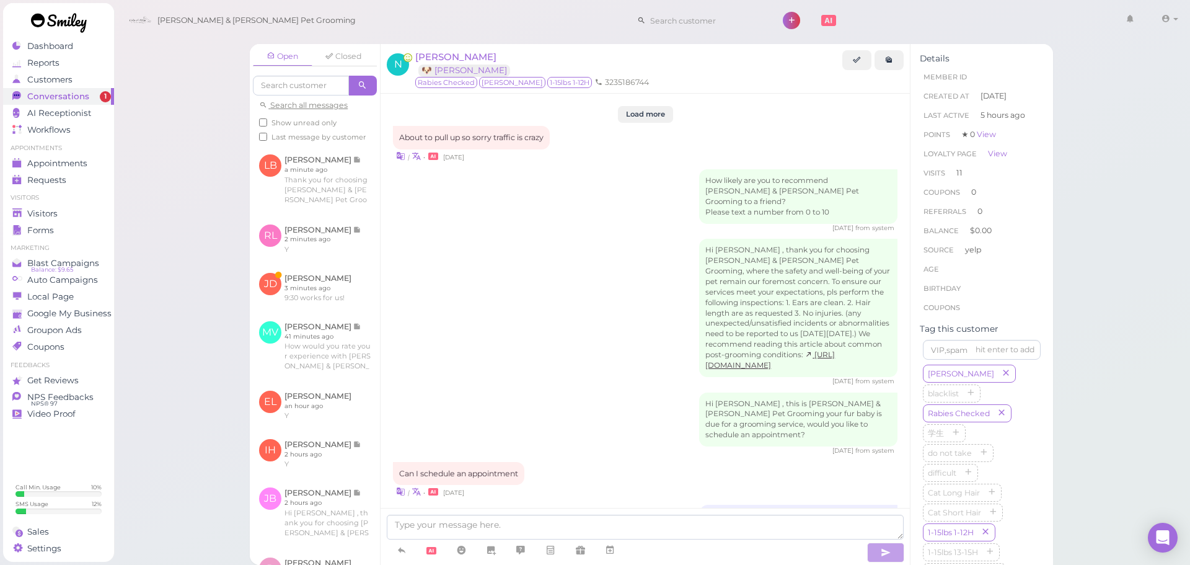
scroll to position [1634, 0]
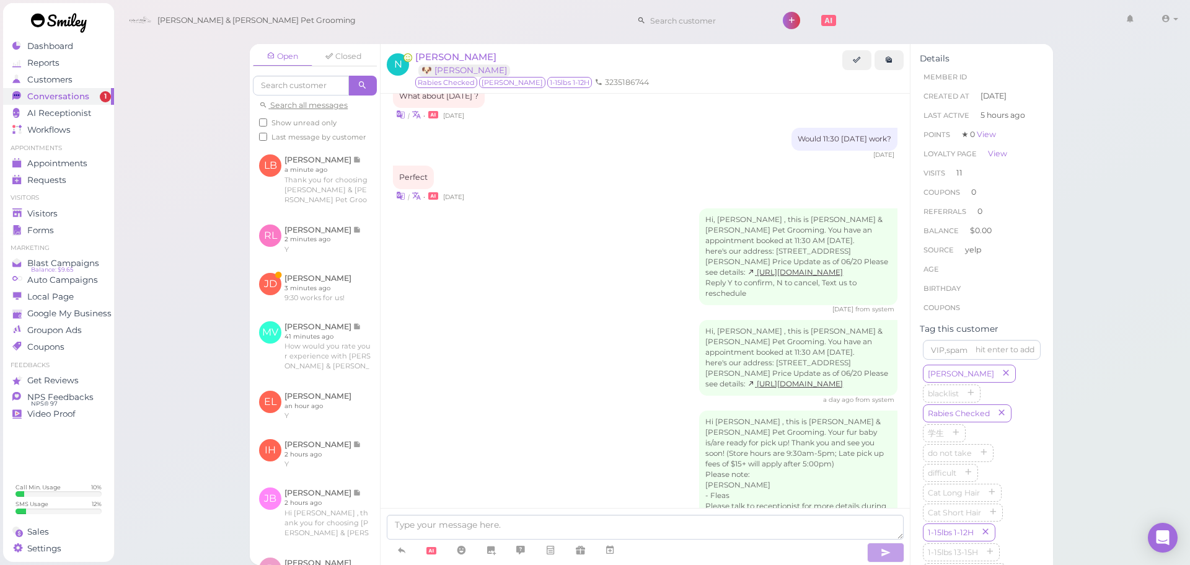
click at [596, 430] on div "Hi Nataly , this is Cody & Miley Pet Grooming. Your fur baby is/are ready for p…" at bounding box center [645, 473] width 505 height 126
click at [285, 312] on link at bounding box center [315, 287] width 130 height 48
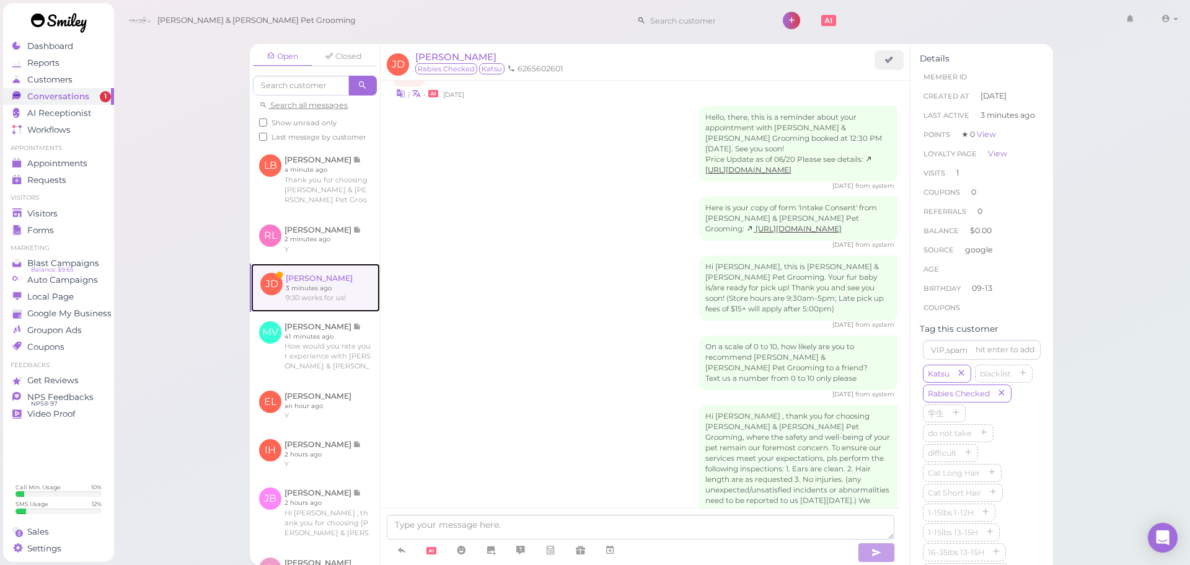
scroll to position [1909, 0]
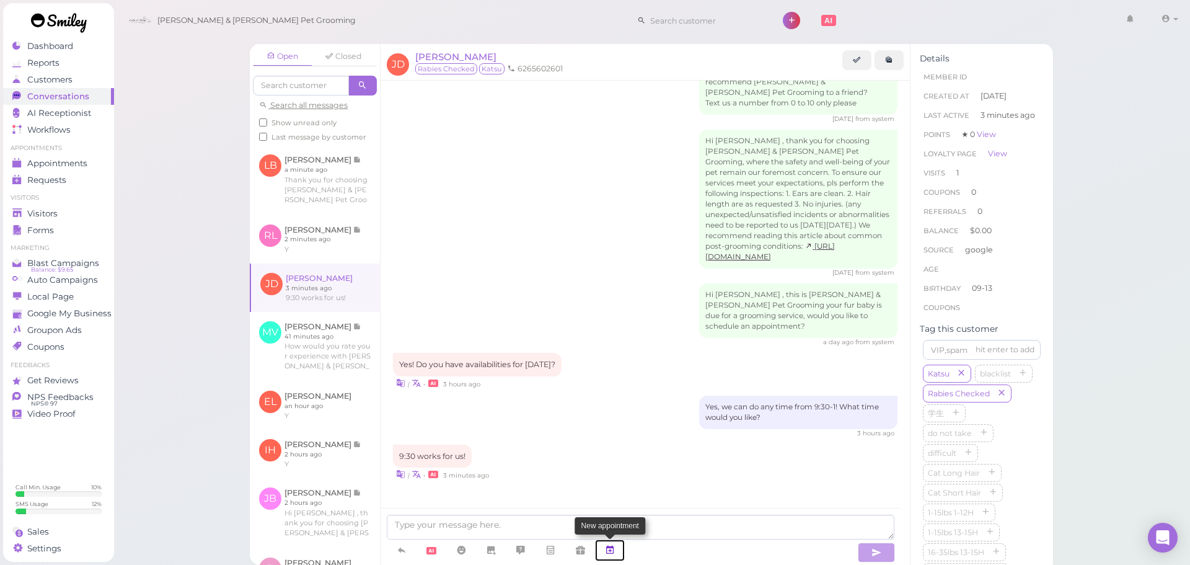
click at [608, 552] on icon at bounding box center [610, 550] width 10 height 12
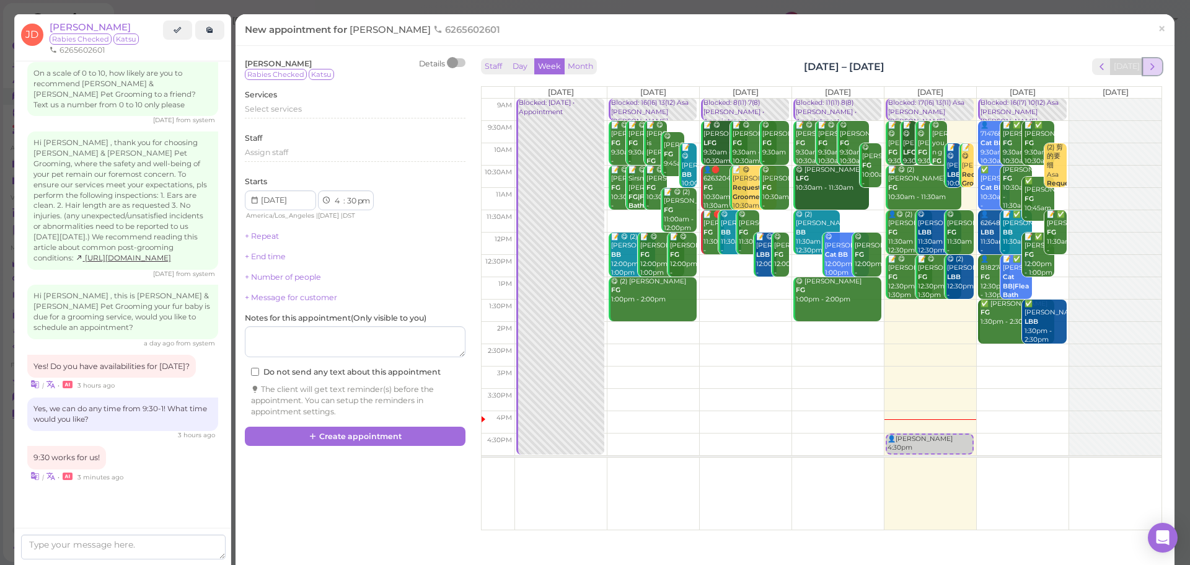
click at [1147, 68] on span "next" at bounding box center [1153, 67] width 12 height 12
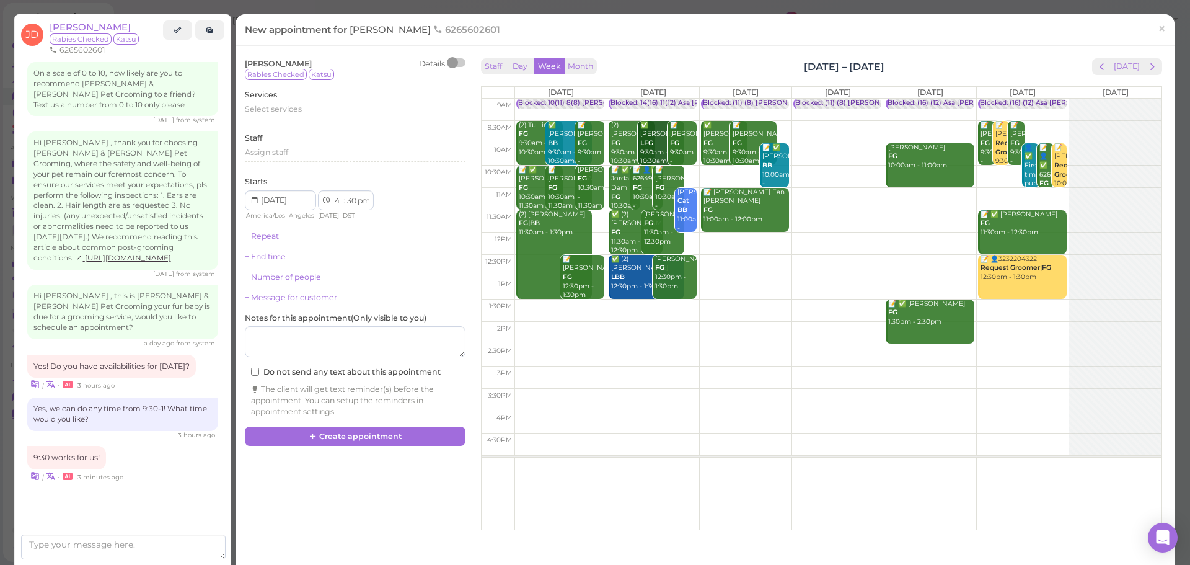
click at [947, 129] on td at bounding box center [838, 132] width 647 height 22
type input "2025-09-12"
select select "9"
select select "am"
click at [376, 111] on div "Select services" at bounding box center [355, 109] width 221 height 11
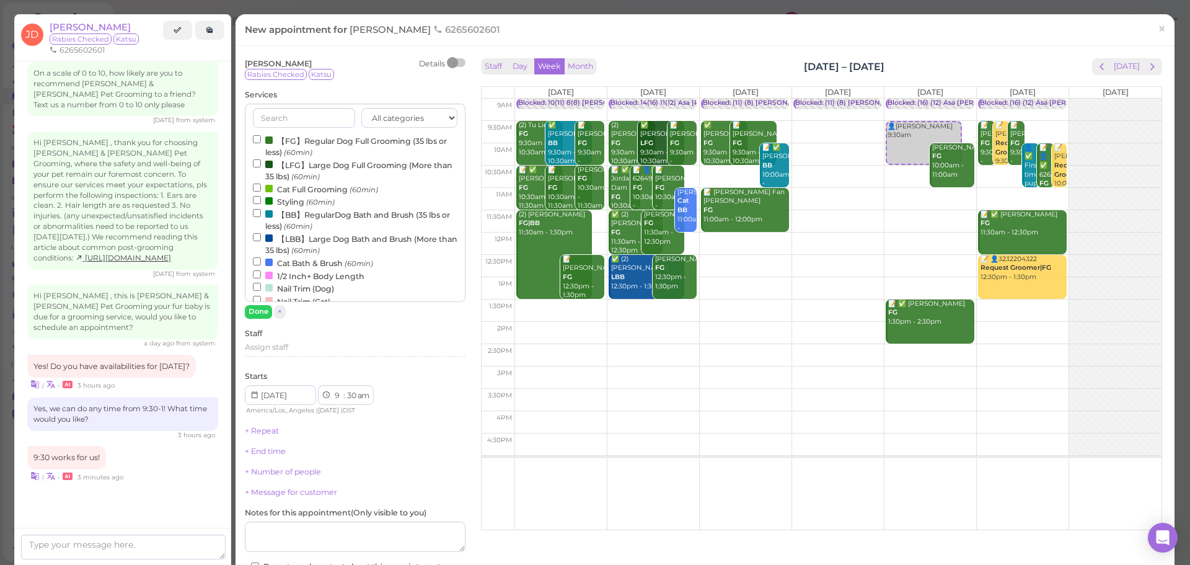
click at [355, 138] on label "【FG】Regular Dog Full Grooming (35 lbs or less) (60min)" at bounding box center [355, 146] width 205 height 24
click at [261, 138] on input "【FG】Regular Dog Full Grooming (35 lbs or less) (60min)" at bounding box center [257, 139] width 8 height 8
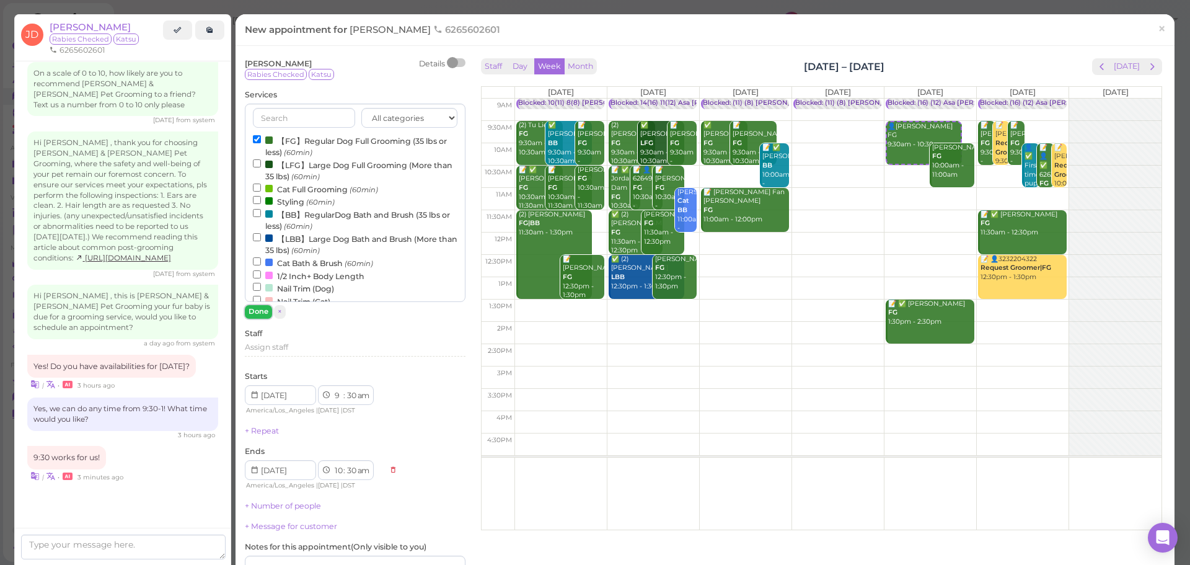
click at [259, 312] on button "Done" at bounding box center [258, 311] width 27 height 13
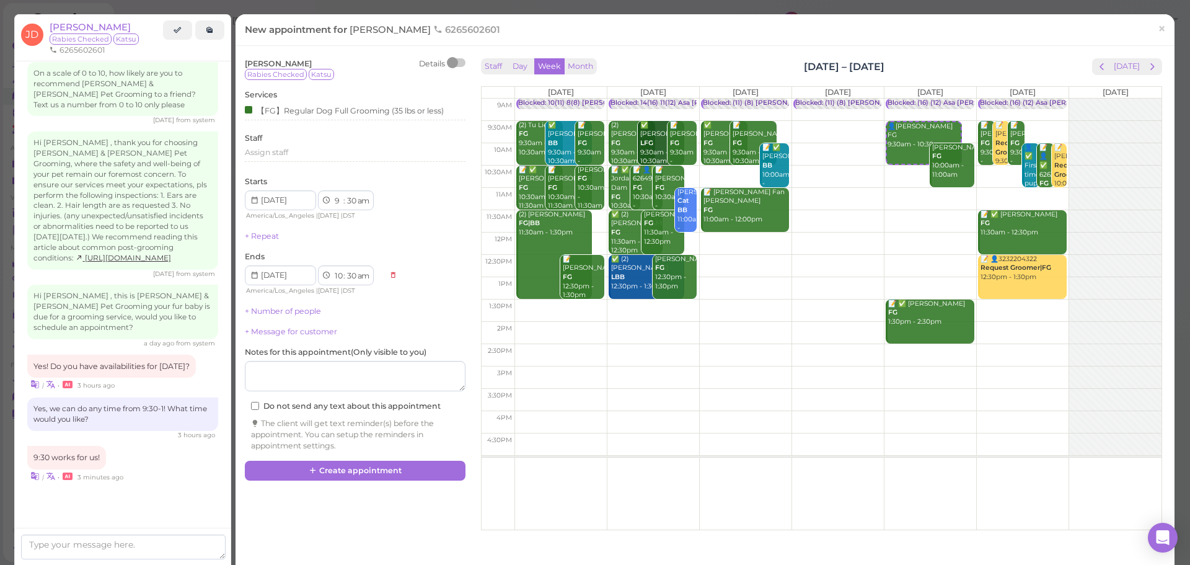
click at [396, 481] on div "Joan Dinh Details Rabies Checked Katsu Services 【FG】Regular Dog Full Grooming (…" at bounding box center [705, 291] width 933 height 472
click at [395, 480] on button "Create appointment" at bounding box center [355, 471] width 221 height 20
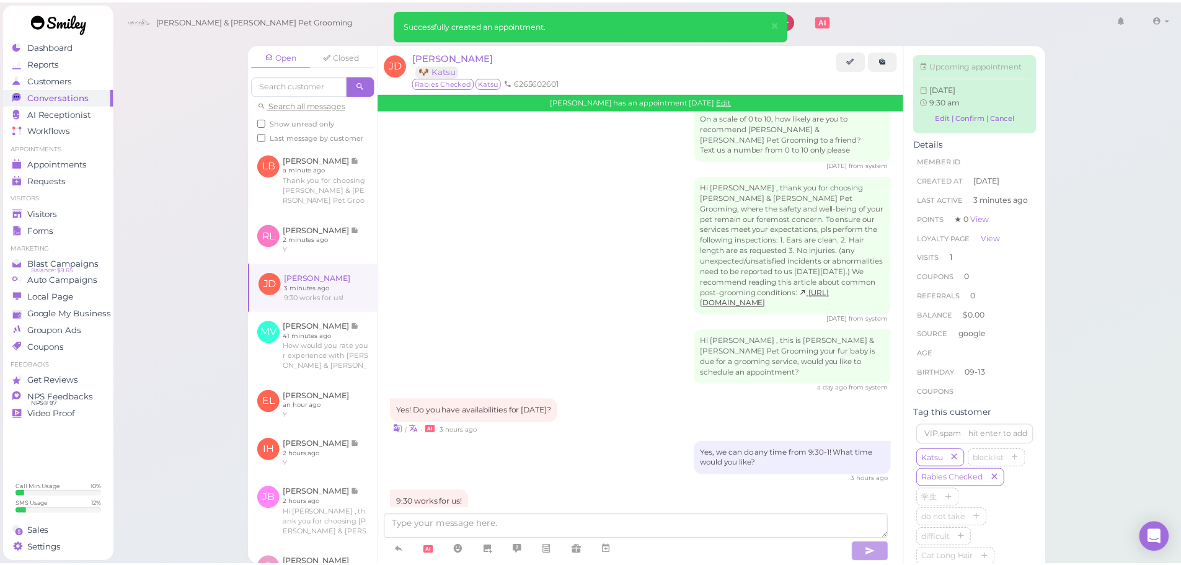
scroll to position [2048, 0]
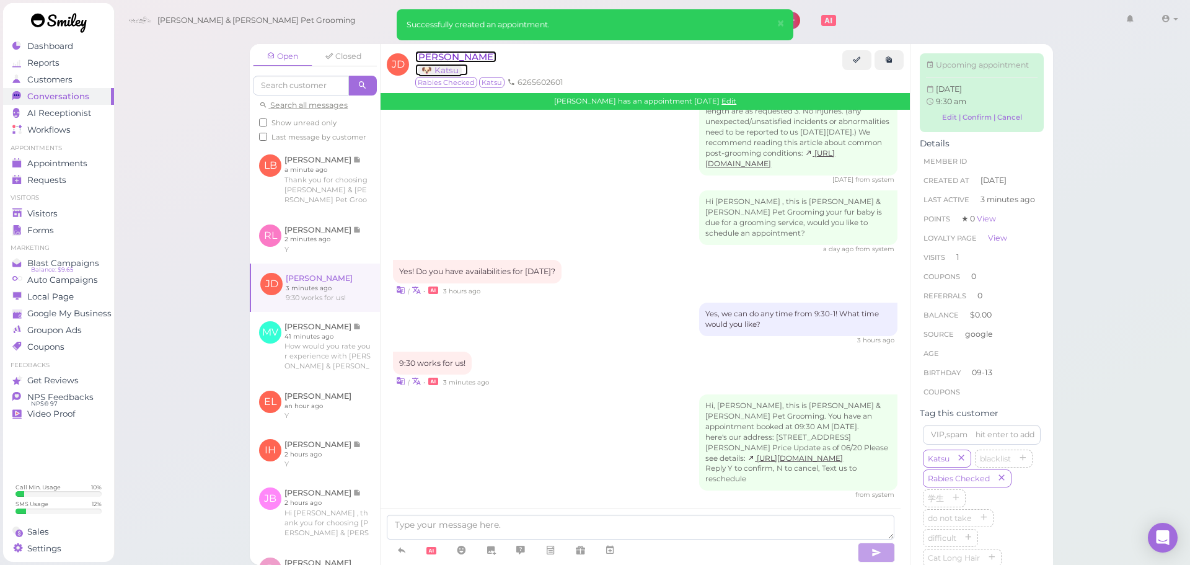
click at [442, 54] on span "[PERSON_NAME]" at bounding box center [455, 57] width 81 height 12
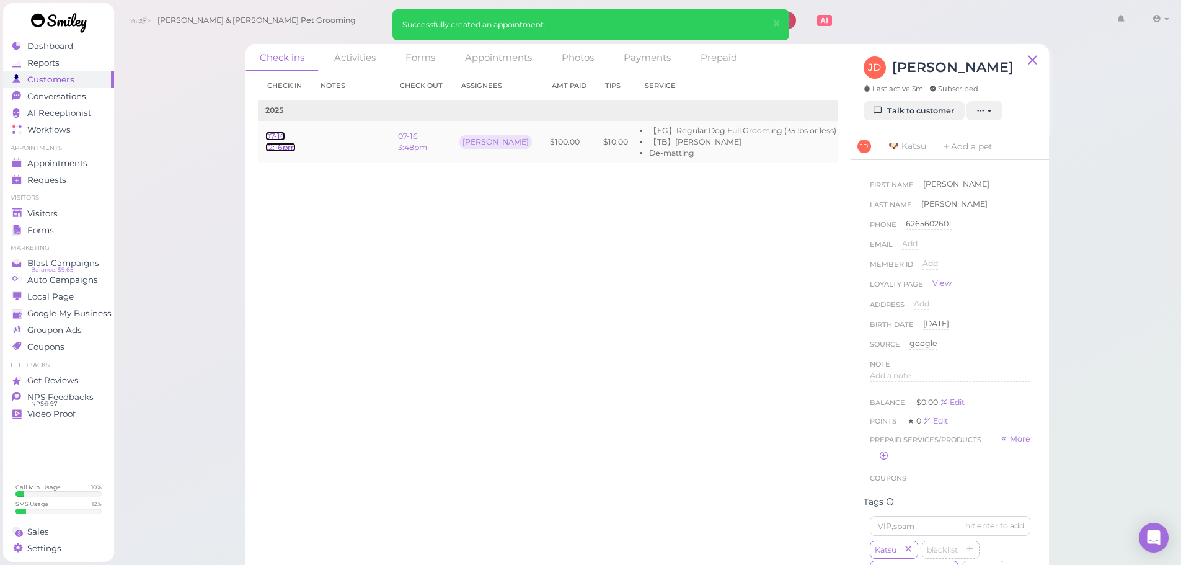
click at [280, 144] on link "07-16 12:16pm" at bounding box center [280, 141] width 30 height 20
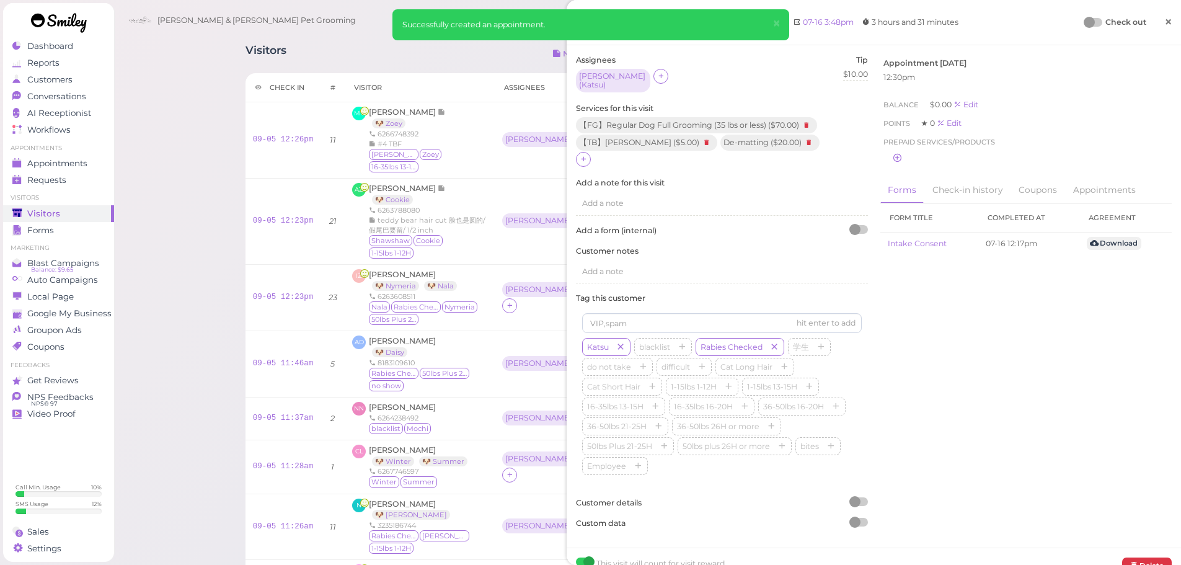
click at [1164, 13] on span "×" at bounding box center [1168, 21] width 8 height 17
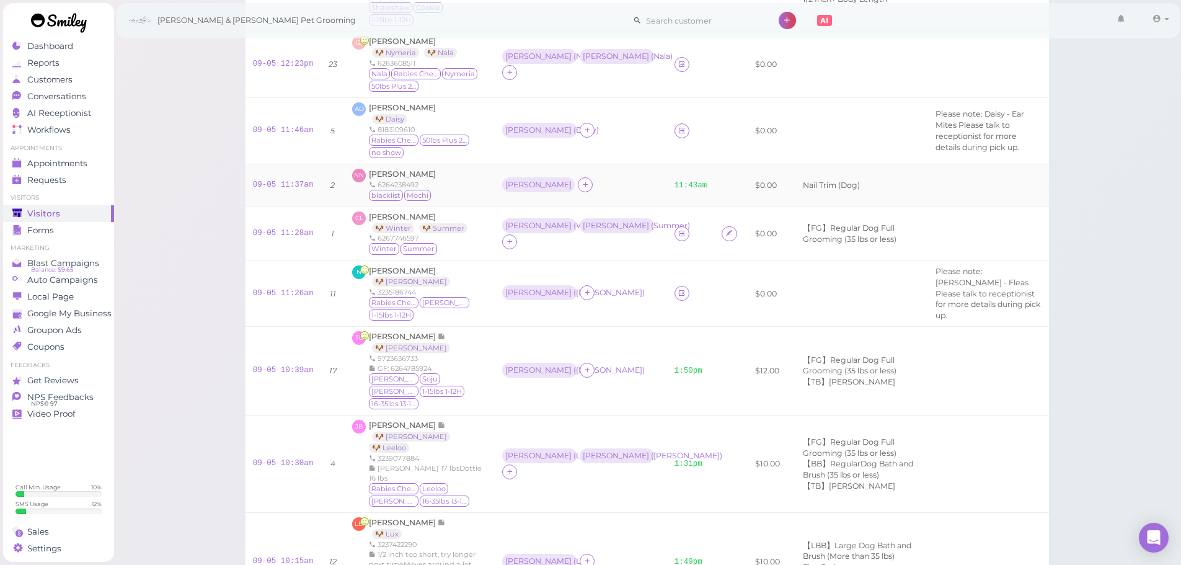
scroll to position [248, 0]
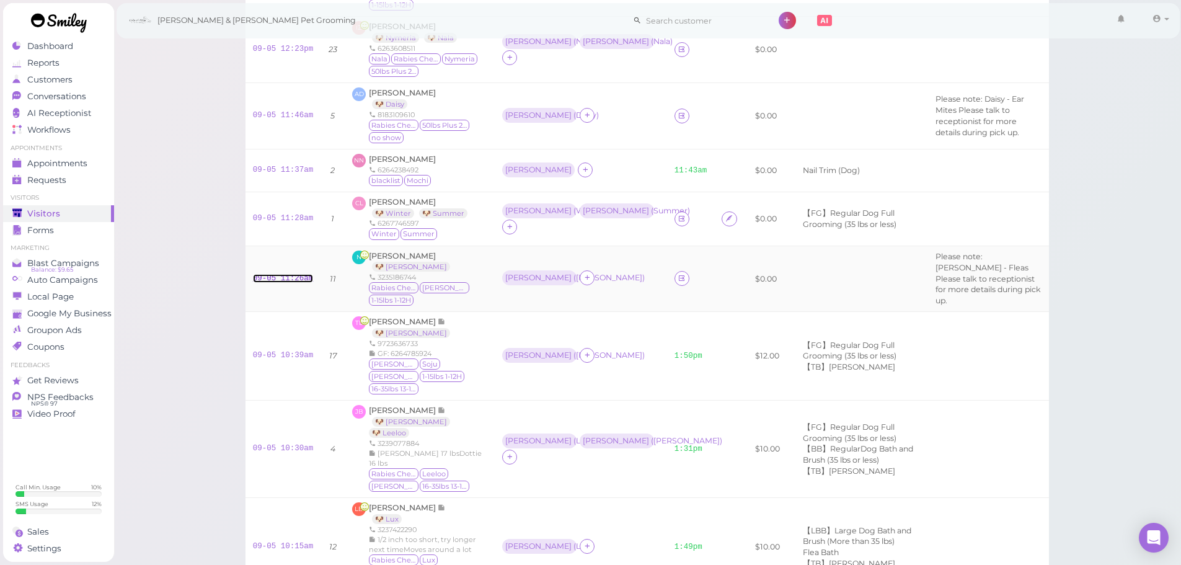
click at [283, 277] on link "09-05 11:26am" at bounding box center [283, 278] width 61 height 9
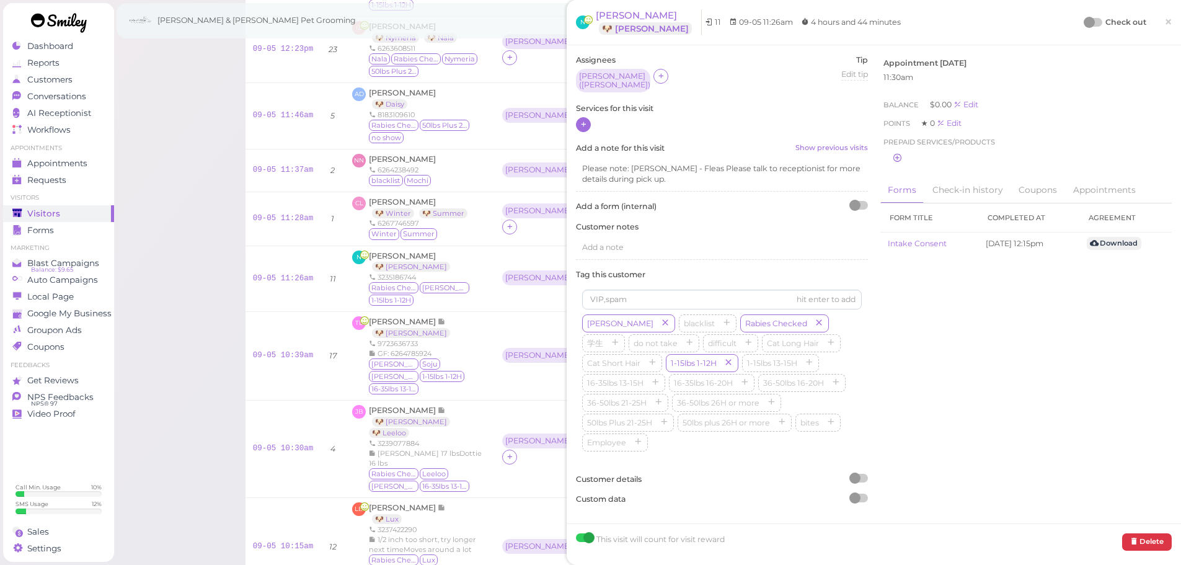
click at [584, 122] on icon at bounding box center [584, 124] width 8 height 9
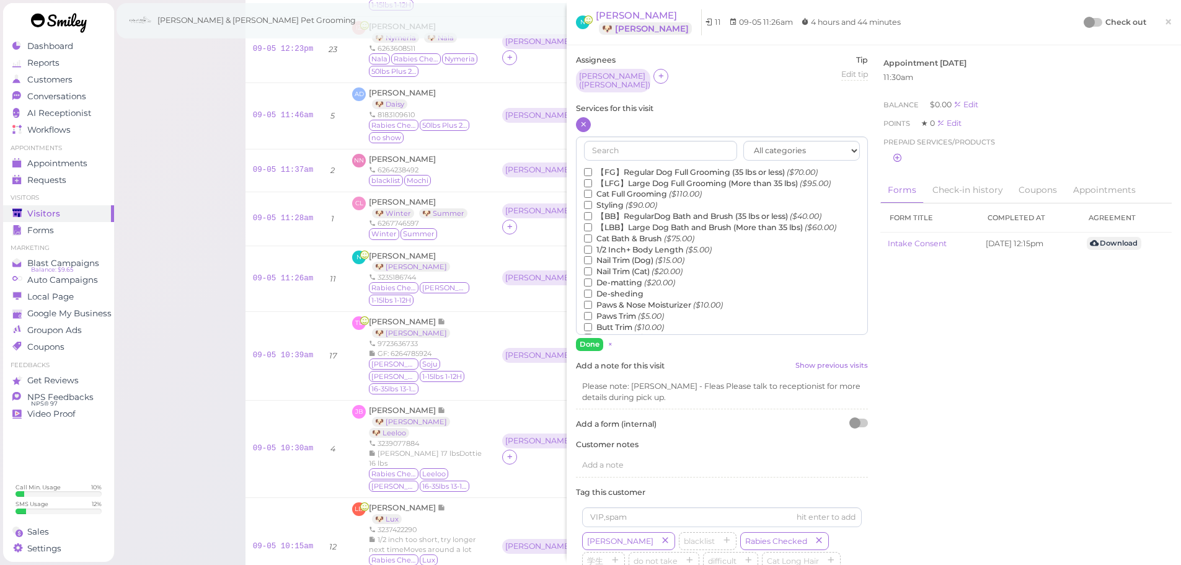
click at [610, 169] on label "【FG】Regular Dog Full Grooming (35 lbs or less) ($70.00)" at bounding box center [701, 172] width 234 height 11
click at [592, 169] on input "【FG】Regular Dog Full Grooming (35 lbs or less) ($70.00)" at bounding box center [588, 172] width 8 height 8
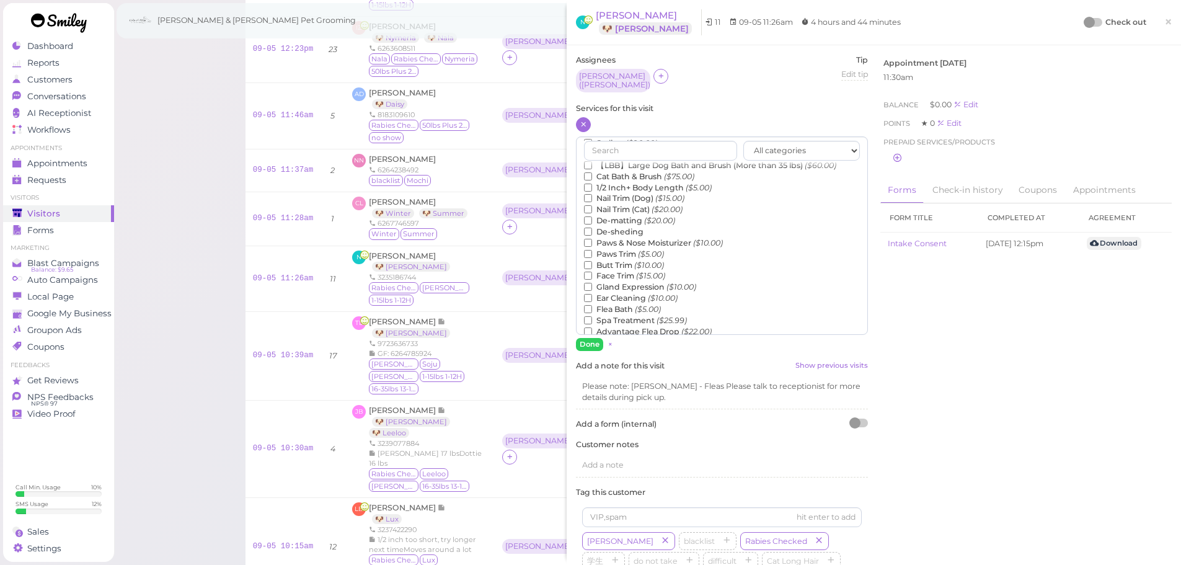
click at [605, 304] on label "Flea Bath ($5.00)" at bounding box center [622, 309] width 77 height 11
click at [592, 305] on input "Flea Bath ($5.00)" at bounding box center [588, 309] width 8 height 8
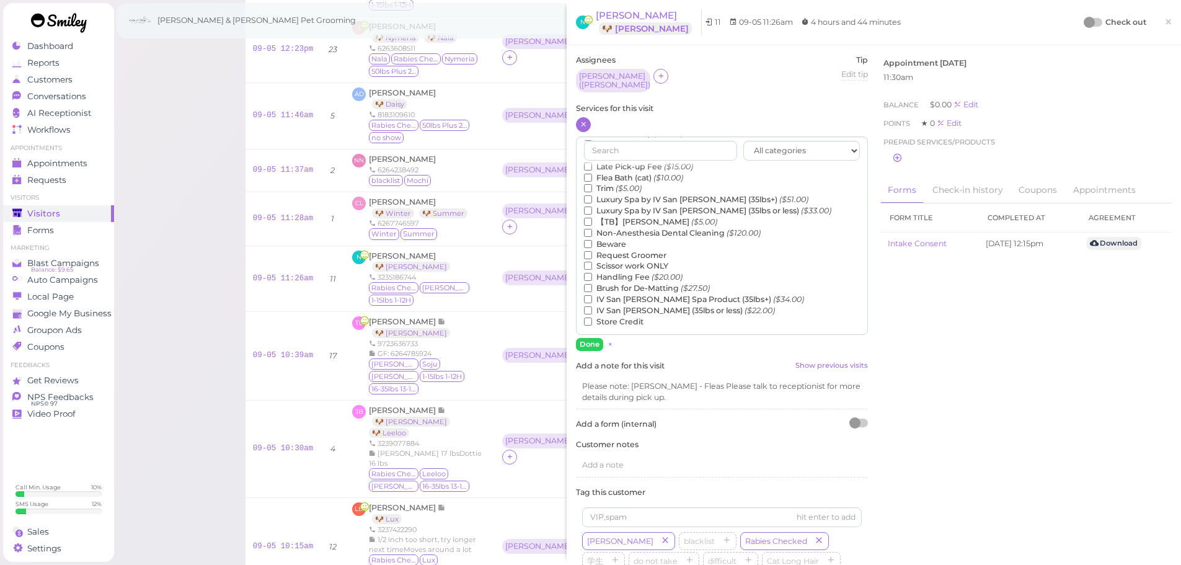
click at [626, 216] on label "【TB】Teeth Brushing ($5.00)" at bounding box center [650, 221] width 133 height 11
click at [592, 218] on input "【TB】Teeth Brushing ($5.00)" at bounding box center [588, 222] width 8 height 8
click at [587, 338] on button "Done" at bounding box center [589, 344] width 27 height 13
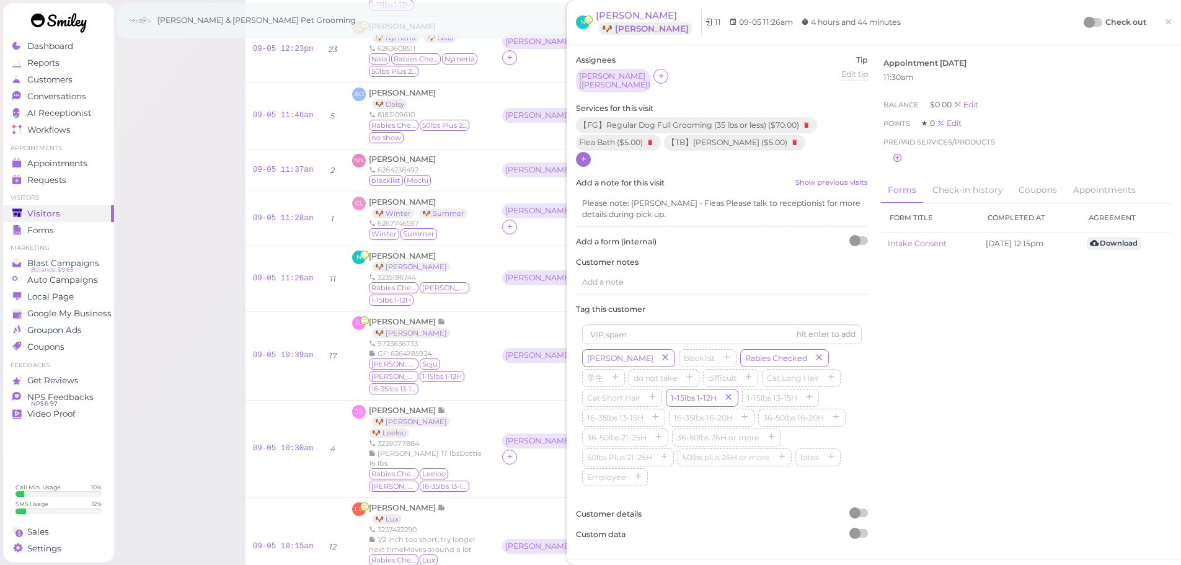
click at [1085, 29] on div "Check out ×" at bounding box center [1128, 22] width 87 height 26
click at [1084, 27] on div at bounding box center [1089, 22] width 11 height 11
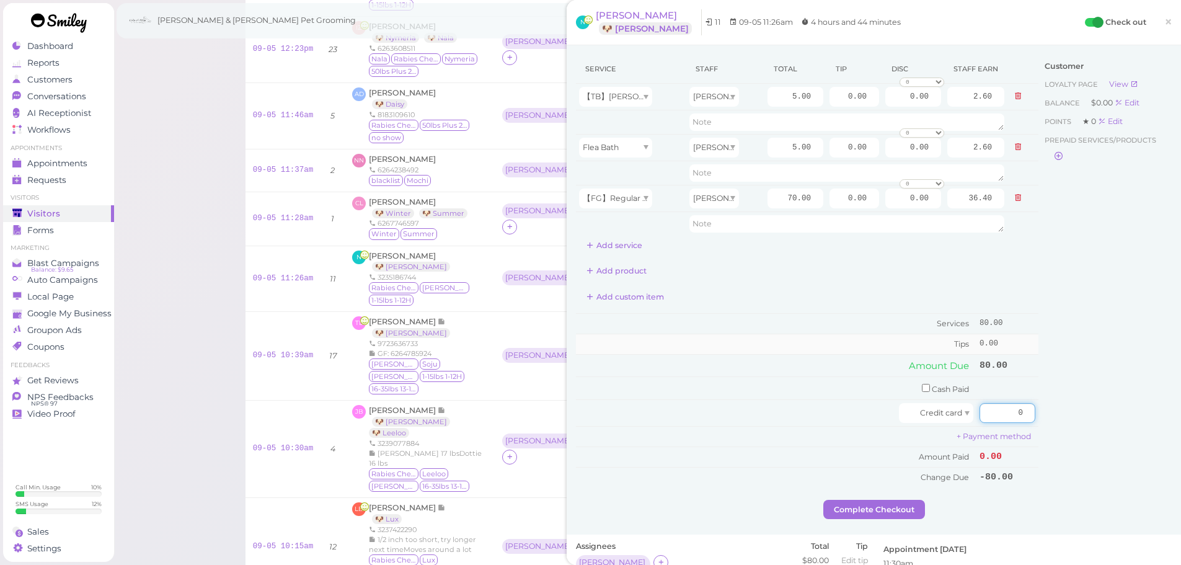
drag, startPoint x: 976, startPoint y: 418, endPoint x: 991, endPoint y: 351, distance: 68.6
click at [1058, 399] on div "Service Staff Total Tip Disc Staff earn 【TB】Teeth Brushing Asa 5.00 0.00 0.00 0…" at bounding box center [874, 277] width 596 height 445
type input "96"
drag, startPoint x: 846, startPoint y: 193, endPoint x: 1038, endPoint y: 247, distance: 199.0
click at [1015, 220] on tbody "【TB】Teeth Brushing Asa 5.00 0.00 0.00 0 10% off 15% off 20% off 25% off 30% off…" at bounding box center [807, 160] width 463 height 152
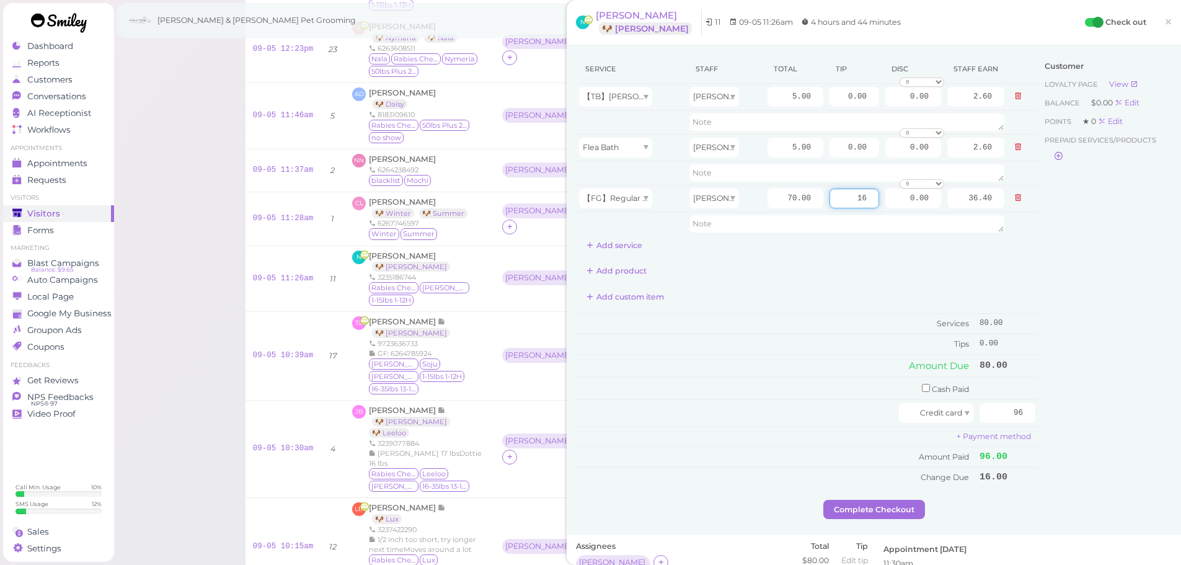
type input "16"
click at [1074, 310] on div "Customer Loyalty page View Balance $0.00 Edit Points ★ 0 Edit Prepaid services/…" at bounding box center [1104, 277] width 133 height 445
click at [842, 510] on button "Complete Checkout" at bounding box center [874, 510] width 102 height 20
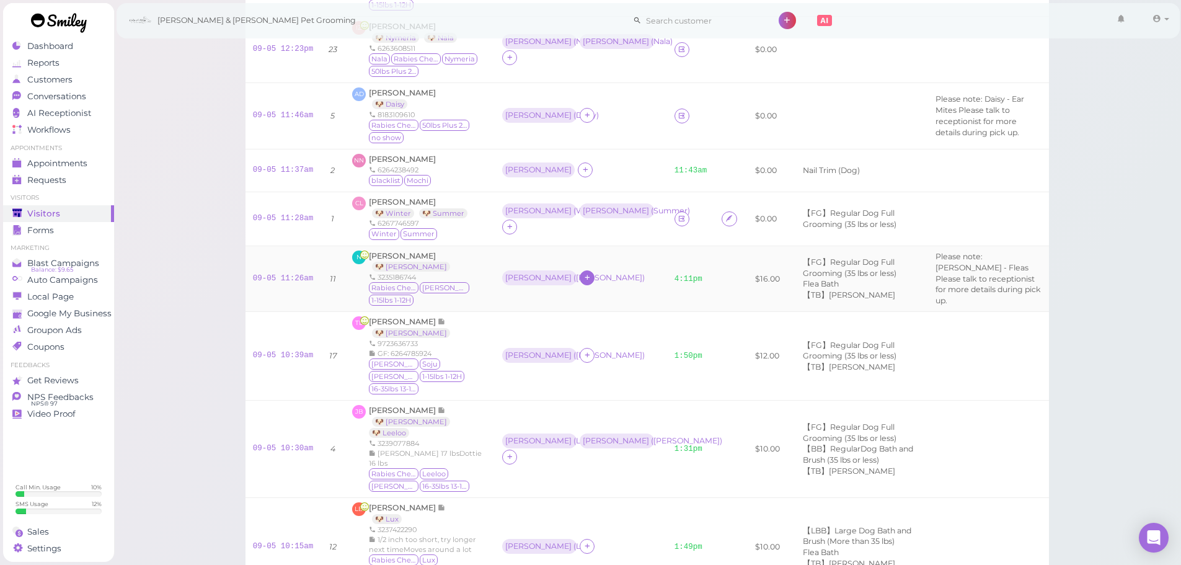
click at [583, 281] on icon at bounding box center [587, 277] width 8 height 9
click at [595, 255] on td "Asa ( Luna )" at bounding box center [581, 279] width 172 height 66
click at [675, 211] on link at bounding box center [682, 218] width 15 height 15
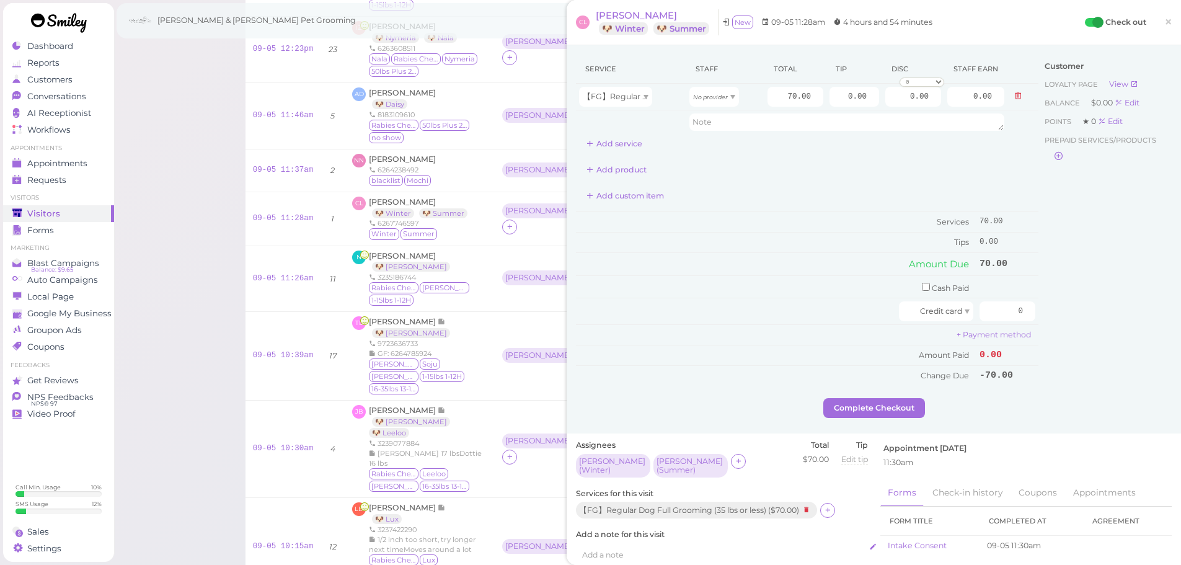
scroll to position [248, 0]
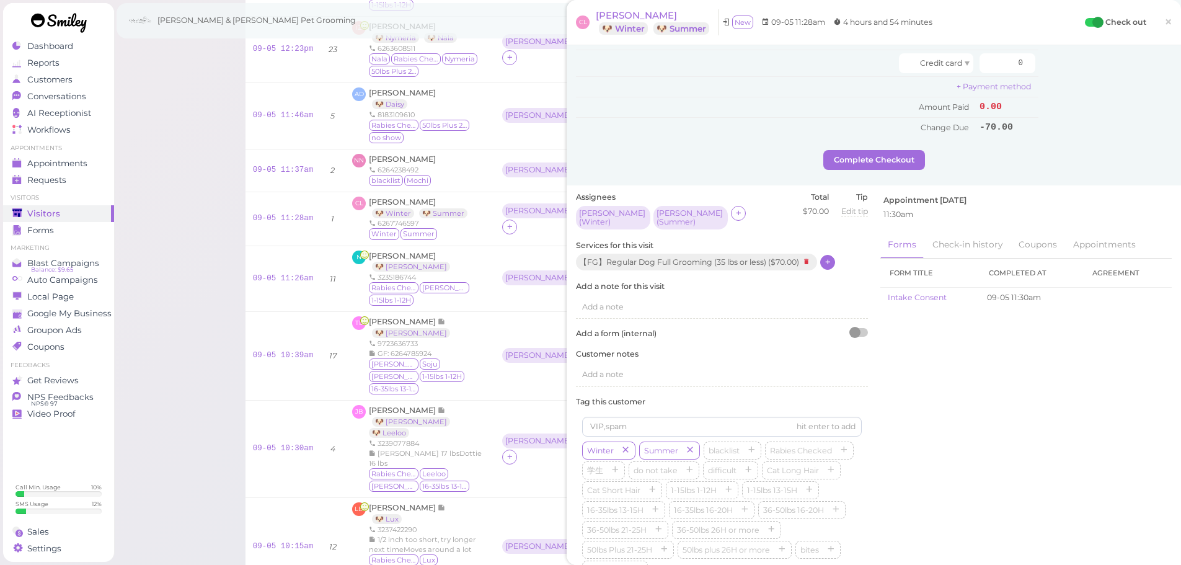
click at [832, 263] on icon at bounding box center [828, 261] width 8 height 9
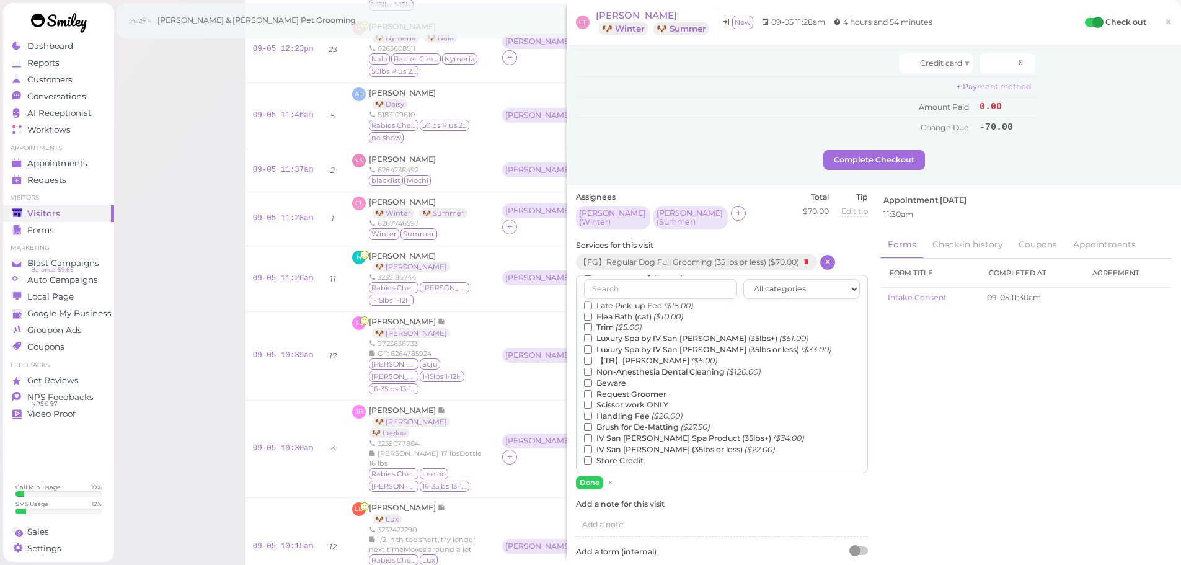
click at [643, 363] on label "【TB】Teeth Brushing ($5.00)" at bounding box center [650, 360] width 133 height 11
click at [592, 363] on input "【TB】Teeth Brushing ($5.00)" at bounding box center [588, 360] width 8 height 8
click at [590, 479] on button "Done" at bounding box center [589, 482] width 27 height 13
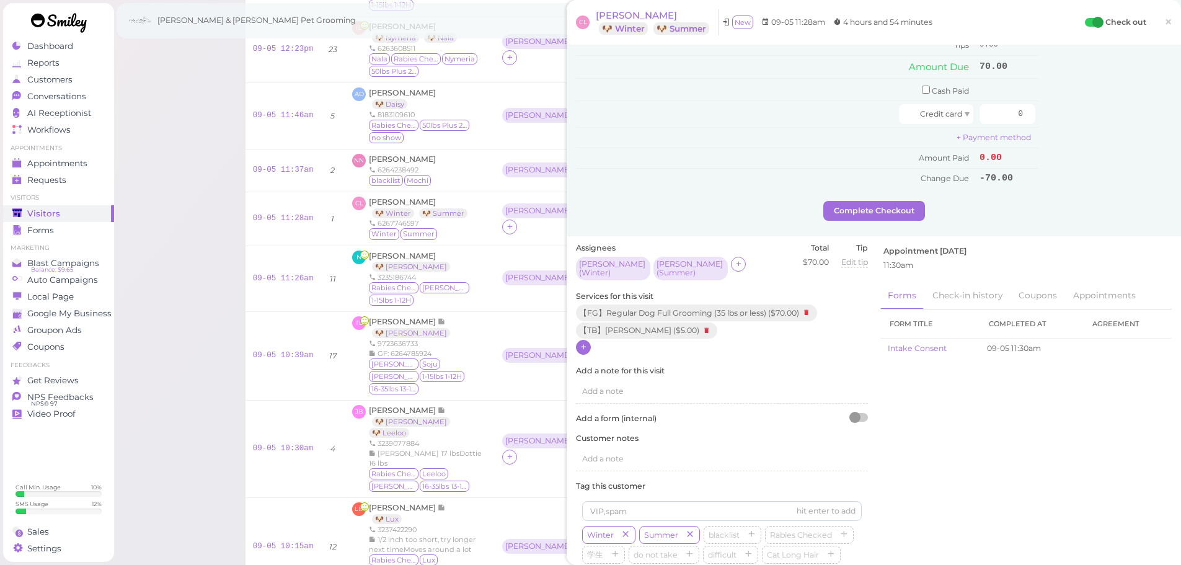
scroll to position [0, 0]
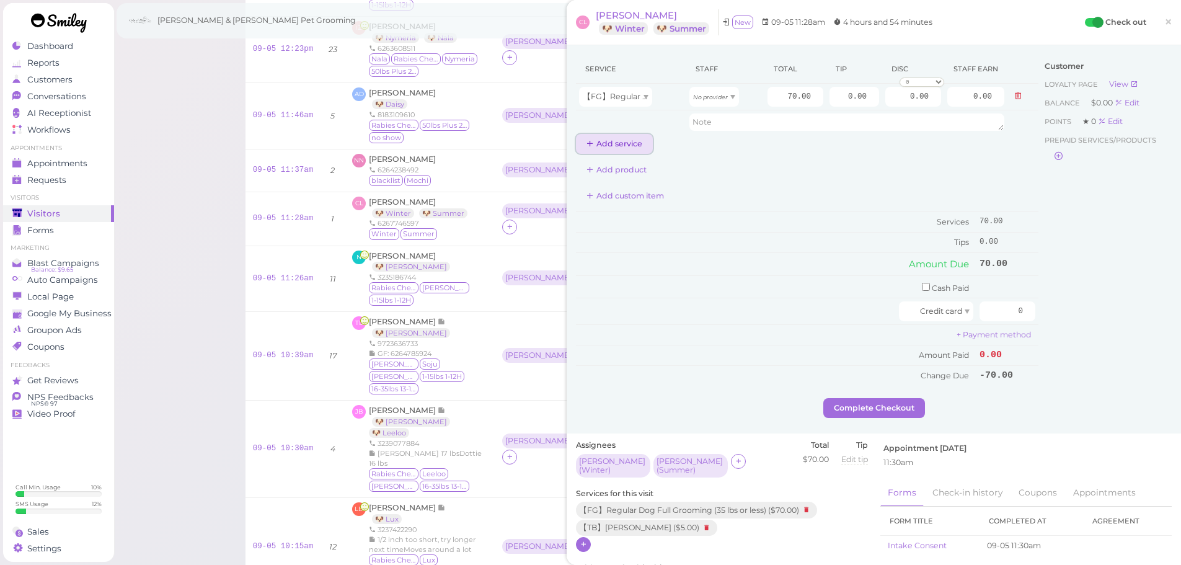
click at [628, 146] on button "Add service" at bounding box center [614, 144] width 77 height 20
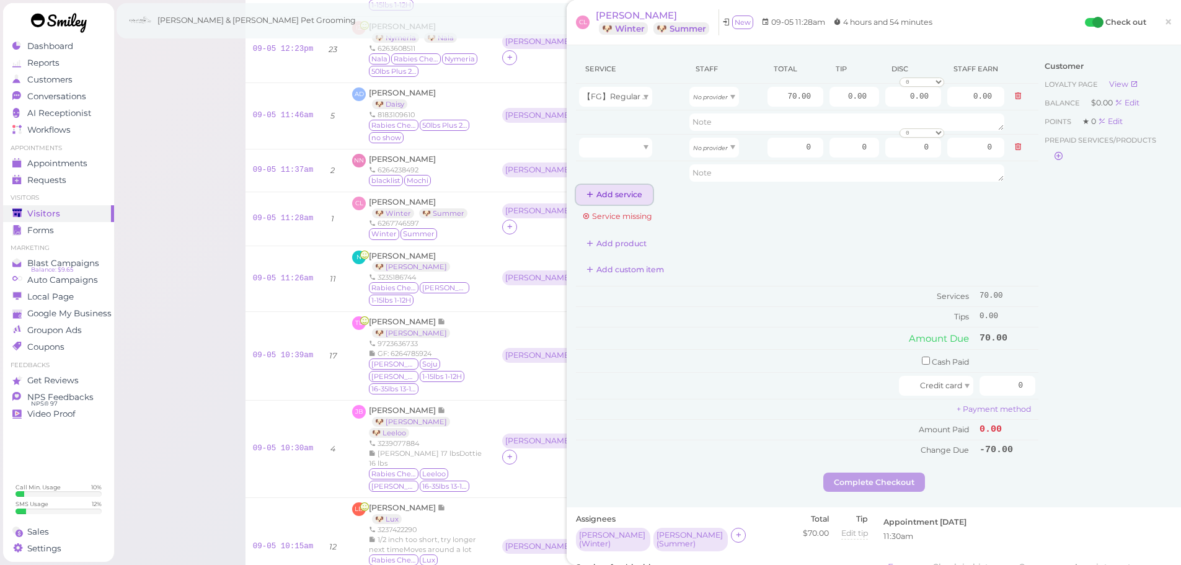
click at [621, 192] on button "Add service" at bounding box center [614, 195] width 77 height 20
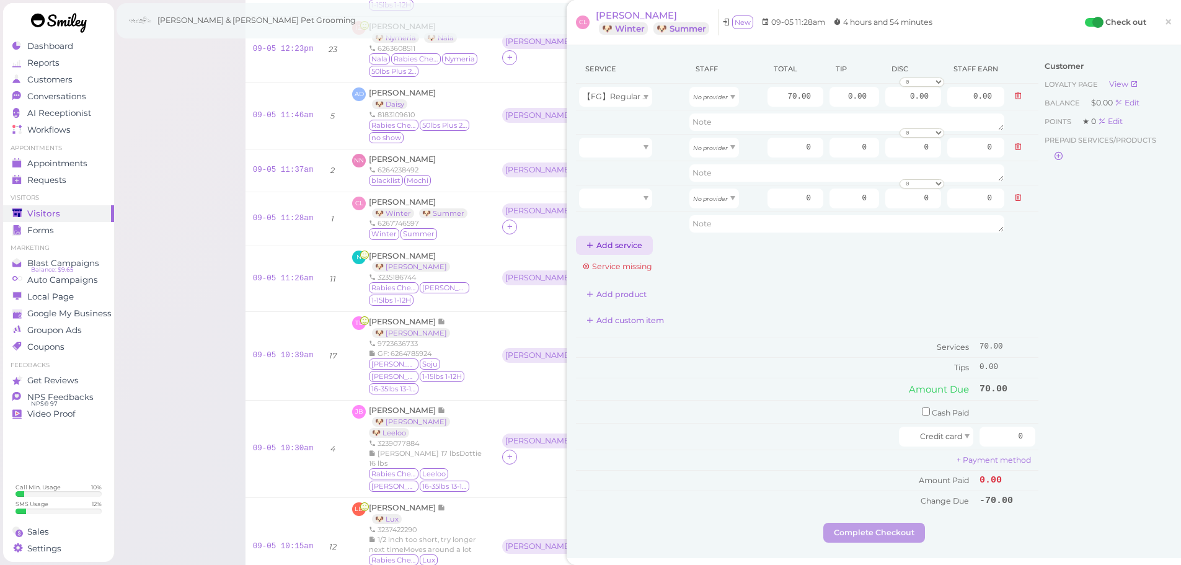
drag, startPoint x: 622, startPoint y: 259, endPoint x: 617, endPoint y: 237, distance: 22.3
click at [621, 259] on div "Service Staff Total Tip Disc Staff earn 【FG】Regular Dog Full Grooming (35 lbs o…" at bounding box center [807, 283] width 463 height 456
click at [616, 237] on button "Add service" at bounding box center [614, 246] width 77 height 20
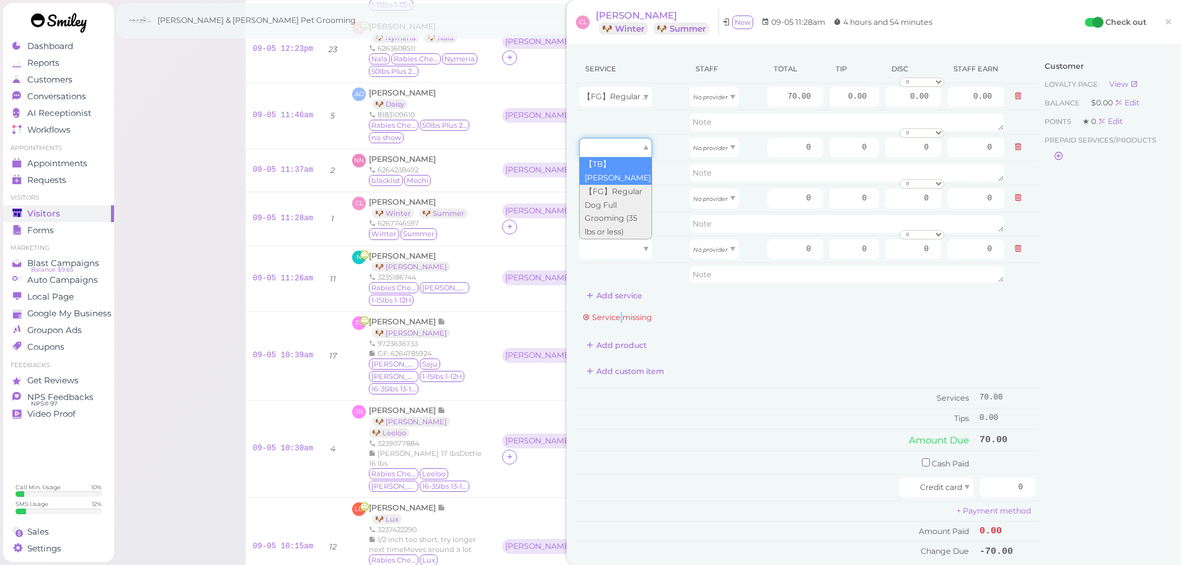
drag, startPoint x: 616, startPoint y: 151, endPoint x: 616, endPoint y: 200, distance: 48.4
type input "5.00"
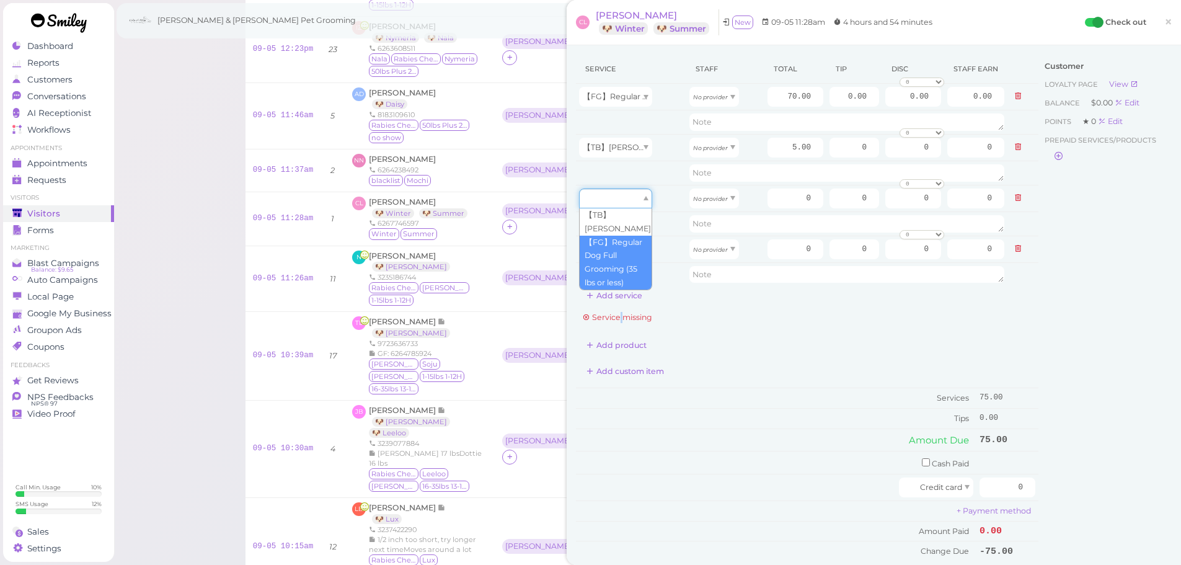
drag, startPoint x: 616, startPoint y: 200, endPoint x: 618, endPoint y: 263, distance: 63.9
type input "70.00"
drag, startPoint x: 618, startPoint y: 232, endPoint x: 618, endPoint y: 244, distance: 11.8
click at [618, 244] on tbody "【FG】Regular Dog Full Grooming (35 lbs or less) No provider 70.00 0.00 0.00 0 10…" at bounding box center [807, 185] width 463 height 203
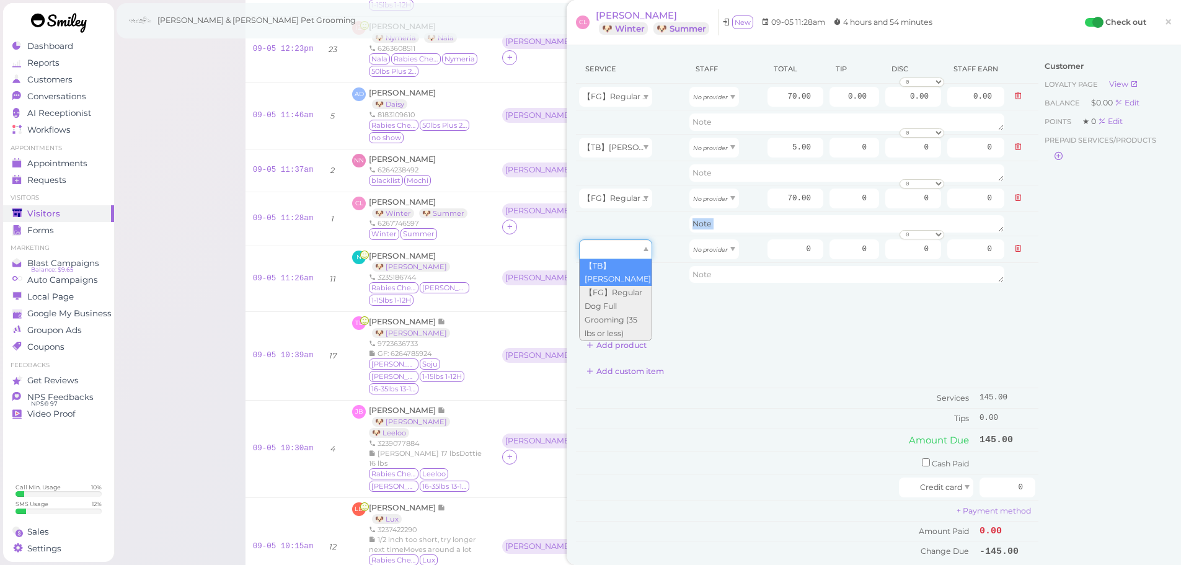
type input "5.00"
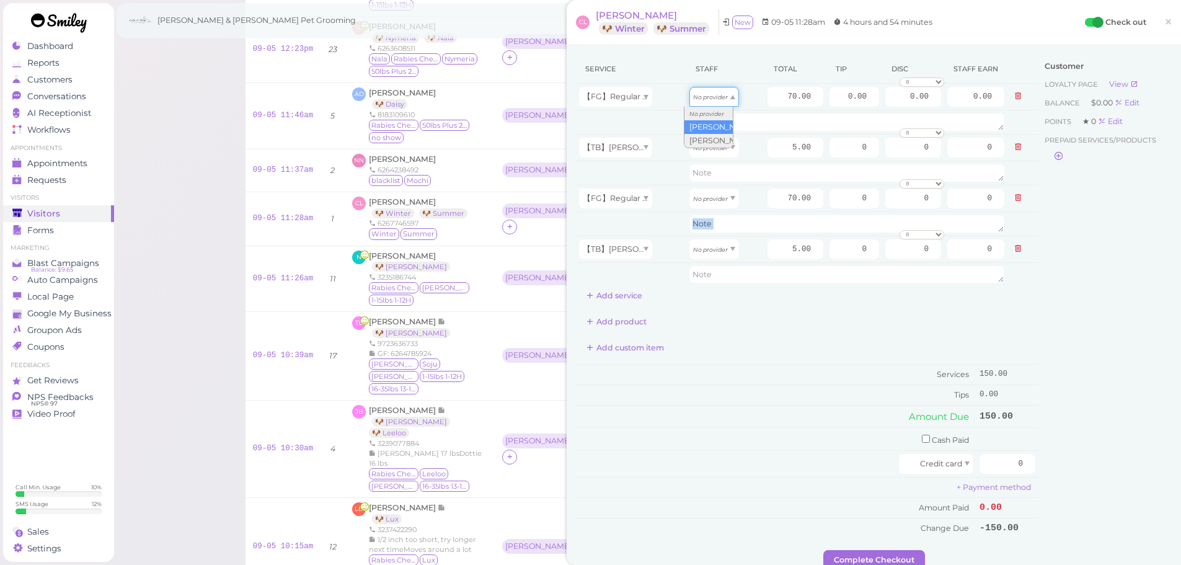
drag, startPoint x: 708, startPoint y: 103, endPoint x: 704, endPoint y: 127, distance: 24.5
type input "30.10"
drag, startPoint x: 719, startPoint y: 405, endPoint x: 570, endPoint y: 6, distance: 426.3
click at [717, 402] on div "Services 150.00 Tips 0.00 Amount Due 150.00 Cash Paid Credit card 0 + Payment m…" at bounding box center [807, 451] width 463 height 174
drag, startPoint x: 688, startPoint y: 157, endPoint x: 695, endPoint y: 179, distance: 23.3
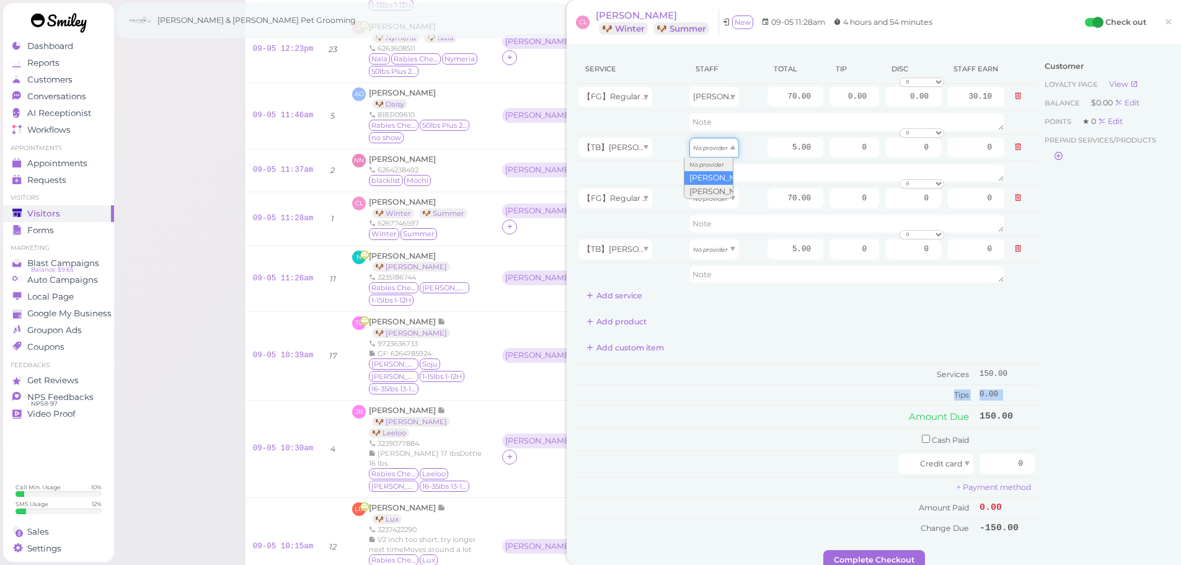
type input "2.15"
drag, startPoint x: 701, startPoint y: 197, endPoint x: 701, endPoint y: 239, distance: 42.2
type input "30.10"
drag, startPoint x: 706, startPoint y: 254, endPoint x: 702, endPoint y: 289, distance: 35.6
type input "2.15"
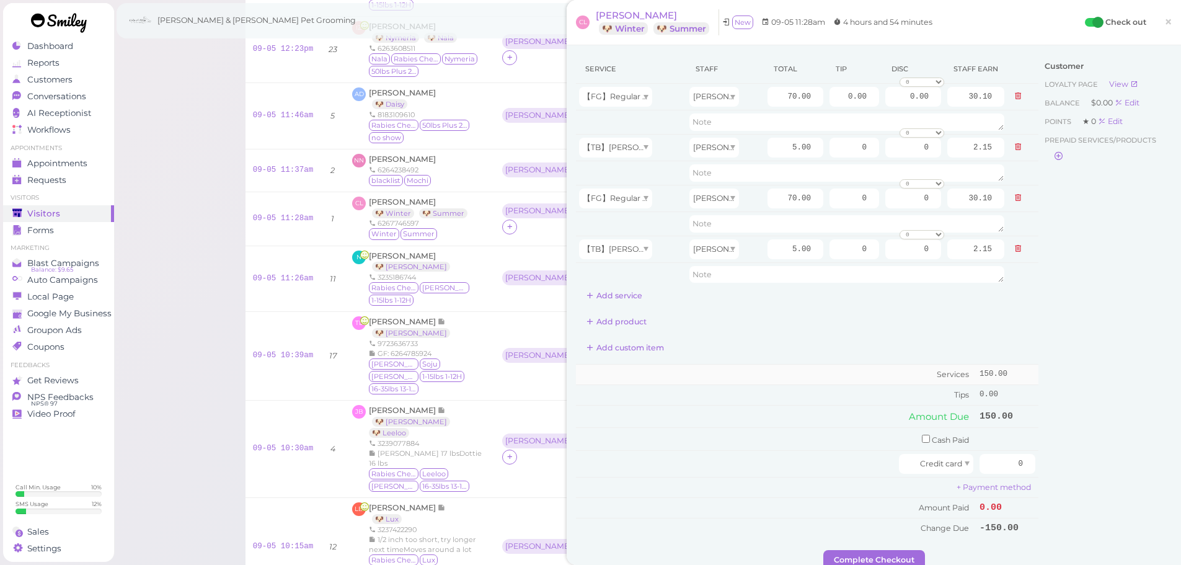
click at [737, 383] on td "Services" at bounding box center [776, 374] width 401 height 20
drag, startPoint x: 996, startPoint y: 458, endPoint x: 1066, endPoint y: 441, distance: 72.2
click at [996, 458] on input "0" at bounding box center [1008, 464] width 56 height 20
type input "150"
click at [1095, 422] on div "Customer Loyalty page View Balance $0.00 Edit Points ★ 0 Edit Prepaid services/…" at bounding box center [1104, 302] width 133 height 495
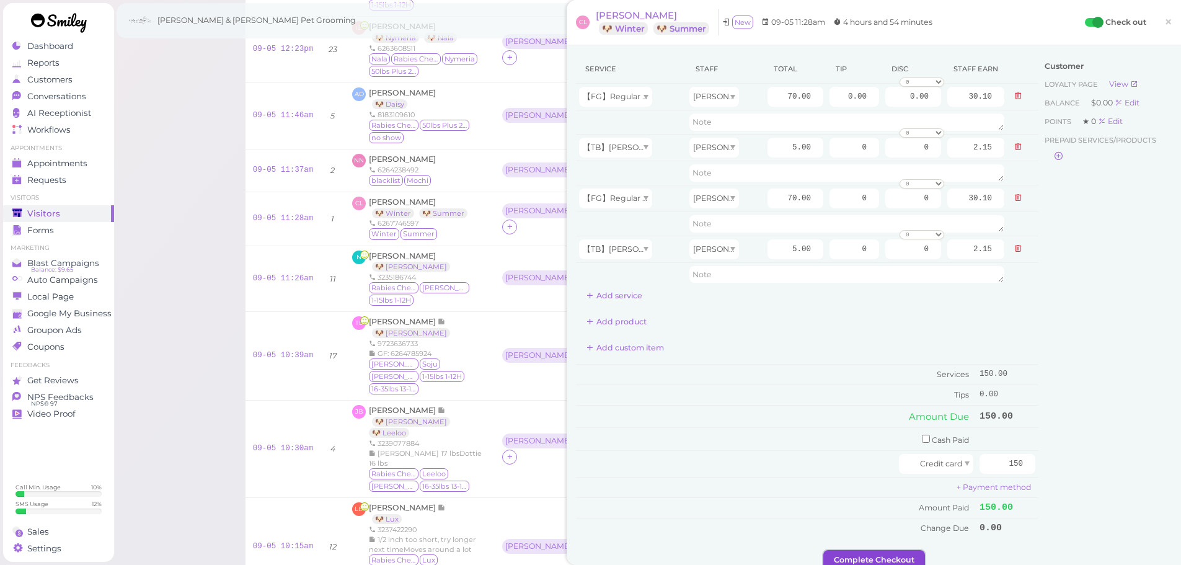
click at [862, 562] on button "Complete Checkout" at bounding box center [874, 560] width 102 height 20
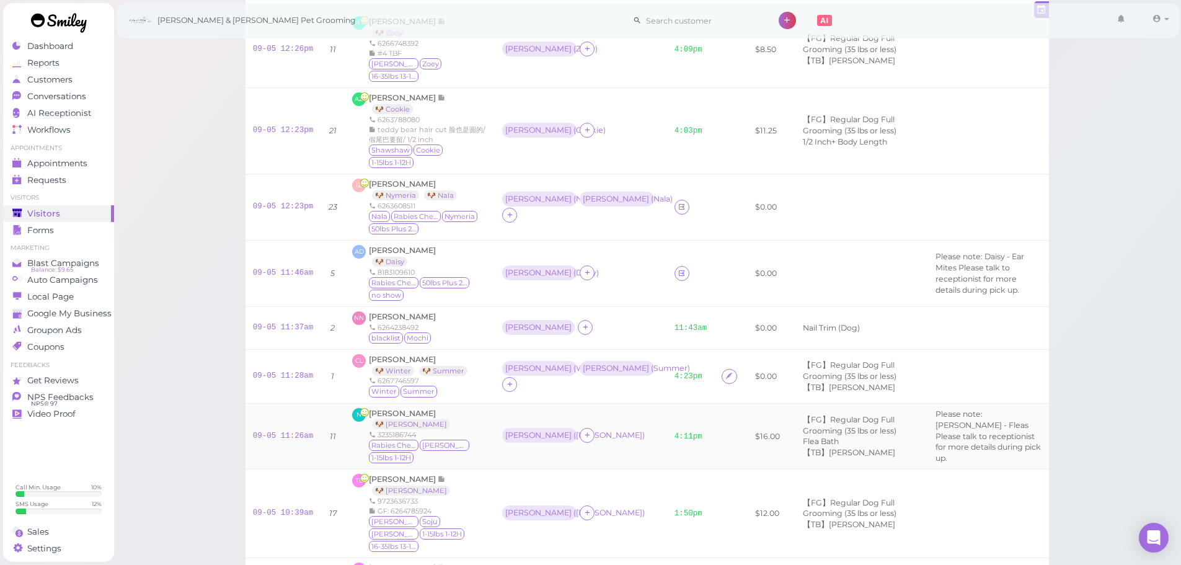
scroll to position [62, 0]
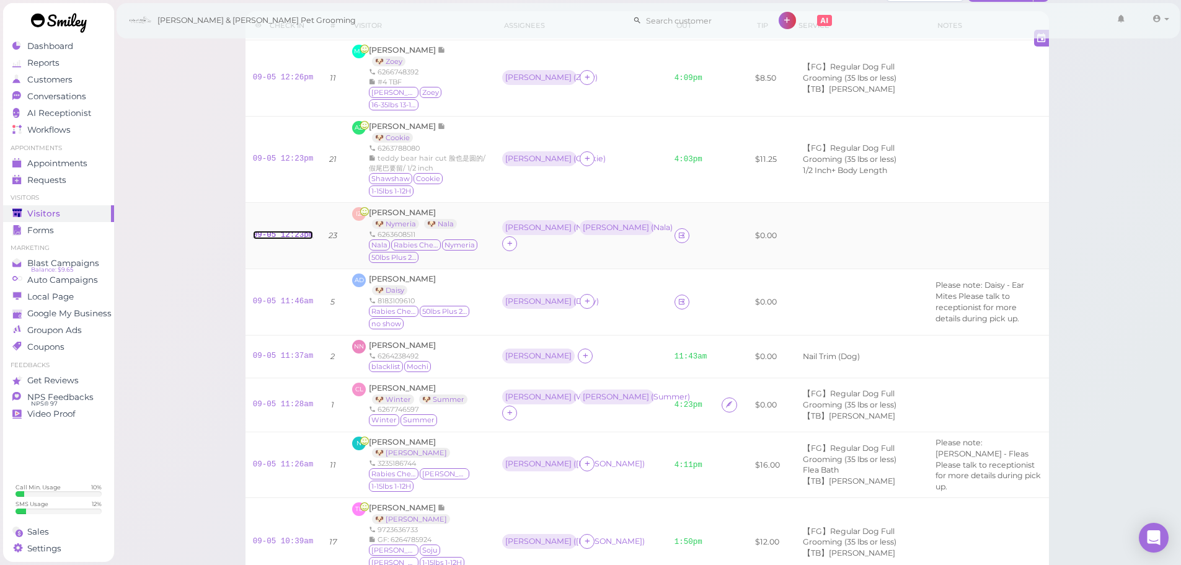
drag, startPoint x: 284, startPoint y: 223, endPoint x: 517, endPoint y: 197, distance: 234.6
click at [284, 231] on link "09-05 12:23pm" at bounding box center [283, 235] width 61 height 9
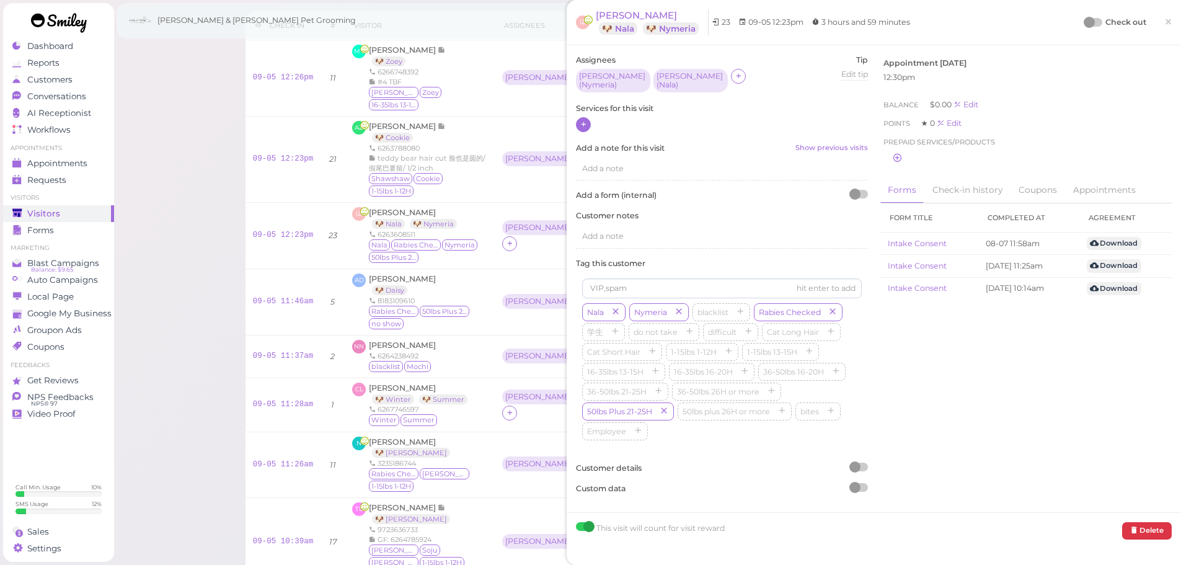
click at [583, 126] on div at bounding box center [583, 124] width 15 height 15
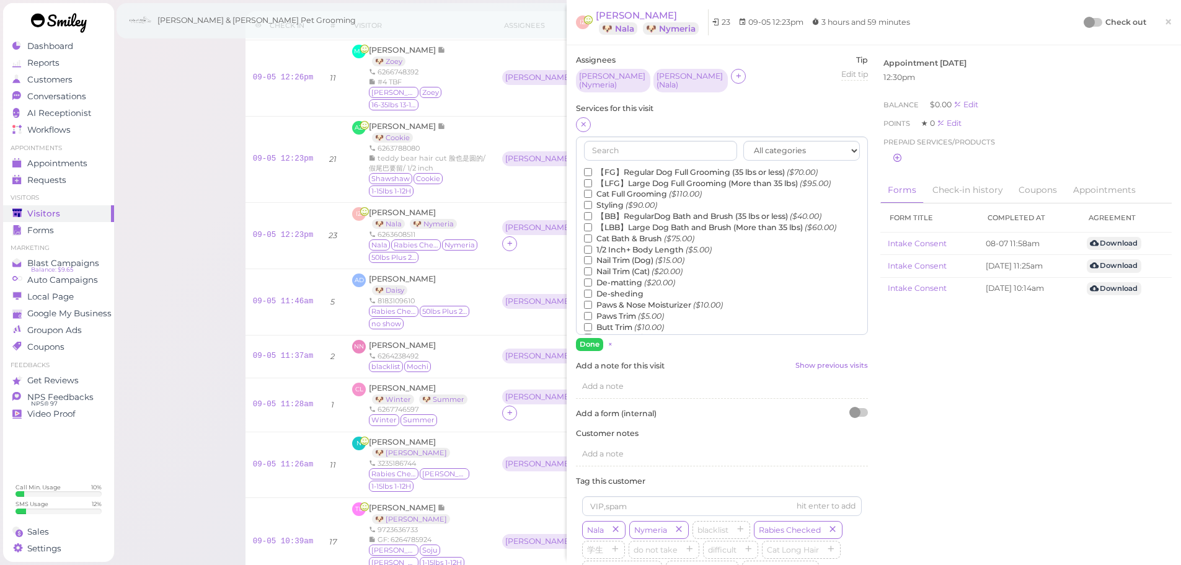
click at [647, 223] on label "【LBB】Large Dog Bath and Brush (More than 35 lbs) ($60.00)" at bounding box center [710, 227] width 252 height 11
click at [592, 223] on input "【LBB】Large Dog Bath and Brush (More than 35 lbs) ($60.00)" at bounding box center [588, 227] width 8 height 8
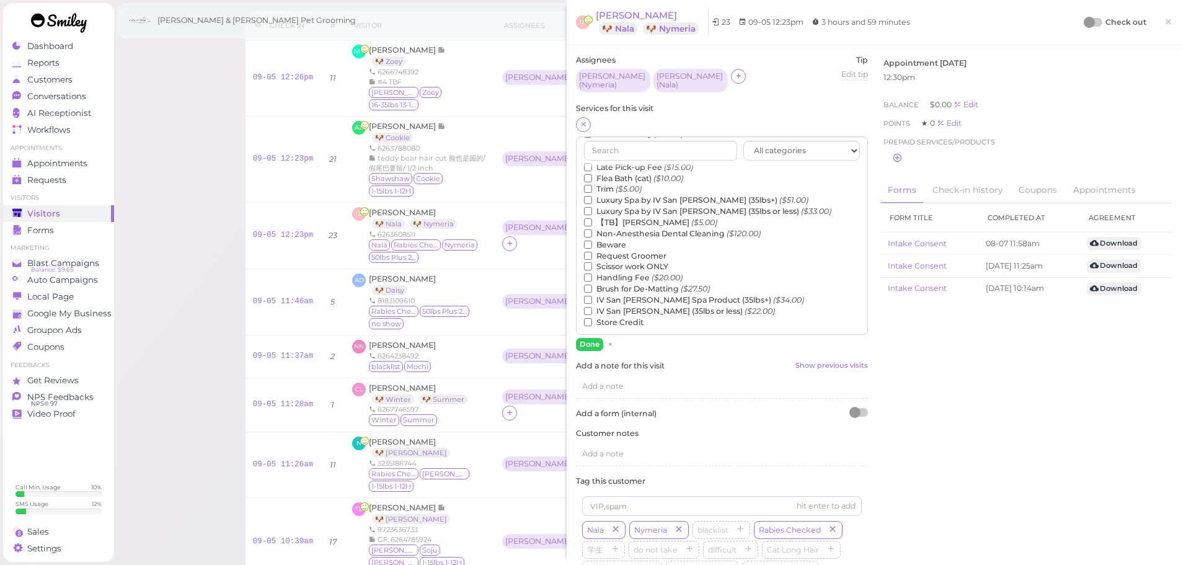
click at [626, 219] on label "【TB】Teeth Brushing ($5.00)" at bounding box center [650, 222] width 133 height 11
click at [592, 219] on input "【TB】Teeth Brushing ($5.00)" at bounding box center [588, 222] width 8 height 8
click at [591, 343] on button "Done" at bounding box center [589, 344] width 27 height 13
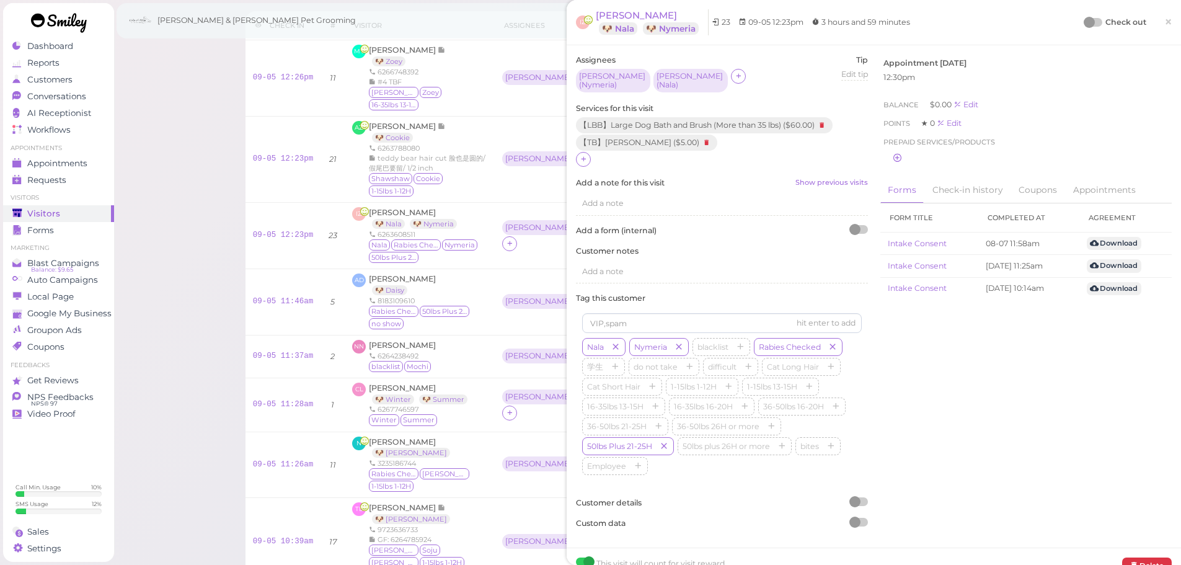
click at [1084, 27] on div at bounding box center [1089, 22] width 11 height 11
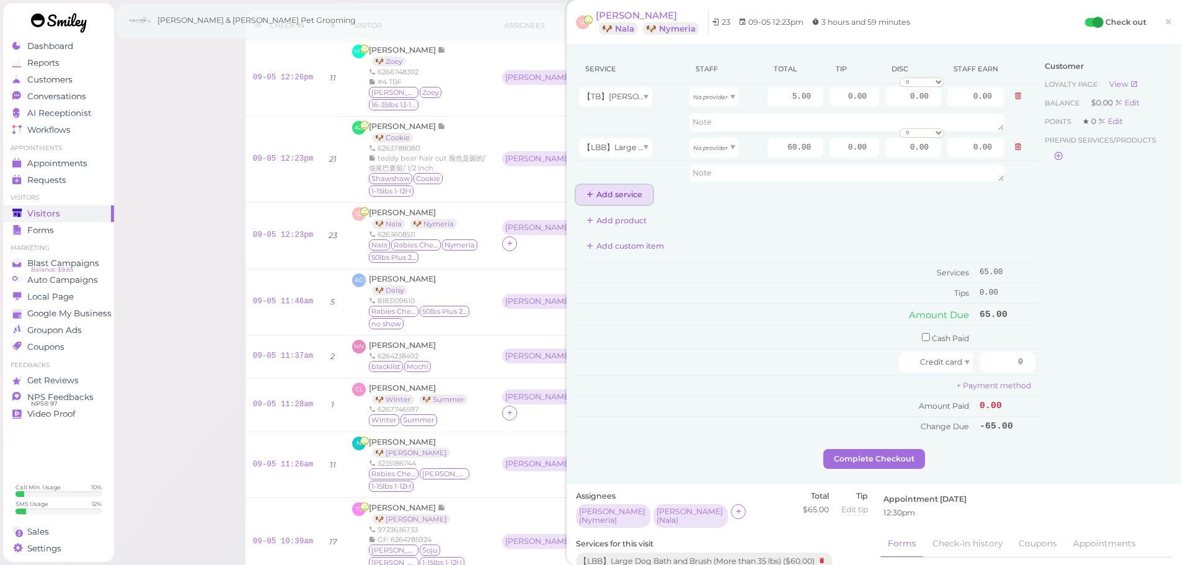
click at [631, 193] on button "Add service" at bounding box center [614, 195] width 77 height 20
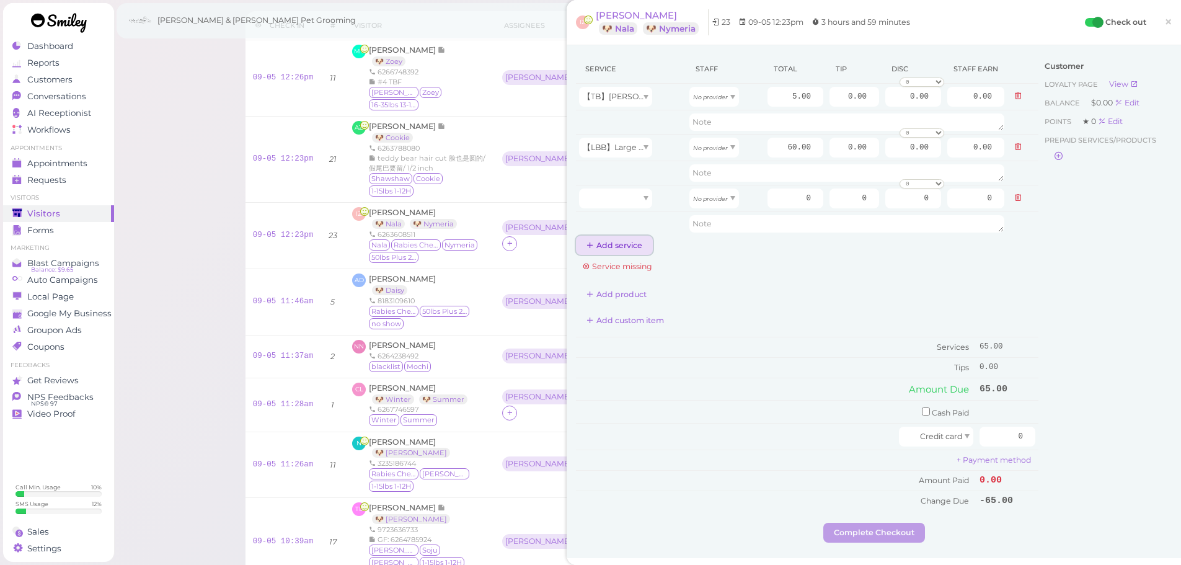
click at [628, 251] on button "Add service" at bounding box center [614, 246] width 77 height 20
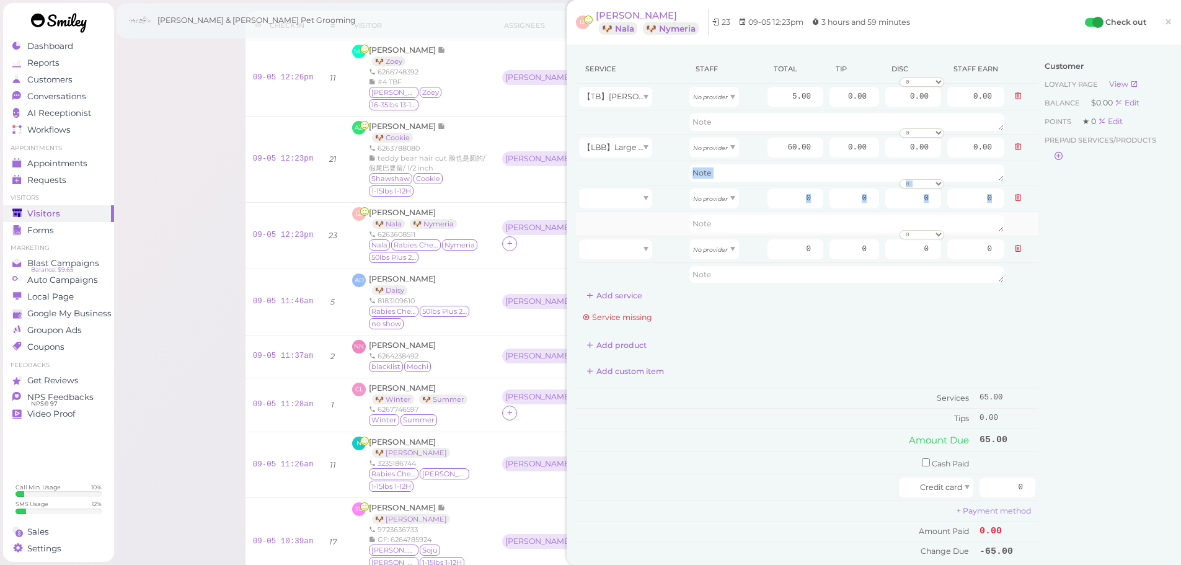
drag, startPoint x: 626, startPoint y: 183, endPoint x: 621, endPoint y: 220, distance: 37.5
click at [621, 220] on tbody "【TB】Teeth Brushing No provider 5.00 0.00 0.00 0 10% off 15% off 20% off 25% off…" at bounding box center [807, 185] width 463 height 203
click at [621, 205] on div at bounding box center [615, 198] width 73 height 20
type input "60.00"
click at [616, 252] on div at bounding box center [615, 249] width 73 height 20
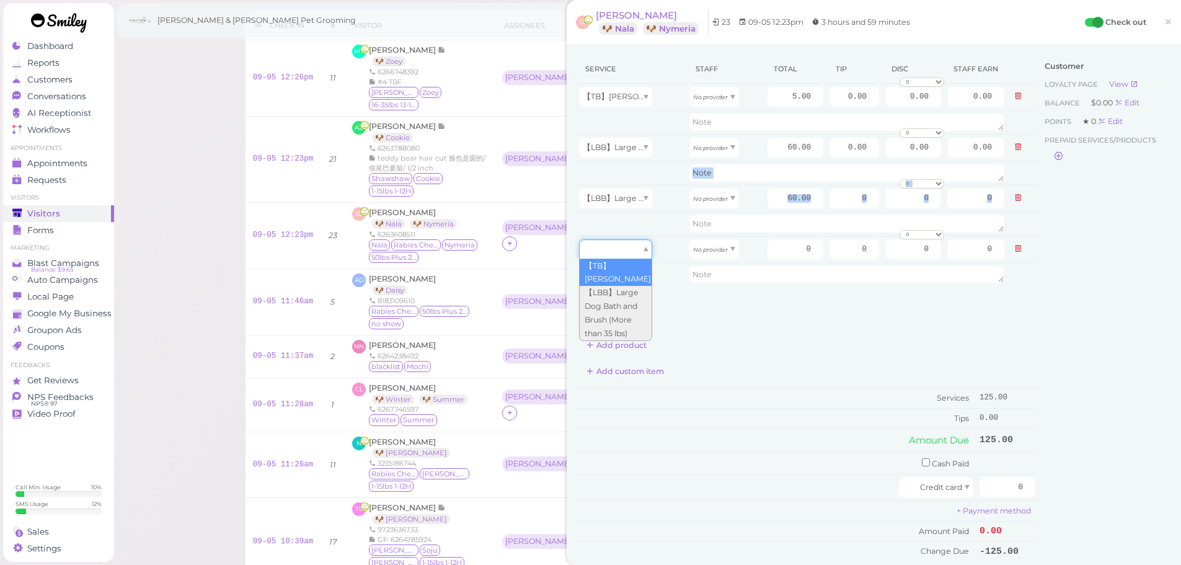
type input "5.00"
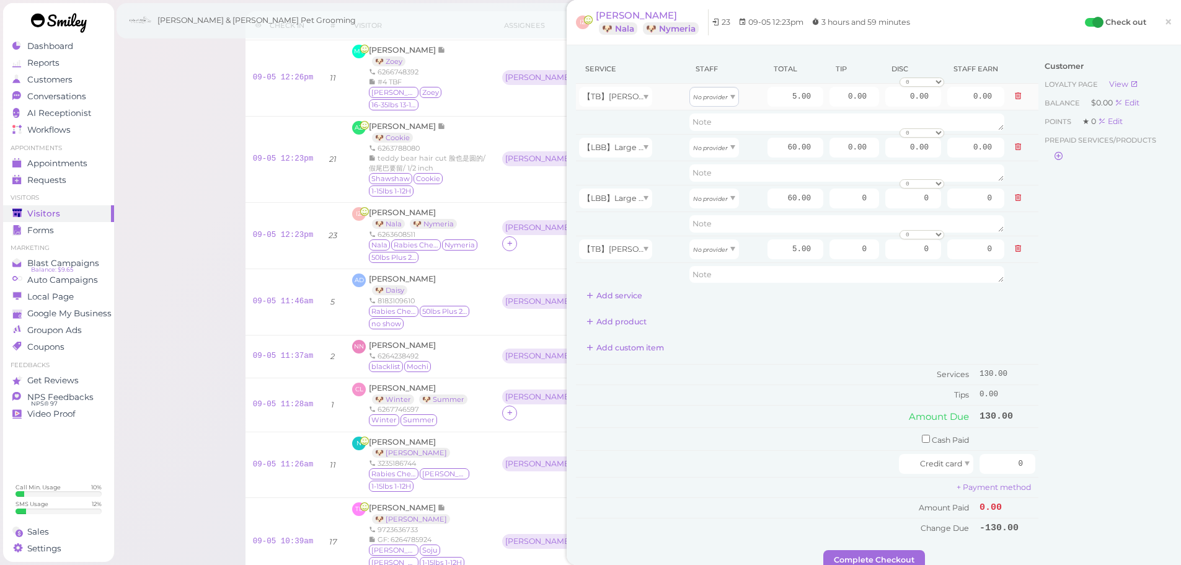
drag, startPoint x: 711, startPoint y: 75, endPoint x: 709, endPoint y: 93, distance: 18.2
click at [711, 89] on table "Service Staff Total Tip Disc Staff earn 【TB】Teeth Brushing No provider 5.00 0.0…" at bounding box center [807, 170] width 463 height 231
type input "2.60"
click at [710, 140] on div "No provider" at bounding box center [714, 148] width 50 height 20
type input "31.20"
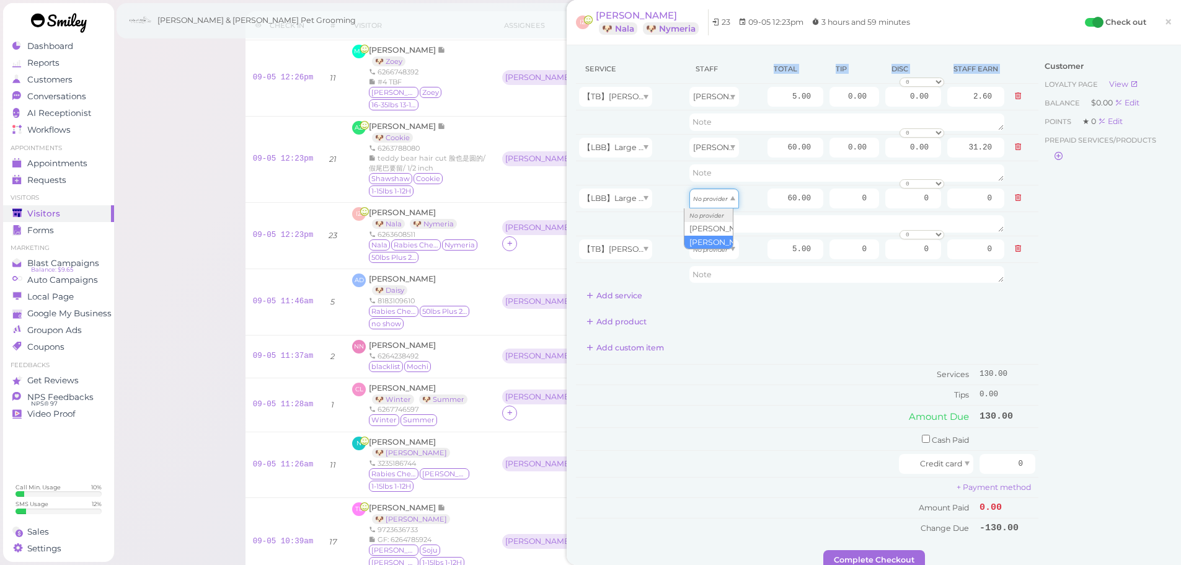
drag, startPoint x: 712, startPoint y: 197, endPoint x: 694, endPoint y: 239, distance: 45.8
type input "25.80"
drag, startPoint x: 699, startPoint y: 255, endPoint x: 700, endPoint y: 296, distance: 40.9
type input "2.15"
click at [768, 198] on input "60.00" at bounding box center [796, 198] width 56 height 20
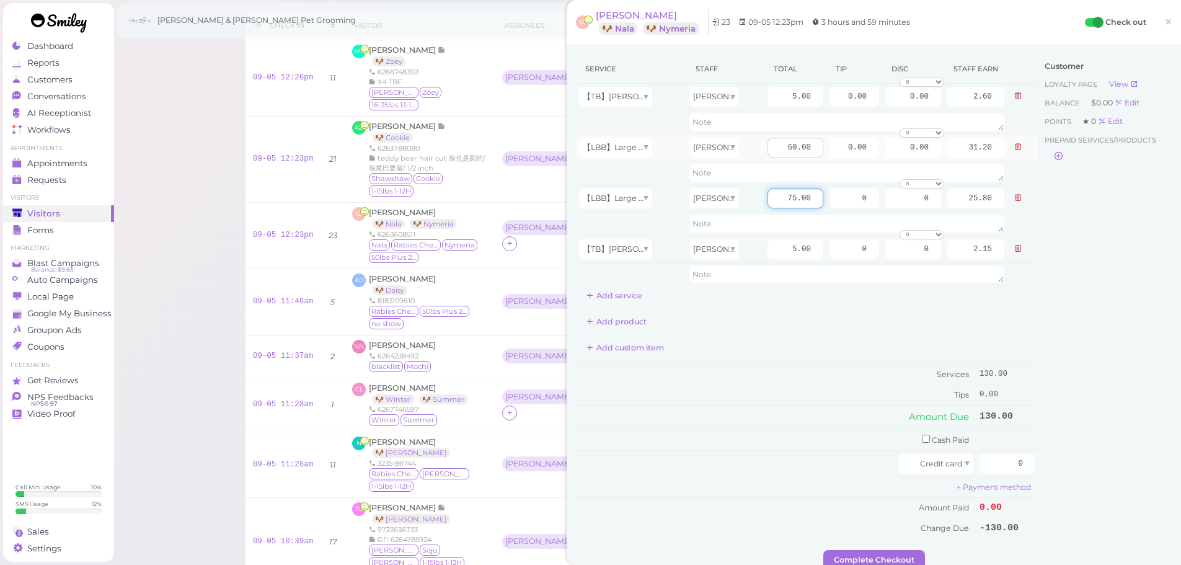
type input "75.00"
type input "32.25"
click at [768, 154] on input "60.00" at bounding box center [796, 148] width 56 height 20
type input "75.00"
type input "39.00"
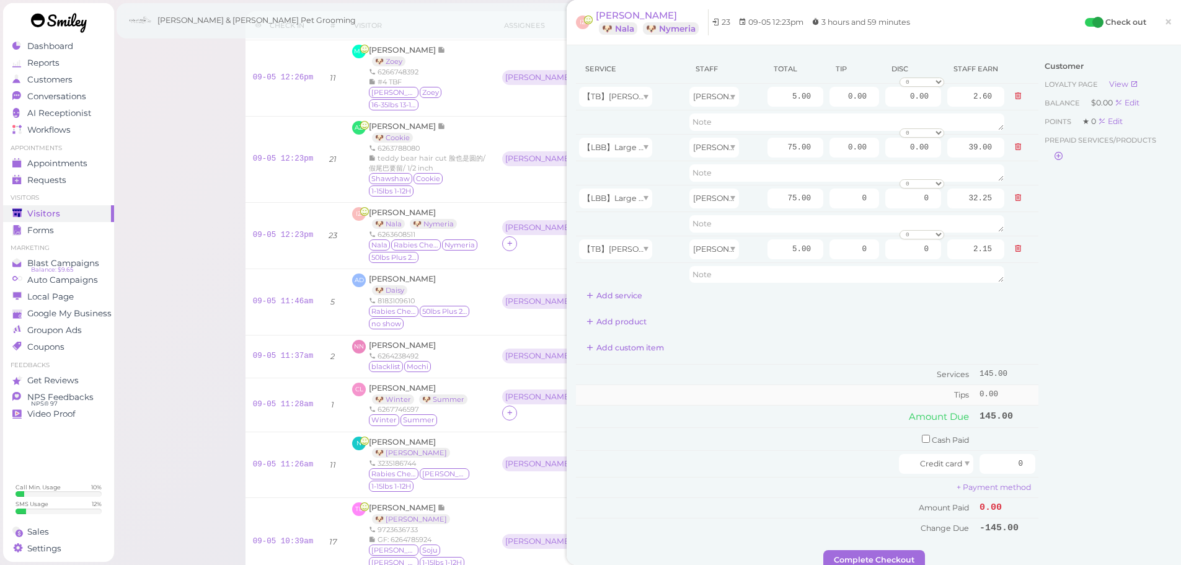
click at [808, 397] on td "Tips" at bounding box center [776, 394] width 401 height 20
drag, startPoint x: 984, startPoint y: 462, endPoint x: 1120, endPoint y: 474, distance: 136.3
click at [1120, 474] on div "Service Staff Total Tip Disc Staff earn 【TB】Teeth Brushing Asa 5.00 0.00 0.00 0…" at bounding box center [874, 302] width 596 height 495
click at [804, 316] on div "Add product" at bounding box center [807, 322] width 463 height 20
drag, startPoint x: 839, startPoint y: 203, endPoint x: 888, endPoint y: 197, distance: 48.8
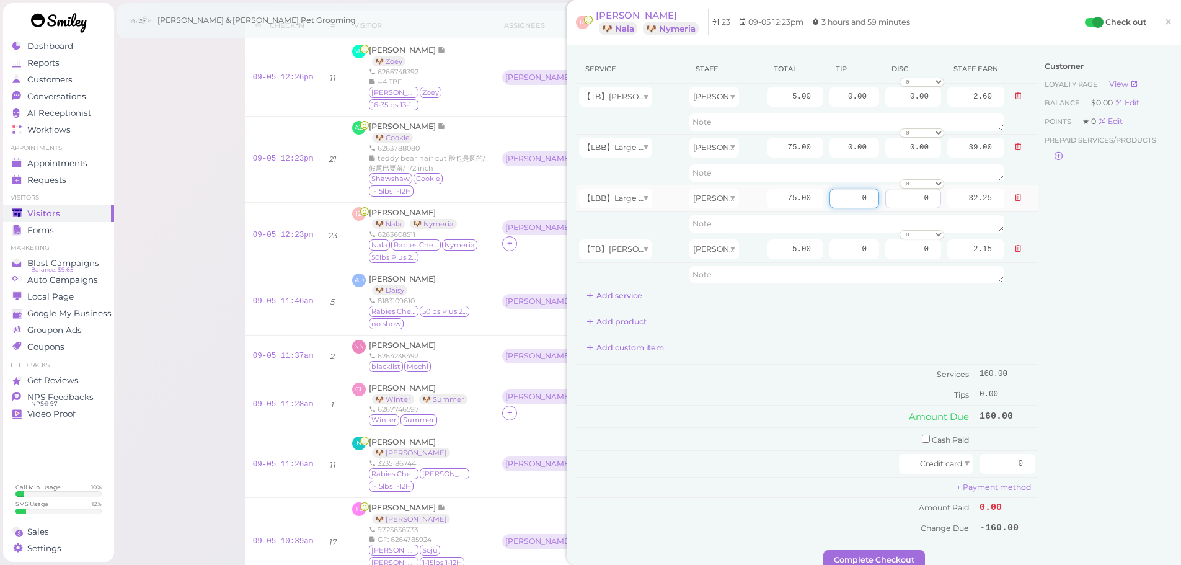
click at [889, 198] on tr "【LBB】Large Dog Bath and Brush (More than 35 lbs) Helen 75.00 0 0 0 10% off 15% …" at bounding box center [807, 198] width 463 height 27
type input "8"
drag, startPoint x: 823, startPoint y: 148, endPoint x: 1143, endPoint y: 157, distance: 320.1
click at [1142, 157] on div "Service Staff Total Tip Disc Staff earn 【TB】Teeth Brushing Asa 5.00 0.00 0.00 0…" at bounding box center [874, 302] width 596 height 495
type input "8"
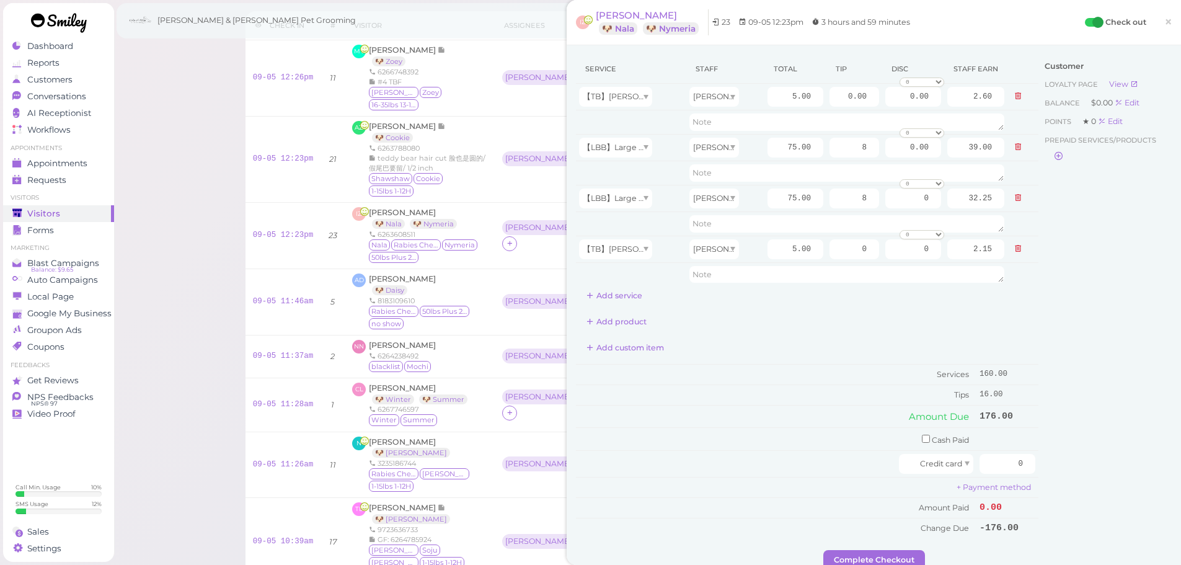
click at [1081, 281] on div "Customer Loyalty page View Balance $0.00 Edit Points ★ 0 Edit Prepaid services/…" at bounding box center [1104, 302] width 133 height 495
drag, startPoint x: 990, startPoint y: 473, endPoint x: 1079, endPoint y: 466, distance: 89.6
click at [1071, 465] on div "Service Staff Total Tip Disc Staff earn 【TB】Teeth Brushing Asa 5.00 0.00 0.00 0…" at bounding box center [874, 302] width 596 height 495
type input "176"
click at [1076, 466] on div "Customer Loyalty page View Balance $0.00 Edit Points ★ 0 Edit Prepaid services/…" at bounding box center [1104, 302] width 133 height 495
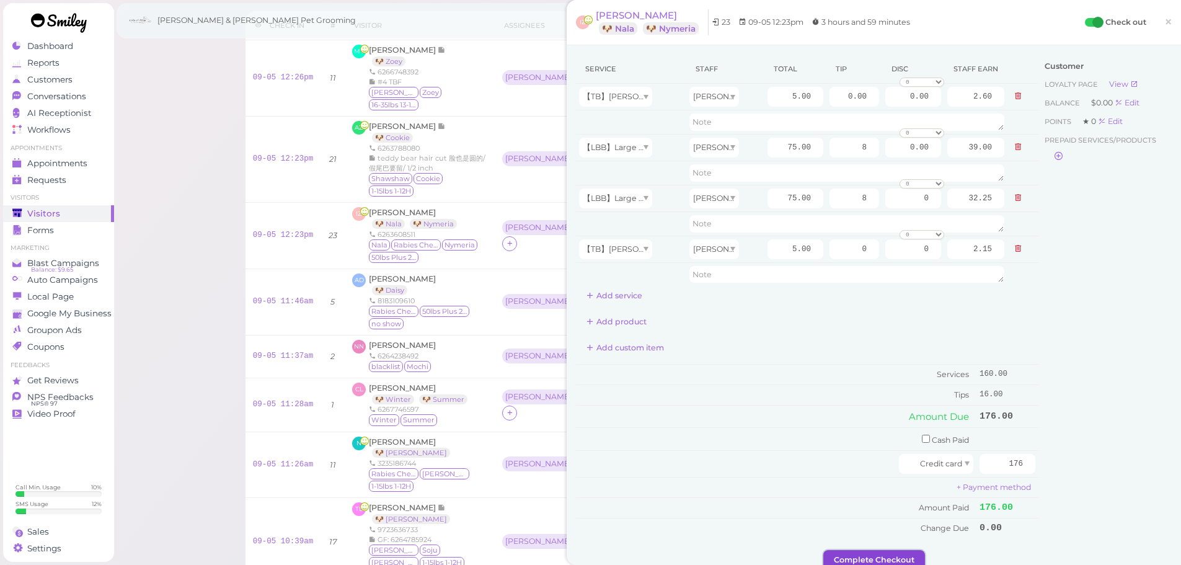
click at [871, 560] on button "Complete Checkout" at bounding box center [874, 560] width 102 height 20
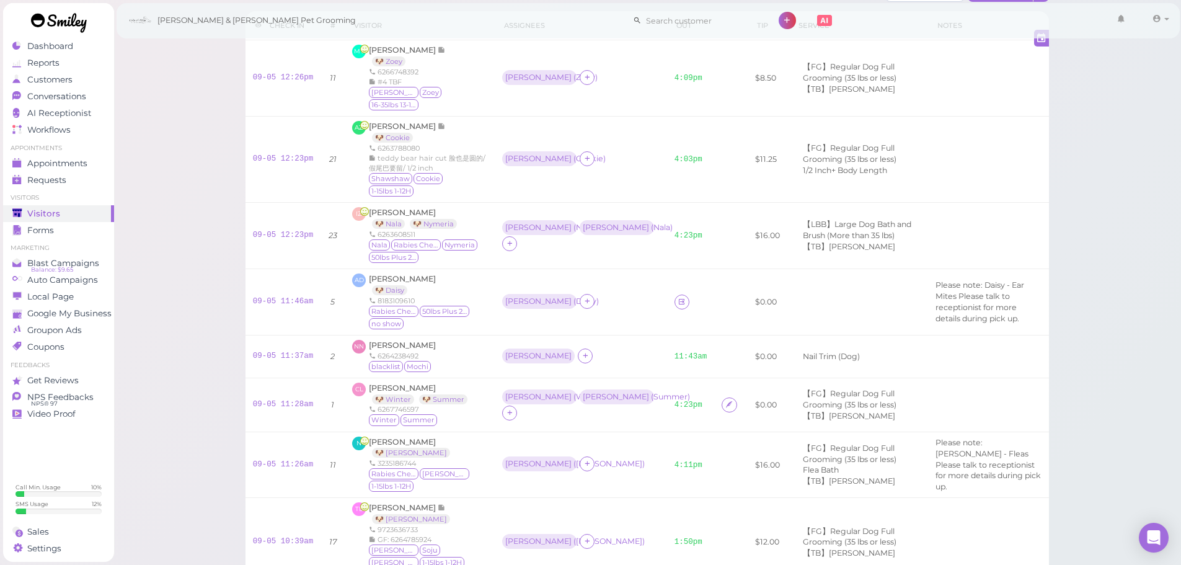
drag, startPoint x: 934, startPoint y: 12, endPoint x: 202, endPoint y: 118, distance: 739.1
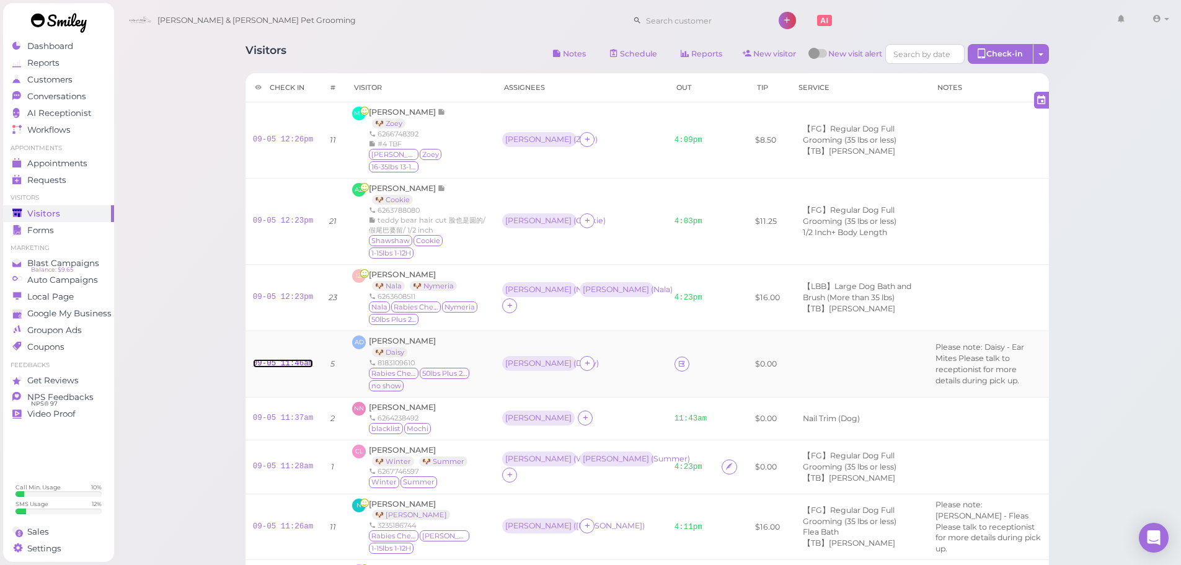
click at [285, 359] on link "09-05 11:46am" at bounding box center [283, 363] width 61 height 9
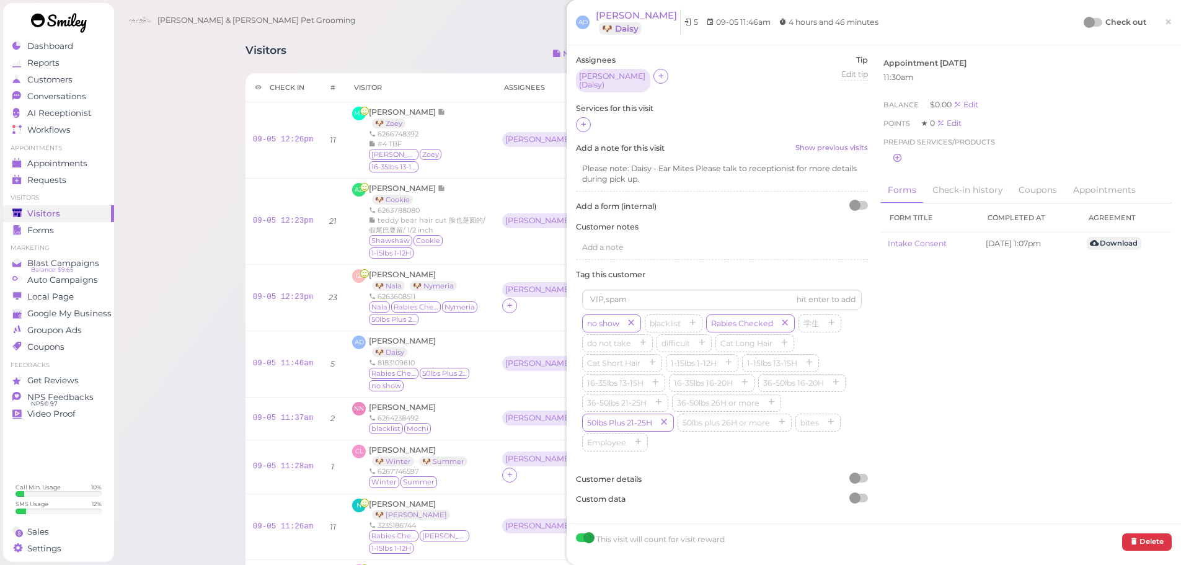
click at [590, 119] on div at bounding box center [583, 124] width 15 height 15
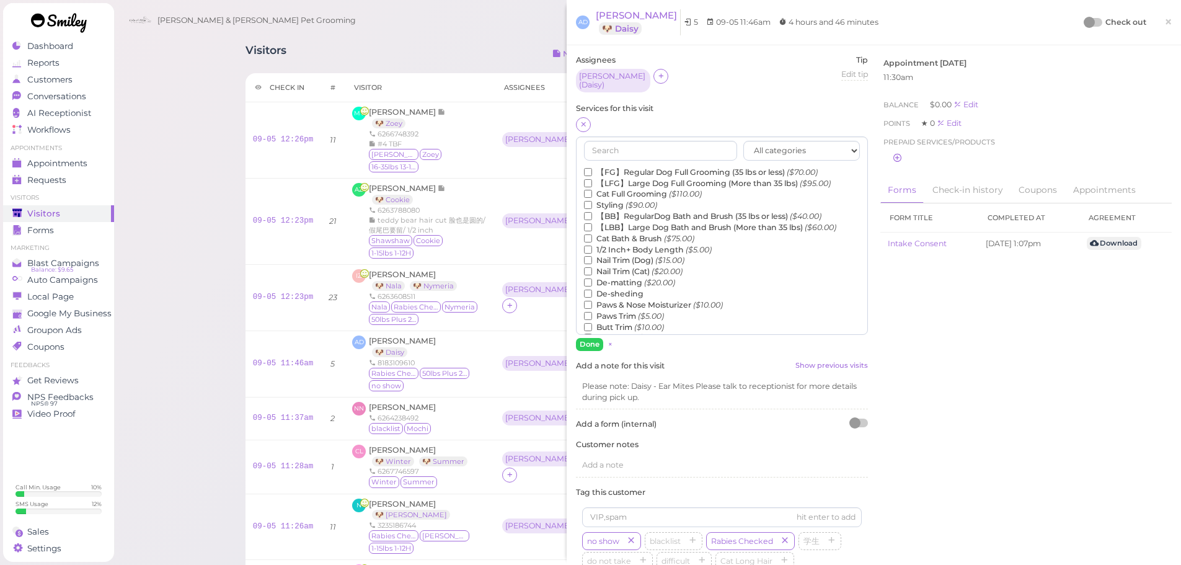
click at [628, 225] on label "【LBB】Large Dog Bath and Brush (More than 35 lbs) ($60.00)" at bounding box center [710, 227] width 252 height 11
click at [592, 225] on input "【LBB】Large Dog Bath and Brush (More than 35 lbs) ($60.00)" at bounding box center [588, 227] width 8 height 8
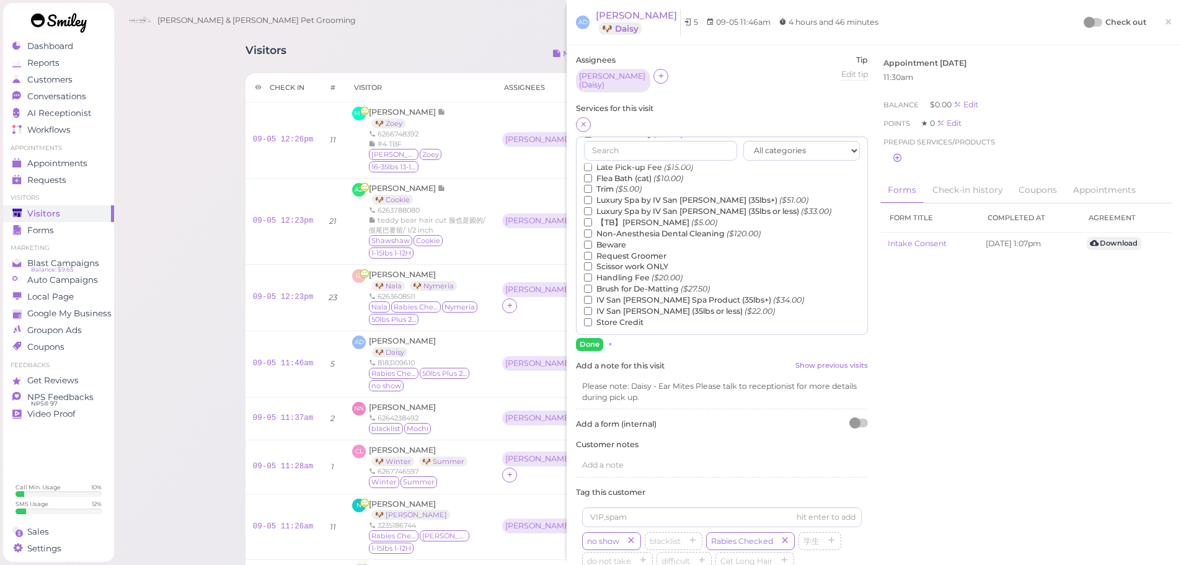
click at [629, 217] on label "【TB】Teeth Brushing ($5.00)" at bounding box center [650, 222] width 133 height 11
click at [592, 218] on input "【TB】Teeth Brushing ($5.00)" at bounding box center [588, 222] width 8 height 8
click at [582, 343] on button "Done" at bounding box center [589, 344] width 27 height 13
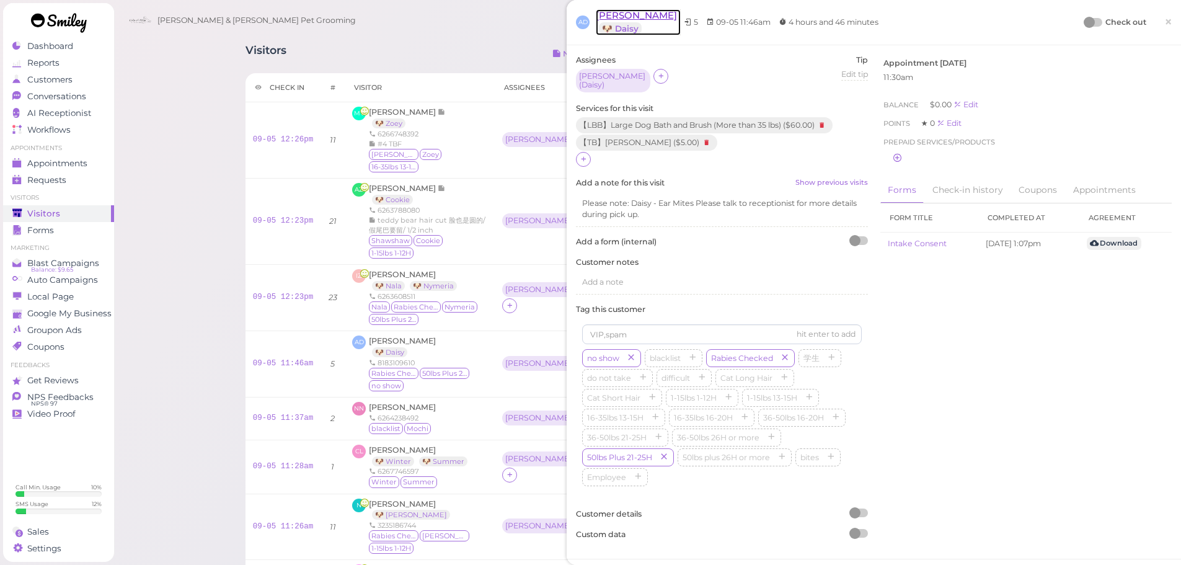
click at [633, 20] on span "Andre Duran" at bounding box center [636, 15] width 81 height 12
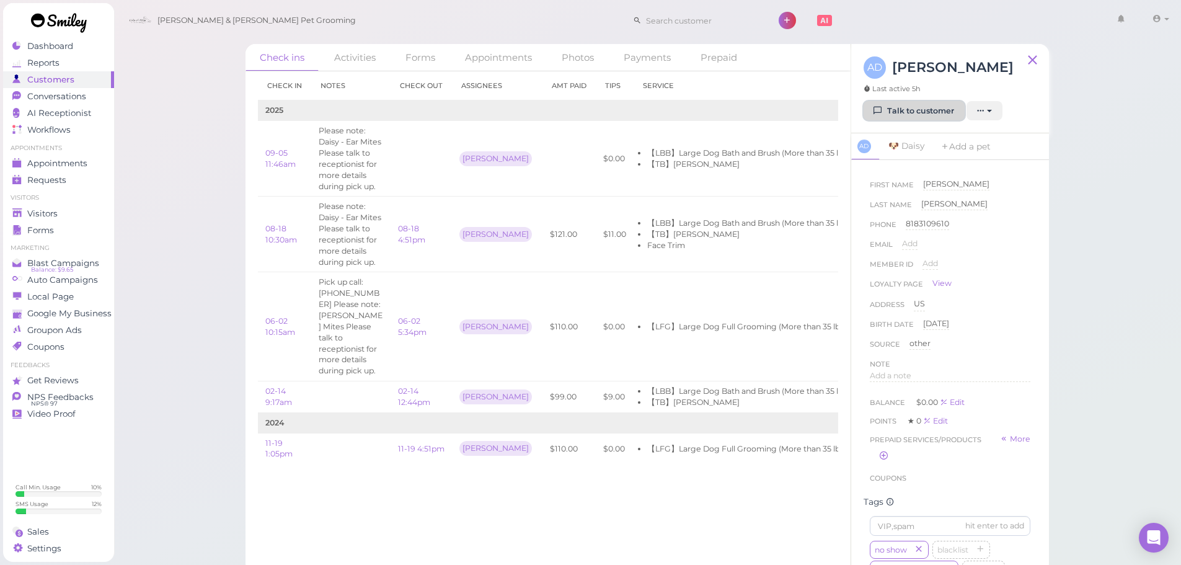
click at [880, 113] on icon at bounding box center [878, 110] width 8 height 9
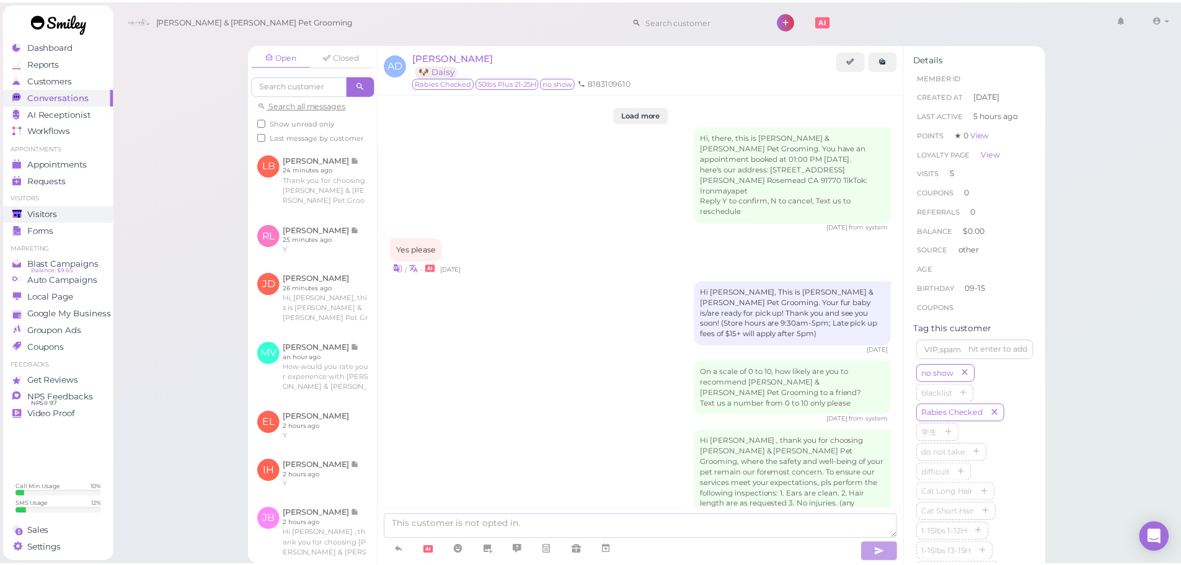
scroll to position [2493, 0]
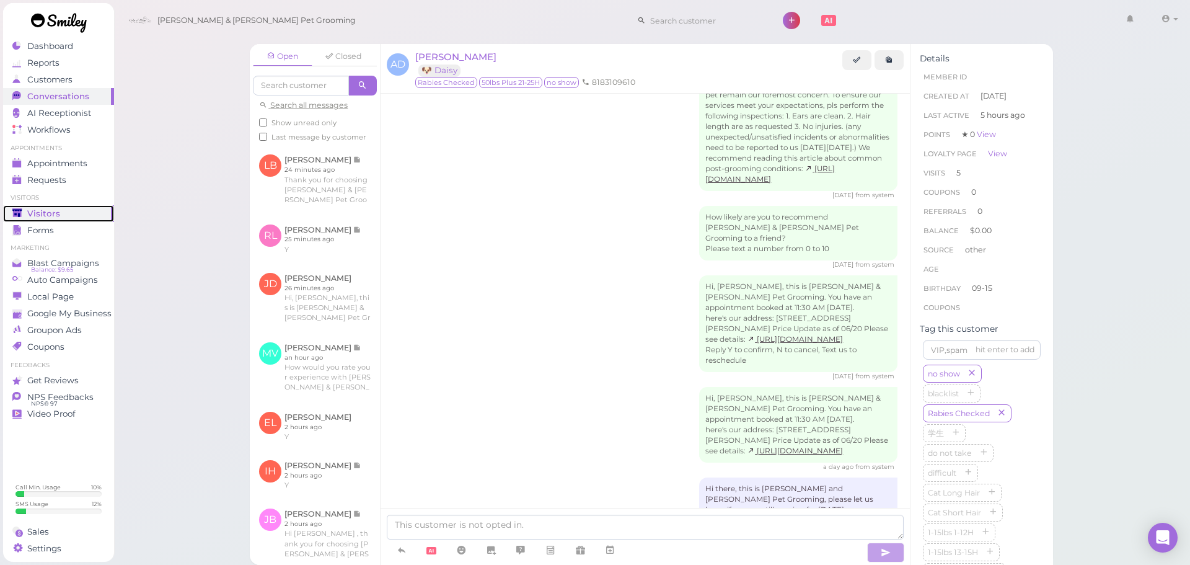
click at [23, 206] on link "Visitors" at bounding box center [58, 213] width 111 height 17
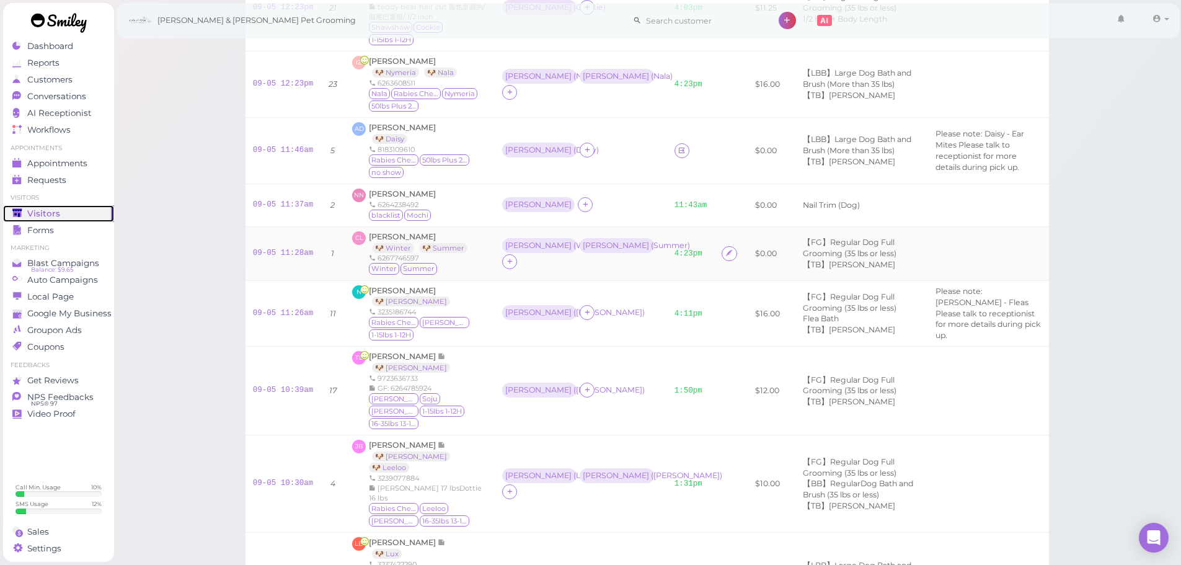
scroll to position [124, 0]
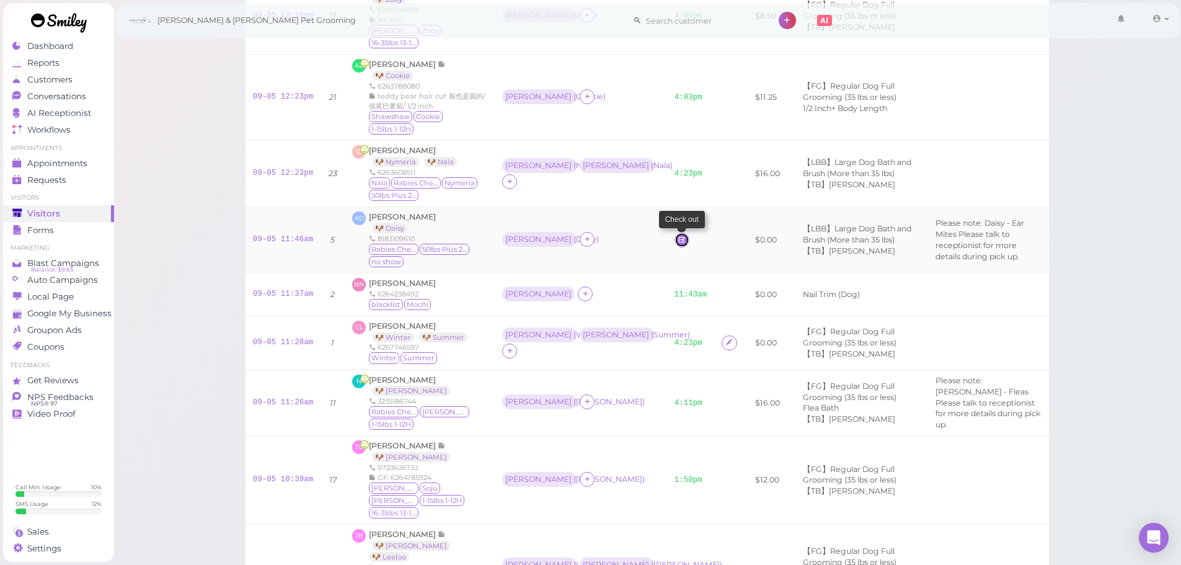
click at [678, 235] on icon at bounding box center [682, 239] width 8 height 9
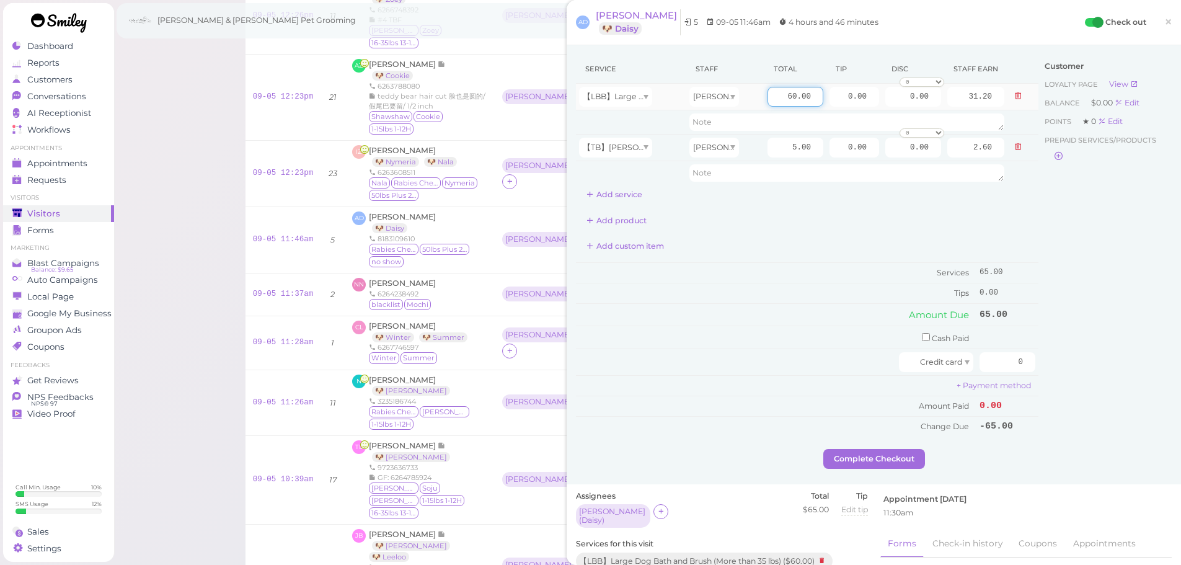
click at [771, 104] on input "60.00" at bounding box center [796, 97] width 56 height 20
type input "90.00"
type input "46.80"
click at [712, 331] on td "Cash Paid" at bounding box center [776, 337] width 401 height 23
drag, startPoint x: 1099, startPoint y: 338, endPoint x: 1023, endPoint y: 361, distance: 79.8
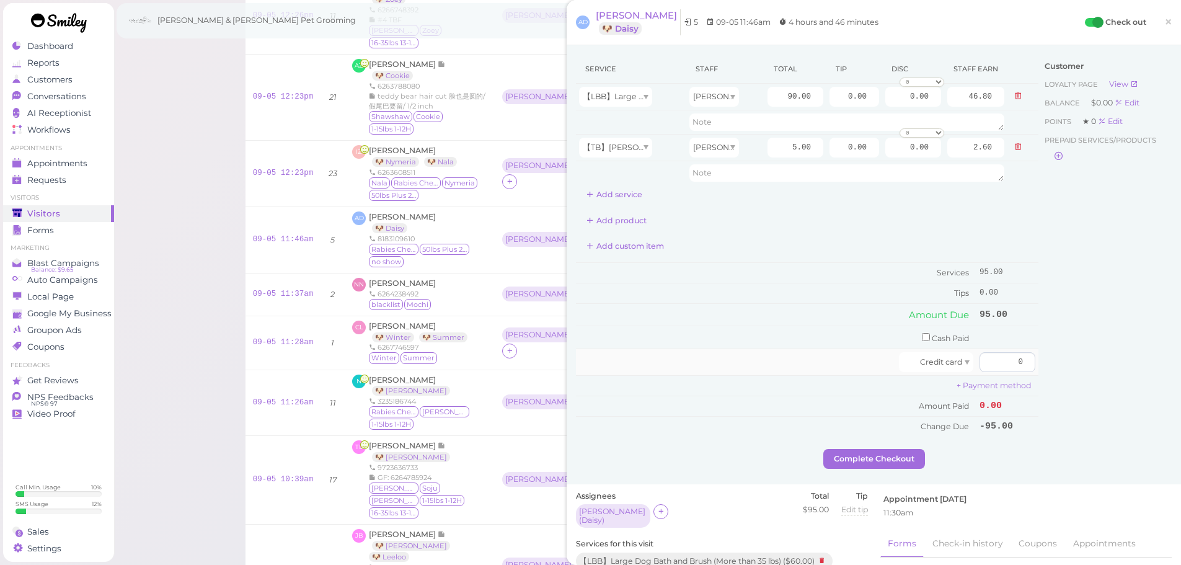
click at [1099, 339] on div "Customer Loyalty page View Balance $0.00 Edit Points ★ 0 Edit Prepaid services/…" at bounding box center [1104, 252] width 133 height 394
click at [999, 368] on input "0" at bounding box center [1008, 362] width 56 height 20
type input "95"
click at [642, 359] on div at bounding box center [739, 362] width 320 height 20
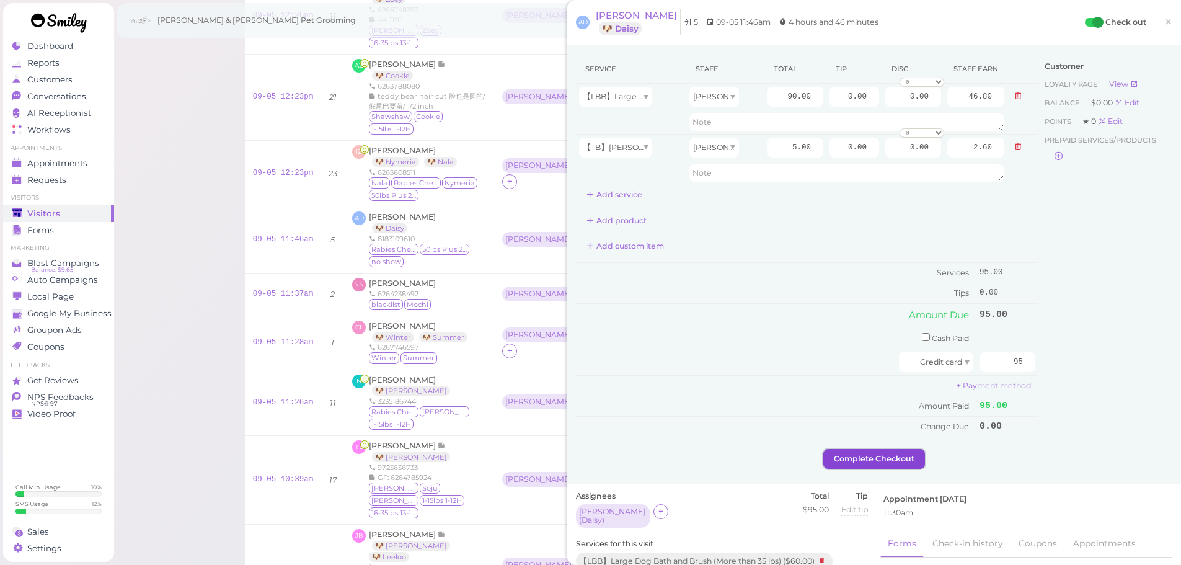
click at [845, 467] on button "Complete Checkout" at bounding box center [874, 459] width 102 height 20
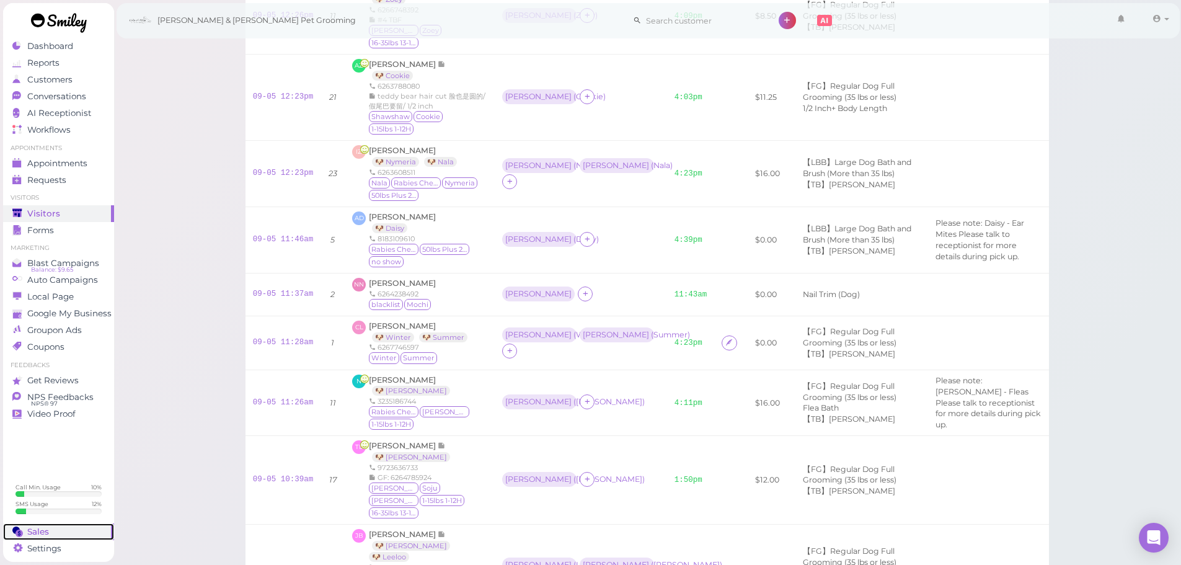
click at [34, 523] on link "Sales" at bounding box center [58, 531] width 111 height 17
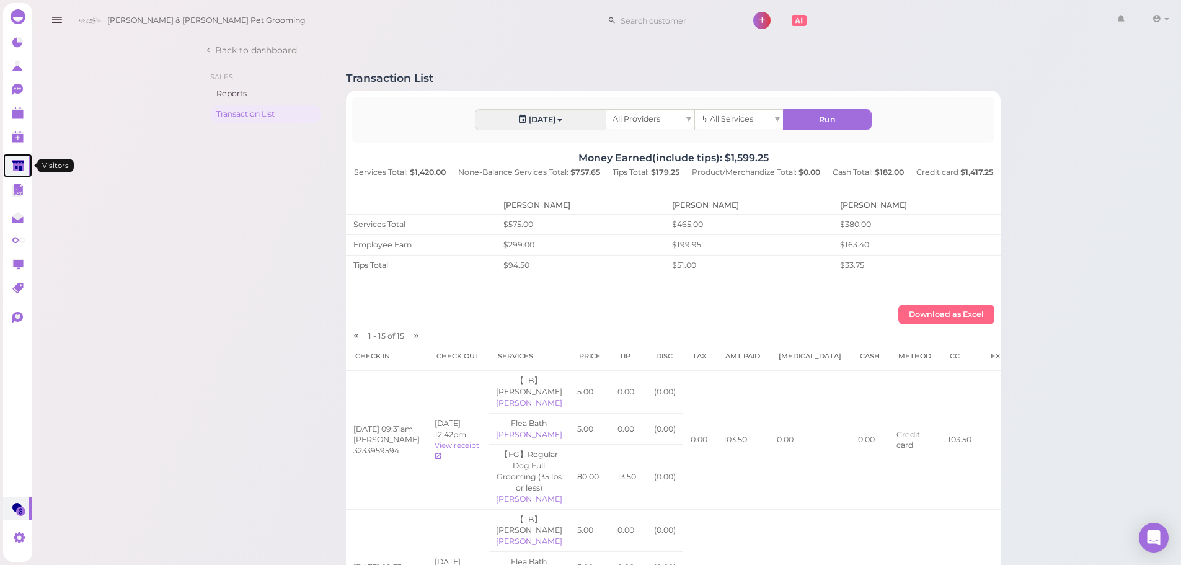
click at [19, 159] on link at bounding box center [17, 166] width 29 height 24
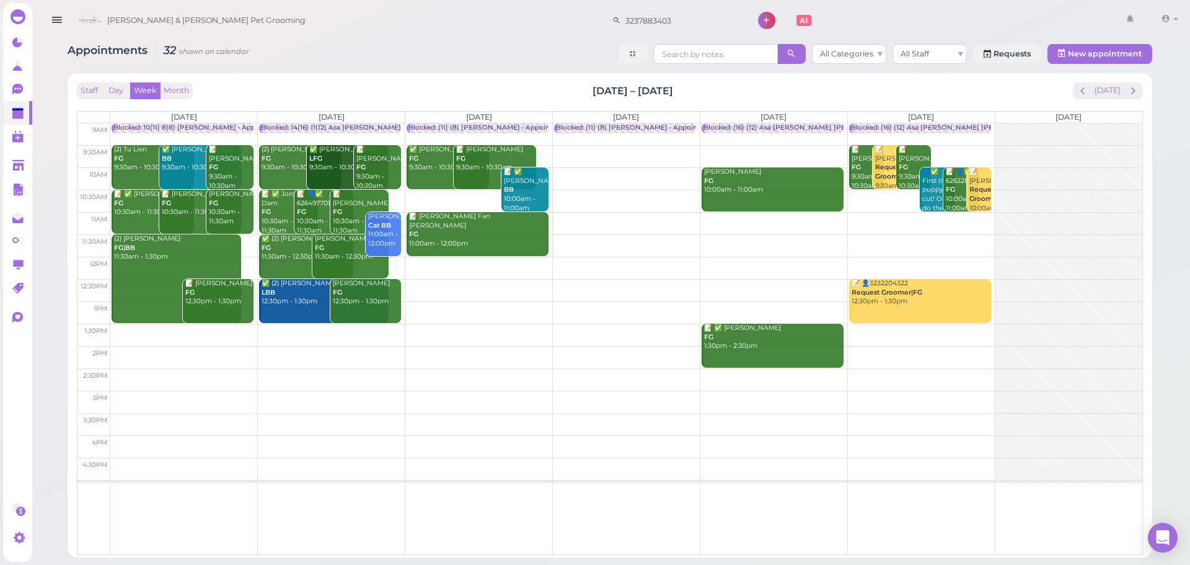
click at [544, 153] on td at bounding box center [626, 156] width 1032 height 22
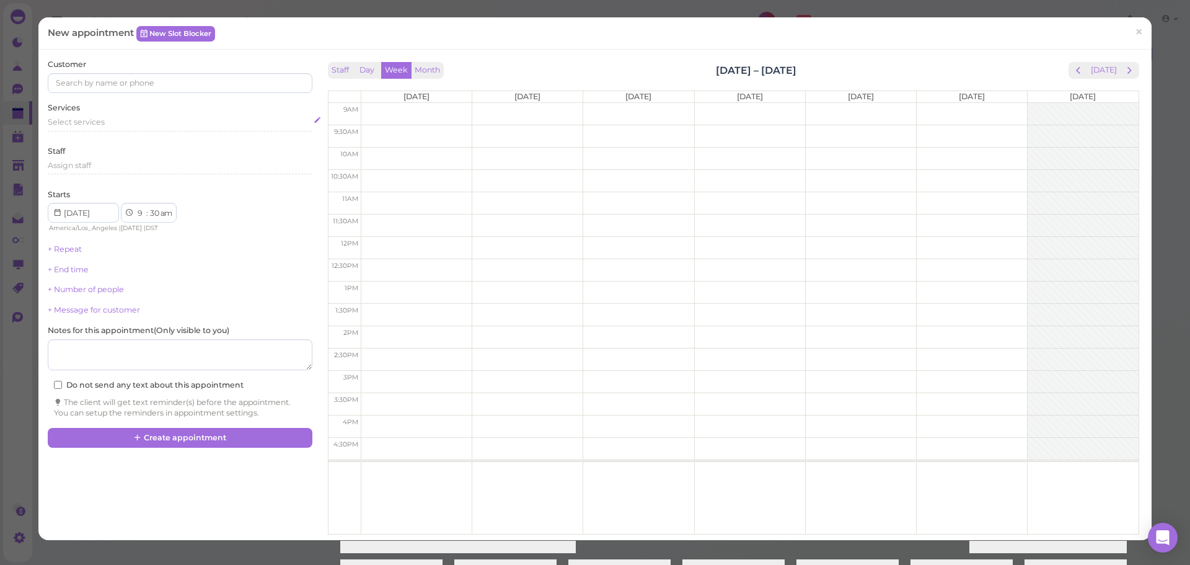
click at [118, 125] on div "Select services" at bounding box center [180, 122] width 264 height 11
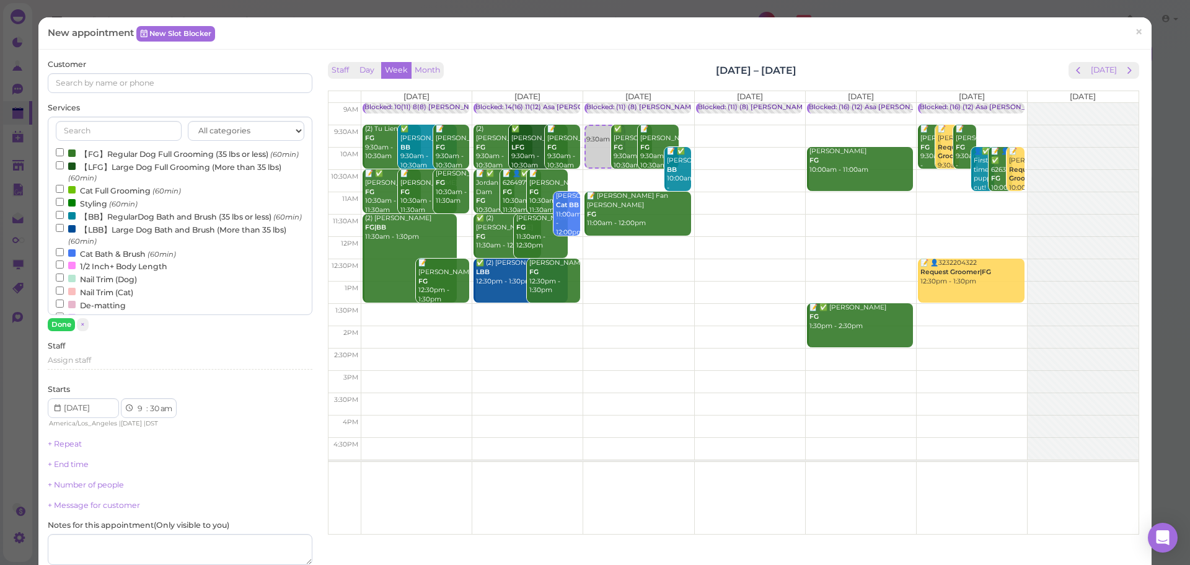
click at [105, 151] on label "【FG】Regular Dog Full Grooming (35 lbs or less) (60min)" at bounding box center [177, 153] width 243 height 13
click at [64, 151] on input "【FG】Regular Dog Full Grooming (35 lbs or less) (60min)" at bounding box center [60, 152] width 8 height 8
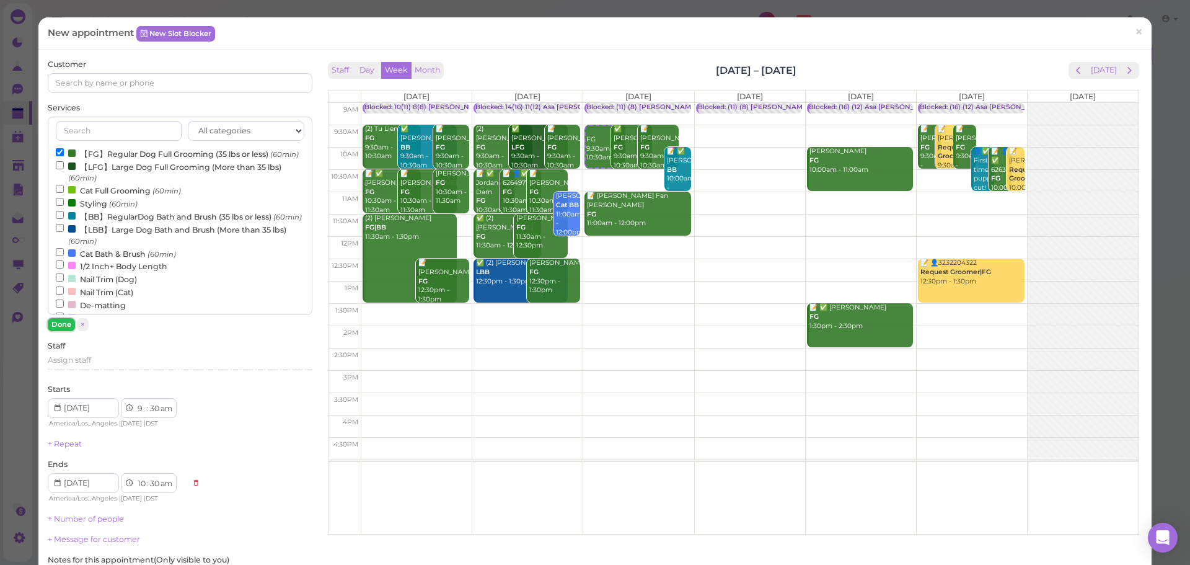
click at [57, 329] on button "Done" at bounding box center [61, 324] width 27 height 13
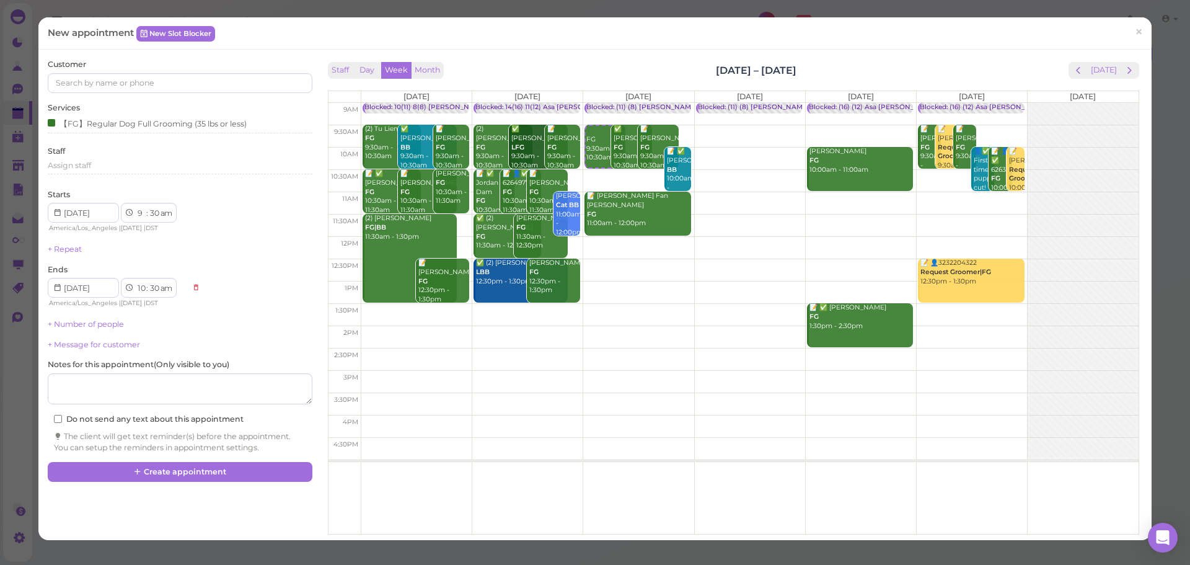
click at [848, 53] on div "Customer Services 【FG】Regular Dog Full Grooming (35 lbs or less) Staff Assign s…" at bounding box center [595, 295] width 1114 height 490
click at [956, 218] on td at bounding box center [749, 225] width 777 height 22
type input "[DATE]"
select select "11"
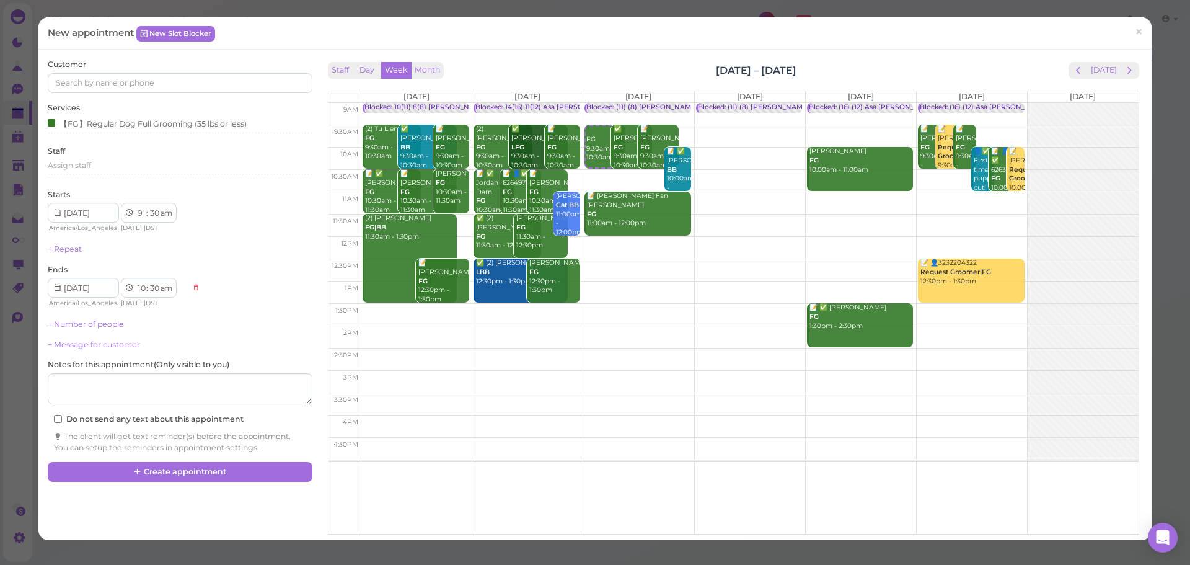
select select "12"
select select "pm"
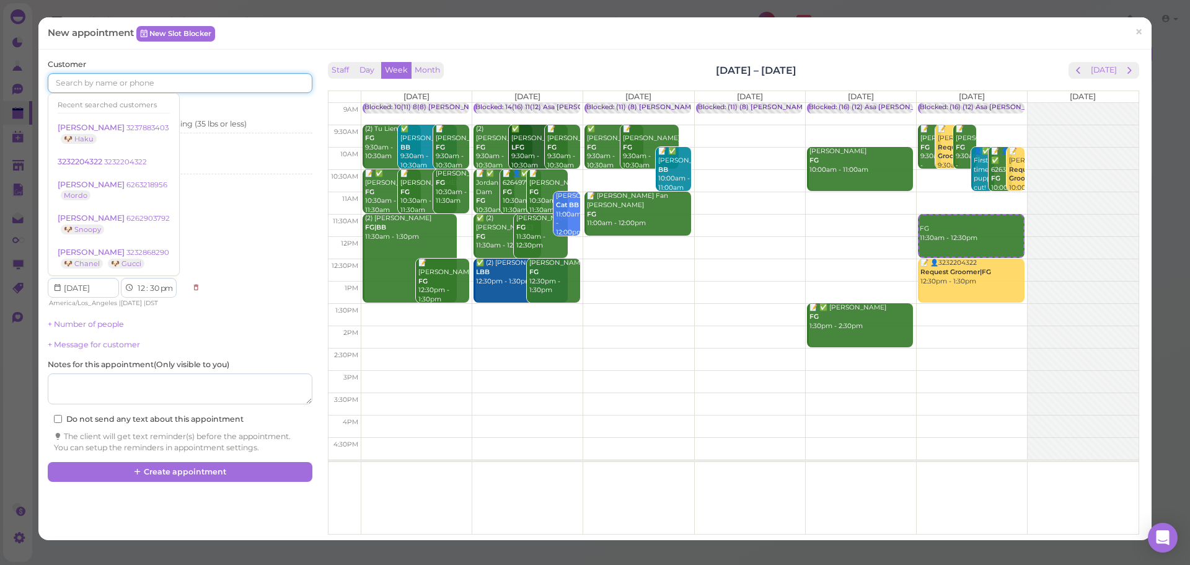
click at [188, 74] on input at bounding box center [180, 83] width 264 height 20
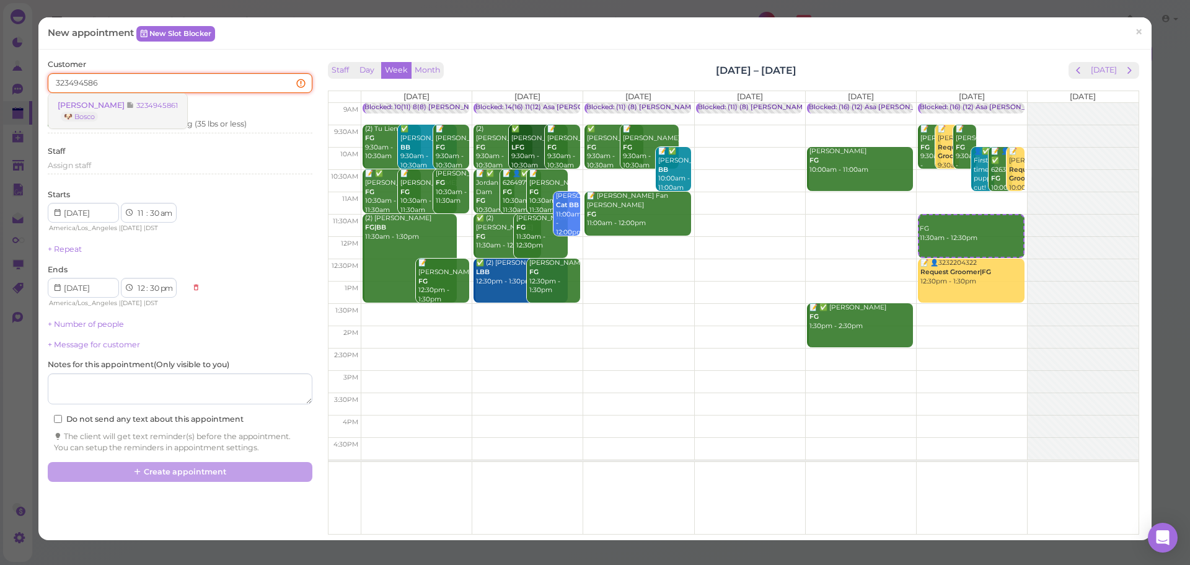
type input "323494586"
click at [136, 104] on small "3234945861" at bounding box center [157, 105] width 42 height 9
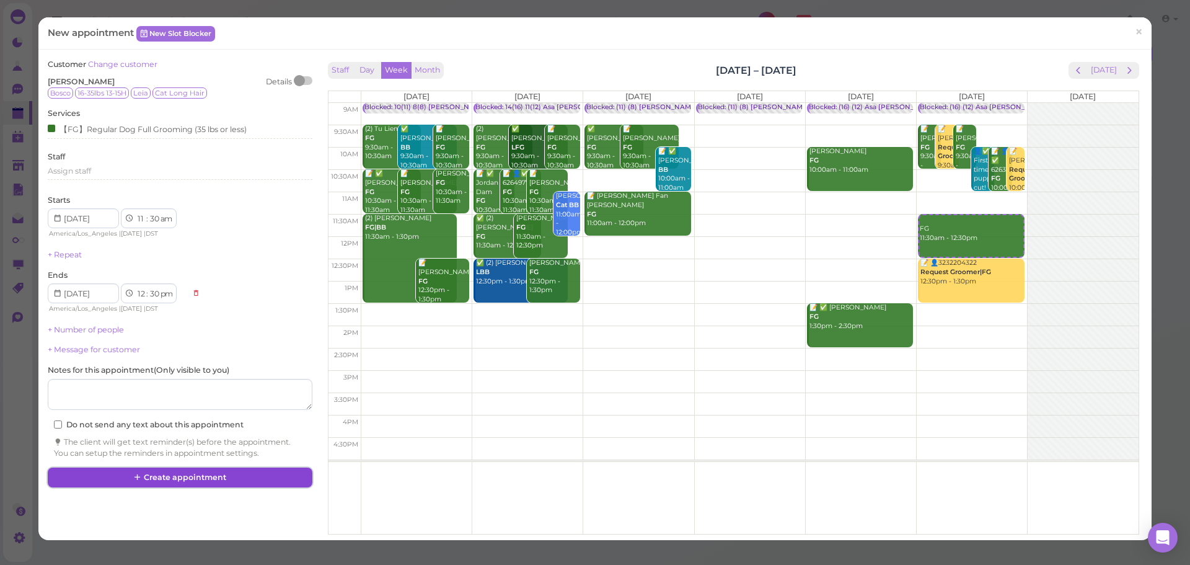
click at [125, 477] on button "Create appointment" at bounding box center [180, 477] width 264 height 20
